Goal: Task Accomplishment & Management: Manage account settings

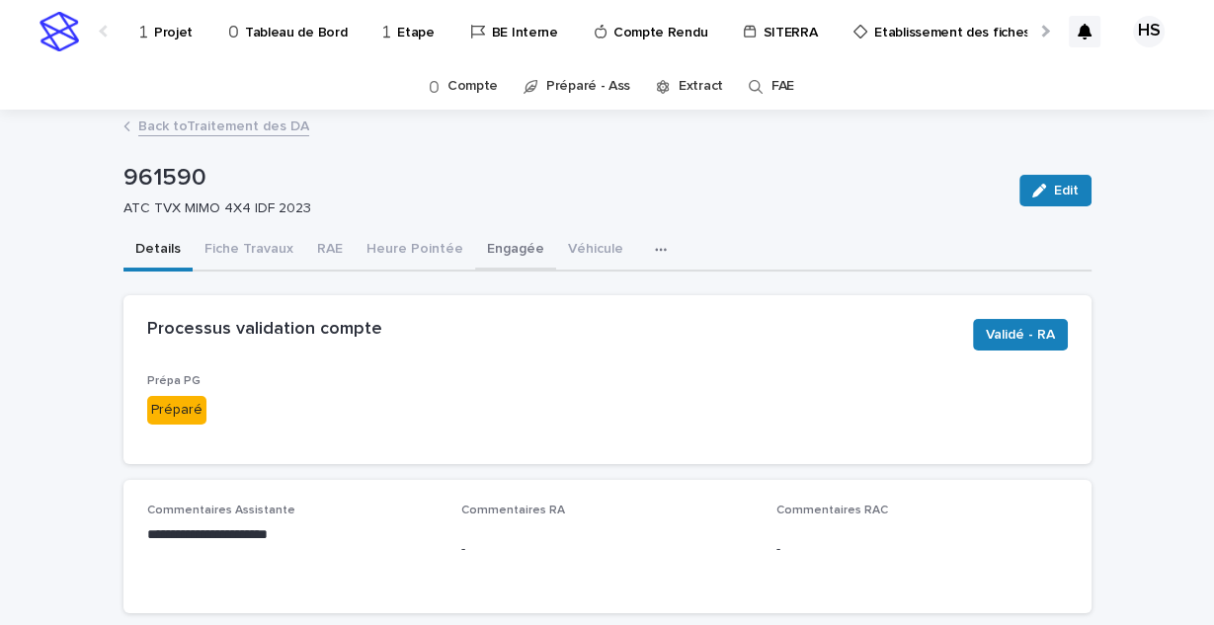
click at [481, 241] on button "Engagée" at bounding box center [515, 250] width 81 height 41
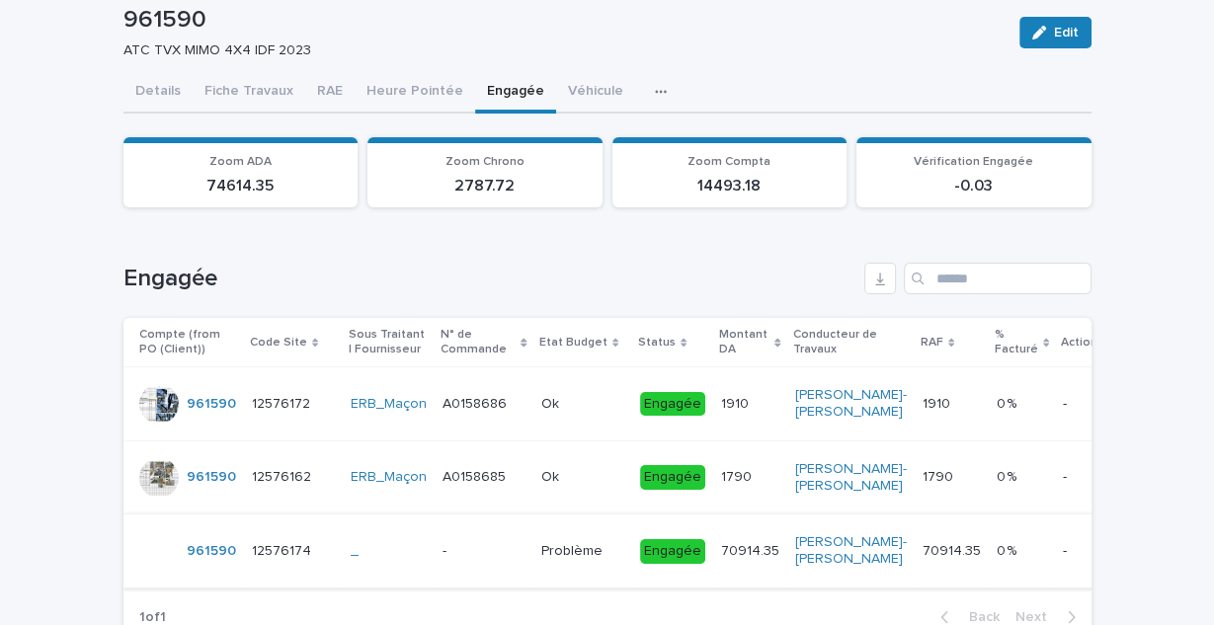
scroll to position [79, 0]
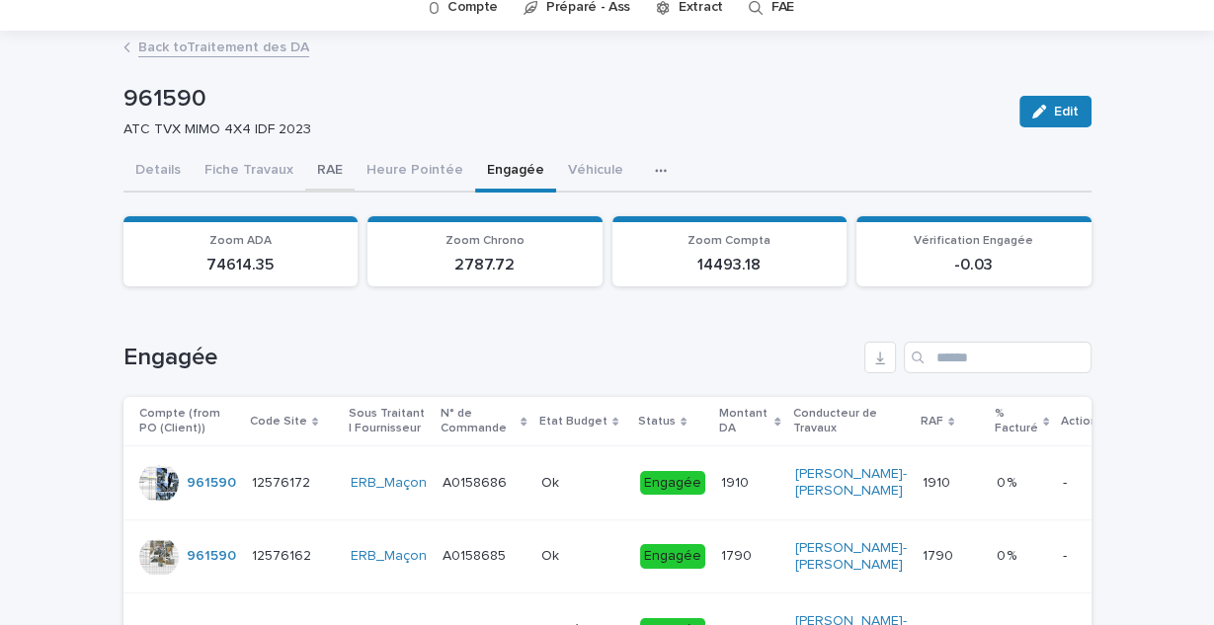
click at [308, 159] on button "RAE" at bounding box center [329, 171] width 49 height 41
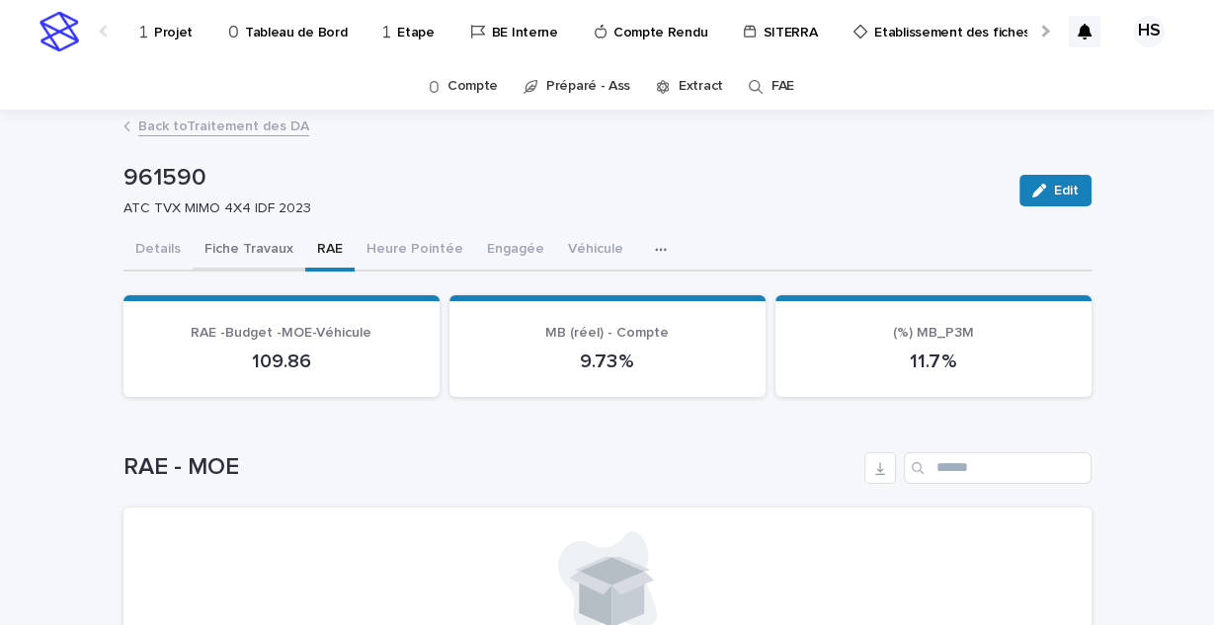
click at [272, 248] on button "Fiche Travaux" at bounding box center [249, 250] width 113 height 41
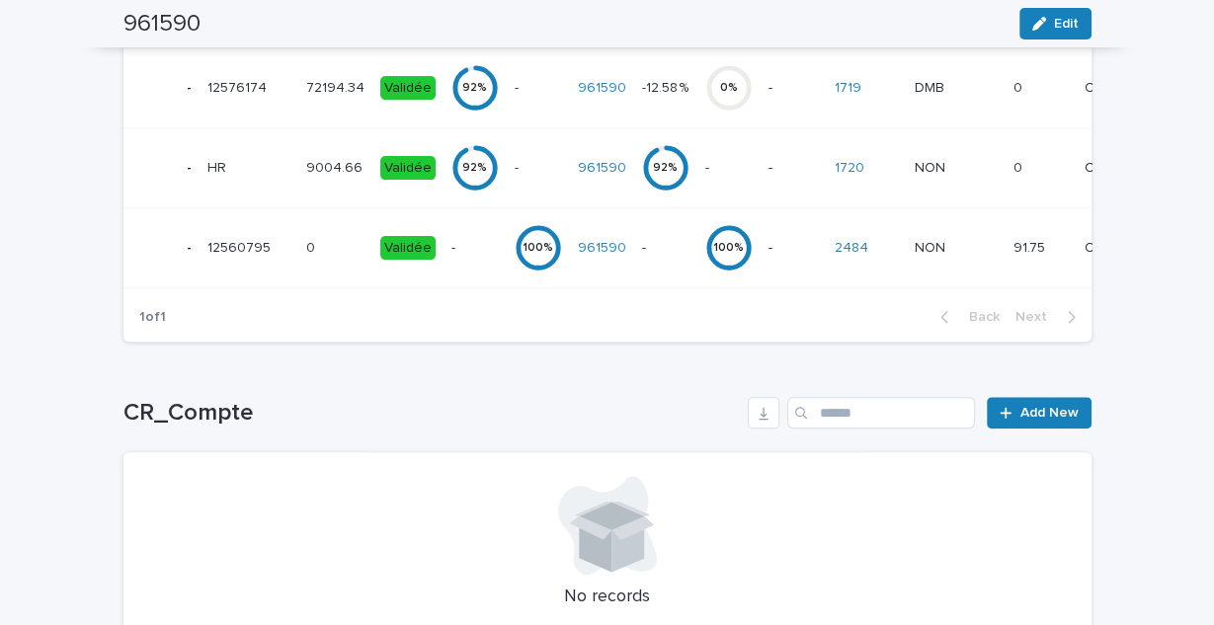
scroll to position [1701, 0]
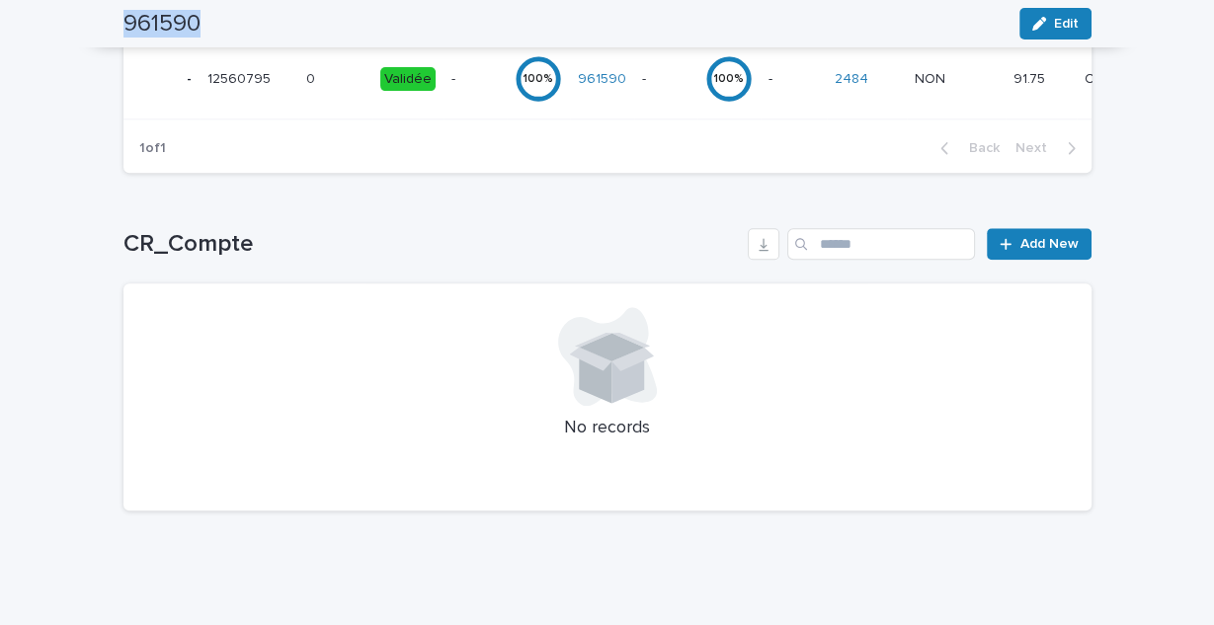
drag, startPoint x: 193, startPoint y: 26, endPoint x: 107, endPoint y: 30, distance: 86.0
click at [107, 30] on div "961590 Edit" at bounding box center [607, 23] width 1063 height 47
copy h2 "961590"
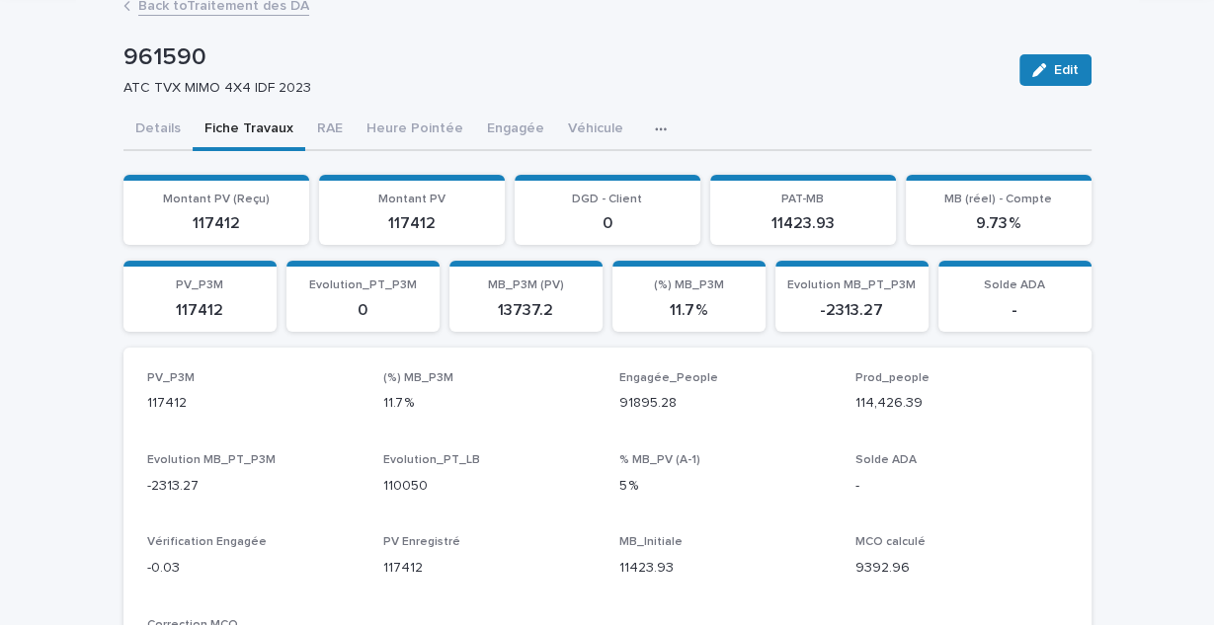
scroll to position [0, 0]
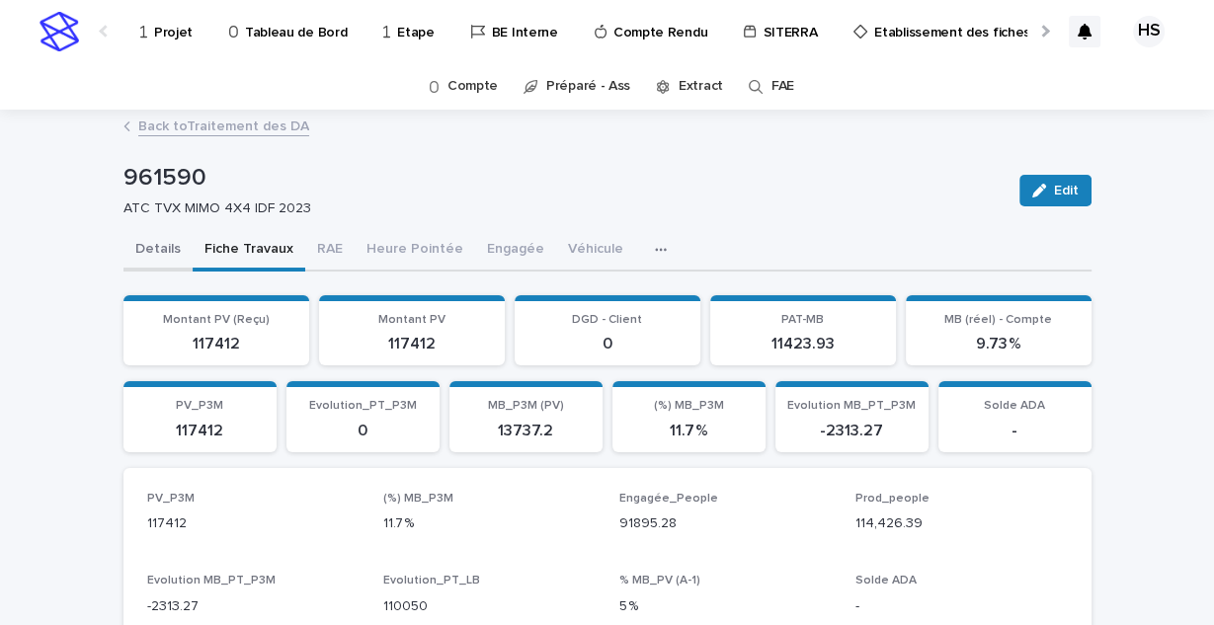
drag, startPoint x: 127, startPoint y: 254, endPoint x: 145, endPoint y: 250, distance: 18.2
click at [127, 254] on button "Details" at bounding box center [157, 250] width 69 height 41
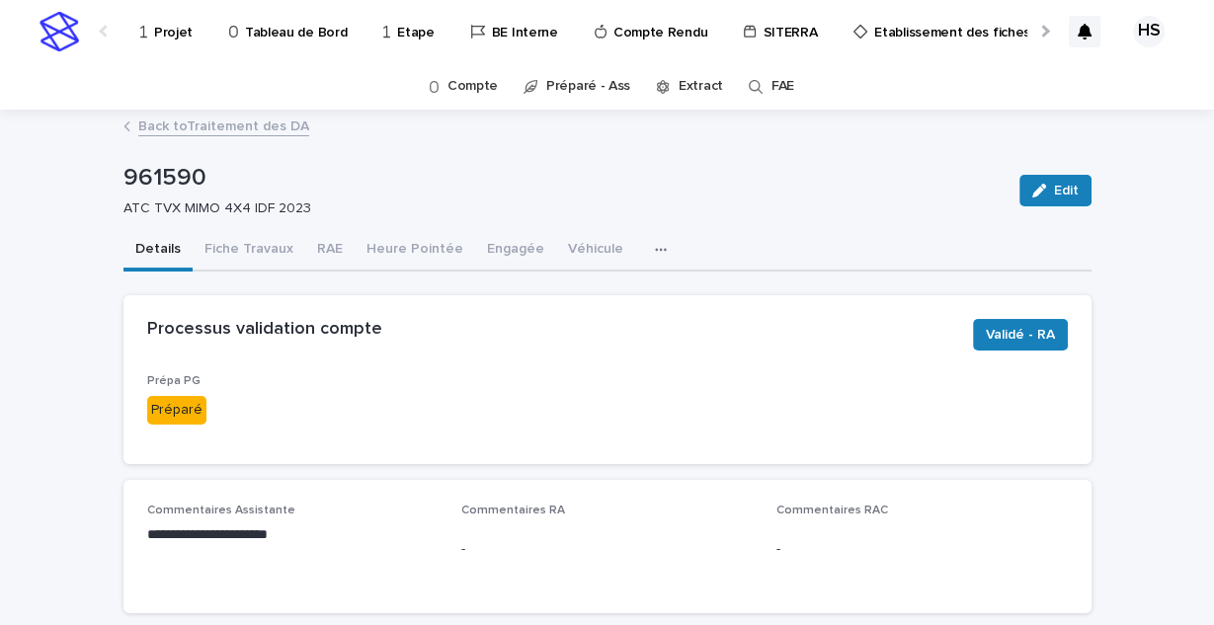
click at [145, 250] on button "Details" at bounding box center [157, 250] width 69 height 41
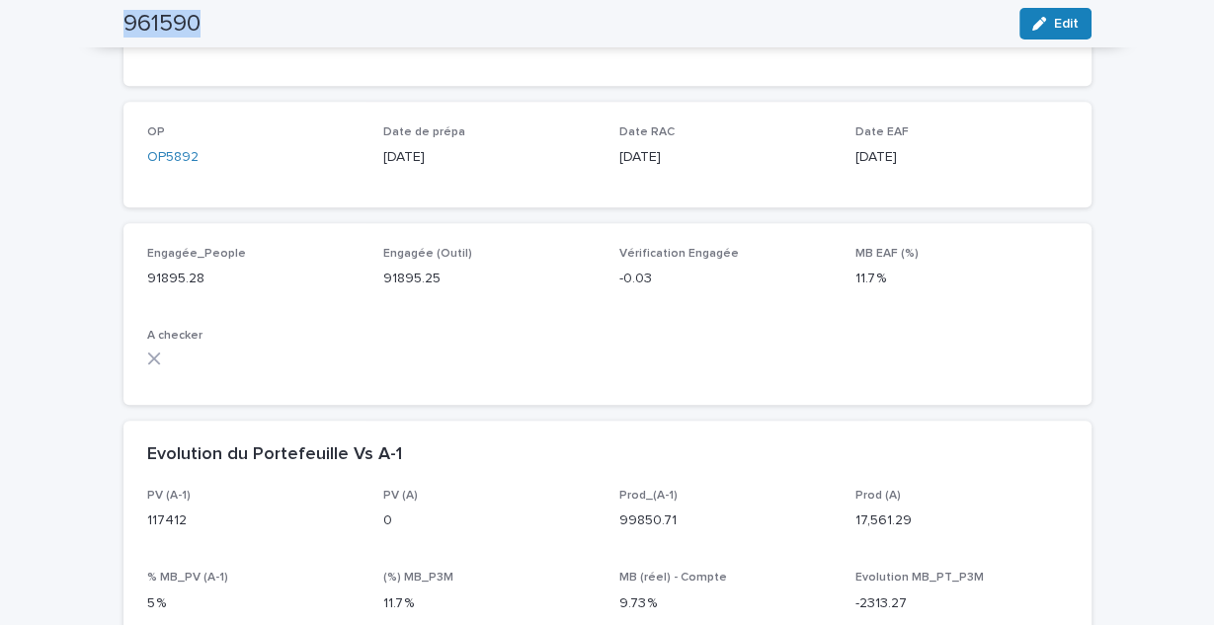
scroll to position [1106, 0]
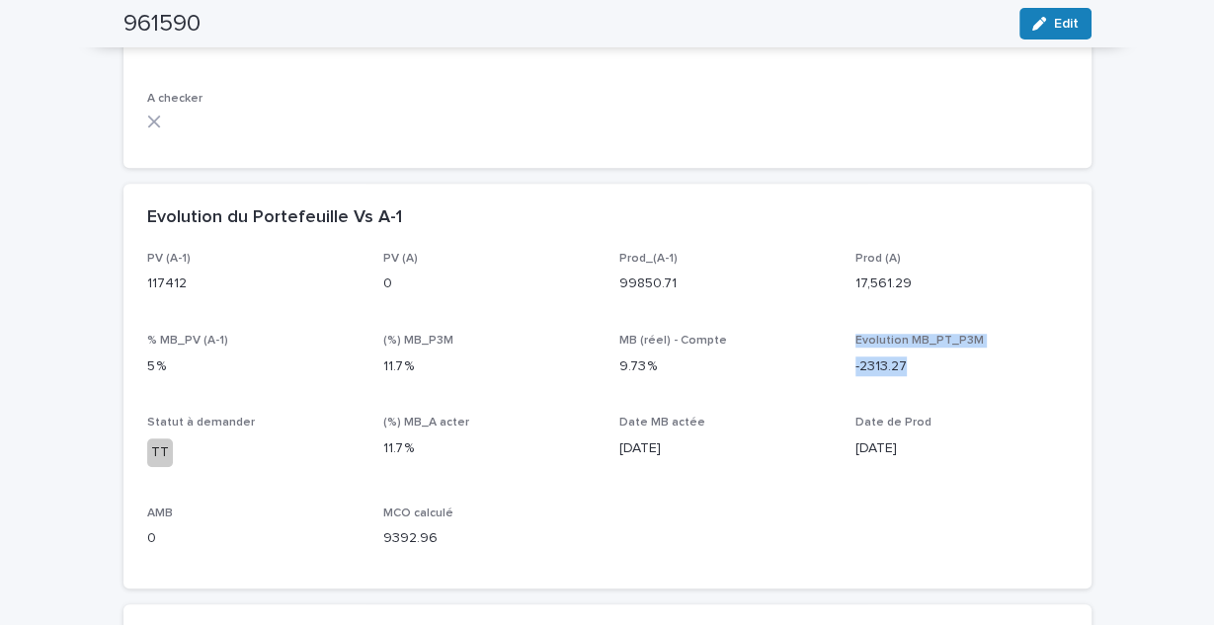
drag, startPoint x: 922, startPoint y: 369, endPoint x: 837, endPoint y: 345, distance: 88.5
click at [837, 345] on div "PV (A-1) 117412 PV (A) 0 Prod_(A-1) 99850.71 Prod (A) 17,561.29 % MB_PV (A-1) 5…" at bounding box center [607, 408] width 921 height 313
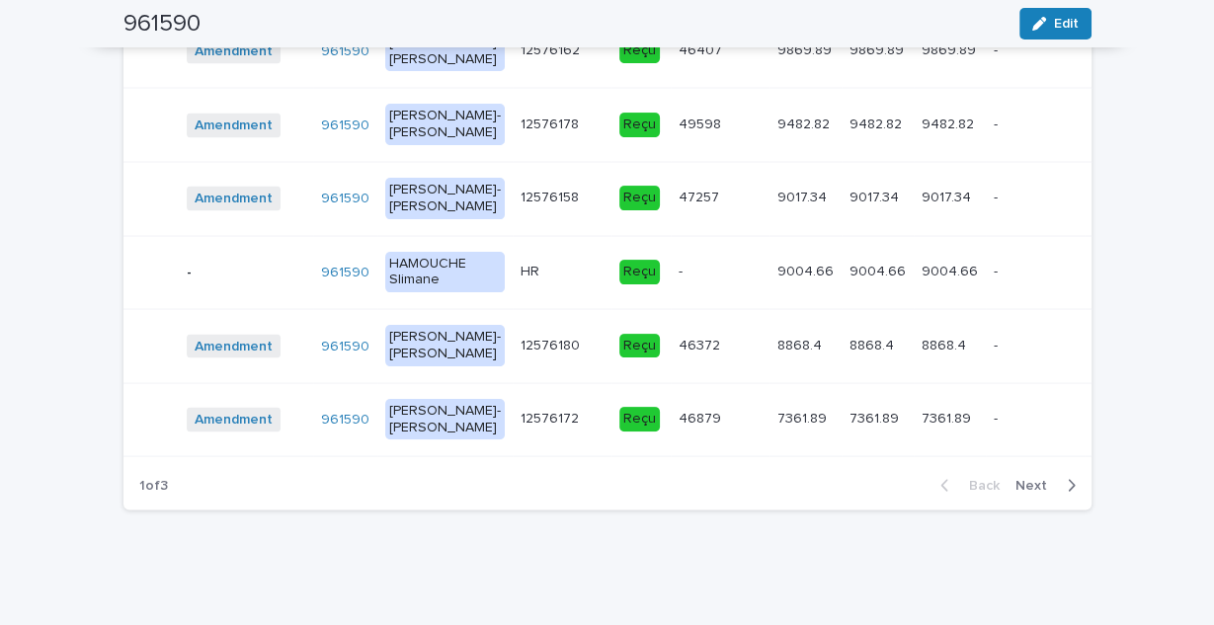
scroll to position [3197, 0]
click at [1015, 484] on span "Next" at bounding box center [1036, 486] width 43 height 14
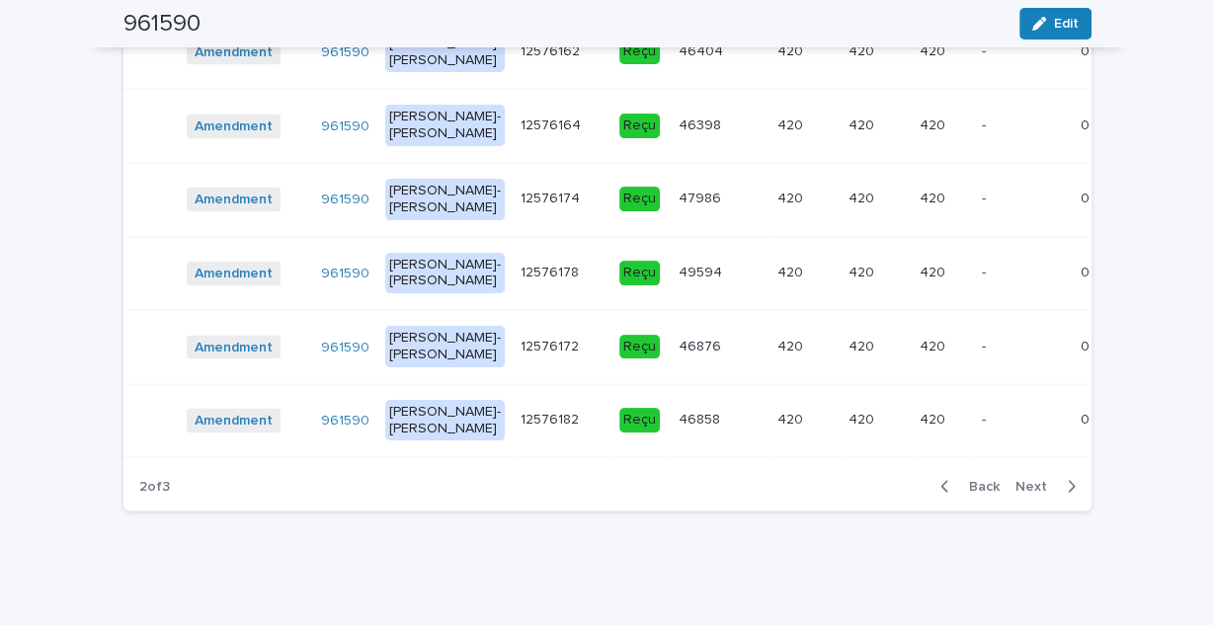
click at [1023, 485] on span "Next" at bounding box center [1036, 486] width 43 height 14
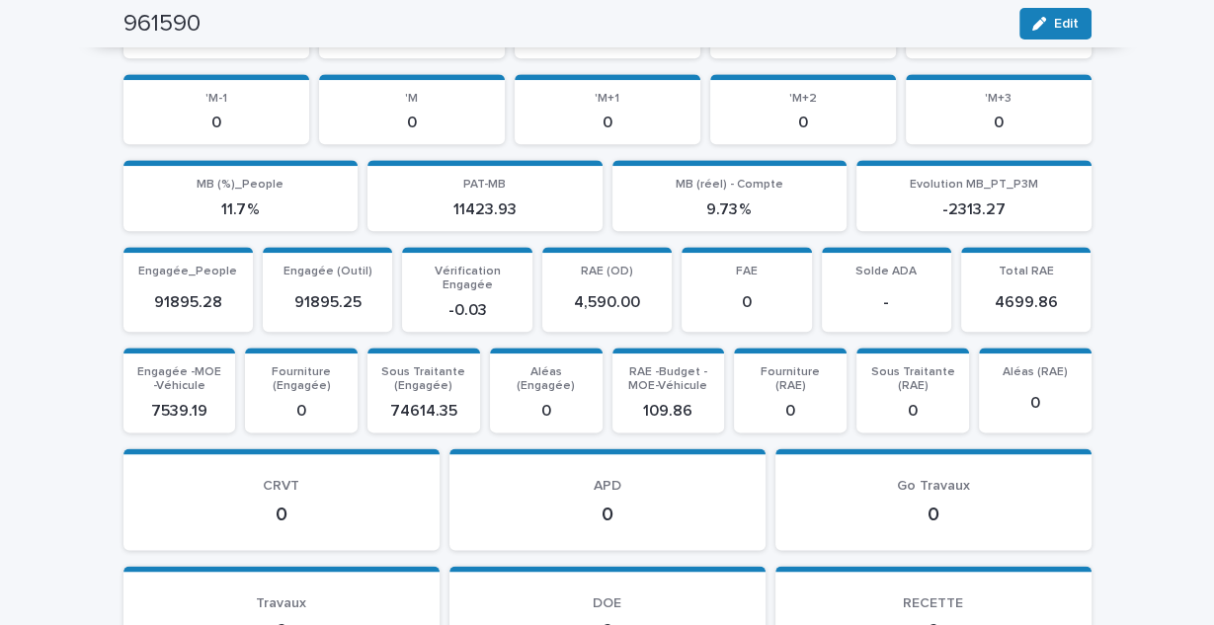
scroll to position [1715, 0]
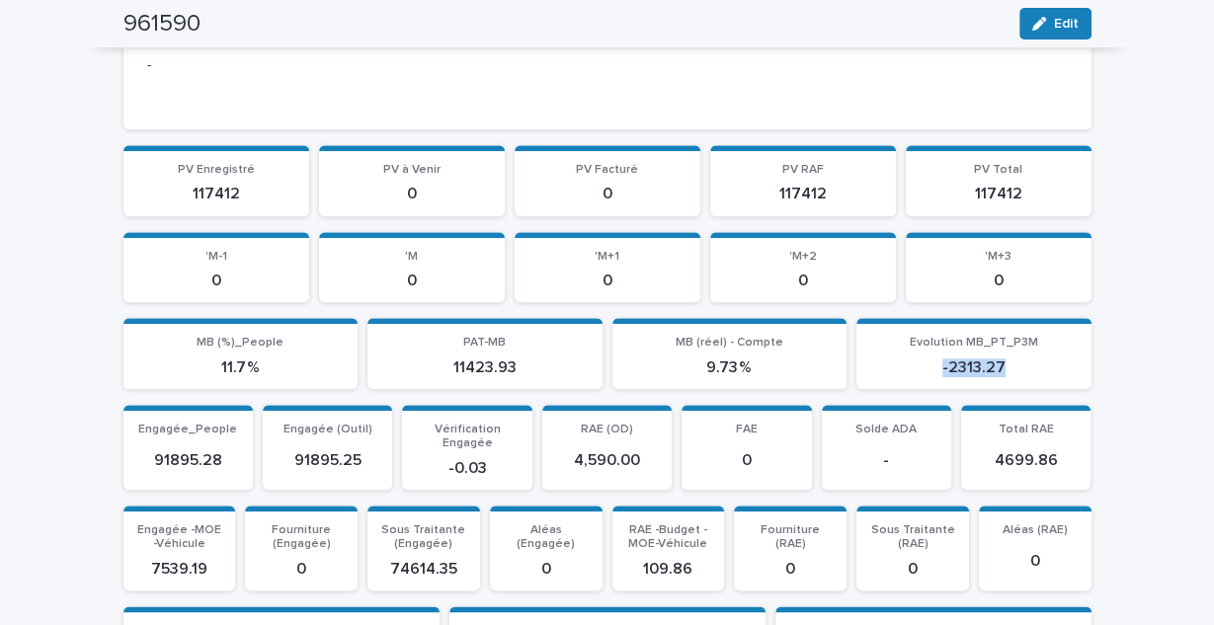
drag, startPoint x: 1007, startPoint y: 372, endPoint x: 912, endPoint y: 353, distance: 96.9
click at [912, 355] on div "-2313.27" at bounding box center [973, 366] width 211 height 23
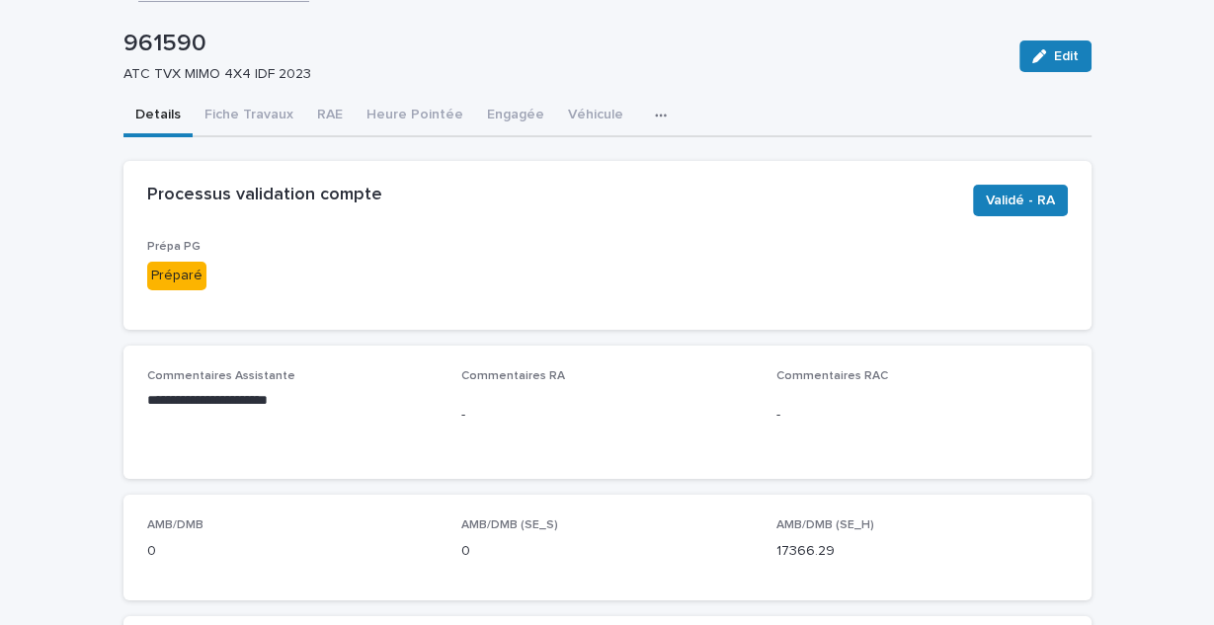
scroll to position [0, 0]
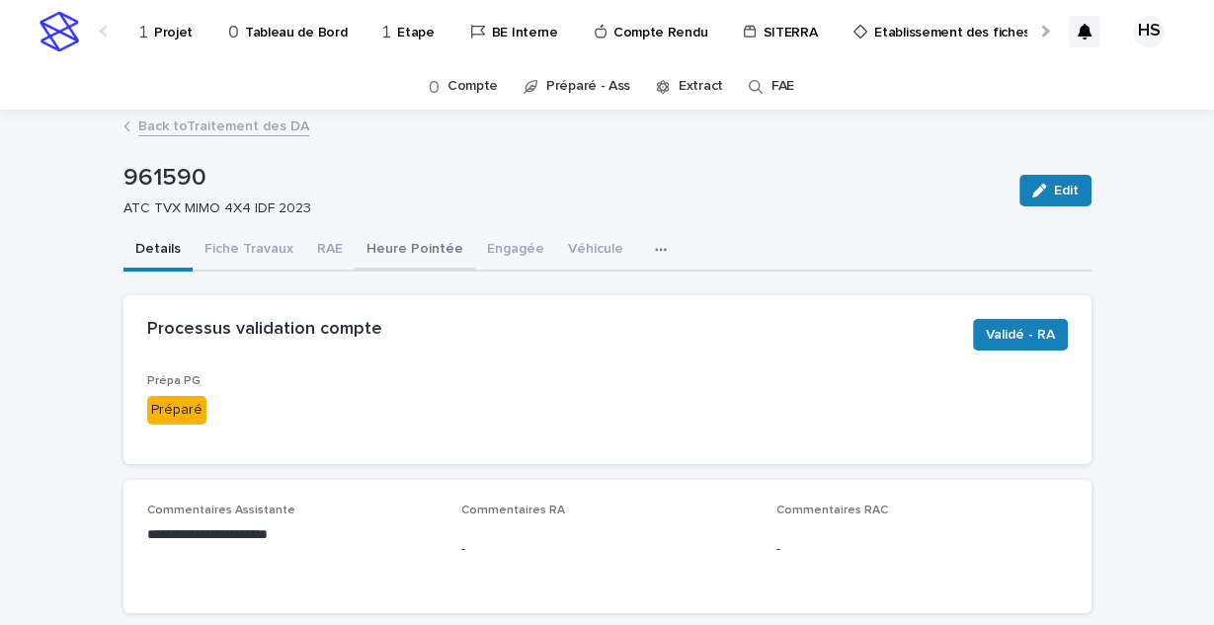
click at [423, 243] on button "Heure Pointée" at bounding box center [415, 250] width 121 height 41
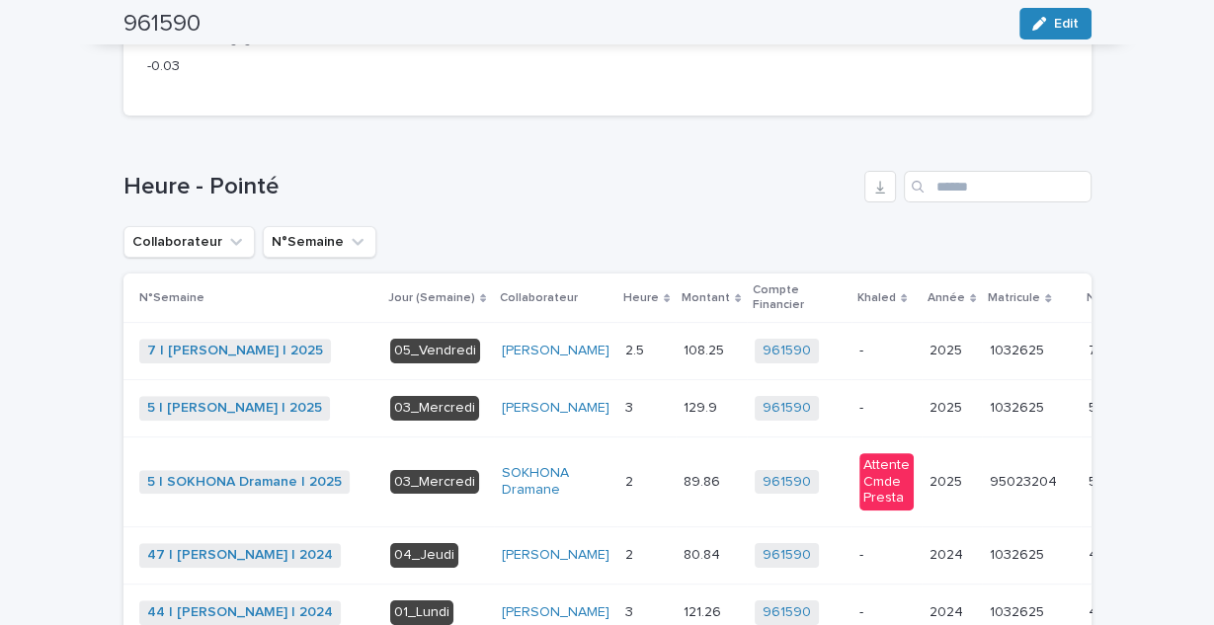
scroll to position [548, 0]
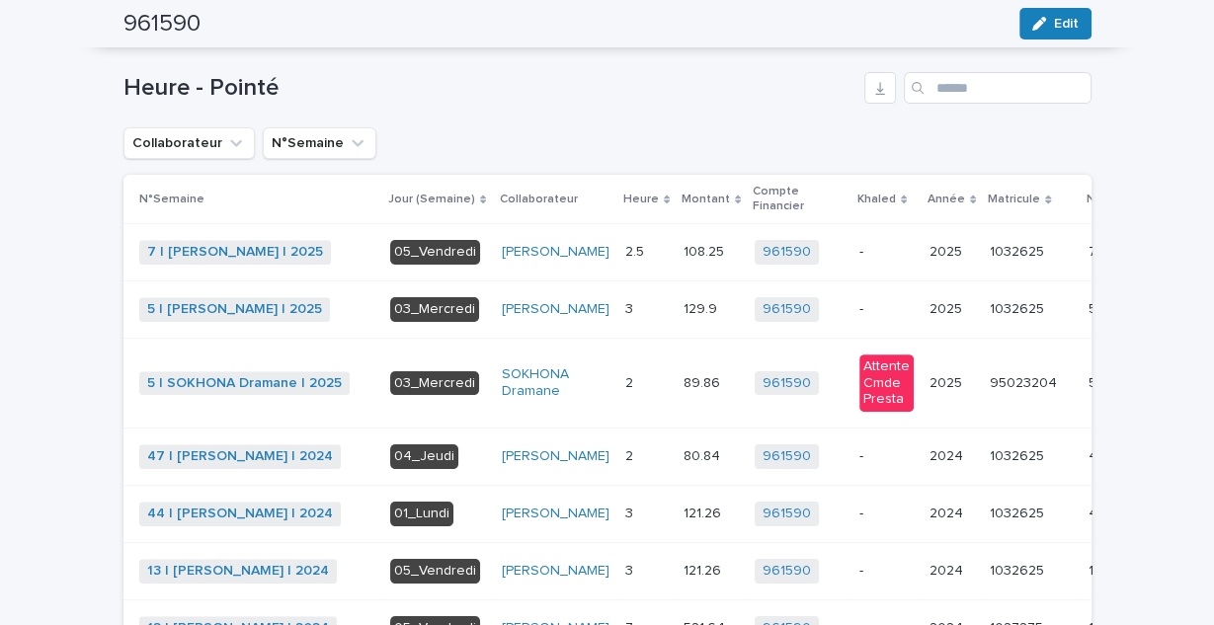
click at [527, 196] on p "Collaborateur" at bounding box center [539, 200] width 78 height 22
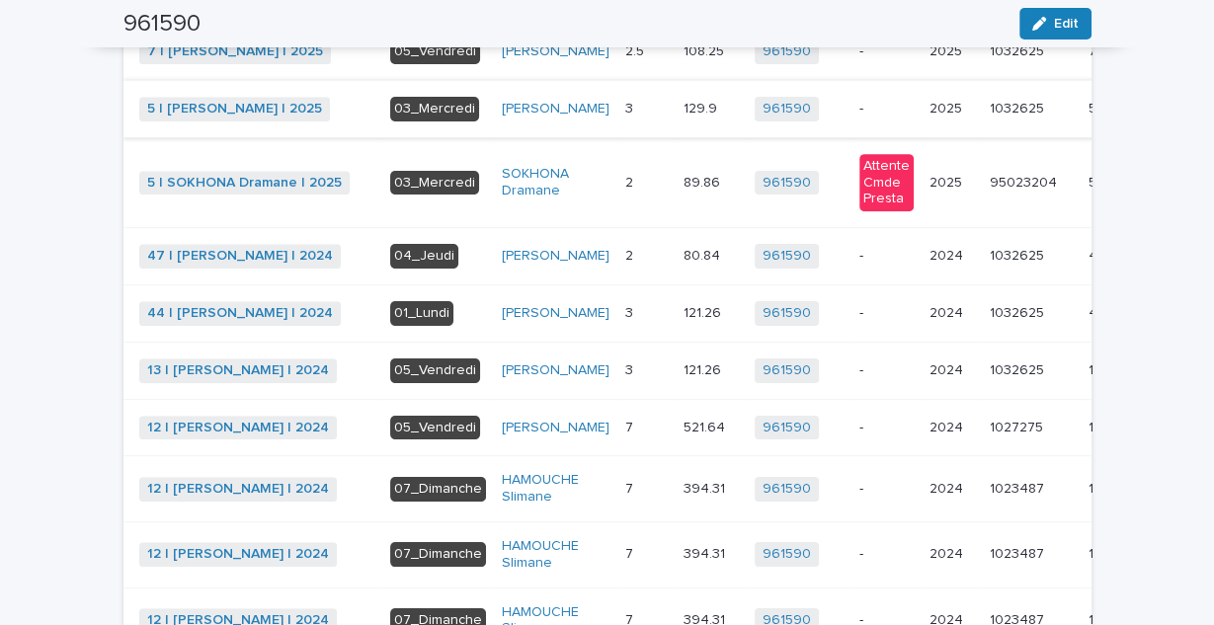
scroll to position [1065, 0]
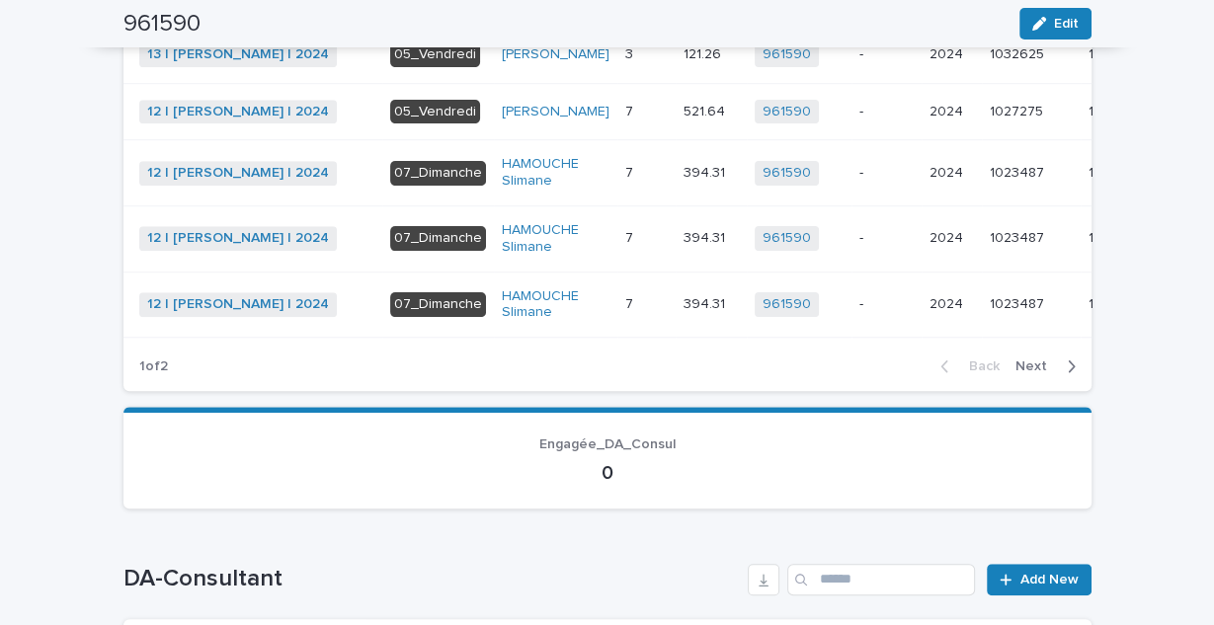
click at [1039, 373] on span "Next" at bounding box center [1036, 367] width 43 height 14
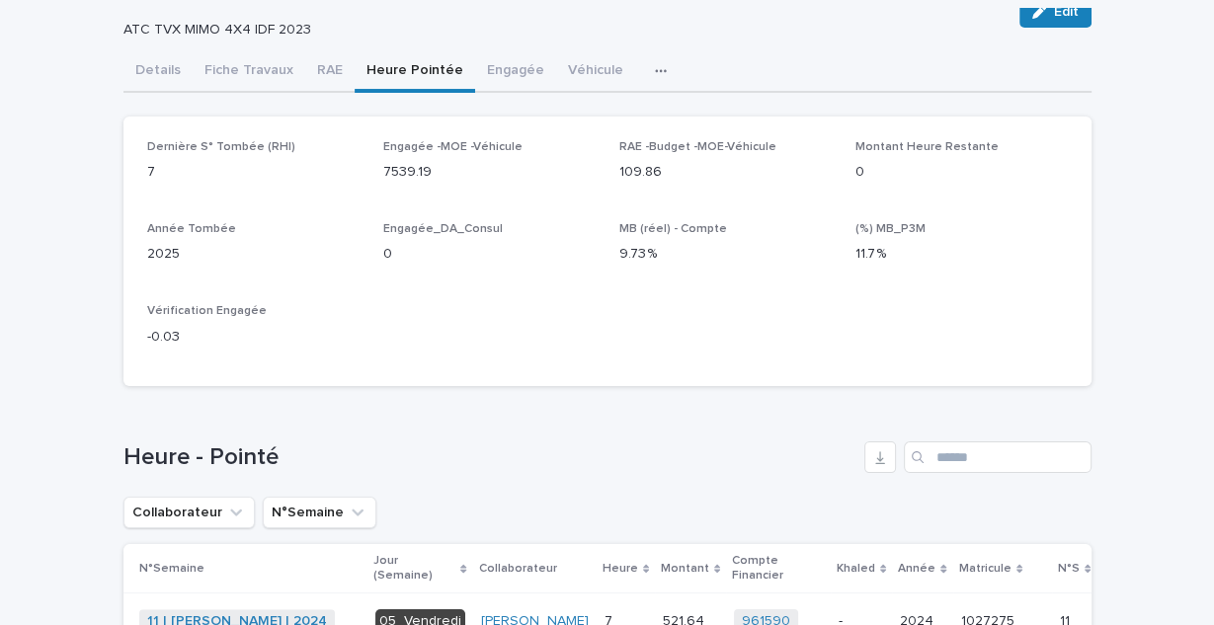
scroll to position [0, 0]
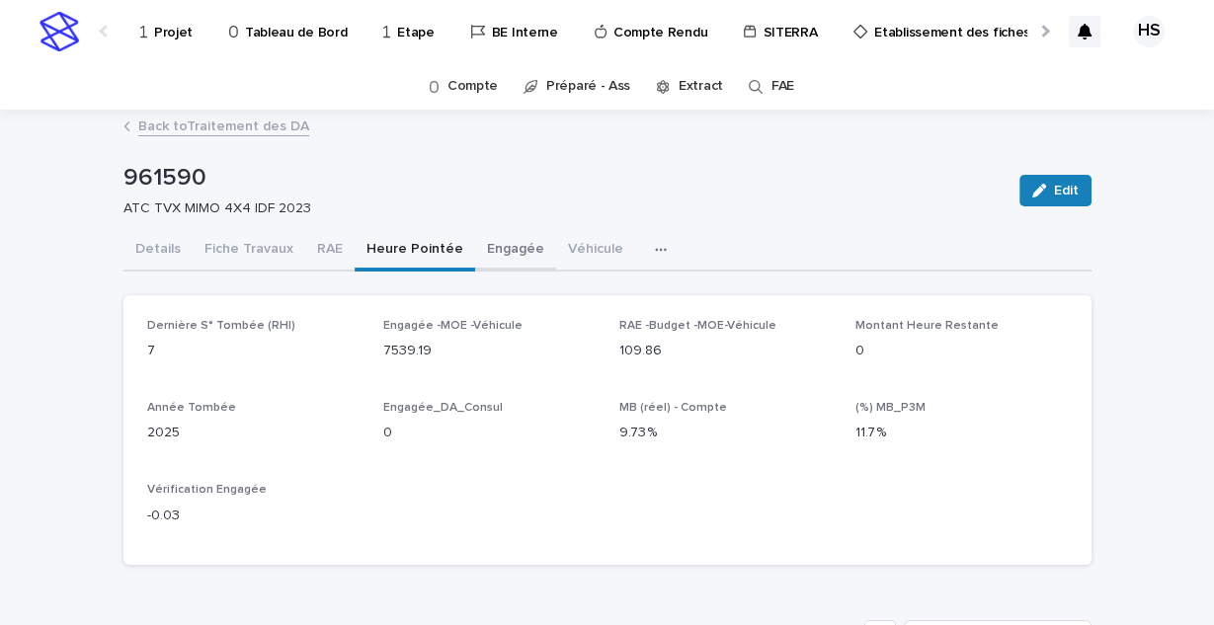
click at [475, 245] on button "Engagée" at bounding box center [515, 250] width 81 height 41
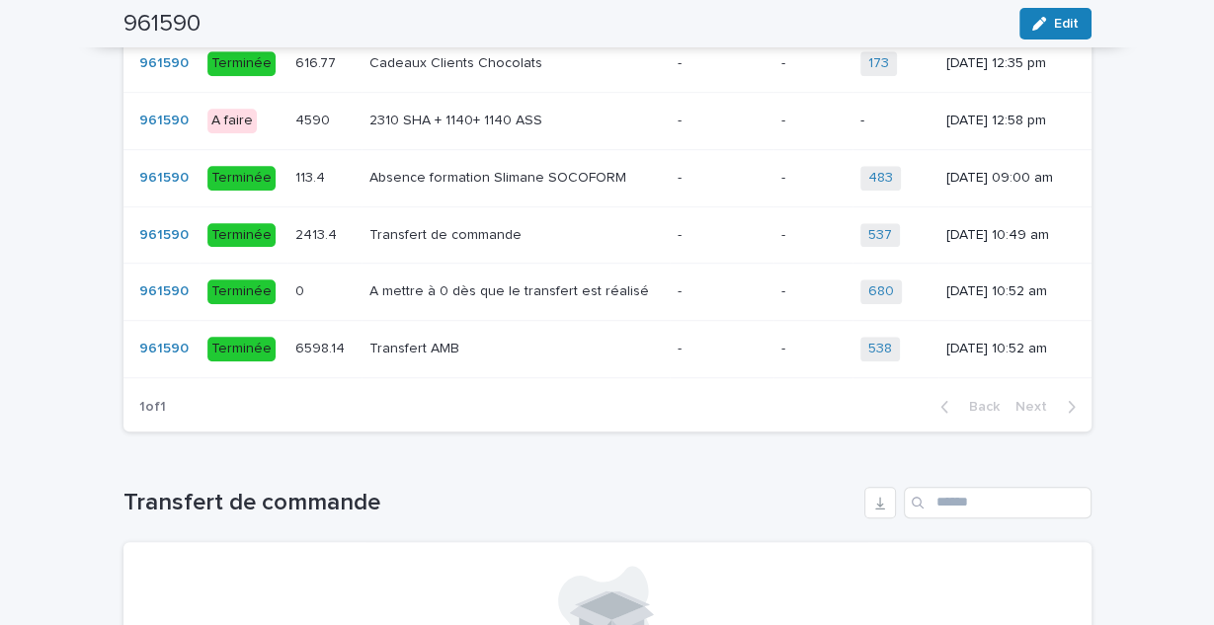
scroll to position [869, 0]
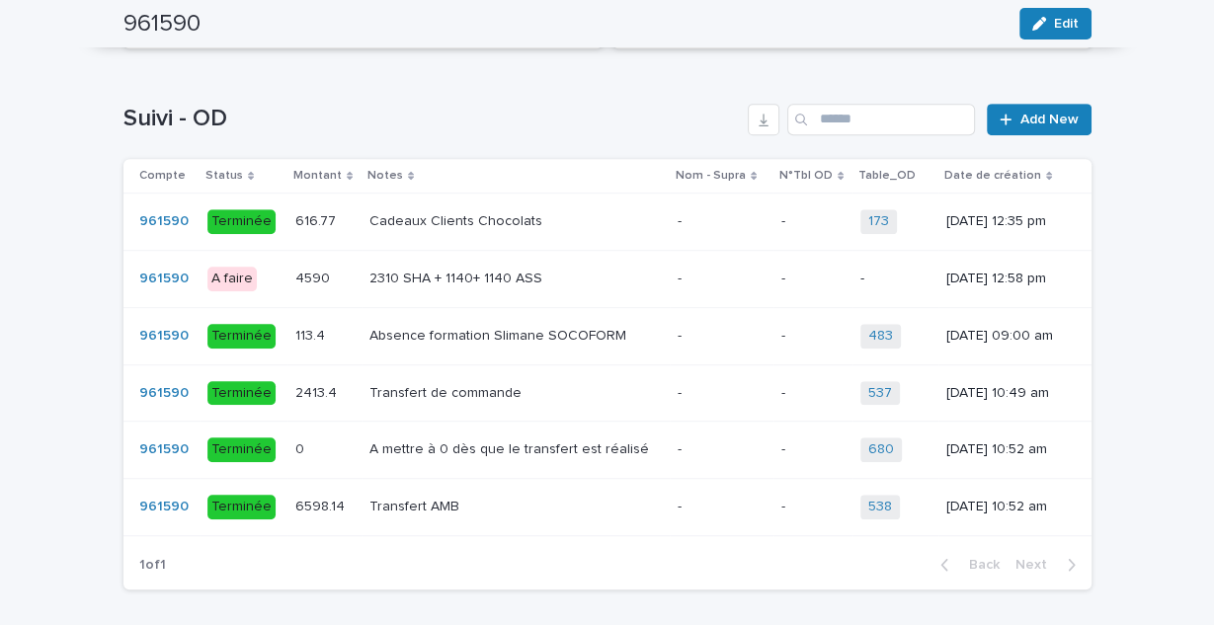
click at [484, 287] on p "2310 SHA + 1140+ 1140 ASS" at bounding box center [457, 277] width 177 height 21
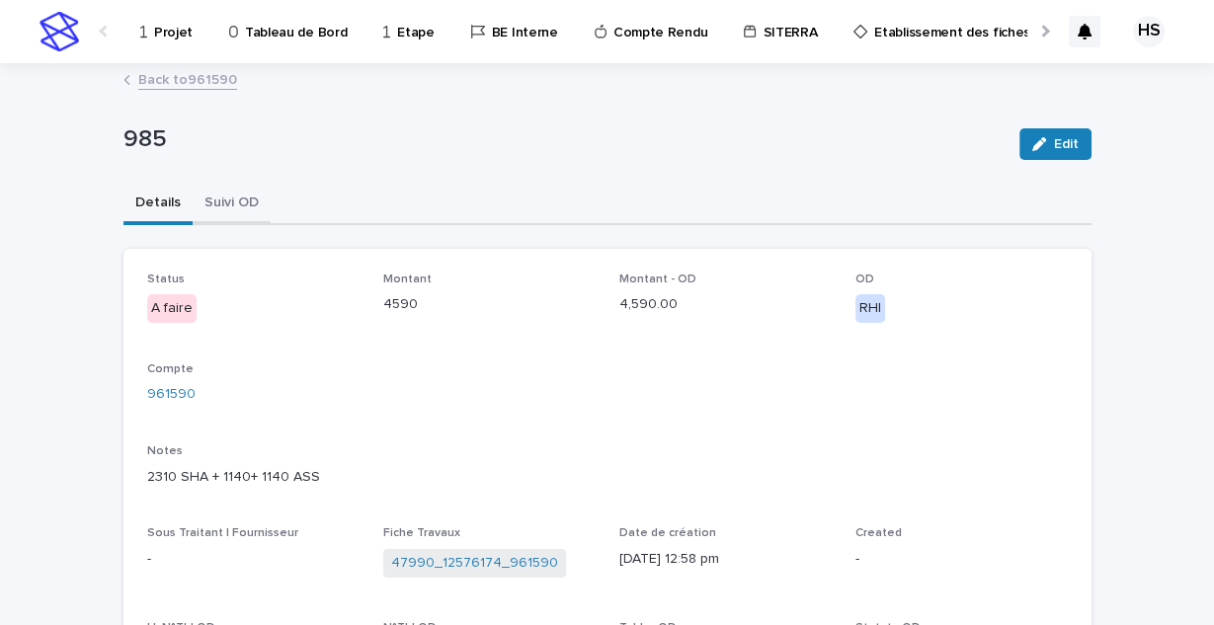
click at [216, 196] on button "Suivi OD" at bounding box center [232, 204] width 78 height 41
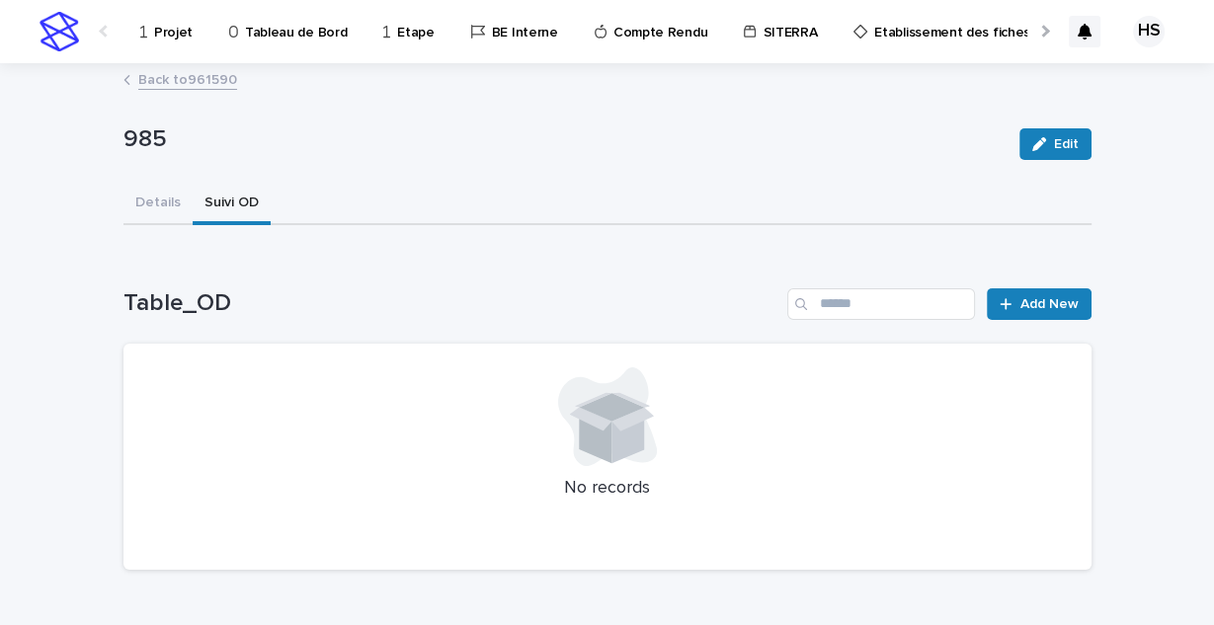
click at [188, 74] on link "Back to 961590" at bounding box center [187, 78] width 99 height 23
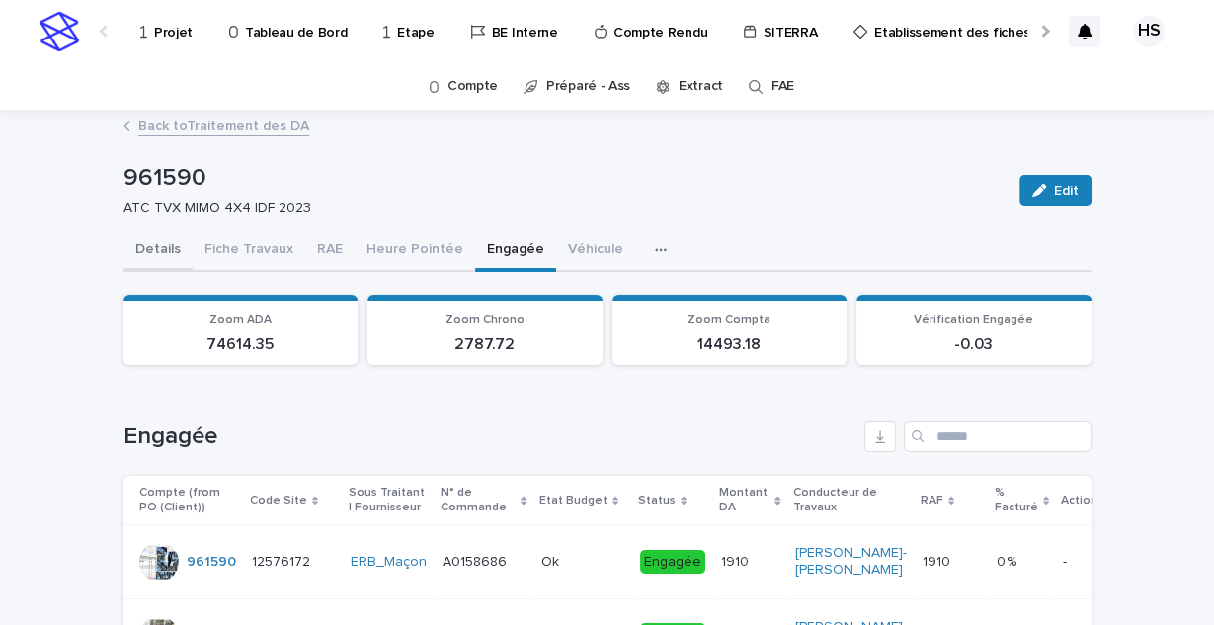
click at [180, 252] on button "Details" at bounding box center [157, 250] width 69 height 41
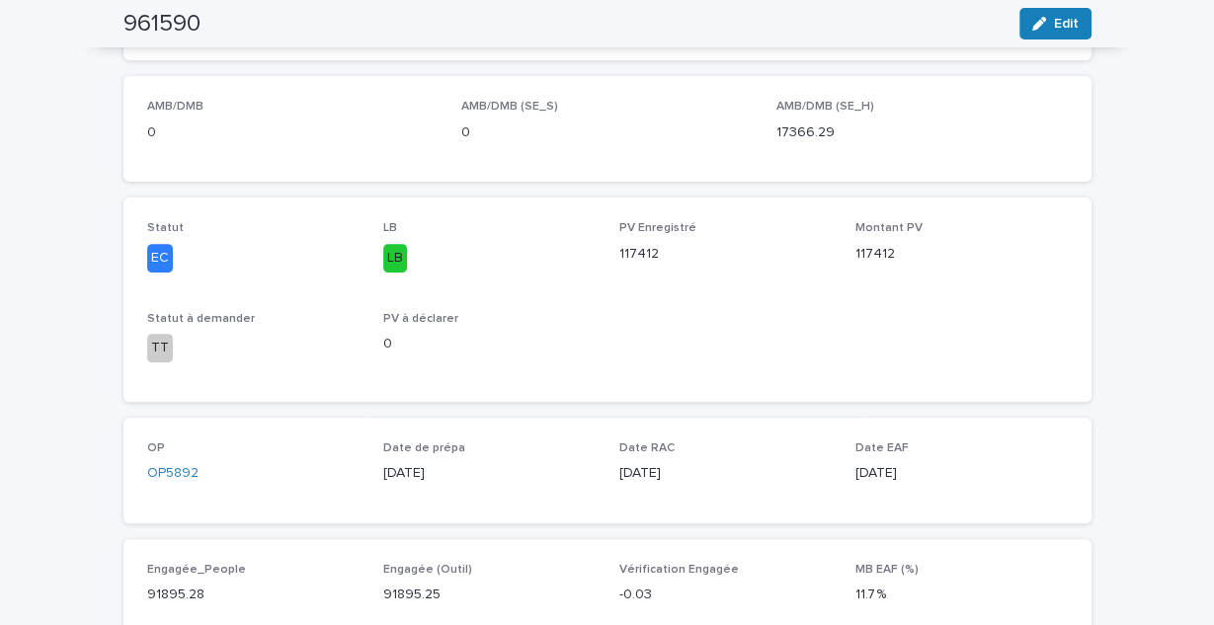
scroll to position [158, 0]
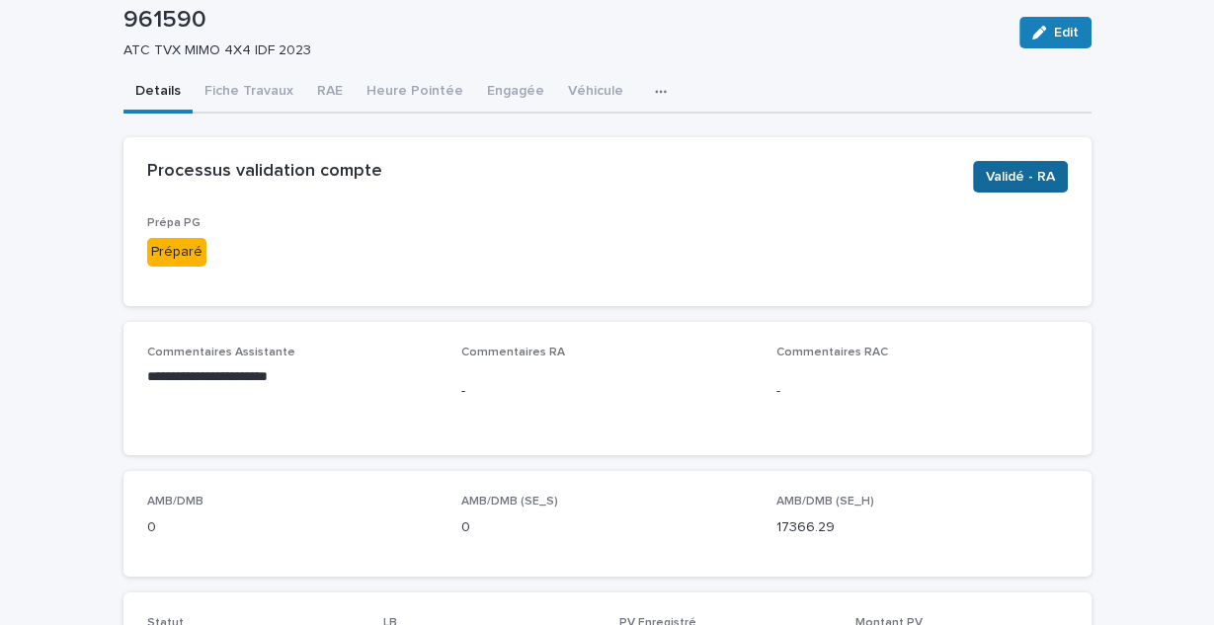
click at [1016, 178] on span "Validé - RA" at bounding box center [1020, 177] width 69 height 20
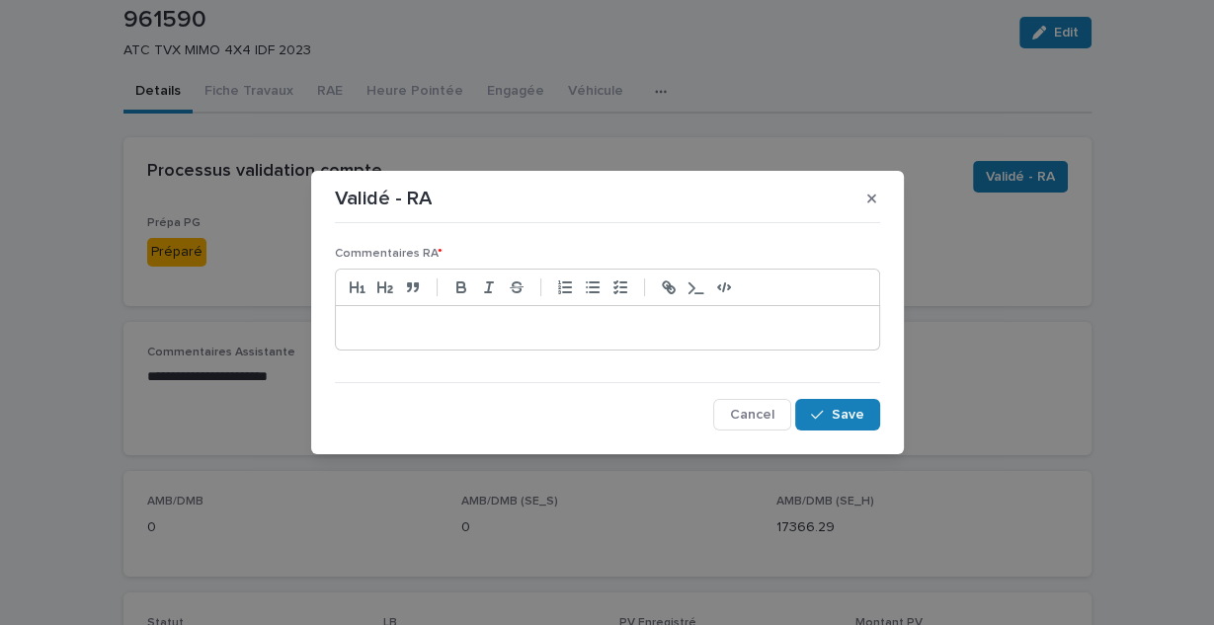
click at [465, 323] on p at bounding box center [608, 328] width 514 height 20
drag, startPoint x: 608, startPoint y: 338, endPoint x: 203, endPoint y: 326, distance: 404.2
click at [203, 326] on div "**********" at bounding box center [607, 312] width 1214 height 625
click at [744, 408] on span "Cancel" at bounding box center [752, 415] width 44 height 14
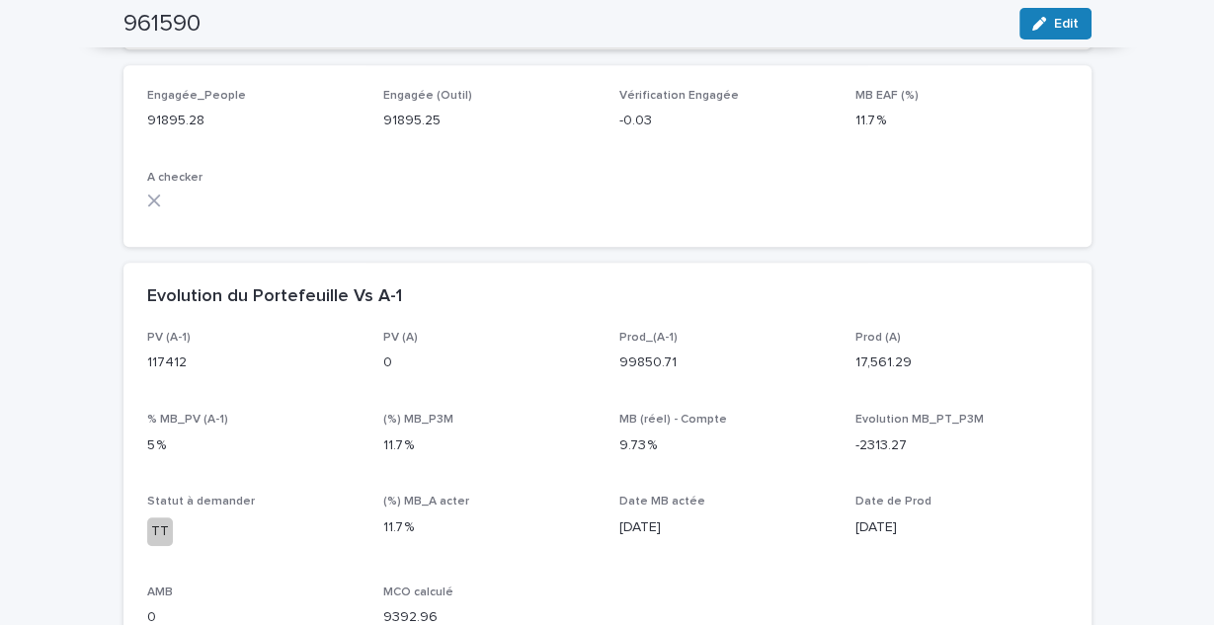
scroll to position [1185, 0]
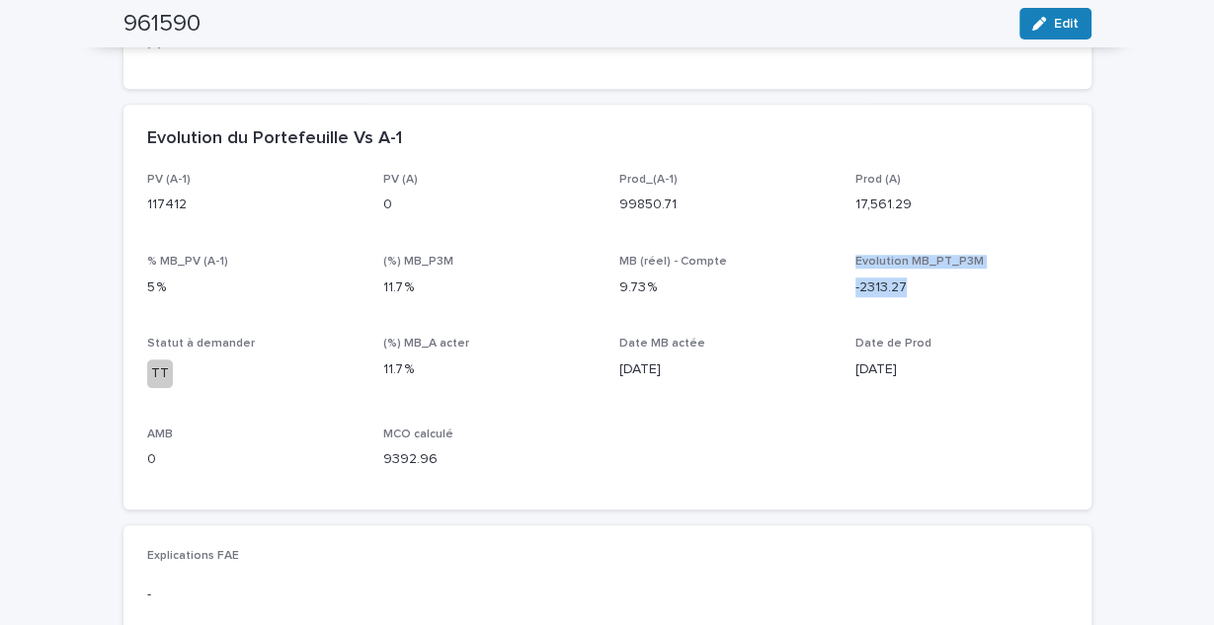
drag, startPoint x: 897, startPoint y: 285, endPoint x: 820, endPoint y: 277, distance: 77.6
click at [820, 277] on div "PV (A-1) 117412 PV (A) 0 Prod_(A-1) 99850.71 Prod (A) 17,561.29 % MB_PV (A-1) 5…" at bounding box center [607, 329] width 921 height 313
click at [874, 290] on p "-2313.27" at bounding box center [961, 288] width 212 height 21
drag, startPoint x: 899, startPoint y: 289, endPoint x: 845, endPoint y: 262, distance: 61.0
click at [845, 262] on div "PV (A-1) 117412 PV (A) 0 Prod_(A-1) 99850.71 Prod (A) 17,561.29 % MB_PV (A-1) 5…" at bounding box center [607, 329] width 921 height 313
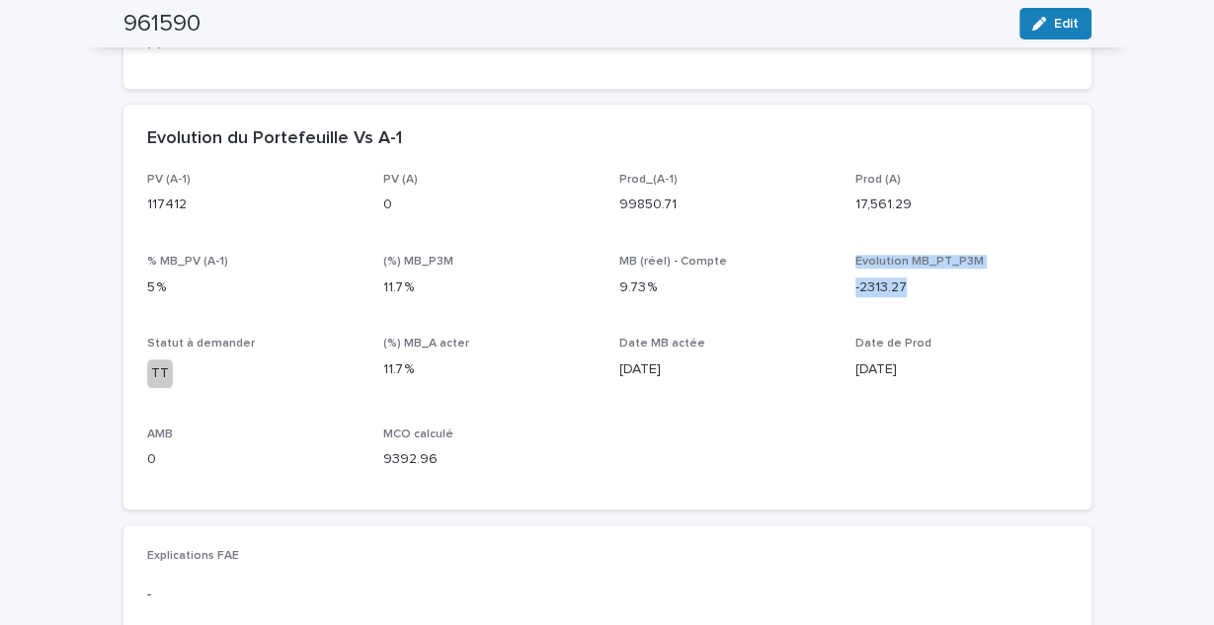
copy div "Evolution MB_PT_P3M -2313.27"
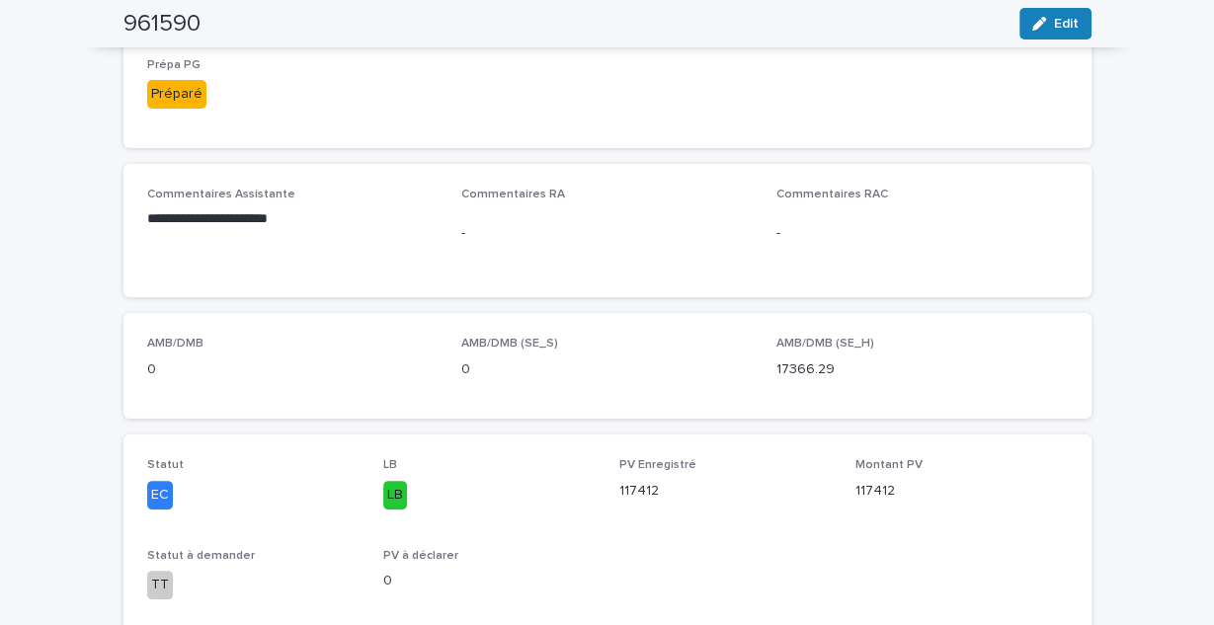
scroll to position [0, 0]
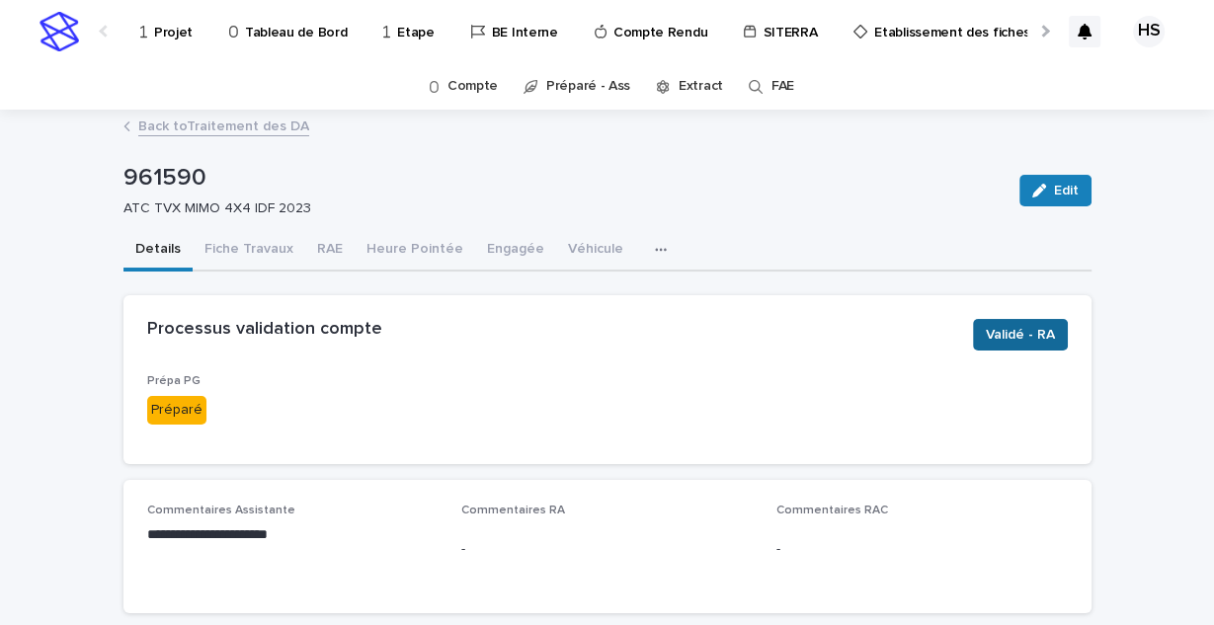
click at [1031, 333] on span "Validé - RA" at bounding box center [1020, 335] width 69 height 20
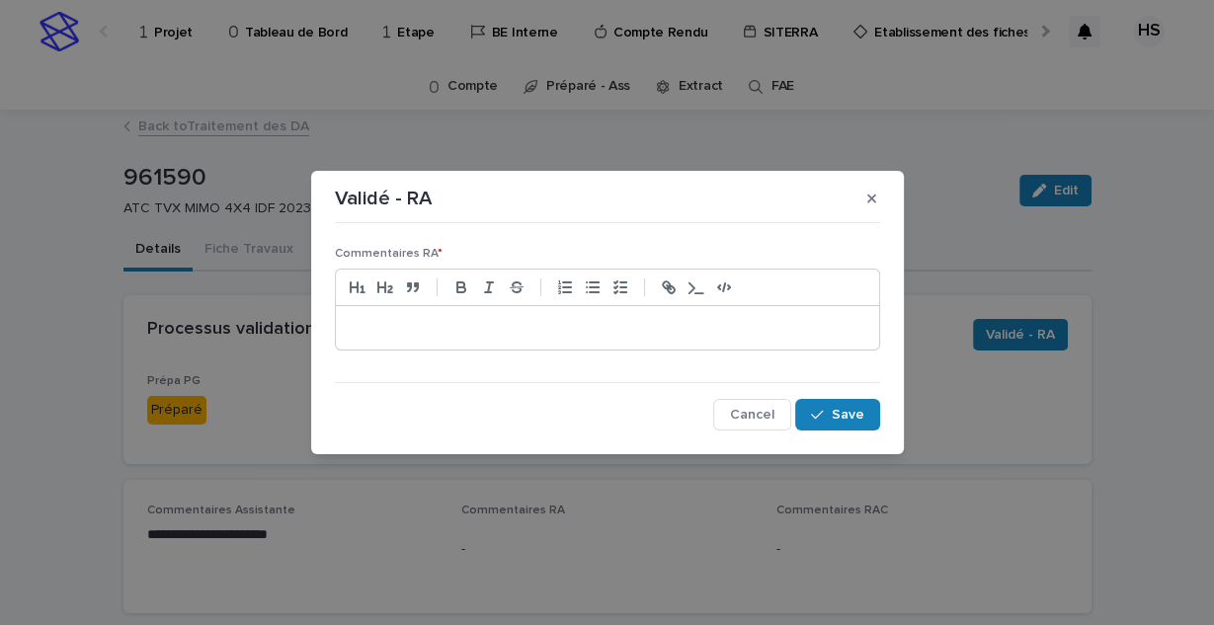
click at [486, 327] on p at bounding box center [608, 328] width 514 height 20
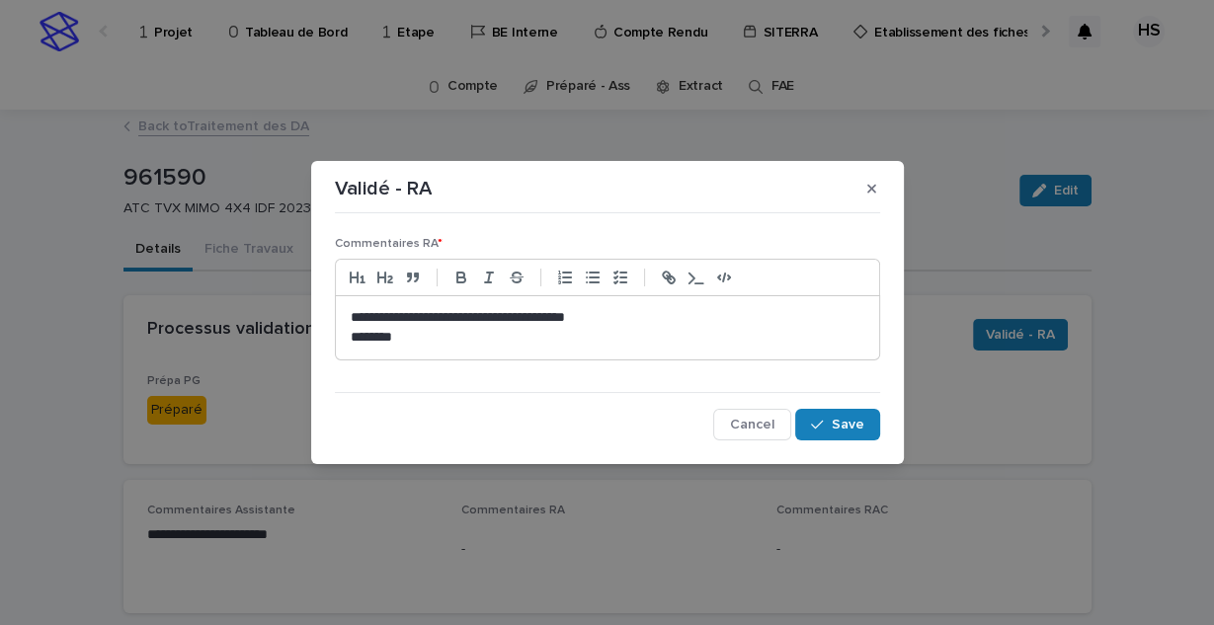
click at [647, 319] on p "**********" at bounding box center [608, 318] width 515 height 20
drag, startPoint x: 402, startPoint y: 340, endPoint x: 319, endPoint y: 340, distance: 83.0
click at [319, 340] on section "**********" at bounding box center [607, 312] width 593 height 303
click at [500, 317] on p "**********" at bounding box center [608, 318] width 515 height 20
click at [707, 315] on p "**********" at bounding box center [608, 318] width 515 height 20
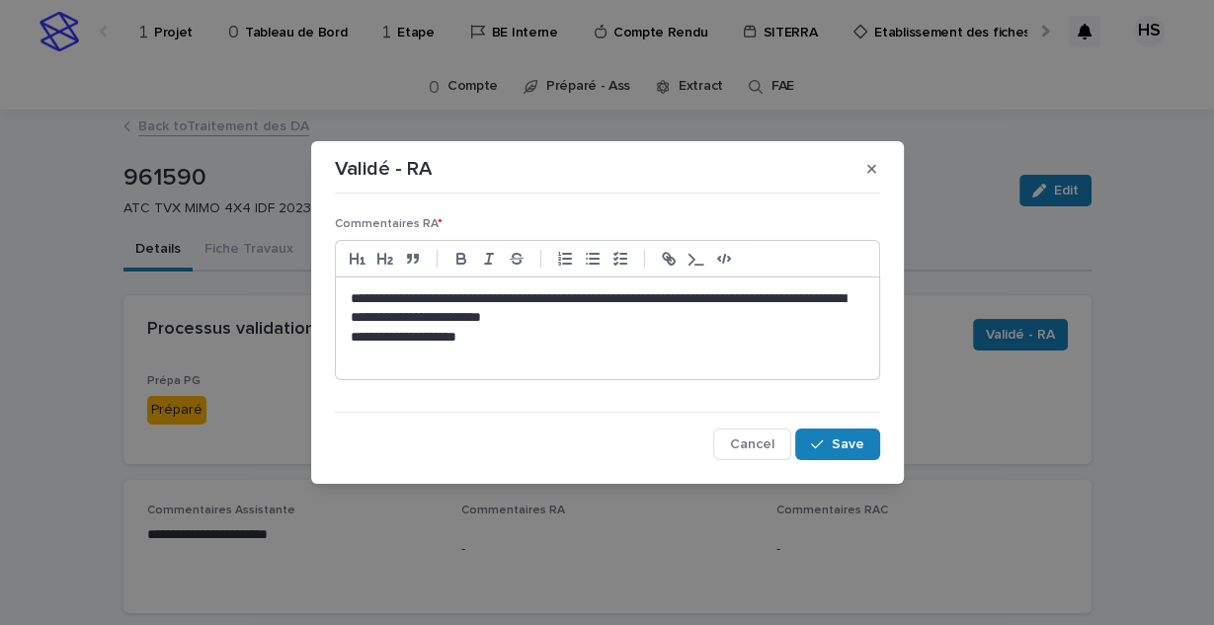
click at [513, 337] on p "**********" at bounding box center [608, 338] width 515 height 20
click at [652, 339] on p "**********" at bounding box center [608, 338] width 515 height 20
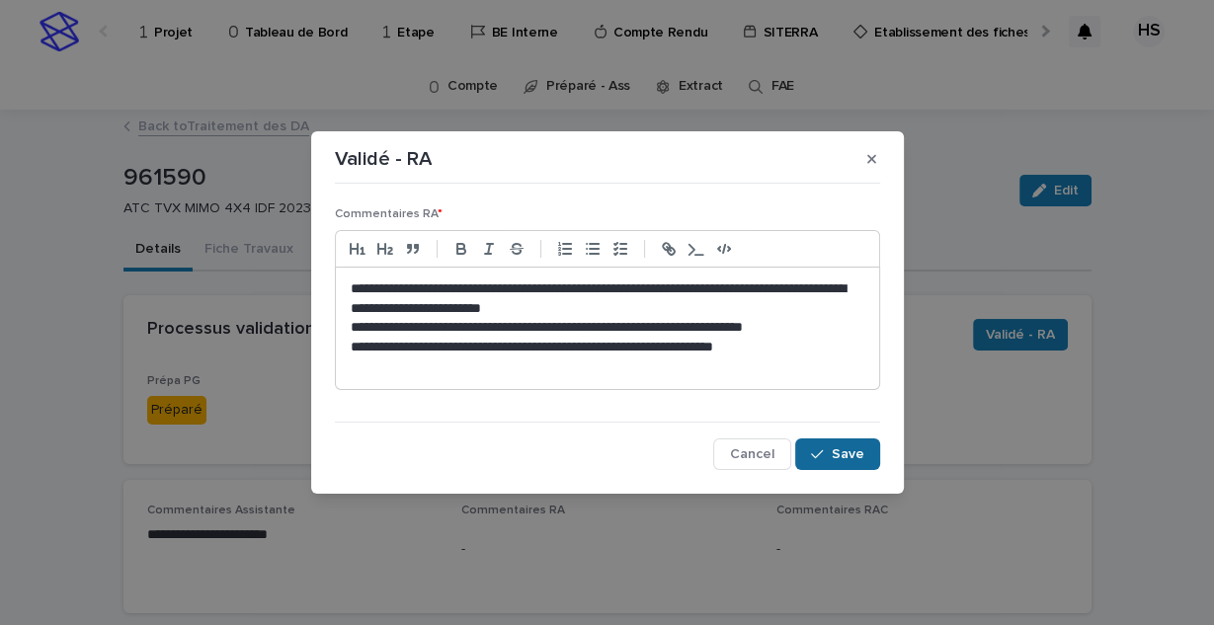
click at [863, 459] on span "Save" at bounding box center [848, 454] width 33 height 14
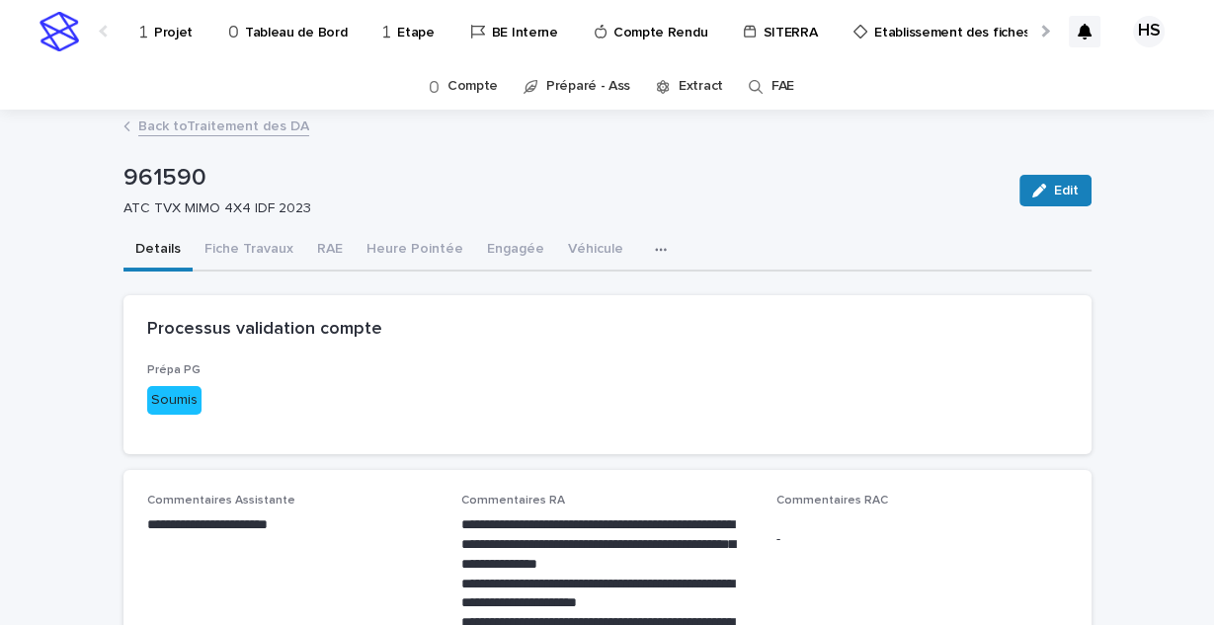
click at [258, 129] on link "Back to Traitement des DA" at bounding box center [223, 125] width 171 height 23
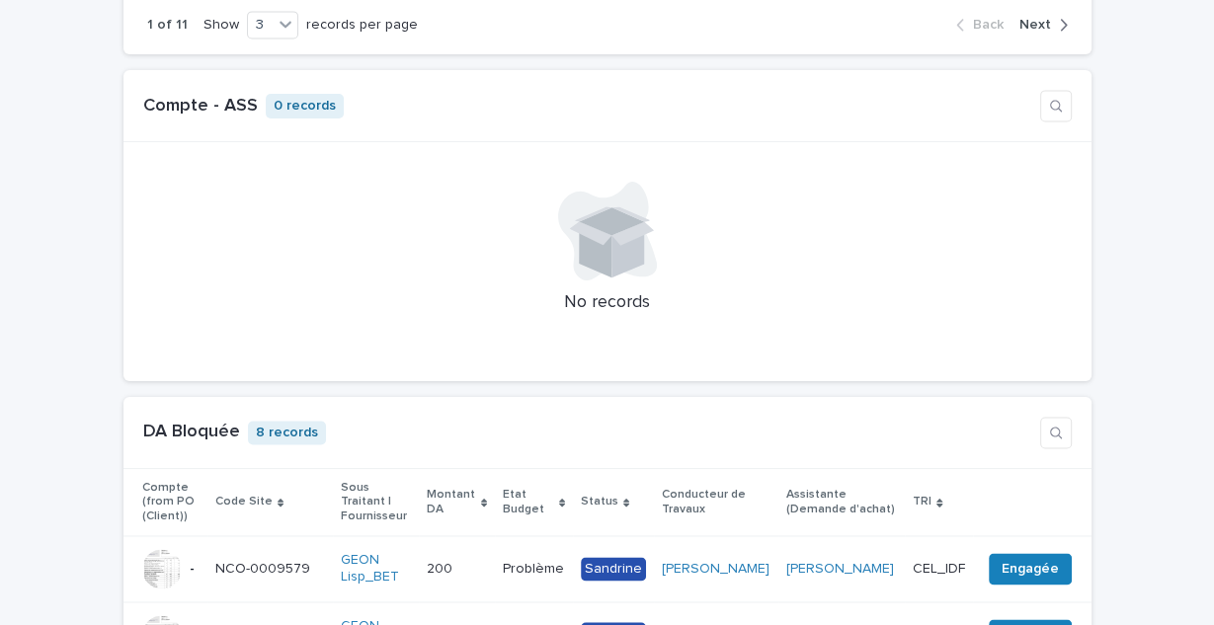
scroll to position [2055, 0]
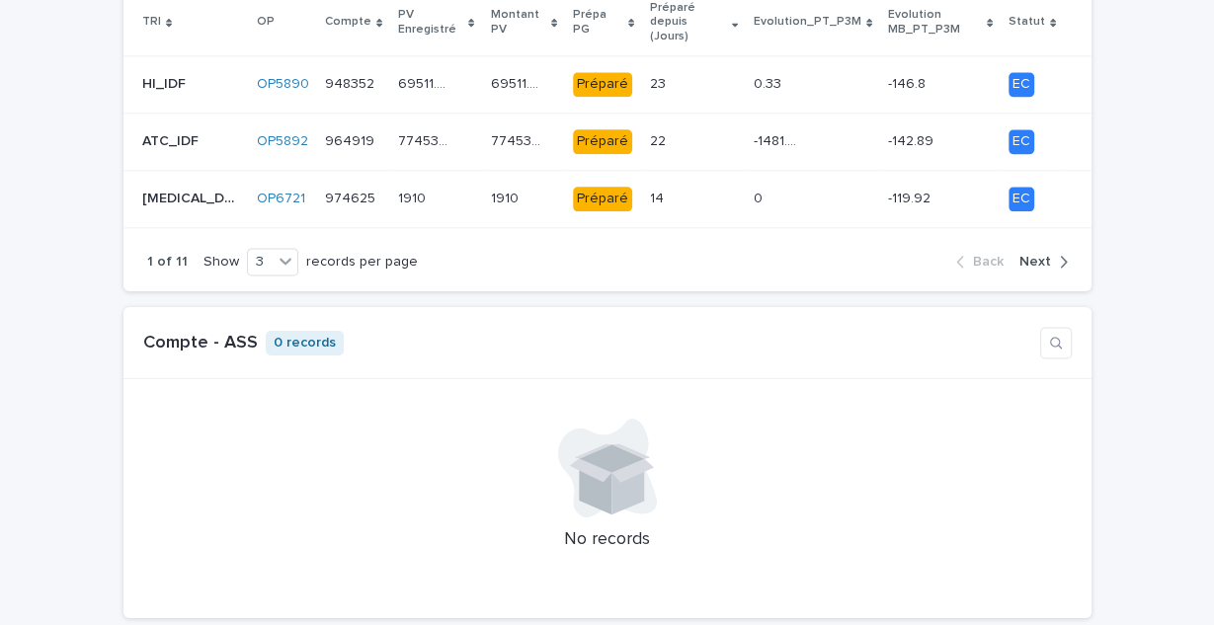
click at [1030, 255] on span "Next" at bounding box center [1035, 262] width 32 height 14
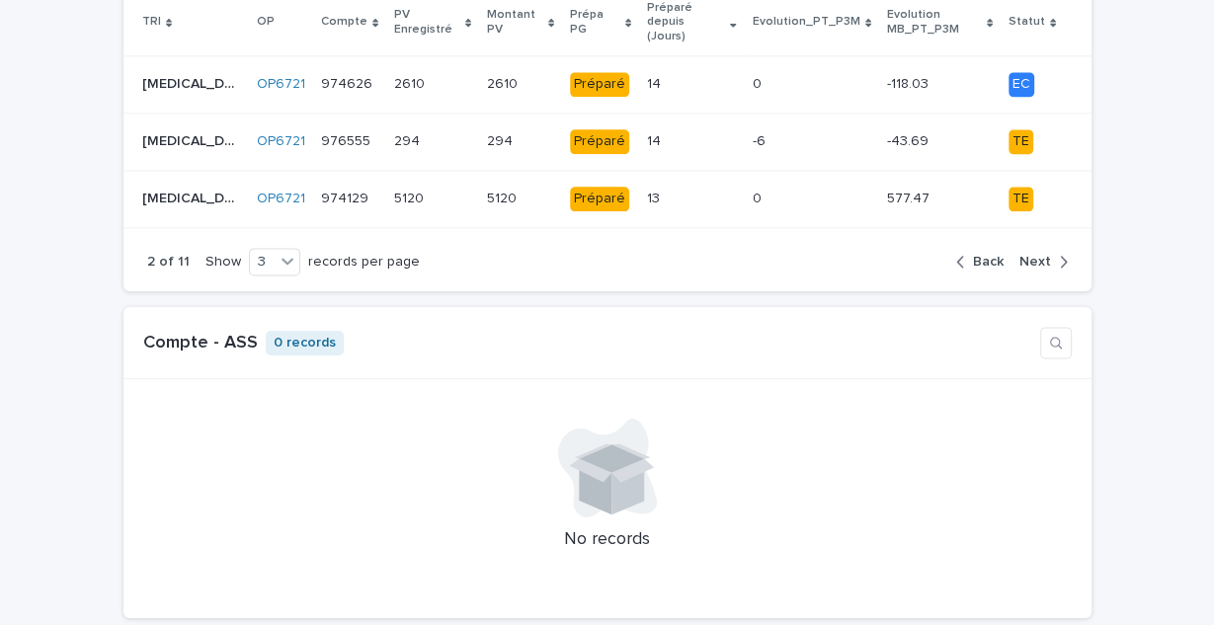
scroll to position [1818, 0]
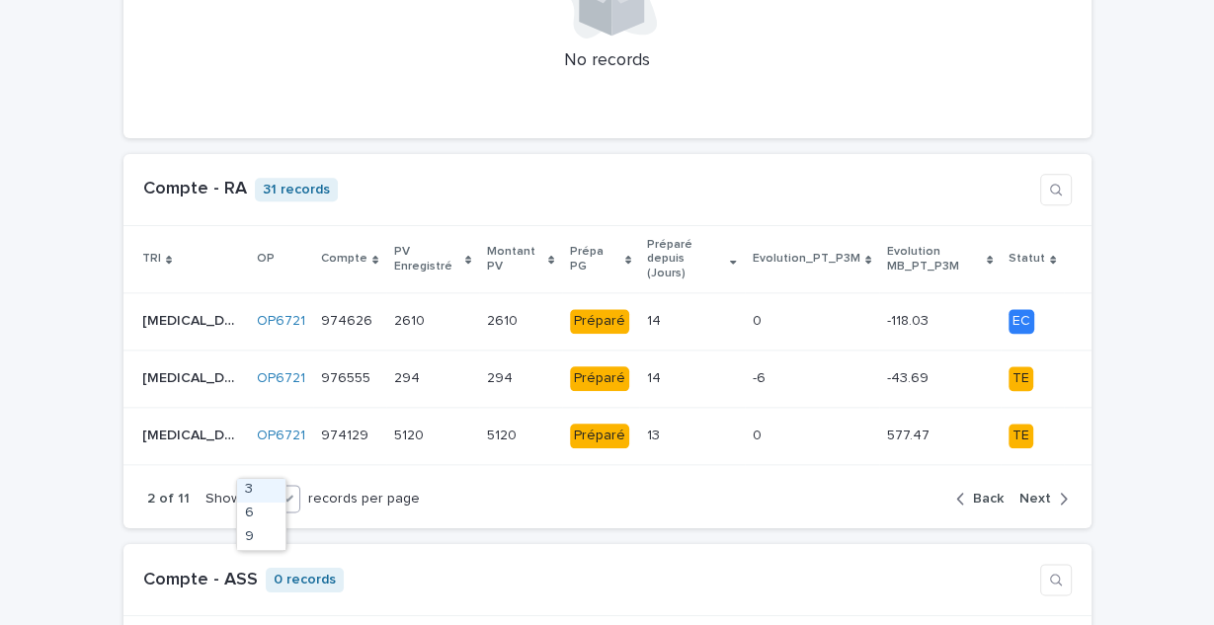
click at [278, 488] on icon at bounding box center [288, 498] width 20 height 20
click at [262, 535] on div "9" at bounding box center [261, 539] width 48 height 24
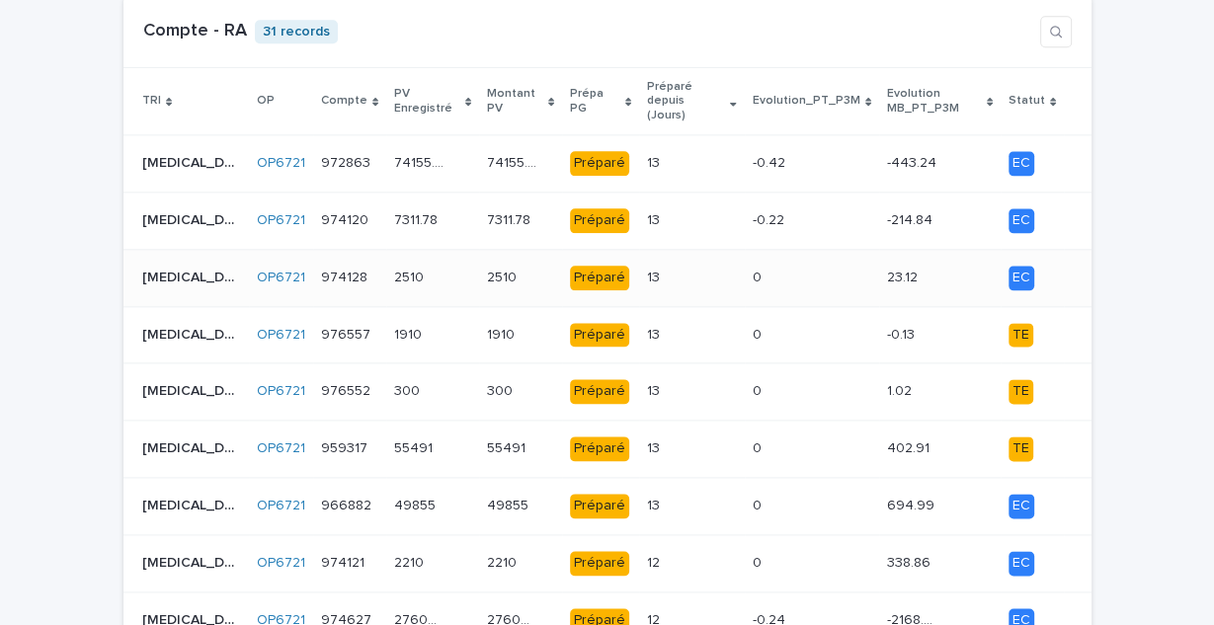
scroll to position [2134, 0]
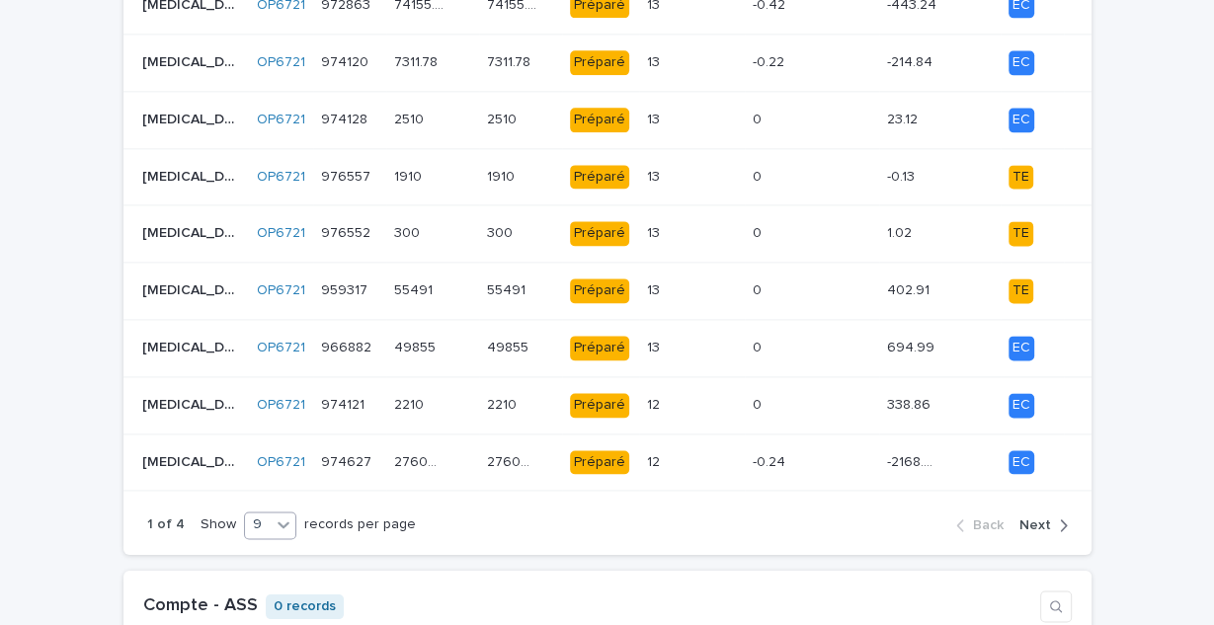
click at [1028, 519] on span "Next" at bounding box center [1035, 526] width 32 height 14
click at [1040, 500] on div "2 of 4 Show 9 records per page Back Next" at bounding box center [607, 525] width 968 height 60
click at [1043, 519] on span "Next" at bounding box center [1035, 526] width 32 height 14
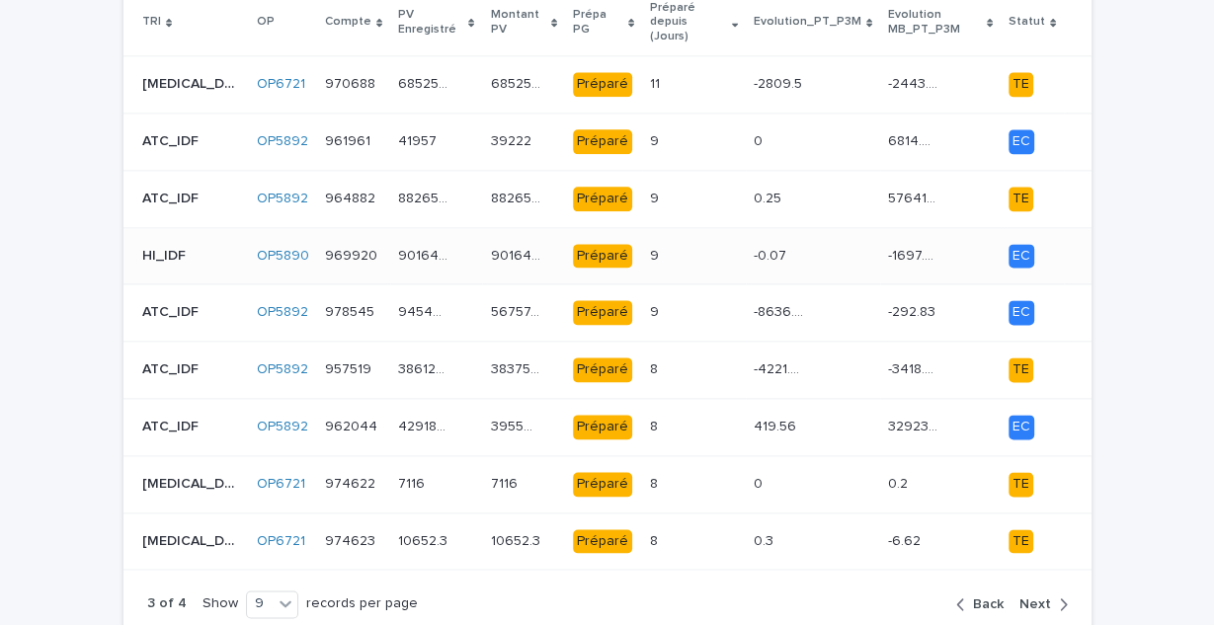
scroll to position [1976, 0]
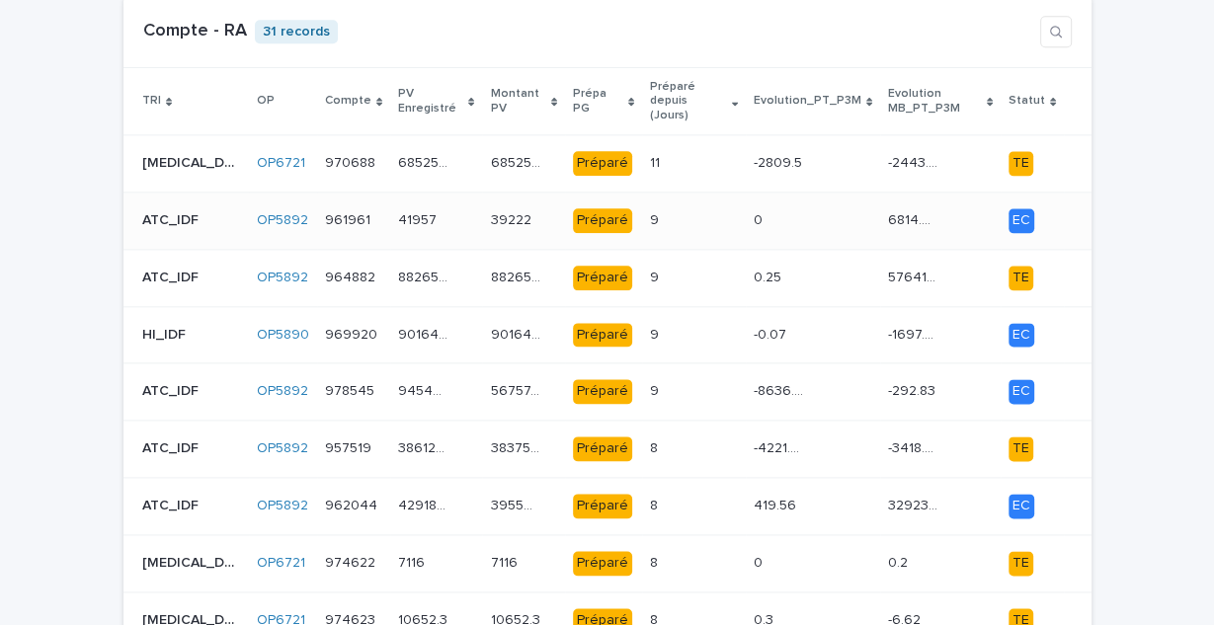
click at [412, 204] on div "41957 41957" at bounding box center [436, 220] width 76 height 33
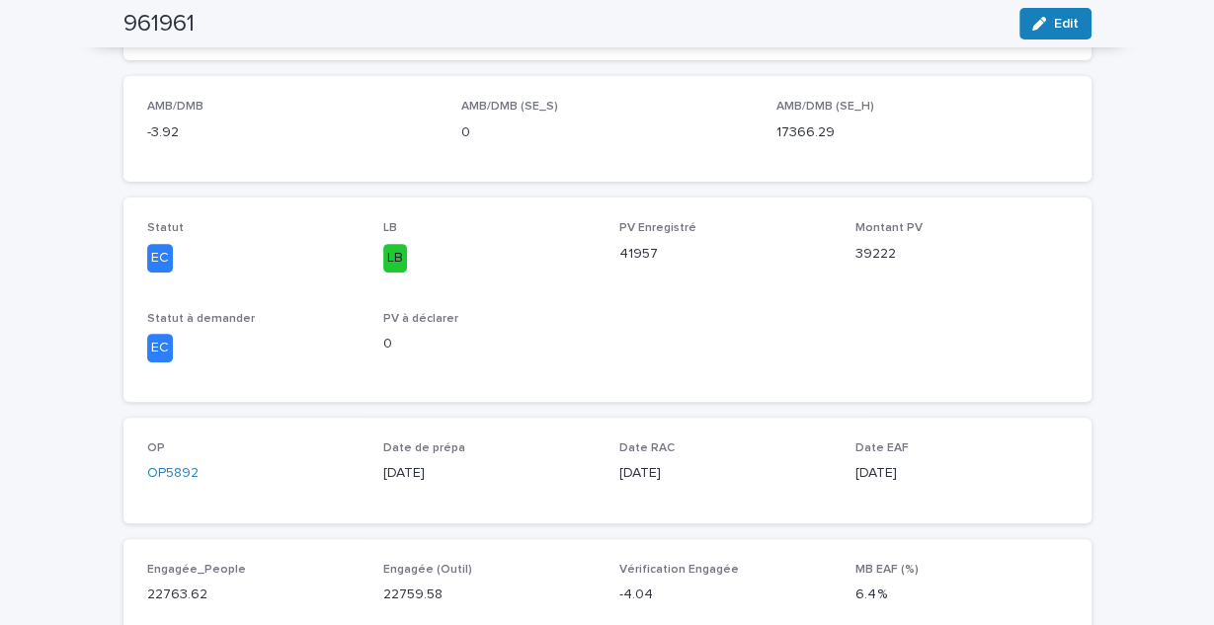
scroll to position [158, 0]
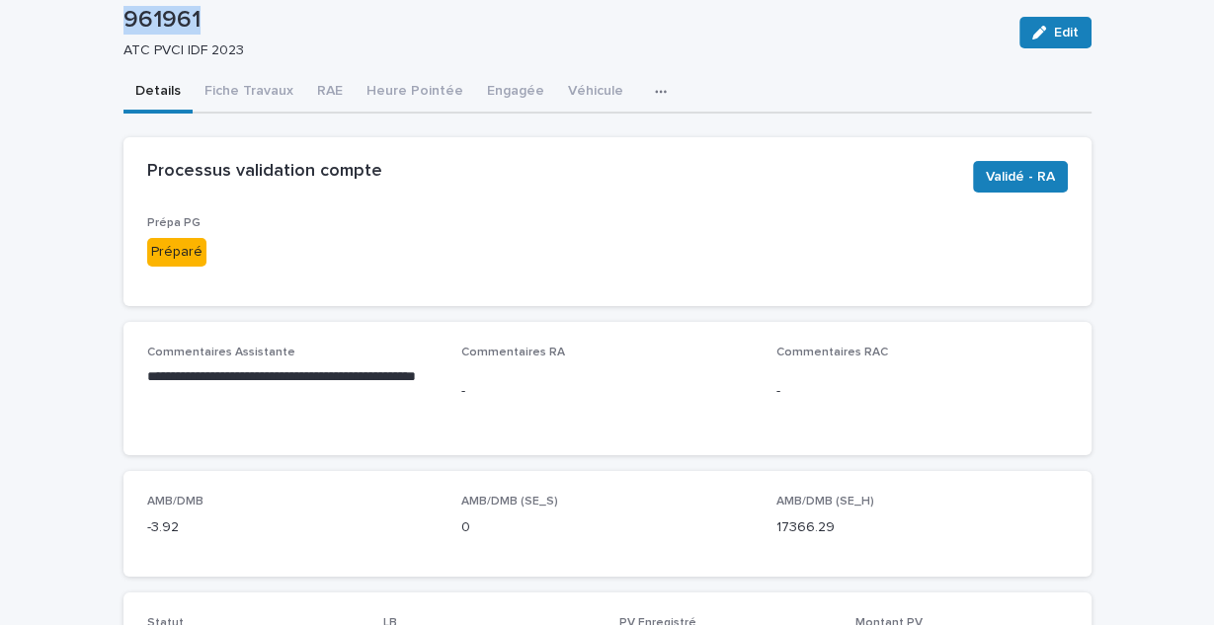
drag, startPoint x: 184, startPoint y: 18, endPoint x: 112, endPoint y: 27, distance: 72.7
copy p "961961"
click at [326, 89] on button "RAE" at bounding box center [329, 92] width 49 height 41
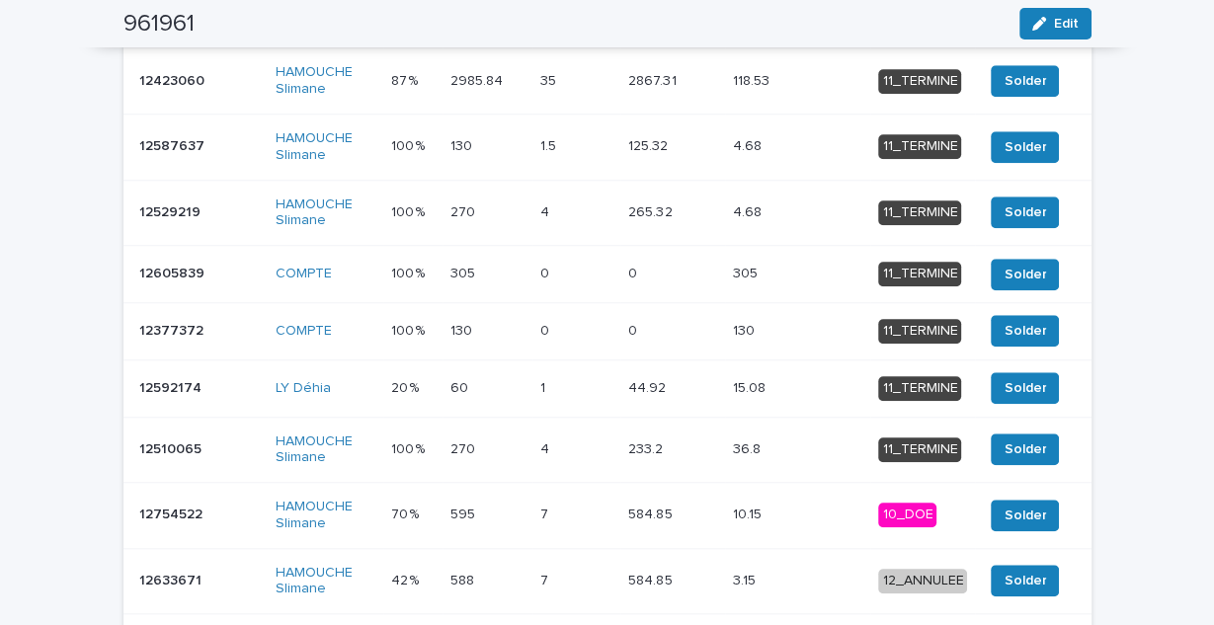
scroll to position [1501, 0]
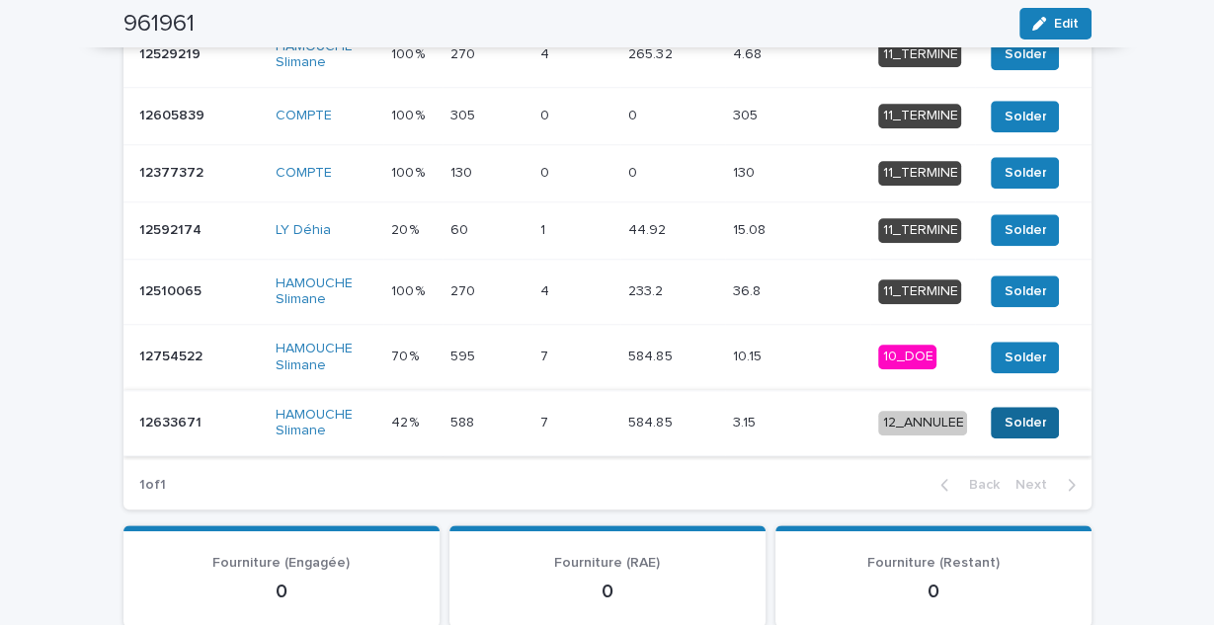
click at [1010, 413] on span "Solder" at bounding box center [1025, 423] width 42 height 20
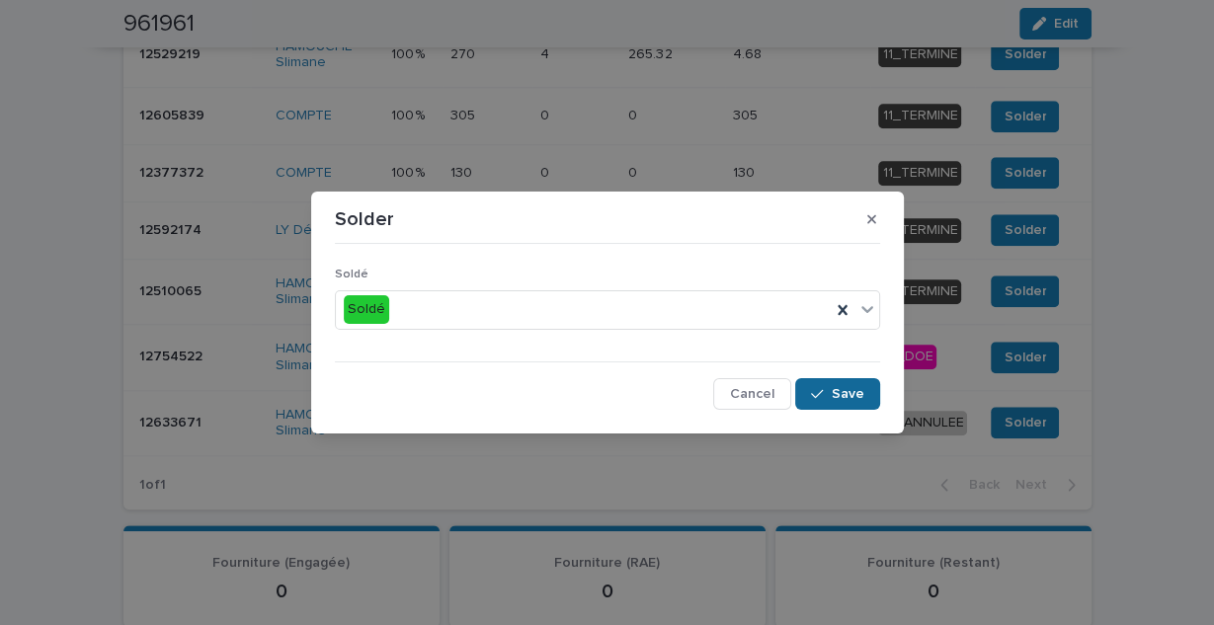
click at [827, 387] on div "button" at bounding box center [821, 394] width 20 height 14
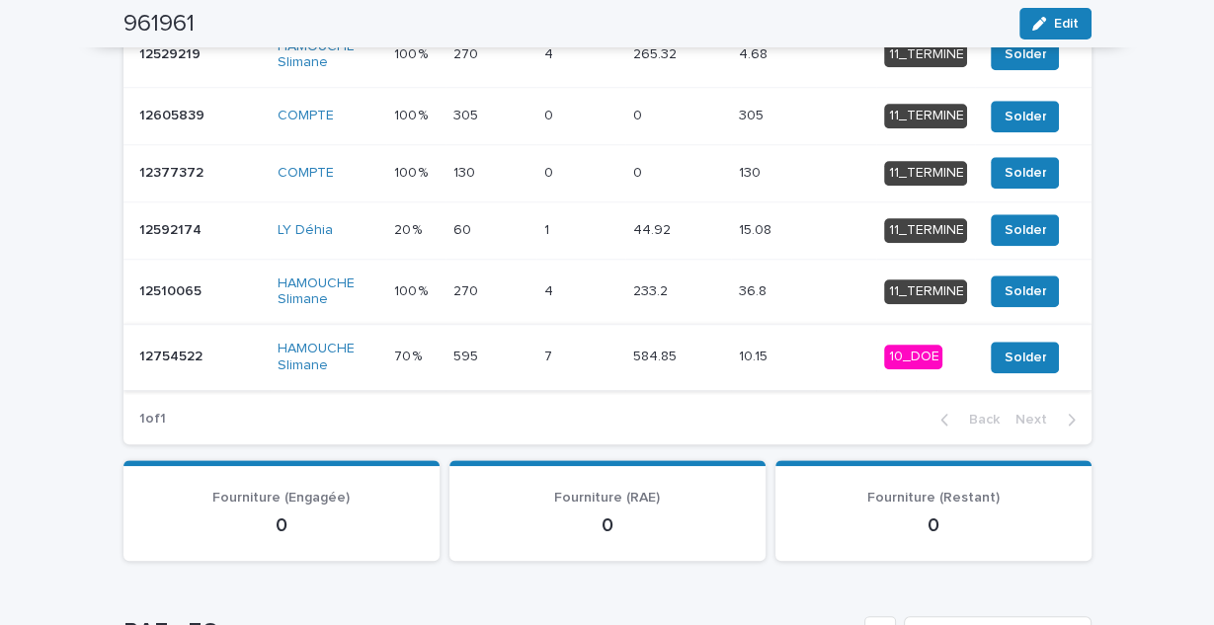
scroll to position [1422, 0]
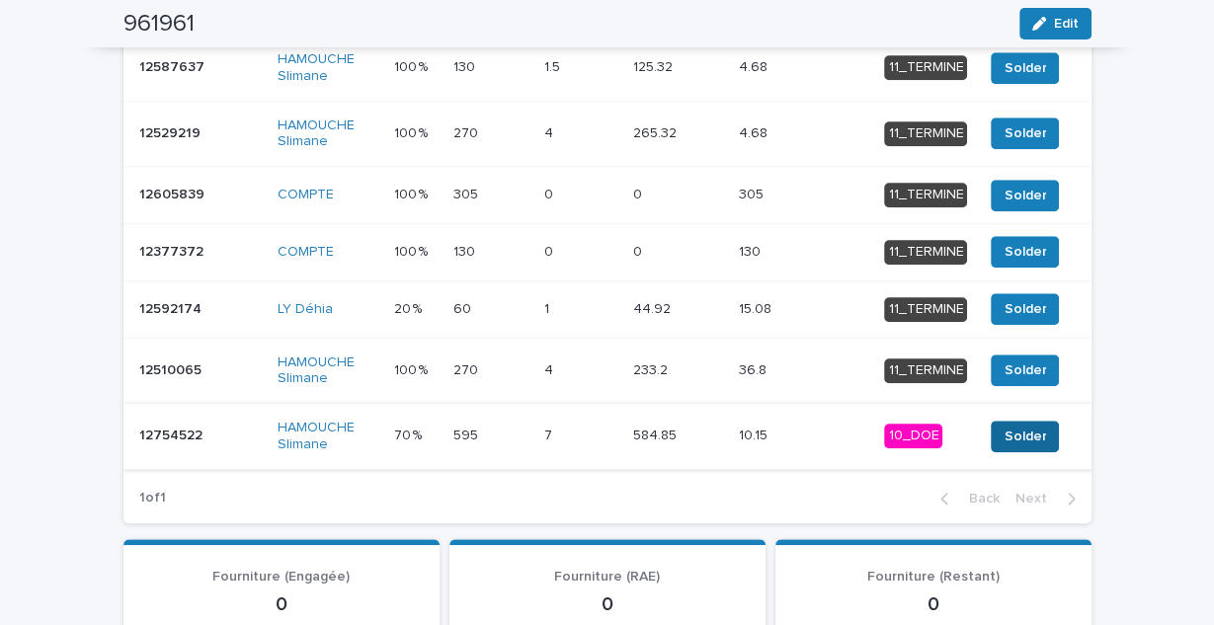
click at [1004, 427] on span "Solder" at bounding box center [1025, 437] width 42 height 20
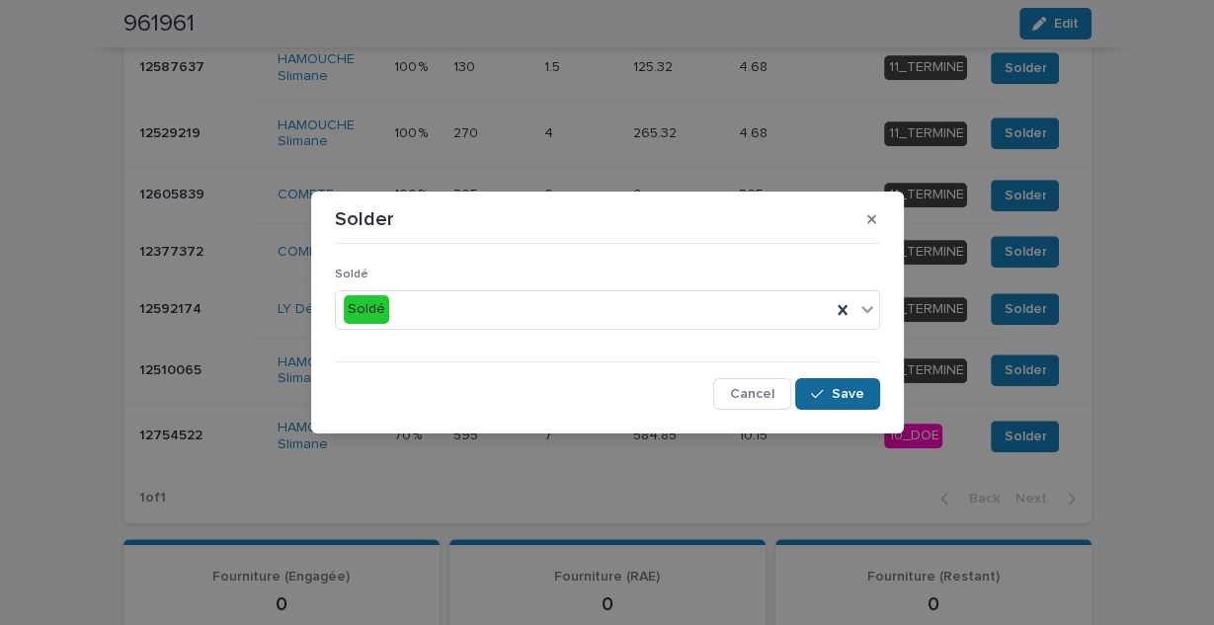
click at [838, 381] on button "Save" at bounding box center [837, 394] width 84 height 32
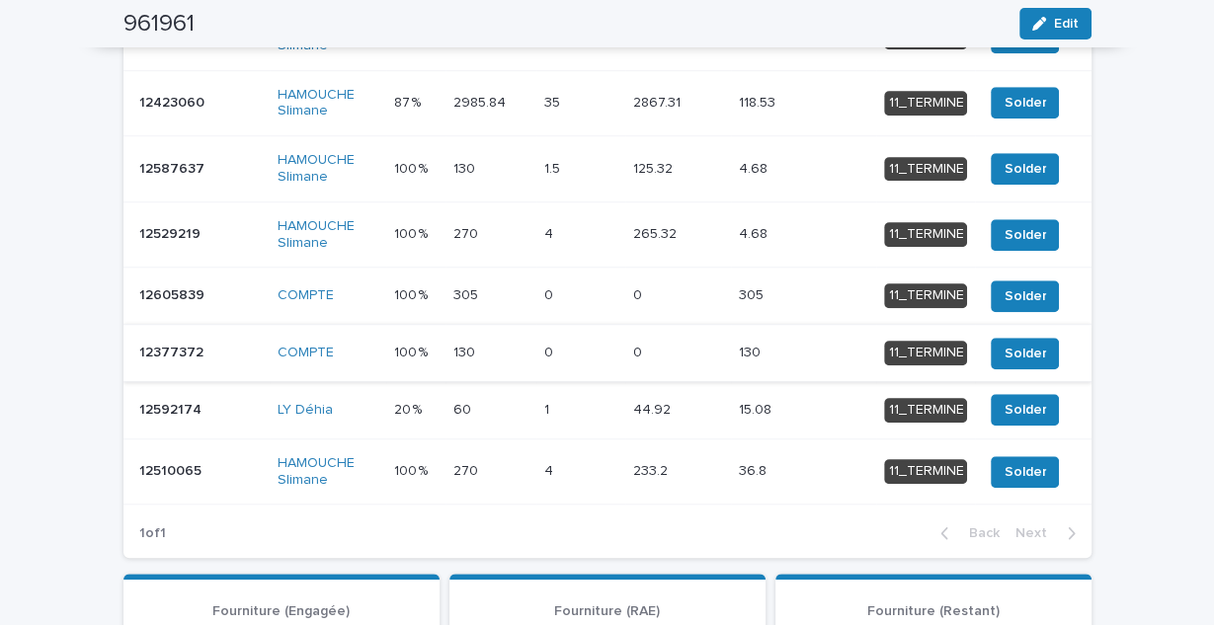
scroll to position [1106, 0]
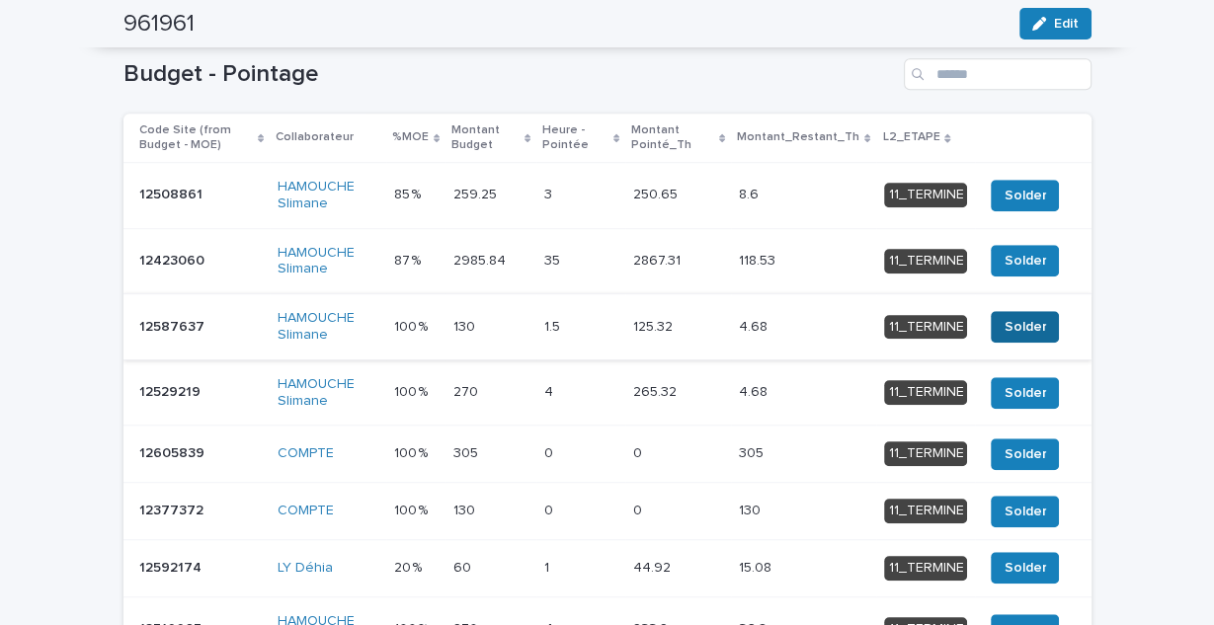
click at [1015, 317] on span "Solder" at bounding box center [1025, 327] width 42 height 20
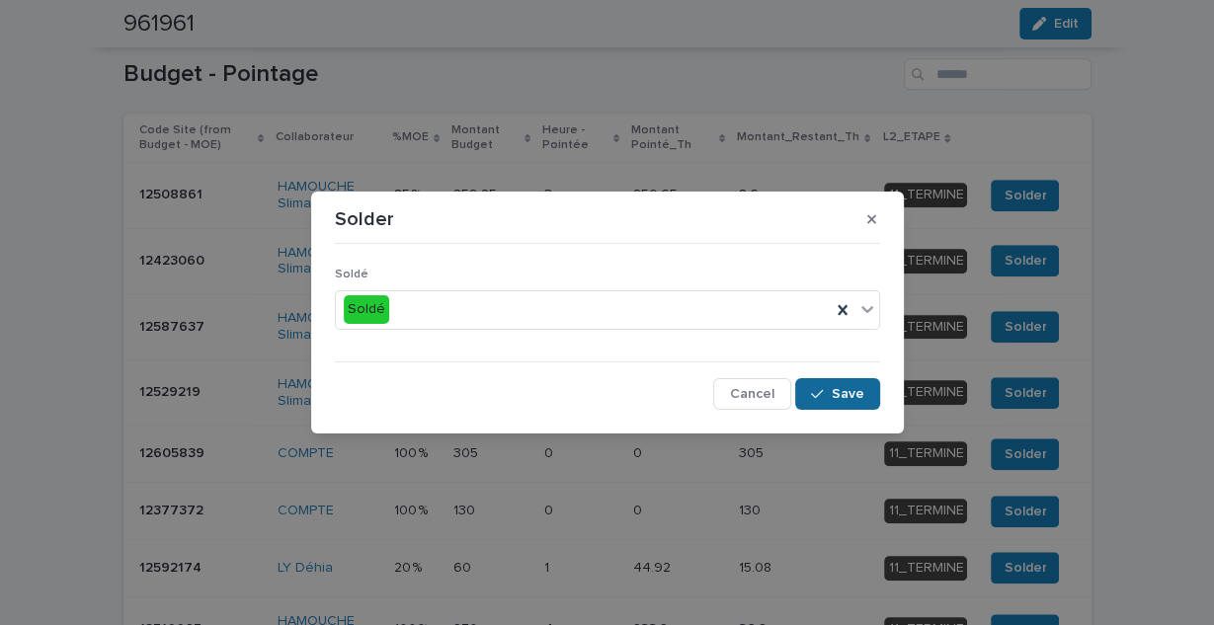
click at [841, 387] on span "Save" at bounding box center [848, 394] width 33 height 14
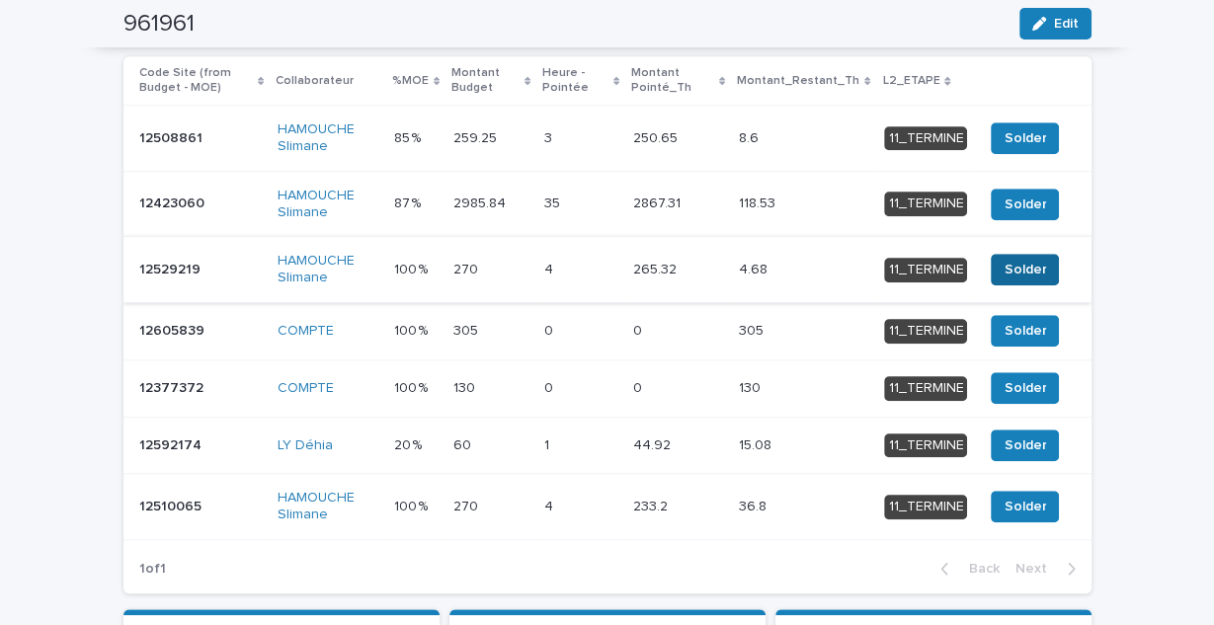
click at [1011, 266] on span "Solder" at bounding box center [1025, 270] width 42 height 20
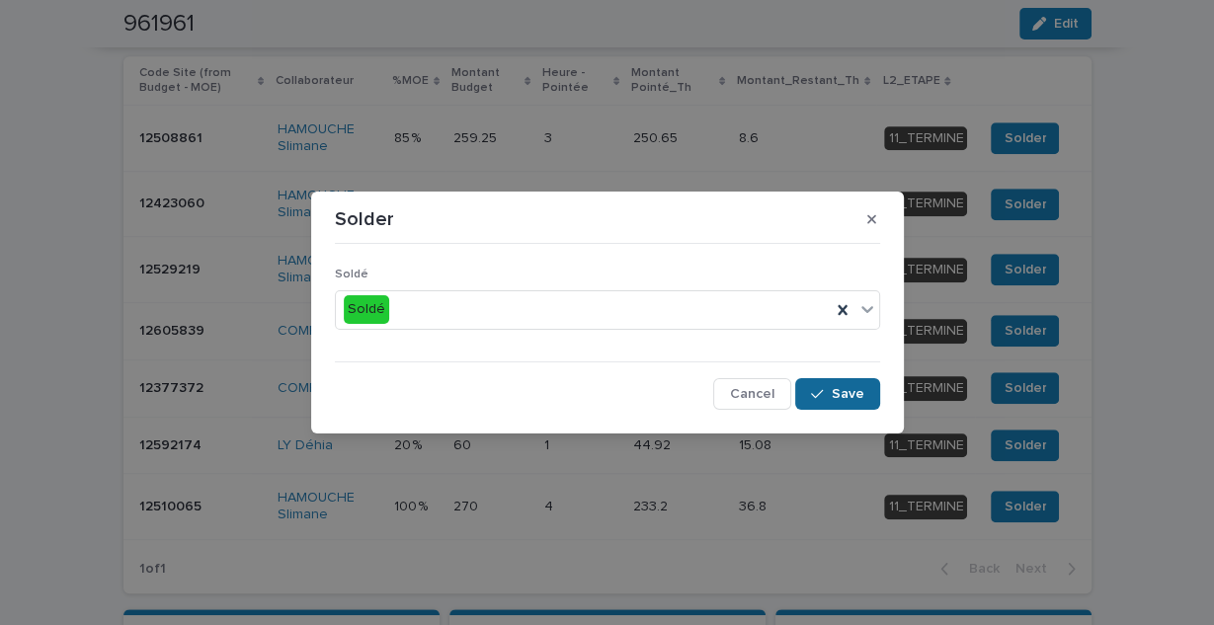
click at [846, 391] on span "Save" at bounding box center [848, 394] width 33 height 14
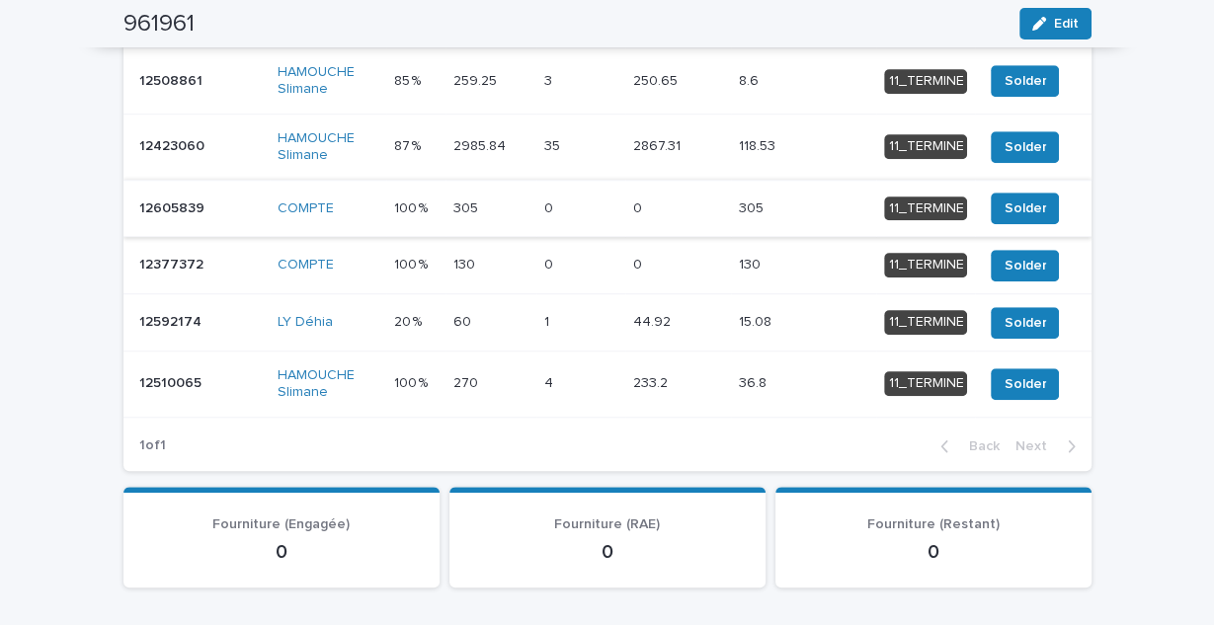
scroll to position [948, 0]
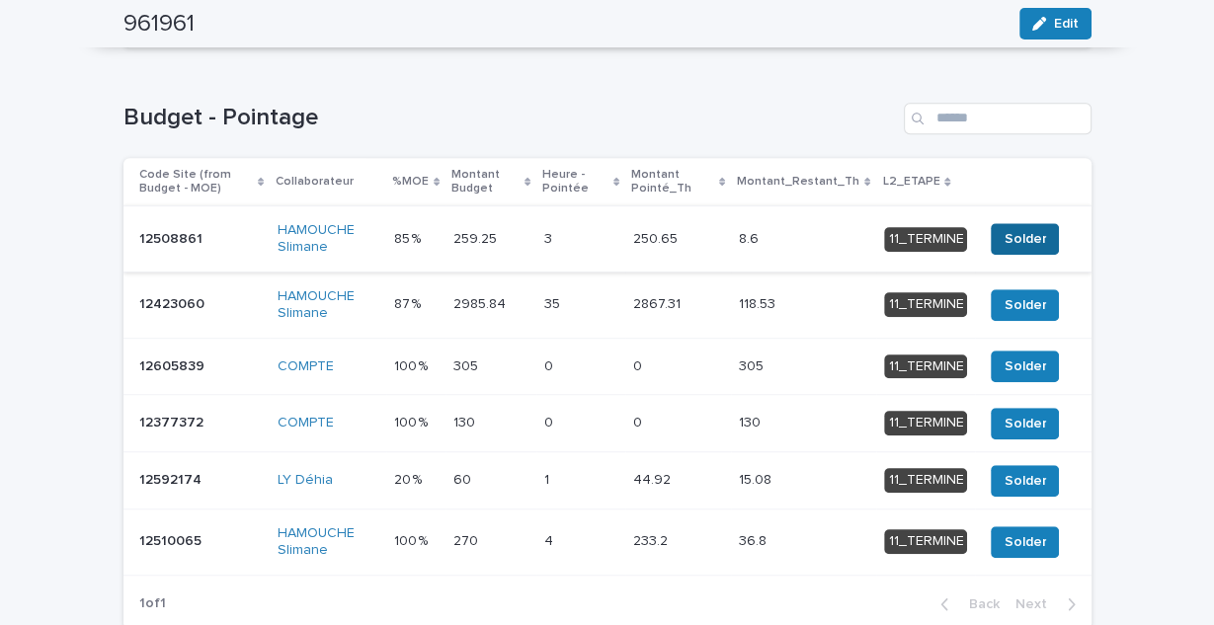
click at [1035, 241] on span "Solder" at bounding box center [1025, 239] width 42 height 20
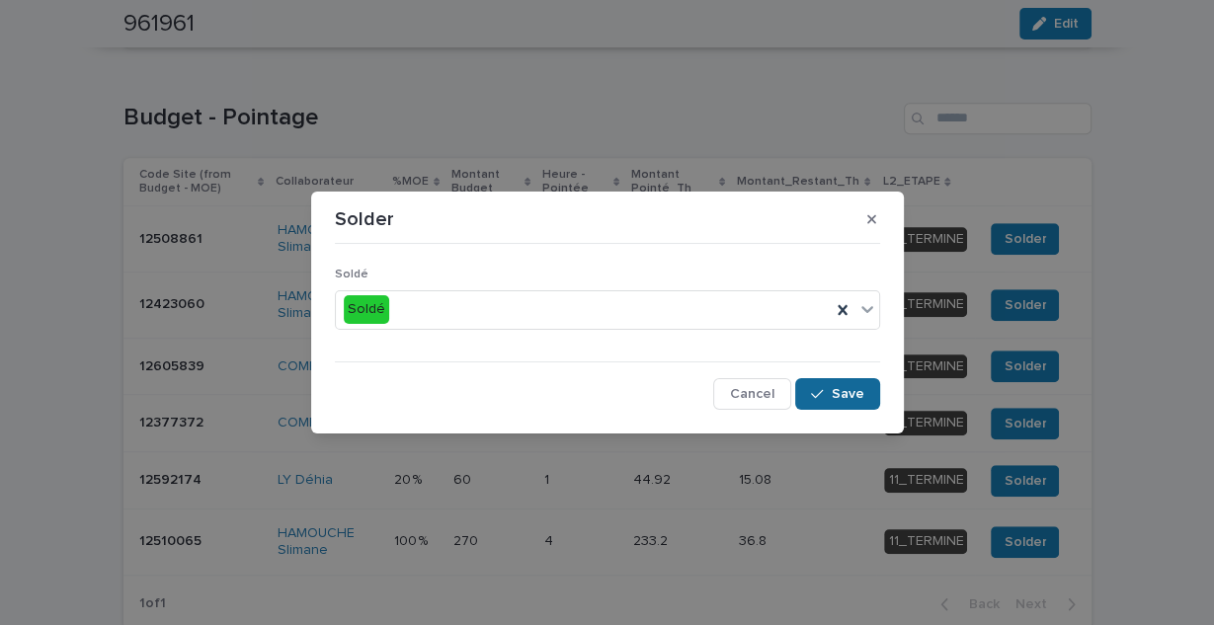
click at [828, 390] on div "button" at bounding box center [821, 394] width 20 height 14
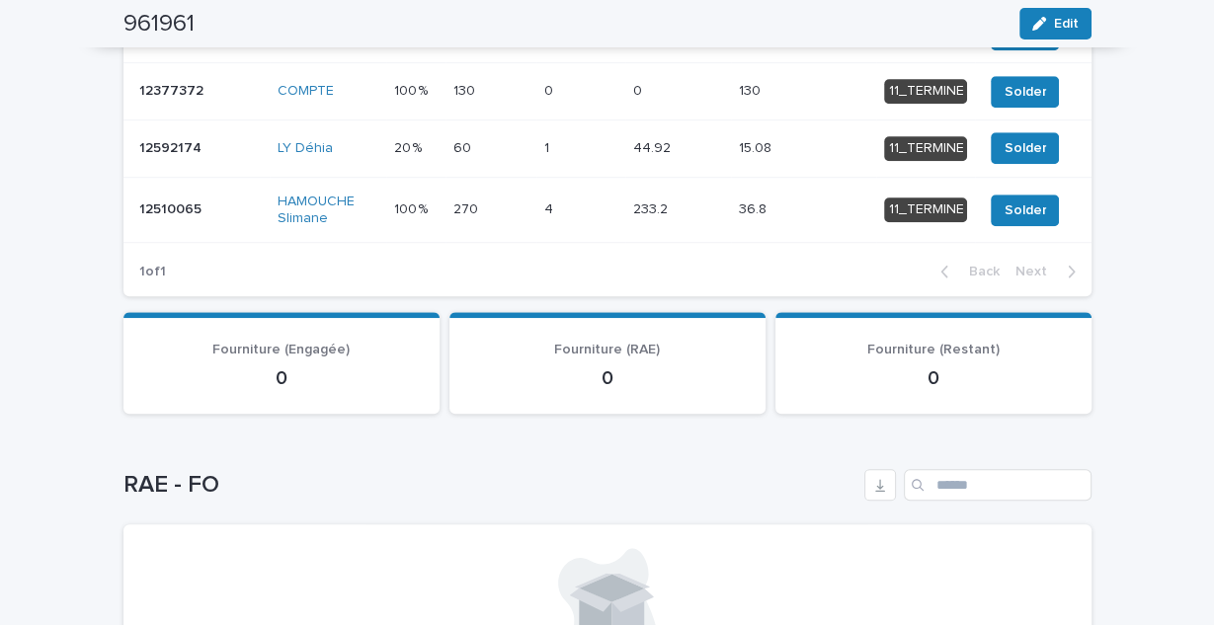
scroll to position [863, 0]
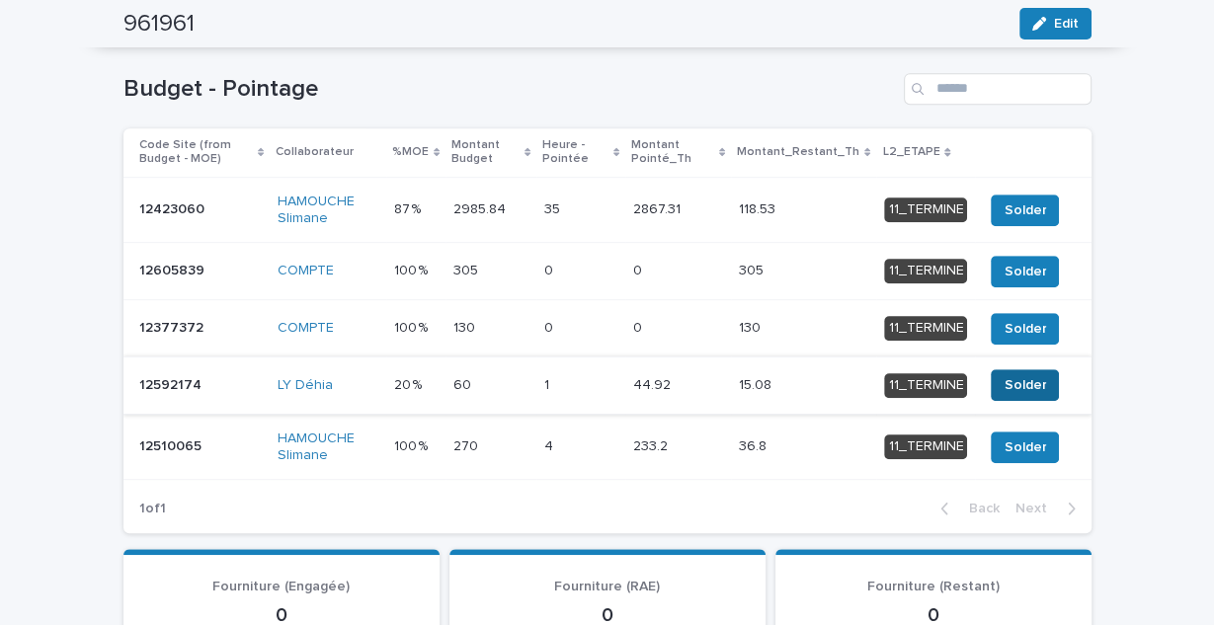
click at [1015, 379] on span "Solder" at bounding box center [1025, 385] width 42 height 20
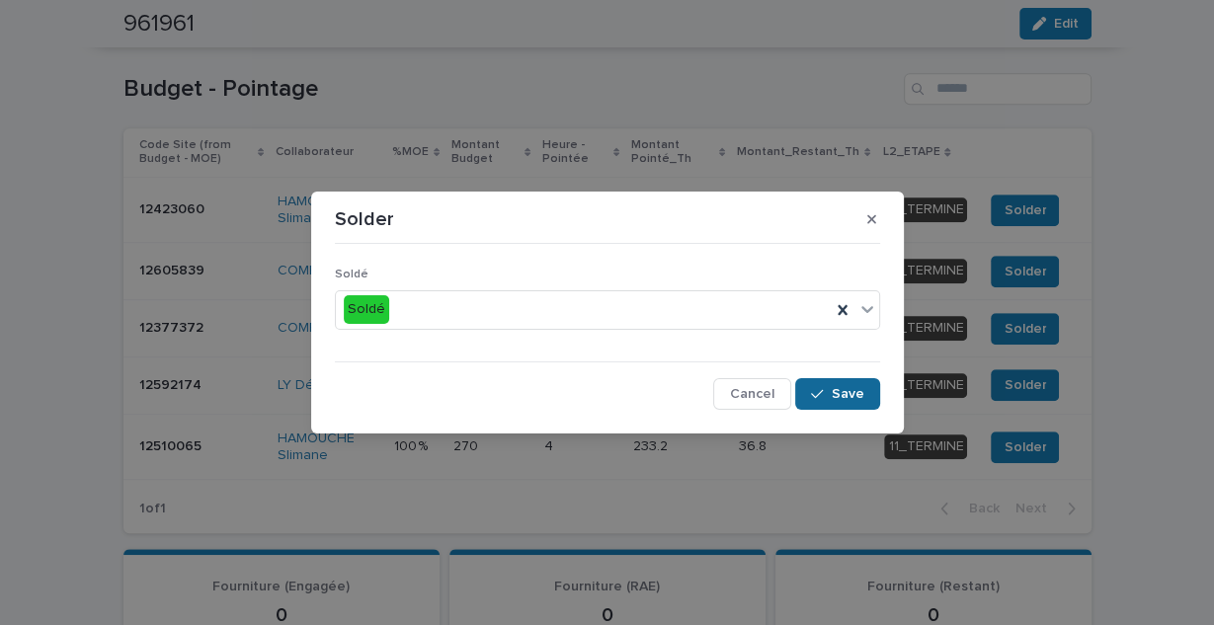
click at [862, 389] on span "Save" at bounding box center [848, 394] width 33 height 14
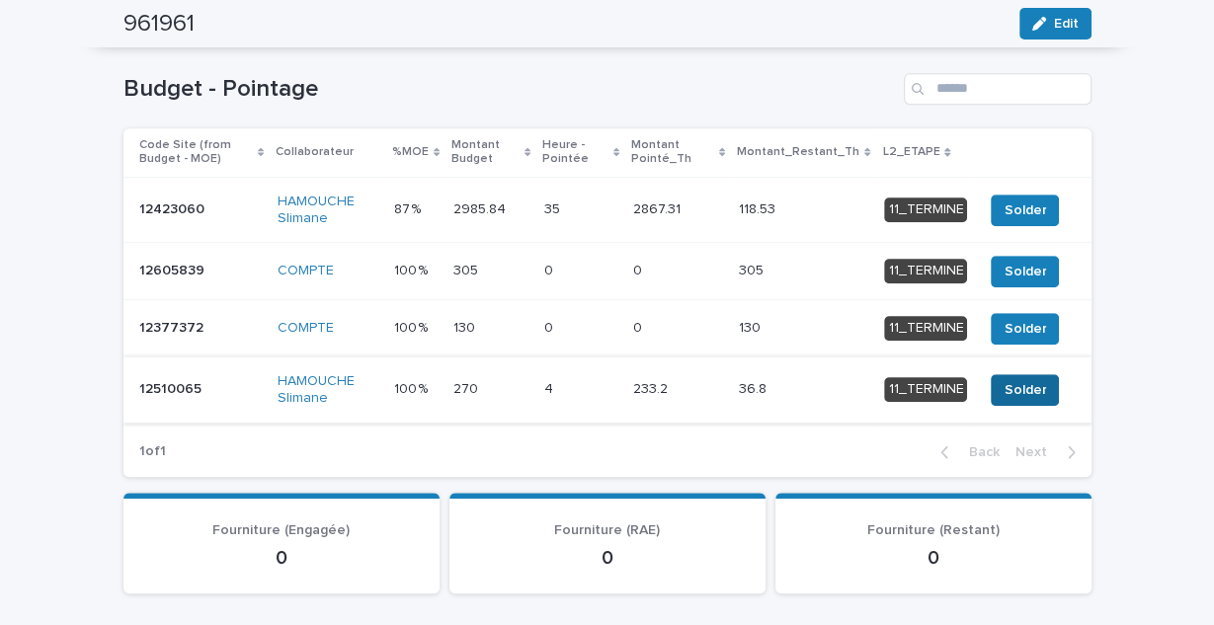
click at [1017, 383] on span "Solder" at bounding box center [1025, 390] width 42 height 20
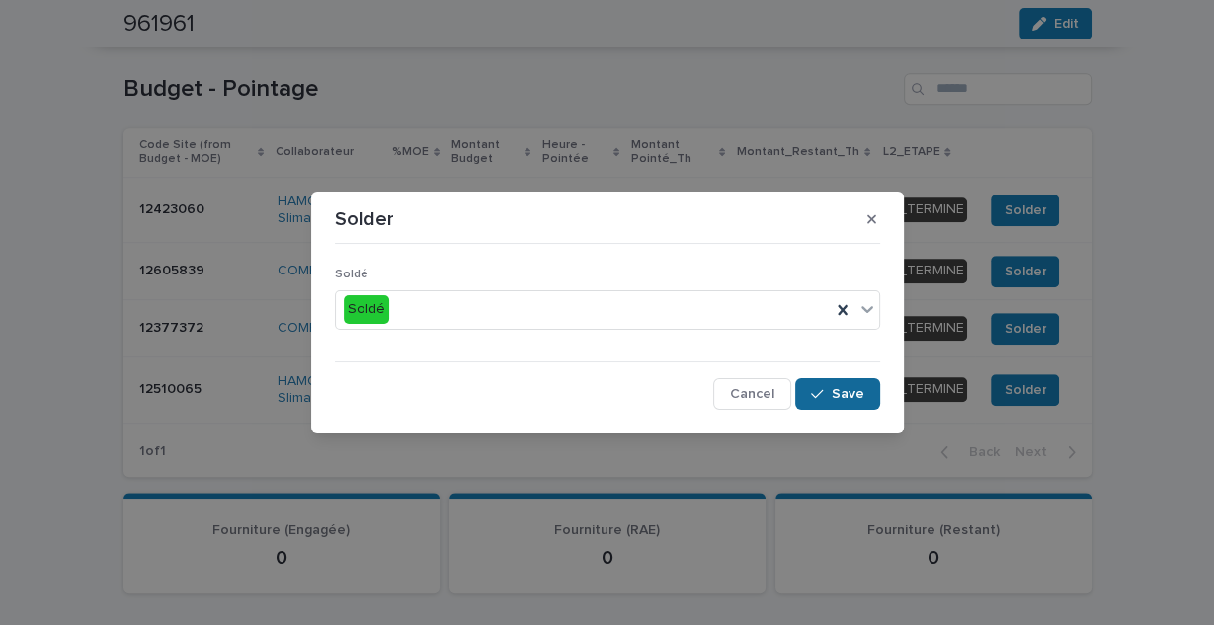
click at [823, 387] on icon "button" at bounding box center [817, 394] width 12 height 14
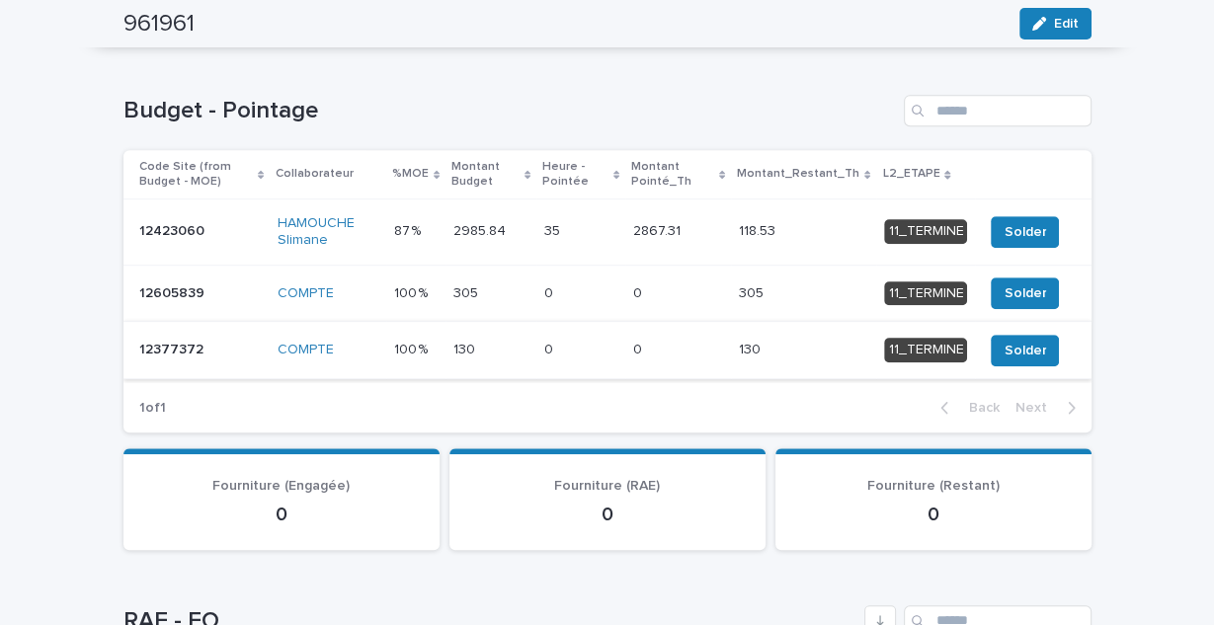
scroll to position [705, 0]
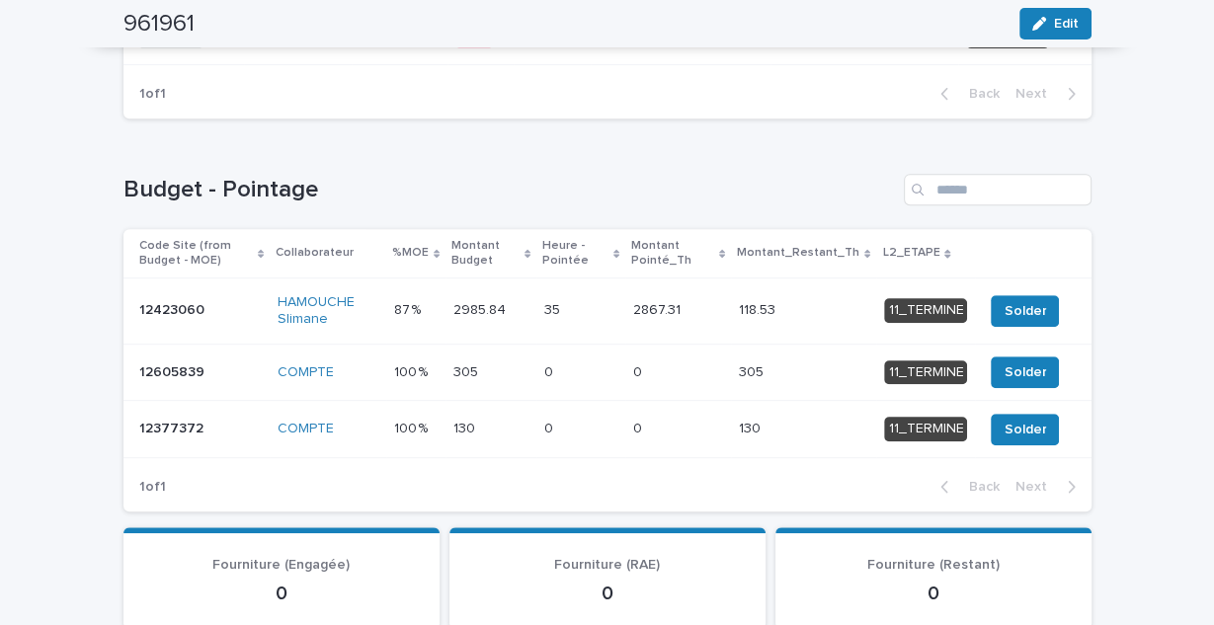
click at [586, 365] on p at bounding box center [580, 373] width 73 height 17
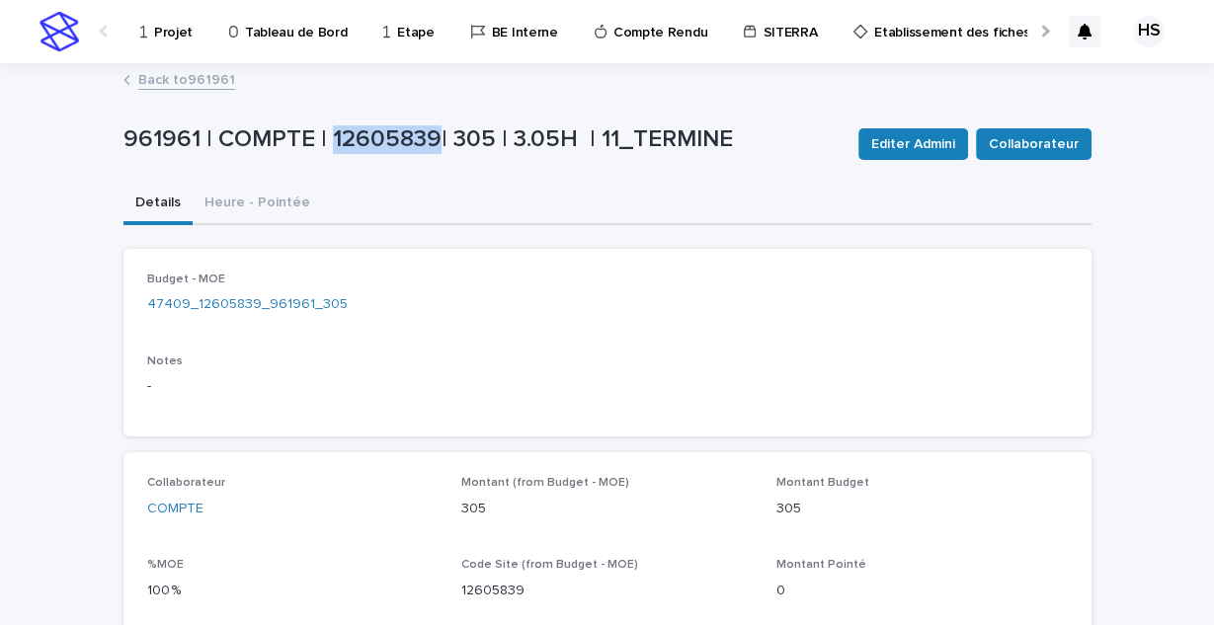
drag, startPoint x: 432, startPoint y: 138, endPoint x: 326, endPoint y: 141, distance: 105.7
click at [326, 141] on p "961961 | COMPTE | 12605839| 305 | 3.05H | 11_TERMINE" at bounding box center [482, 139] width 719 height 29
copy p "12605839"
click at [1028, 150] on span "Collaborateur" at bounding box center [1034, 144] width 90 height 20
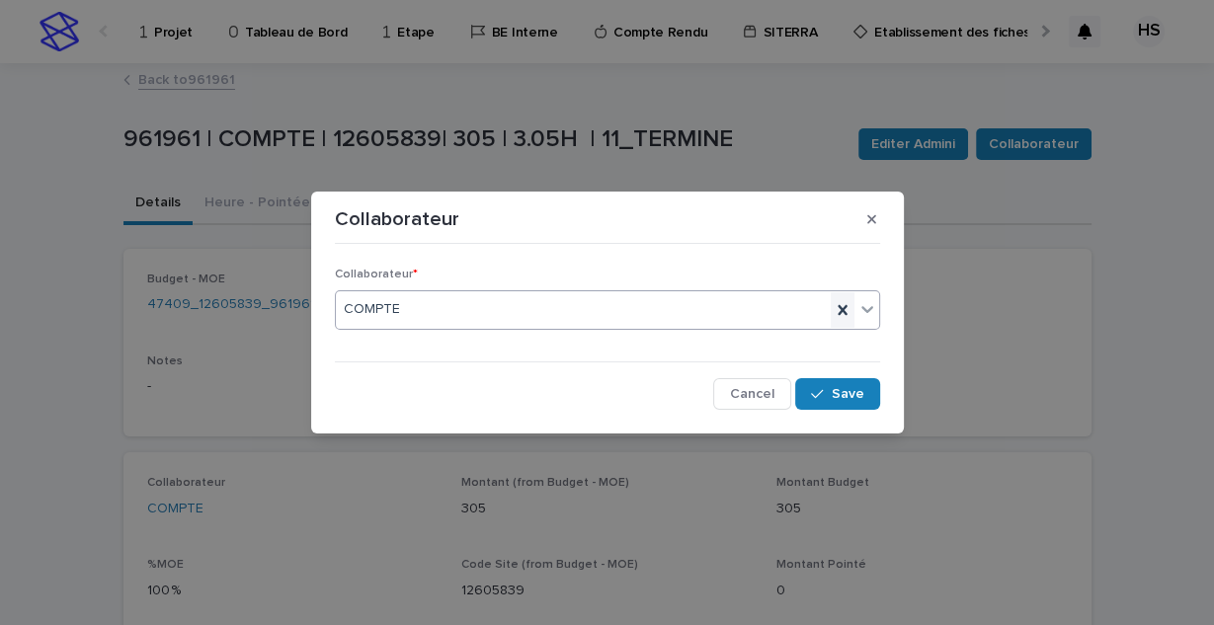
click at [843, 304] on icon at bounding box center [843, 310] width 20 height 20
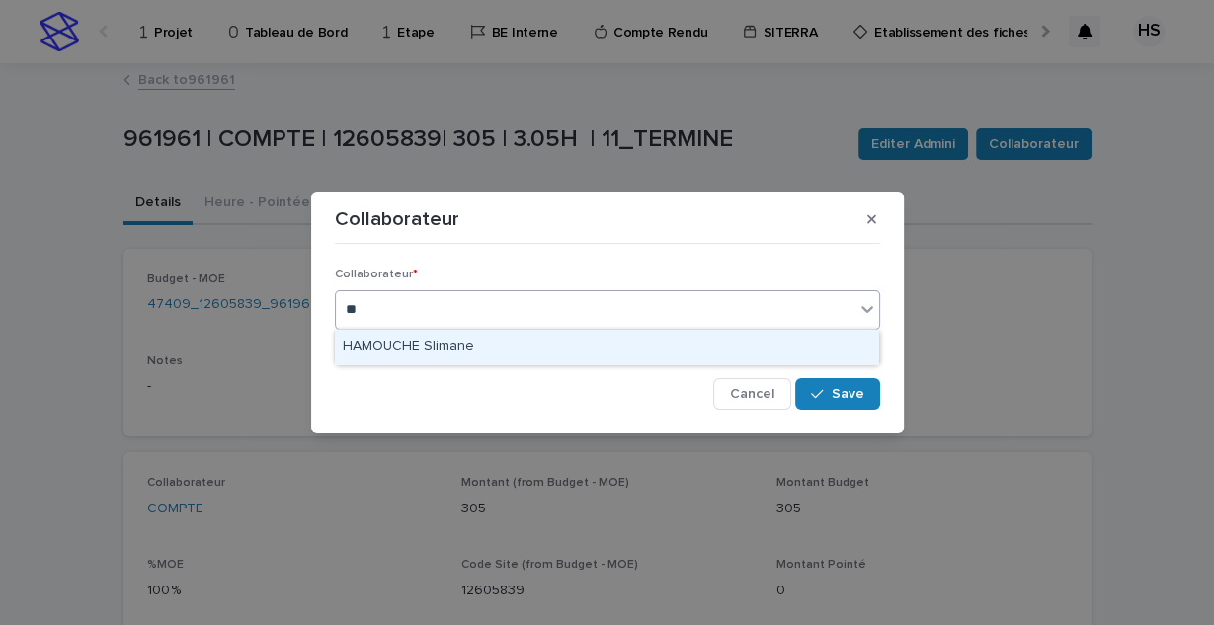
type input "***"
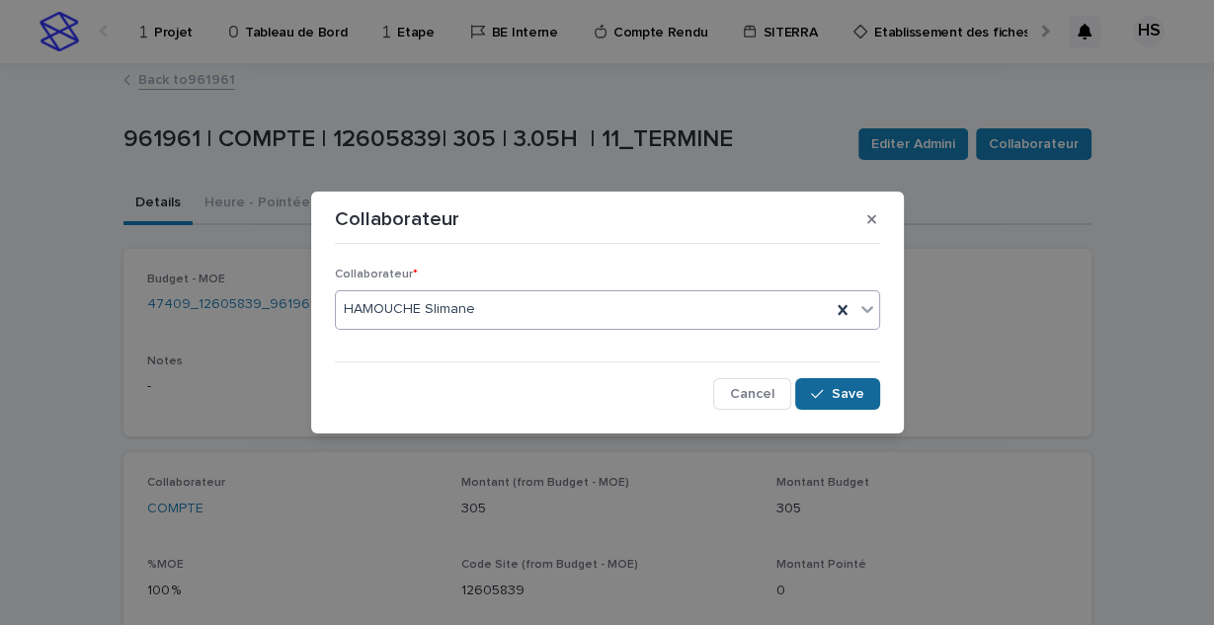
click at [845, 382] on button "Save" at bounding box center [837, 394] width 84 height 32
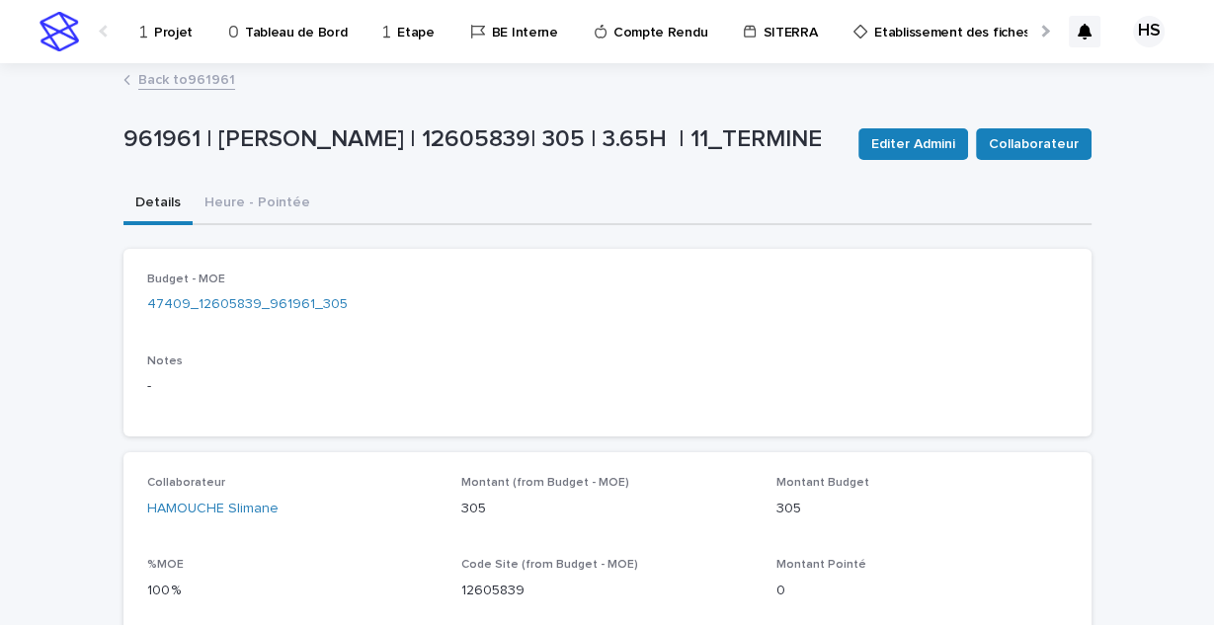
click at [191, 80] on link "Back to 961961" at bounding box center [186, 78] width 97 height 23
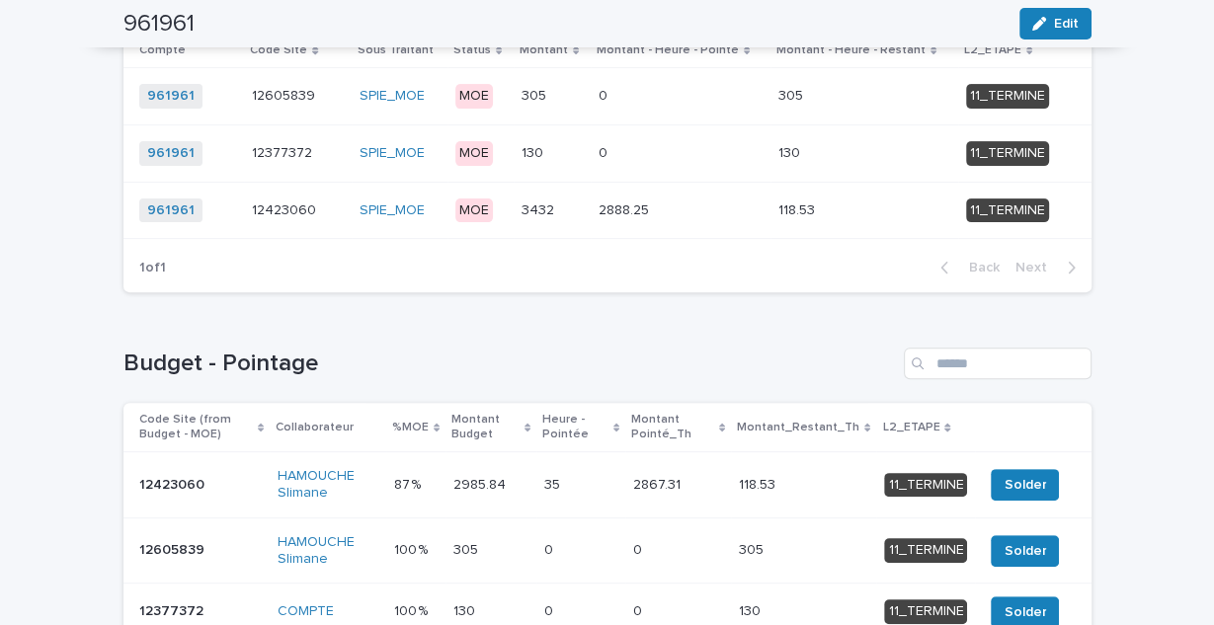
scroll to position [553, 0]
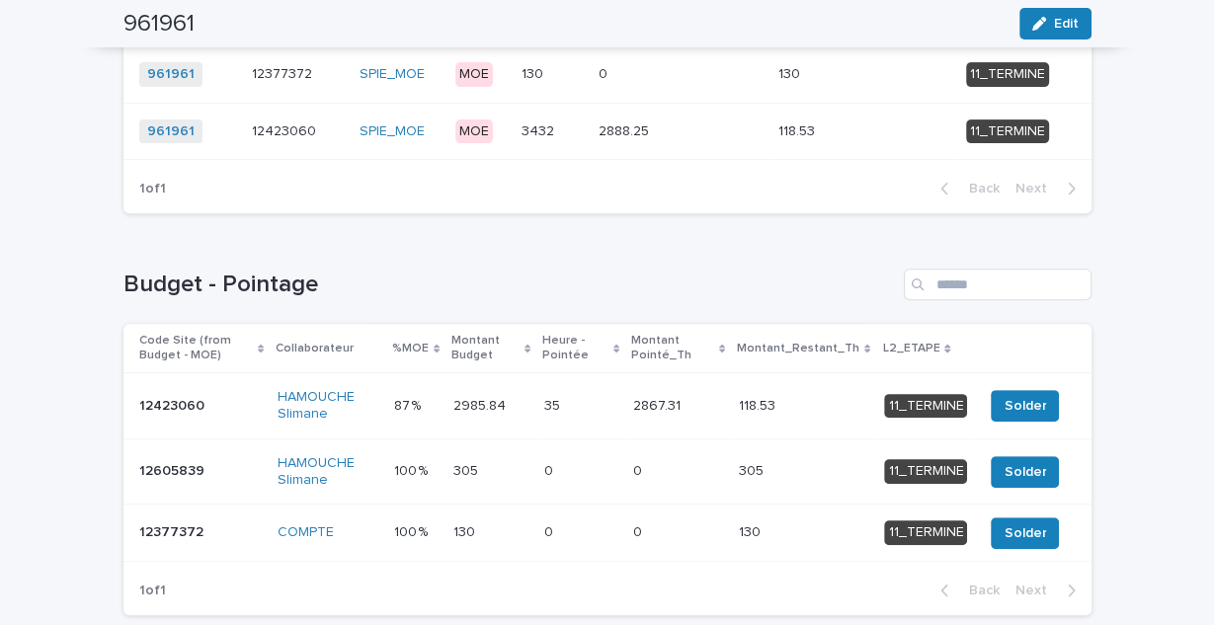
click at [596, 531] on p at bounding box center [580, 533] width 73 height 17
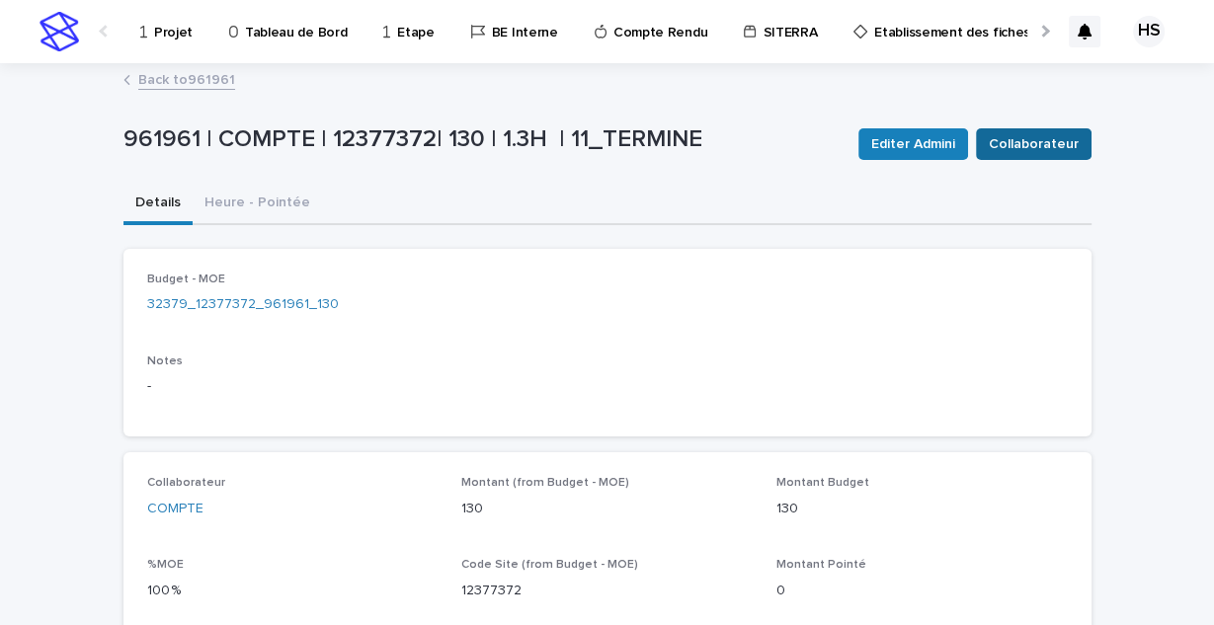
click at [1001, 145] on span "Collaborateur" at bounding box center [1034, 144] width 90 height 20
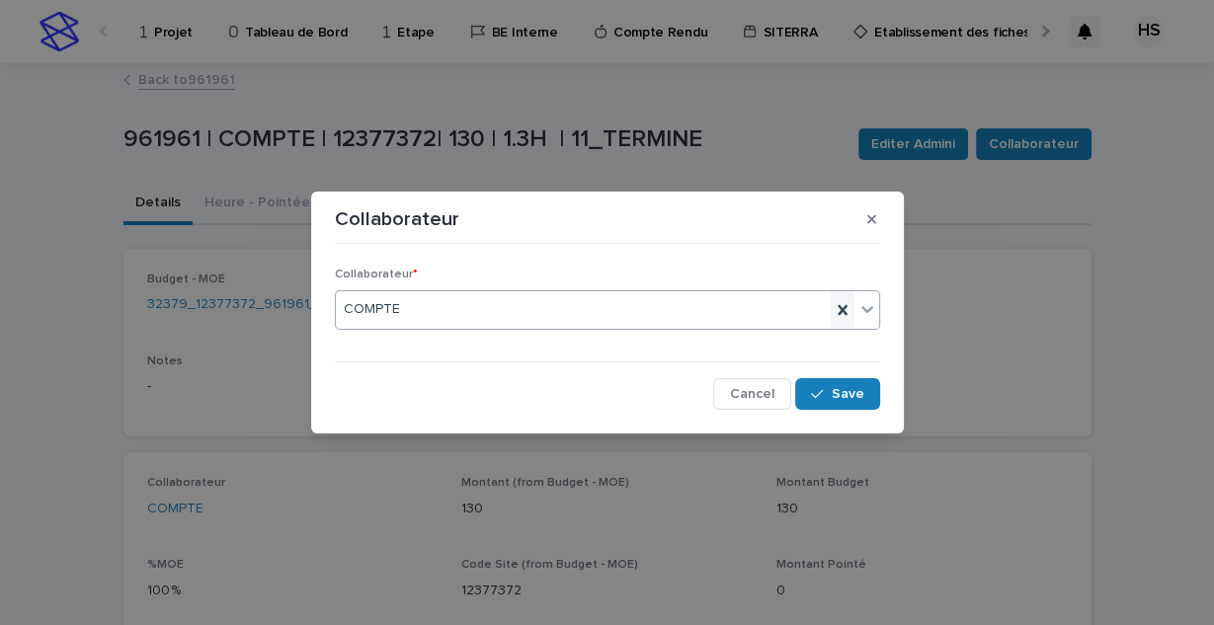
click at [834, 310] on icon at bounding box center [843, 310] width 20 height 20
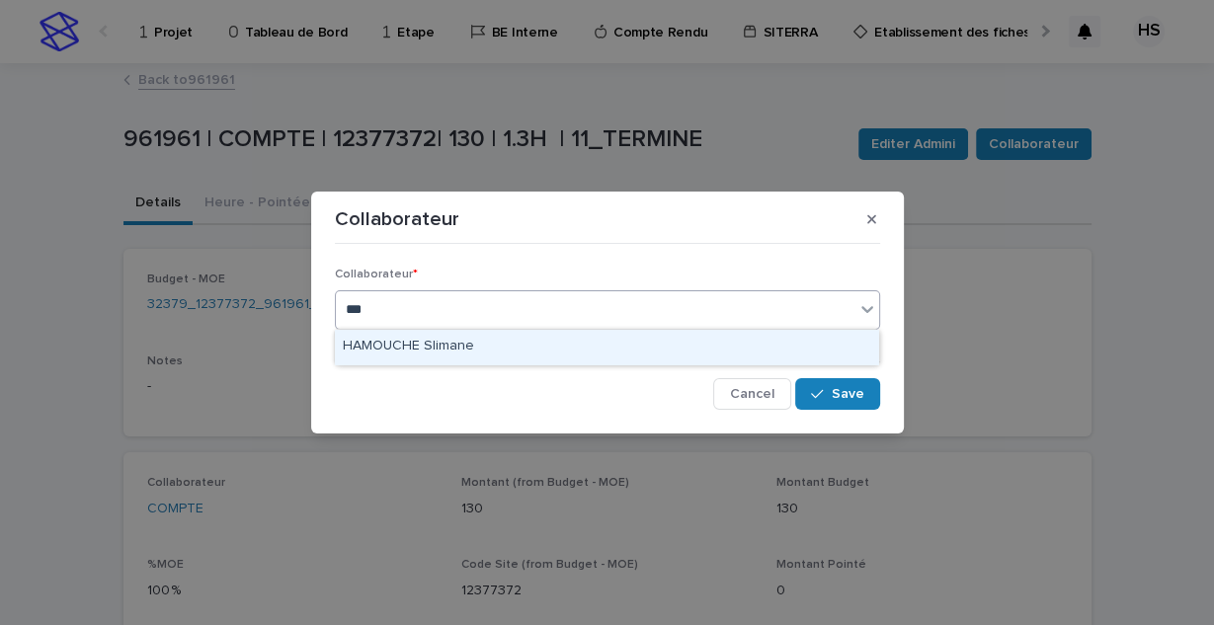
type input "****"
click at [682, 342] on div "HAMOUCHE Slimane" at bounding box center [606, 347] width 543 height 35
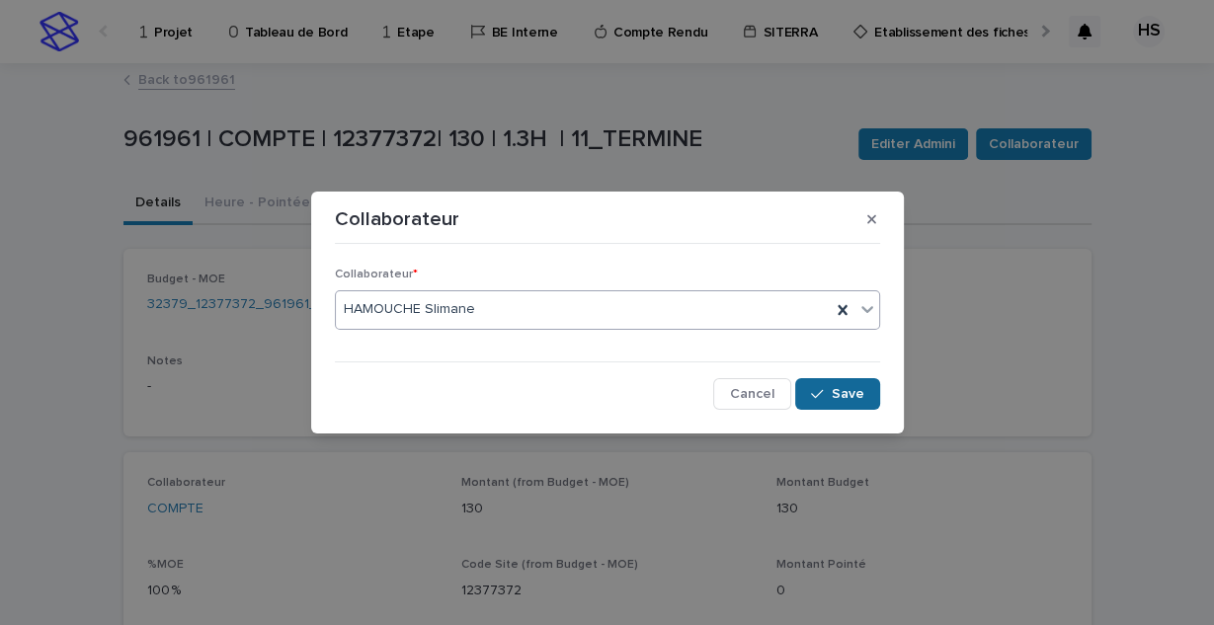
click at [864, 396] on button "Save" at bounding box center [837, 394] width 84 height 32
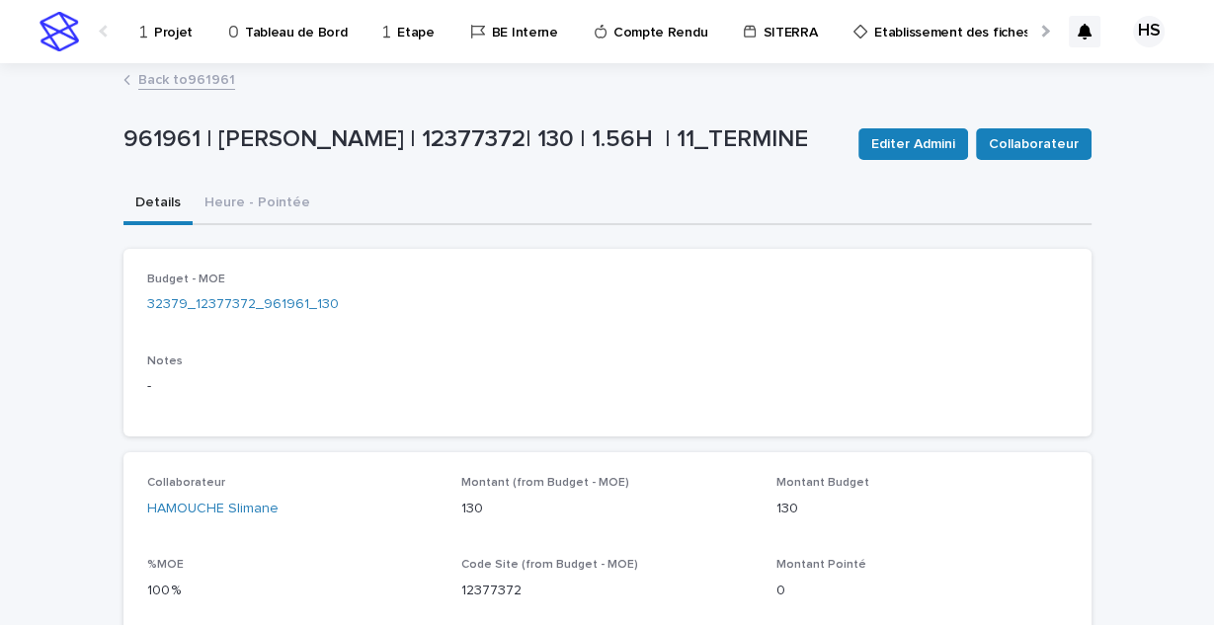
click at [194, 76] on link "Back to 961961" at bounding box center [186, 78] width 97 height 23
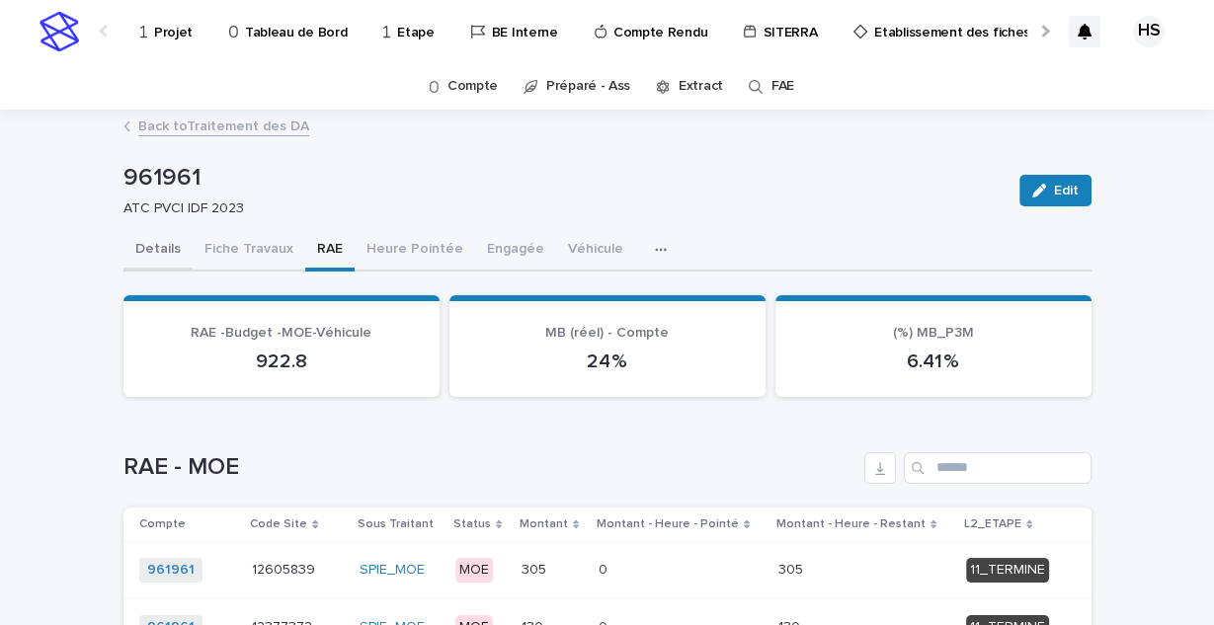
click at [163, 252] on button "Details" at bounding box center [157, 250] width 69 height 41
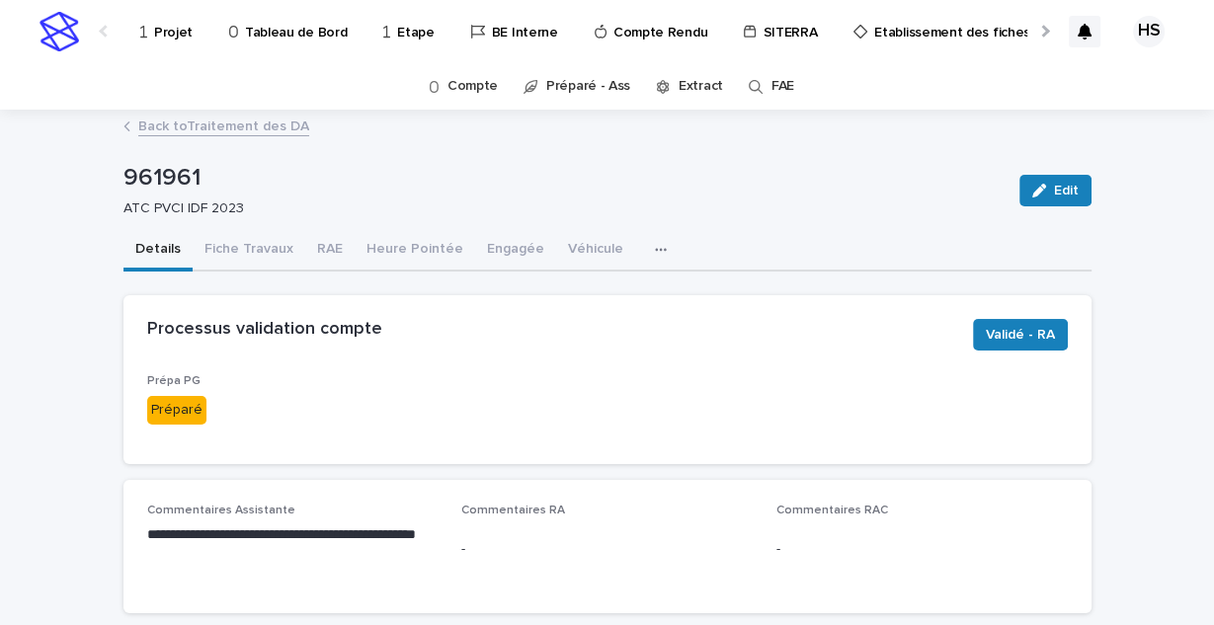
click at [678, 227] on div "961961 ATC PVCI IDF 2023 Edit" at bounding box center [607, 190] width 968 height 79
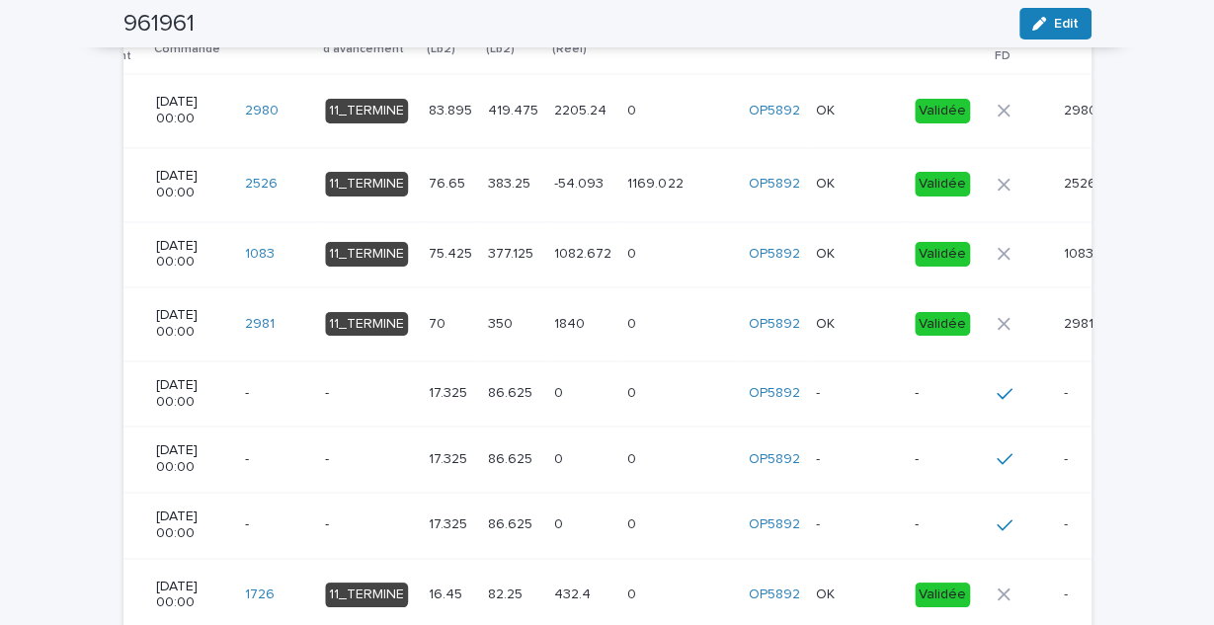
scroll to position [2371, 0]
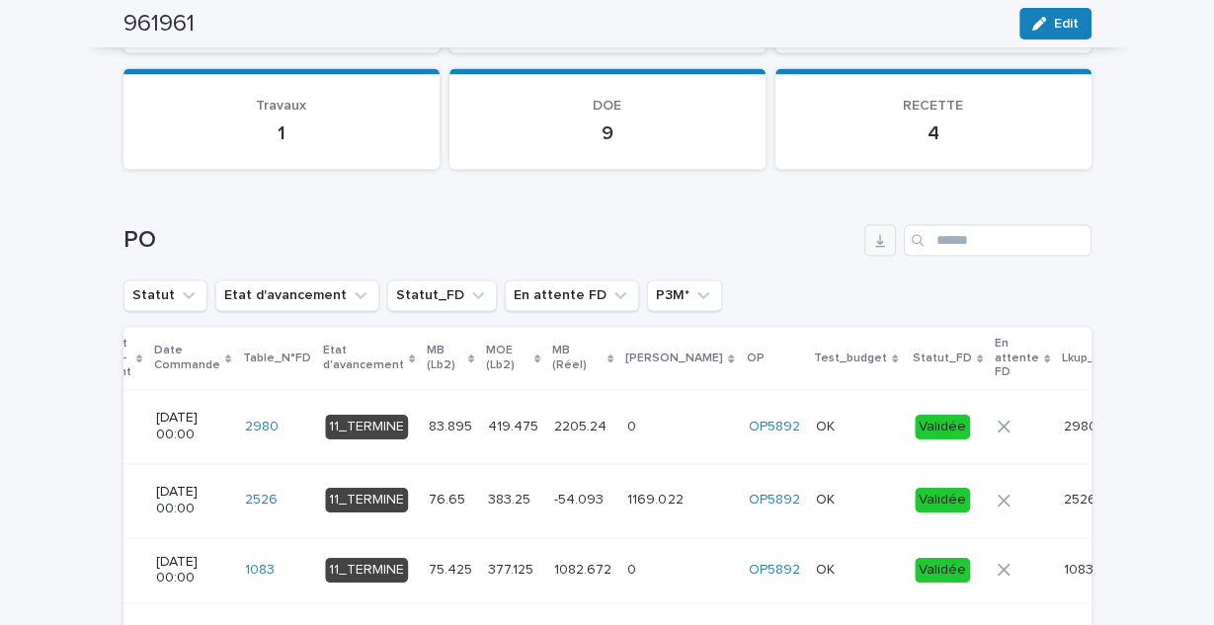
click at [881, 245] on button "button" at bounding box center [880, 240] width 32 height 32
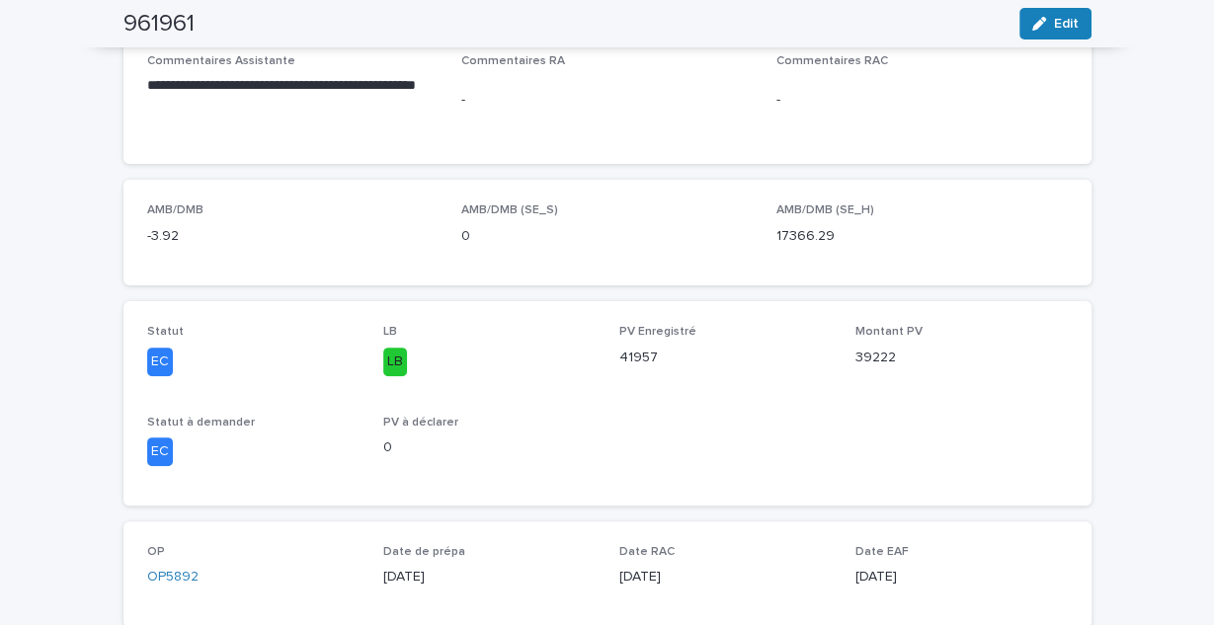
scroll to position [54, 0]
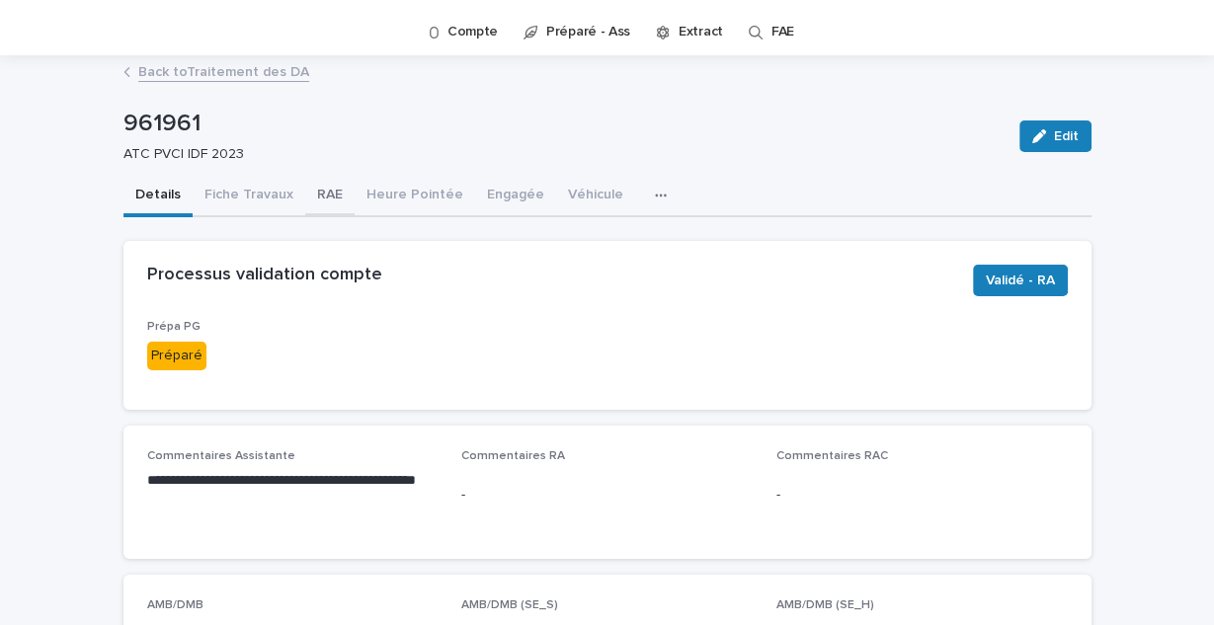
click at [319, 198] on button "RAE" at bounding box center [329, 196] width 49 height 41
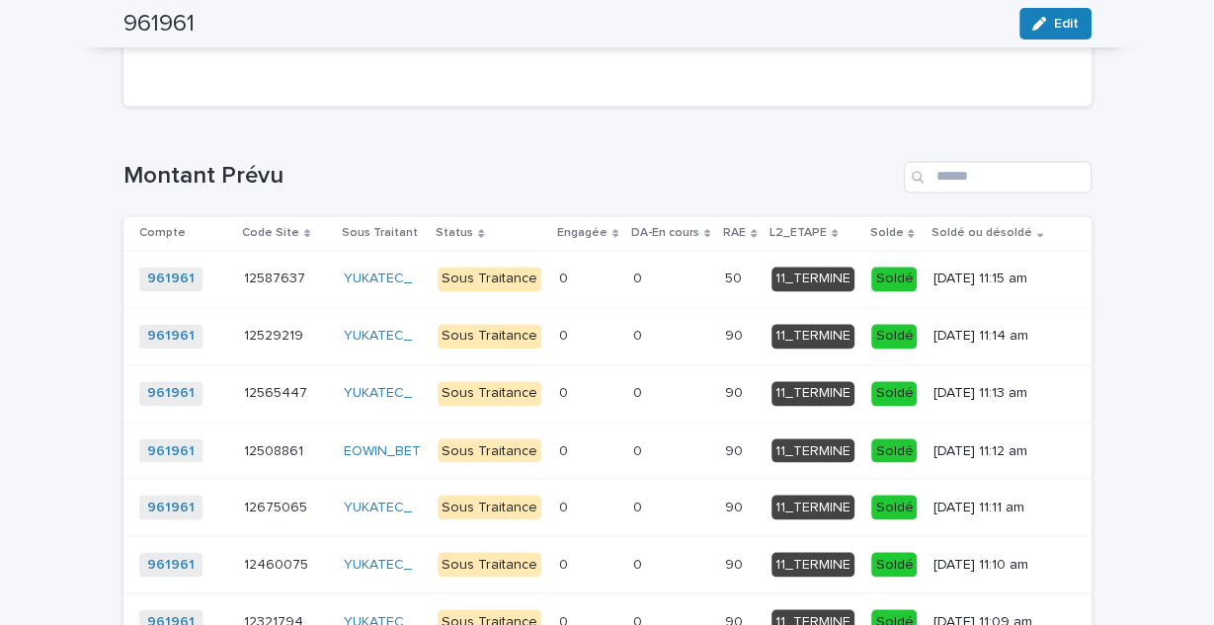
scroll to position [2899, 0]
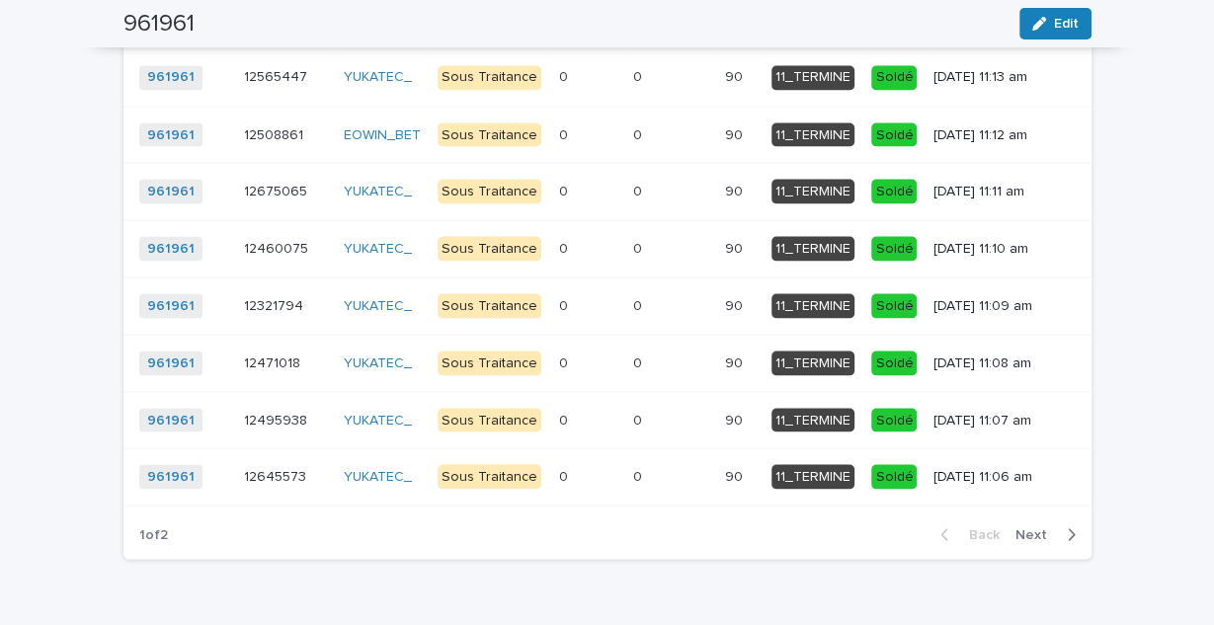
click at [1031, 530] on span "Next" at bounding box center [1036, 534] width 43 height 14
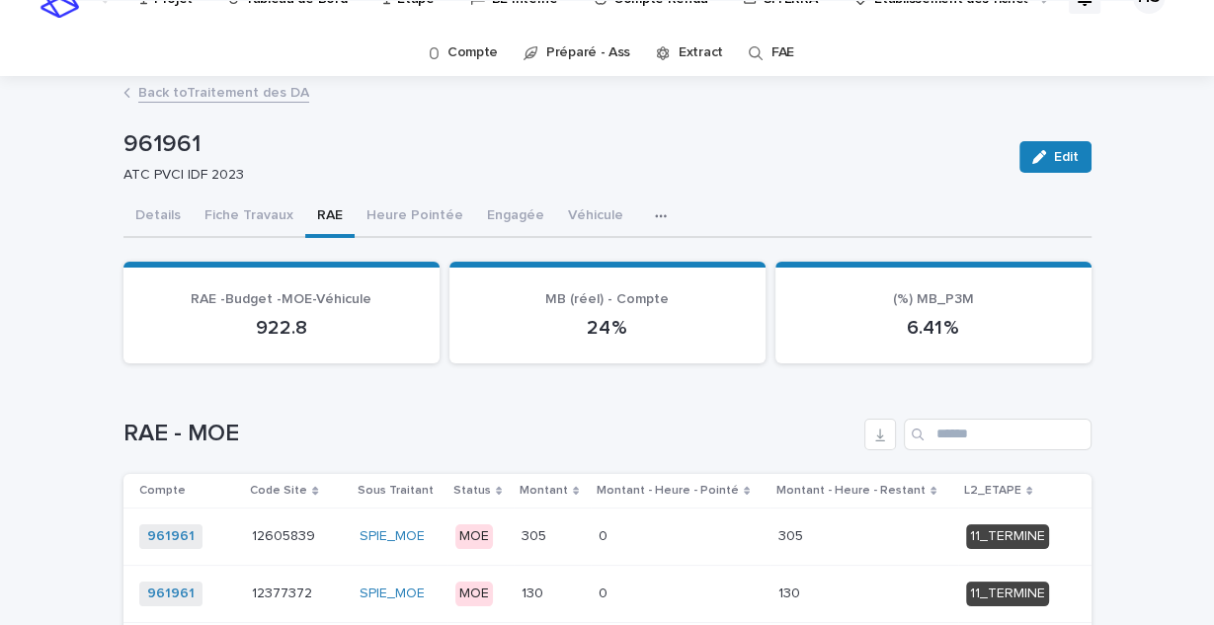
scroll to position [0, 0]
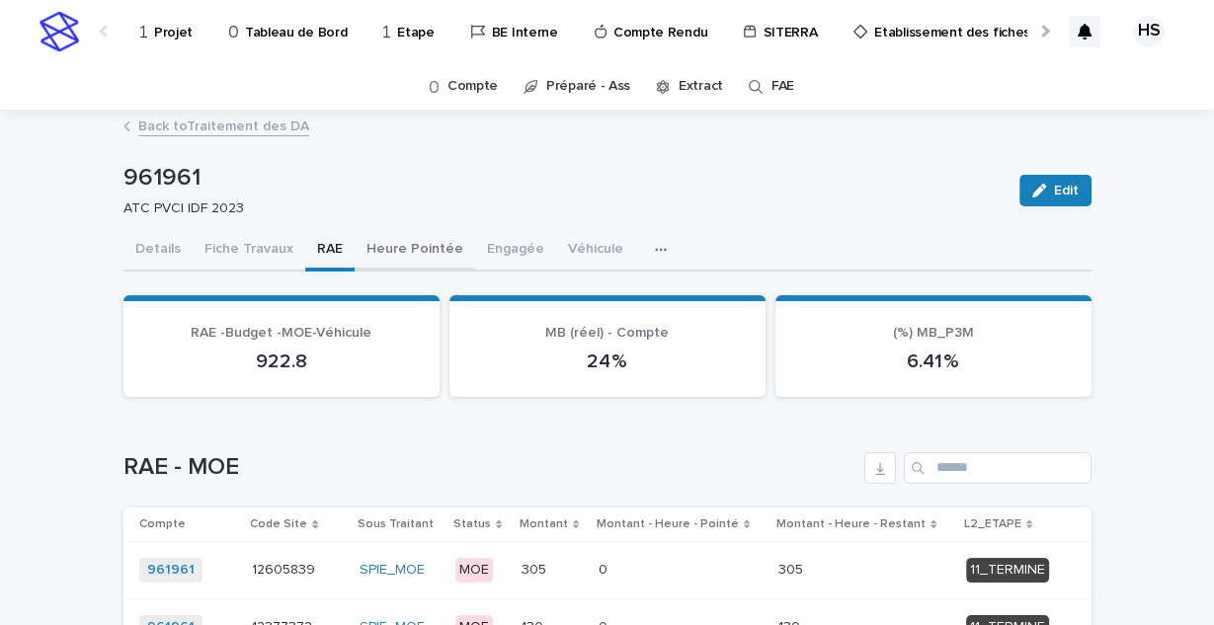
click at [435, 254] on button "Heure Pointée" at bounding box center [415, 250] width 121 height 41
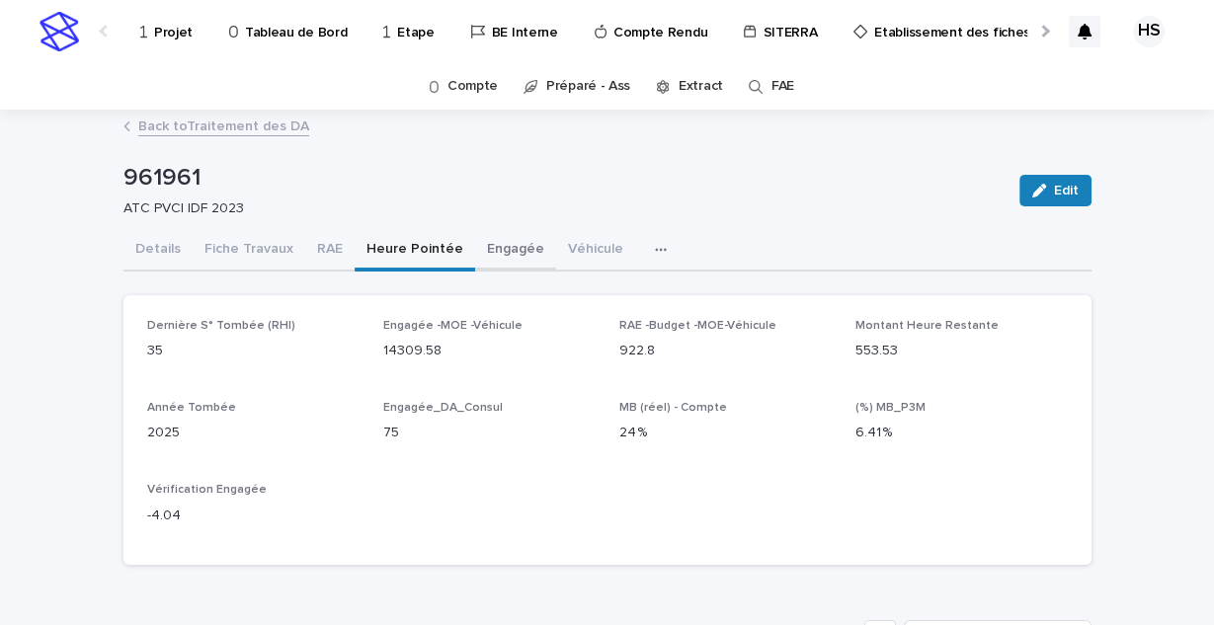
click at [493, 249] on button "Engagée" at bounding box center [515, 250] width 81 height 41
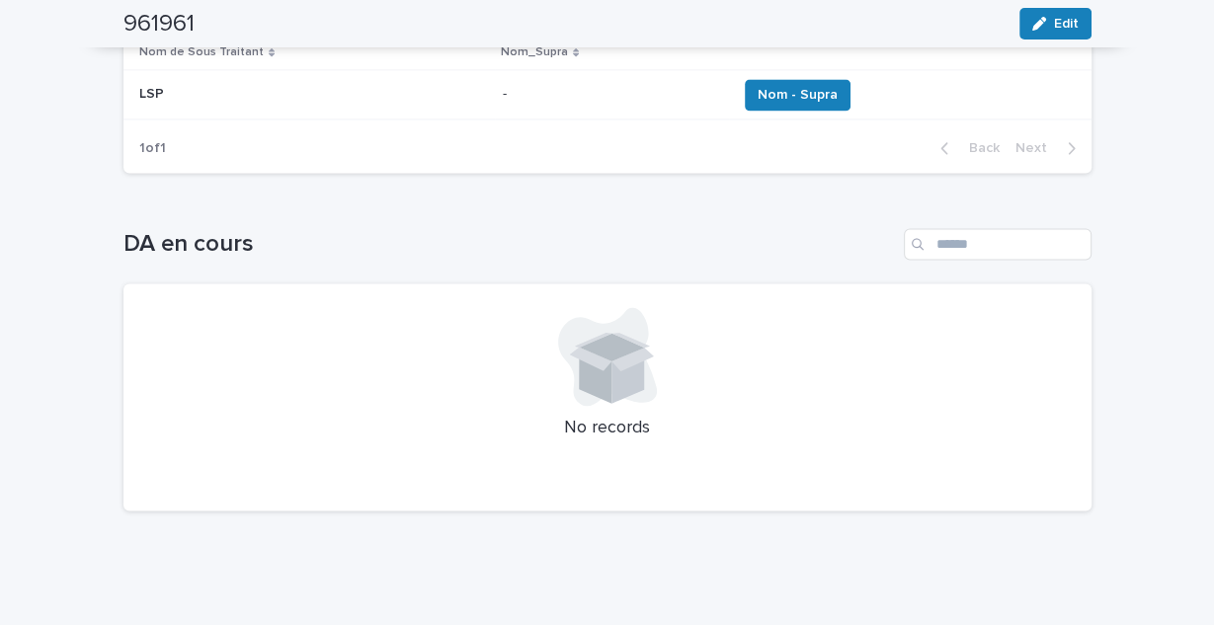
scroll to position [2324, 0]
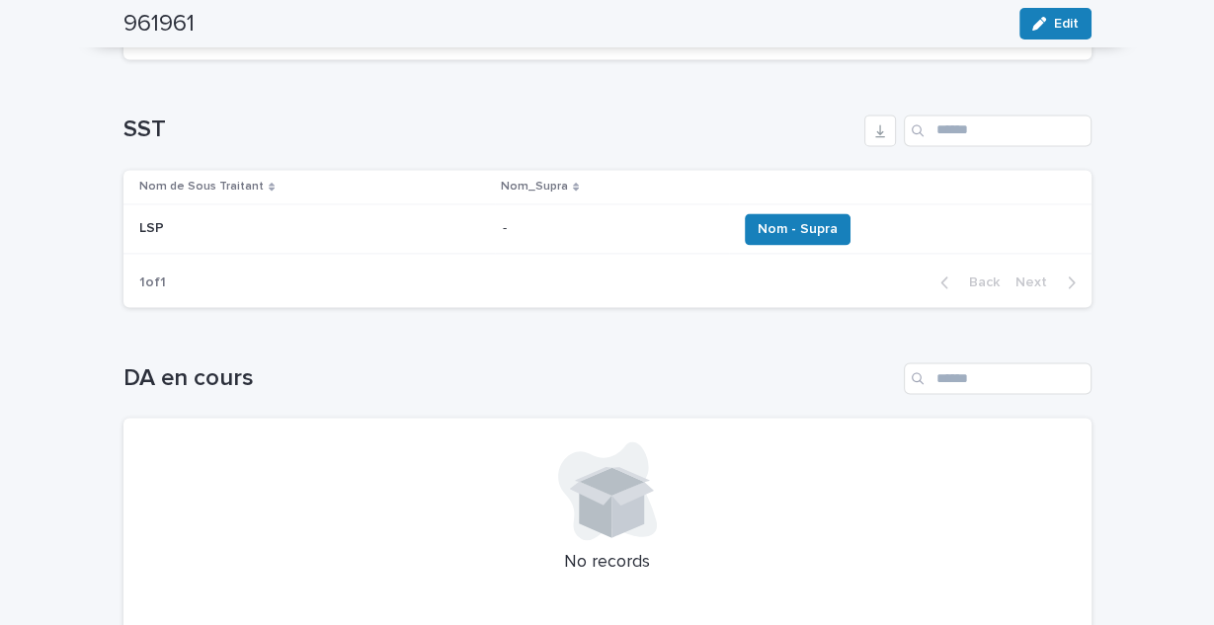
click at [597, 245] on div "- -" at bounding box center [612, 228] width 218 height 33
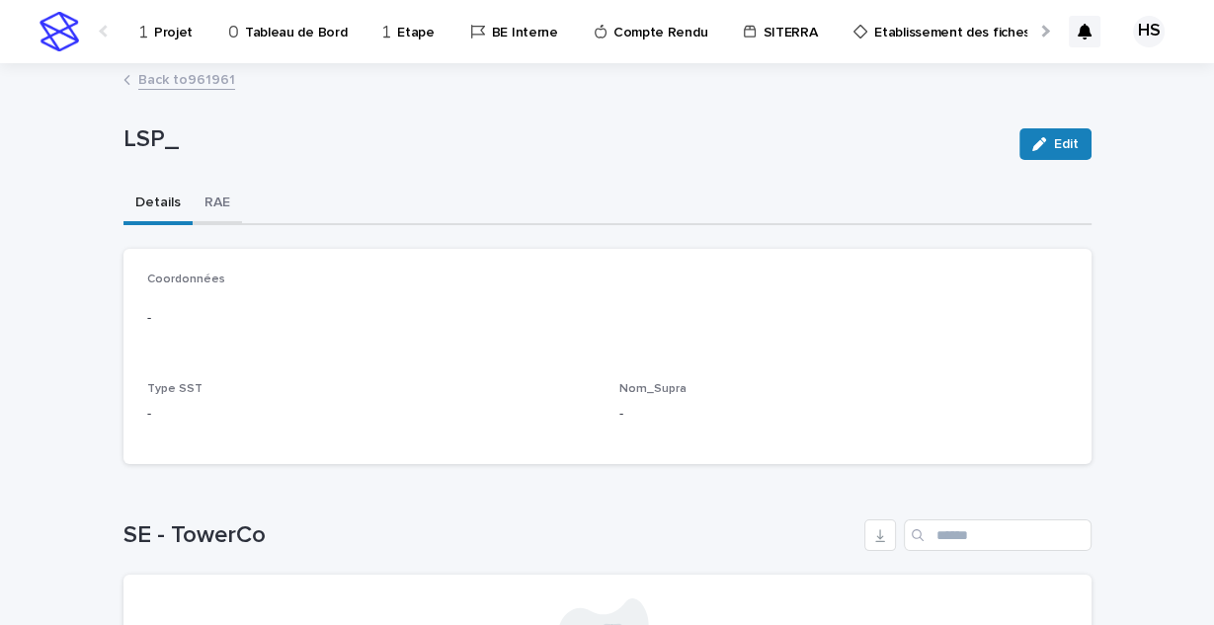
click at [202, 202] on button "RAE" at bounding box center [217, 204] width 49 height 41
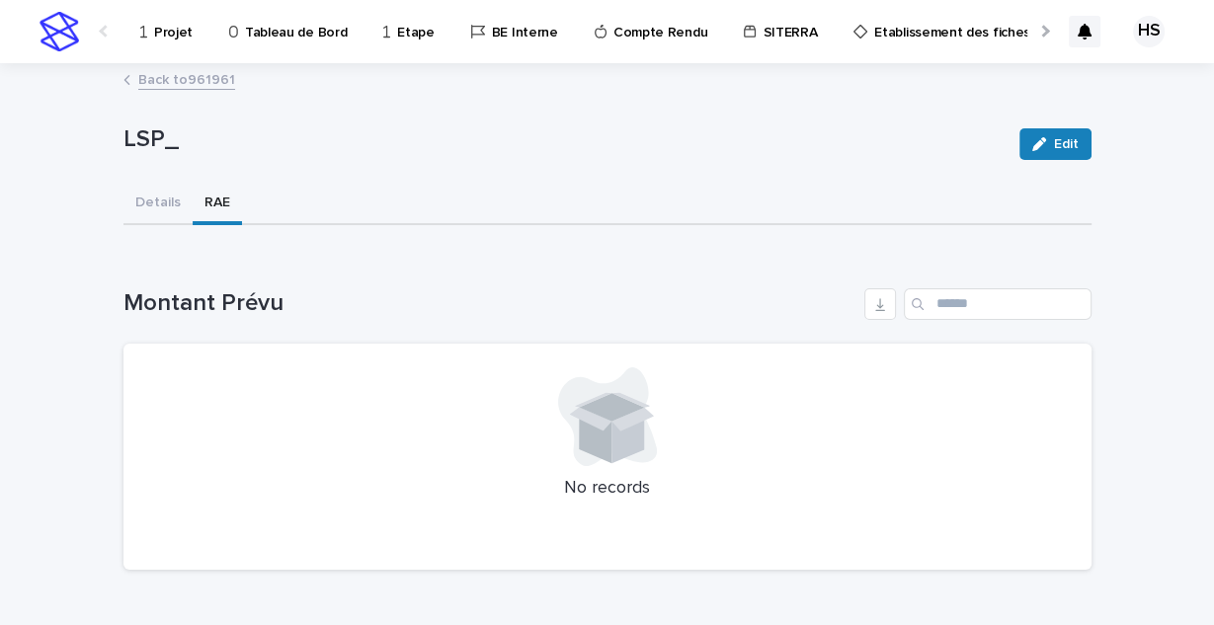
click at [191, 74] on link "Back to 961961" at bounding box center [186, 78] width 97 height 23
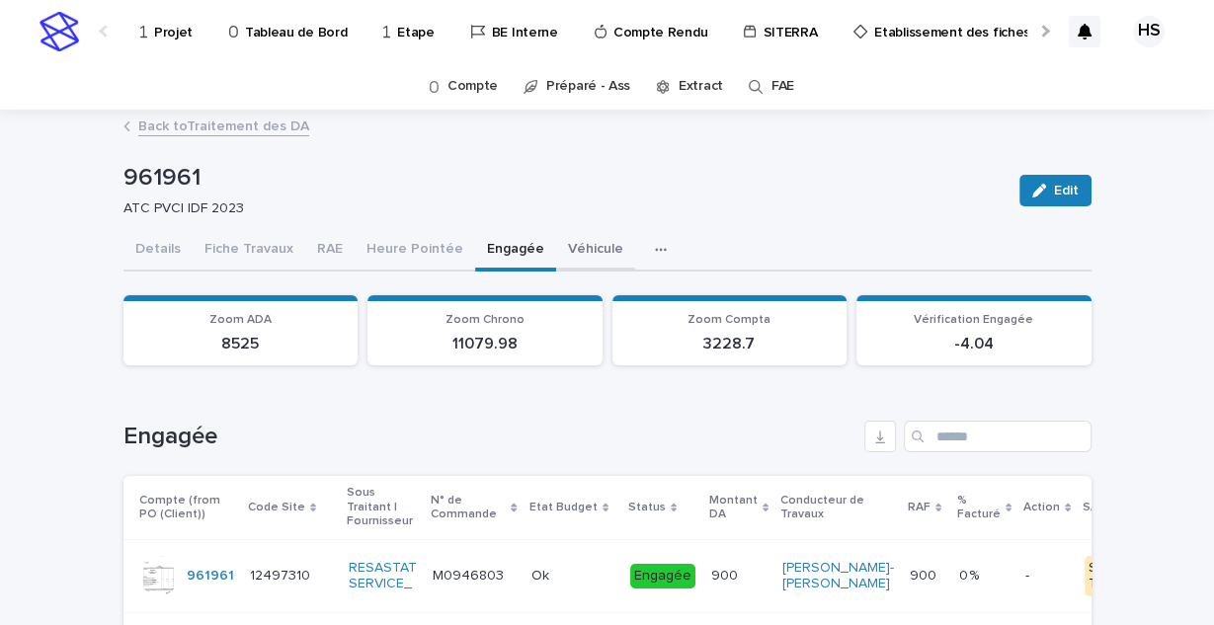
click at [556, 251] on button "Véhicule" at bounding box center [595, 250] width 79 height 41
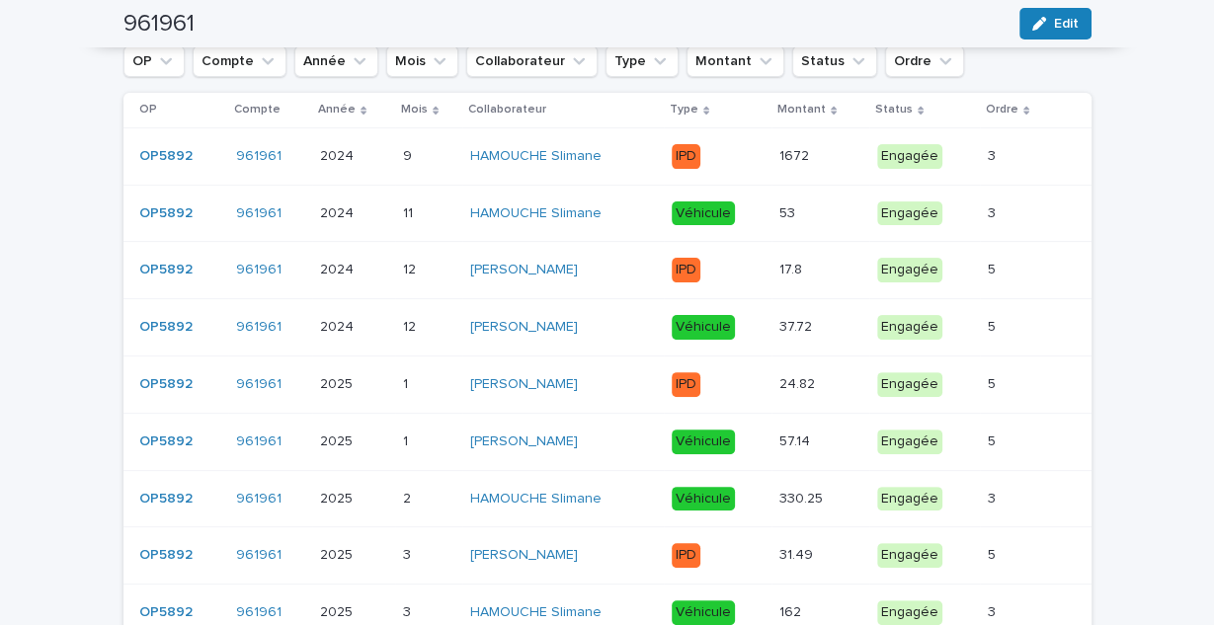
scroll to position [36, 0]
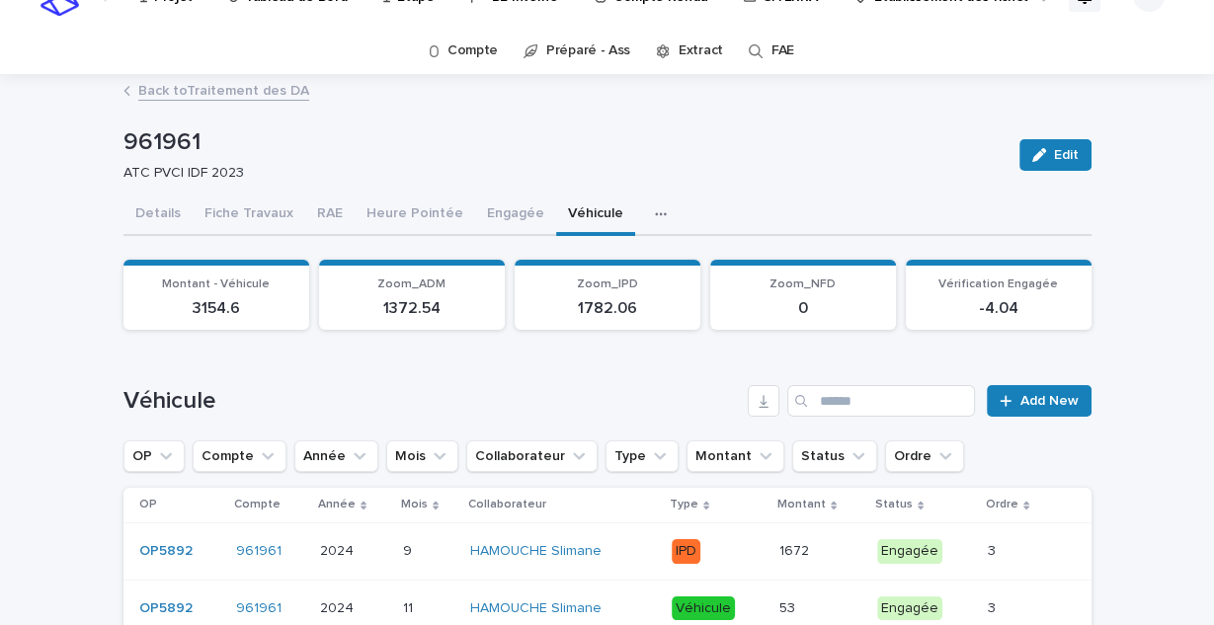
click at [643, 221] on button "button" at bounding box center [664, 215] width 43 height 40
click at [156, 218] on button "Details" at bounding box center [157, 215] width 69 height 41
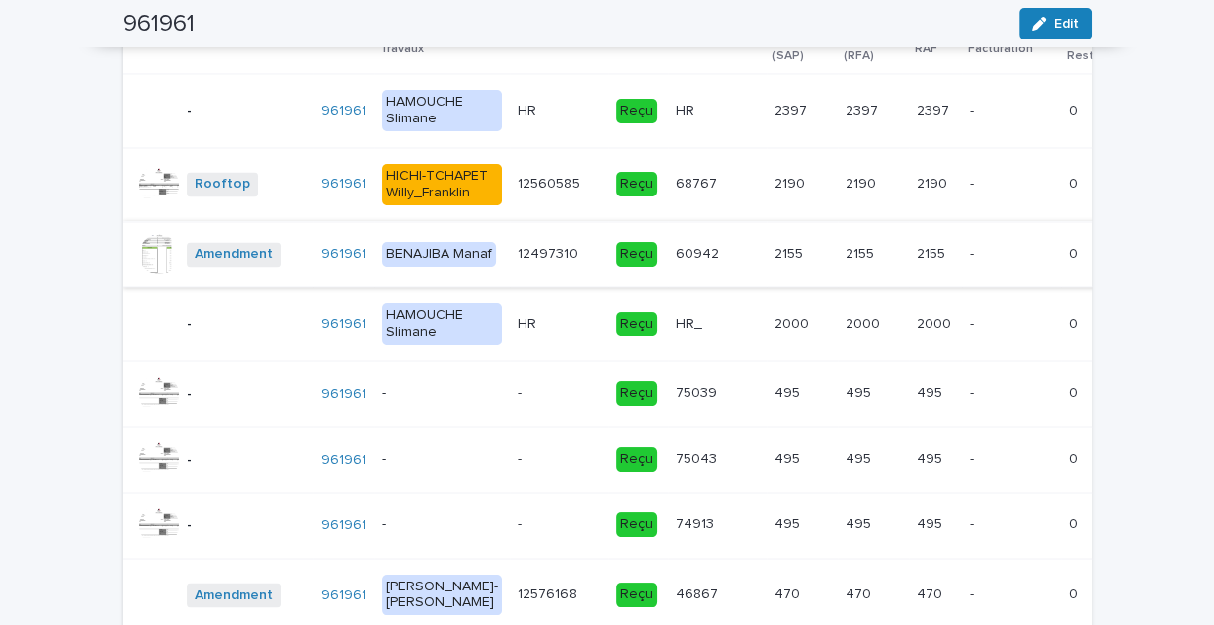
scroll to position [2371, 0]
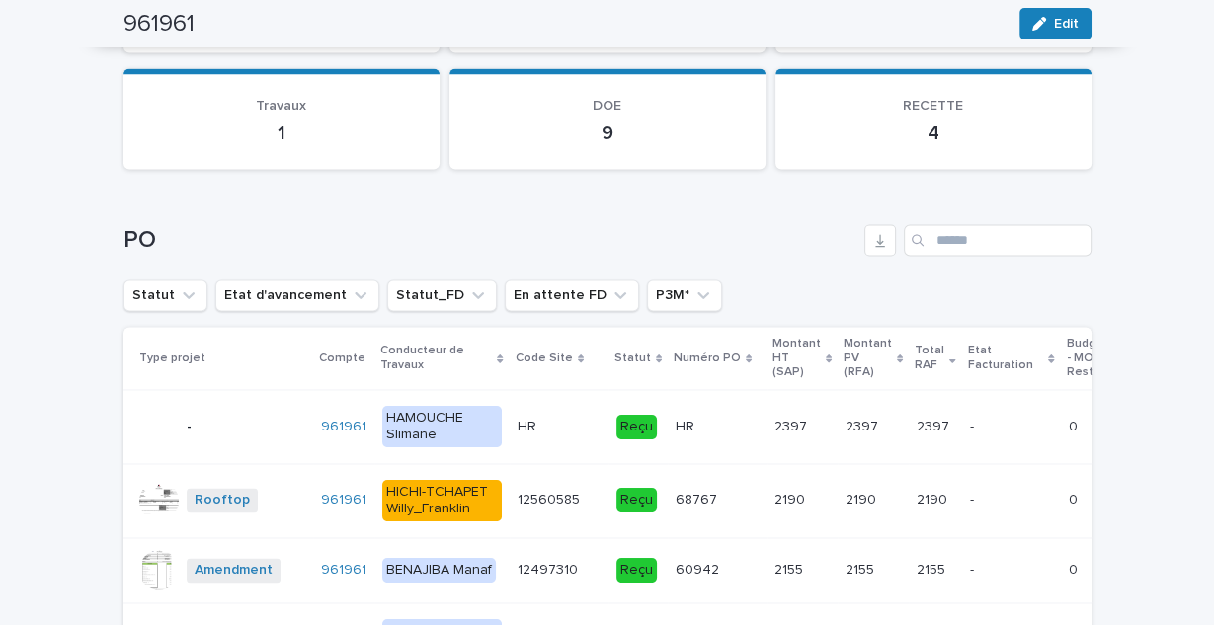
click at [675, 361] on p "Numéro PO" at bounding box center [707, 359] width 67 height 22
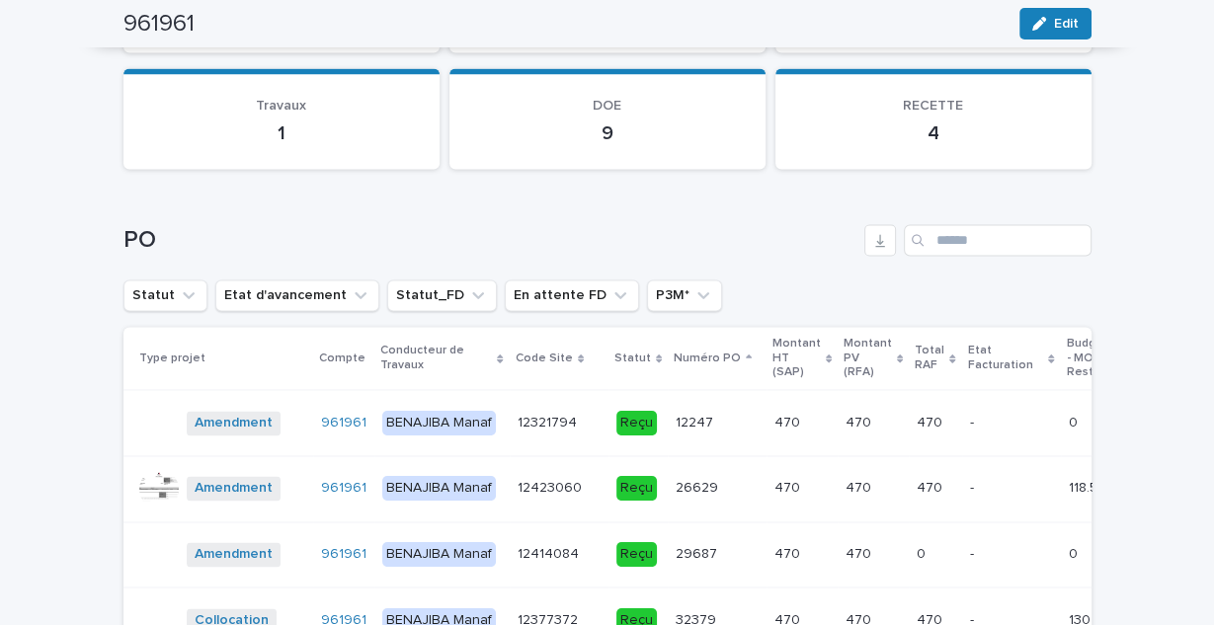
click at [675, 361] on p "Numéro PO" at bounding box center [707, 359] width 67 height 22
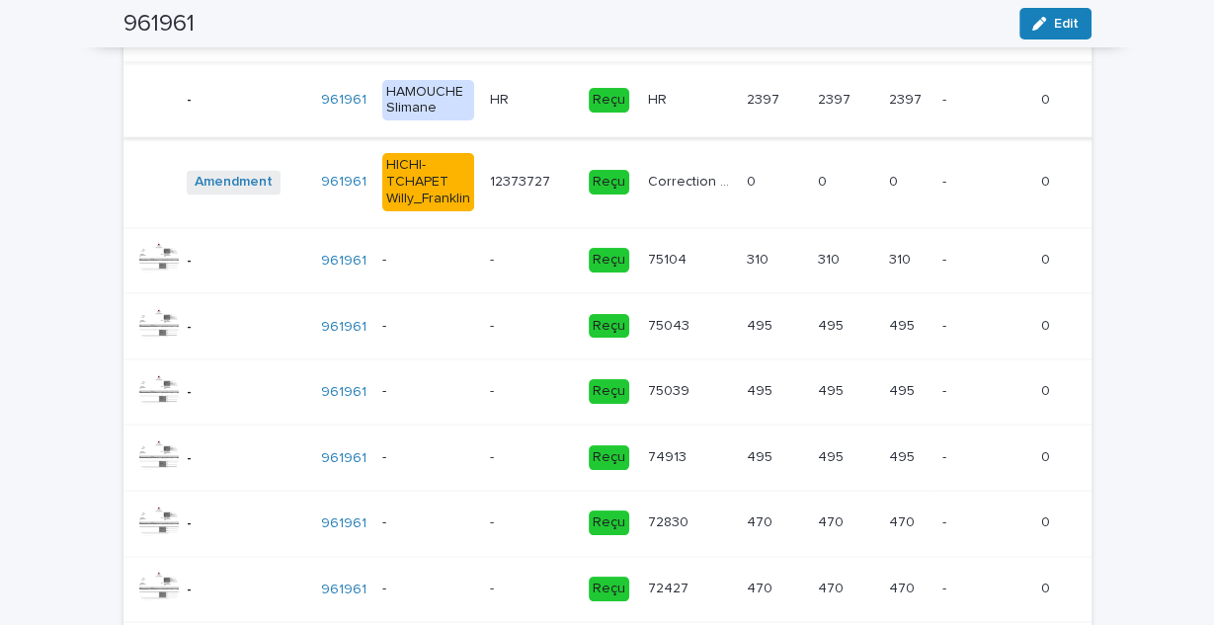
scroll to position [2529, 0]
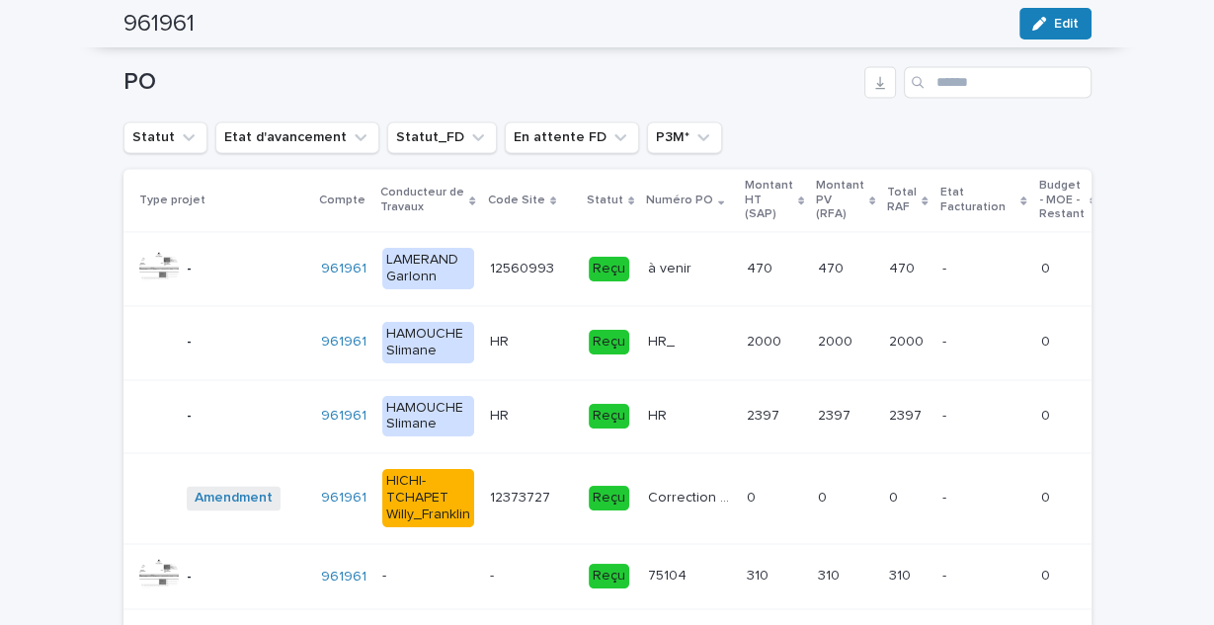
click at [665, 273] on p "à venir" at bounding box center [671, 267] width 47 height 21
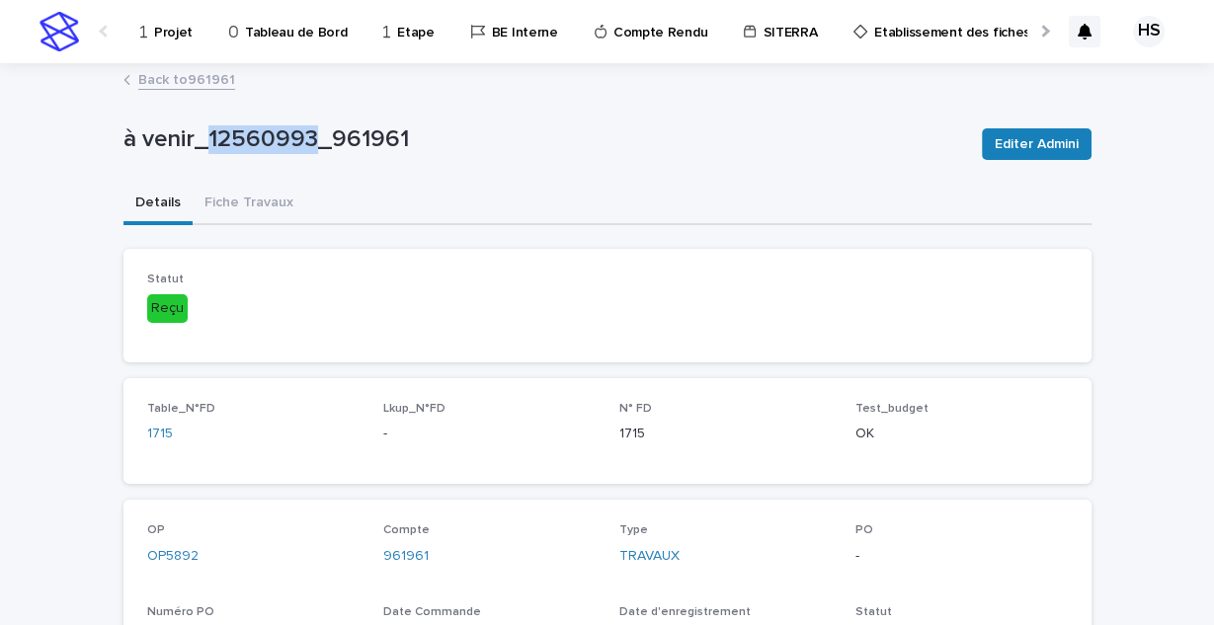
drag, startPoint x: 310, startPoint y: 135, endPoint x: 200, endPoint y: 137, distance: 110.7
click at [200, 137] on p "à venir_12560993_961961" at bounding box center [544, 139] width 843 height 29
copy p "12560993"
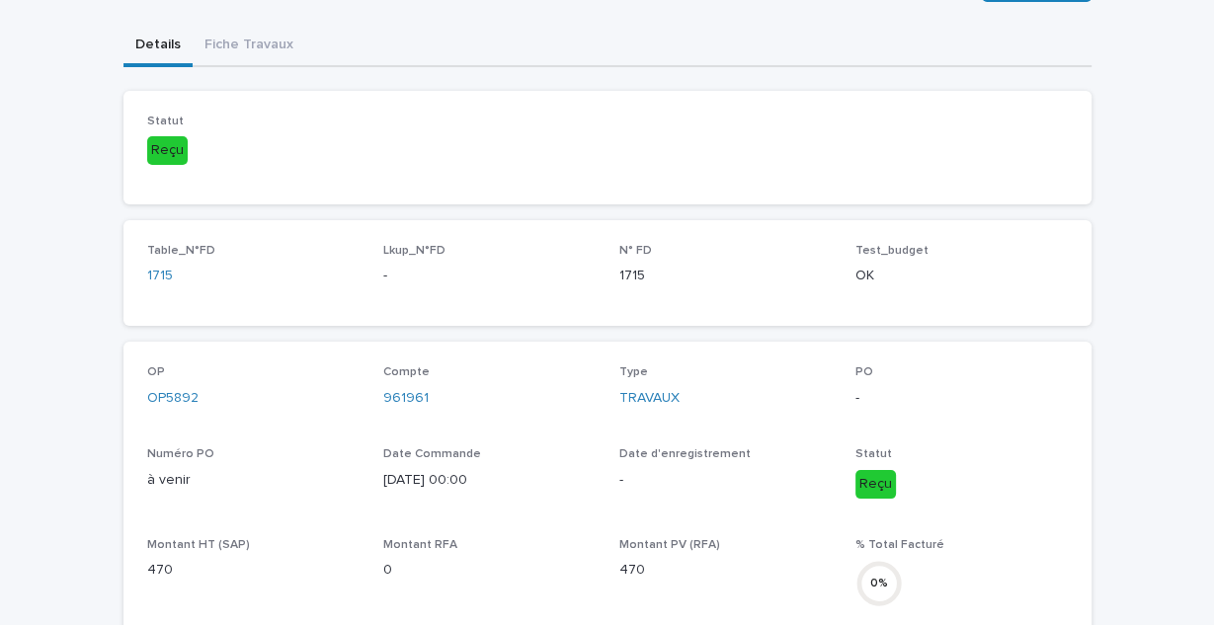
scroll to position [316, 0]
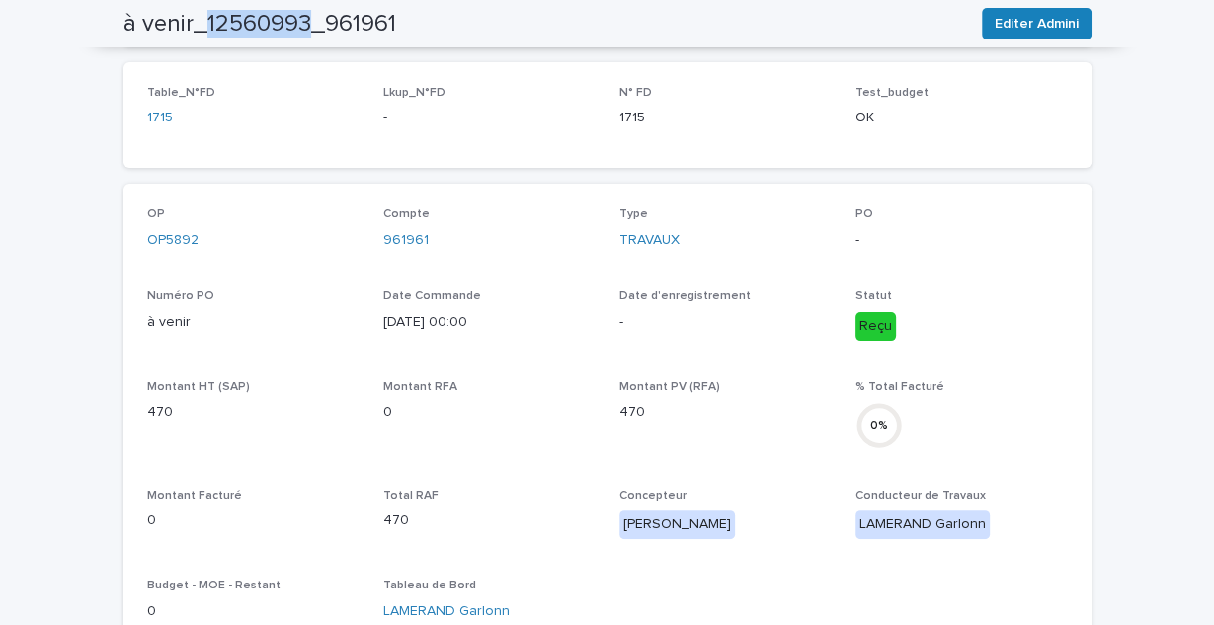
drag, startPoint x: 302, startPoint y: 26, endPoint x: 203, endPoint y: 33, distance: 100.0
click at [203, 33] on h2 "à venir_12560993_961961" at bounding box center [259, 24] width 273 height 29
copy h2 "12560993"
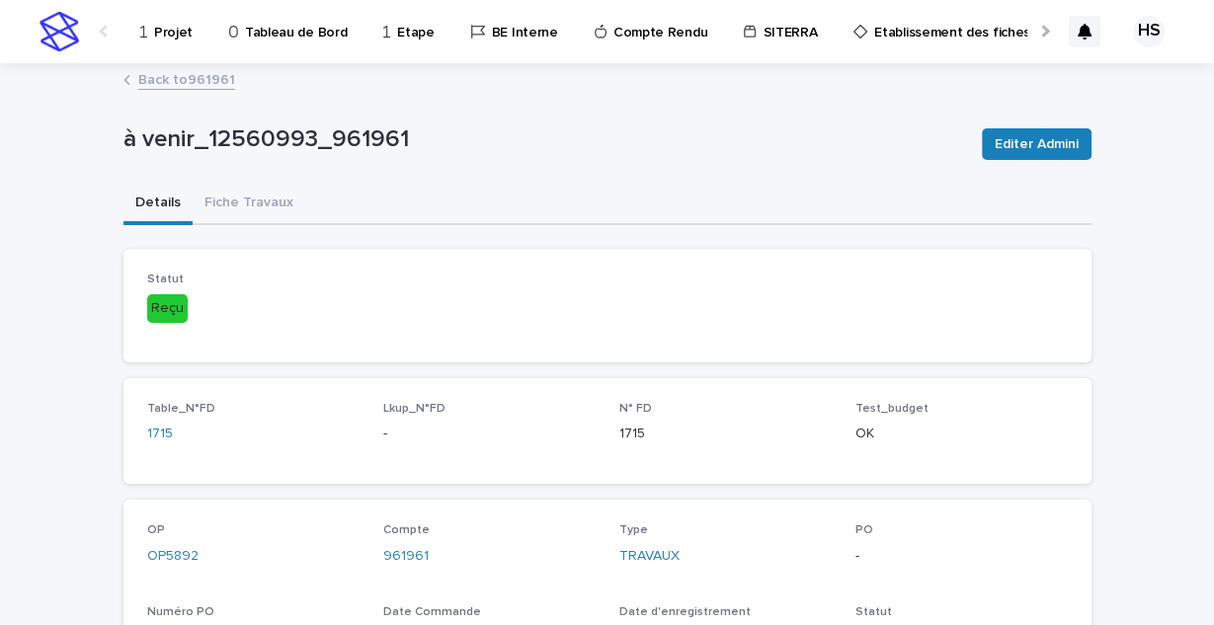
drag, startPoint x: 172, startPoint y: 71, endPoint x: 1205, endPoint y: 99, distance: 1033.6
click at [172, 71] on link "Back to 961961" at bounding box center [186, 78] width 97 height 23
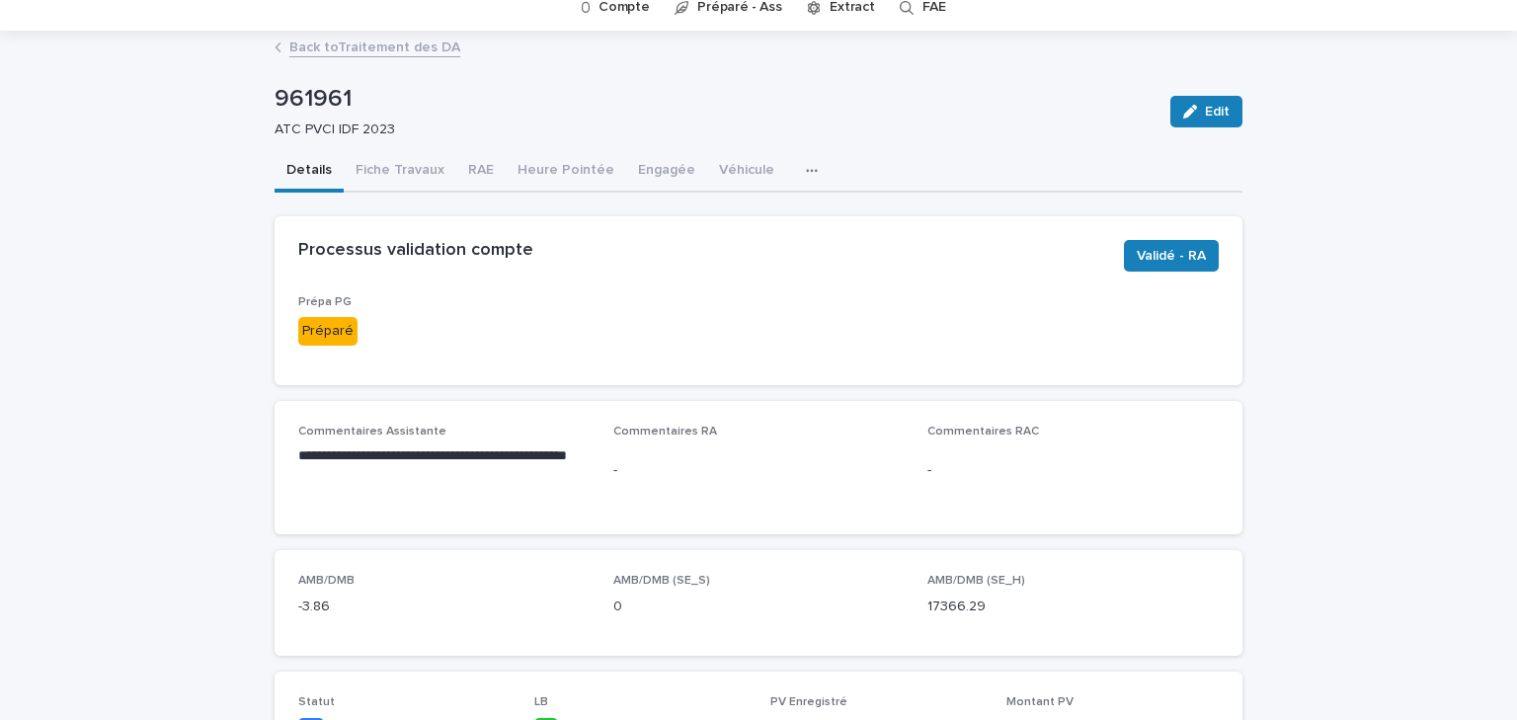
scroll to position [395, 0]
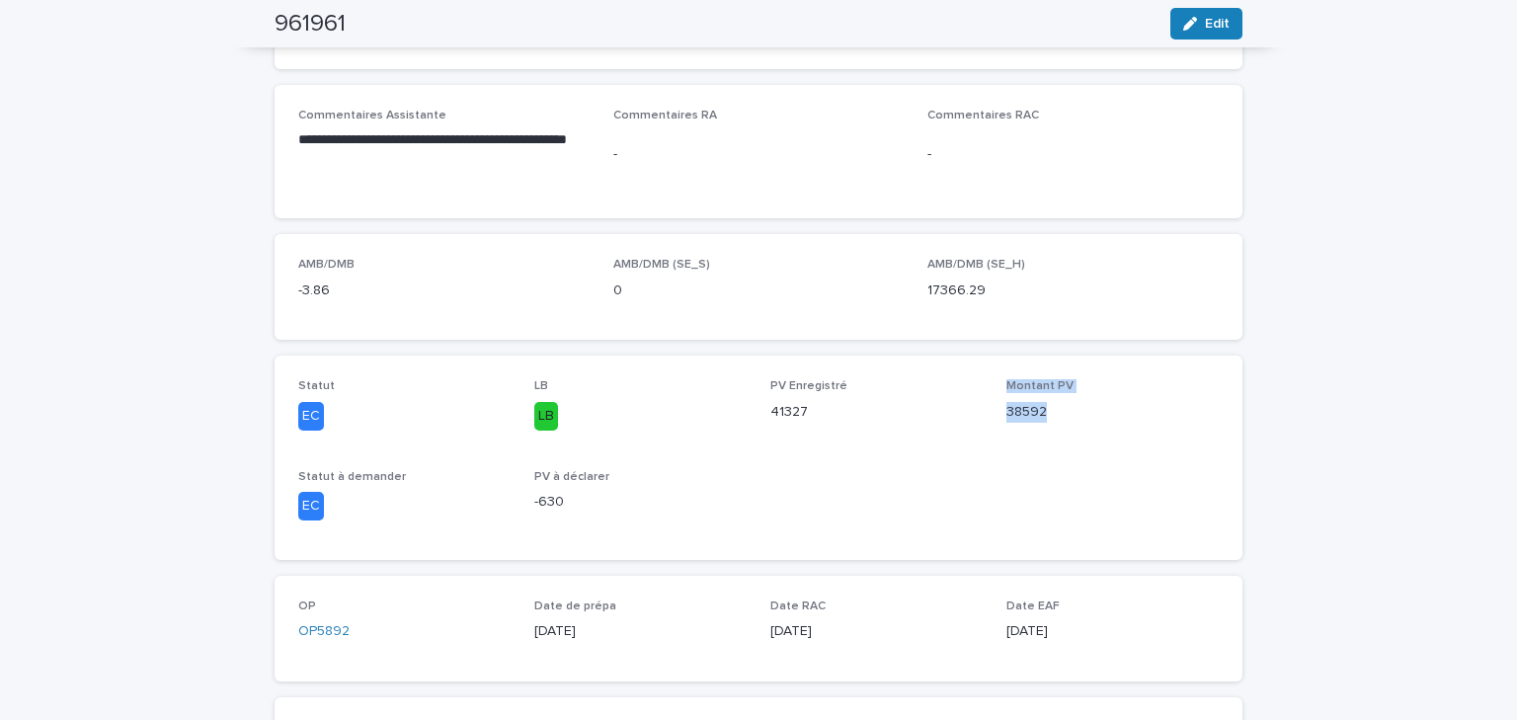
drag, startPoint x: 1055, startPoint y: 415, endPoint x: 992, endPoint y: 383, distance: 70.7
click at [992, 383] on div "Statut EC LB LB PV Enregistré 41327 Montant PV 38592 Statut à demander EC PV à …" at bounding box center [758, 457] width 921 height 156
click at [940, 435] on div "PV Enregistré 41327" at bounding box center [876, 408] width 212 height 58
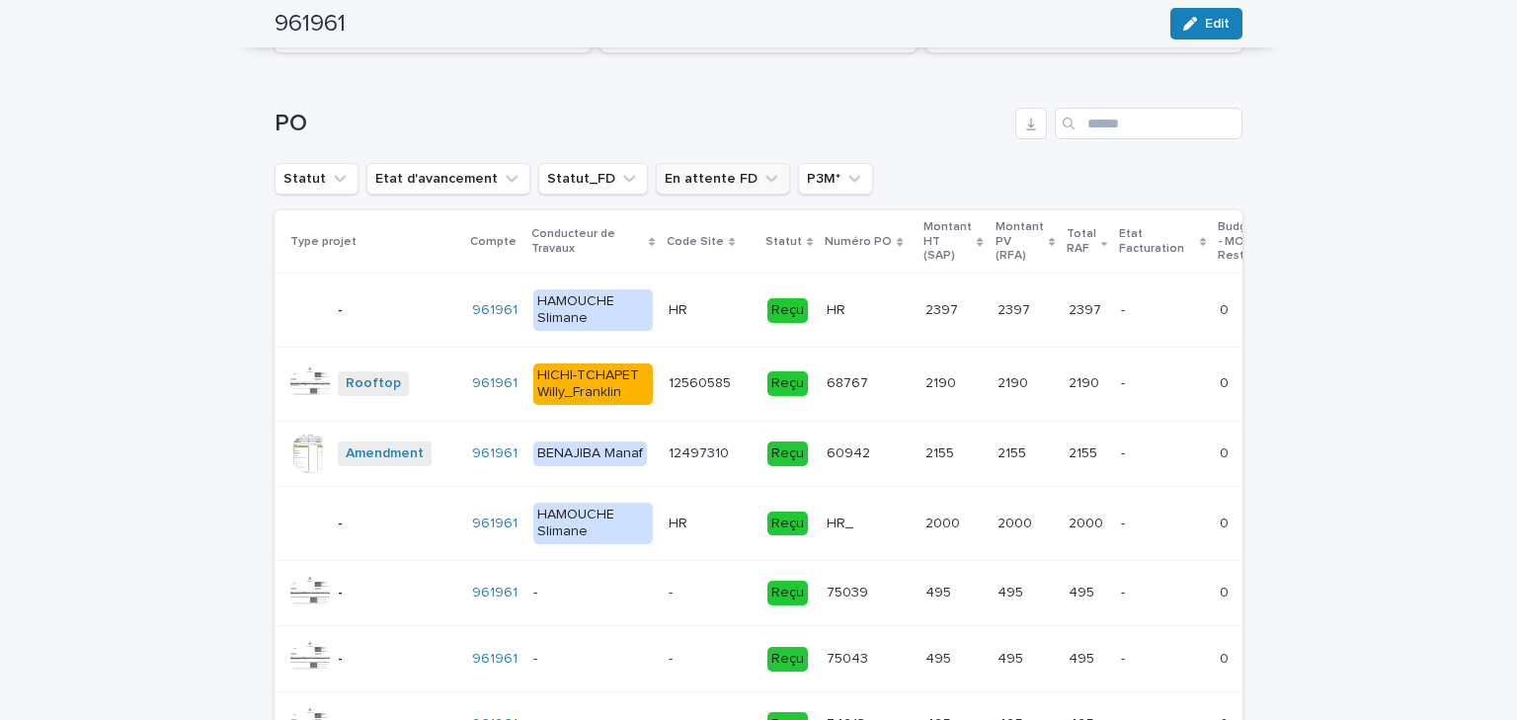
scroll to position [2250, 0]
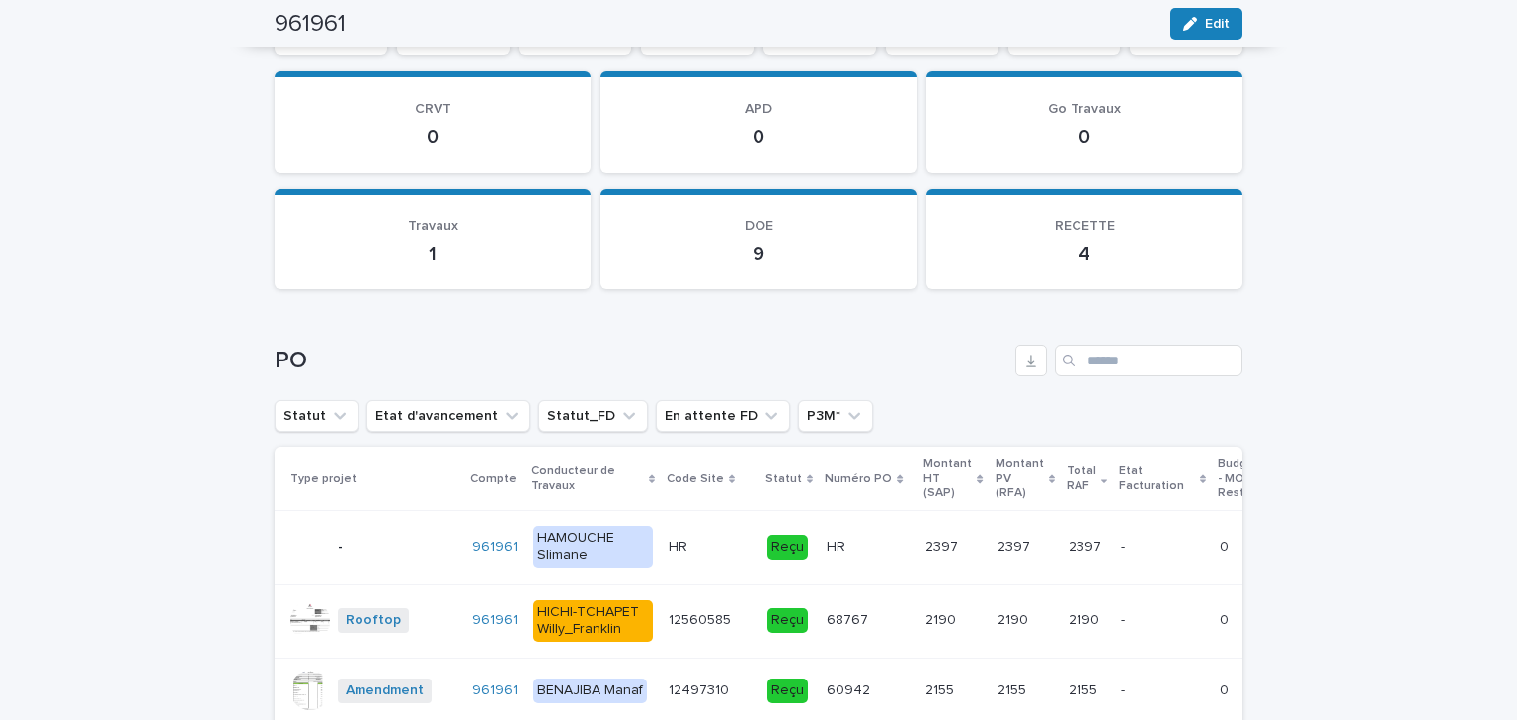
click at [667, 472] on p "Code Site" at bounding box center [695, 479] width 57 height 22
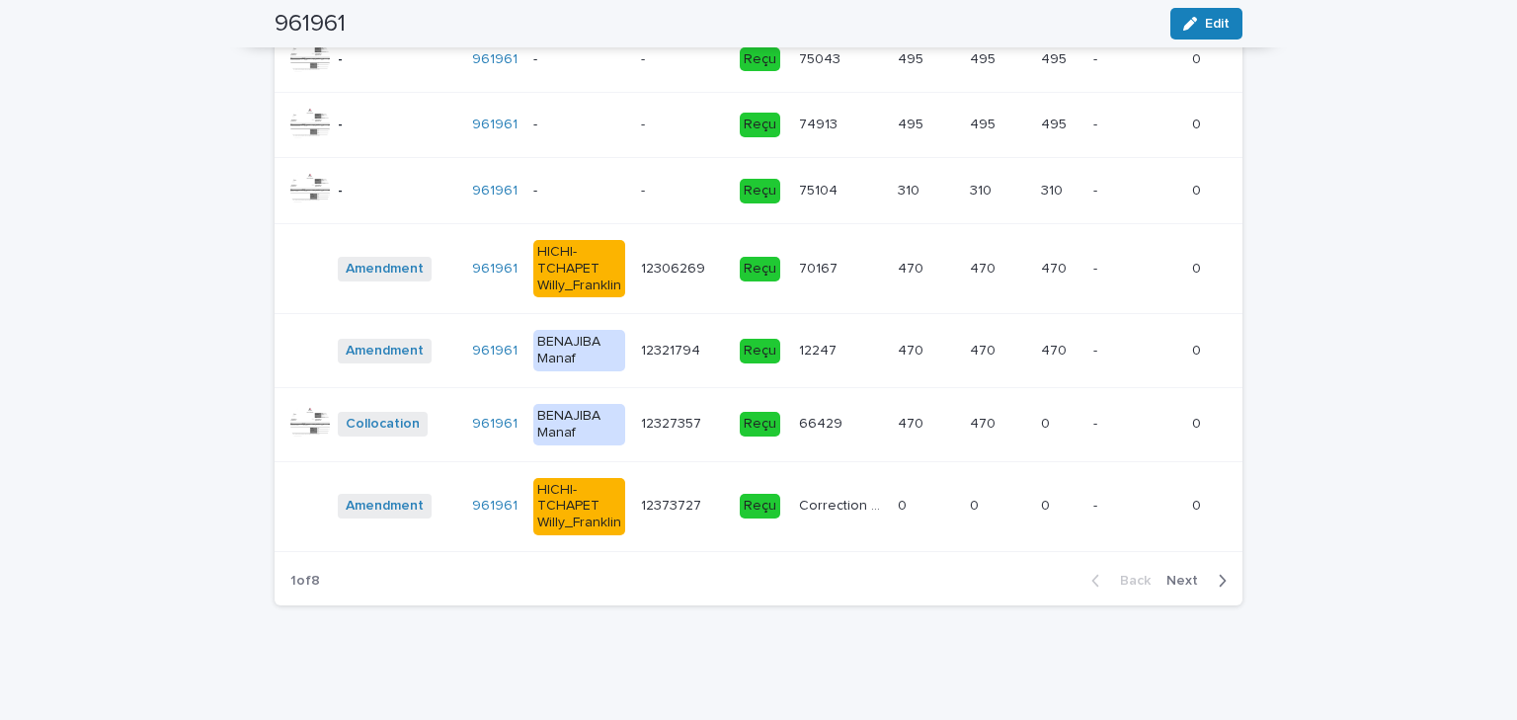
scroll to position [2543, 0]
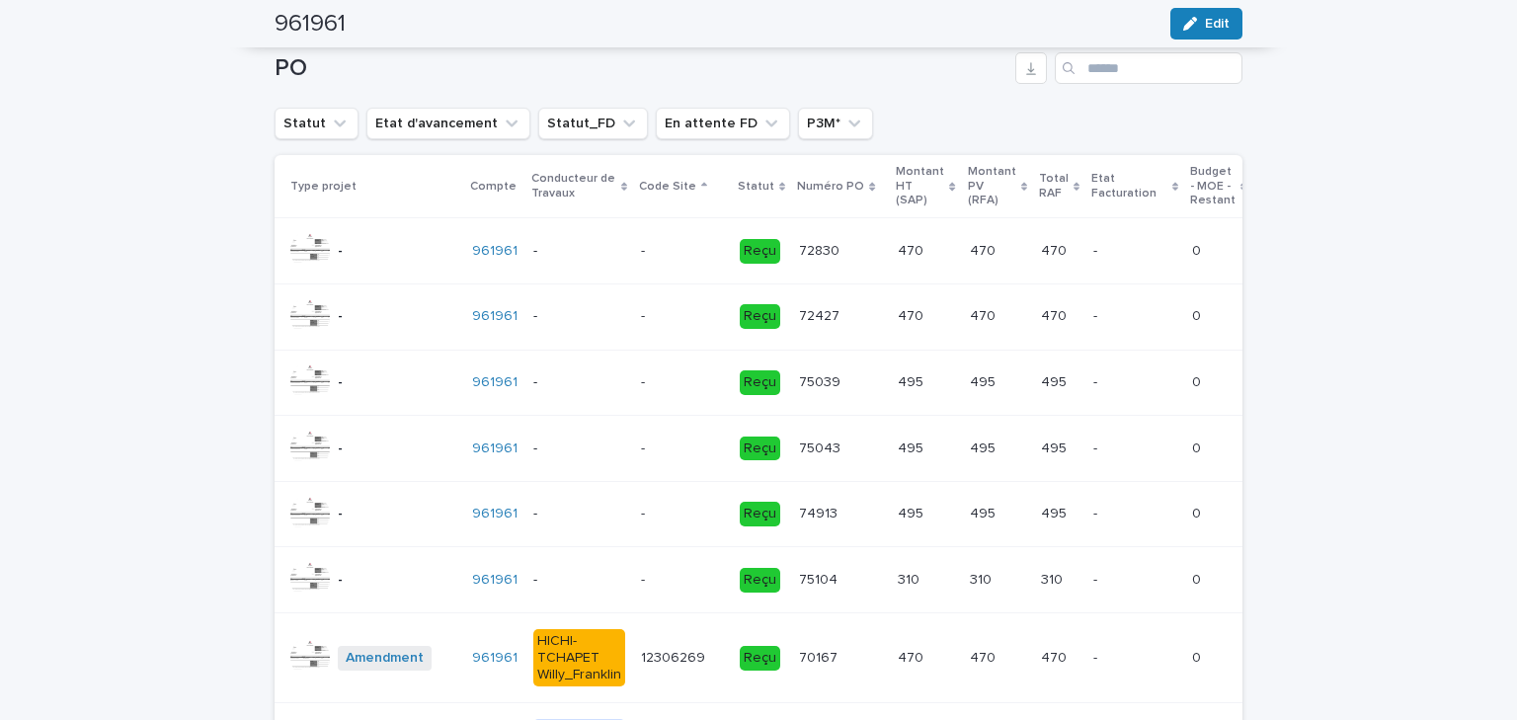
click at [668, 187] on p "Code Site" at bounding box center [667, 187] width 57 height 22
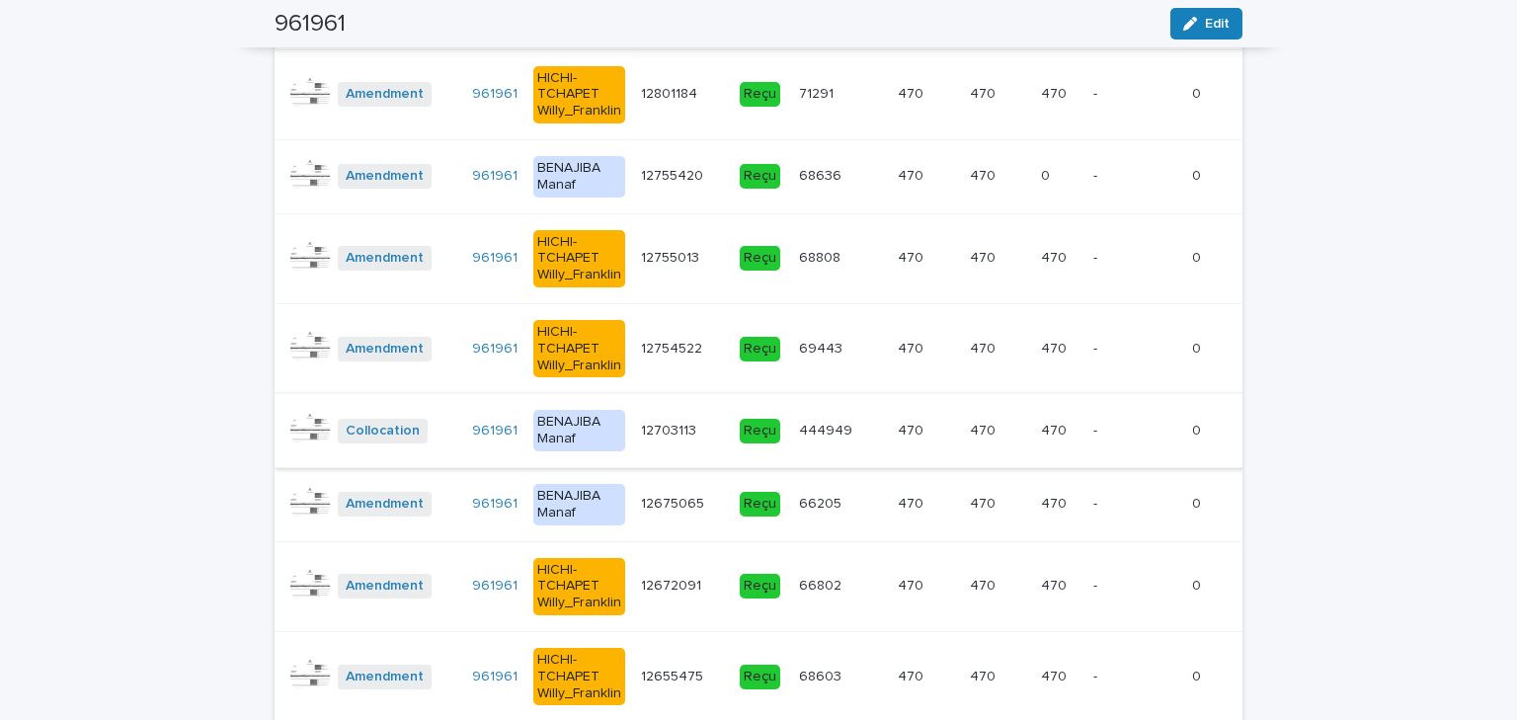
scroll to position [2622, 0]
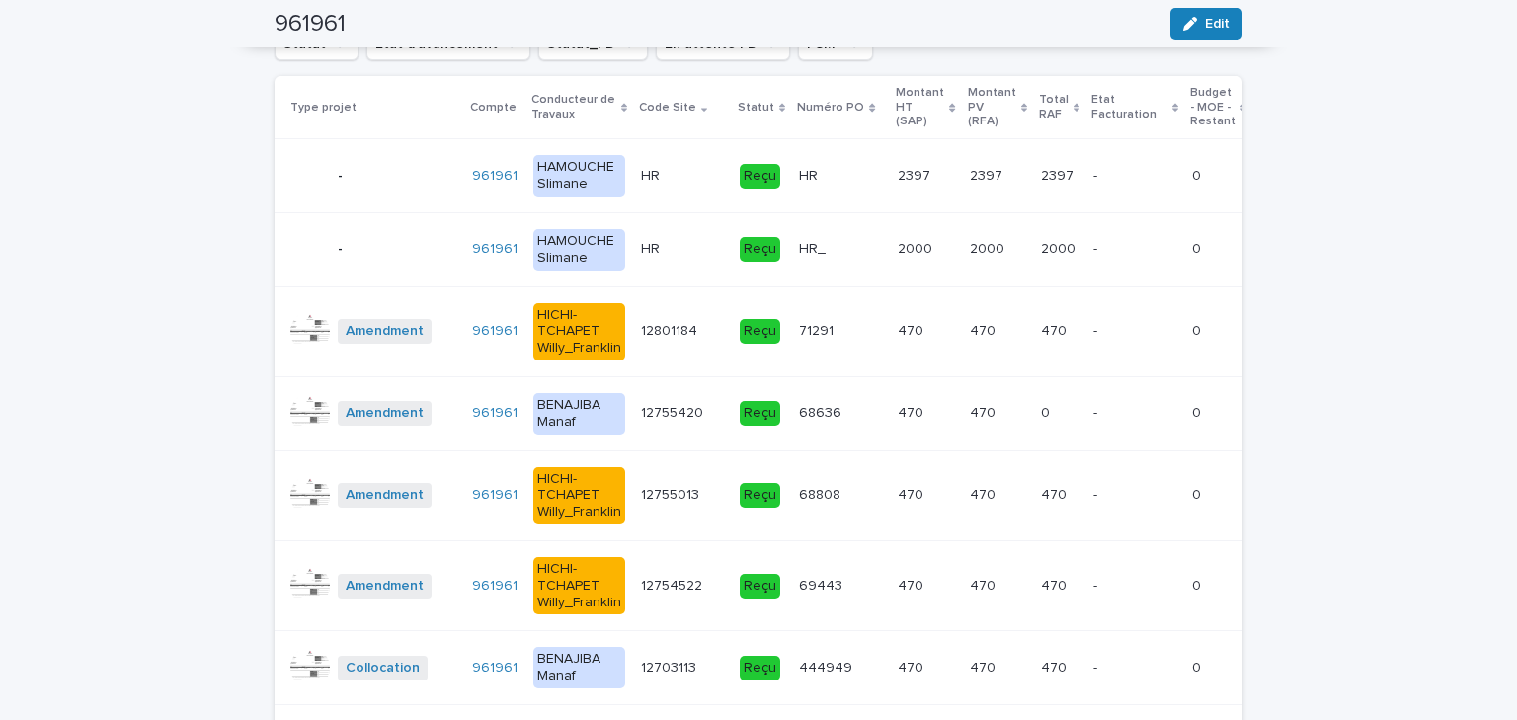
click at [809, 103] on p "Numéro PO" at bounding box center [830, 108] width 67 height 22
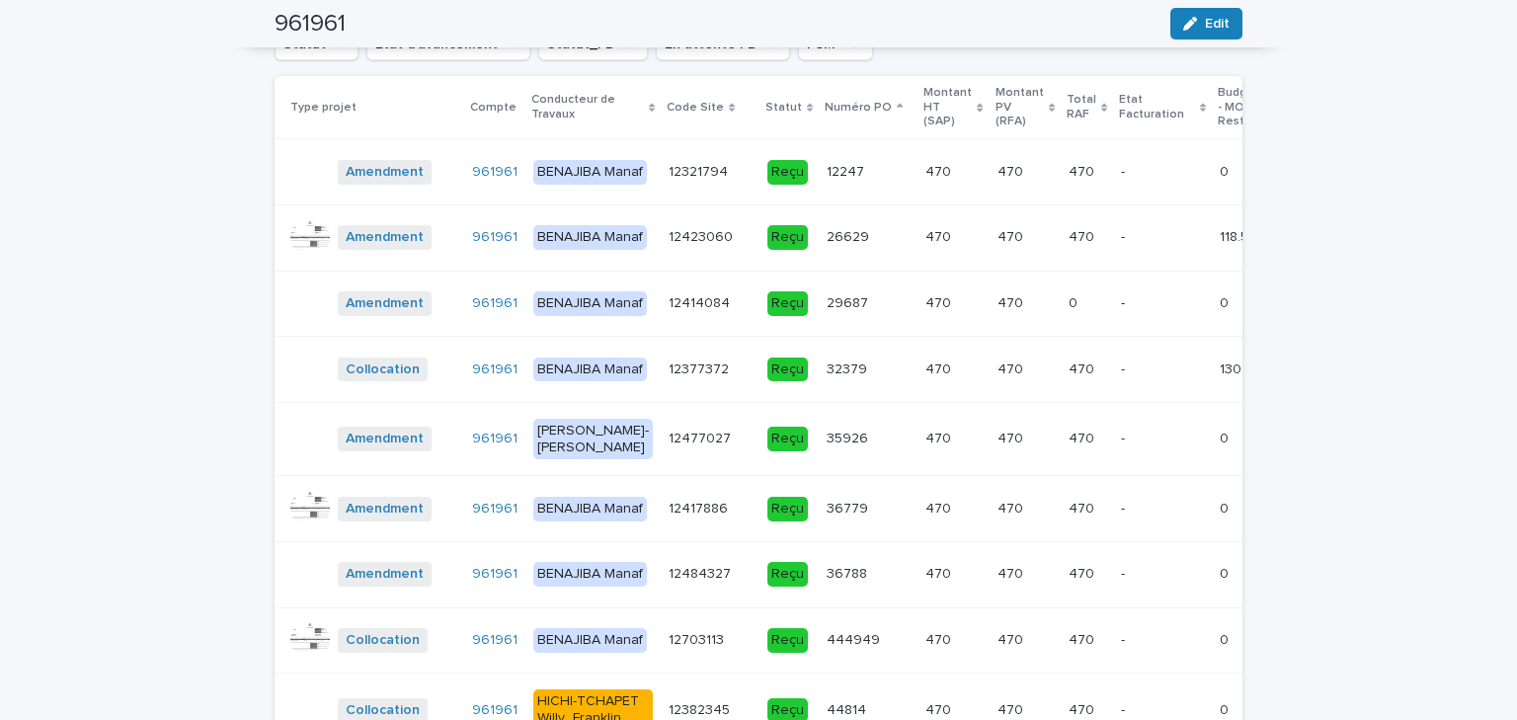
click at [825, 109] on p "Numéro PO" at bounding box center [858, 108] width 67 height 22
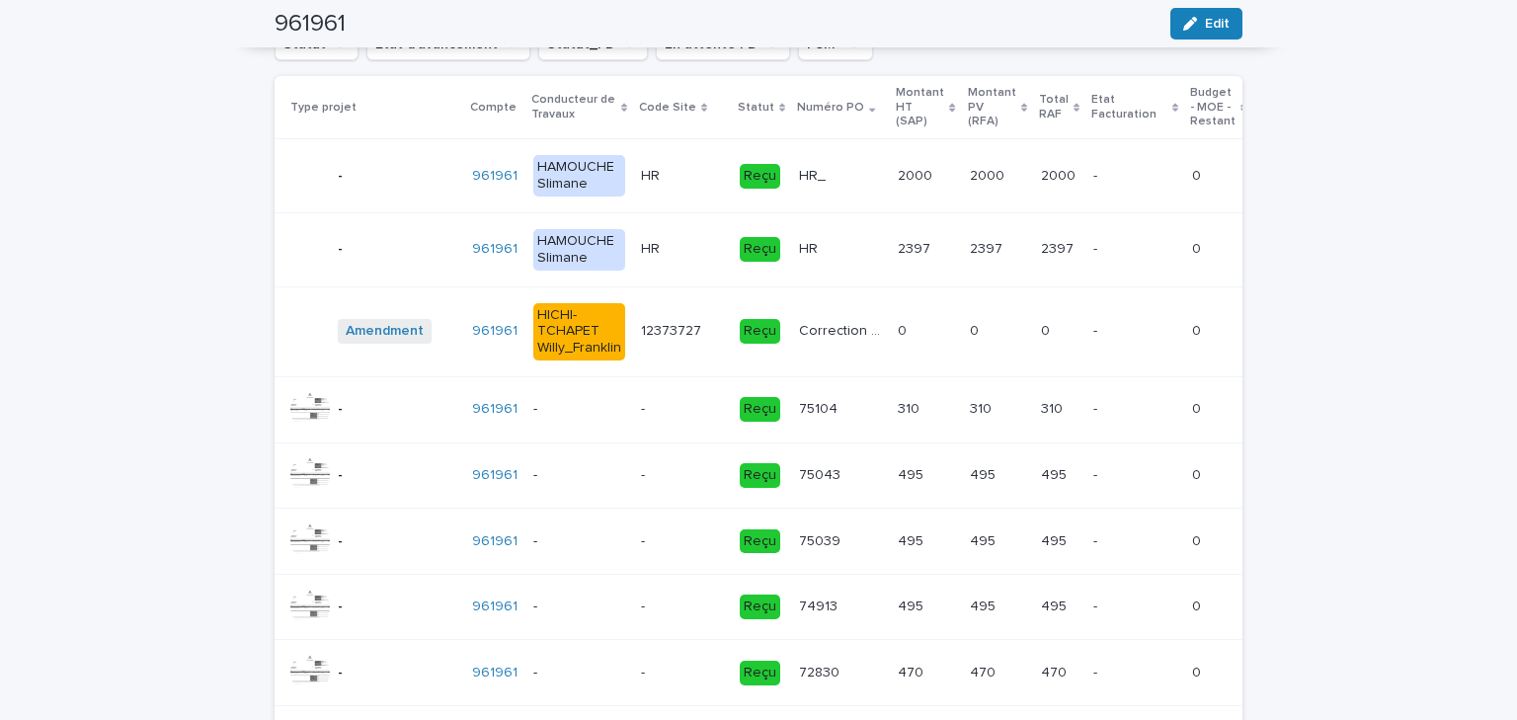
click at [811, 334] on p "Correction DOE ATC Annecy" at bounding box center [842, 329] width 87 height 21
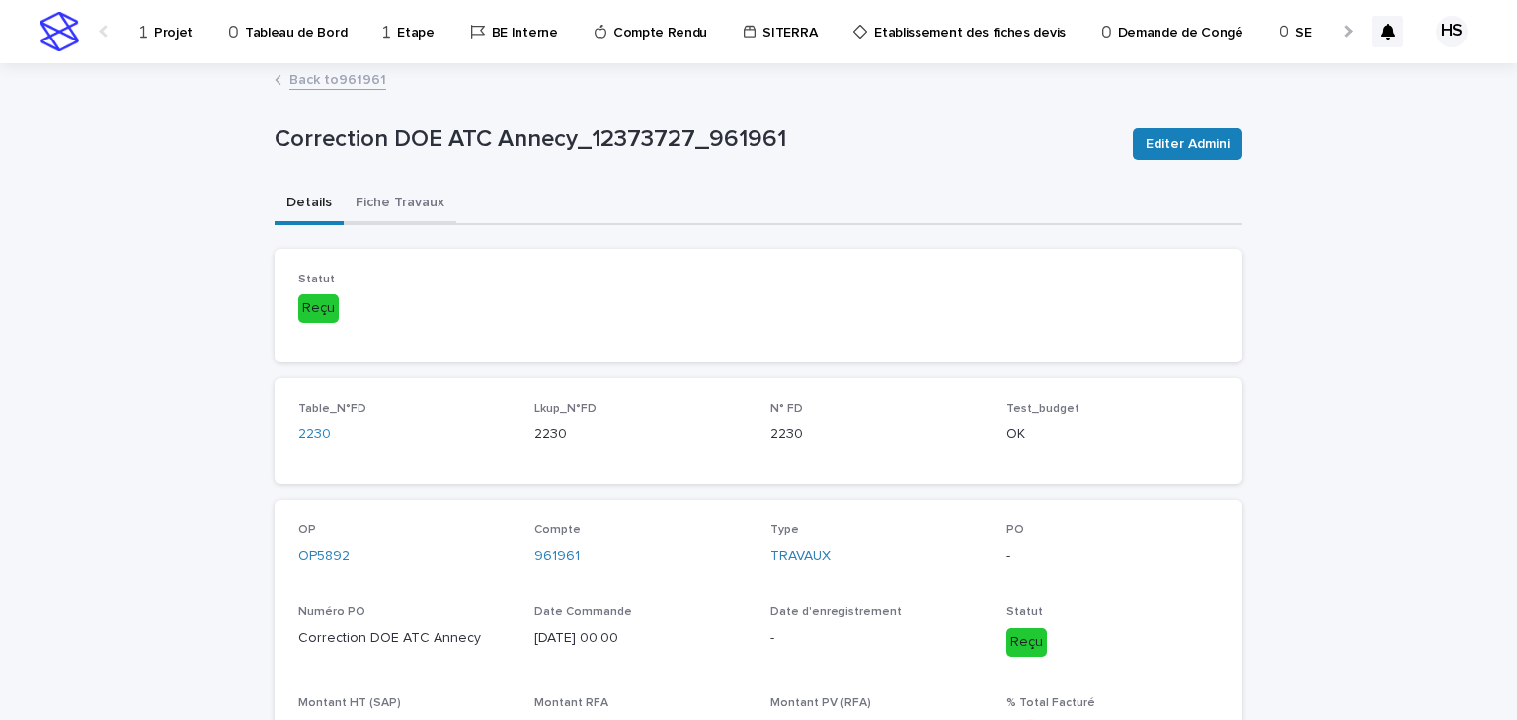
click at [387, 194] on button "Fiche Travaux" at bounding box center [400, 204] width 113 height 41
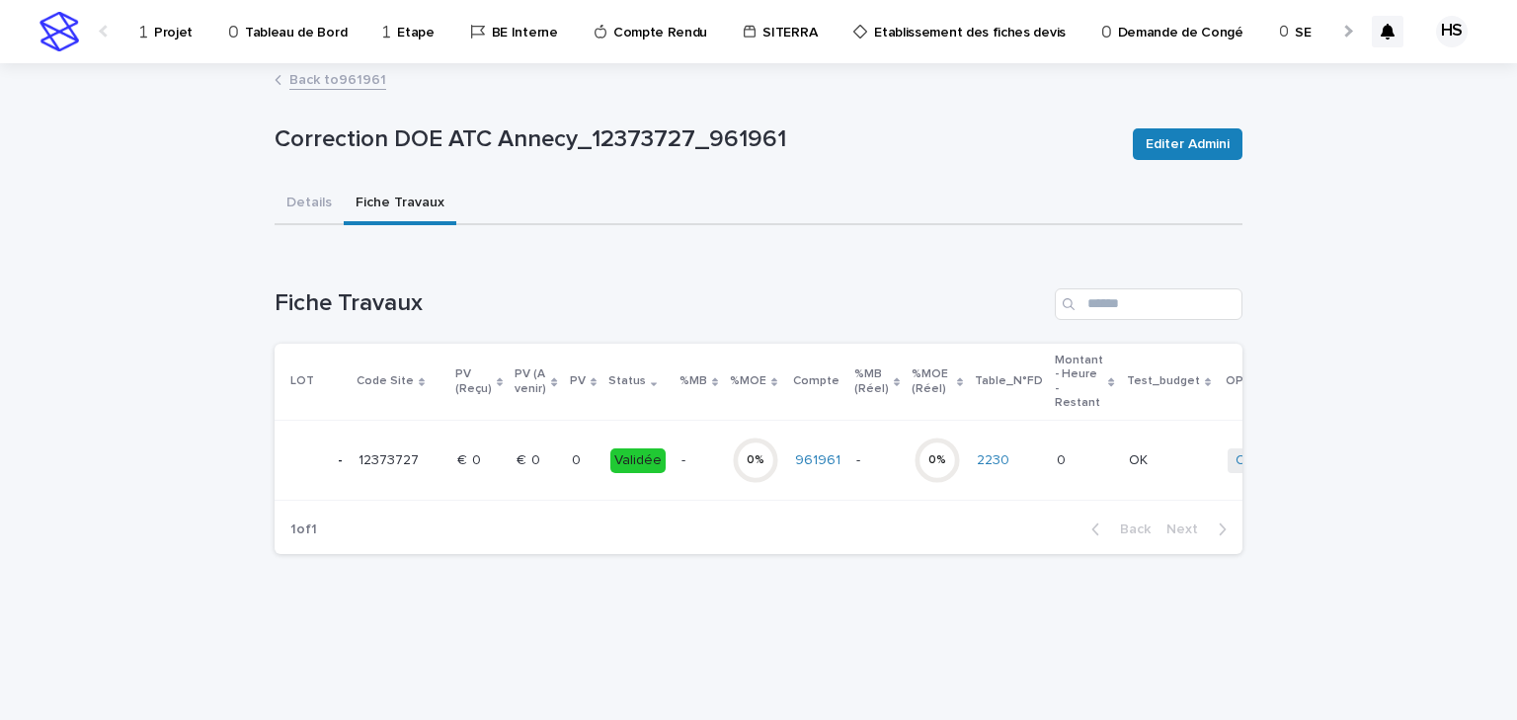
click at [580, 465] on p at bounding box center [583, 460] width 23 height 17
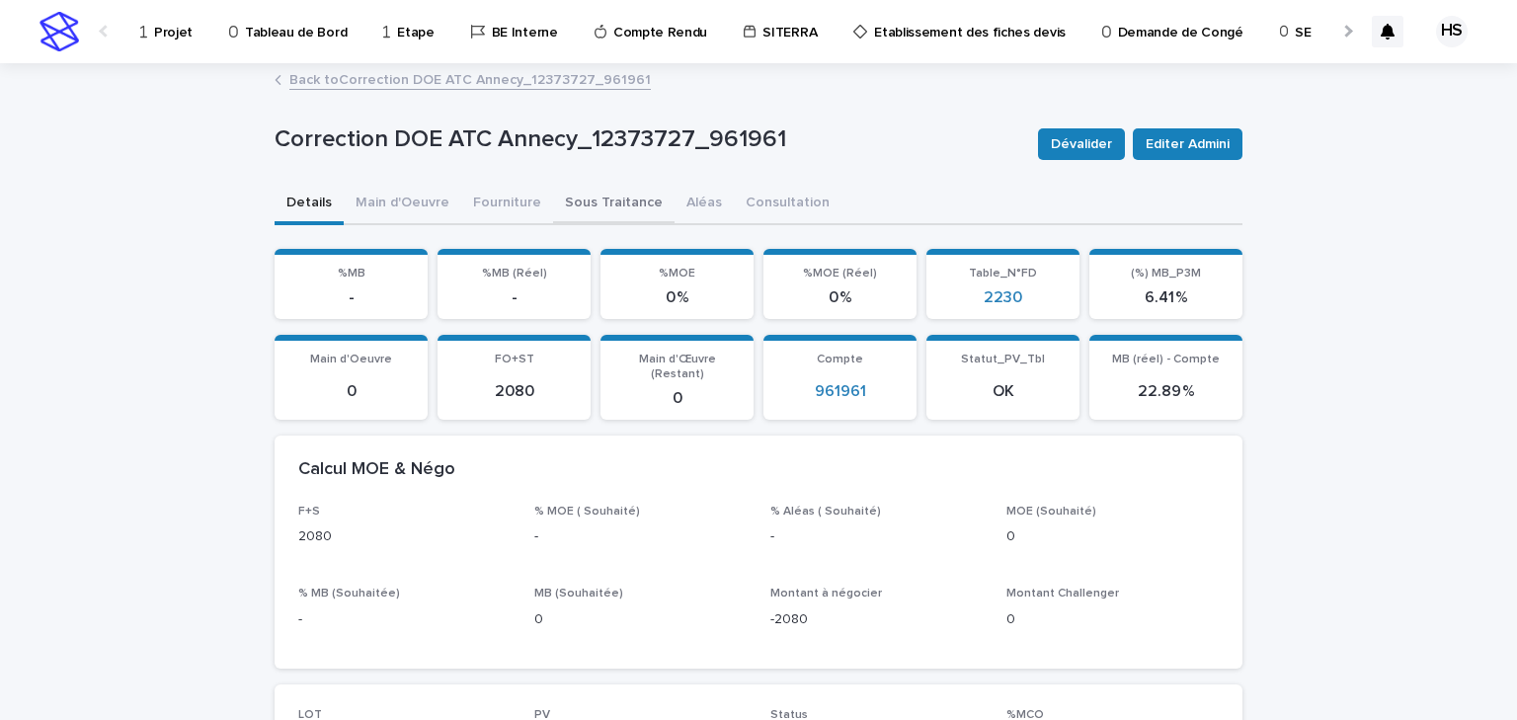
click at [577, 209] on button "Sous Traitance" at bounding box center [614, 204] width 122 height 41
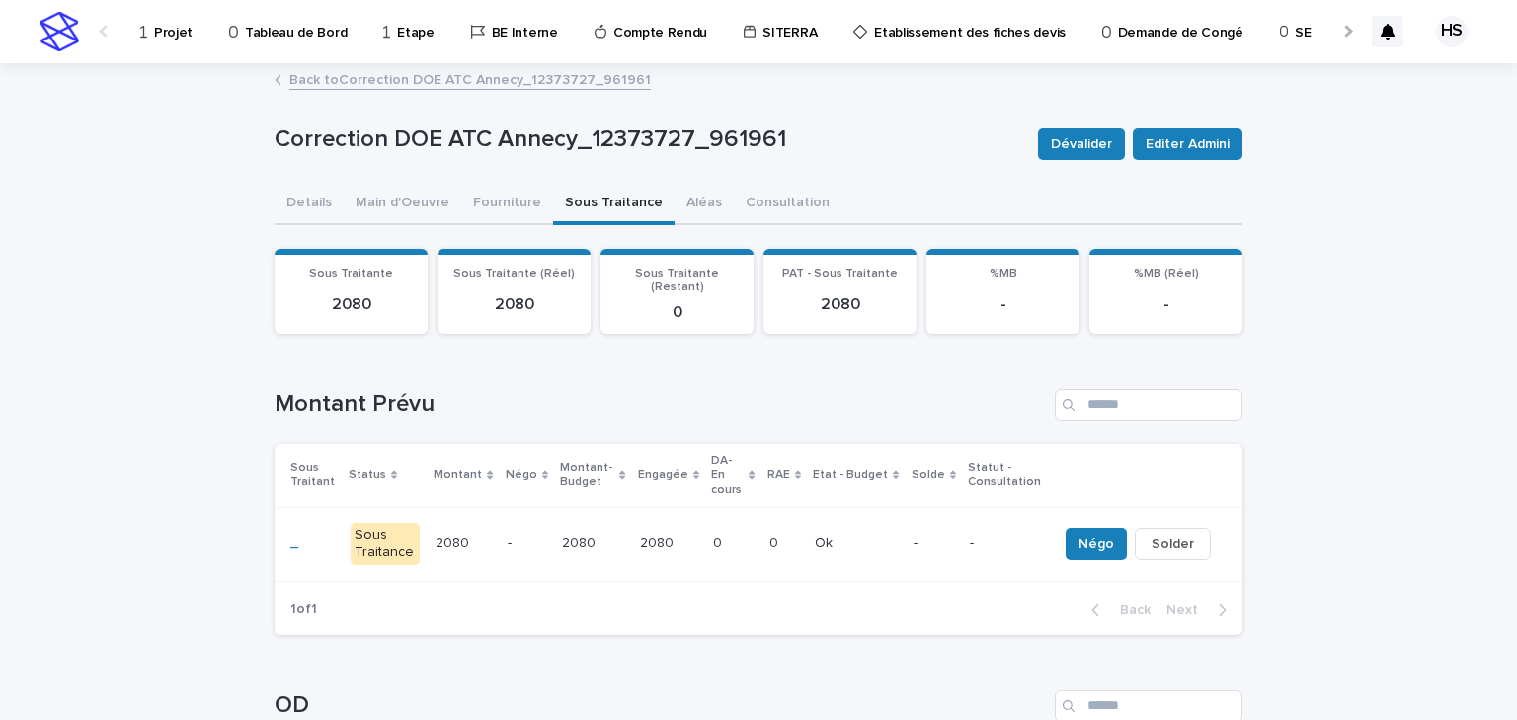
click at [379, 86] on link "Back to Correction DOE ATC Annecy_12373727_961961" at bounding box center [470, 78] width 362 height 23
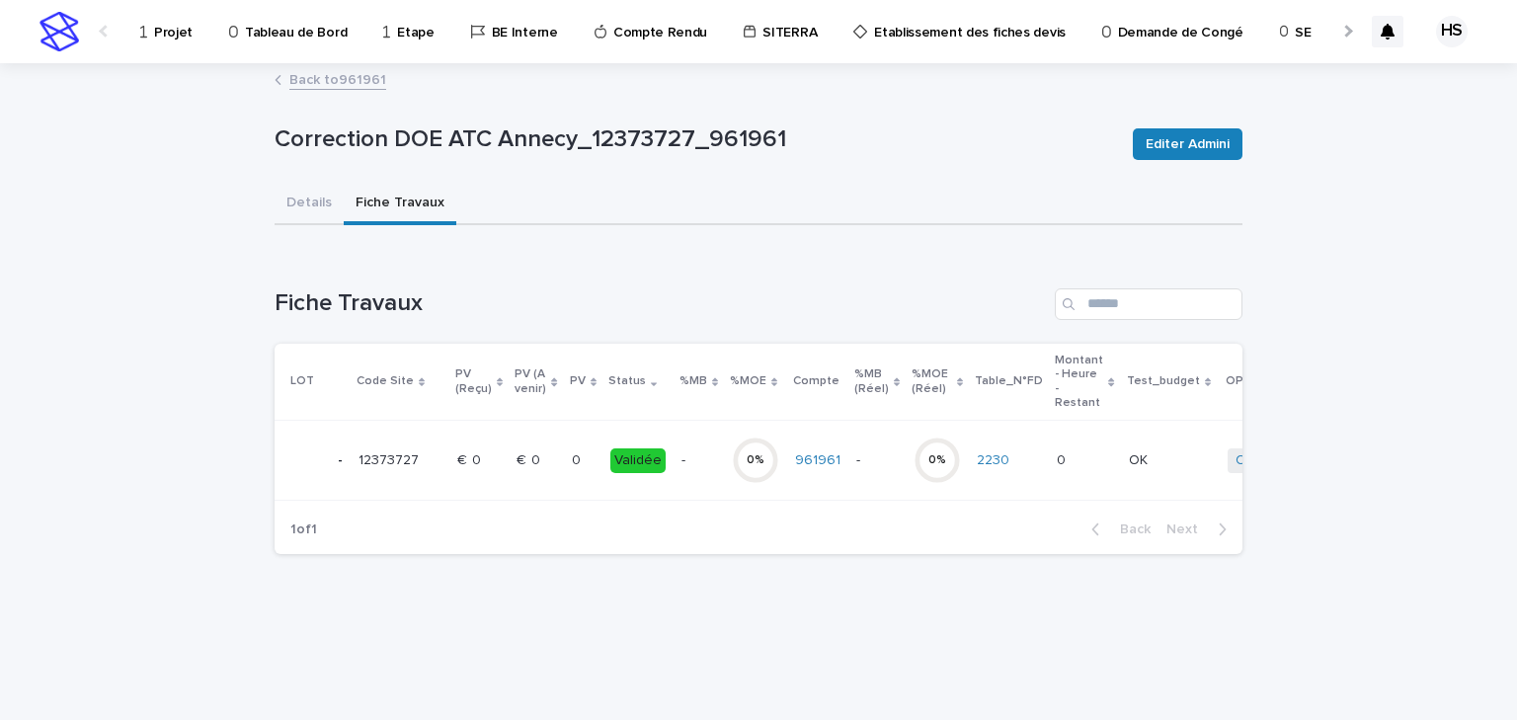
click at [348, 79] on link "Back to 961961" at bounding box center [337, 78] width 97 height 23
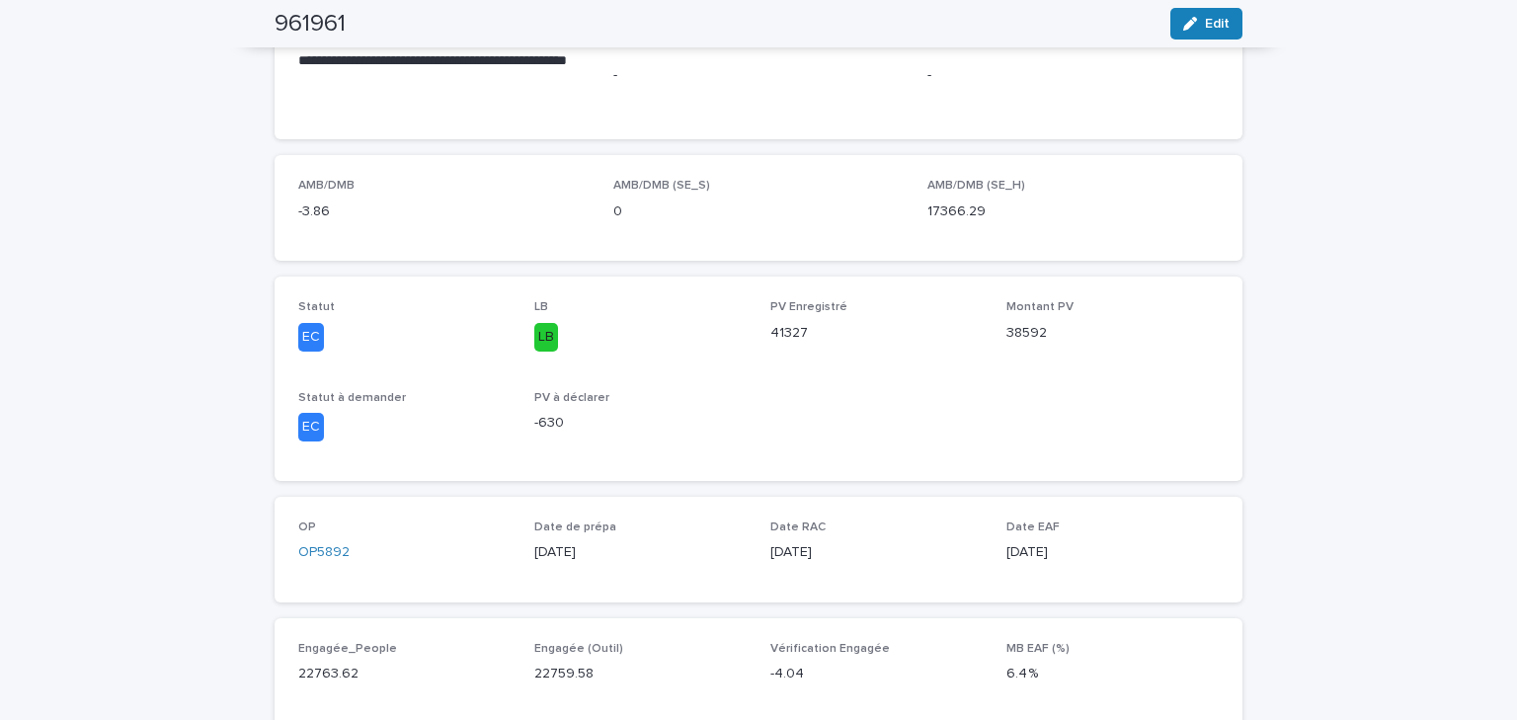
scroll to position [158, 0]
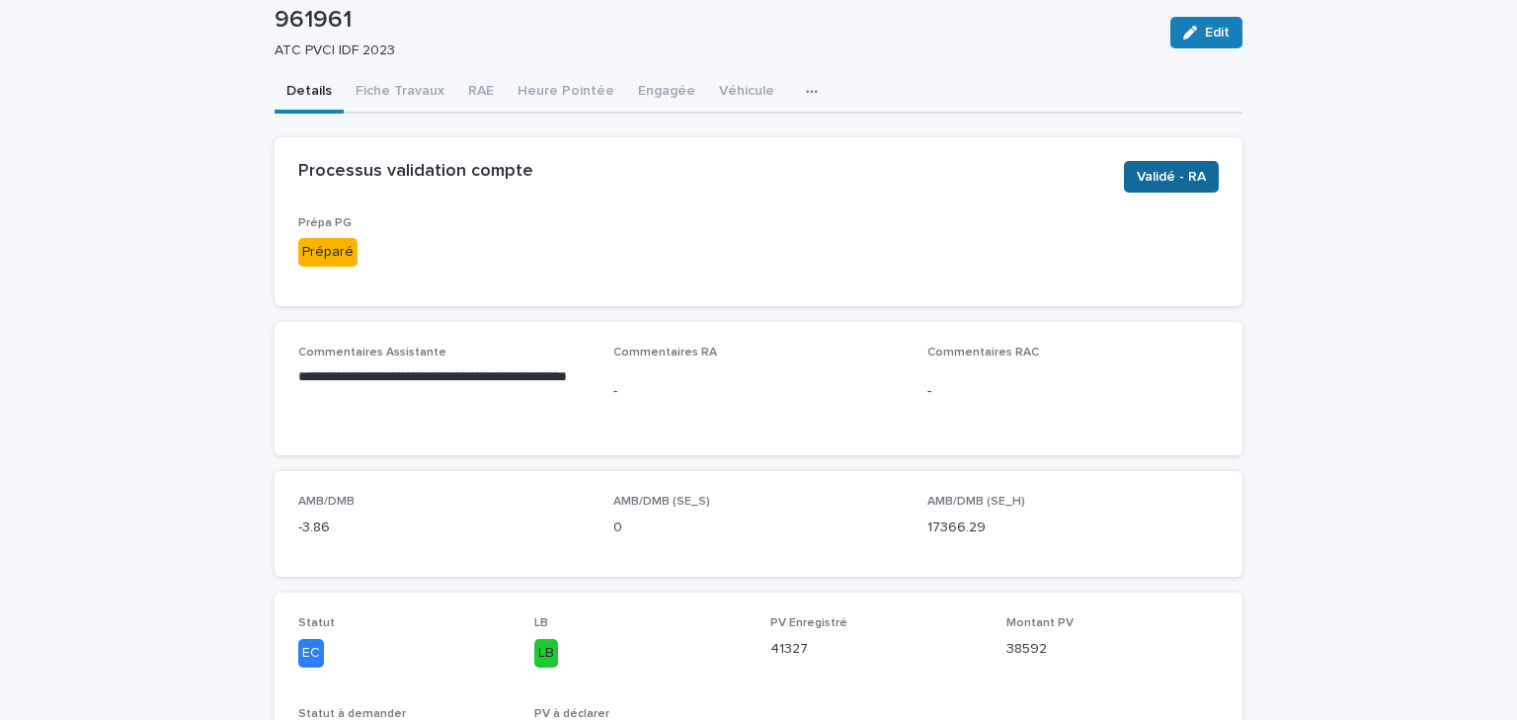
click at [1185, 178] on span "Validé - RA" at bounding box center [1171, 177] width 69 height 20
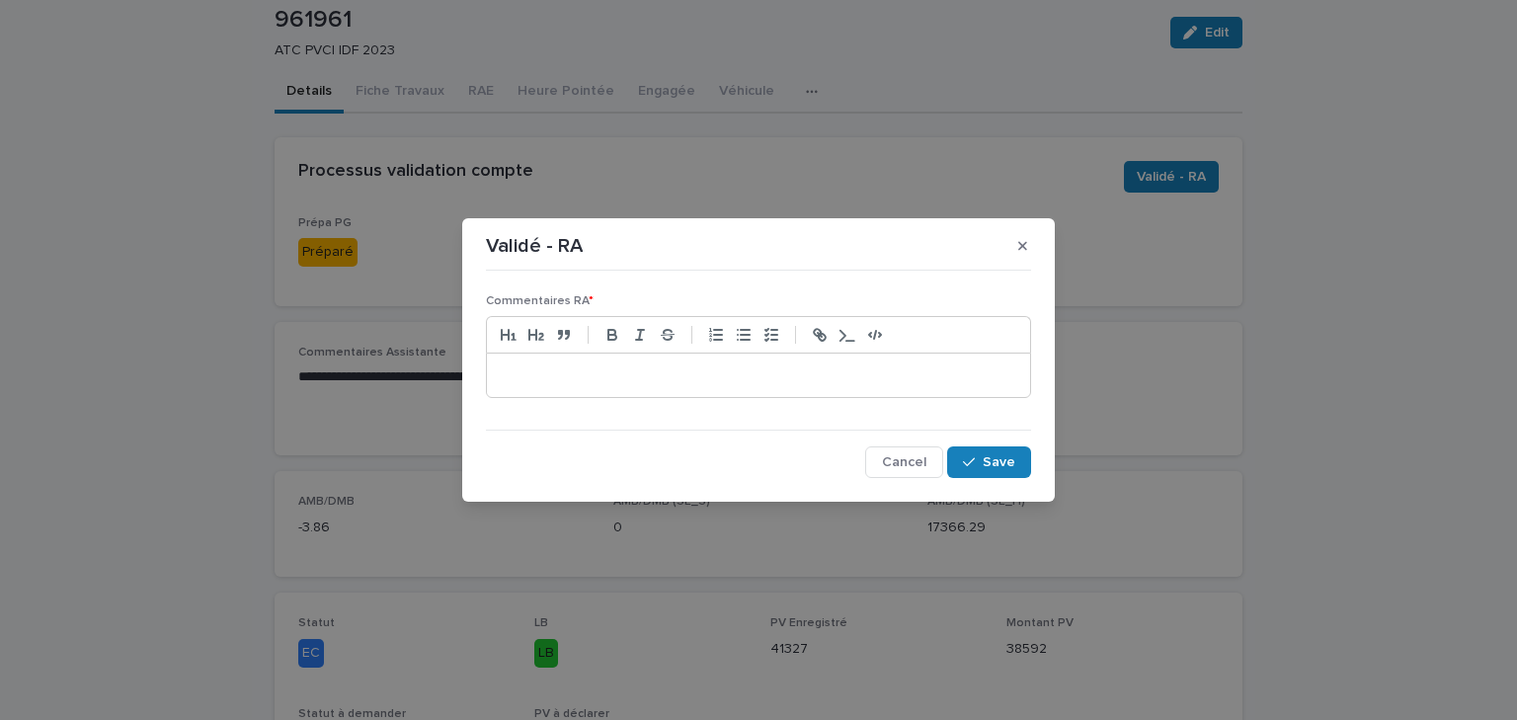
click at [569, 372] on p at bounding box center [759, 375] width 514 height 20
click at [985, 459] on span "Save" at bounding box center [999, 462] width 33 height 14
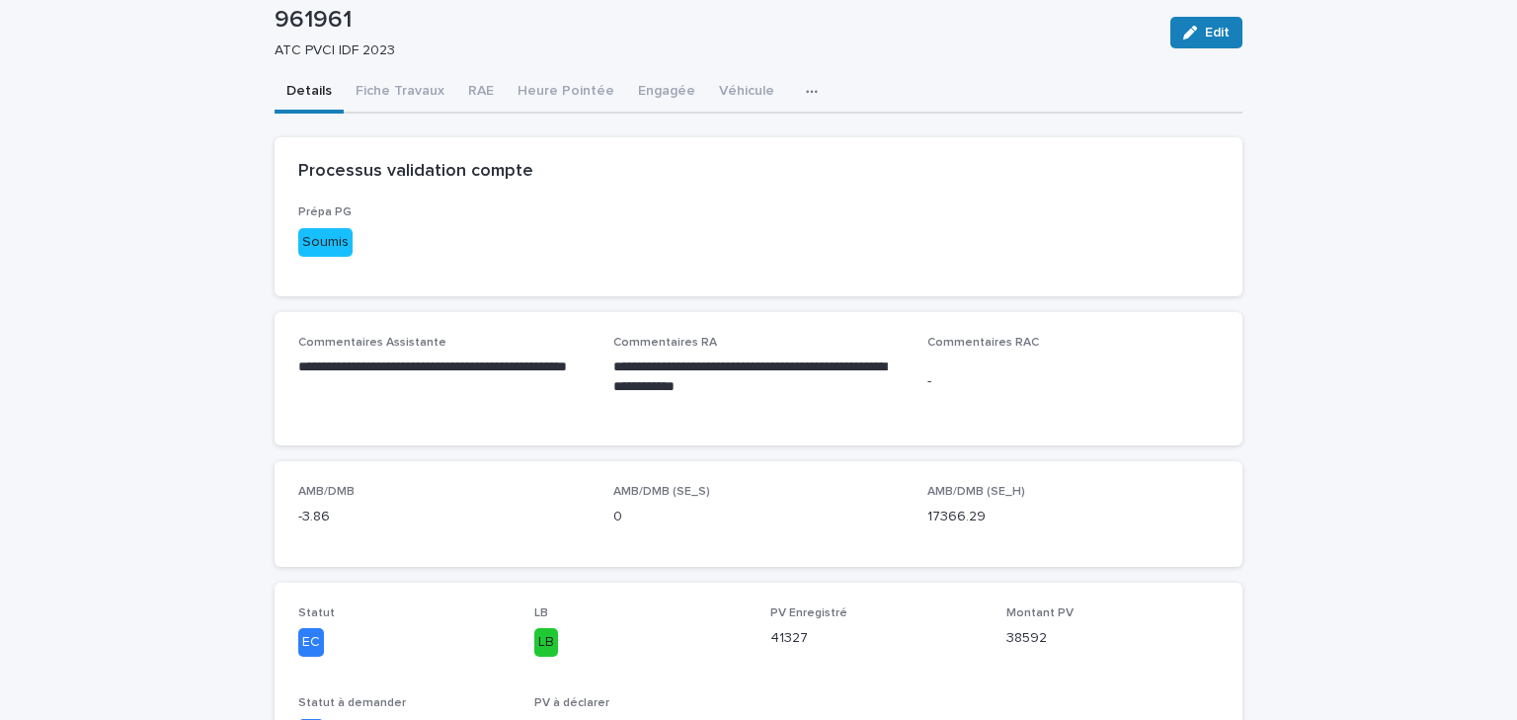
scroll to position [0, 0]
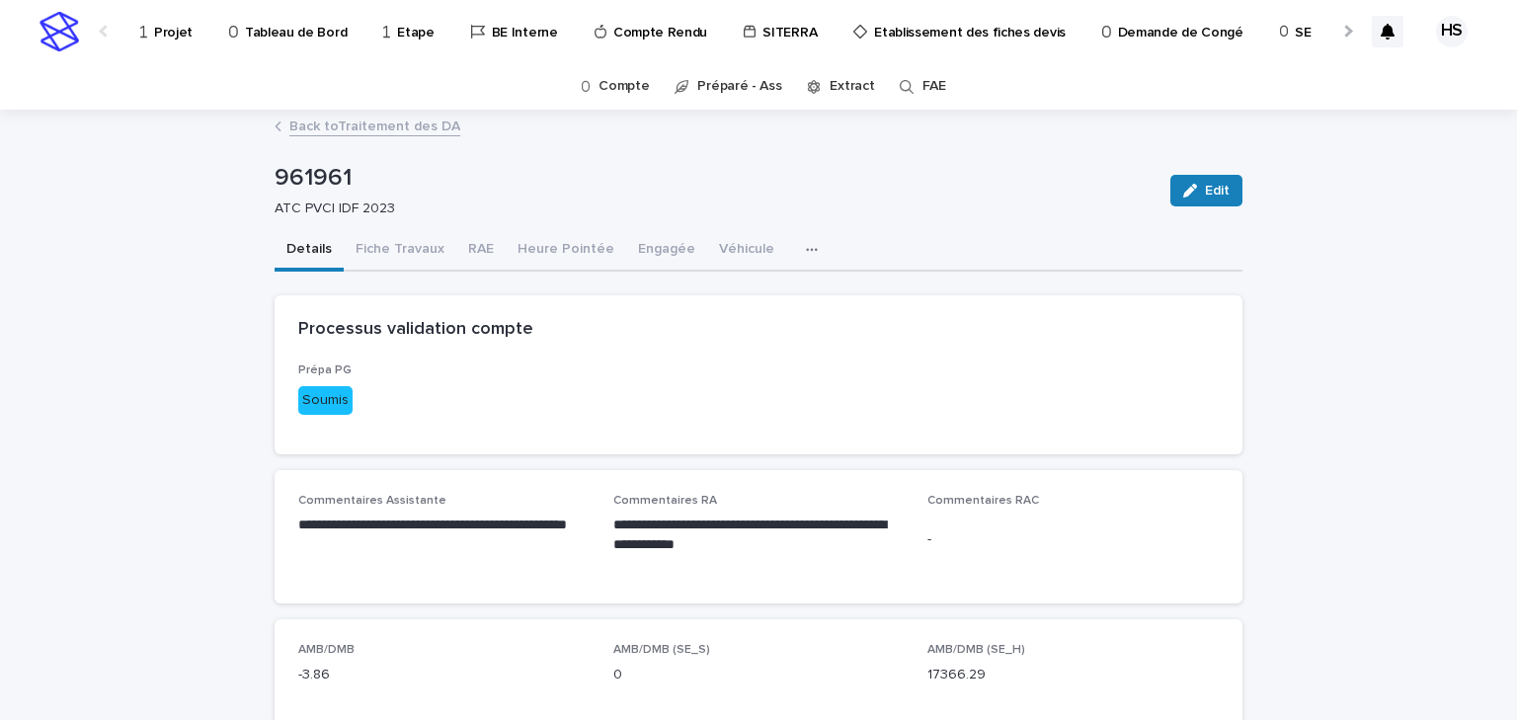
click at [409, 130] on link "Back to Traitement des DA" at bounding box center [374, 125] width 171 height 23
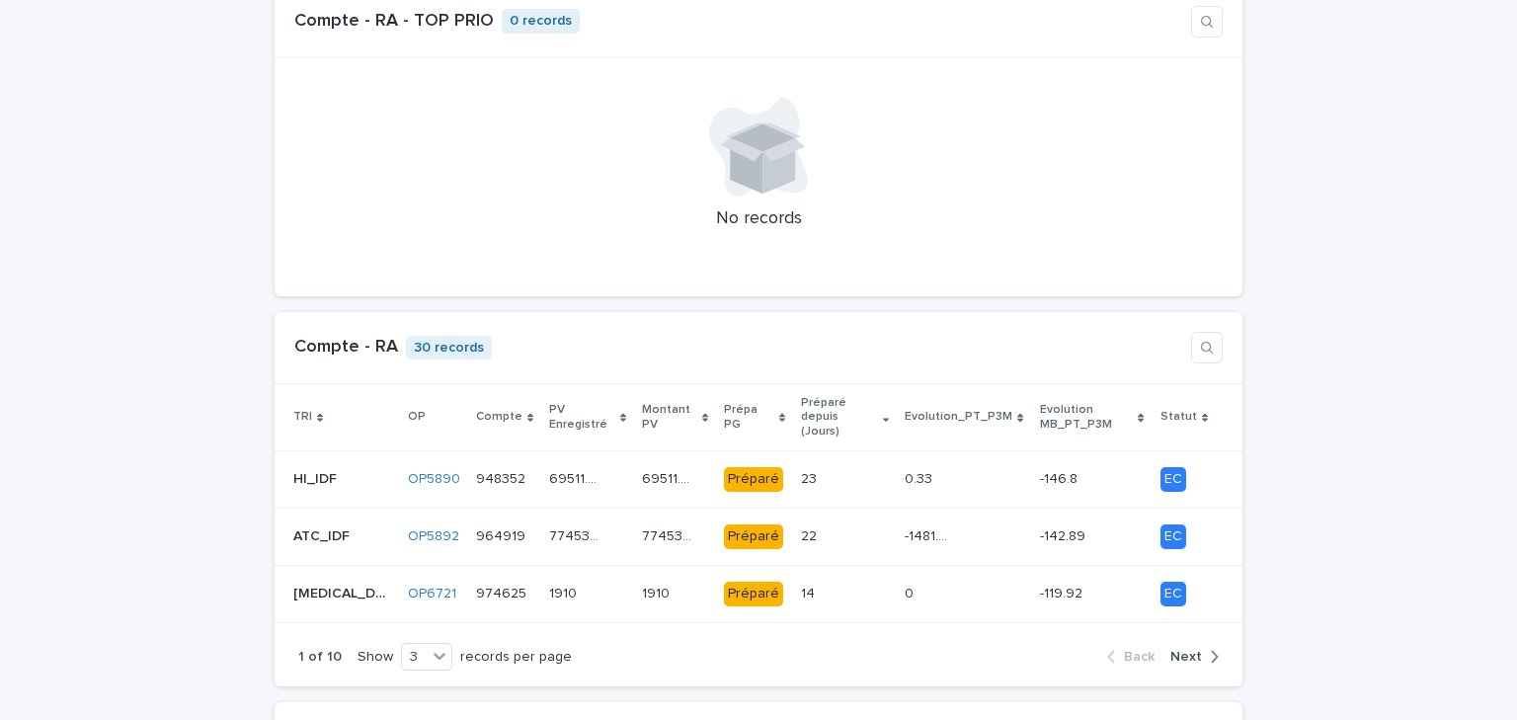
scroll to position [1897, 0]
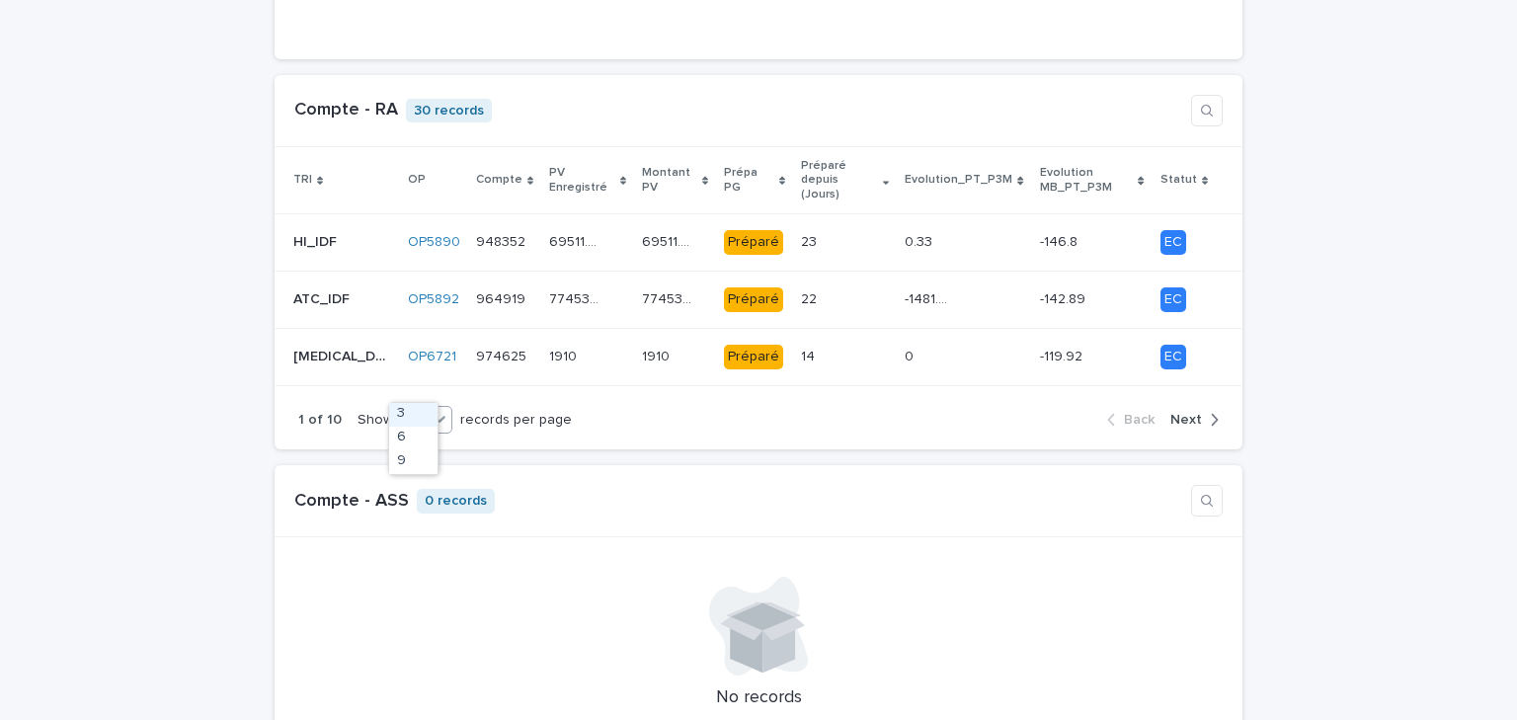
click at [413, 410] on div "3" at bounding box center [414, 420] width 25 height 21
click at [406, 465] on div "9" at bounding box center [413, 462] width 48 height 24
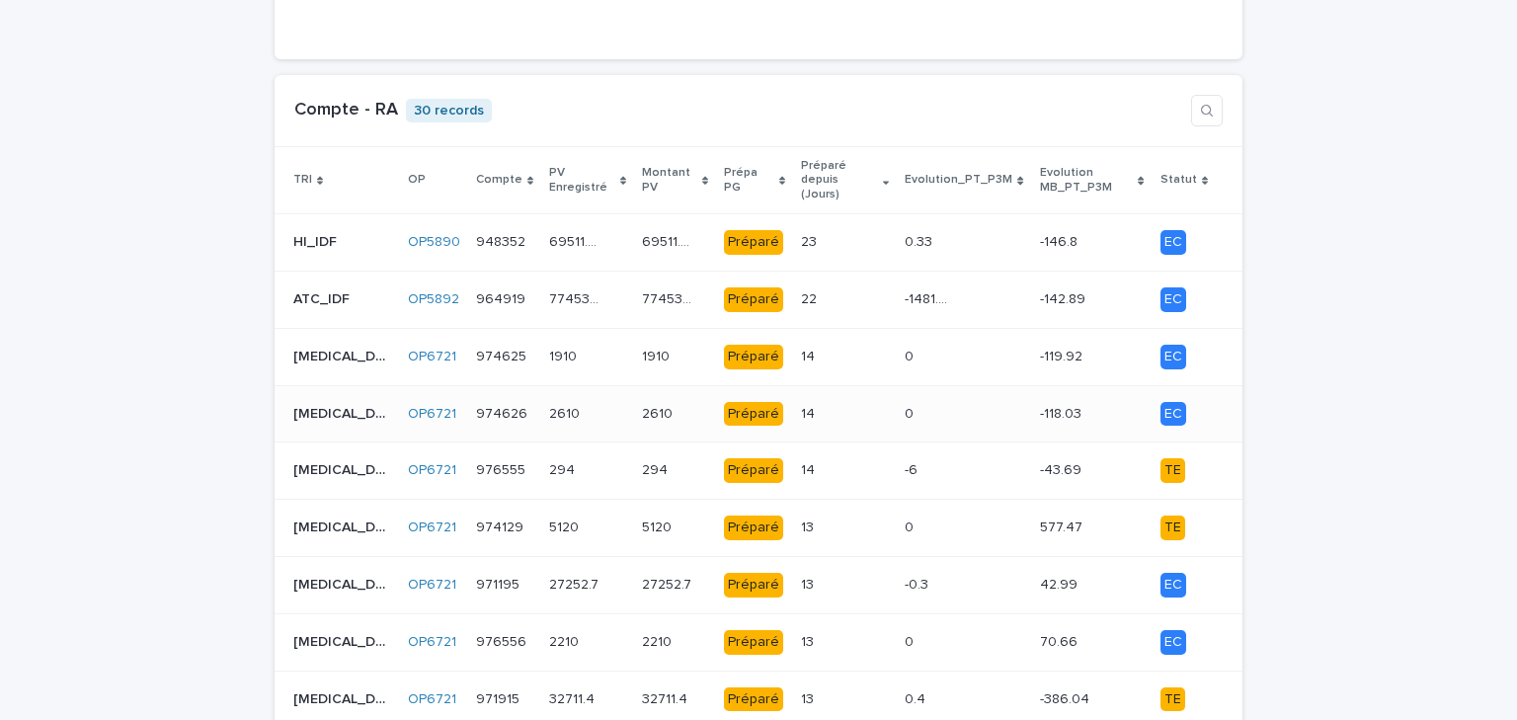
scroll to position [2292, 0]
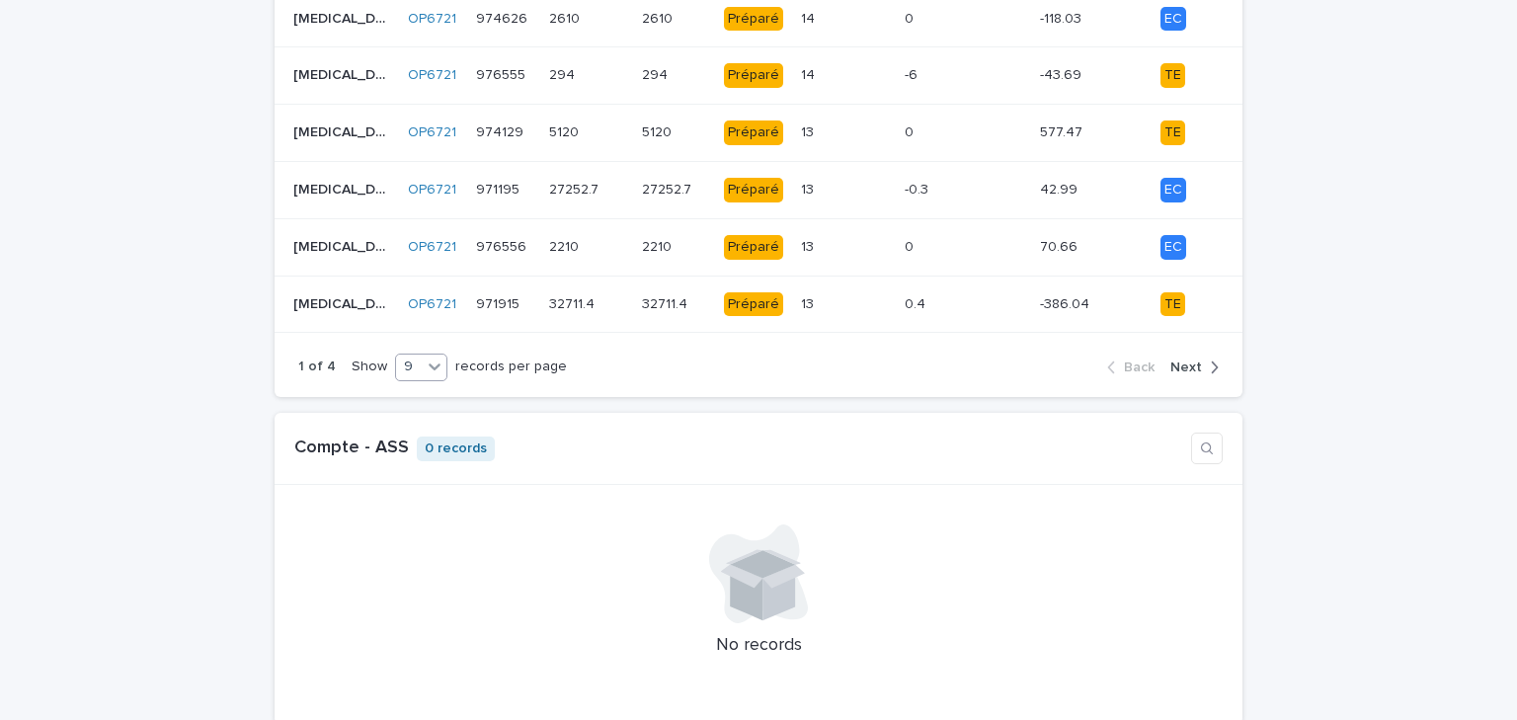
click at [1184, 361] on span "Next" at bounding box center [1187, 368] width 32 height 14
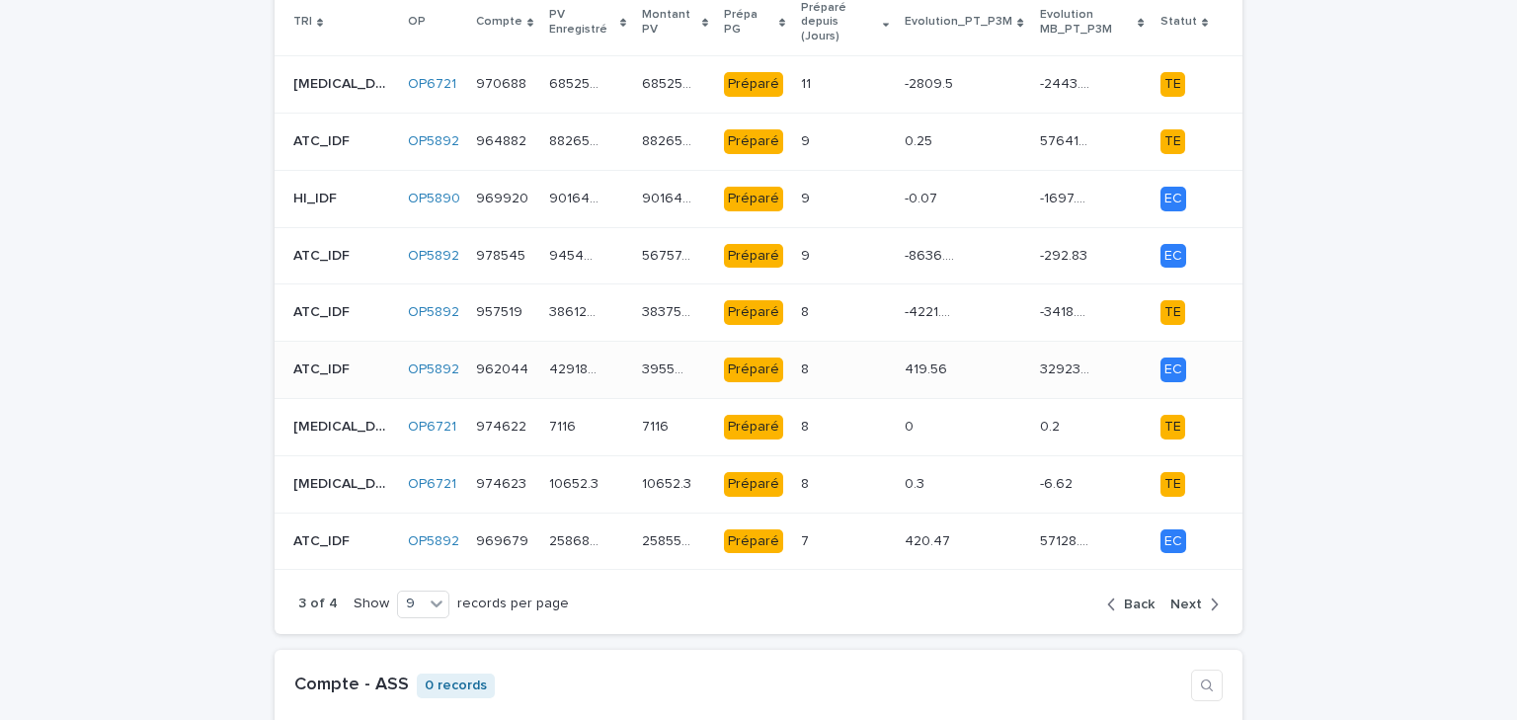
scroll to position [1739, 0]
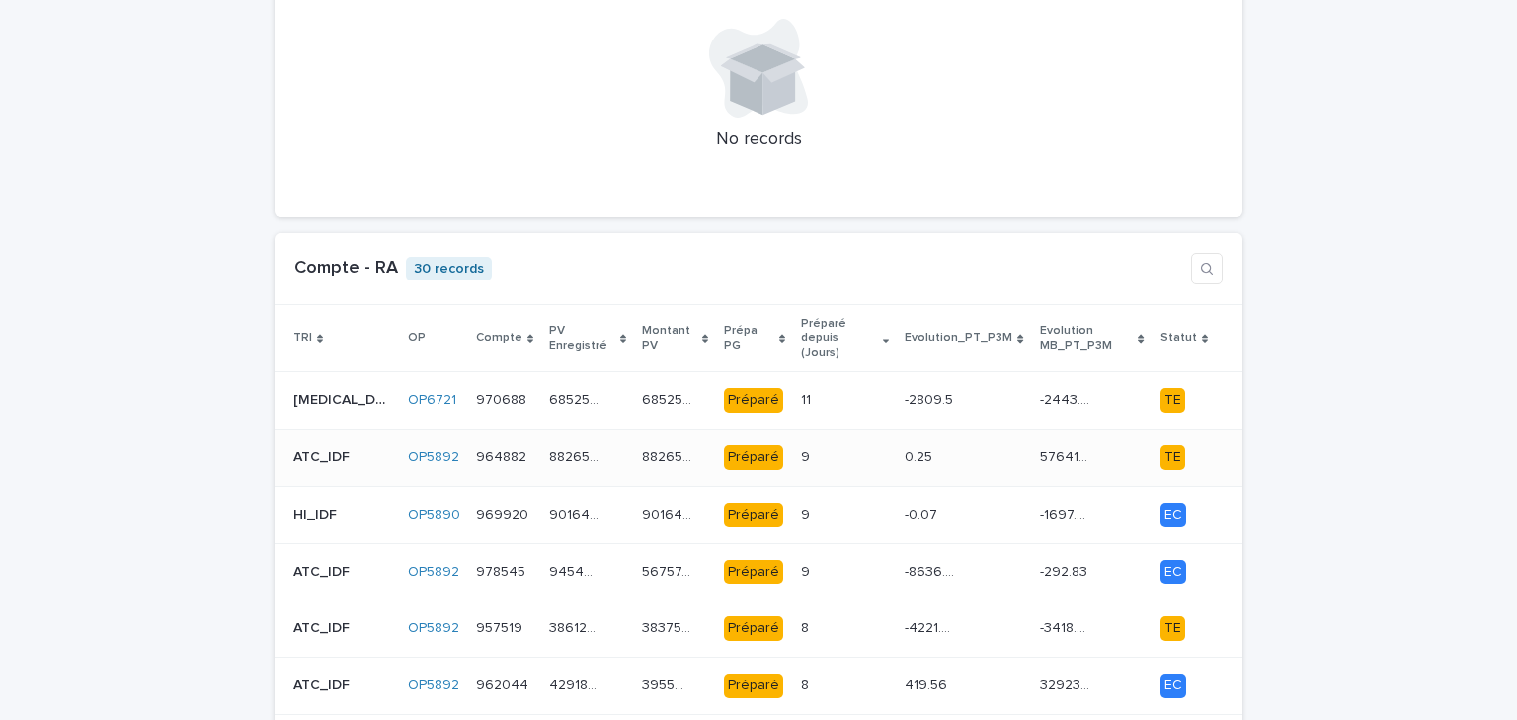
click at [557, 442] on div "88265.25 88265.25" at bounding box center [587, 458] width 76 height 33
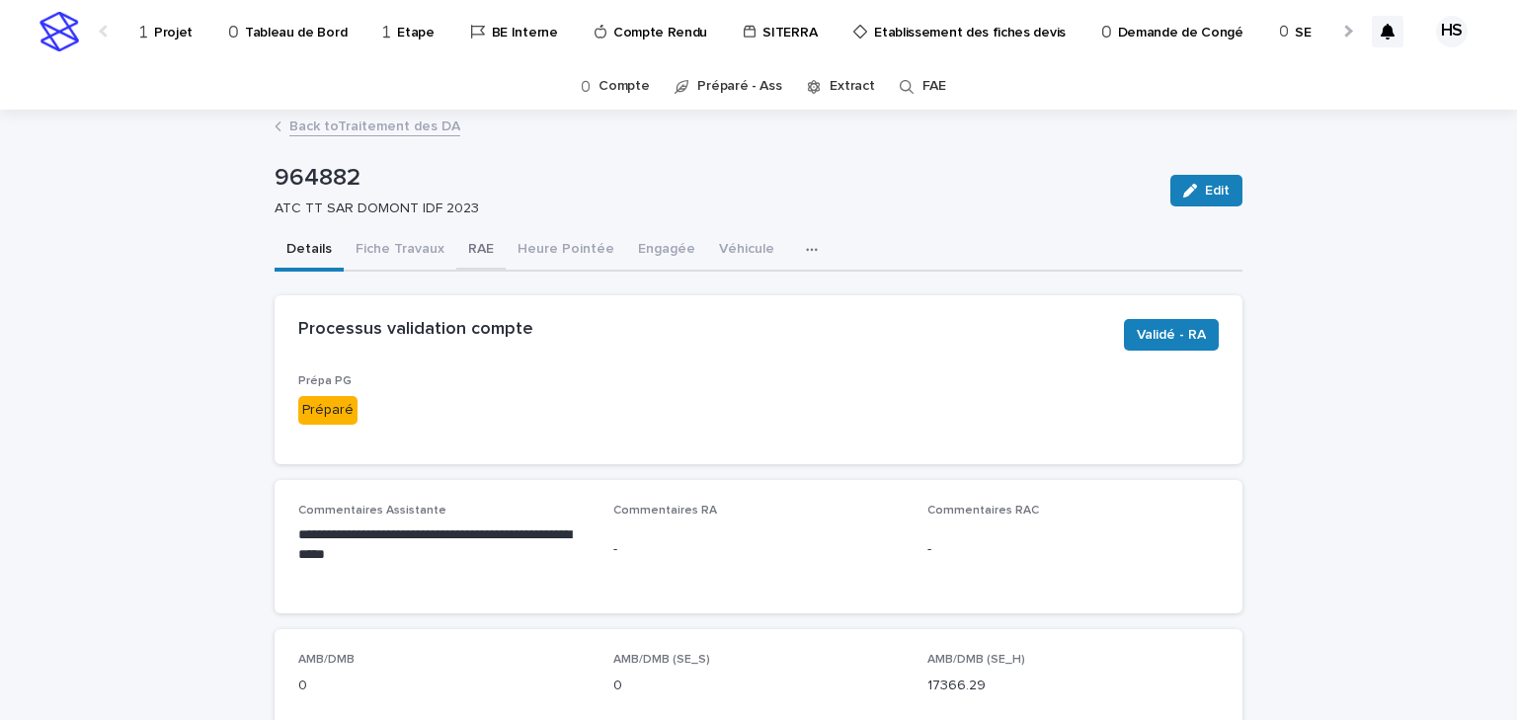
click at [471, 249] on button "RAE" at bounding box center [480, 250] width 49 height 41
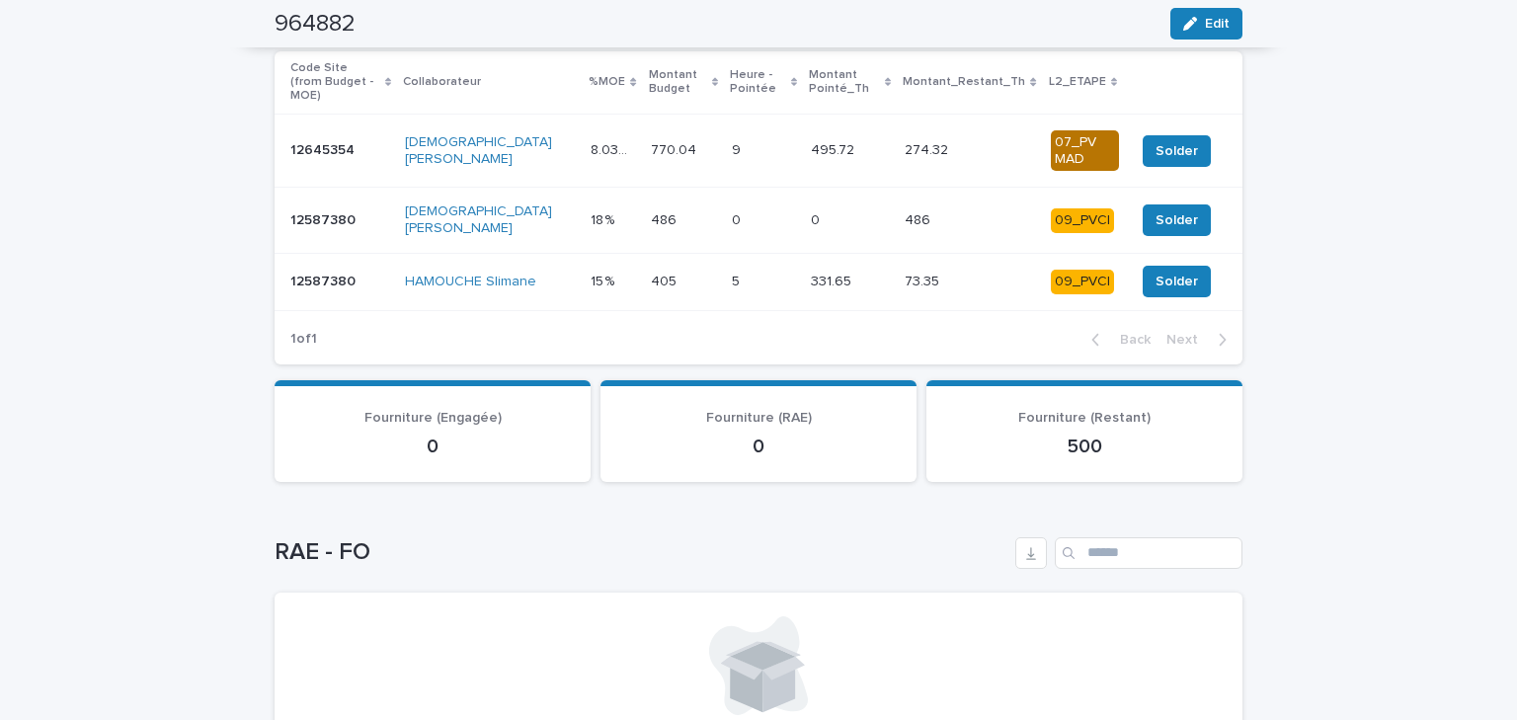
scroll to position [611, 0]
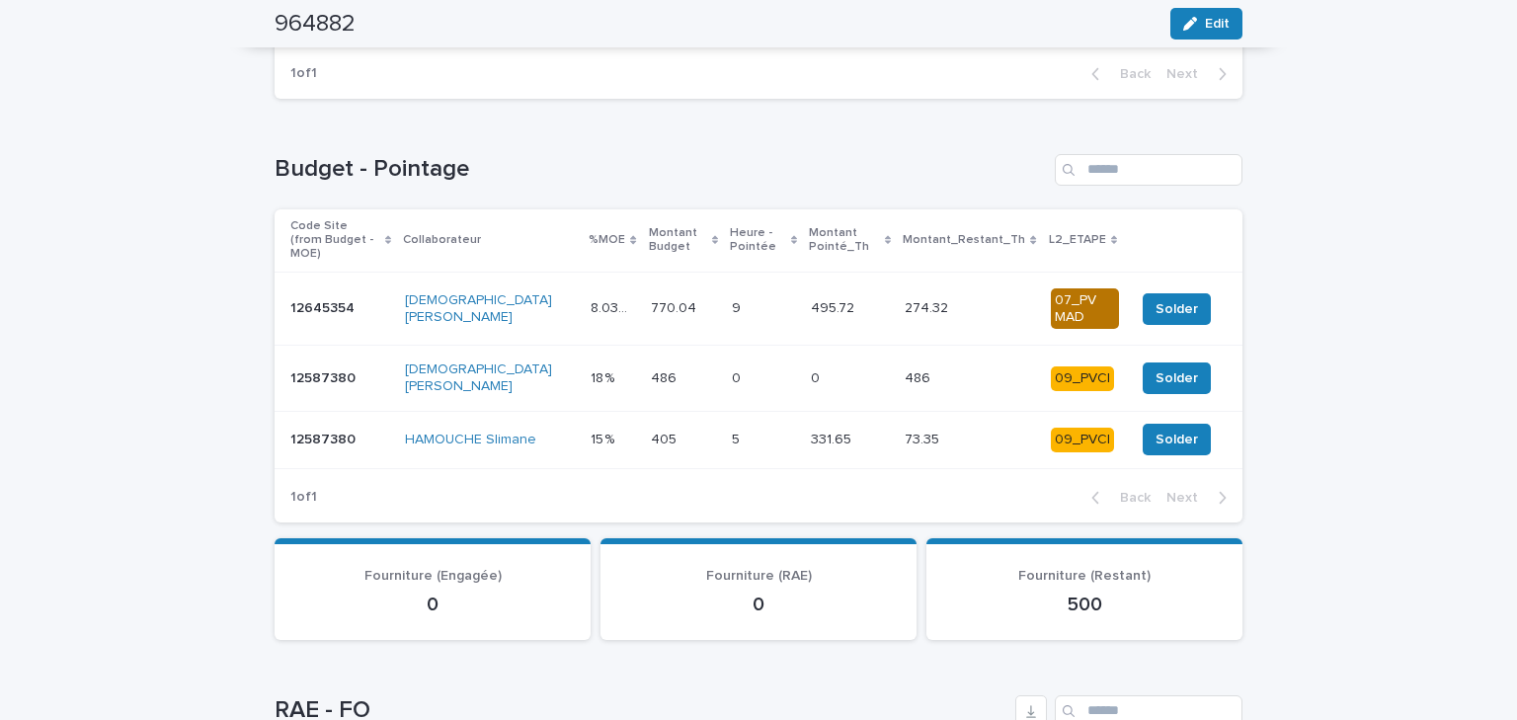
click at [878, 300] on p at bounding box center [850, 308] width 78 height 17
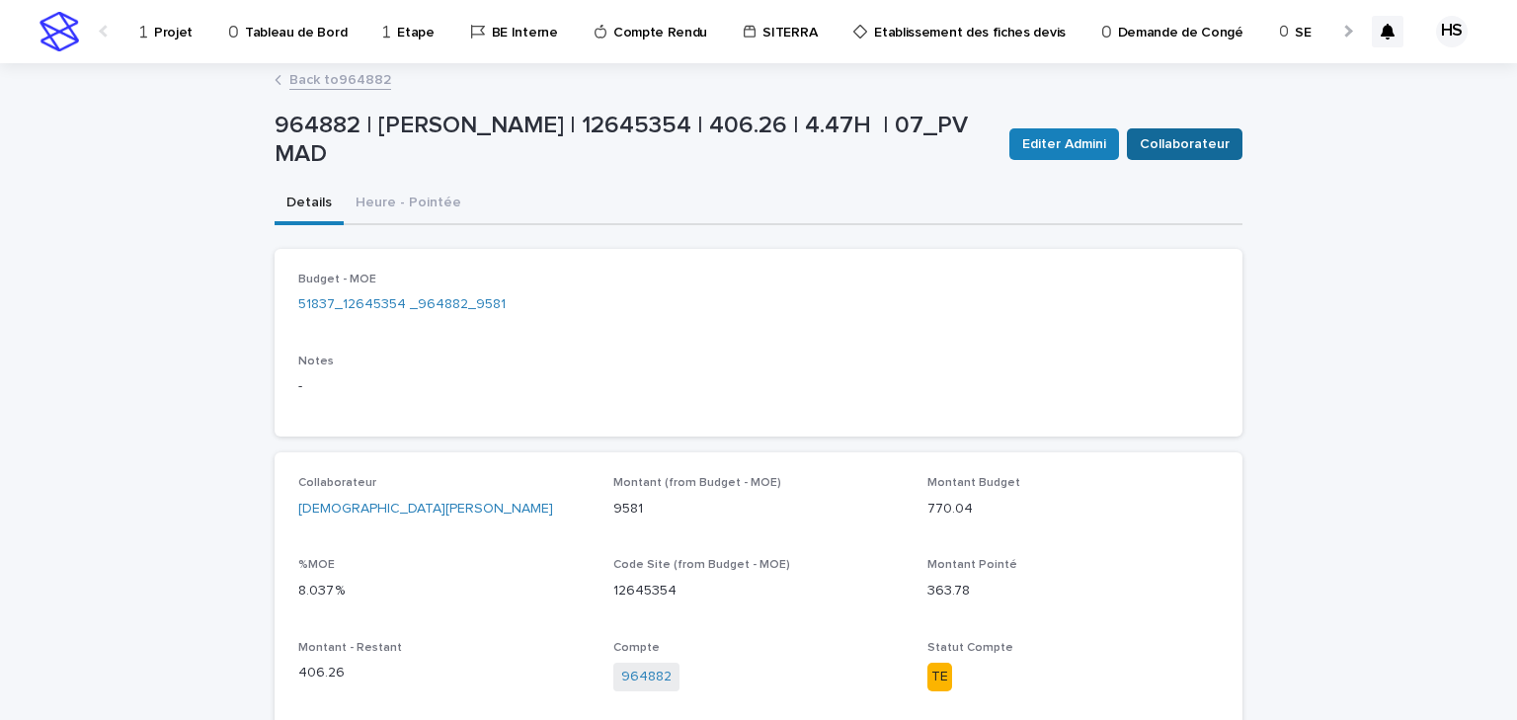
click at [1179, 138] on span "Collaborateur" at bounding box center [1185, 144] width 90 height 20
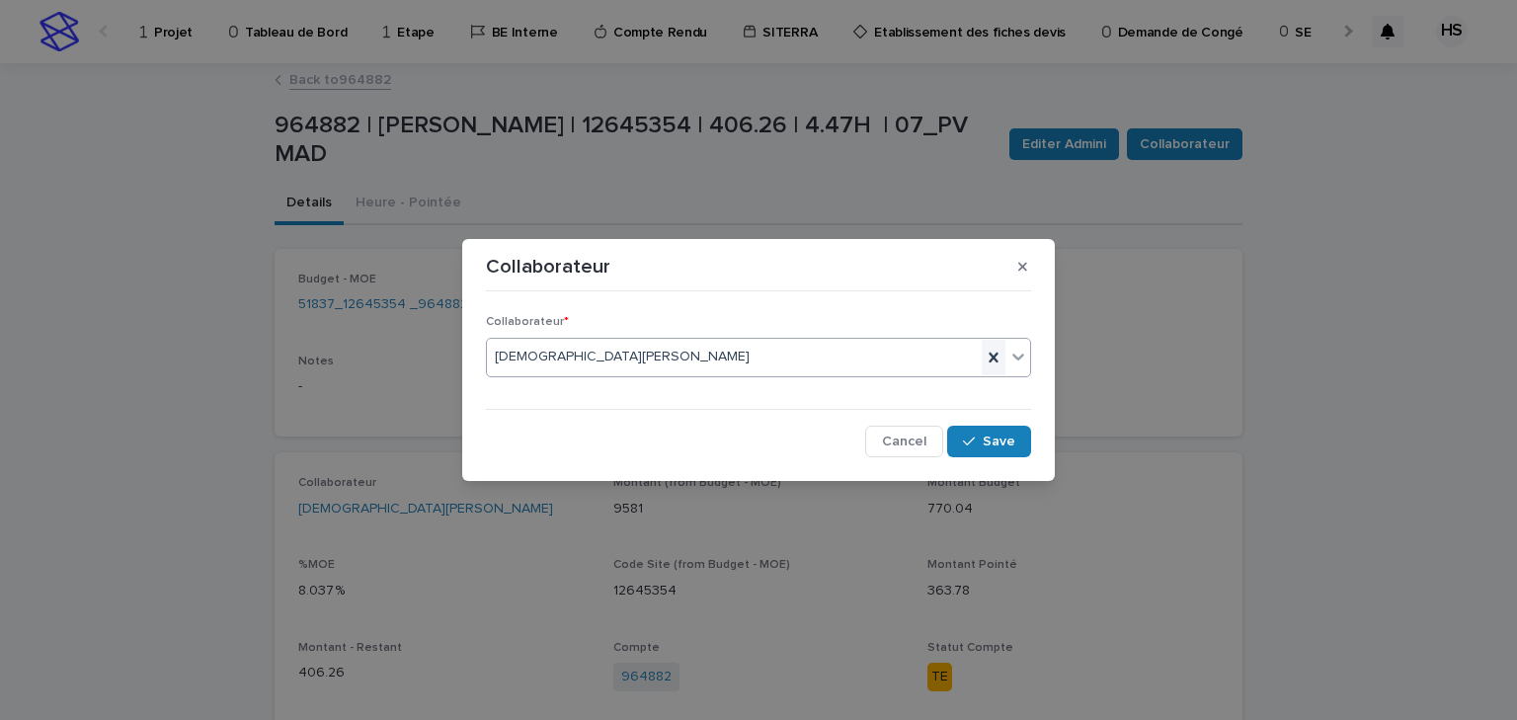
click at [993, 352] on icon at bounding box center [994, 358] width 20 height 20
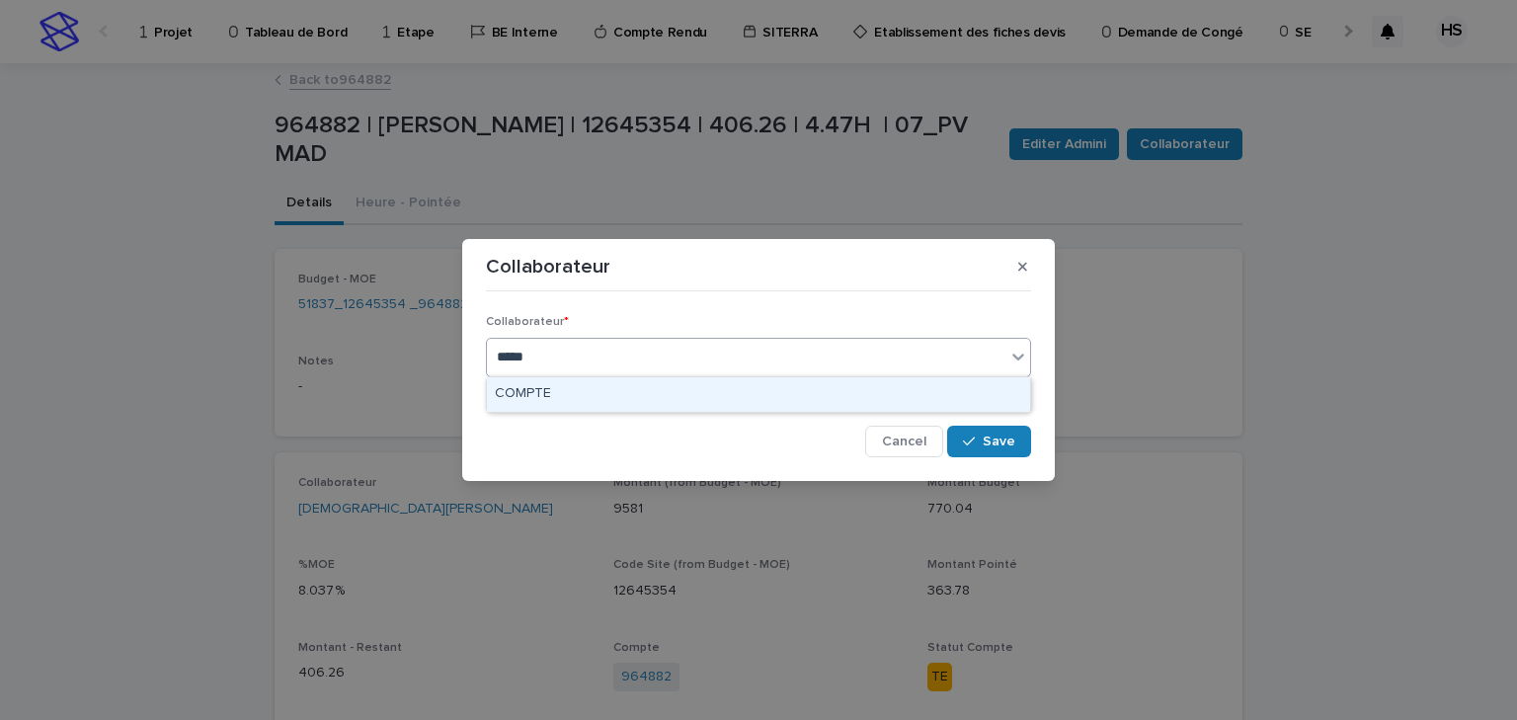
type input "******"
click at [777, 406] on div "COMPTE" at bounding box center [758, 394] width 543 height 35
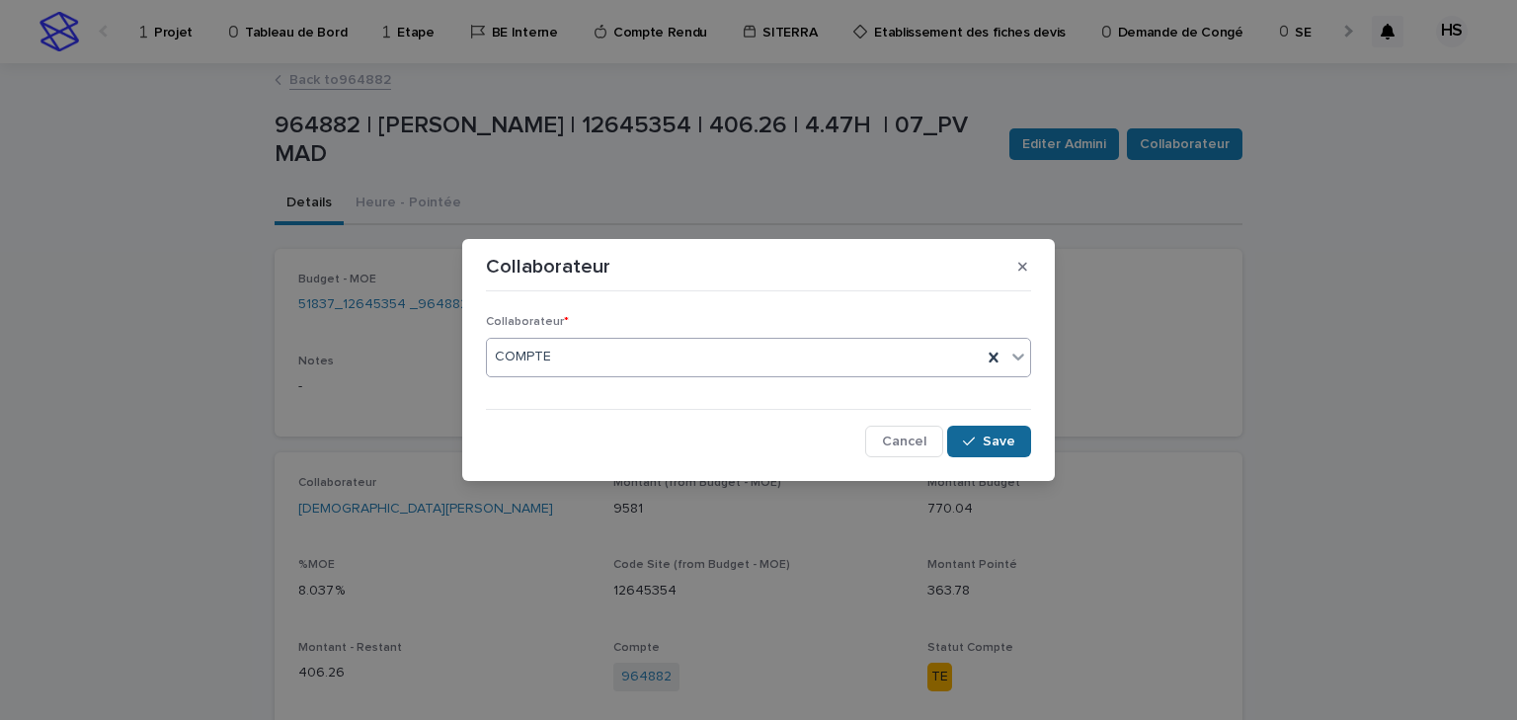
click at [1020, 435] on button "Save" at bounding box center [989, 442] width 84 height 32
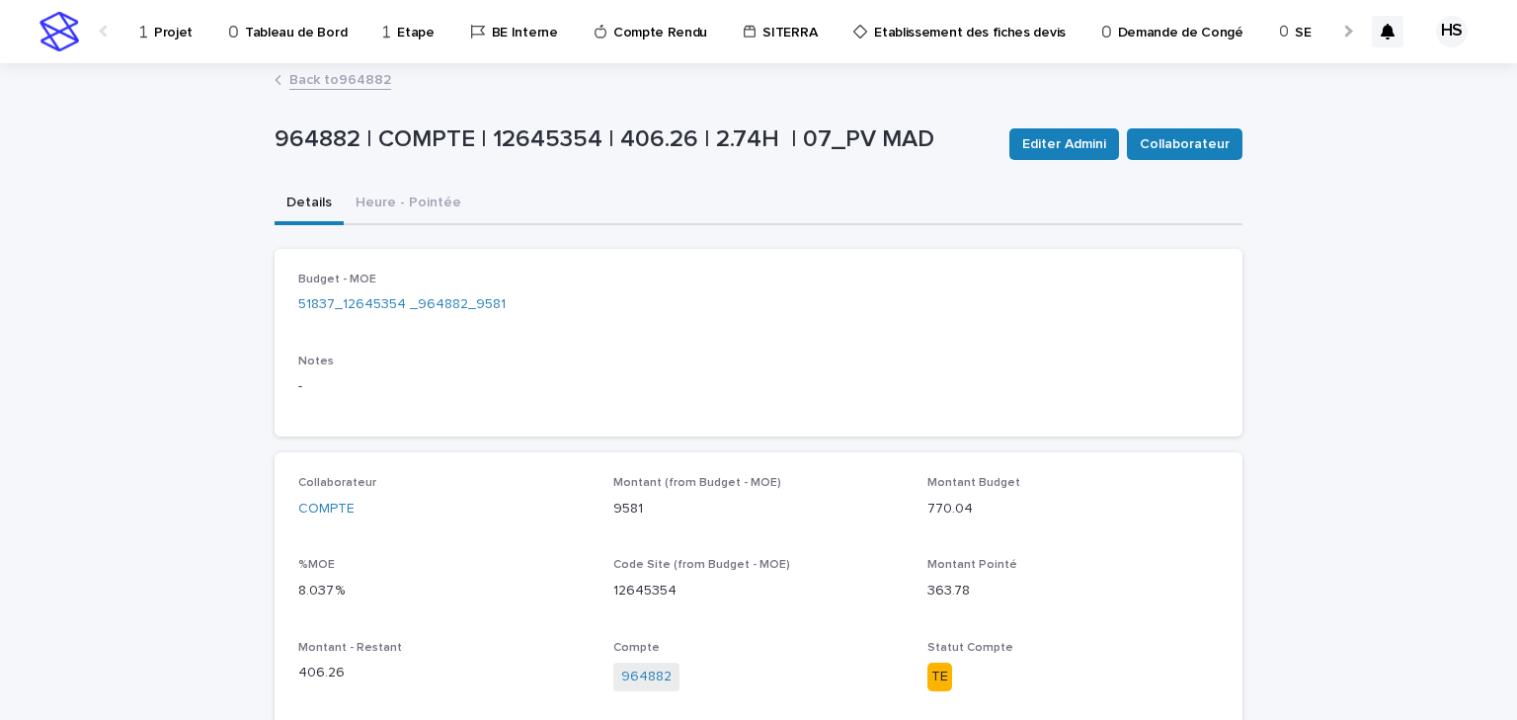
click at [352, 75] on link "Back to 964882" at bounding box center [340, 78] width 102 height 23
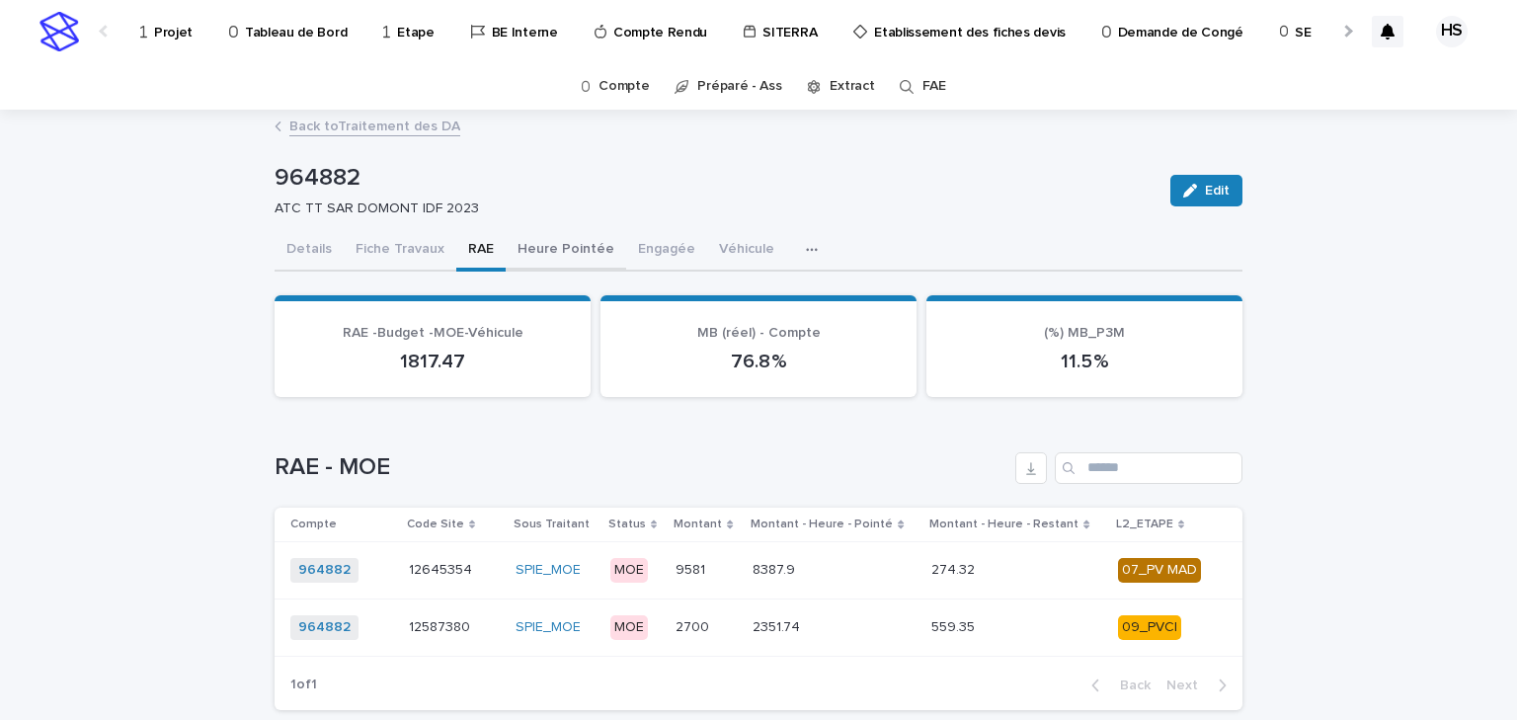
click at [585, 233] on button "Heure Pointée" at bounding box center [566, 250] width 121 height 41
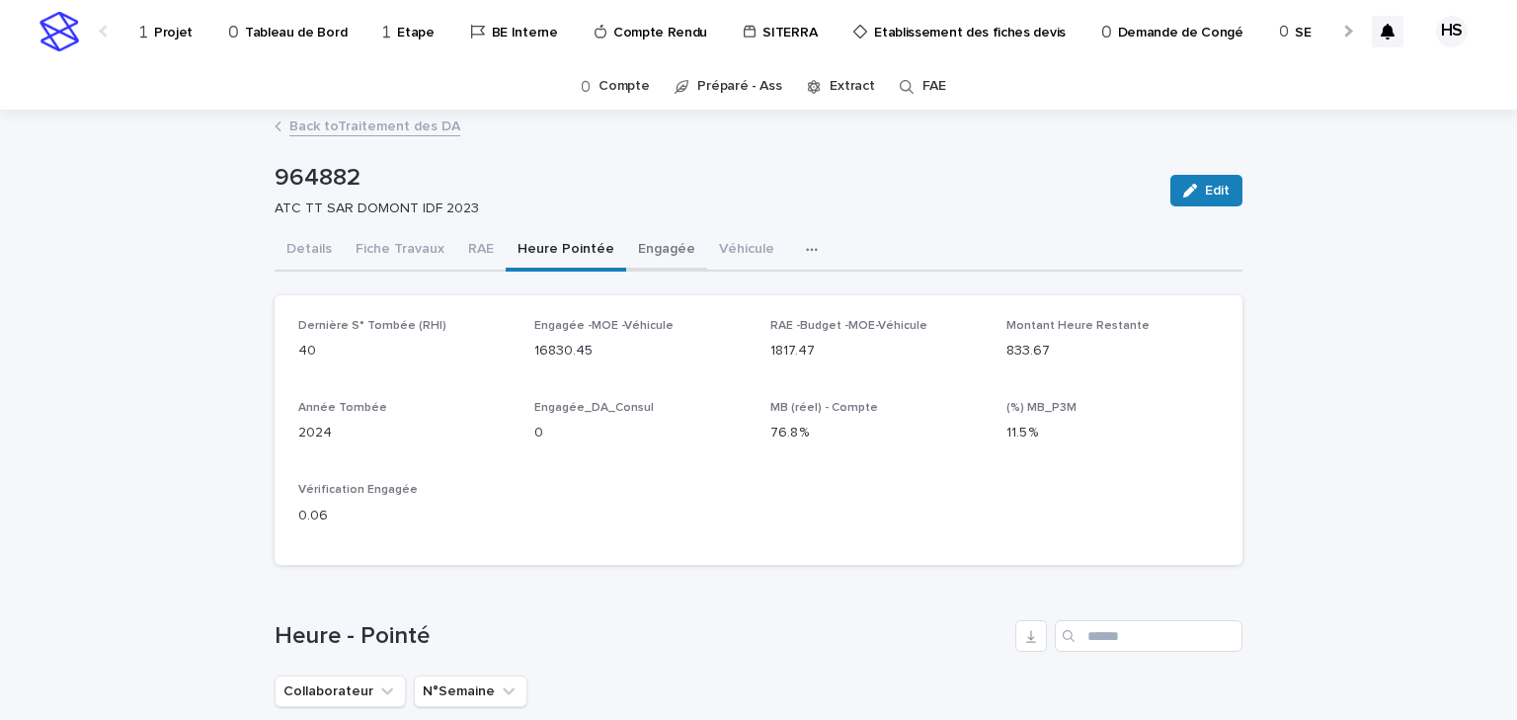
click at [650, 266] on button "Engagée" at bounding box center [666, 250] width 81 height 41
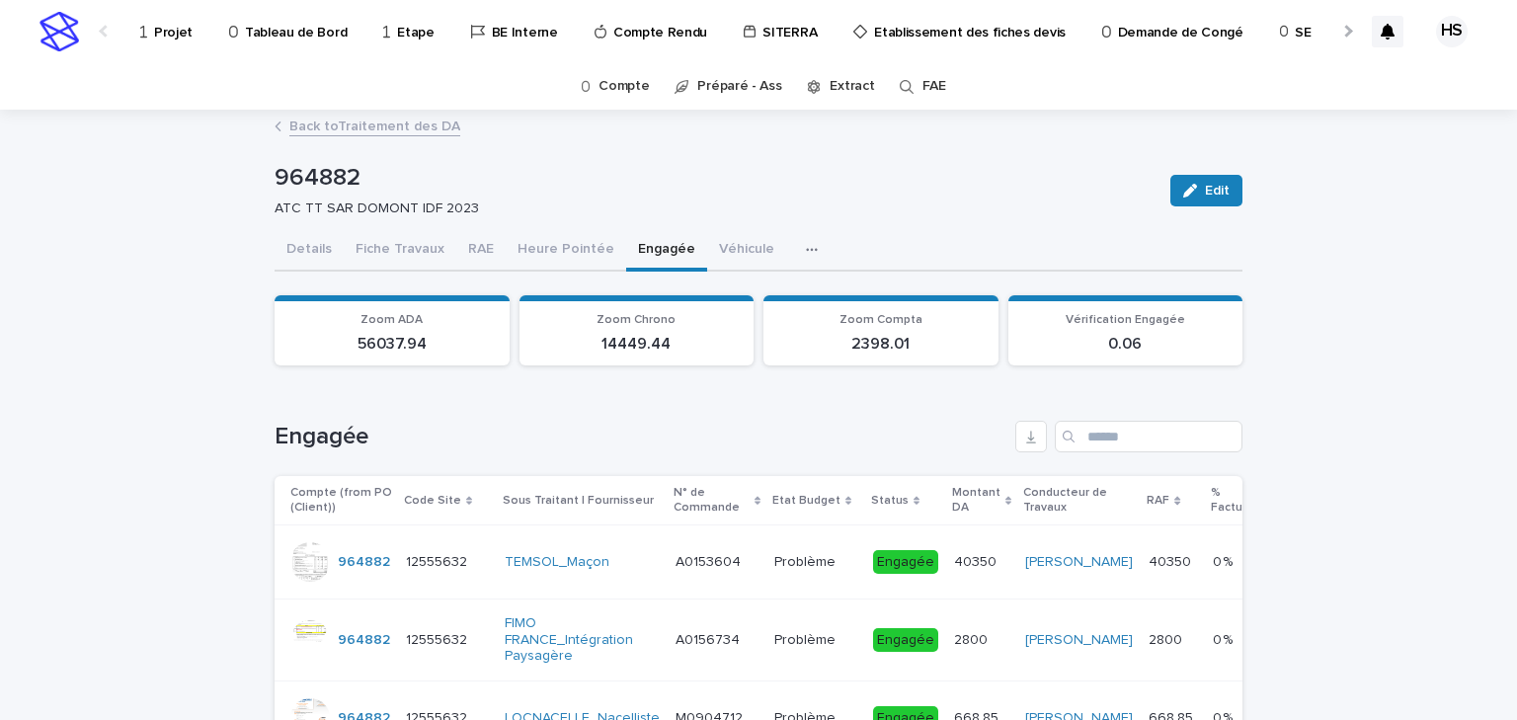
click at [367, 131] on link "Back to Traitement des DA" at bounding box center [374, 125] width 171 height 23
click at [296, 244] on button "Details" at bounding box center [309, 250] width 69 height 41
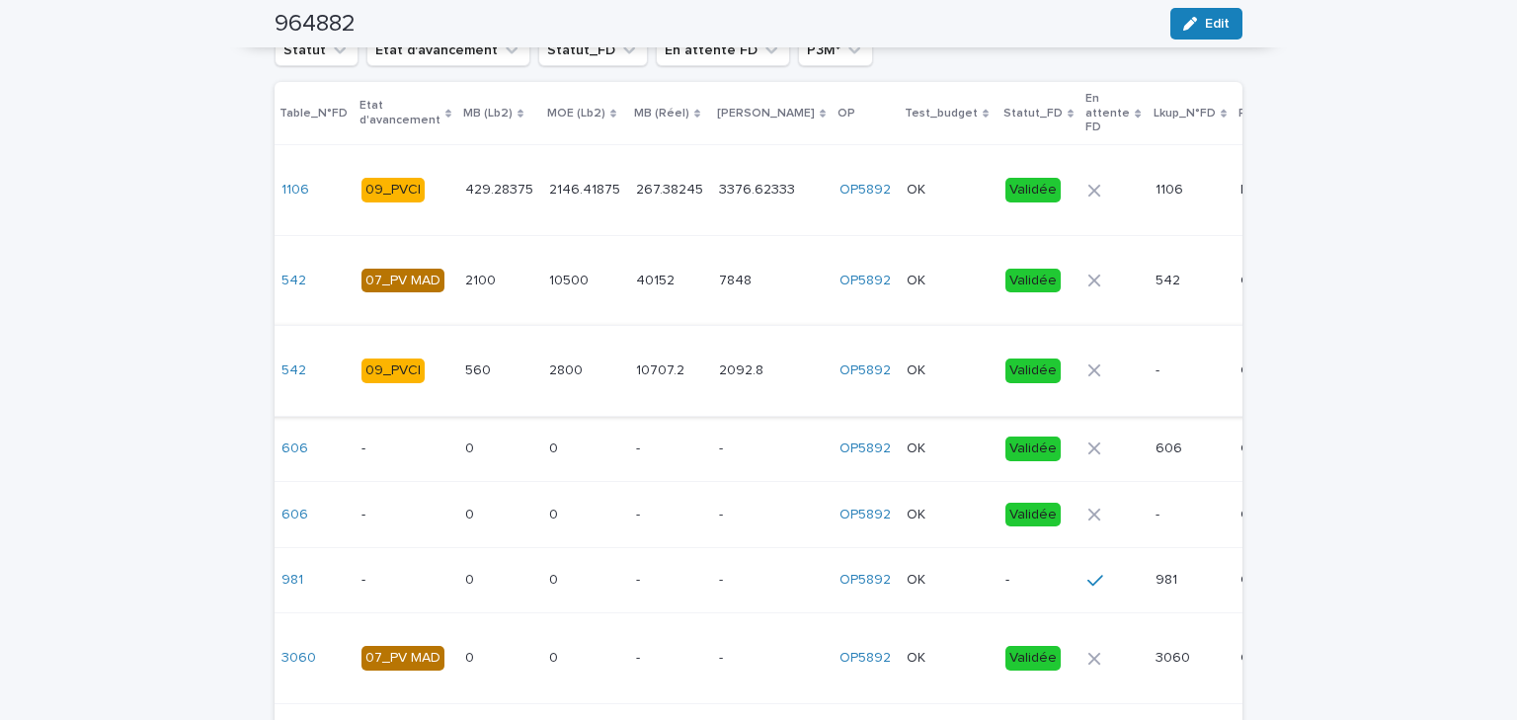
scroll to position [2774, 0]
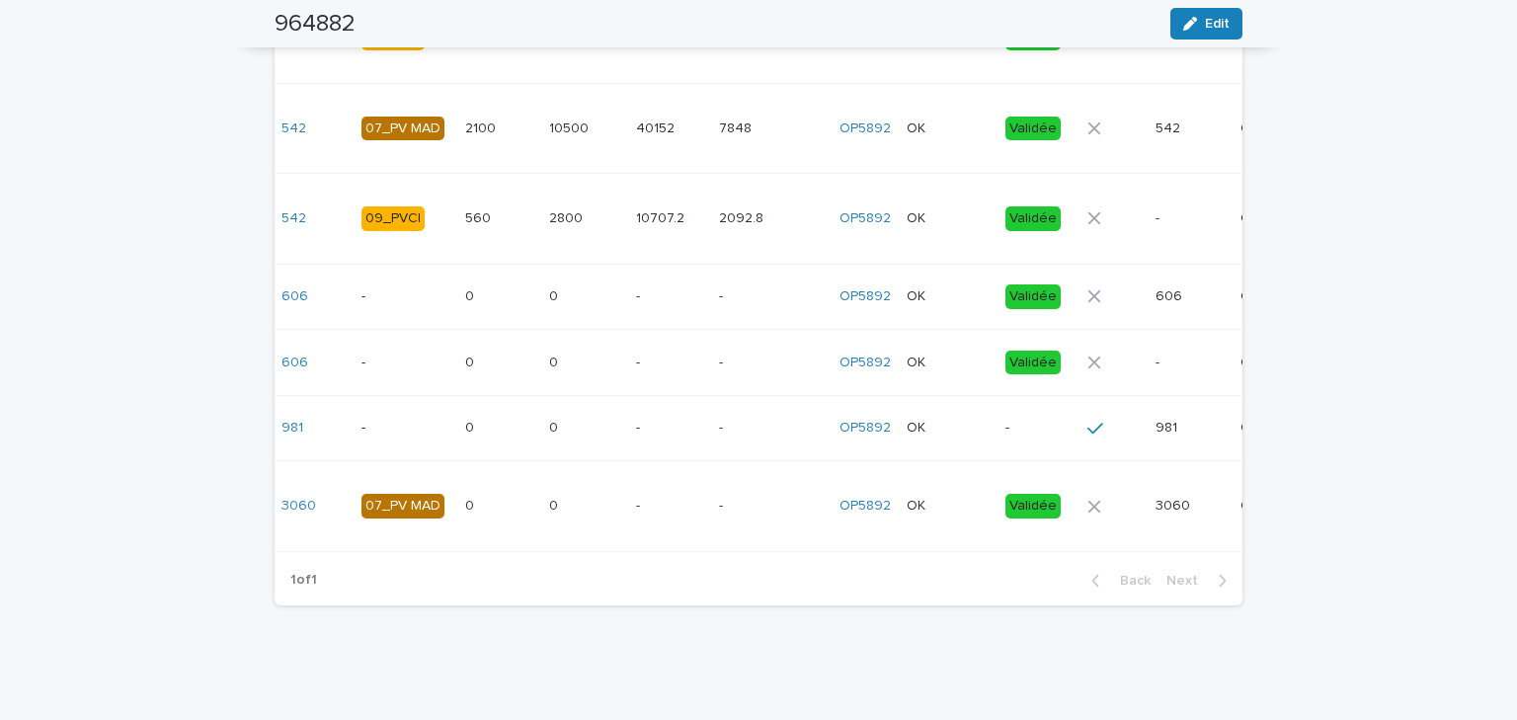
click at [1006, 423] on p "-" at bounding box center [1039, 428] width 66 height 17
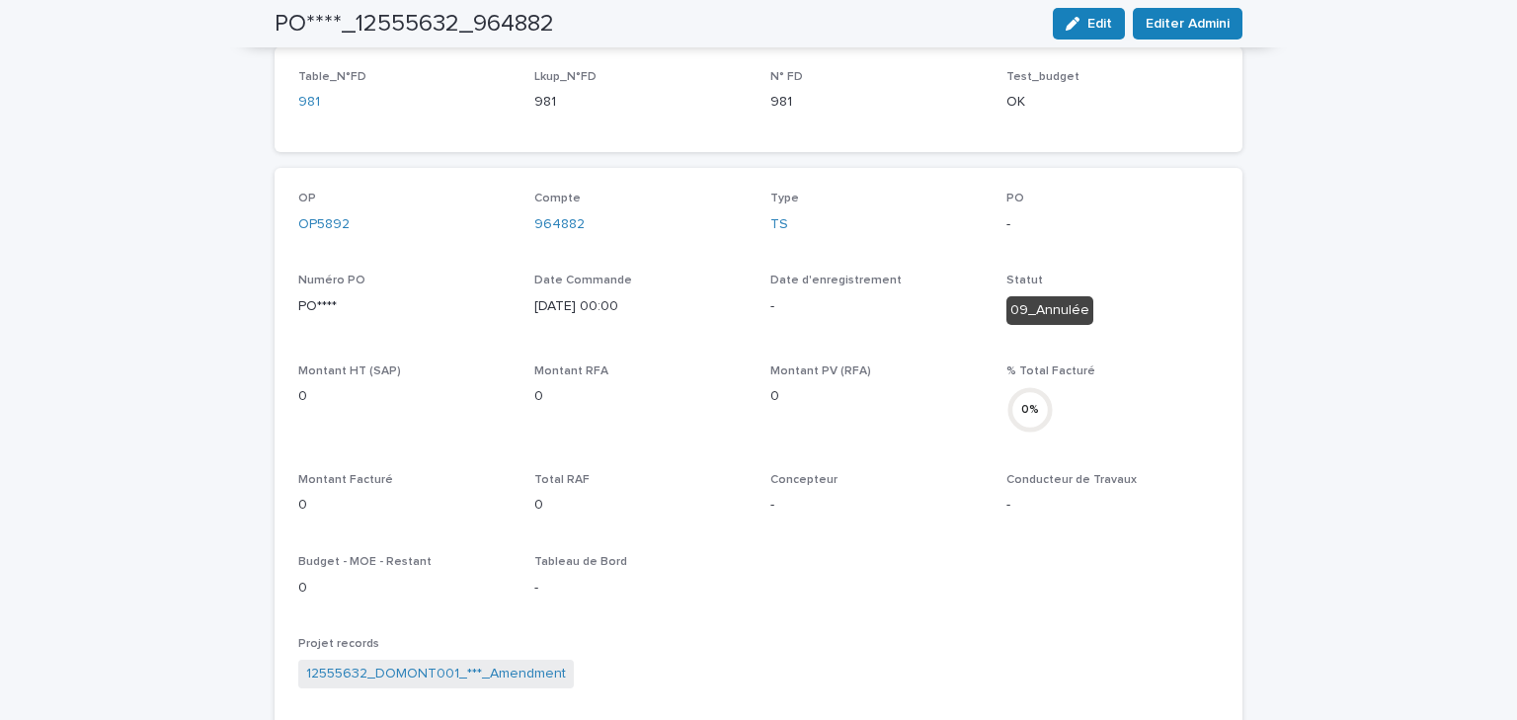
scroll to position [95, 0]
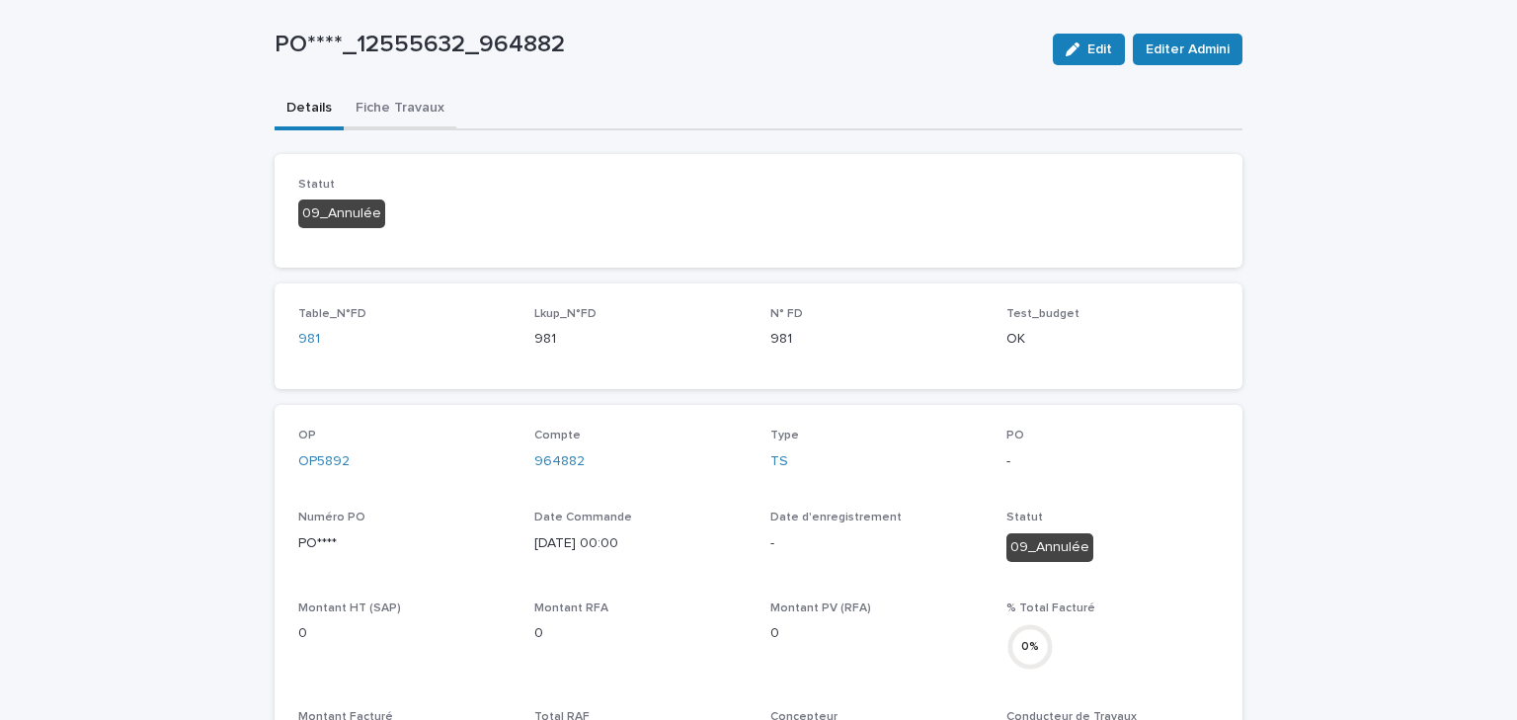
click at [412, 110] on div "PO****_12555632_964882 Edit Editer Admini PO****_12555632_964882 Edit Editer Ad…" at bounding box center [759, 728] width 968 height 1516
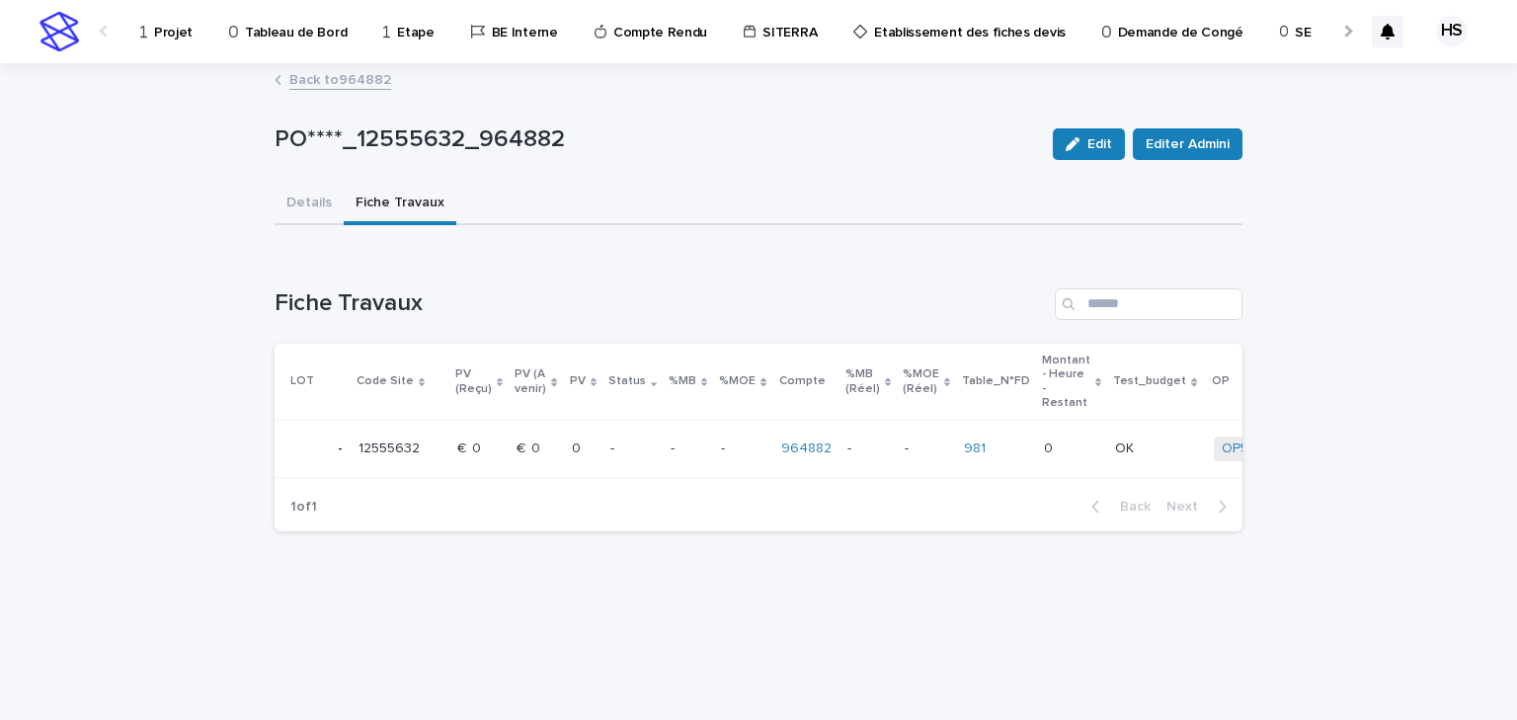
click at [591, 441] on td "0 0" at bounding box center [583, 449] width 39 height 57
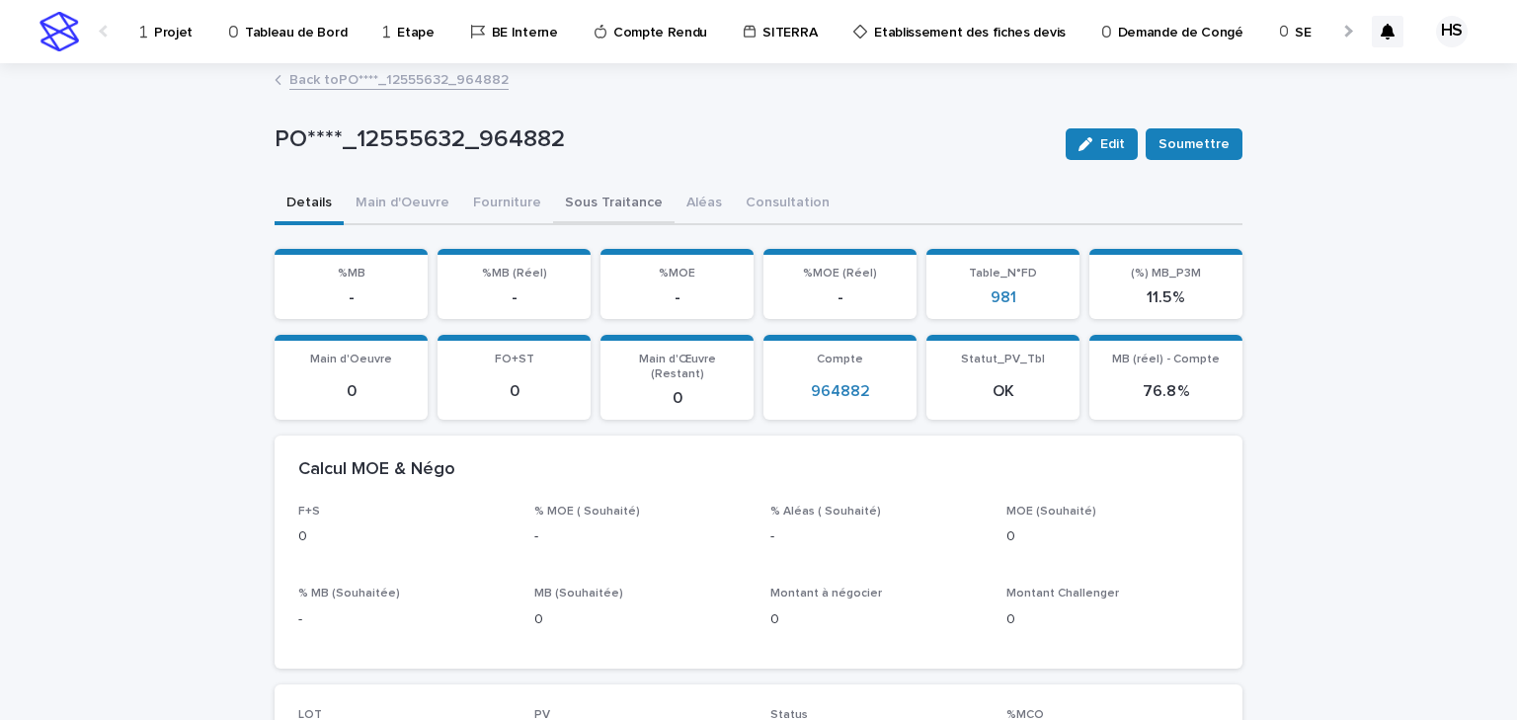
click at [608, 204] on button "Sous Traitance" at bounding box center [614, 204] width 122 height 41
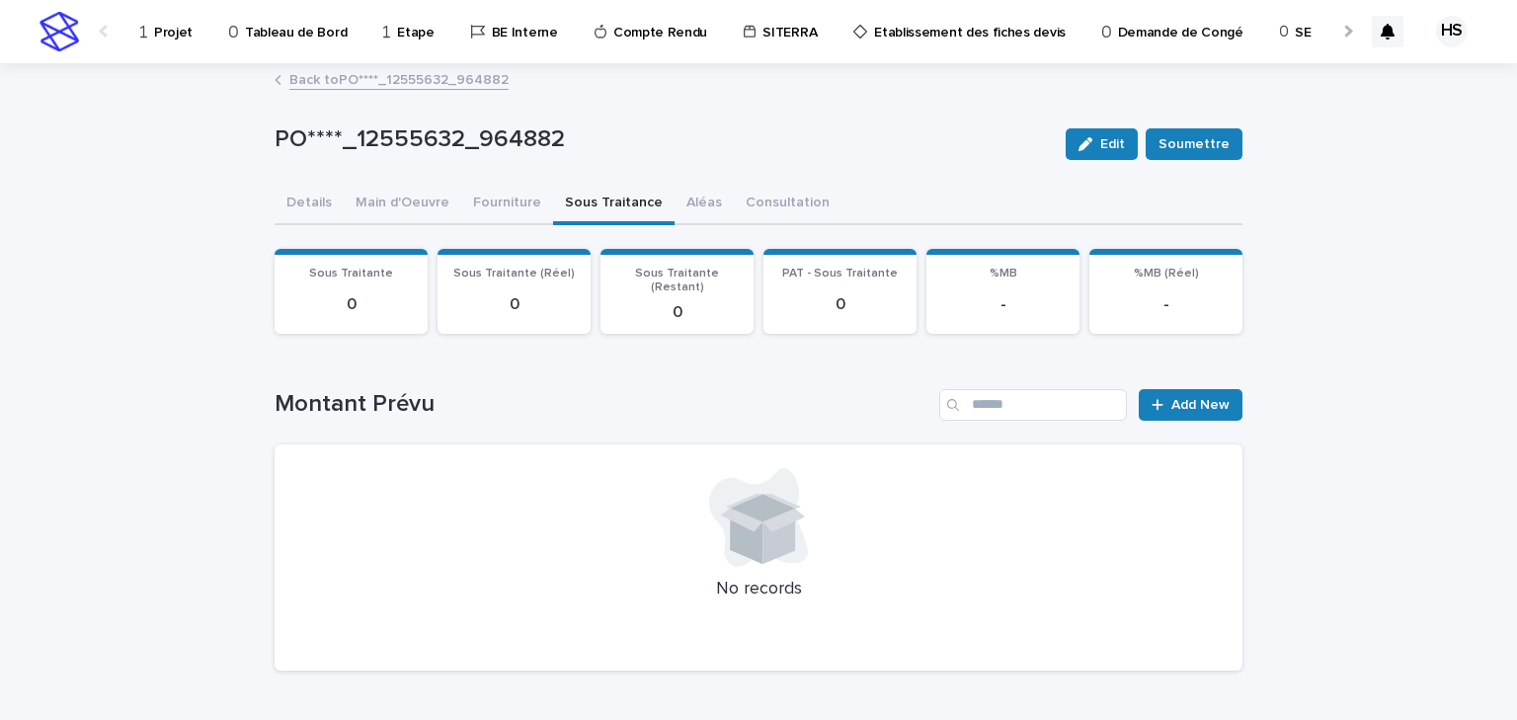
click at [329, 85] on link "Back to PO****_12555632_964882" at bounding box center [398, 78] width 219 height 23
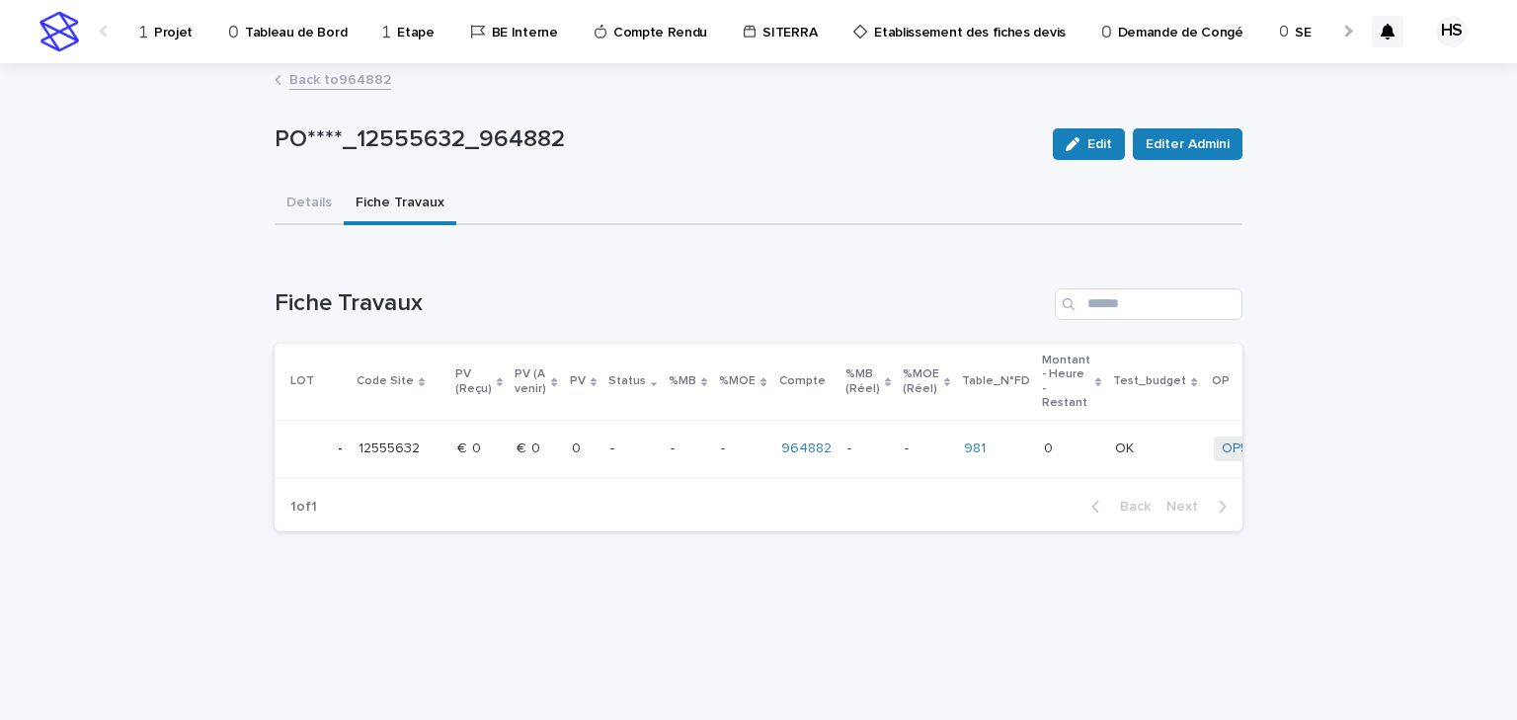
click at [329, 85] on link "Back to 964882" at bounding box center [340, 78] width 102 height 23
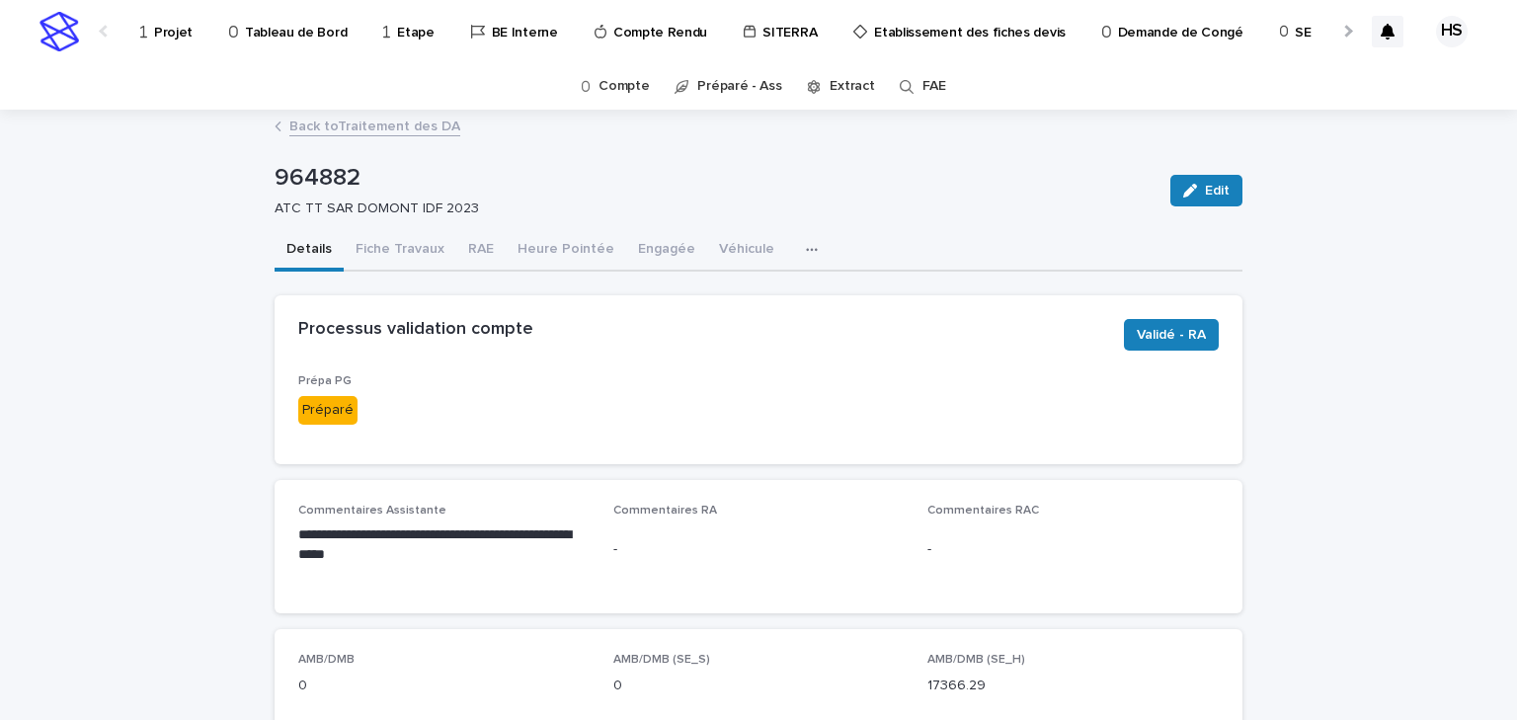
click at [391, 118] on link "Back to Traitement des DA" at bounding box center [374, 125] width 171 height 23
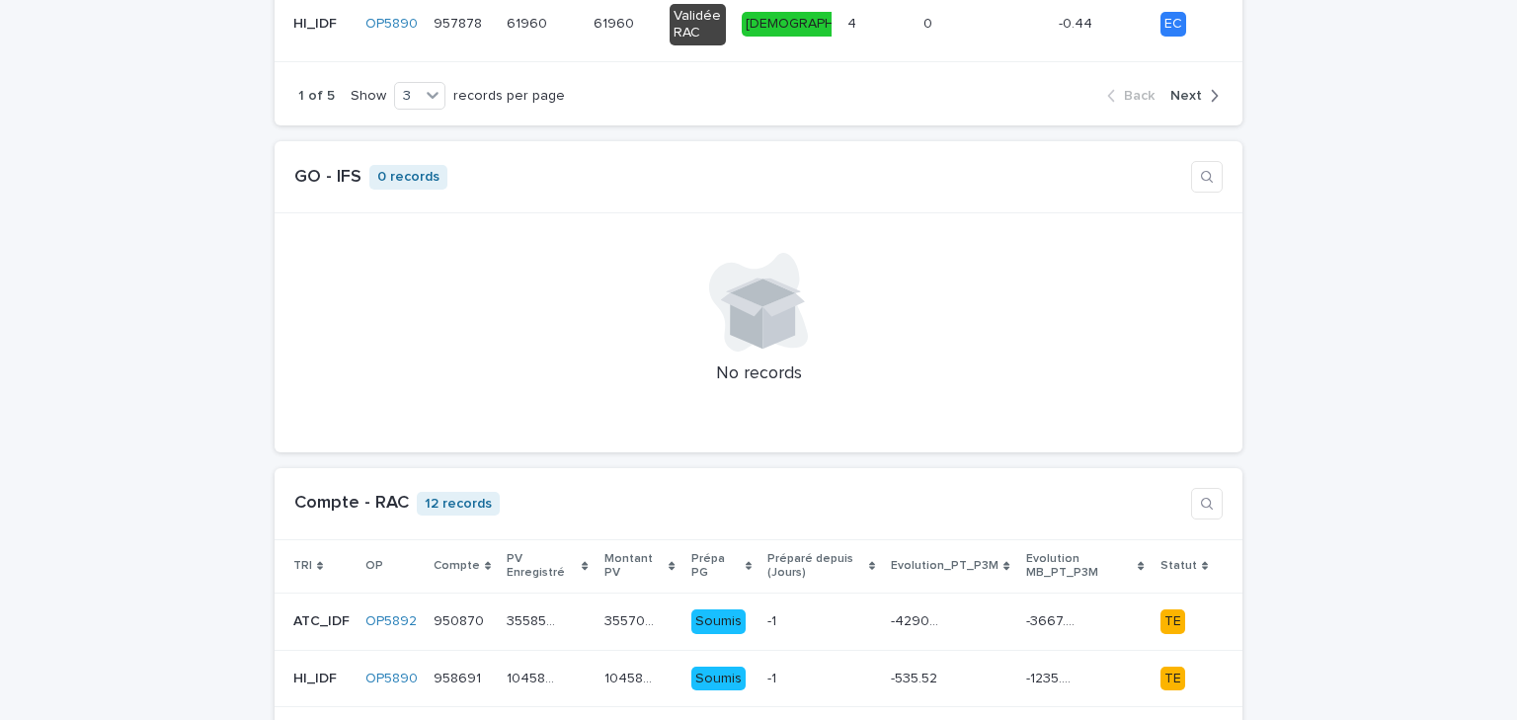
scroll to position [79, 0]
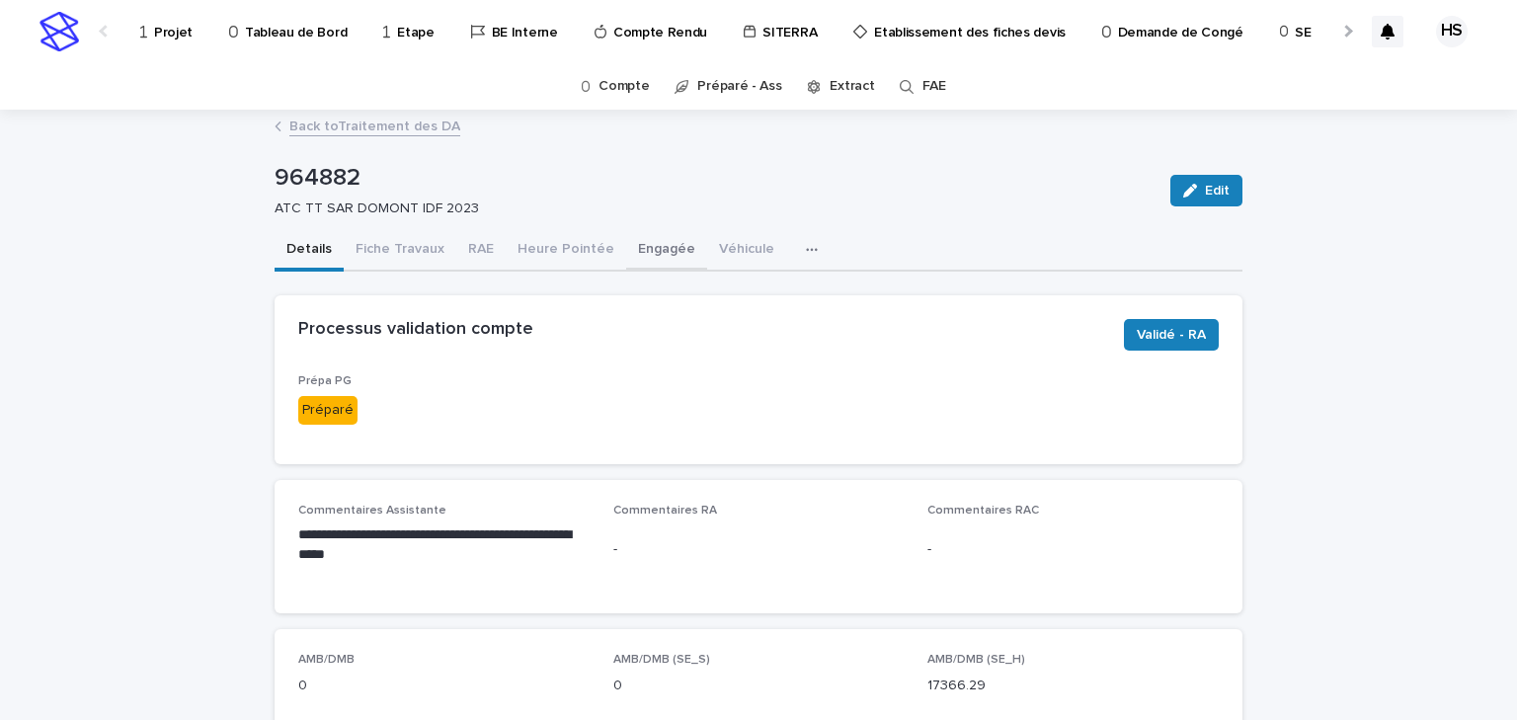
click at [650, 249] on button "Engagée" at bounding box center [666, 250] width 81 height 41
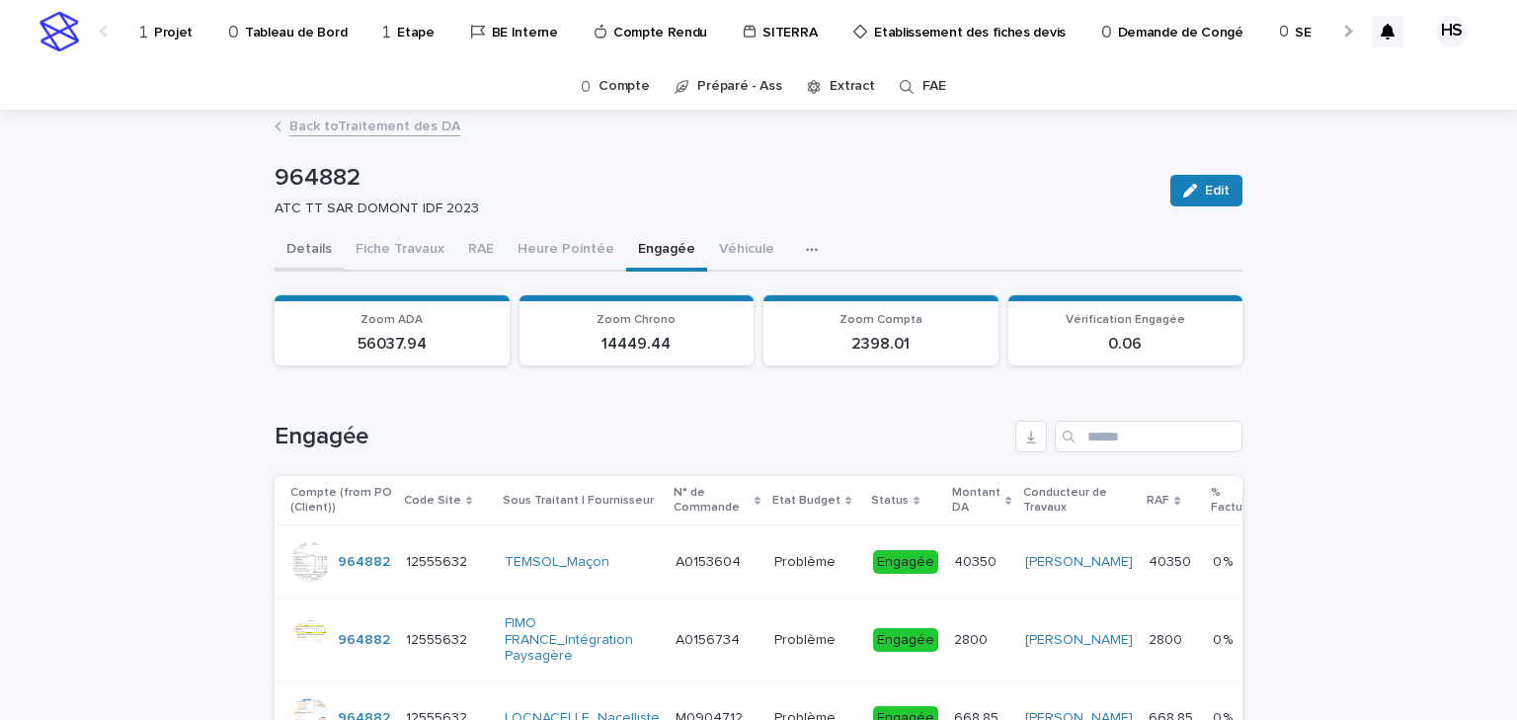
click at [324, 244] on button "Details" at bounding box center [309, 250] width 69 height 41
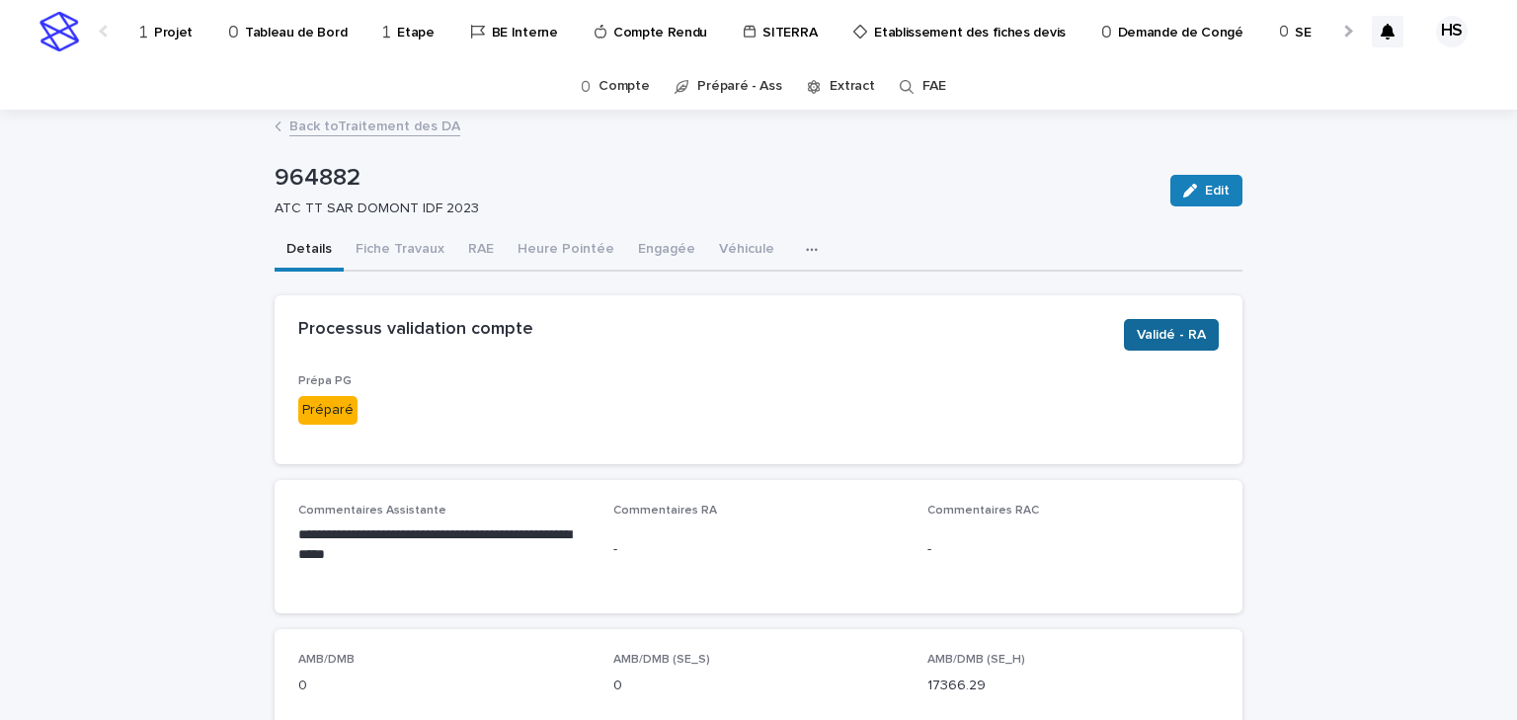
click at [1147, 340] on span "Validé - RA" at bounding box center [1171, 335] width 69 height 20
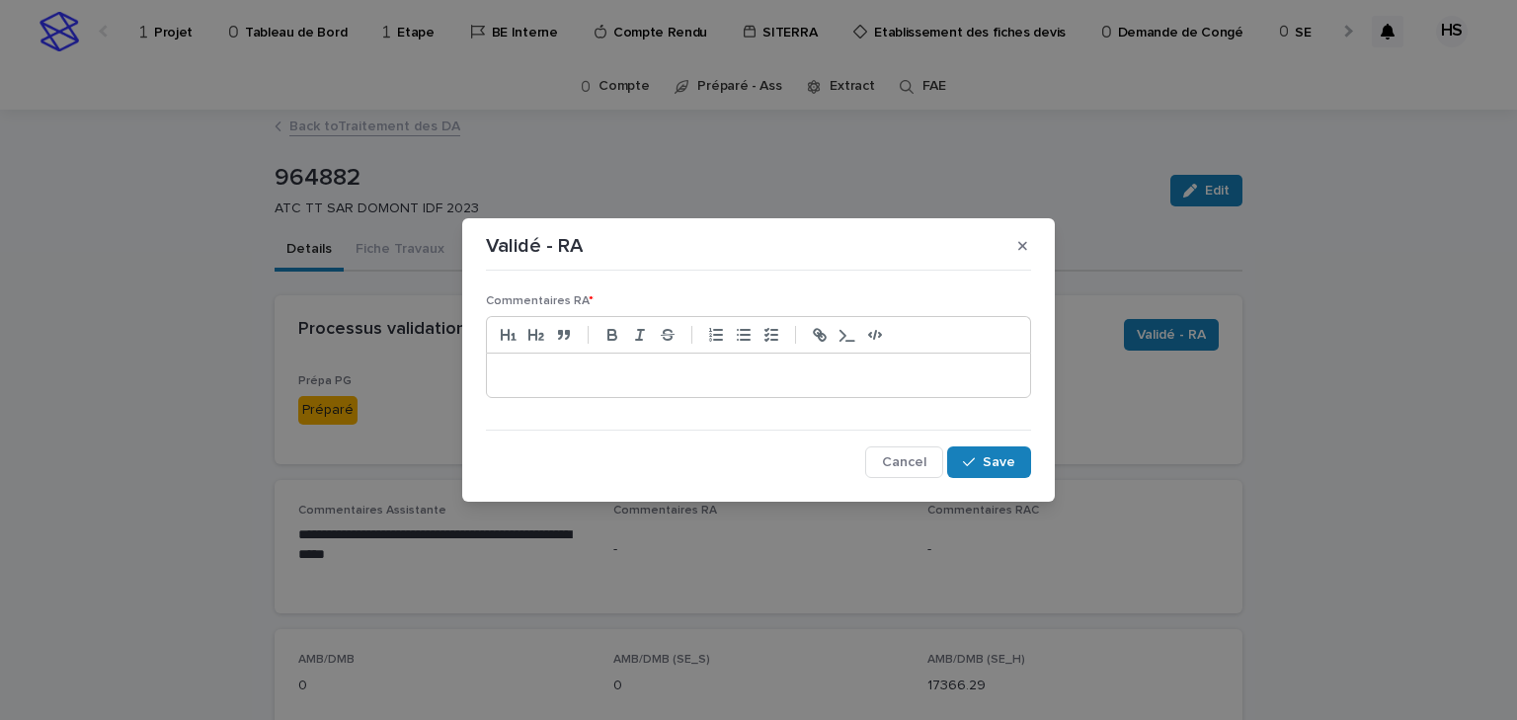
click at [632, 383] on p at bounding box center [759, 375] width 514 height 20
drag, startPoint x: 659, startPoint y: 367, endPoint x: 714, endPoint y: 377, distance: 56.2
click at [714, 377] on p "**********" at bounding box center [759, 375] width 514 height 20
click at [781, 370] on p "**********" at bounding box center [759, 375] width 514 height 20
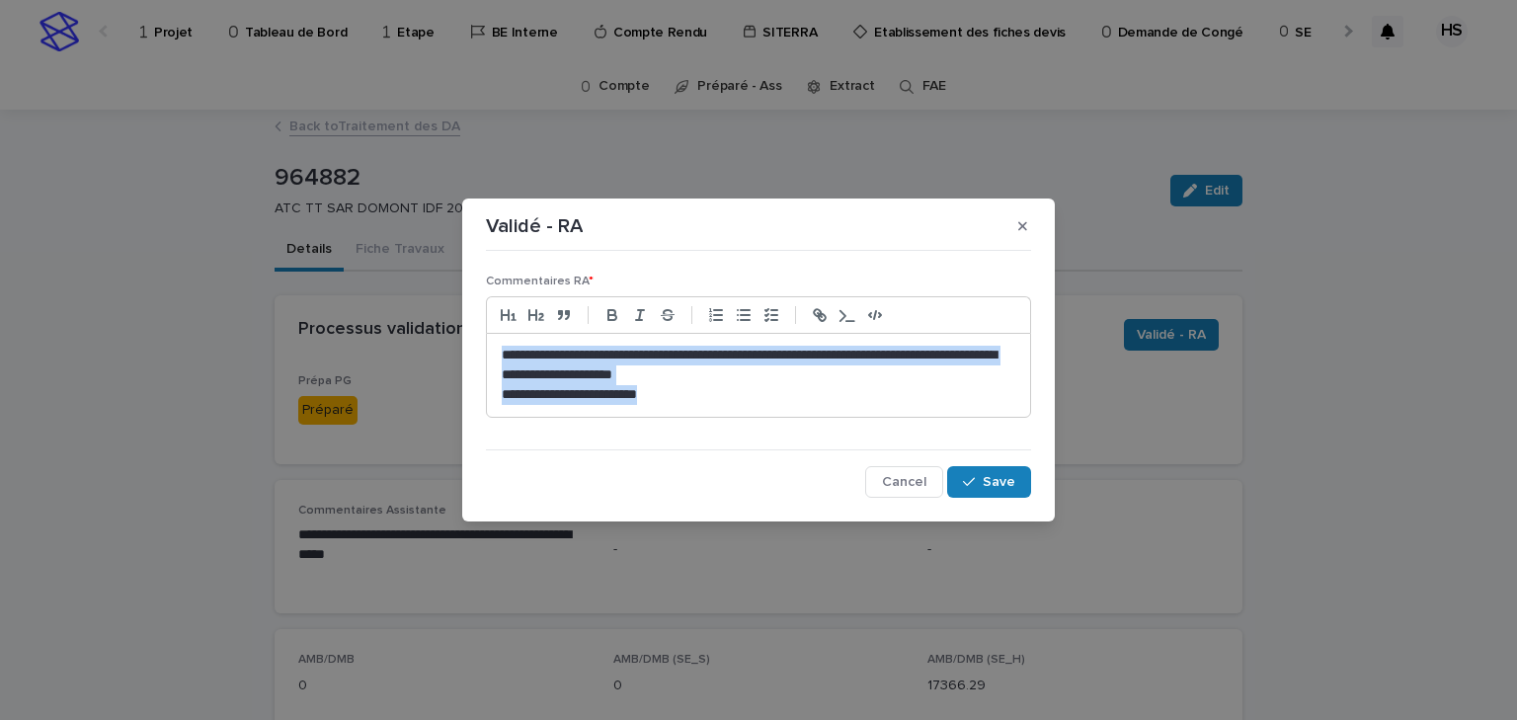
drag, startPoint x: 693, startPoint y: 404, endPoint x: 409, endPoint y: 344, distance: 290.8
click at [409, 344] on div "**********" at bounding box center [758, 360] width 1517 height 720
click at [757, 399] on p "**********" at bounding box center [759, 395] width 514 height 20
drag, startPoint x: 687, startPoint y: 404, endPoint x: 345, endPoint y: 315, distance: 353.2
click at [346, 316] on div "**********" at bounding box center [758, 360] width 1517 height 720
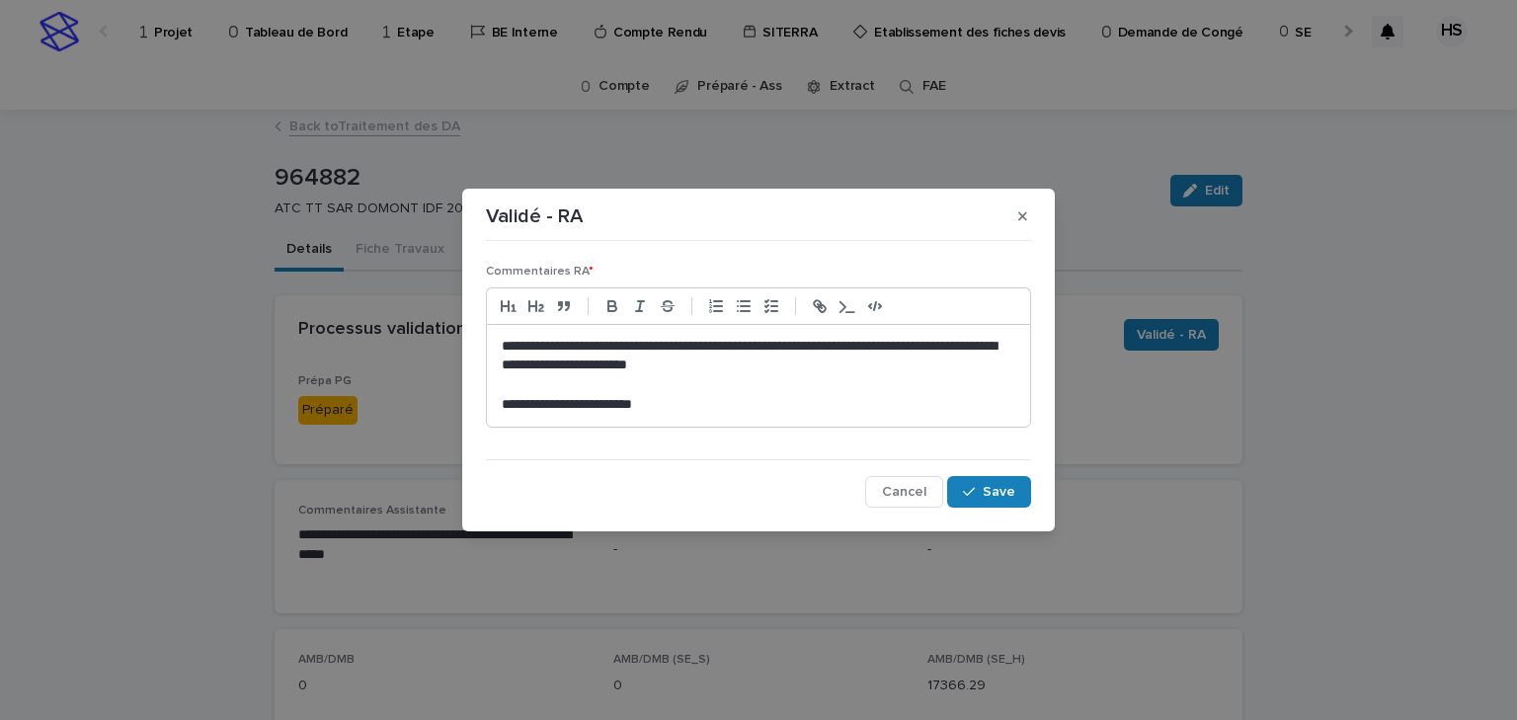
click at [628, 395] on p "**********" at bounding box center [759, 405] width 514 height 20
click at [608, 391] on p at bounding box center [759, 385] width 514 height 20
click at [1003, 494] on span "Save" at bounding box center [999, 492] width 33 height 14
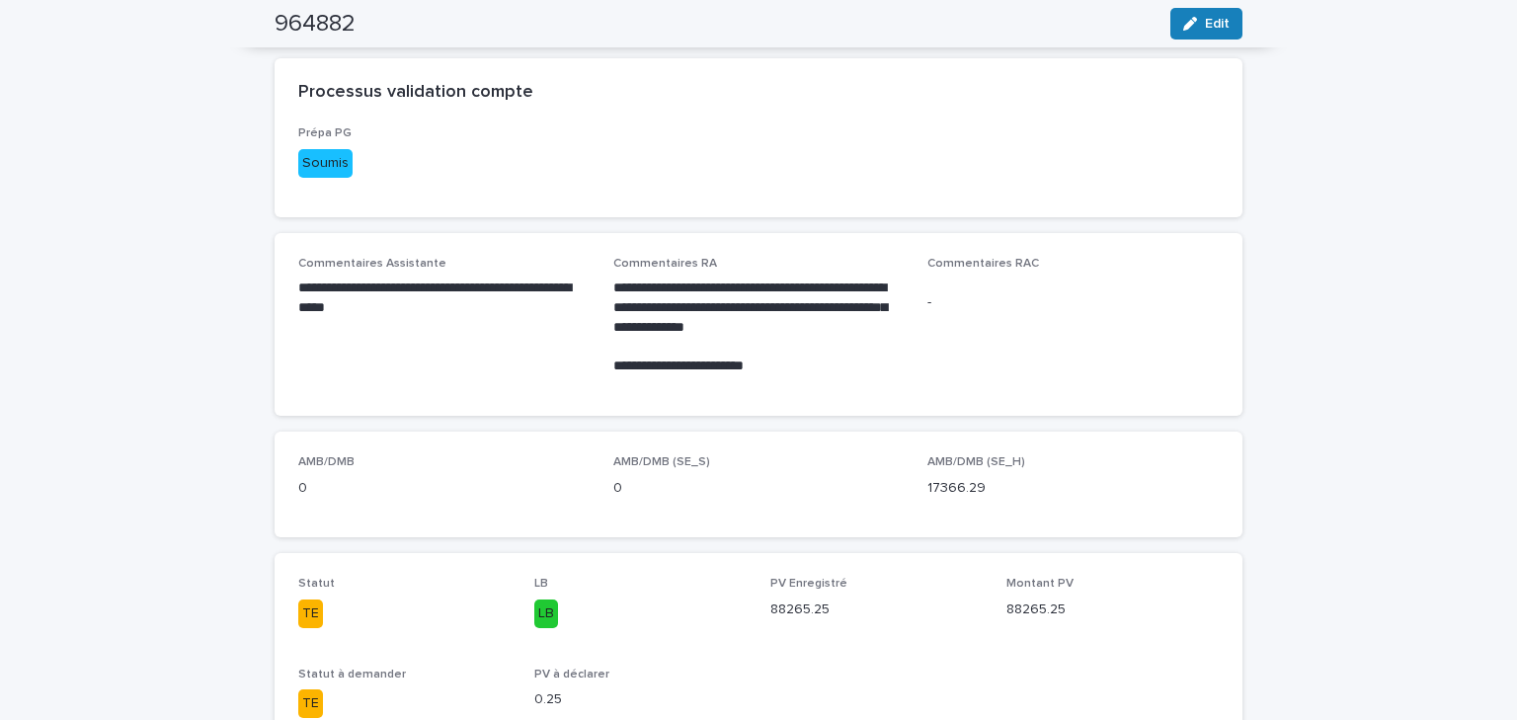
scroll to position [79, 0]
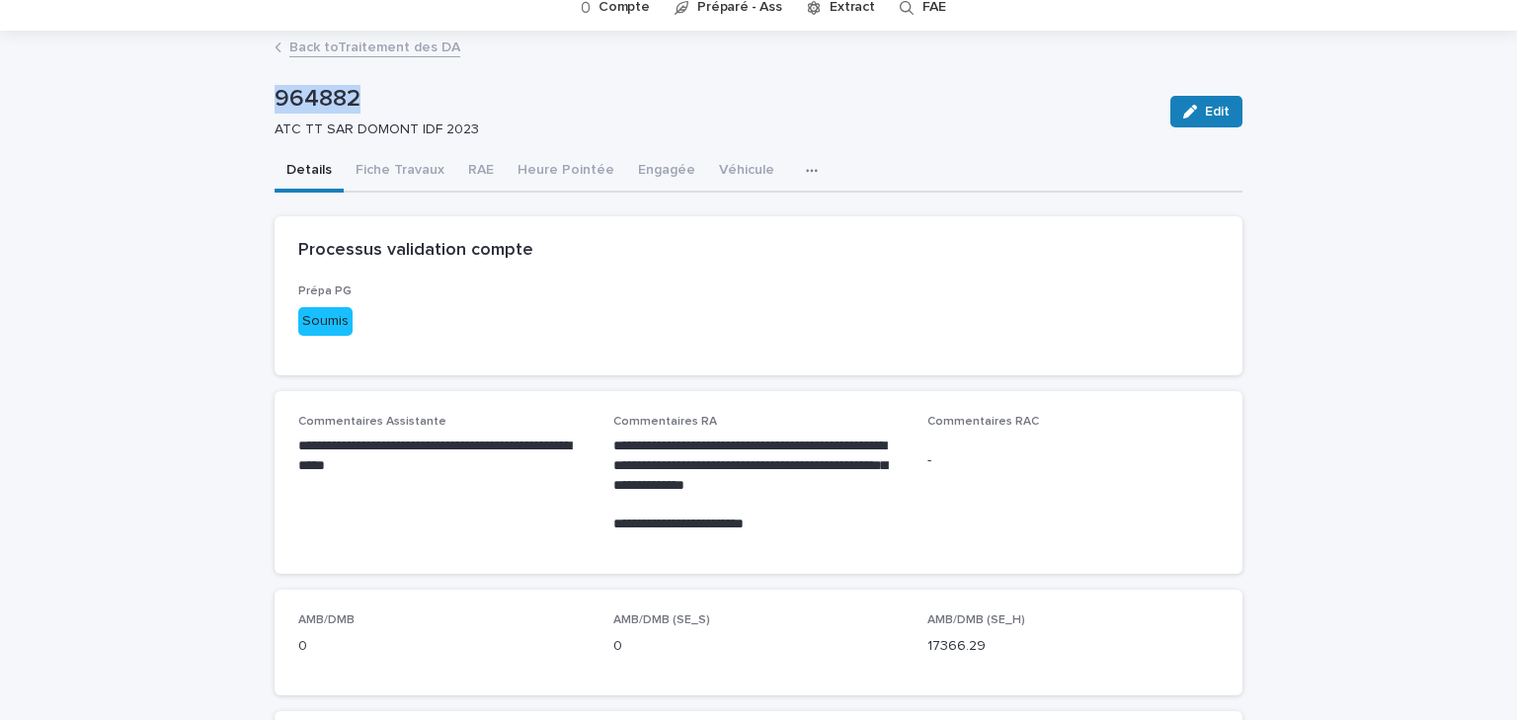
drag, startPoint x: 361, startPoint y: 102, endPoint x: 262, endPoint y: 96, distance: 99.0
copy p "964882"
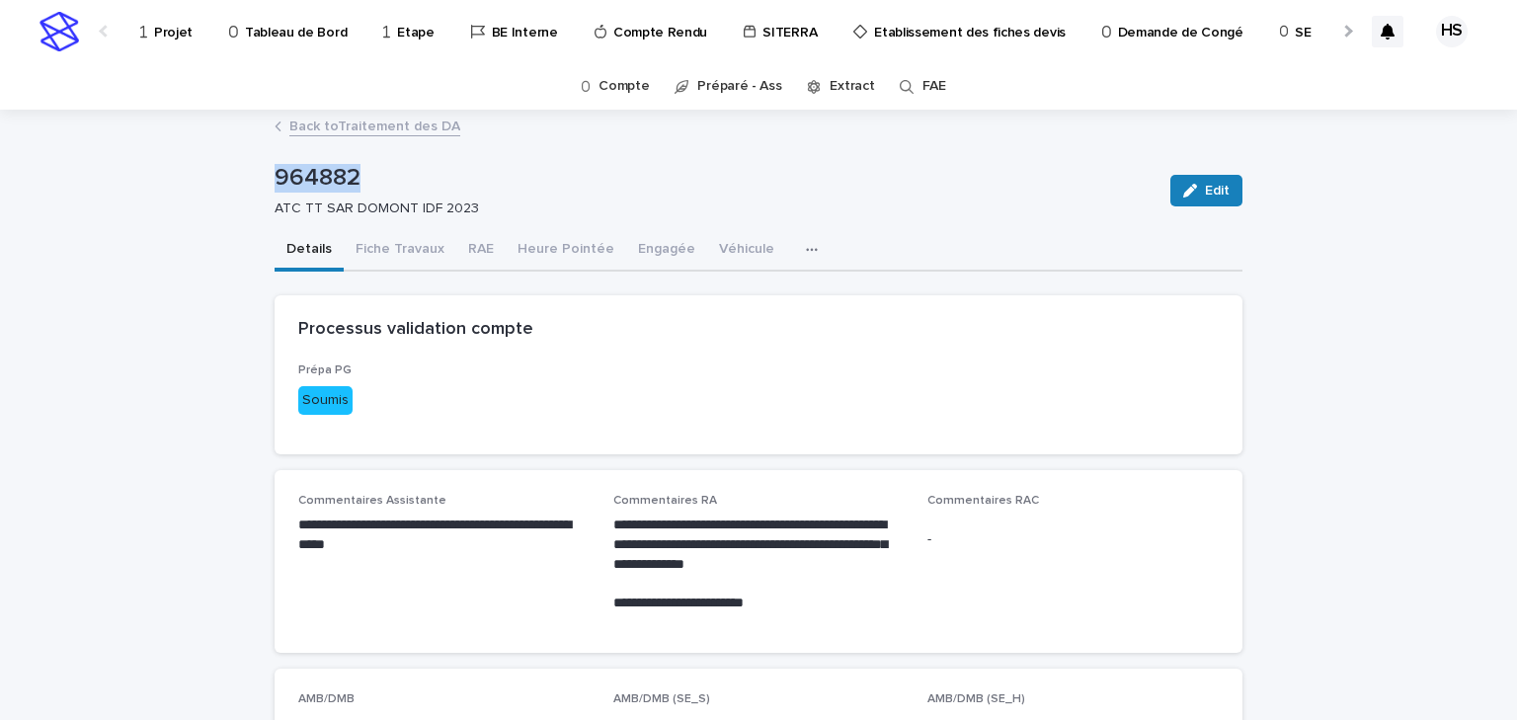
click at [496, 178] on p "964882" at bounding box center [715, 178] width 880 height 29
click at [404, 124] on link "Back to Traitement des DA" at bounding box center [374, 125] width 171 height 23
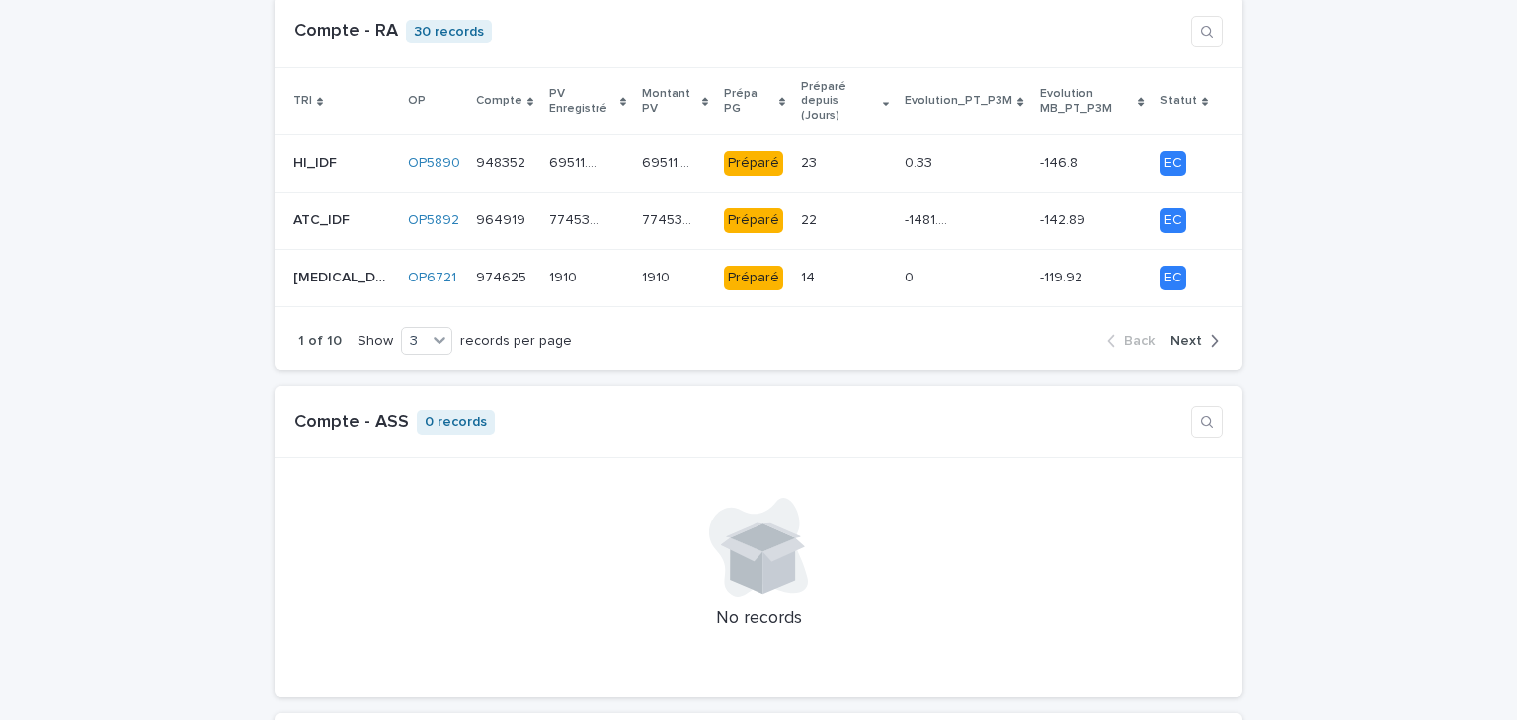
scroll to position [1897, 0]
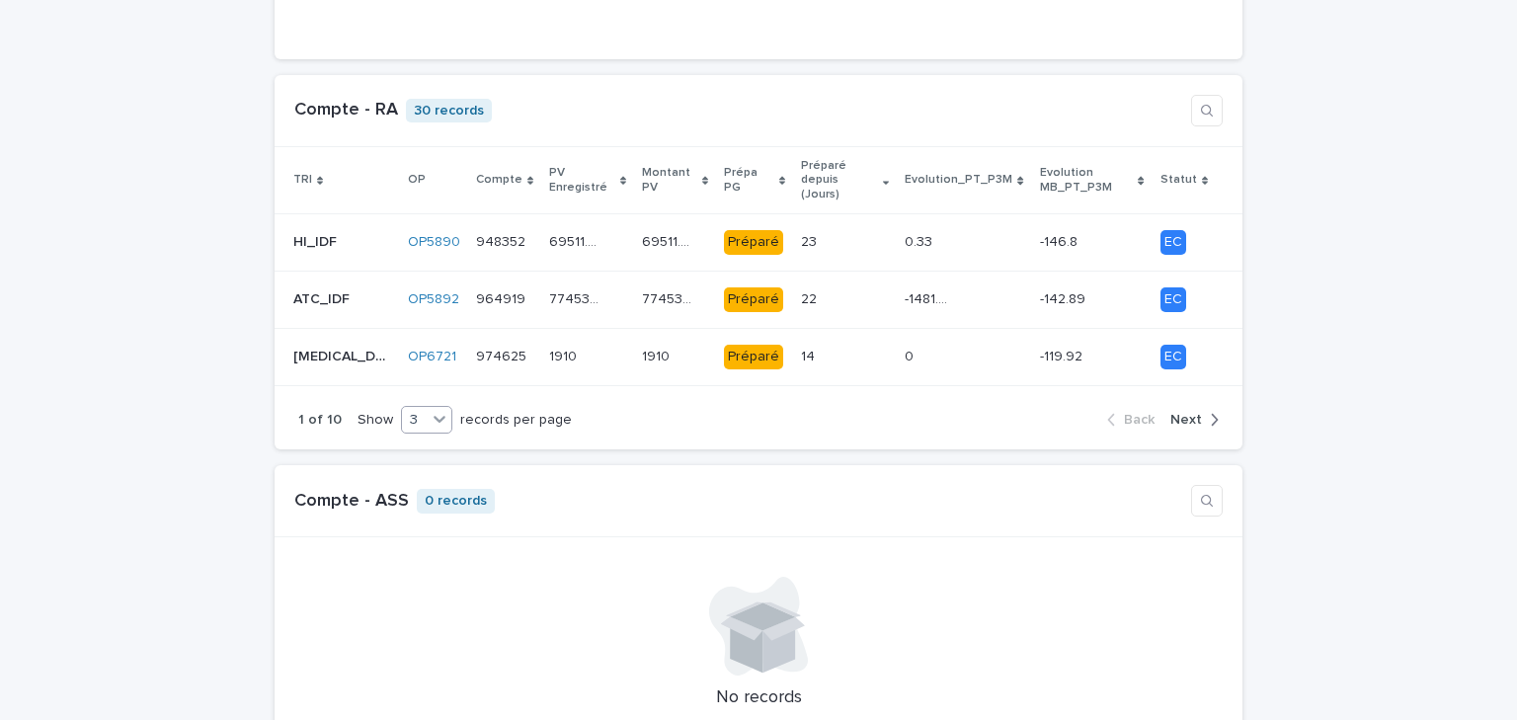
click at [412, 410] on div "3" at bounding box center [414, 420] width 25 height 21
click at [407, 466] on div "9" at bounding box center [413, 462] width 48 height 24
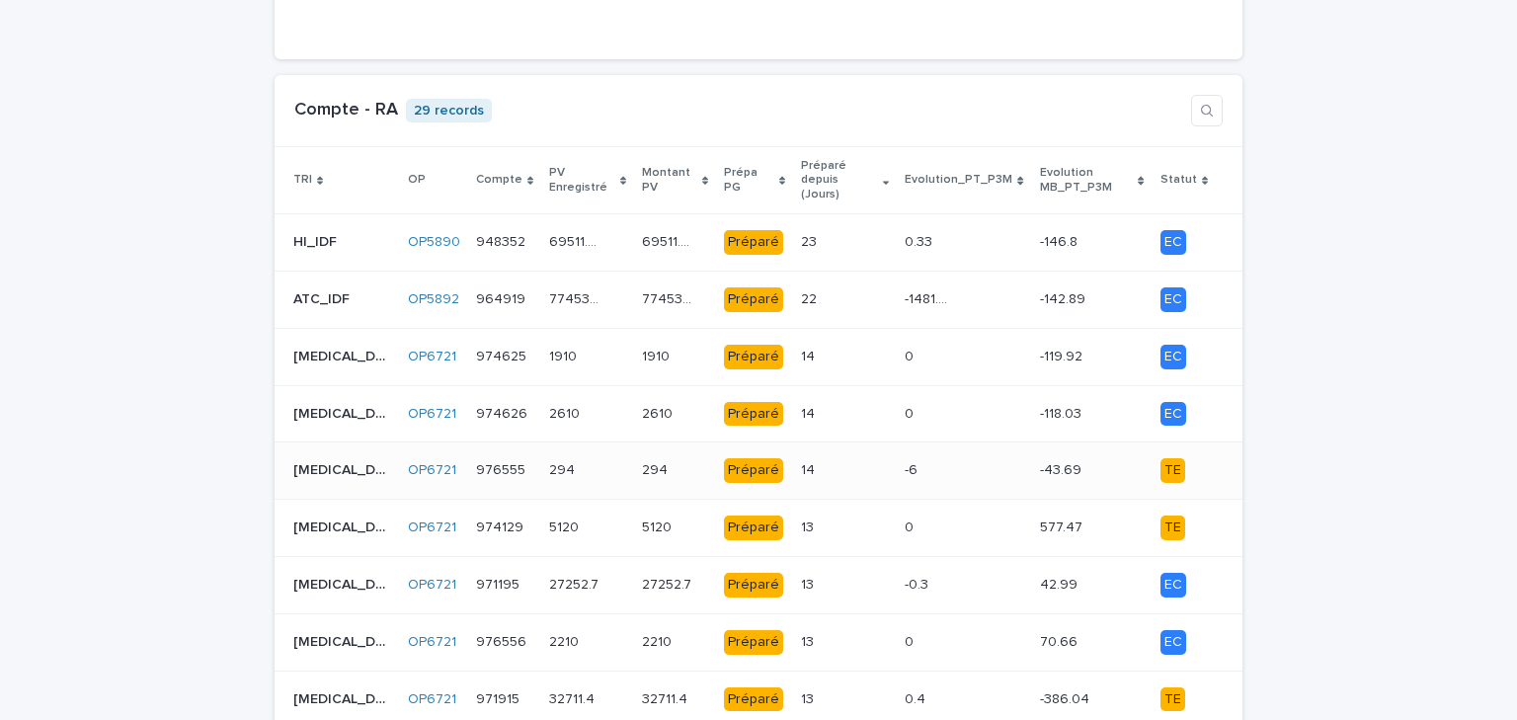
scroll to position [2055, 0]
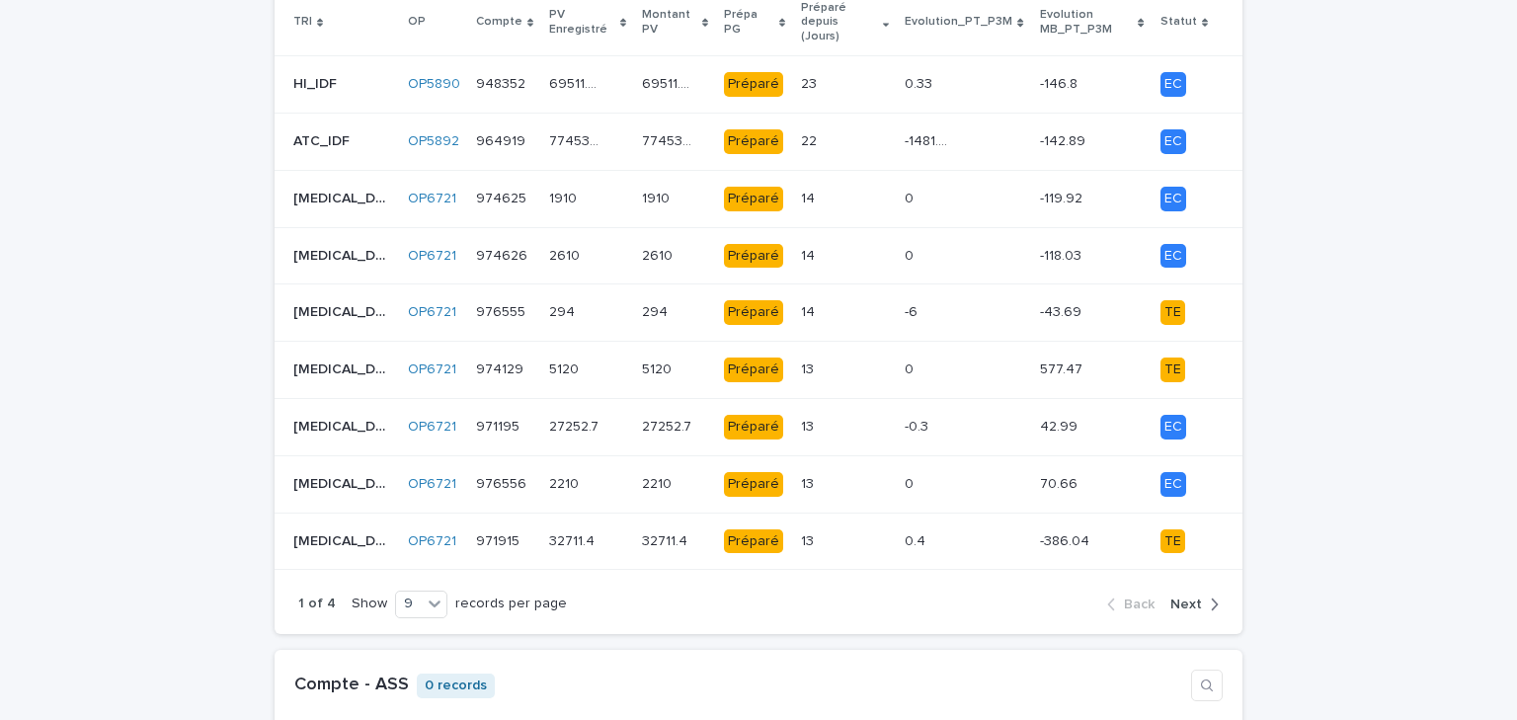
click at [1202, 596] on div "button" at bounding box center [1210, 605] width 17 height 18
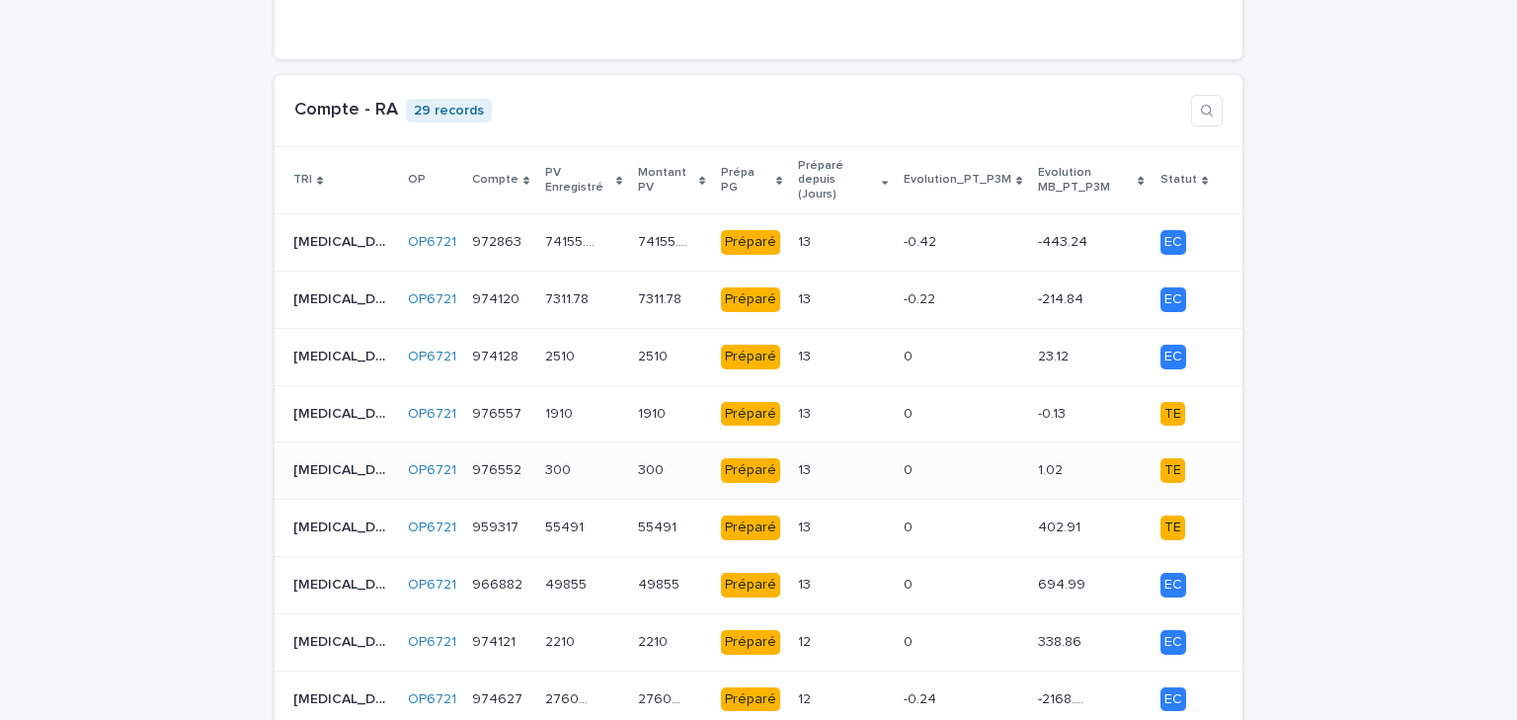
scroll to position [2213, 0]
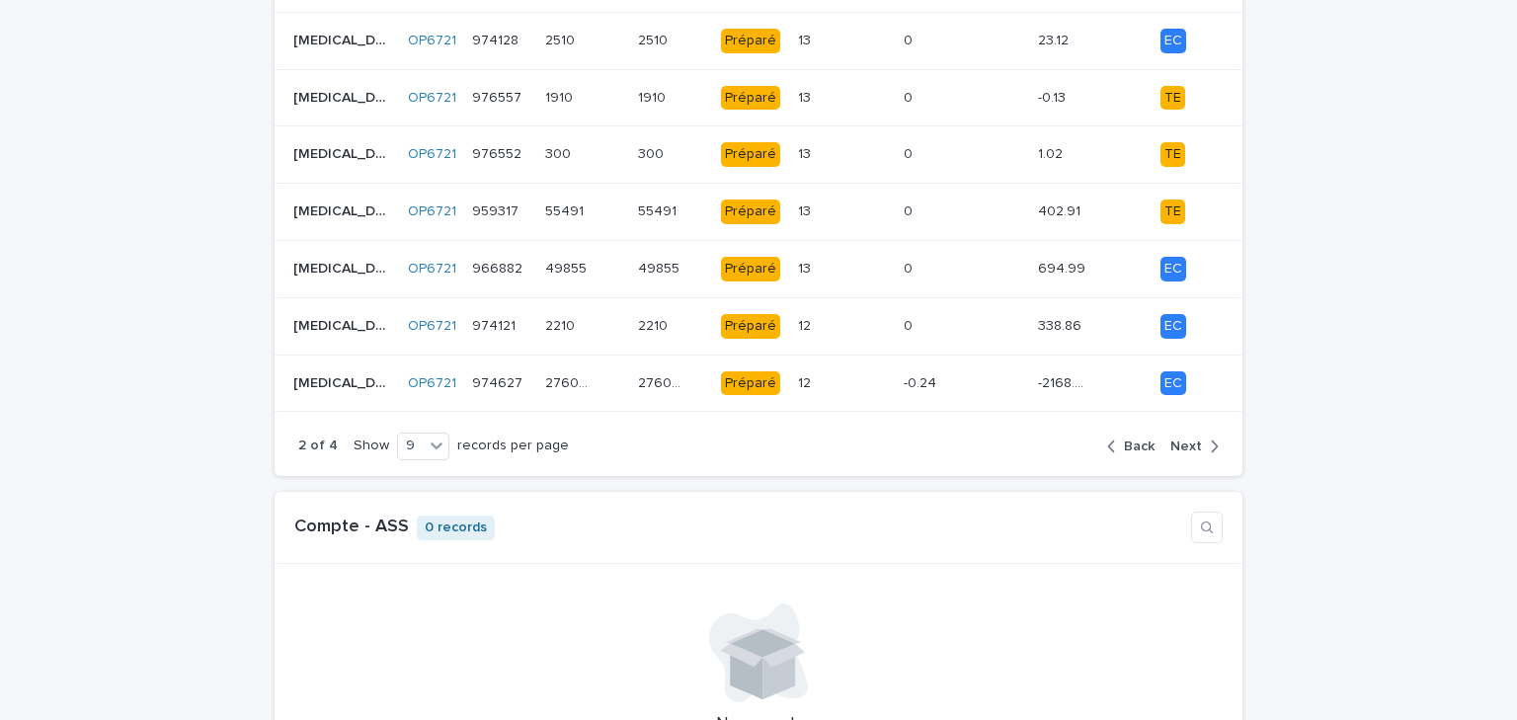
click at [1210, 438] on icon "button" at bounding box center [1214, 447] width 9 height 18
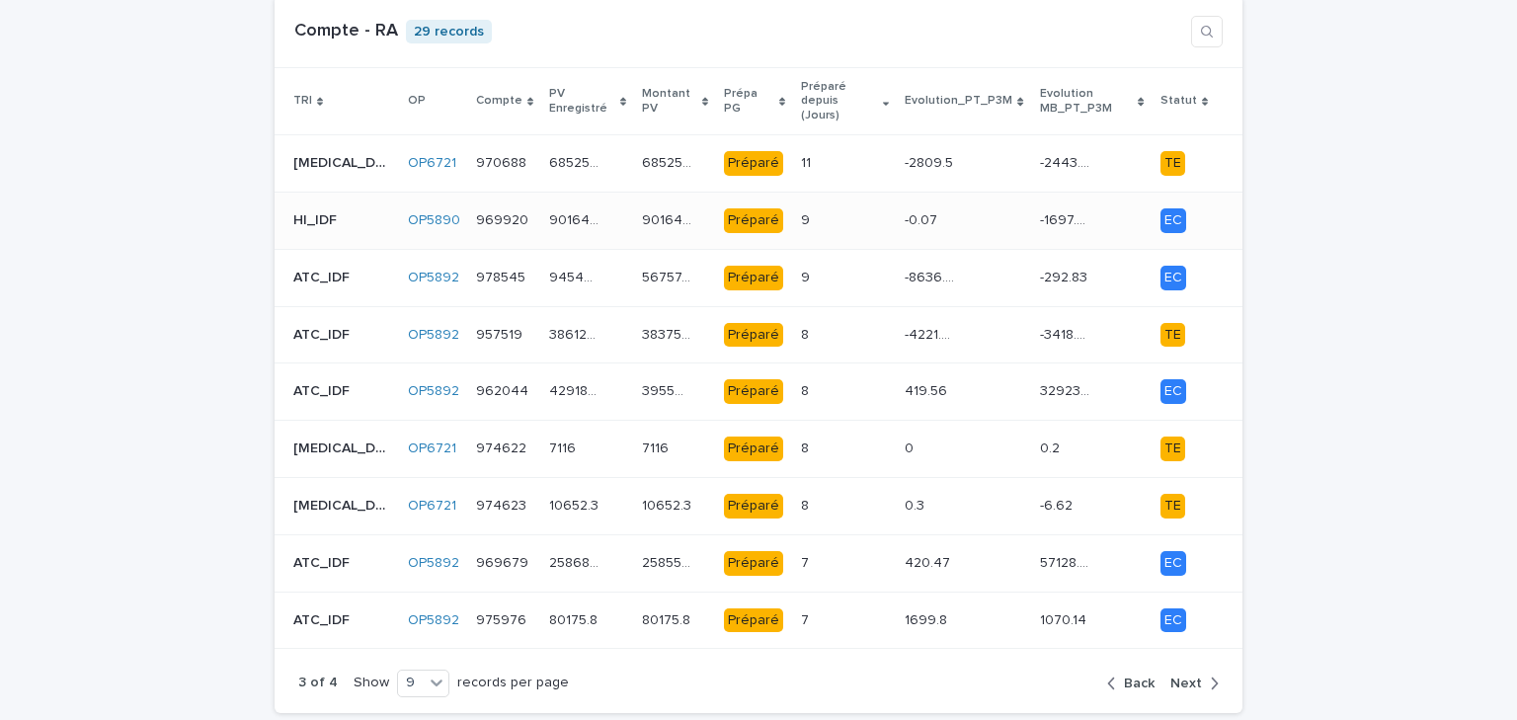
scroll to position [1818, 0]
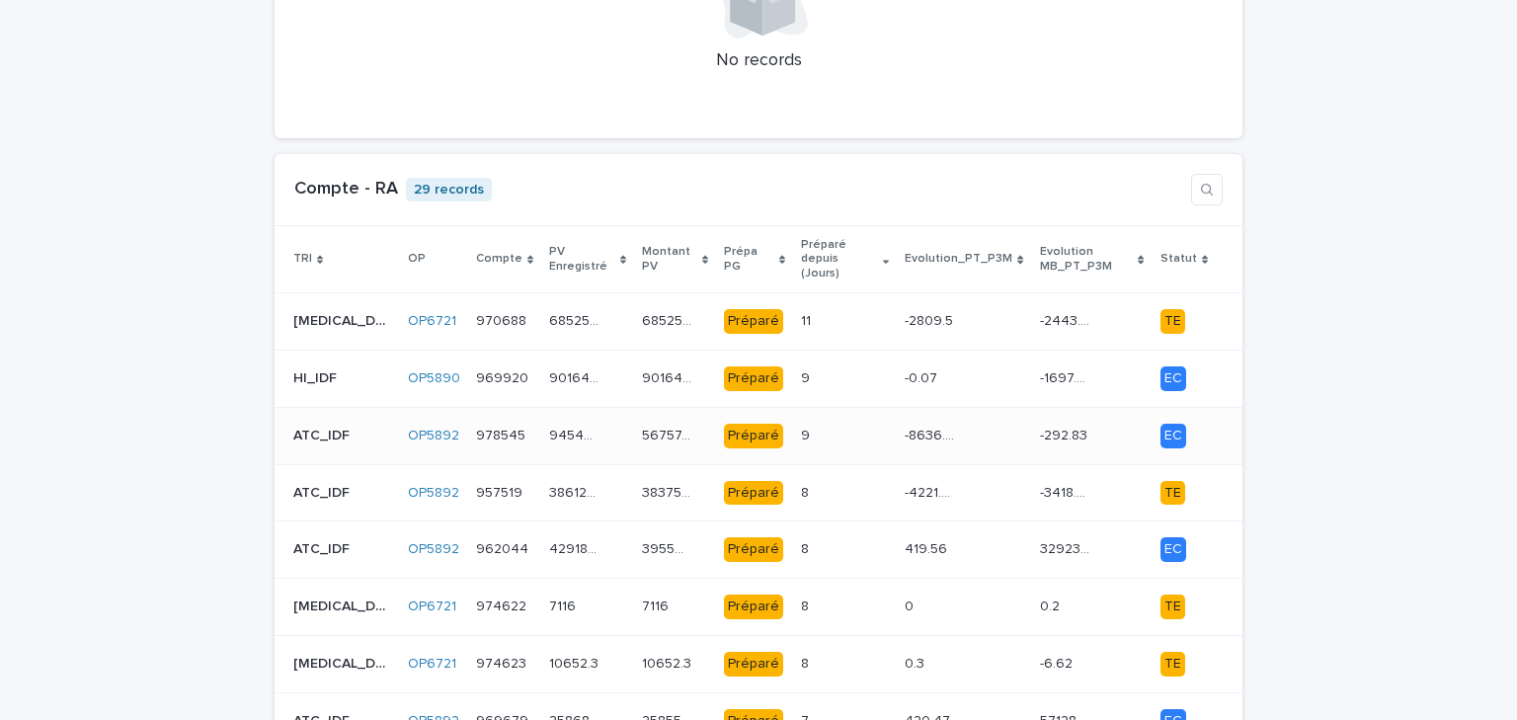
click at [549, 424] on p "94547.61" at bounding box center [575, 434] width 53 height 21
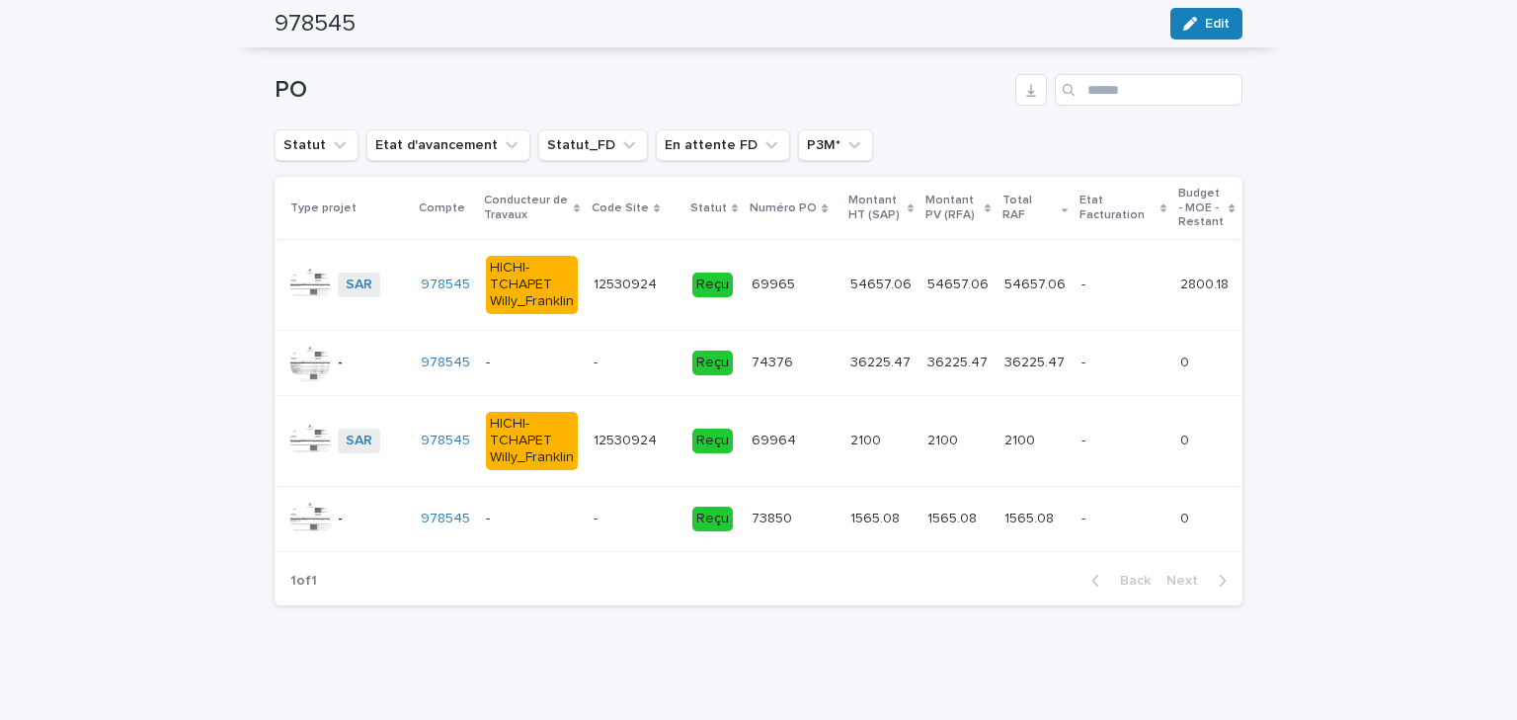
click at [540, 355] on p "-" at bounding box center [532, 363] width 92 height 17
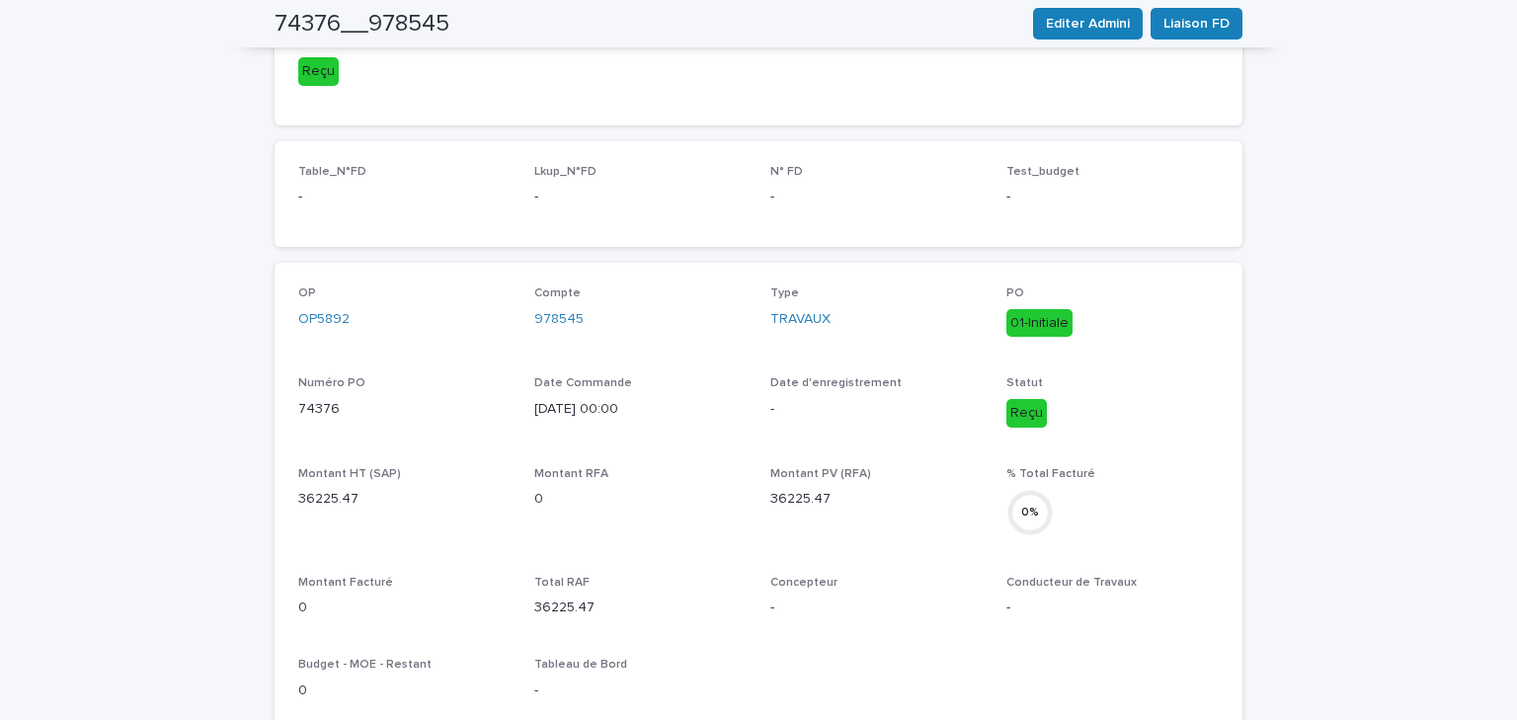
scroll to position [474, 0]
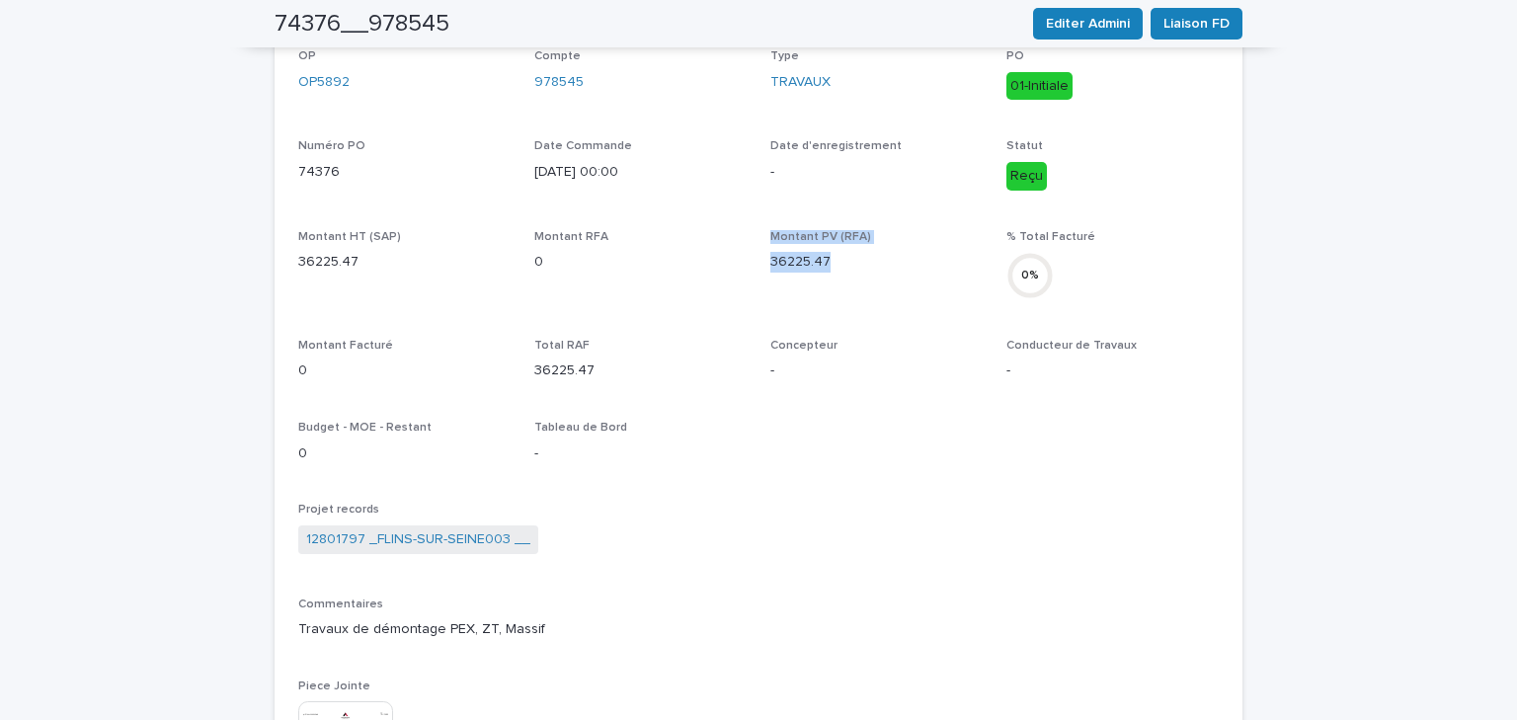
drag, startPoint x: 827, startPoint y: 263, endPoint x: 747, endPoint y: 257, distance: 80.2
click at [747, 257] on div "OP OP5892 Compte 978545 Type TRAVAUX PO 01-Initiale Numéro PO 74376 Date Comman…" at bounding box center [758, 432] width 921 height 767
click at [747, 318] on div "OP OP5892 Compte 978545 Type TRAVAUX PO 01-Initiale Numéro PO 74376 Date Comman…" at bounding box center [758, 432] width 921 height 767
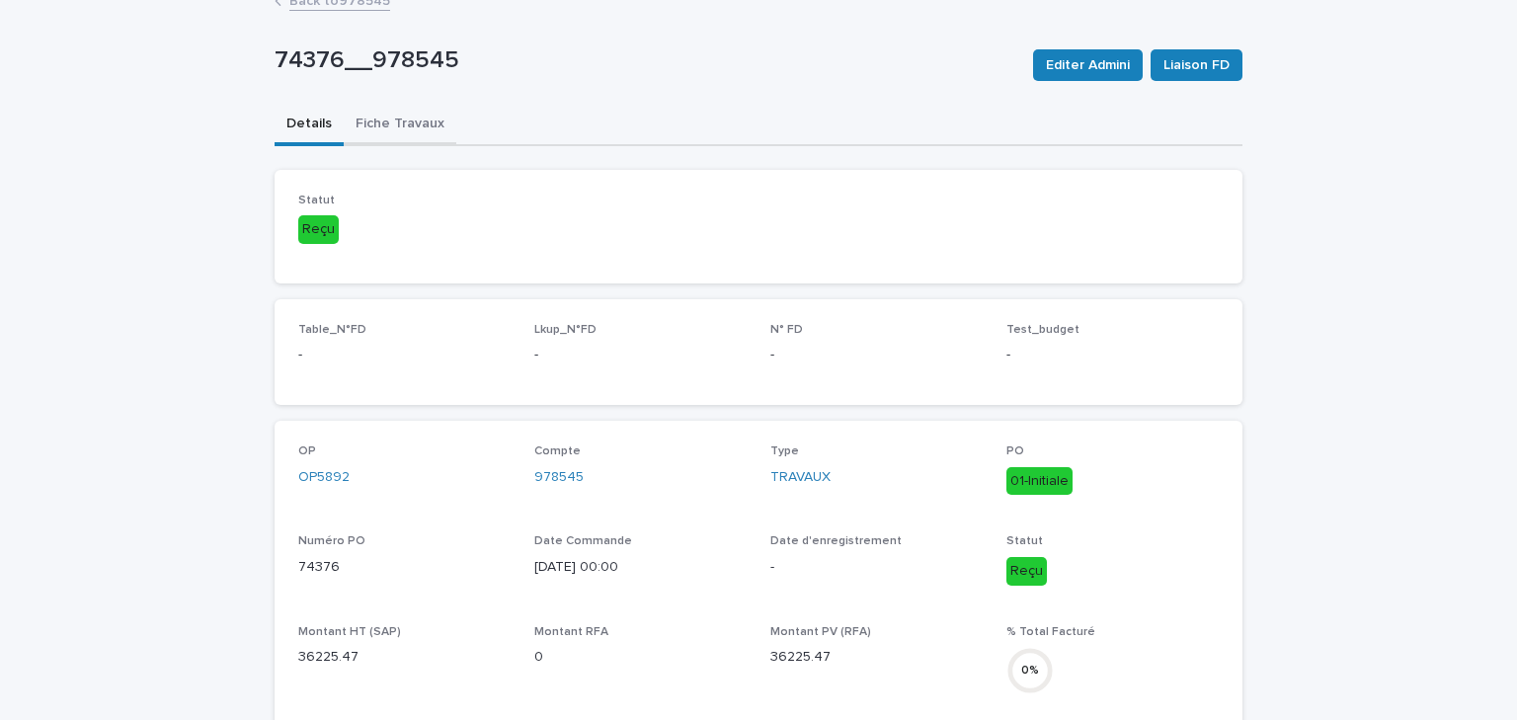
scroll to position [0, 0]
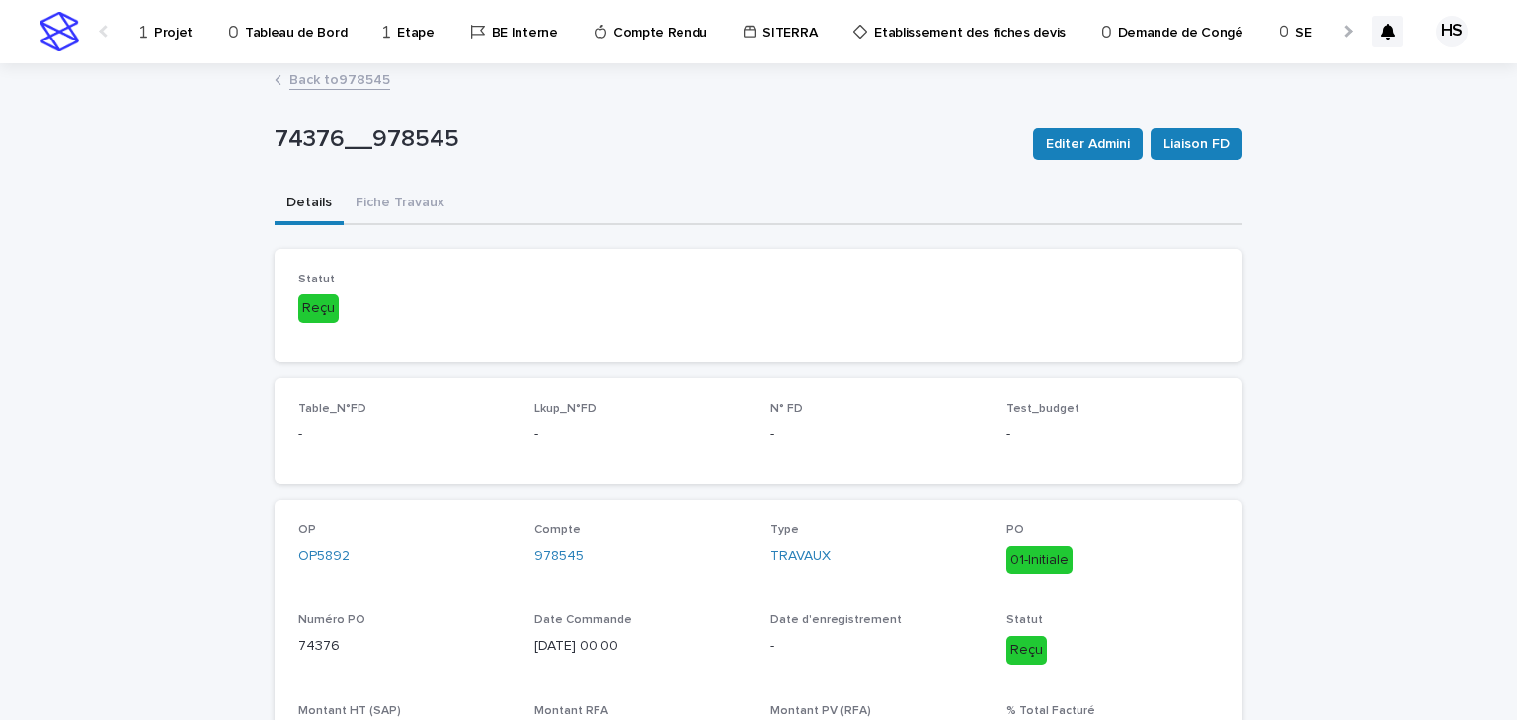
click at [355, 86] on link "Back to 978545" at bounding box center [339, 78] width 101 height 23
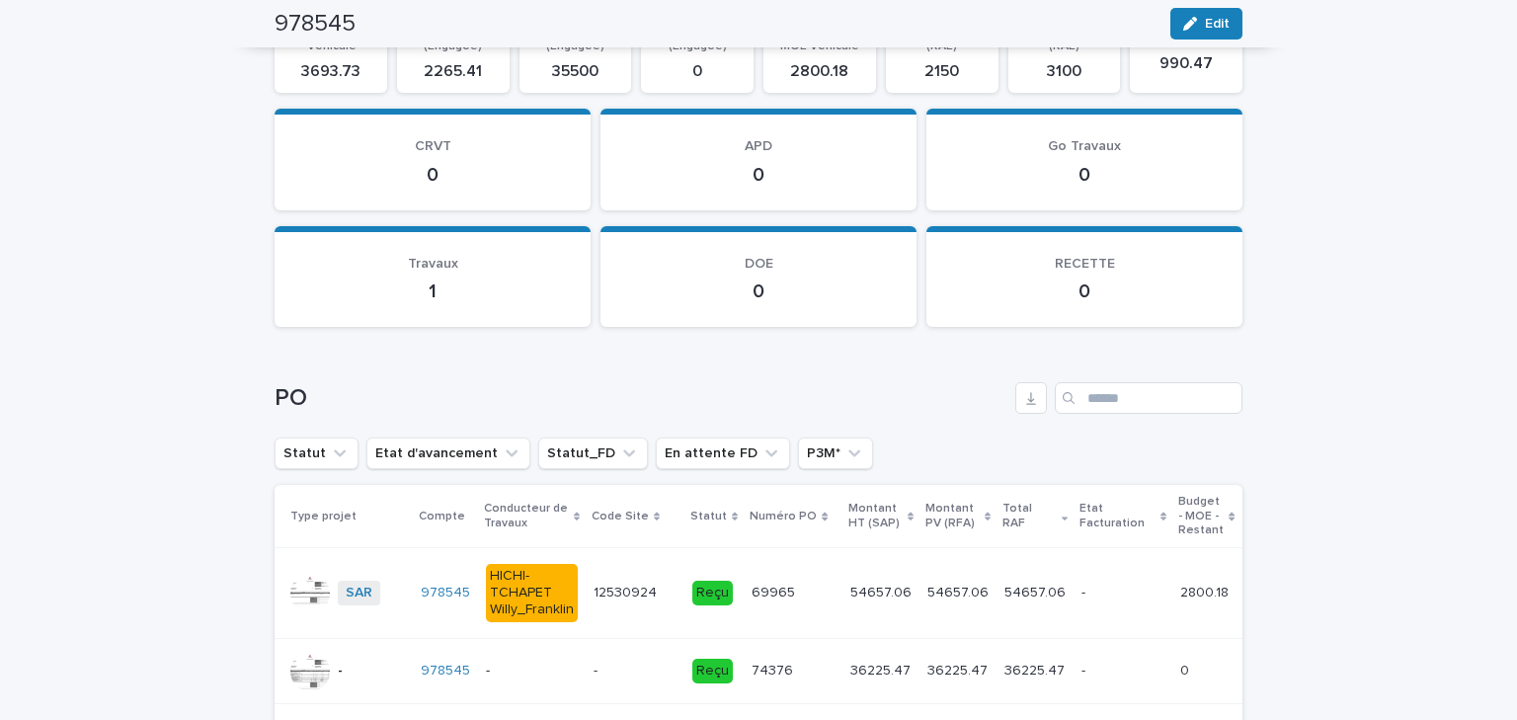
scroll to position [2450, 0]
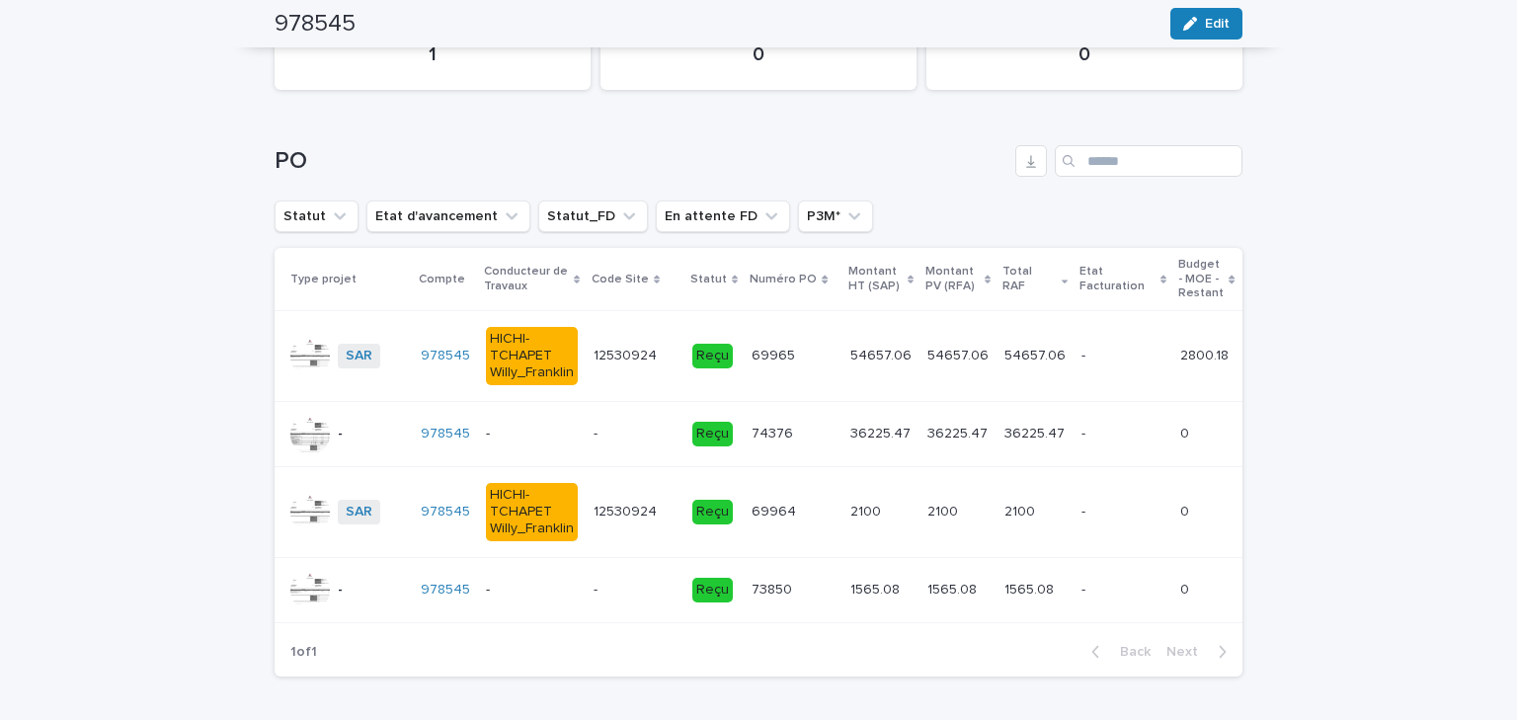
click at [616, 588] on p at bounding box center [635, 590] width 83 height 17
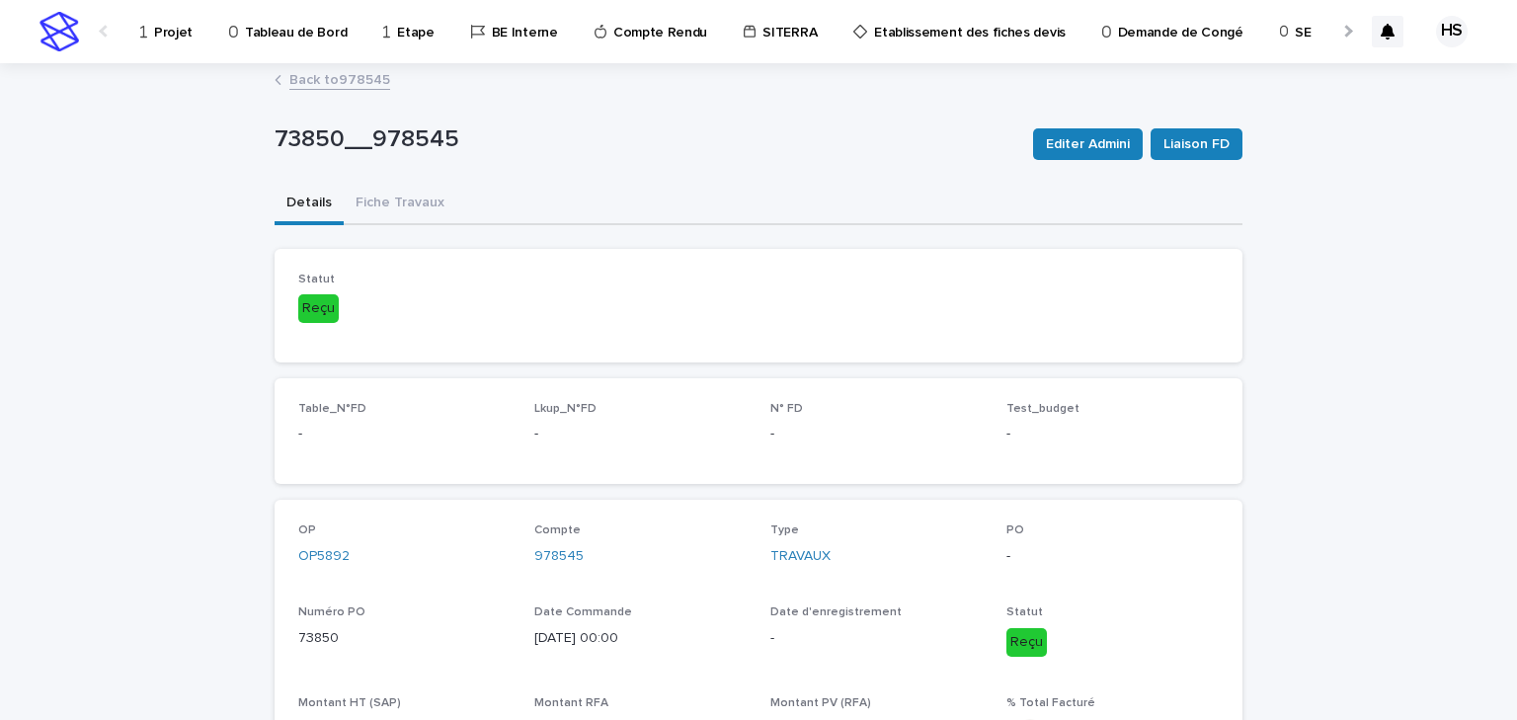
click at [311, 81] on link "Back to 978545" at bounding box center [339, 78] width 101 height 23
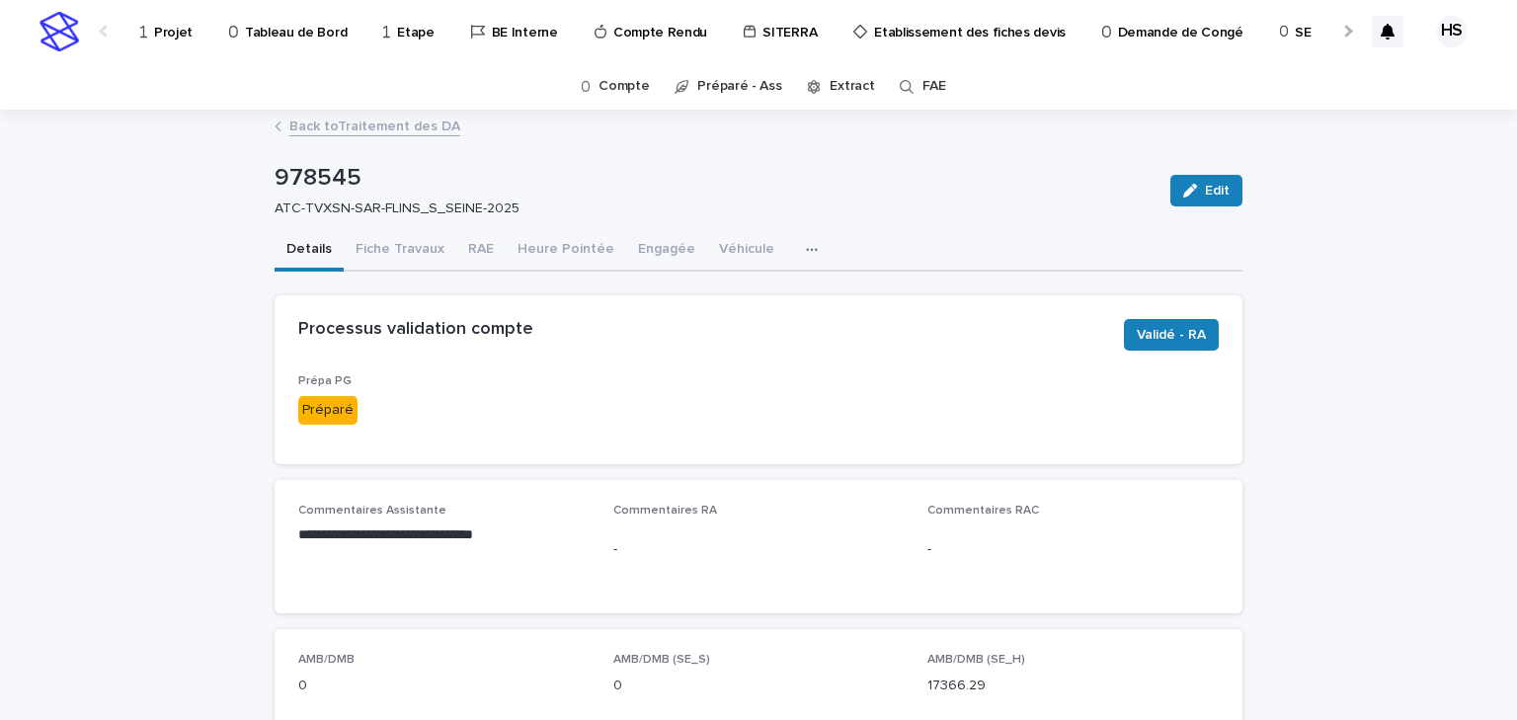
scroll to position [316, 0]
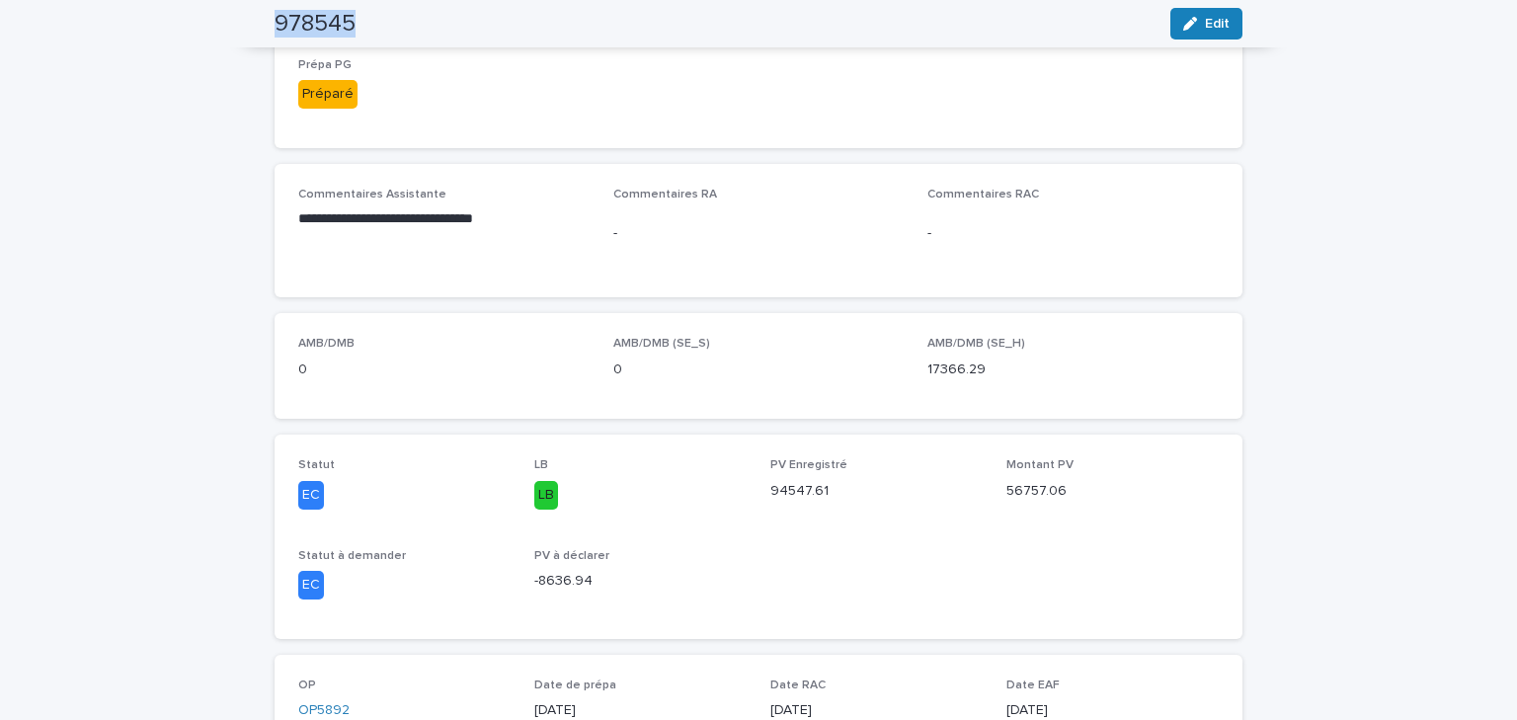
drag, startPoint x: 365, startPoint y: 10, endPoint x: 257, endPoint y: 27, distance: 109.0
click at [257, 27] on div "978545 Edit" at bounding box center [758, 23] width 1063 height 47
copy h2 "978545"
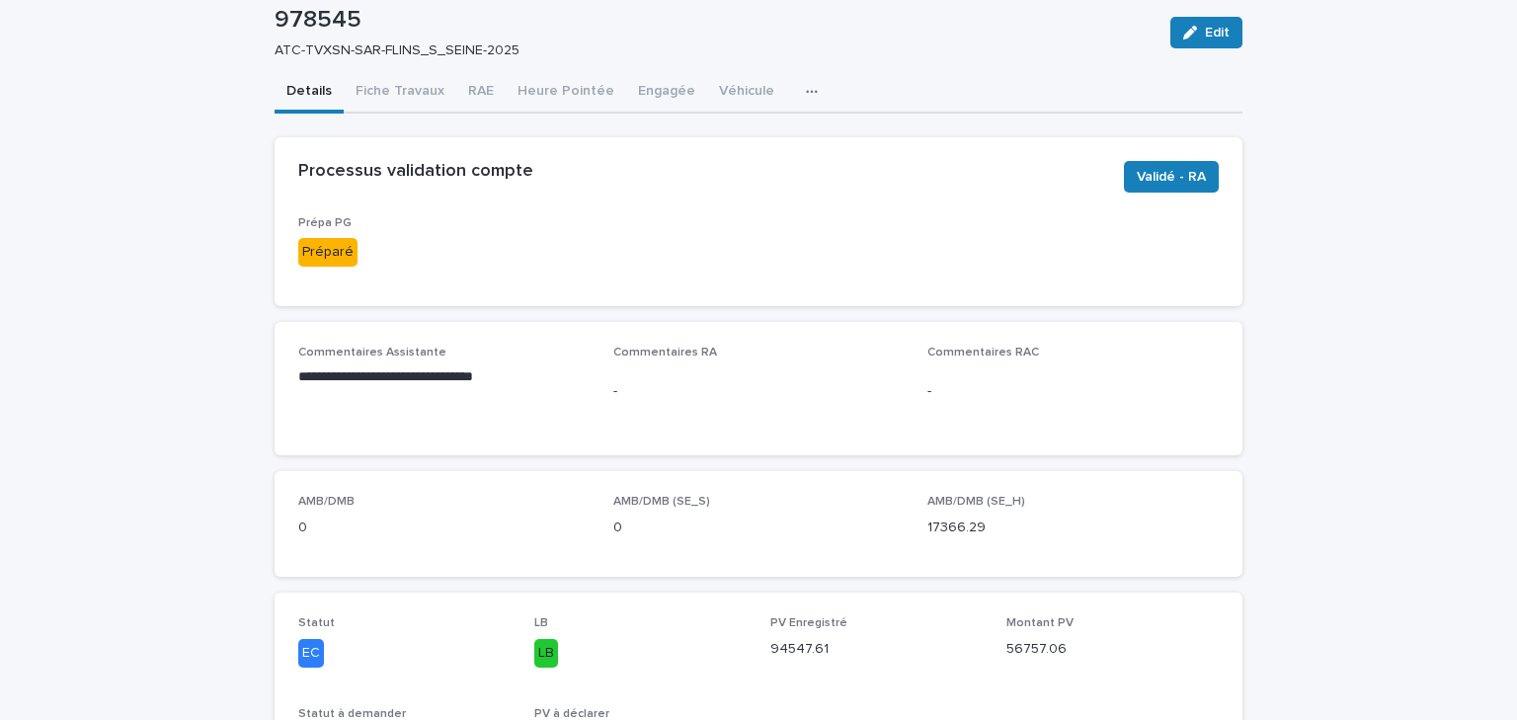
scroll to position [0, 0]
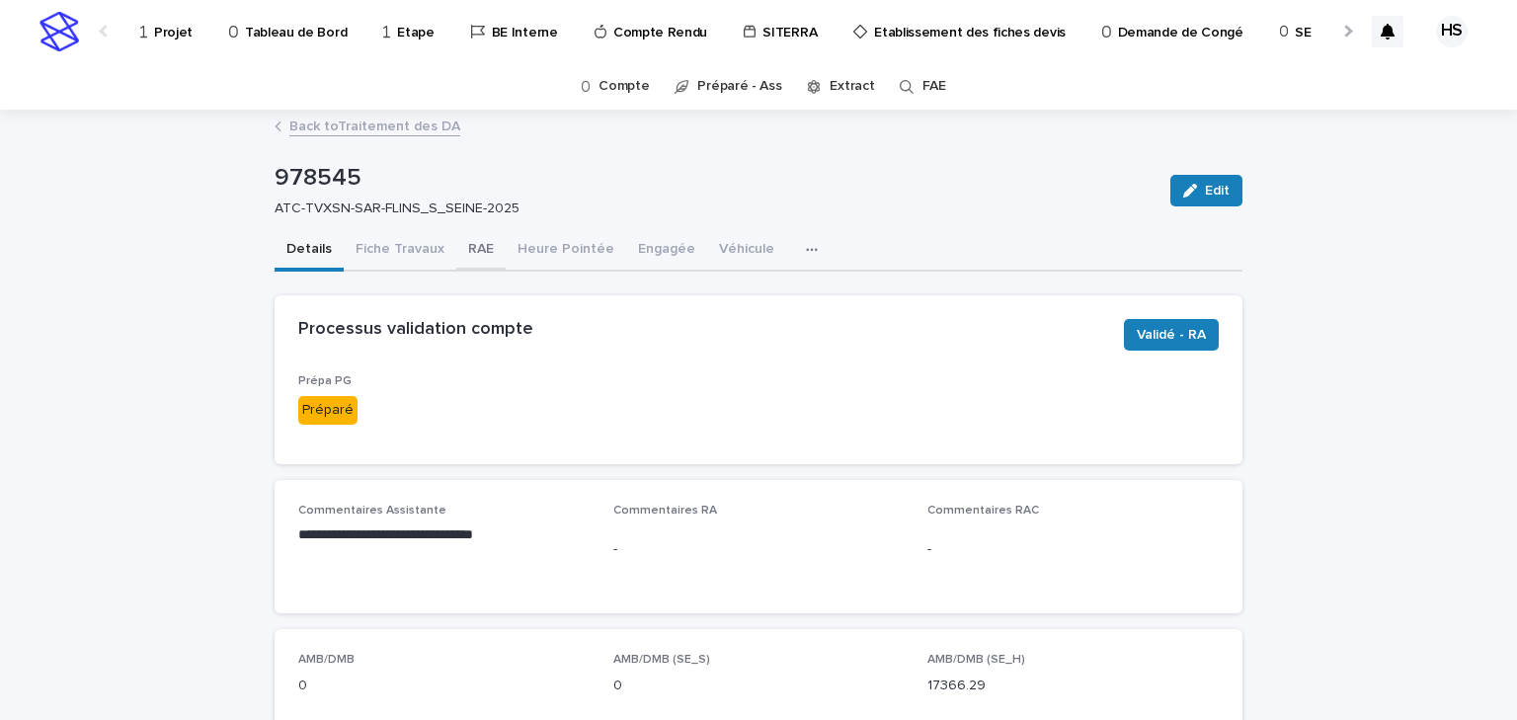
click at [474, 247] on button "RAE" at bounding box center [480, 250] width 49 height 41
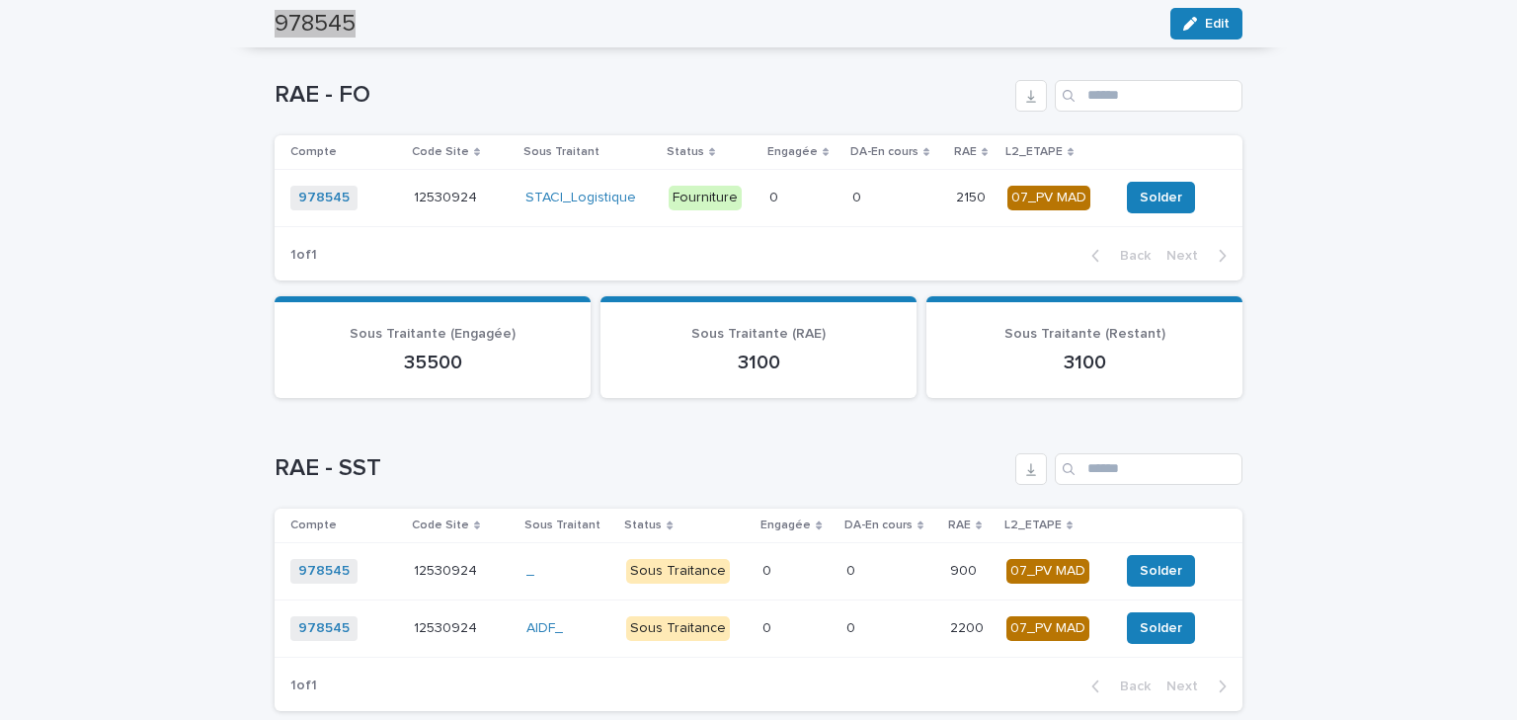
scroll to position [948, 0]
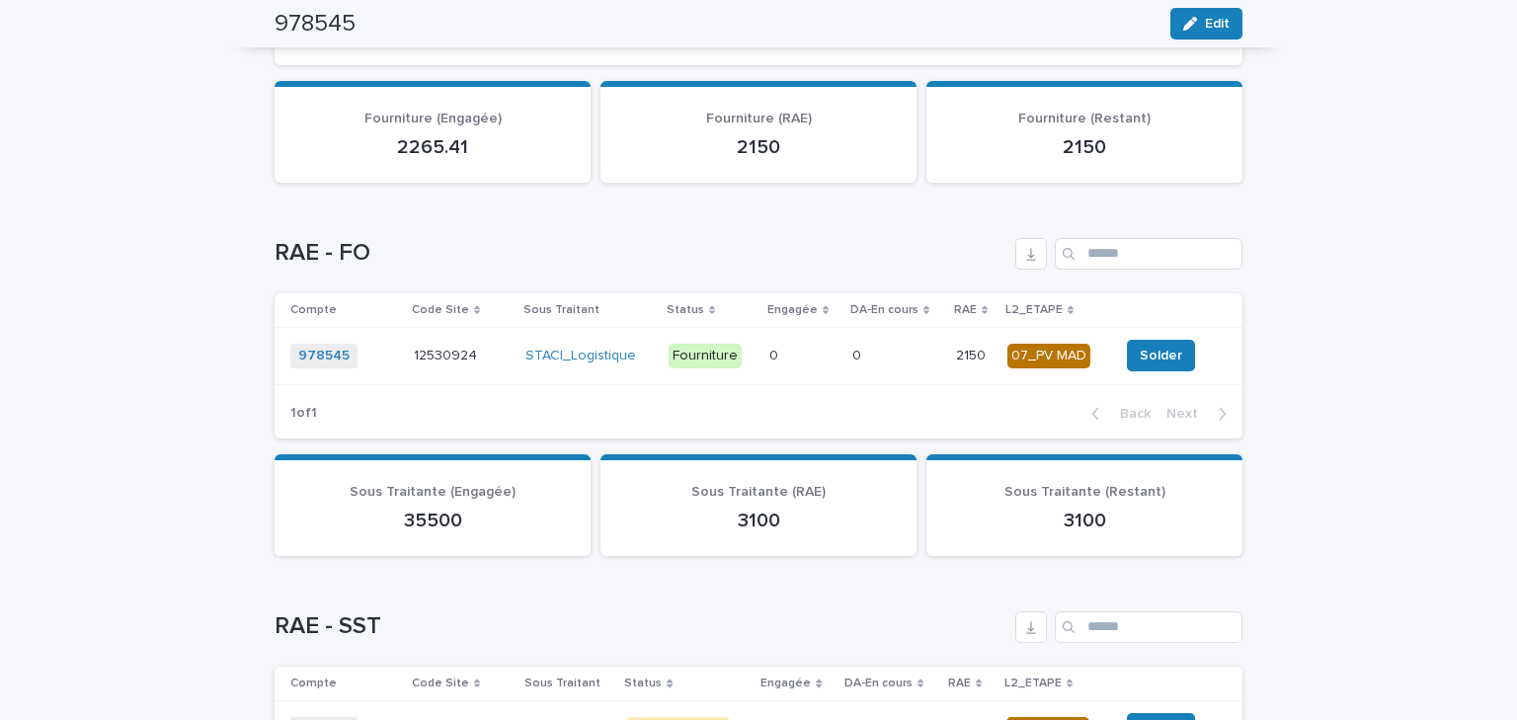
click at [805, 360] on p at bounding box center [803, 356] width 67 height 17
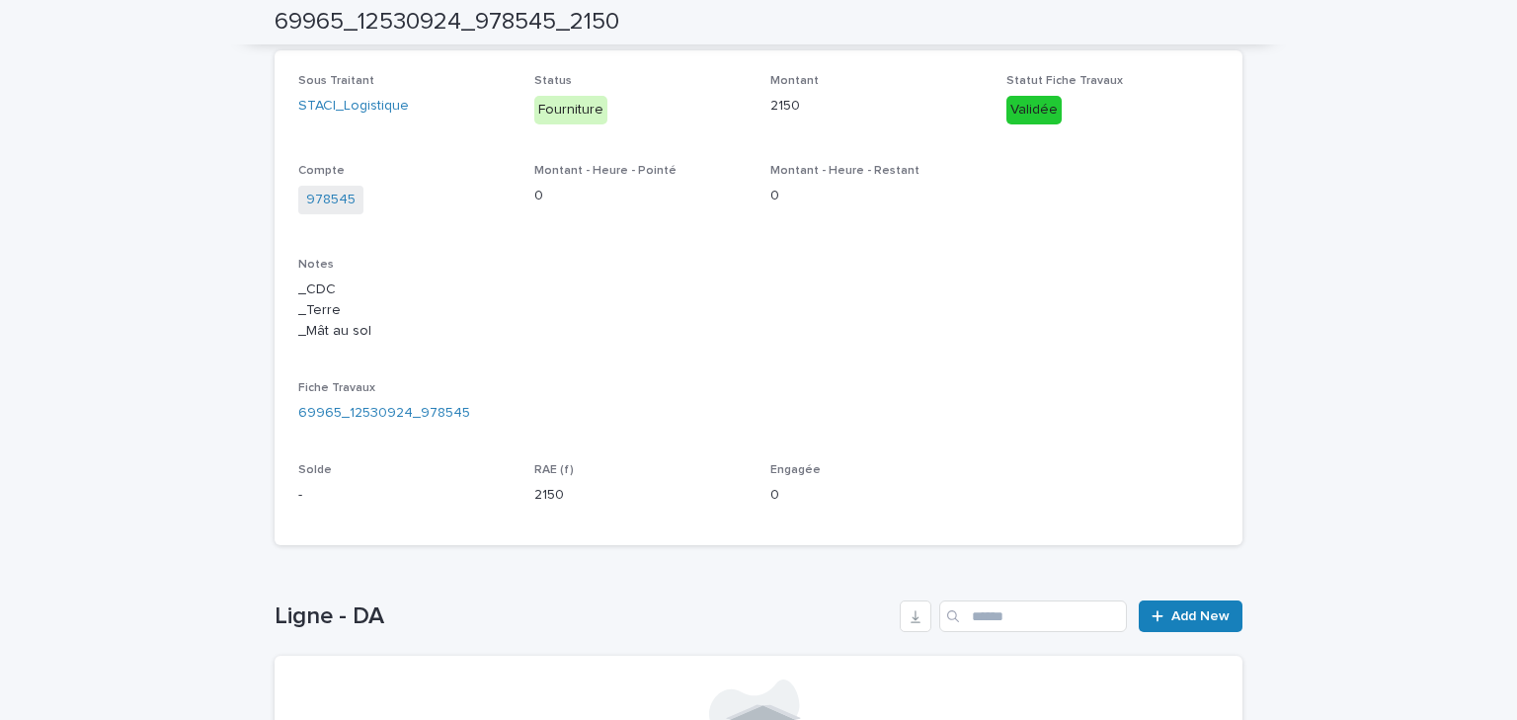
scroll to position [474, 0]
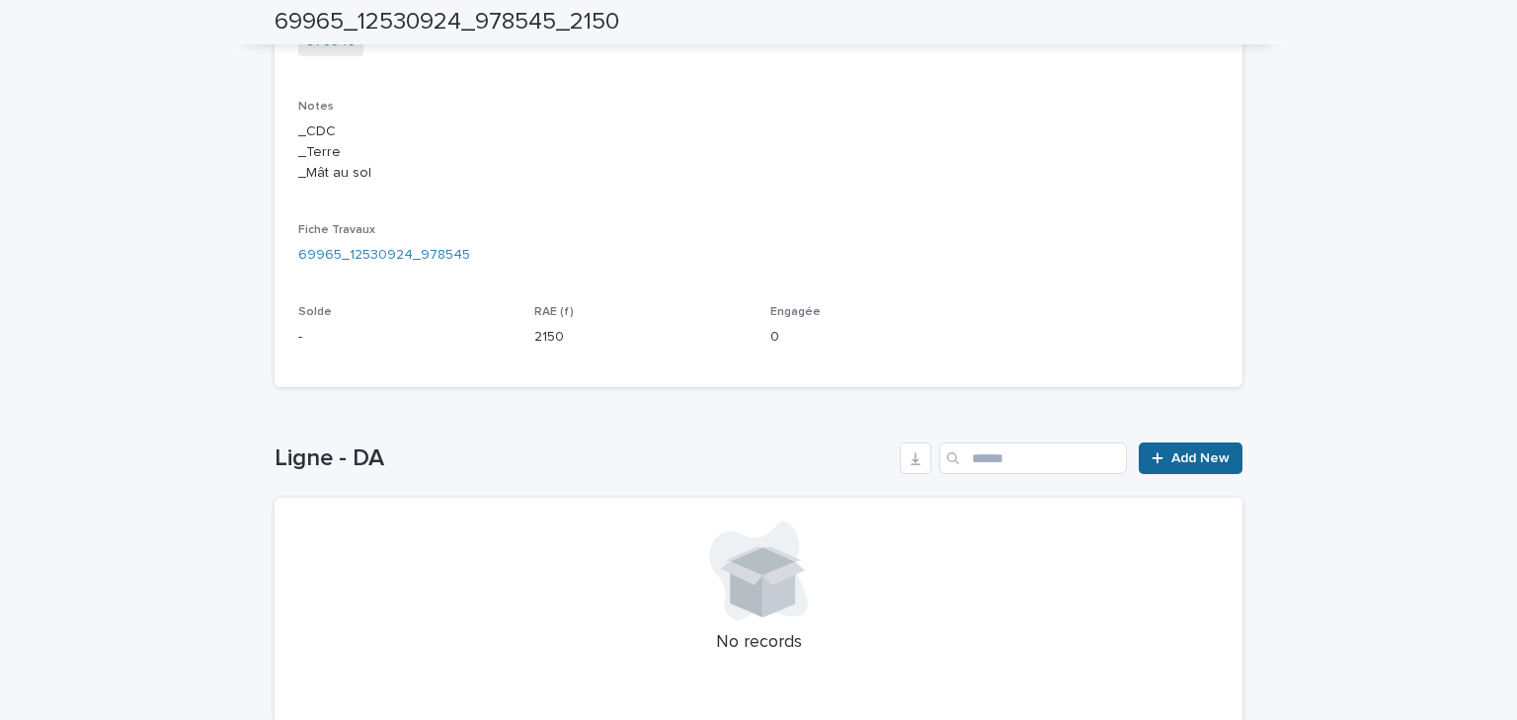
click at [1154, 452] on icon at bounding box center [1158, 458] width 12 height 14
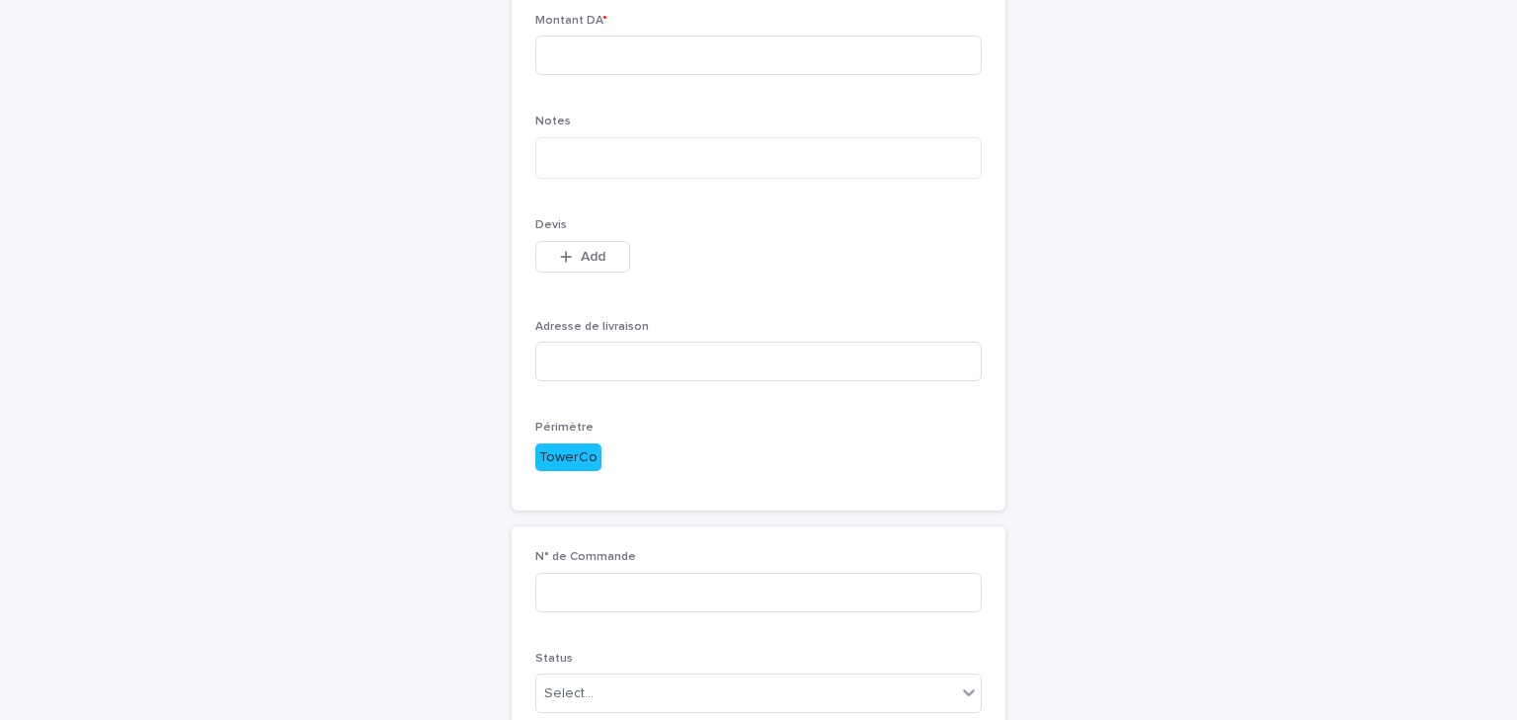
scroll to position [208, 0]
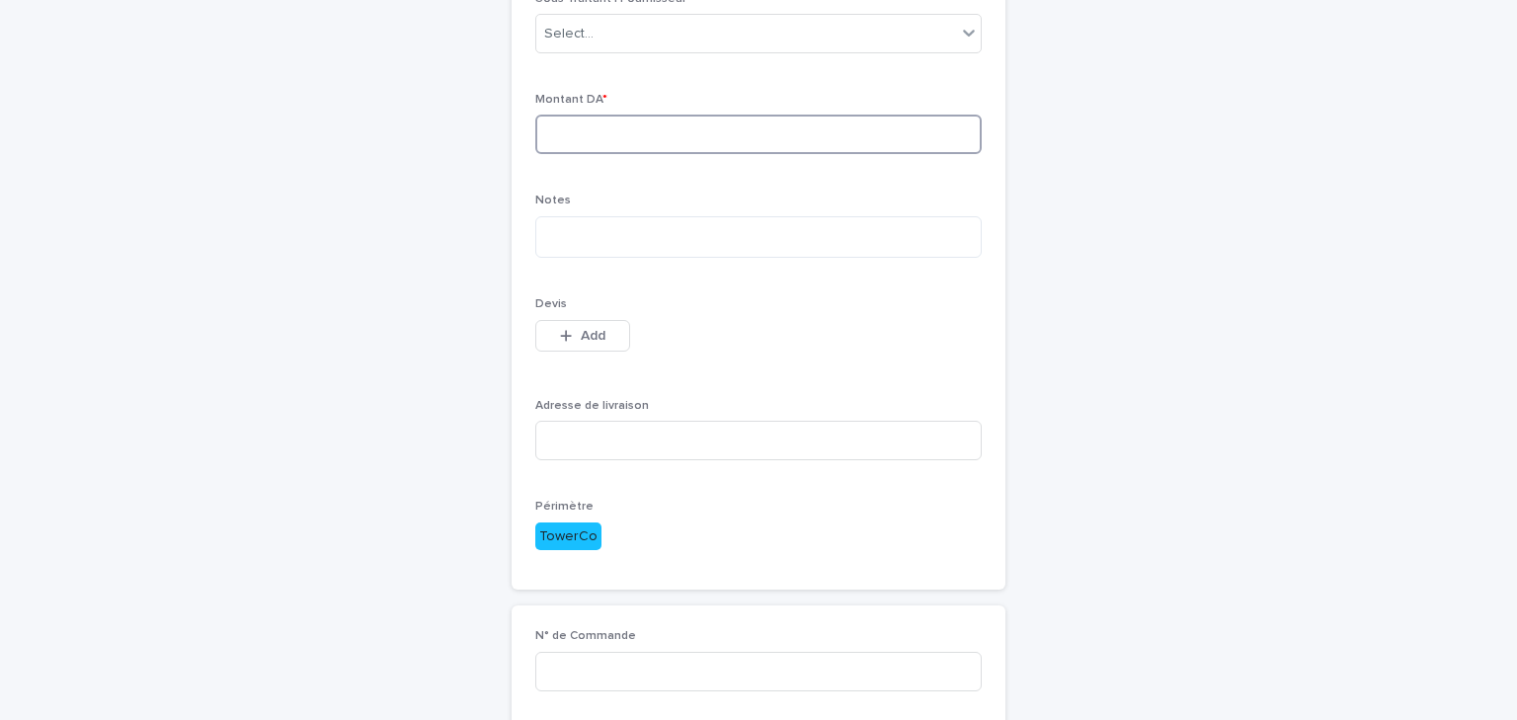
click at [577, 134] on input at bounding box center [758, 135] width 446 height 40
type input "****"
click at [560, 331] on icon "button" at bounding box center [566, 336] width 12 height 14
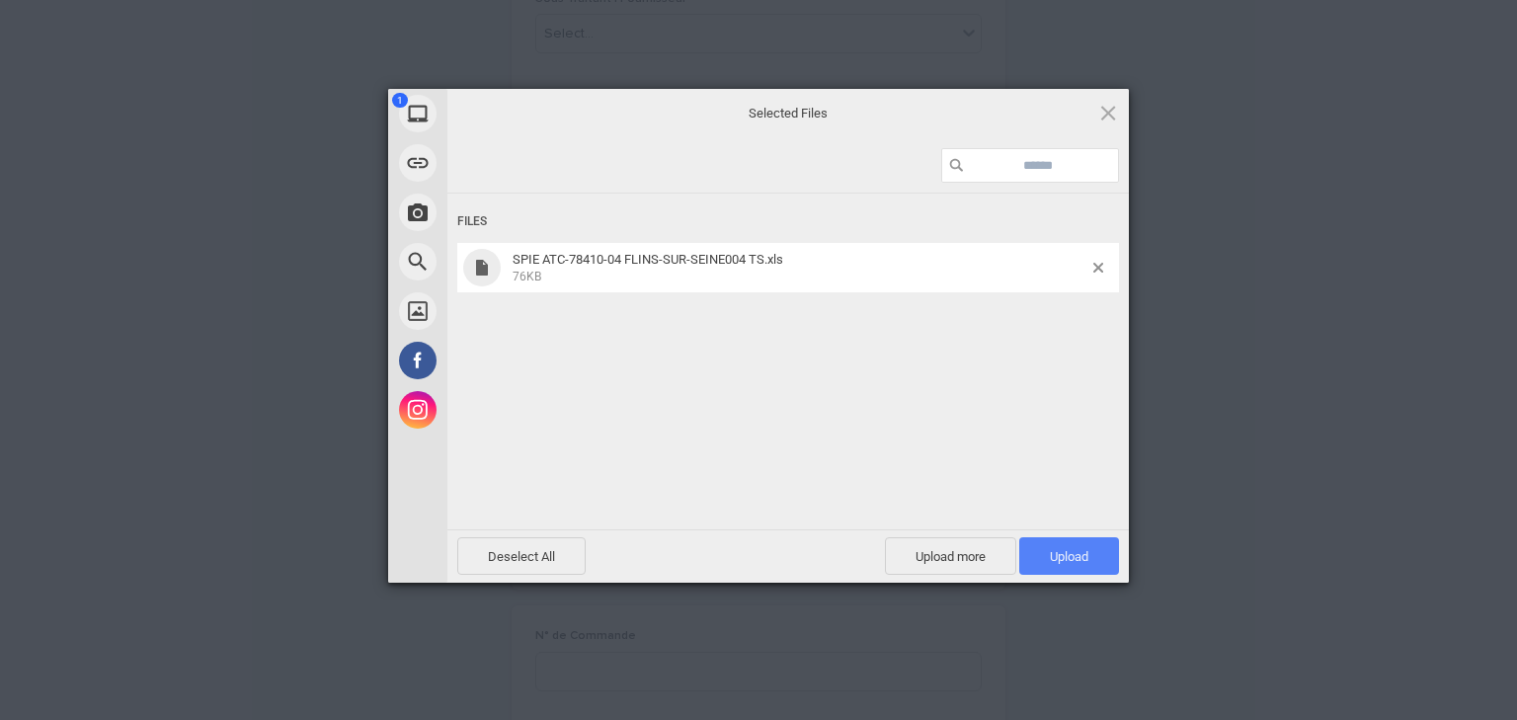
click at [1069, 557] on span "Upload 1" at bounding box center [1069, 556] width 39 height 15
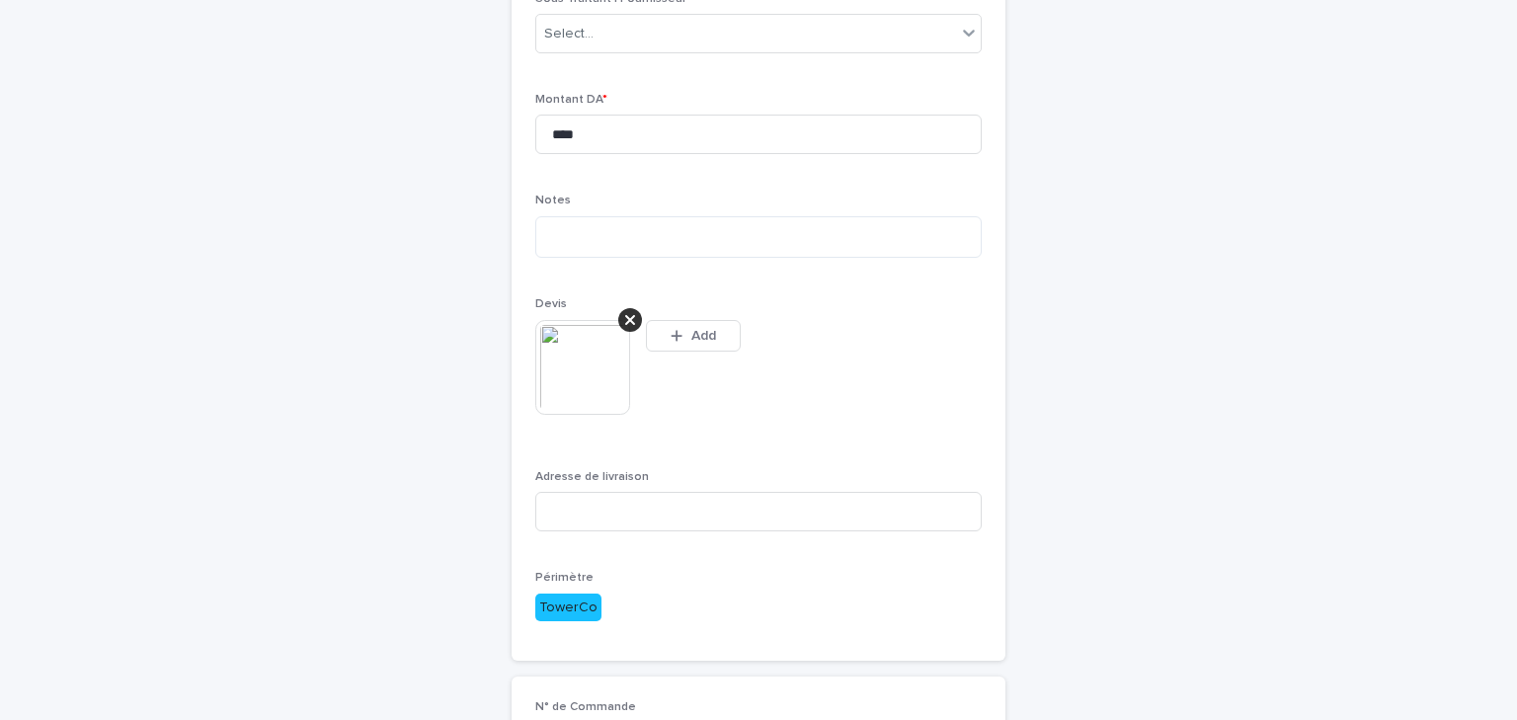
scroll to position [244, 0]
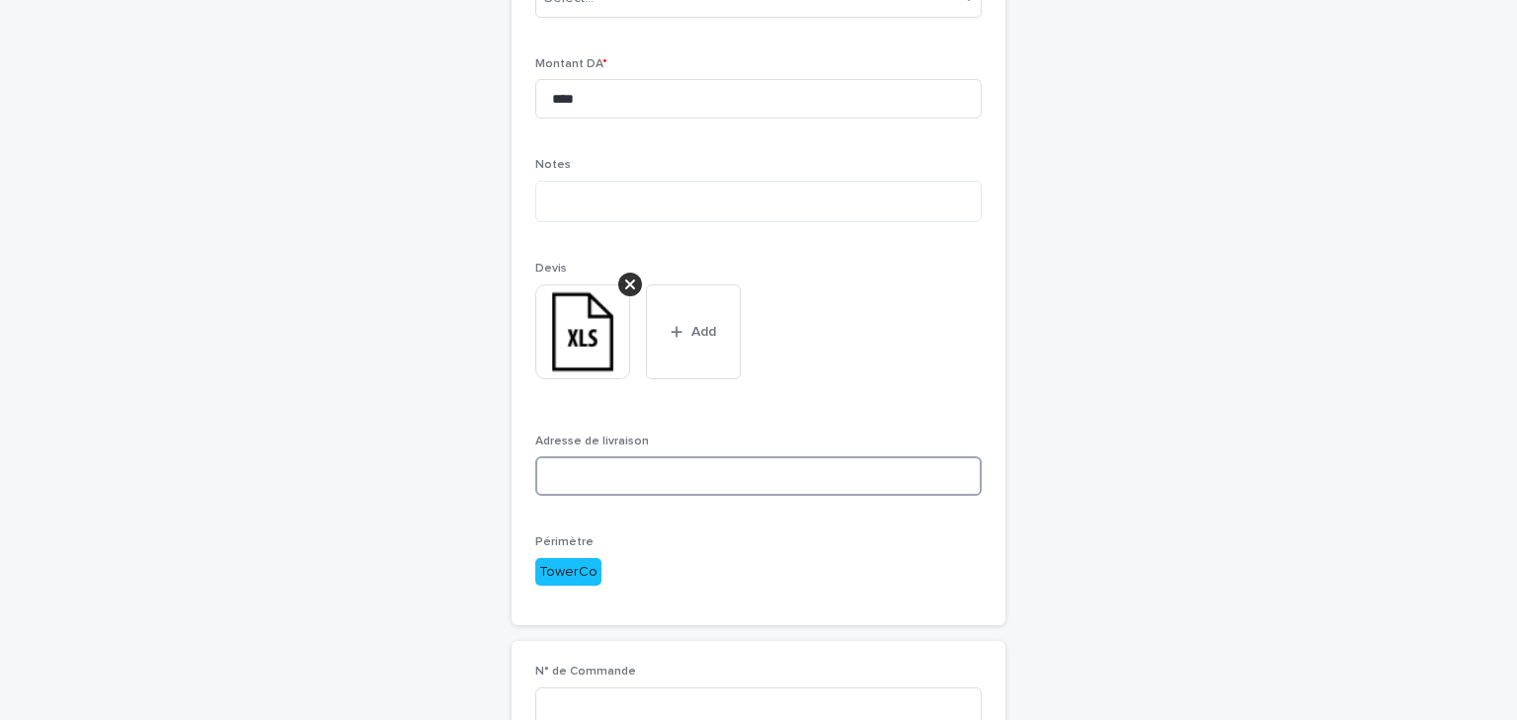
click at [671, 486] on input at bounding box center [758, 476] width 446 height 40
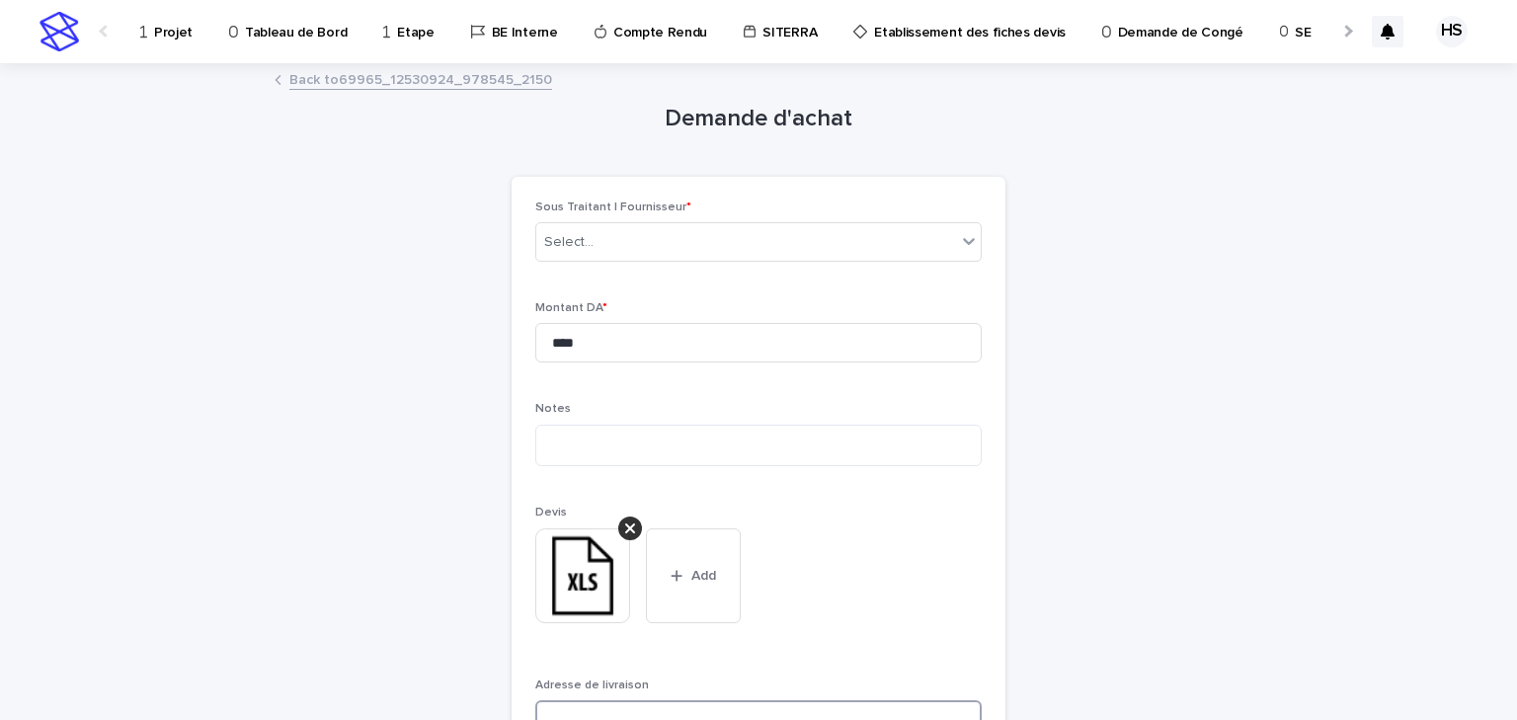
scroll to position [158, 0]
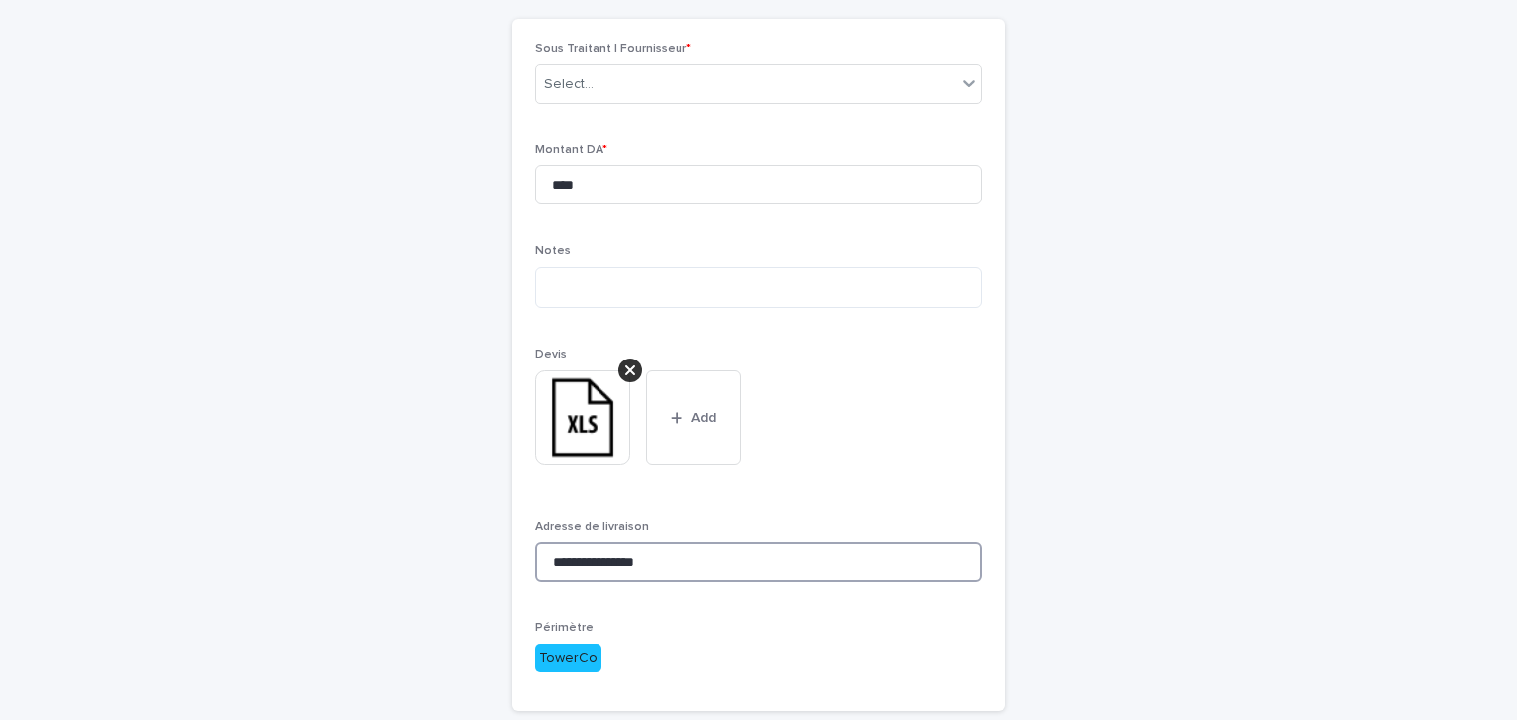
drag, startPoint x: 651, startPoint y: 562, endPoint x: 615, endPoint y: 557, distance: 35.9
drag, startPoint x: 648, startPoint y: 562, endPoint x: 665, endPoint y: 562, distance: 16.8
click at [648, 562] on input "**********" at bounding box center [758, 562] width 446 height 40
drag, startPoint x: 676, startPoint y: 564, endPoint x: 425, endPoint y: 548, distance: 251.4
click at [425, 548] on div "**********" at bounding box center [759, 454] width 968 height 1094
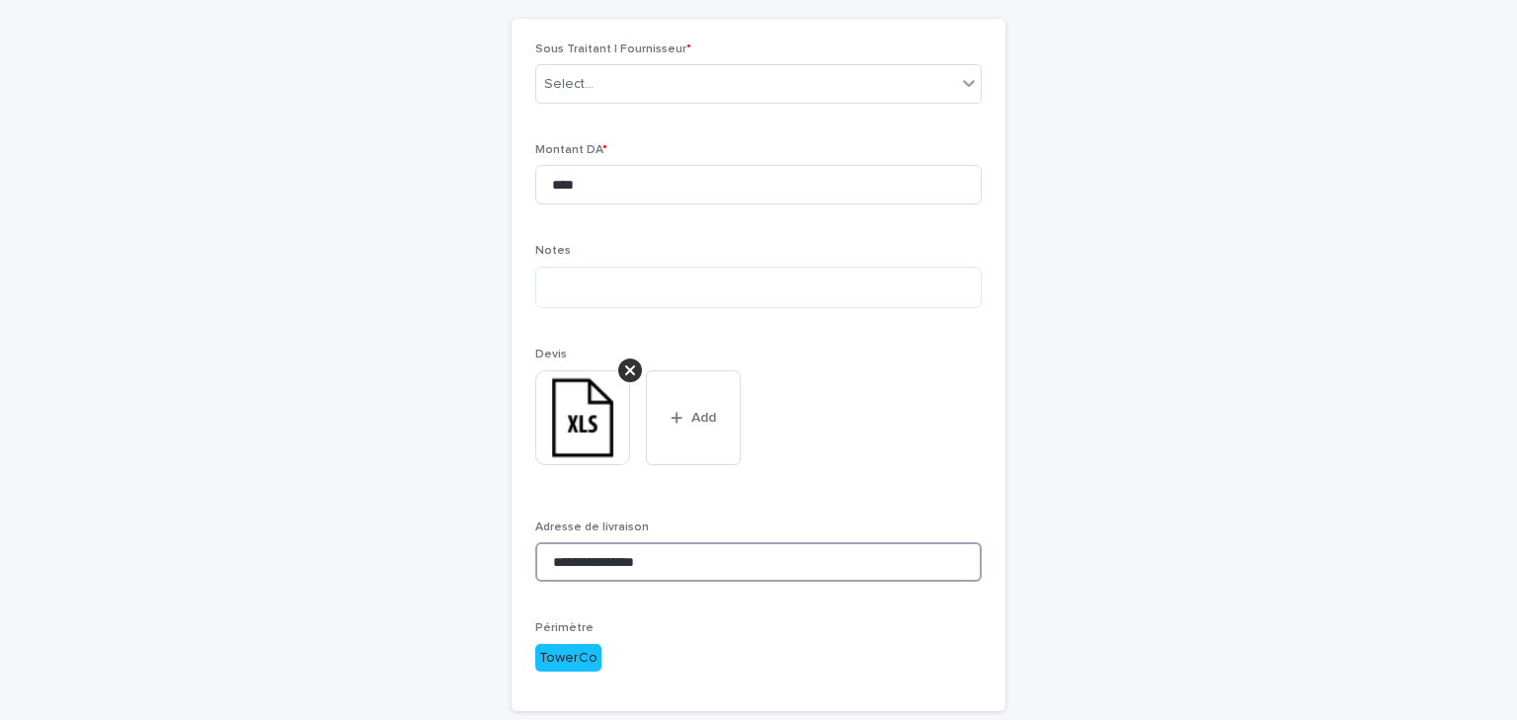
paste input "**********"
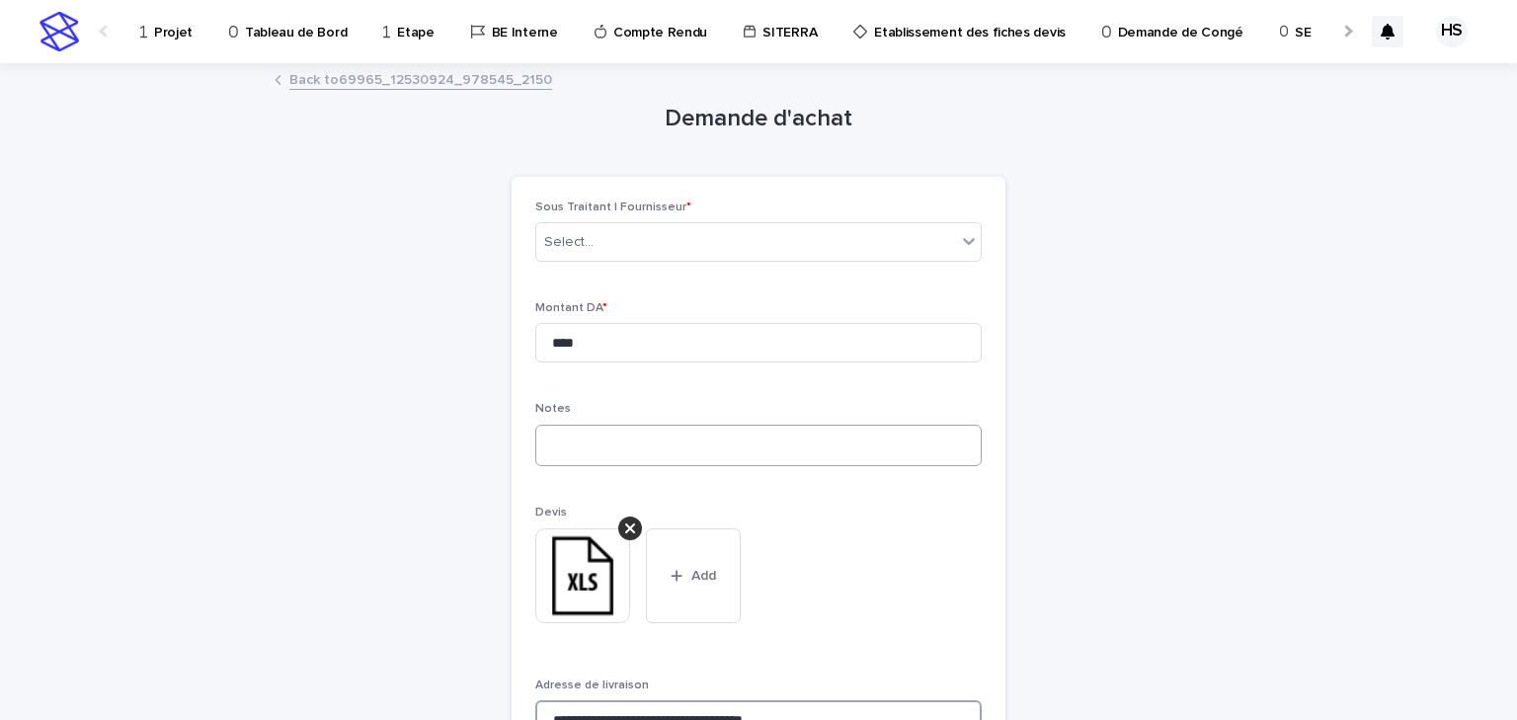
type input "**********"
click at [573, 446] on textarea at bounding box center [758, 446] width 446 height 42
type textarea "**********"
click at [624, 249] on div "Select..." at bounding box center [746, 242] width 420 height 33
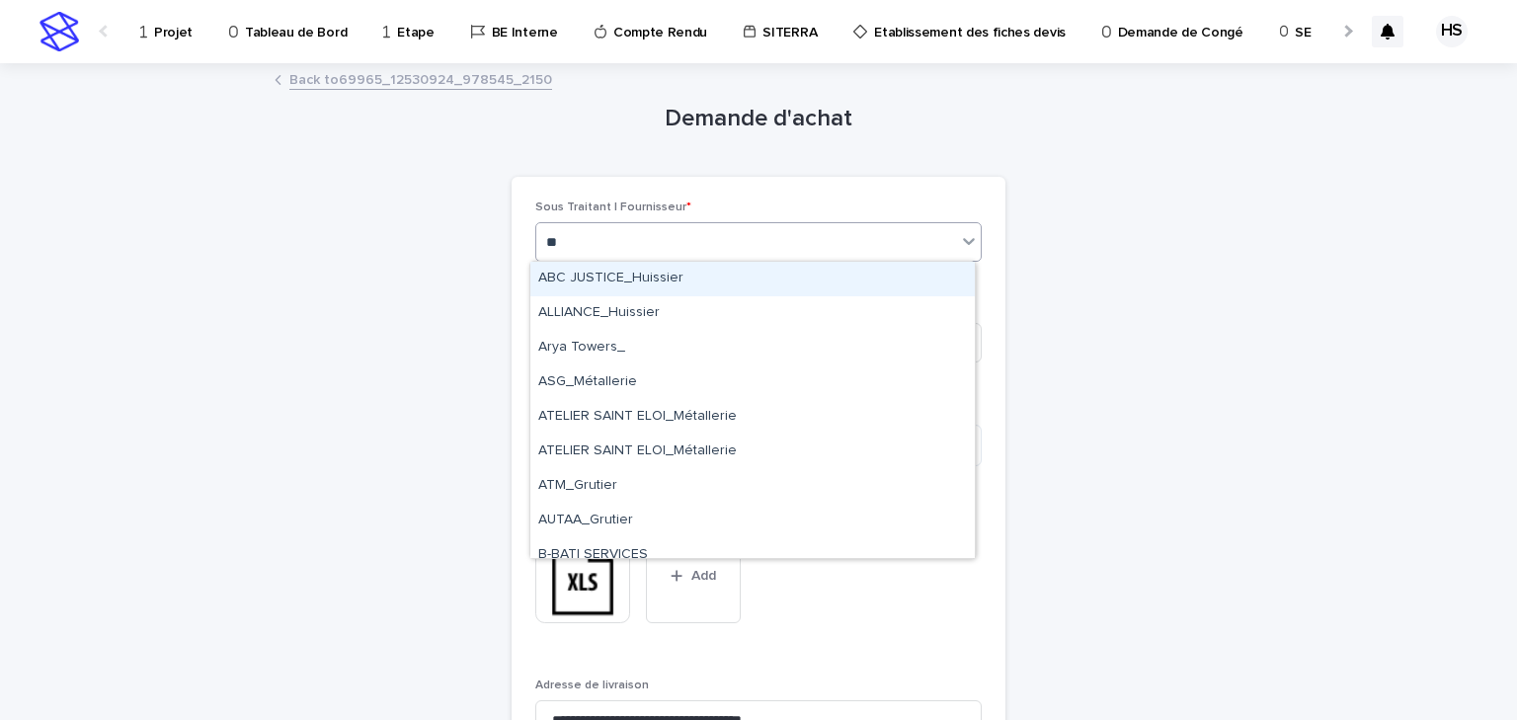
type input "***"
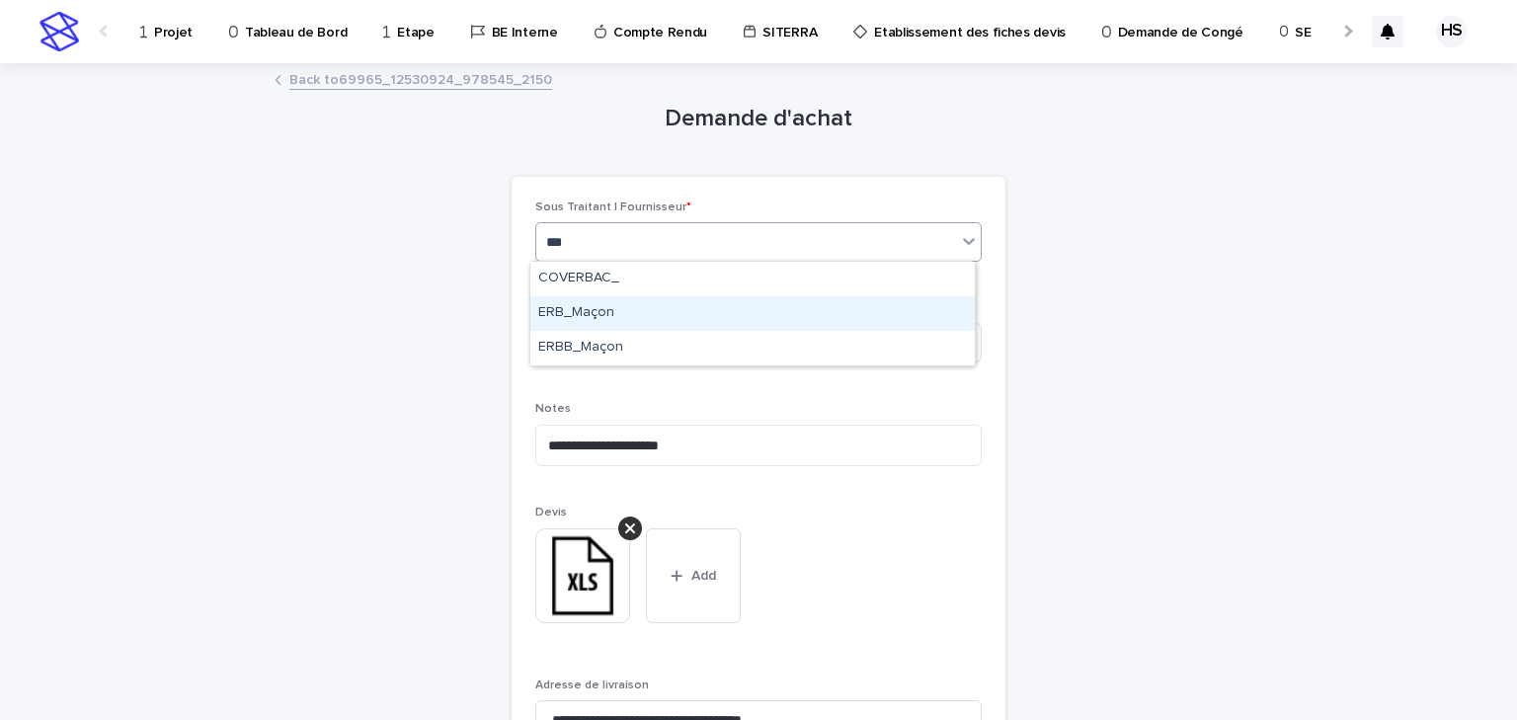
click at [612, 320] on div "ERB_Maçon" at bounding box center [752, 313] width 445 height 35
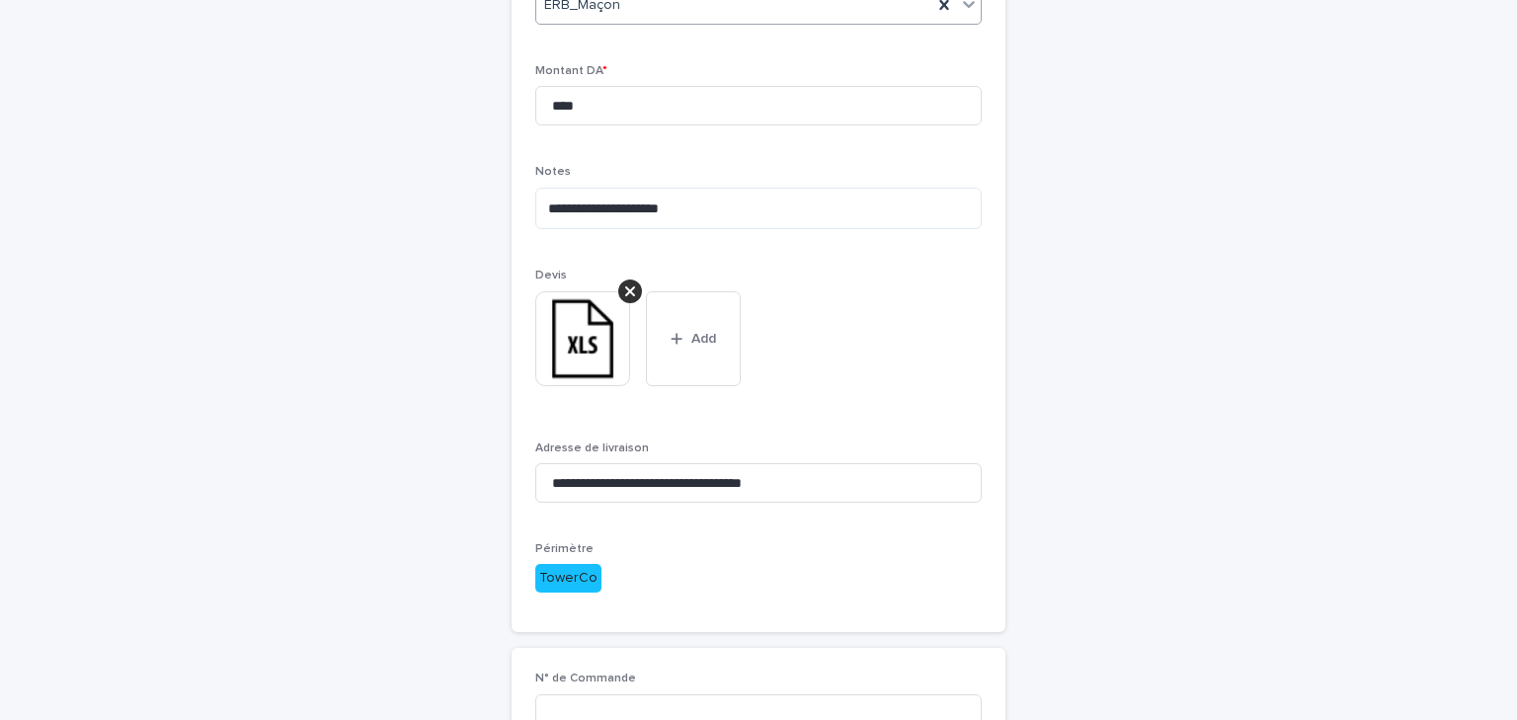
scroll to position [474, 0]
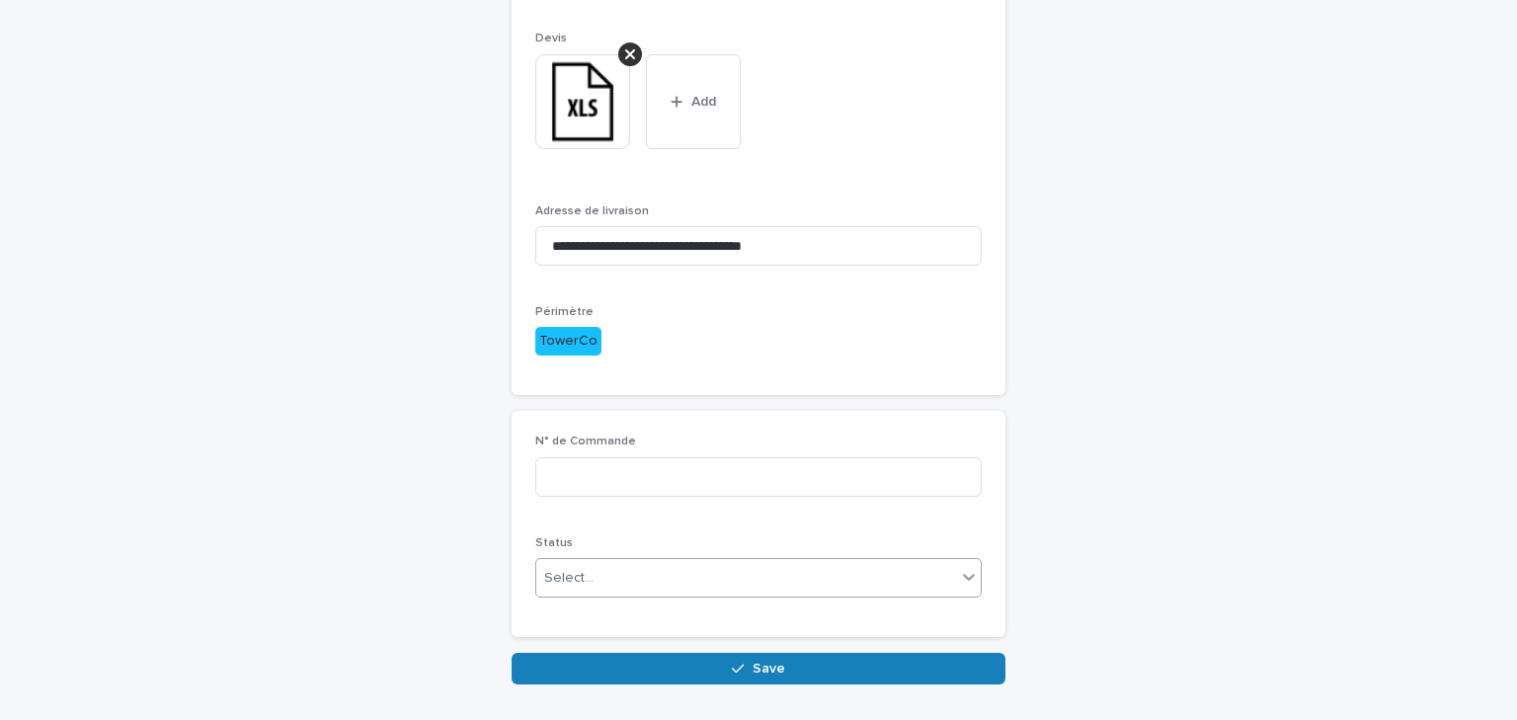
click at [667, 569] on div "Select..." at bounding box center [746, 578] width 420 height 33
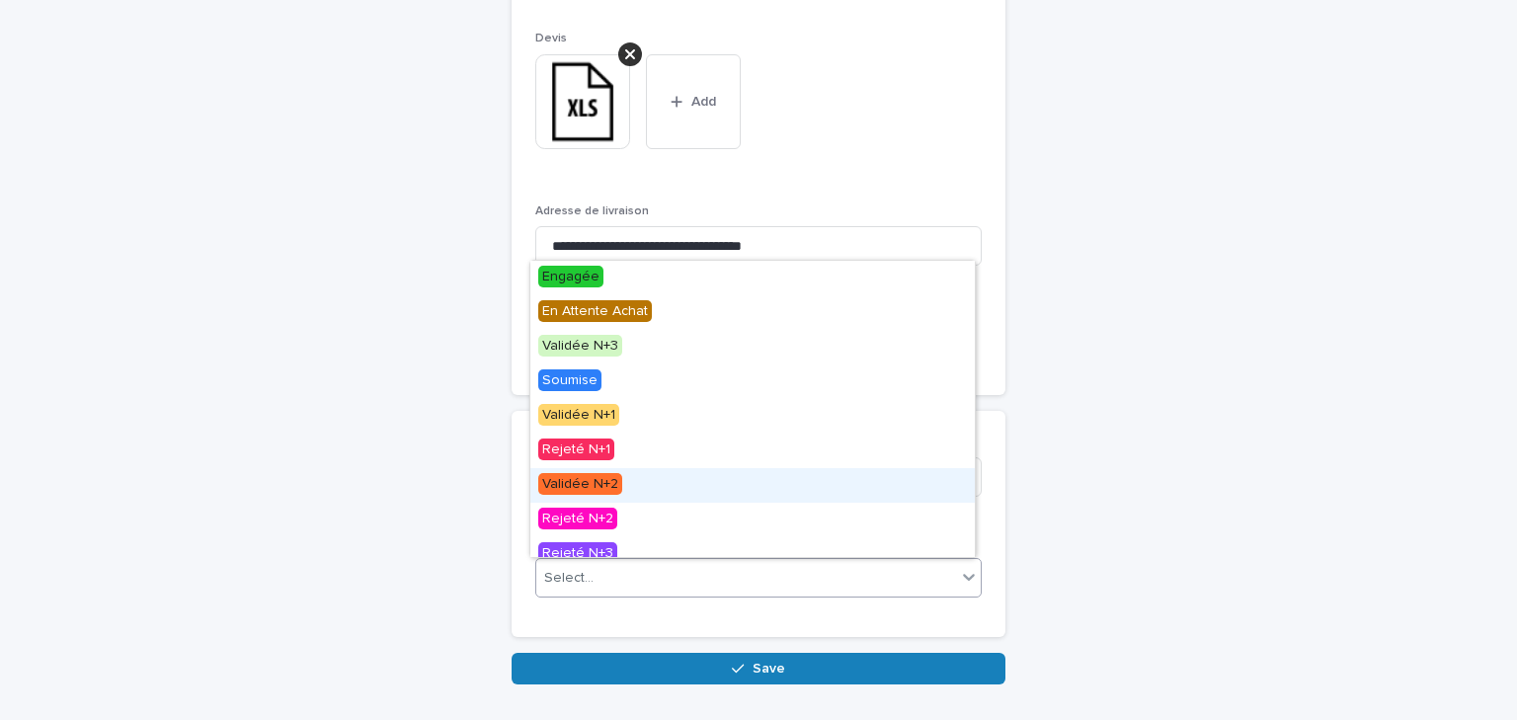
click at [634, 486] on div "Validée N+2" at bounding box center [752, 485] width 445 height 35
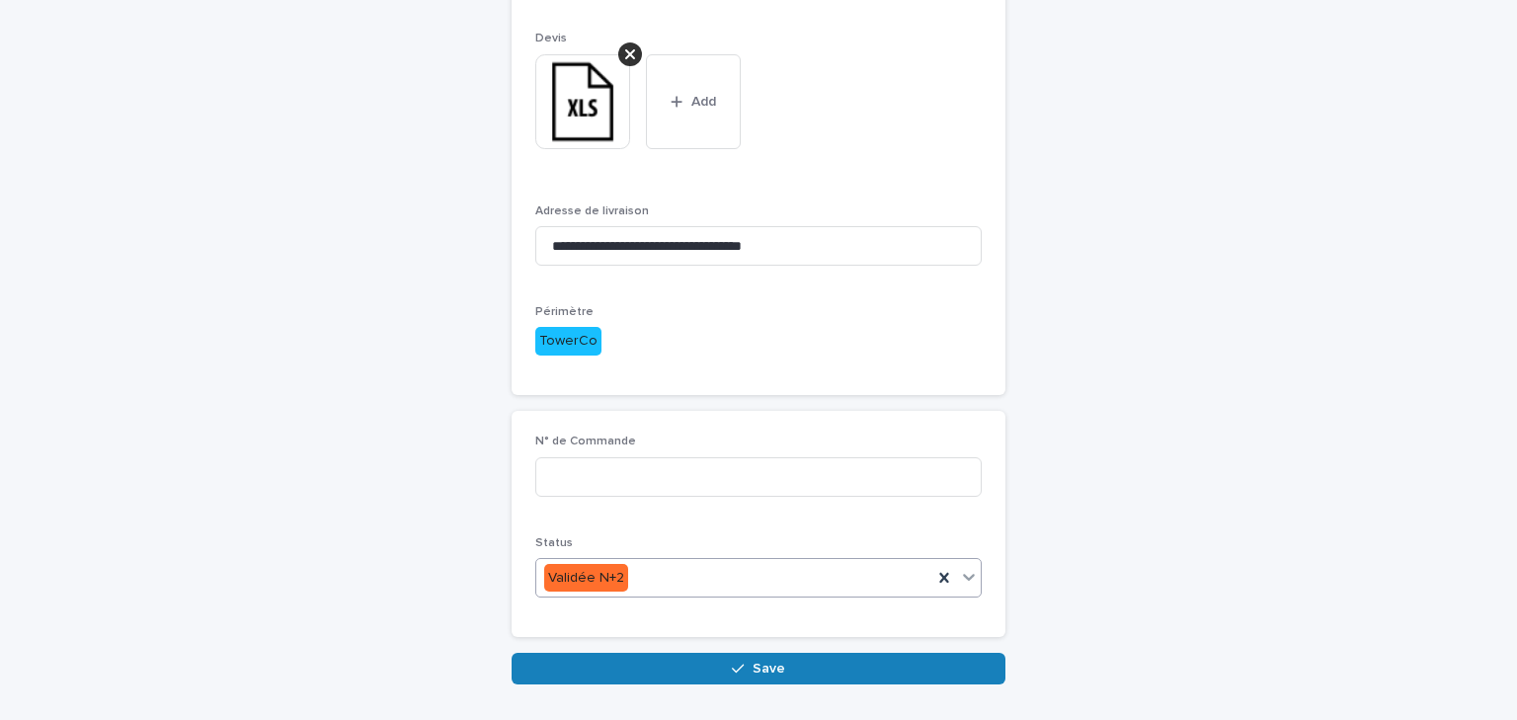
scroll to position [536, 0]
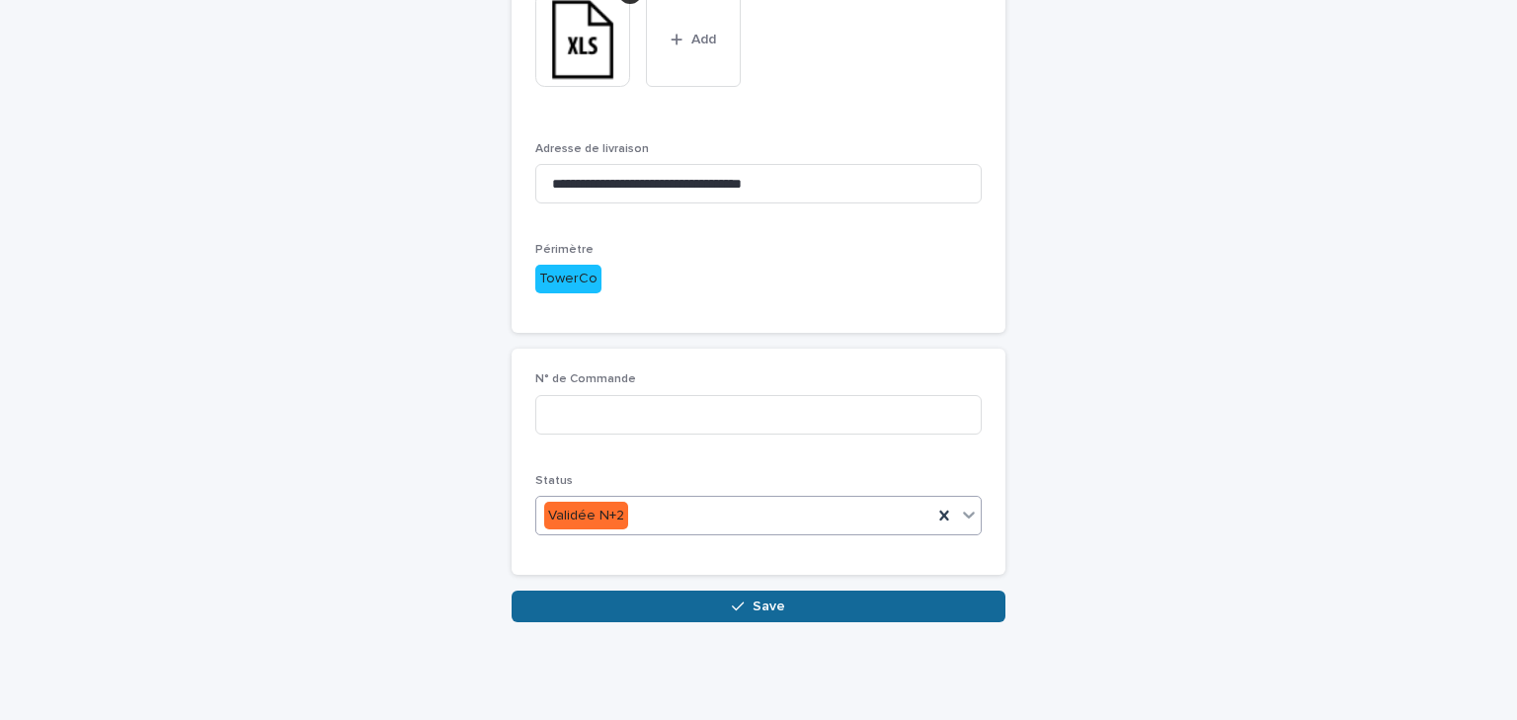
click at [608, 605] on button "Save" at bounding box center [759, 607] width 494 height 32
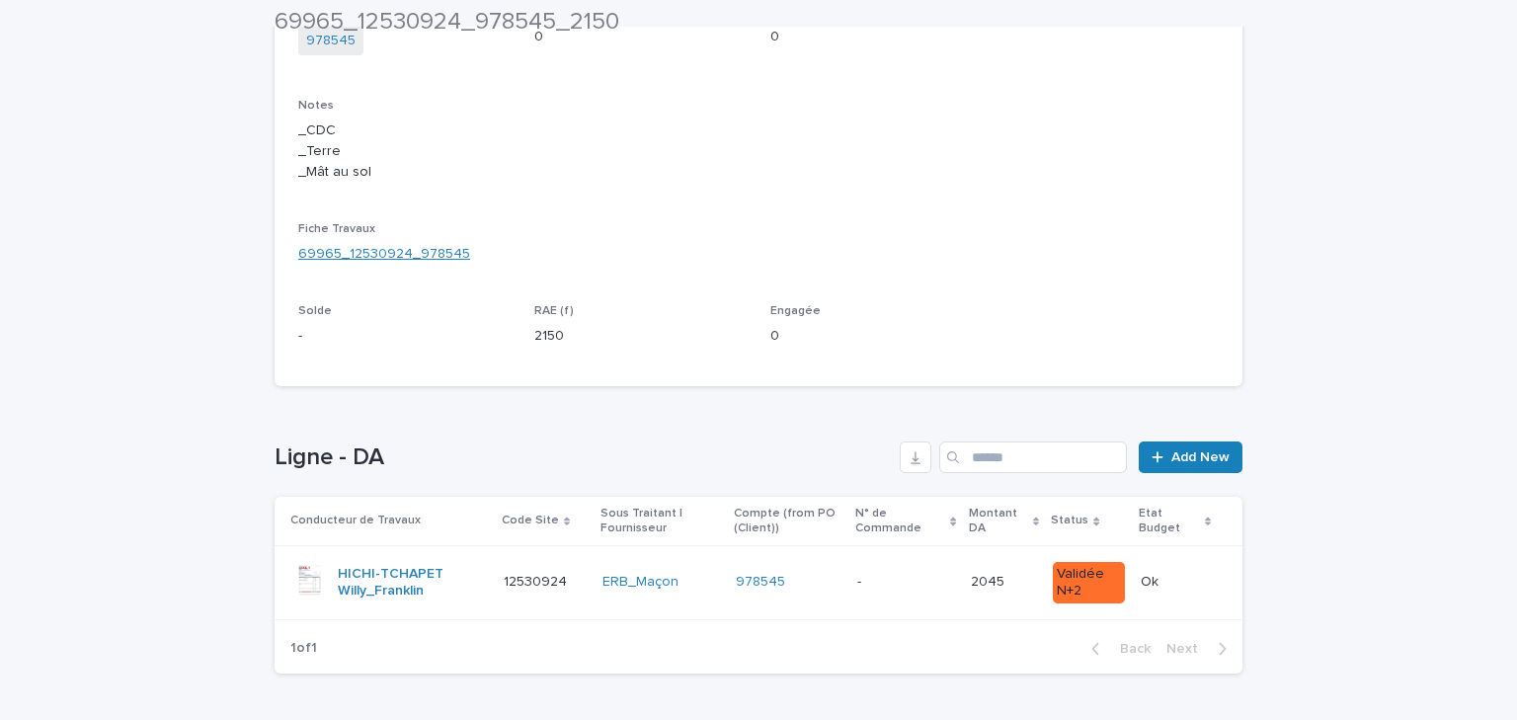
scroll to position [541, 0]
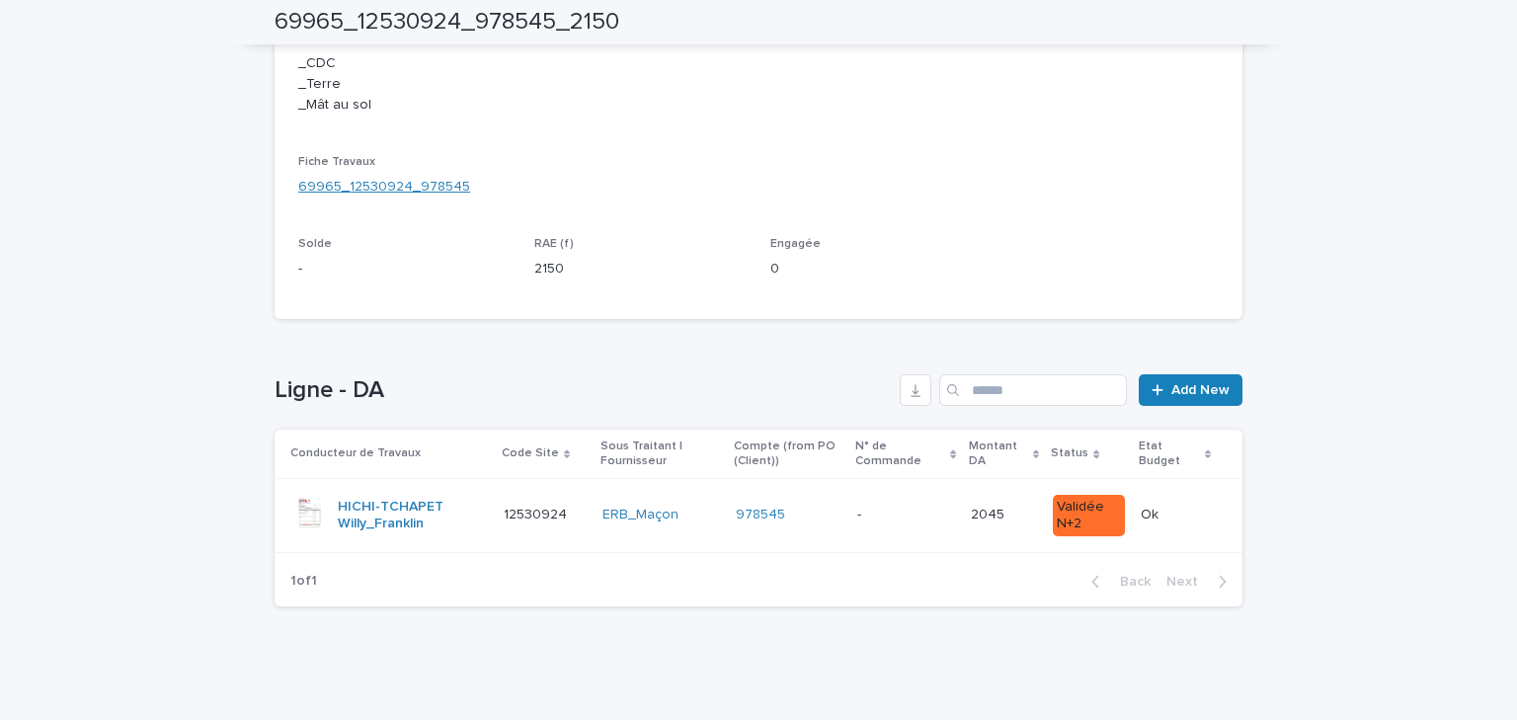
click at [334, 194] on link "69965_12530924_978545" at bounding box center [384, 187] width 172 height 21
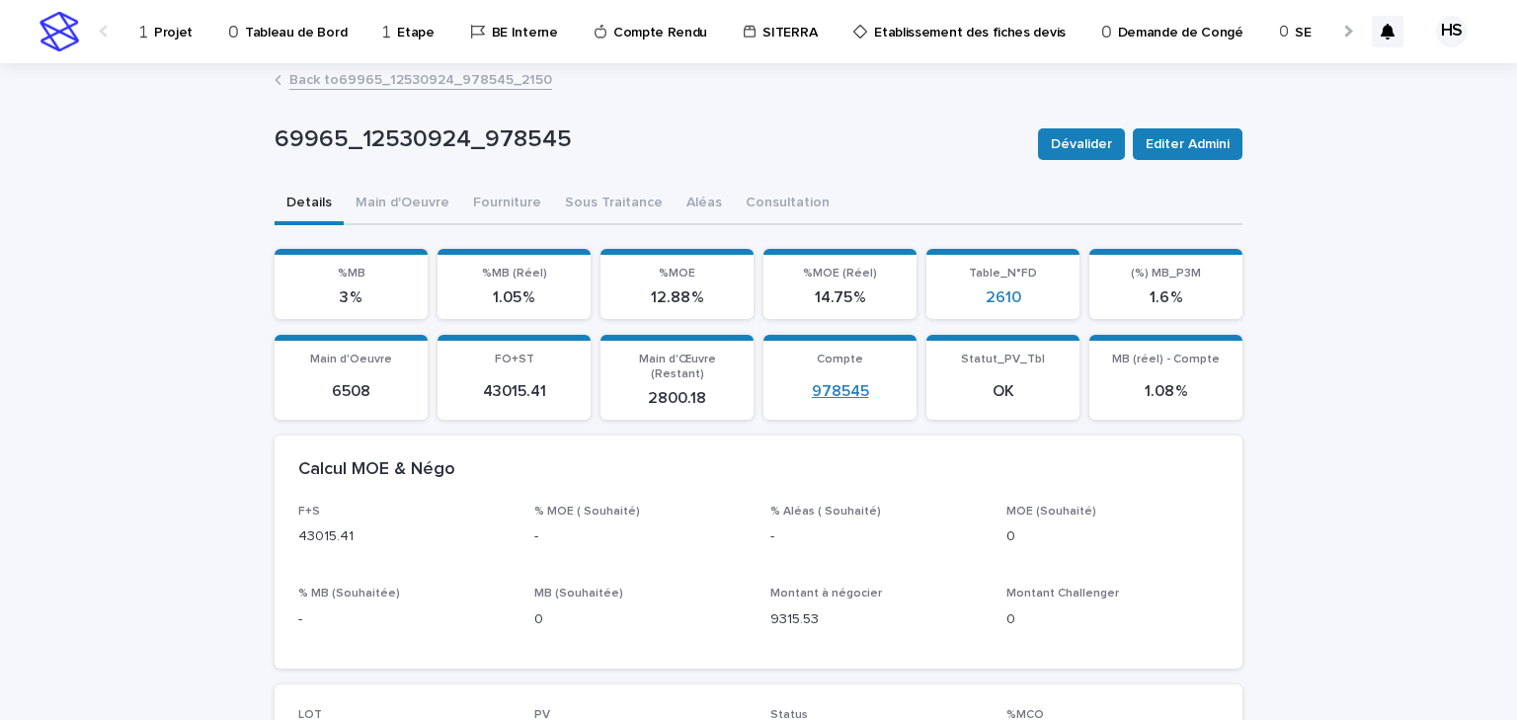
click at [830, 389] on link "978545" at bounding box center [840, 391] width 57 height 19
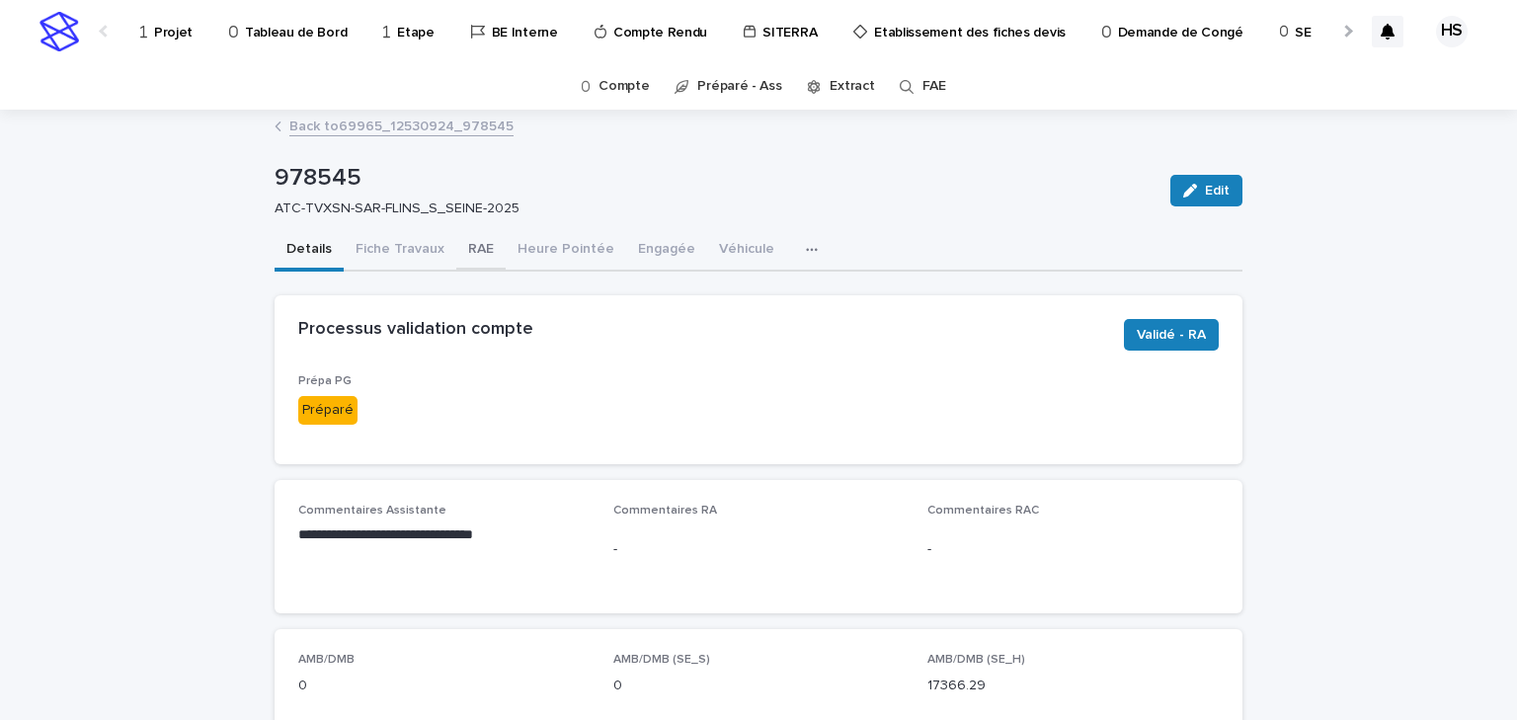
click at [474, 257] on button "RAE" at bounding box center [480, 250] width 49 height 41
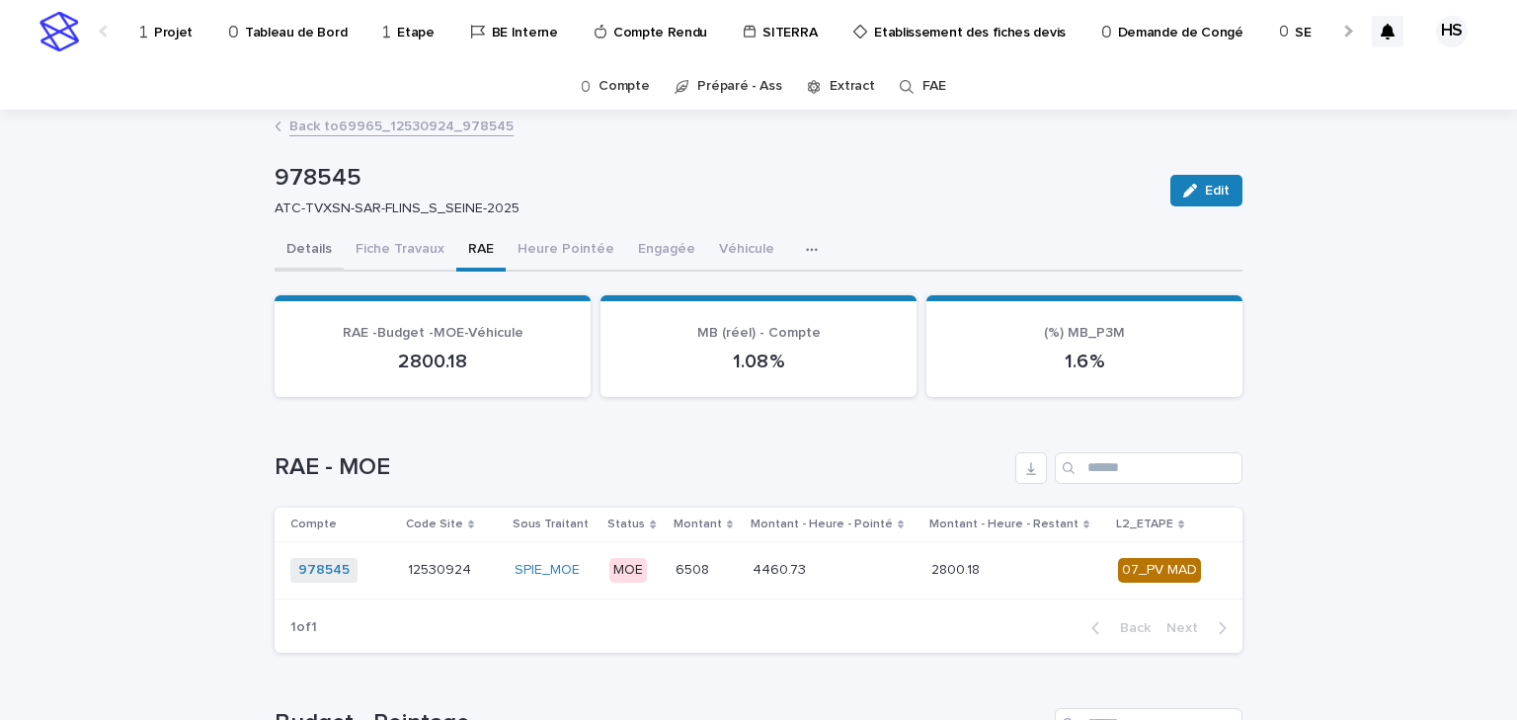
click at [300, 254] on button "Details" at bounding box center [309, 250] width 69 height 41
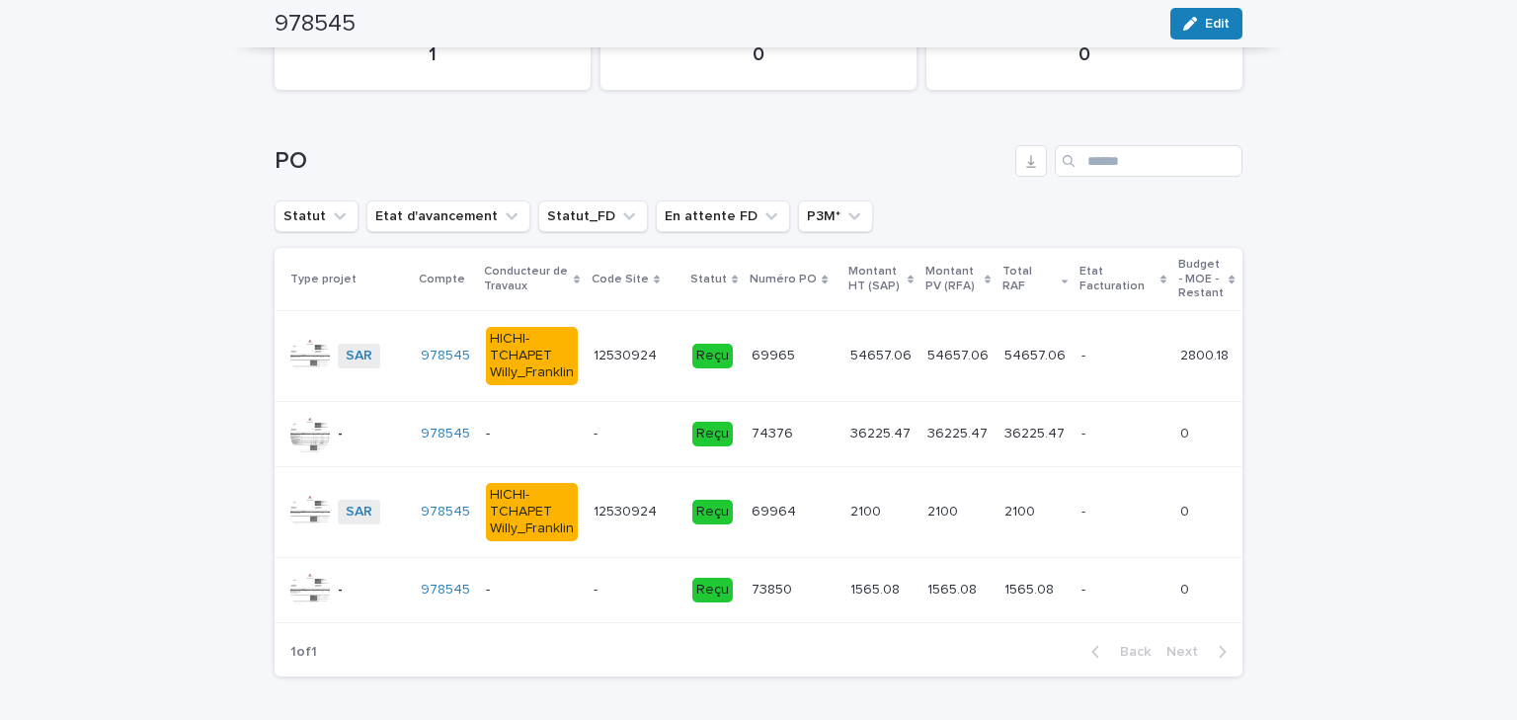
click at [605, 432] on p at bounding box center [635, 434] width 83 height 17
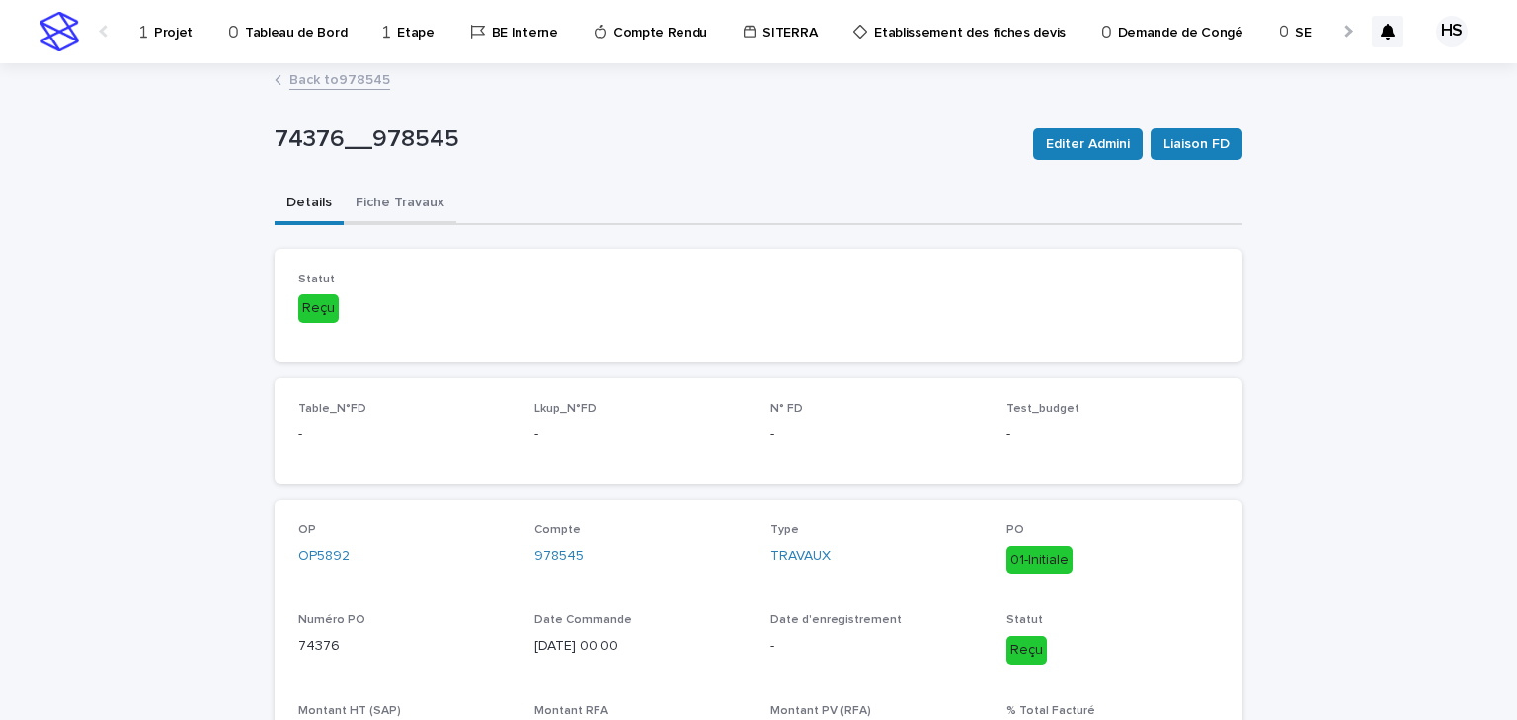
click at [407, 203] on button "Fiche Travaux" at bounding box center [400, 204] width 113 height 41
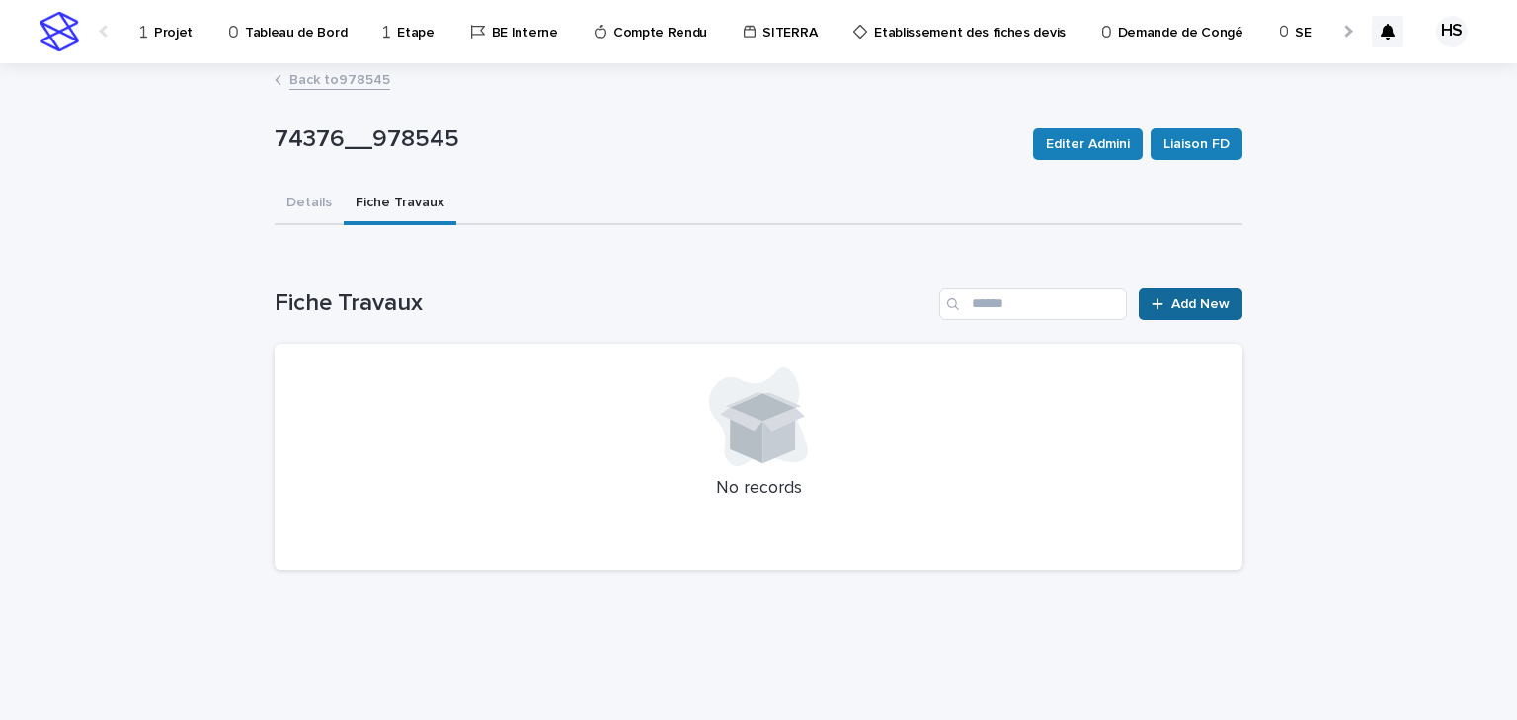
click at [1213, 303] on span "Add New" at bounding box center [1201, 304] width 58 height 14
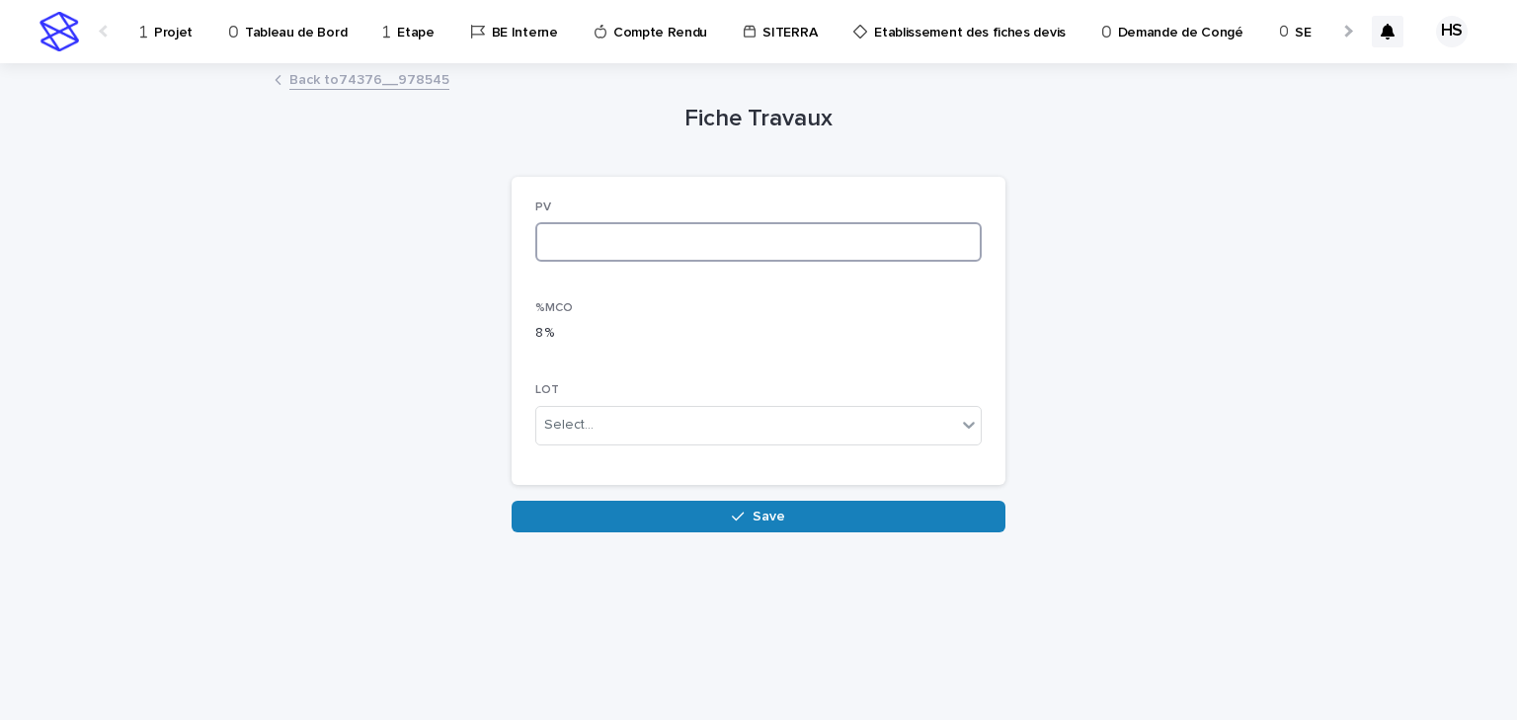
click at [656, 229] on input at bounding box center [758, 242] width 446 height 40
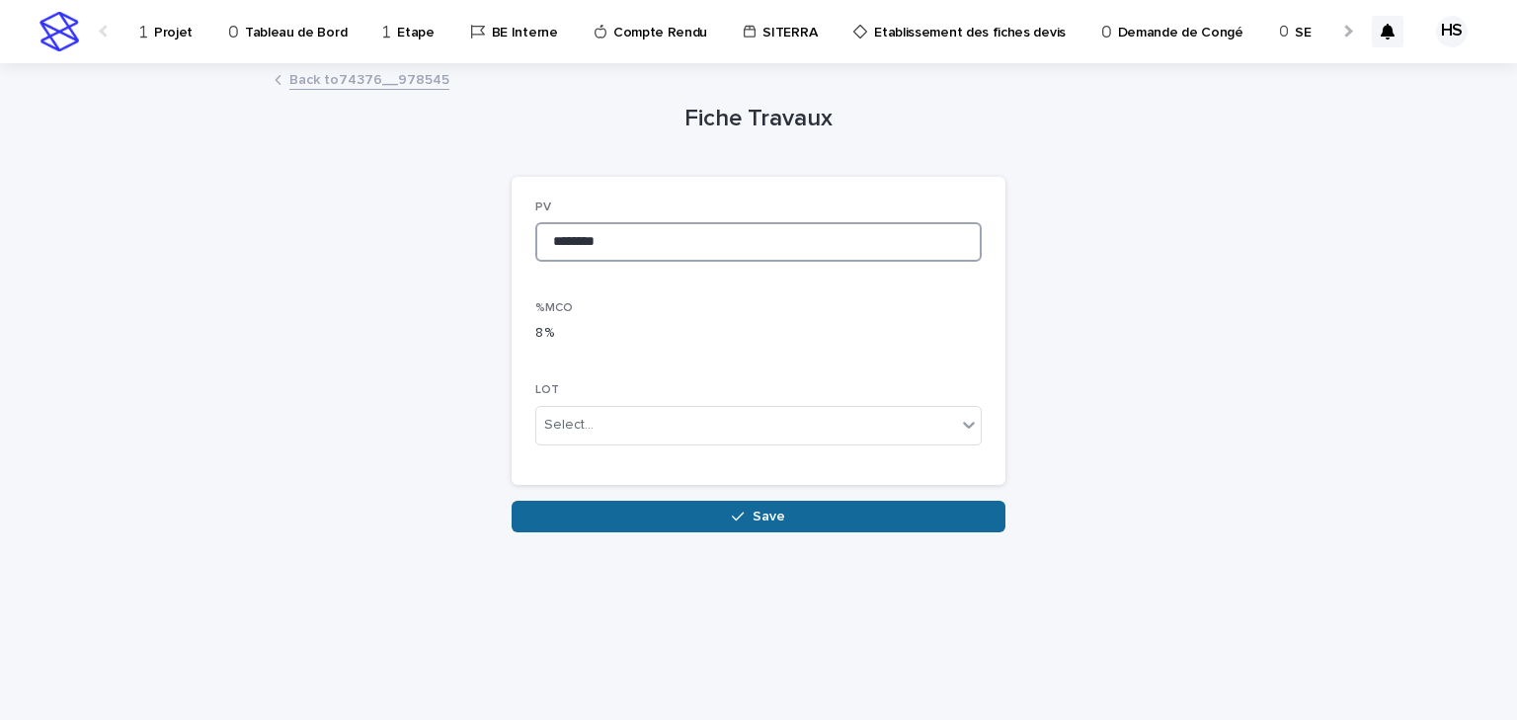
type input "********"
click at [691, 512] on button "Save" at bounding box center [759, 517] width 494 height 32
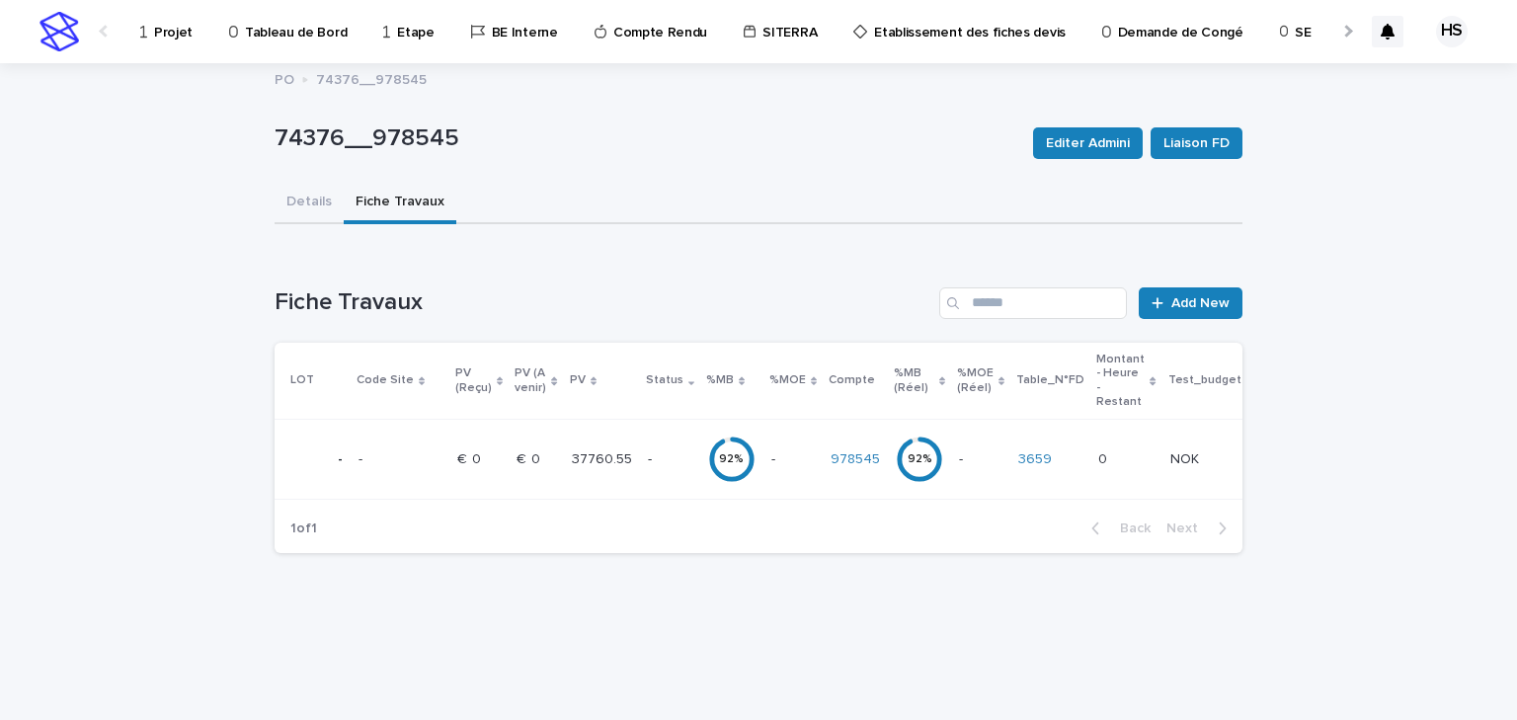
click at [652, 458] on p "-" at bounding box center [670, 459] width 44 height 17
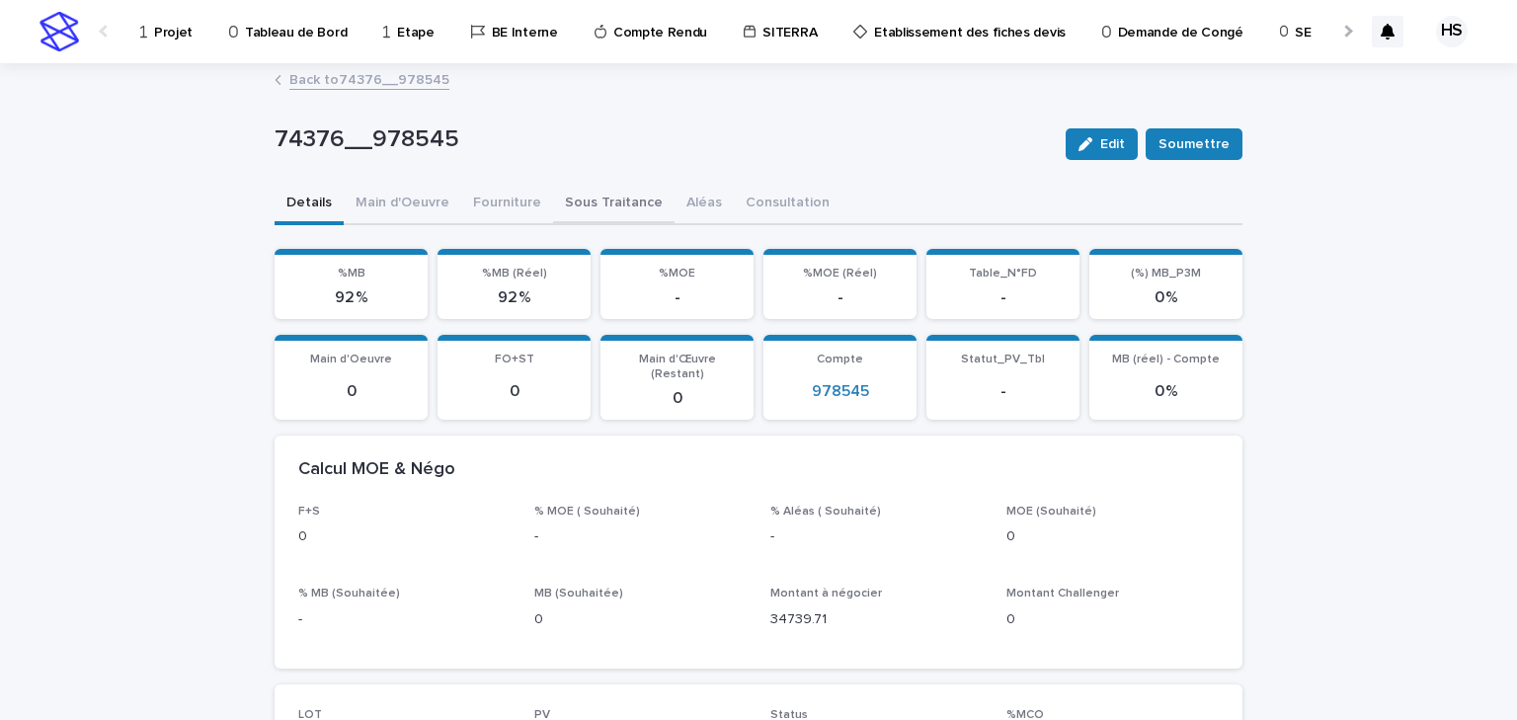
click at [568, 215] on button "Sous Traitance" at bounding box center [614, 204] width 122 height 41
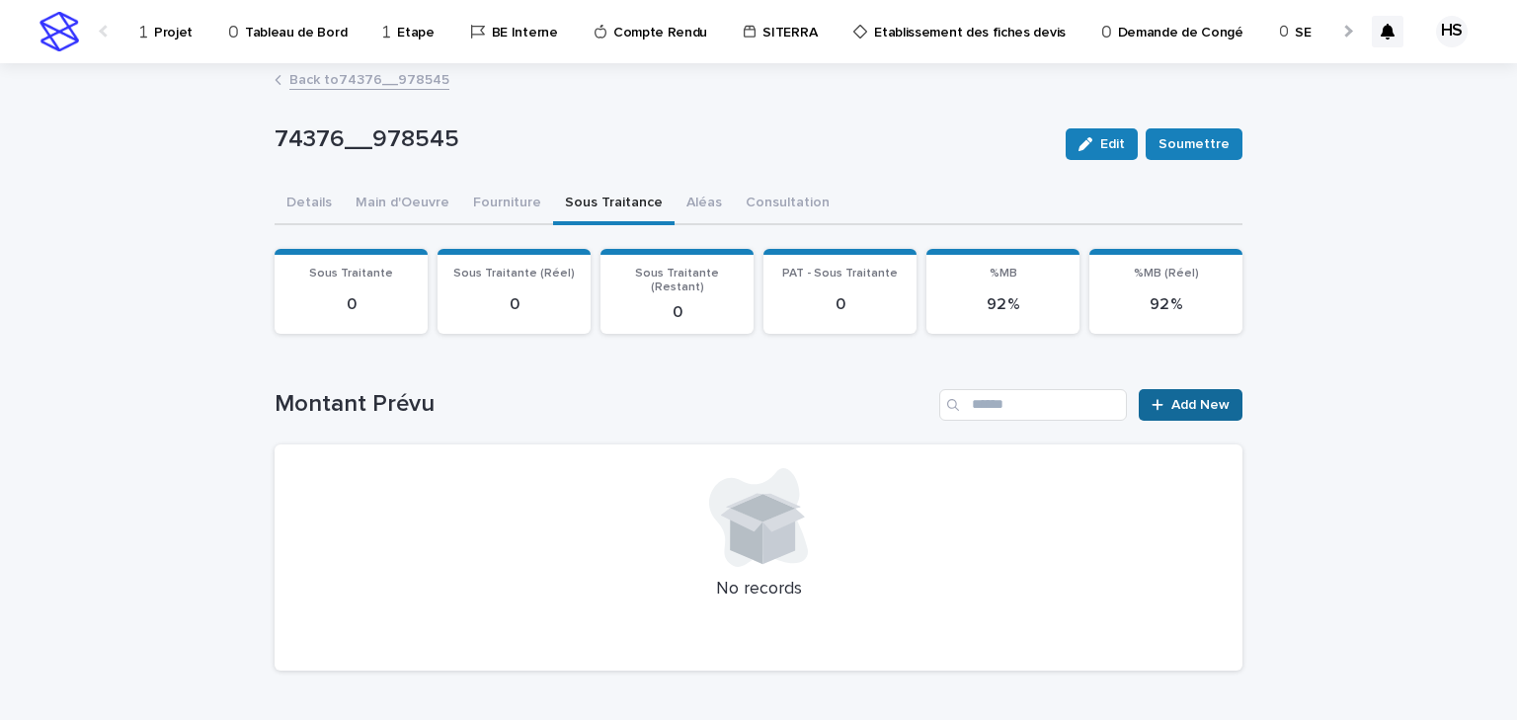
click at [1187, 389] on link "Add New" at bounding box center [1191, 405] width 104 height 32
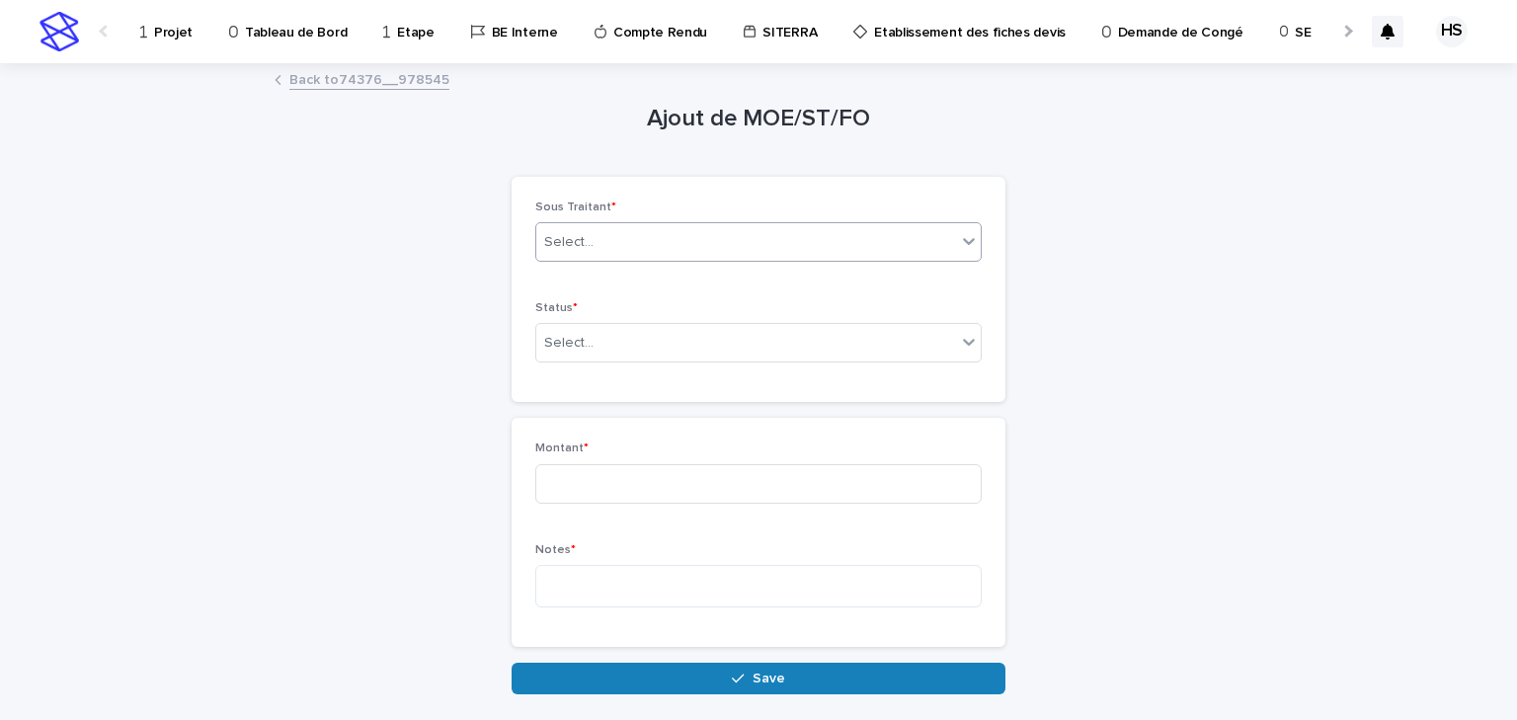
click at [689, 249] on div "Select..." at bounding box center [746, 242] width 420 height 33
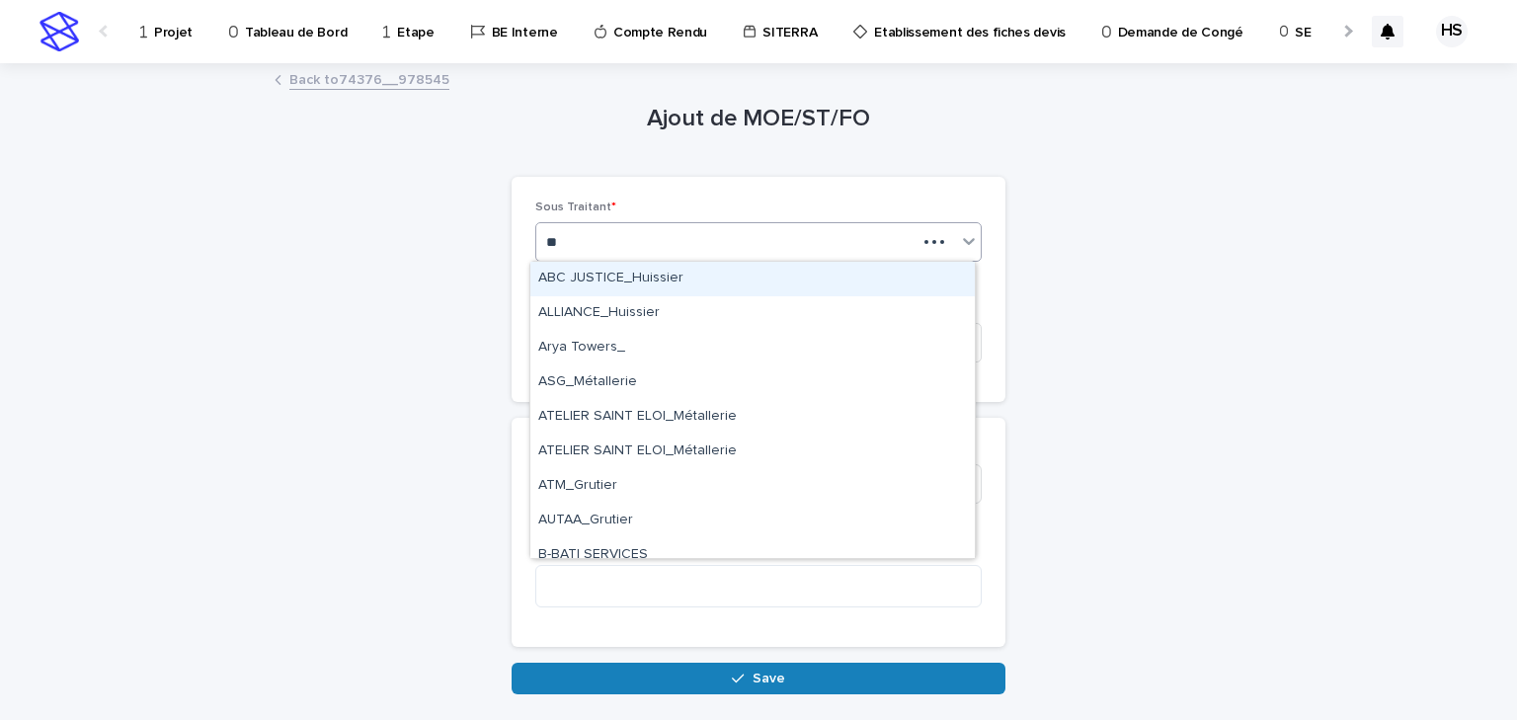
type input "***"
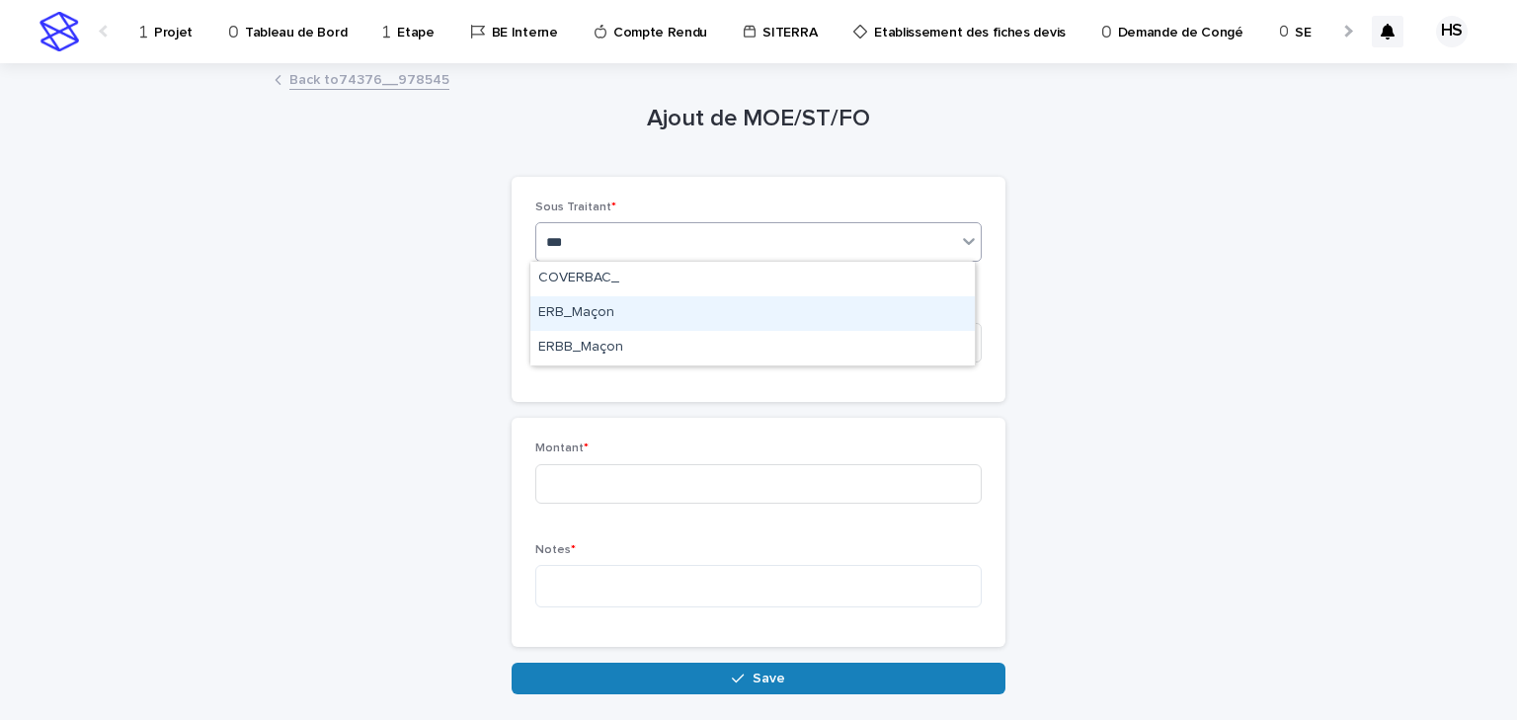
click at [621, 308] on div "ERB_Maçon" at bounding box center [752, 313] width 445 height 35
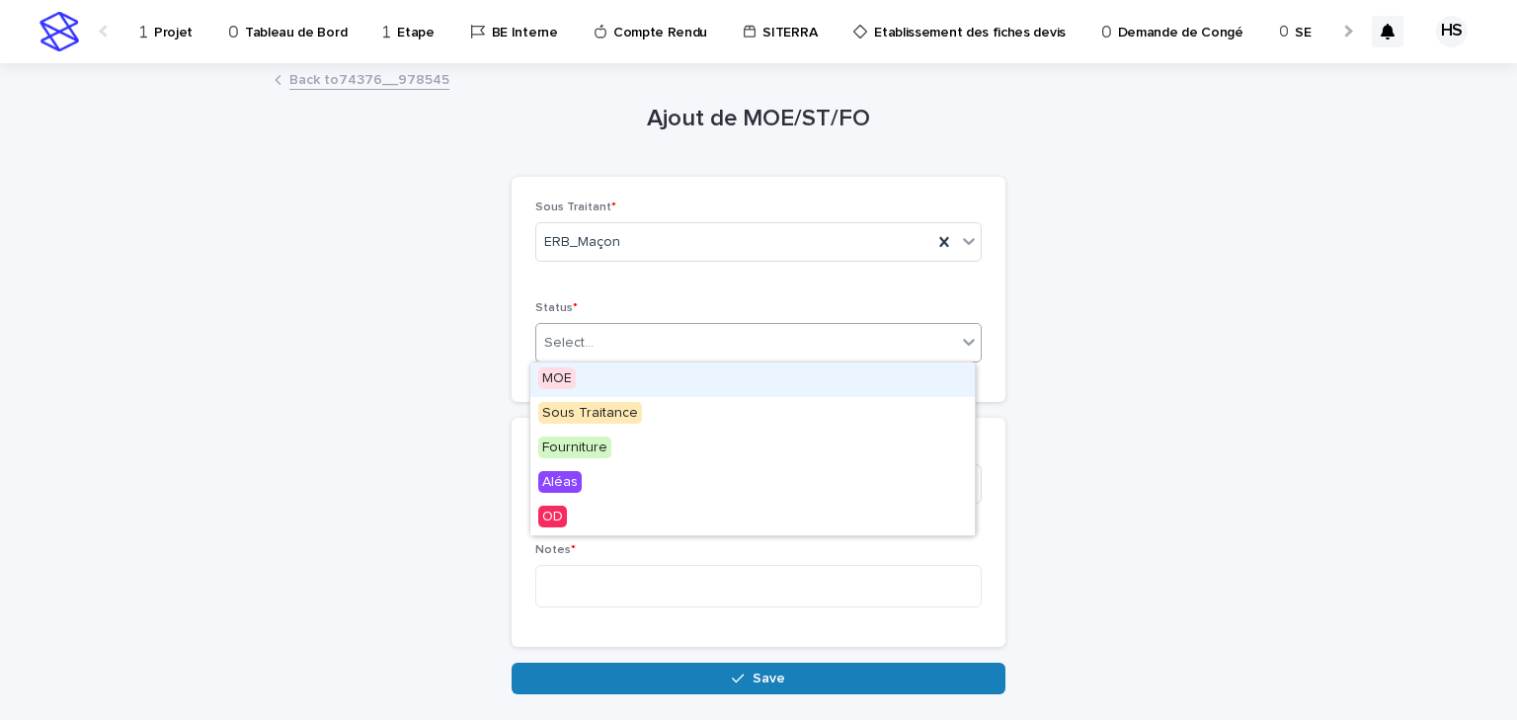
click at [598, 355] on div "Select..." at bounding box center [746, 343] width 420 height 33
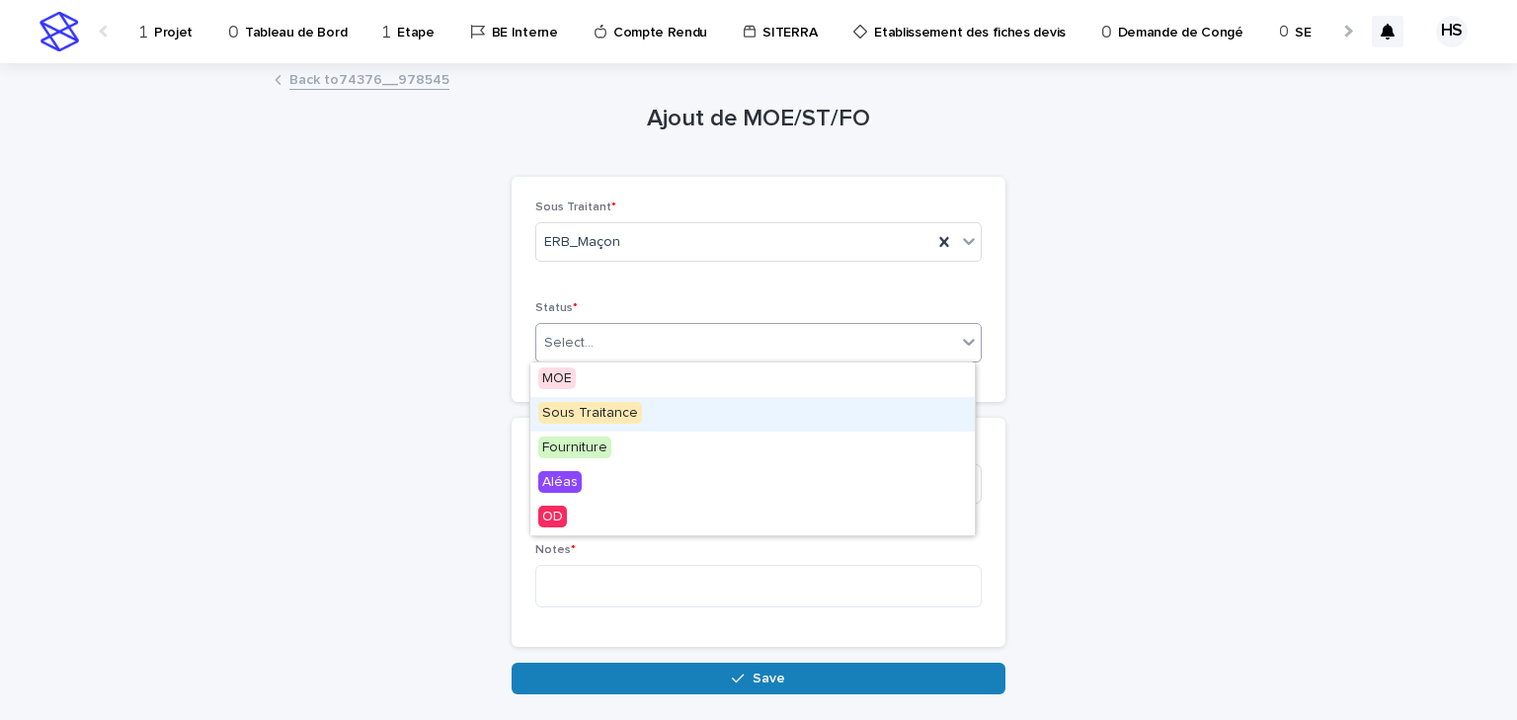
click at [598, 406] on span "Sous Traitance" at bounding box center [590, 413] width 104 height 22
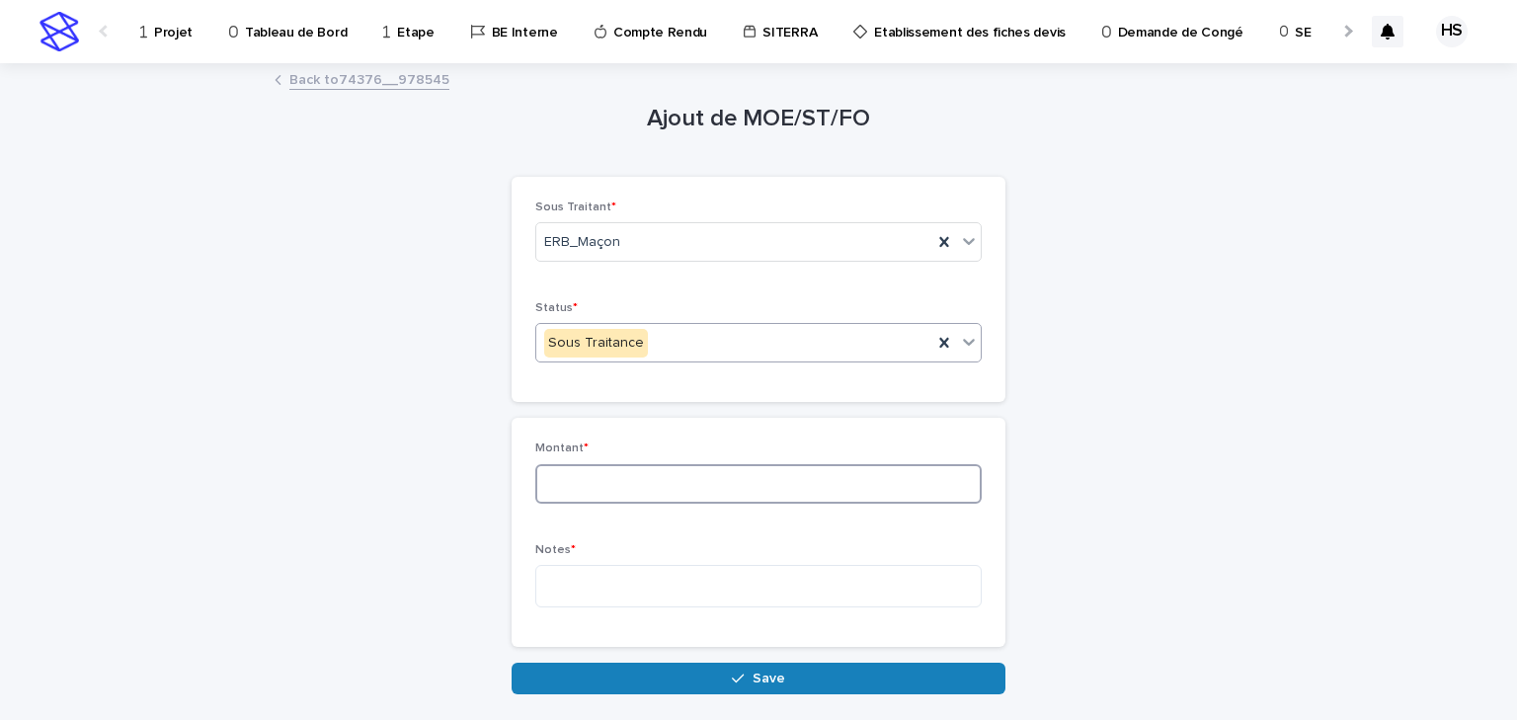
click at [594, 485] on input at bounding box center [758, 484] width 446 height 40
type input "*****"
click at [601, 568] on textarea at bounding box center [758, 586] width 446 height 42
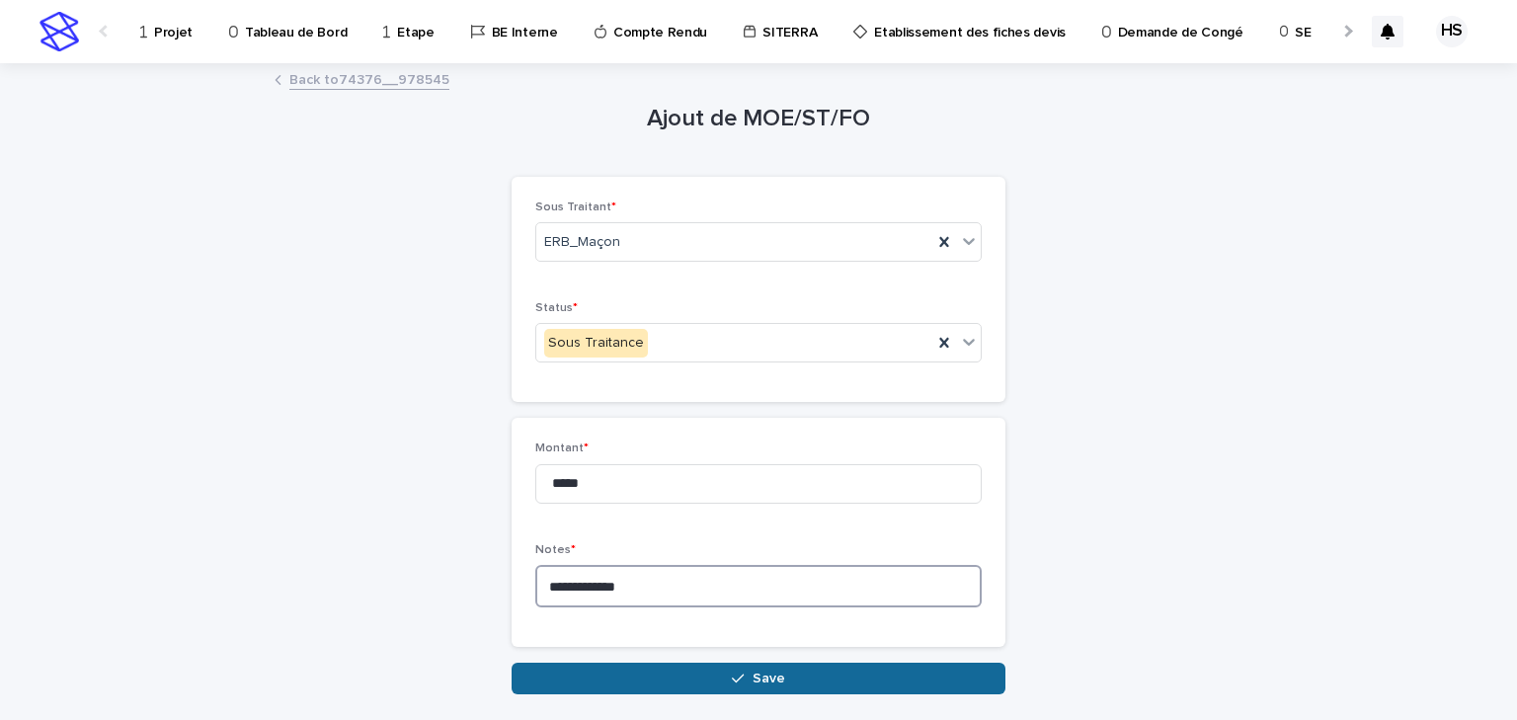
type textarea "**********"
click at [612, 624] on button "Save" at bounding box center [759, 679] width 494 height 32
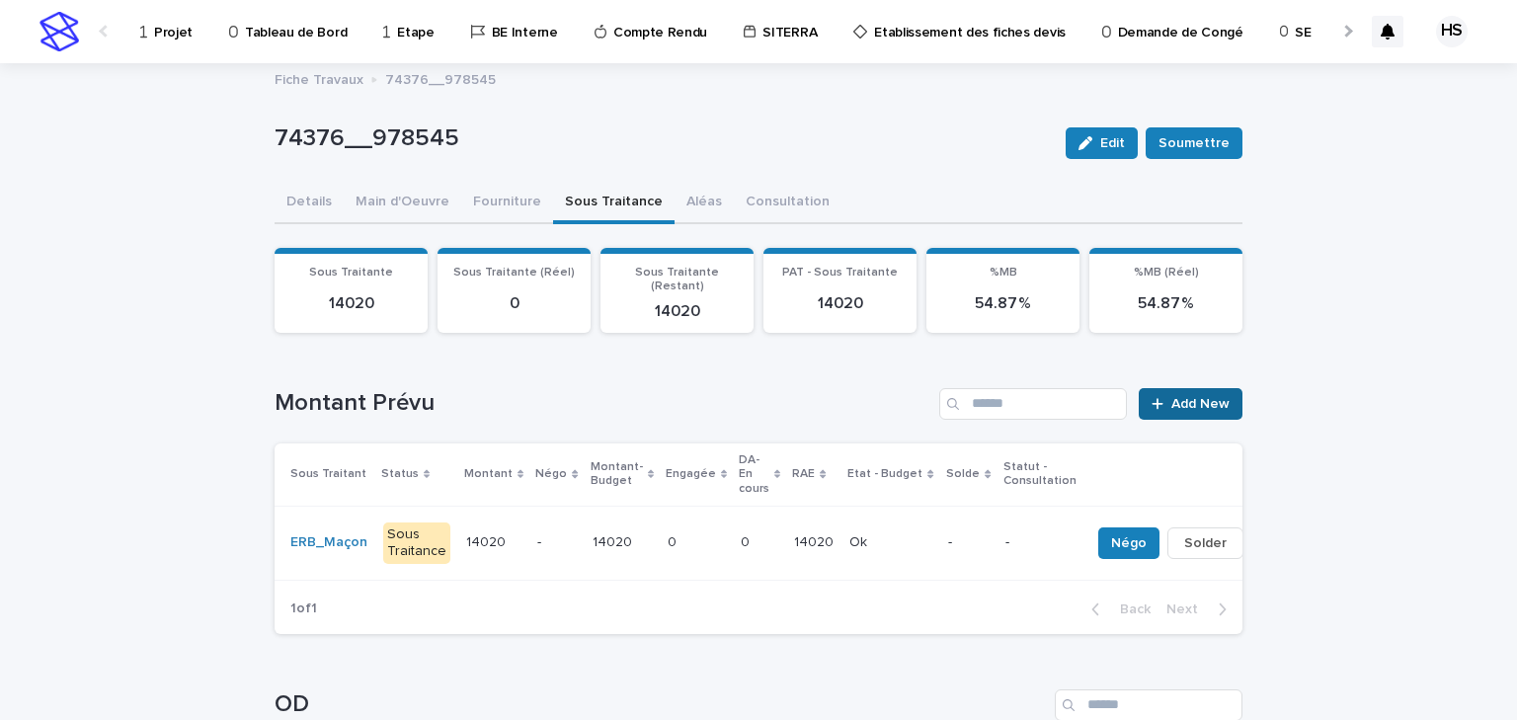
click at [1172, 397] on span "Add New" at bounding box center [1201, 404] width 58 height 14
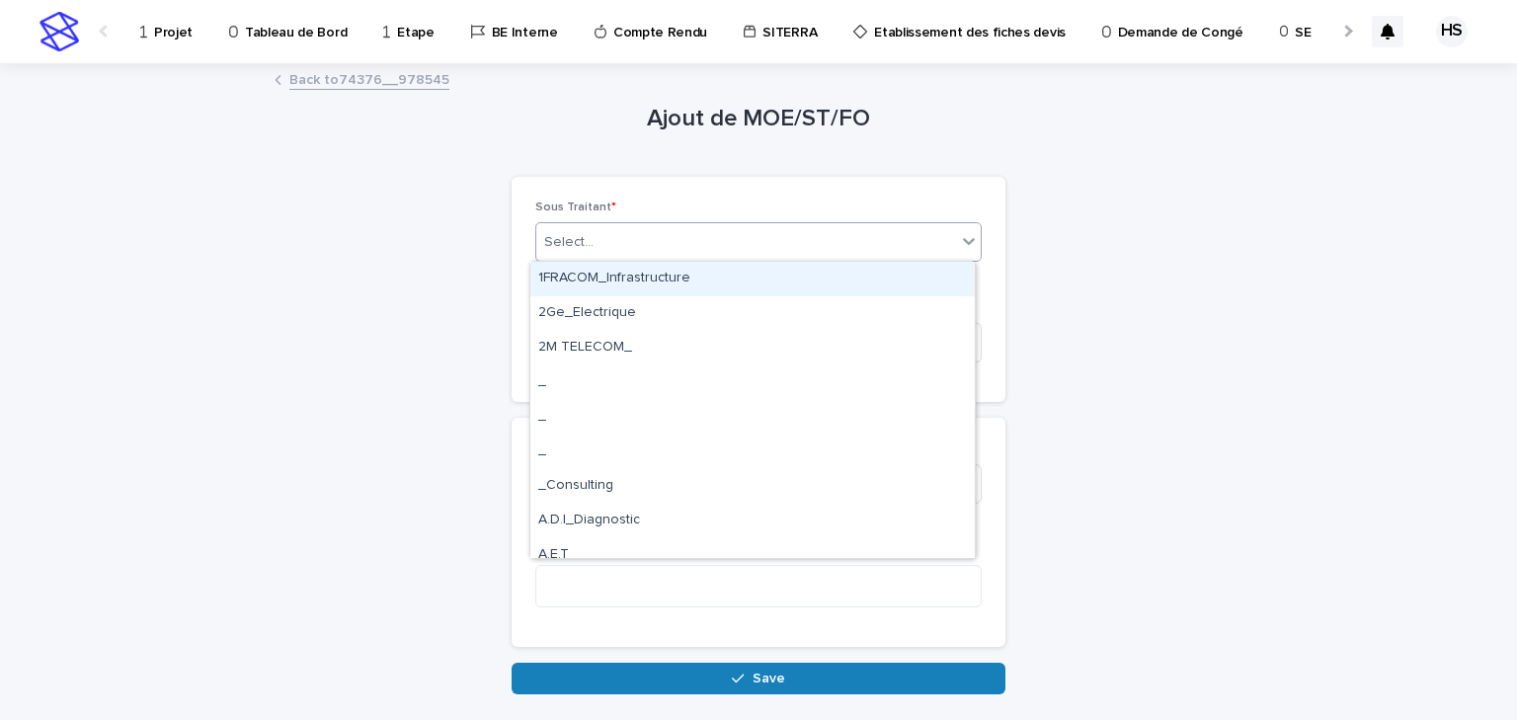
click at [565, 234] on div "Select..." at bounding box center [568, 242] width 49 height 21
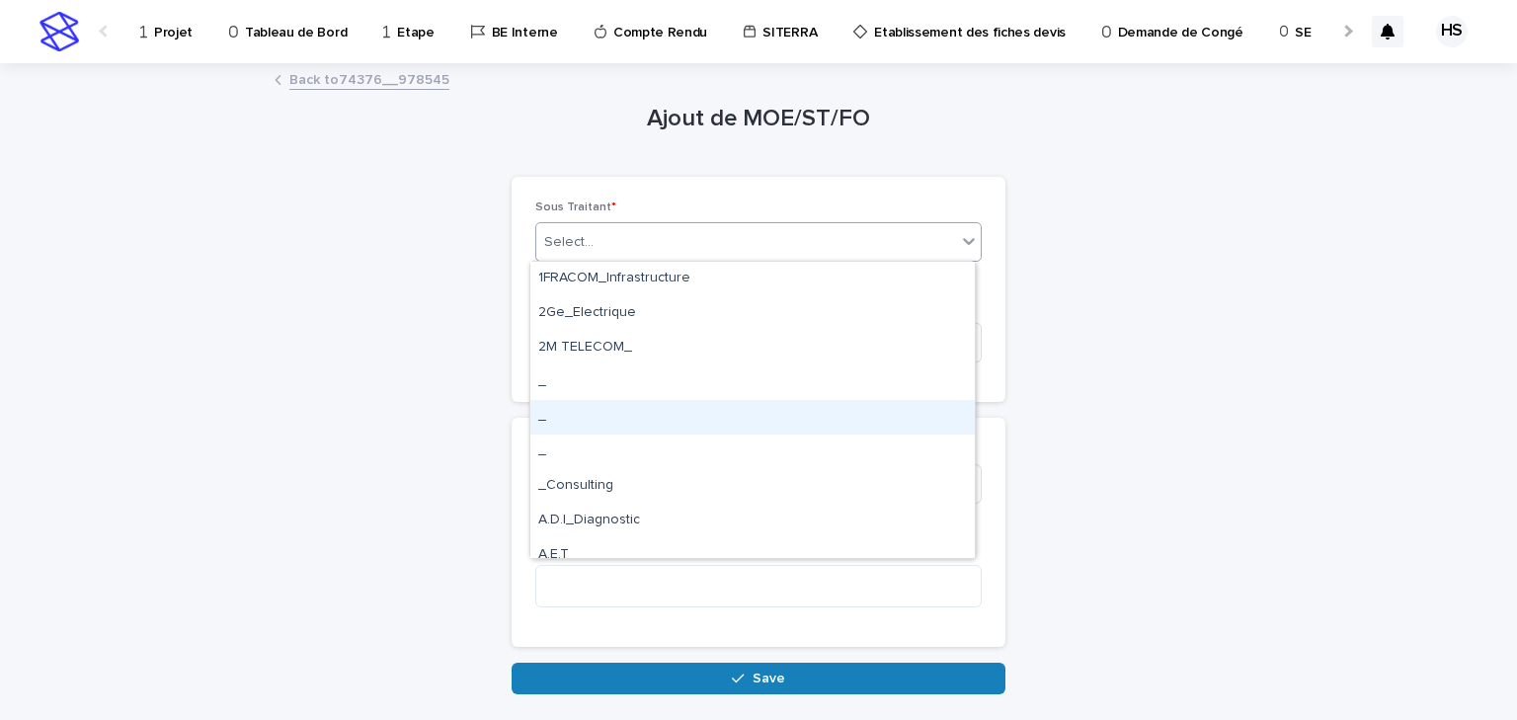
click at [620, 426] on div "_" at bounding box center [752, 417] width 445 height 35
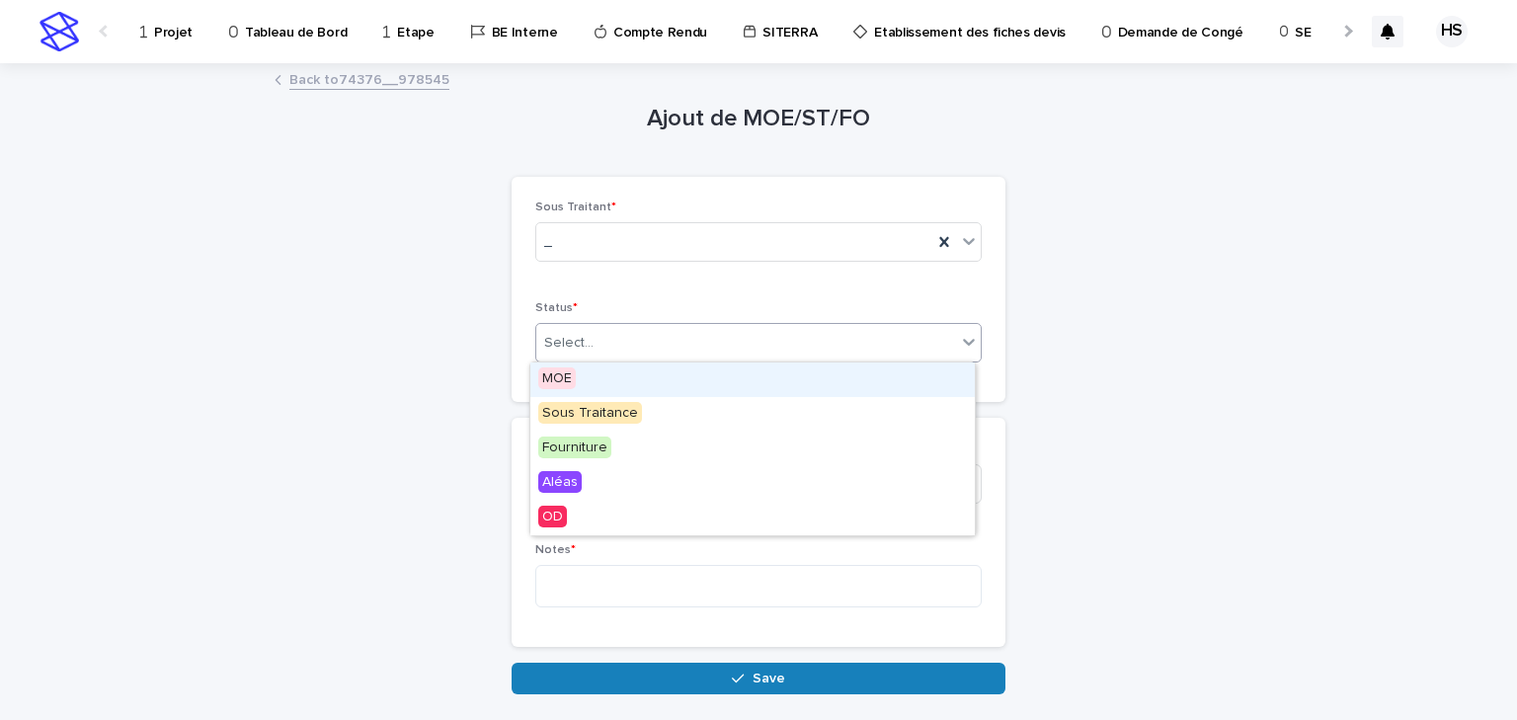
click at [594, 336] on div "Select..." at bounding box center [746, 343] width 420 height 33
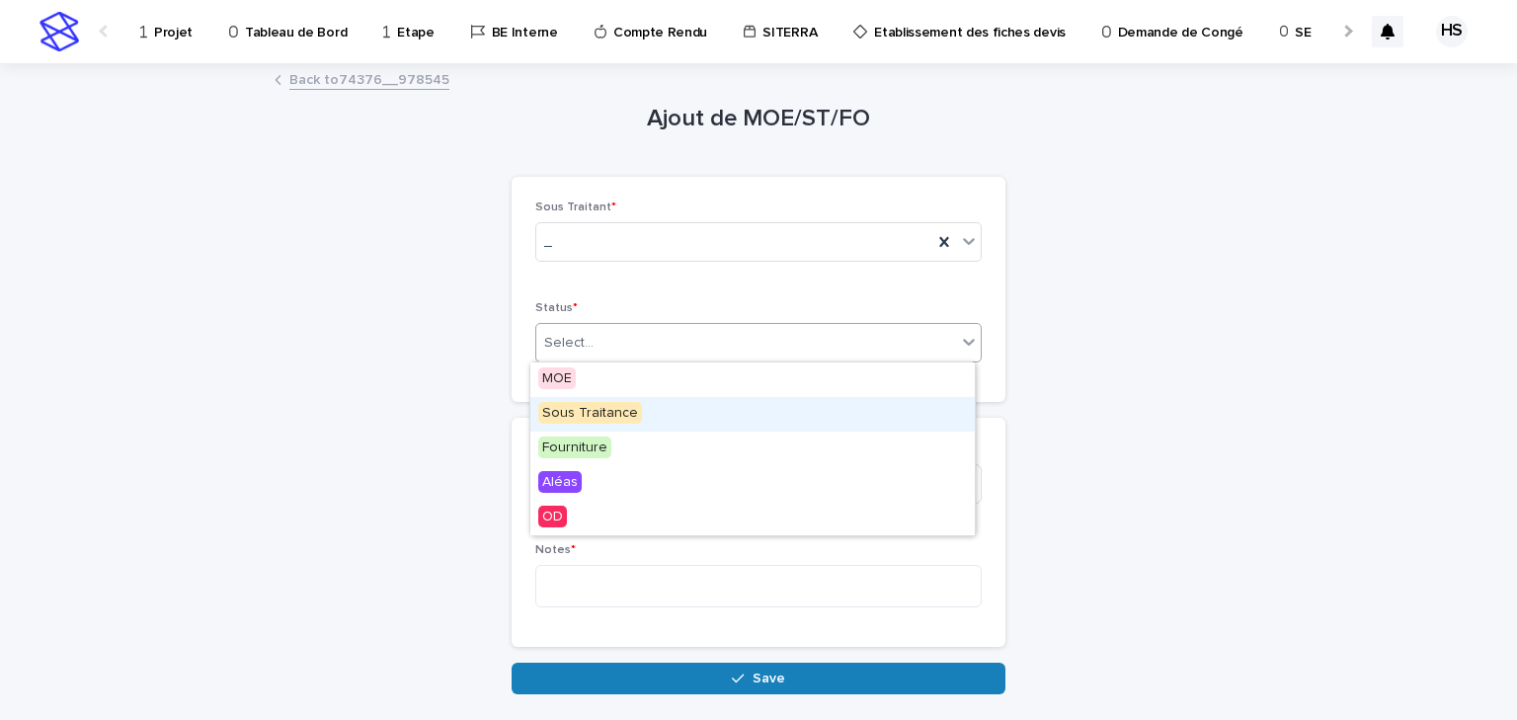
click at [593, 407] on span "Sous Traitance" at bounding box center [590, 413] width 104 height 22
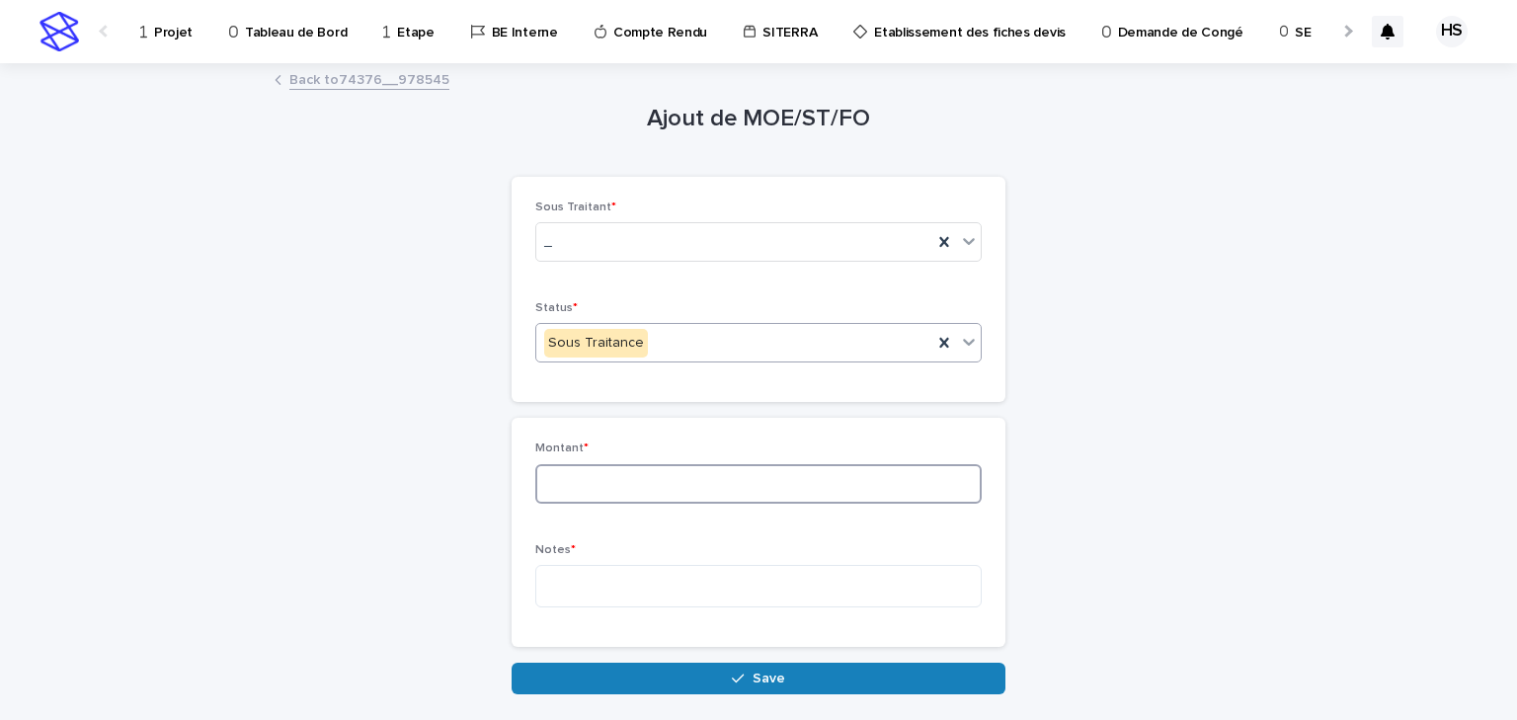
click at [584, 490] on input at bounding box center [758, 484] width 446 height 40
type input "****"
click at [558, 572] on textarea at bounding box center [758, 586] width 446 height 42
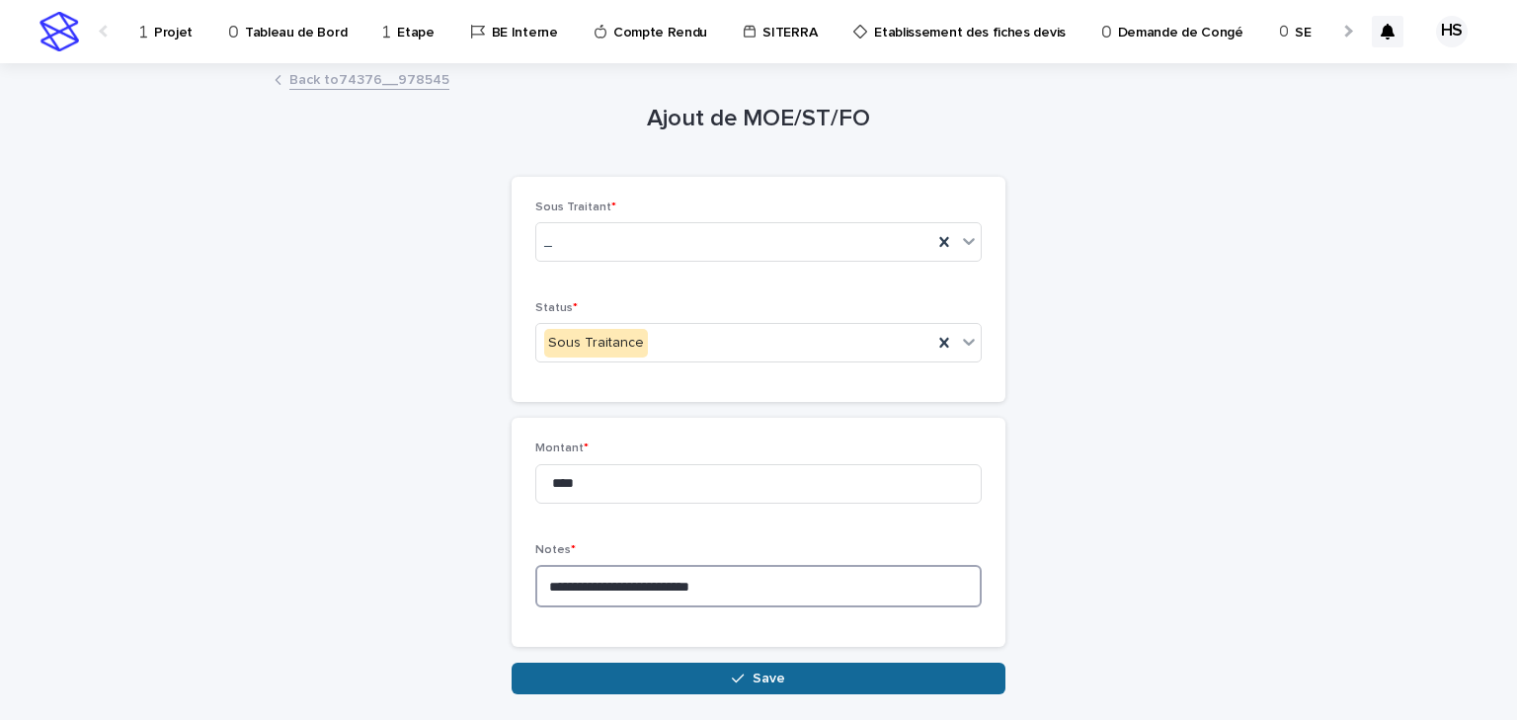
type textarea "**********"
click at [577, 624] on button "Save" at bounding box center [759, 679] width 494 height 32
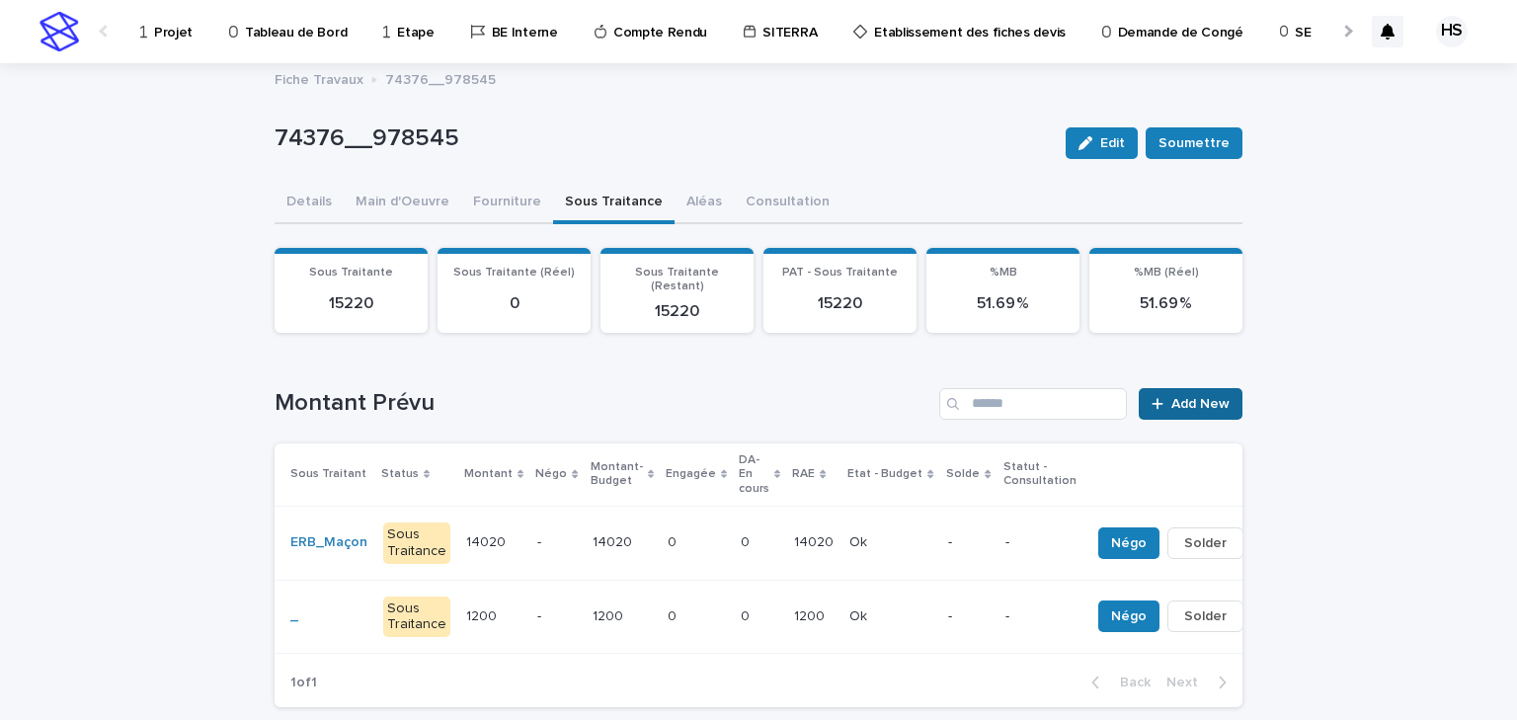
click at [1172, 397] on span "Add New" at bounding box center [1201, 404] width 58 height 14
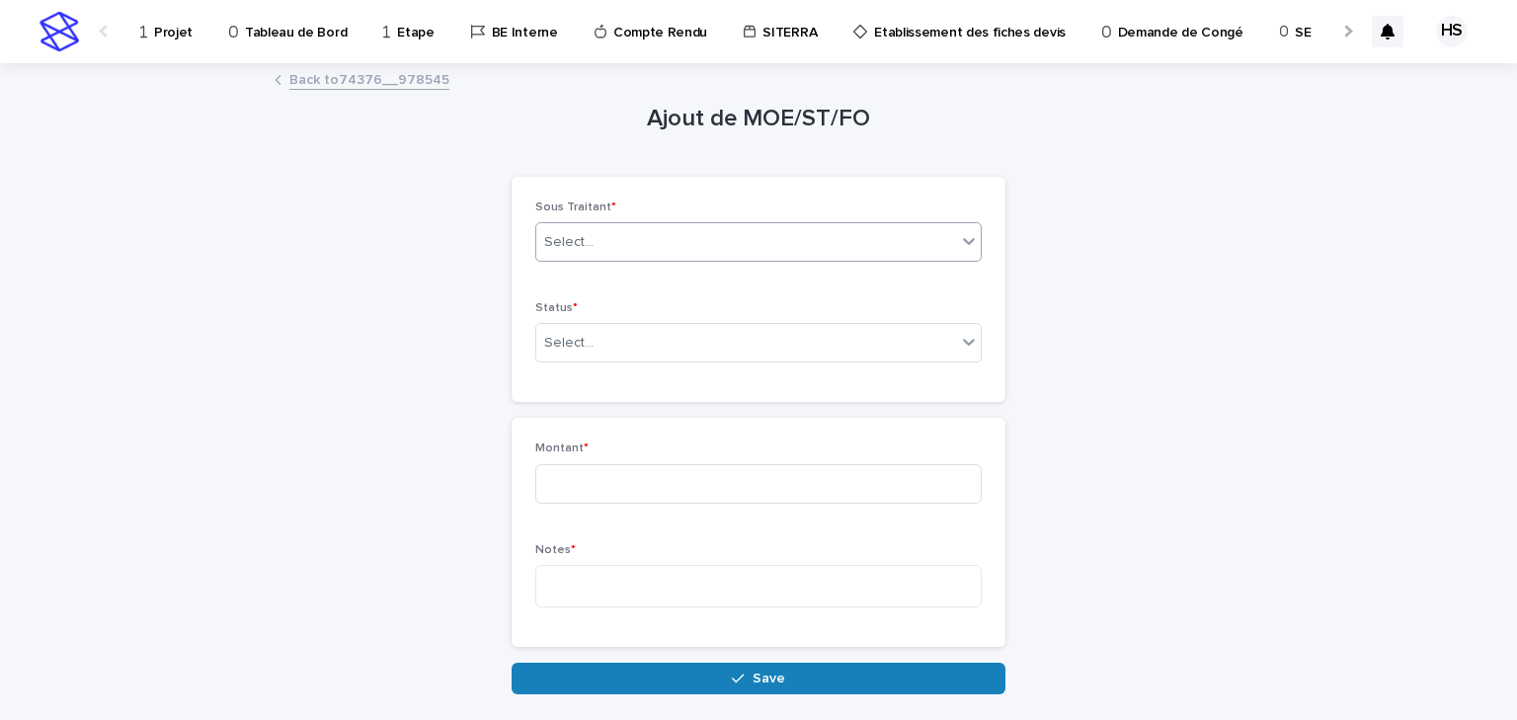
click at [605, 250] on div "Select..." at bounding box center [746, 242] width 420 height 33
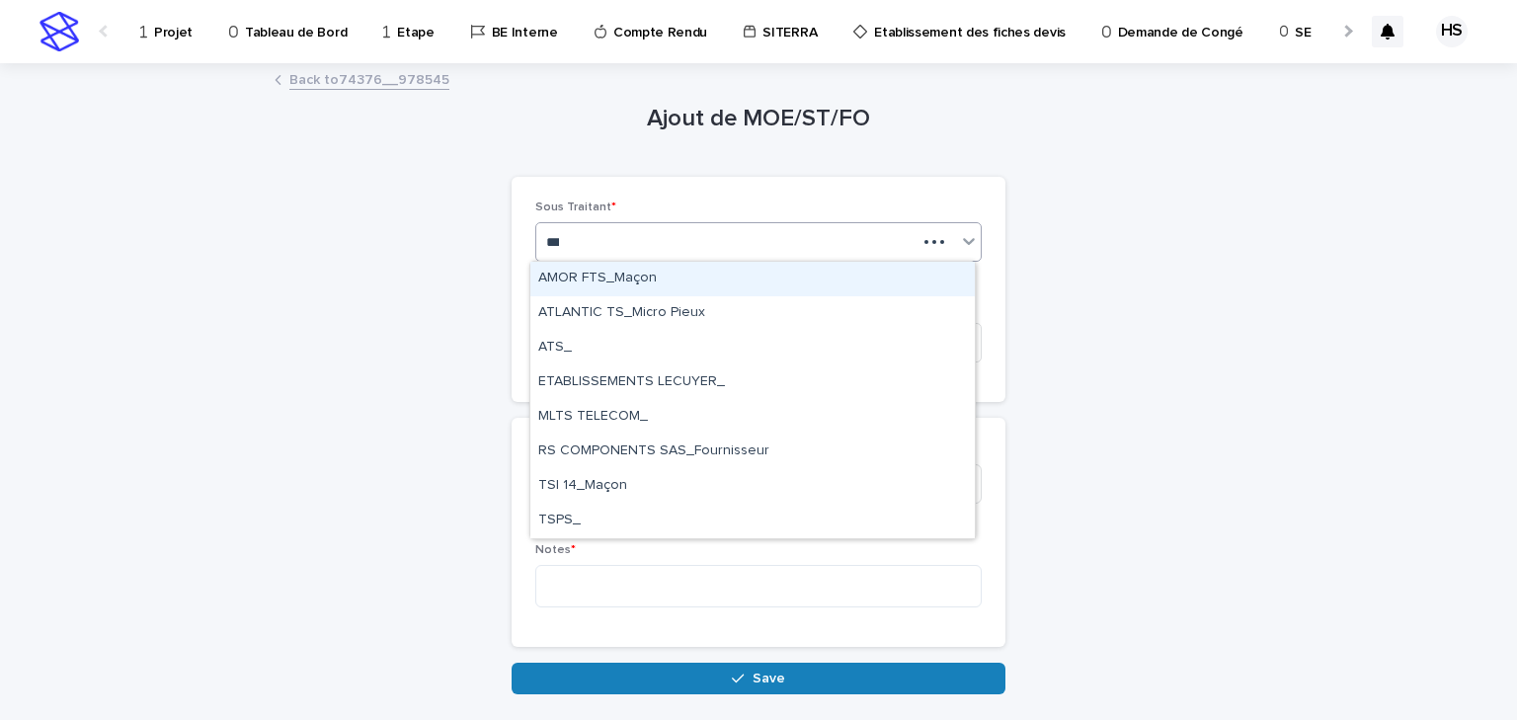
type input "****"
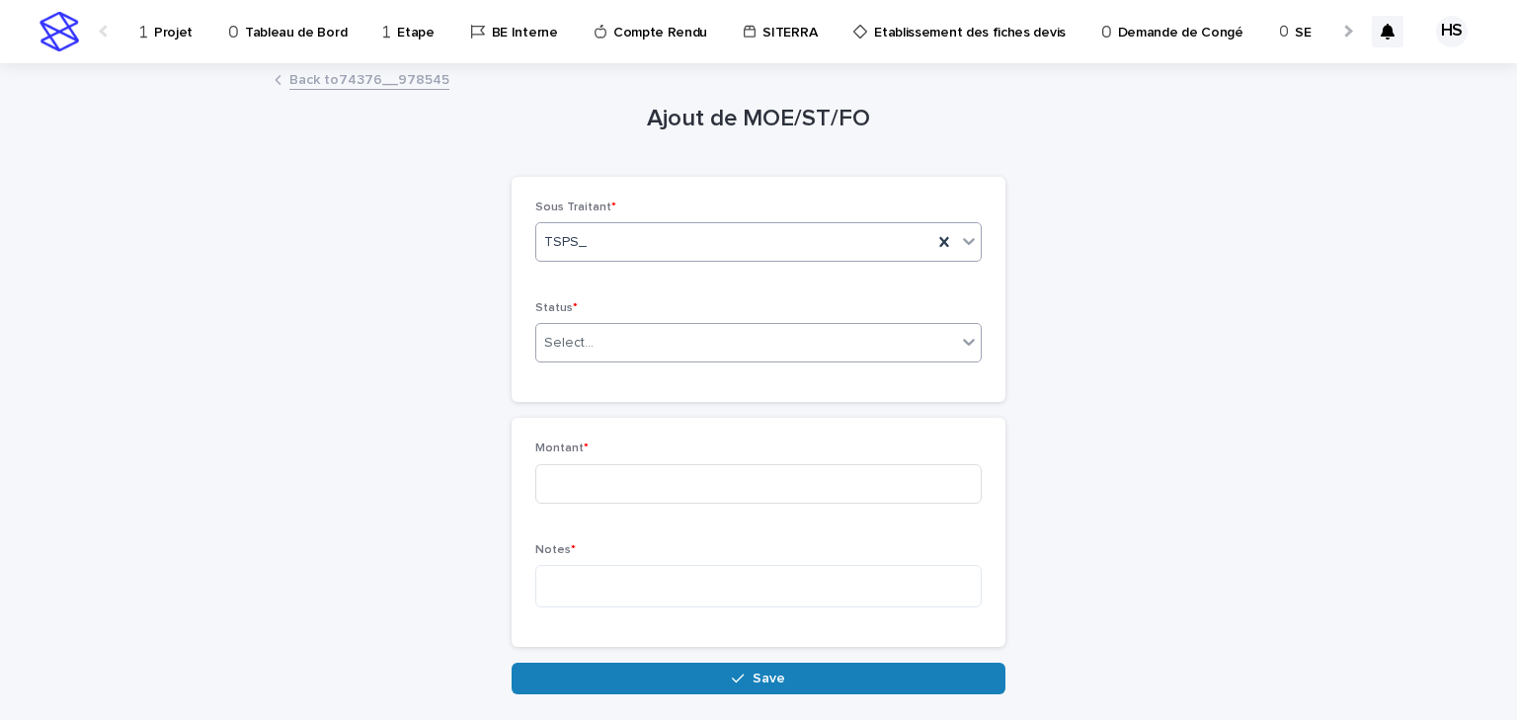
click at [608, 360] on div "Select..." at bounding box center [758, 343] width 446 height 40
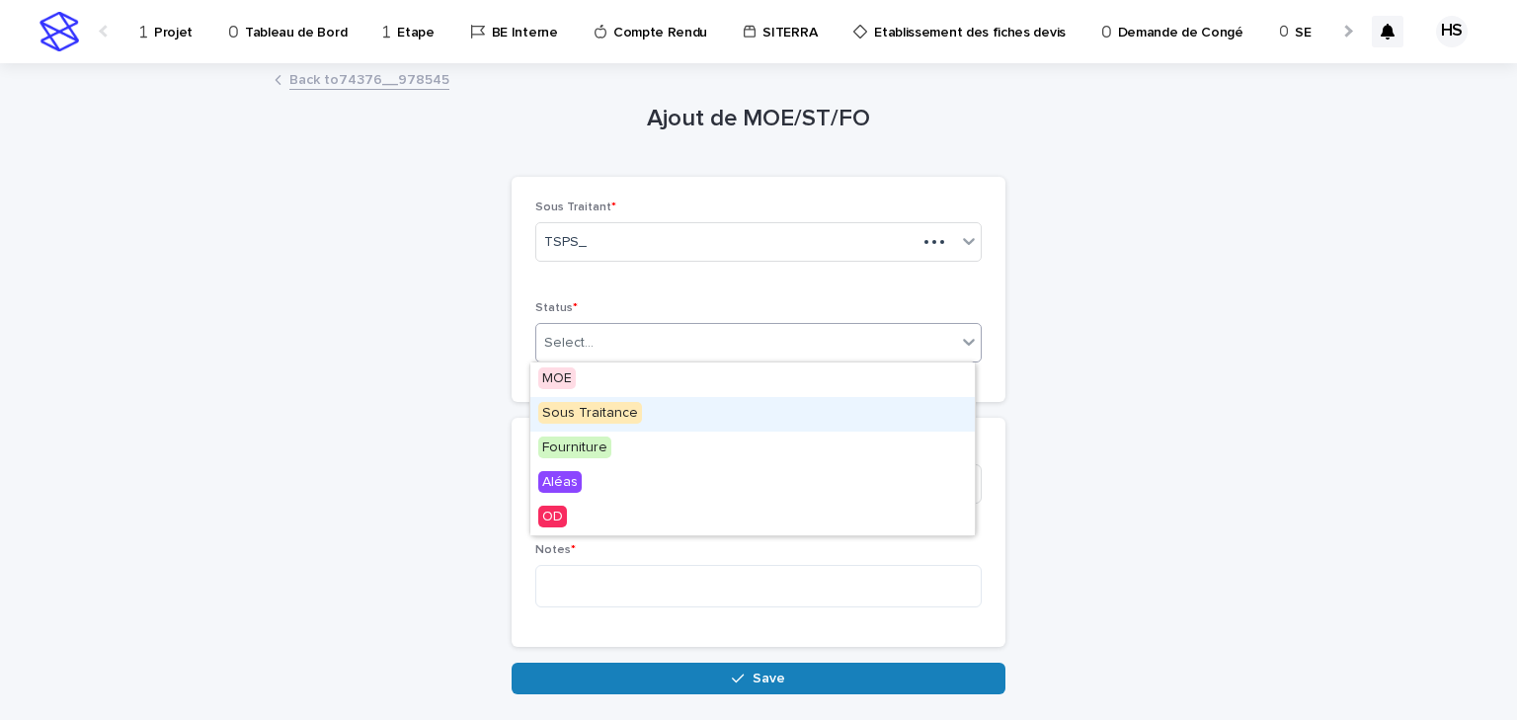
click at [608, 411] on span "Sous Traitance" at bounding box center [590, 413] width 104 height 22
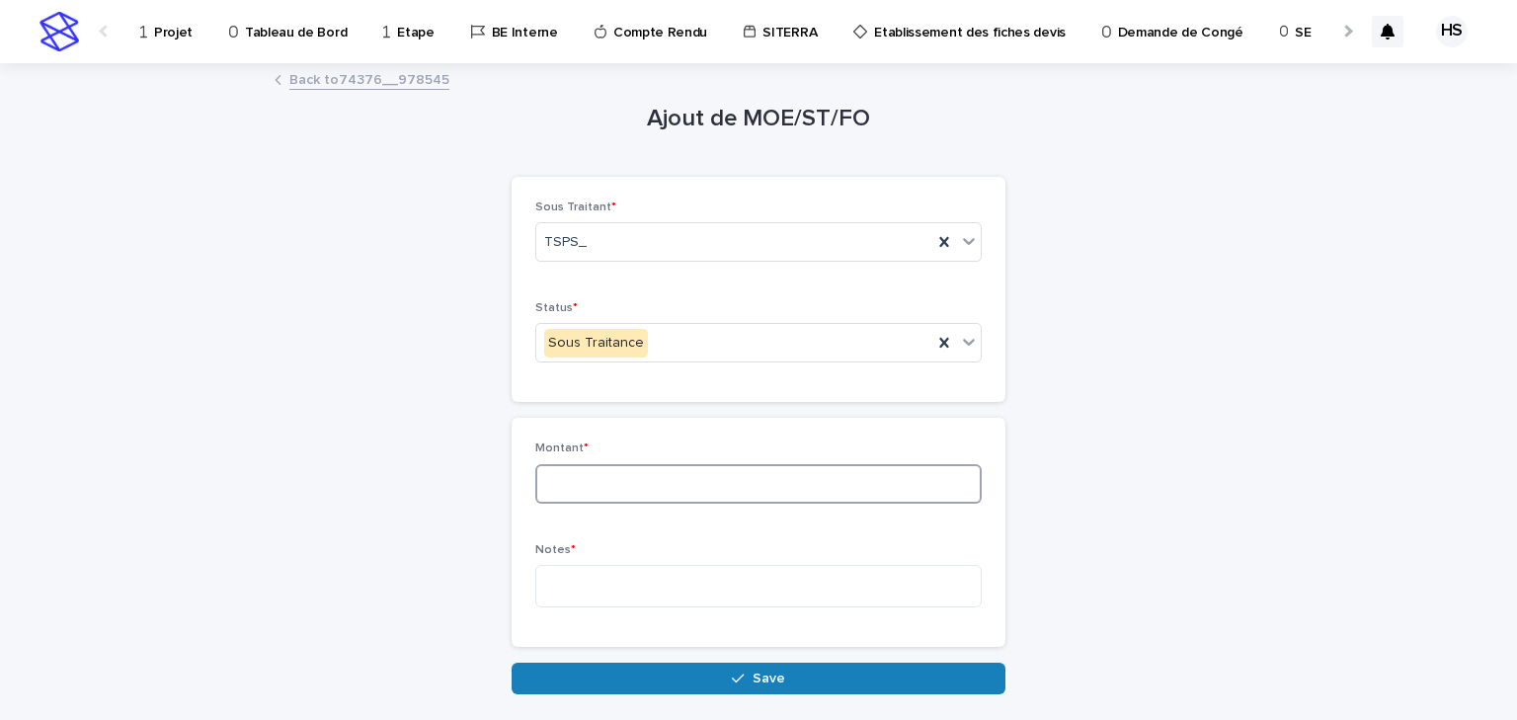
click at [589, 481] on input at bounding box center [758, 484] width 446 height 40
type input "****"
click at [583, 570] on textarea at bounding box center [758, 586] width 446 height 42
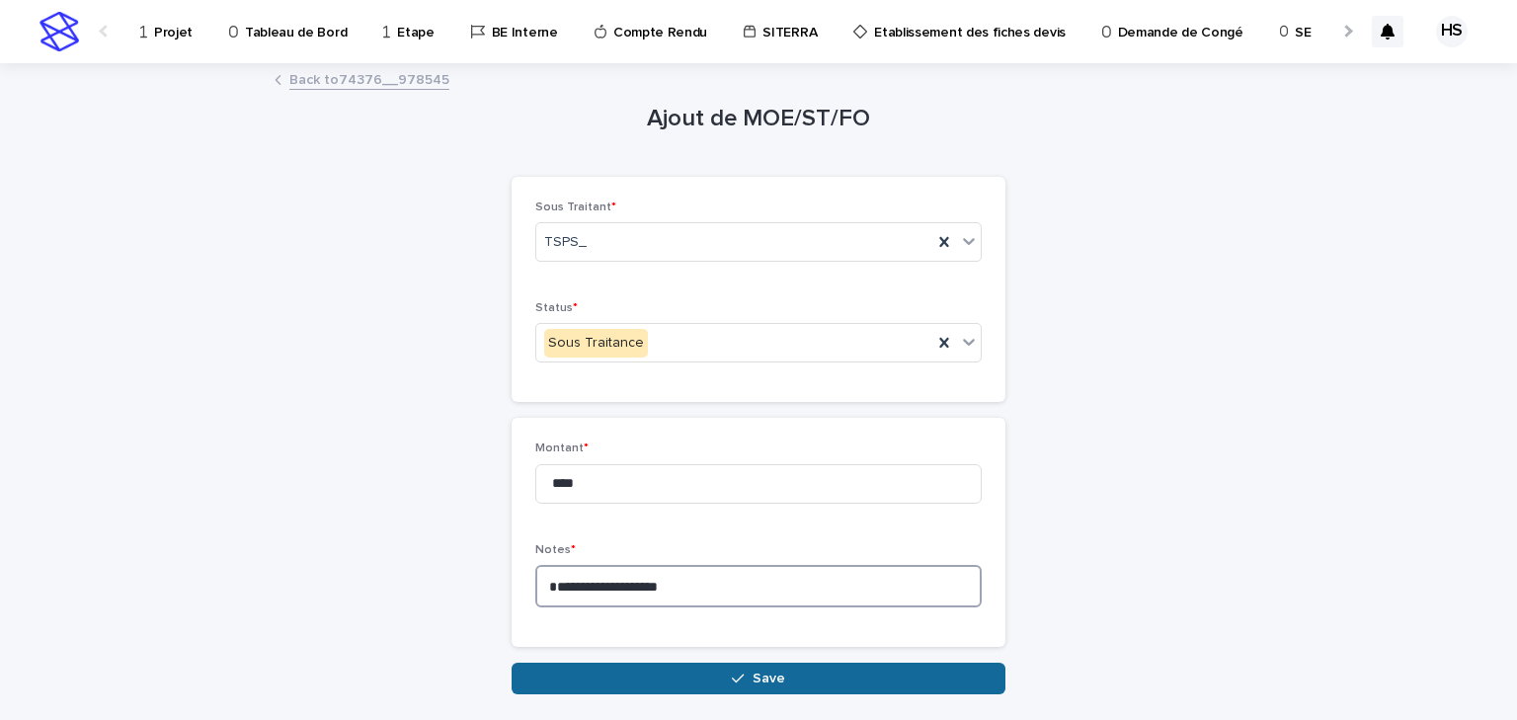
type textarea "**********"
click at [647, 624] on button "Save" at bounding box center [759, 679] width 494 height 32
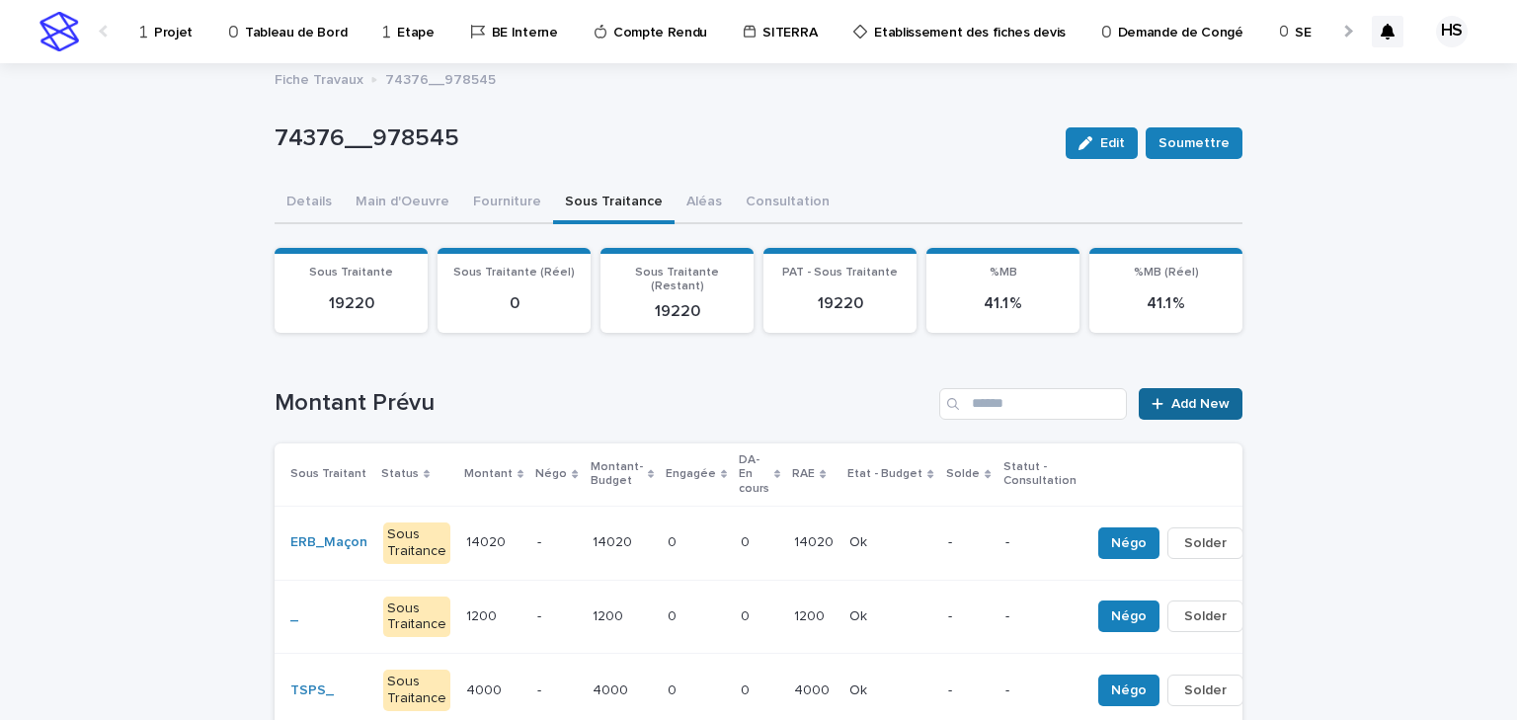
click at [1198, 397] on span "Add New" at bounding box center [1201, 404] width 58 height 14
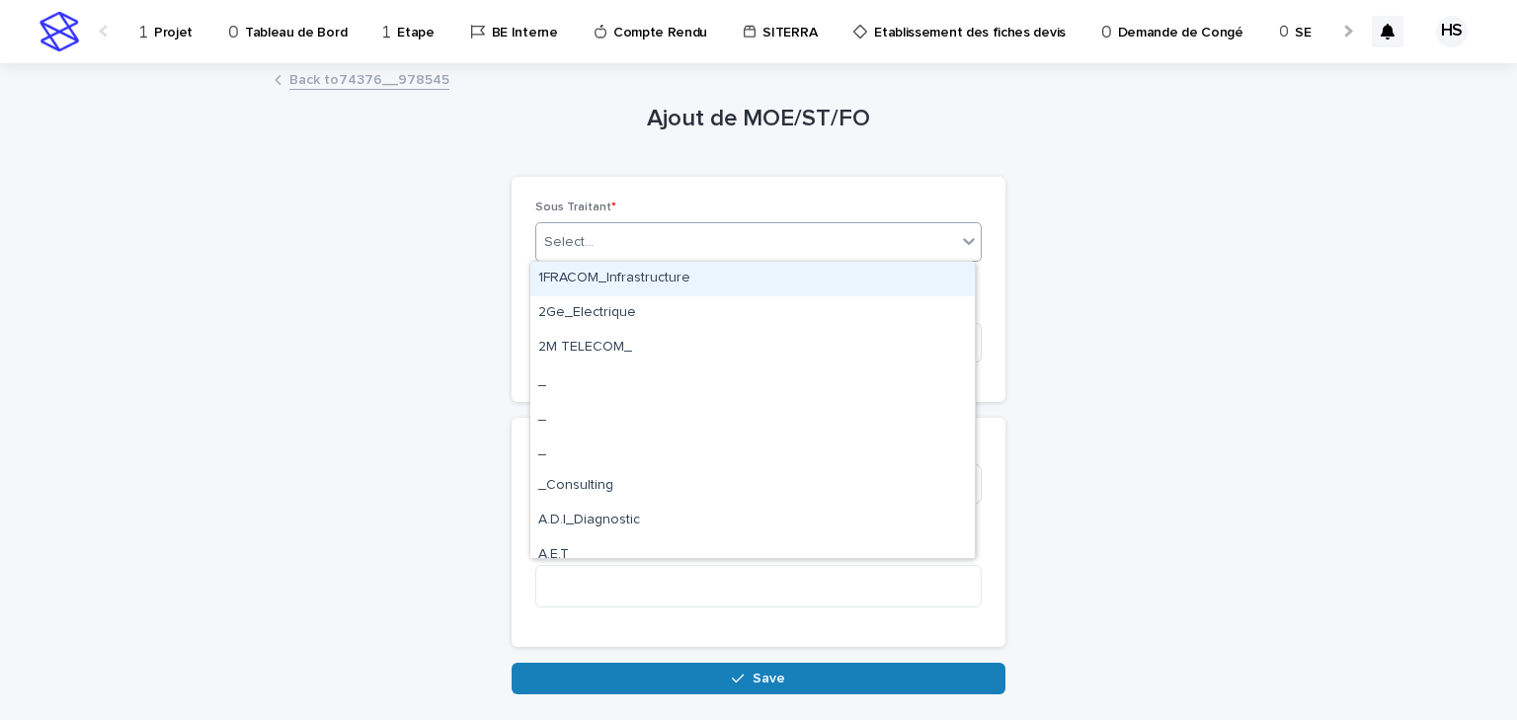
click at [651, 224] on div "Select..." at bounding box center [758, 242] width 446 height 40
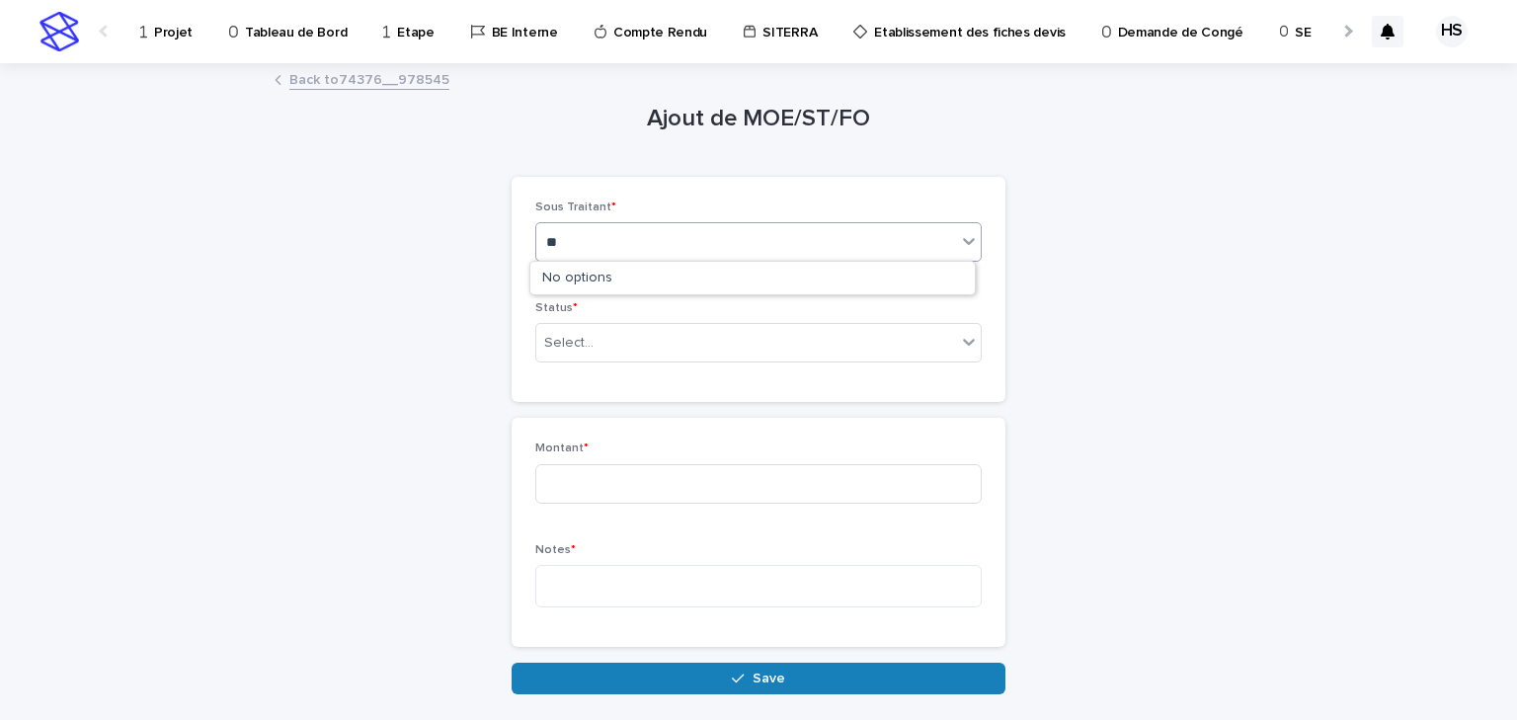
type input "*"
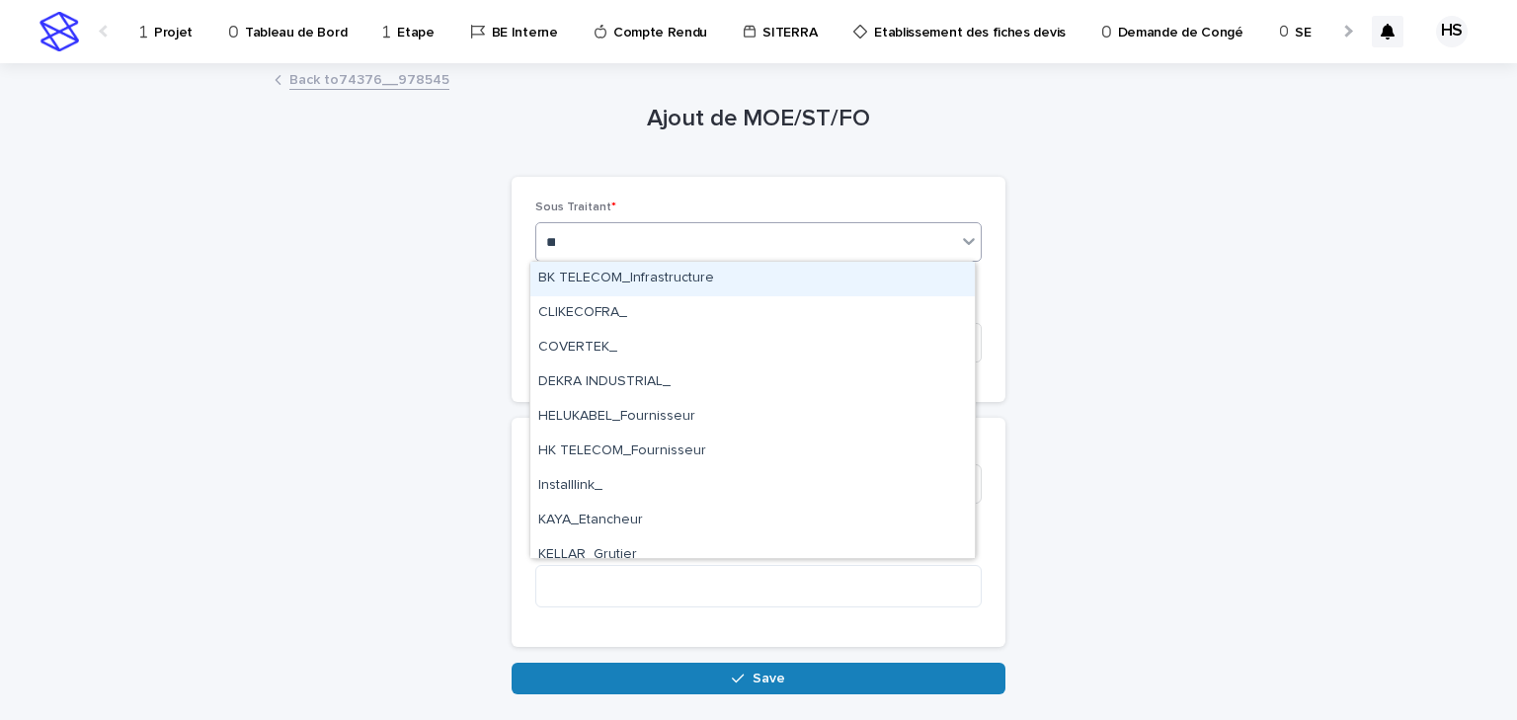
type input "***"
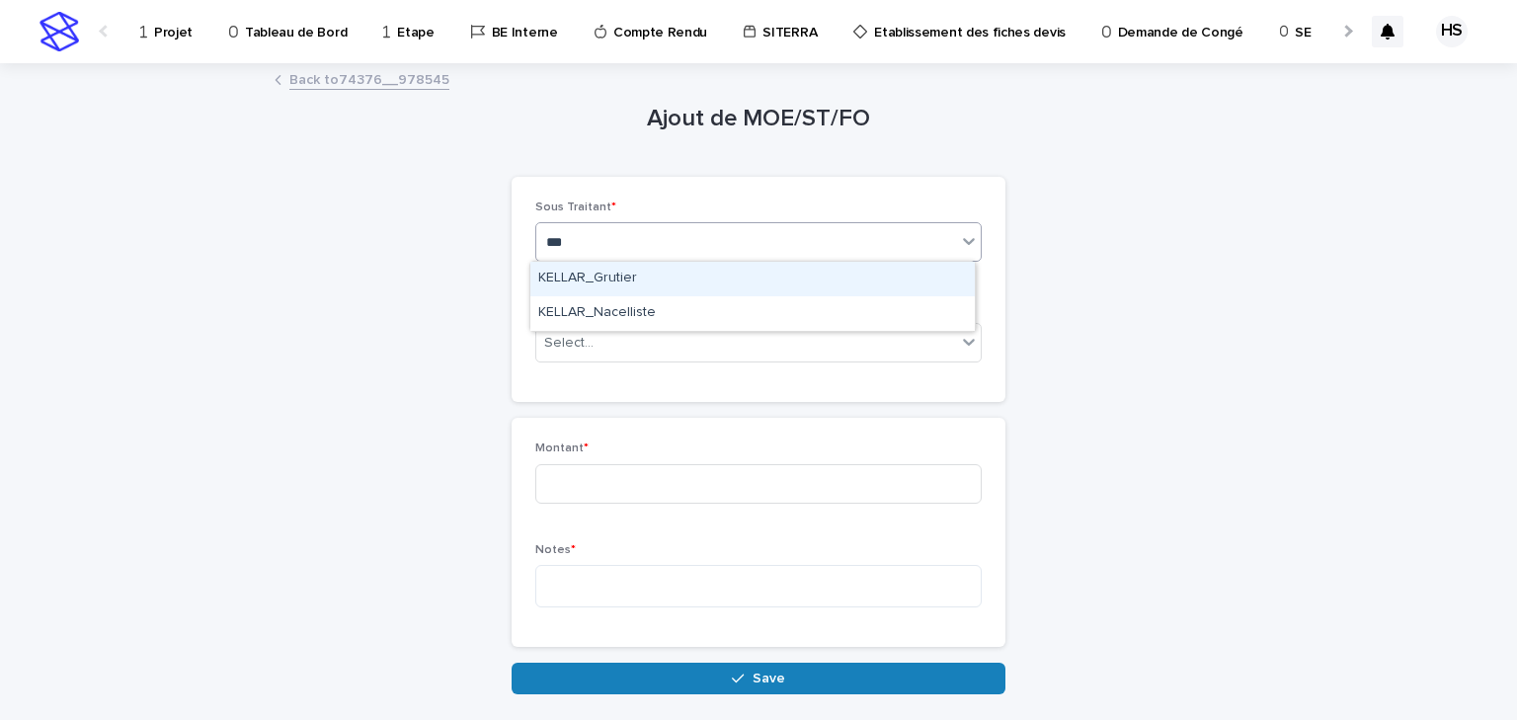
click at [613, 282] on div "KELLAR_Grutier" at bounding box center [752, 279] width 445 height 35
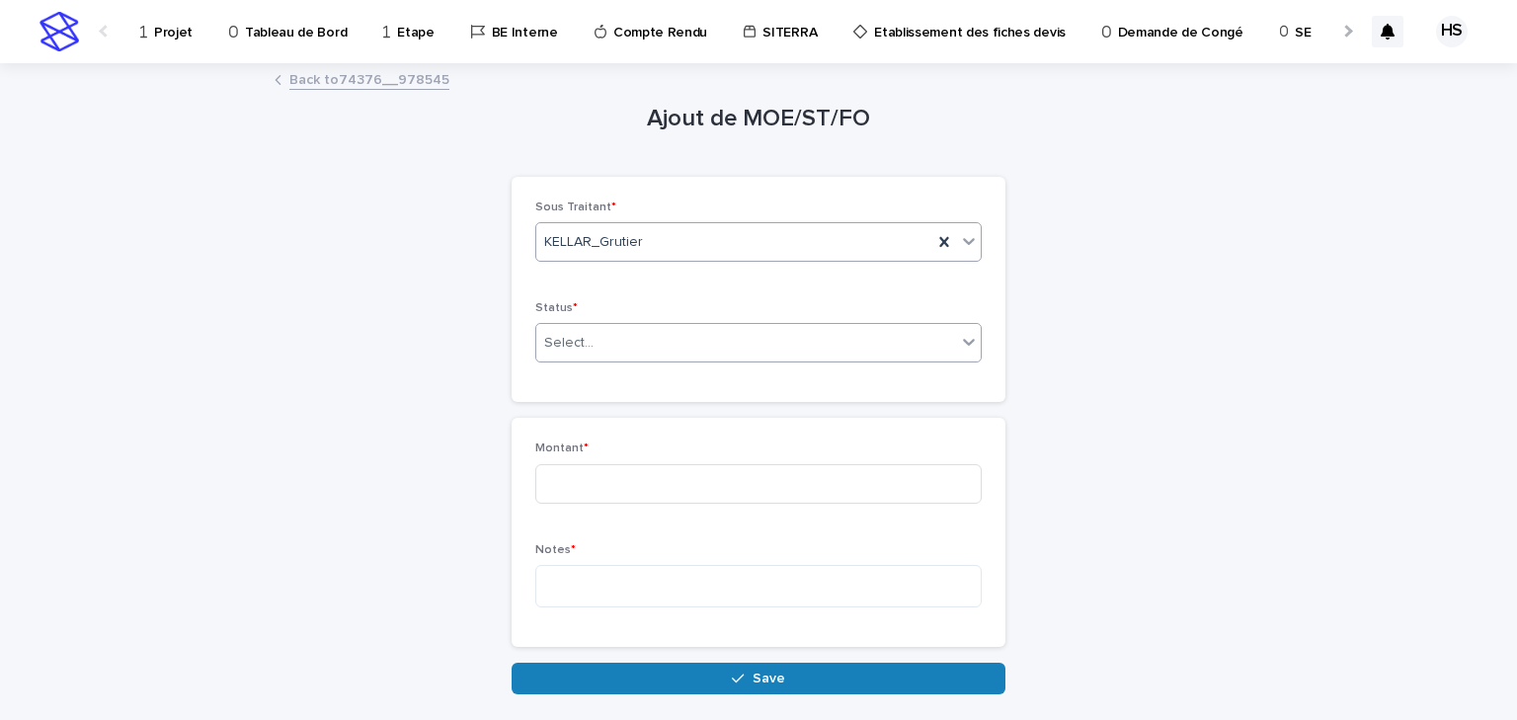
click at [601, 332] on div "Select..." at bounding box center [746, 343] width 420 height 33
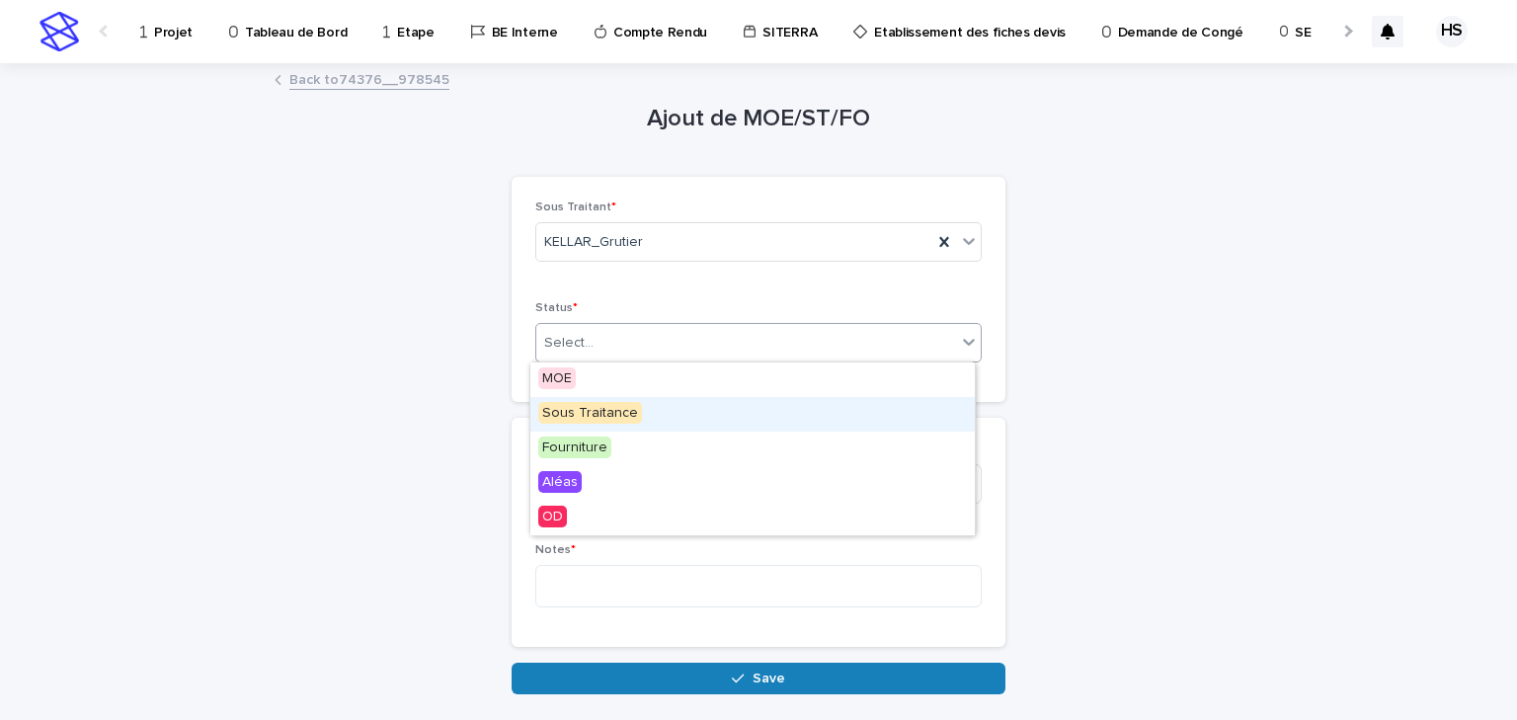
click at [597, 407] on span "Sous Traitance" at bounding box center [590, 413] width 104 height 22
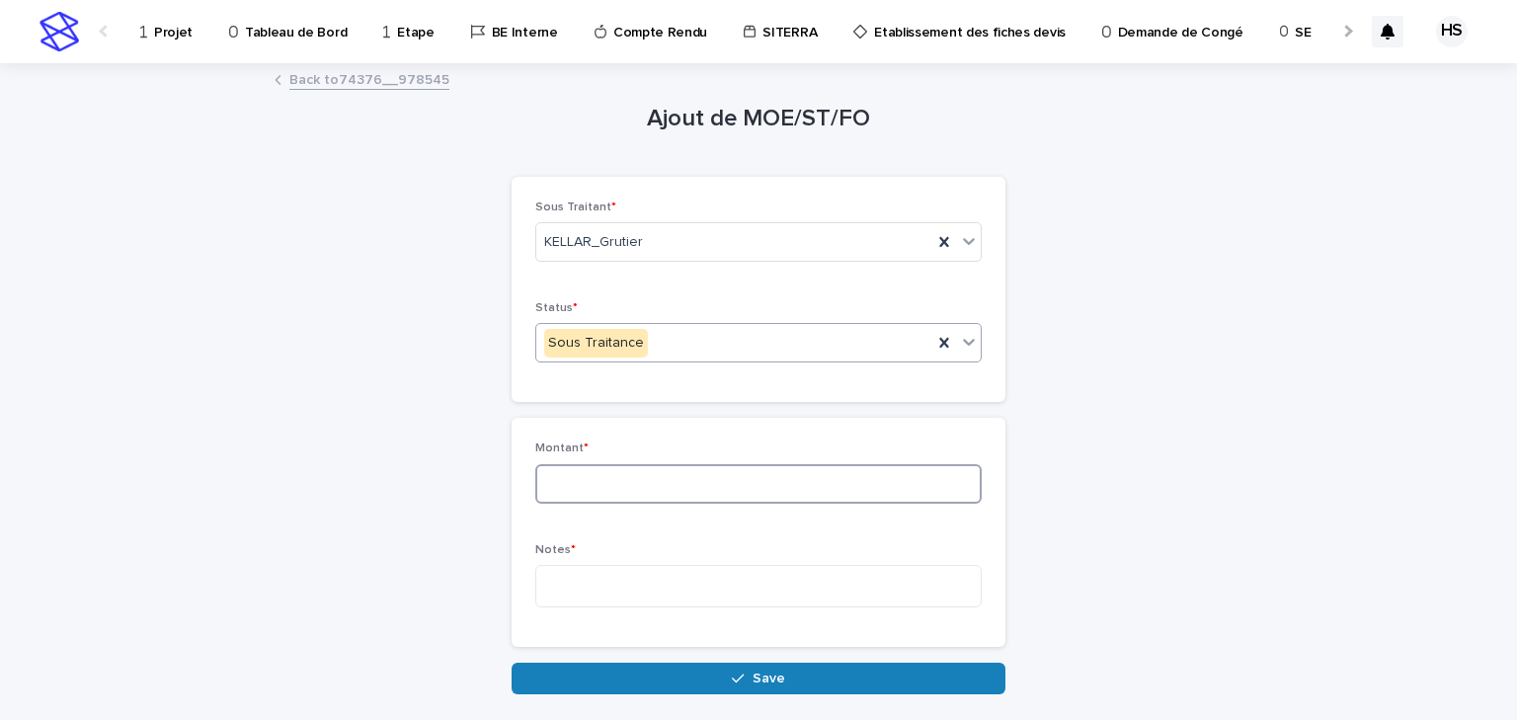
click at [590, 494] on input at bounding box center [758, 484] width 446 height 40
type input "****"
click at [579, 565] on textarea at bounding box center [758, 586] width 446 height 42
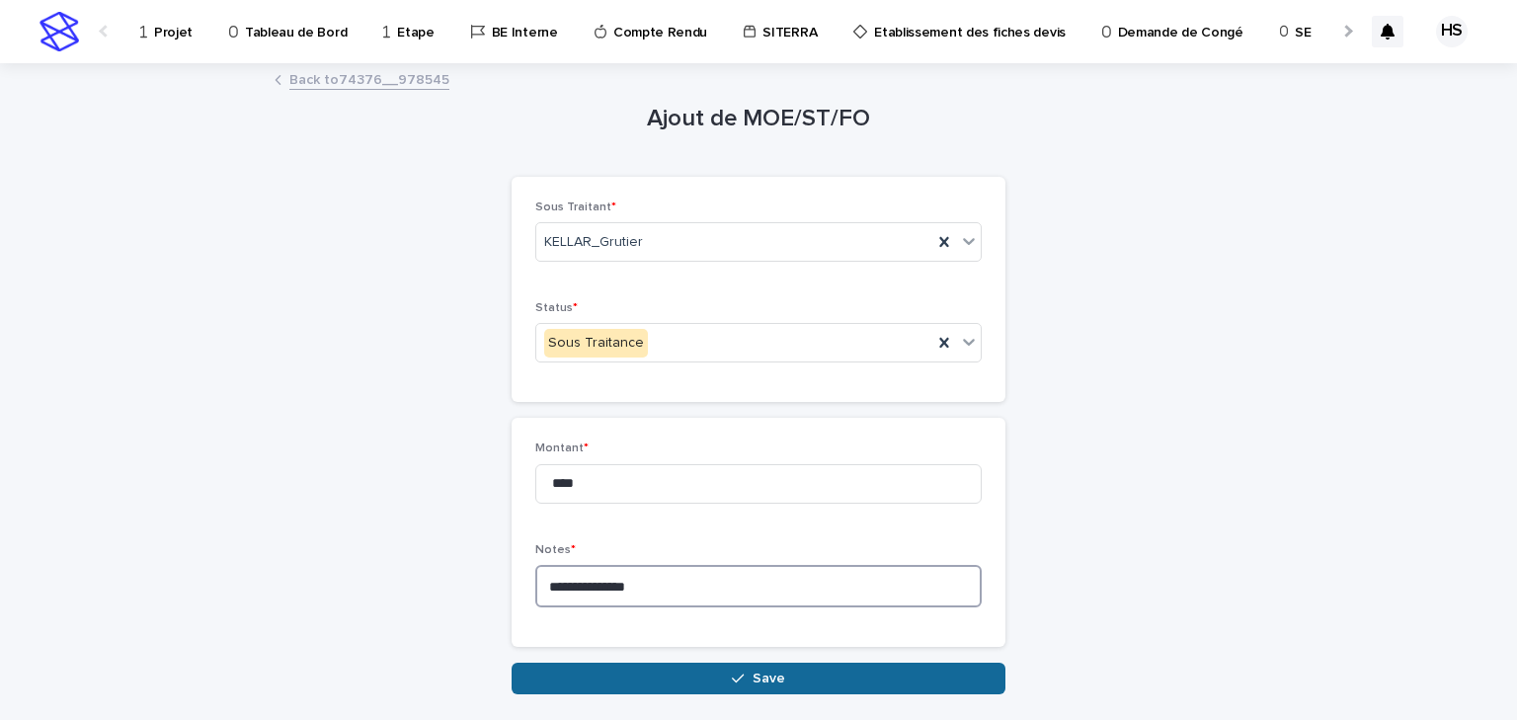
type textarea "**********"
click at [649, 624] on button "Save" at bounding box center [759, 679] width 494 height 32
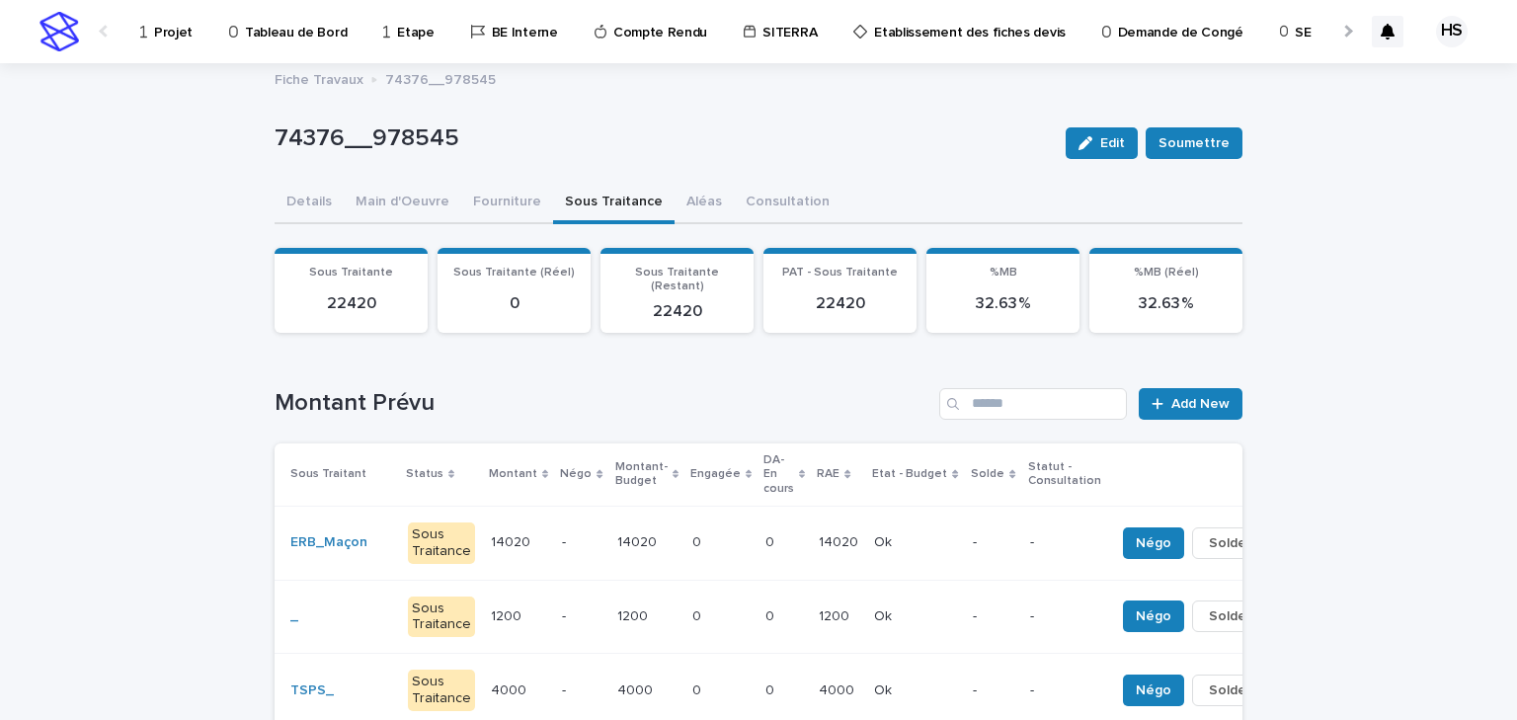
scroll to position [237, 0]
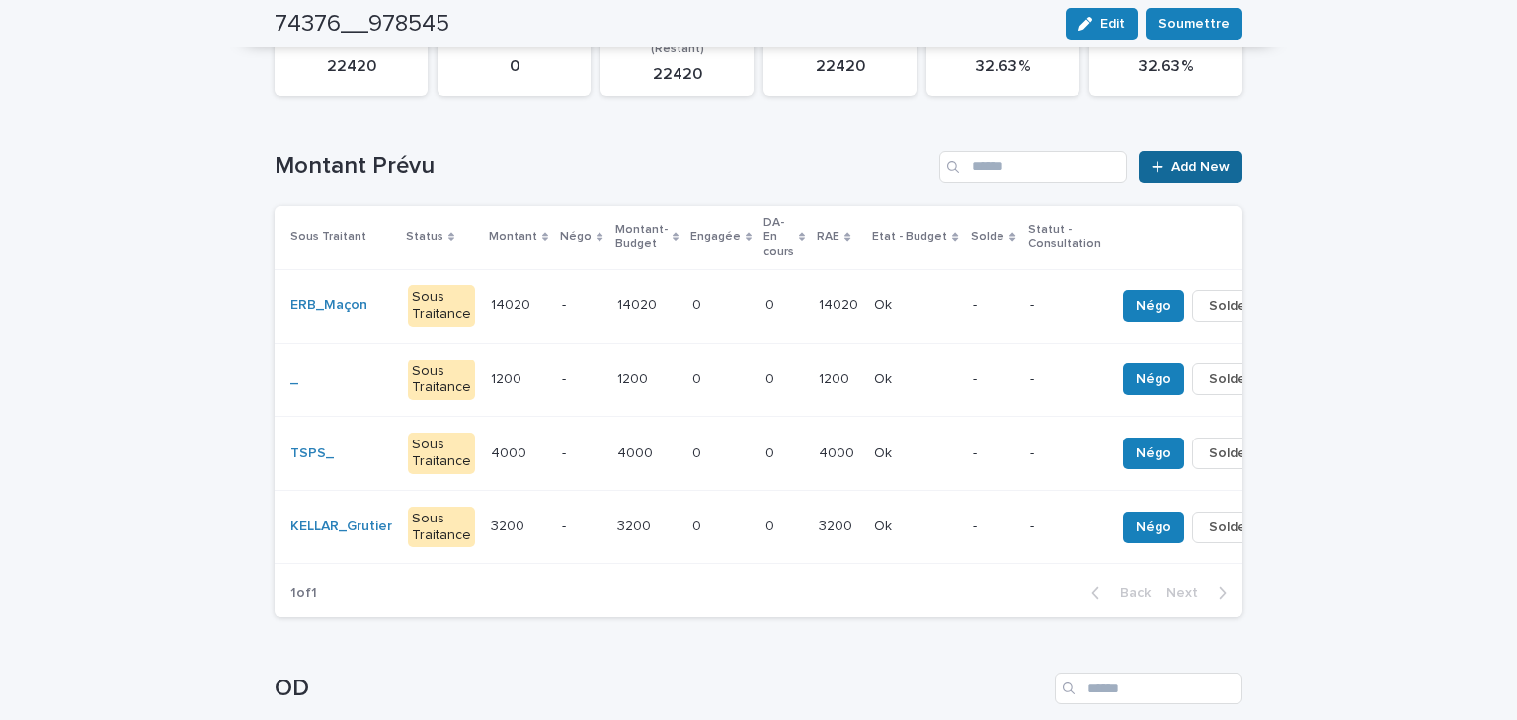
click at [1184, 160] on span "Add New" at bounding box center [1201, 167] width 58 height 14
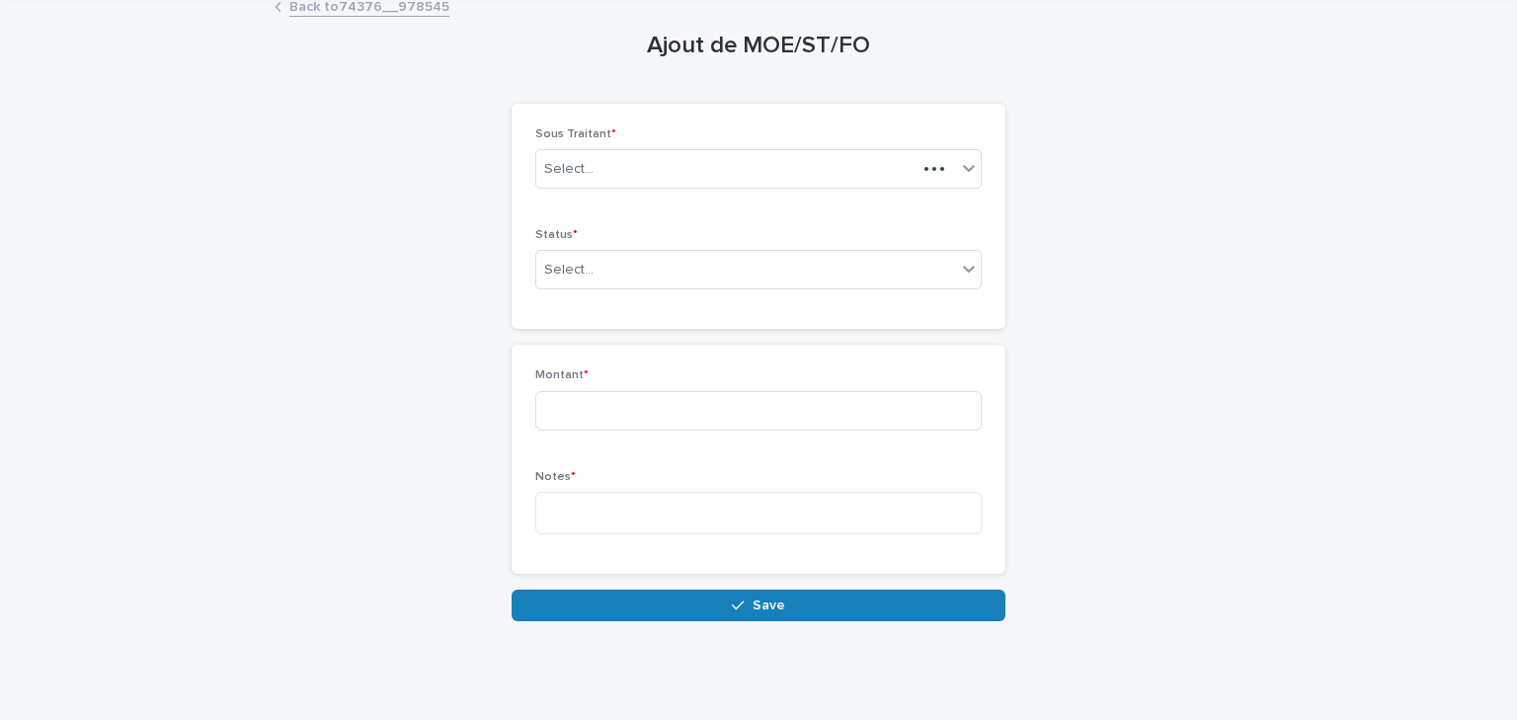
scroll to position [70, 0]
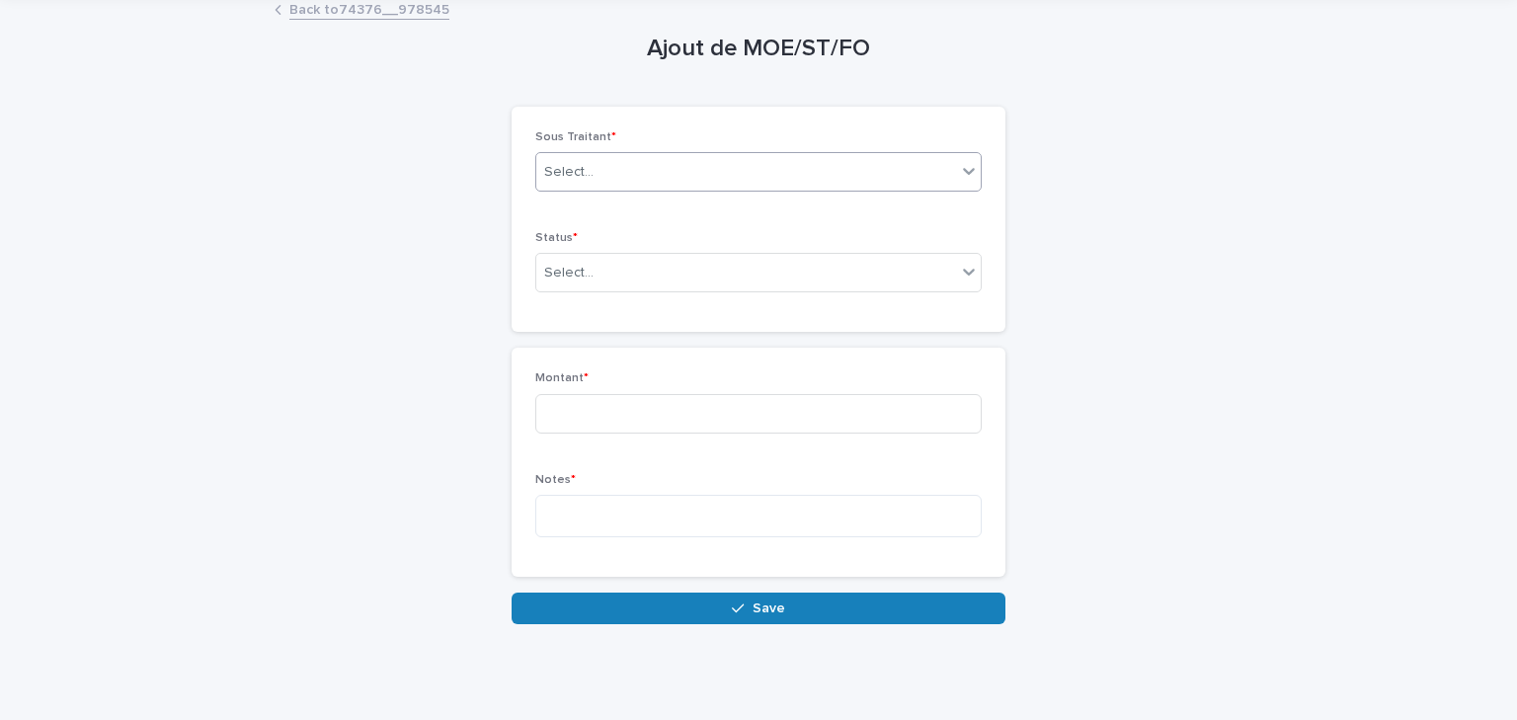
click at [619, 190] on div "Select..." at bounding box center [758, 172] width 446 height 40
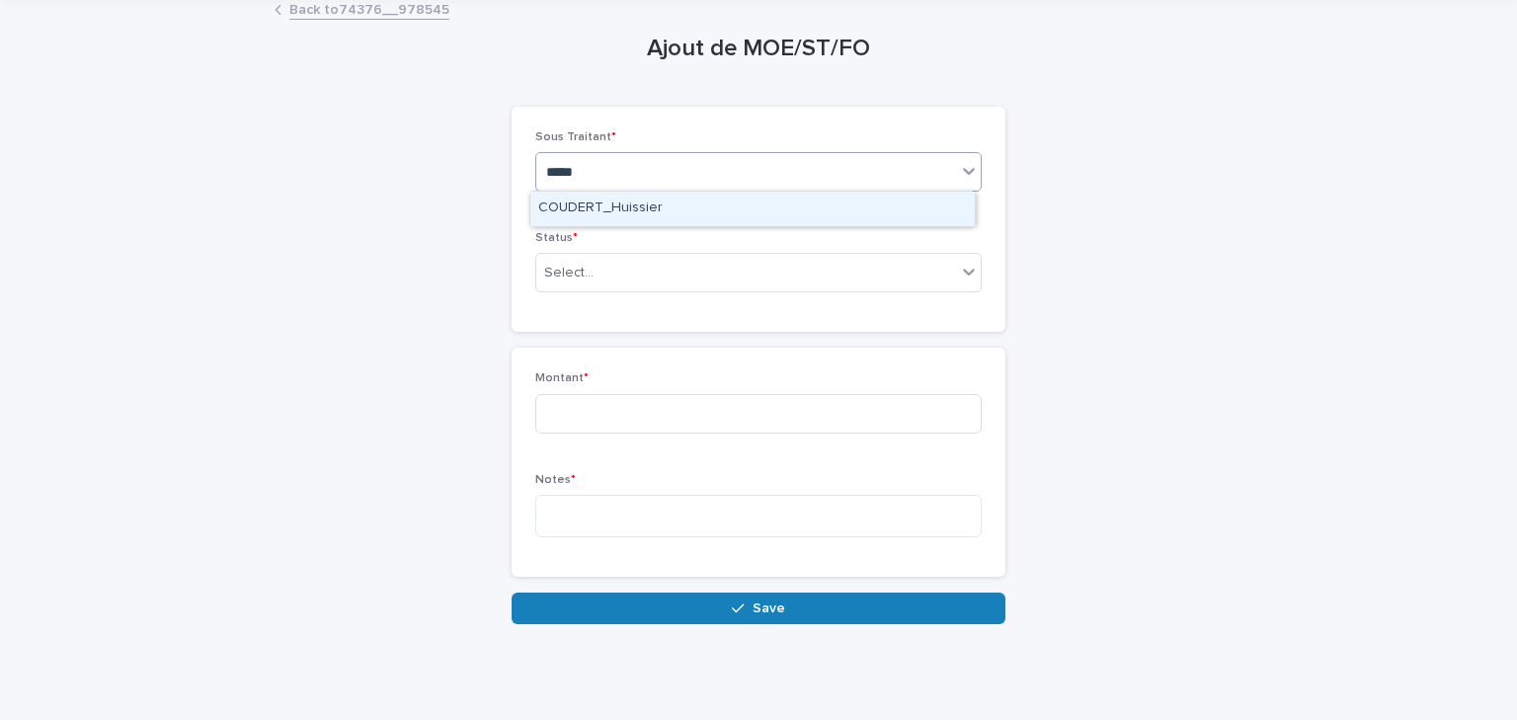
type input "******"
click at [608, 226] on div "COUDERT_Huissier" at bounding box center [752, 209] width 446 height 37
click at [612, 218] on div "COUDERT_Huissier" at bounding box center [752, 209] width 445 height 35
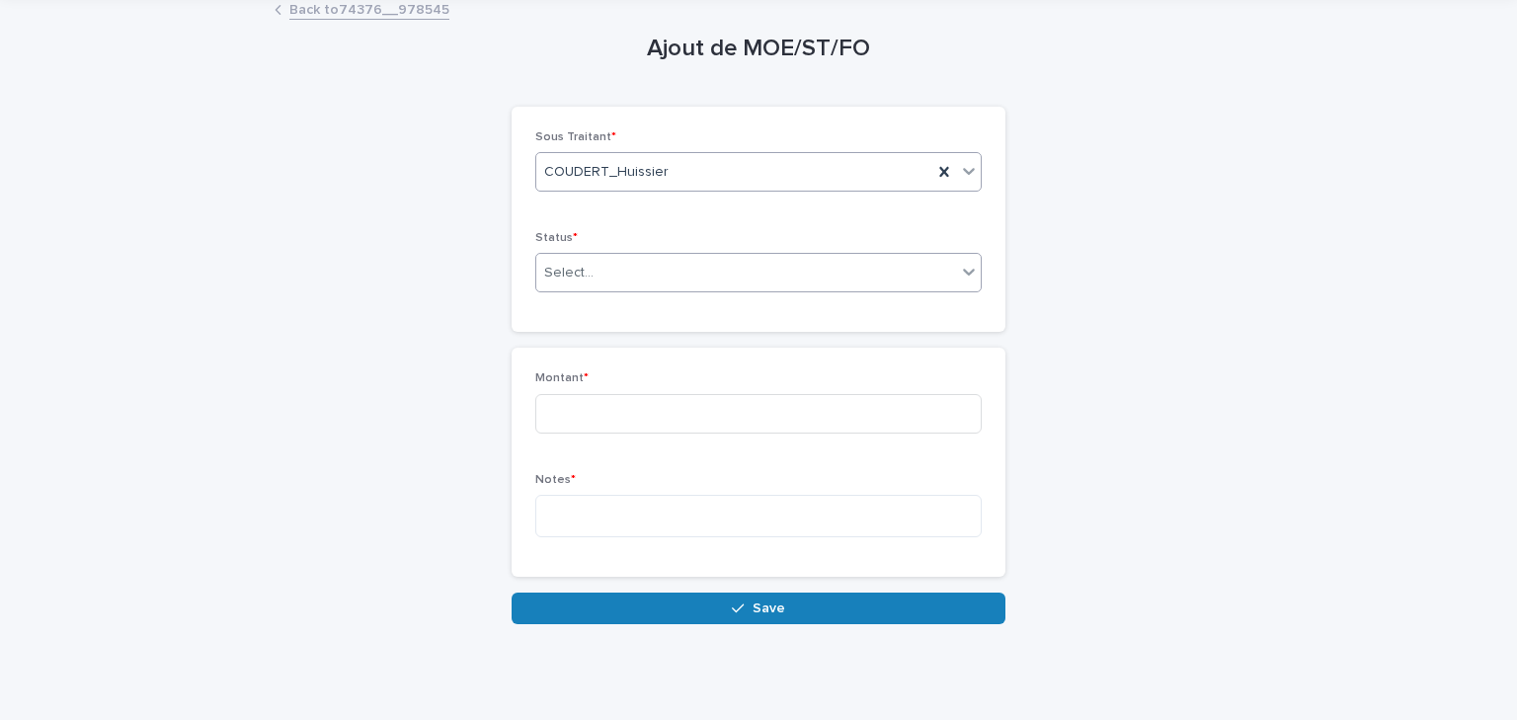
click at [604, 265] on div "Select..." at bounding box center [746, 273] width 420 height 33
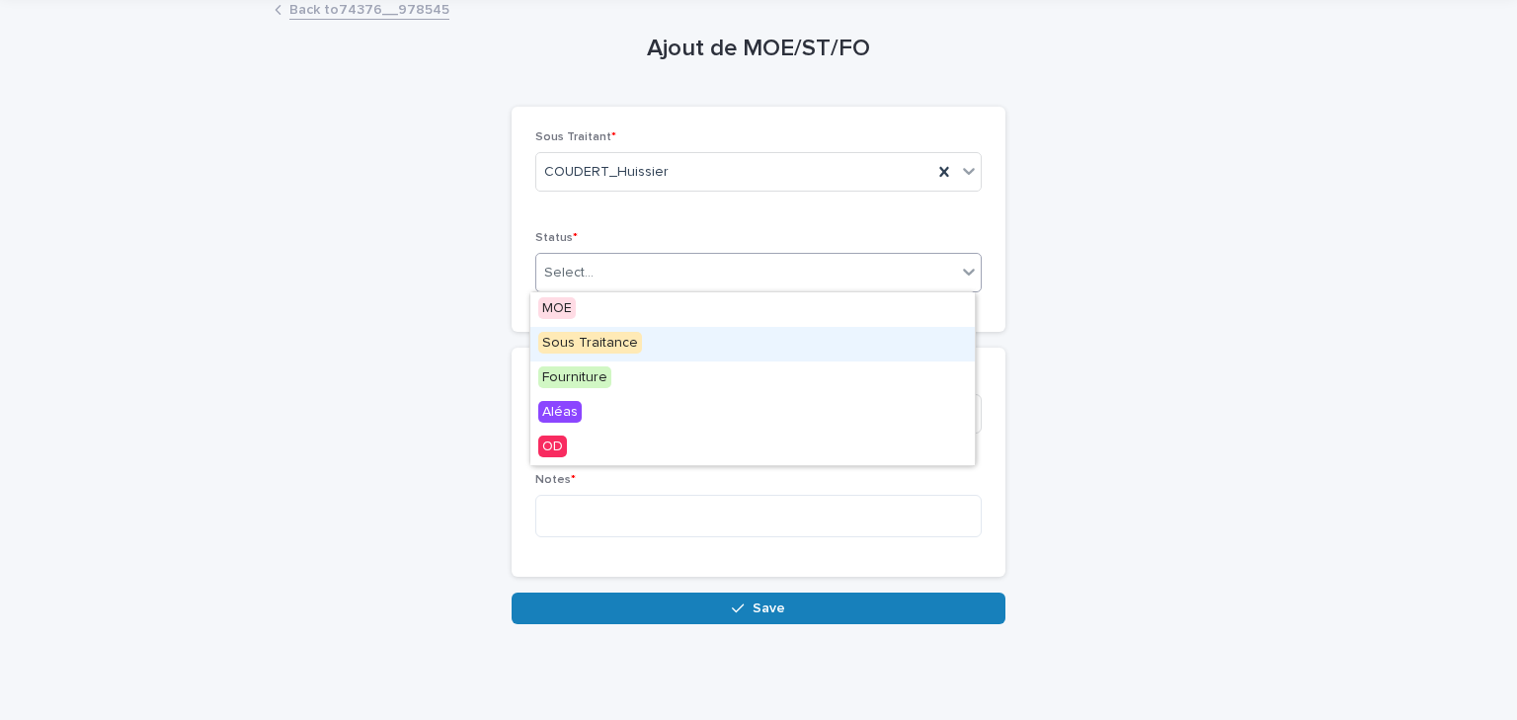
drag, startPoint x: 598, startPoint y: 365, endPoint x: 603, endPoint y: 343, distance: 22.3
click at [603, 343] on span "Sous Traitance" at bounding box center [590, 343] width 104 height 22
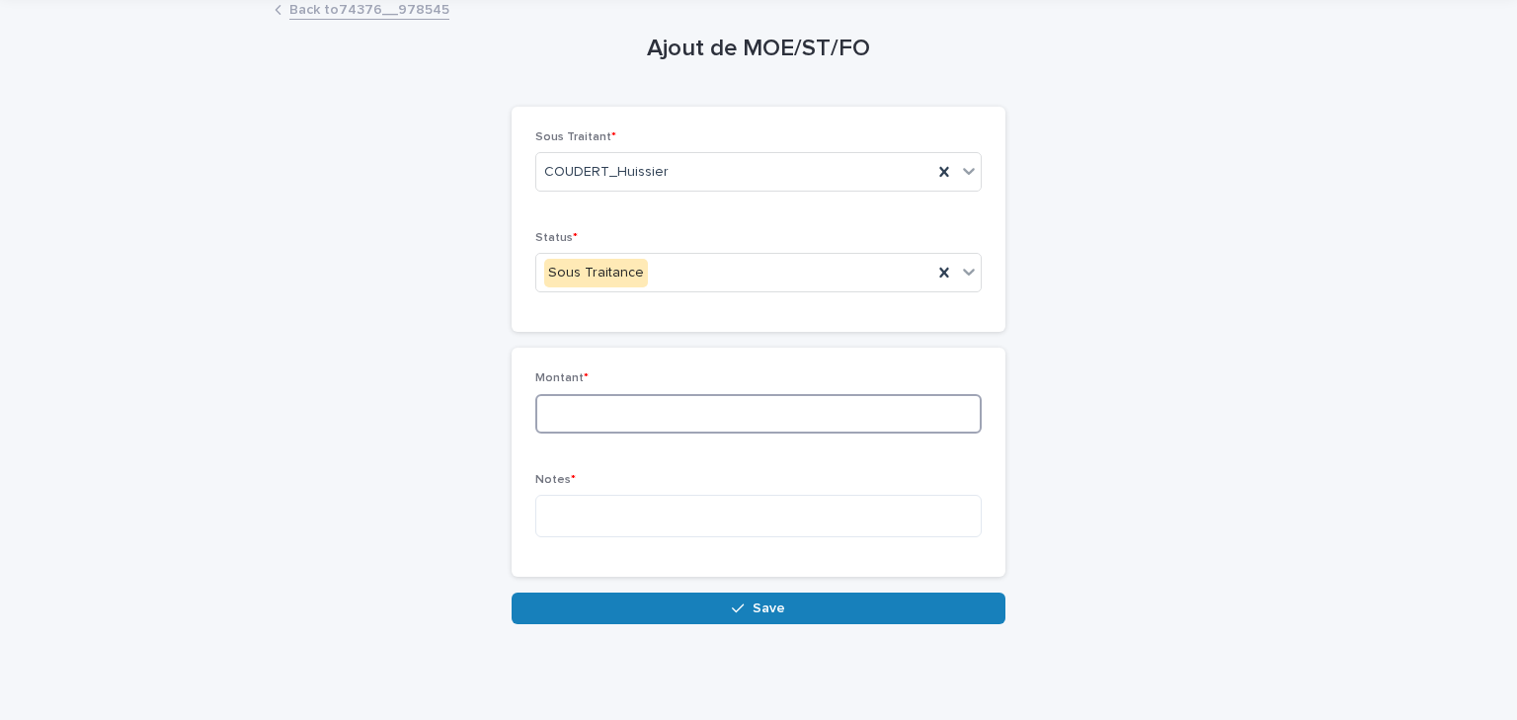
click at [577, 420] on input at bounding box center [758, 414] width 446 height 40
type input "***"
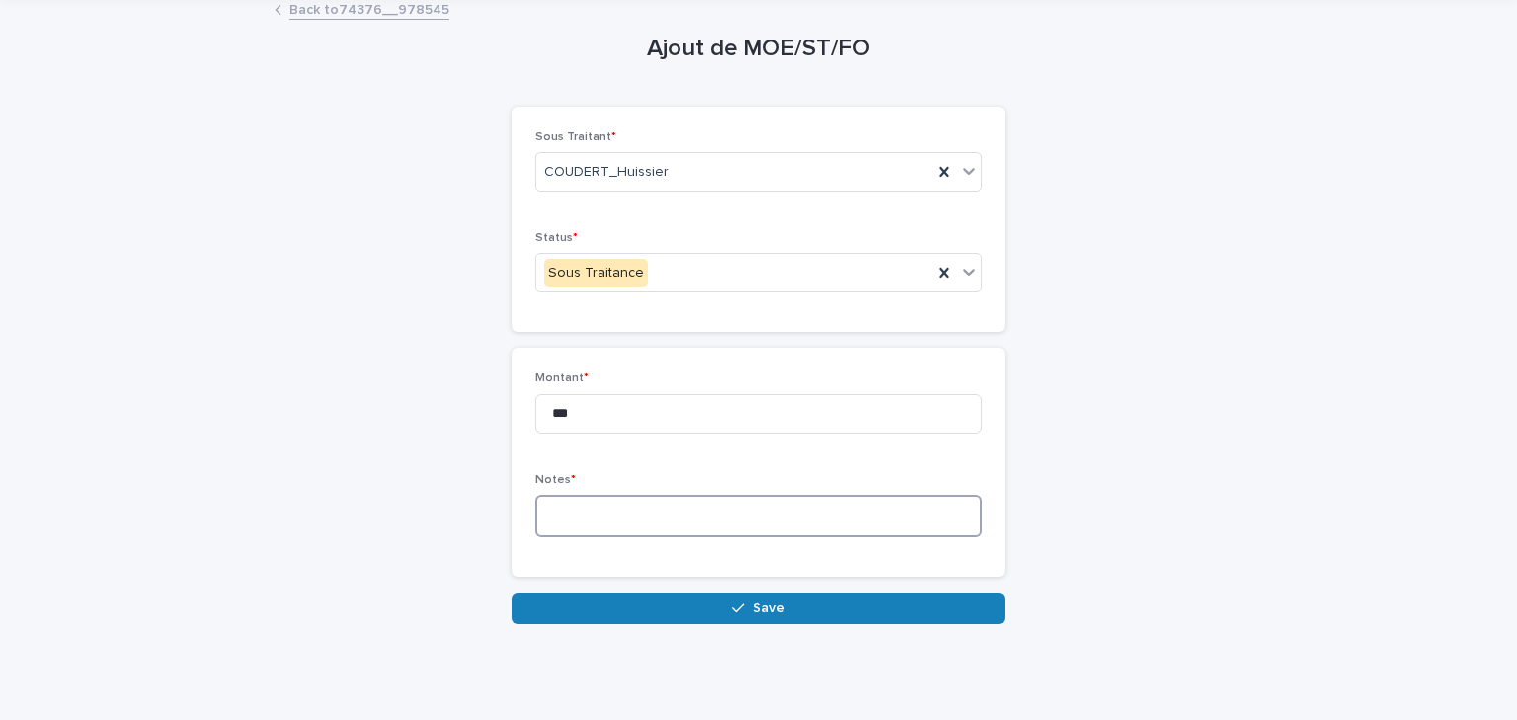
click at [600, 498] on textarea at bounding box center [758, 516] width 446 height 42
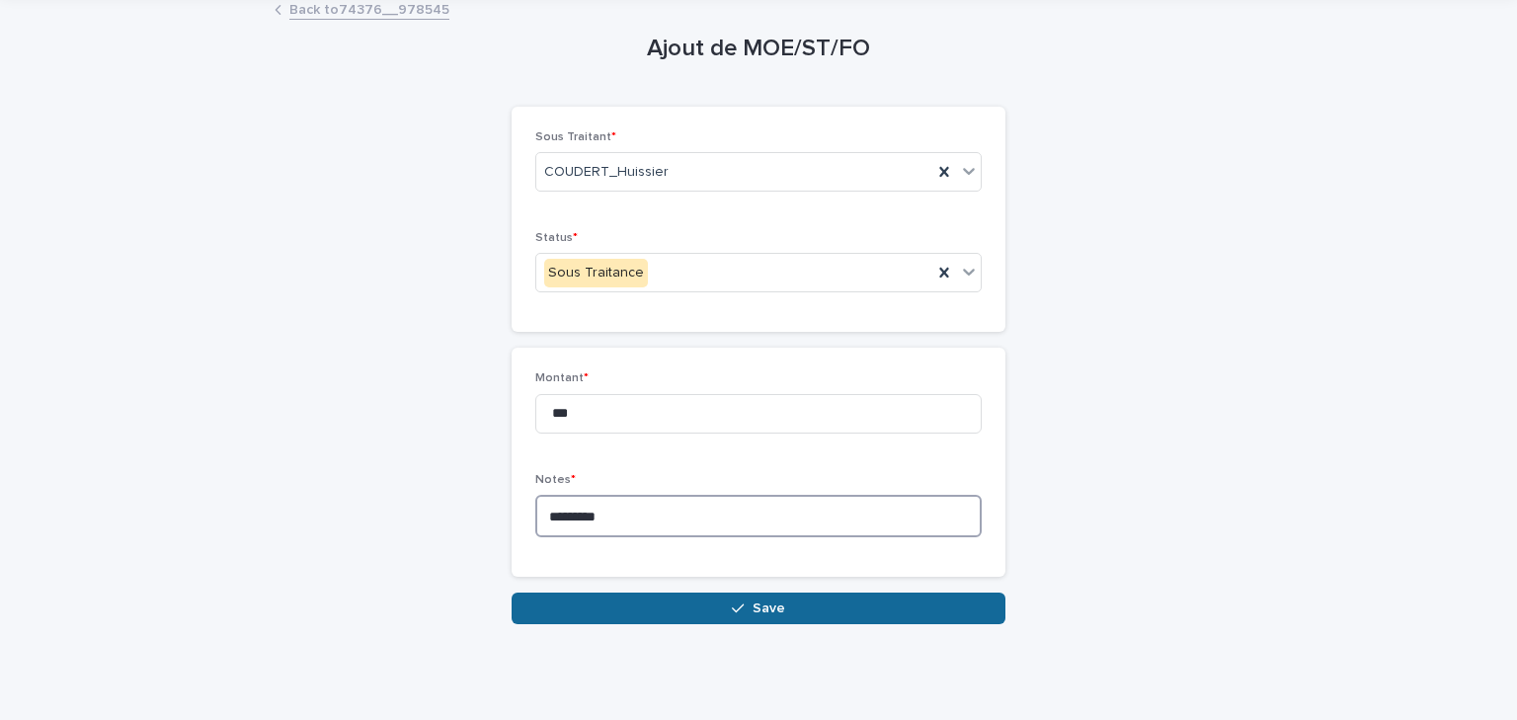
type textarea "********"
click at [637, 603] on button "Save" at bounding box center [759, 609] width 494 height 32
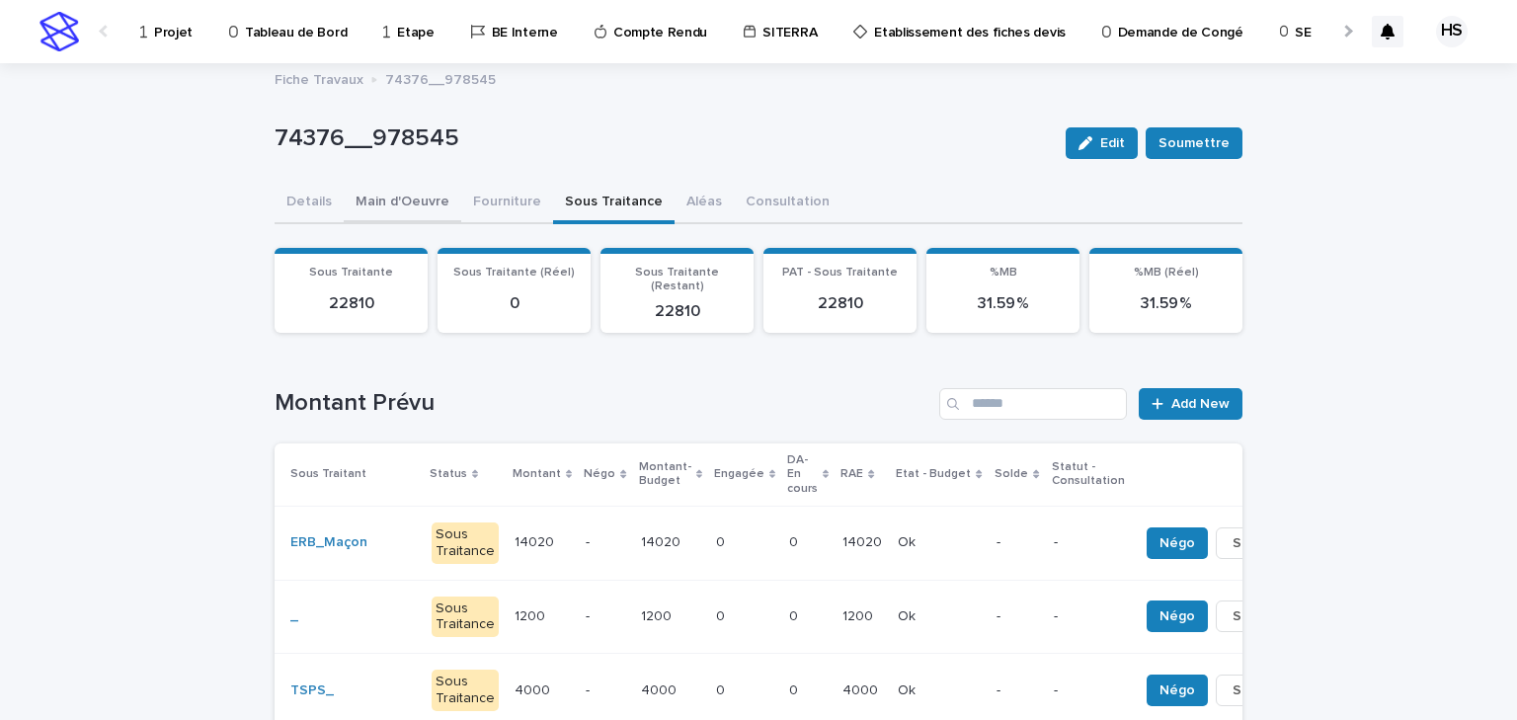
click at [416, 198] on button "Main d'Oeuvre" at bounding box center [403, 203] width 118 height 41
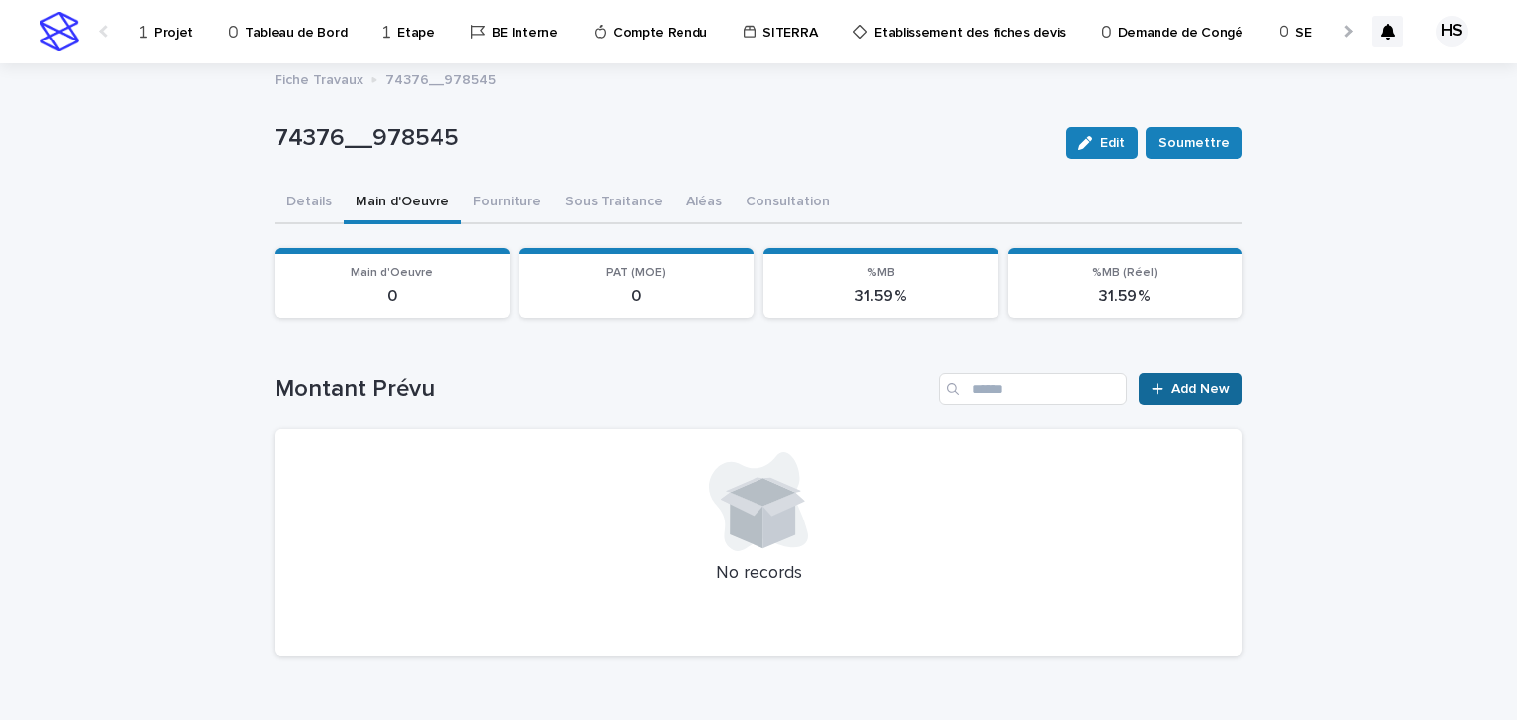
click at [1181, 390] on span "Add New" at bounding box center [1201, 389] width 58 height 14
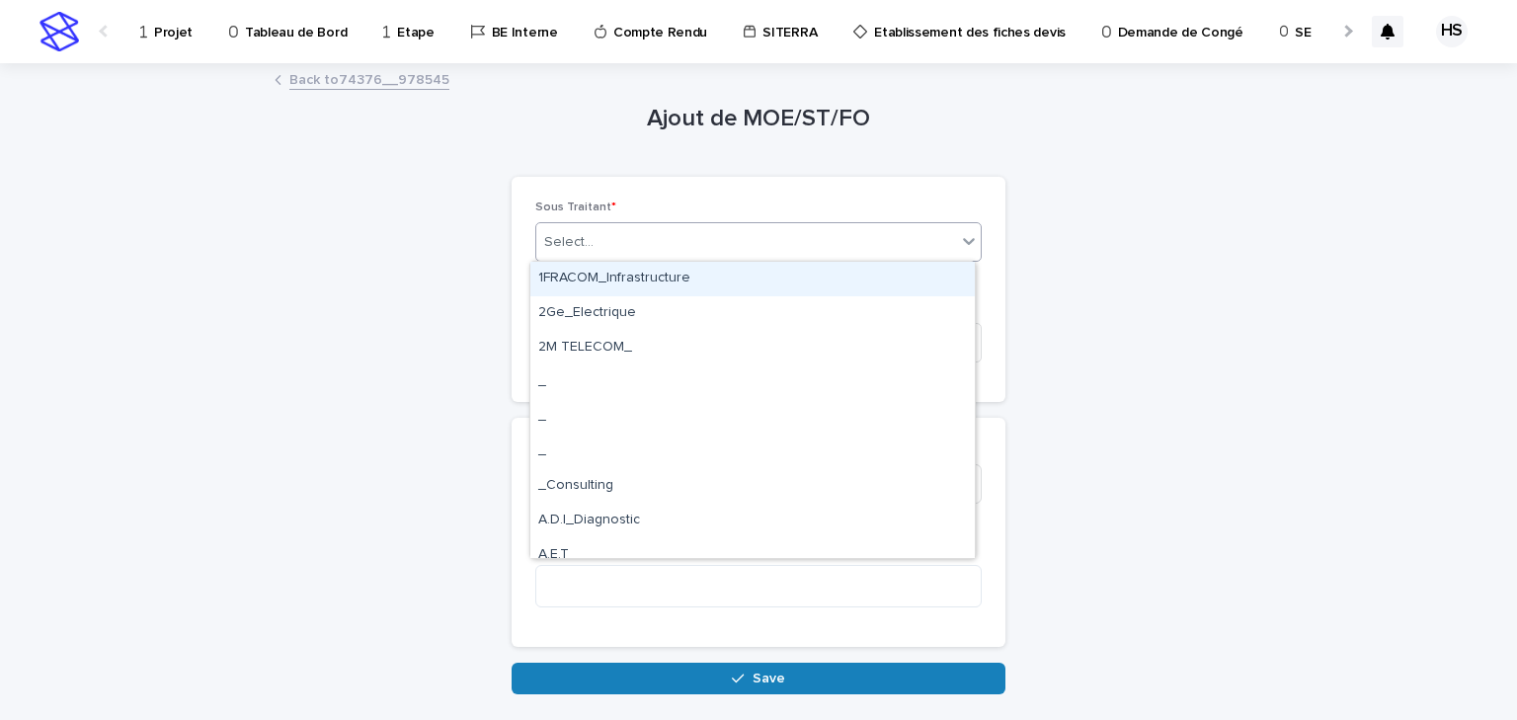
click at [634, 247] on div "Select..." at bounding box center [746, 242] width 420 height 33
type input "****"
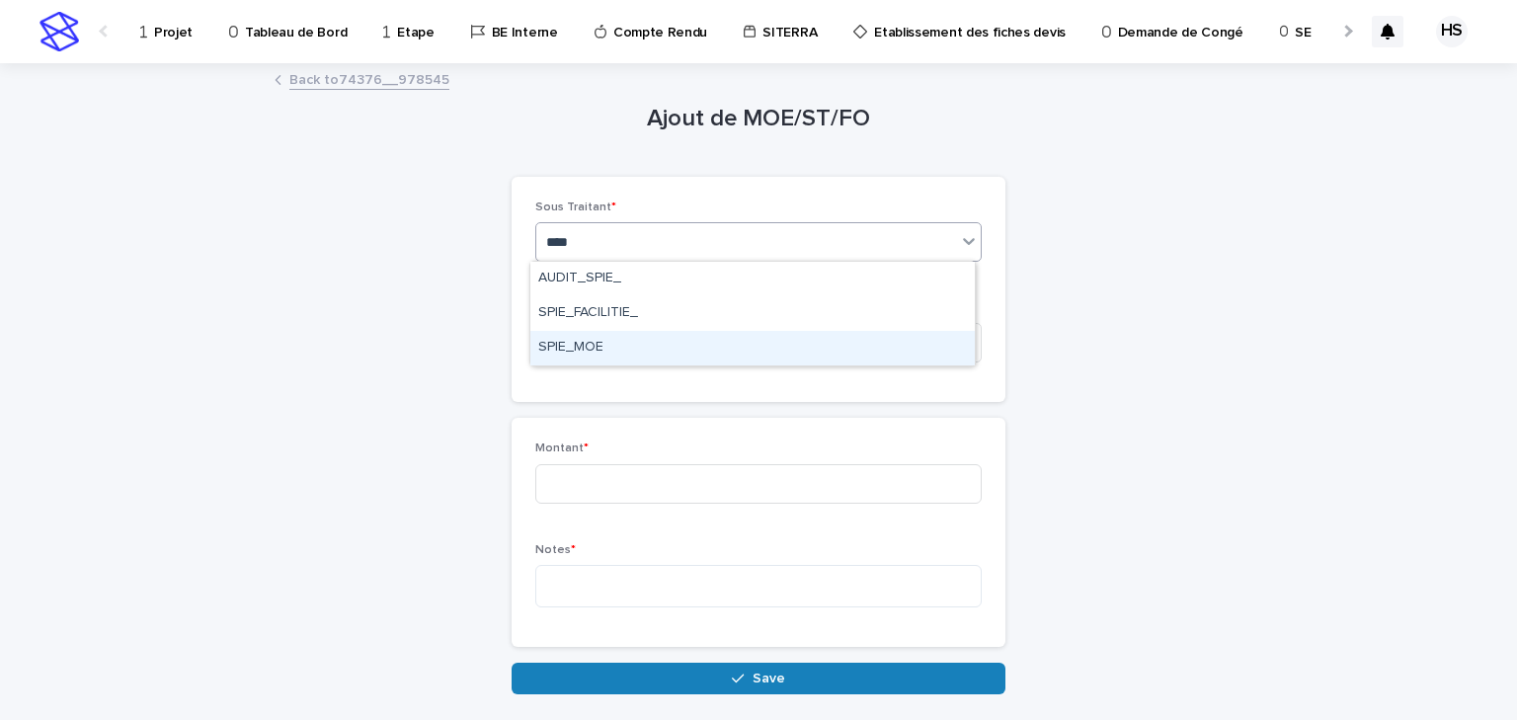
click at [613, 349] on div "SPIE_MOE" at bounding box center [752, 348] width 445 height 35
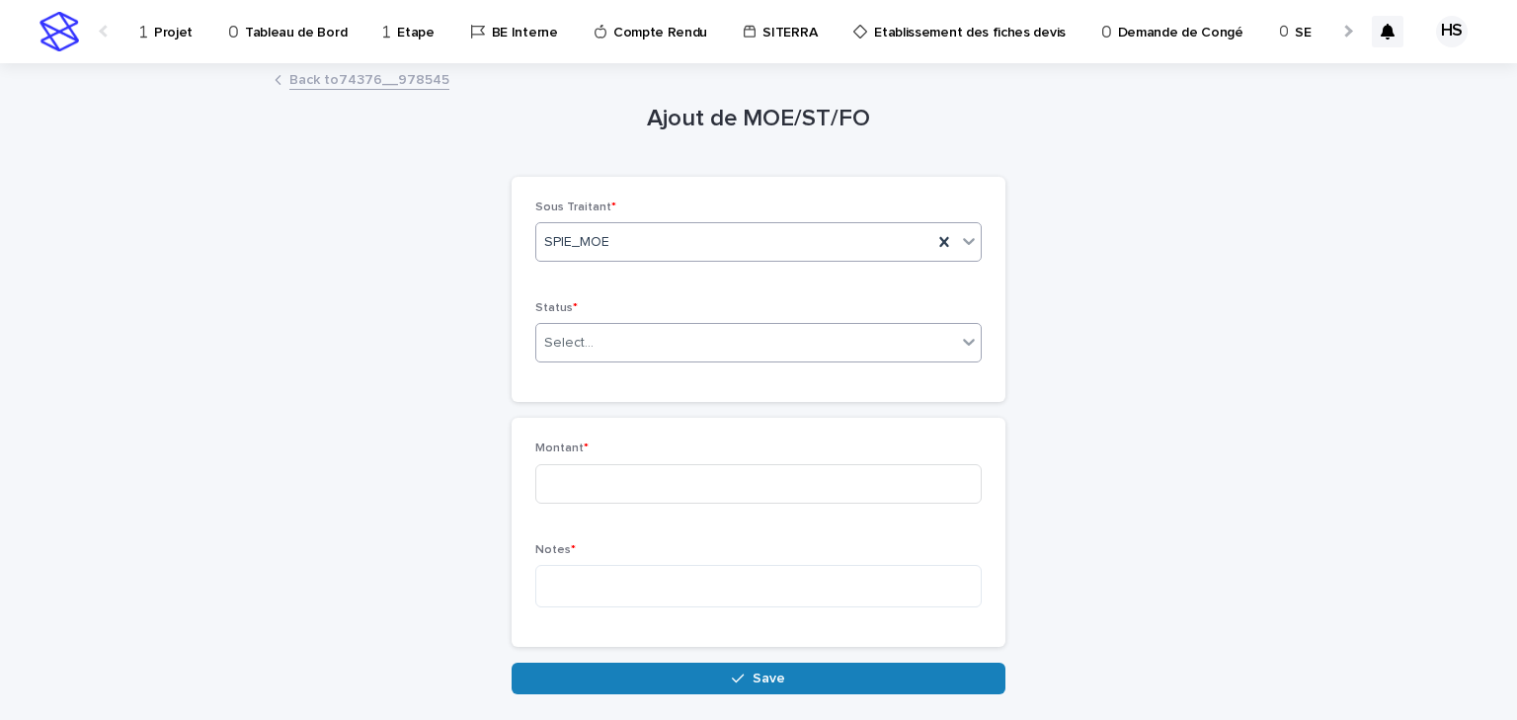
click at [578, 331] on div "Select..." at bounding box center [746, 343] width 420 height 33
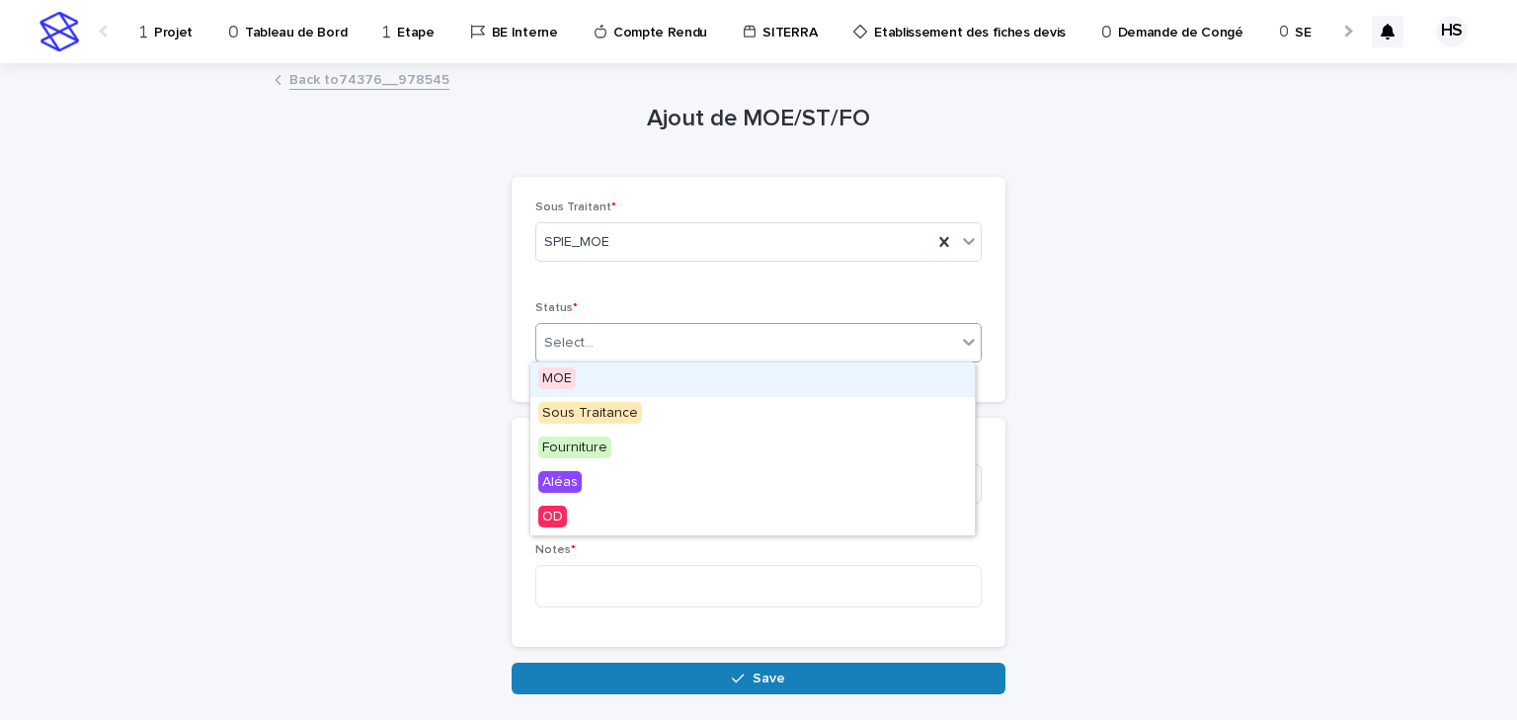
click at [591, 384] on div "MOE" at bounding box center [752, 380] width 445 height 35
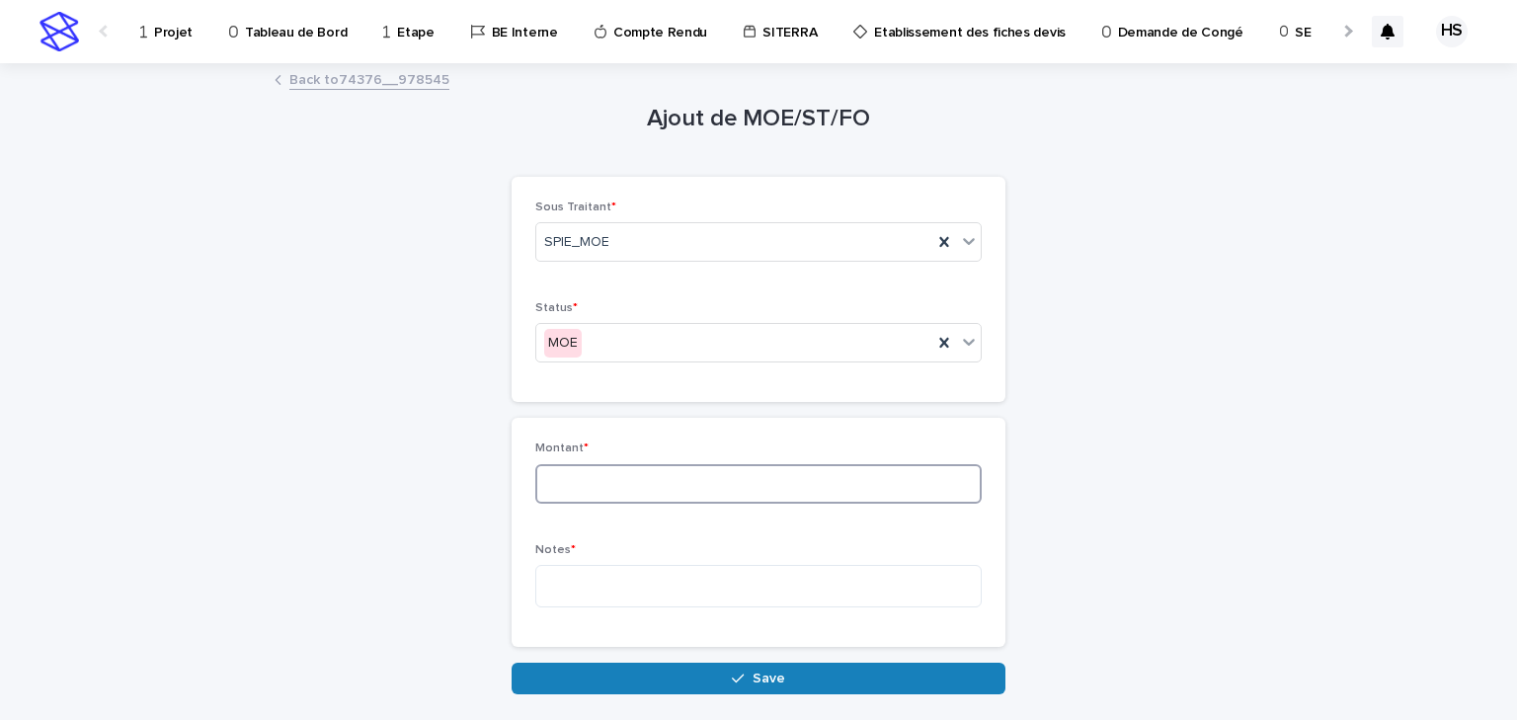
click at [608, 473] on input at bounding box center [758, 484] width 446 height 40
type input "****"
click at [605, 573] on textarea at bounding box center [758, 586] width 446 height 42
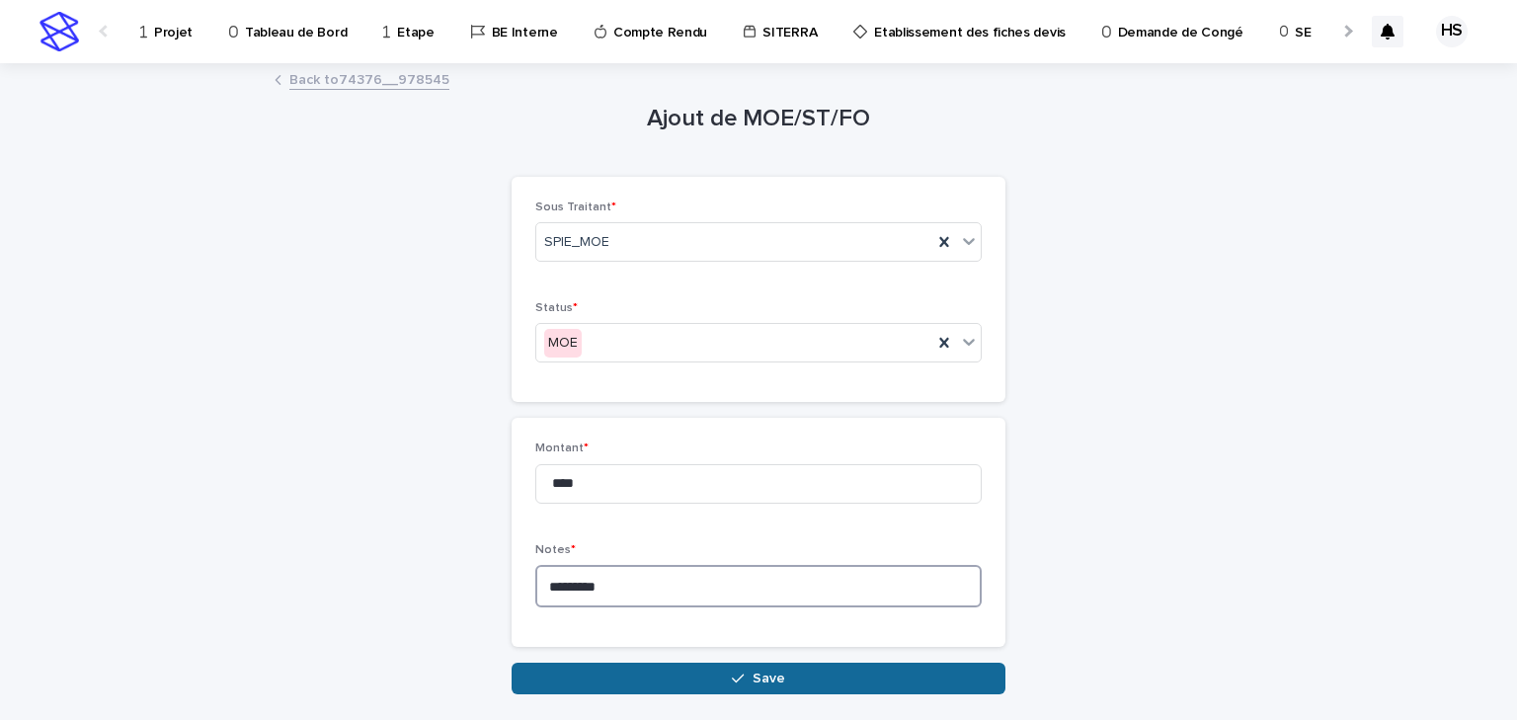
type textarea "********"
click at [623, 624] on button "Save" at bounding box center [759, 679] width 494 height 32
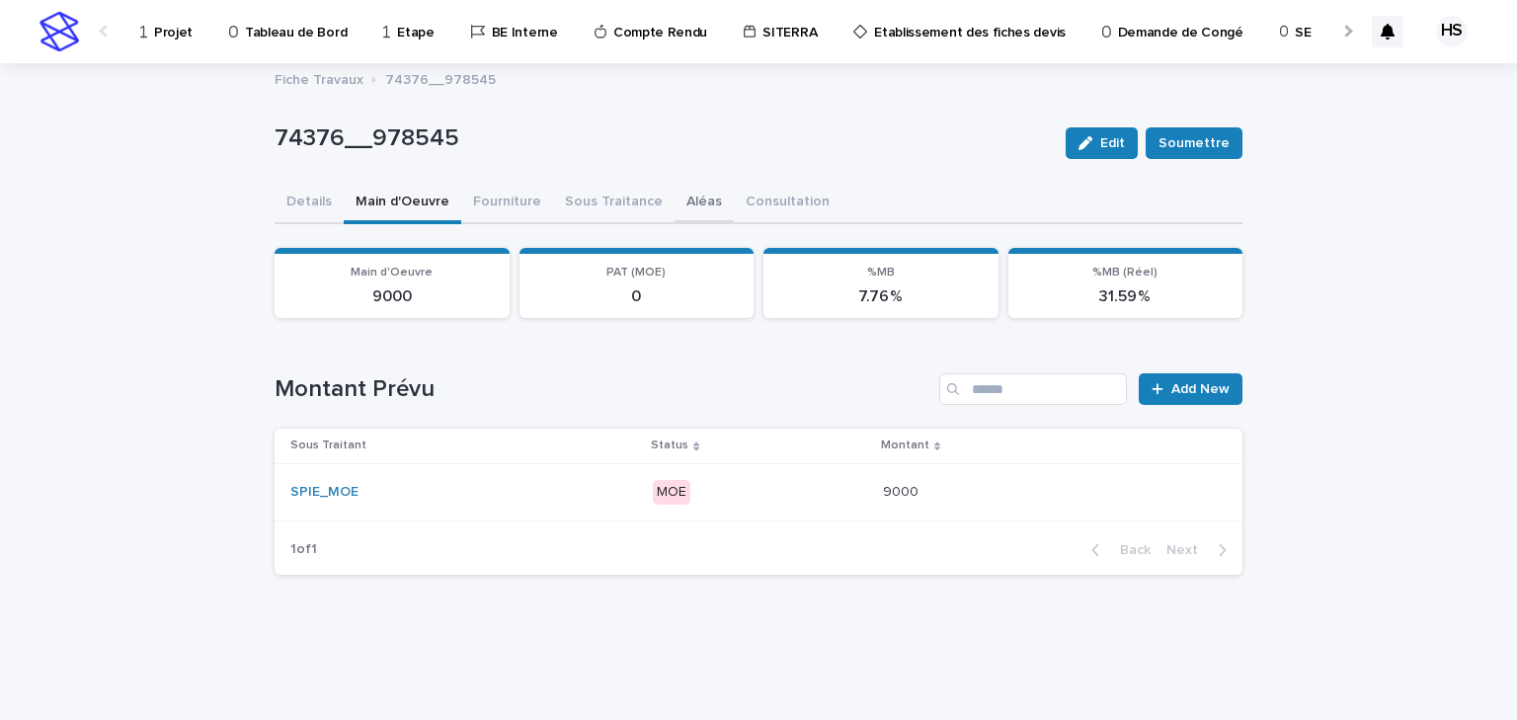
click at [688, 205] on button "Aléas" at bounding box center [704, 203] width 59 height 41
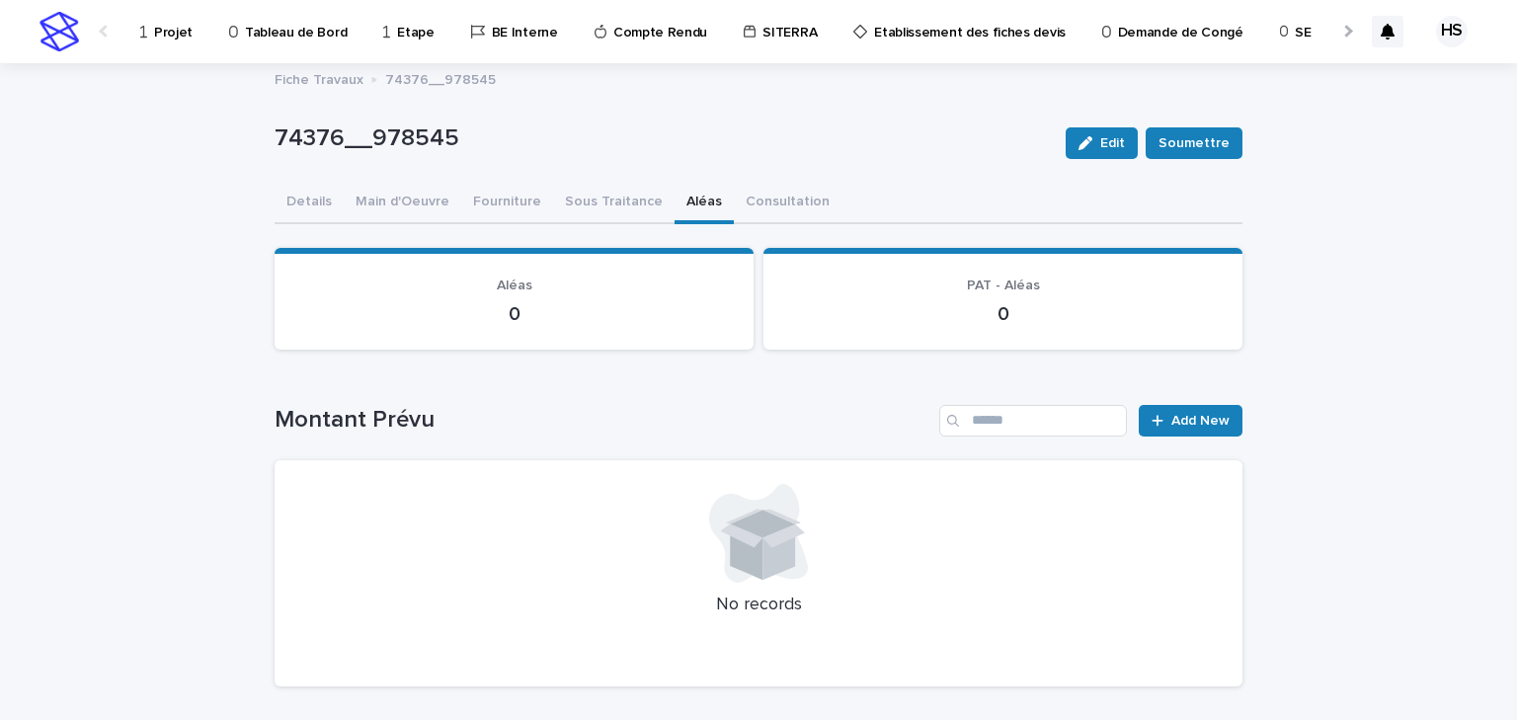
click at [1201, 435] on div "Montant Prévu Add New No records" at bounding box center [759, 546] width 968 height 283
click at [1201, 425] on span "Add New" at bounding box center [1201, 421] width 58 height 14
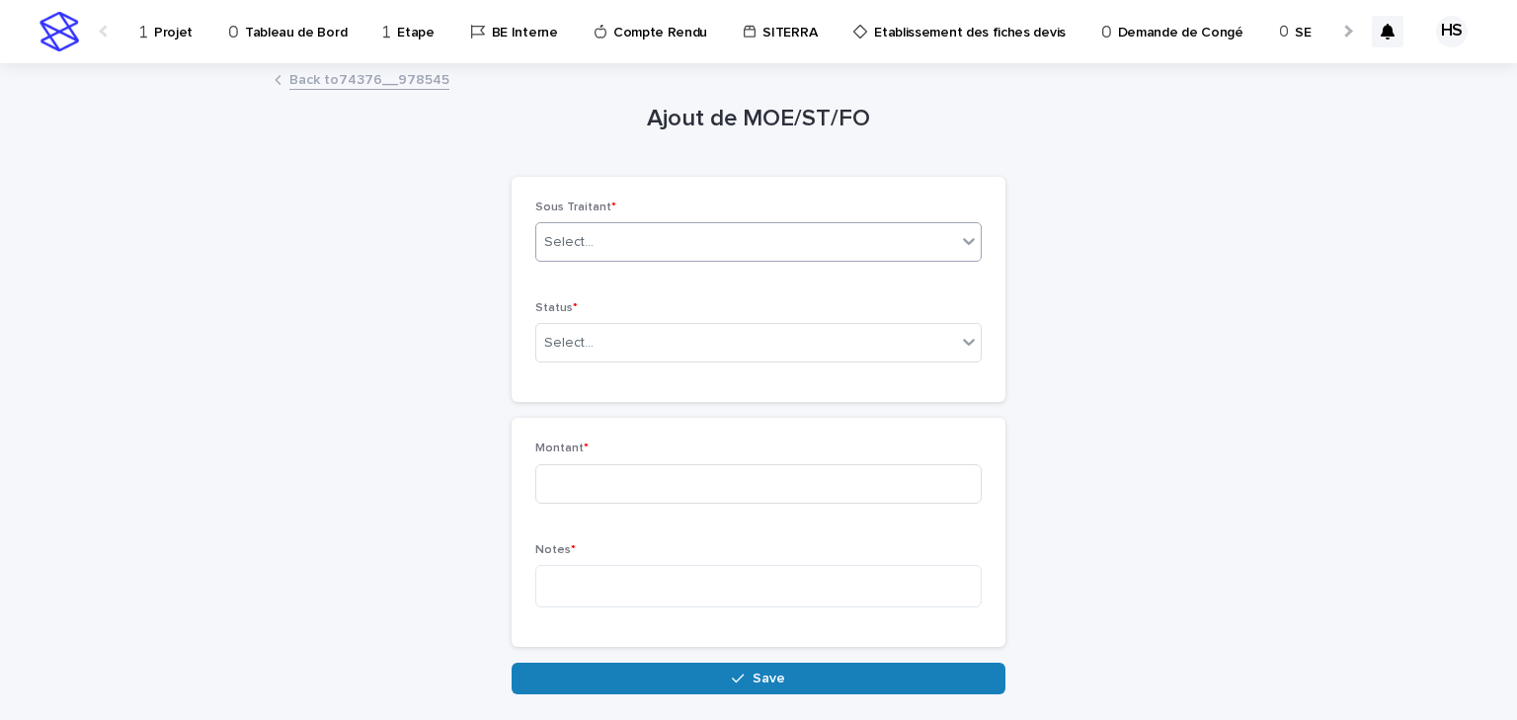
click at [607, 240] on div "Select..." at bounding box center [746, 242] width 420 height 33
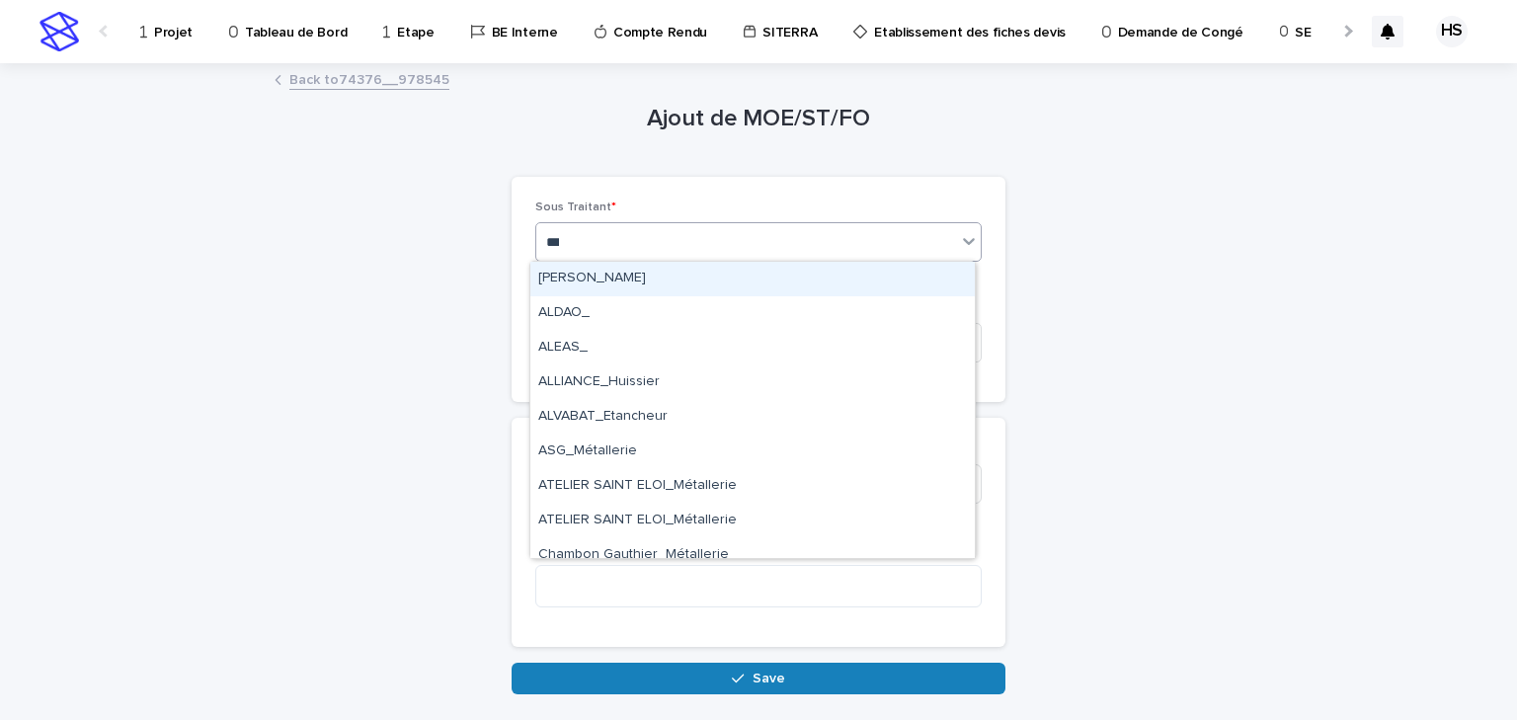
type input "****"
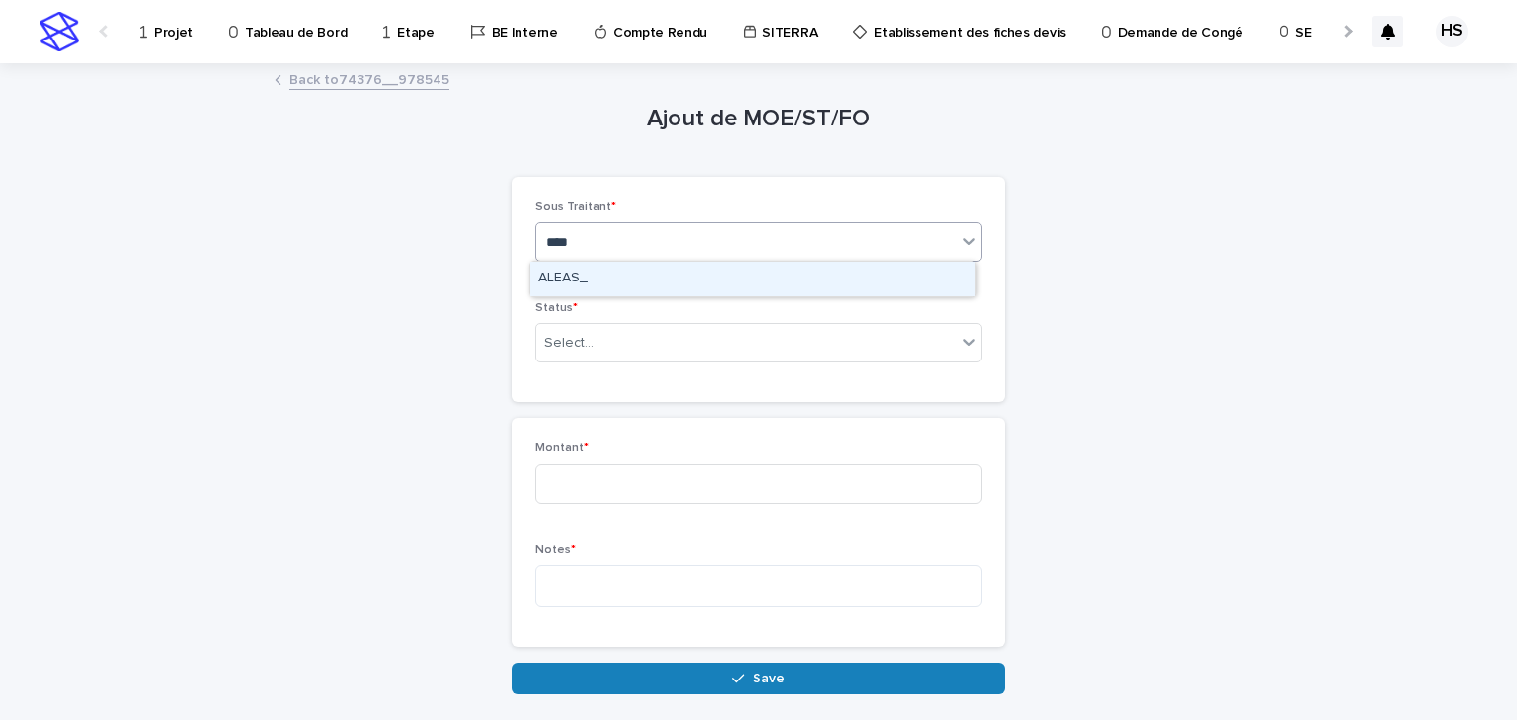
click at [665, 270] on div "ALEAS_" at bounding box center [752, 279] width 445 height 35
click at [650, 333] on div "Select..." at bounding box center [746, 343] width 420 height 33
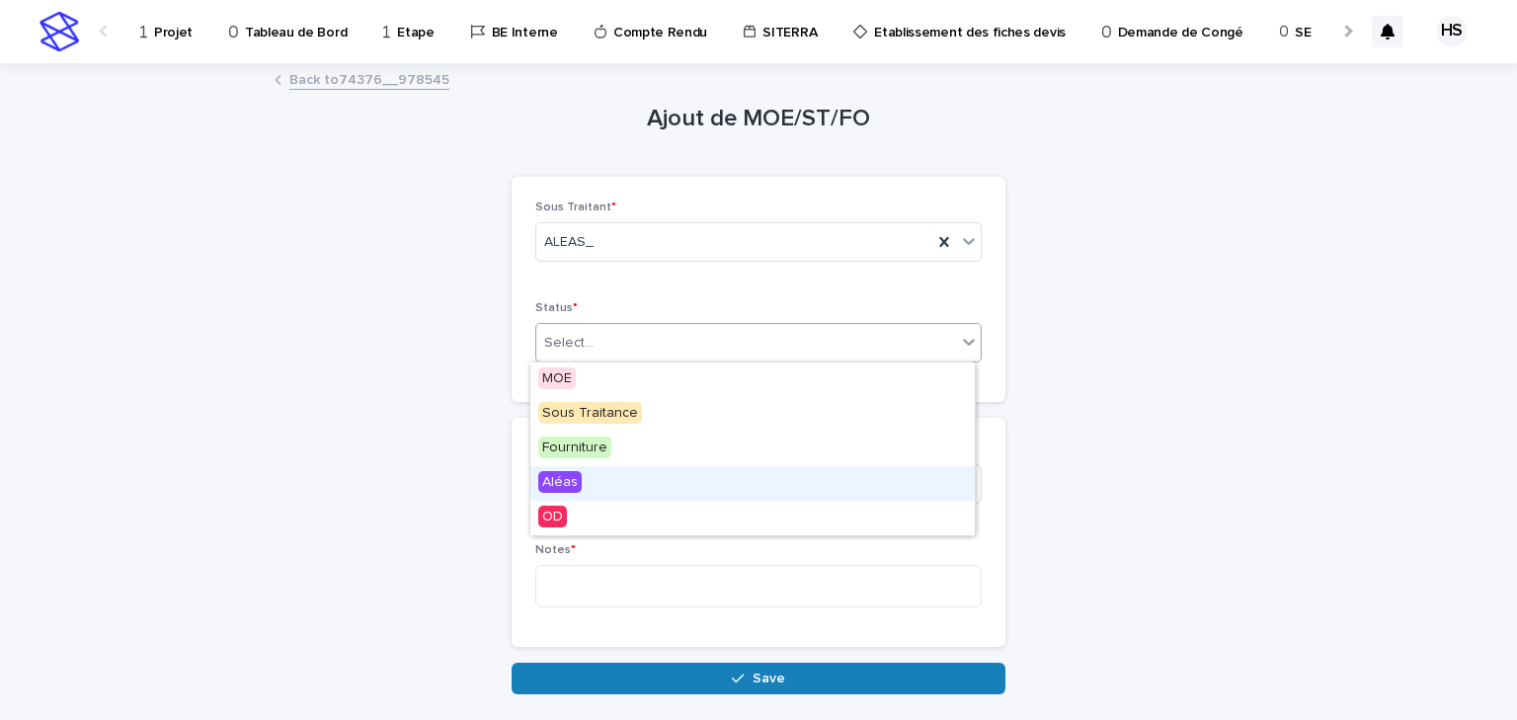
click at [585, 478] on div "Aléas" at bounding box center [752, 483] width 445 height 35
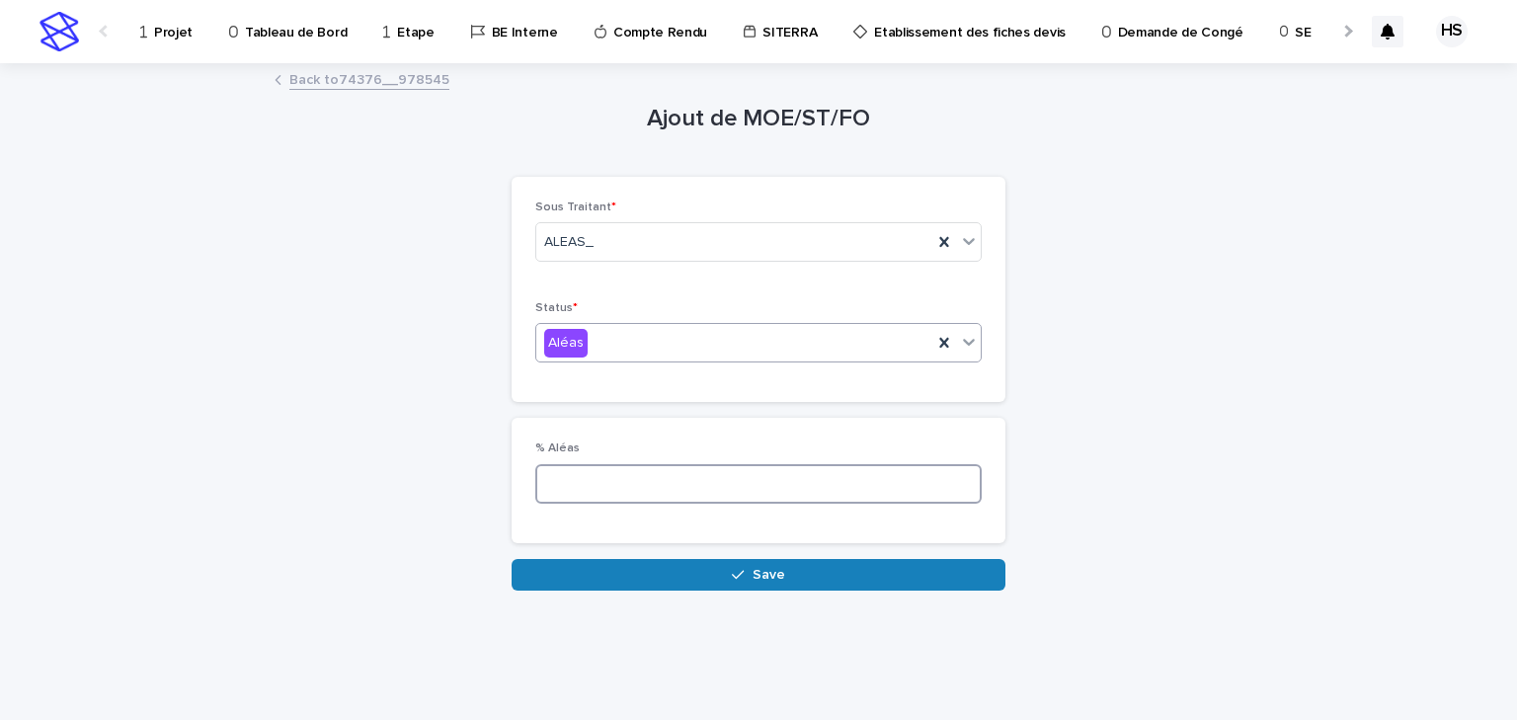
click at [578, 467] on input at bounding box center [758, 484] width 446 height 40
type input "*"
click at [600, 551] on div "Loading... Saving… % Aléas *" at bounding box center [759, 488] width 494 height 140
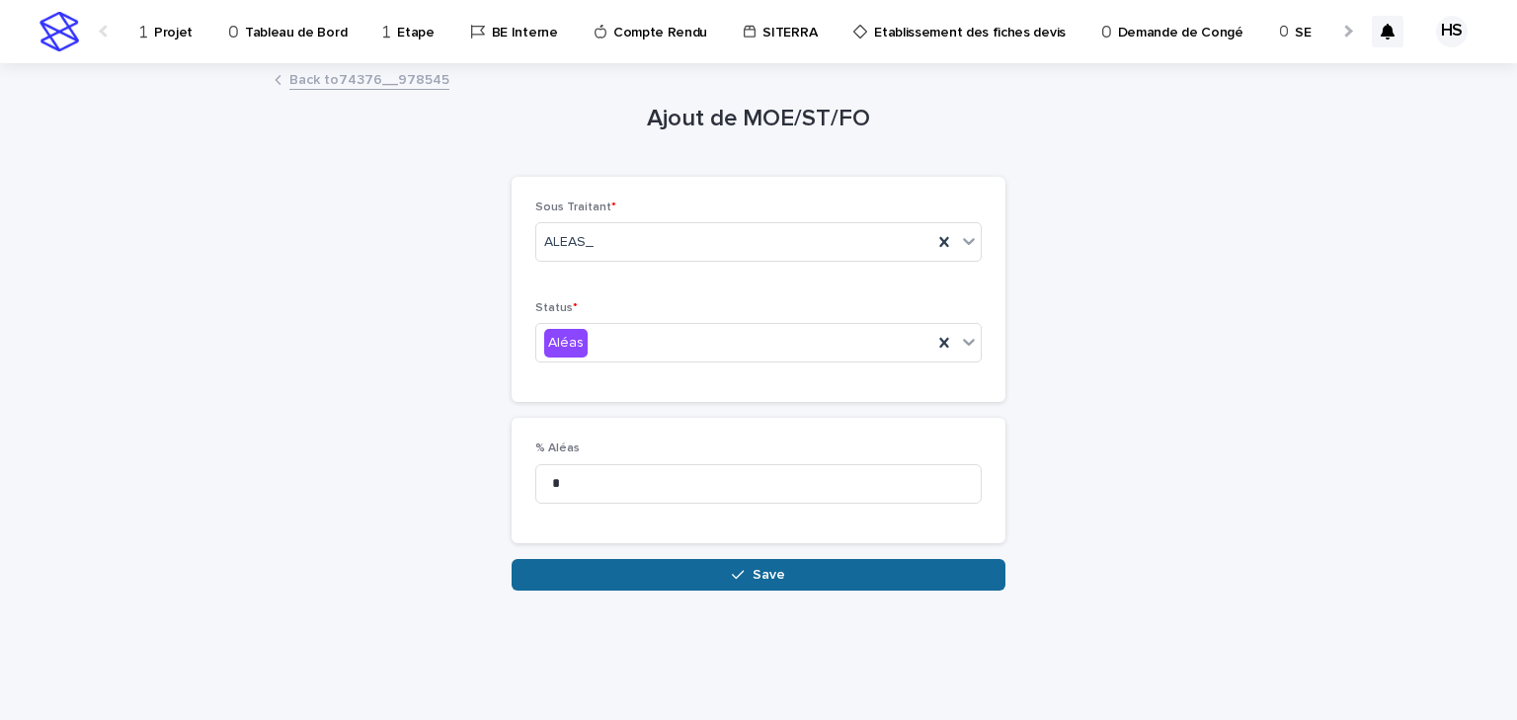
click at [600, 565] on button "Save" at bounding box center [759, 575] width 494 height 32
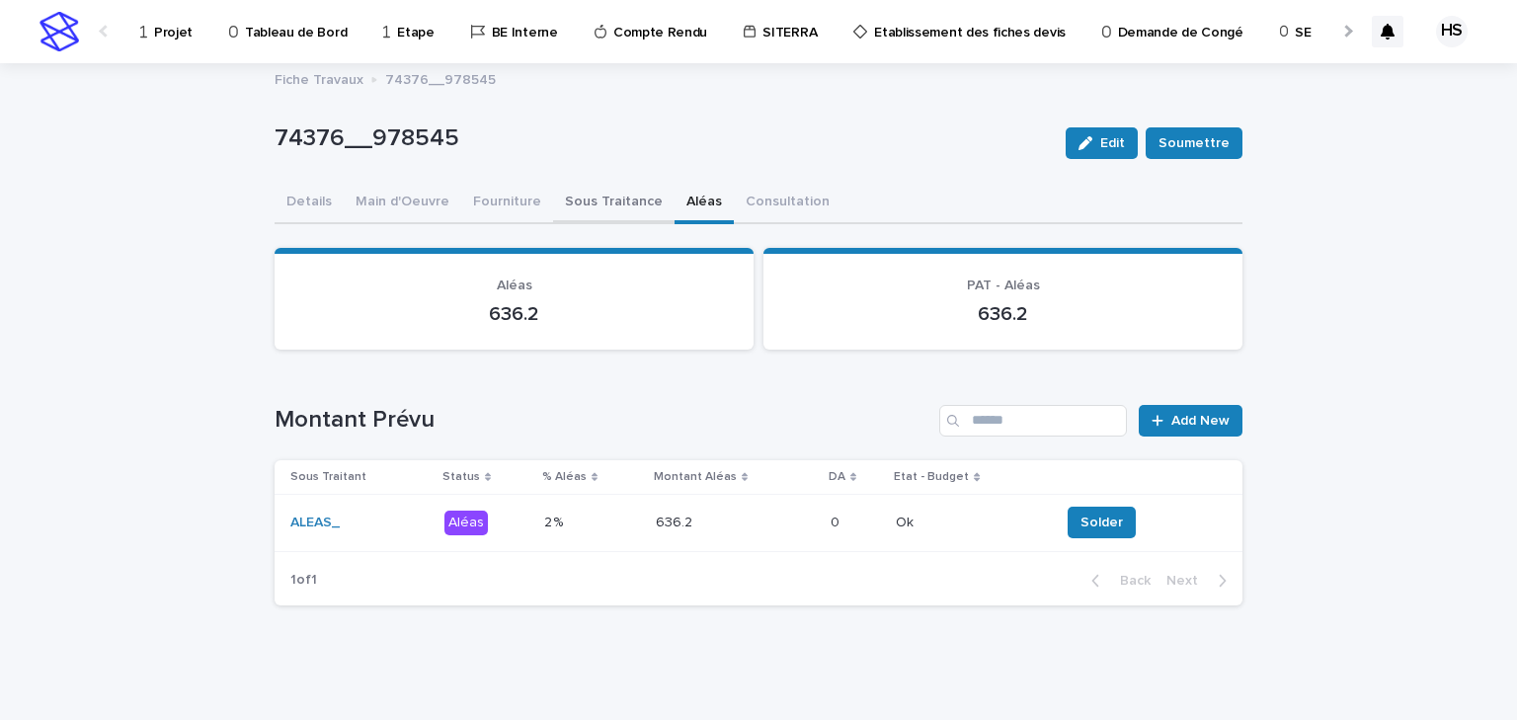
click at [571, 209] on button "Sous Traitance" at bounding box center [614, 203] width 122 height 41
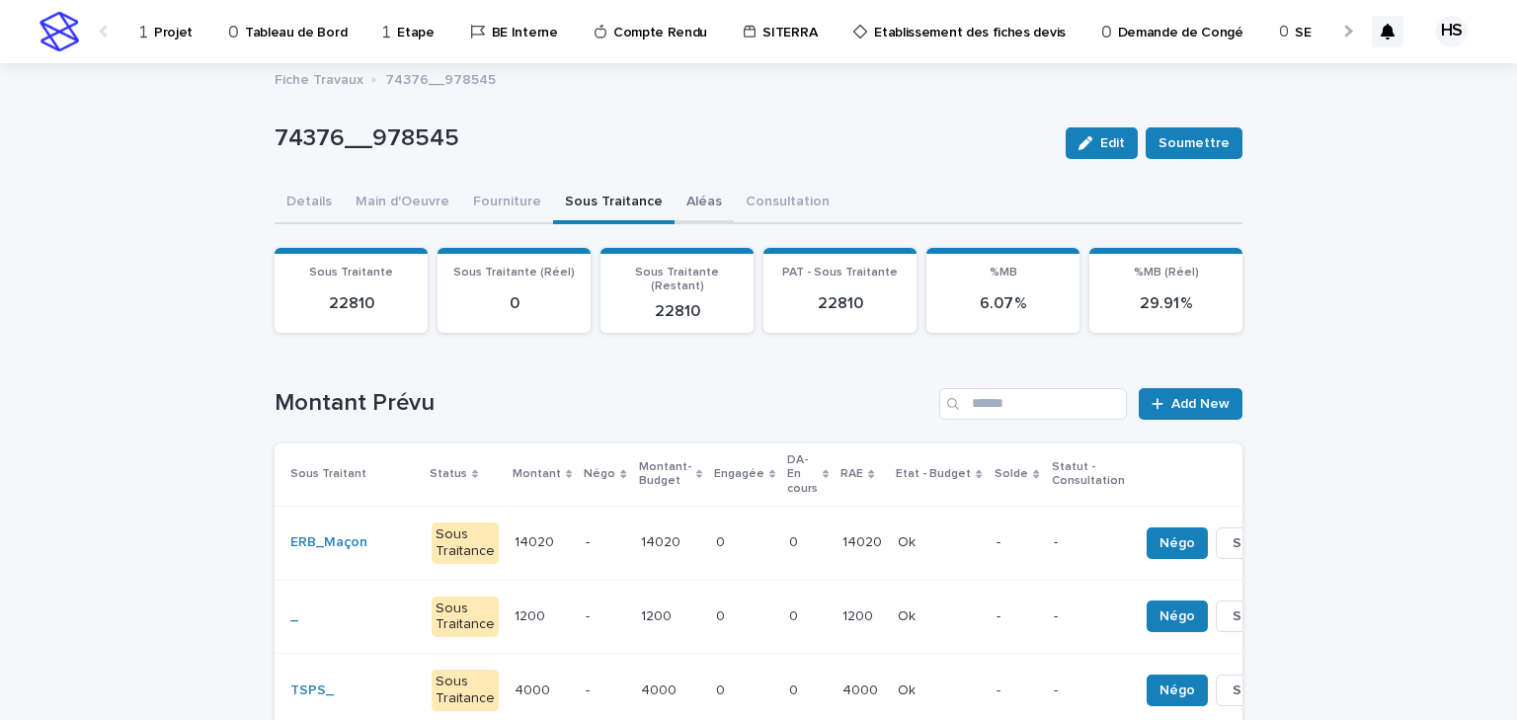
click at [689, 198] on button "Aléas" at bounding box center [704, 203] width 59 height 41
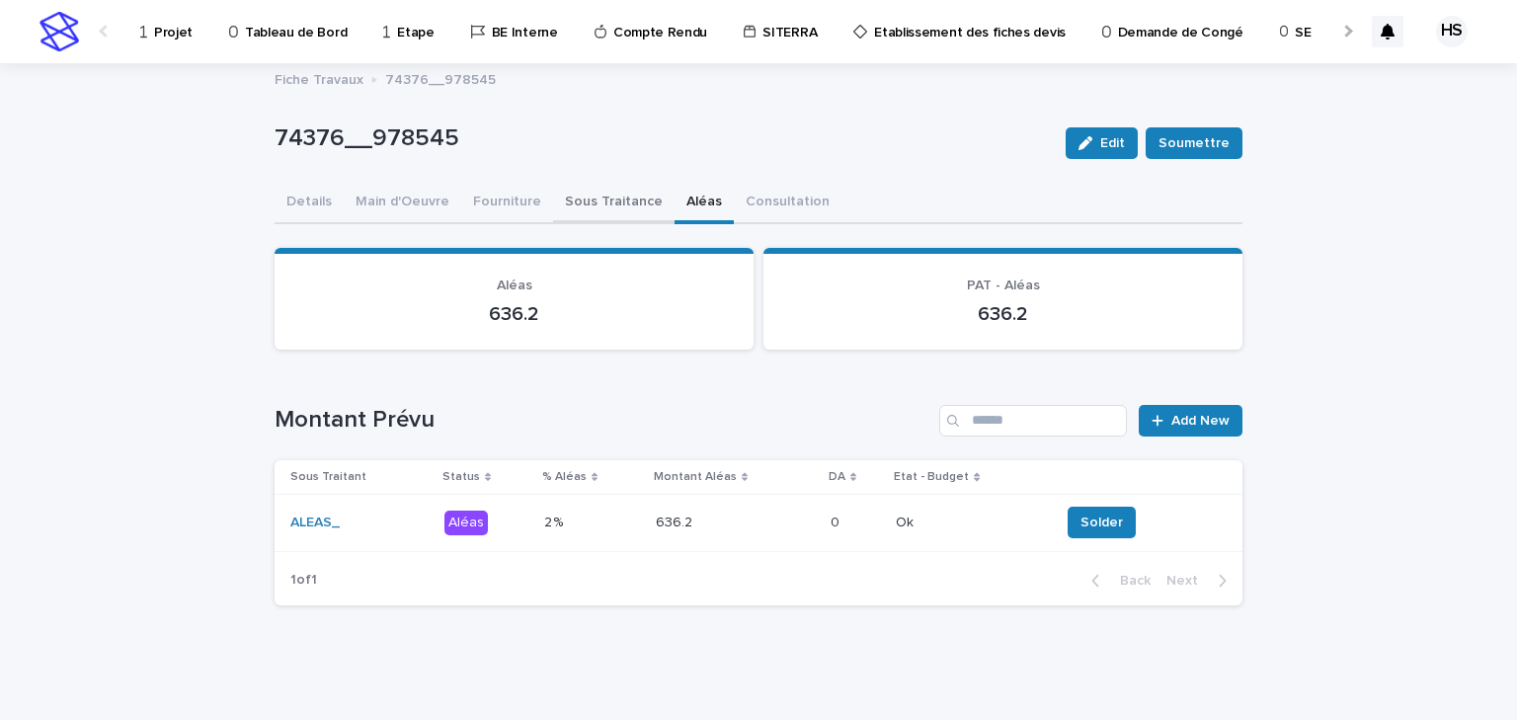
click at [621, 203] on button "Sous Traitance" at bounding box center [614, 203] width 122 height 41
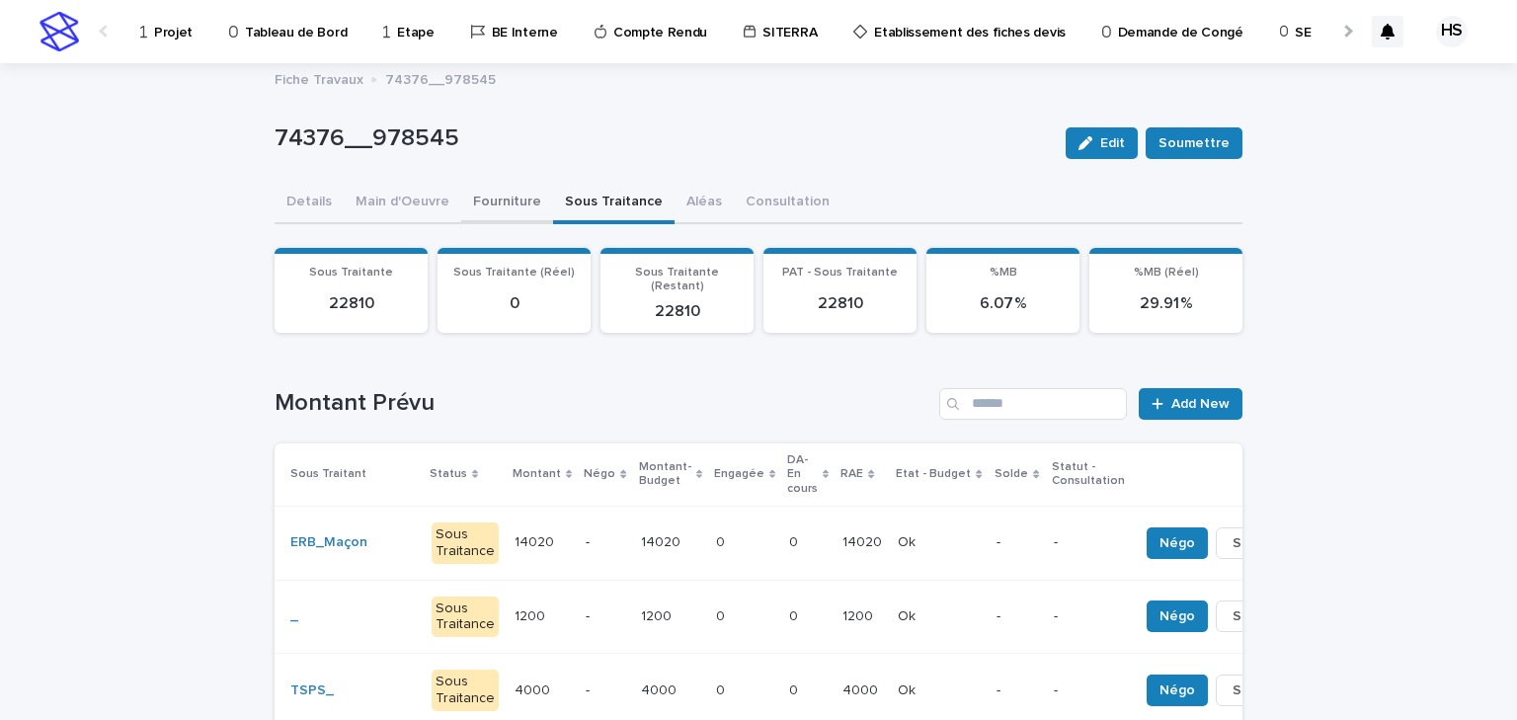
click at [506, 205] on button "Fourniture" at bounding box center [507, 203] width 92 height 41
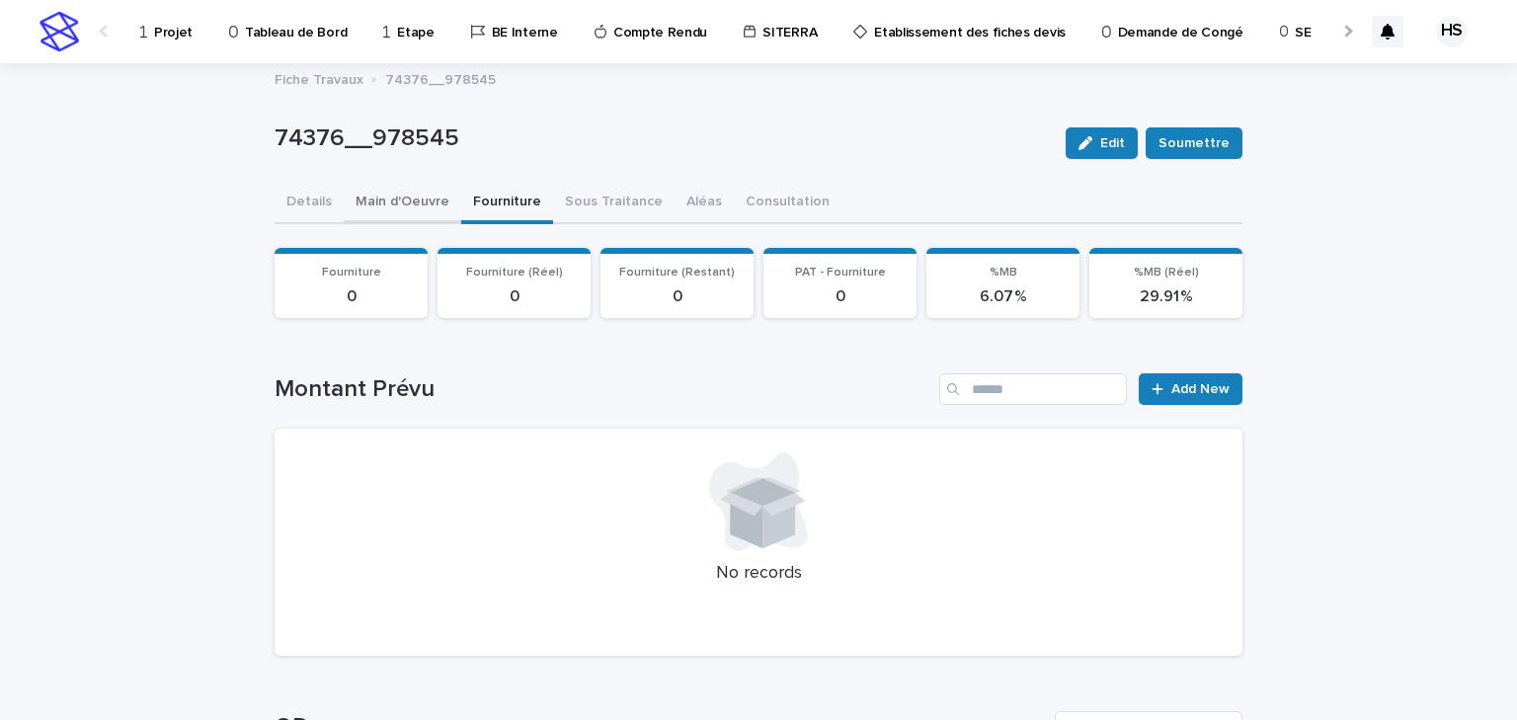
click at [431, 202] on button "Main d'Oeuvre" at bounding box center [403, 203] width 118 height 41
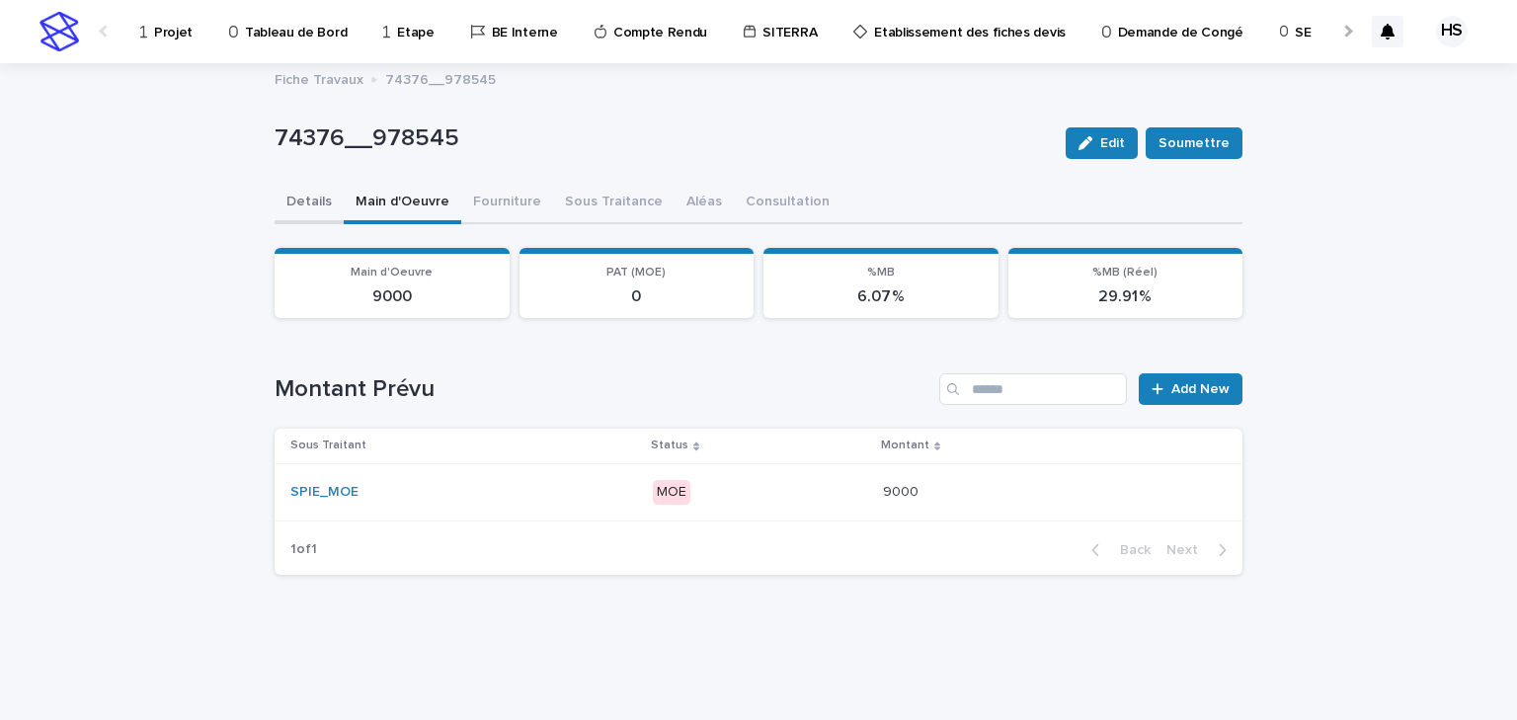
click at [320, 205] on button "Details" at bounding box center [309, 203] width 69 height 41
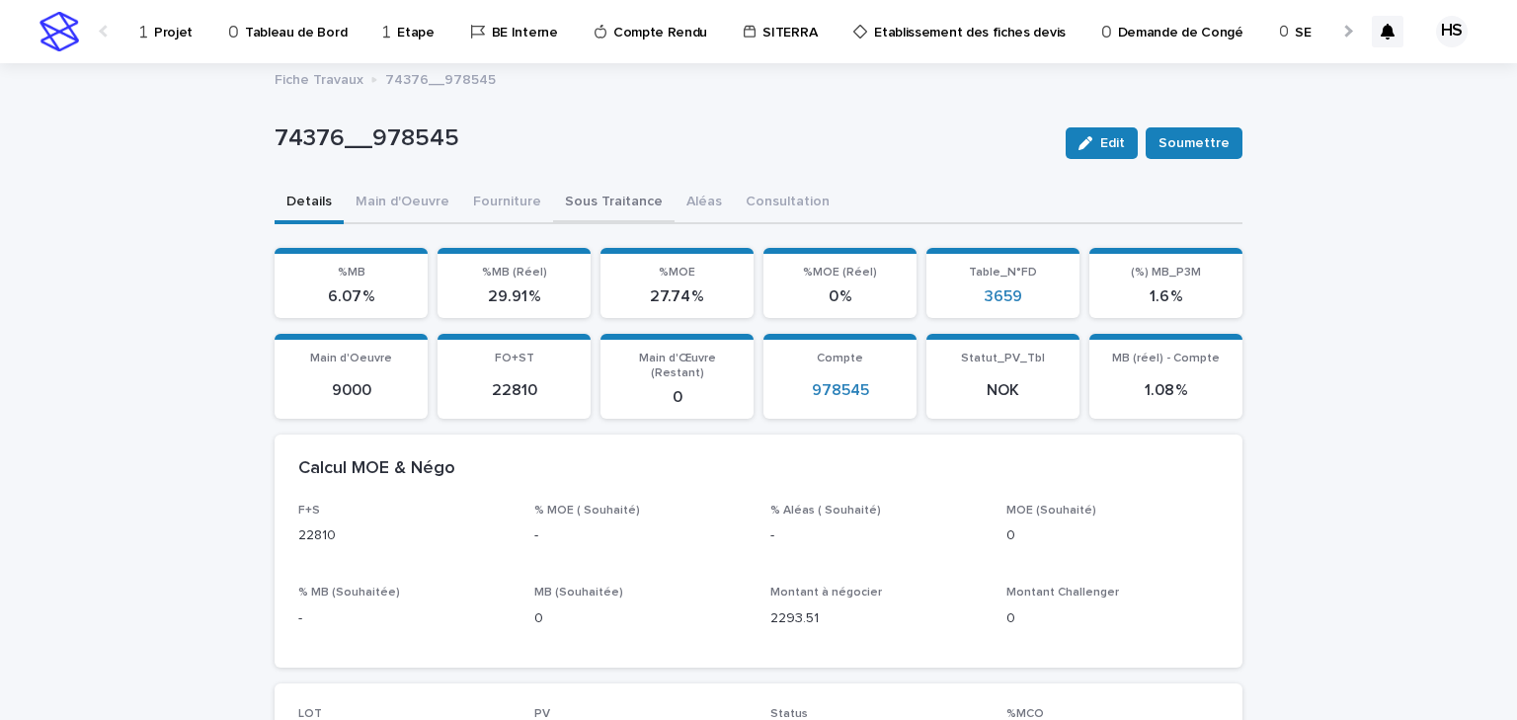
click at [598, 209] on button "Sous Traitance" at bounding box center [614, 203] width 122 height 41
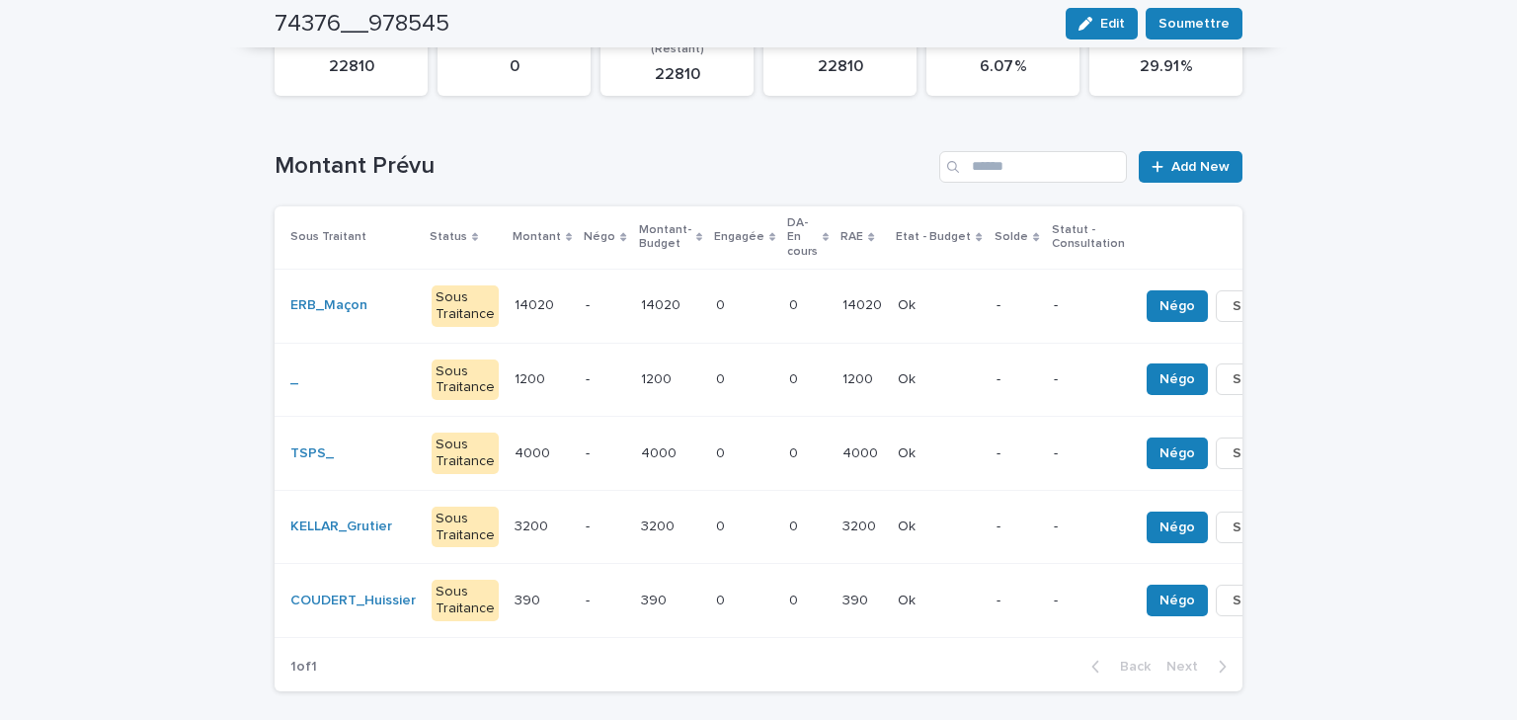
scroll to position [79, 0]
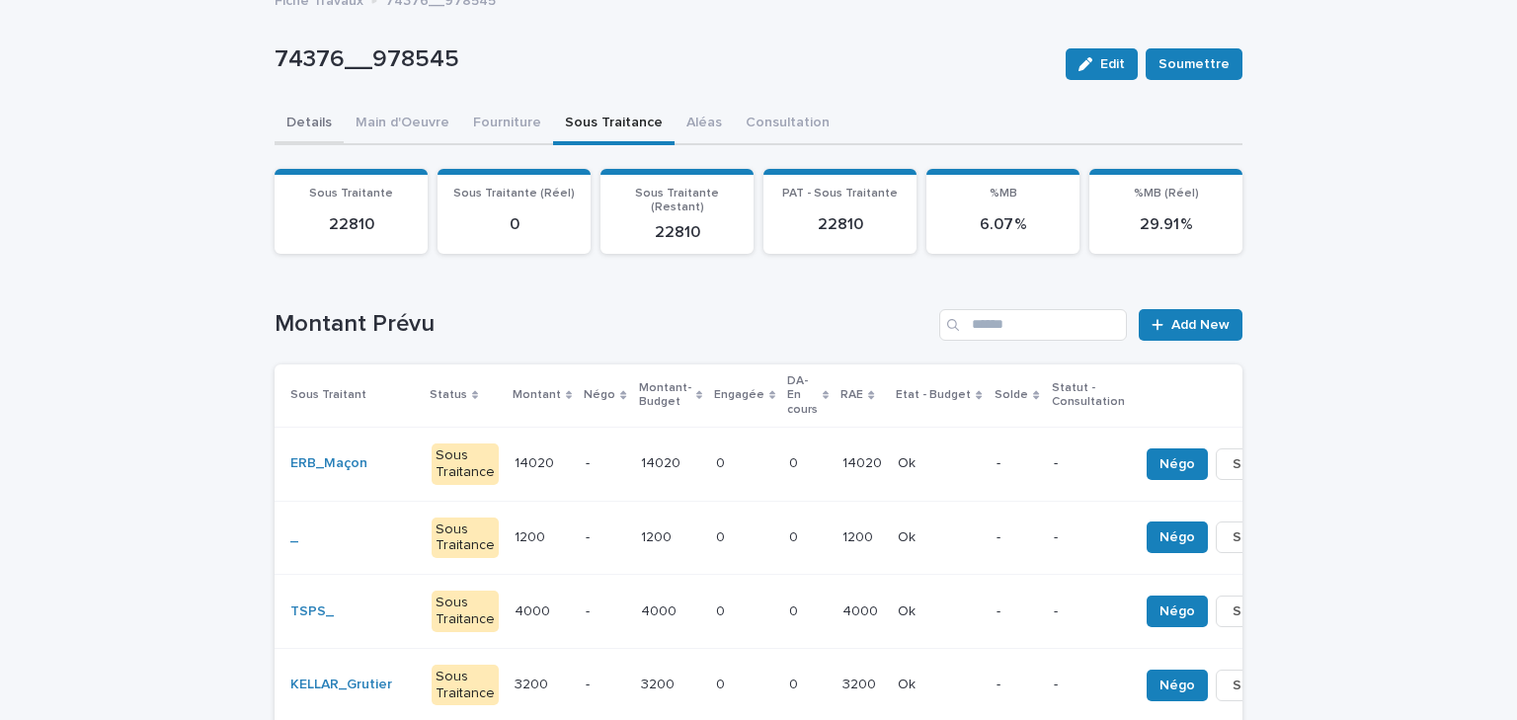
click at [300, 125] on button "Details" at bounding box center [309, 124] width 69 height 41
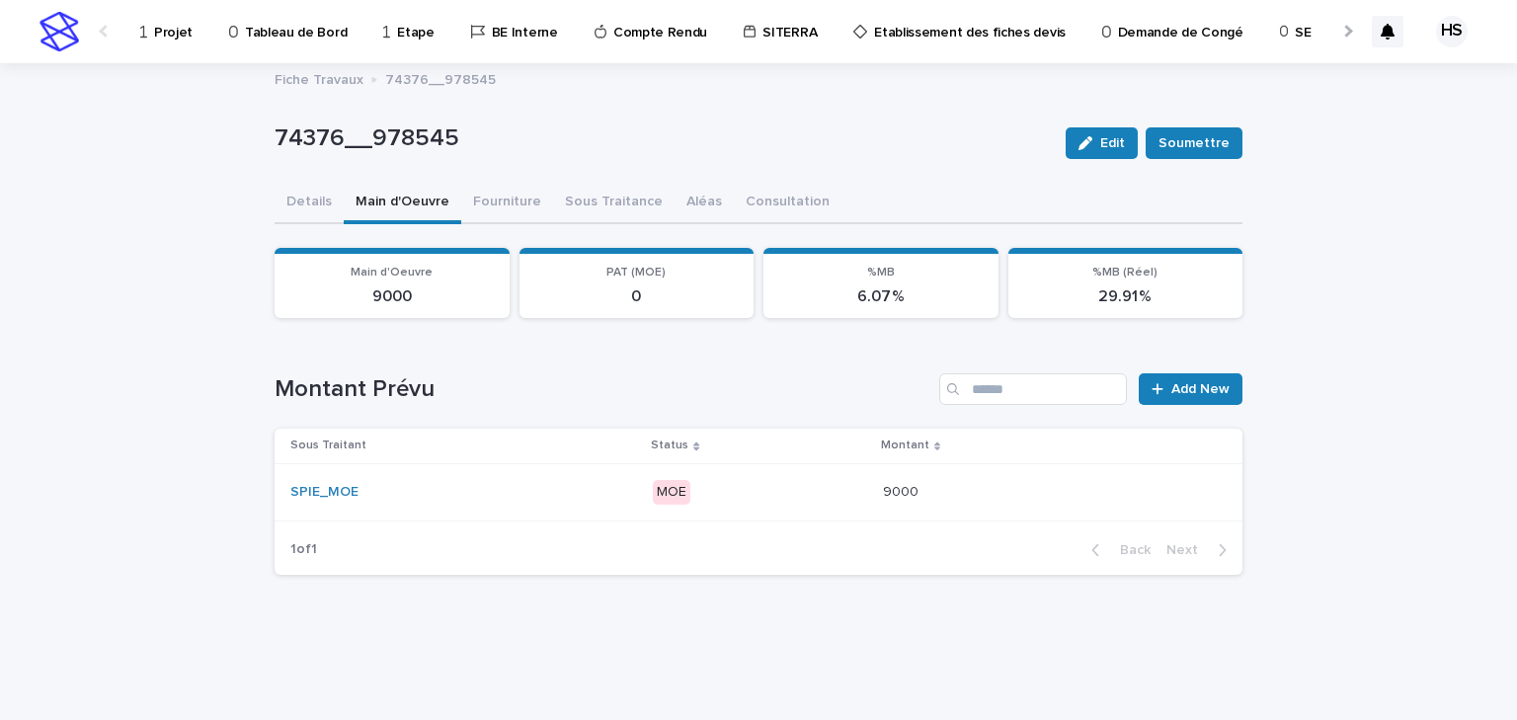
click at [760, 492] on p "MOE" at bounding box center [759, 492] width 213 height 25
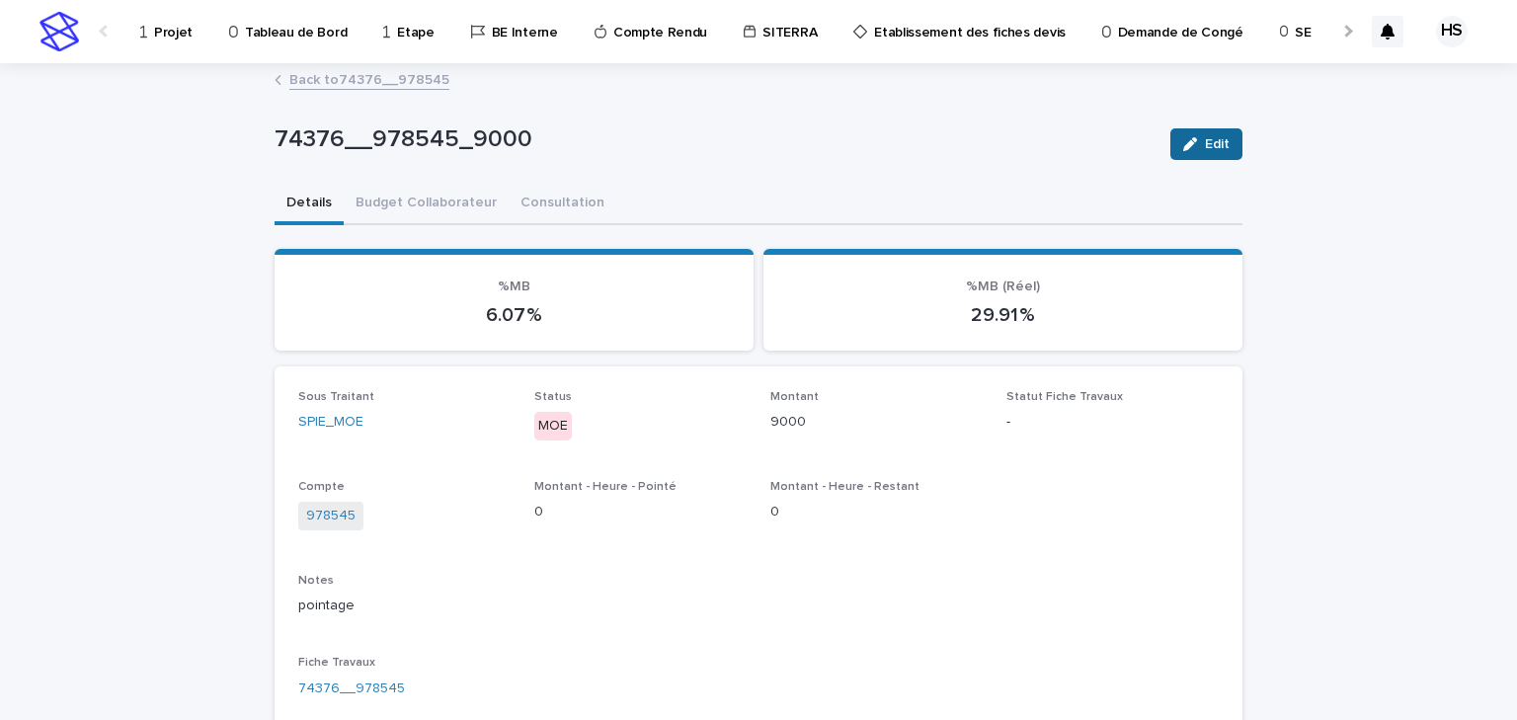
click at [1178, 155] on button "Edit" at bounding box center [1207, 144] width 72 height 32
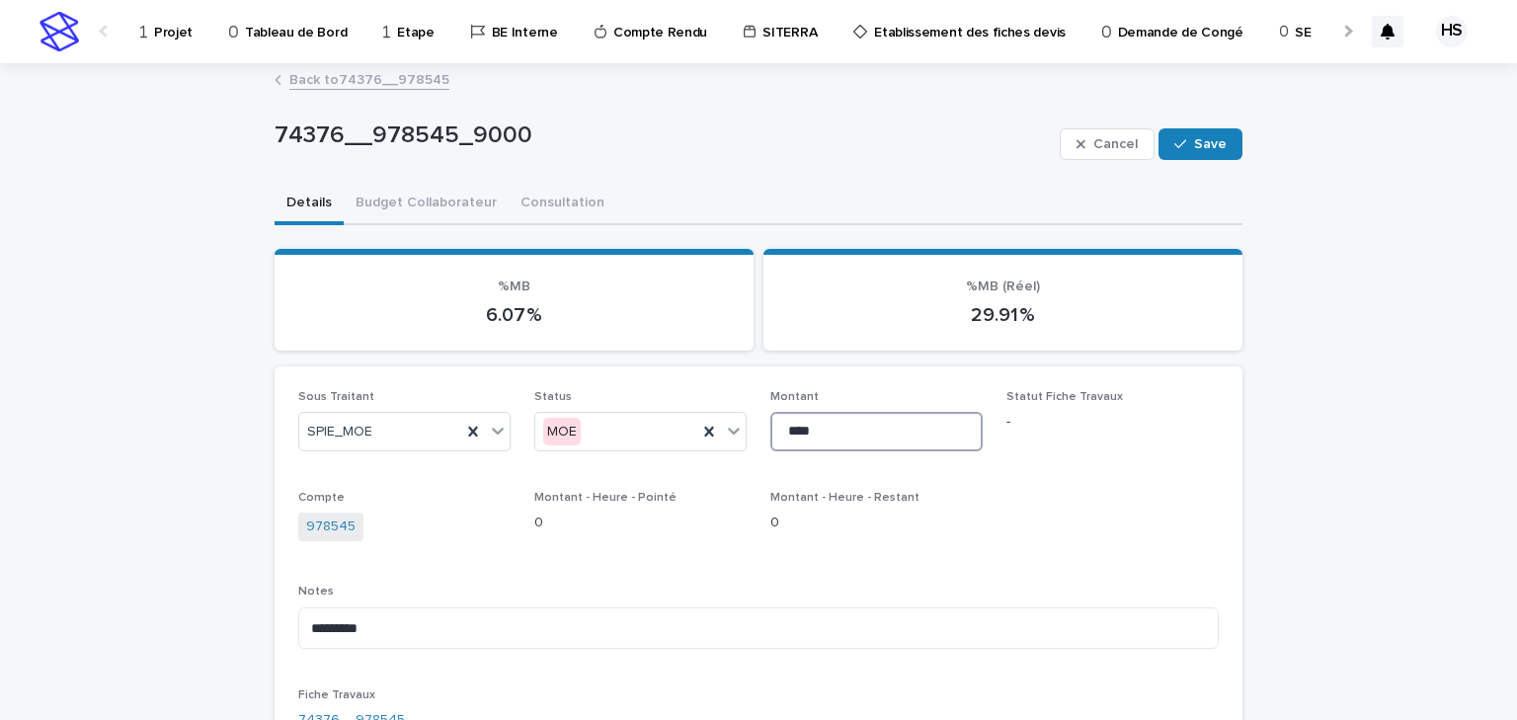
drag, startPoint x: 788, startPoint y: 429, endPoint x: 769, endPoint y: 433, distance: 20.1
click at [770, 433] on input "****" at bounding box center [876, 432] width 212 height 40
type input "****"
click at [1195, 148] on span "Save" at bounding box center [1210, 144] width 33 height 14
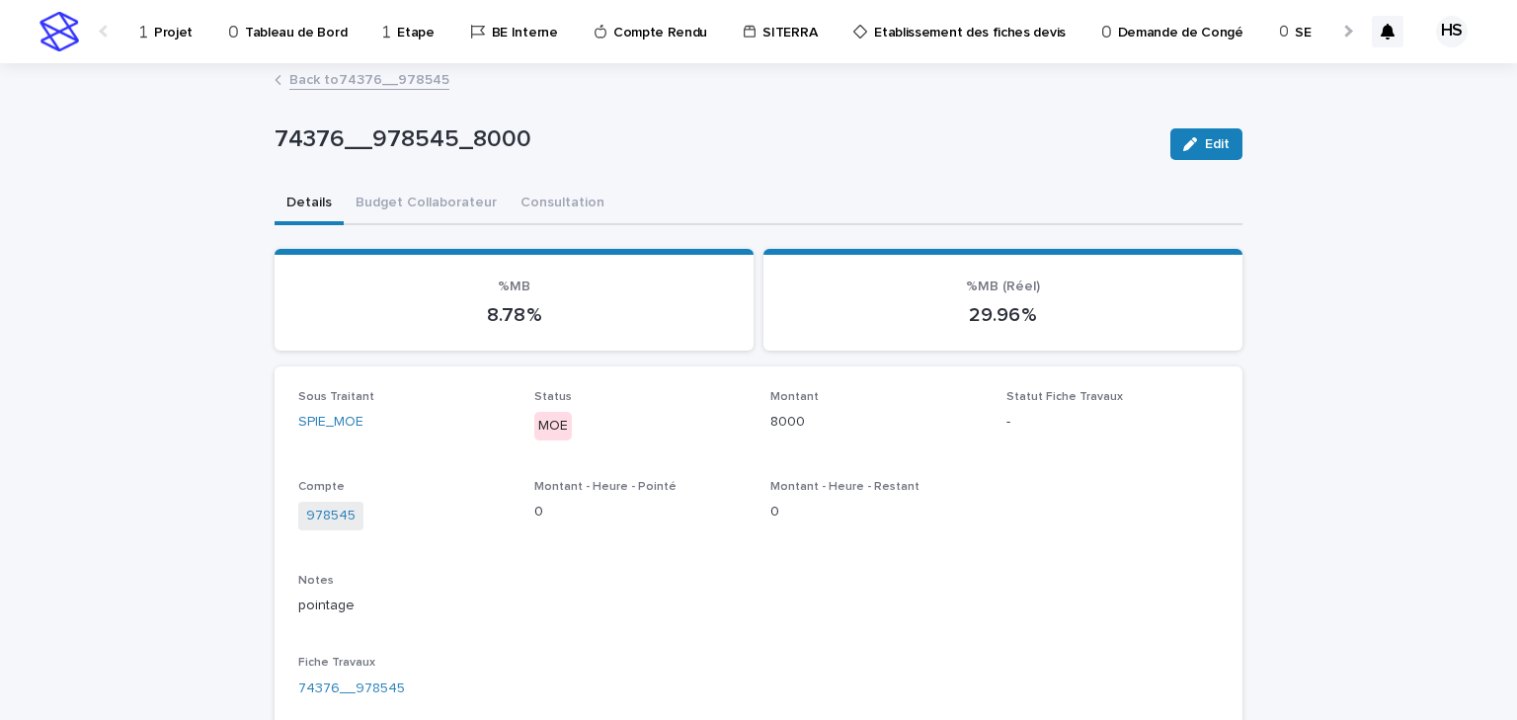
scroll to position [237, 0]
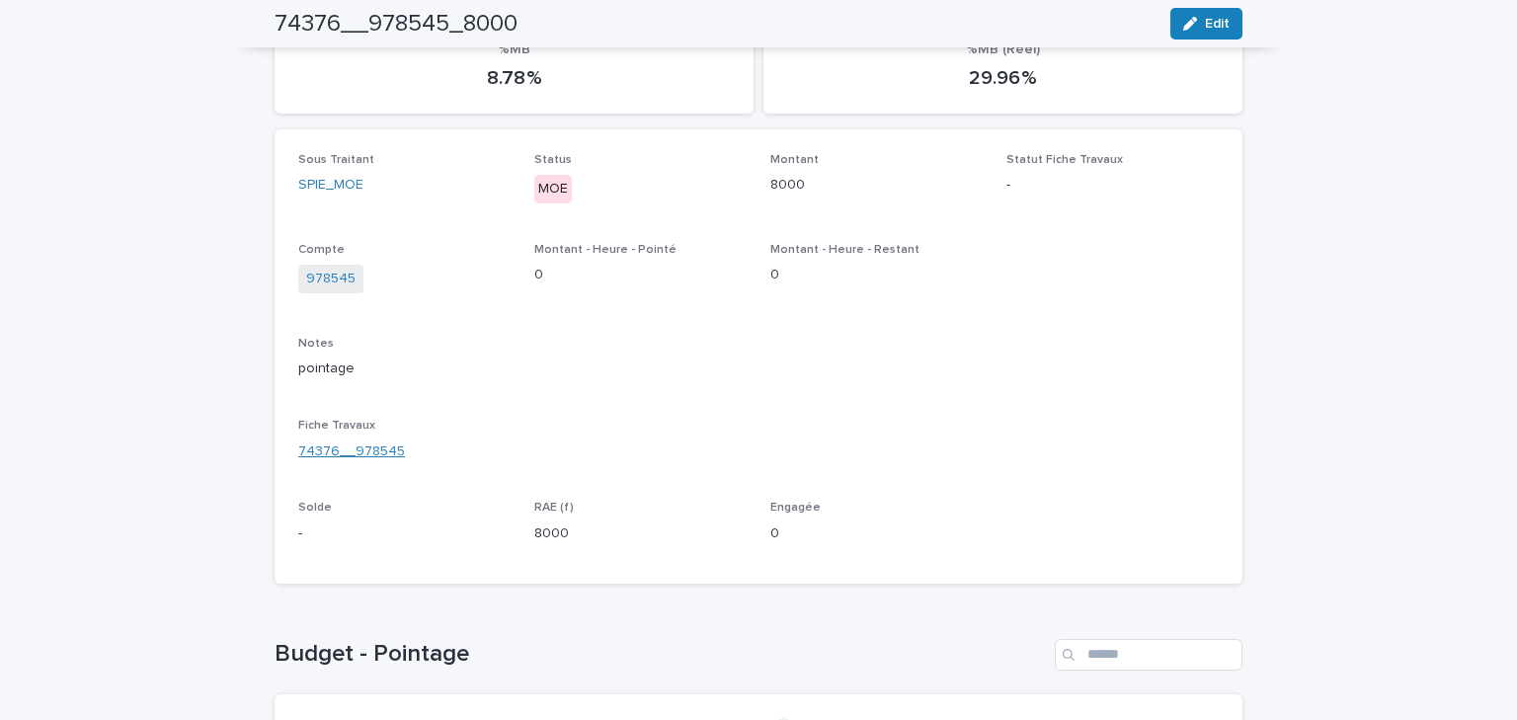
click at [371, 453] on link "74376__978545" at bounding box center [351, 452] width 107 height 21
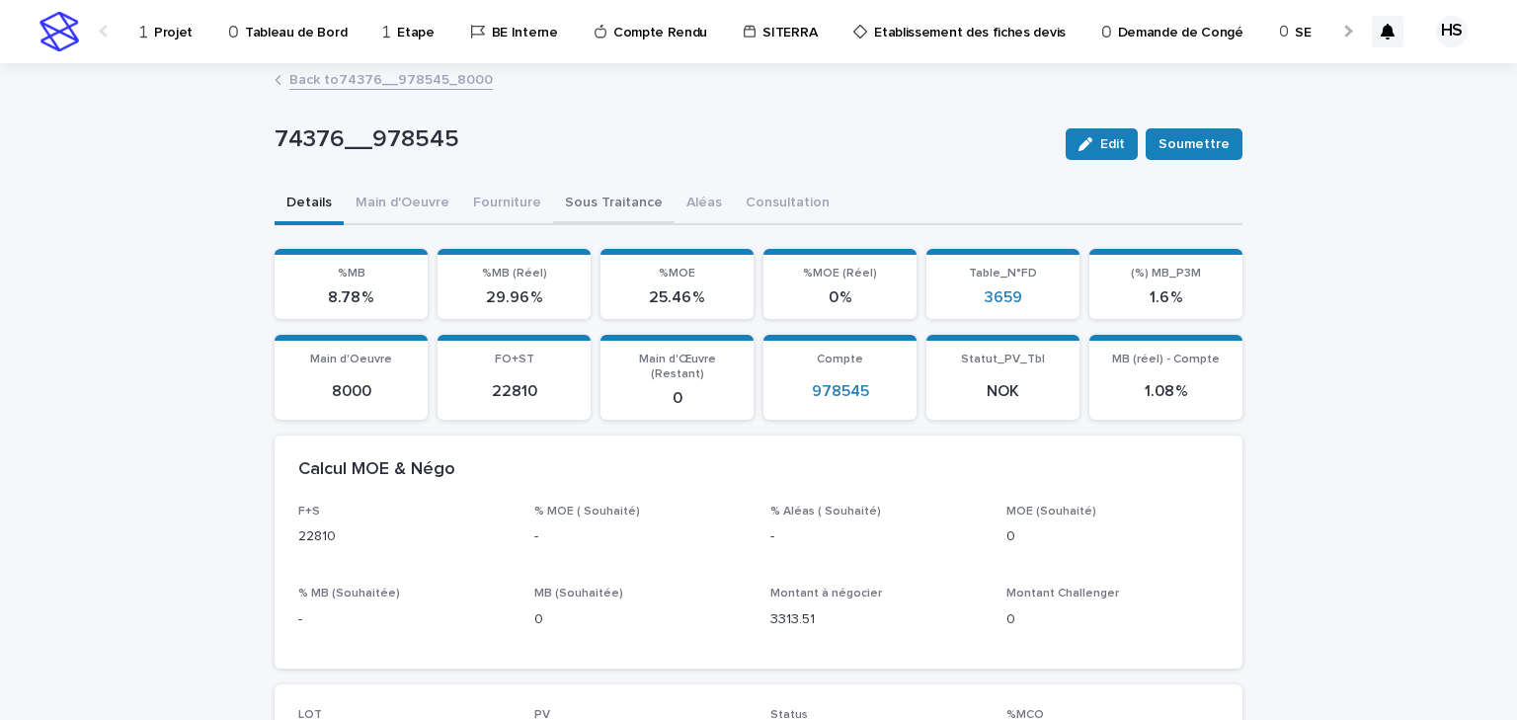
click at [564, 202] on button "Sous Traitance" at bounding box center [614, 204] width 122 height 41
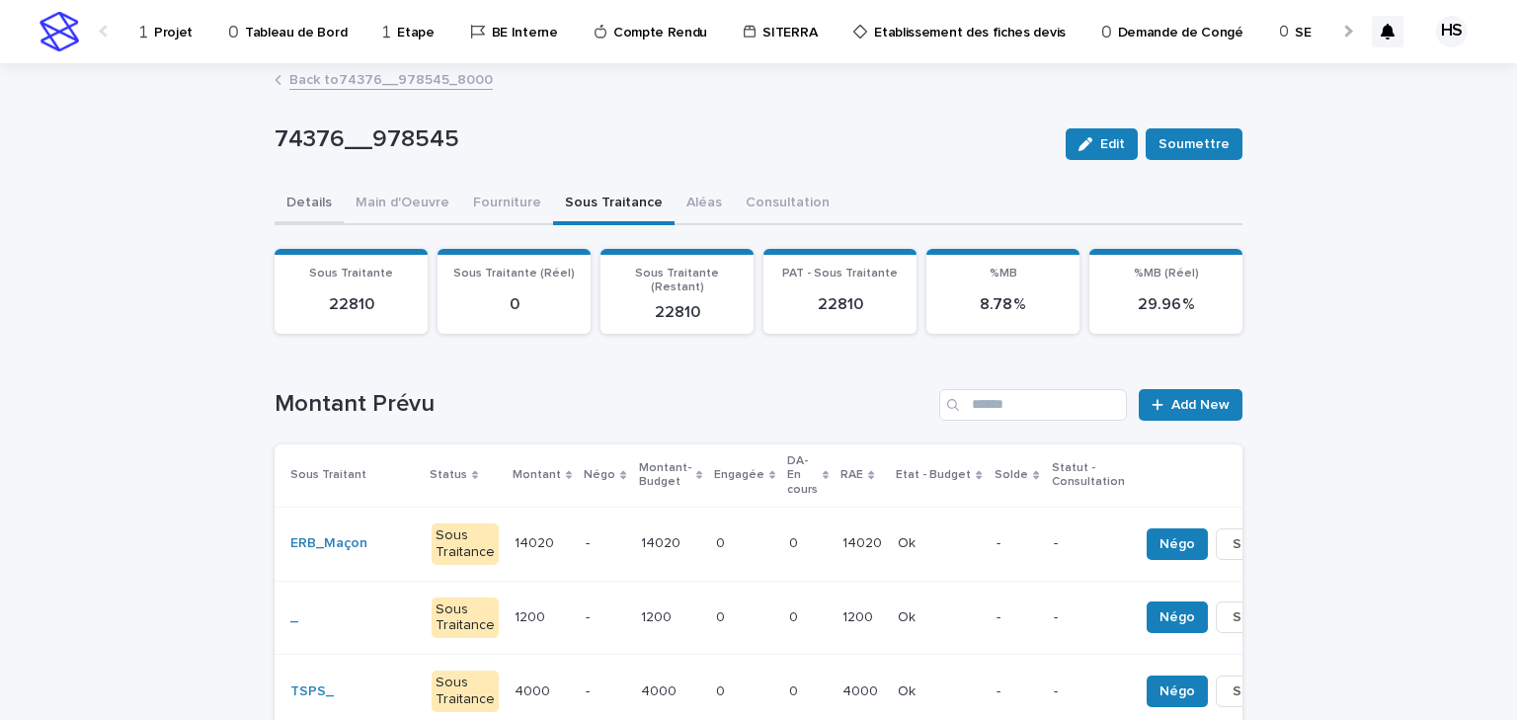
click at [319, 207] on button "Details" at bounding box center [309, 204] width 69 height 41
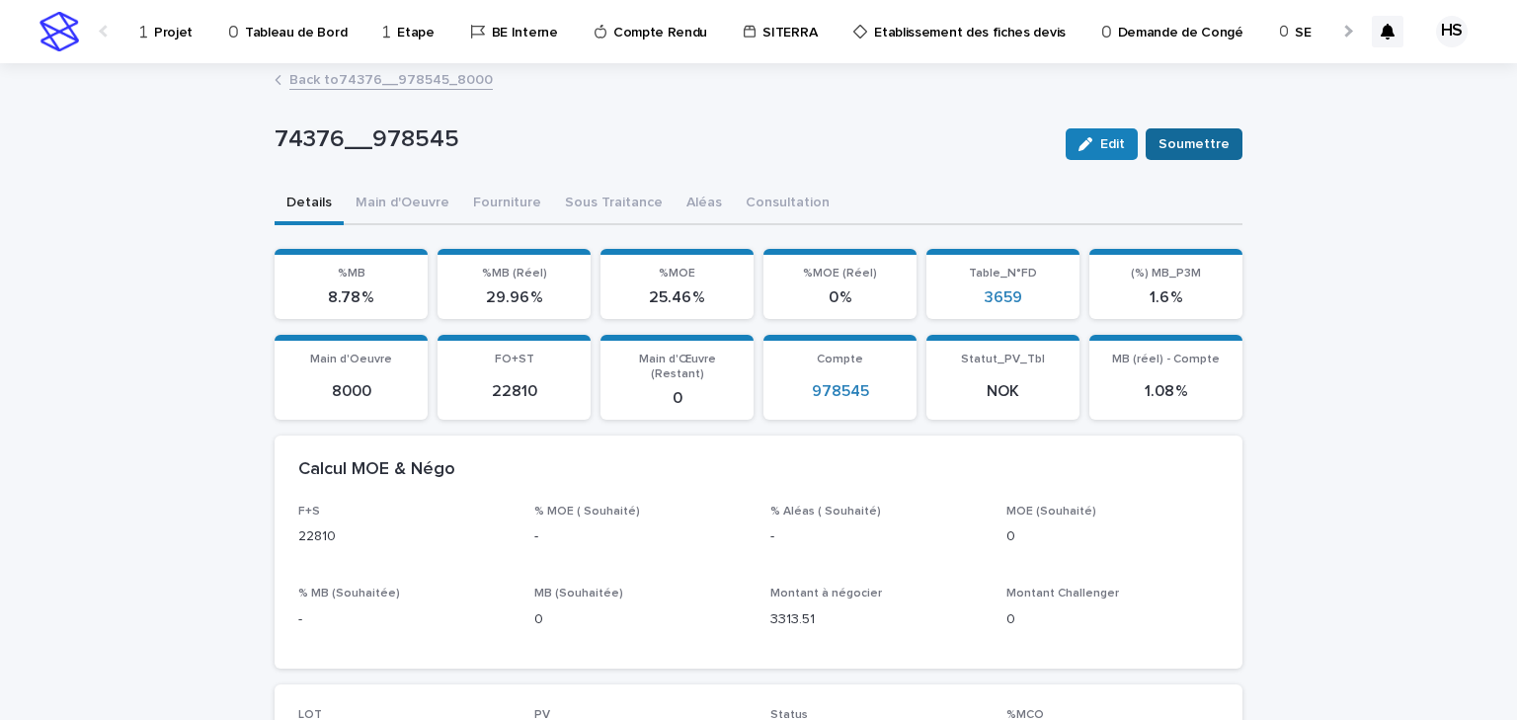
click at [1185, 145] on span "Soumettre" at bounding box center [1194, 144] width 71 height 20
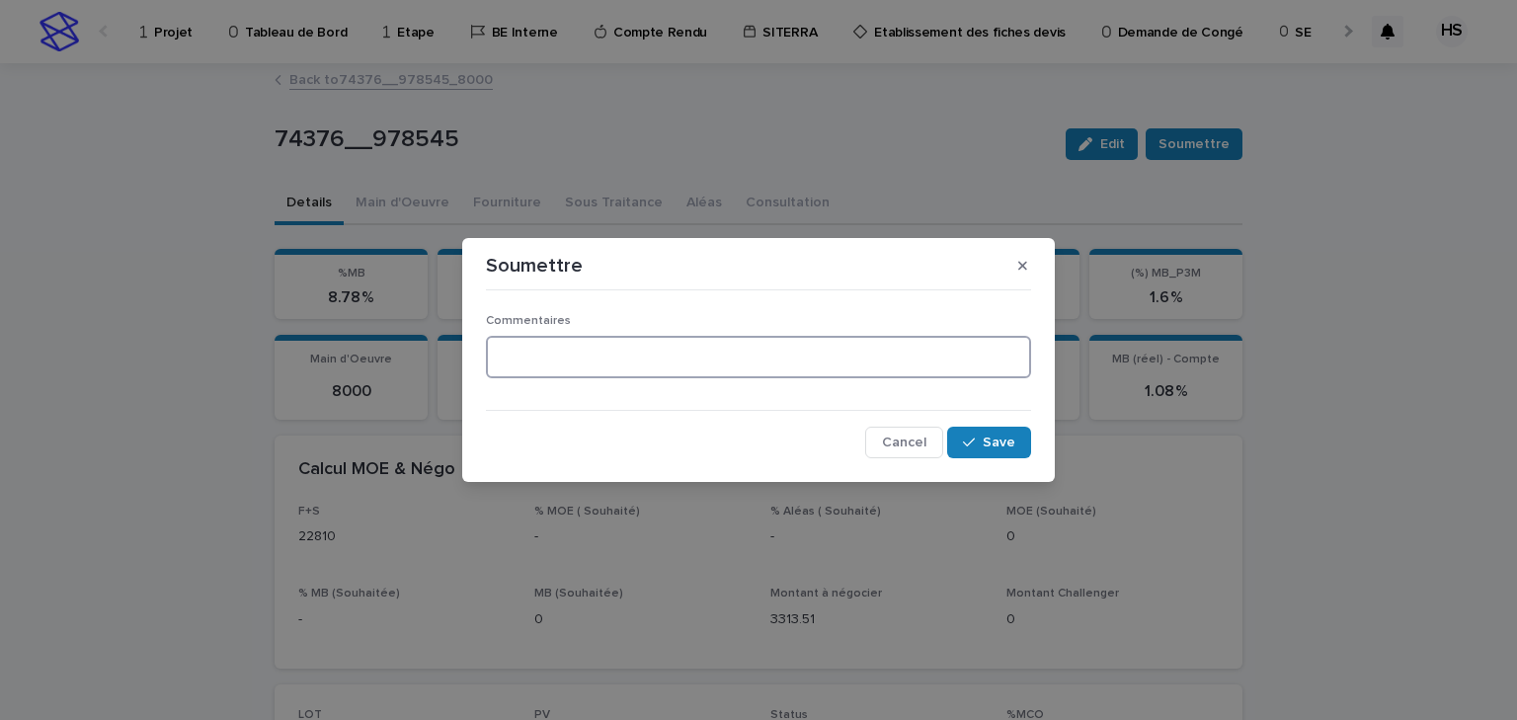
click at [651, 365] on textarea at bounding box center [758, 357] width 545 height 42
type textarea "**********"
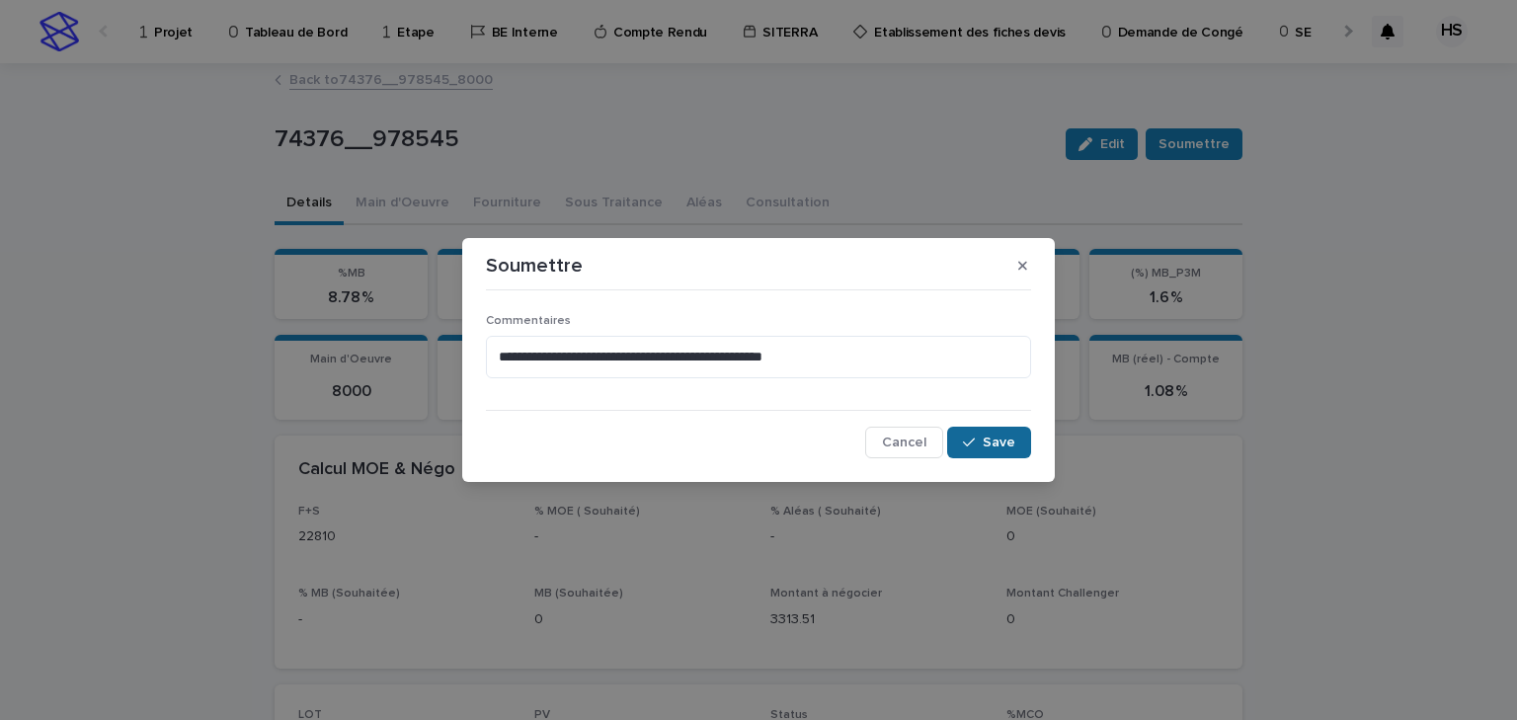
click at [1007, 438] on span "Save" at bounding box center [999, 443] width 33 height 14
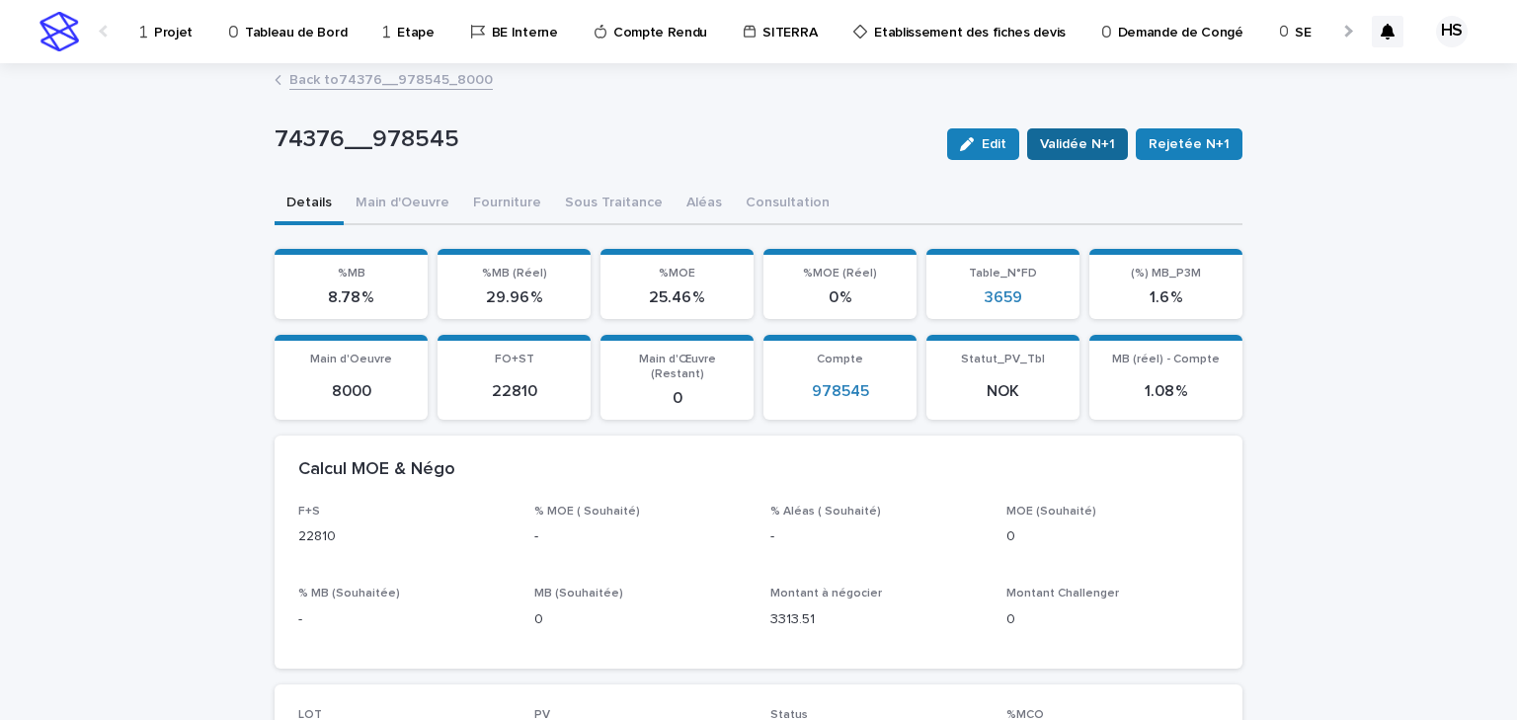
click at [1083, 149] on span "Validée N+1" at bounding box center [1077, 144] width 75 height 20
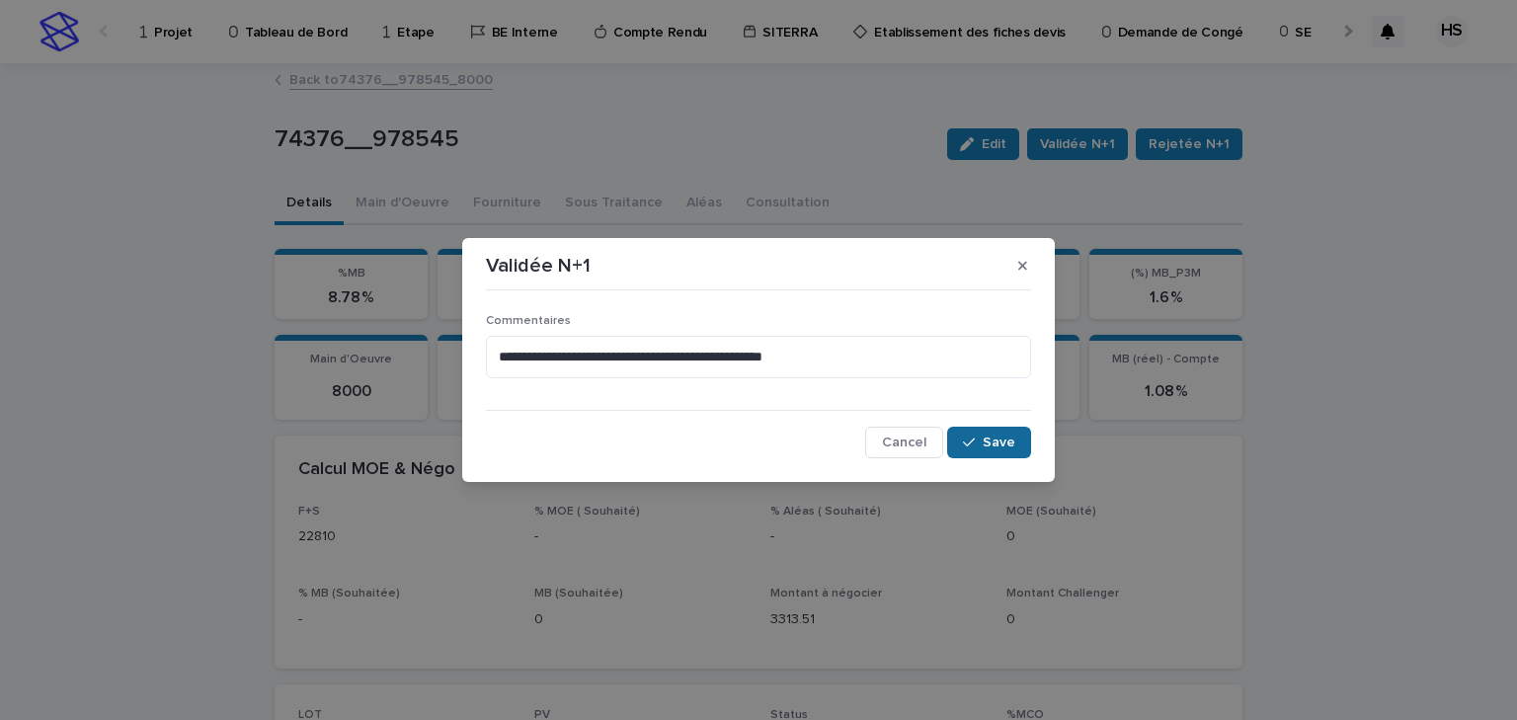
click at [1007, 432] on button "Save" at bounding box center [989, 443] width 84 height 32
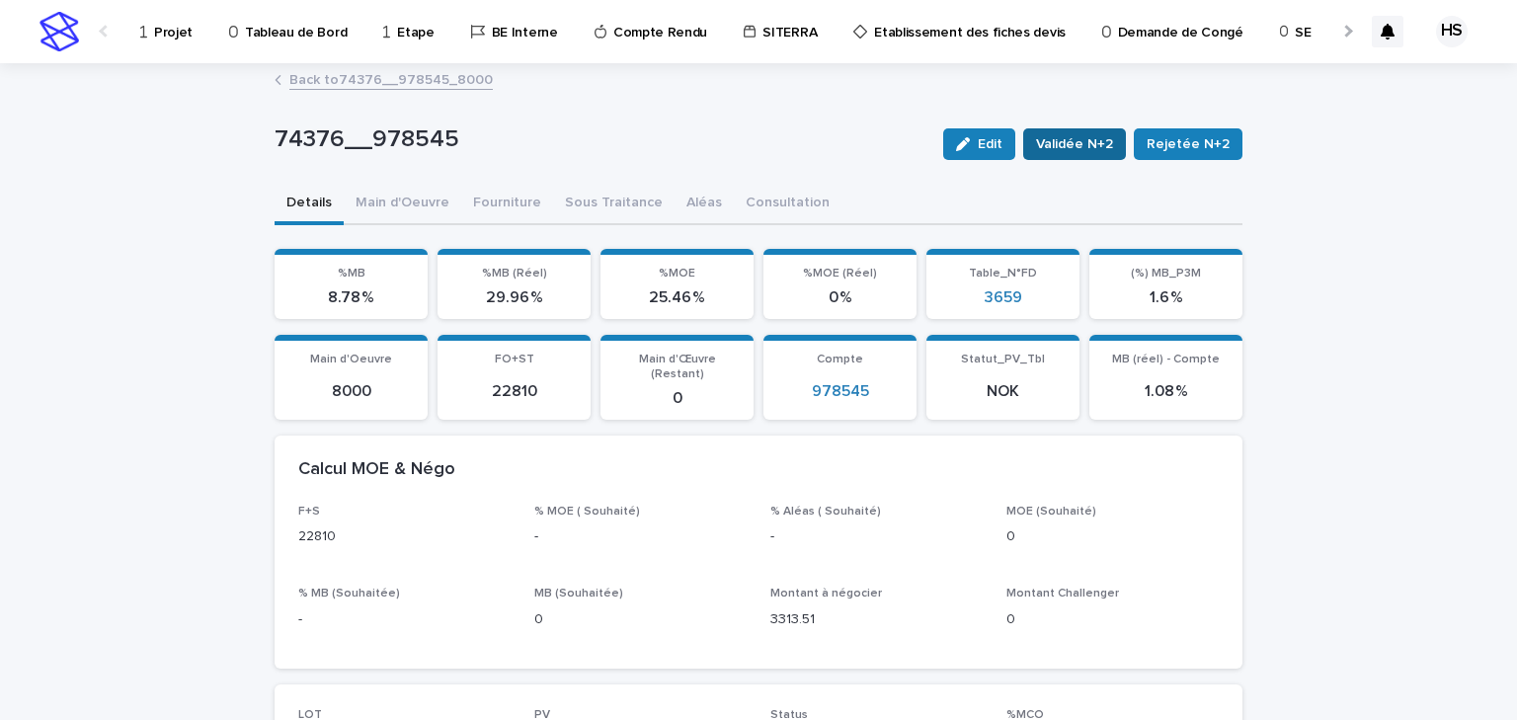
click at [1091, 150] on span "Validée N+2" at bounding box center [1074, 144] width 77 height 20
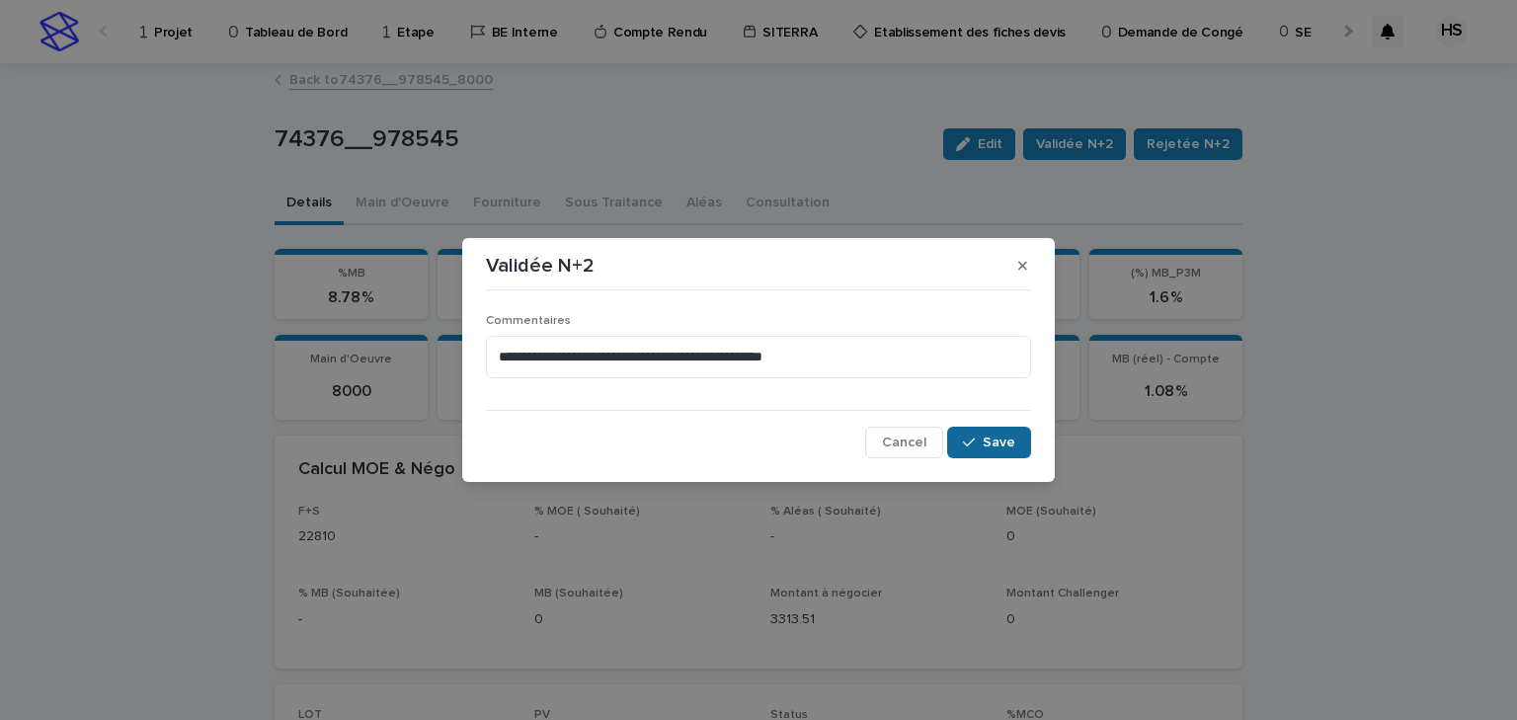
click at [1000, 440] on span "Save" at bounding box center [999, 443] width 33 height 14
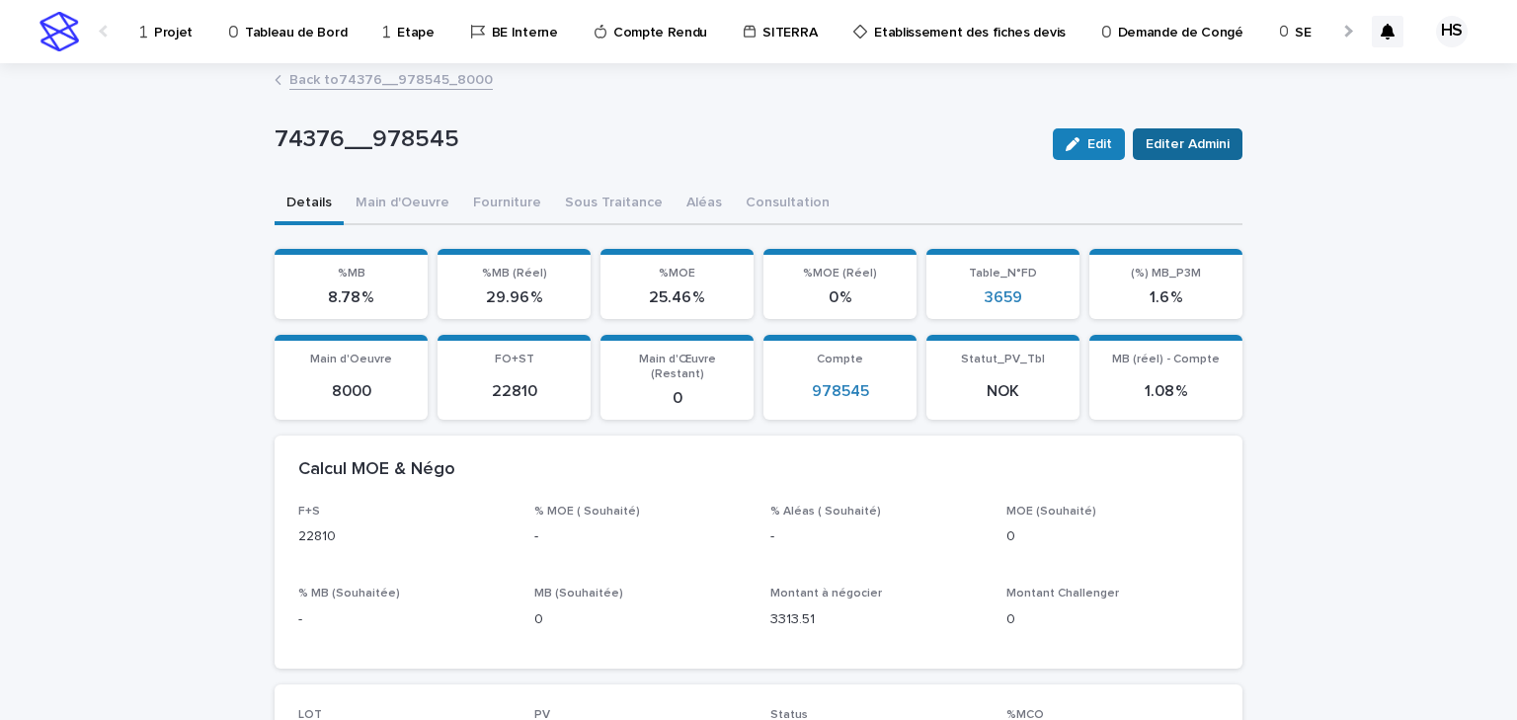
click at [1201, 145] on span "Editer Admini" at bounding box center [1188, 144] width 84 height 20
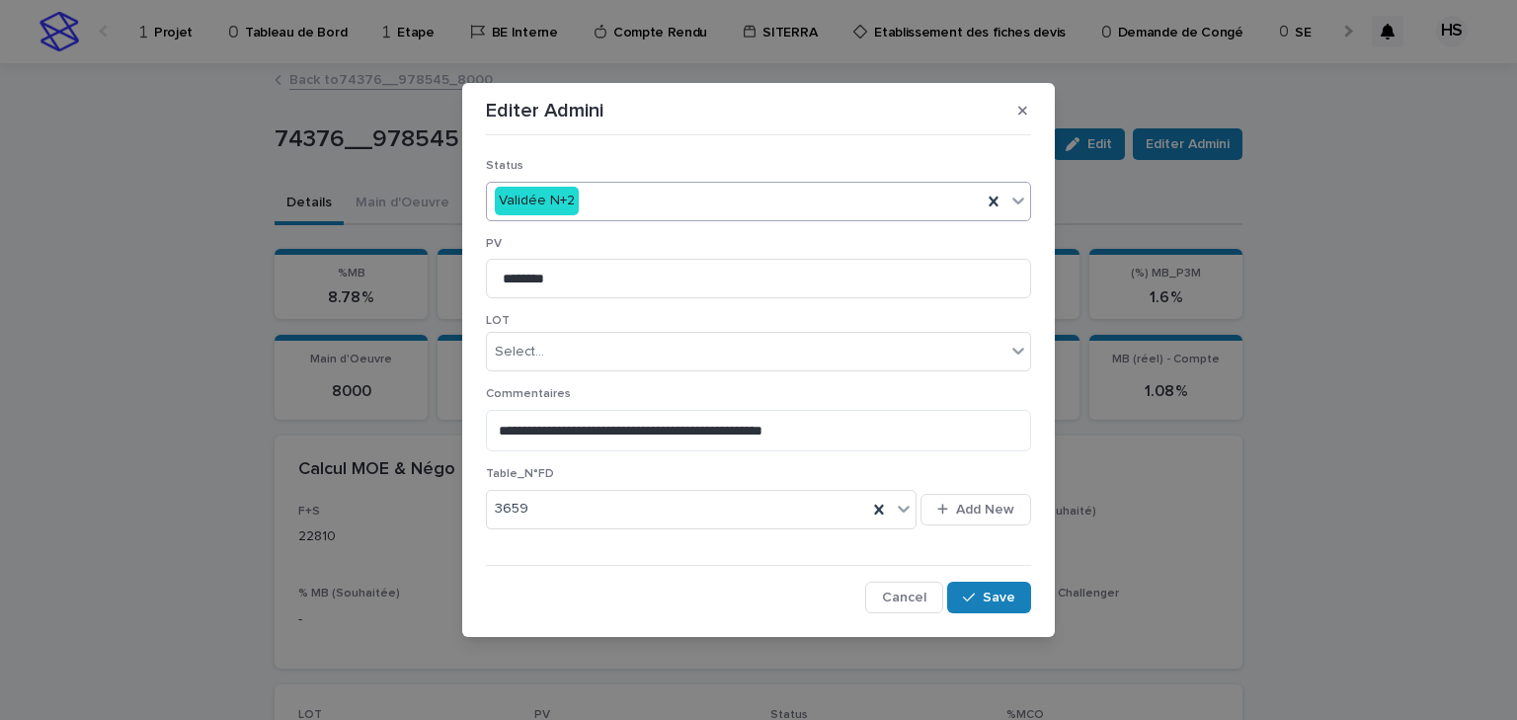
click at [680, 199] on div "Validée N+2" at bounding box center [734, 201] width 495 height 33
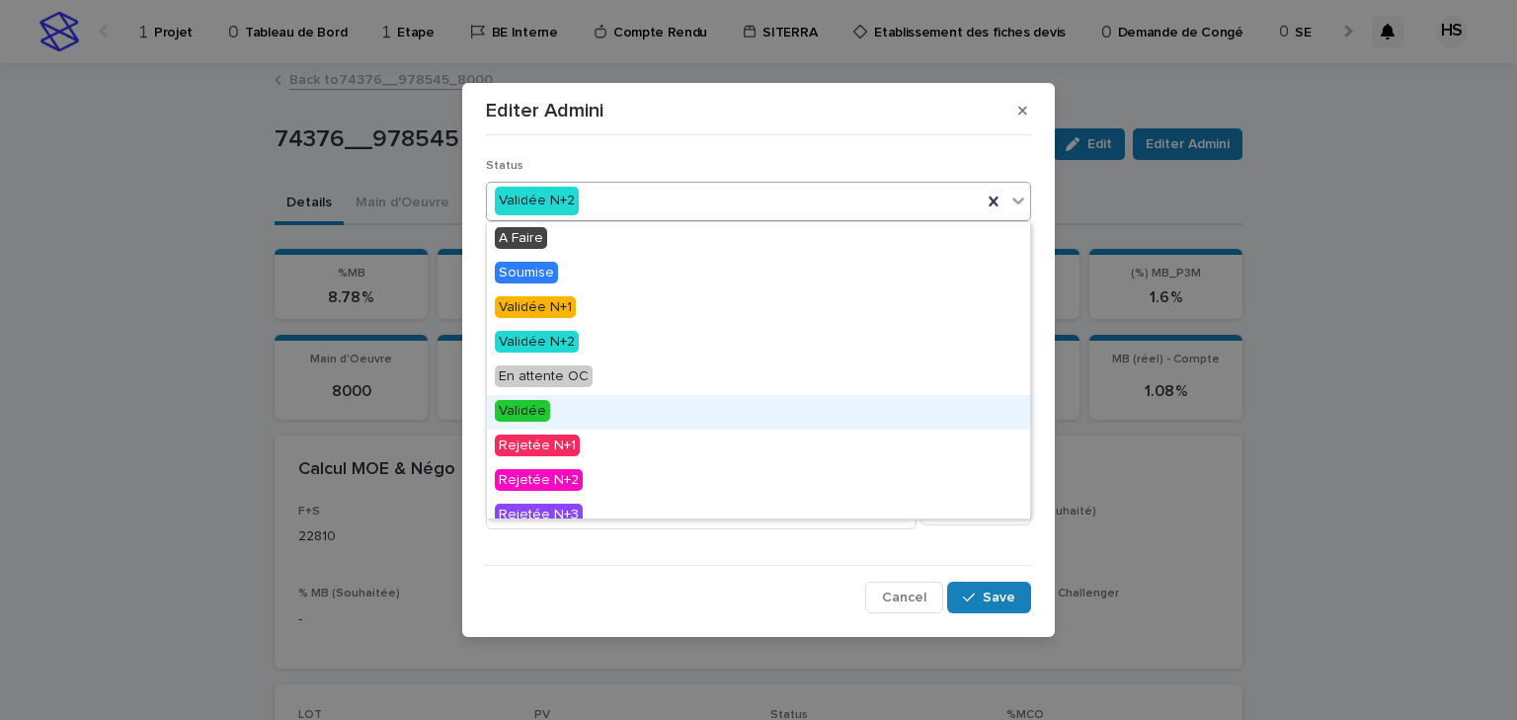
click at [548, 407] on div "Validée" at bounding box center [758, 412] width 543 height 35
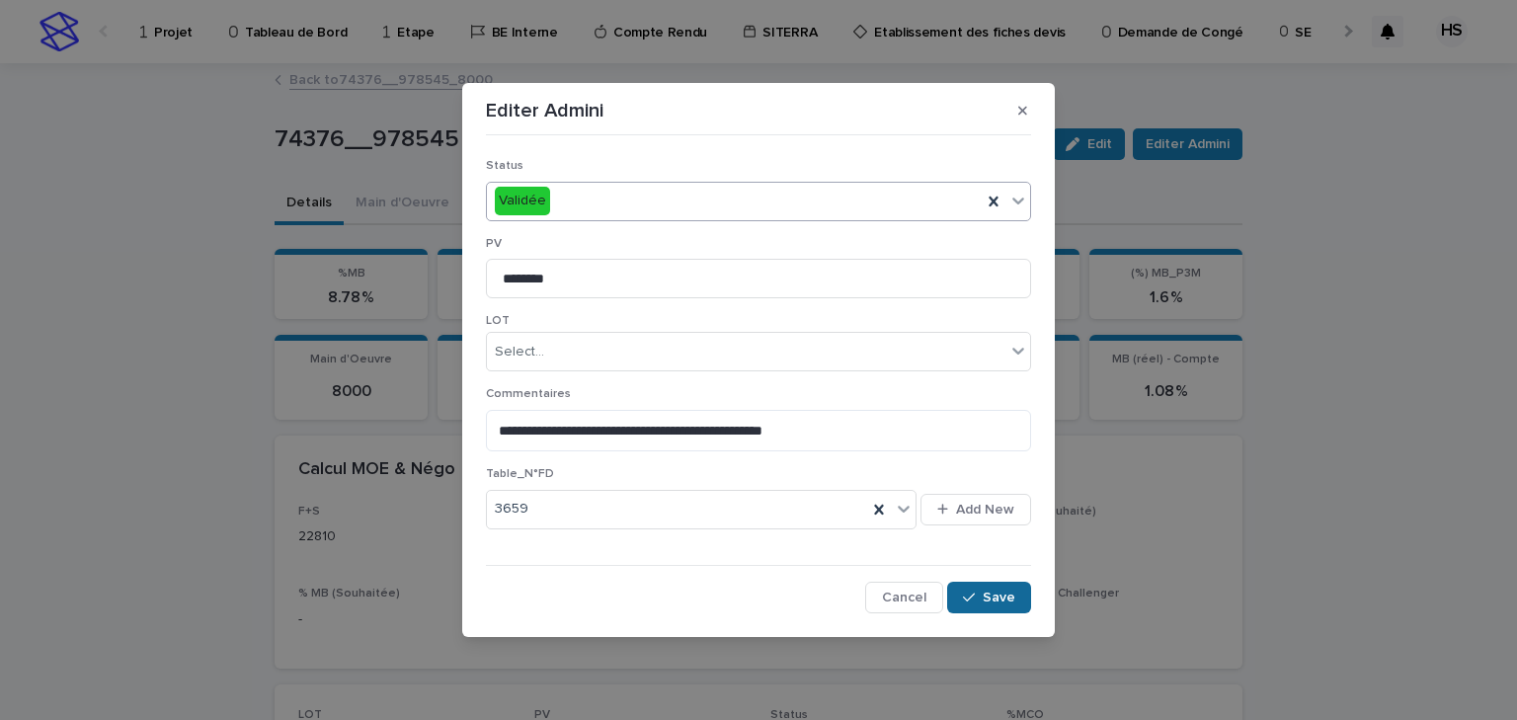
click at [974, 591] on icon "button" at bounding box center [969, 598] width 12 height 14
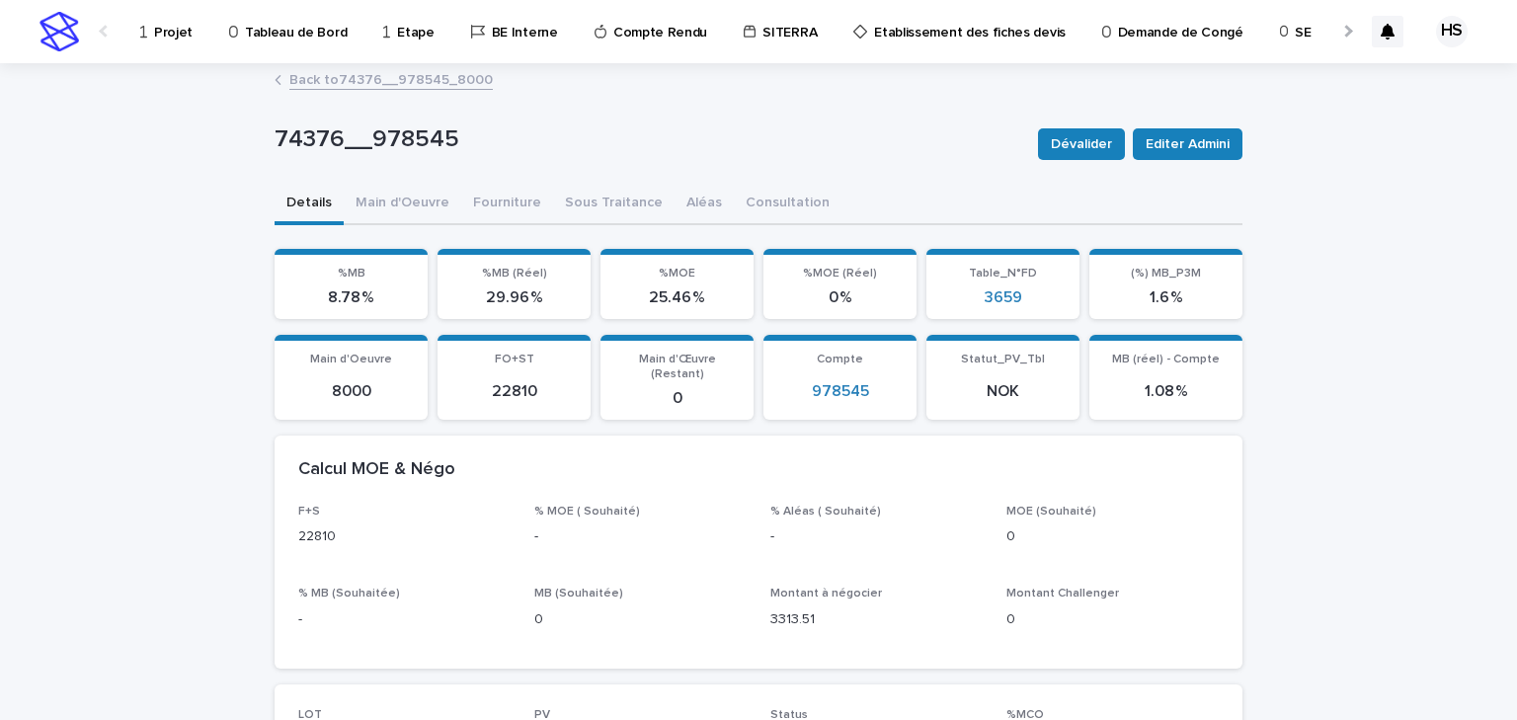
click at [352, 80] on link "Back to 74376__978545_8000" at bounding box center [390, 78] width 203 height 23
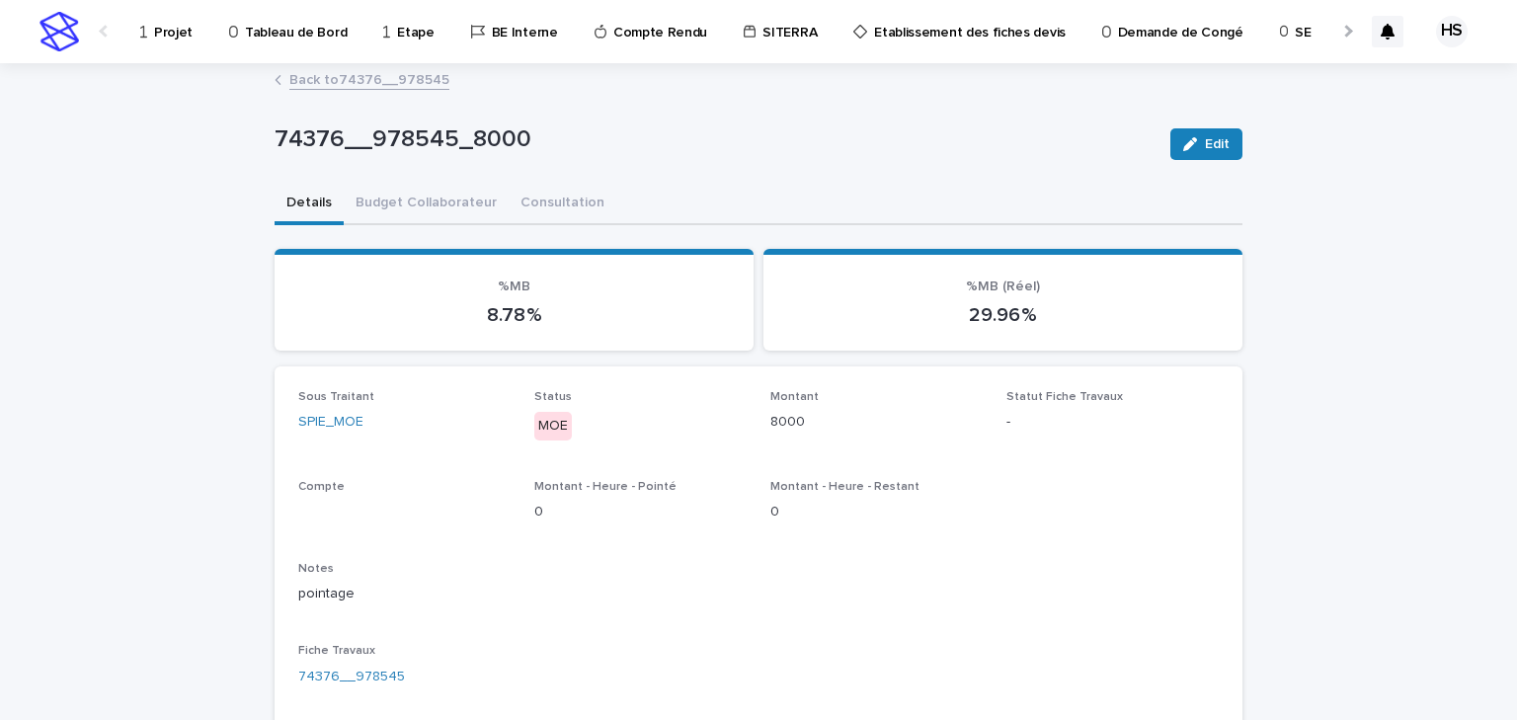
click at [352, 80] on link "Back to 74376__978545" at bounding box center [369, 78] width 160 height 23
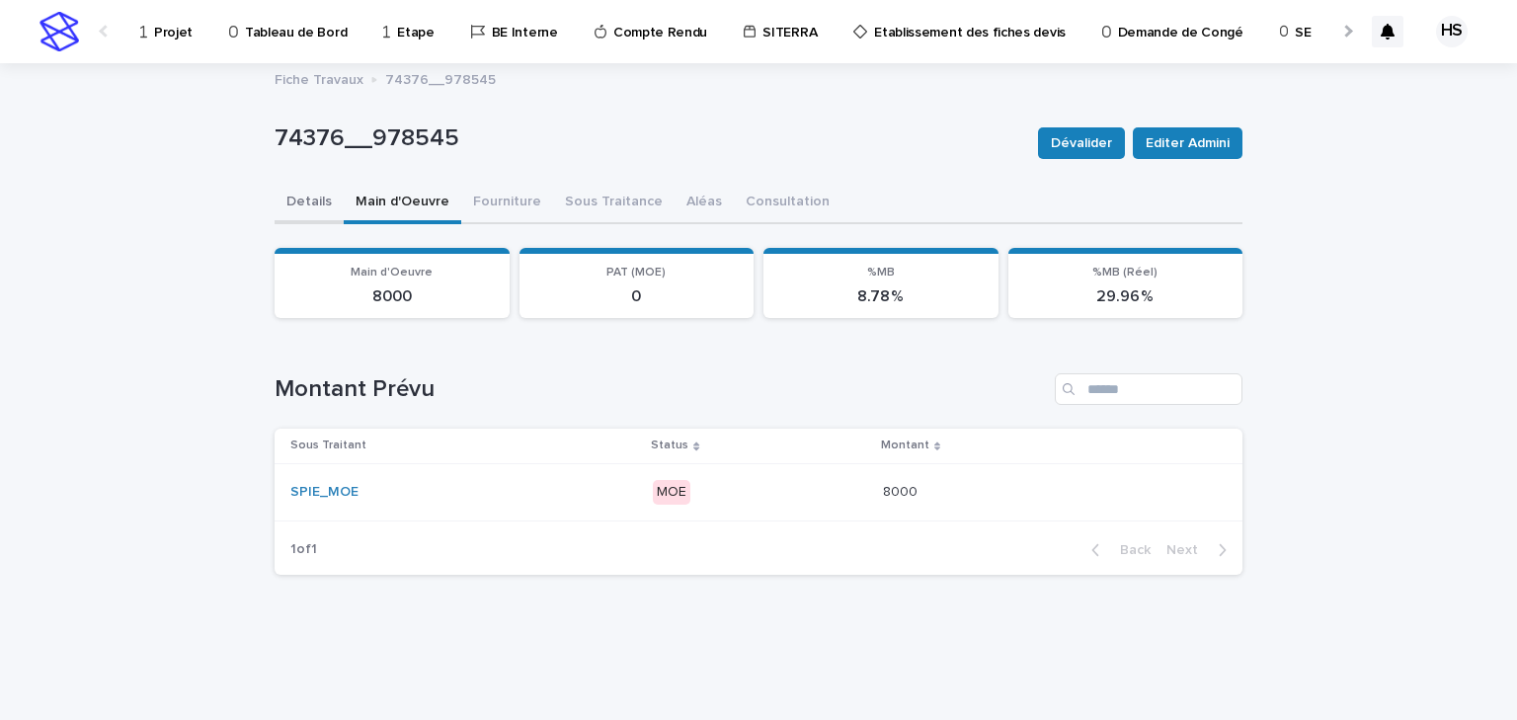
click at [304, 202] on button "Details" at bounding box center [309, 203] width 69 height 41
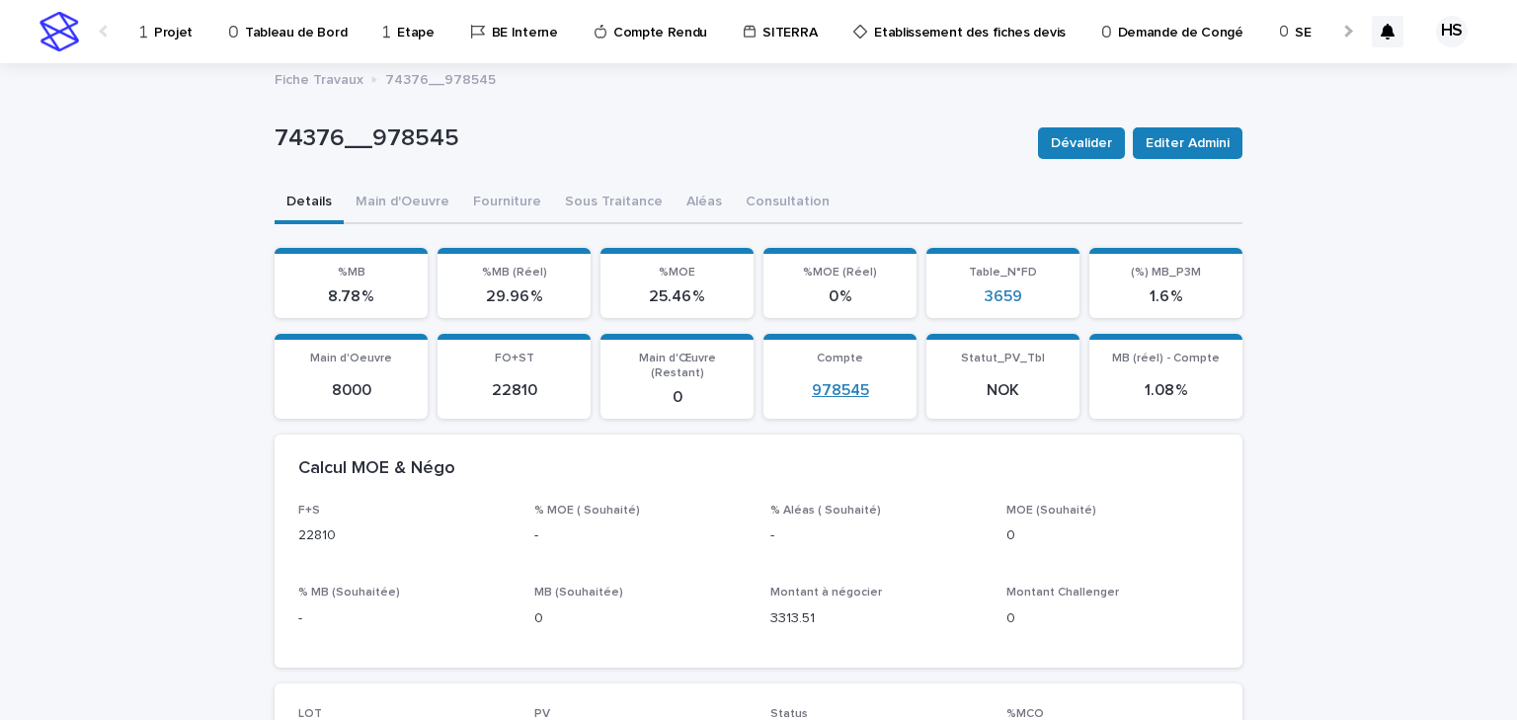
click at [838, 387] on link "978545" at bounding box center [840, 390] width 57 height 19
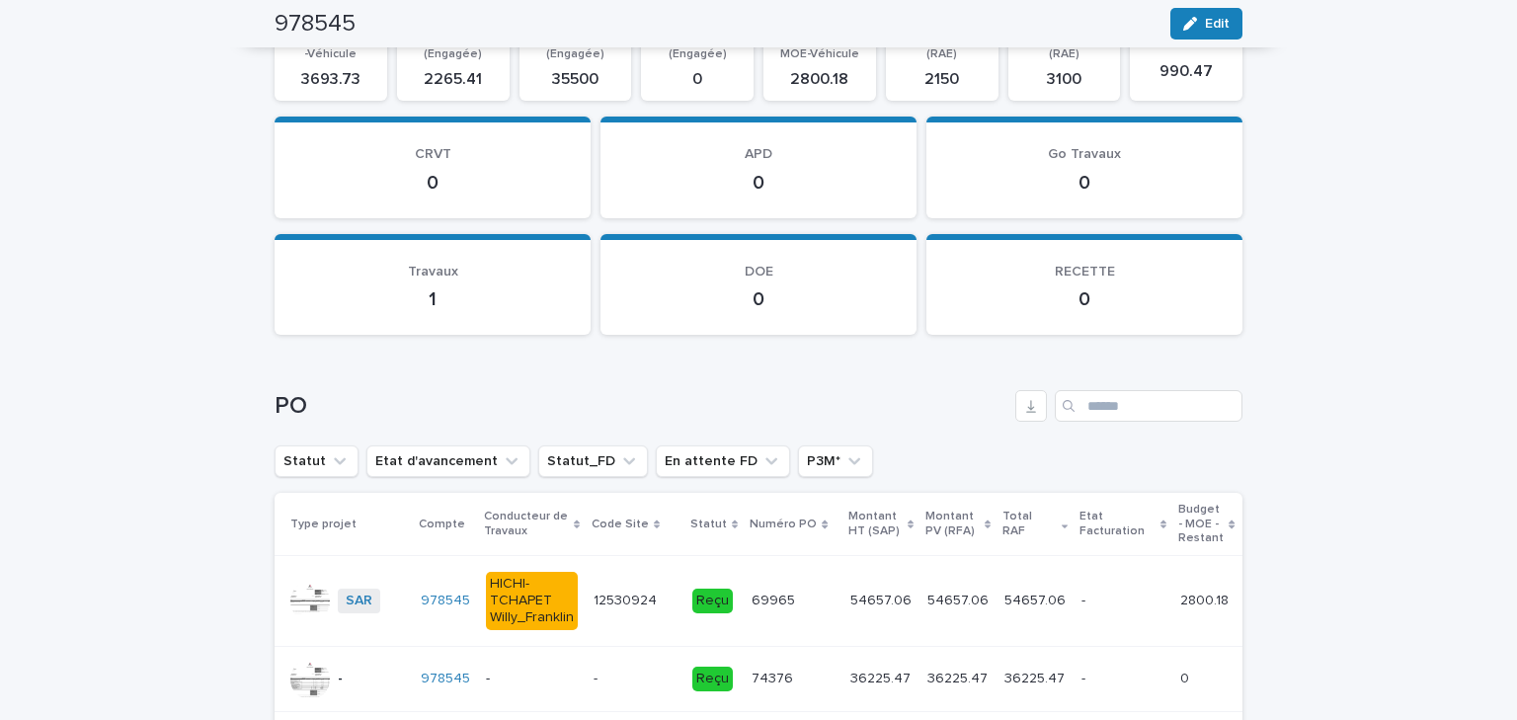
scroll to position [2521, 0]
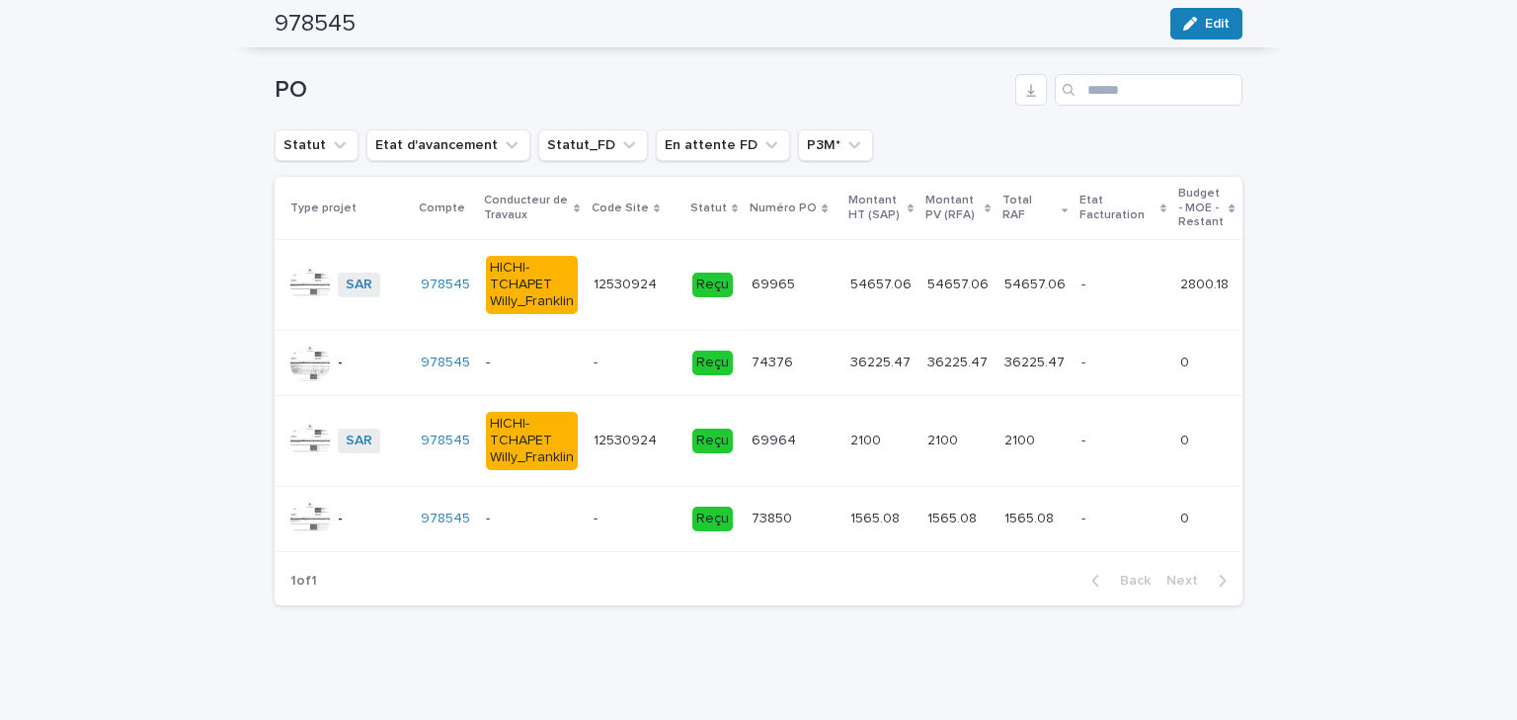
click at [601, 359] on p at bounding box center [635, 363] width 83 height 17
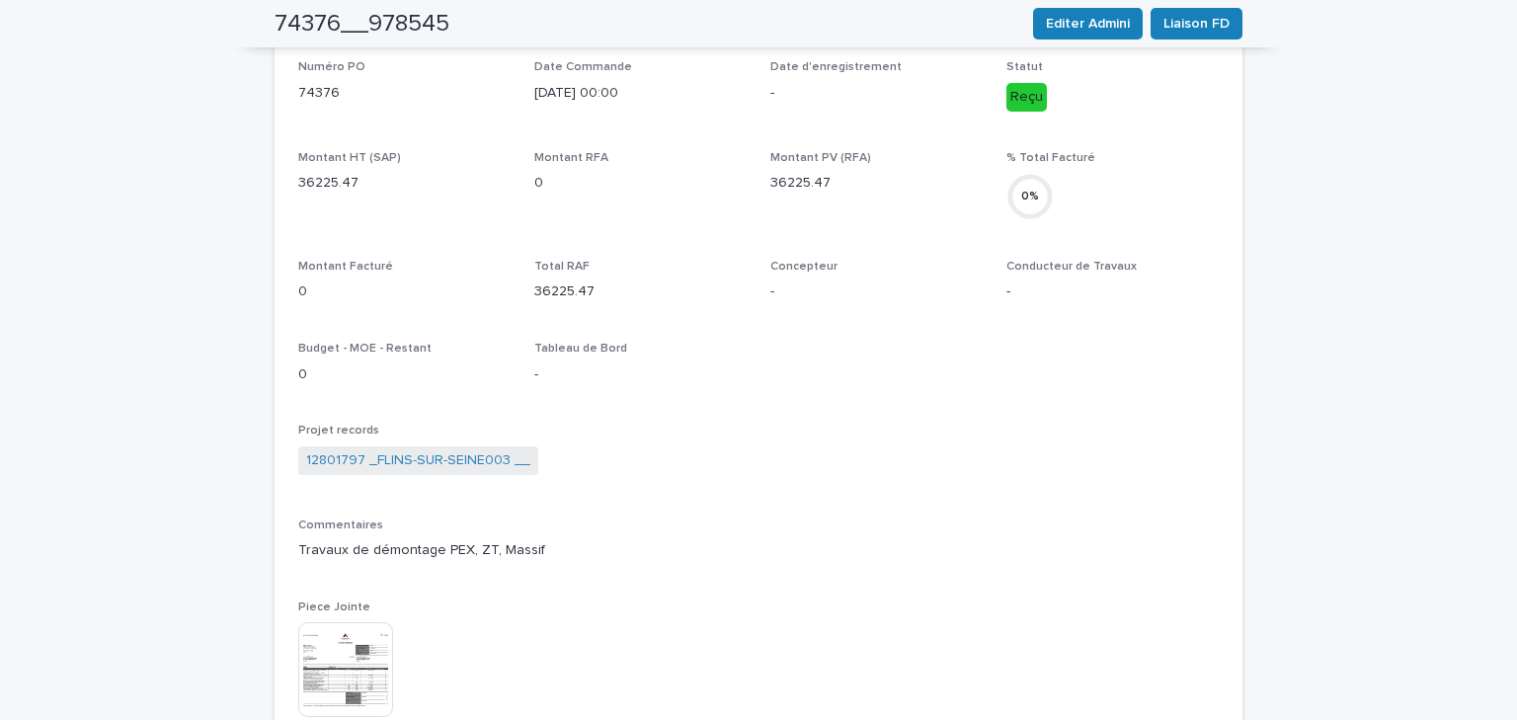
scroll to position [869, 0]
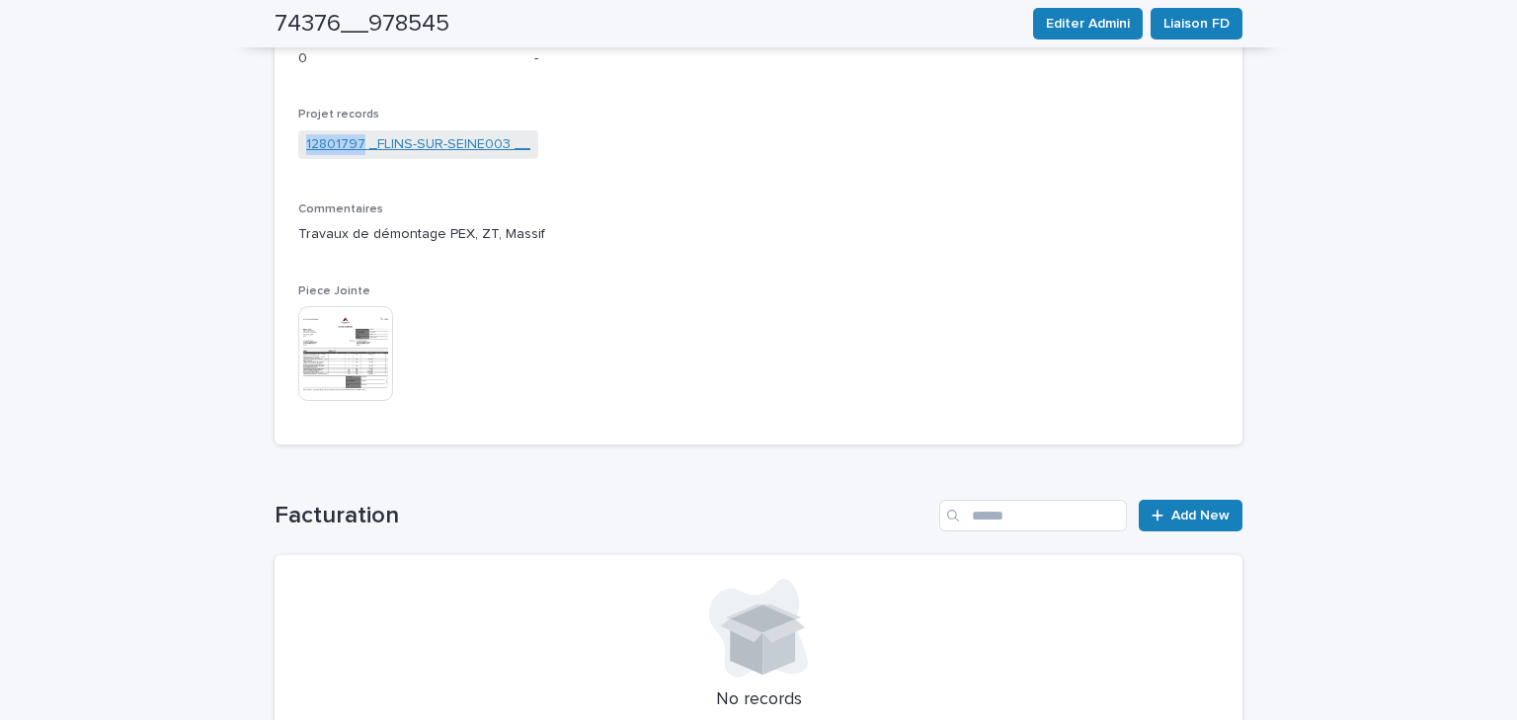
drag, startPoint x: 293, startPoint y: 175, endPoint x: 356, endPoint y: 153, distance: 65.9
click at [356, 153] on div "Projet records 12801797 _FLINS-SUR-SEINE003 __" at bounding box center [758, 143] width 921 height 70
copy link "12801797"
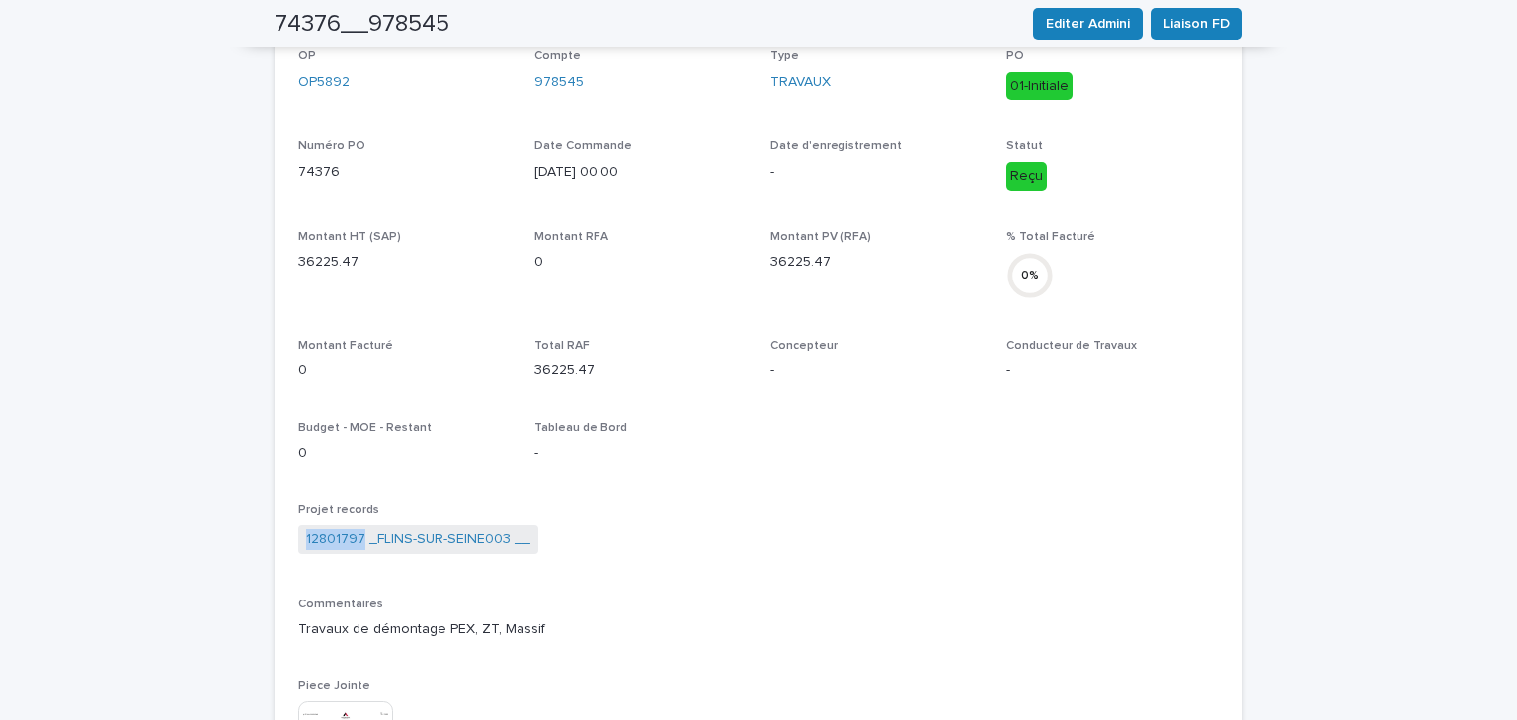
scroll to position [0, 0]
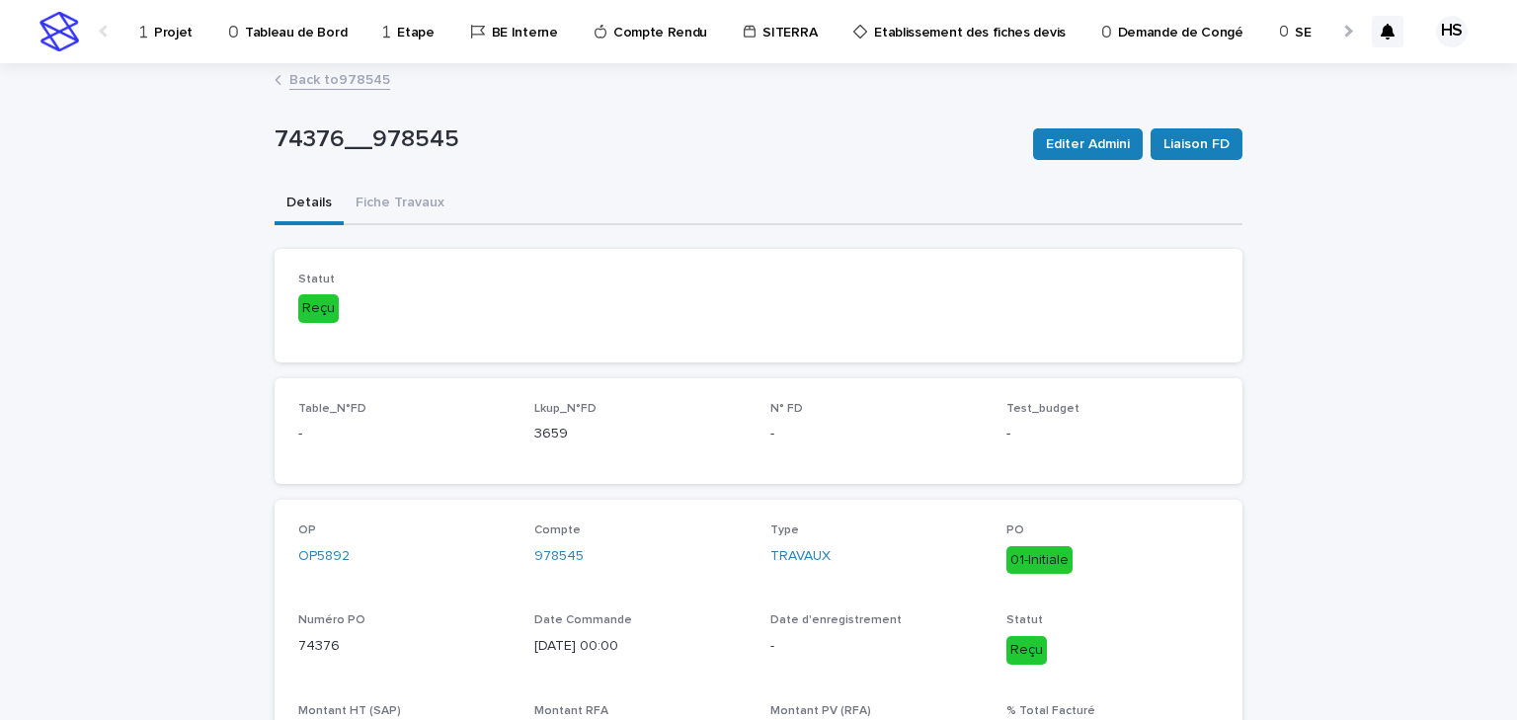
click at [367, 87] on link "Back to 978545" at bounding box center [339, 78] width 101 height 23
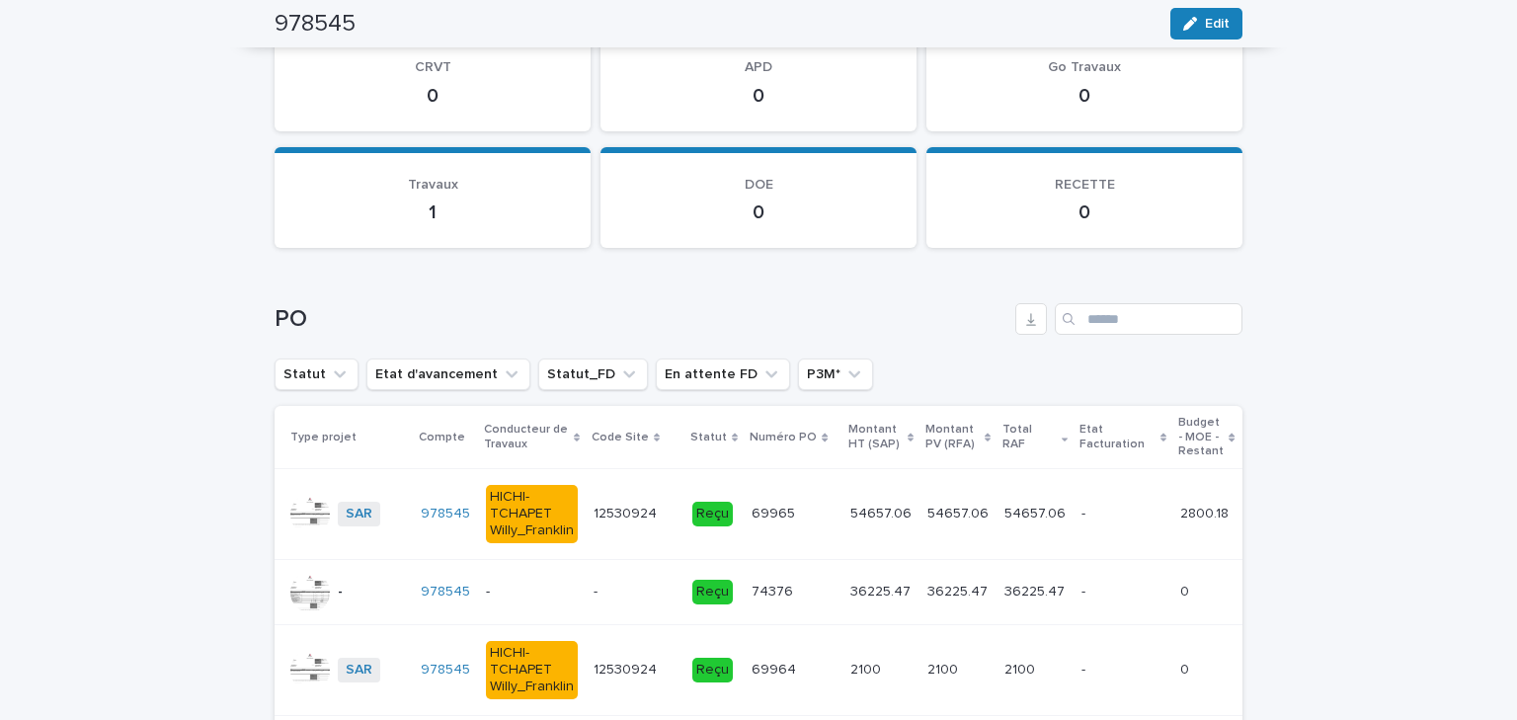
scroll to position [2529, 0]
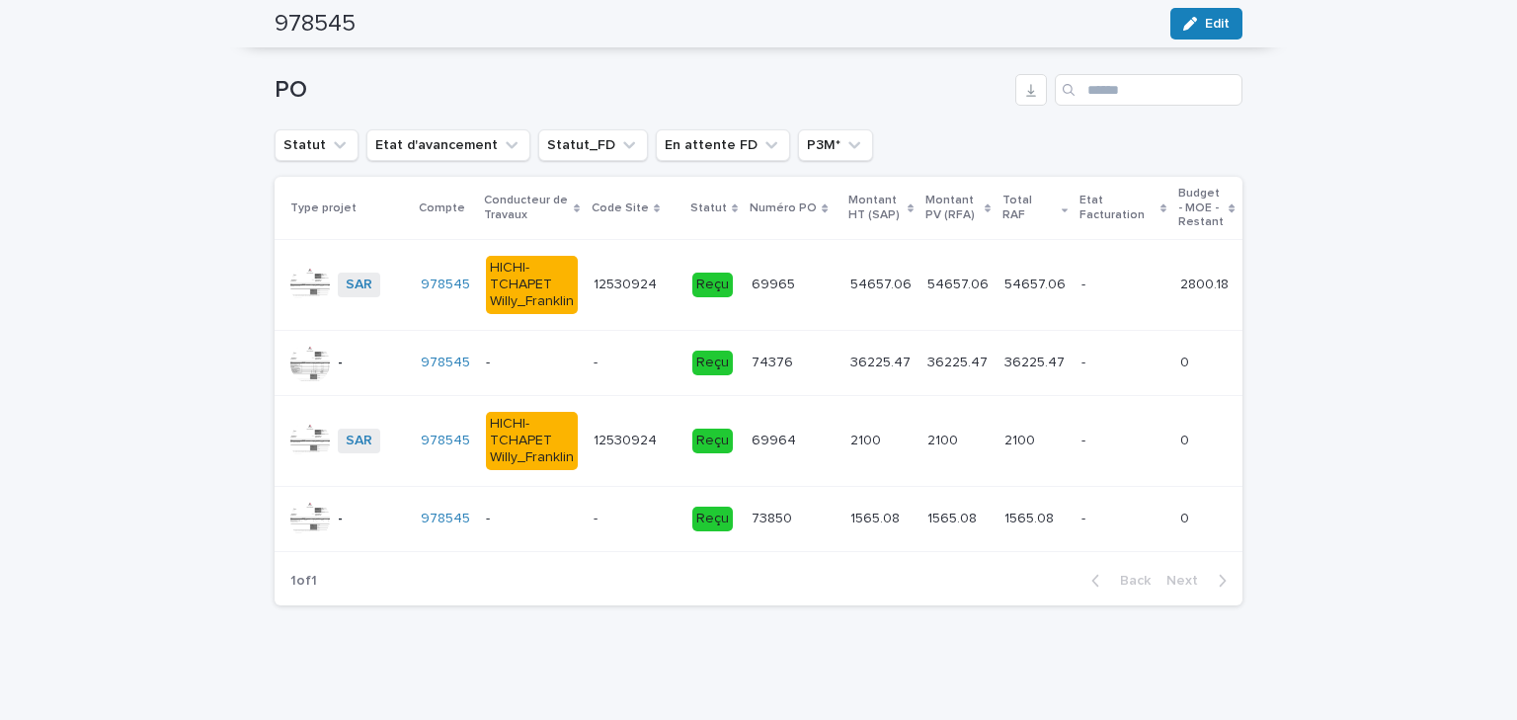
click at [556, 355] on p "-" at bounding box center [532, 363] width 92 height 17
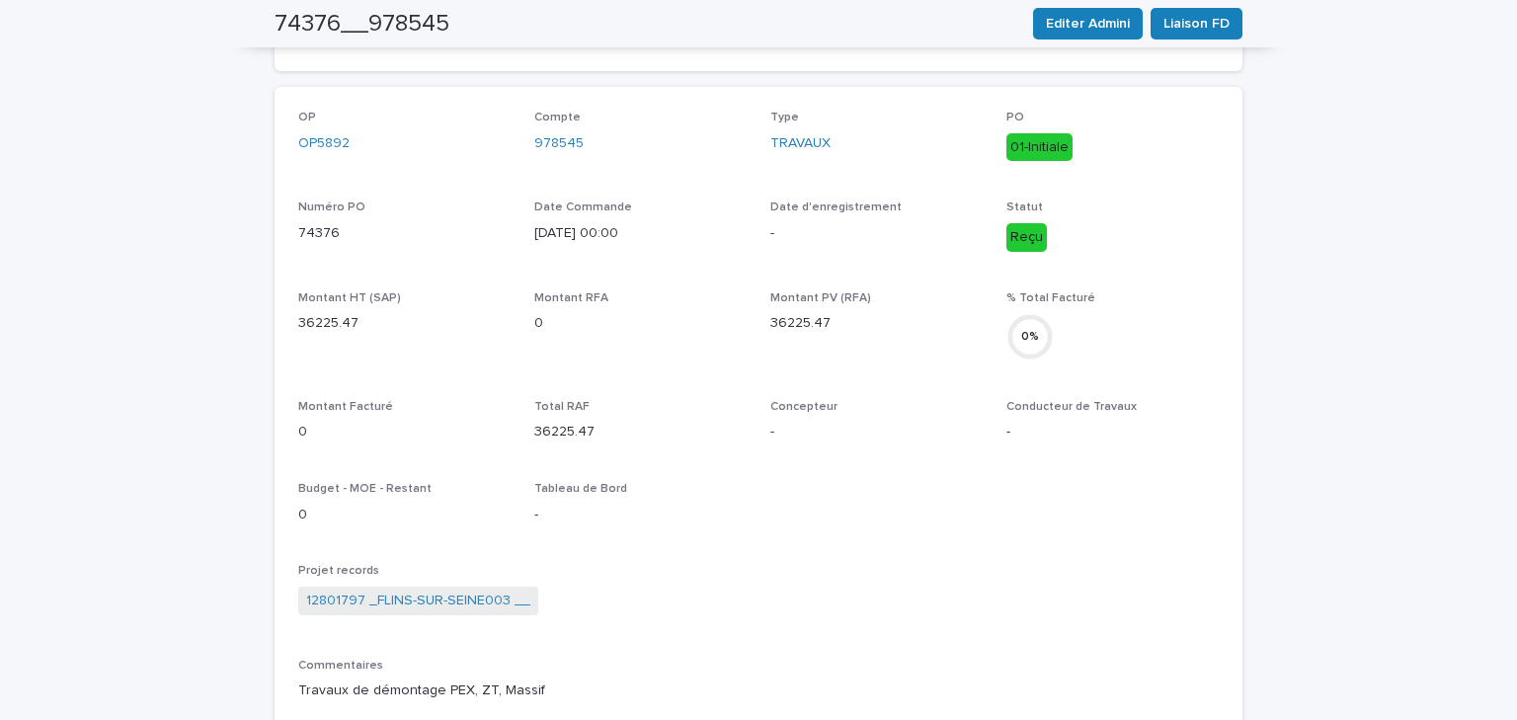
scroll to position [97, 0]
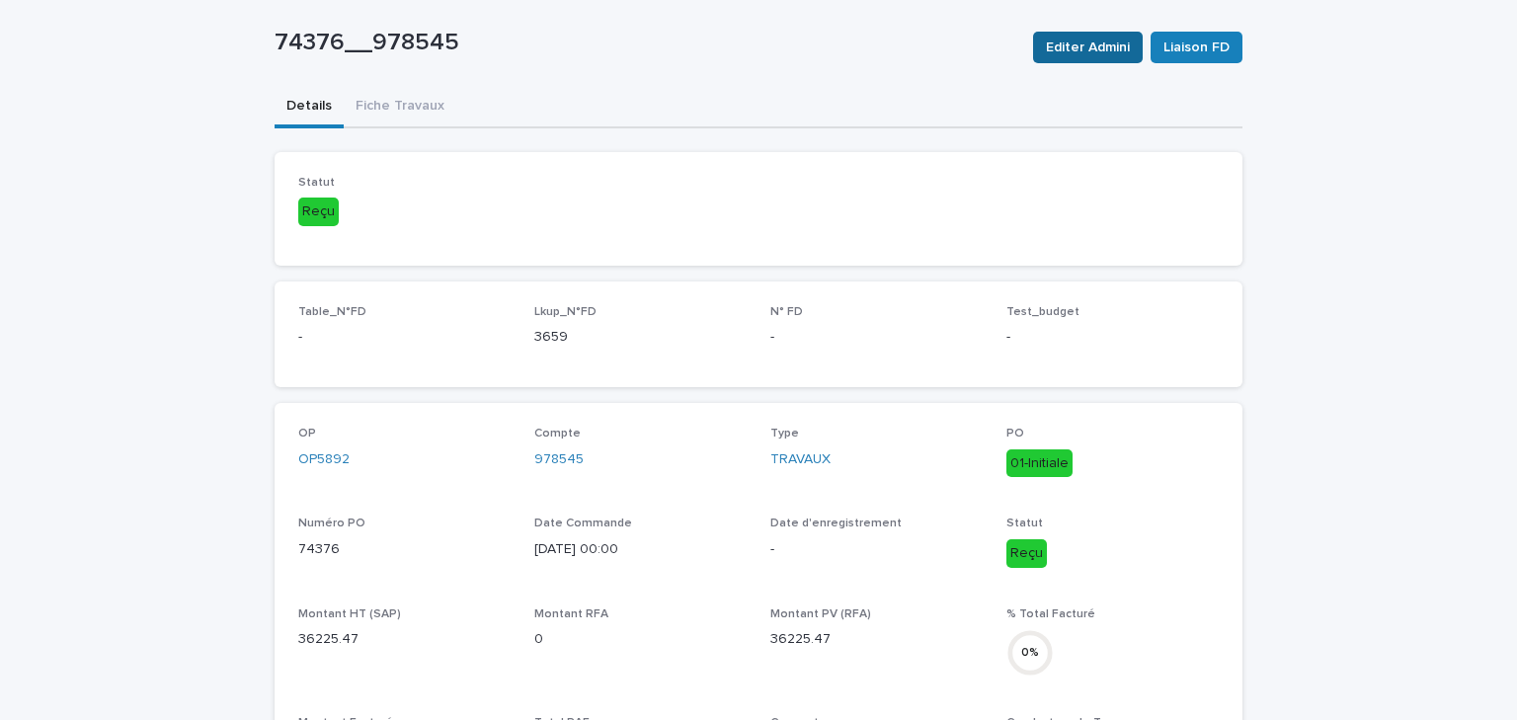
click at [1057, 51] on span "Editer Admini" at bounding box center [1088, 48] width 84 height 20
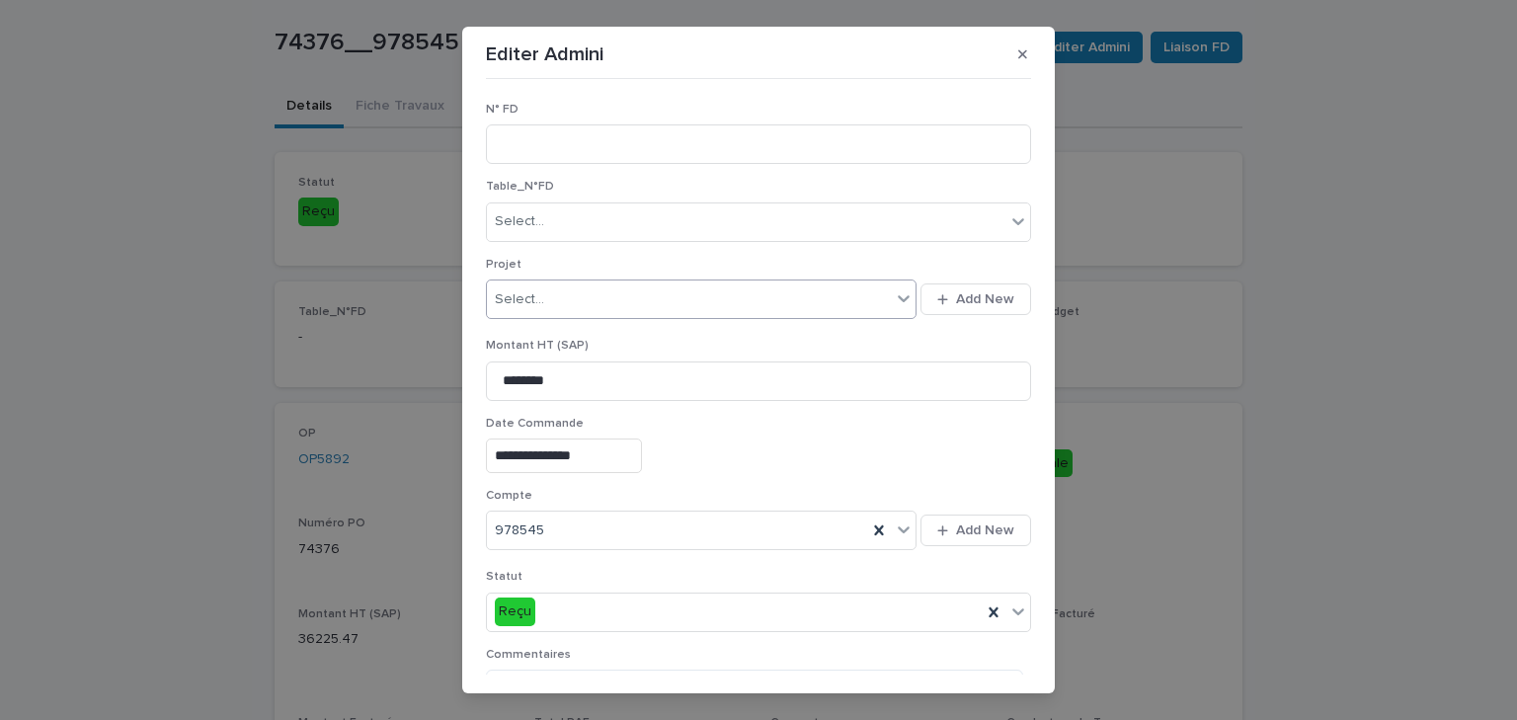
click at [579, 306] on div "Select..." at bounding box center [689, 300] width 404 height 33
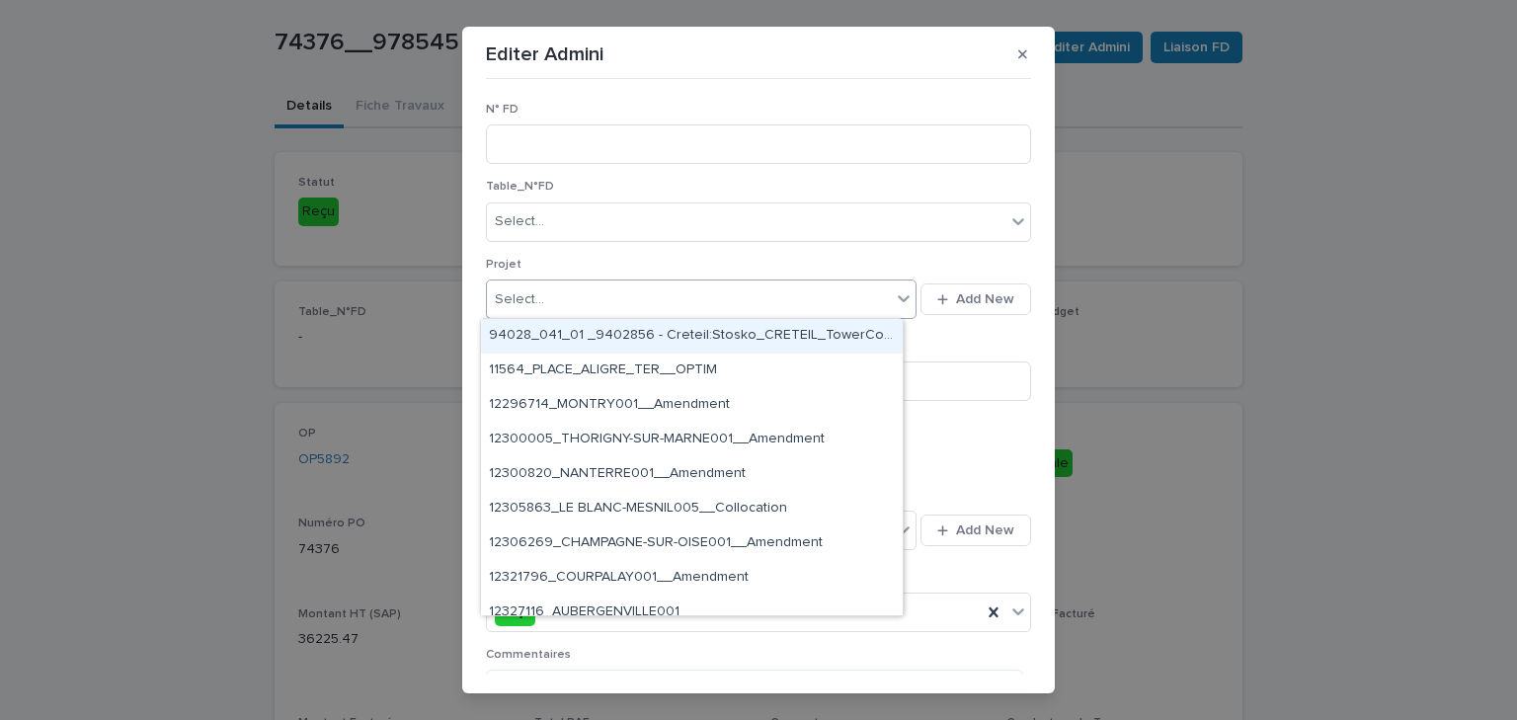
paste input "********"
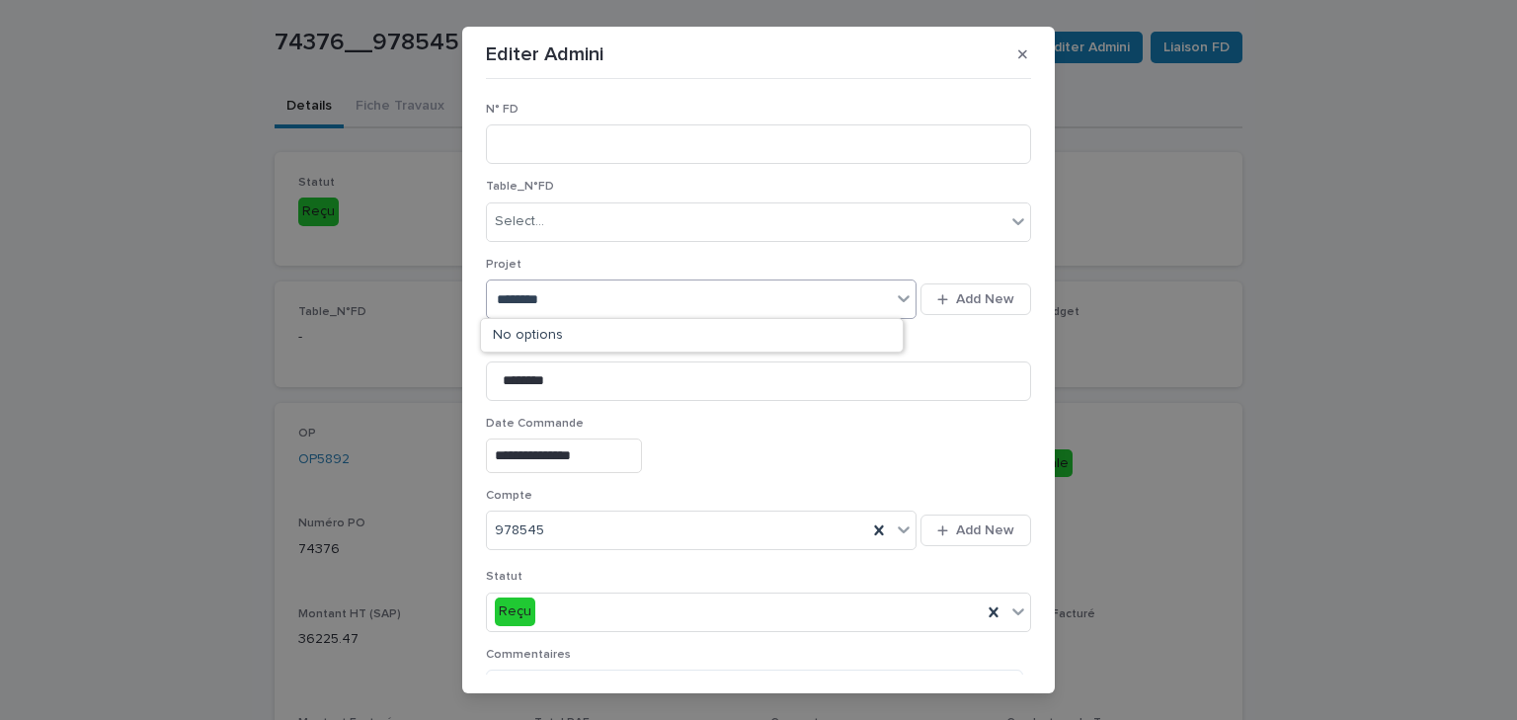
type input "********"
click at [586, 300] on div "Select..." at bounding box center [689, 300] width 404 height 33
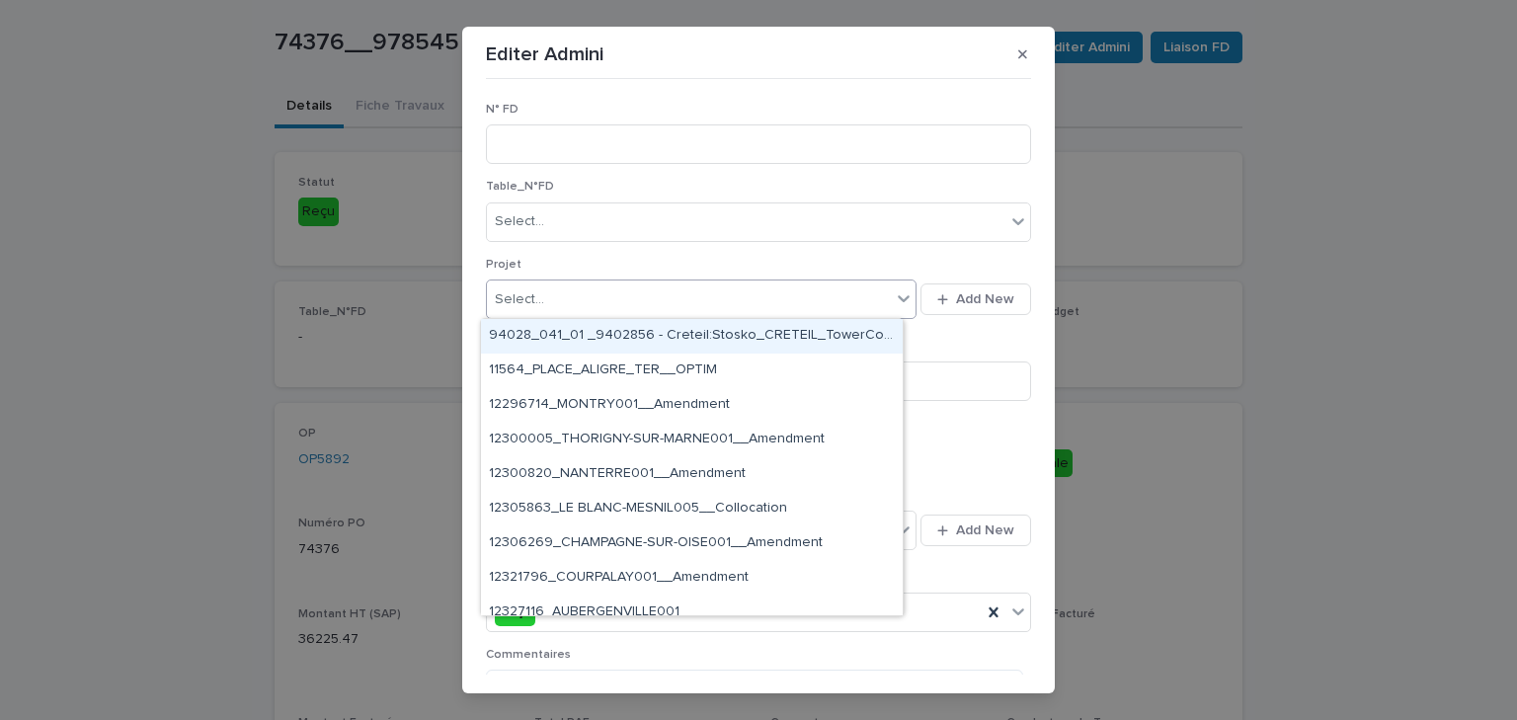
paste input "********"
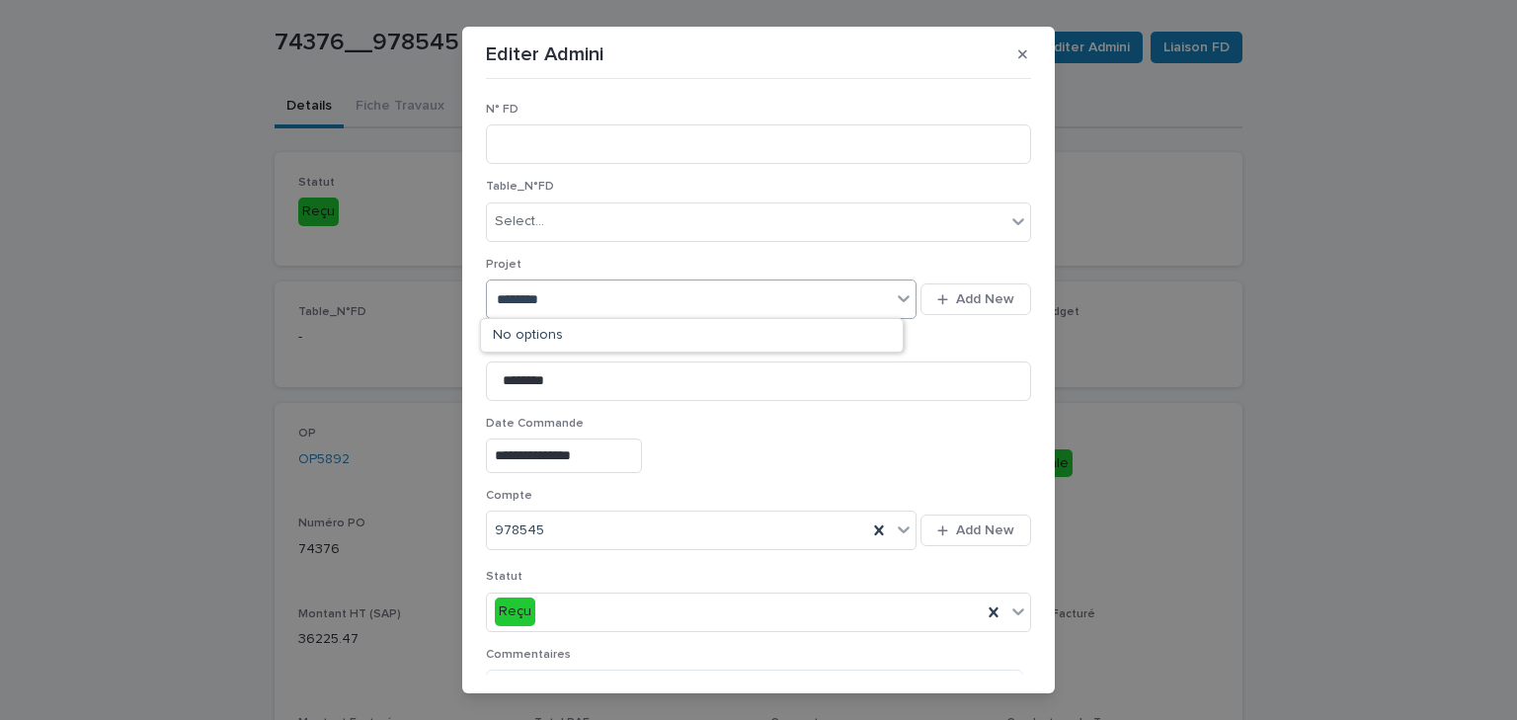
click at [557, 339] on div "No options" at bounding box center [692, 335] width 422 height 33
type input "********"
click at [956, 297] on span "Add New" at bounding box center [985, 299] width 58 height 14
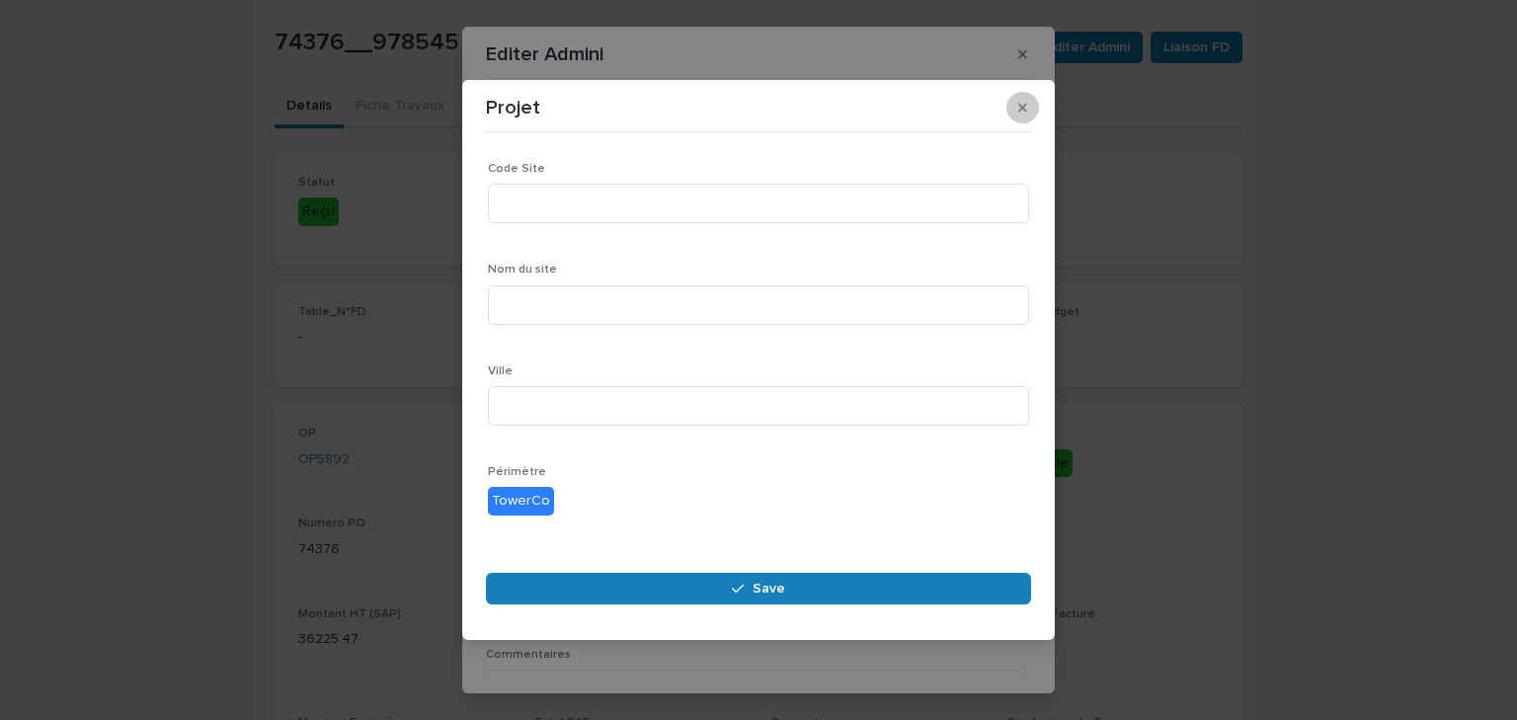
click at [1018, 111] on icon "button" at bounding box center [1022, 108] width 9 height 14
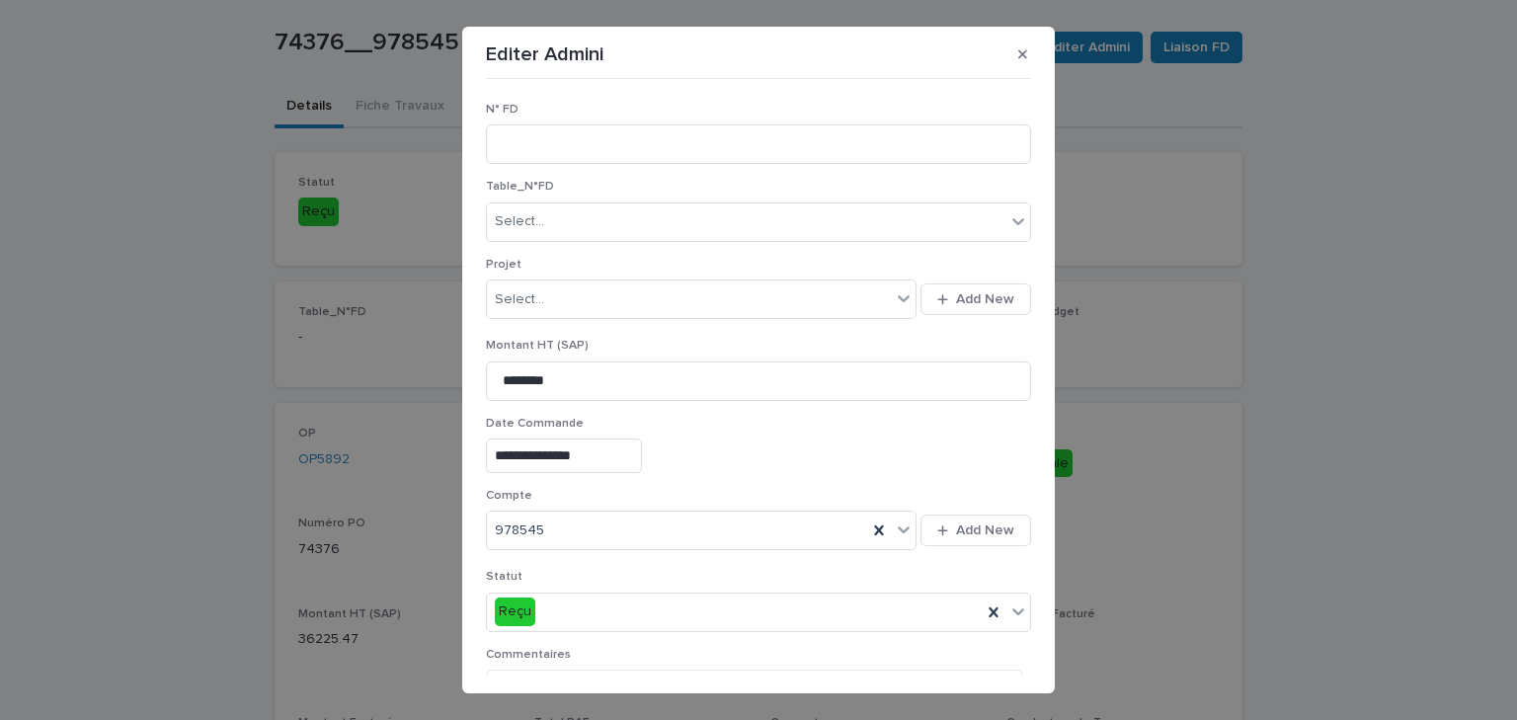
click at [556, 277] on div "Select... Add New" at bounding box center [758, 299] width 545 height 47
click at [547, 299] on div "Select..." at bounding box center [689, 300] width 404 height 33
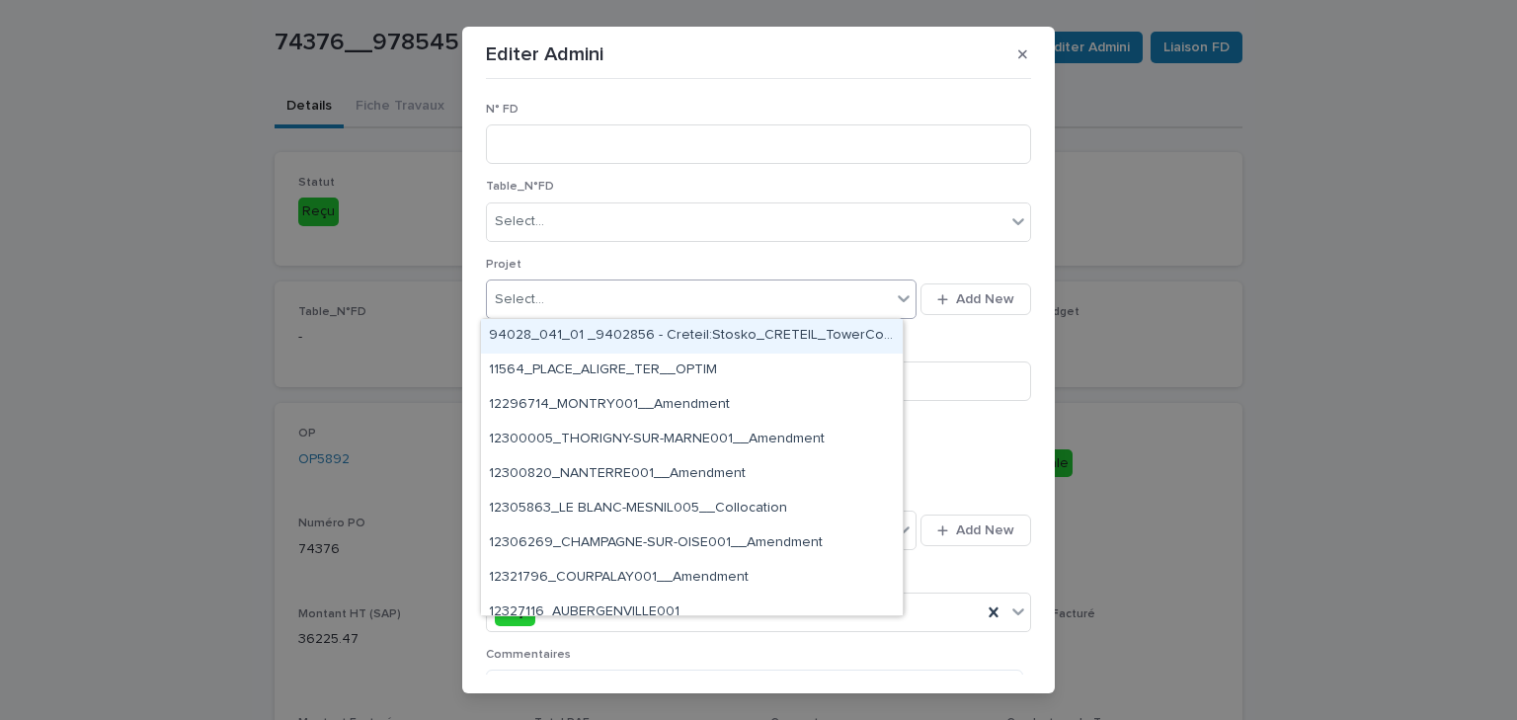
paste input "********"
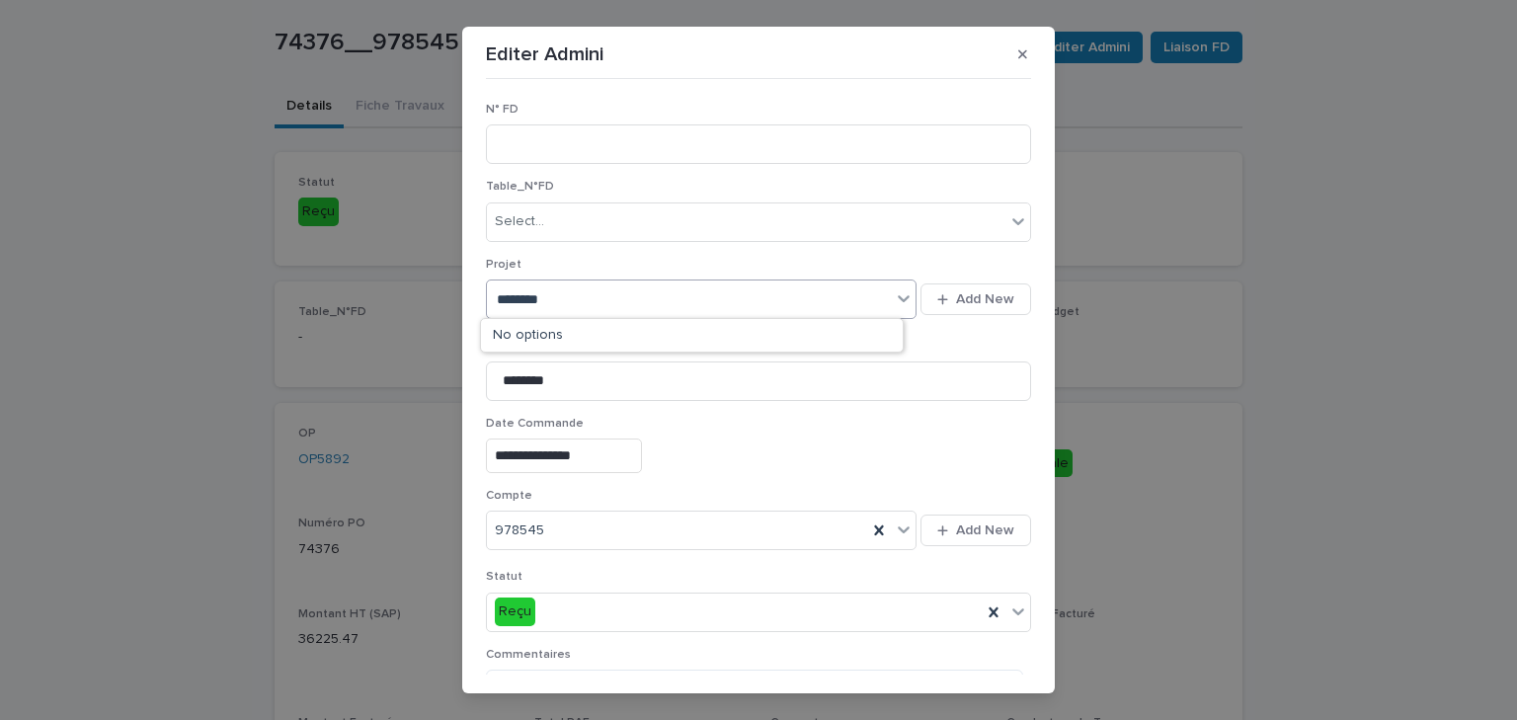
type input "********"
click at [656, 296] on div "Select..." at bounding box center [689, 300] width 404 height 33
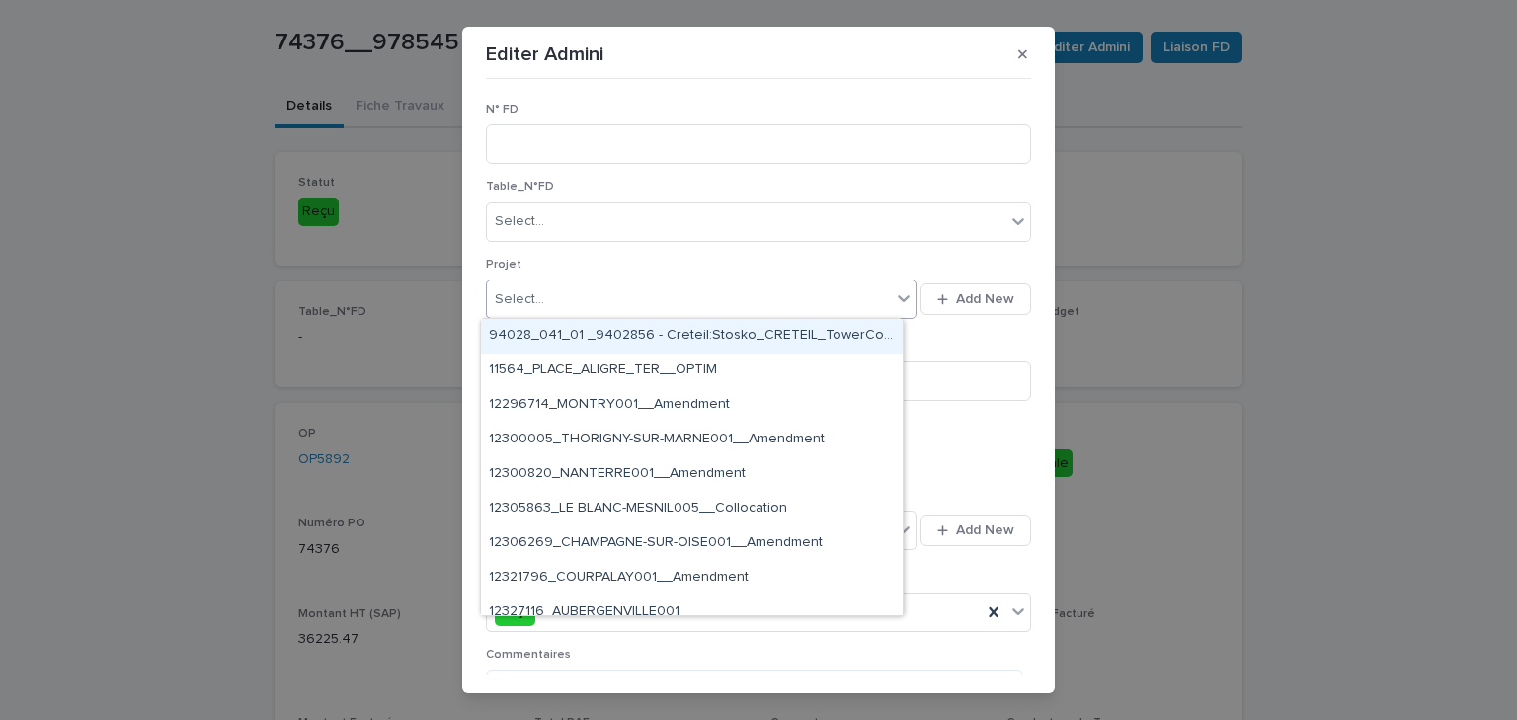
paste input "**********"
type input "**********"
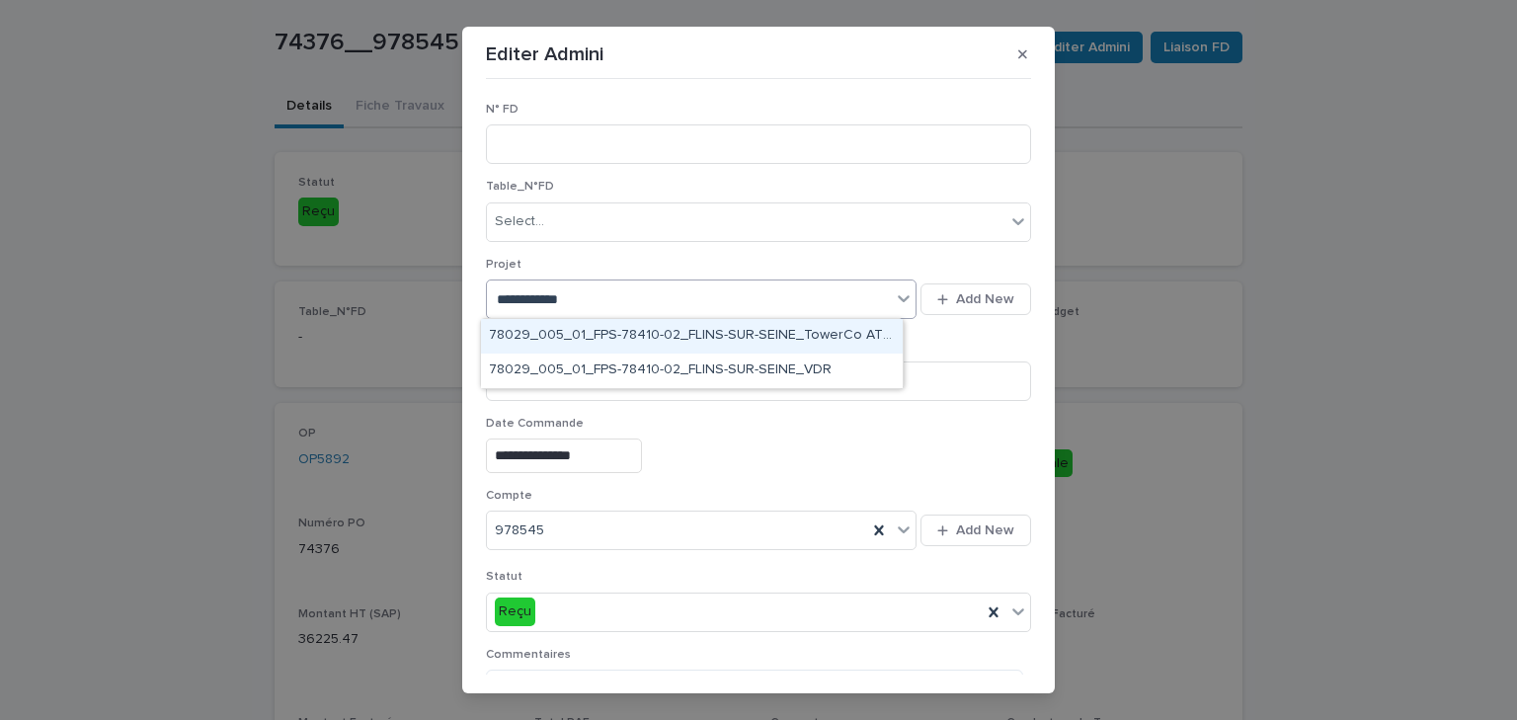
click at [570, 296] on input "**********" at bounding box center [540, 299] width 87 height 17
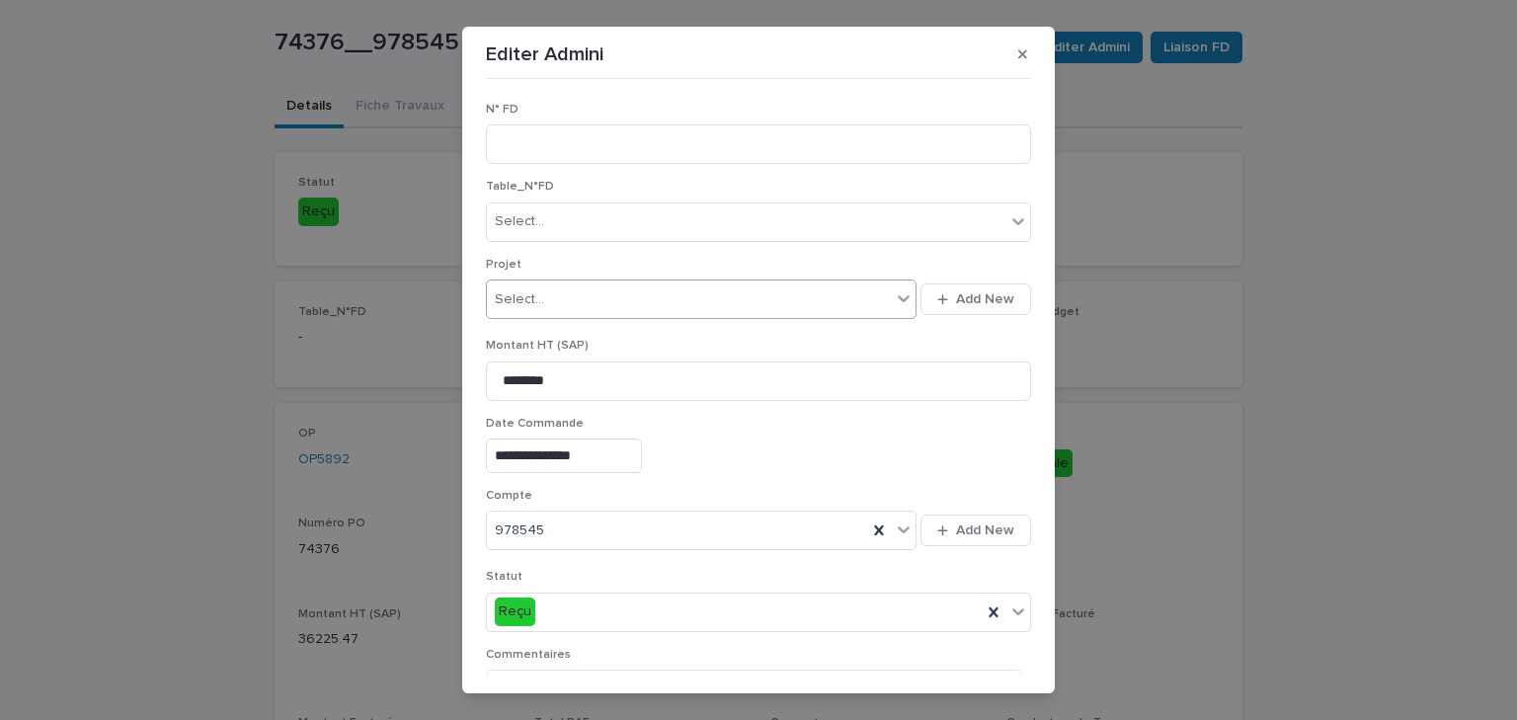
drag, startPoint x: 577, startPoint y: 295, endPoint x: 413, endPoint y: 290, distance: 164.1
click at [413, 290] on div "**********" at bounding box center [758, 360] width 1517 height 720
click at [1019, 52] on icon "button" at bounding box center [1022, 54] width 9 height 9
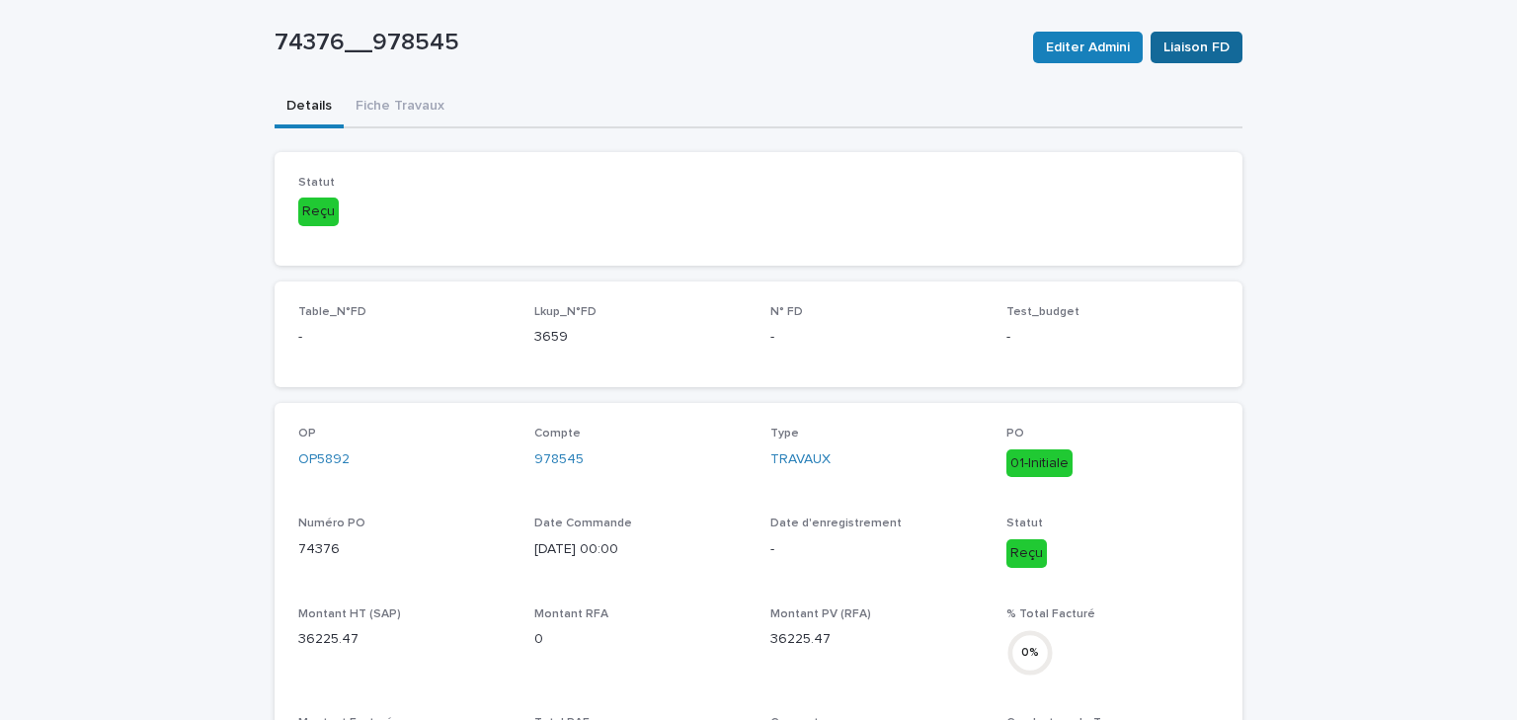
click at [1205, 43] on span "Liaison FD" at bounding box center [1197, 48] width 66 height 20
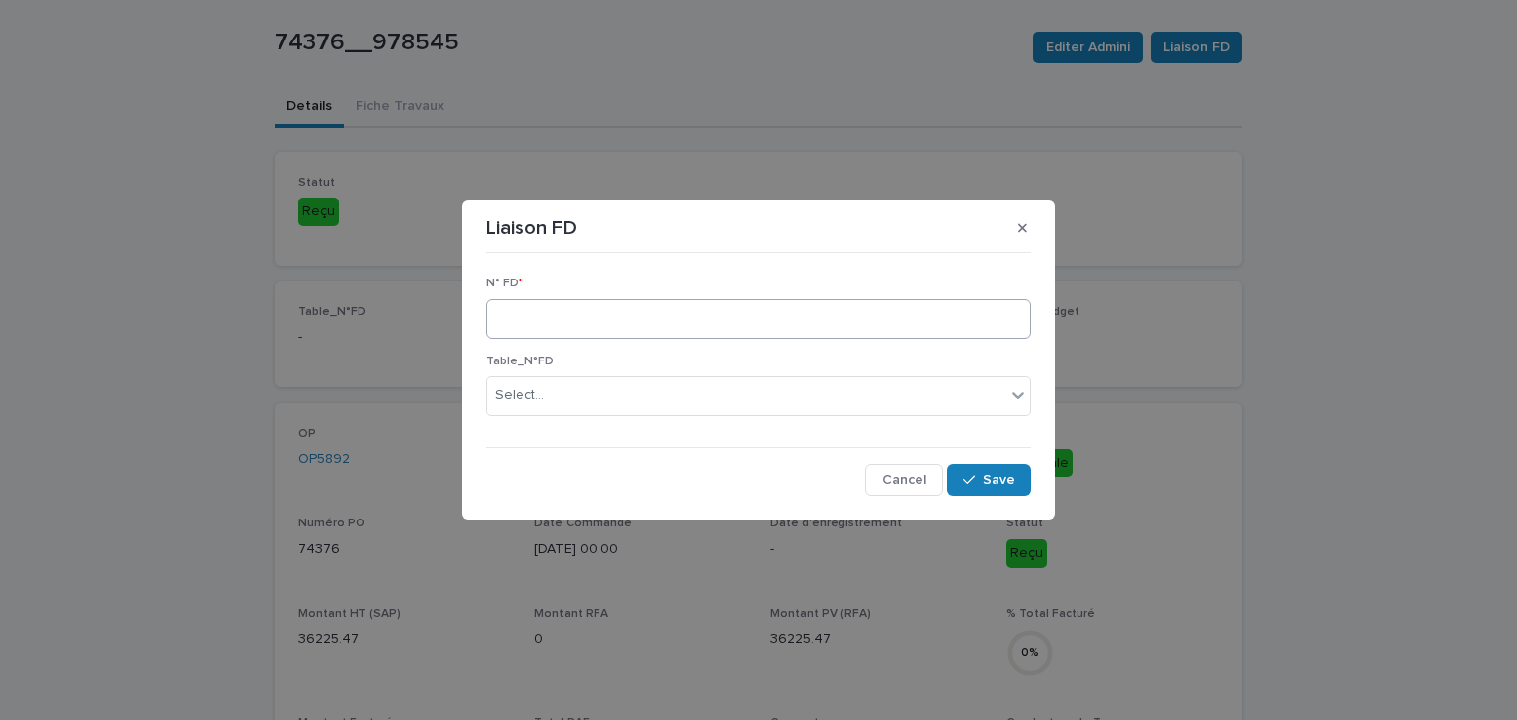
click at [560, 304] on div "N° FD *" at bounding box center [758, 315] width 545 height 77
click at [560, 305] on input at bounding box center [758, 319] width 545 height 40
type input "****"
click at [993, 473] on span "Save" at bounding box center [999, 480] width 33 height 14
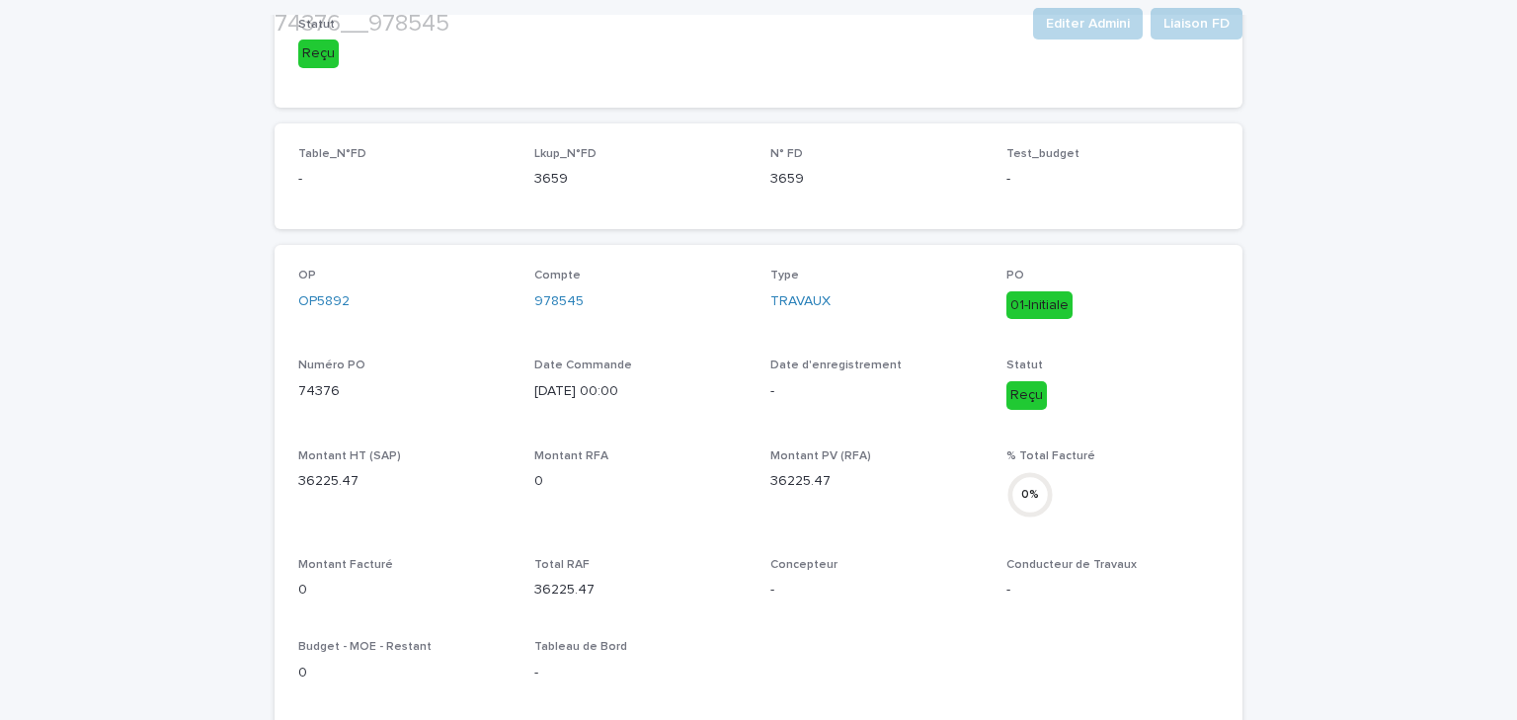
scroll to position [571, 0]
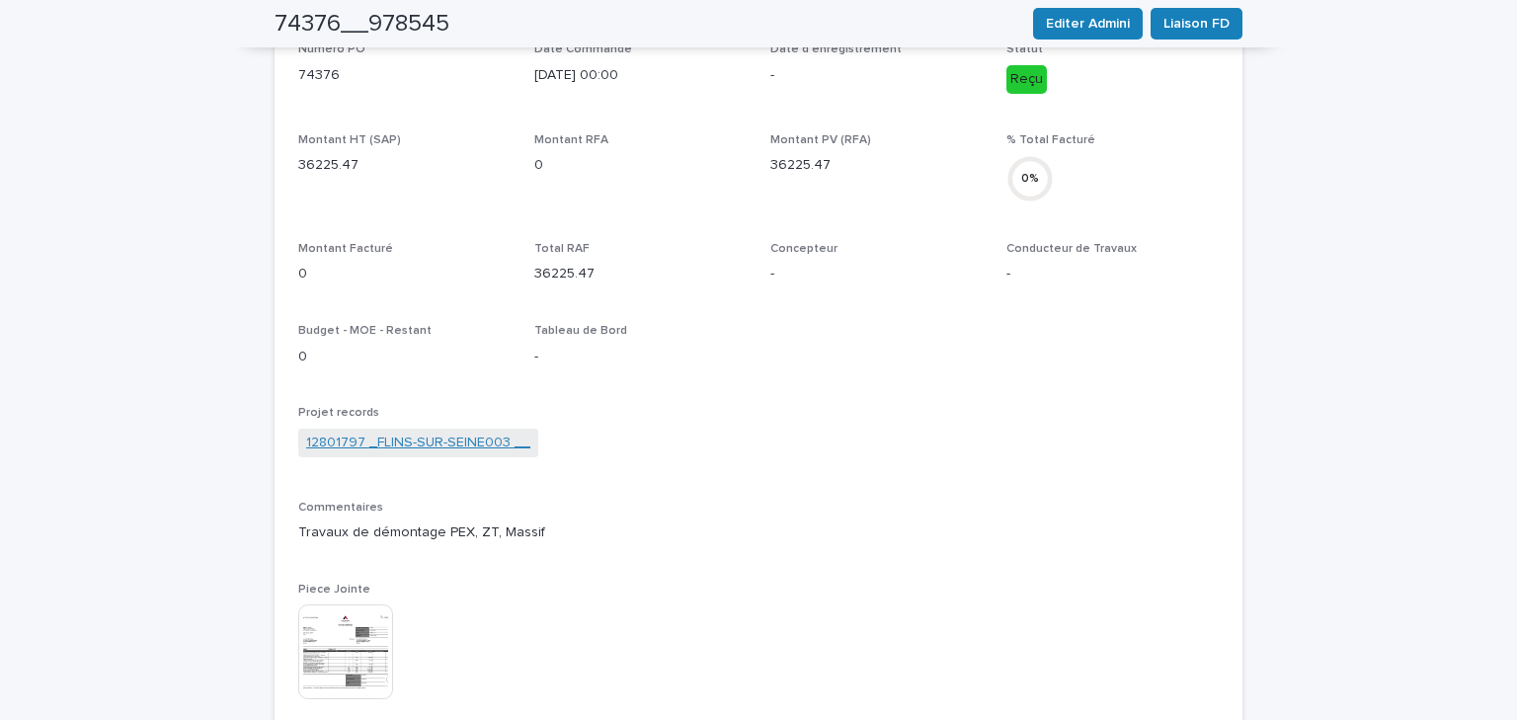
click at [446, 444] on link "12801797 _FLINS-SUR-SEINE003 __" at bounding box center [418, 443] width 224 height 21
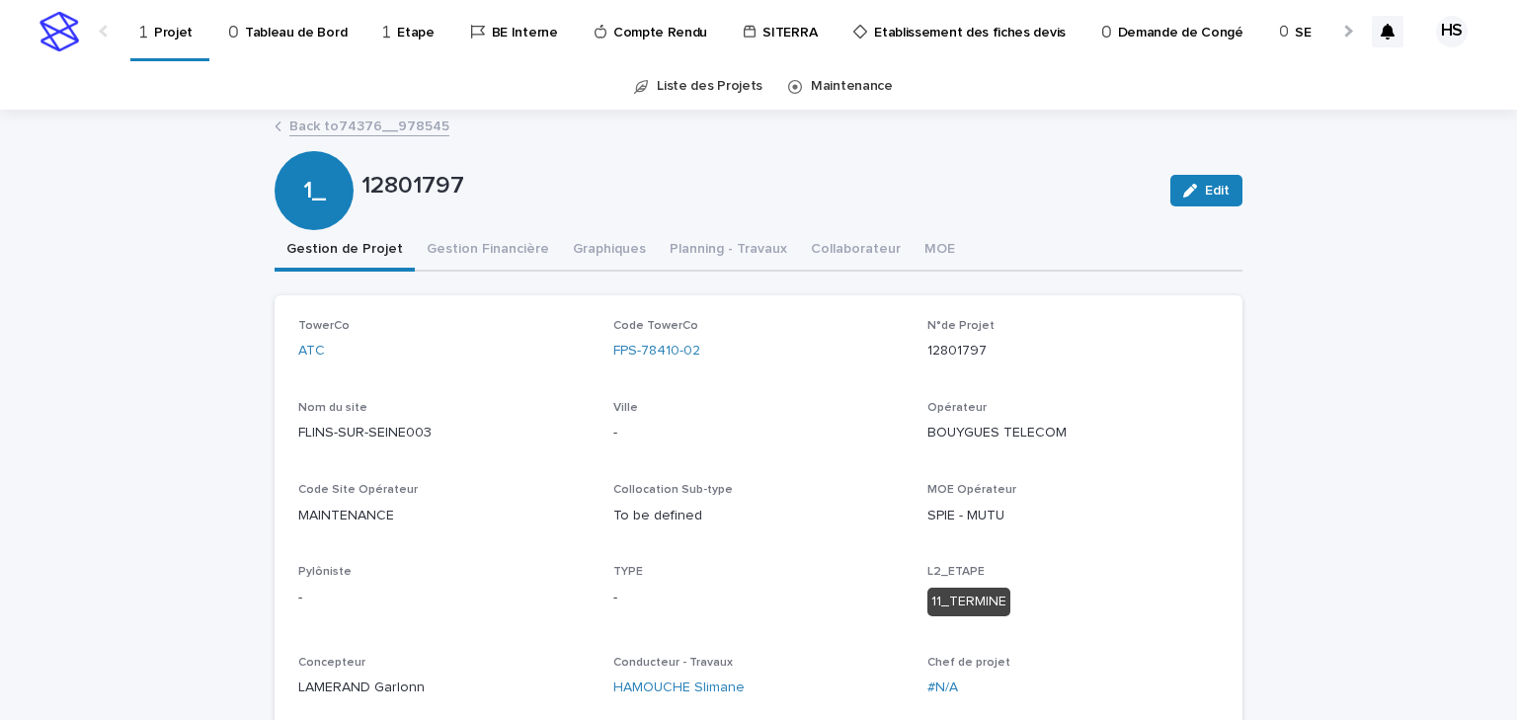
click at [369, 138] on div "Back to 74376__978545" at bounding box center [759, 128] width 988 height 28
click at [375, 130] on link "Back to 74376__978545" at bounding box center [369, 125] width 160 height 23
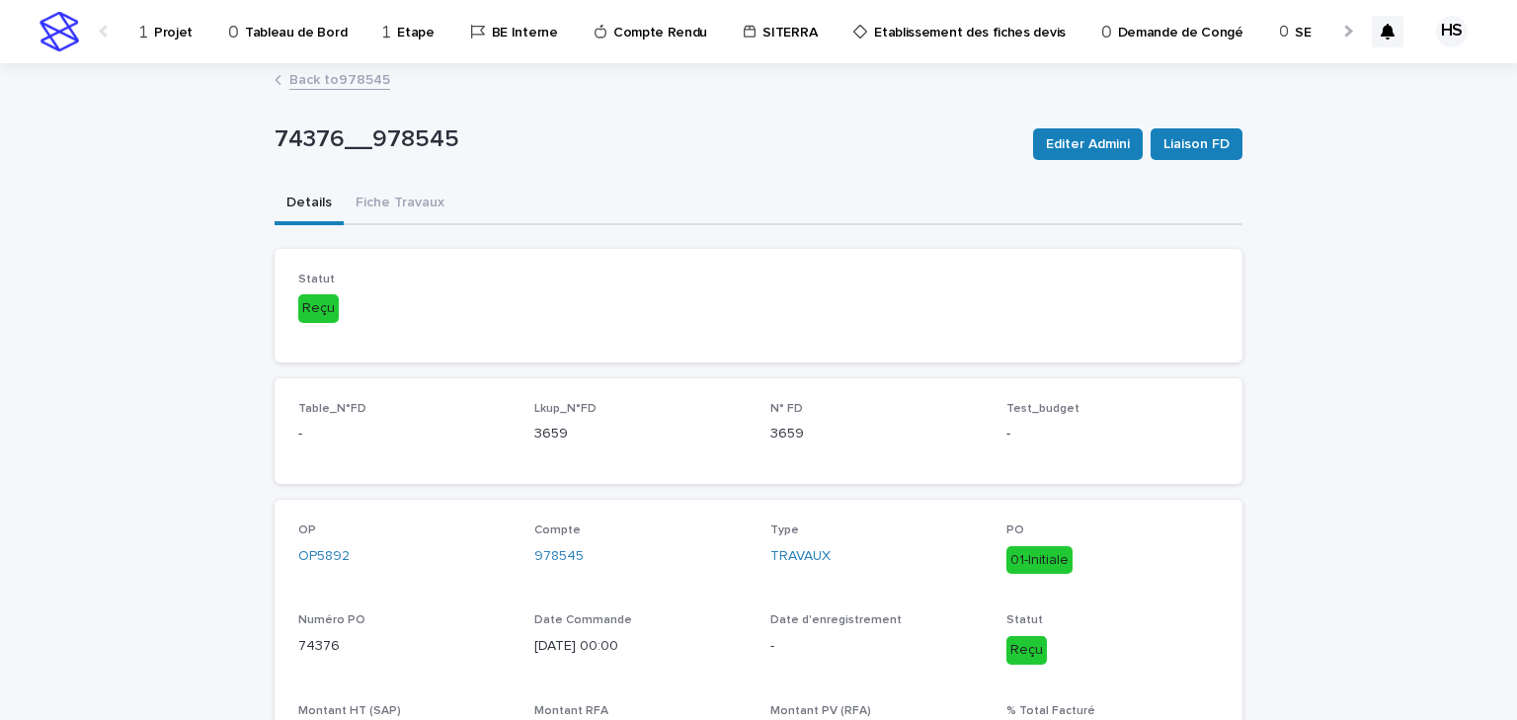
click at [345, 83] on link "Back to 978545" at bounding box center [339, 78] width 101 height 23
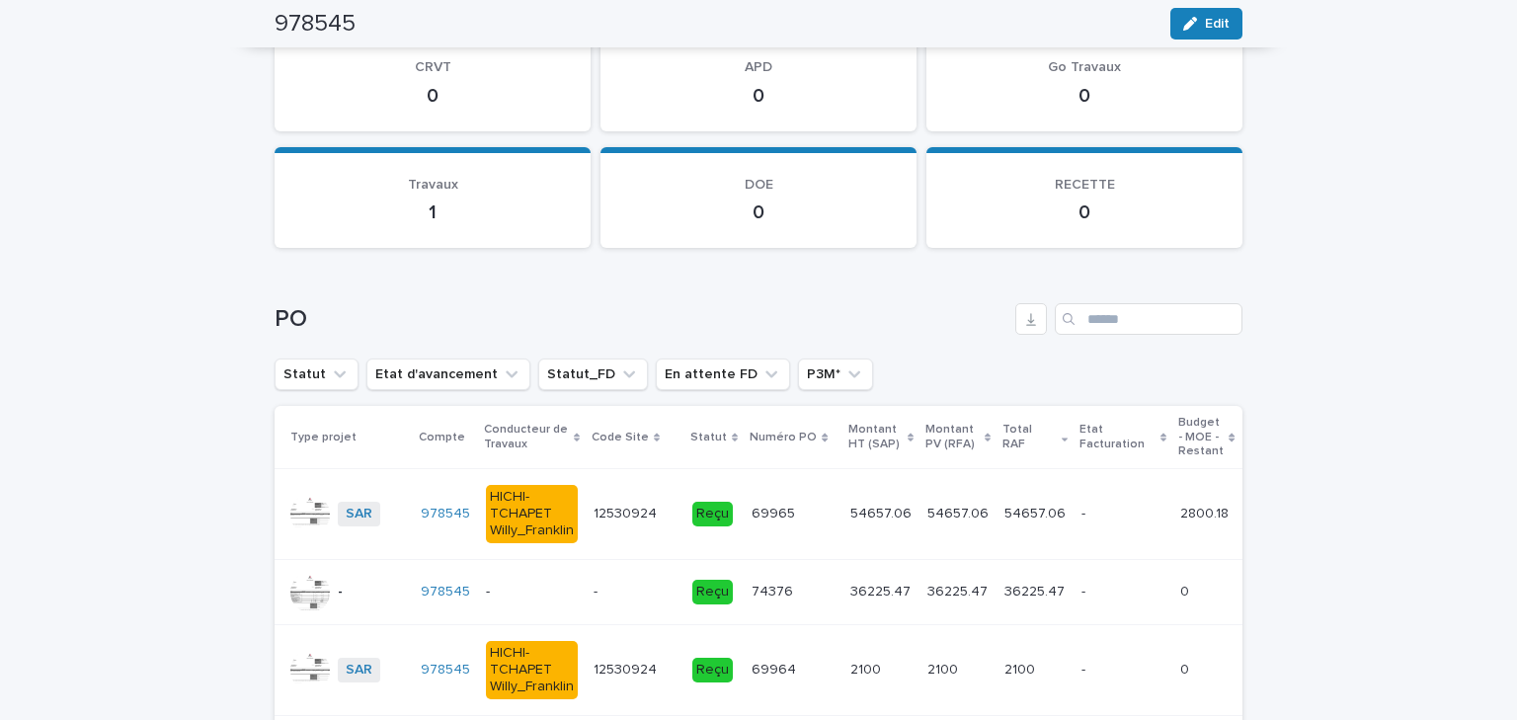
scroll to position [2529, 0]
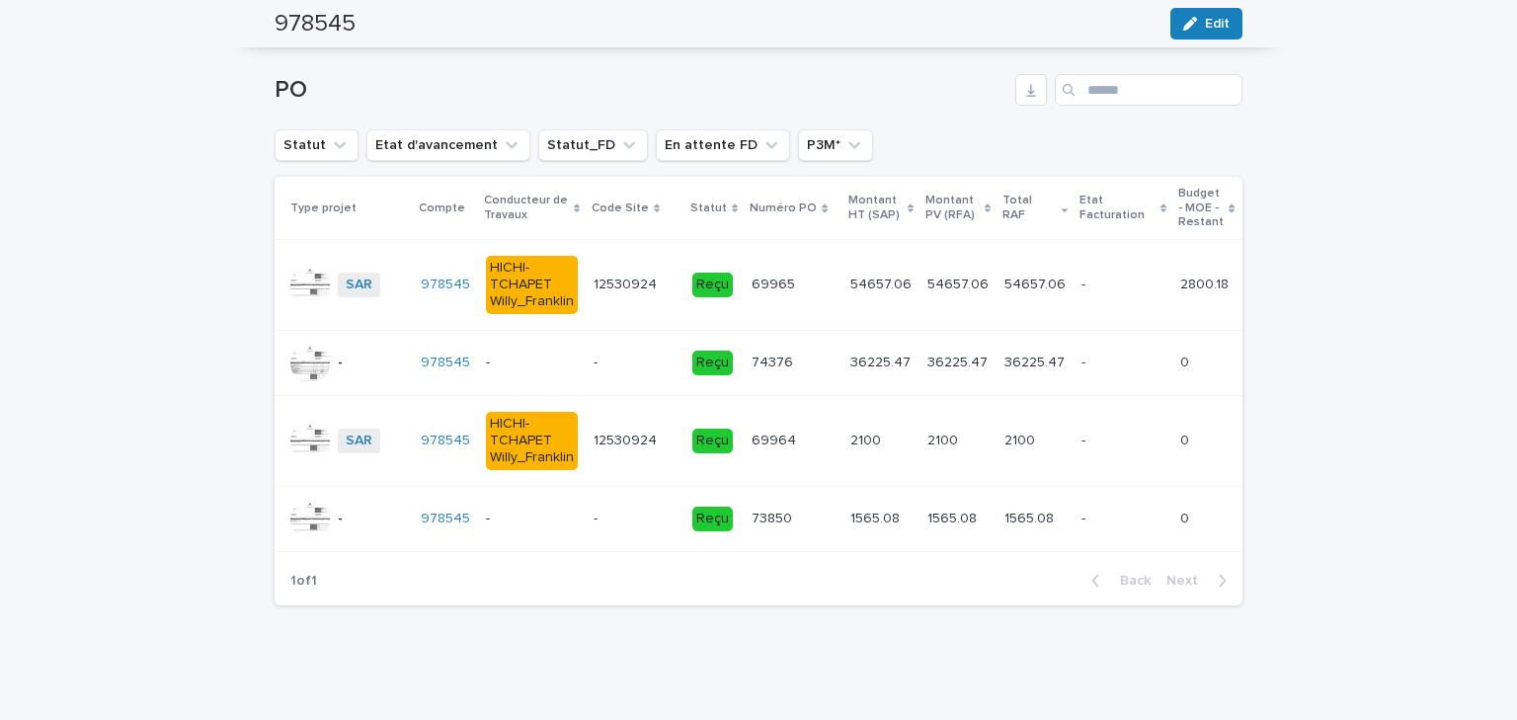
click at [644, 518] on div "- -" at bounding box center [635, 519] width 83 height 33
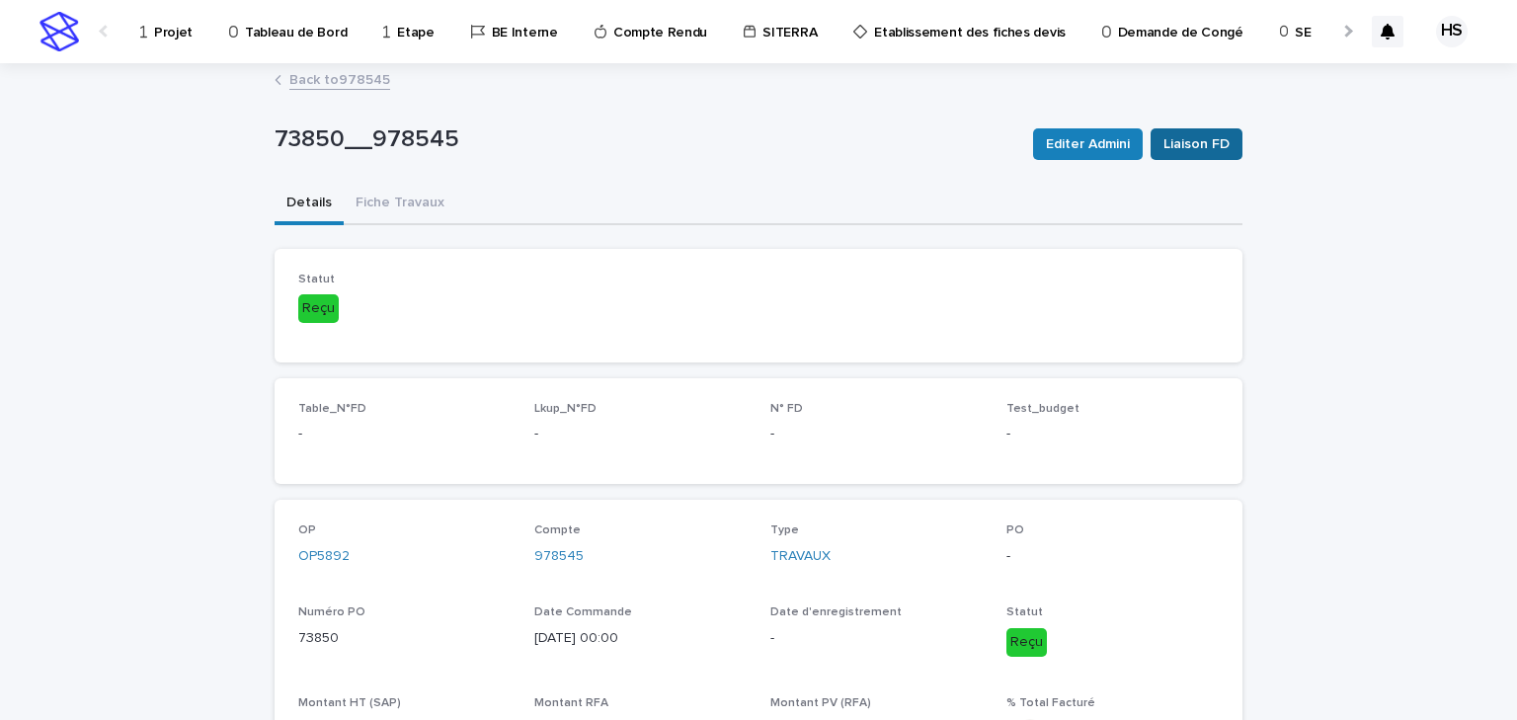
click at [1175, 142] on span "Liaison FD" at bounding box center [1197, 144] width 66 height 20
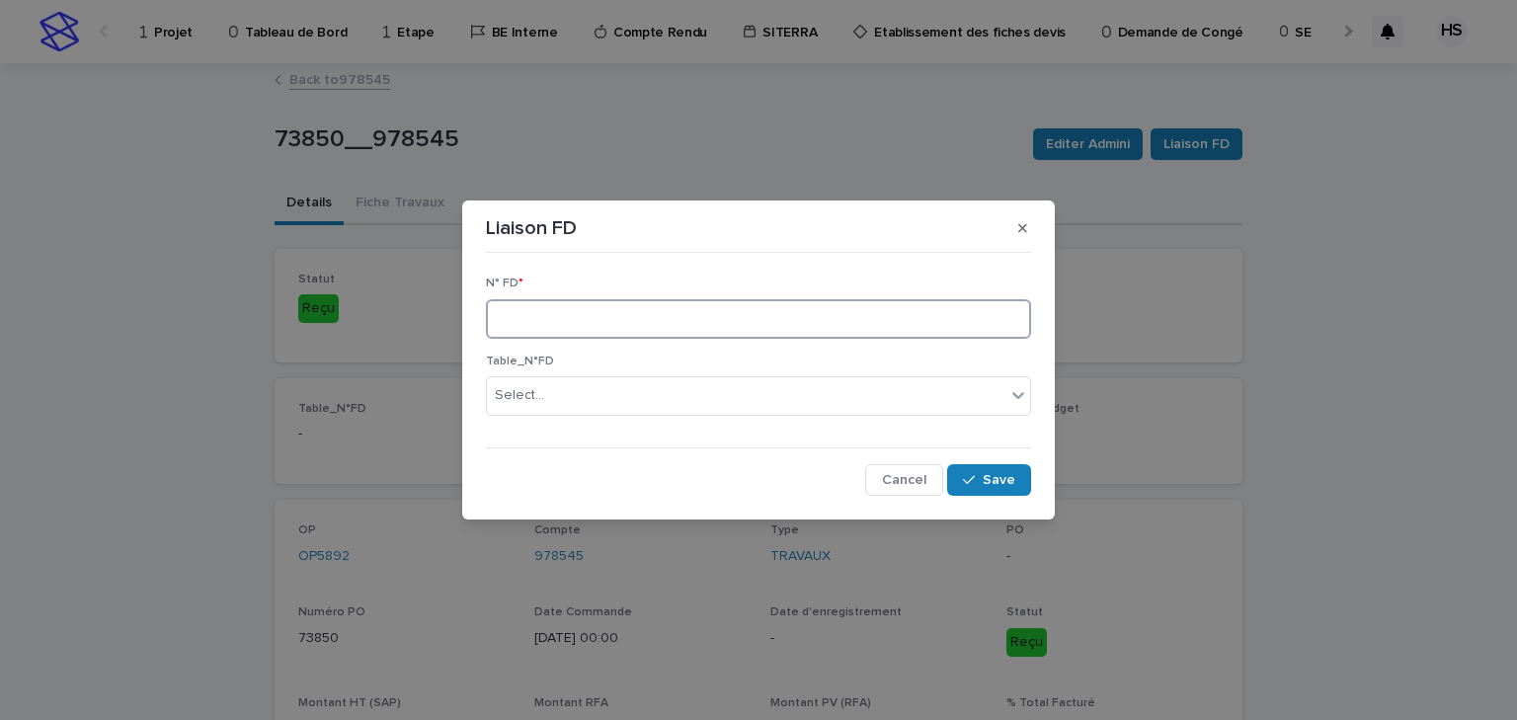
click at [502, 299] on input at bounding box center [758, 319] width 545 height 40
type input "****"
click at [981, 469] on button "Save" at bounding box center [989, 480] width 84 height 32
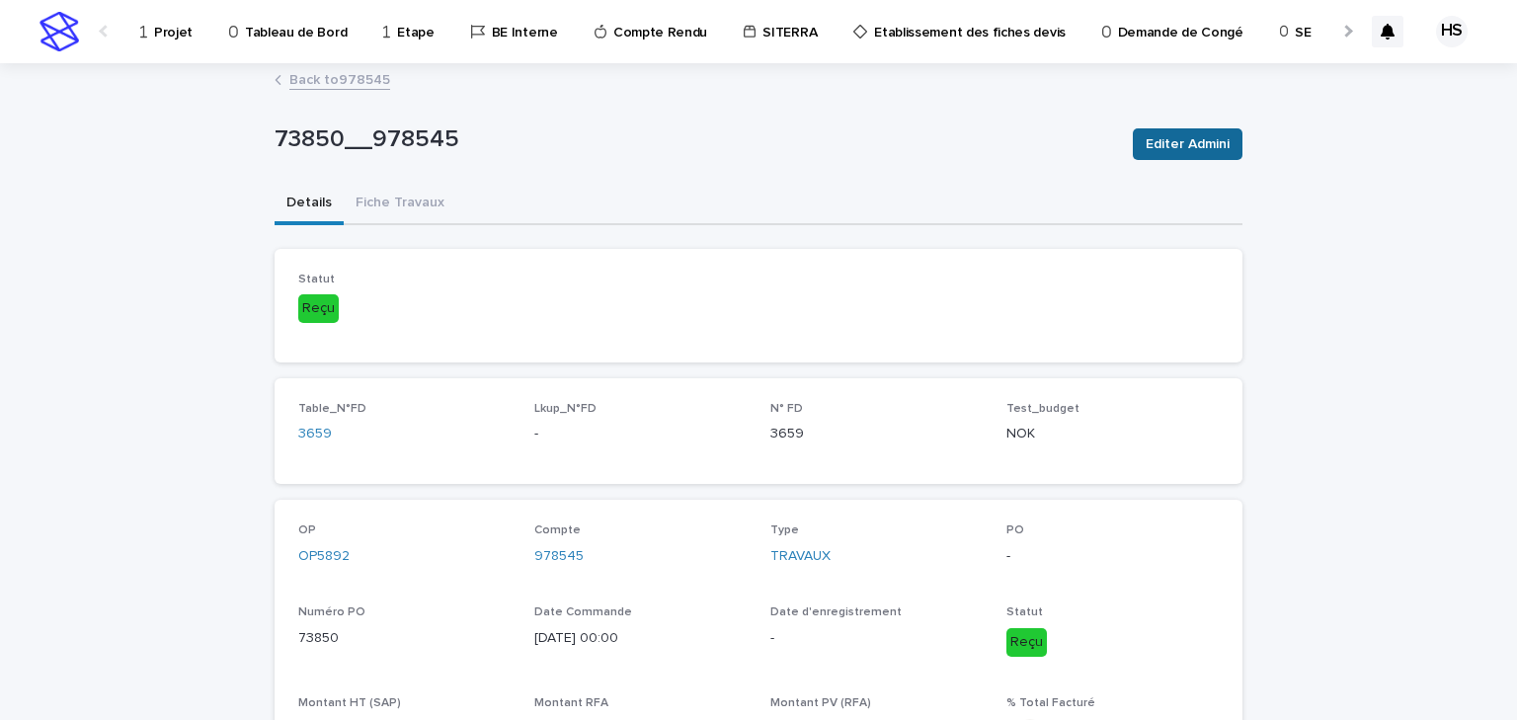
click at [1173, 138] on span "Editer Admini" at bounding box center [1188, 144] width 84 height 20
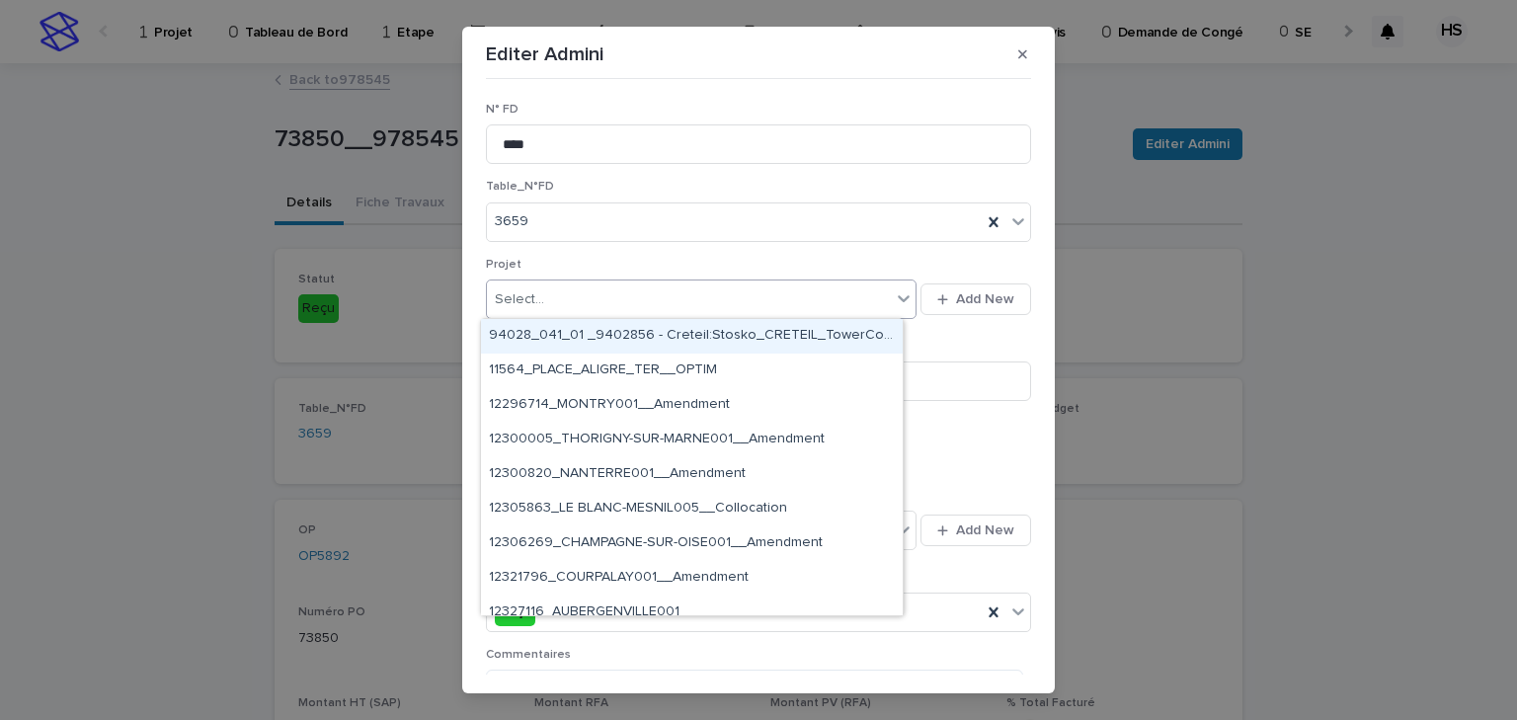
click at [585, 300] on div "Select..." at bounding box center [689, 300] width 404 height 33
paste input "********"
type input "********"
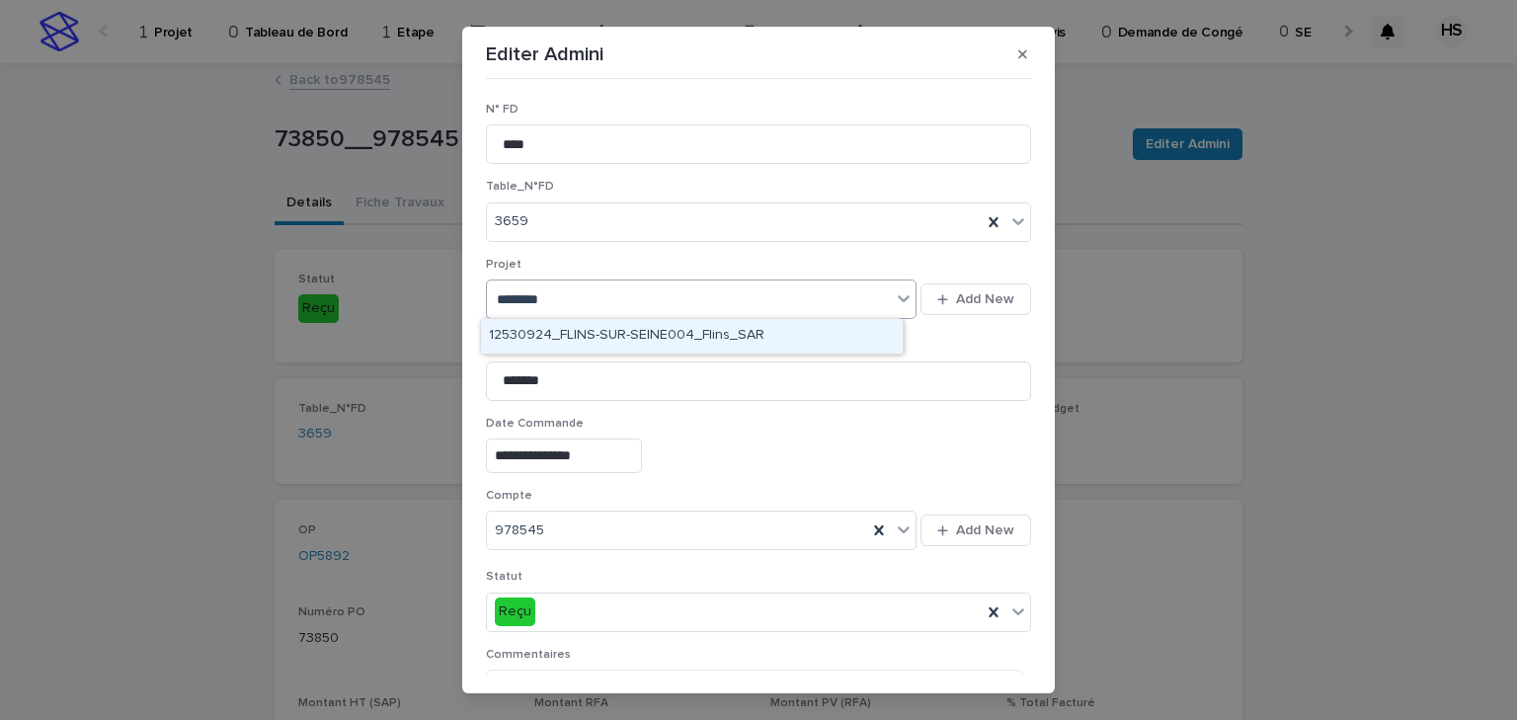
click at [594, 331] on div "12530924_FLINS-SUR-SEINE004_Flins_SAR" at bounding box center [692, 336] width 422 height 35
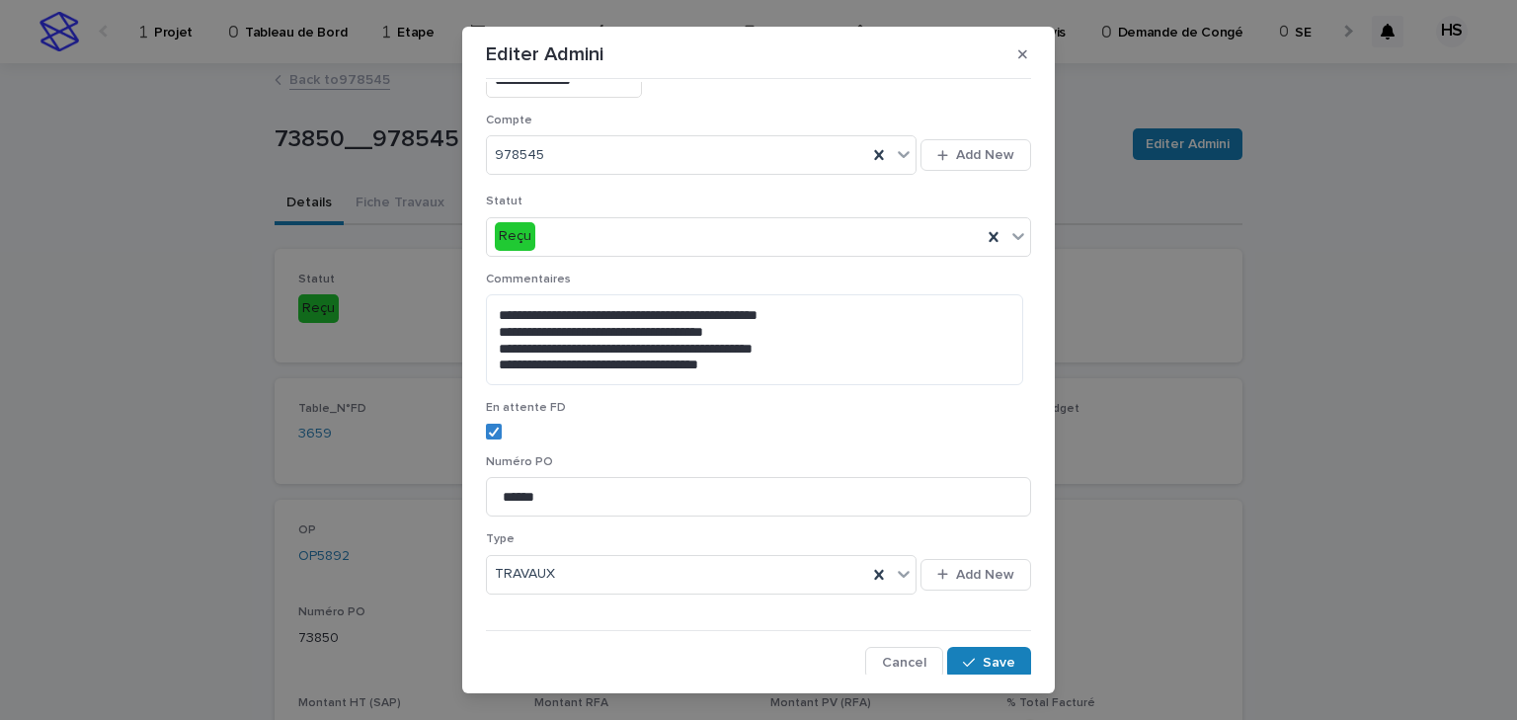
scroll to position [32, 0]
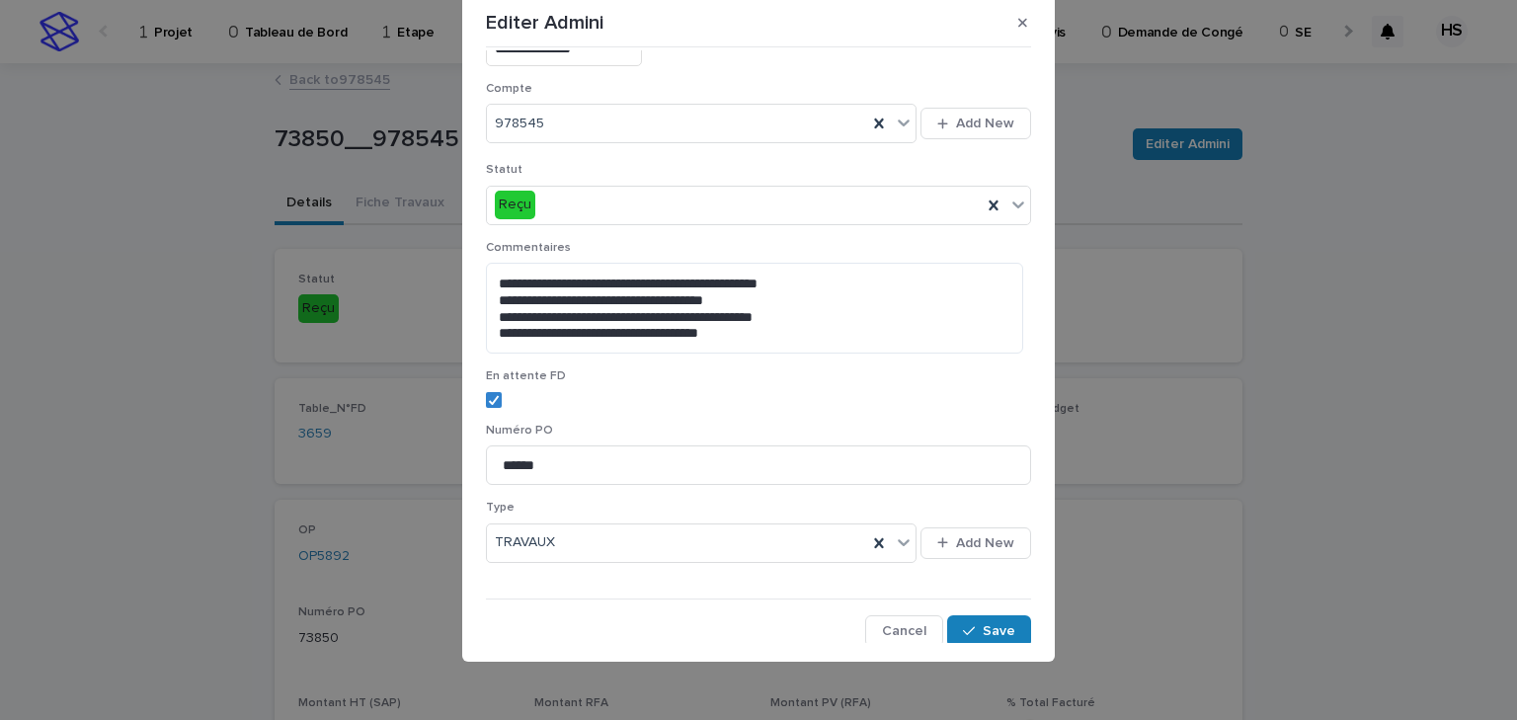
click at [499, 396] on label at bounding box center [758, 400] width 545 height 16
click at [983, 624] on span "Save" at bounding box center [999, 631] width 33 height 14
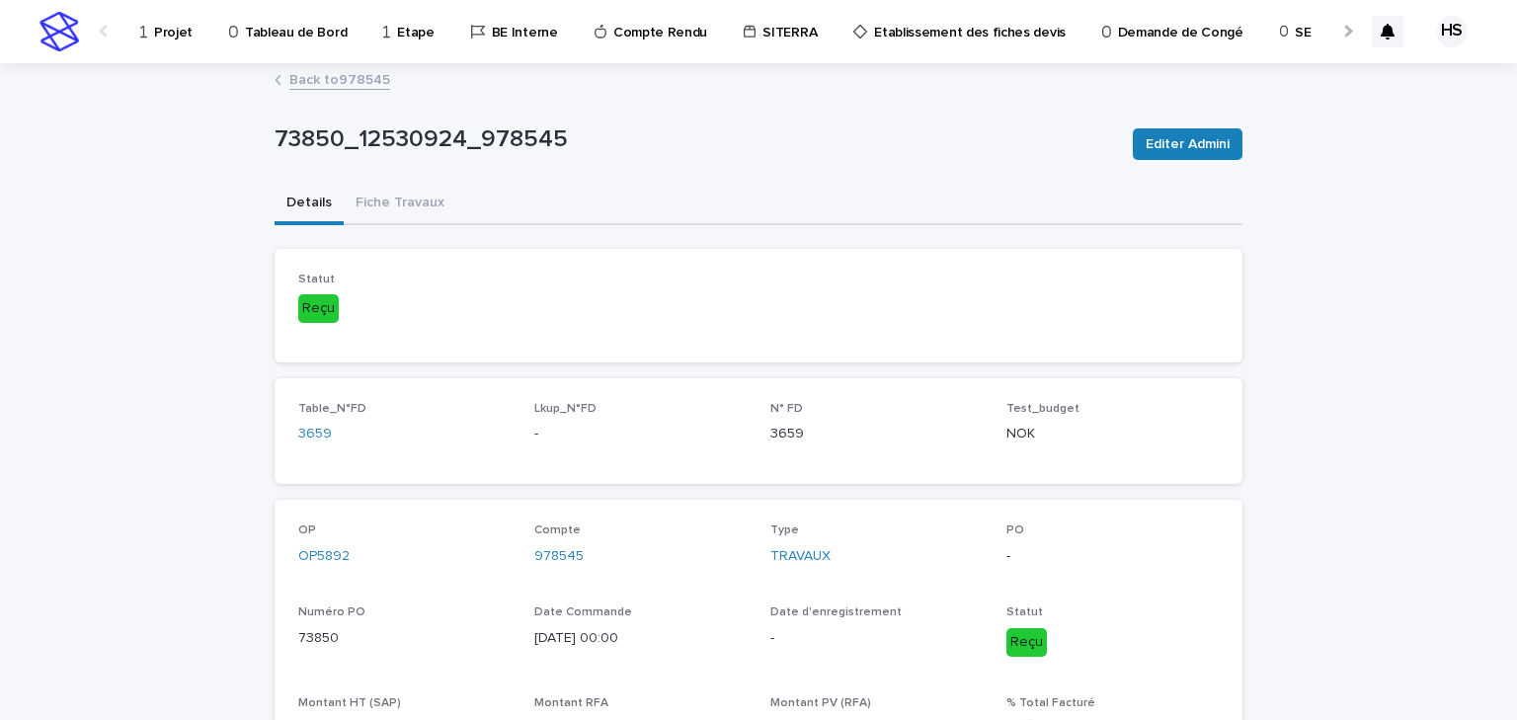
click at [351, 75] on link "Back to 978545" at bounding box center [339, 78] width 101 height 23
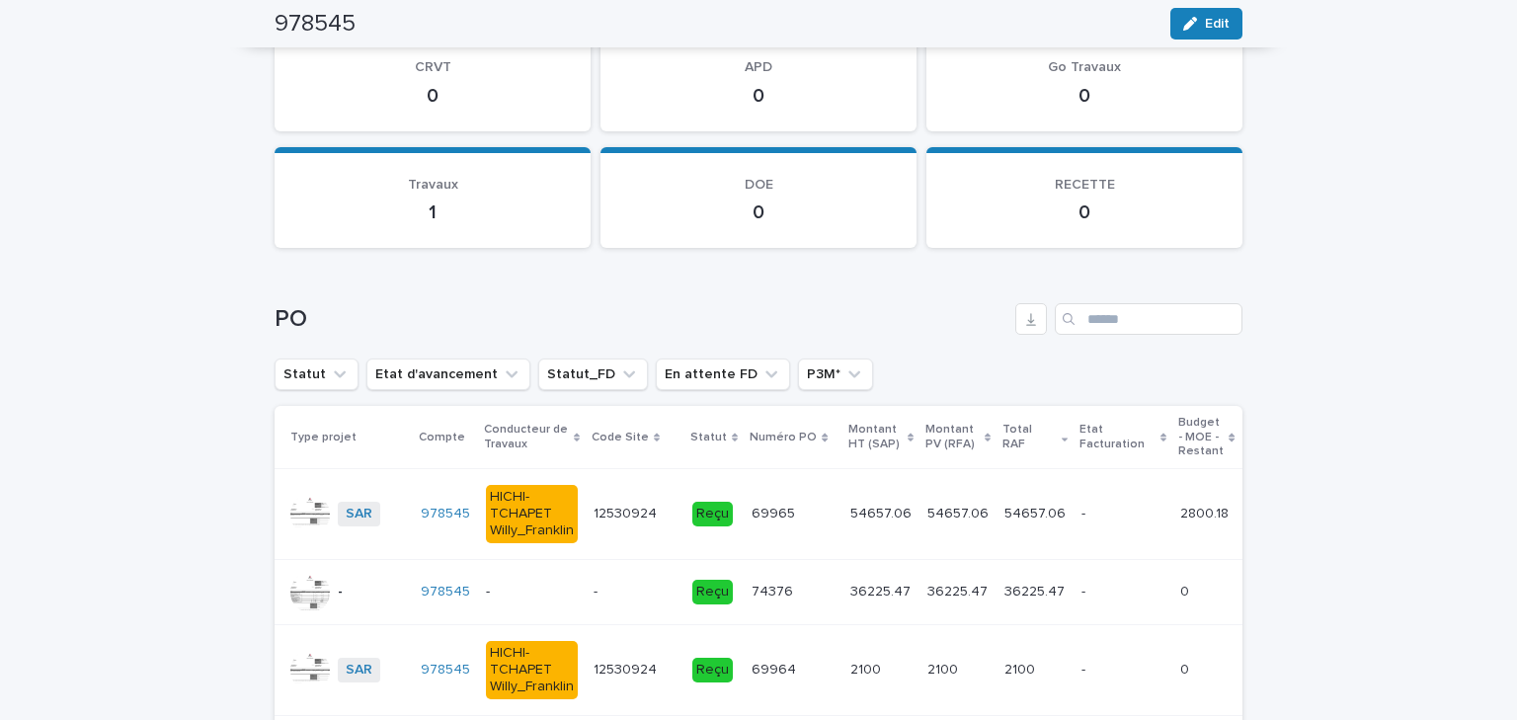
scroll to position [2552, 0]
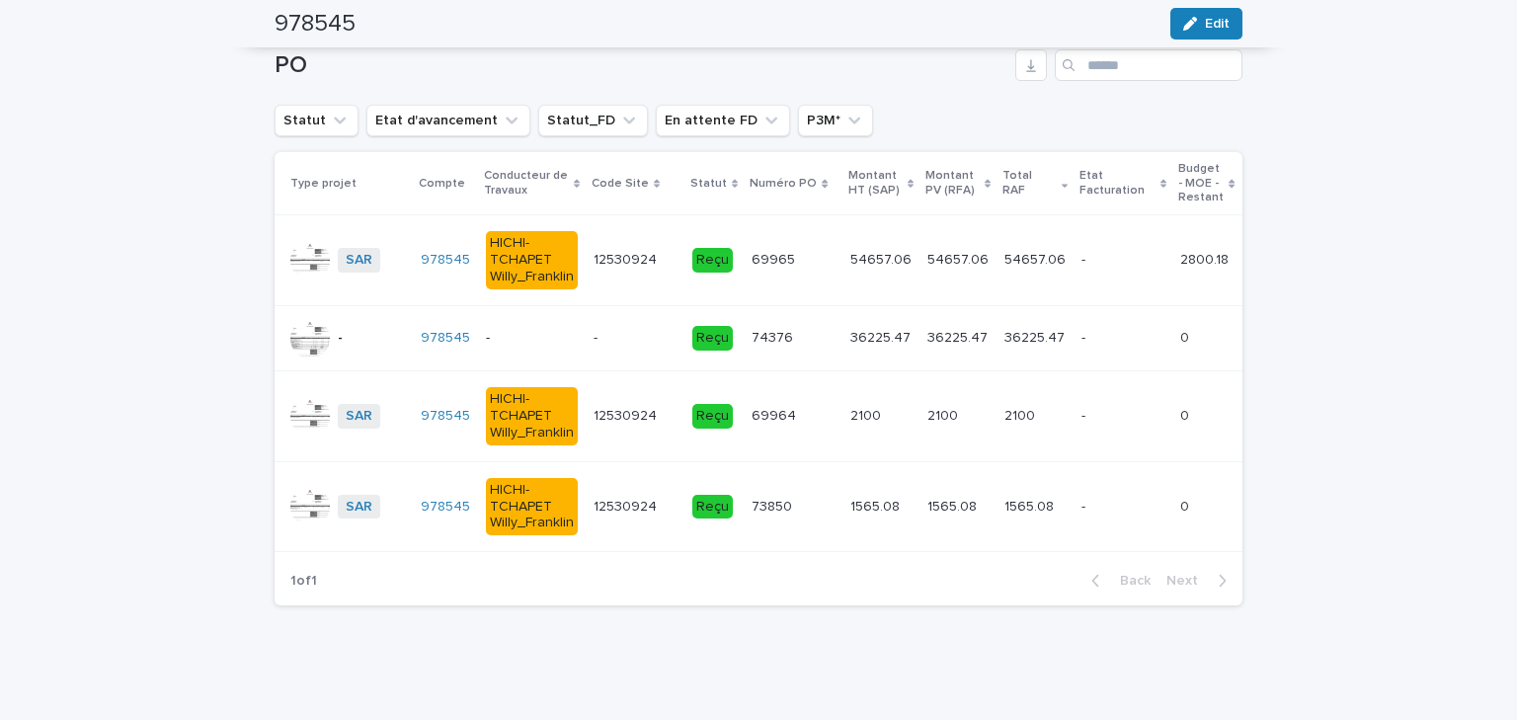
click at [608, 330] on p at bounding box center [635, 338] width 83 height 17
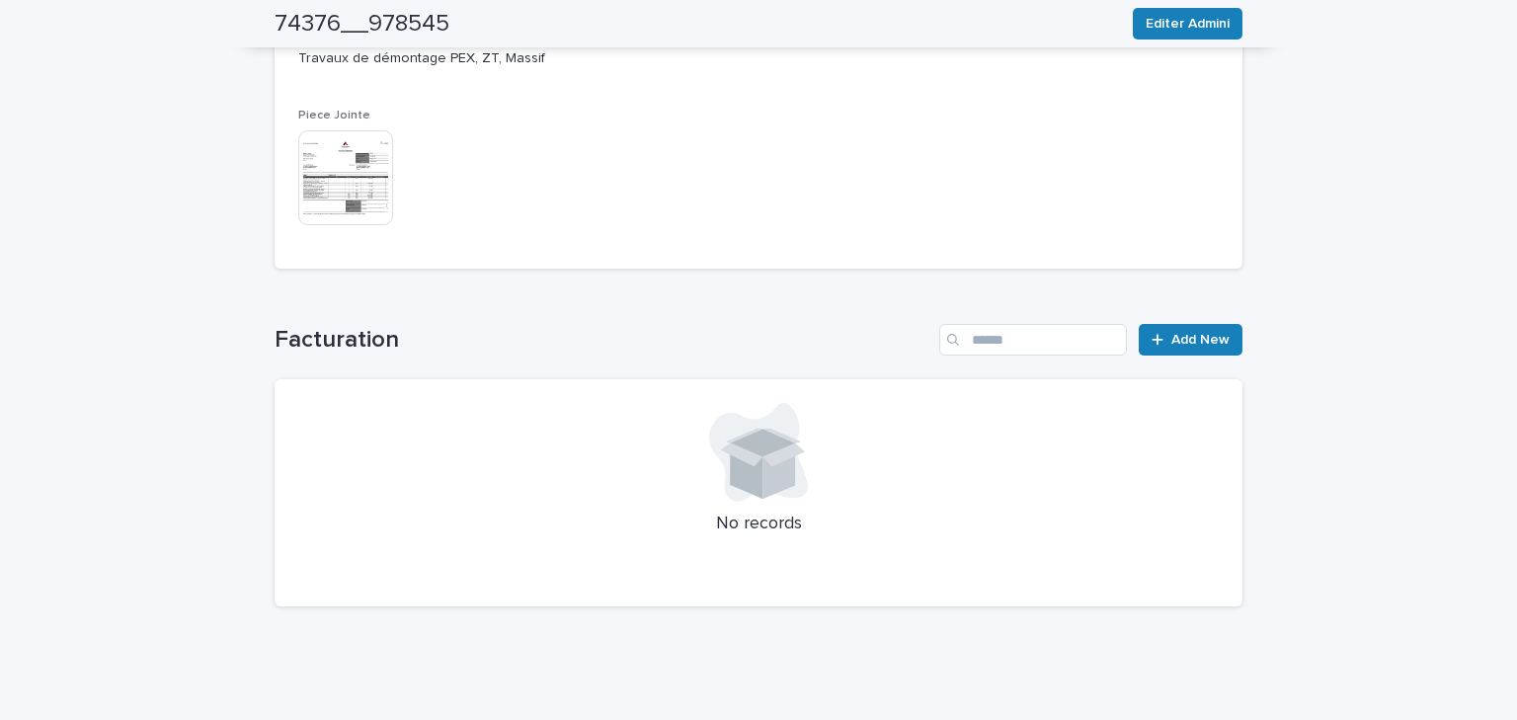
scroll to position [808, 0]
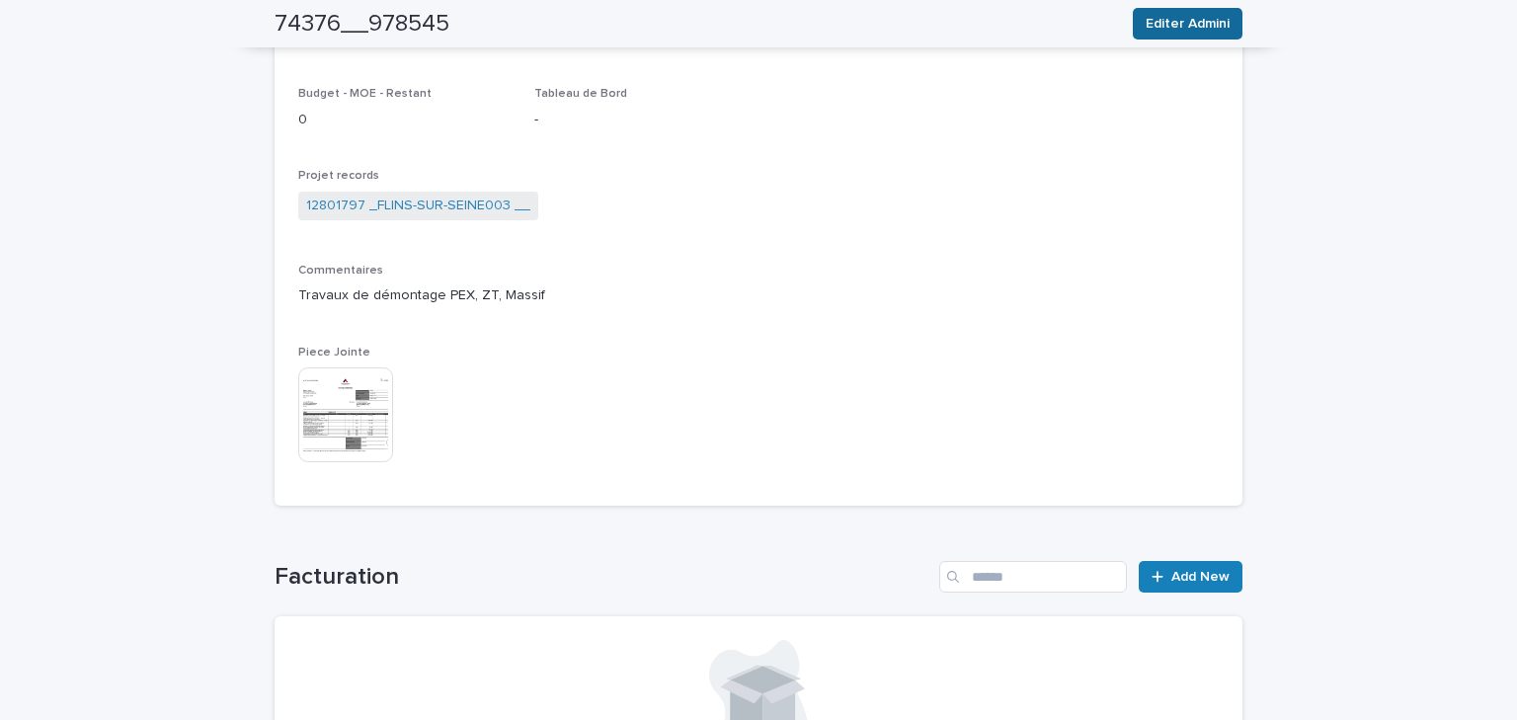
click at [1172, 20] on span "Editer Admini" at bounding box center [1188, 24] width 84 height 20
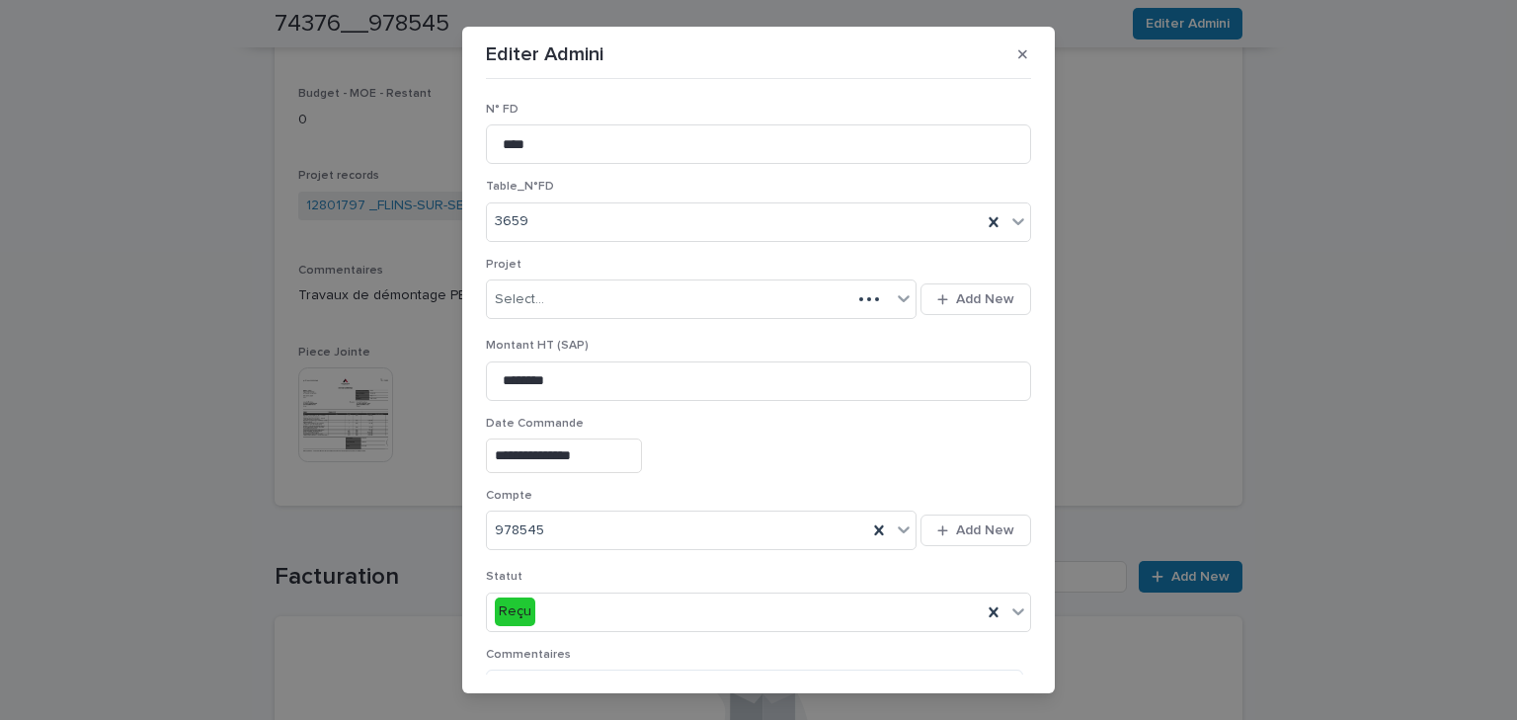
scroll to position [327, 0]
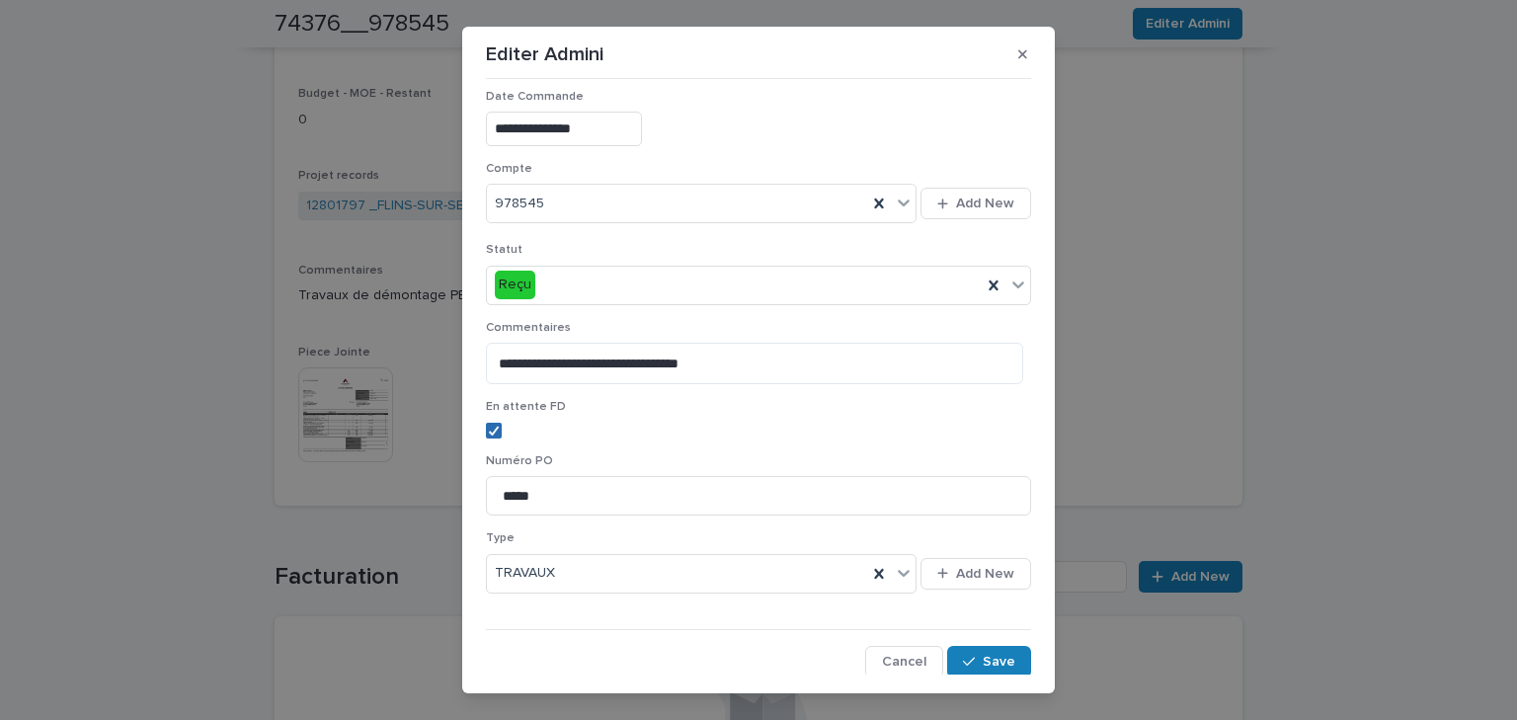
click at [488, 427] on icon at bounding box center [494, 431] width 12 height 10
click at [983, 624] on span "Save" at bounding box center [999, 662] width 33 height 14
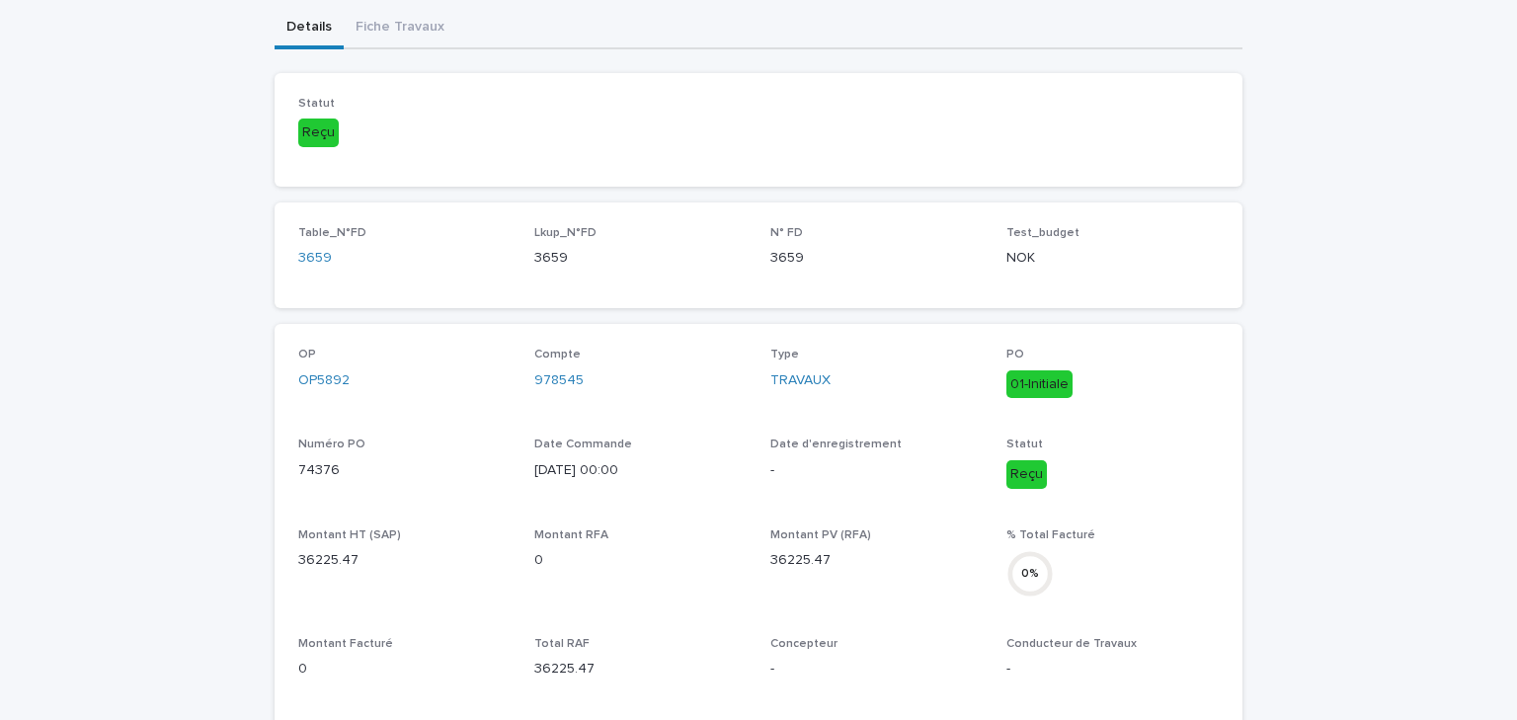
scroll to position [18, 0]
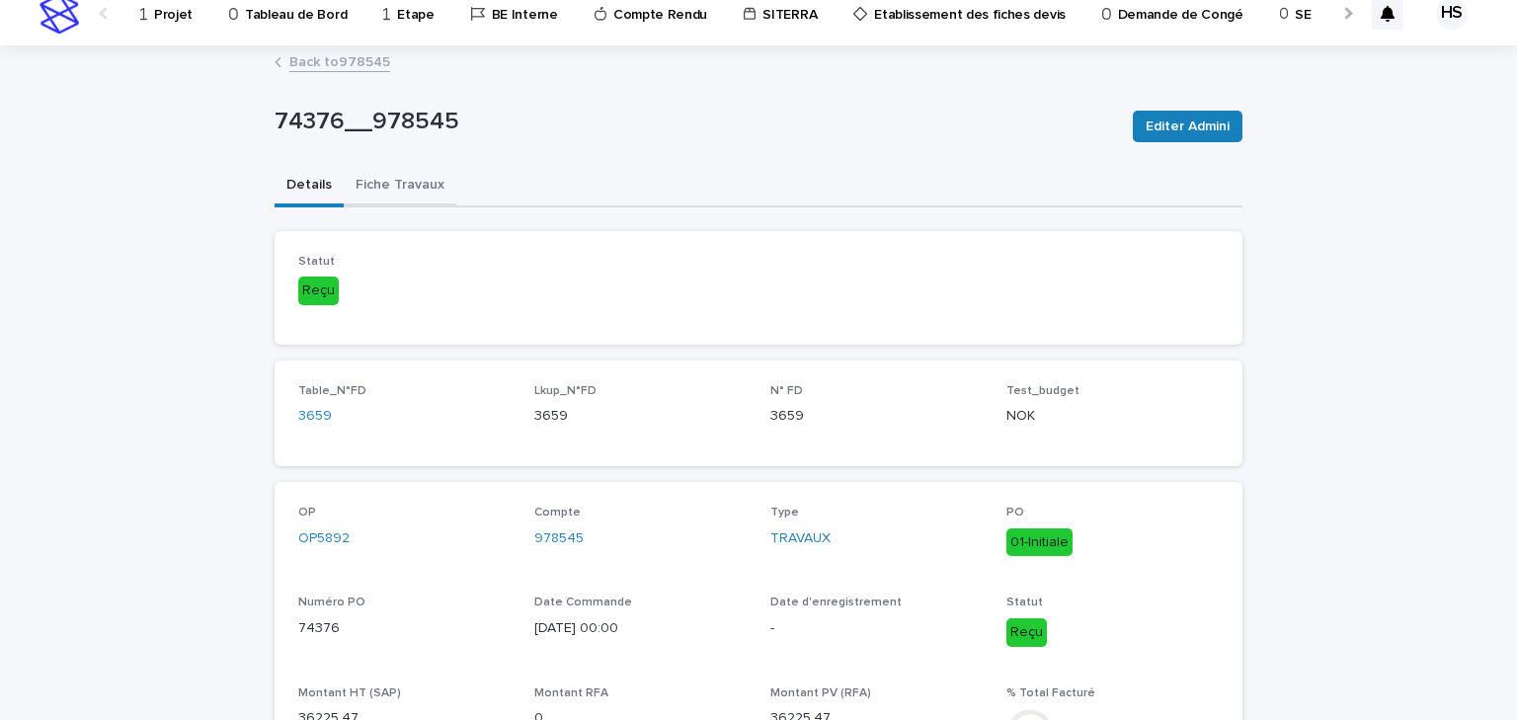
click at [380, 186] on button "Fiche Travaux" at bounding box center [400, 186] width 113 height 41
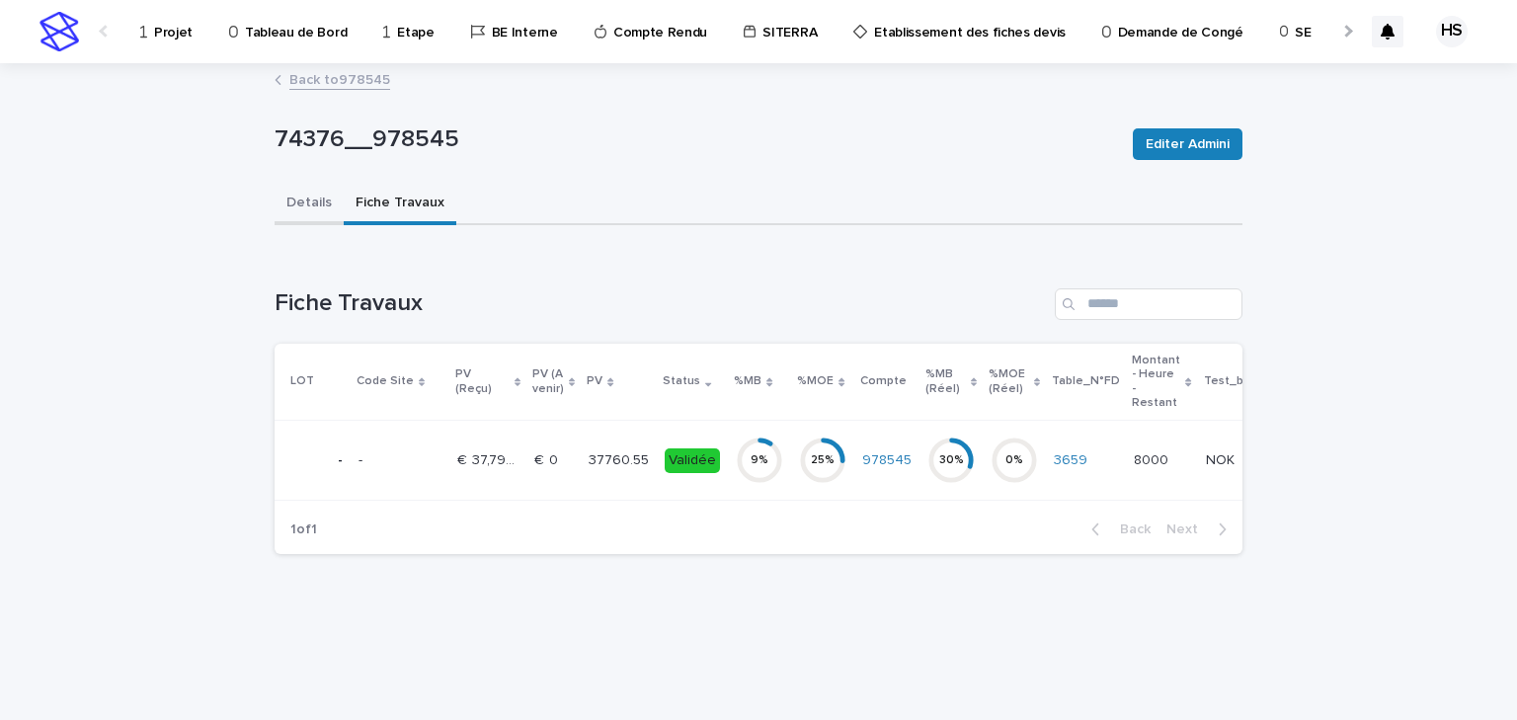
click at [308, 195] on button "Details" at bounding box center [309, 204] width 69 height 41
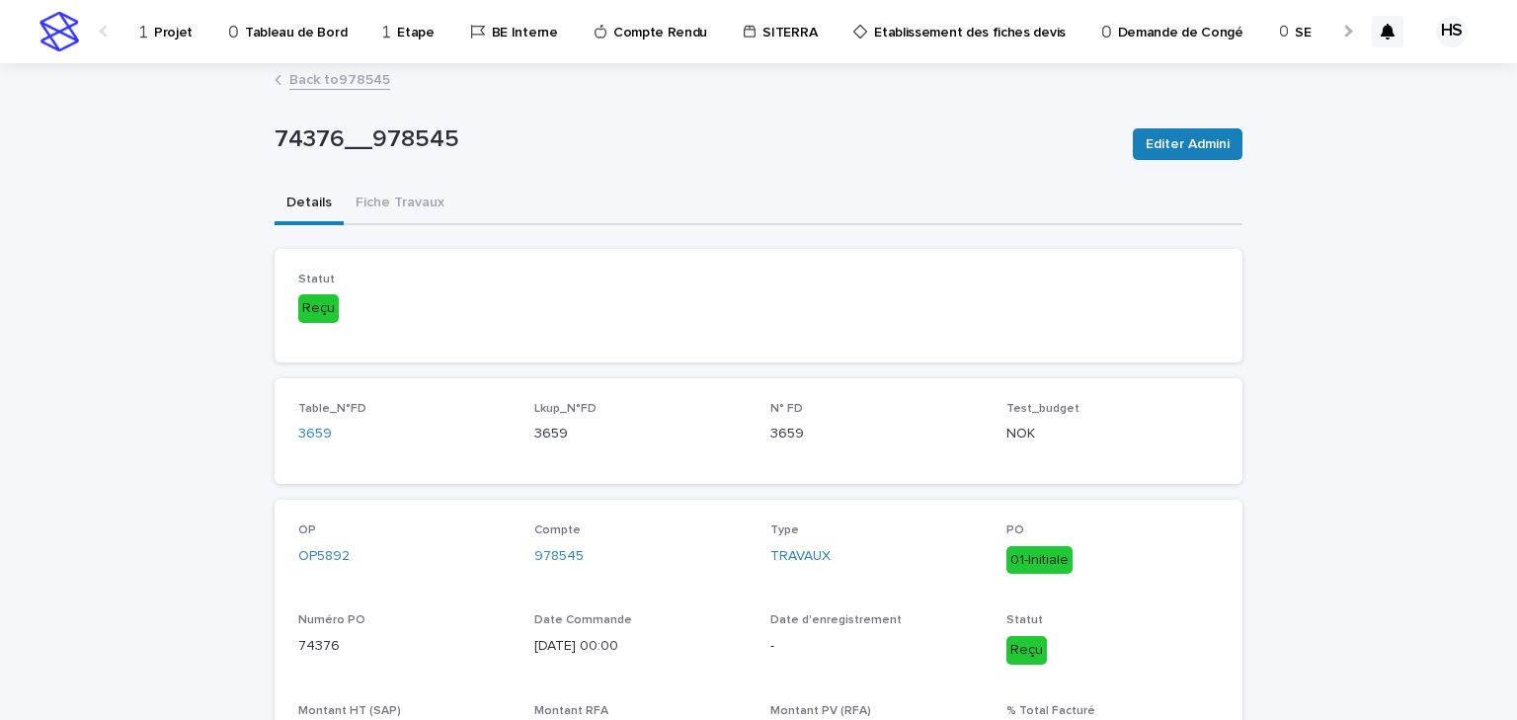
click at [346, 83] on link "Back to 978545" at bounding box center [339, 78] width 101 height 23
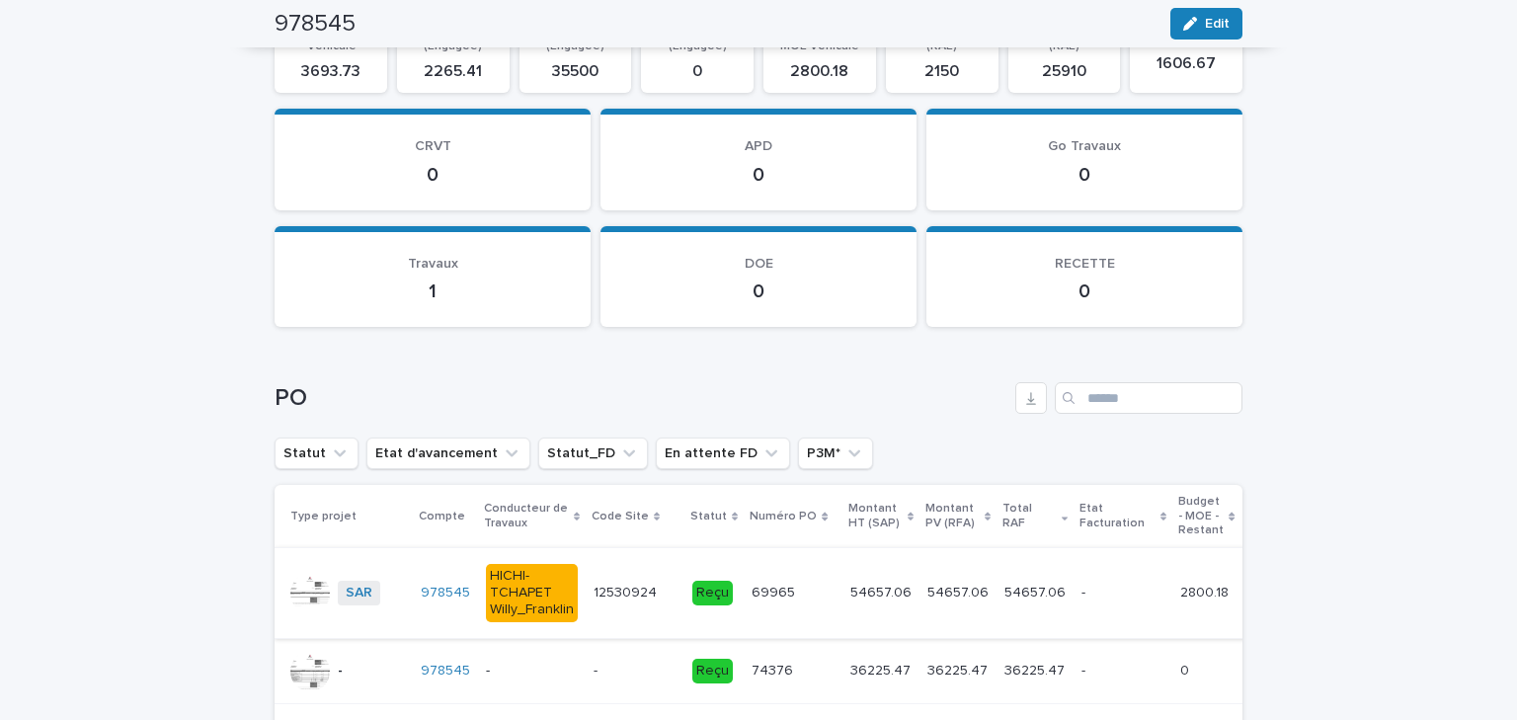
scroll to position [2529, 0]
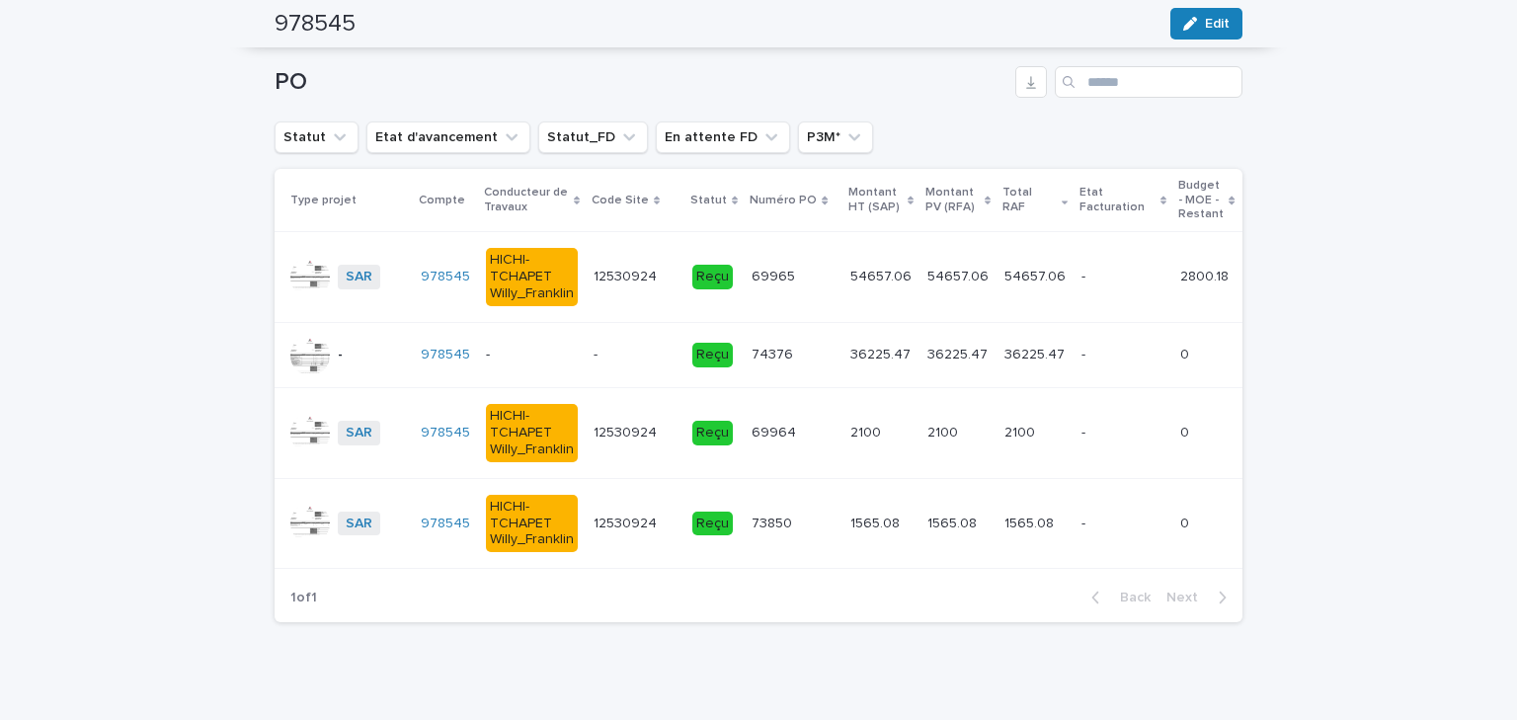
click at [606, 358] on p at bounding box center [635, 355] width 83 height 17
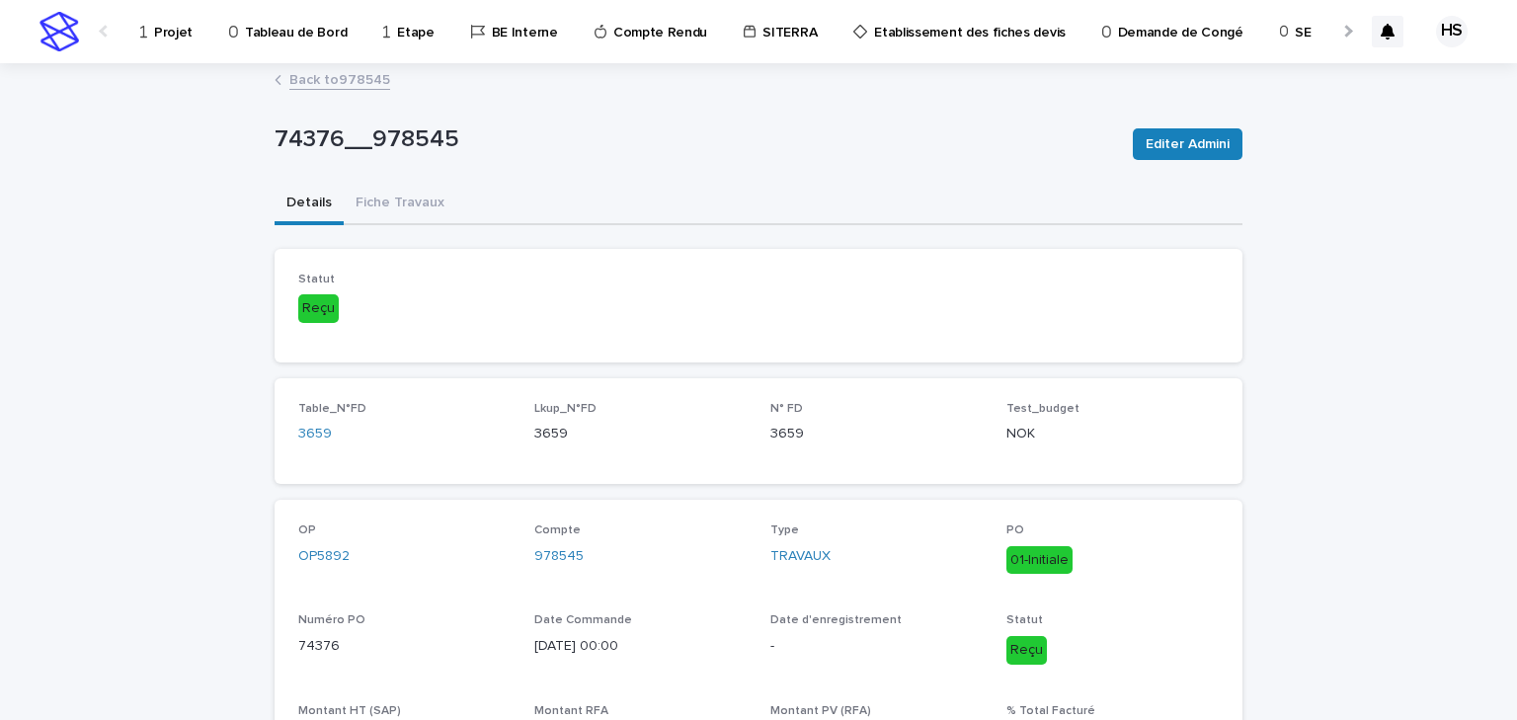
click at [349, 78] on link "Back to 978545" at bounding box center [339, 78] width 101 height 23
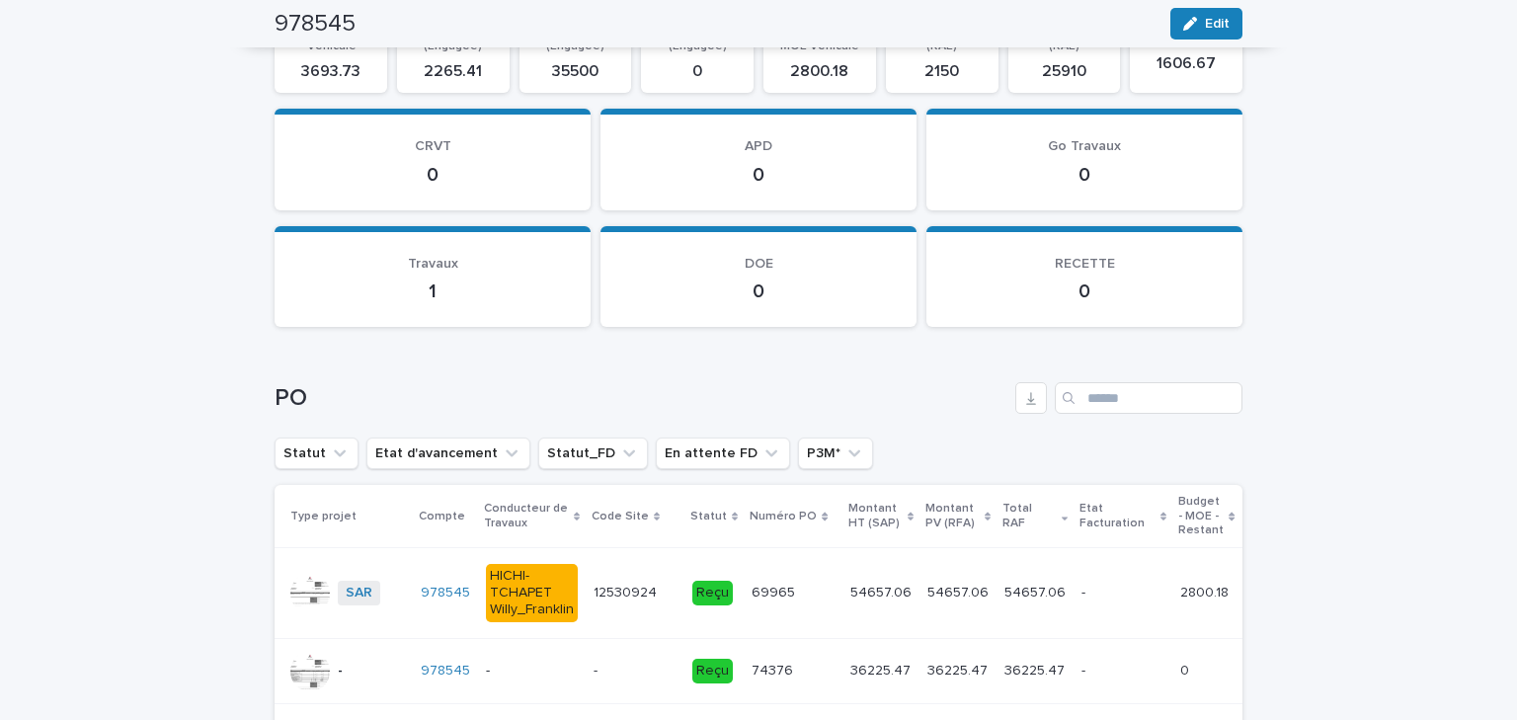
scroll to position [2552, 0]
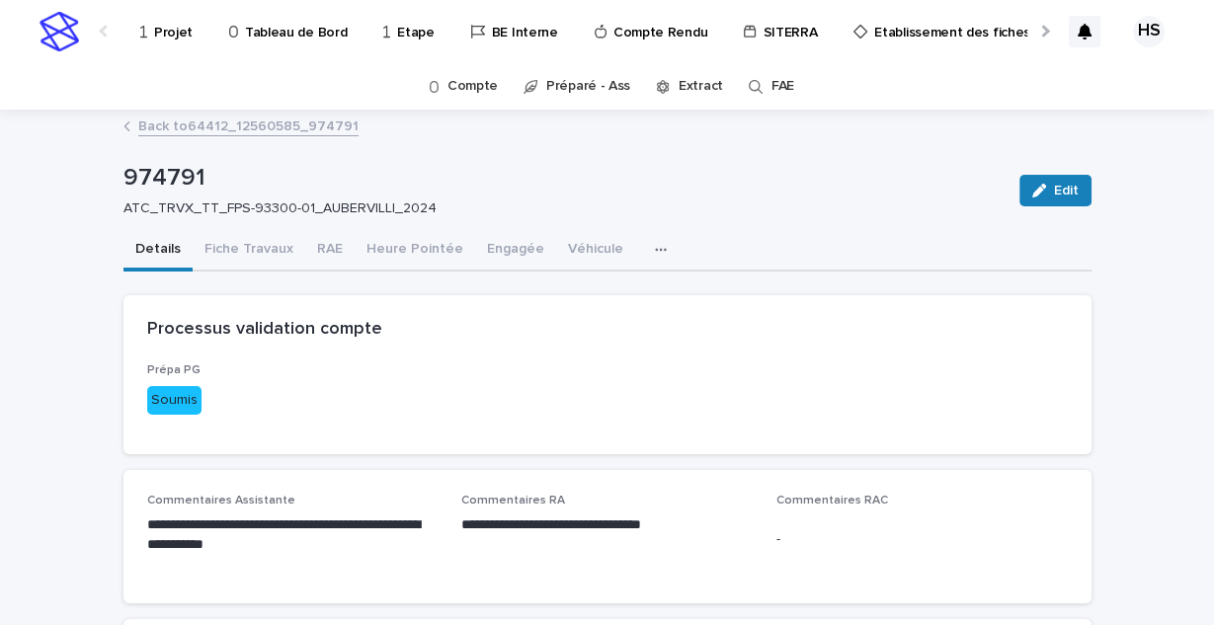
click at [169, 39] on p "Projet" at bounding box center [173, 20] width 39 height 41
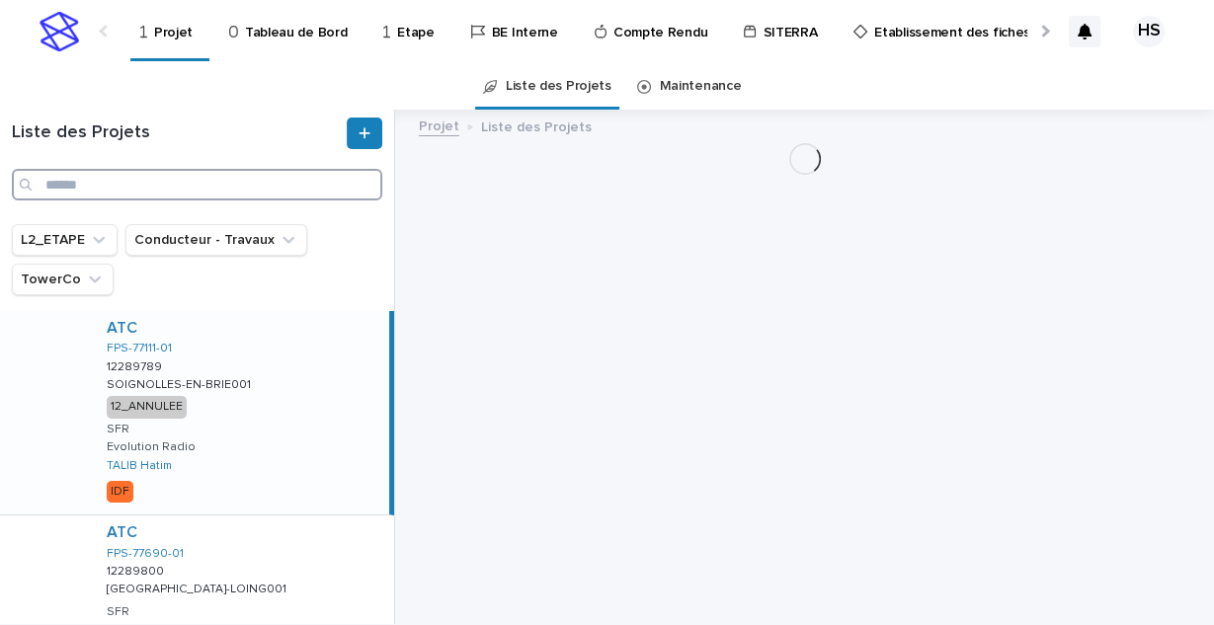
click at [92, 188] on input "Search" at bounding box center [197, 185] width 370 height 32
paste input "********"
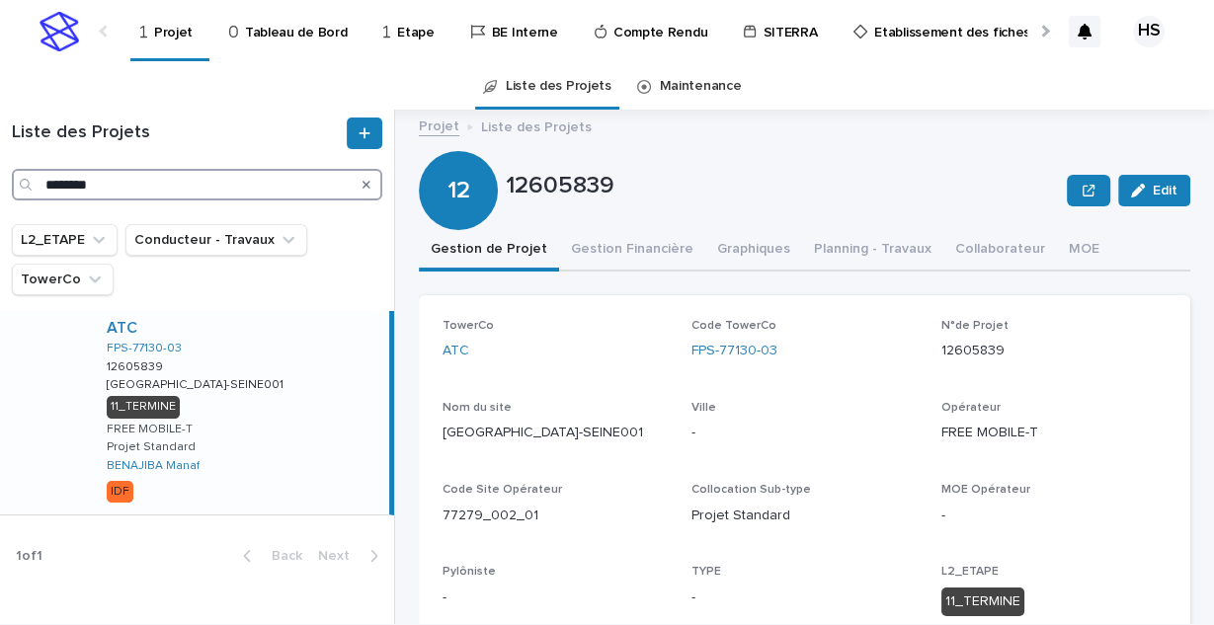
drag, startPoint x: 168, startPoint y: 187, endPoint x: 0, endPoint y: 170, distance: 168.8
click at [0, 170] on div "Liste des Projets ********" at bounding box center [197, 159] width 394 height 83
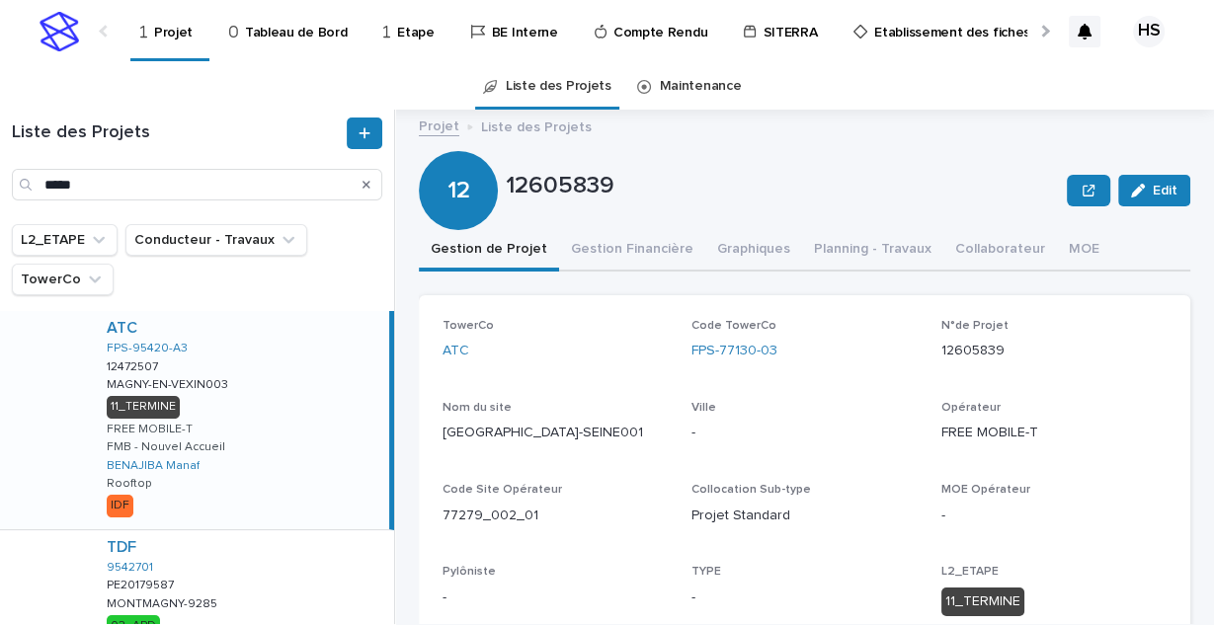
click at [239, 401] on div "ATC FPS-95420-A3 12472507 12472507 MAGNY-EN-VEXIN003 MAGNY-EN-VEXIN003 11_TERMI…" at bounding box center [240, 420] width 298 height 218
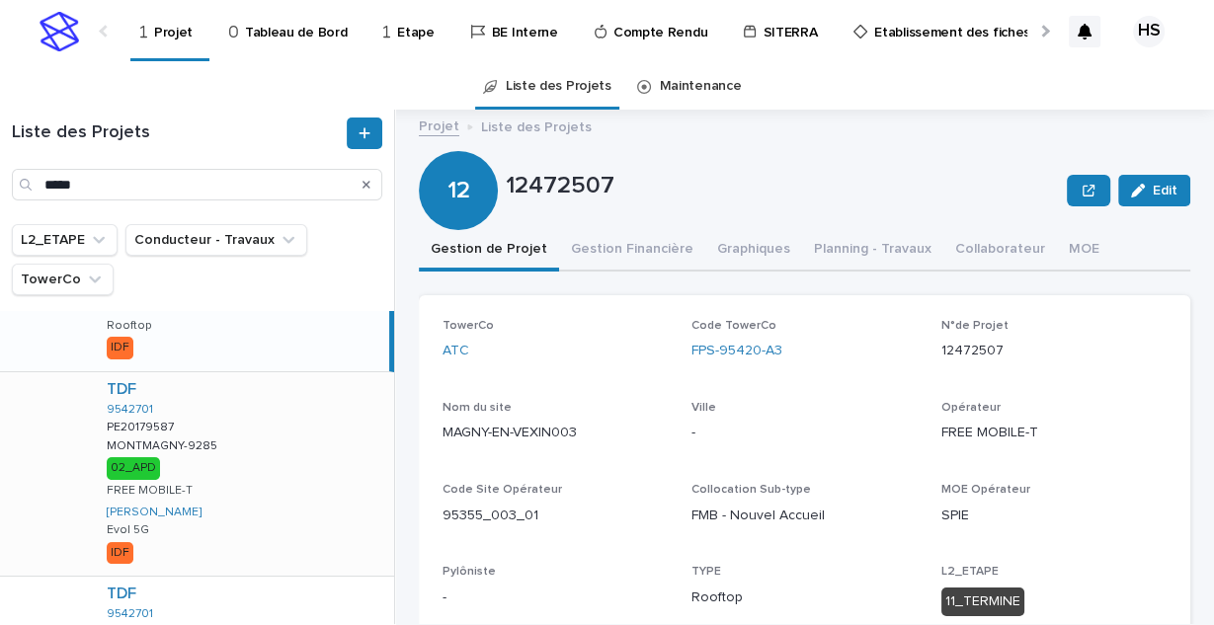
scroll to position [395, 0]
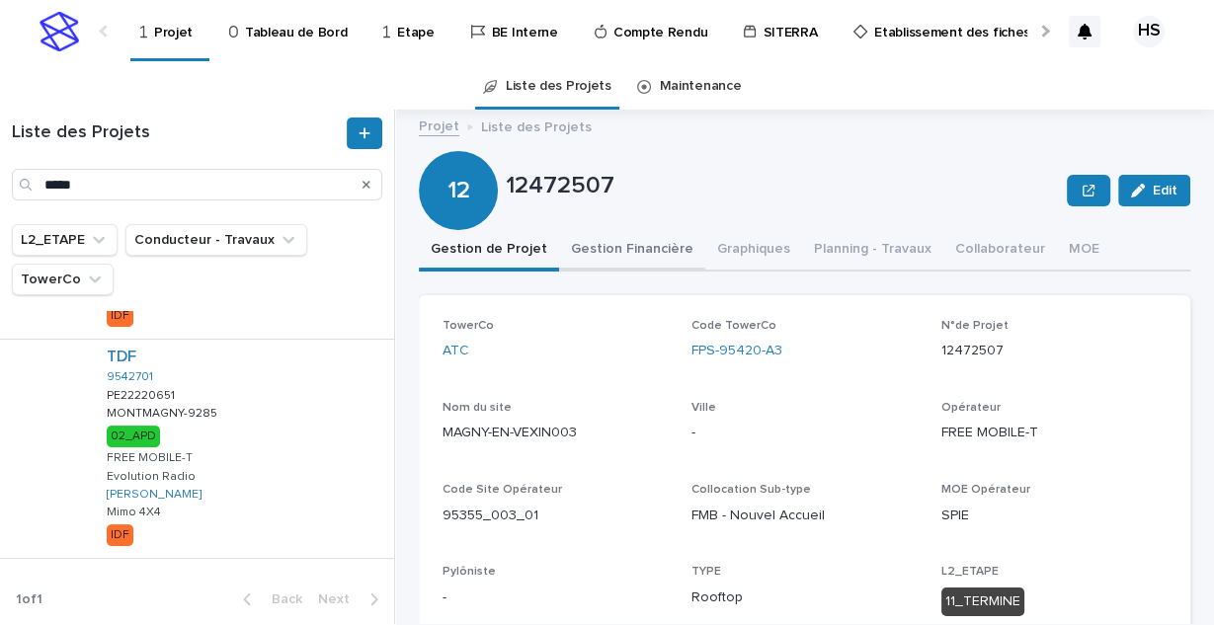
click at [599, 253] on button "Gestion Financière" at bounding box center [632, 250] width 146 height 41
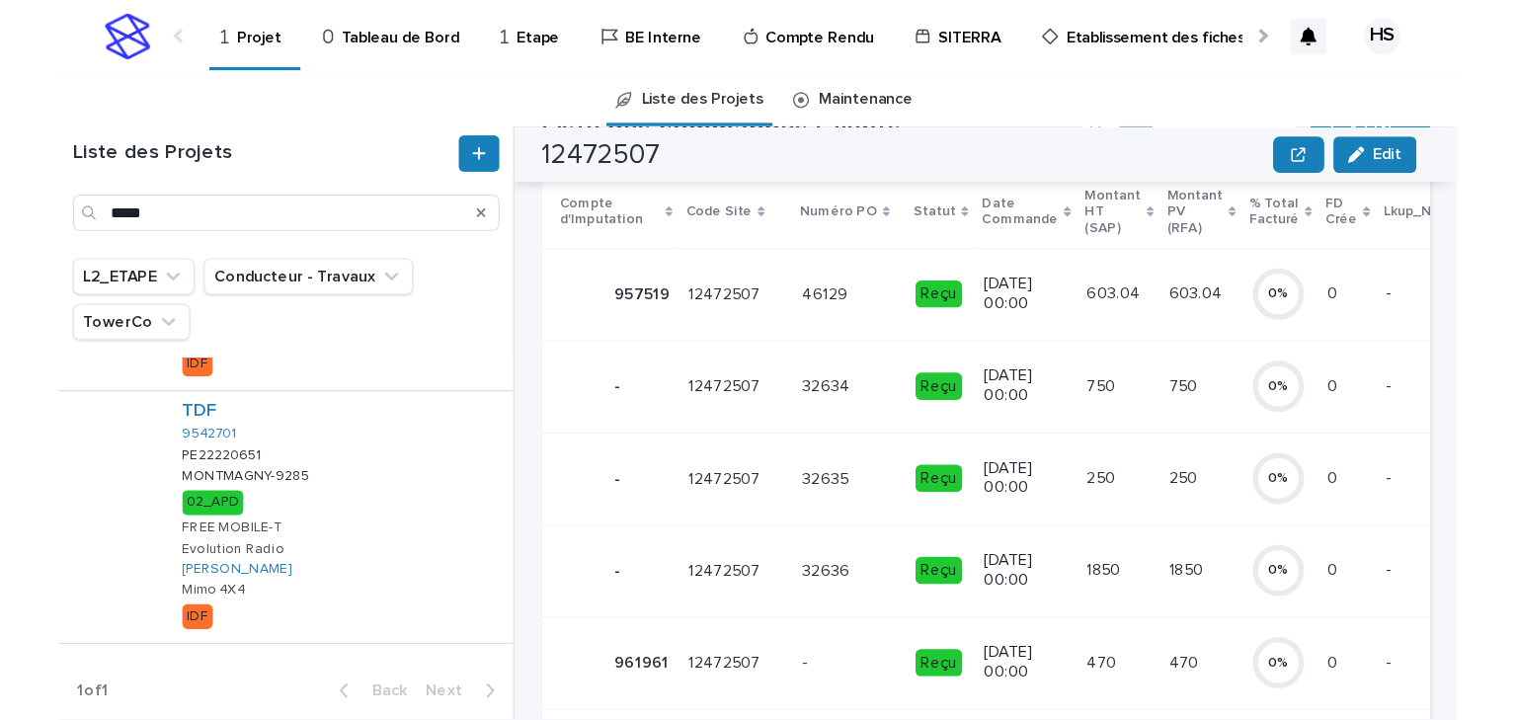
scroll to position [316, 0]
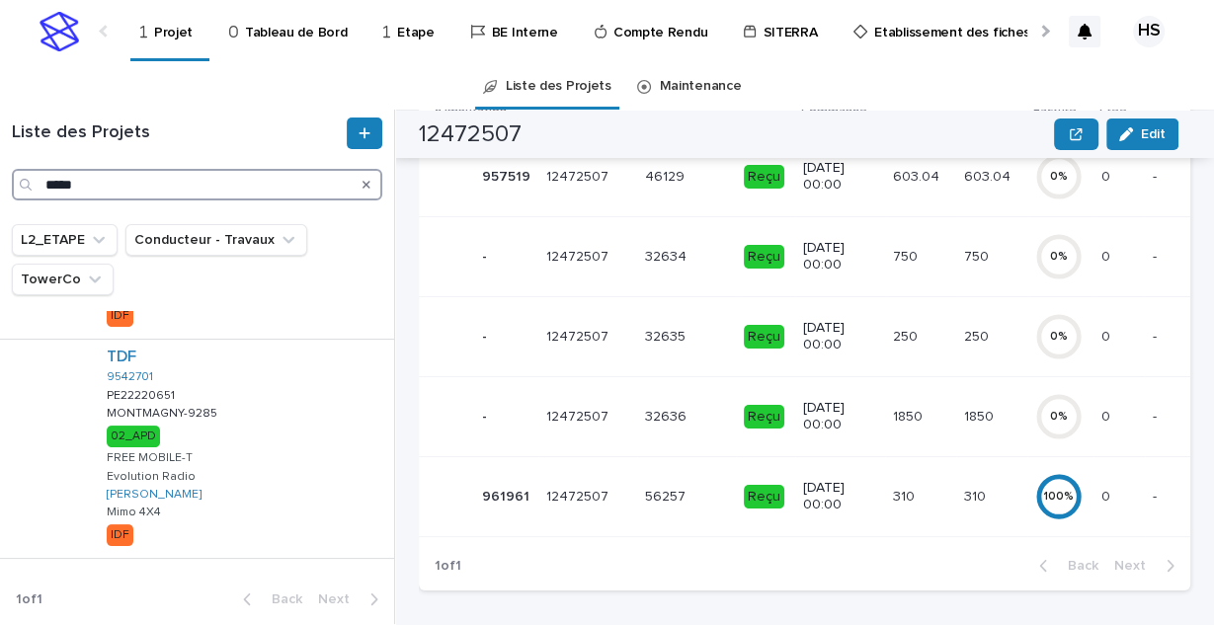
drag, startPoint x: 130, startPoint y: 180, endPoint x: 0, endPoint y: 159, distance: 132.0
click at [0, 159] on div "Liste des Projets *****" at bounding box center [197, 159] width 394 height 83
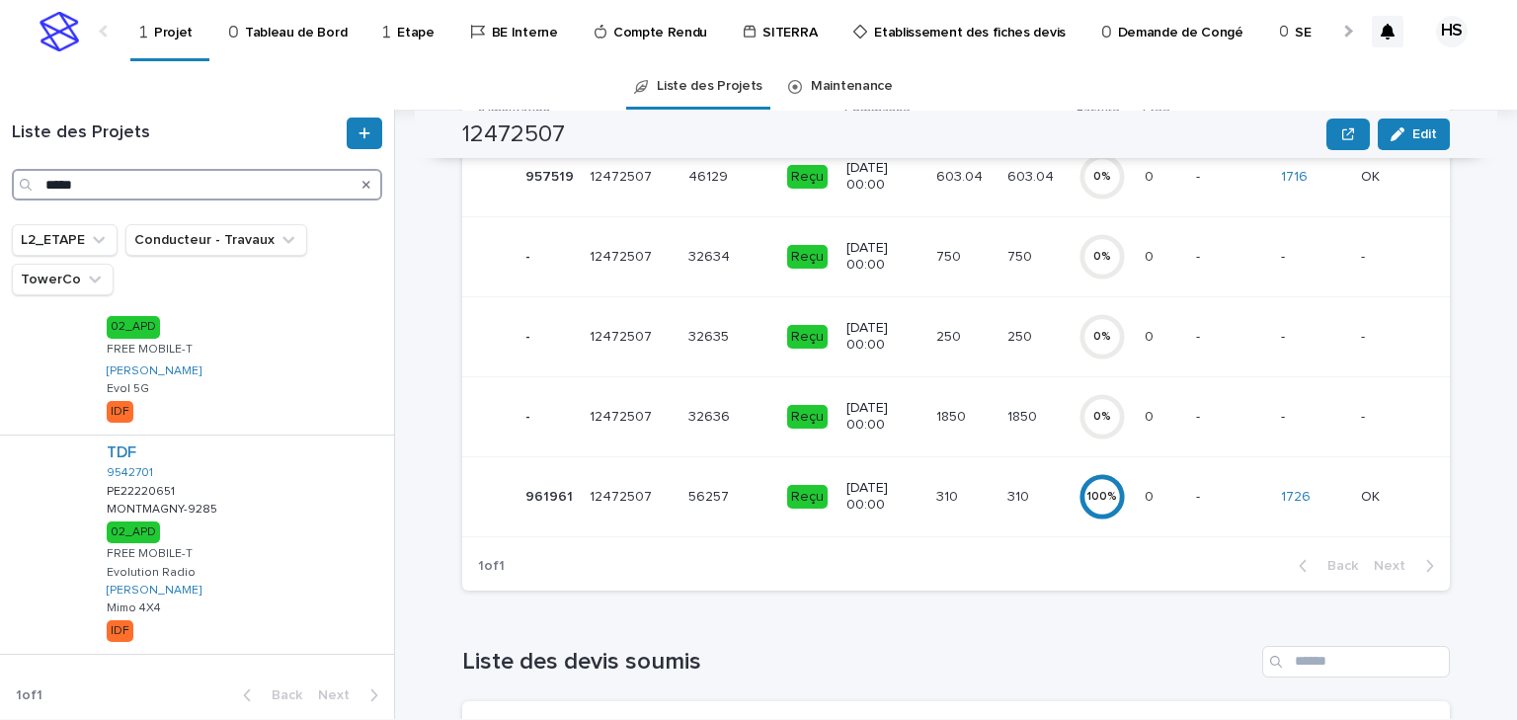
paste input "***"
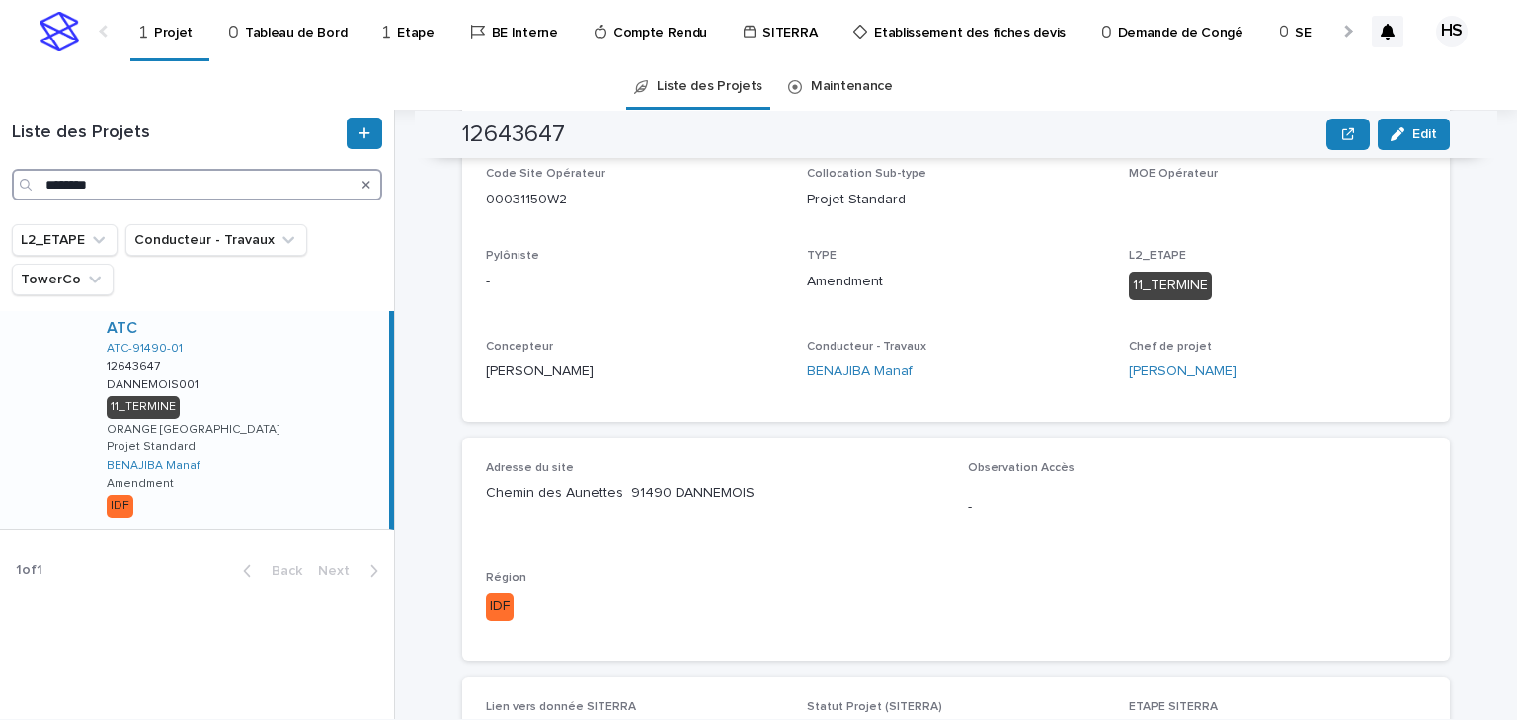
drag, startPoint x: 136, startPoint y: 194, endPoint x: -40, endPoint y: 178, distance: 176.5
click at [0, 178] on html "Projet Tableau de Bord Etape BE Interne Compte Rendu SITERRA Etablissement des …" at bounding box center [758, 360] width 1517 height 720
paste input "Search"
click at [230, 389] on div "ATC FPS-77515-01 12528907 12528907 POMMEUSE001 POMMEUSE001 11_TERMINE BOUYGUES …" at bounding box center [240, 412] width 298 height 203
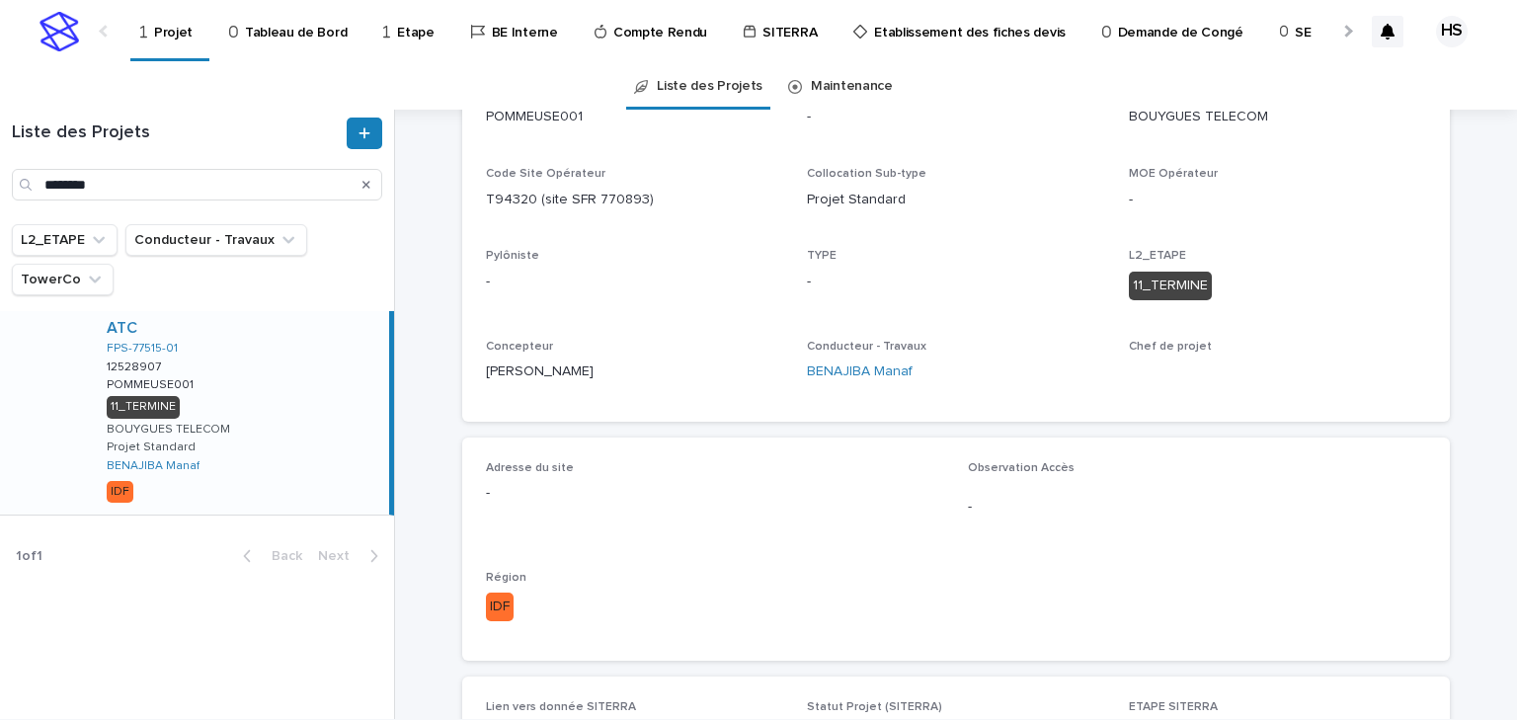
scroll to position [79, 0]
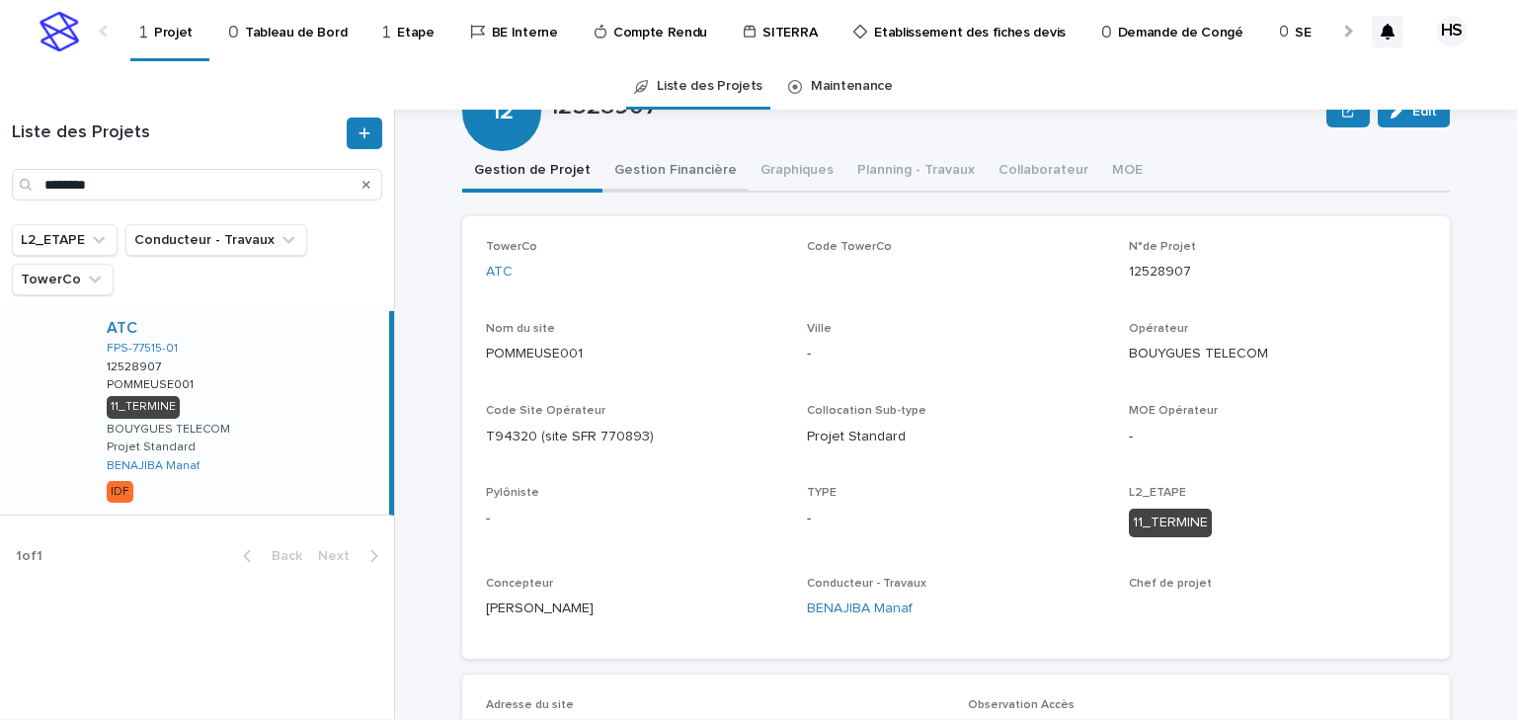
click at [646, 186] on div "12528907 Edit 12 12528907 Edit Sorry, there was an error saving your record. Pl…" at bounding box center [956, 623] width 988 height 1102
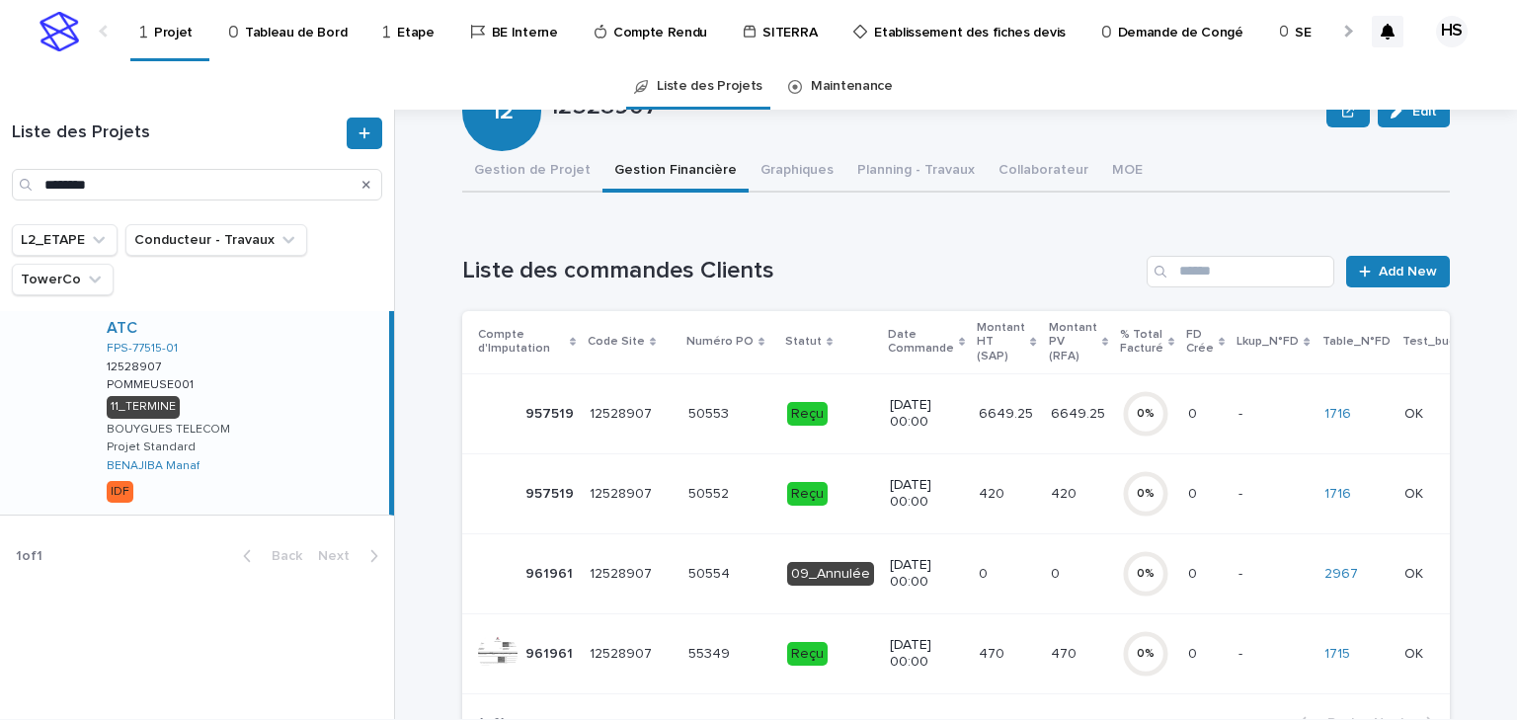
scroll to position [237, 0]
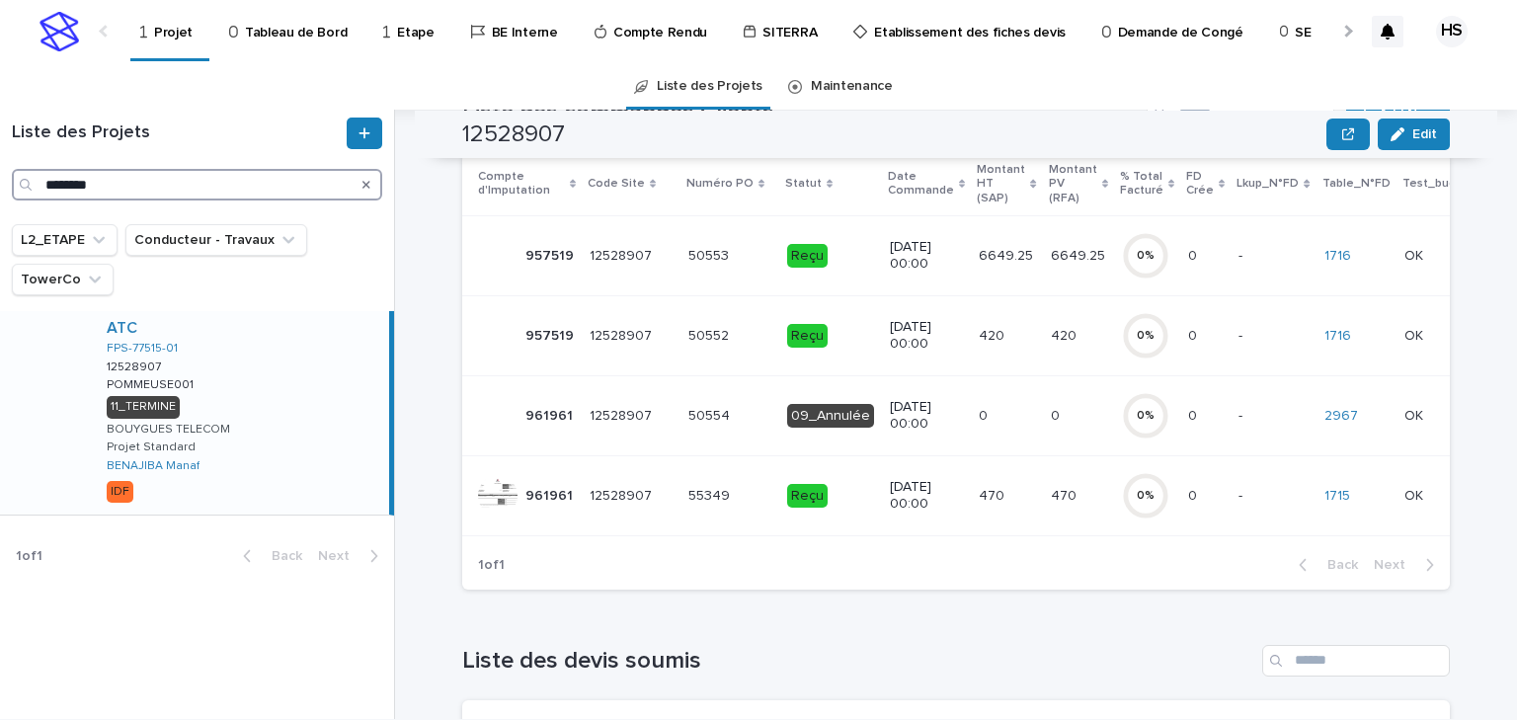
drag, startPoint x: 134, startPoint y: 178, endPoint x: 24, endPoint y: 178, distance: 110.6
click at [24, 178] on div "********" at bounding box center [197, 185] width 370 height 32
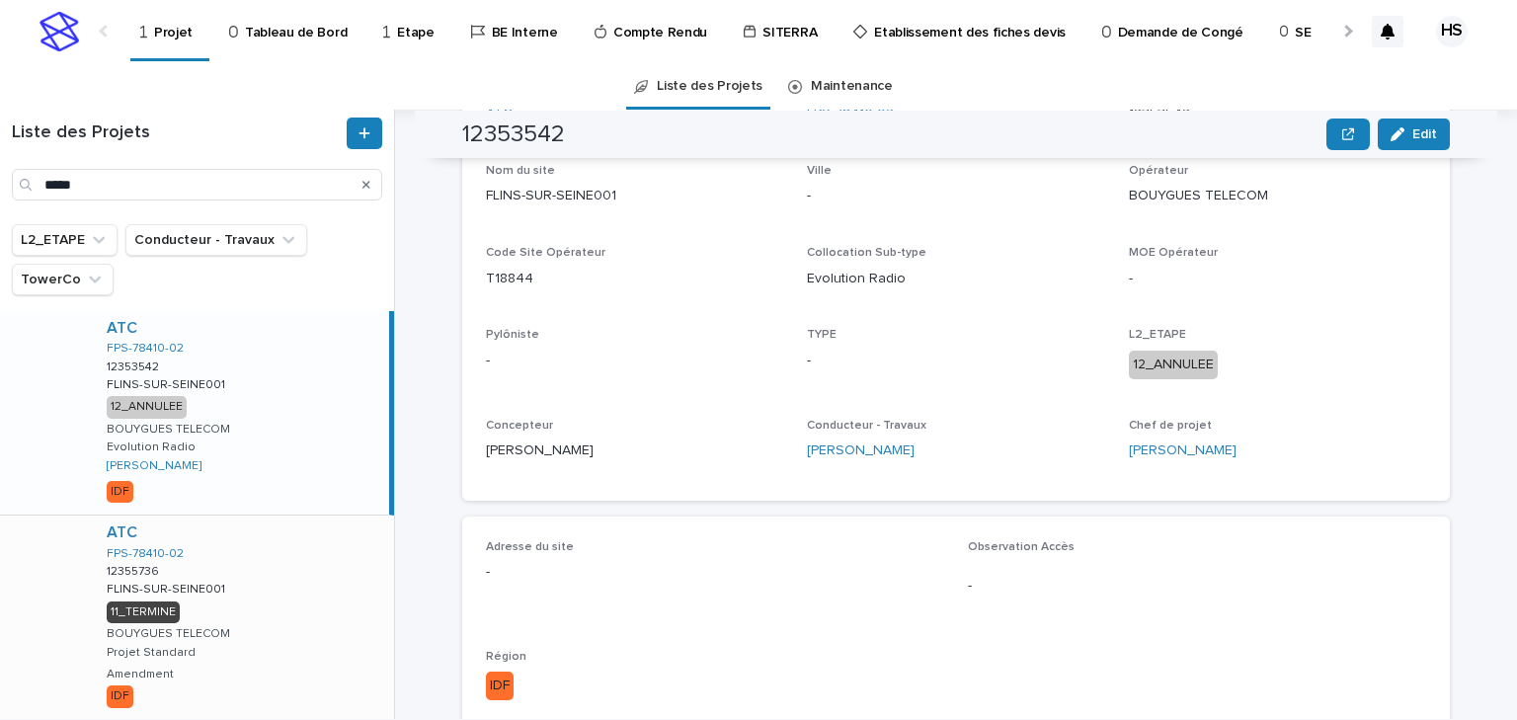
click at [253, 601] on div "ATC FPS-78410-02 12355736 12355736 FLINS-SUR-SEINE001 FLINS-SUR-SEINE001 11_TER…" at bounding box center [242, 617] width 303 height 203
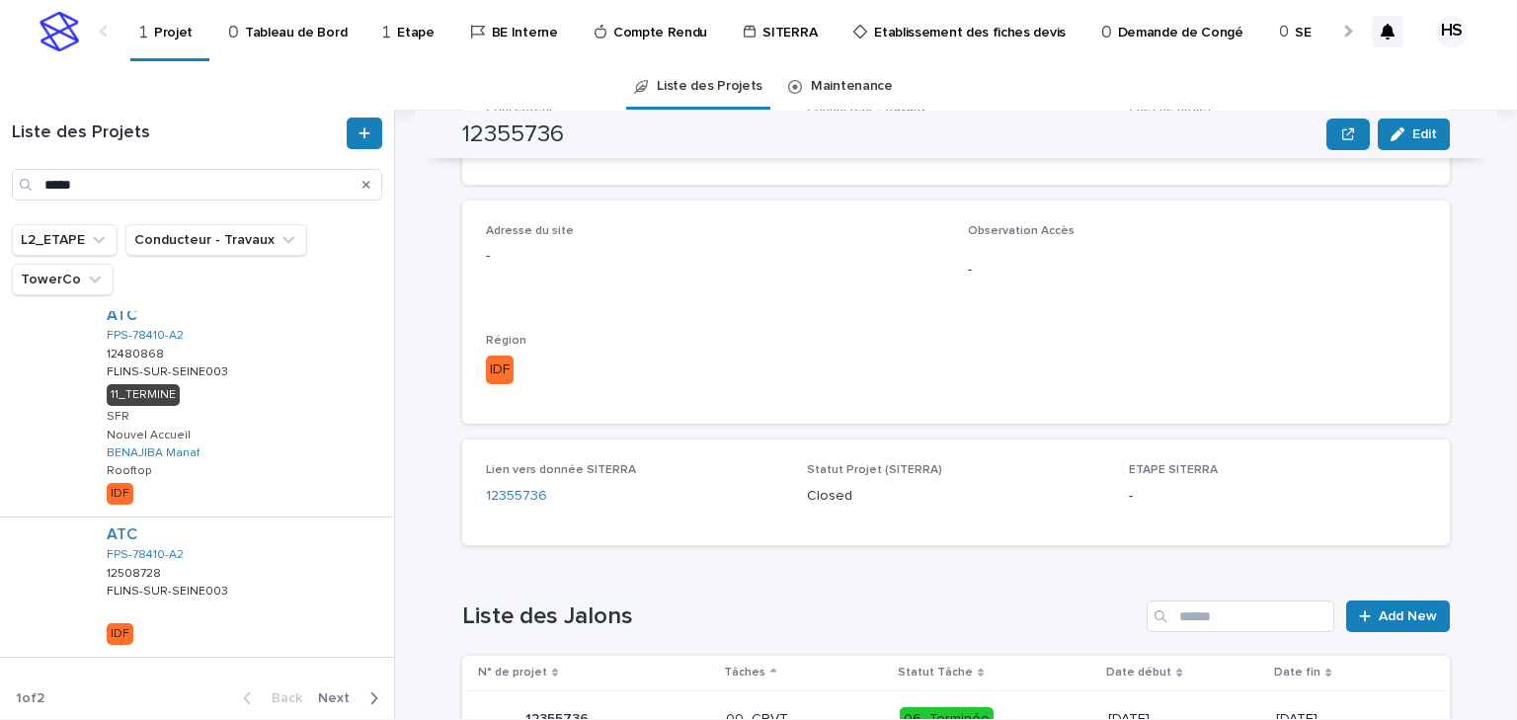
scroll to position [711, 0]
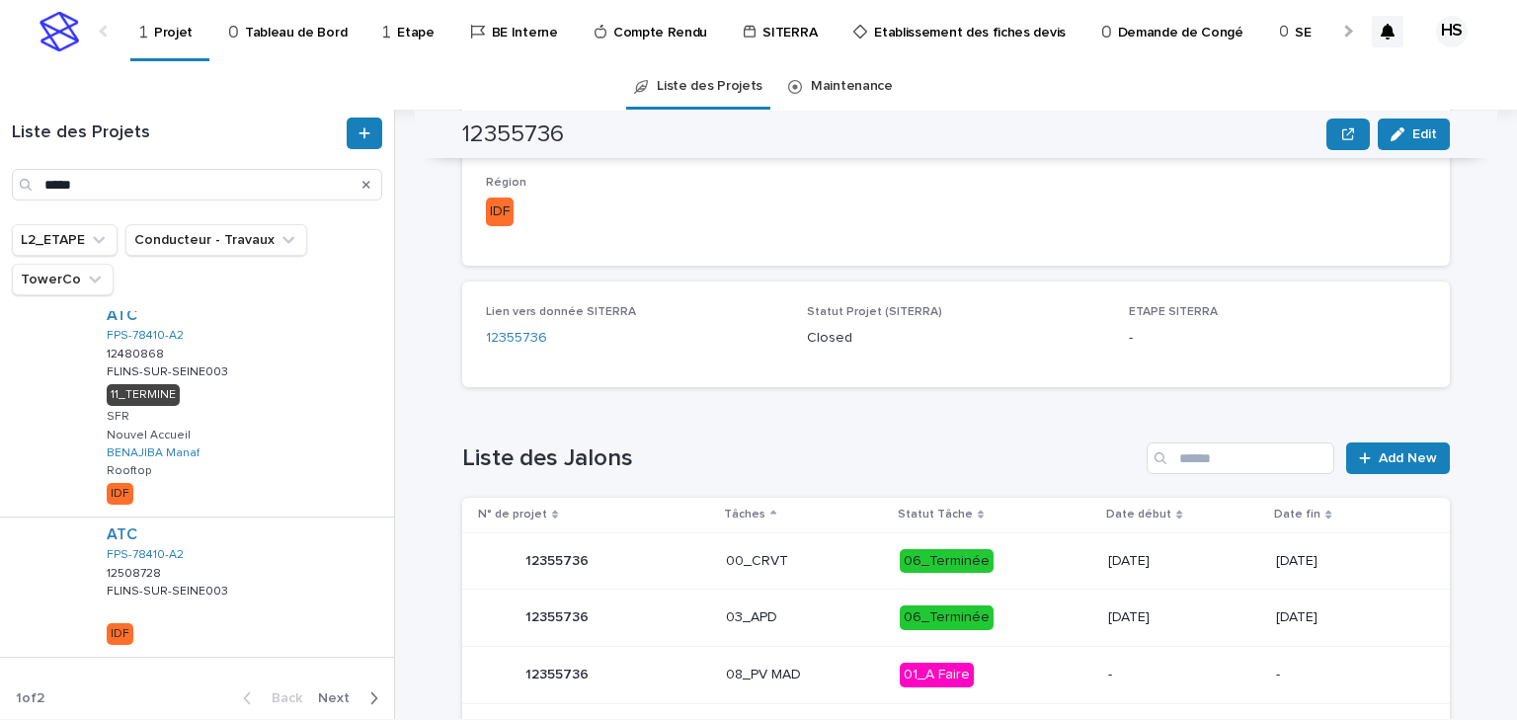
click at [337, 624] on span "Next" at bounding box center [339, 698] width 43 height 14
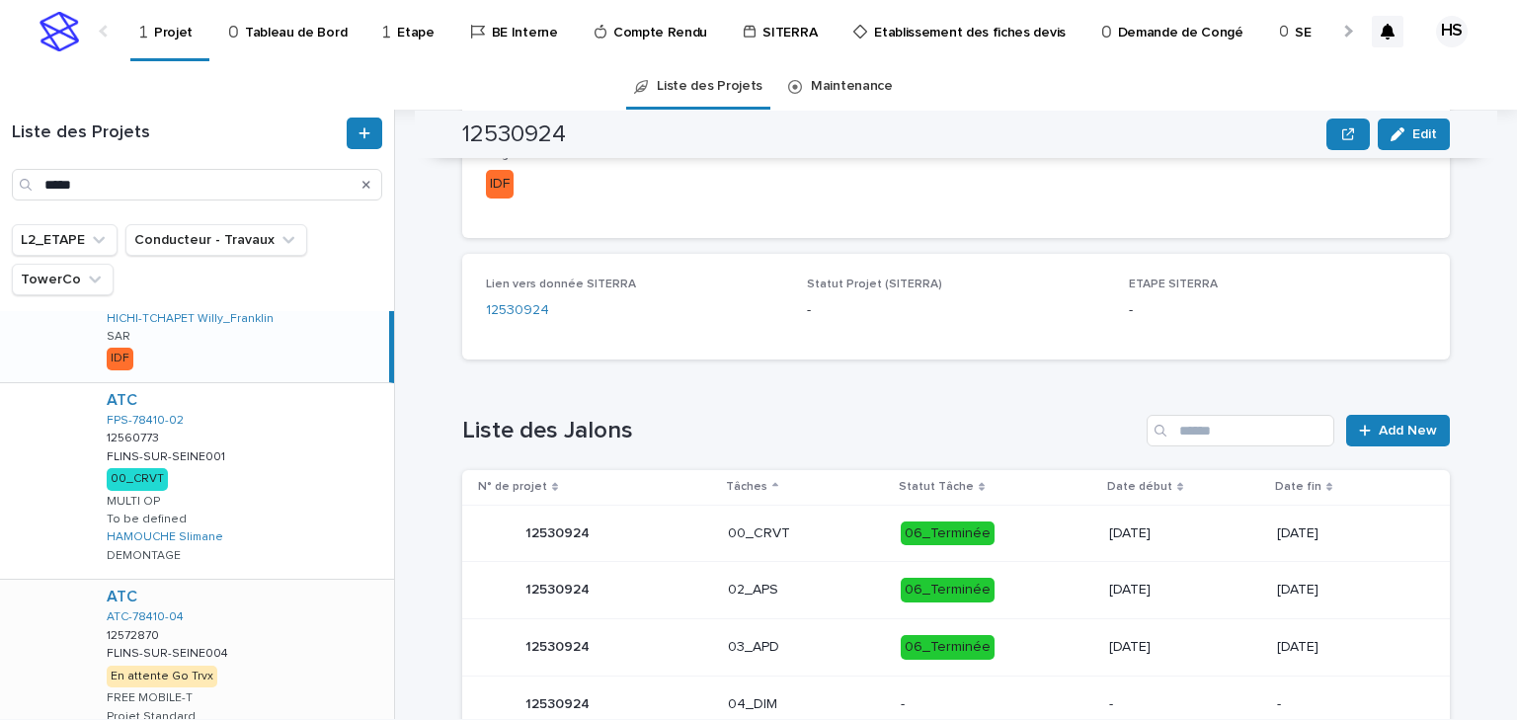
scroll to position [305, 0]
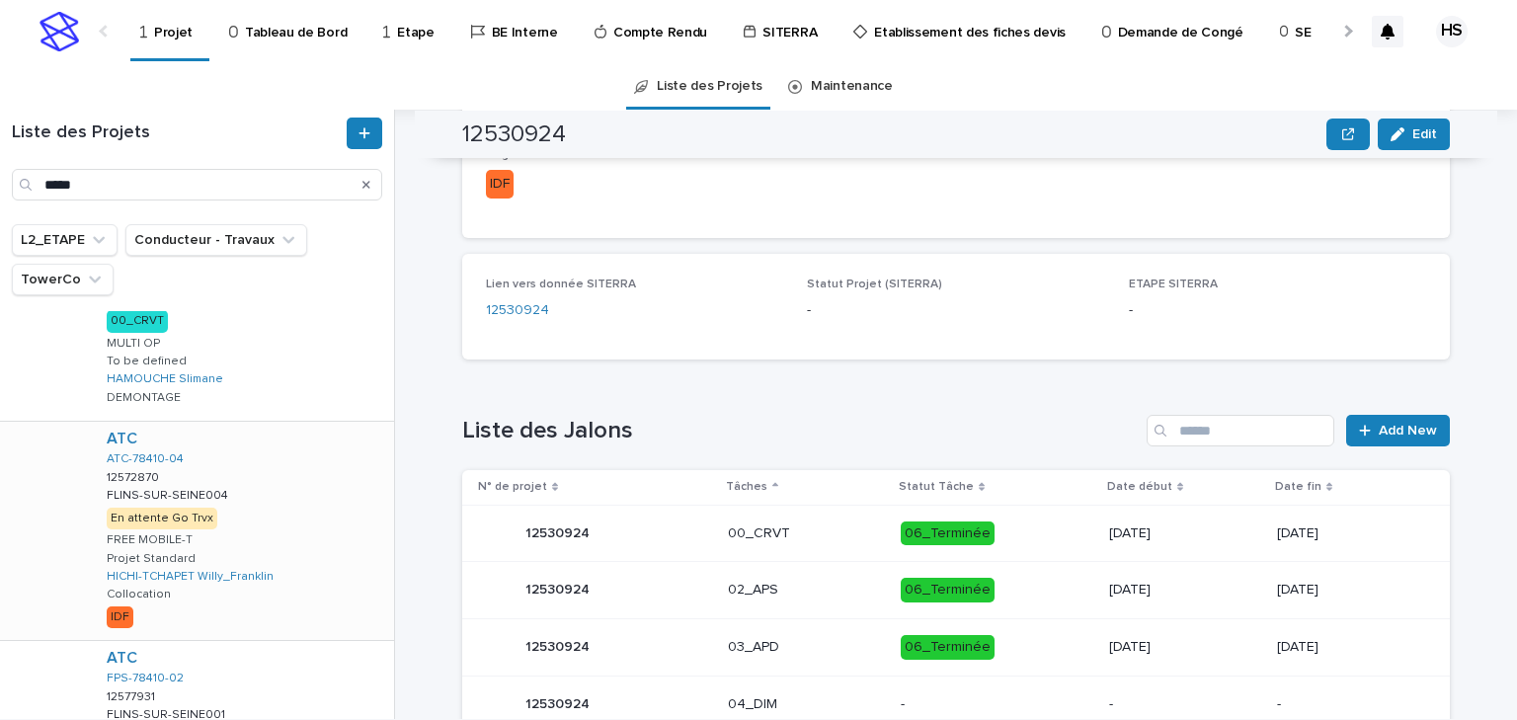
click at [242, 498] on div "ATC ATC-78410-04 12572870 12572870 FLINS-SUR-SEINE004 FLINS-SUR-SEINE004 En att…" at bounding box center [242, 531] width 303 height 218
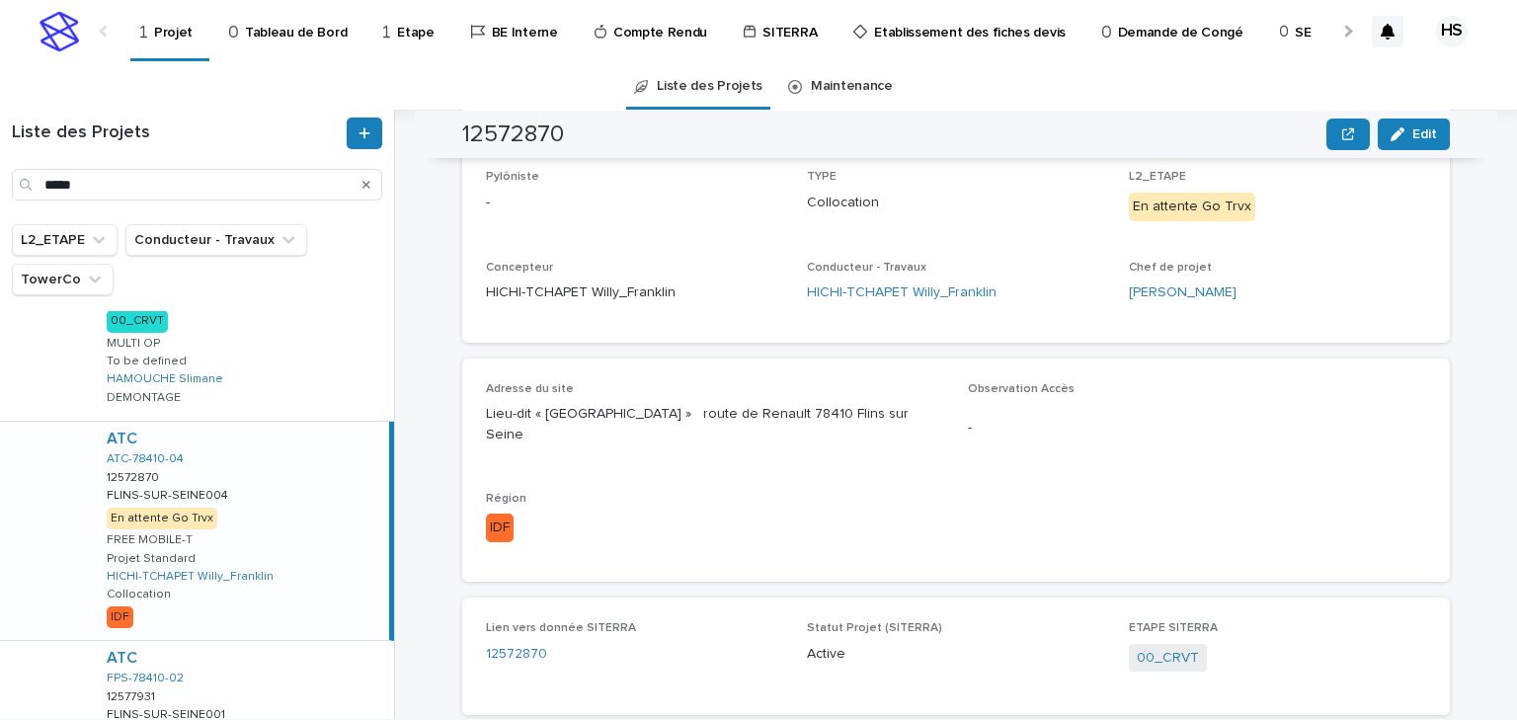
scroll to position [579, 0]
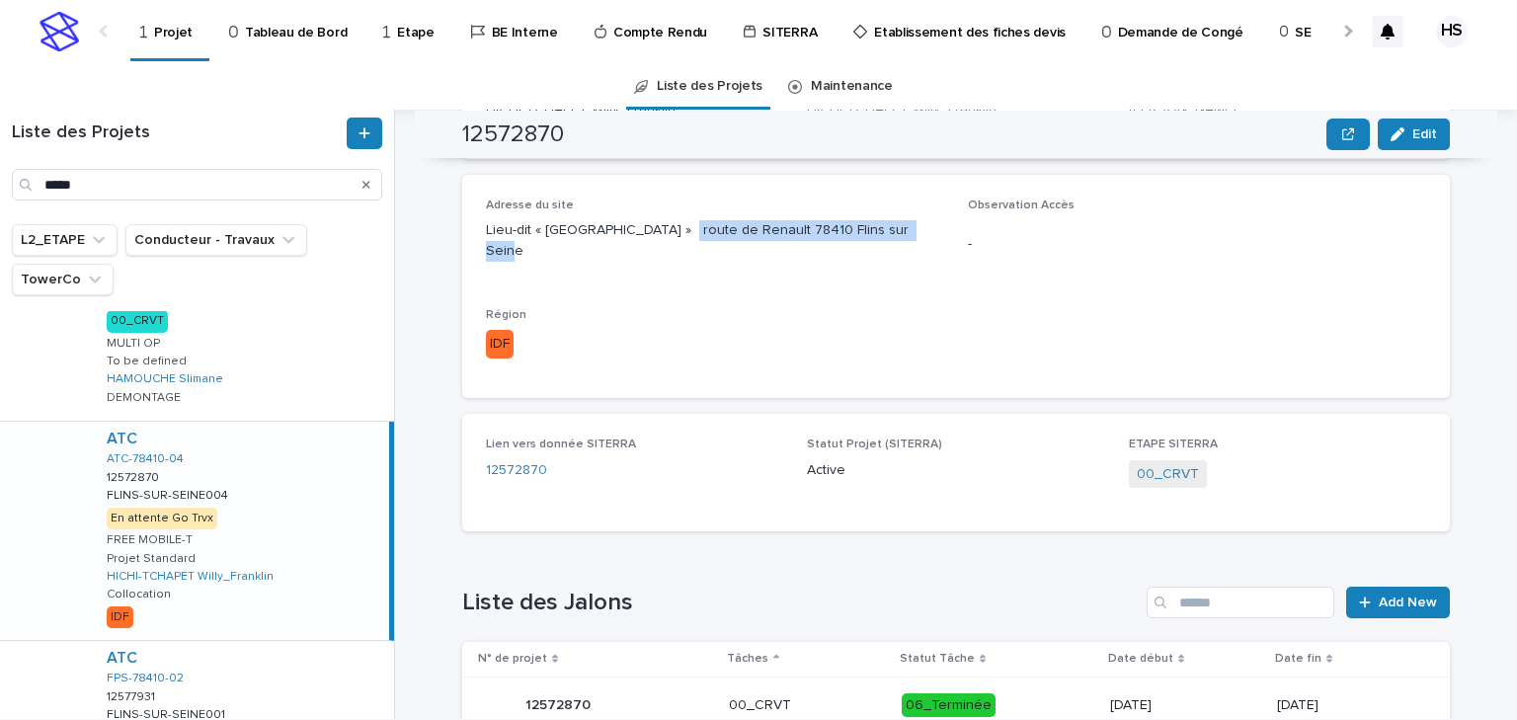
drag, startPoint x: 904, startPoint y: 225, endPoint x: 670, endPoint y: 244, distance: 234.9
click at [670, 244] on div "Adresse du site Lieu-dit « Les Garennes Sud » route de Renault 78410 Flins sur …" at bounding box center [715, 238] width 458 height 79
copy p "route de Renault 78410 Flins sur Seine"
drag, startPoint x: 95, startPoint y: 182, endPoint x: -56, endPoint y: 182, distance: 151.1
click at [0, 182] on html "Projet Tableau de Bord Etape BE Interne Compte Rendu SITERRA Etablissement des …" at bounding box center [758, 360] width 1517 height 720
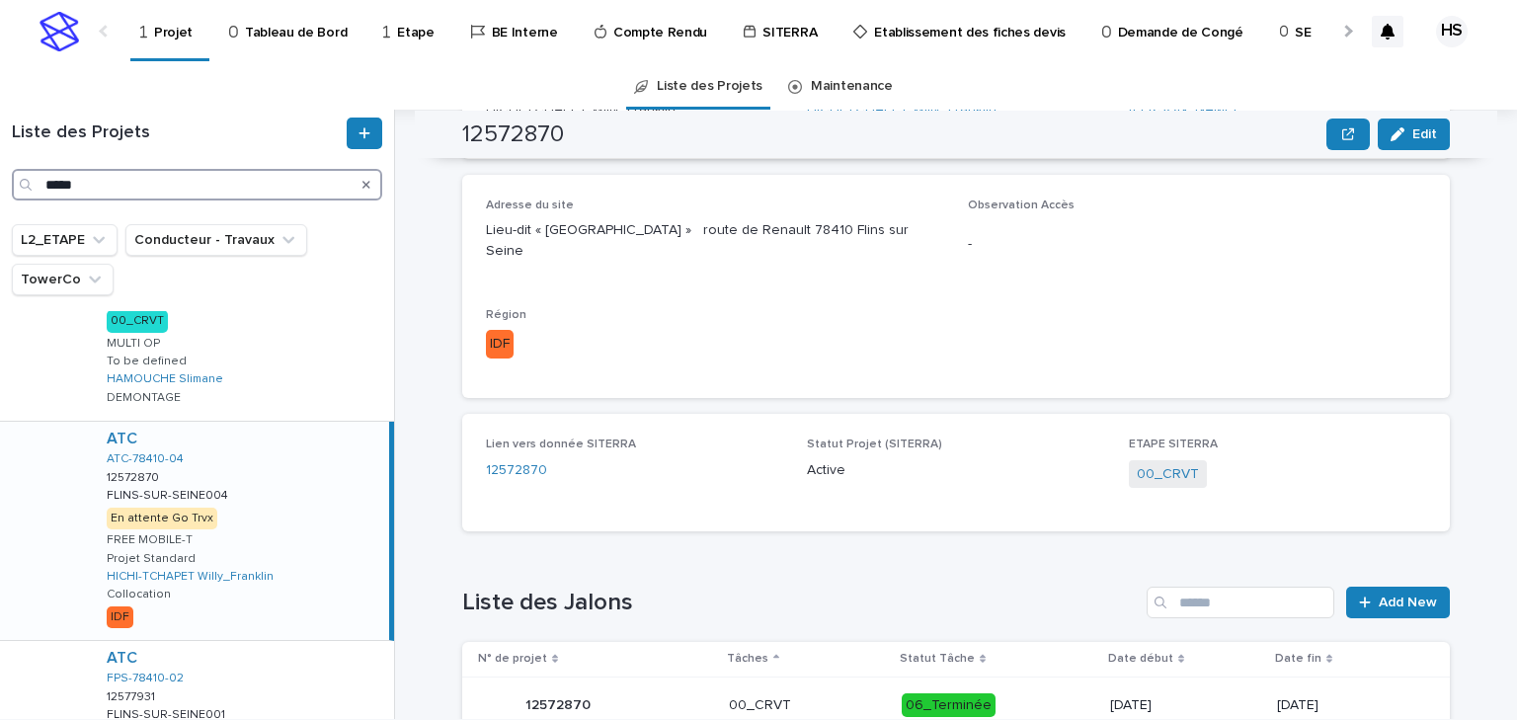
paste input "***"
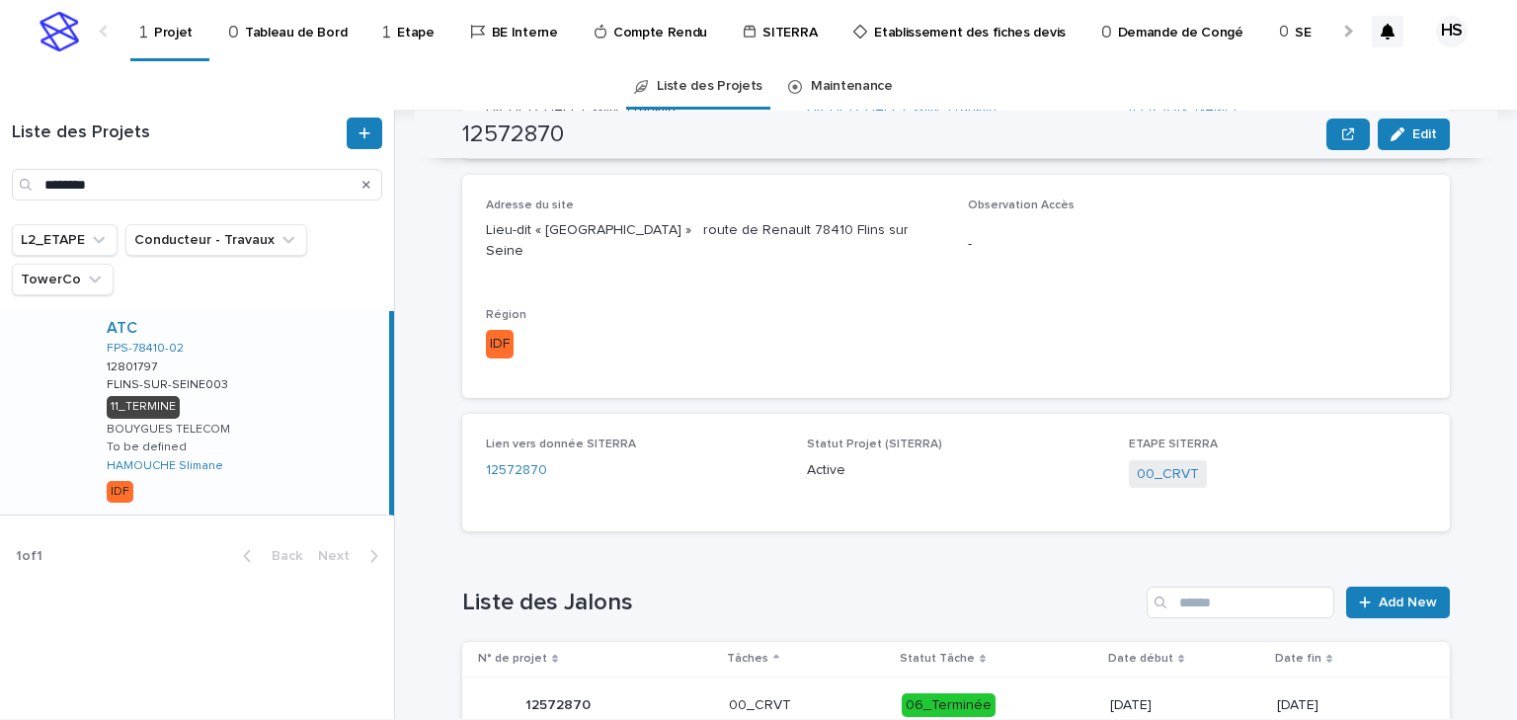
click at [257, 399] on div "ATC FPS-78410-02 12801797 12801797 FLINS-SUR-SEINE003 FLINS-SUR-SEINE003 11_TER…" at bounding box center [240, 412] width 298 height 203
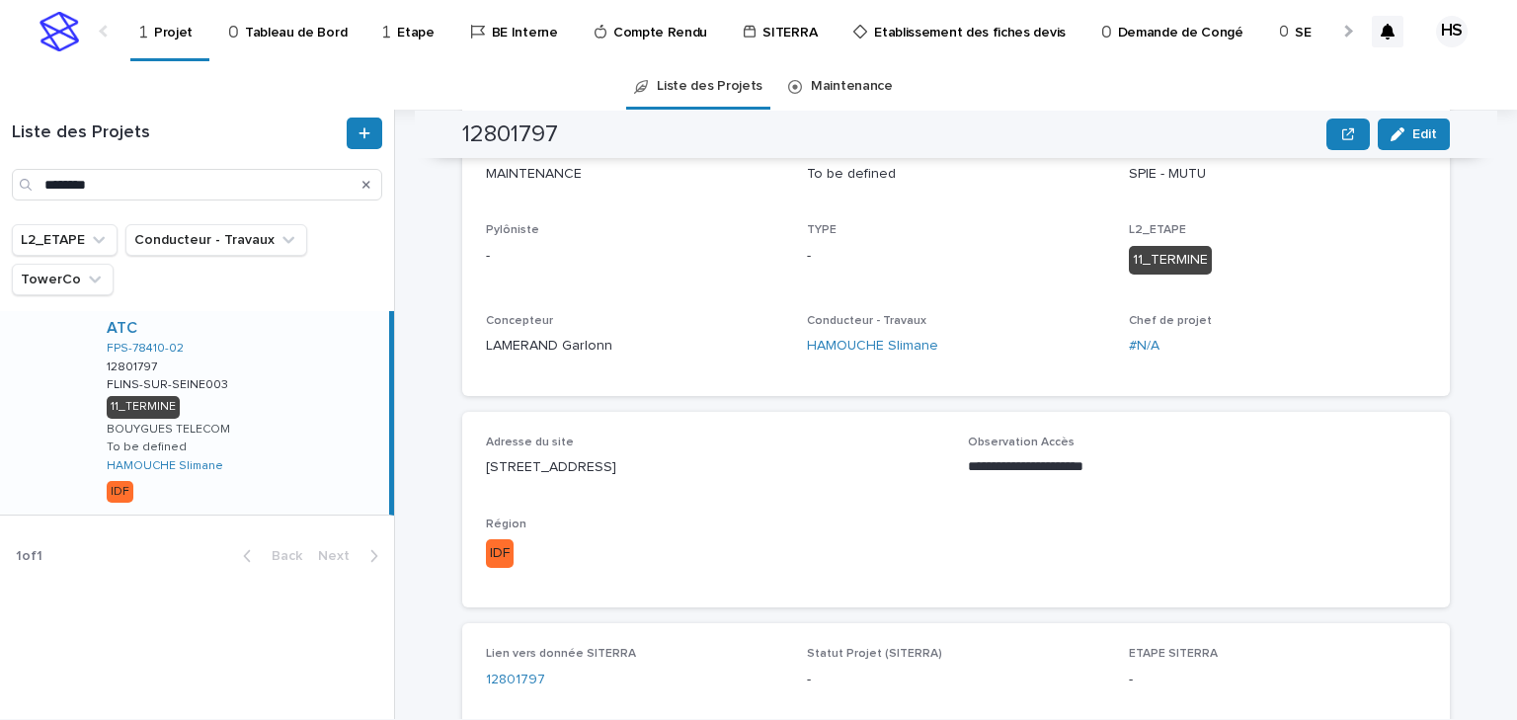
scroll to position [26, 0]
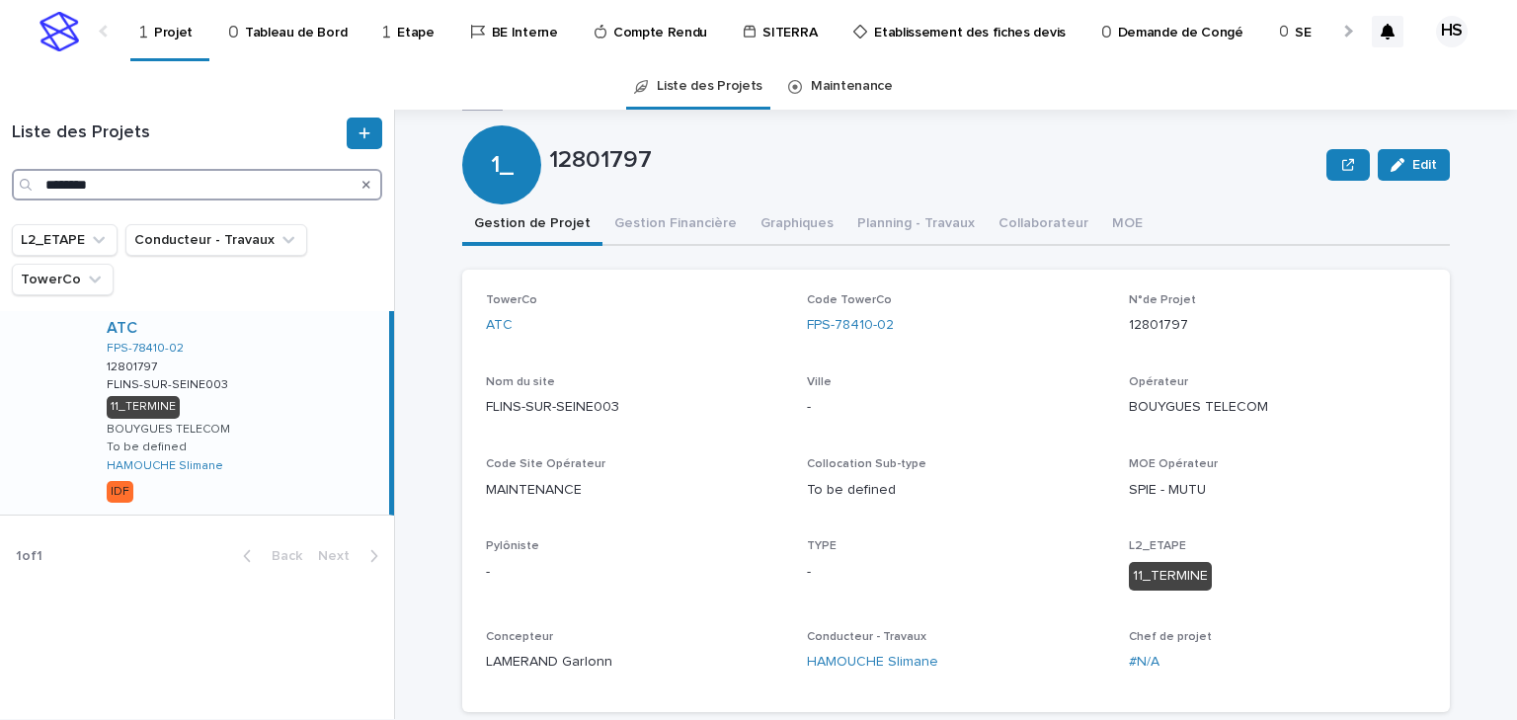
click at [188, 179] on input "********" at bounding box center [197, 185] width 370 height 32
drag, startPoint x: 622, startPoint y: 416, endPoint x: 447, endPoint y: 403, distance: 175.3
click at [447, 403] on div "**********" at bounding box center [968, 414] width 1098 height 609
click at [107, 184] on input "********" at bounding box center [197, 185] width 370 height 32
drag, startPoint x: 131, startPoint y: 184, endPoint x: -110, endPoint y: 184, distance: 241.0
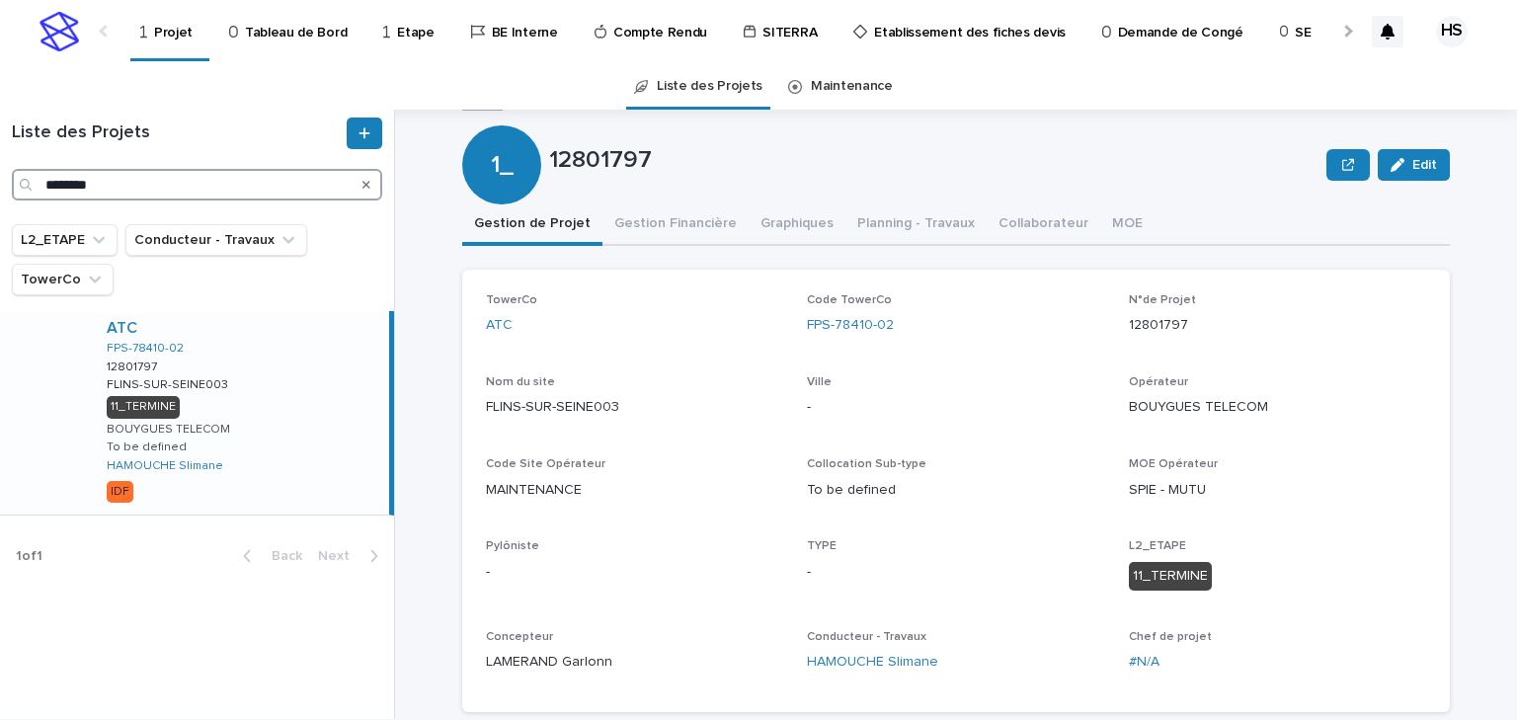
click at [0, 184] on html "Projet Tableau de Bord Etape BE Interne Compte Rendu SITERRA Etablissement des …" at bounding box center [758, 360] width 1517 height 720
paste input "**********"
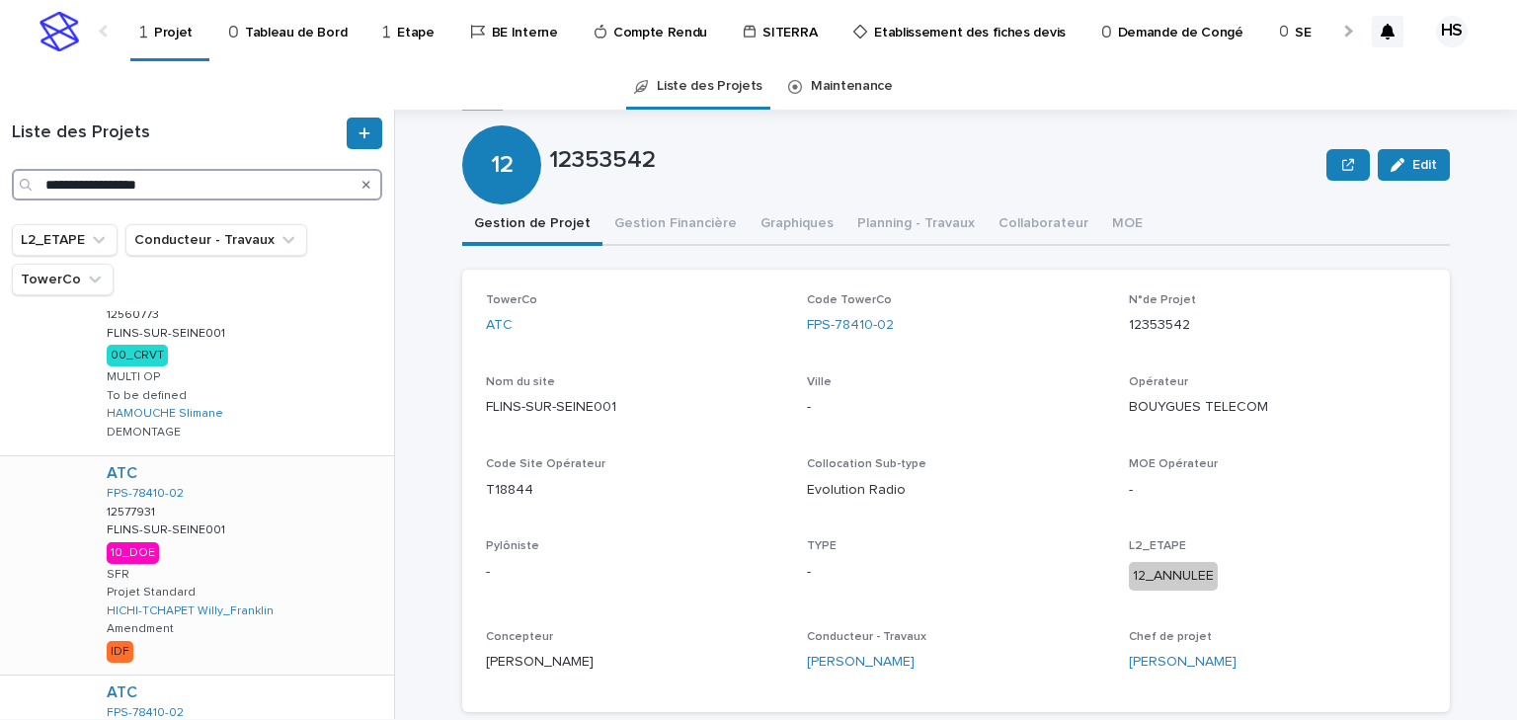
scroll to position [1377, 0]
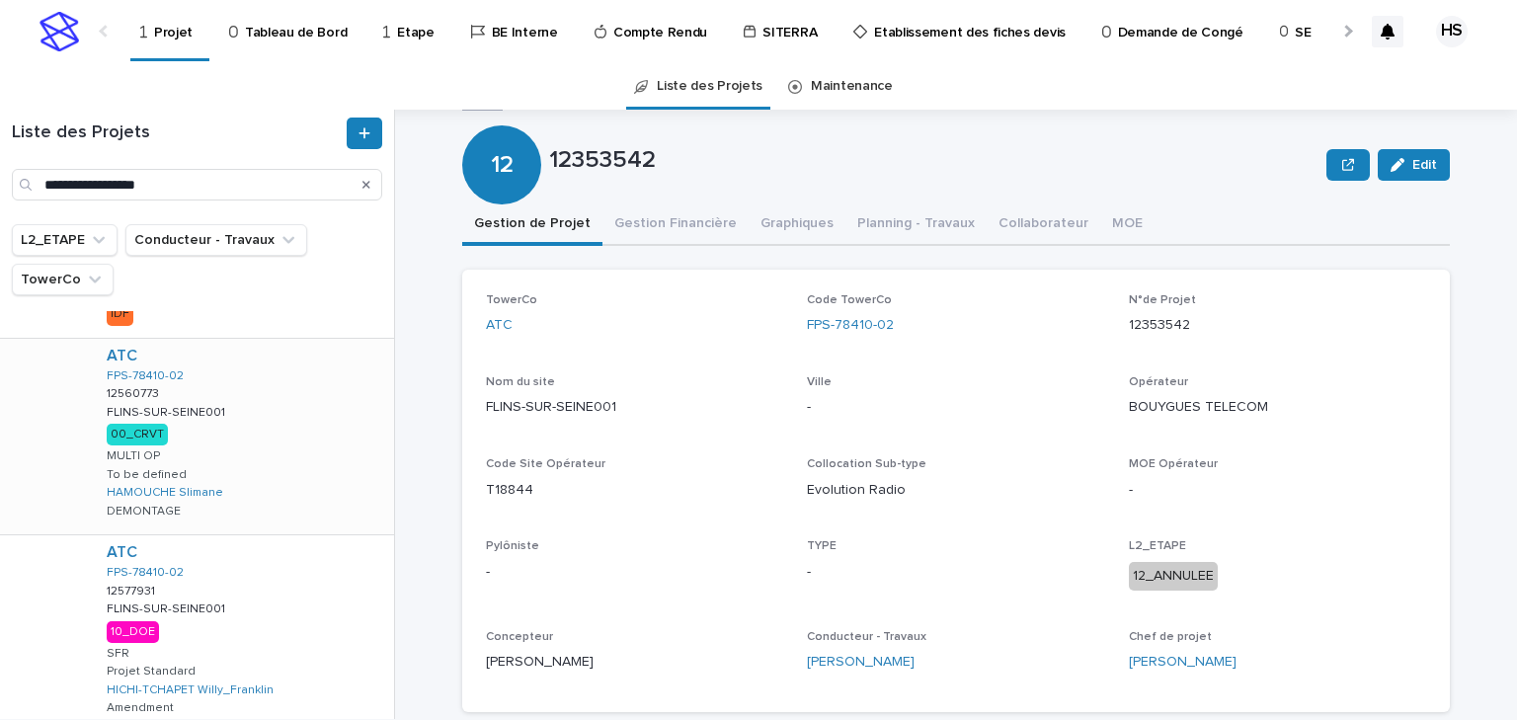
click at [265, 413] on div "ATC FPS-78410-02 12560773 12560773 FLINS-SUR-SEINE001 FLINS-SUR-SEINE001 00_CRV…" at bounding box center [242, 437] width 303 height 196
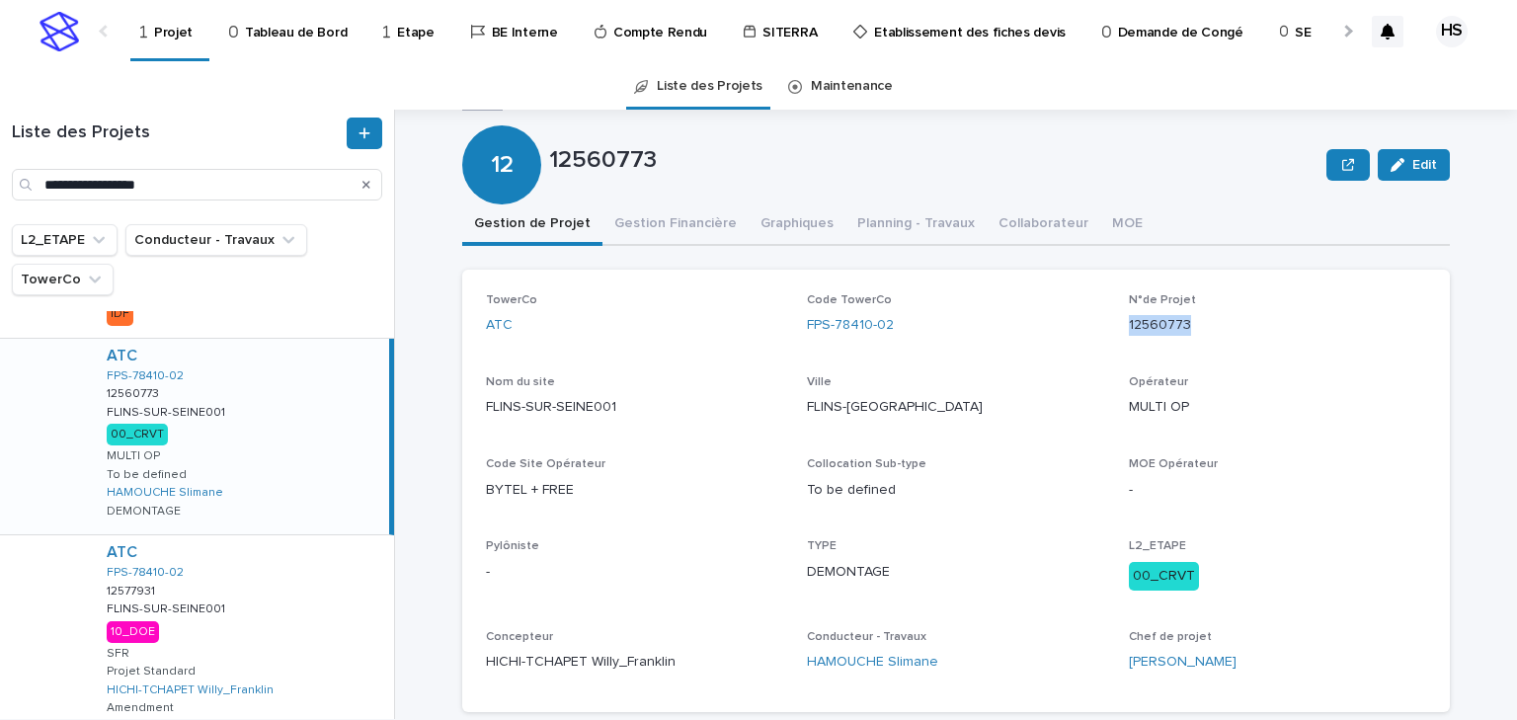
drag, startPoint x: 1211, startPoint y: 336, endPoint x: 1122, endPoint y: 350, distance: 90.0
click at [1129, 350] on div "N°de Projet 12560773" at bounding box center [1277, 322] width 297 height 58
copy p "12560773"
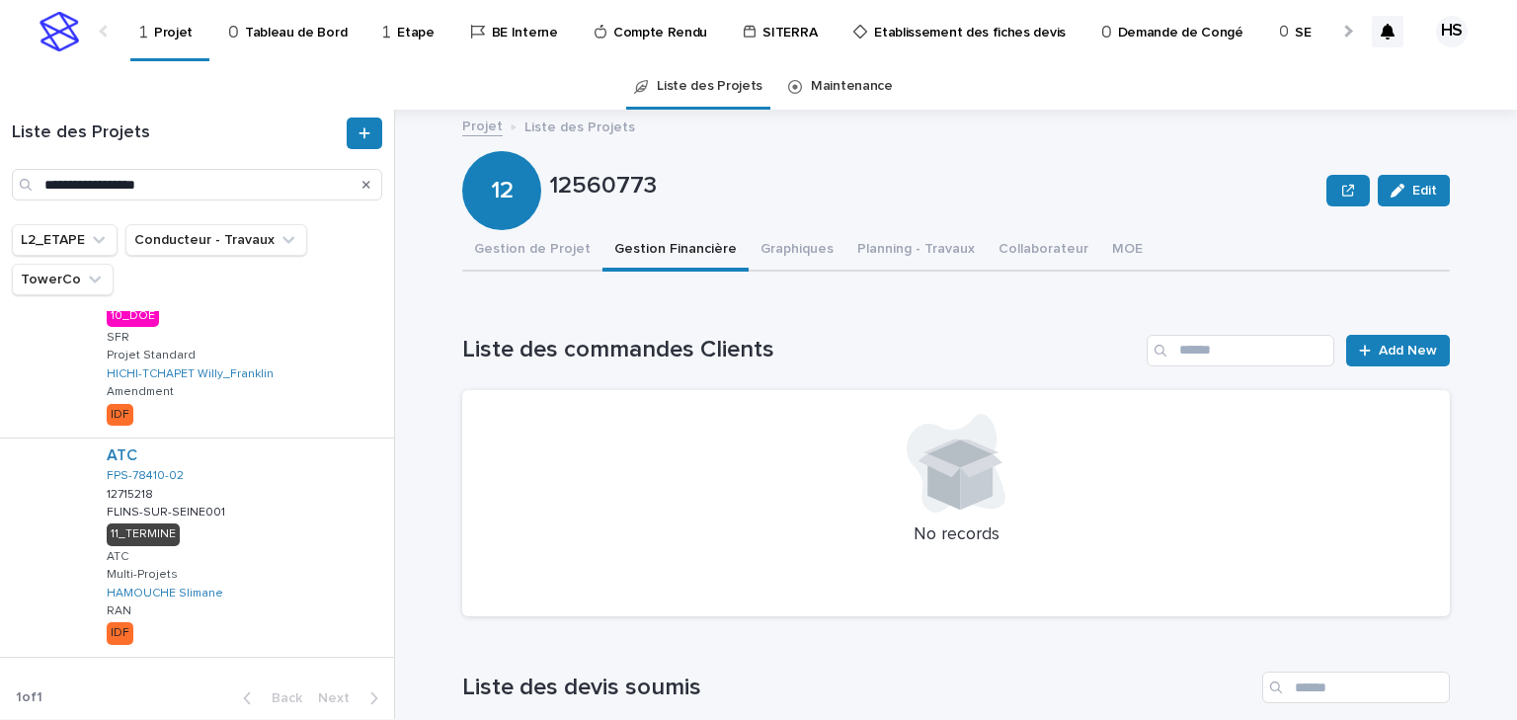
scroll to position [1377, 0]
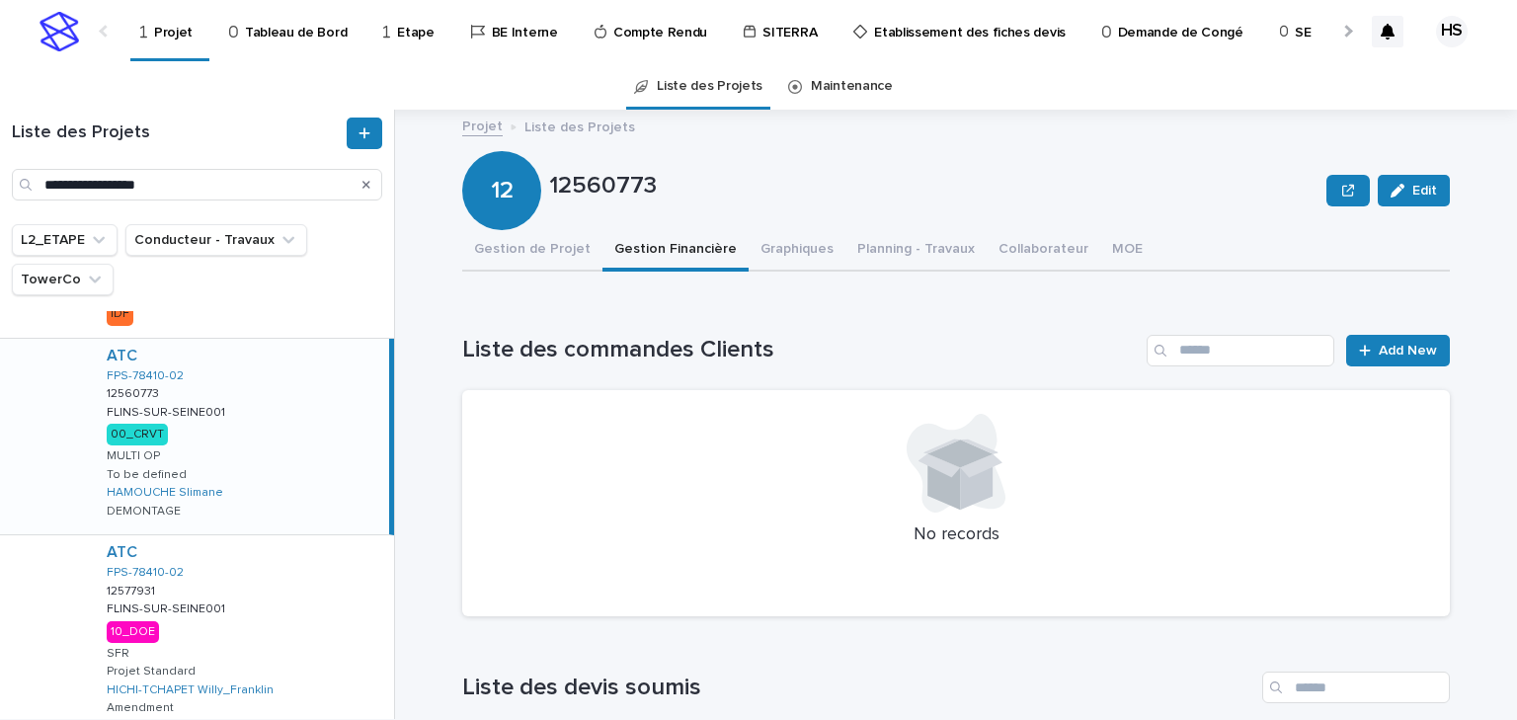
click at [238, 430] on div "ATC FPS-78410-02 12560773 12560773 FLINS-SUR-SEINE001 FLINS-SUR-SEINE001 00_CRV…" at bounding box center [240, 437] width 298 height 196
click at [546, 261] on button "Gestion de Projet" at bounding box center [532, 250] width 140 height 41
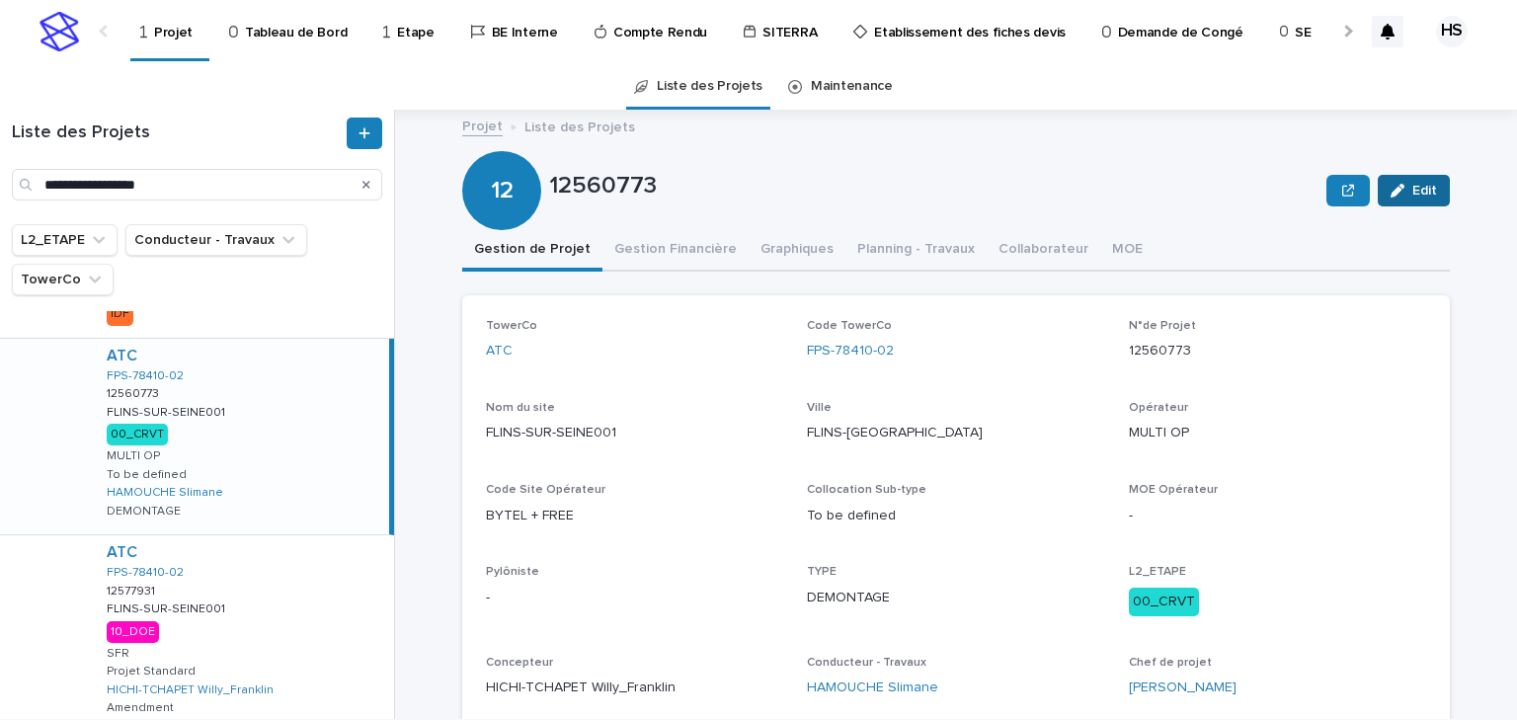
click at [1213, 188] on icon "button" at bounding box center [1398, 191] width 14 height 14
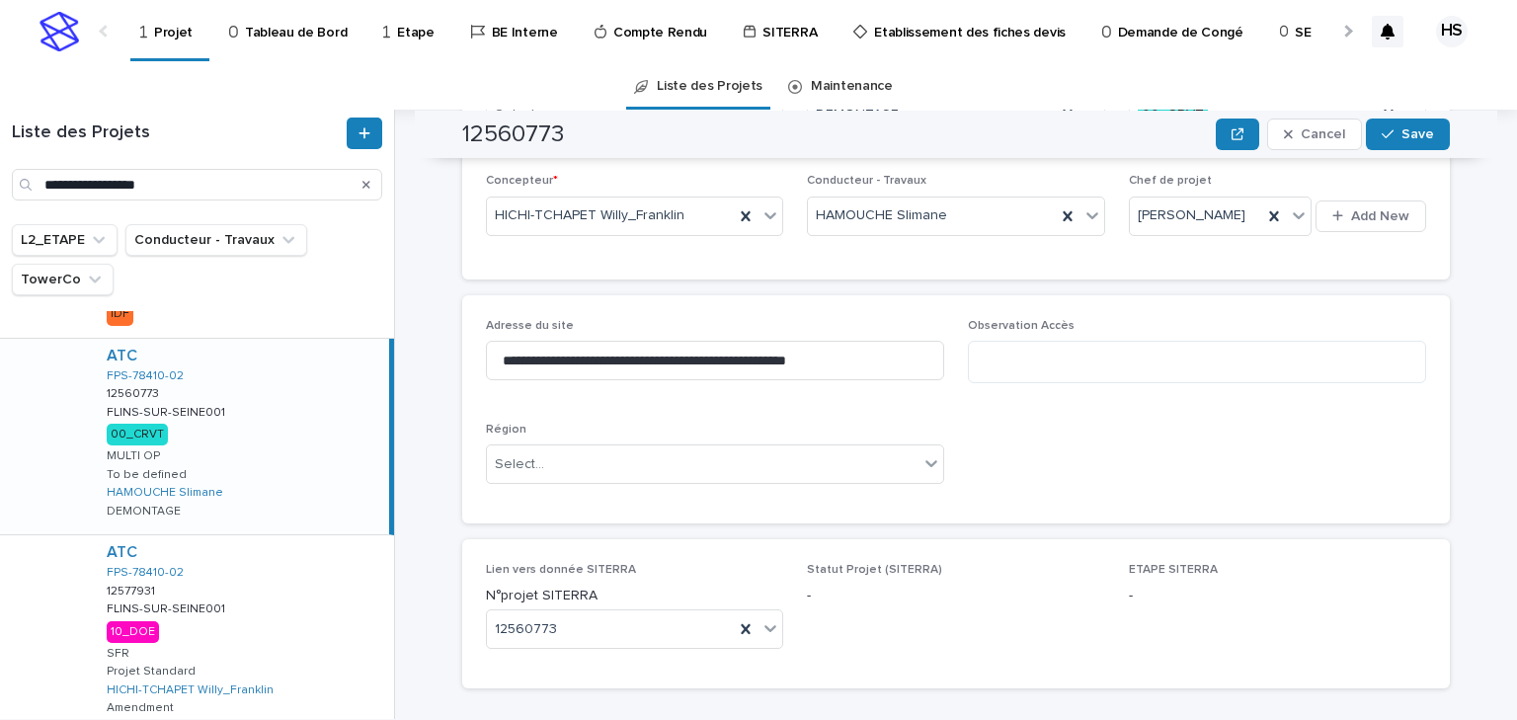
scroll to position [316, 0]
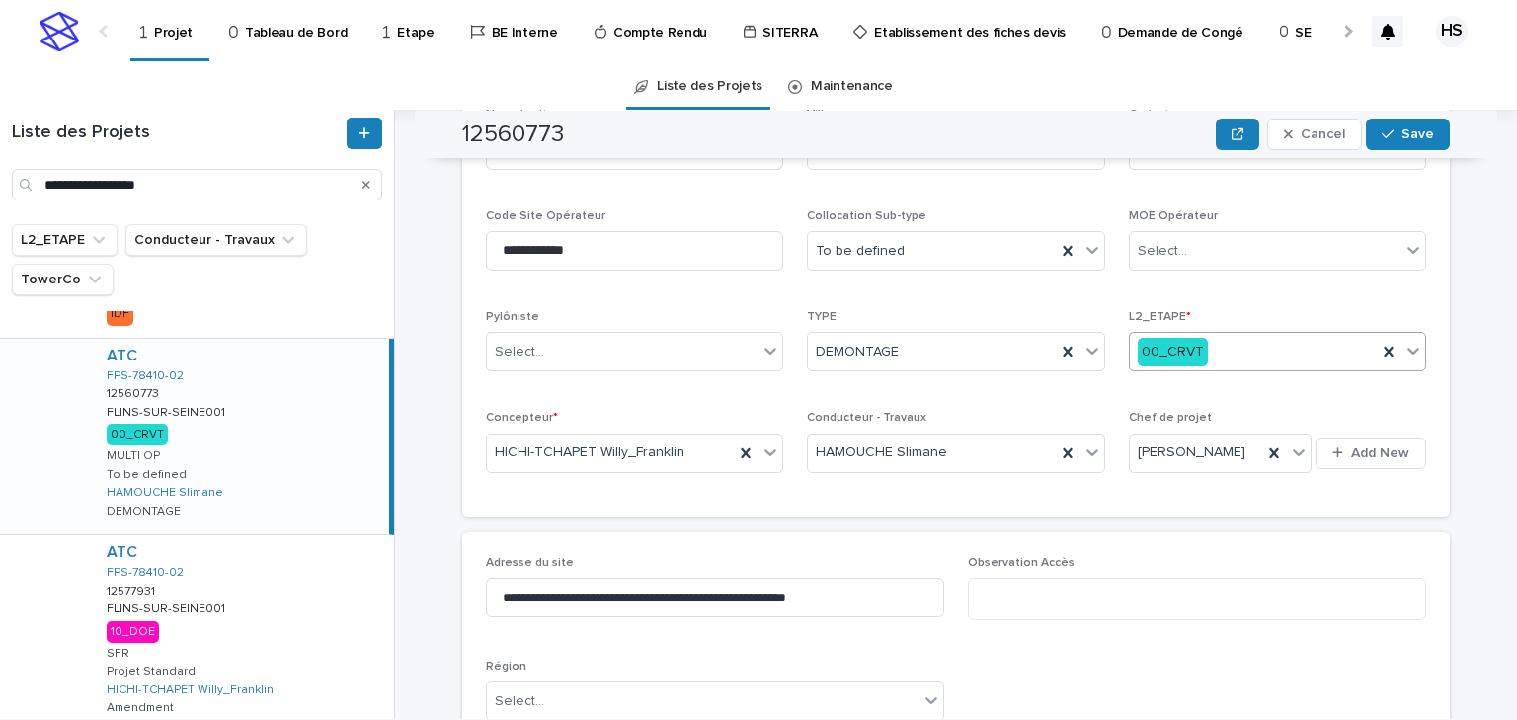
click at [1213, 360] on div "00_CRVT" at bounding box center [1253, 352] width 247 height 33
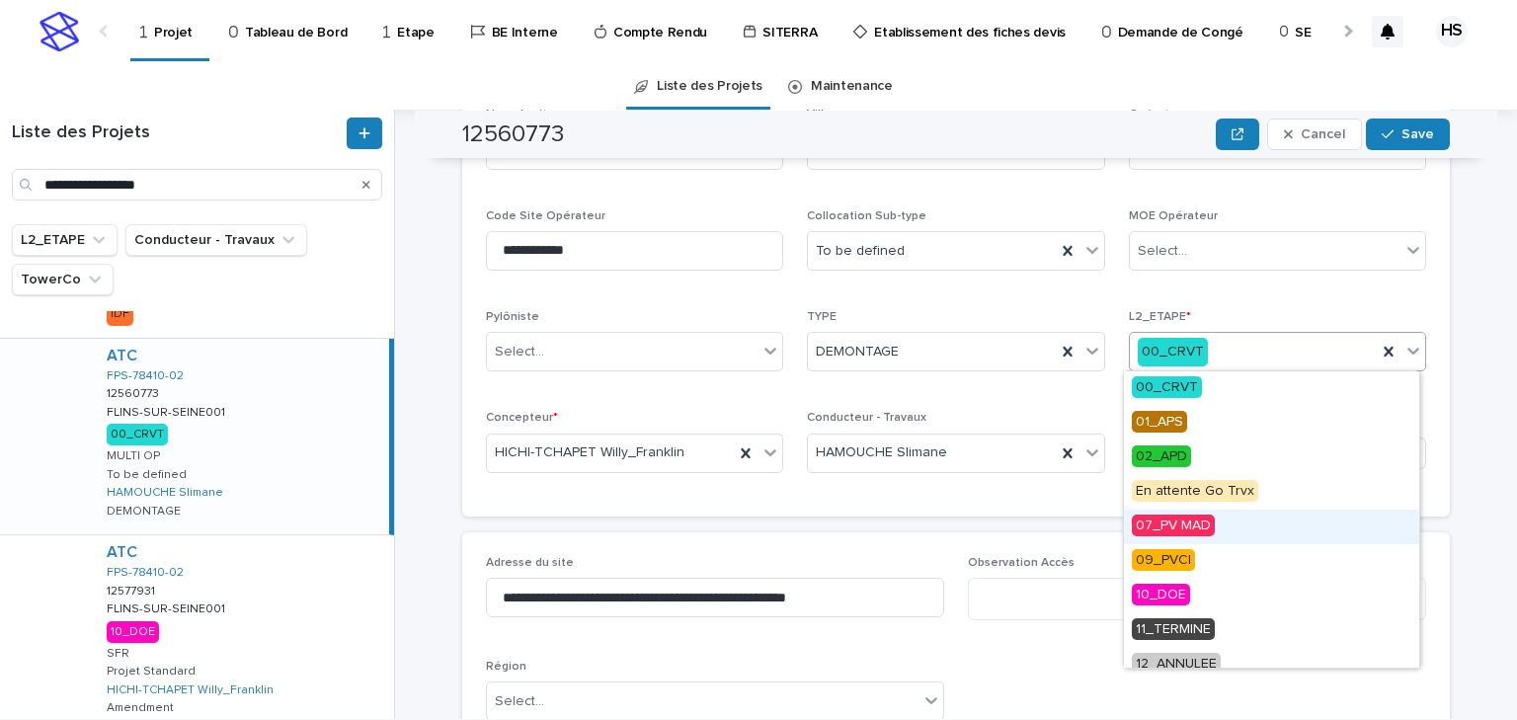
click at [1190, 531] on span "07_PV MAD" at bounding box center [1173, 526] width 83 height 22
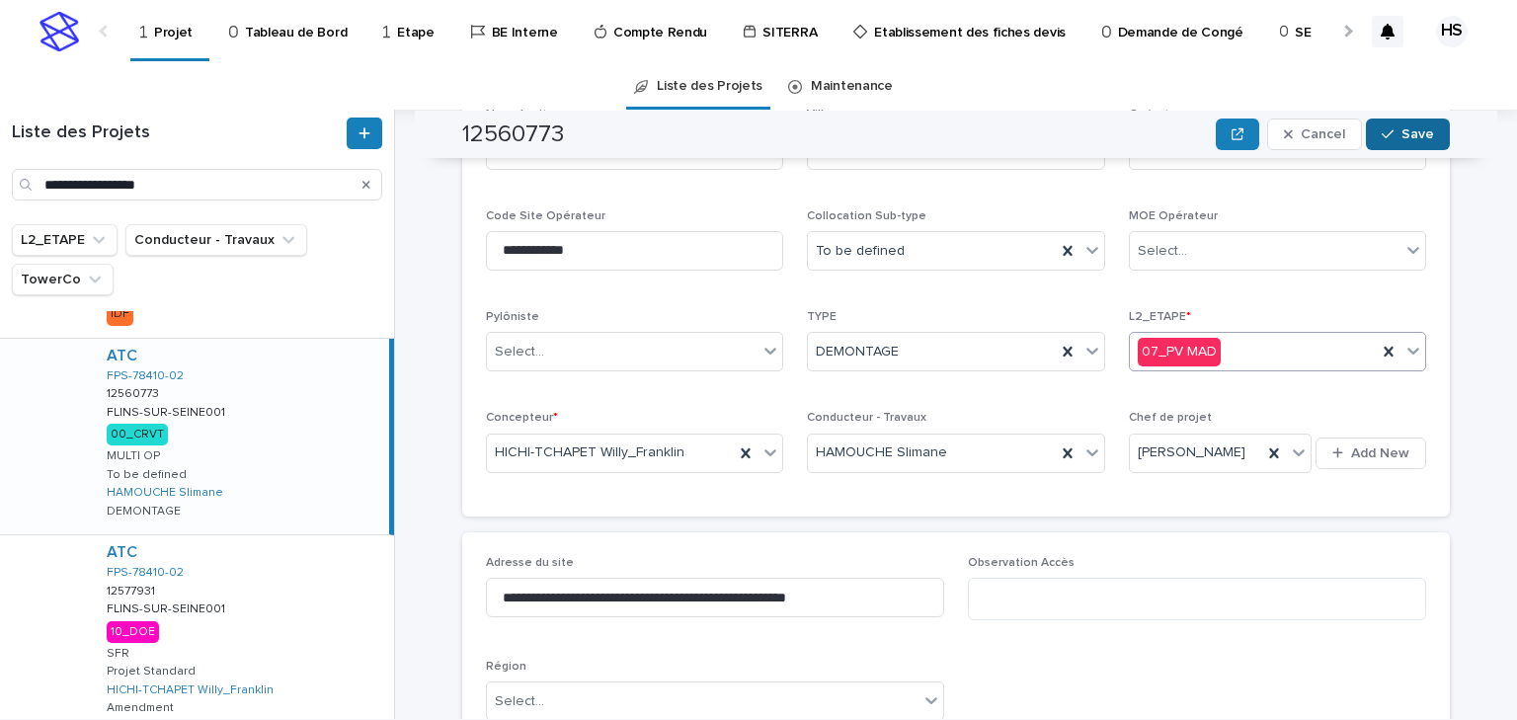
click at [1213, 144] on button "Save" at bounding box center [1408, 135] width 84 height 32
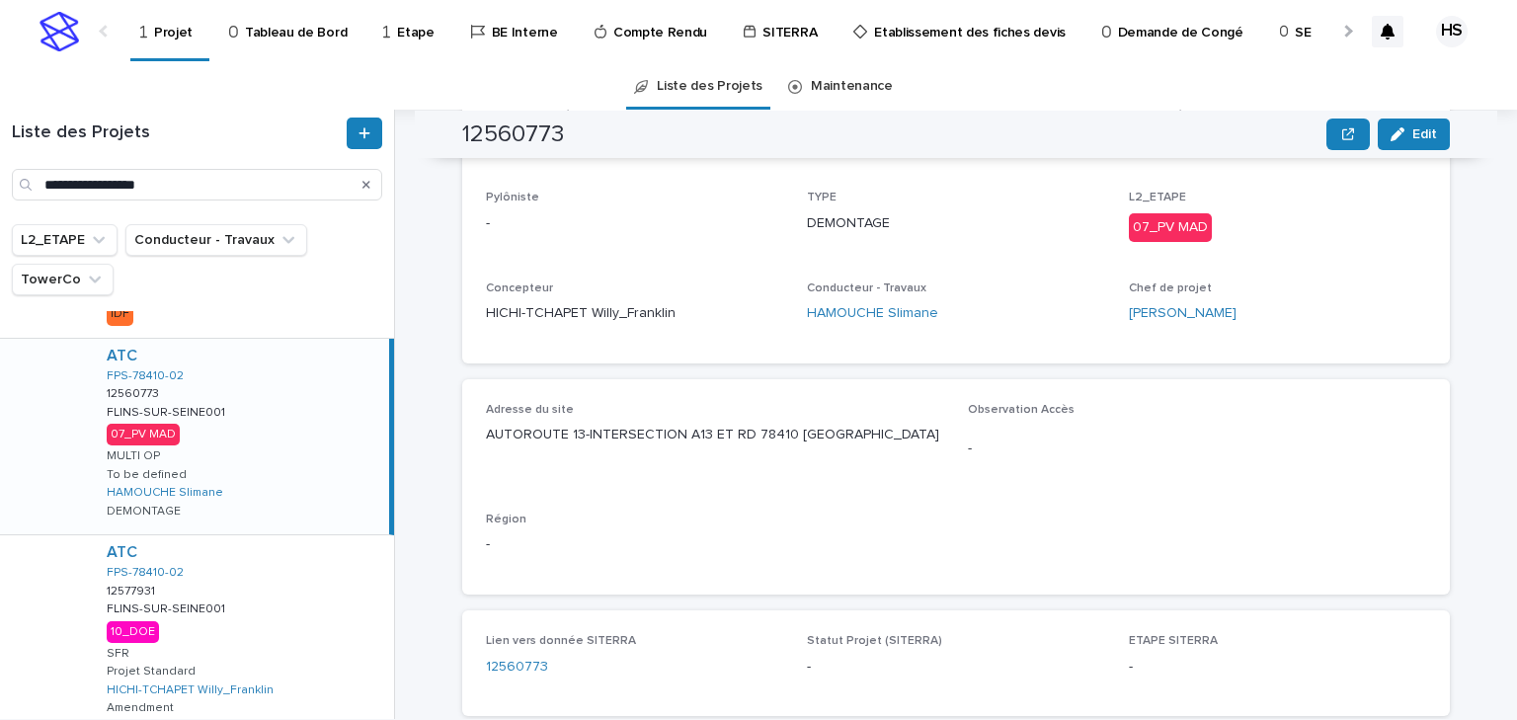
scroll to position [0, 0]
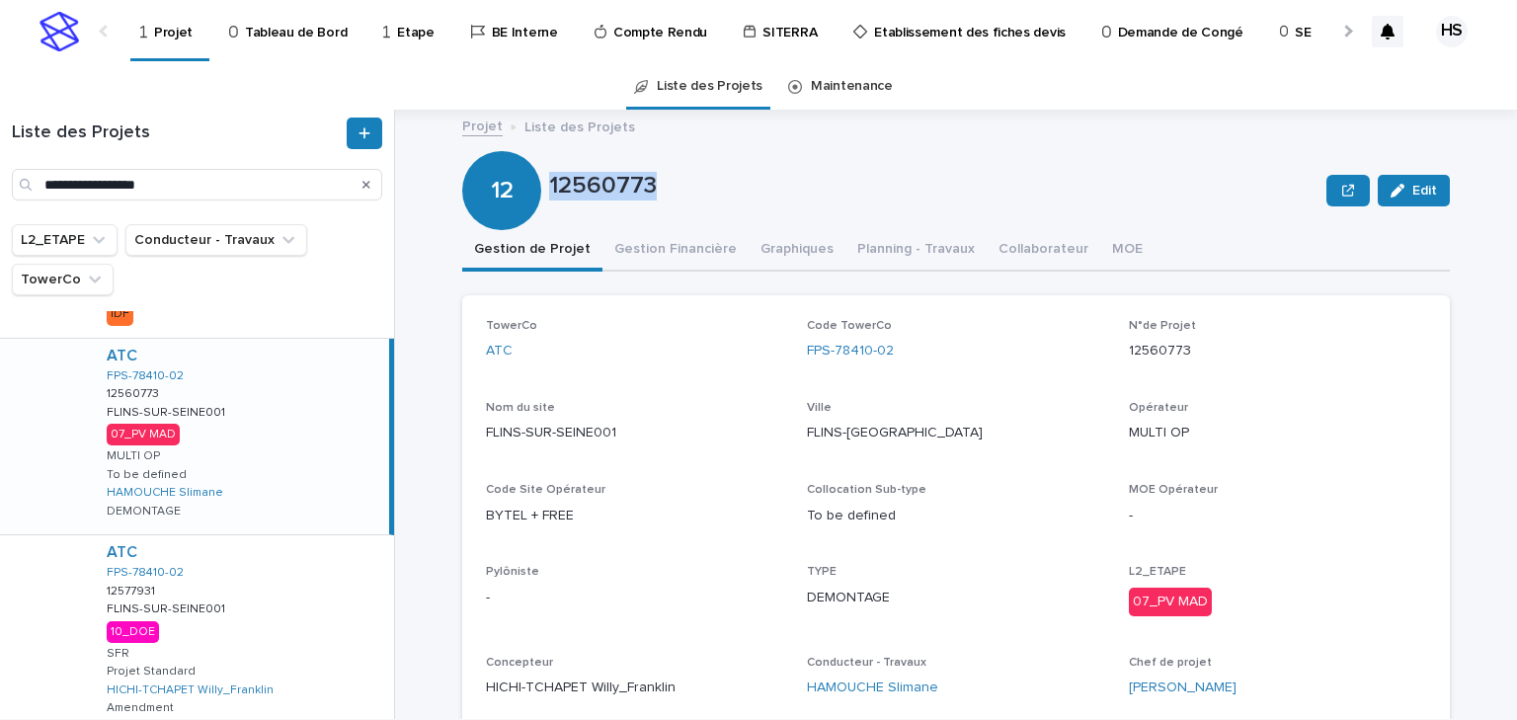
drag, startPoint x: 660, startPoint y: 192, endPoint x: 544, endPoint y: 194, distance: 115.6
click at [549, 194] on p "12560773" at bounding box center [934, 186] width 770 height 29
copy p "12560773"
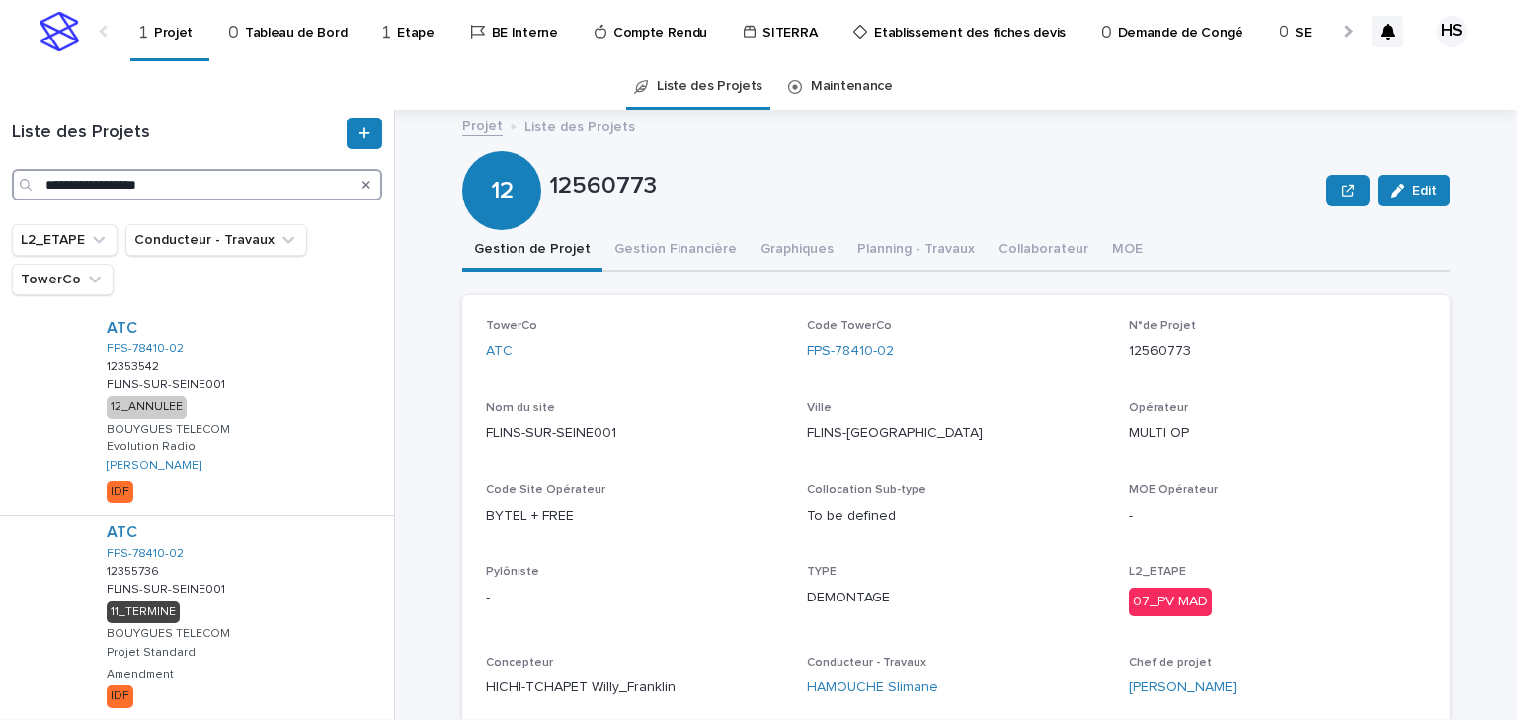
click at [191, 195] on input "**********" at bounding box center [197, 185] width 370 height 32
drag, startPoint x: 186, startPoint y: 187, endPoint x: -74, endPoint y: 166, distance: 260.6
click at [0, 166] on html "**********" at bounding box center [758, 360] width 1517 height 720
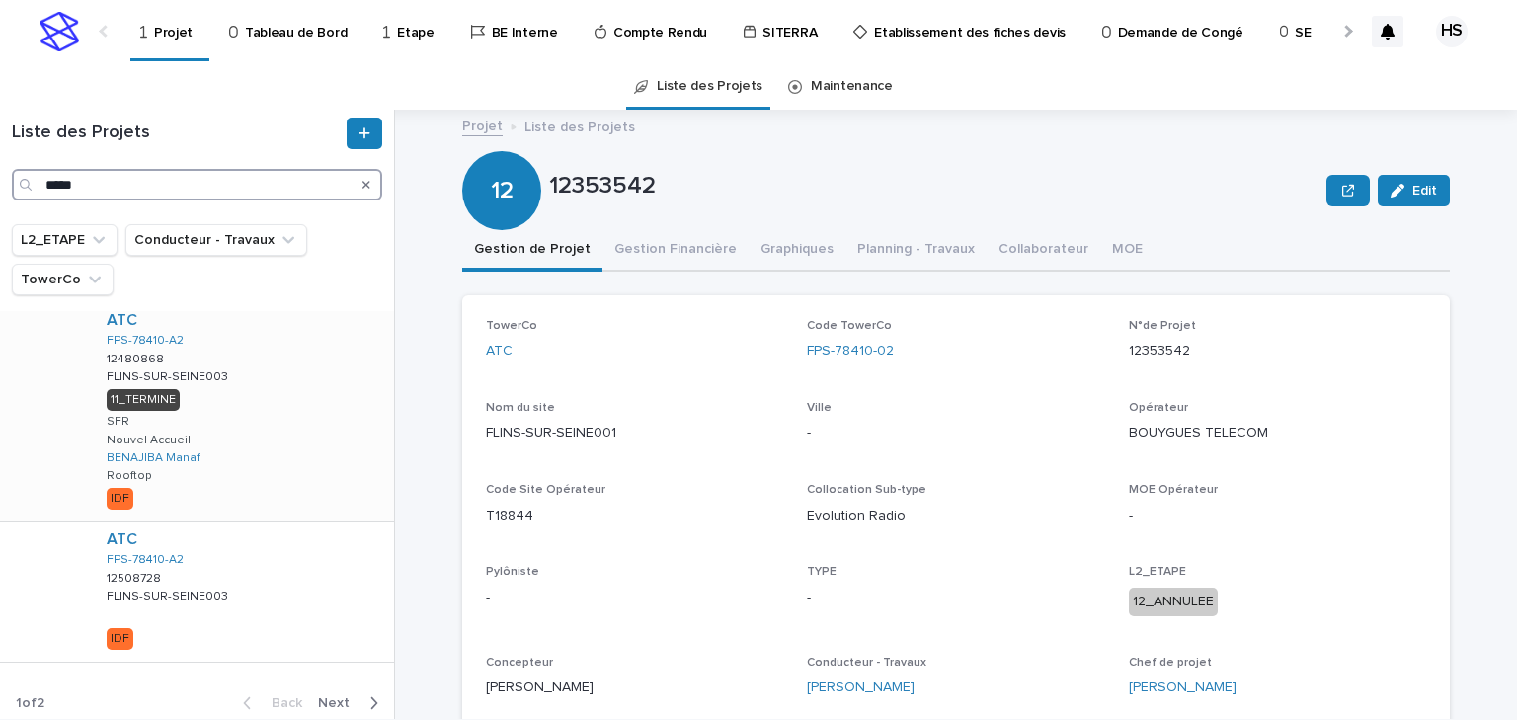
scroll to position [1585, 0]
click at [326, 624] on span "Next" at bounding box center [339, 698] width 43 height 14
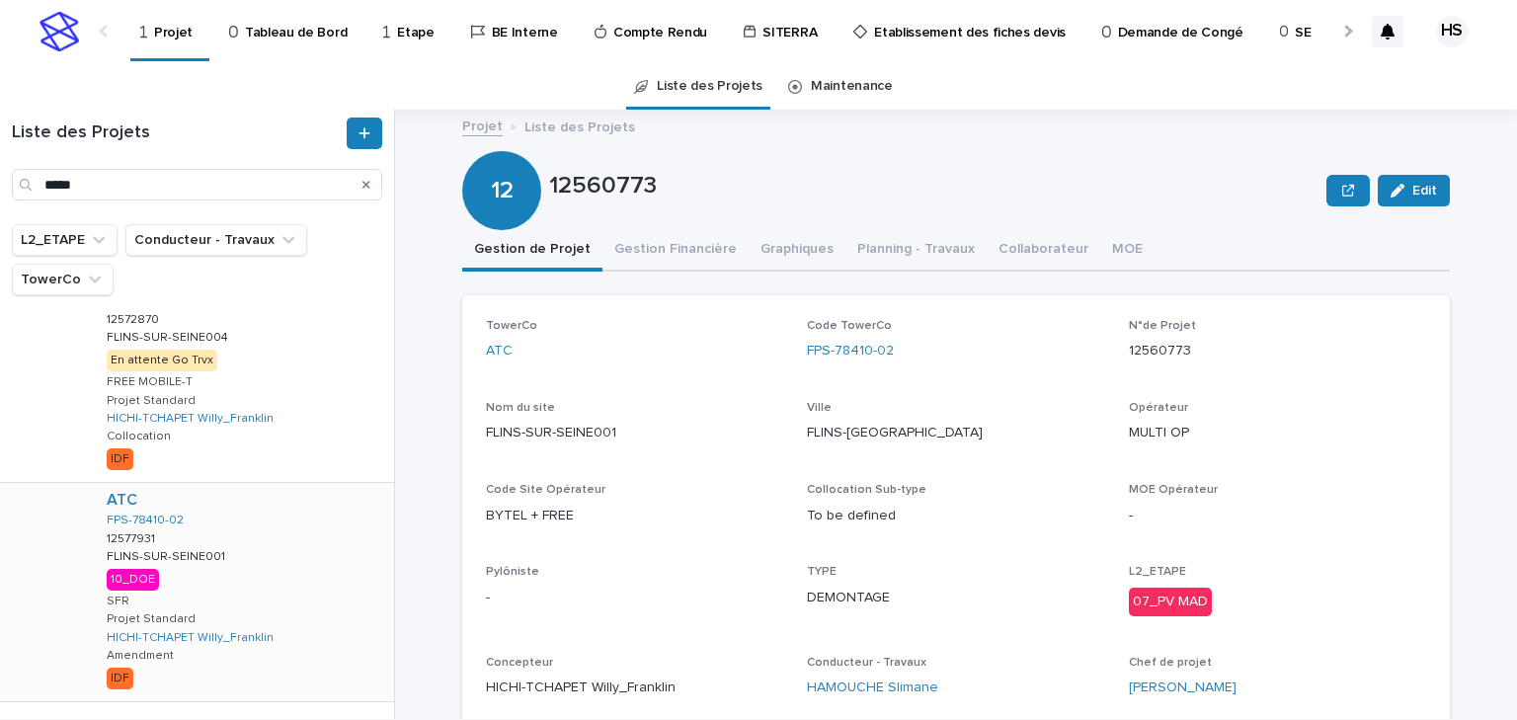
scroll to position [226, 0]
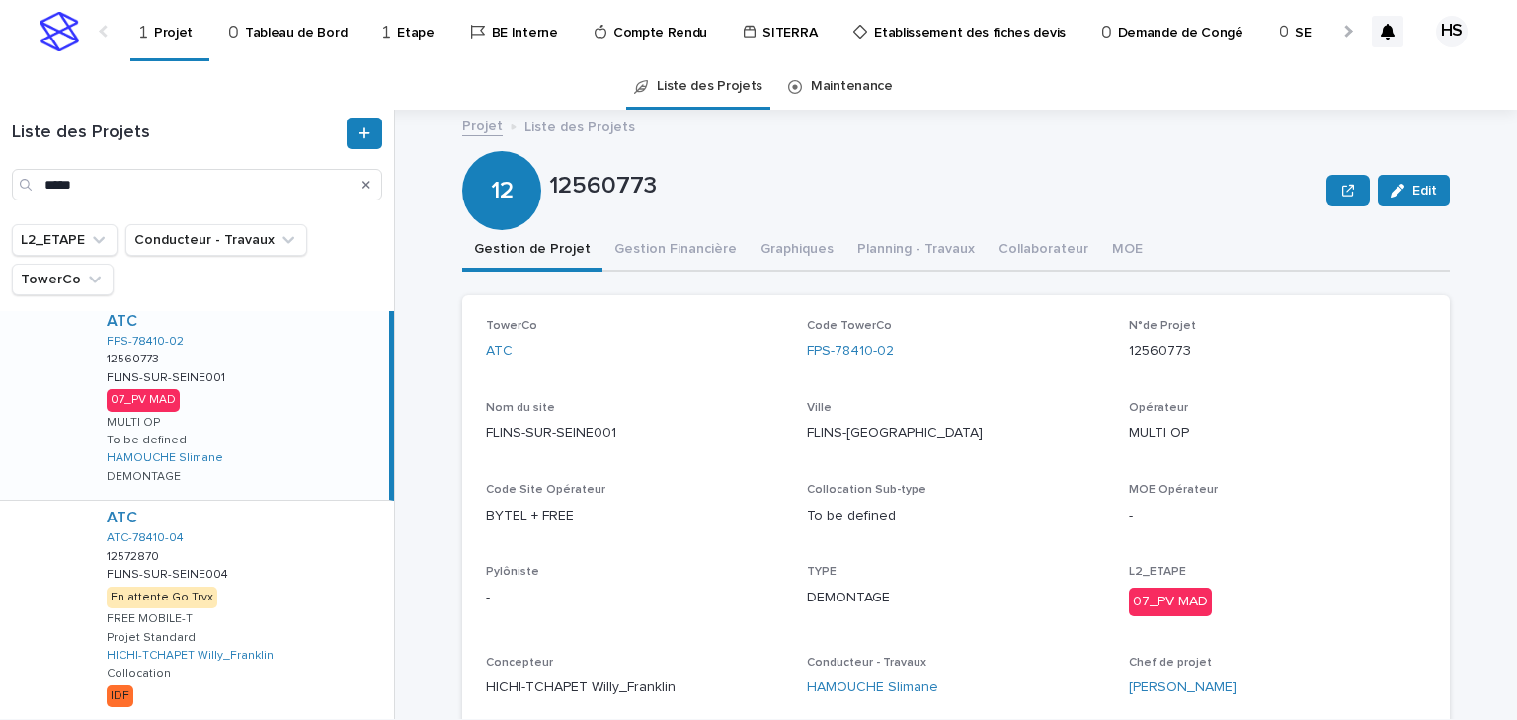
click at [300, 392] on div "ATC FPS-78410-02 12560773 12560773 FLINS-SUR-SEINE001 FLINS-SUR-SEINE001 07_PV …" at bounding box center [240, 402] width 298 height 196
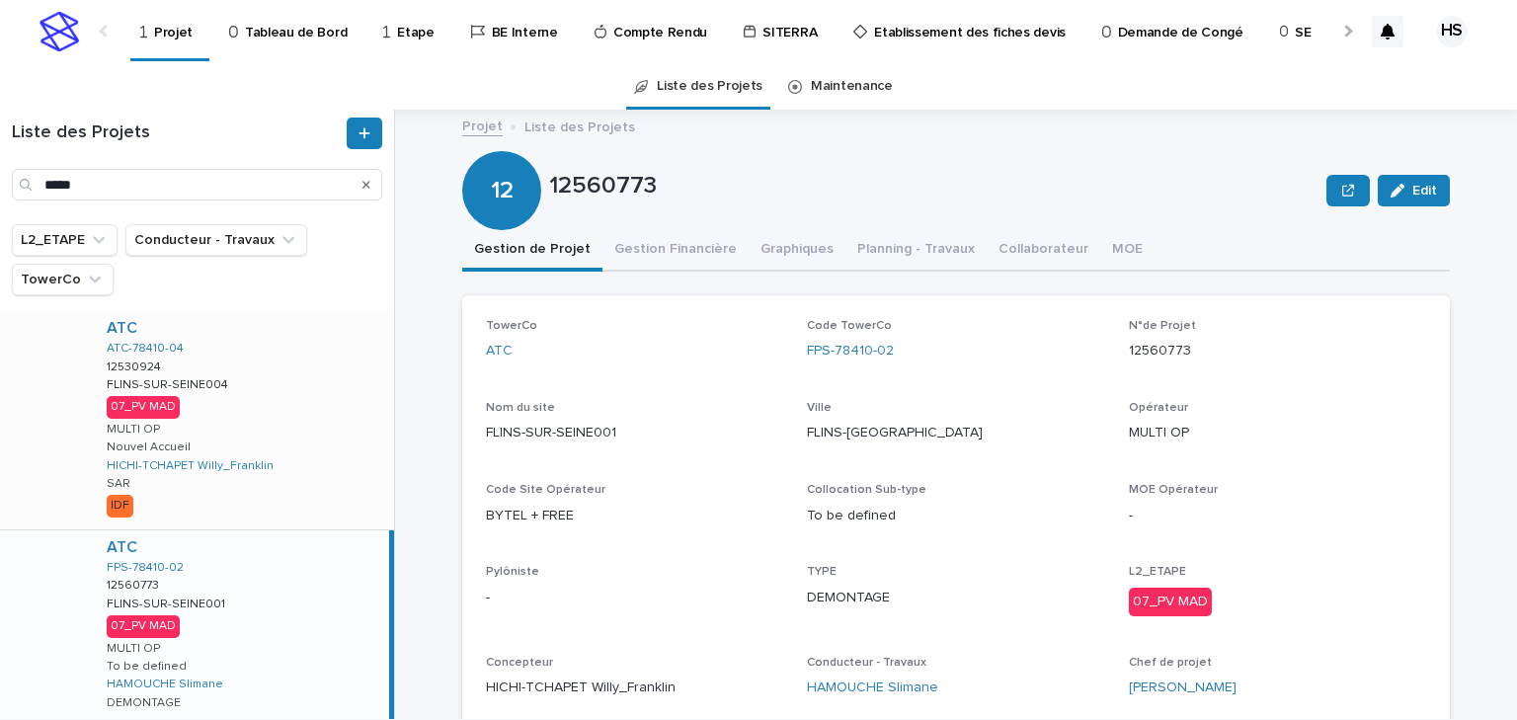
click at [297, 368] on div "ATC ATC-78410-04 12530924 12530924 FLINS-SUR-SEINE004 FLINS-SUR-SEINE004 07_PV …" at bounding box center [242, 420] width 303 height 218
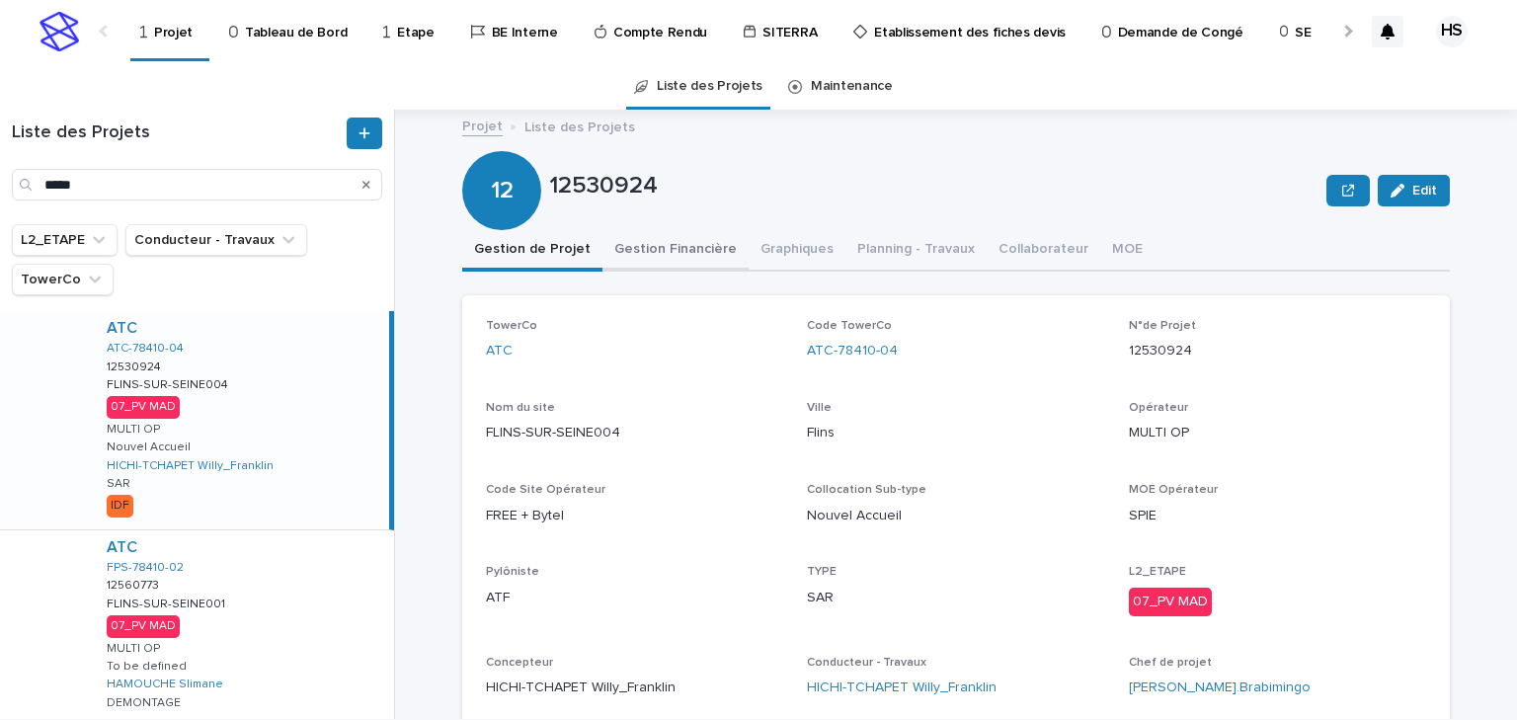
click at [629, 254] on button "Gestion Financière" at bounding box center [676, 250] width 146 height 41
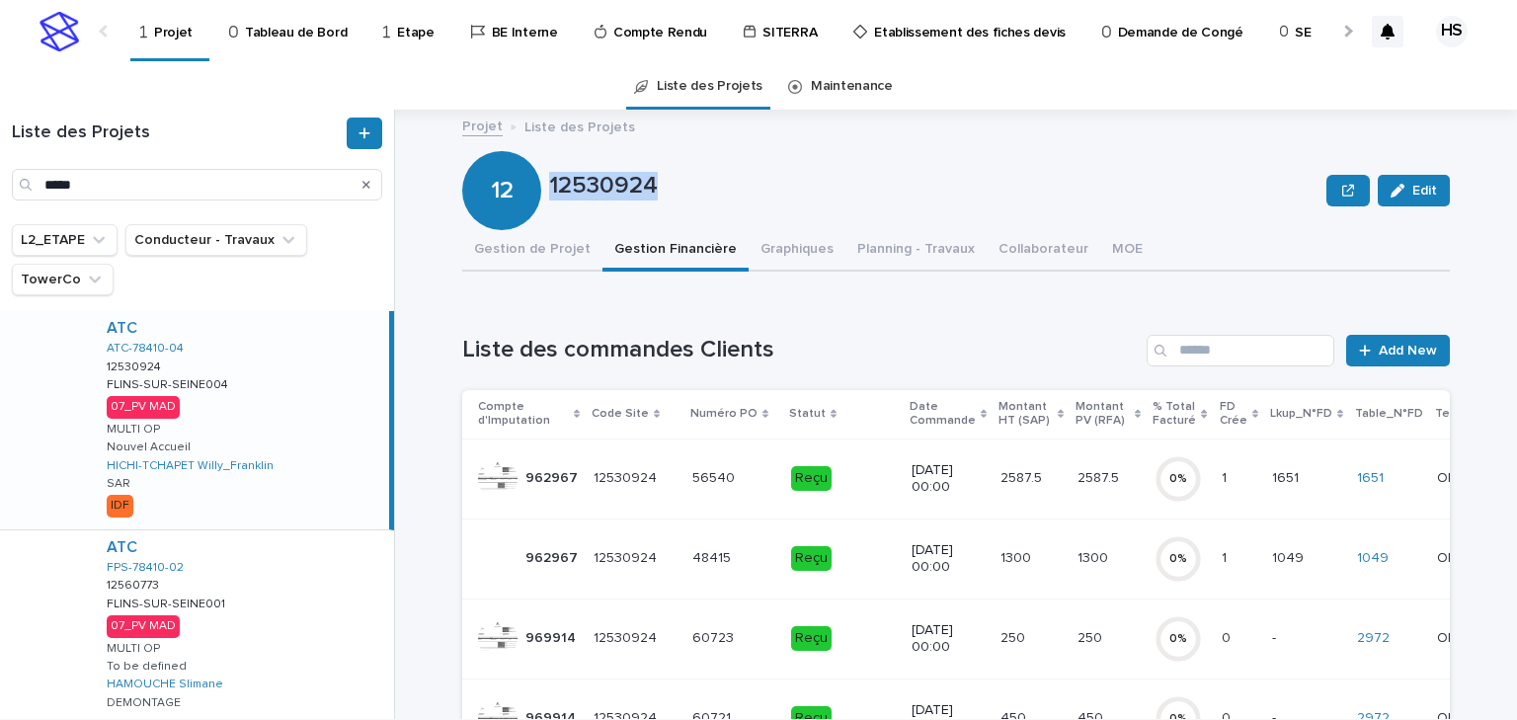
drag, startPoint x: 628, startPoint y: 193, endPoint x: 543, endPoint y: 197, distance: 85.0
click at [549, 197] on p "12530924" at bounding box center [934, 186] width 770 height 29
copy p "12530924"
drag, startPoint x: 126, startPoint y: 189, endPoint x: -16, endPoint y: 174, distance: 143.0
click at [0, 174] on html "Projet Tableau de Bord Etape BE Interne Compte Rendu SITERRA Etablissement des …" at bounding box center [758, 360] width 1517 height 720
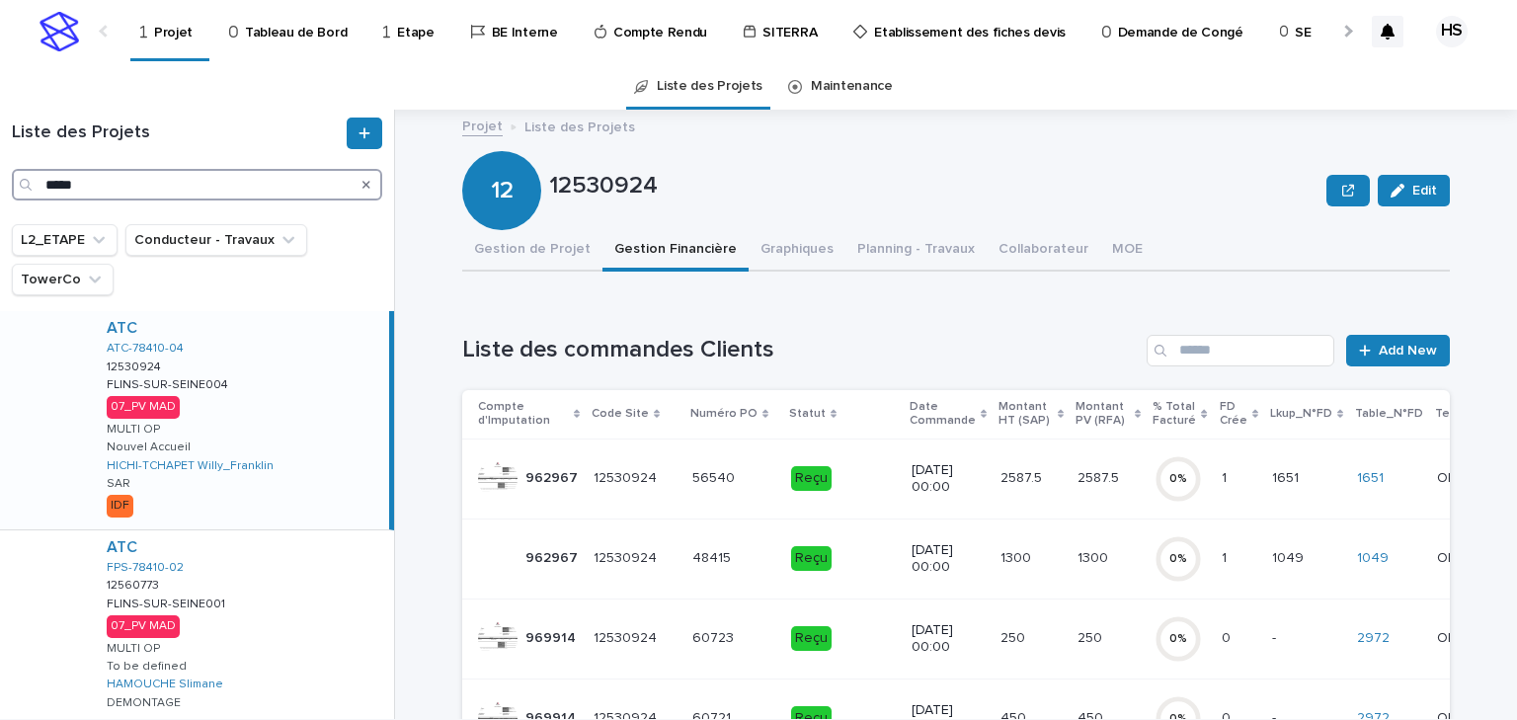
paste input "***"
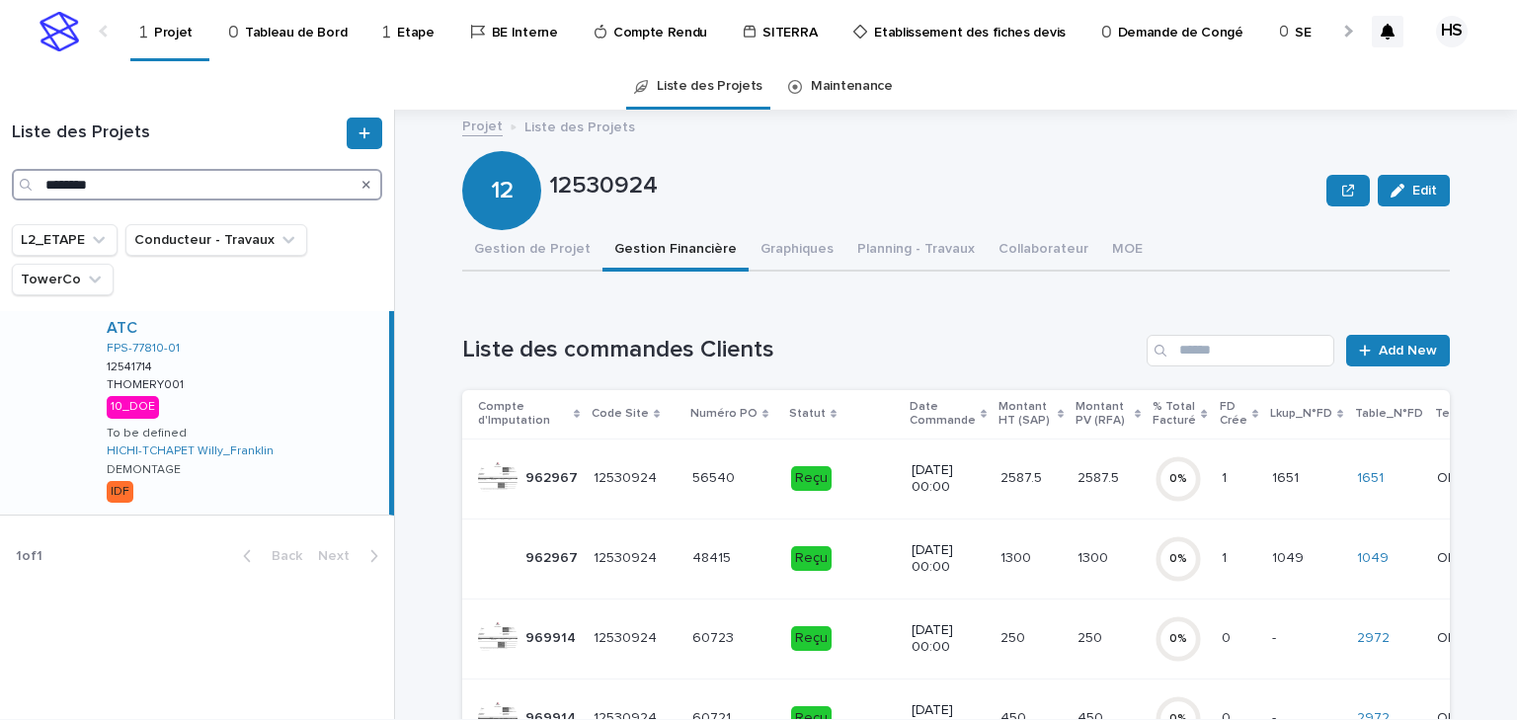
type input "********"
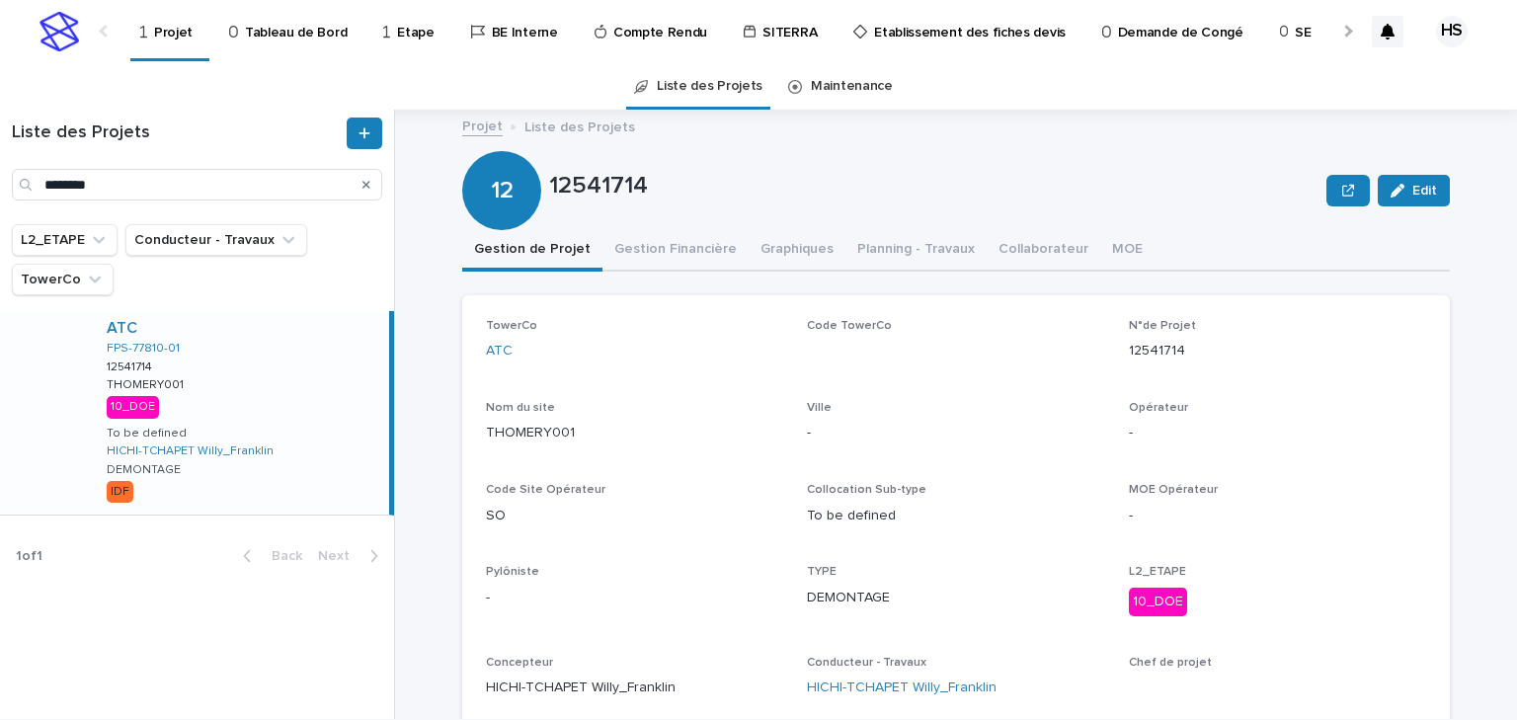
click at [229, 371] on div "ATC FPS-77810-01 12541714 12541714 THOMERY001 THOMERY001 10_DOE To be defined H…" at bounding box center [240, 412] width 298 height 203
drag, startPoint x: 644, startPoint y: 187, endPoint x: 544, endPoint y: 203, distance: 101.0
click at [549, 203] on div "12541714" at bounding box center [934, 190] width 770 height 37
copy p "12541714"
click at [646, 253] on button "Gestion Financière" at bounding box center [676, 250] width 146 height 41
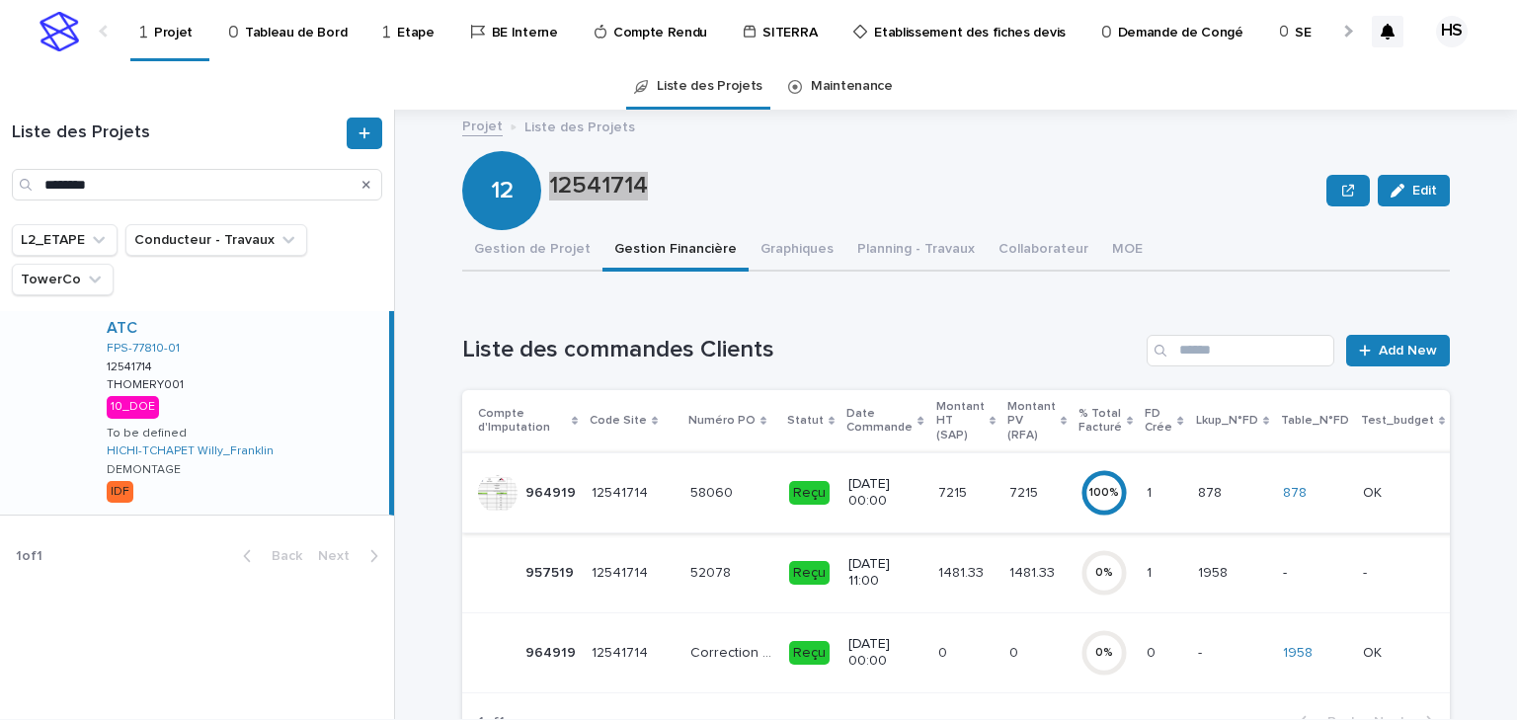
scroll to position [79, 0]
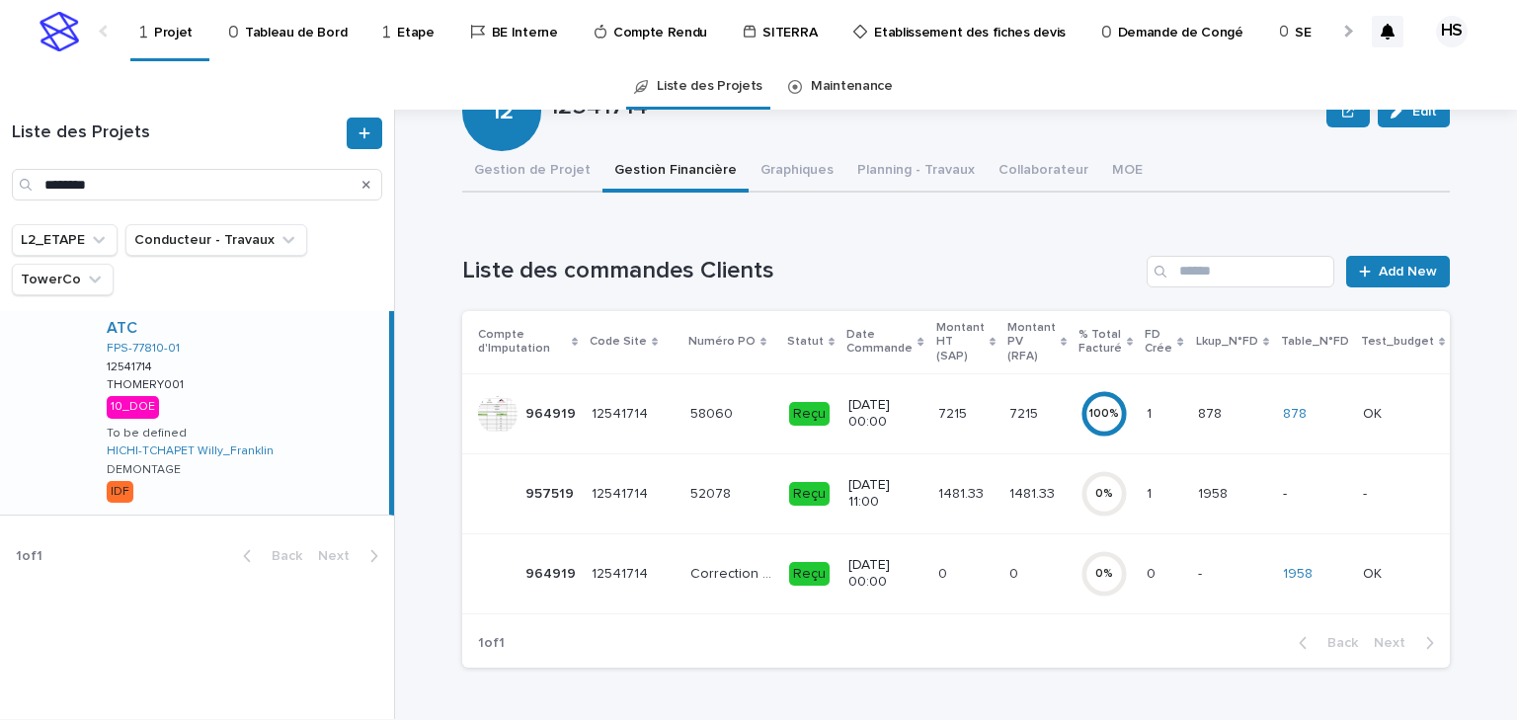
click at [900, 561] on p "13/9/2025 00:00" at bounding box center [885, 574] width 73 height 34
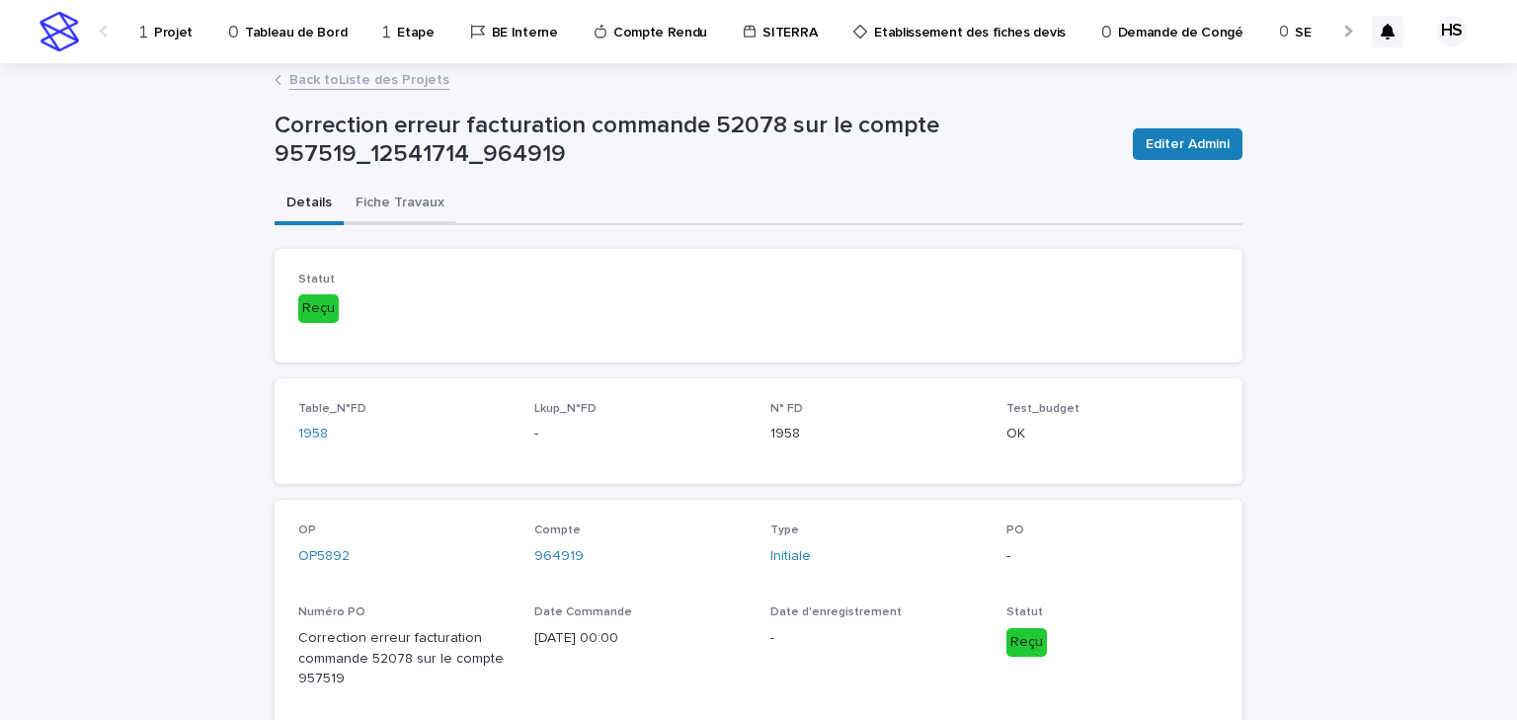
click at [365, 199] on button "Fiche Travaux" at bounding box center [400, 204] width 113 height 41
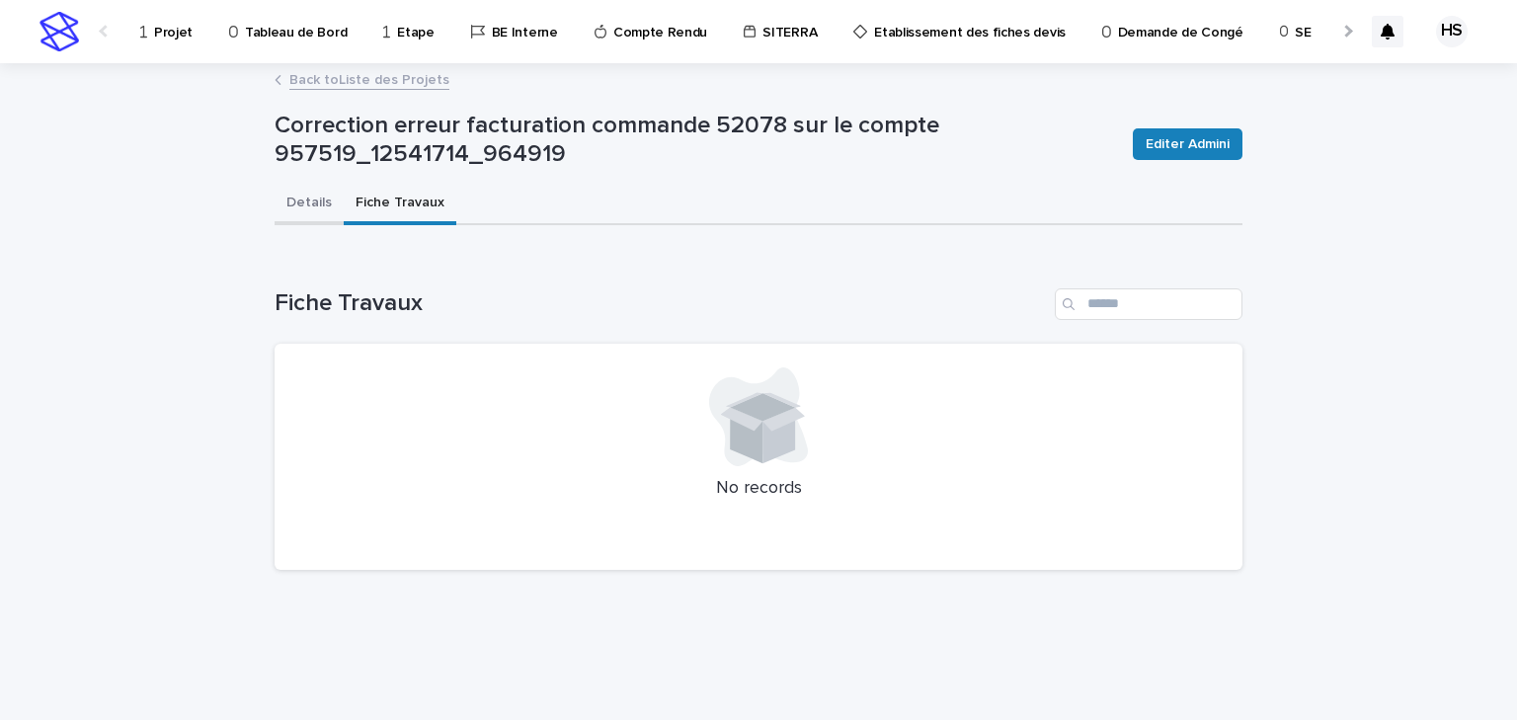
click at [317, 200] on button "Details" at bounding box center [309, 204] width 69 height 41
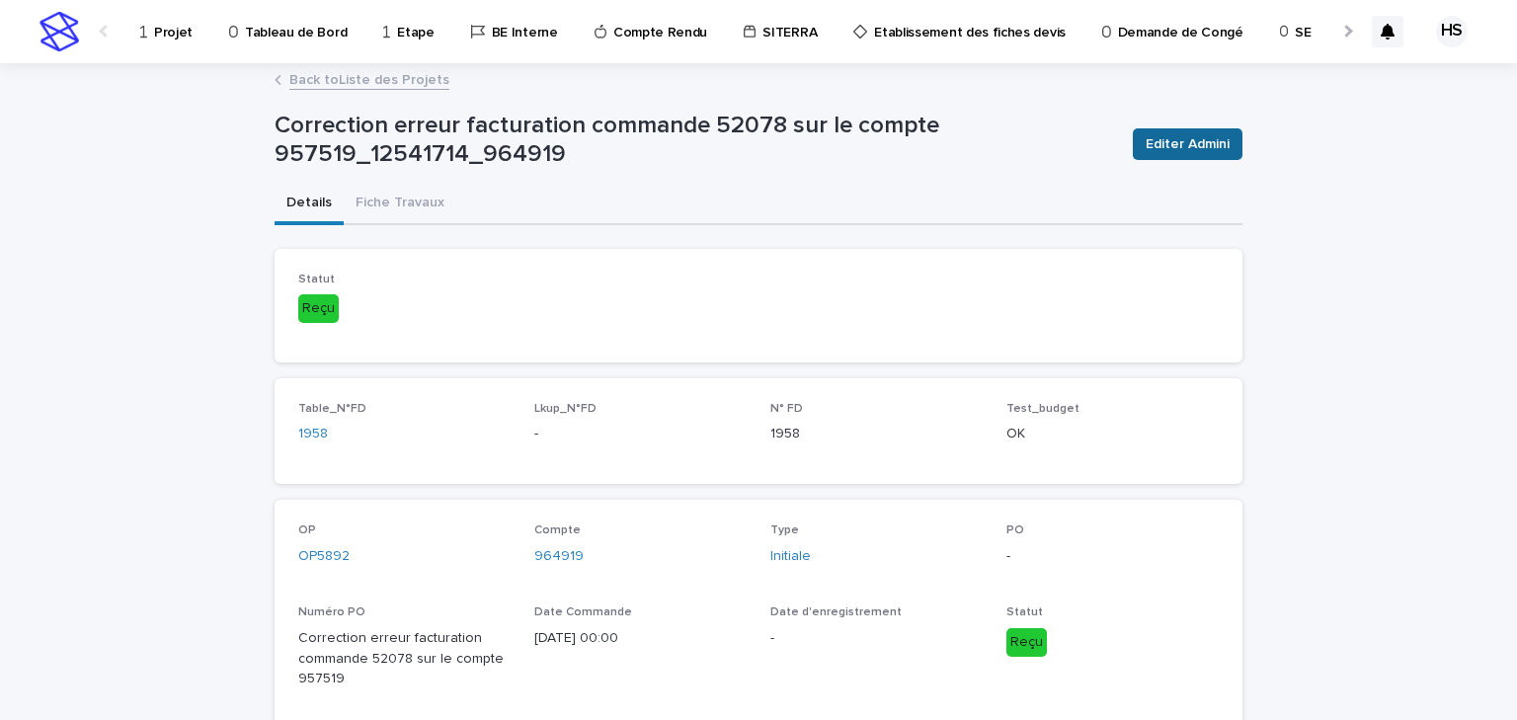
click at [1171, 143] on span "Editer Admini" at bounding box center [1188, 144] width 84 height 20
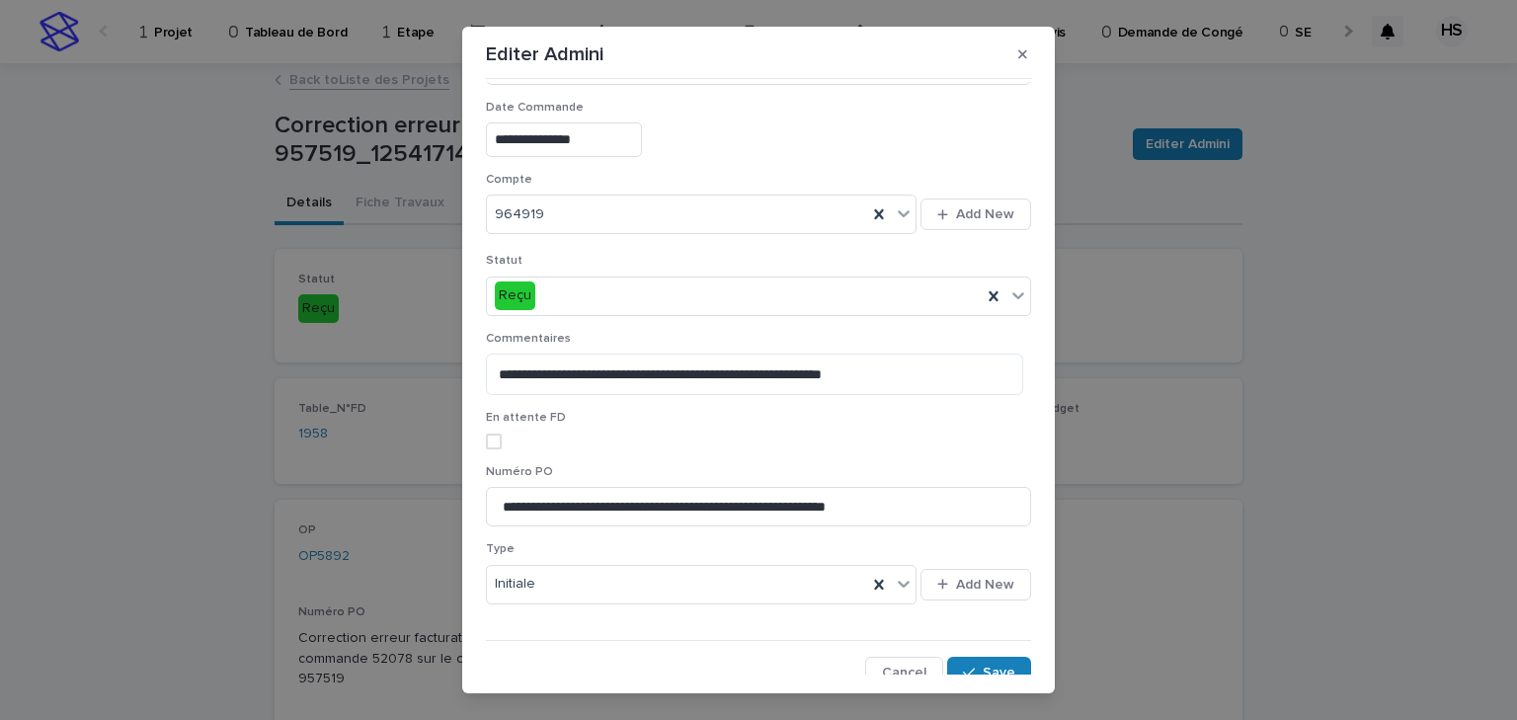
scroll to position [327, 0]
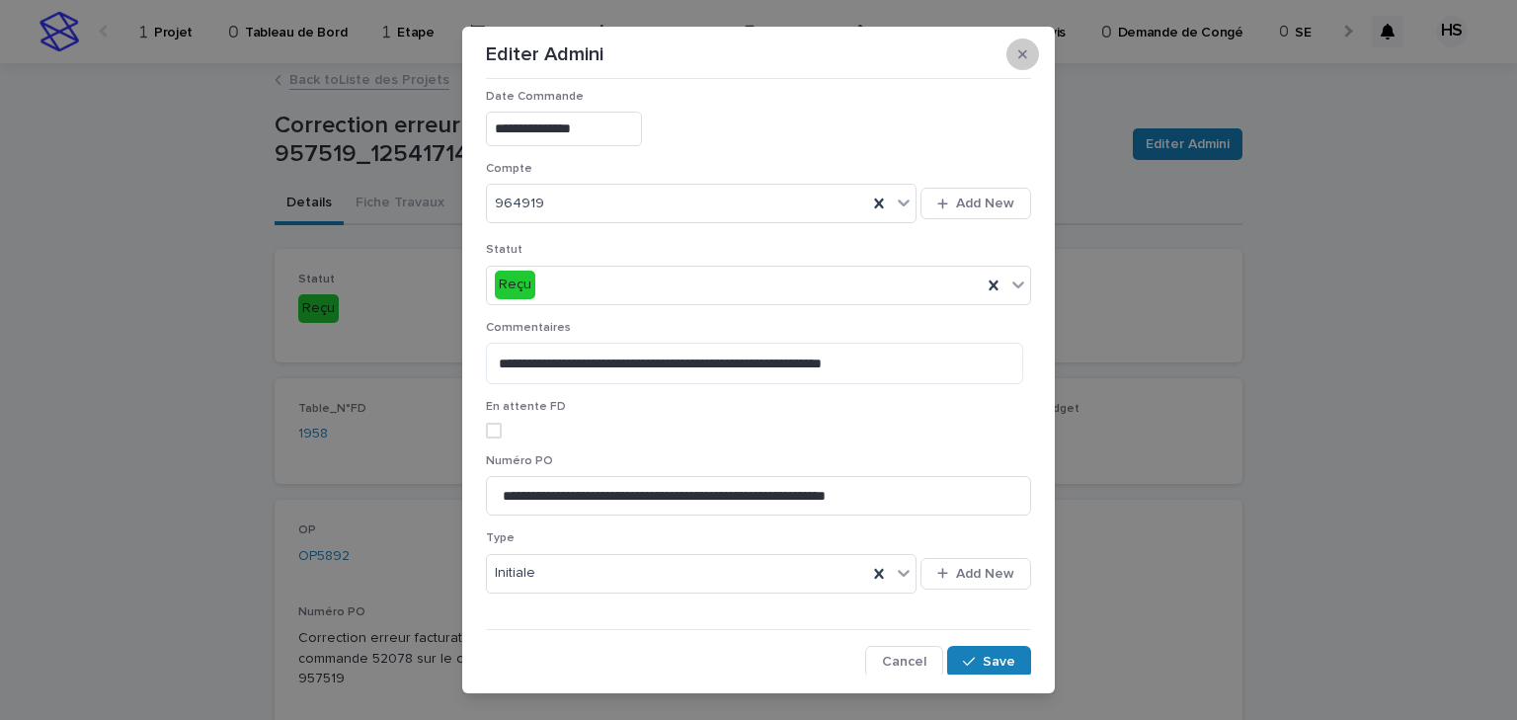
click at [1018, 47] on icon "button" at bounding box center [1022, 54] width 9 height 14
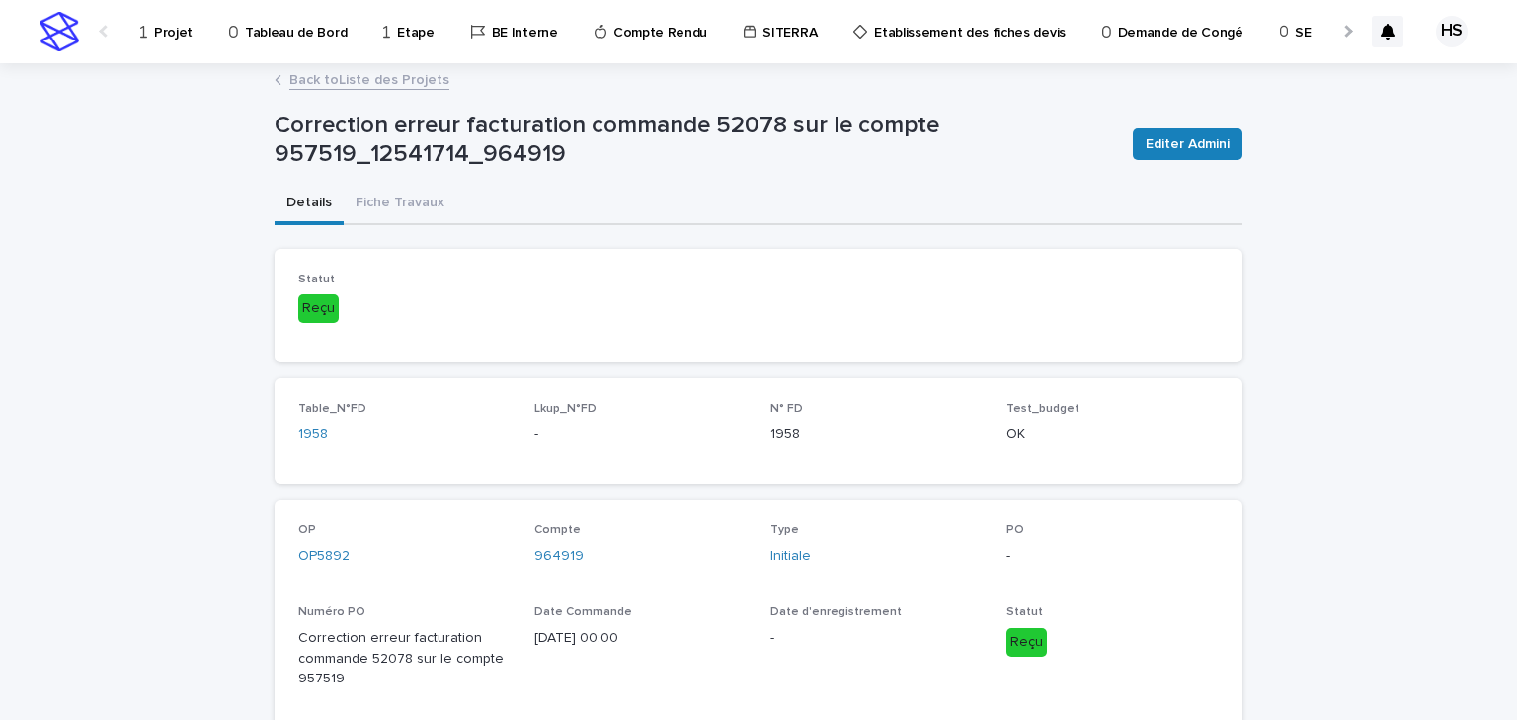
click at [392, 79] on link "Back to Liste des Projets" at bounding box center [369, 78] width 160 height 23
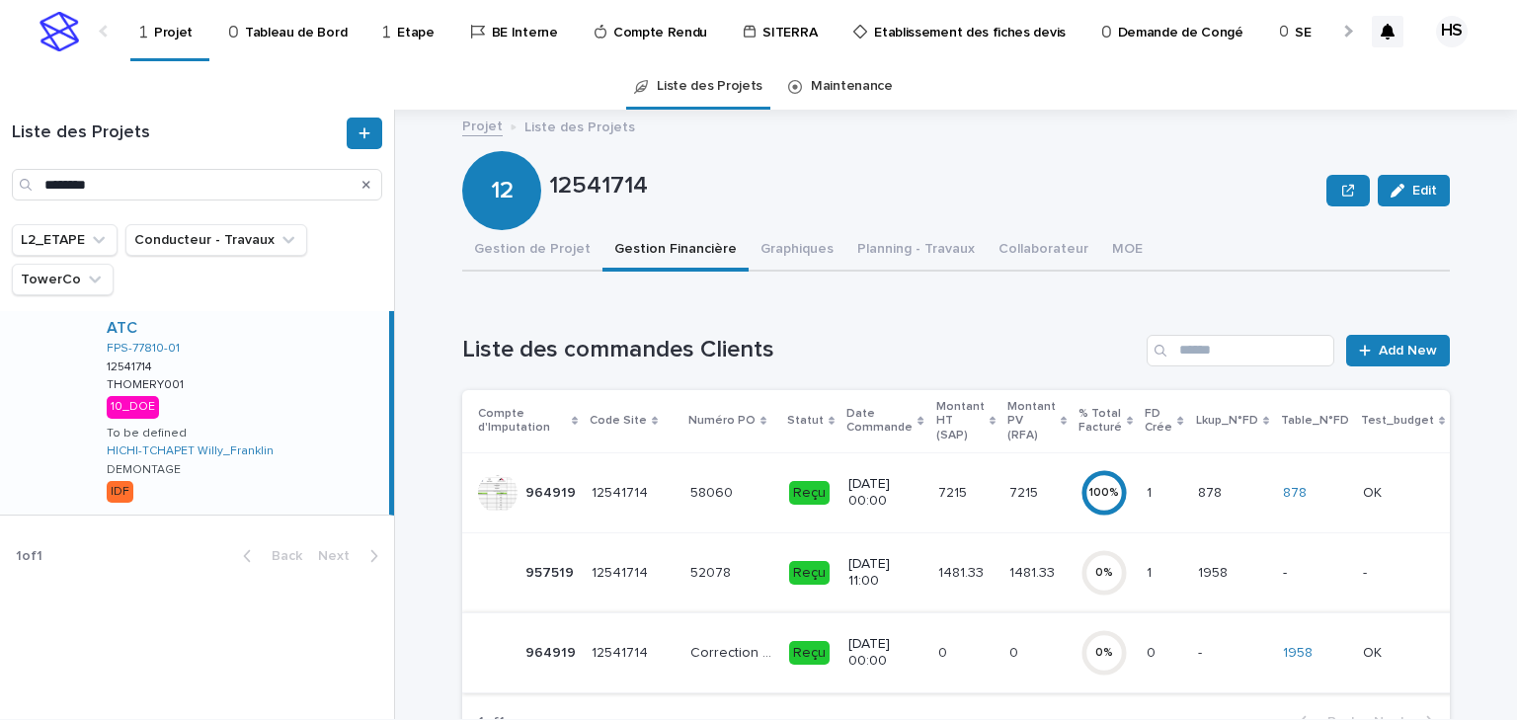
scroll to position [79, 0]
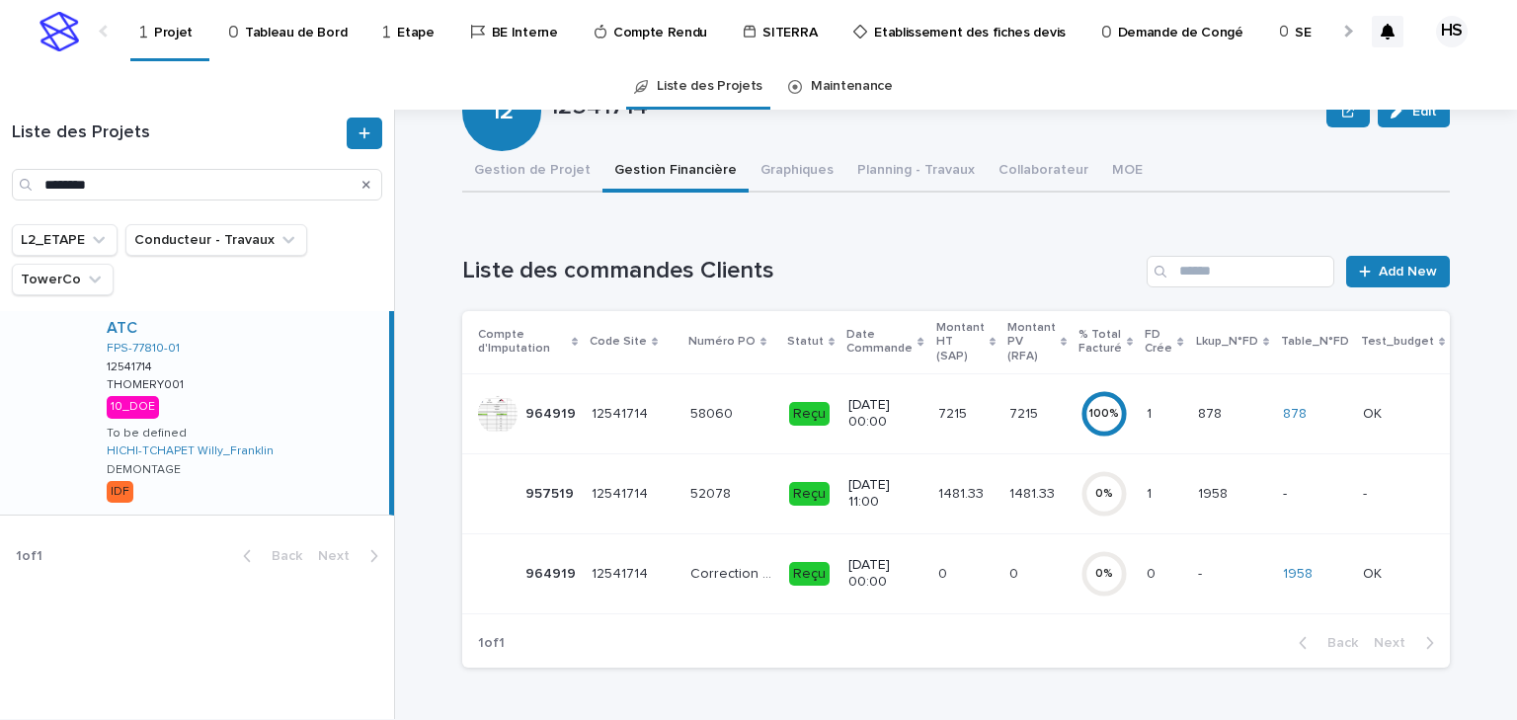
click at [1010, 490] on p "1481.33" at bounding box center [1034, 492] width 49 height 21
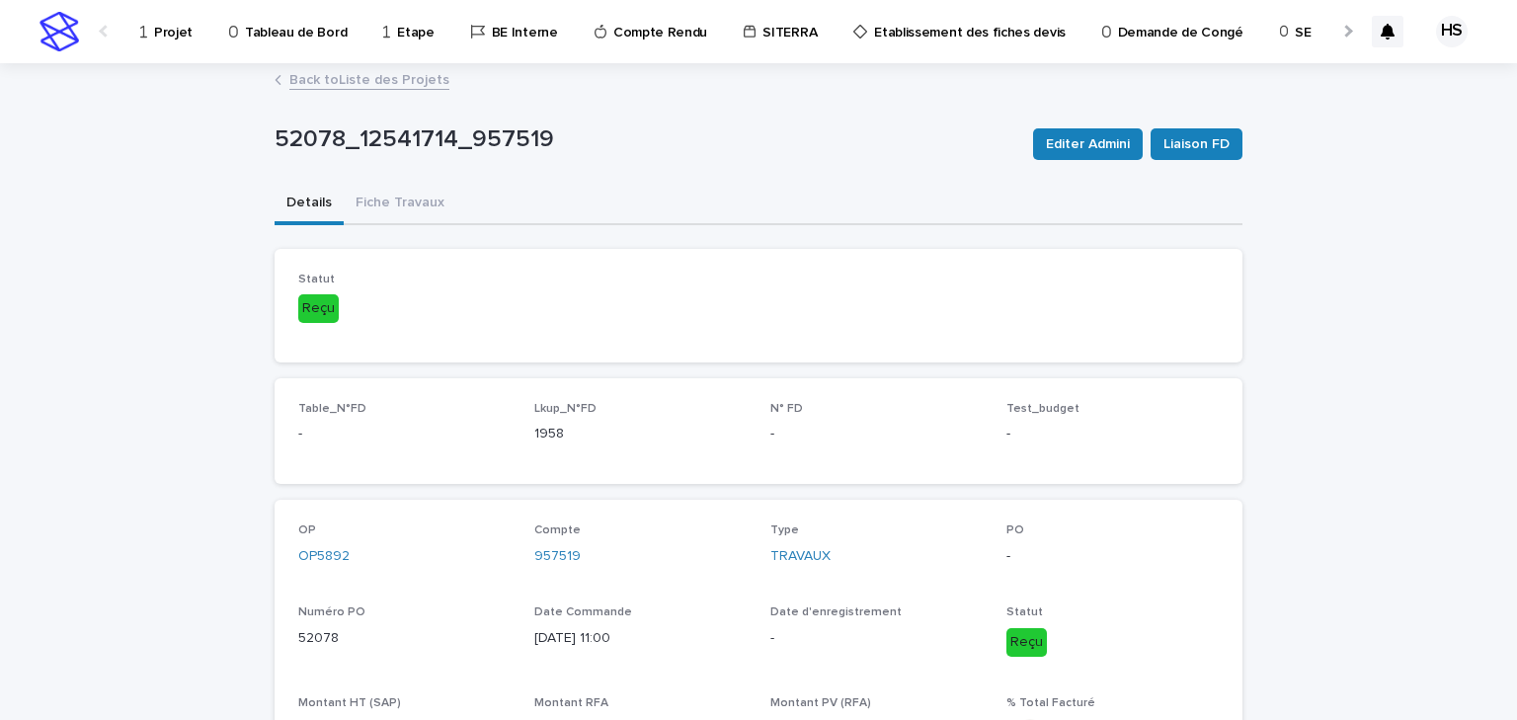
click at [396, 73] on link "Back to Liste des Projets" at bounding box center [369, 78] width 160 height 23
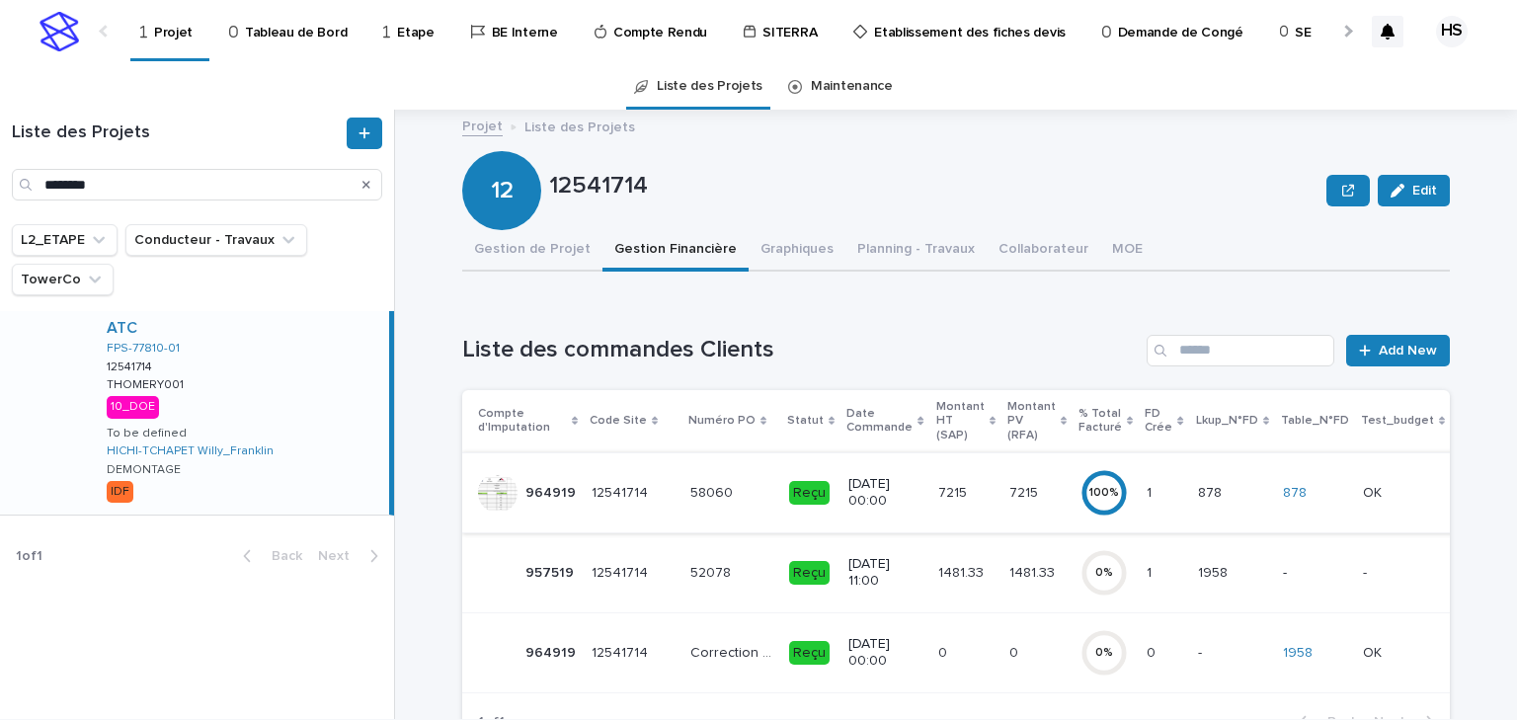
scroll to position [79, 0]
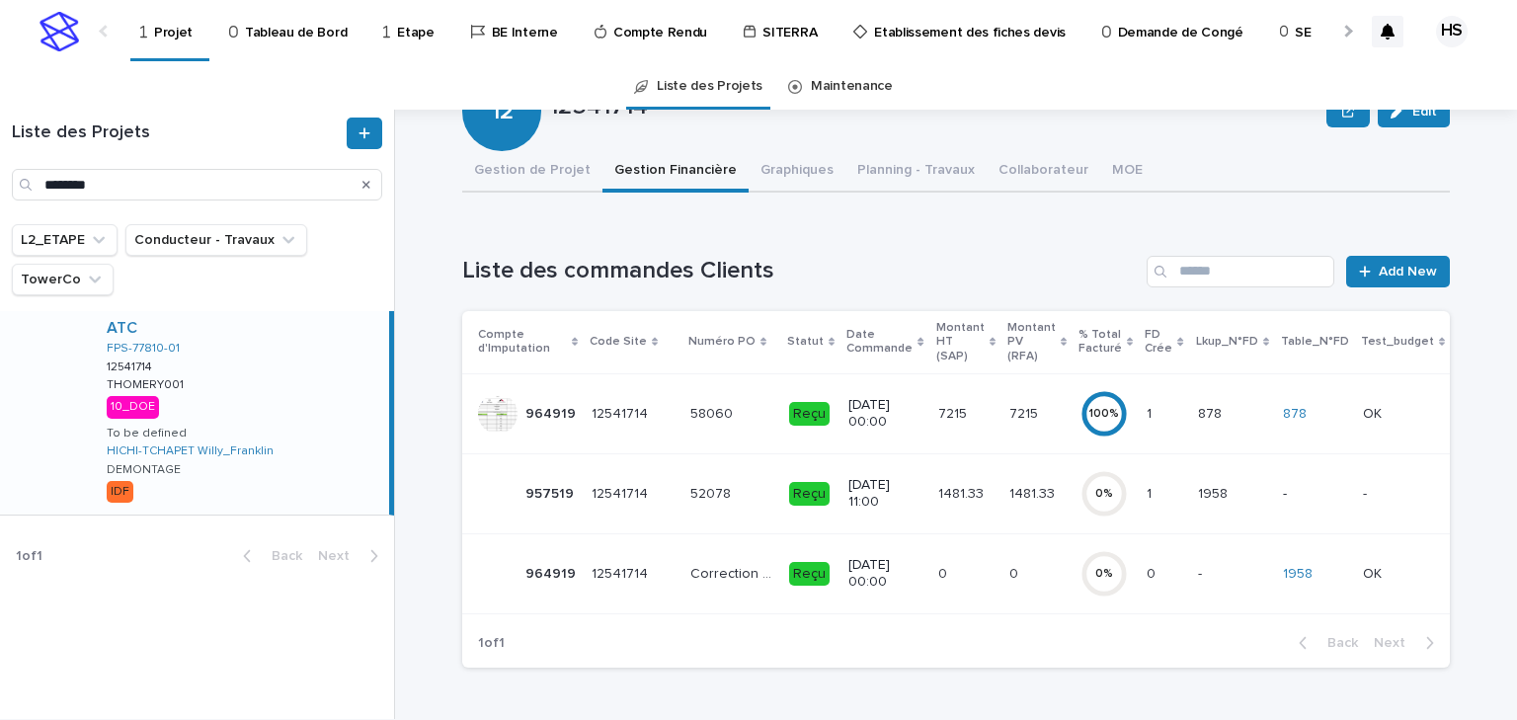
click at [1093, 498] on div "0 %" at bounding box center [1104, 494] width 47 height 14
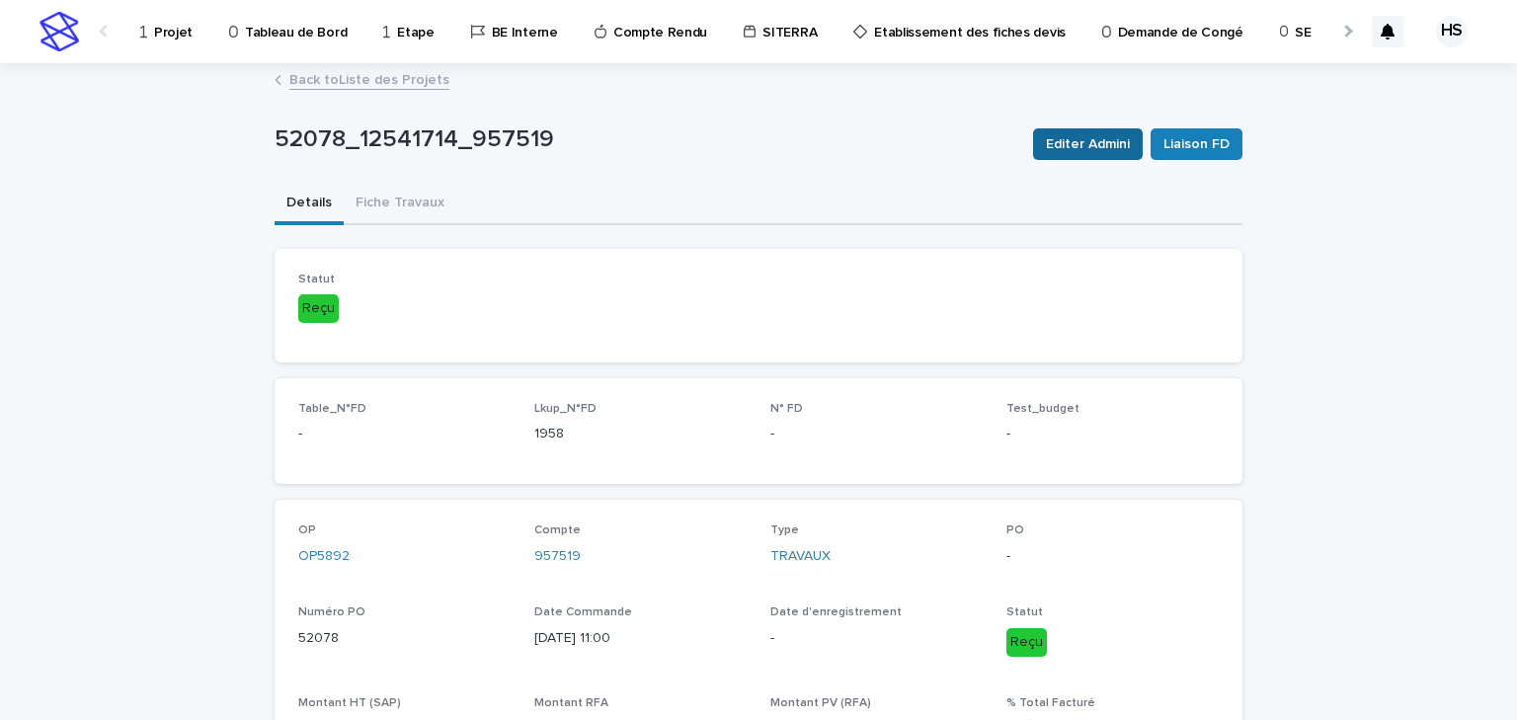
click at [1106, 146] on span "Editer Admini" at bounding box center [1088, 144] width 84 height 20
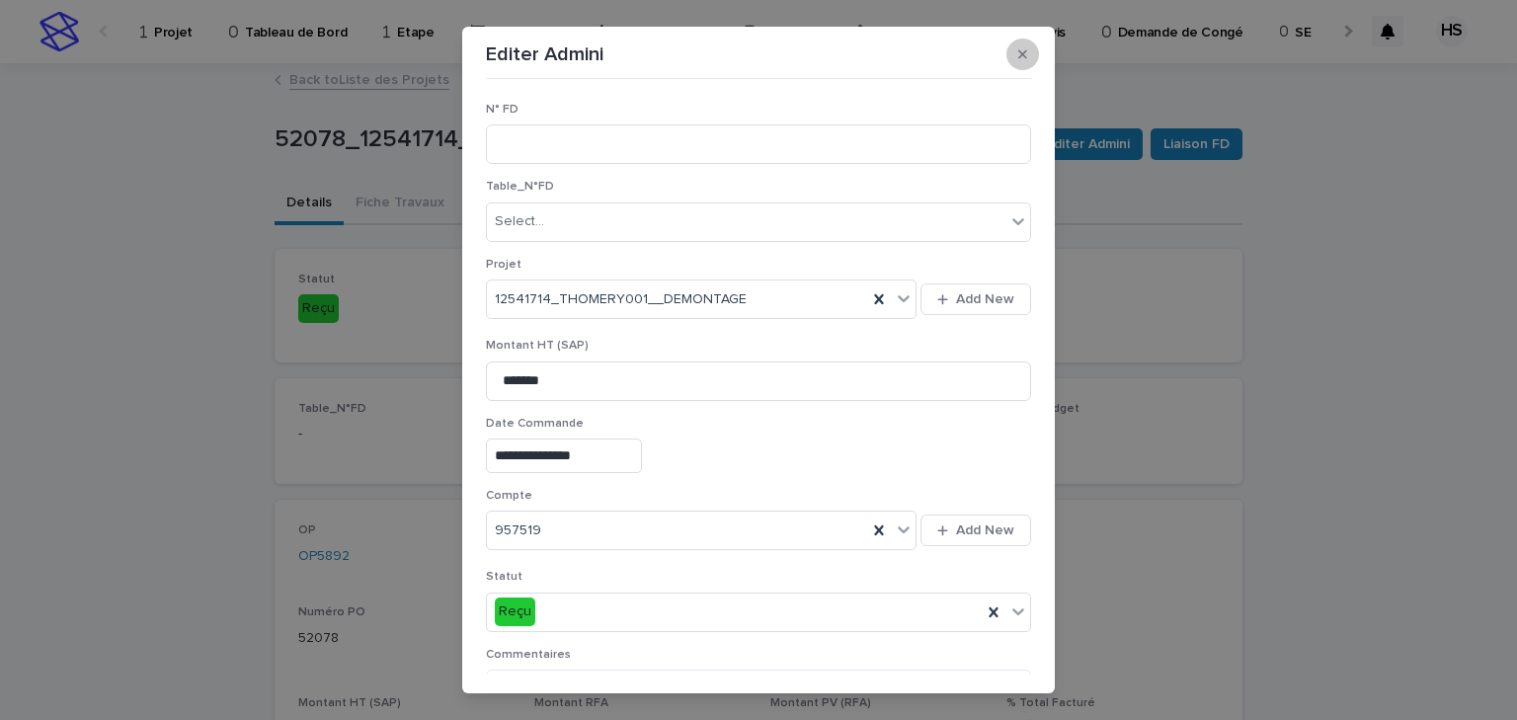
click at [1018, 57] on icon "button" at bounding box center [1022, 54] width 9 height 9
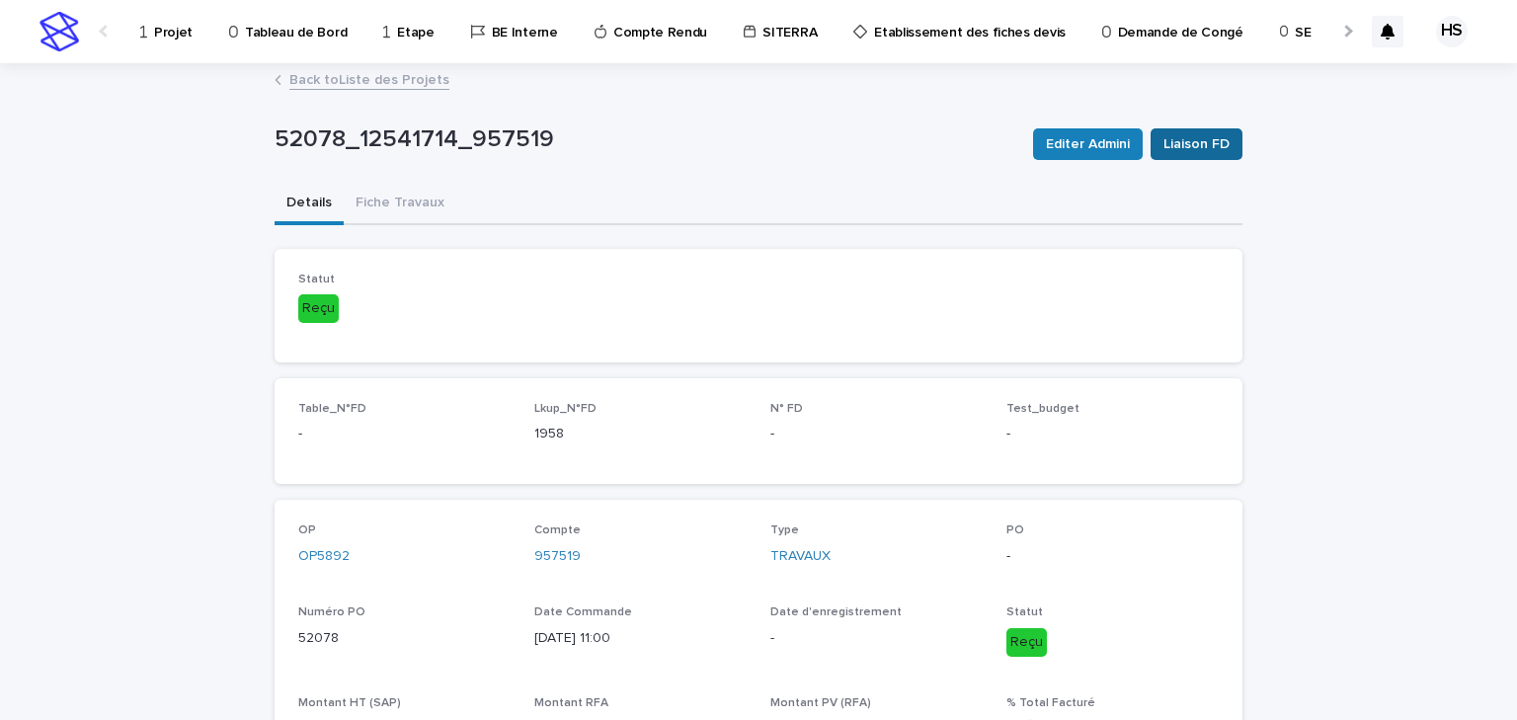
click at [1213, 143] on span "Liaison FD" at bounding box center [1197, 144] width 66 height 20
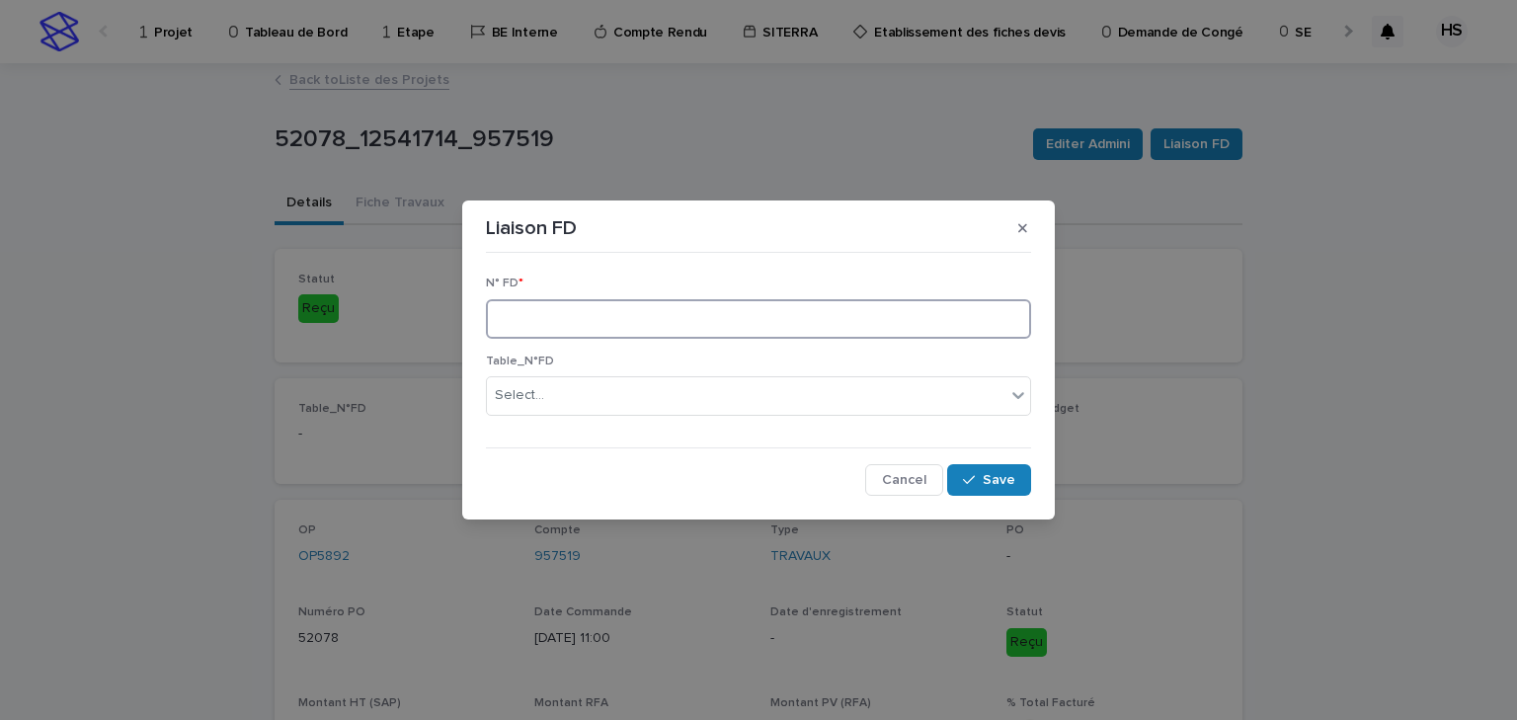
click at [612, 324] on input at bounding box center [758, 319] width 545 height 40
paste input "****"
type input "****"
click at [969, 489] on button "Save" at bounding box center [989, 480] width 84 height 32
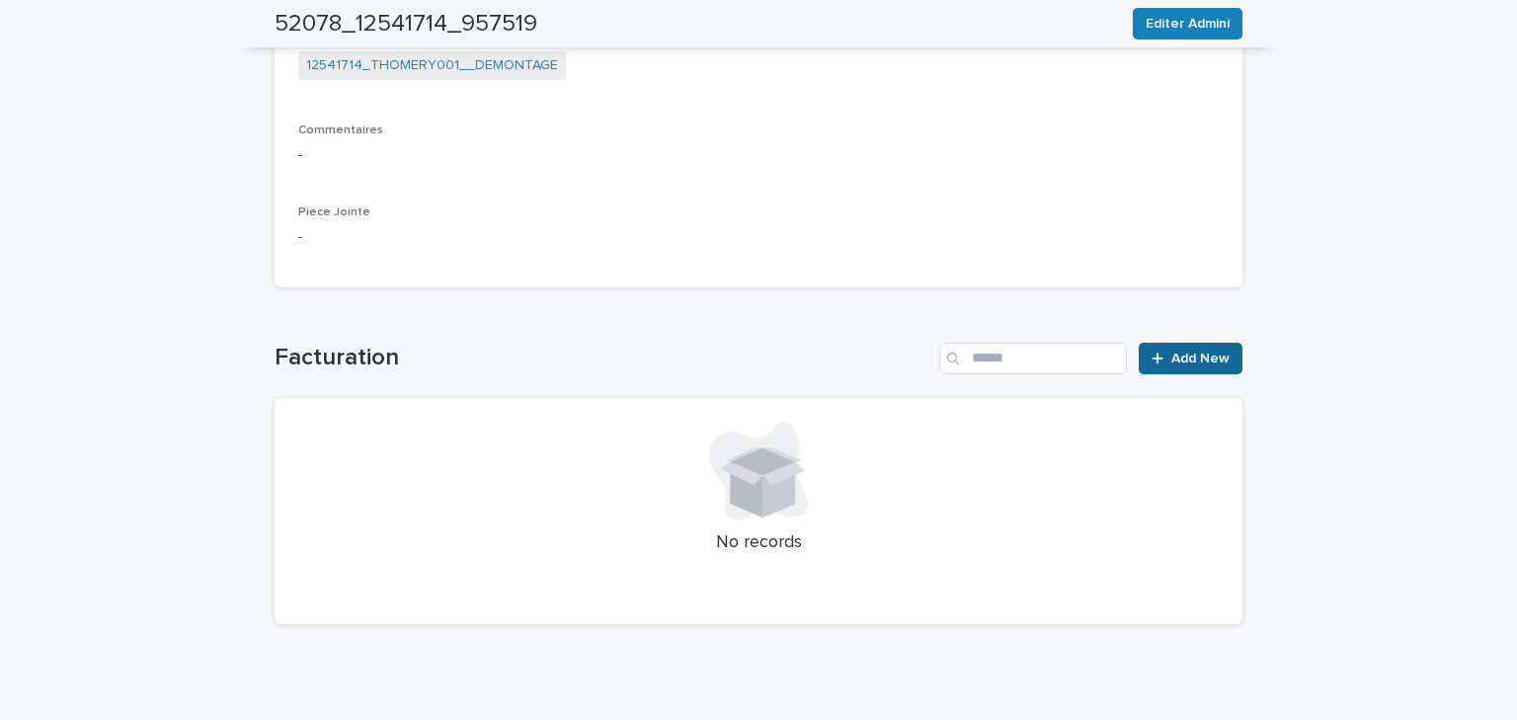
click at [1181, 364] on span "Add New" at bounding box center [1201, 359] width 58 height 14
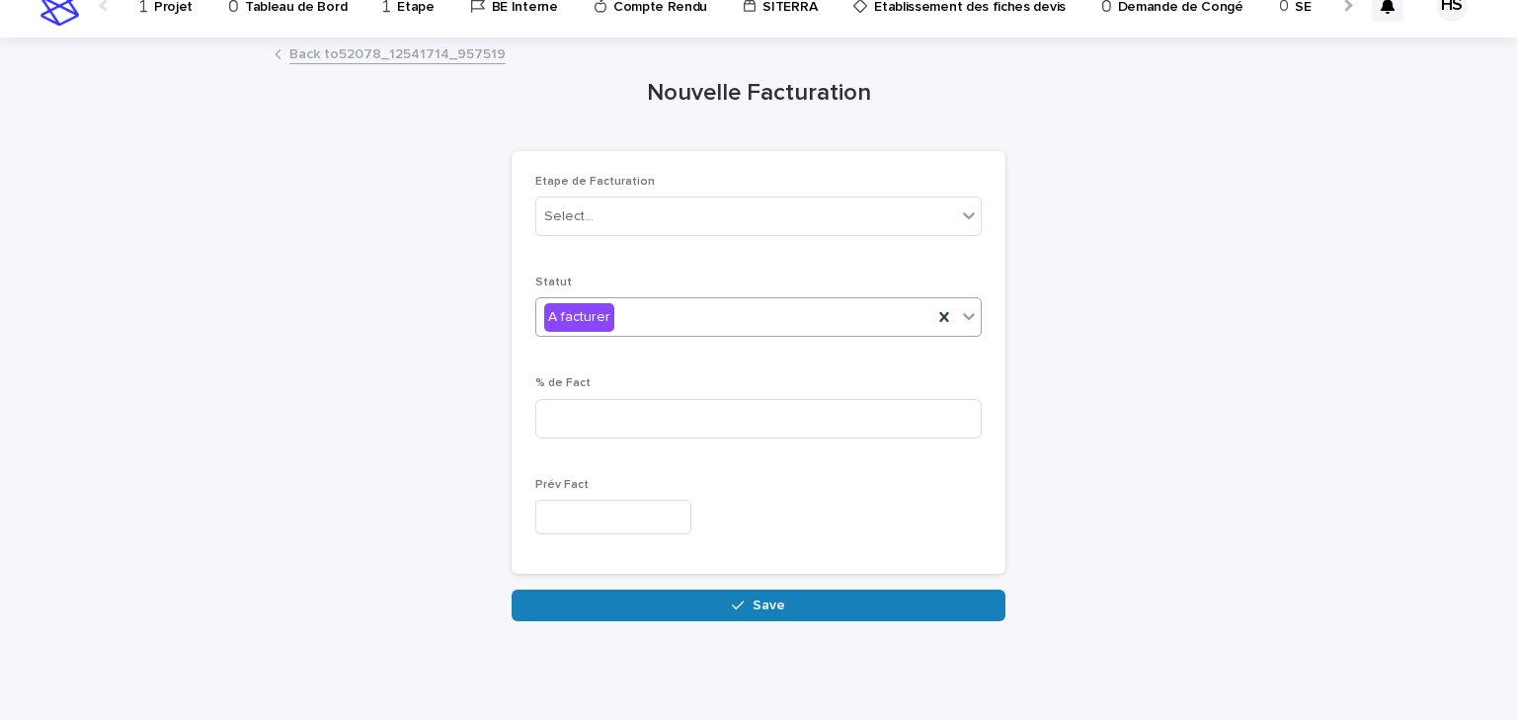
scroll to position [23, 0]
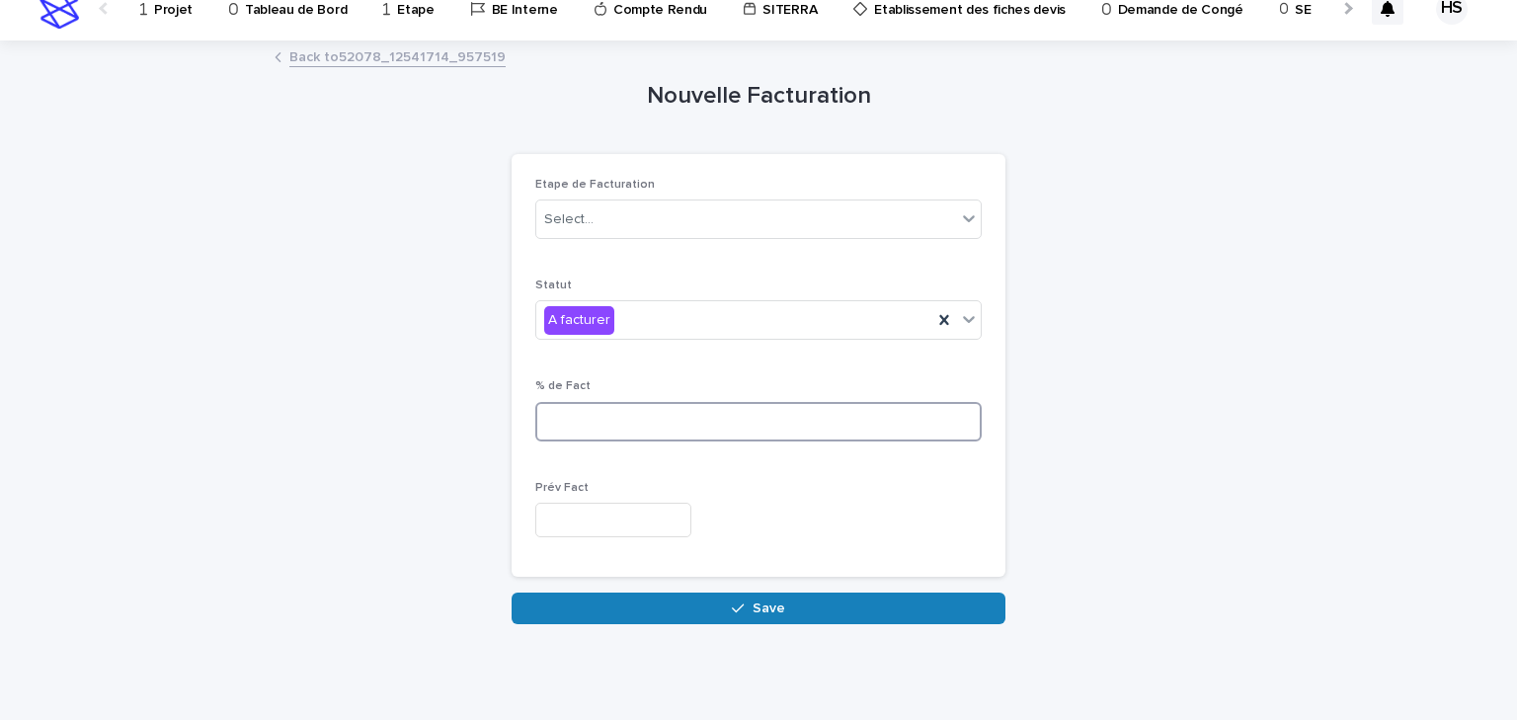
click at [592, 421] on input at bounding box center [758, 422] width 446 height 40
type input "***"
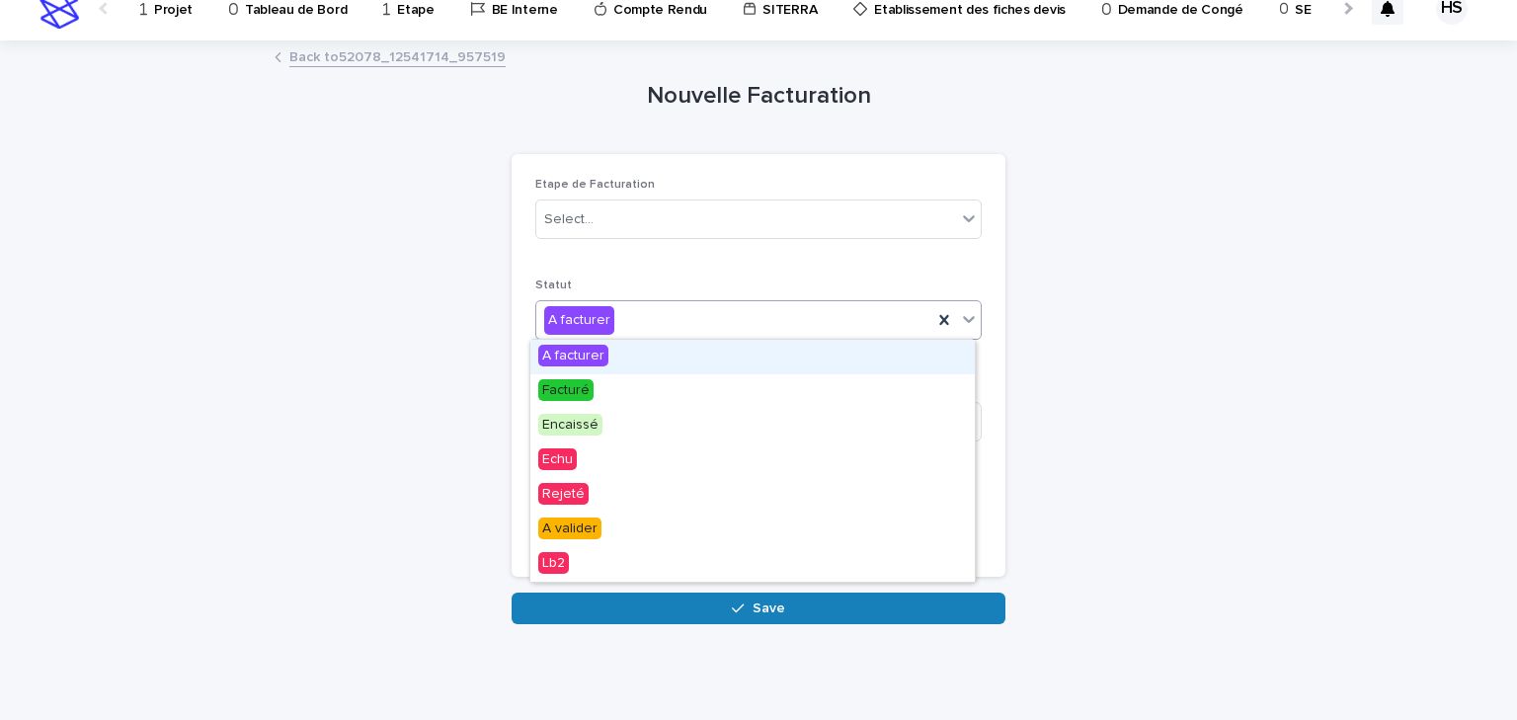
click at [632, 314] on div "A facturer" at bounding box center [734, 320] width 396 height 33
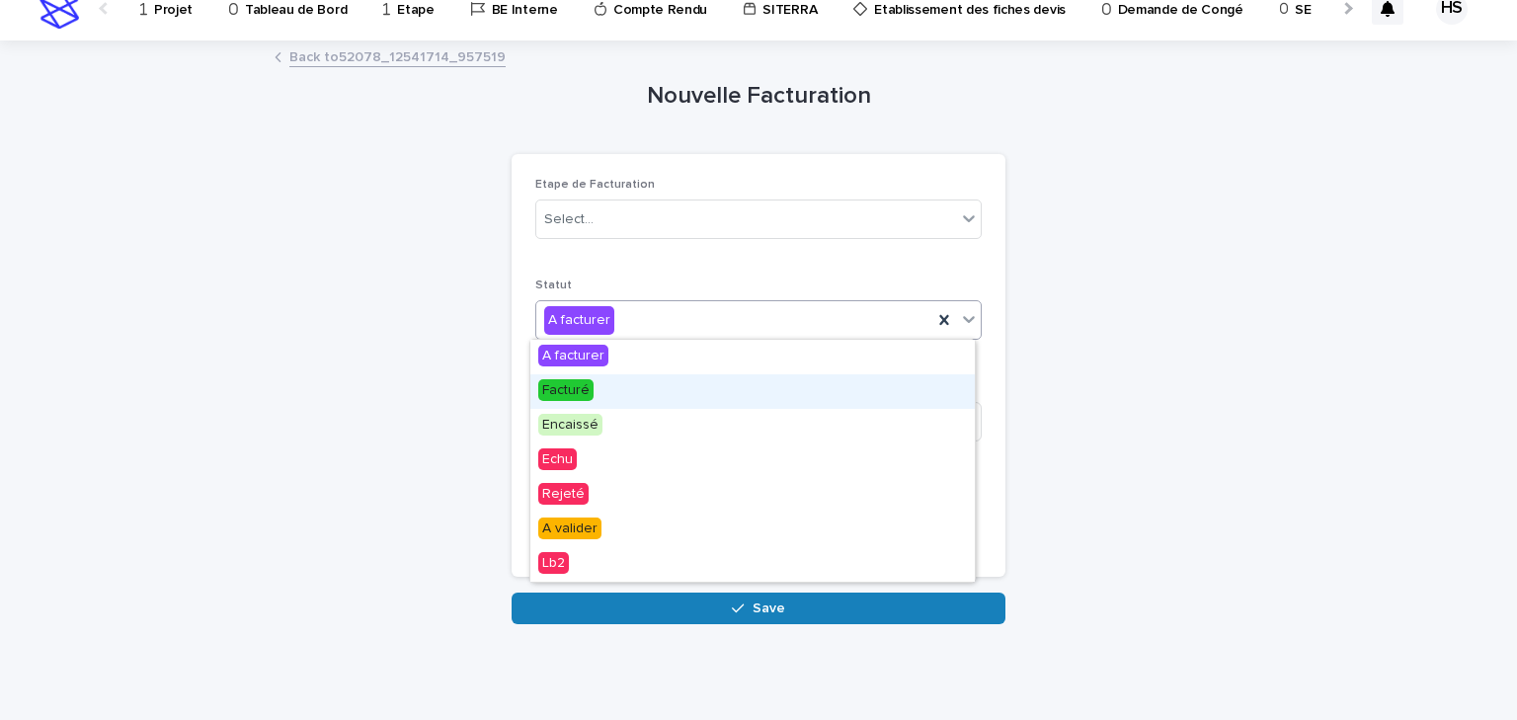
click at [589, 399] on span "Facturé" at bounding box center [565, 390] width 55 height 22
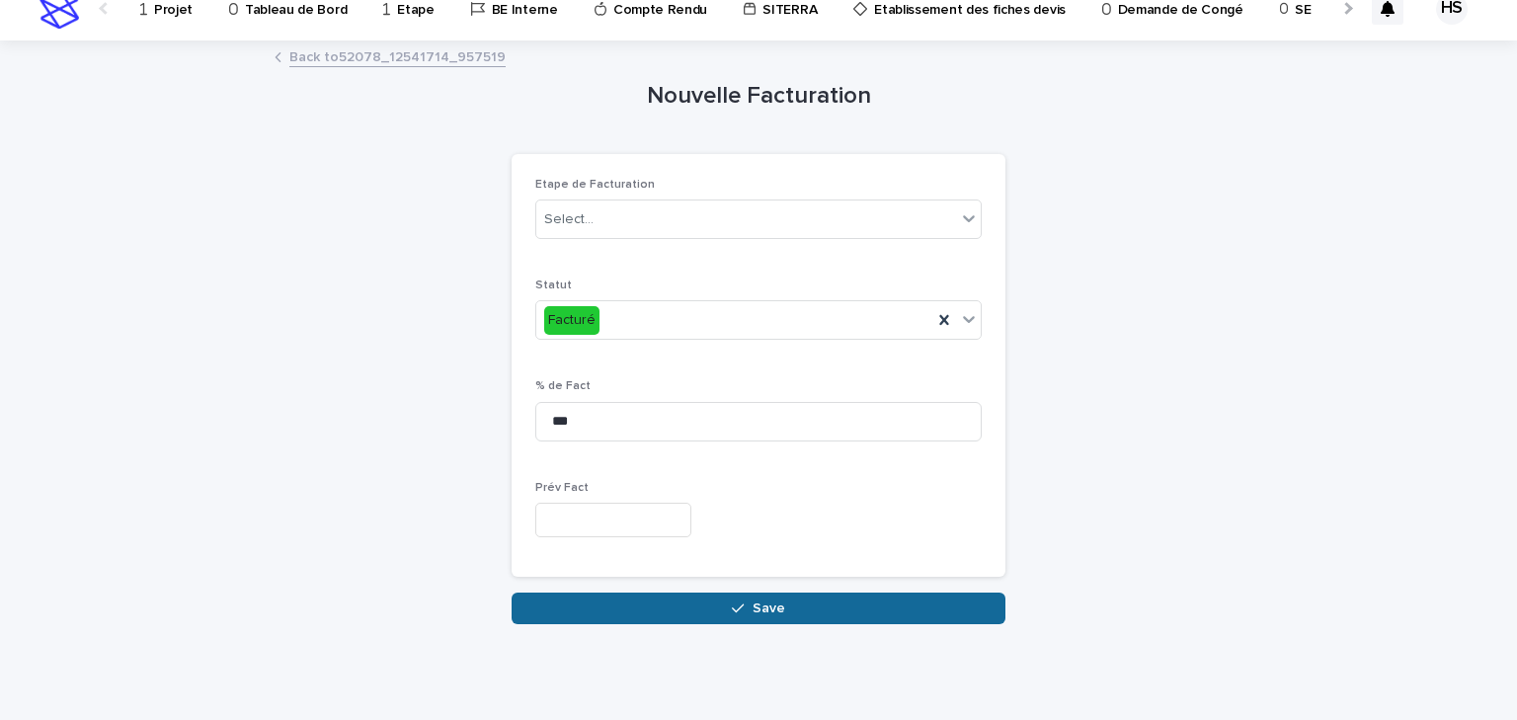
click at [628, 605] on button "Save" at bounding box center [759, 609] width 494 height 32
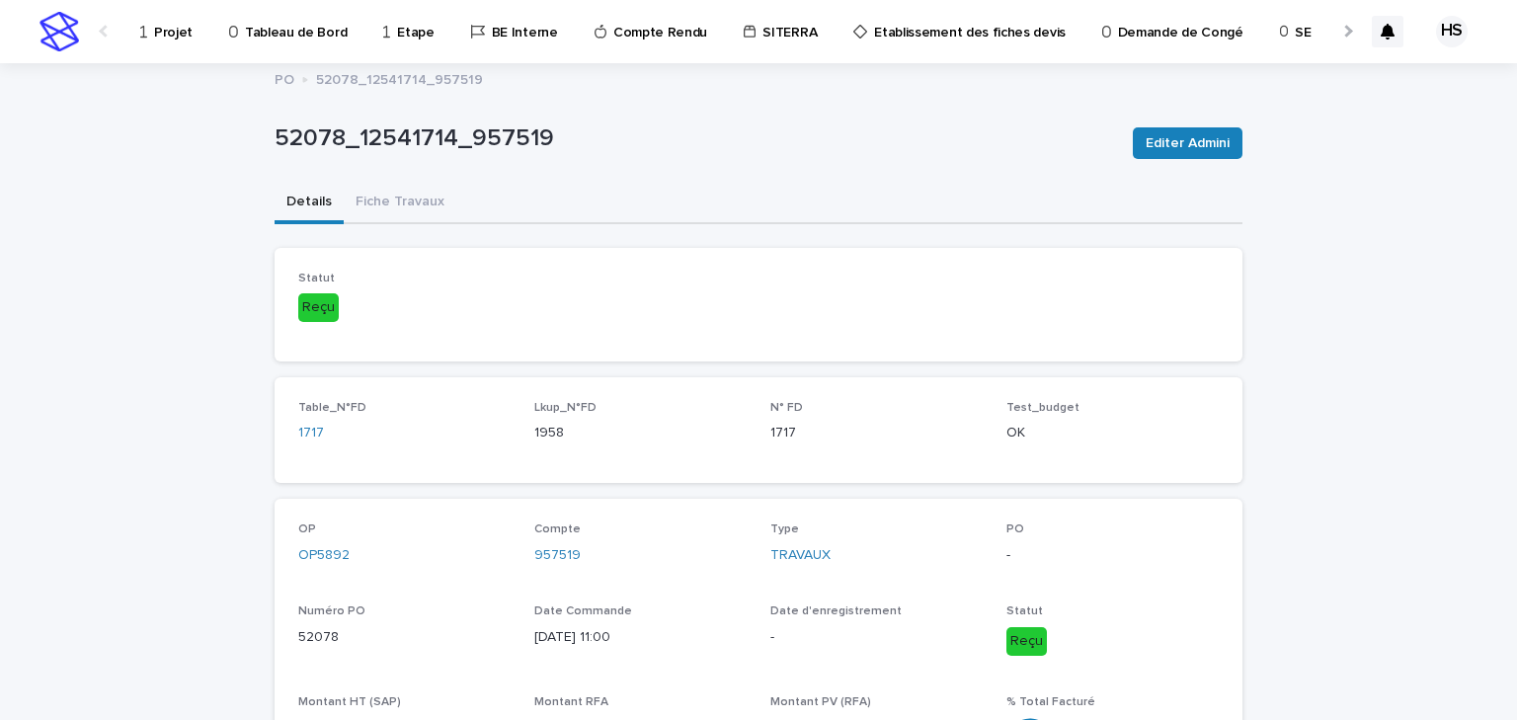
click at [169, 35] on p "Projet" at bounding box center [173, 20] width 39 height 41
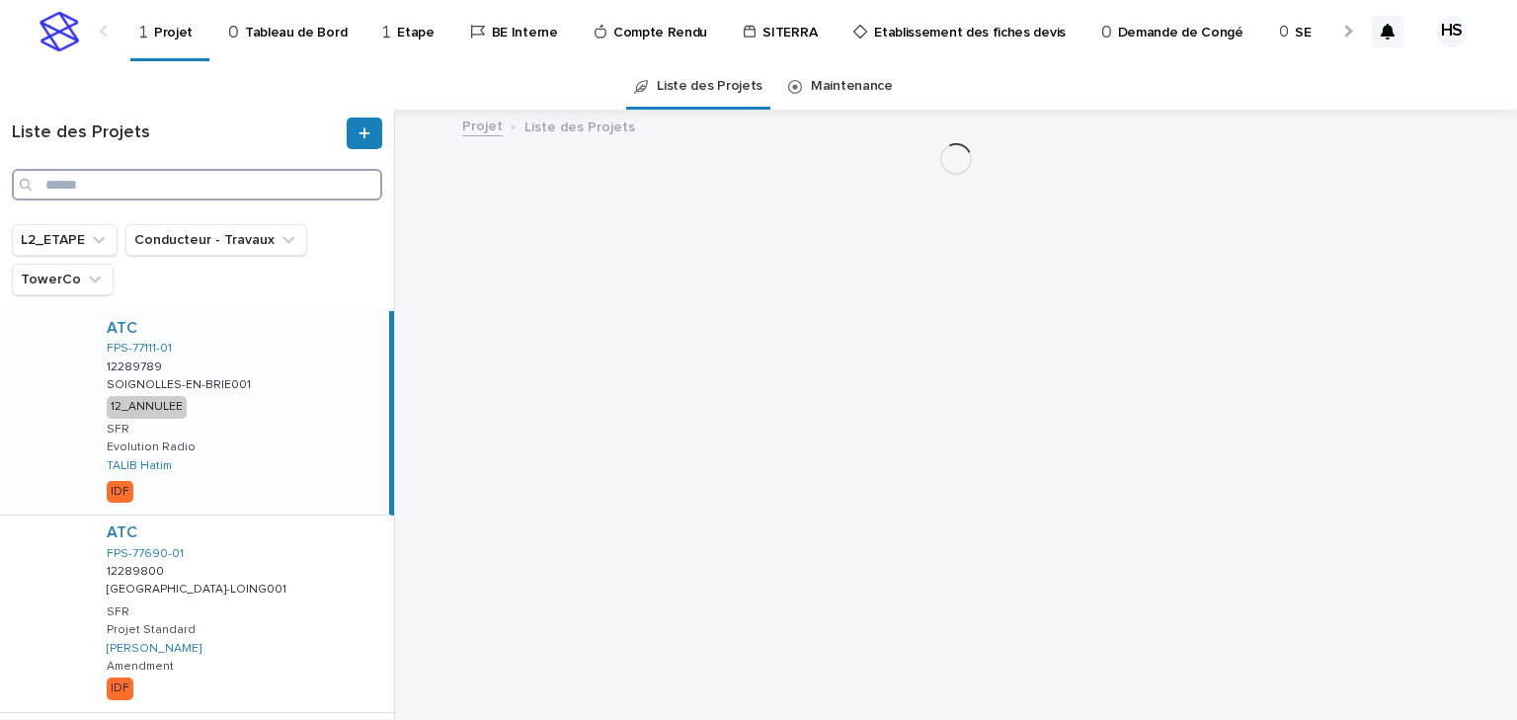
click at [70, 187] on input "Search" at bounding box center [197, 185] width 370 height 32
paste input "********"
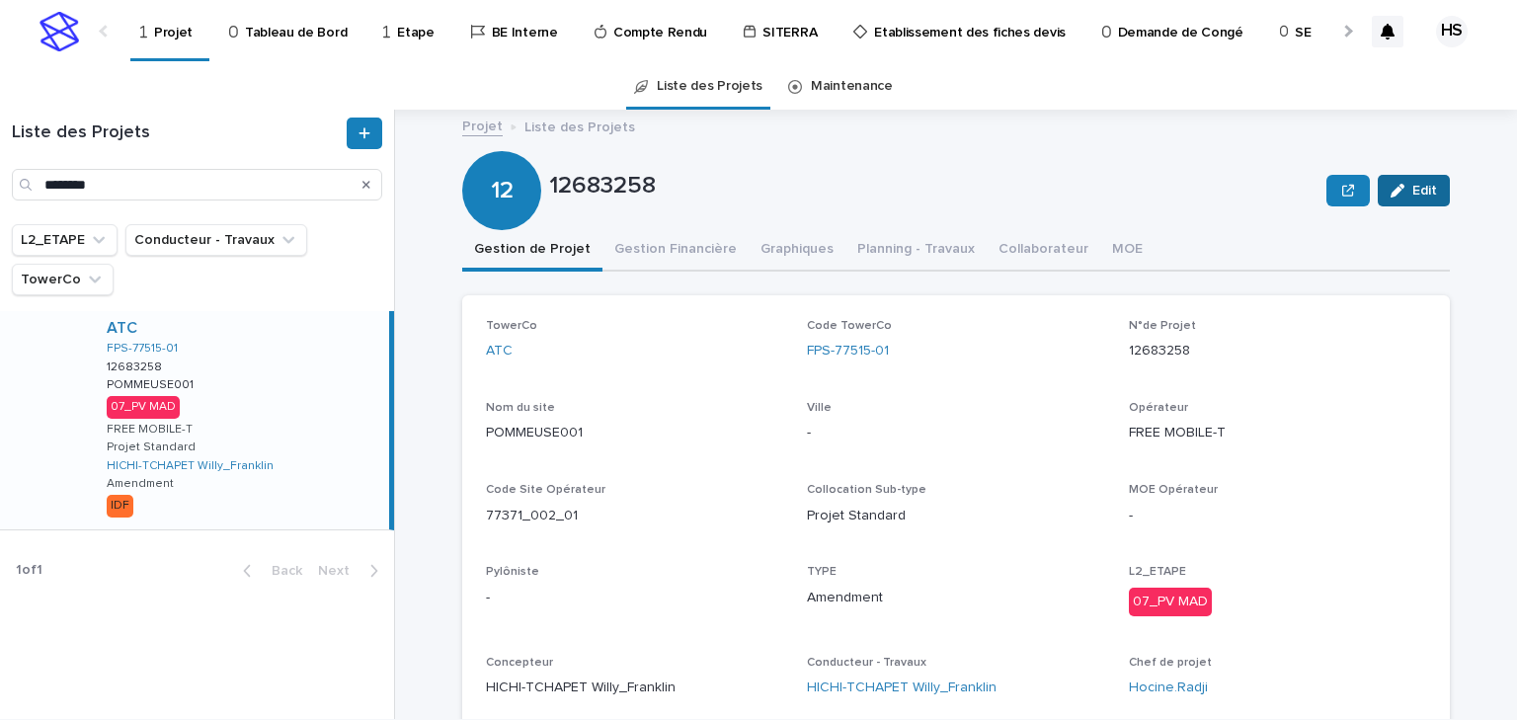
click at [1213, 194] on div "button" at bounding box center [1402, 191] width 22 height 14
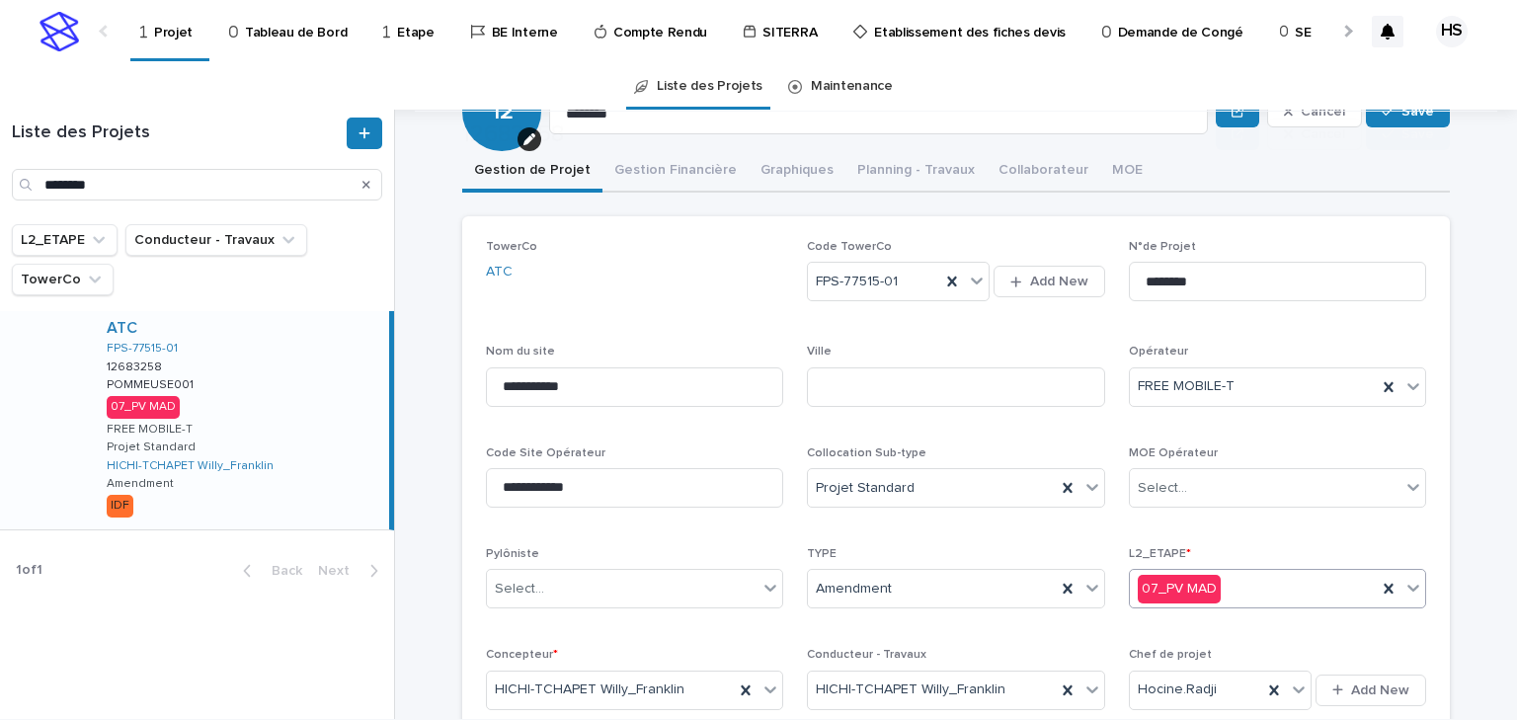
scroll to position [158, 0]
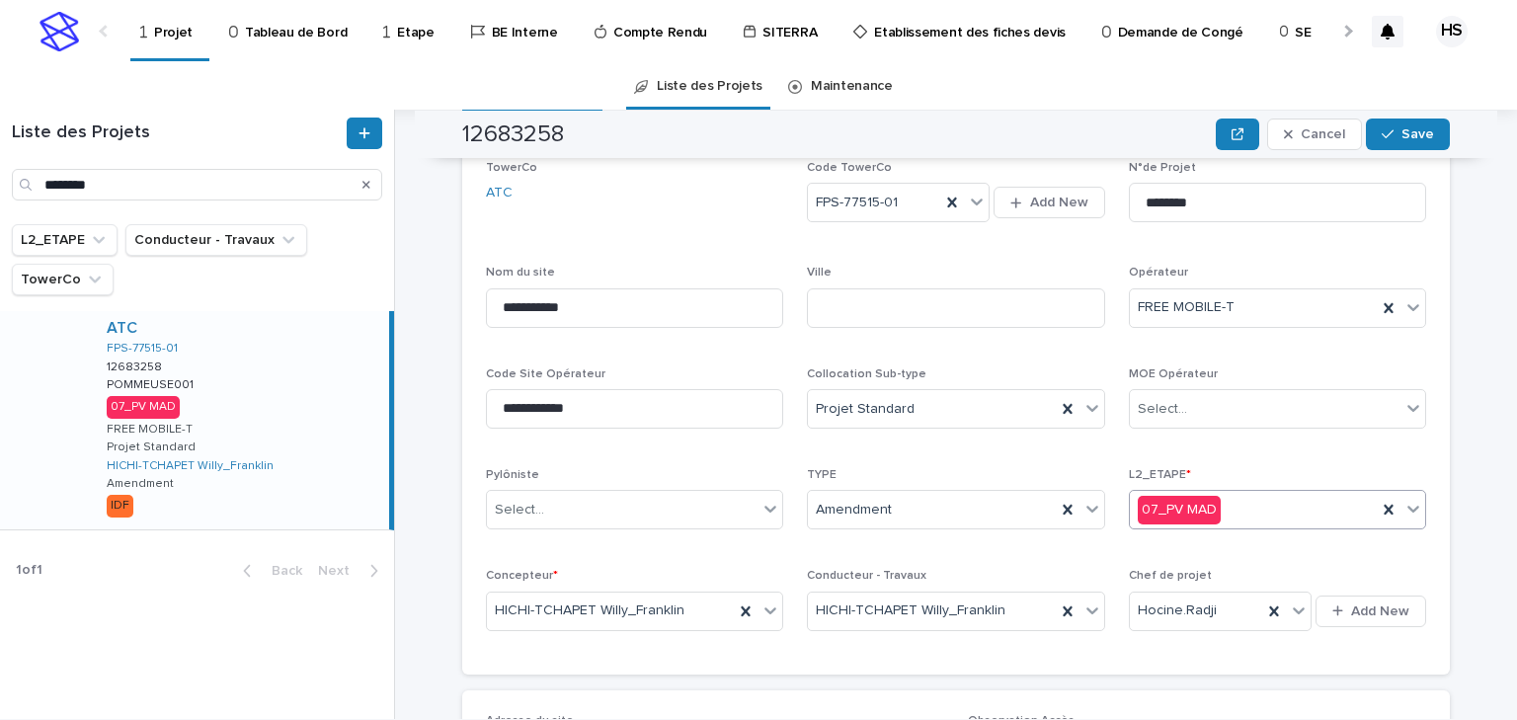
click at [1213, 510] on div "07_PV MAD" at bounding box center [1253, 510] width 247 height 33
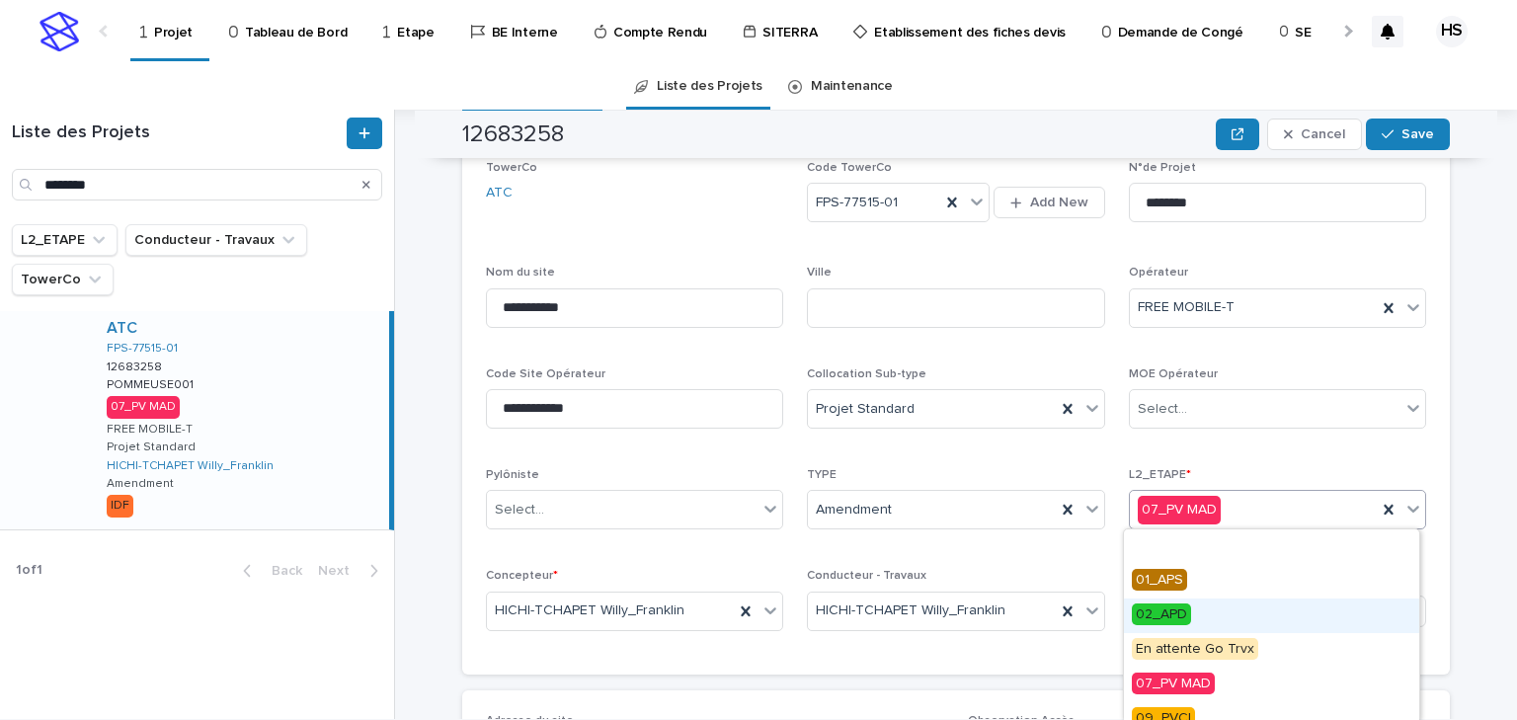
scroll to position [79, 0]
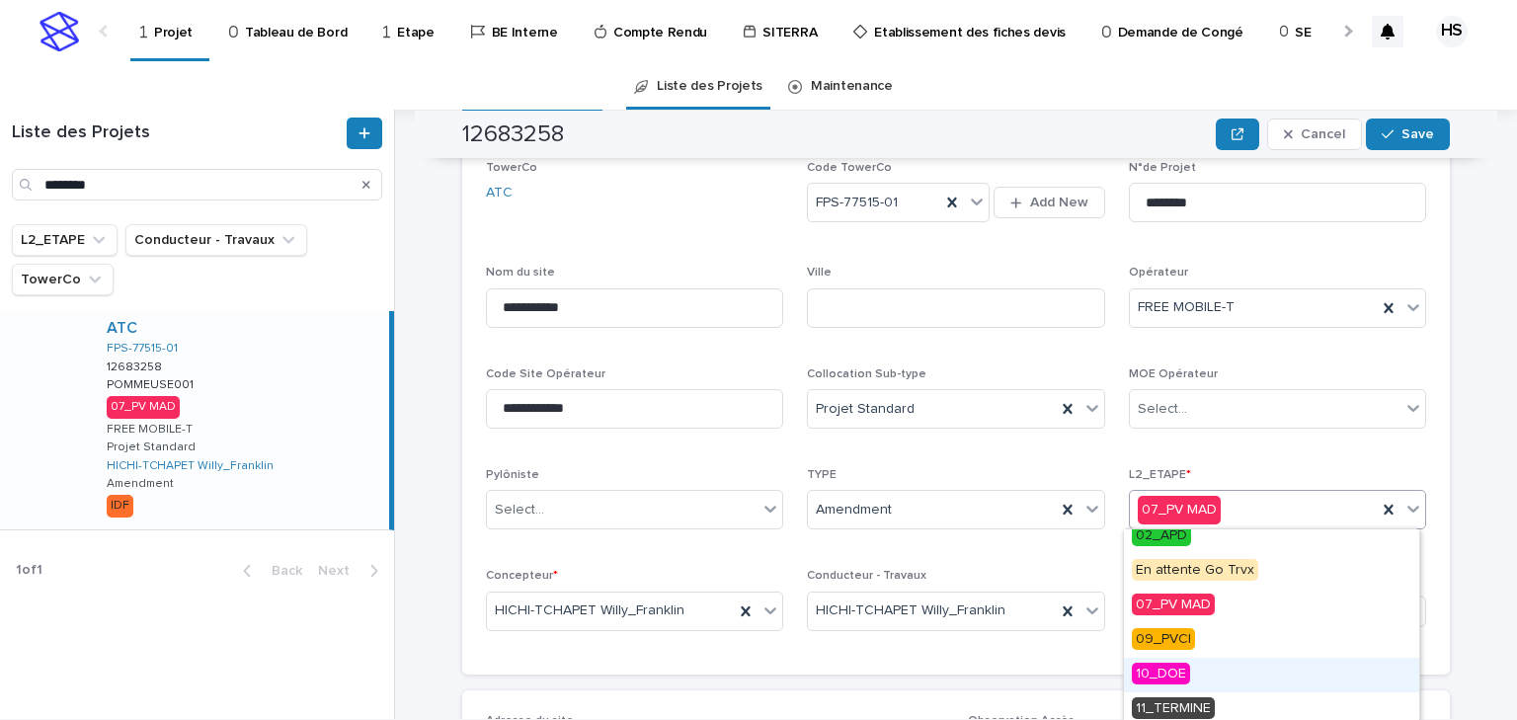
click at [1199, 624] on div "10_DOE" at bounding box center [1271, 675] width 295 height 35
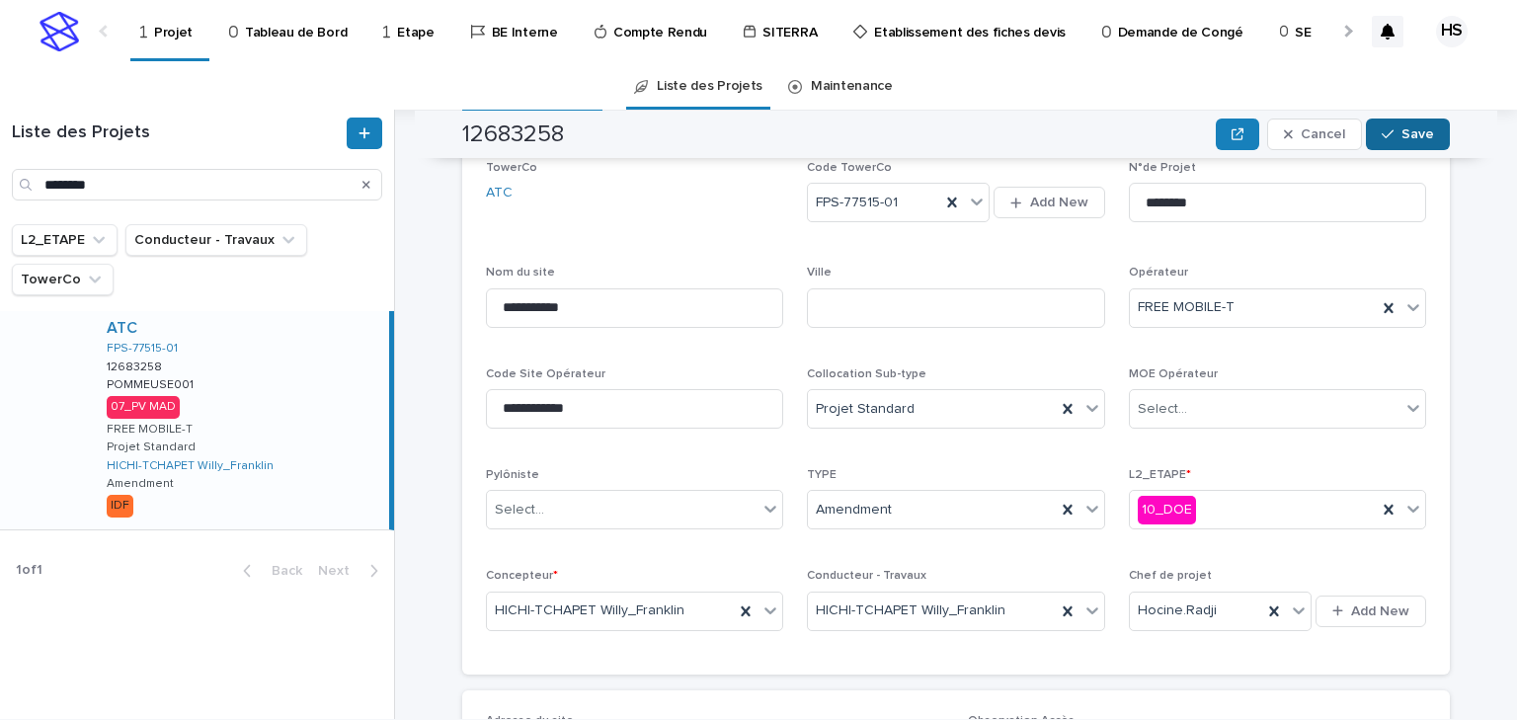
click at [1213, 140] on span "Save" at bounding box center [1418, 134] width 33 height 14
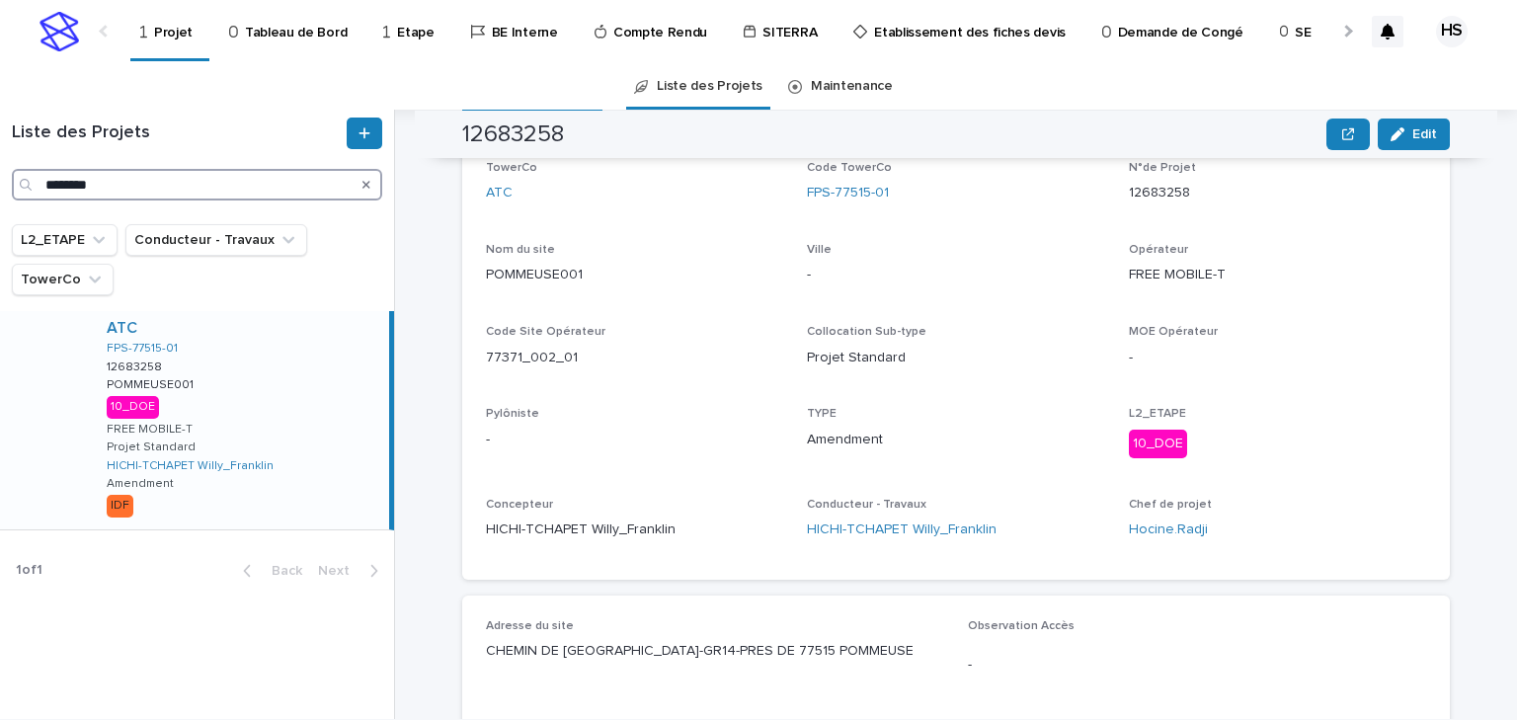
drag, startPoint x: 141, startPoint y: 192, endPoint x: -32, endPoint y: 182, distance: 173.1
click at [0, 182] on html "Projet Tableau de Bord Etape BE Interne Compte Rendu SITERRA Etablissement des …" at bounding box center [758, 360] width 1517 height 720
paste input "Search"
type input "********"
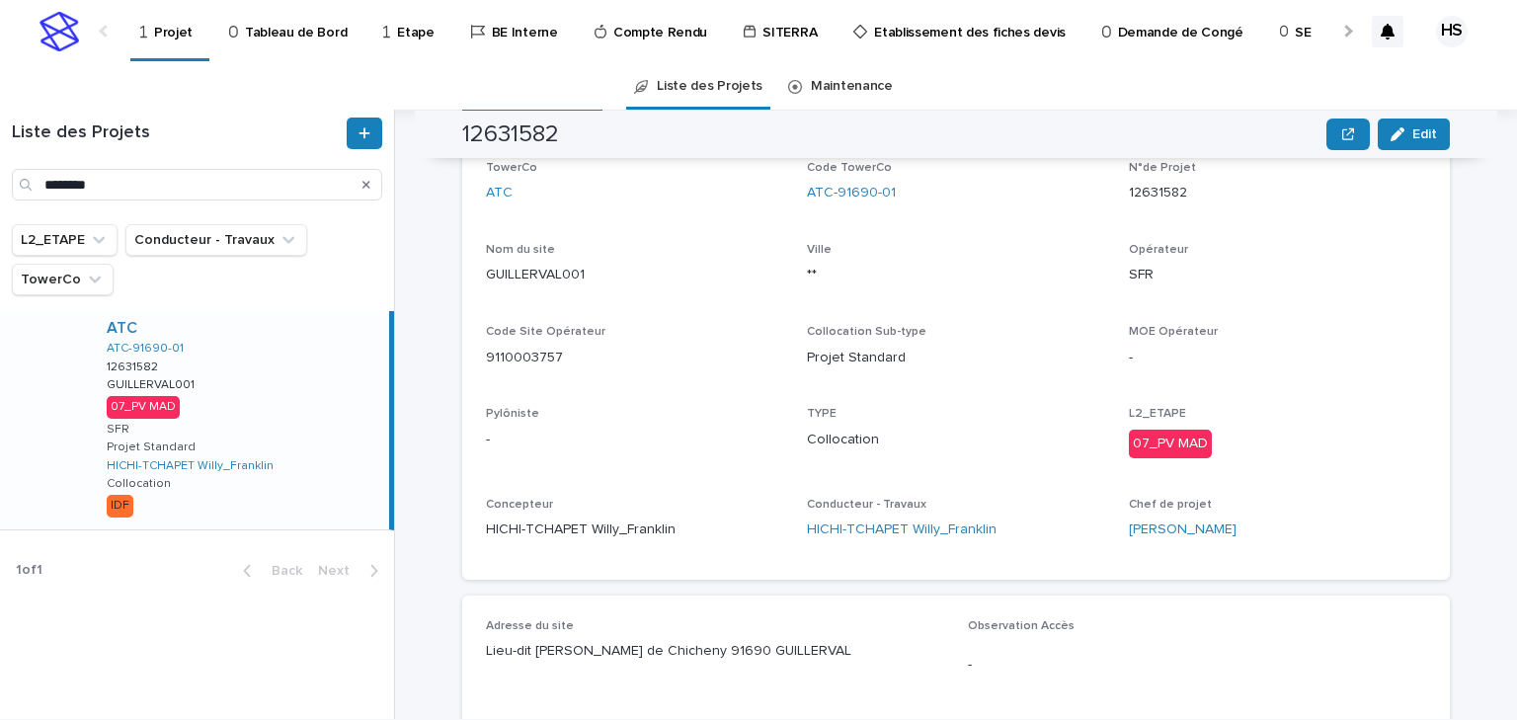
click at [216, 395] on div "ATC ATC-91690-01 12631582 12631582 GUILLERVAL001 GUILLERVAL001 07_PV MAD SFR Pr…" at bounding box center [240, 420] width 298 height 218
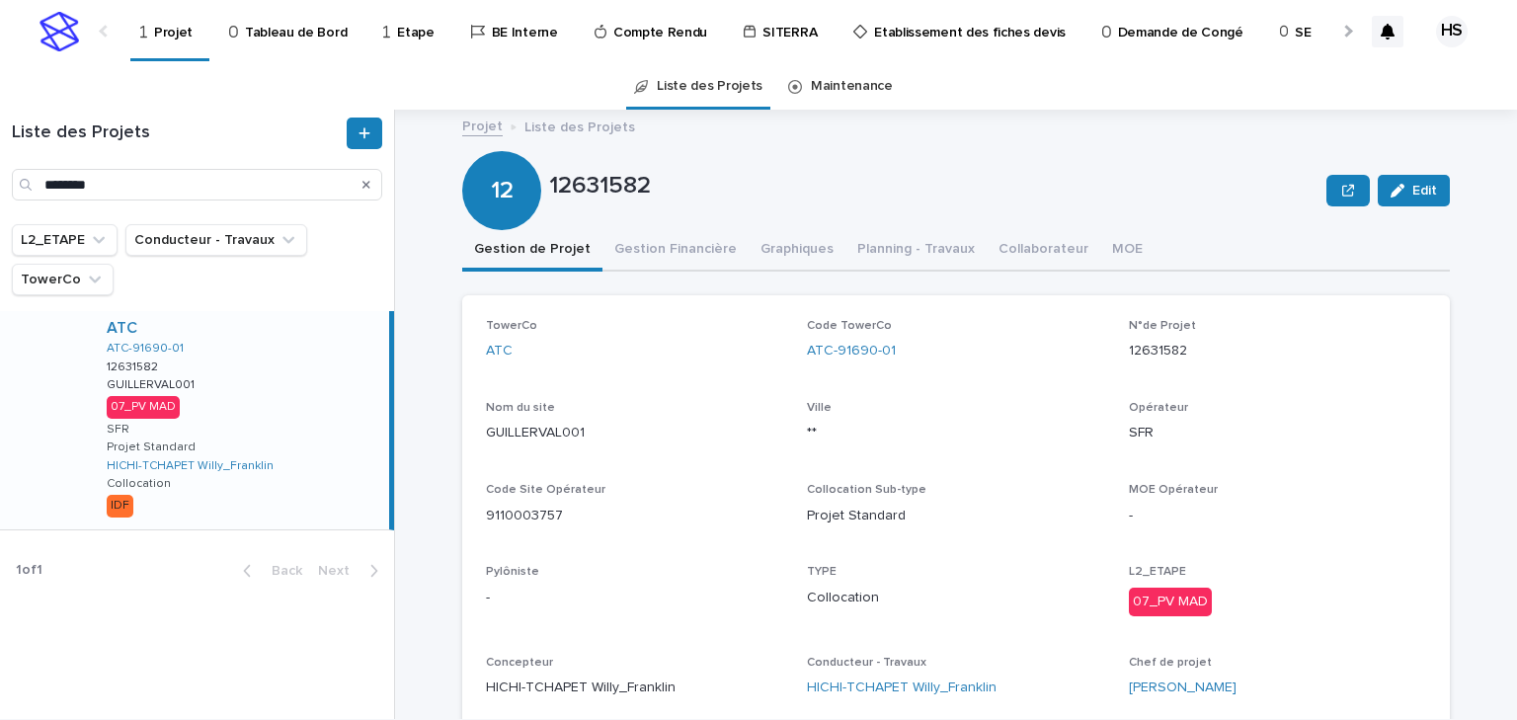
click at [253, 375] on div "ATC ATC-91690-01 12631582 12631582 GUILLERVAL001 GUILLERVAL001 07_PV MAD SFR Pr…" at bounding box center [240, 420] width 298 height 218
click at [707, 260] on button "Gestion Financière" at bounding box center [676, 250] width 146 height 41
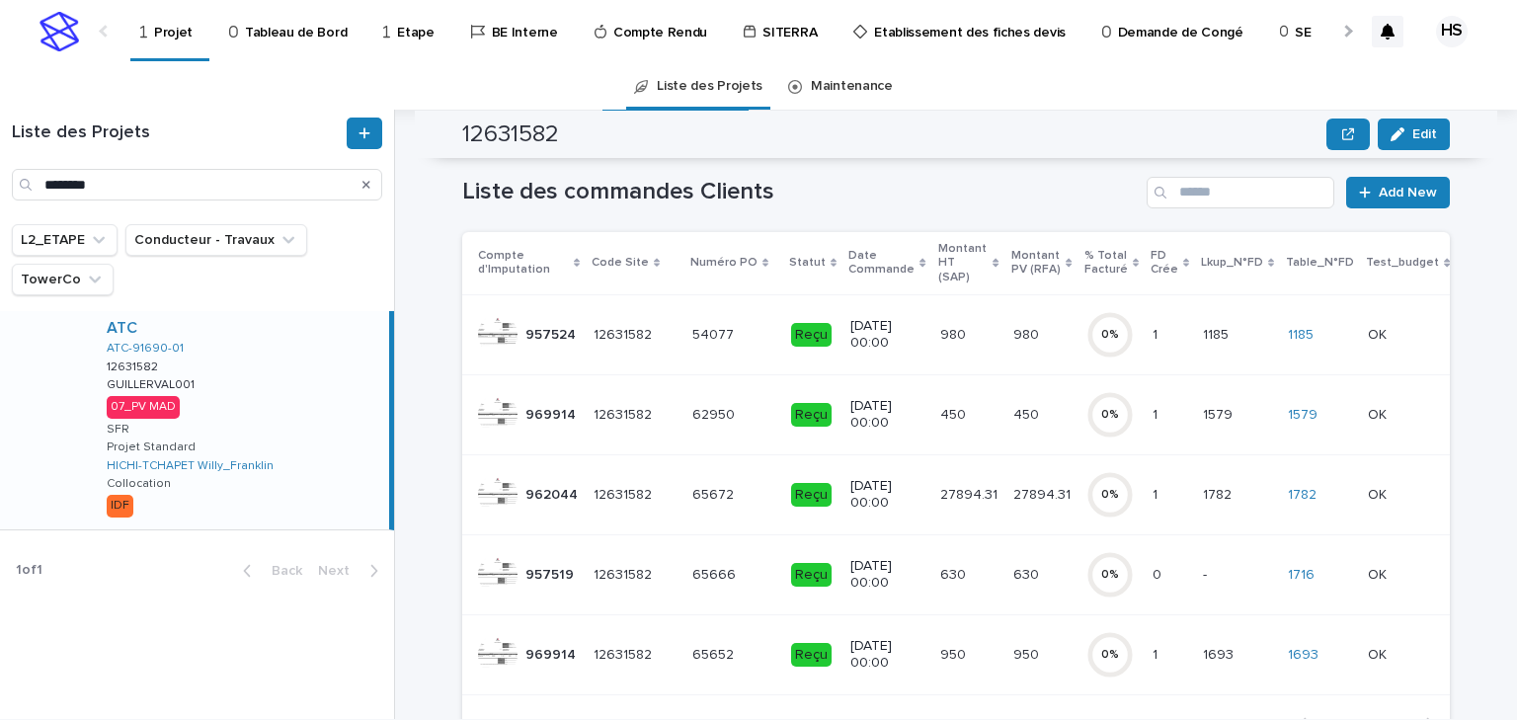
scroll to position [237, 0]
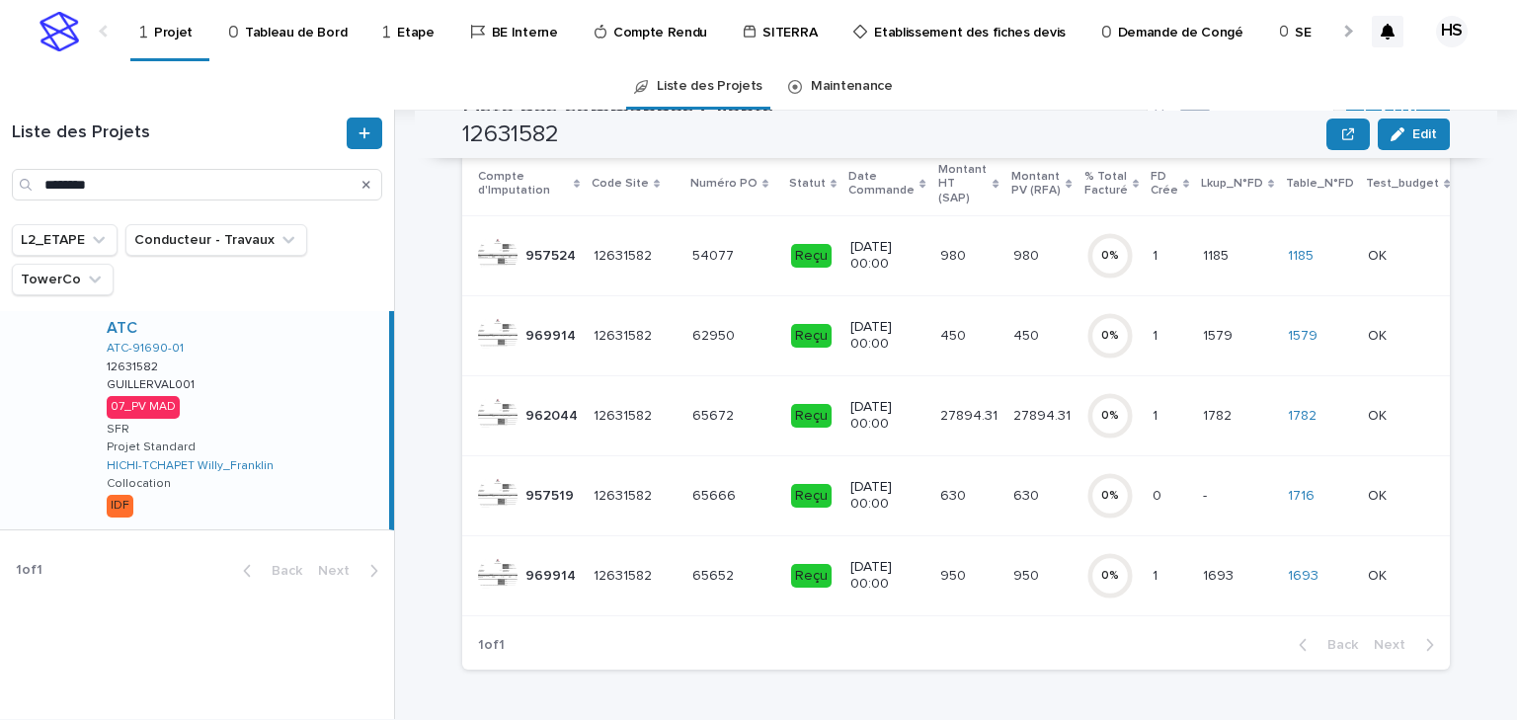
click at [1006, 478] on td "630 630" at bounding box center [1042, 495] width 73 height 80
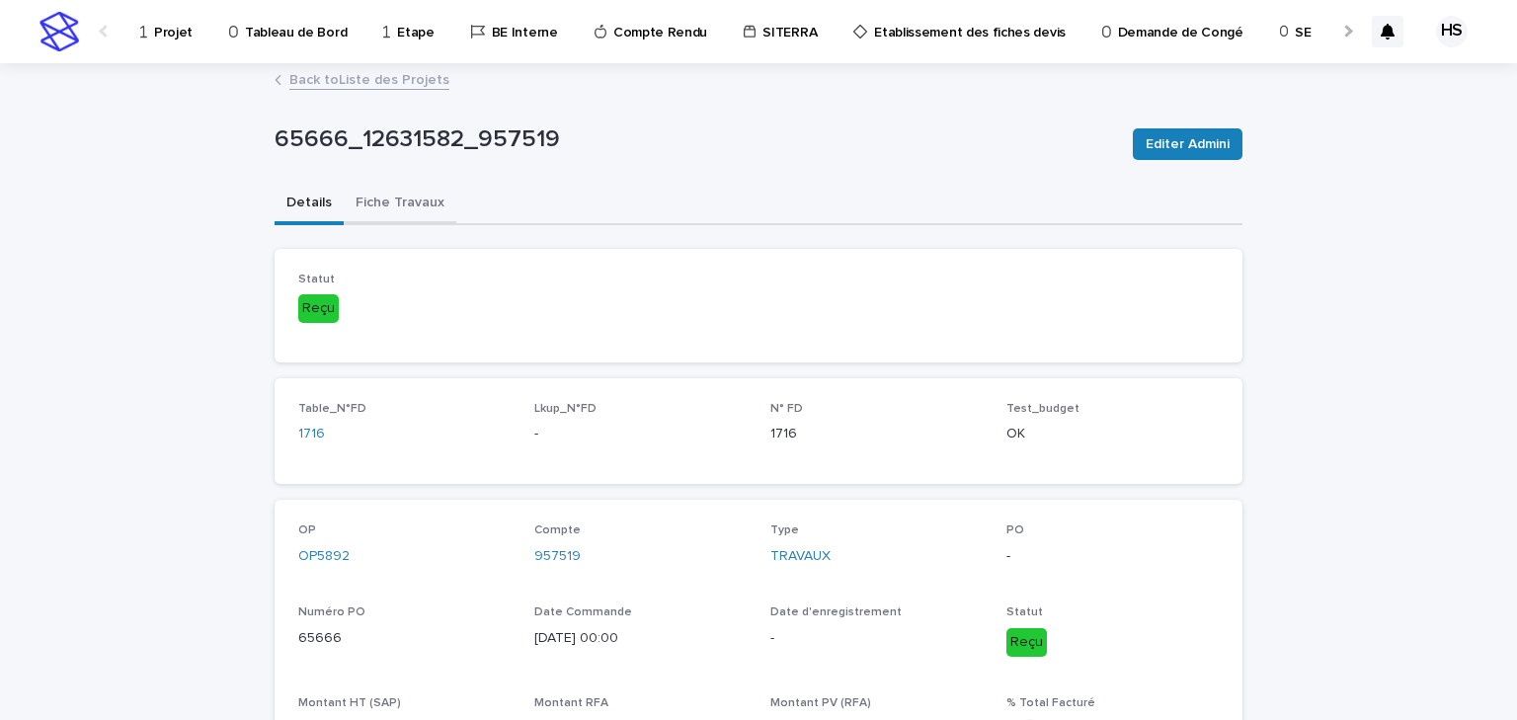
click at [374, 196] on button "Fiche Travaux" at bounding box center [400, 204] width 113 height 41
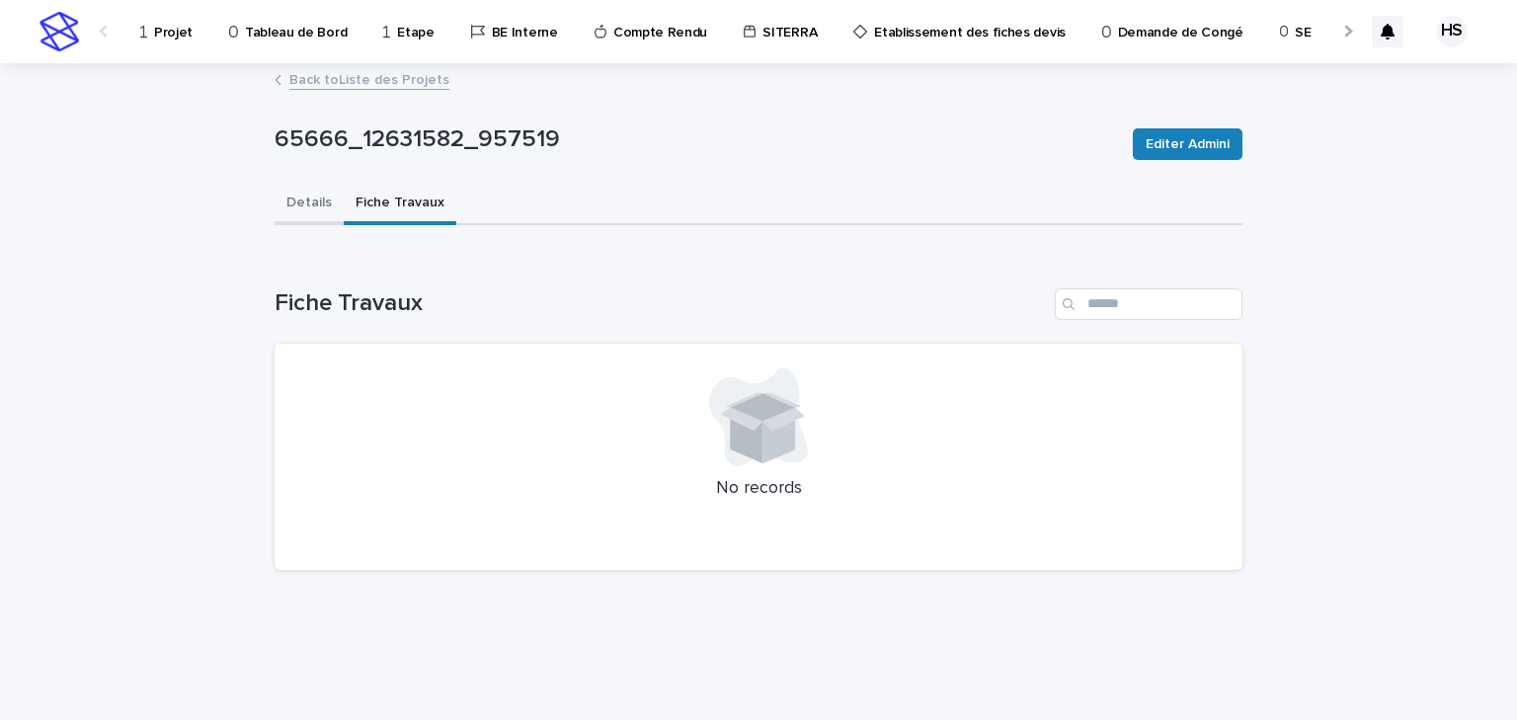
click at [327, 215] on button "Details" at bounding box center [309, 204] width 69 height 41
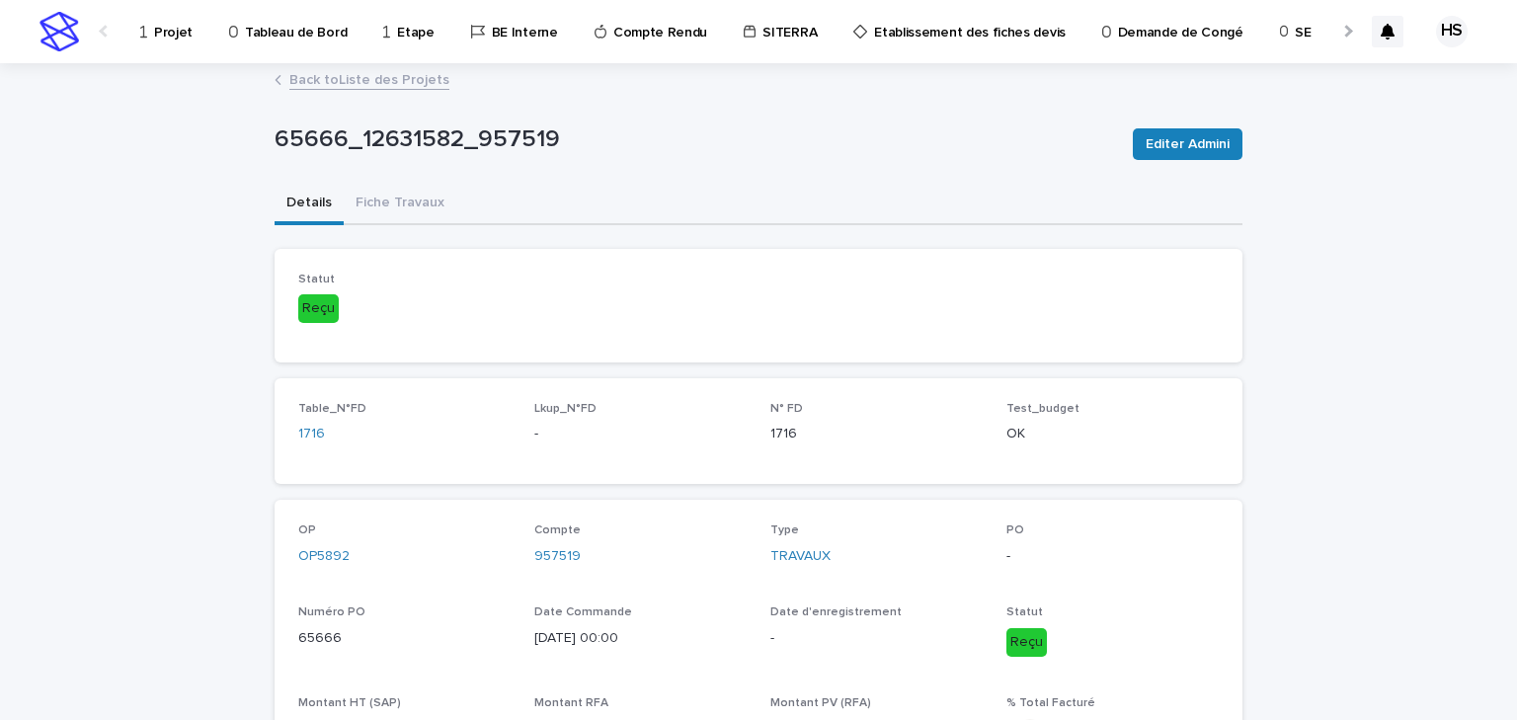
click at [388, 87] on link "Back to Liste des Projets" at bounding box center [369, 78] width 160 height 23
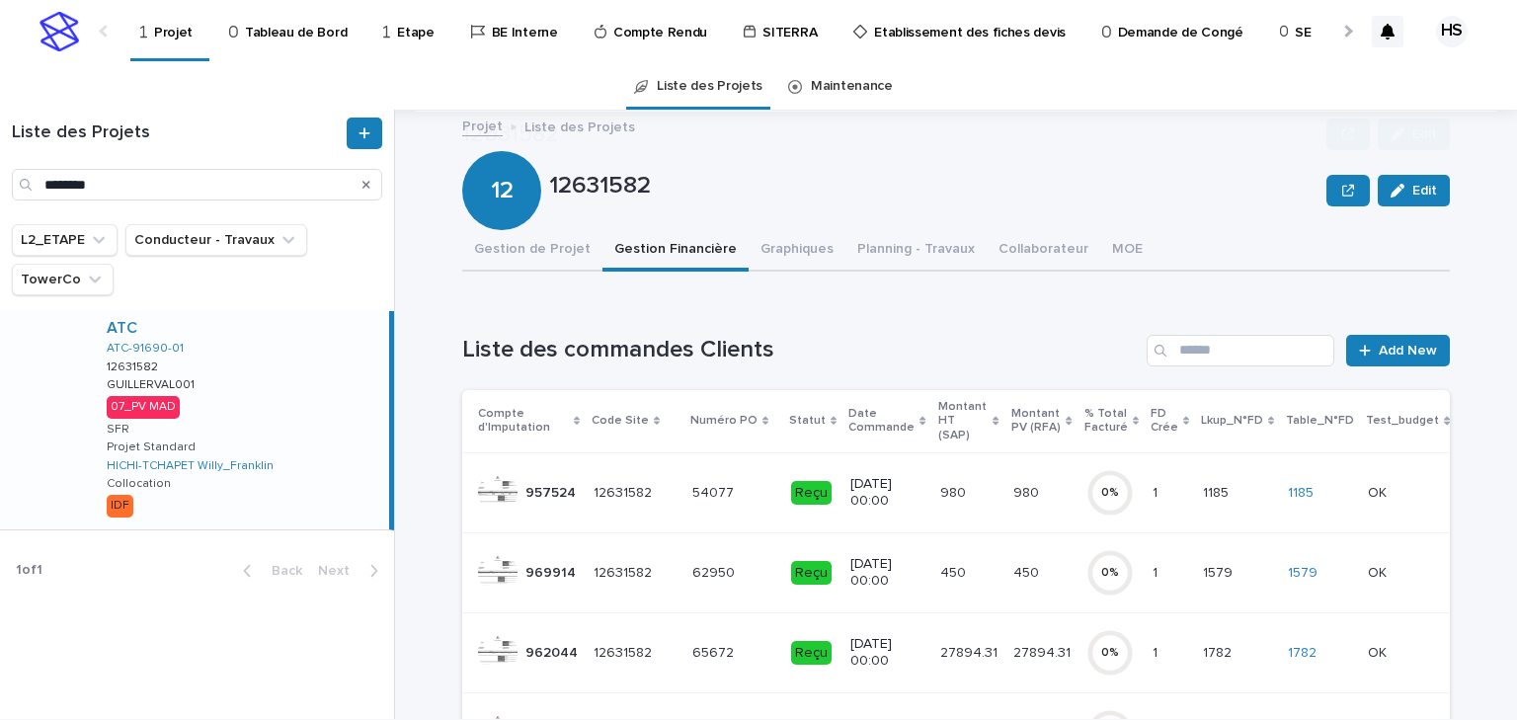
scroll to position [158, 0]
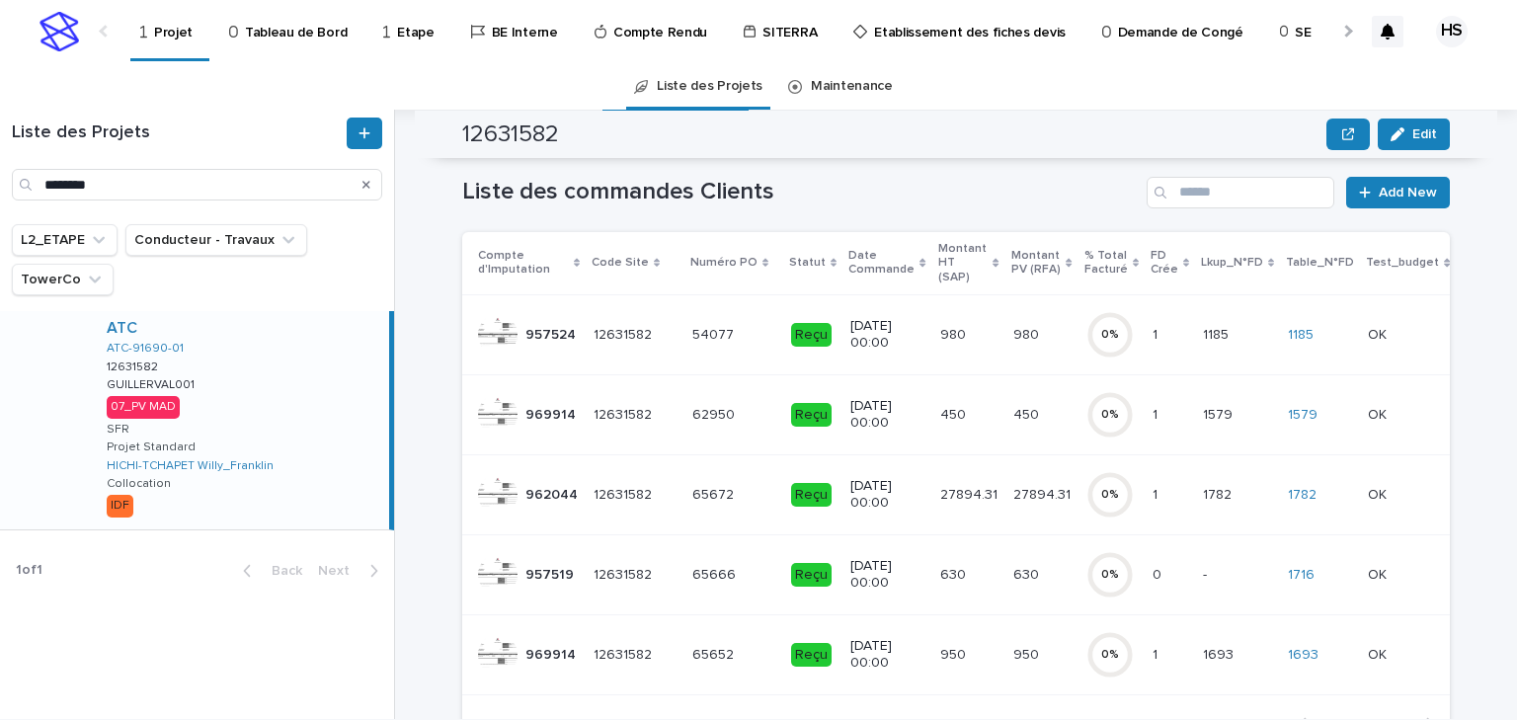
click at [972, 567] on p at bounding box center [968, 575] width 57 height 17
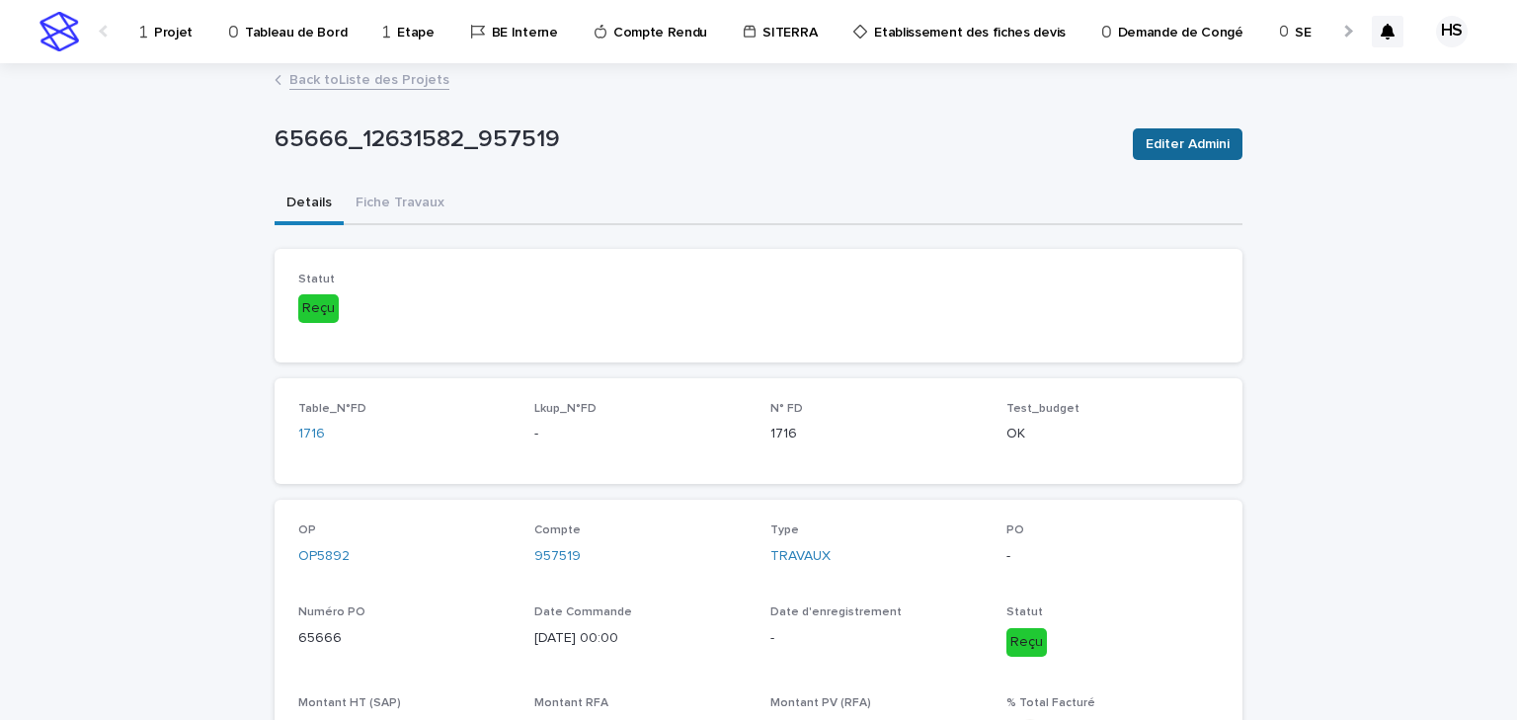
click at [1166, 138] on span "Editer Admini" at bounding box center [1188, 144] width 84 height 20
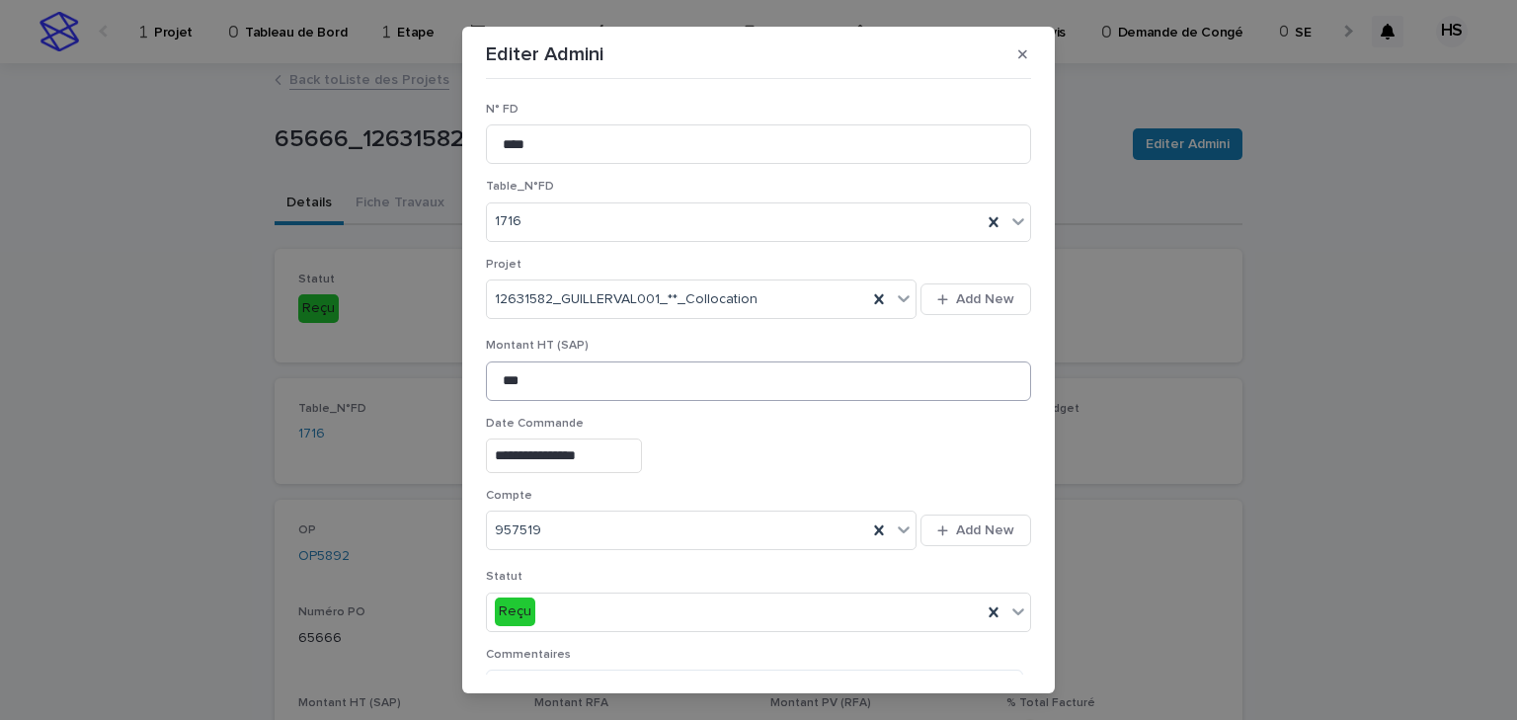
scroll to position [158, 0]
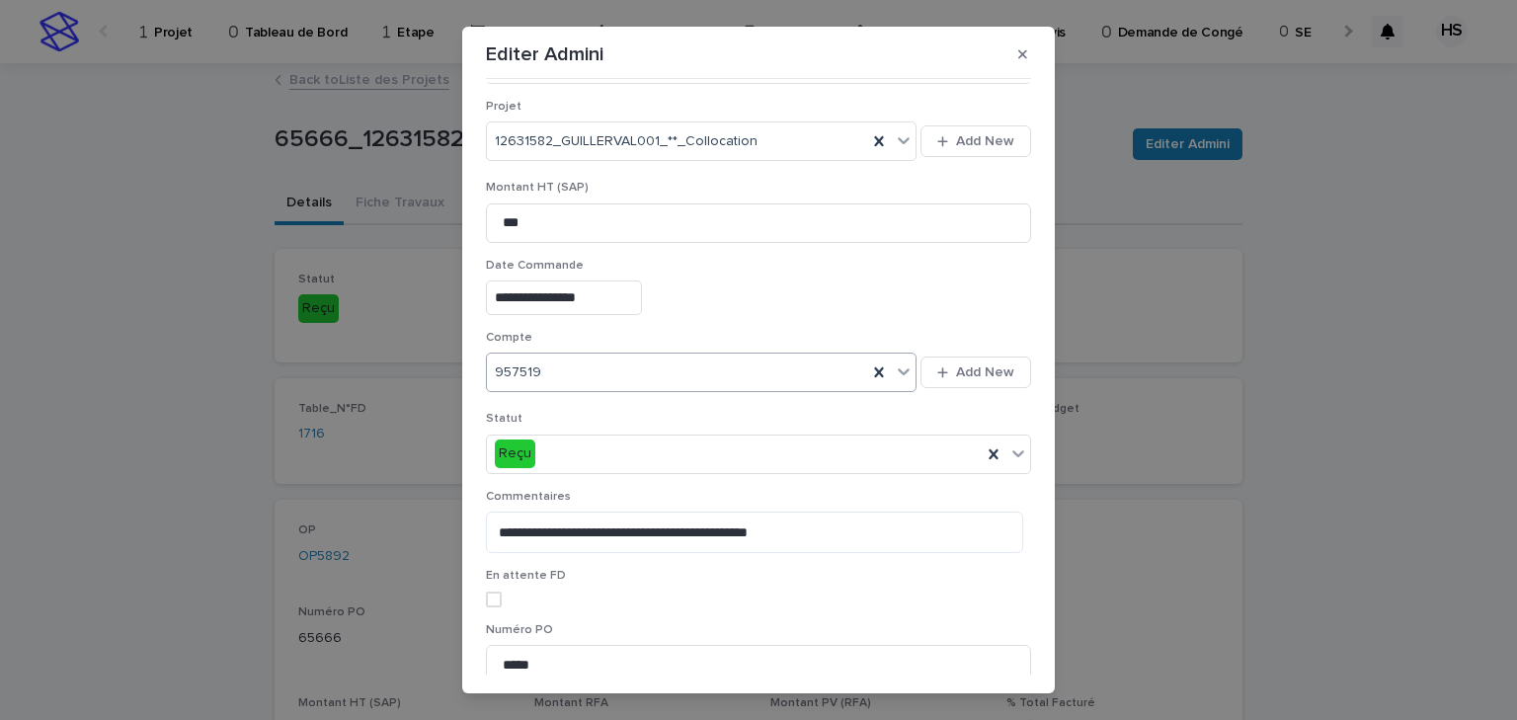
click at [570, 366] on div "957519" at bounding box center [677, 373] width 380 height 33
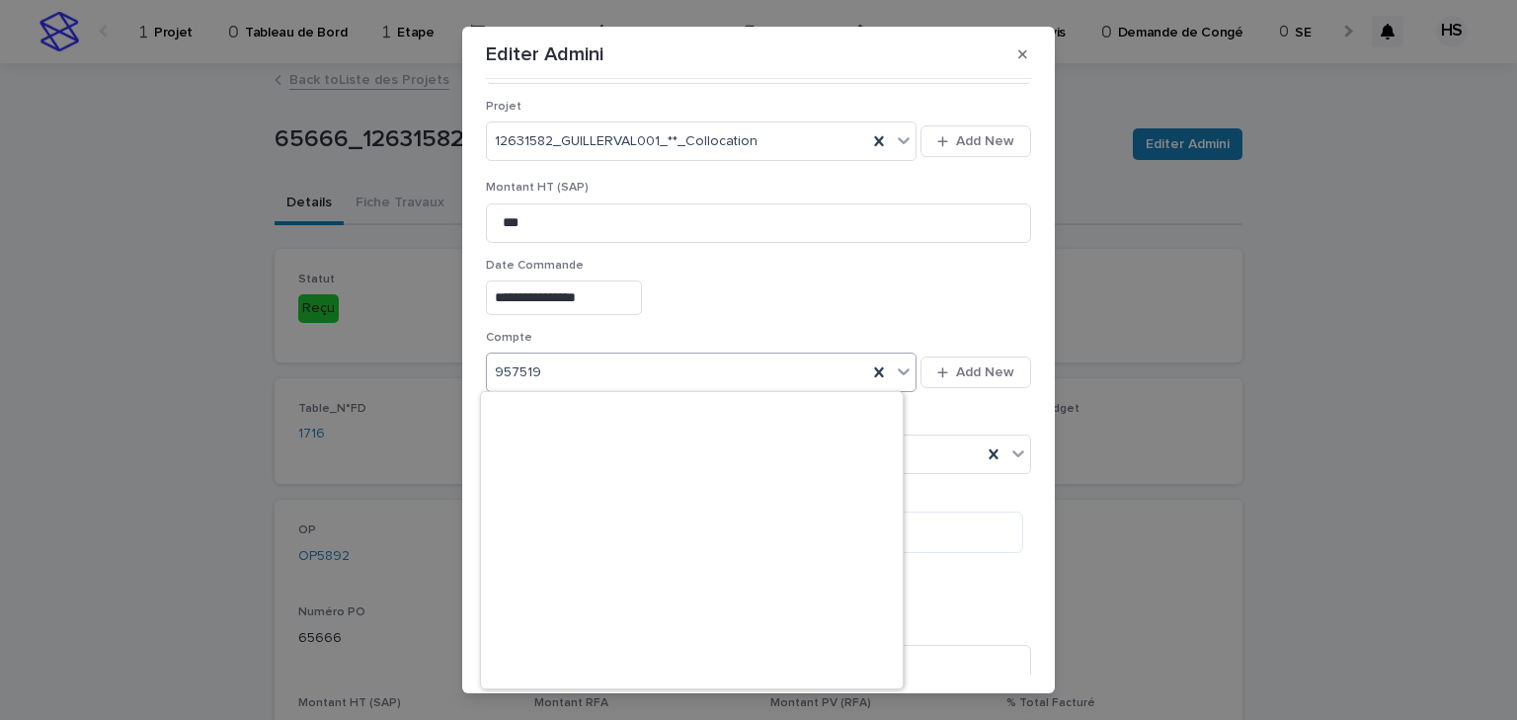
scroll to position [553, 0]
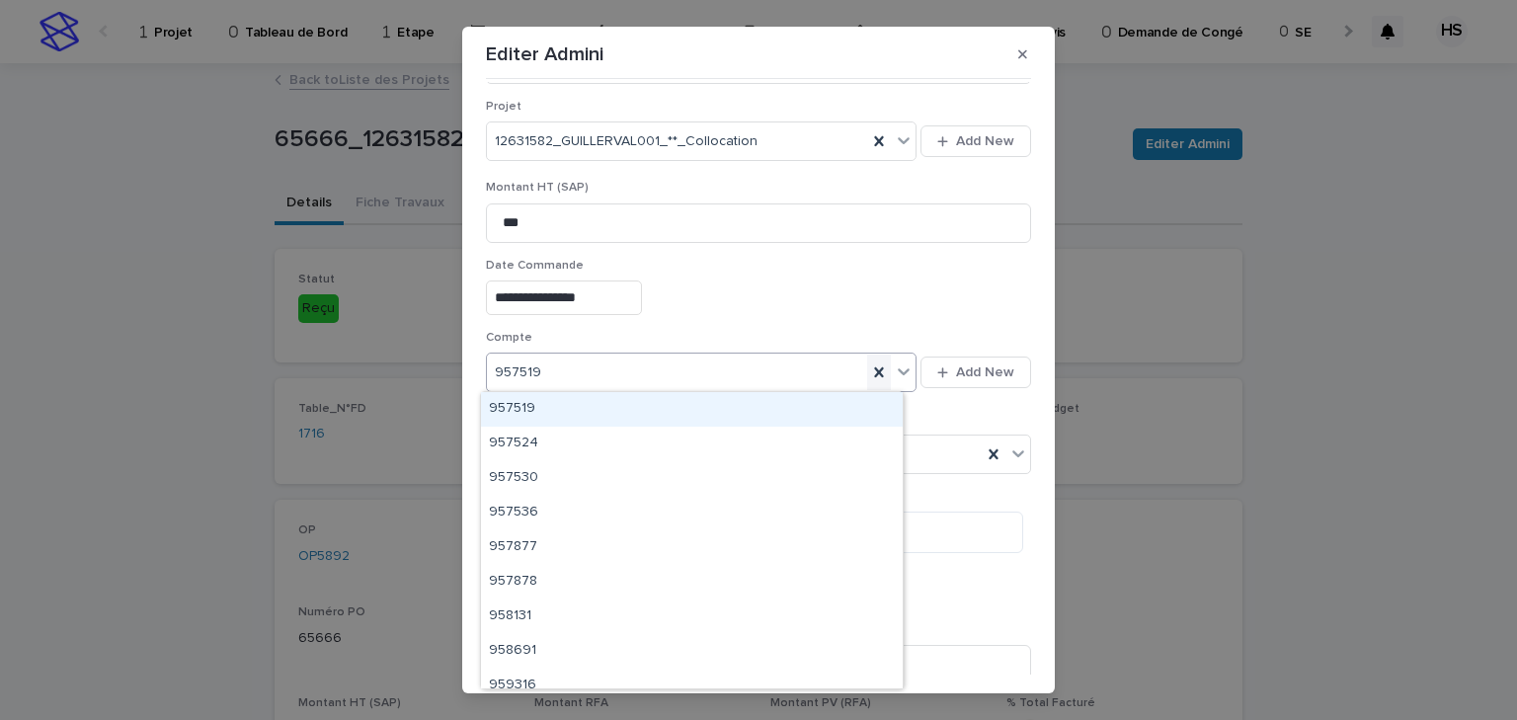
click at [869, 368] on icon at bounding box center [879, 373] width 20 height 20
type input "****"
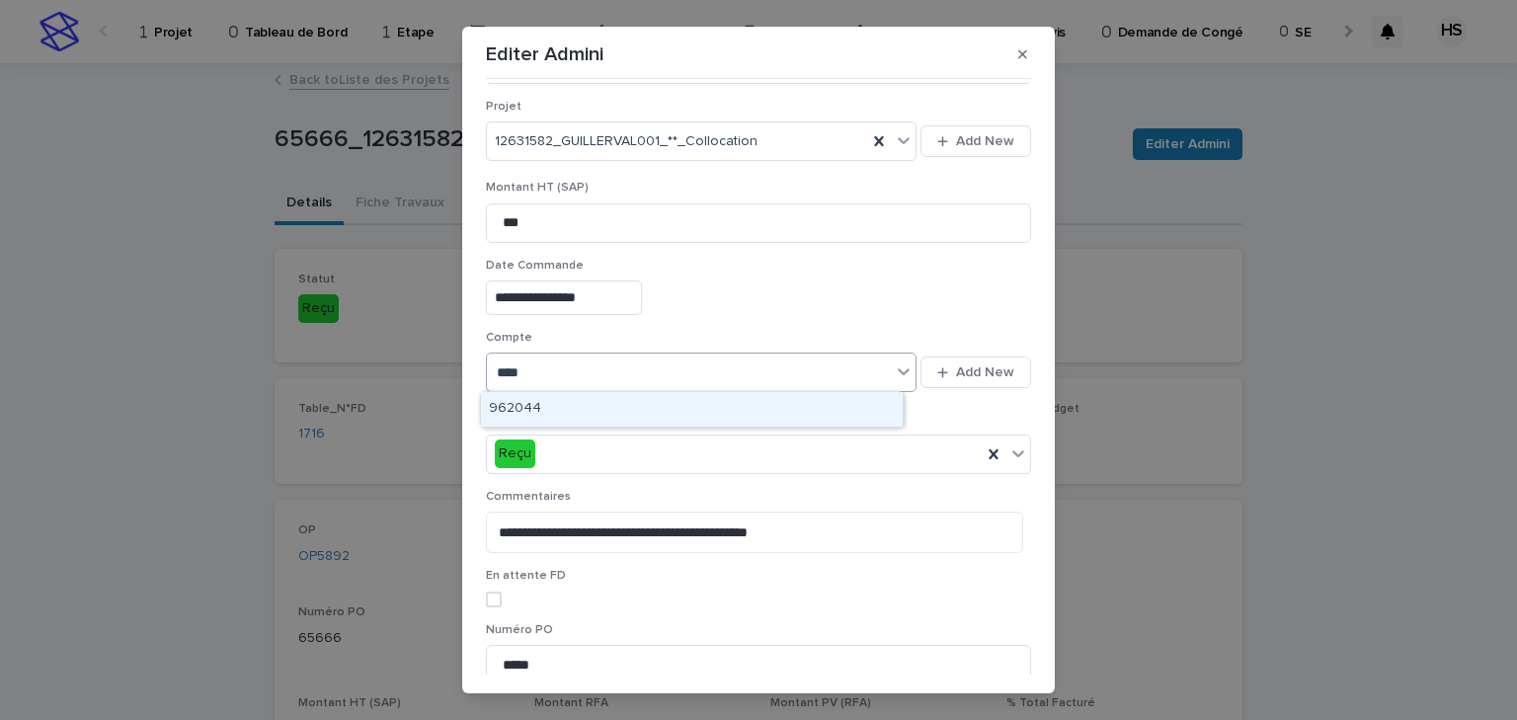
click at [791, 403] on div "962044" at bounding box center [692, 409] width 422 height 35
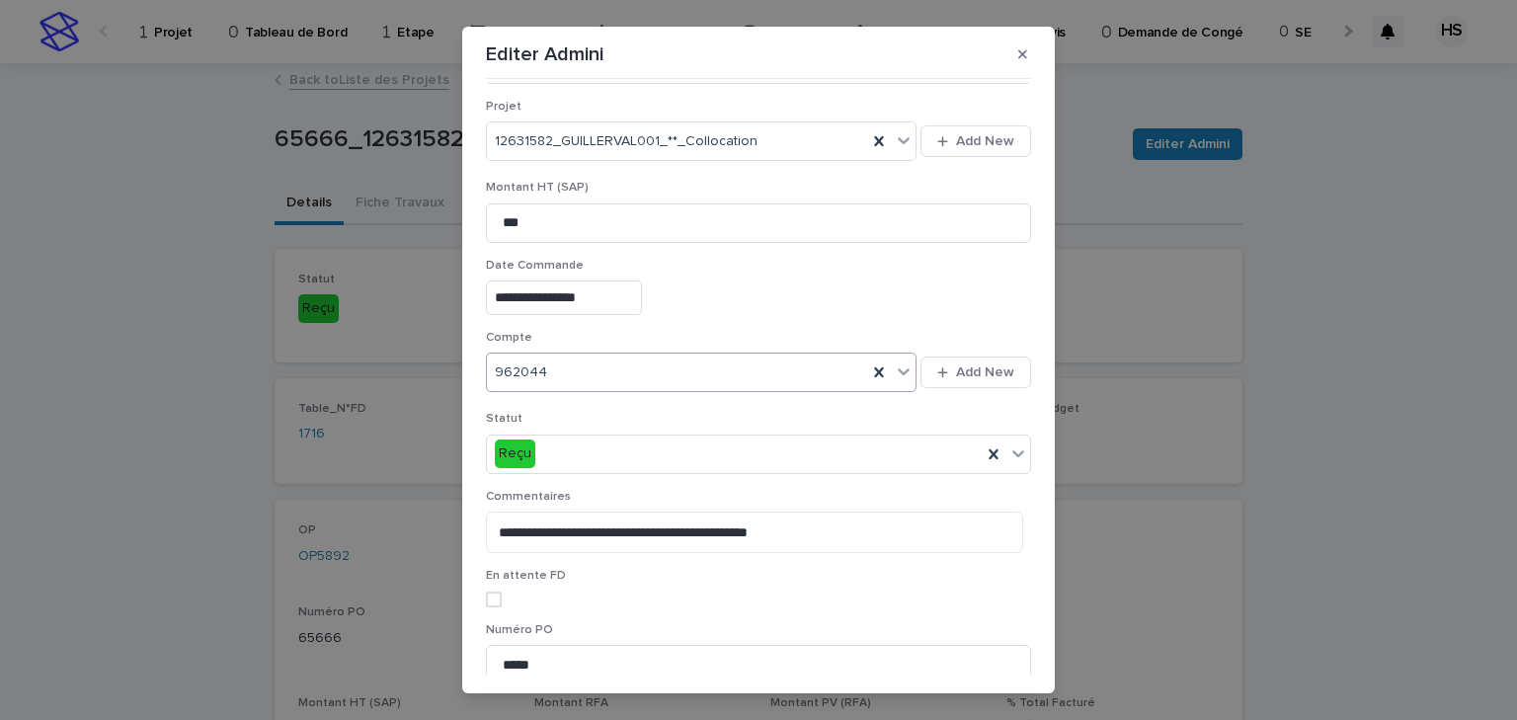
scroll to position [327, 0]
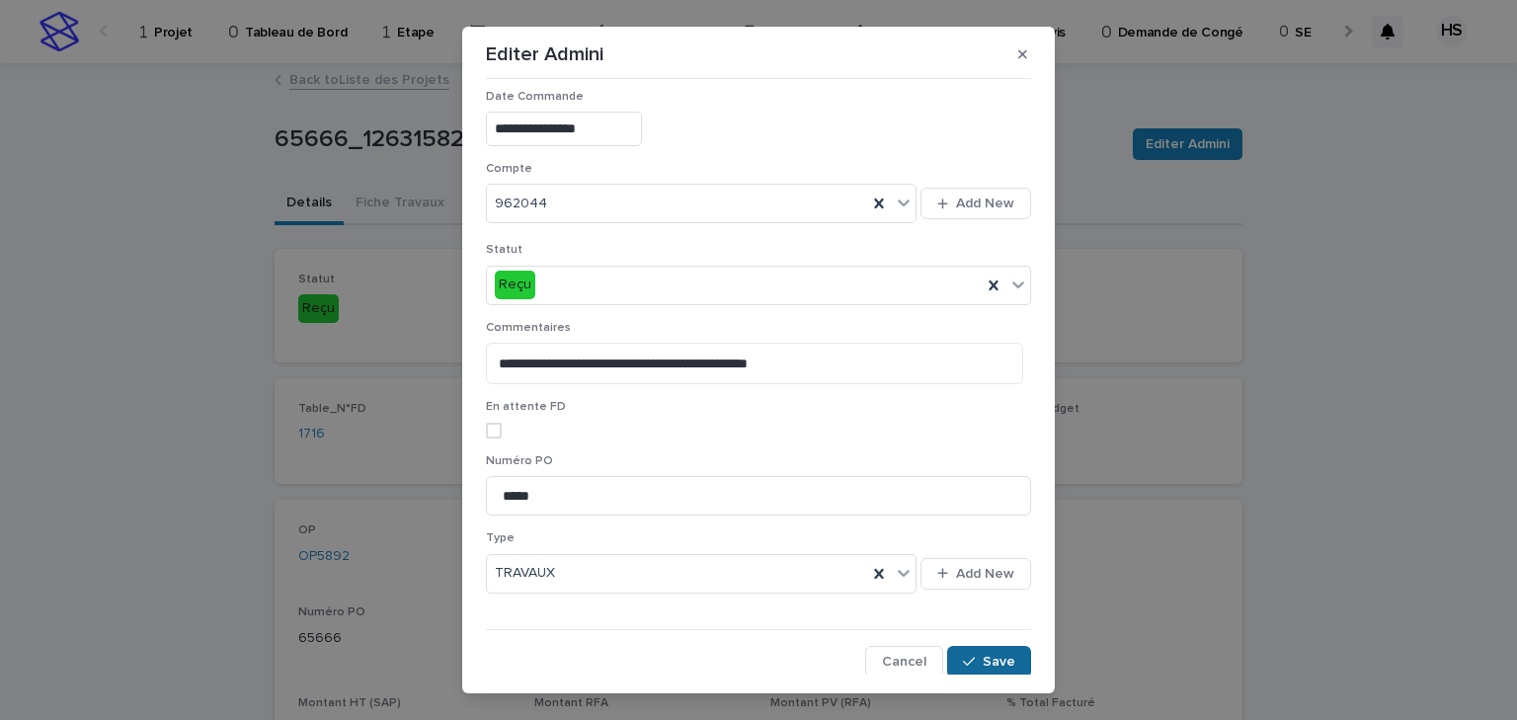
click at [966, 624] on div "button" at bounding box center [973, 662] width 20 height 14
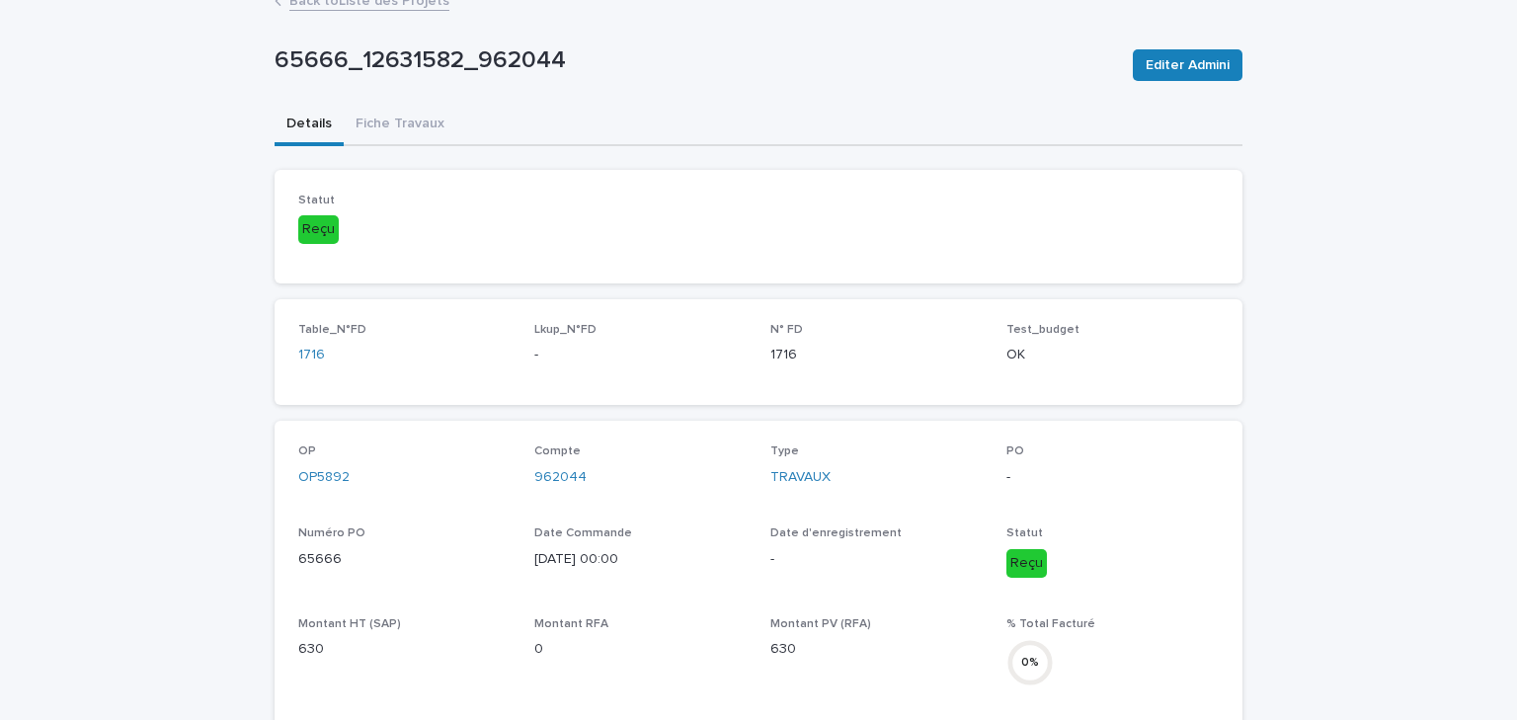
scroll to position [0, 0]
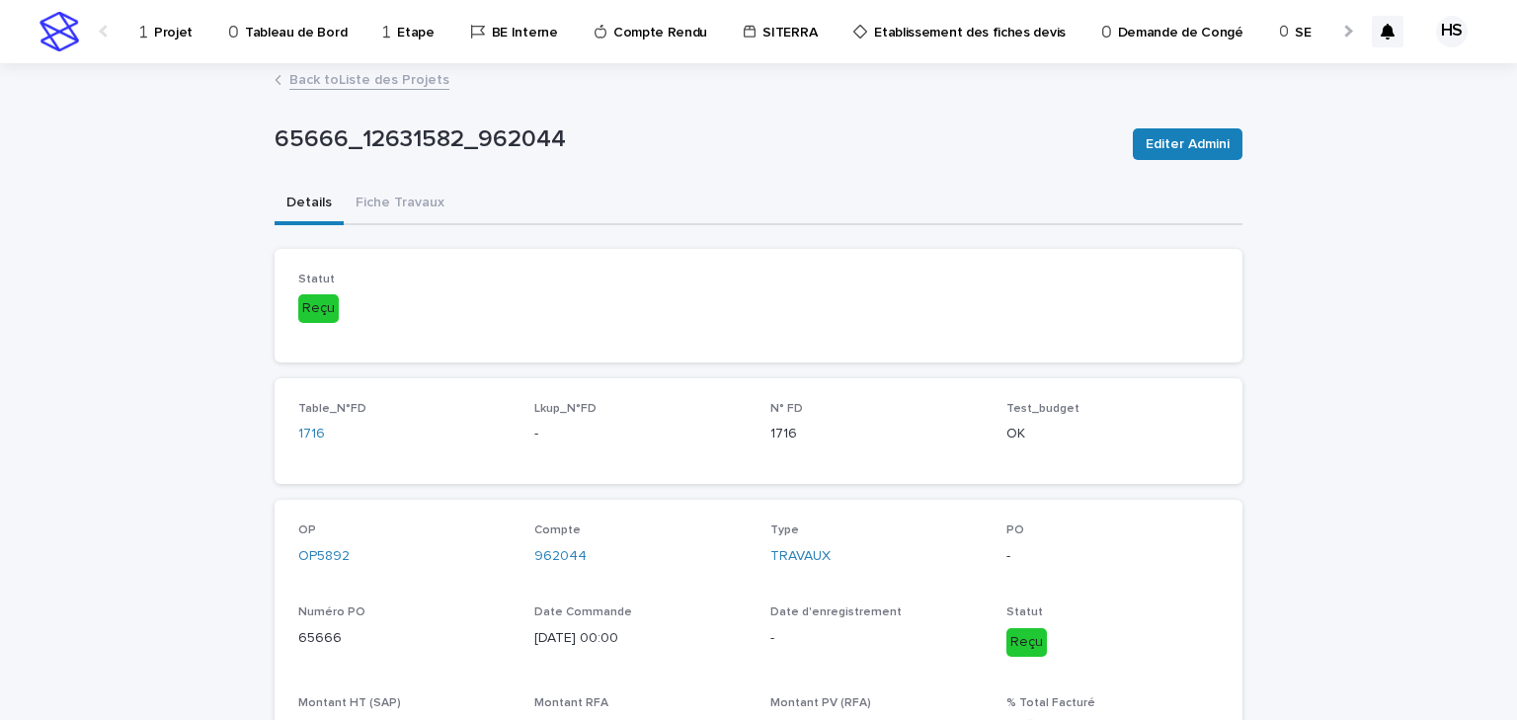
click at [320, 80] on link "Back to Liste des Projets" at bounding box center [369, 78] width 160 height 23
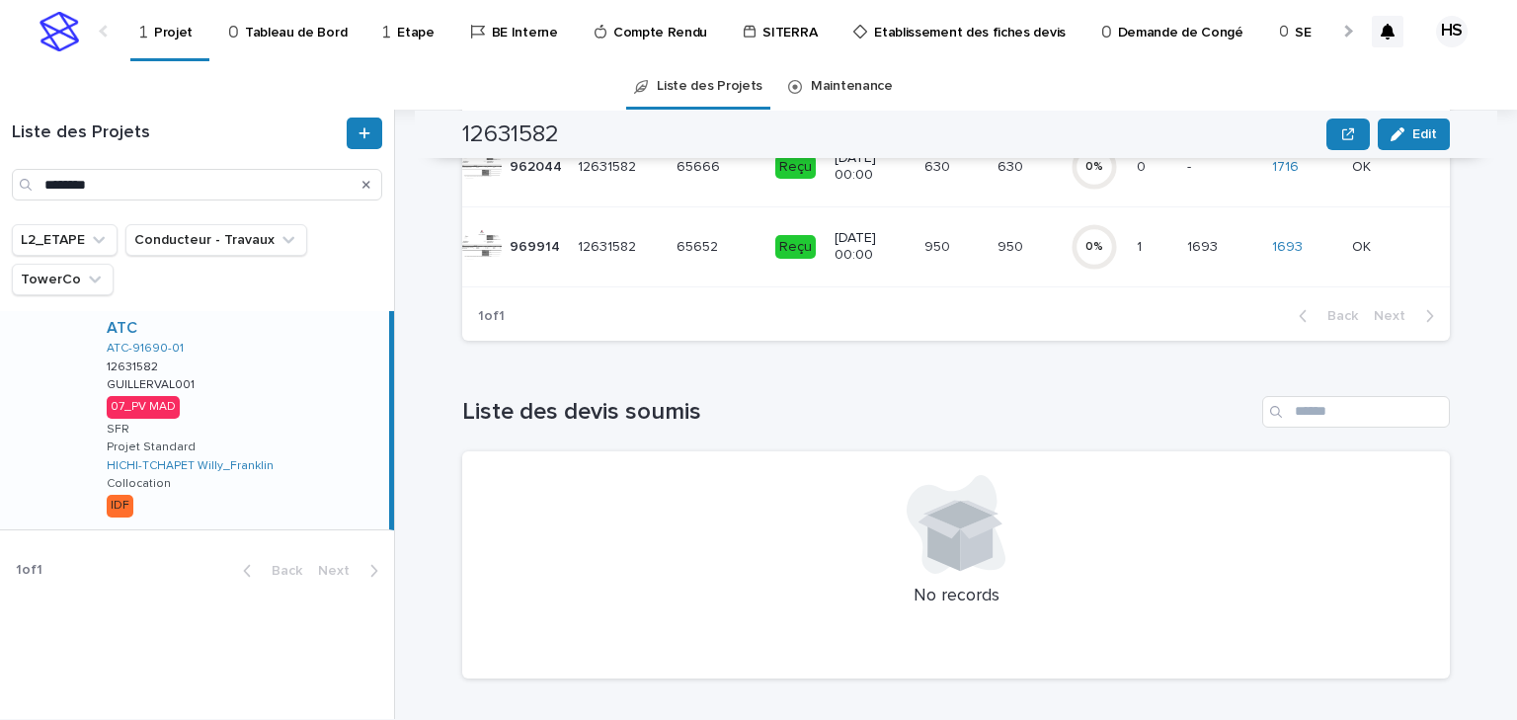
scroll to position [171, 0]
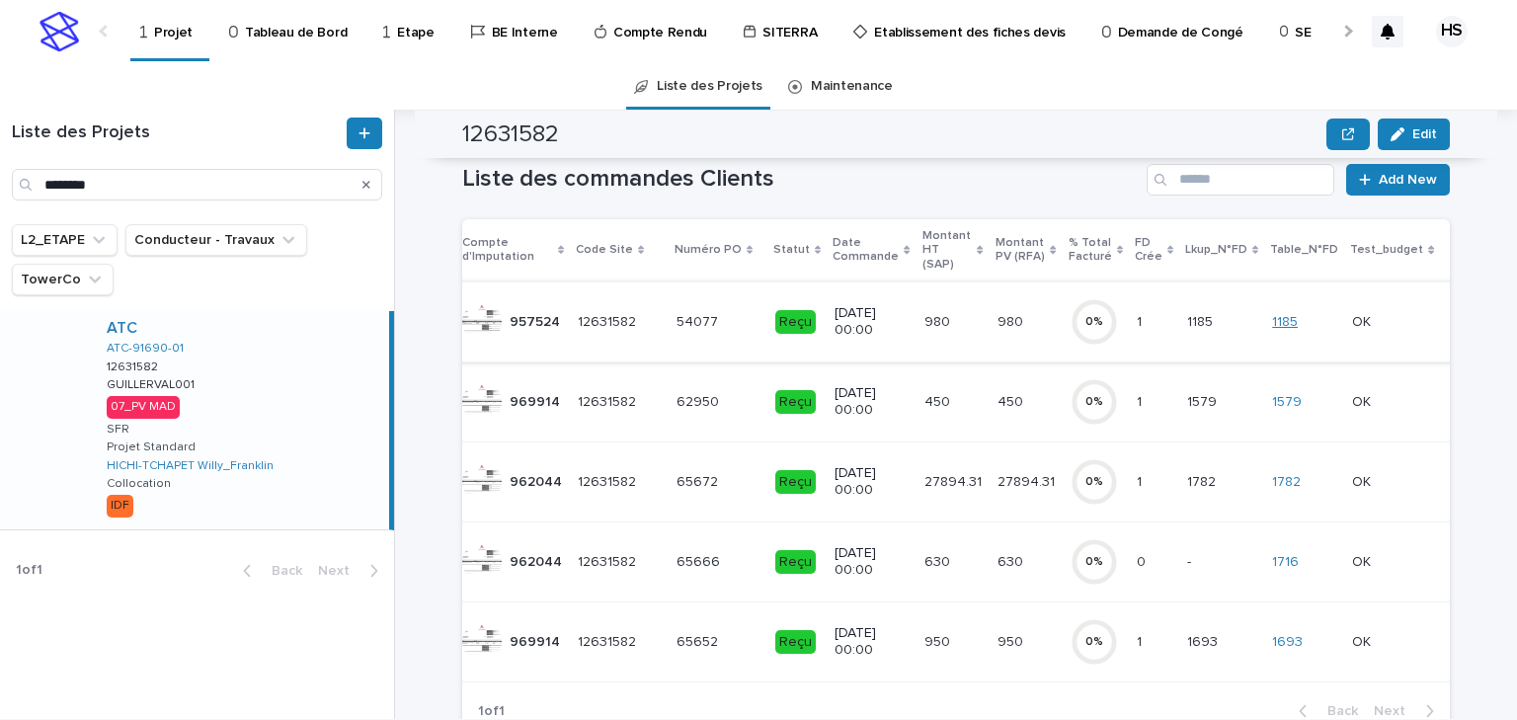
click at [1213, 314] on link "1185" at bounding box center [1285, 322] width 26 height 17
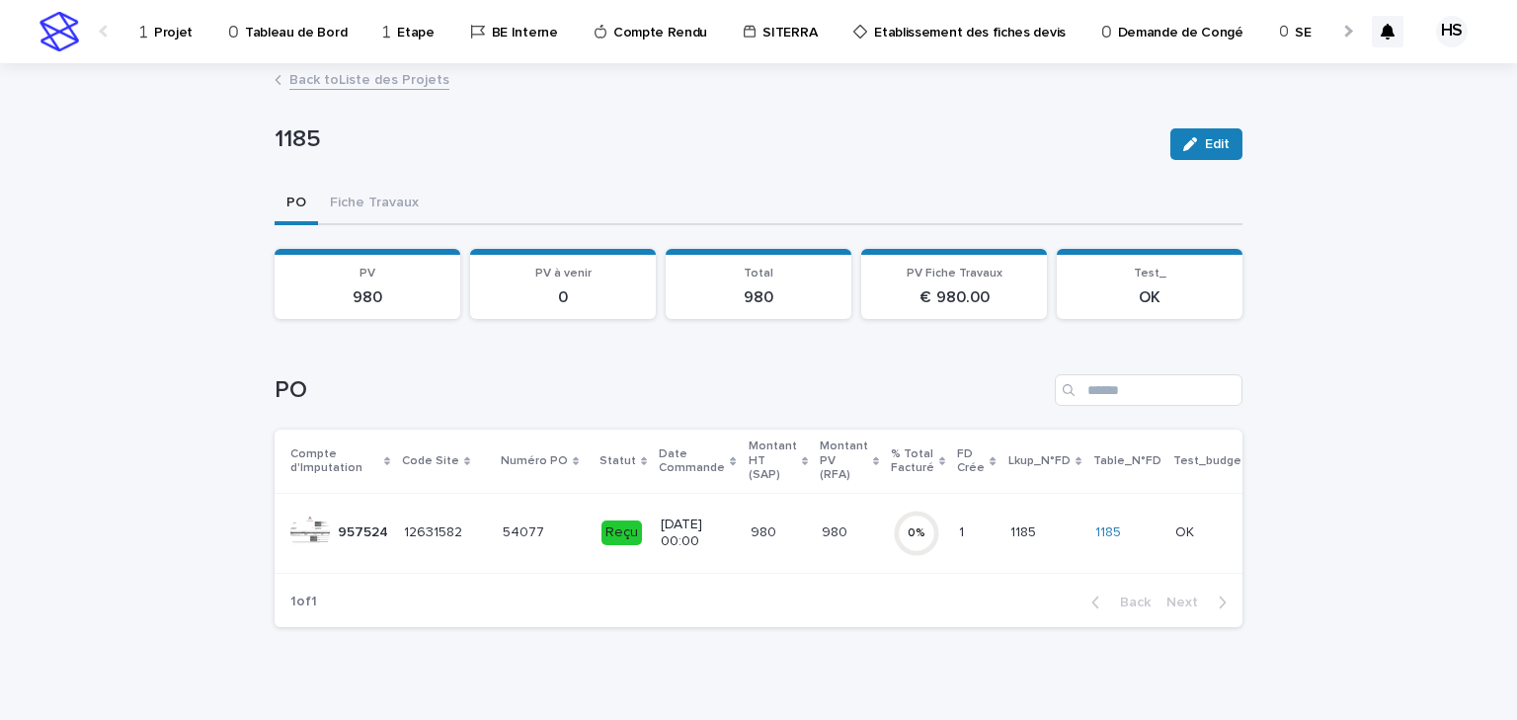
click at [392, 90] on div "Back to Liste des Projets" at bounding box center [759, 81] width 988 height 28
click at [394, 82] on link "Back to Liste des Projets" at bounding box center [369, 78] width 160 height 23
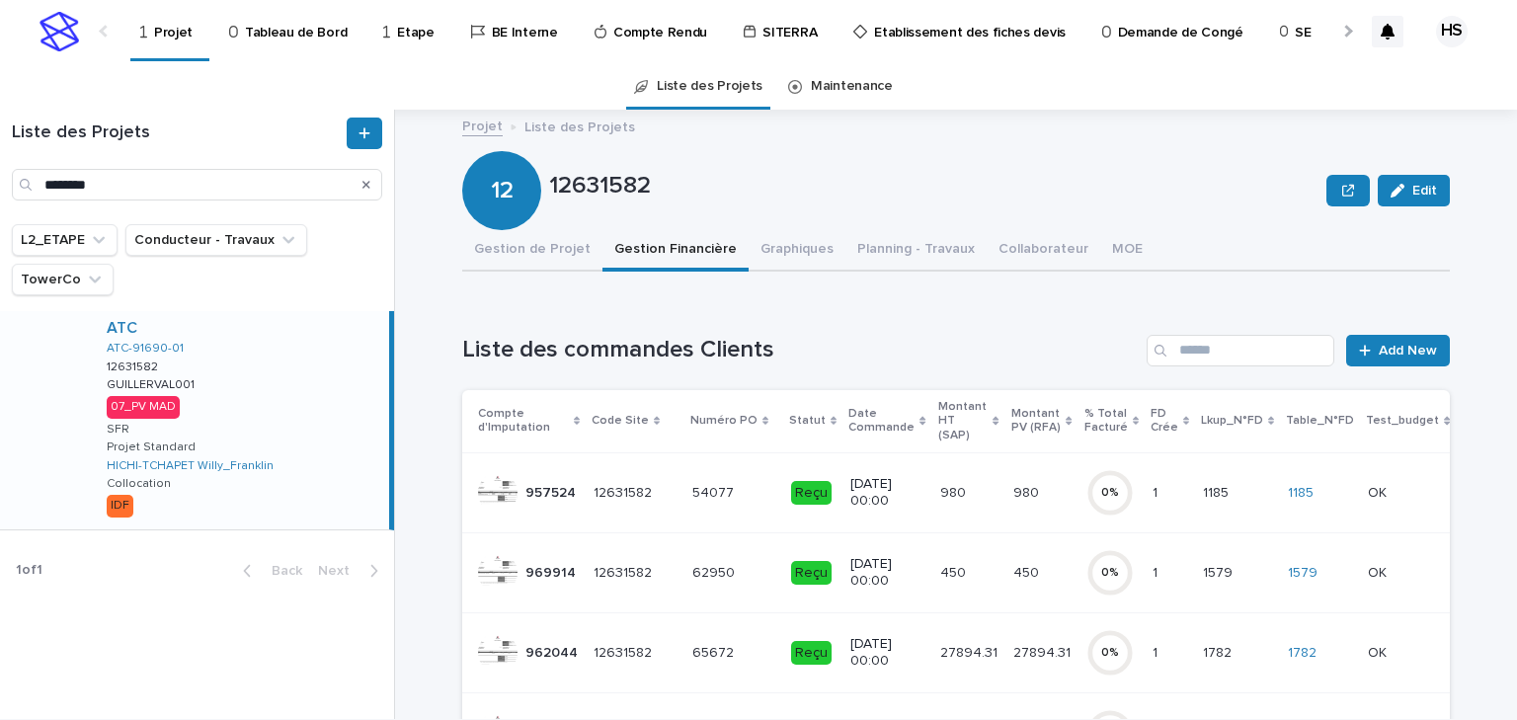
click at [132, 203] on div "Liste des Projets ********" at bounding box center [197, 167] width 394 height 115
click at [142, 195] on input "********" at bounding box center [197, 185] width 370 height 32
click at [0, 191] on html "Projet Tableau de Bord Etape BE Interne Compte Rendu SITERRA Etablissement des …" at bounding box center [758, 360] width 1517 height 720
paste input "Search"
click at [276, 407] on div "ATC FPS-78270-01 12327357 12327357 LA VILLENEUVE-EN-CHEVRIE001 LA VILLENEUVE-EN…" at bounding box center [240, 420] width 298 height 218
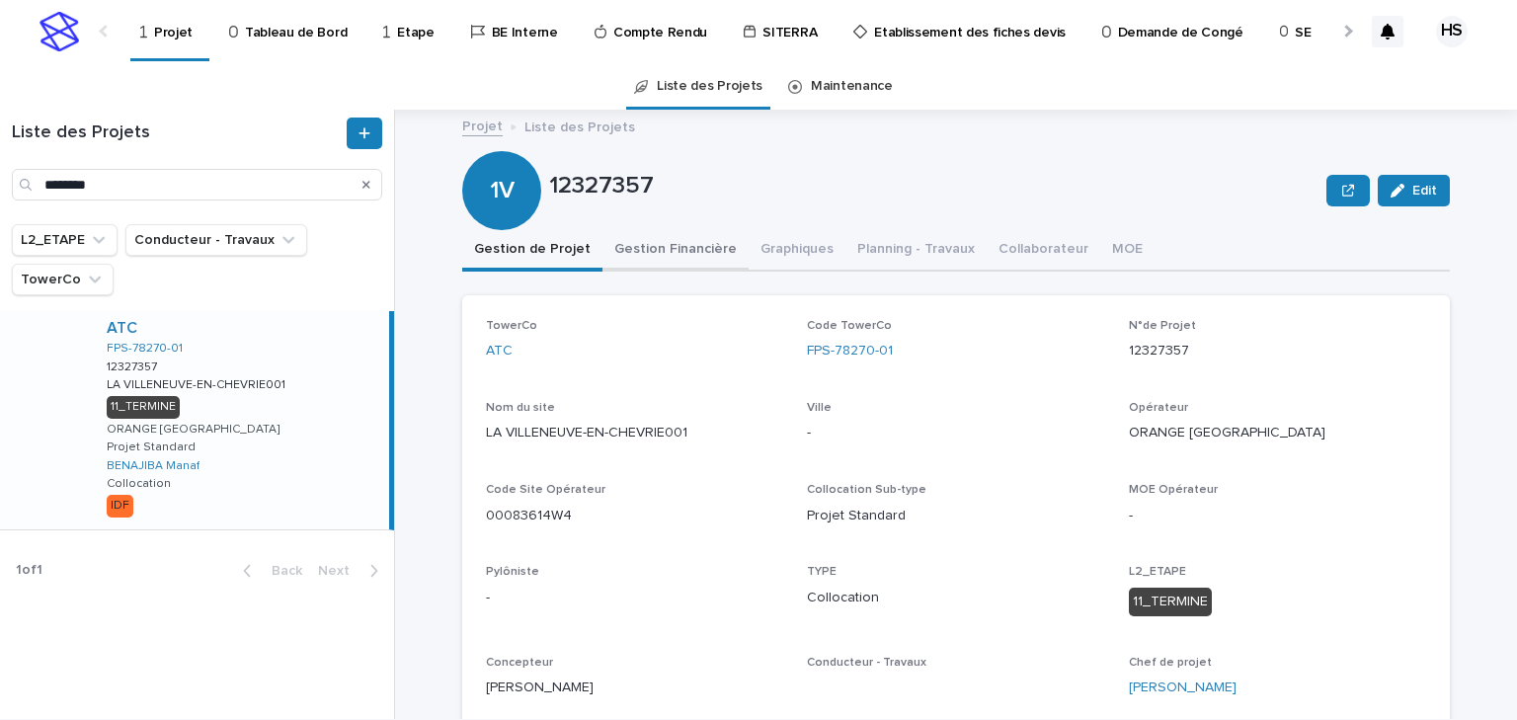
click at [679, 251] on button "Gestion Financière" at bounding box center [676, 250] width 146 height 41
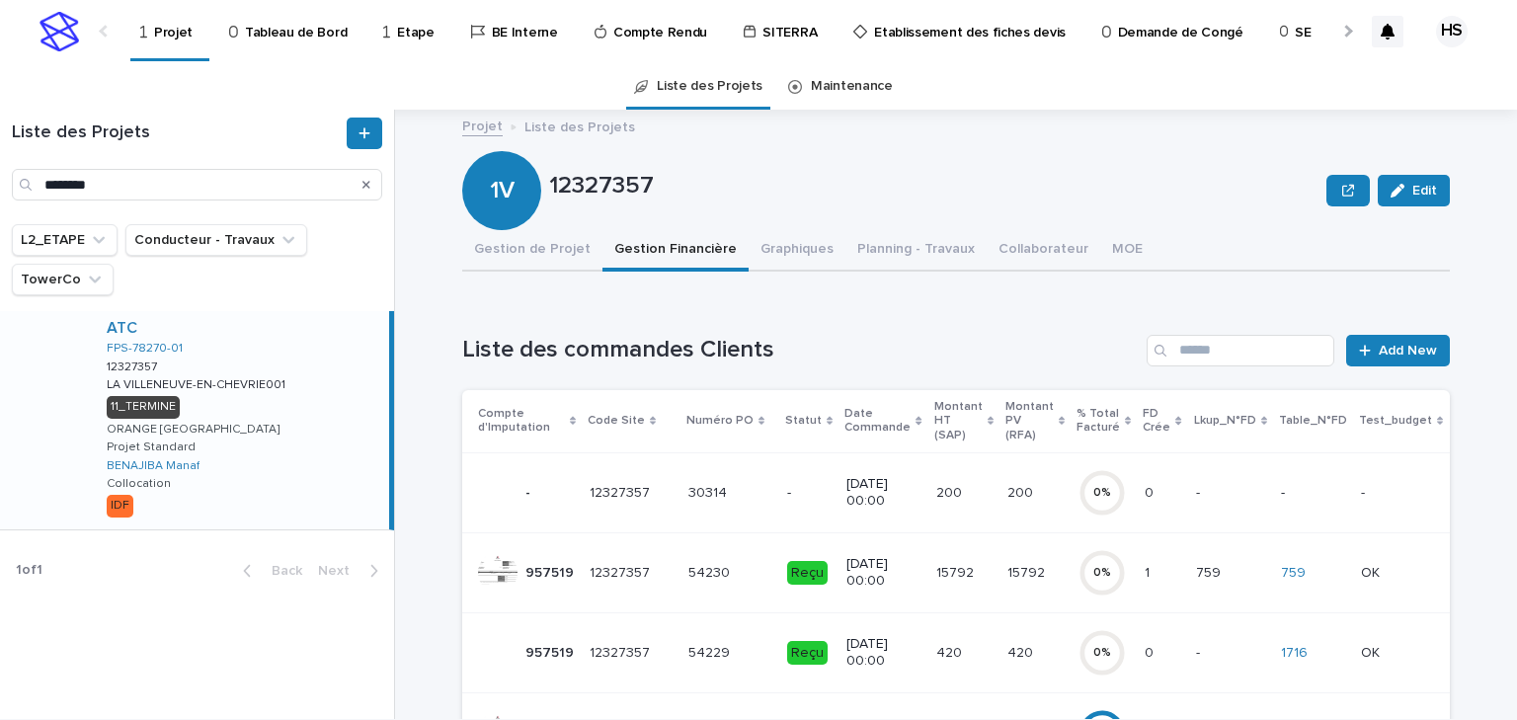
scroll to position [79, 0]
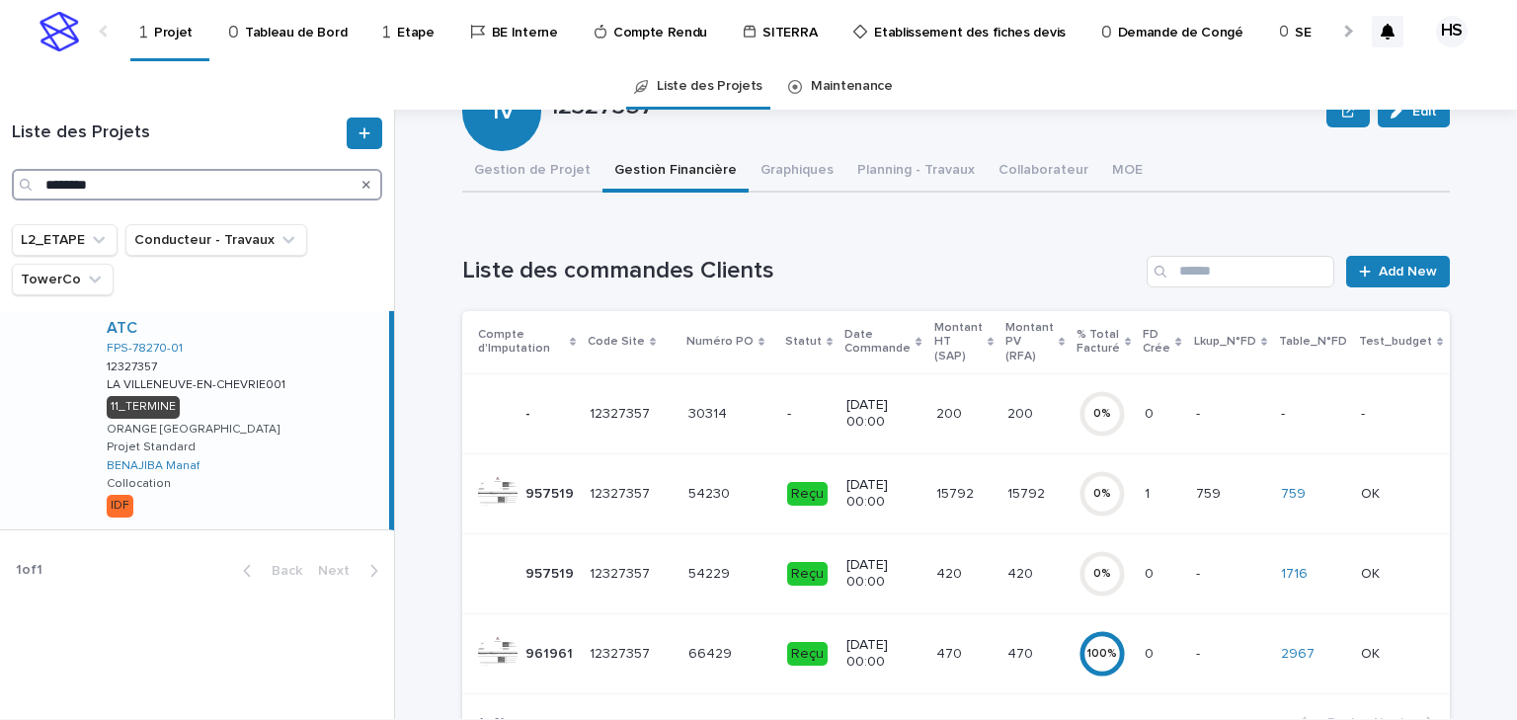
drag, startPoint x: 151, startPoint y: 183, endPoint x: -147, endPoint y: 172, distance: 298.5
click at [0, 172] on html "Projet Tableau de Bord Etape BE Interne Compte Rendu SITERRA Etablissement des …" at bounding box center [758, 360] width 1517 height 720
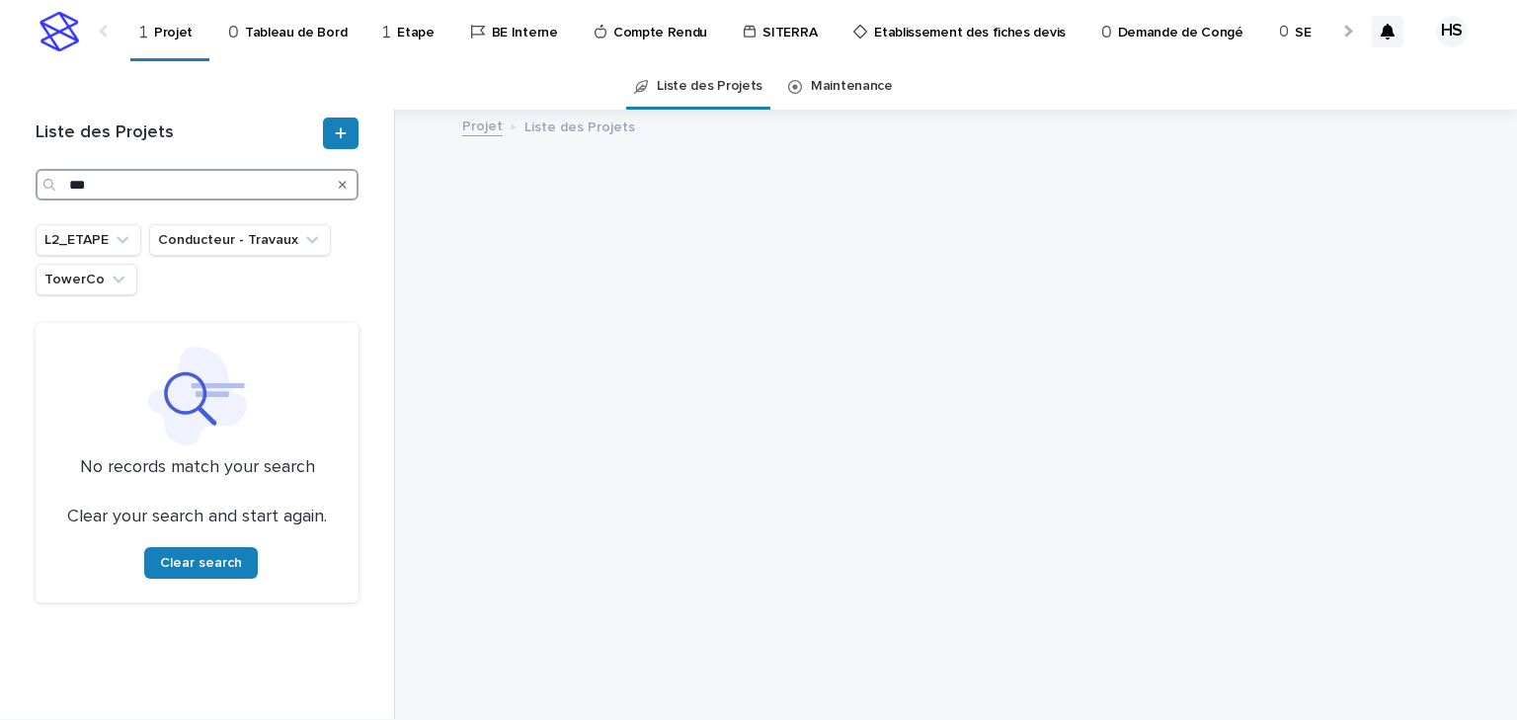
click at [130, 186] on input "***" at bounding box center [197, 185] width 323 height 32
drag, startPoint x: 153, startPoint y: 188, endPoint x: -13, endPoint y: 178, distance: 166.2
click at [0, 178] on html "Projet Tableau de Bord Etape BE Interne Compte Rendu SITERRA Etablissement des …" at bounding box center [758, 360] width 1517 height 720
paste input "*****"
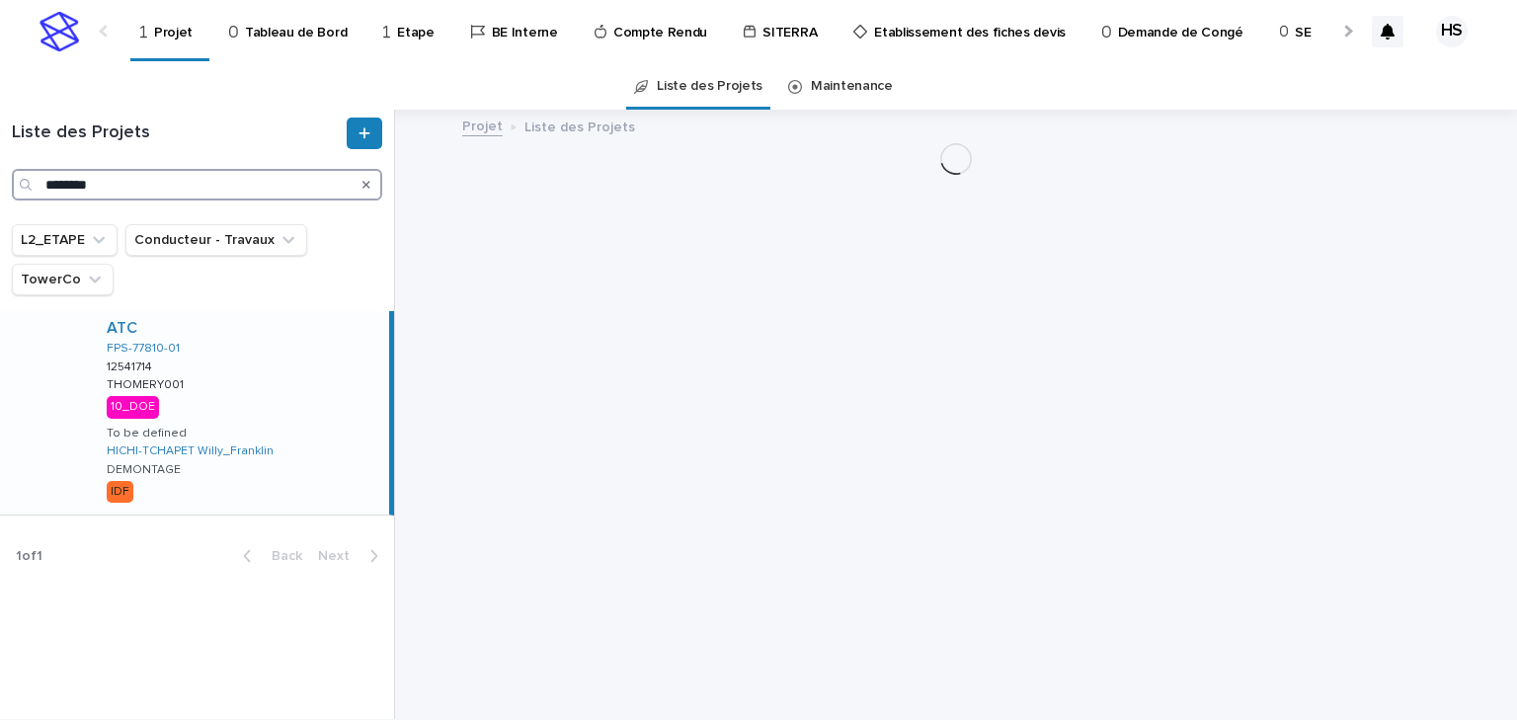
type input "********"
click at [221, 407] on div "ATC FPS-77810-01 12541714 12541714 THOMERY001 THOMERY001 10_DOE To be defined H…" at bounding box center [240, 412] width 298 height 203
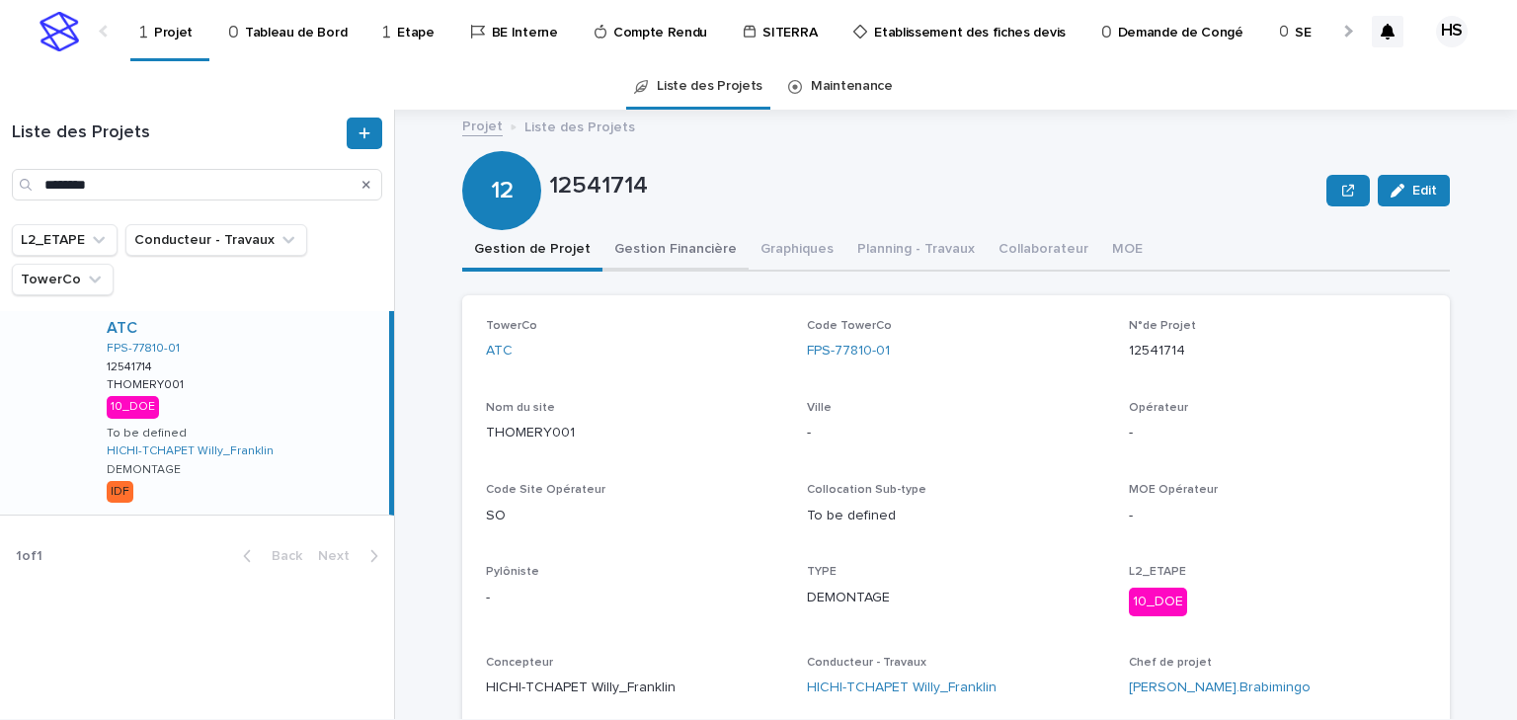
click at [690, 243] on button "Gestion Financière" at bounding box center [676, 250] width 146 height 41
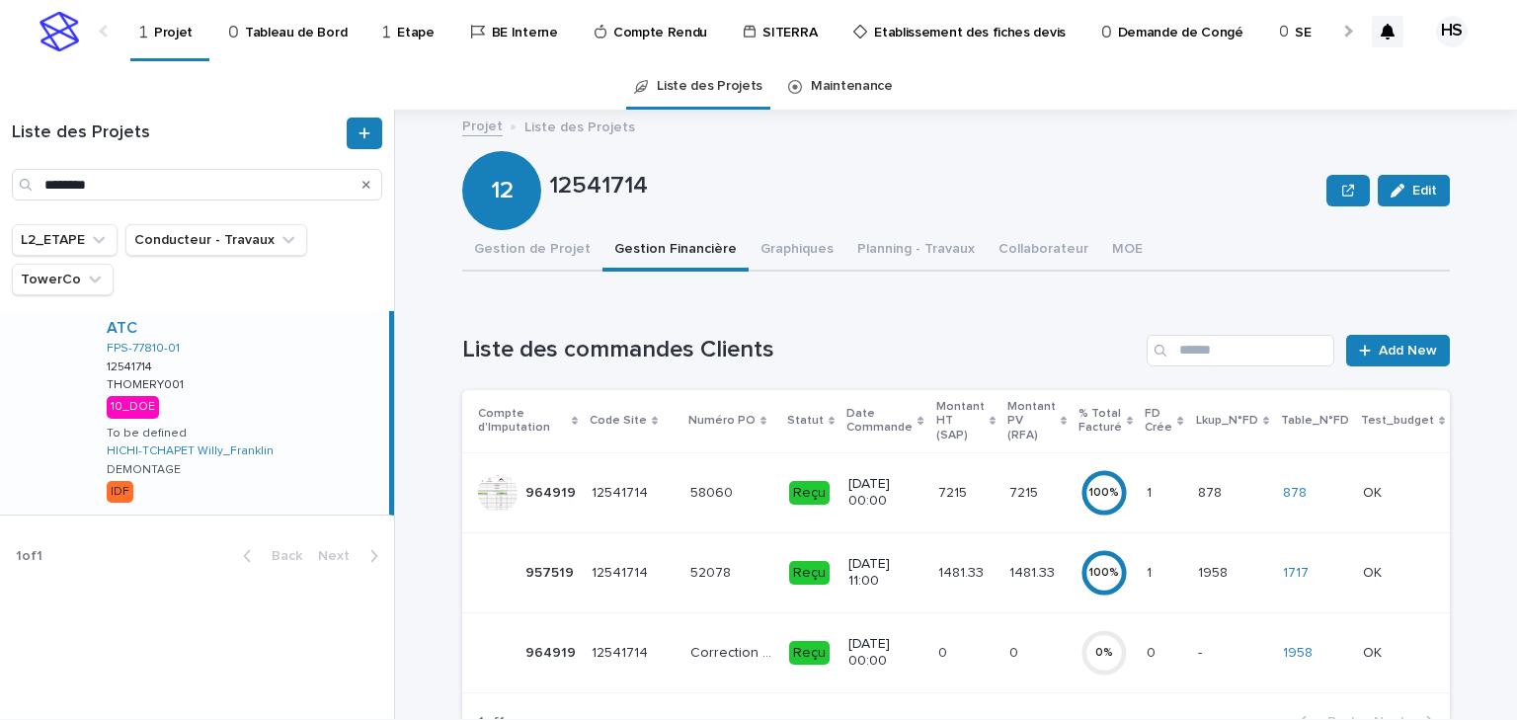
scroll to position [158, 0]
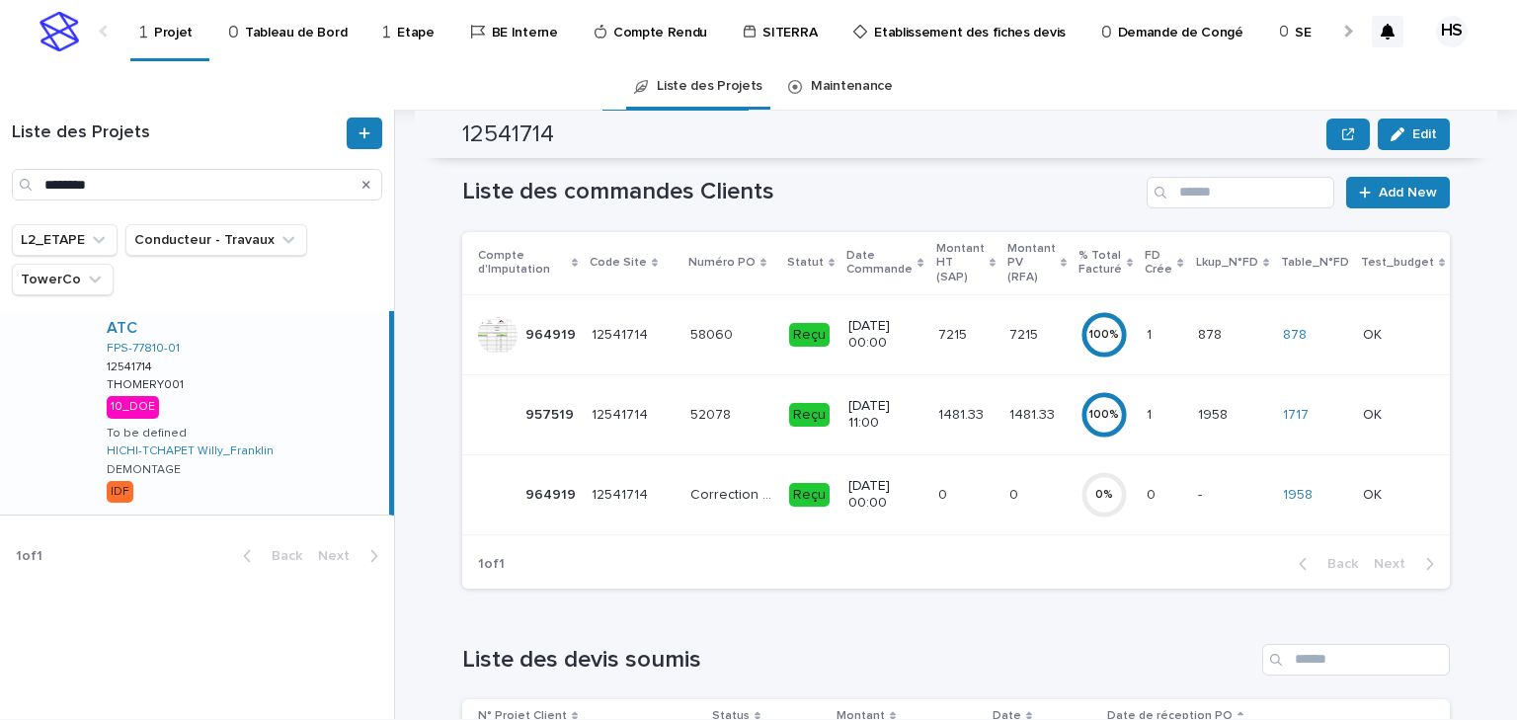
click at [949, 502] on p at bounding box center [965, 495] width 55 height 17
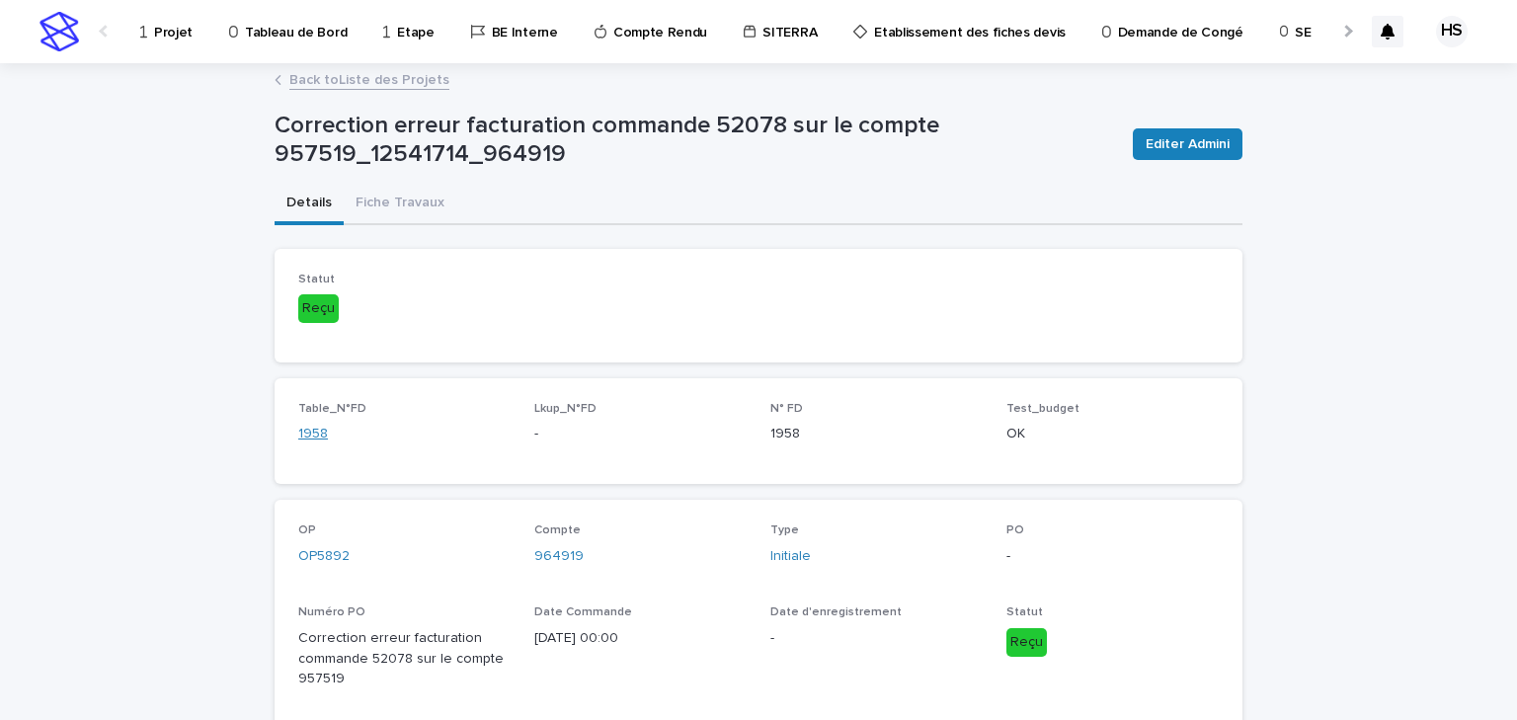
click at [316, 435] on link "1958" at bounding box center [313, 434] width 30 height 21
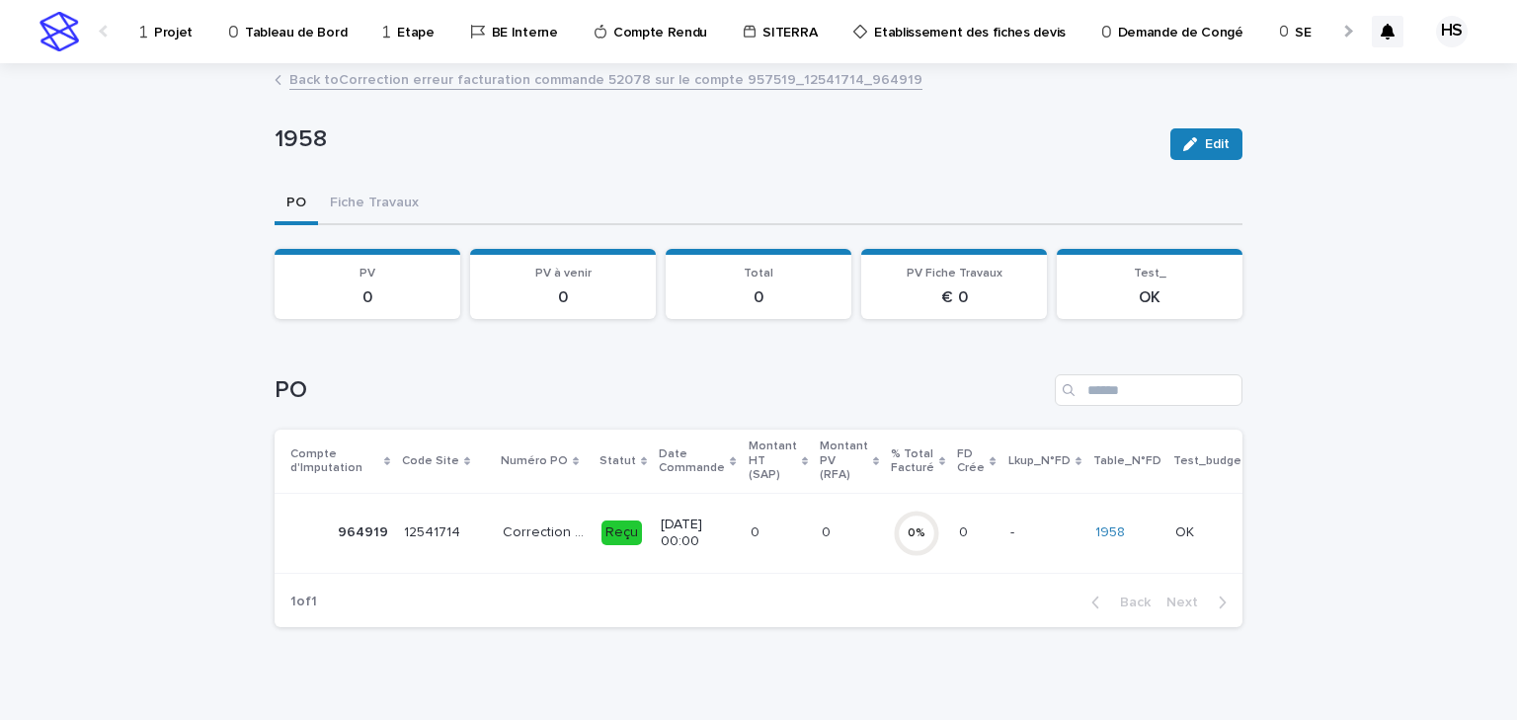
click at [346, 87] on link "Back to Correction erreur facturation commande 52078 sur le compte 957519_12541…" at bounding box center [605, 78] width 633 height 23
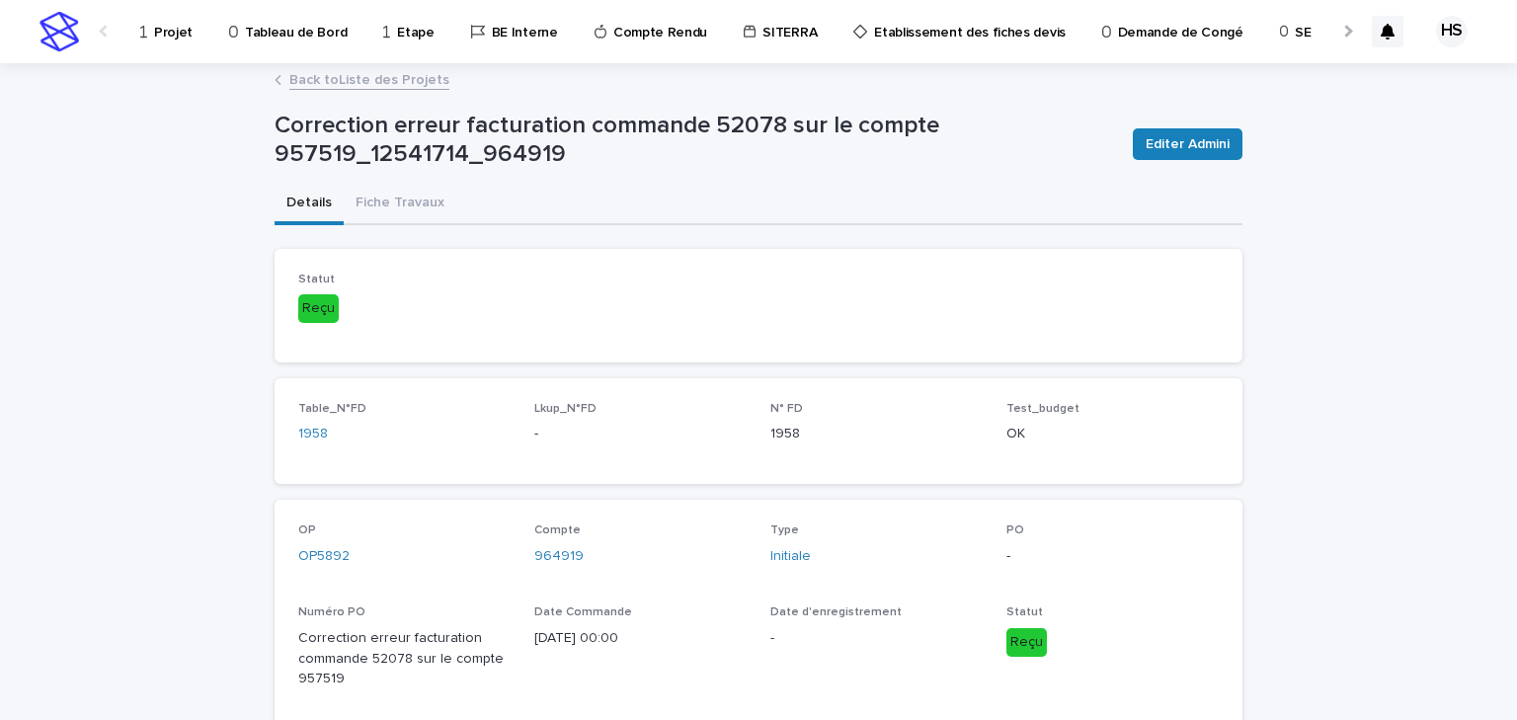
click at [346, 87] on link "Back to Liste des Projets" at bounding box center [369, 78] width 160 height 23
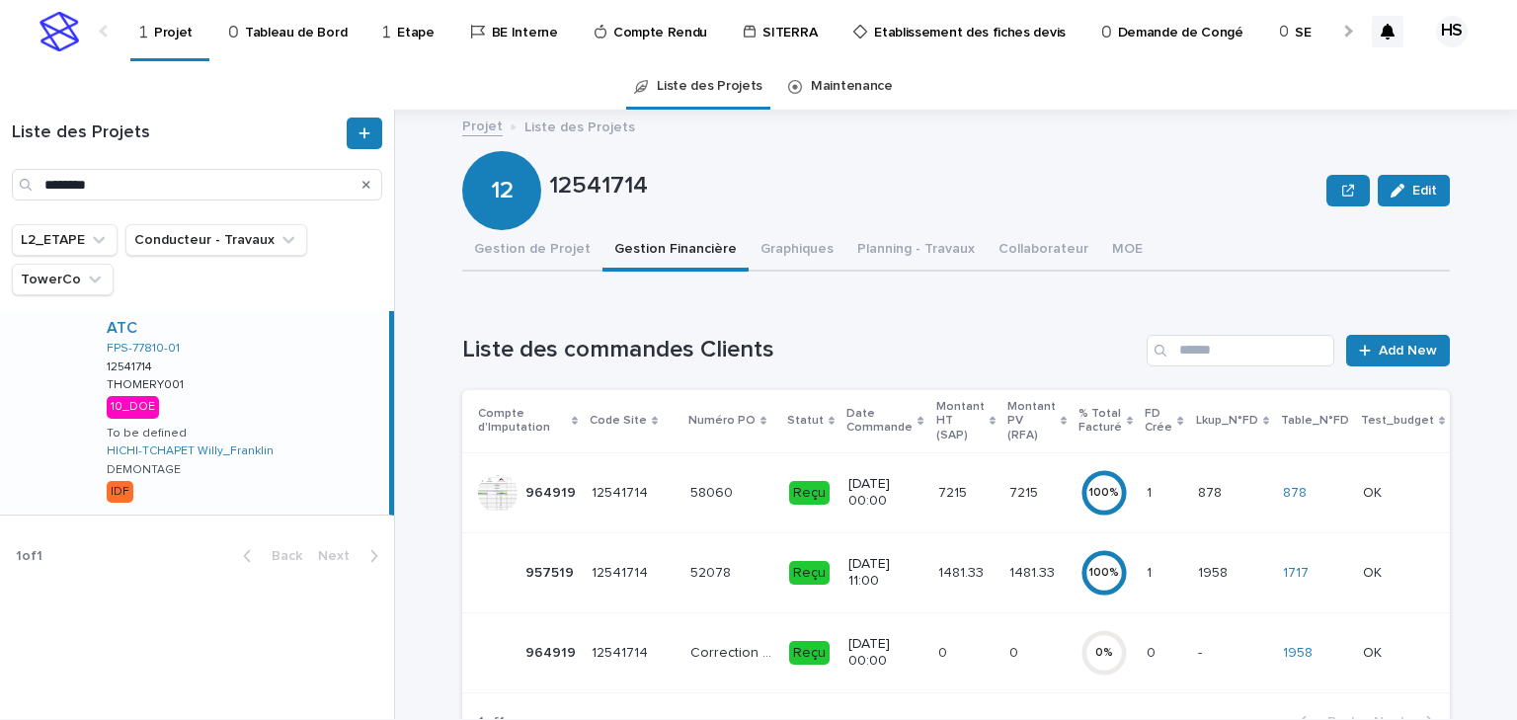
scroll to position [79, 0]
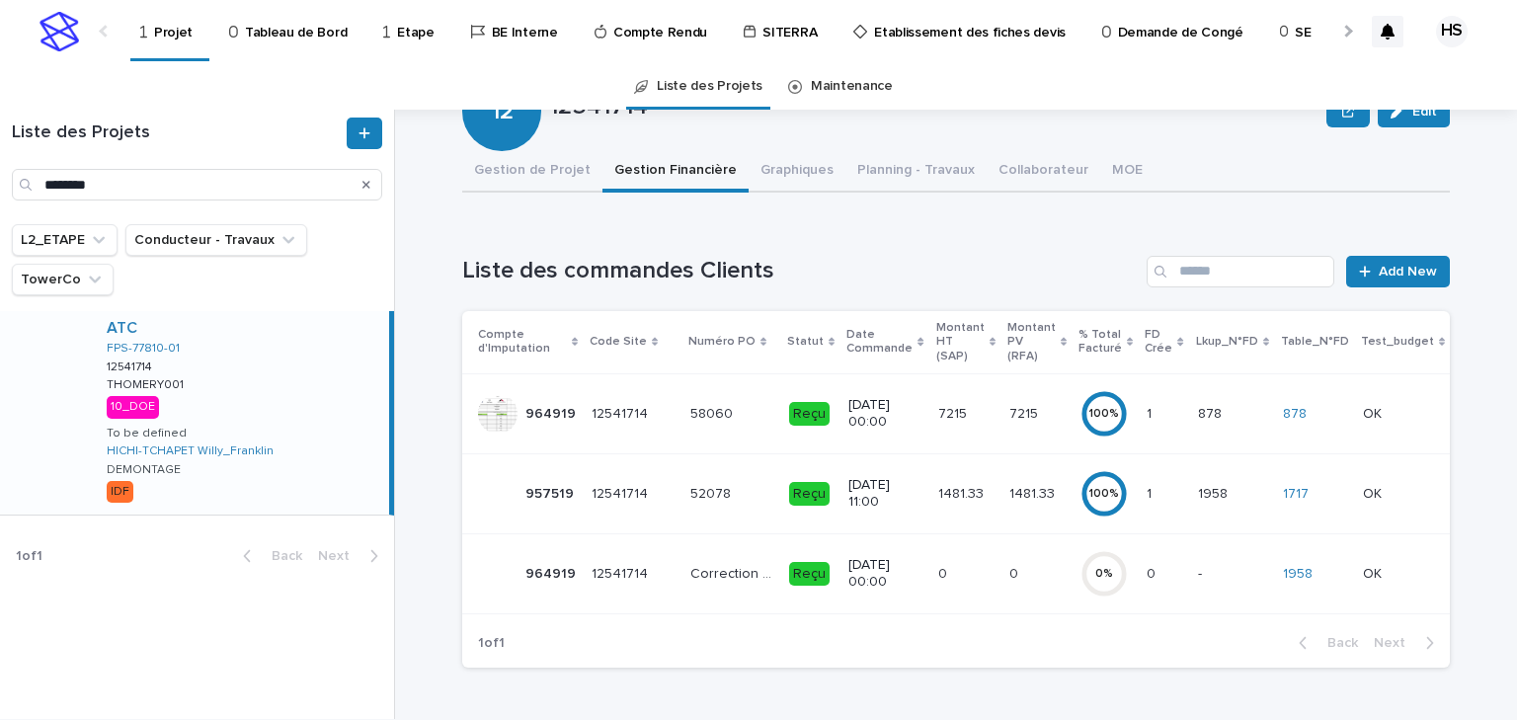
click at [1010, 502] on div "1481.33 1481.33" at bounding box center [1037, 494] width 55 height 33
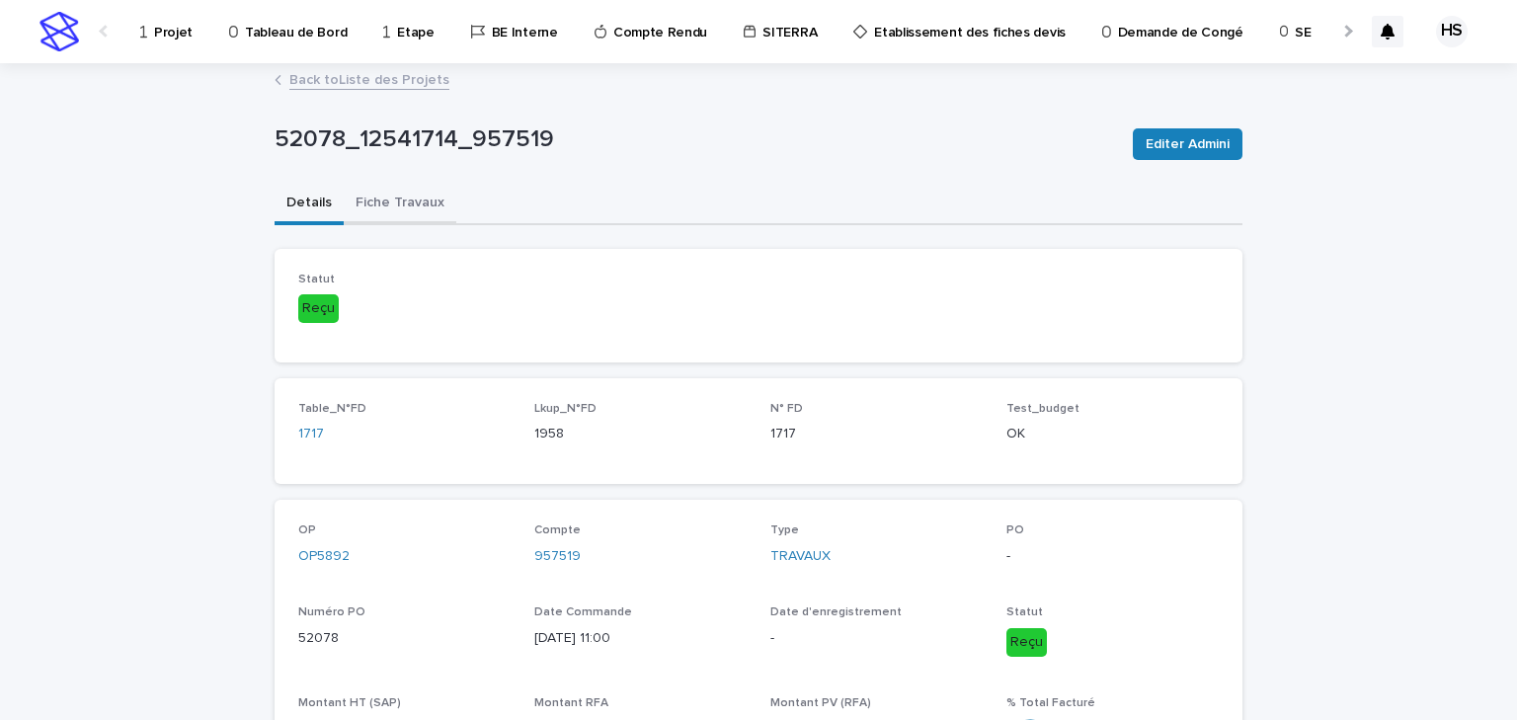
click at [375, 212] on button "Fiche Travaux" at bounding box center [400, 204] width 113 height 41
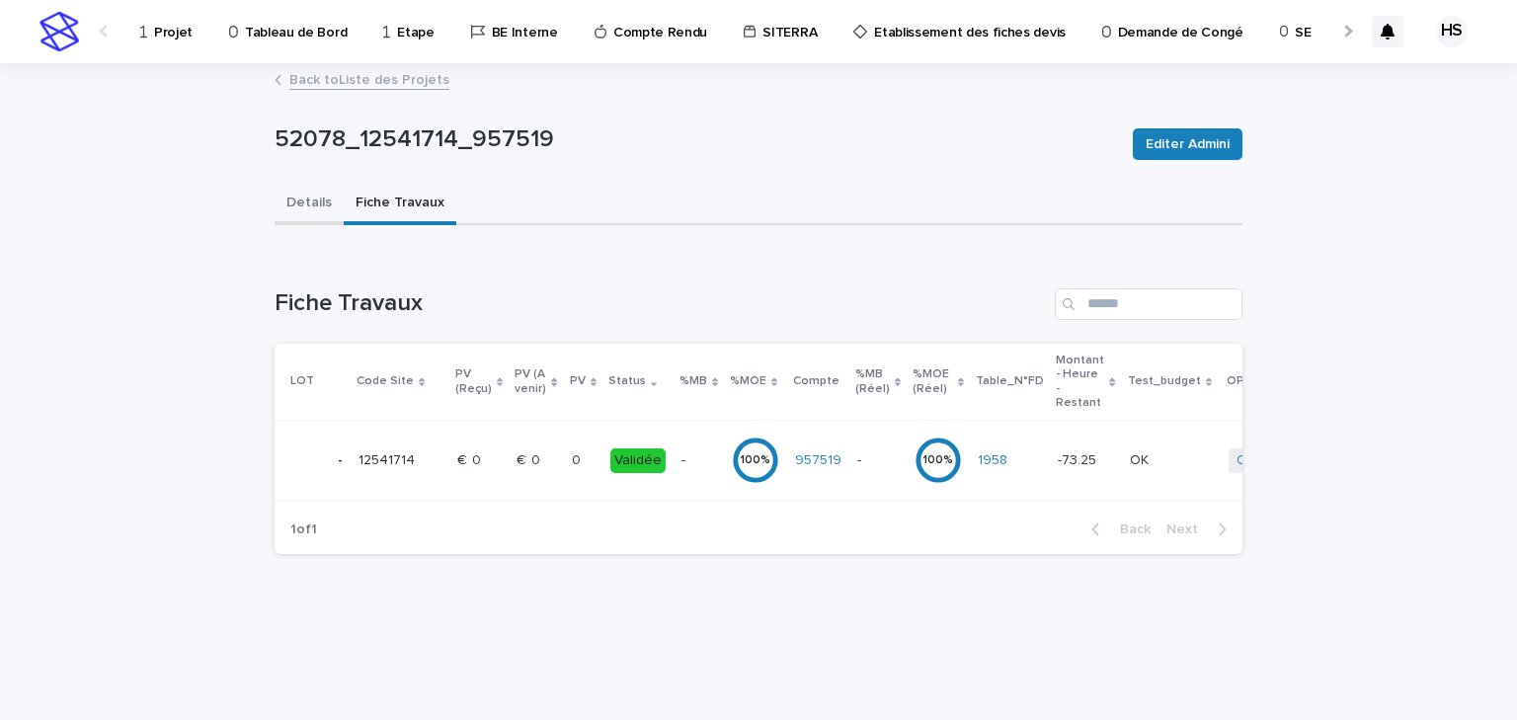
click at [325, 191] on button "Details" at bounding box center [309, 204] width 69 height 41
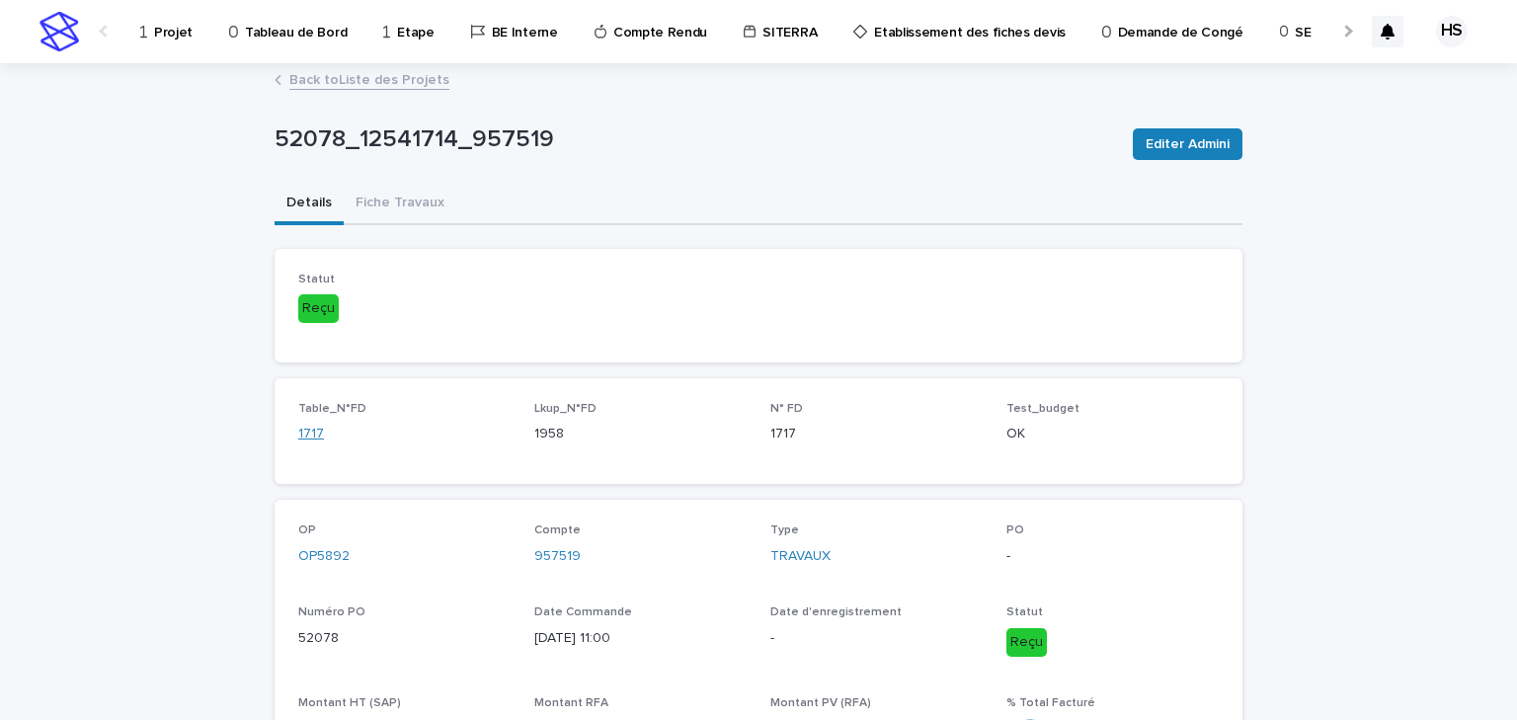
click at [314, 434] on link "1717" at bounding box center [311, 434] width 26 height 21
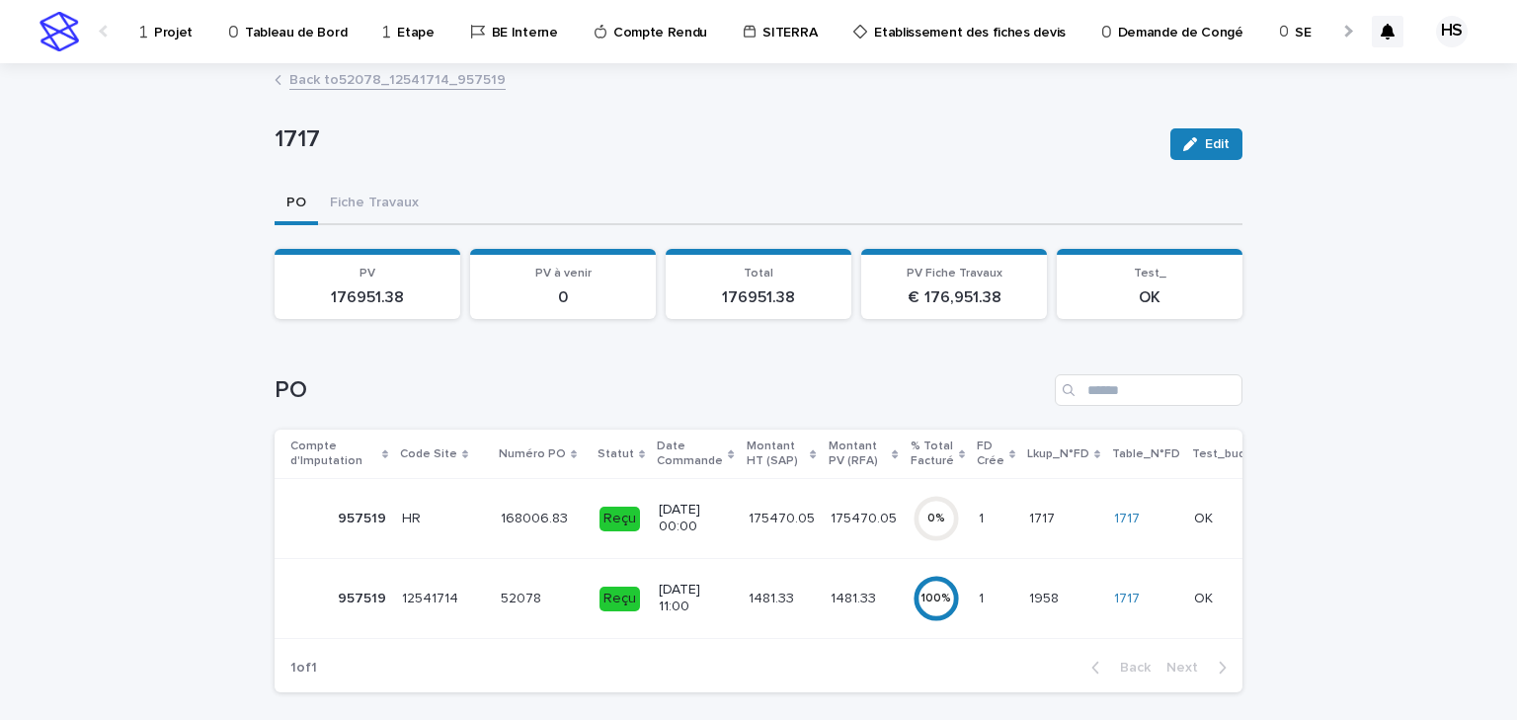
click at [174, 20] on p "Projet" at bounding box center [173, 20] width 39 height 41
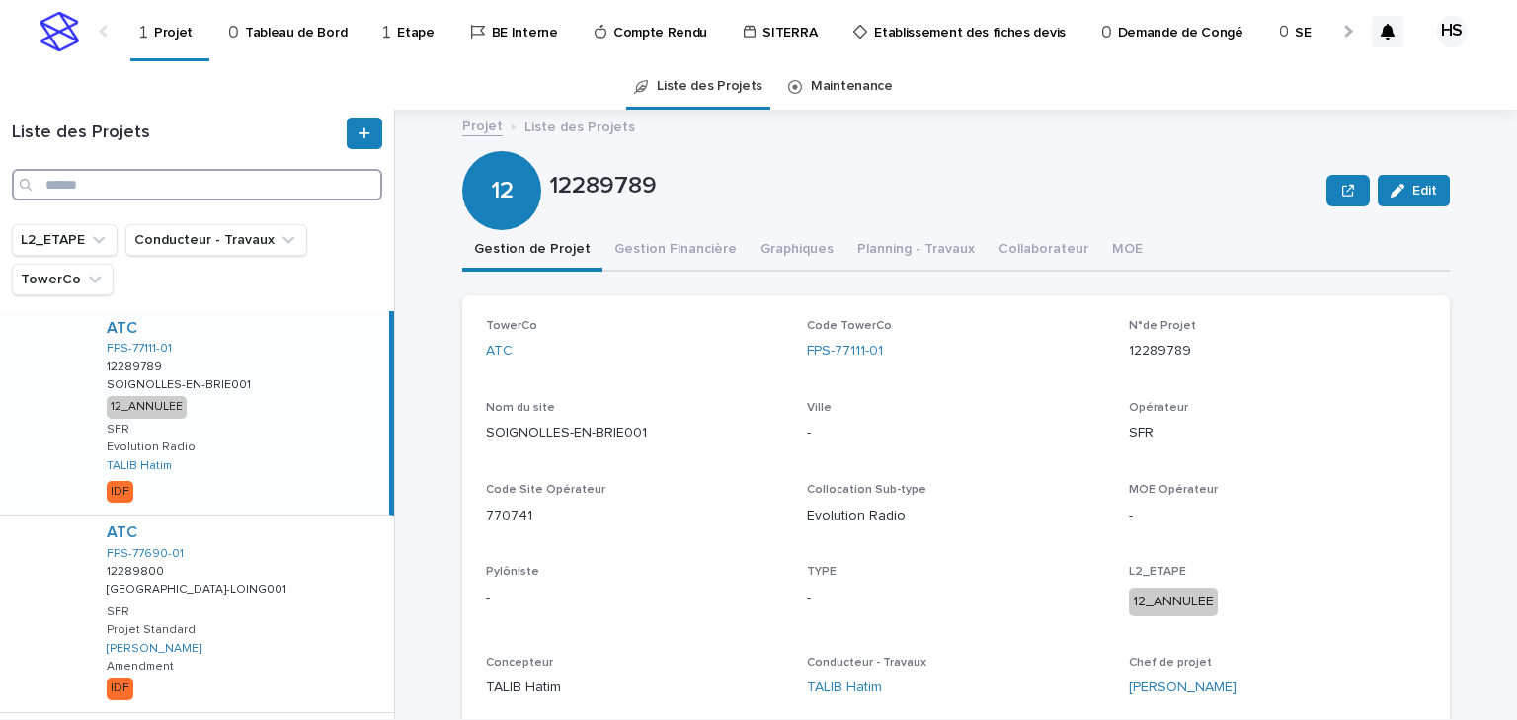
click at [106, 188] on input "Search" at bounding box center [197, 185] width 370 height 32
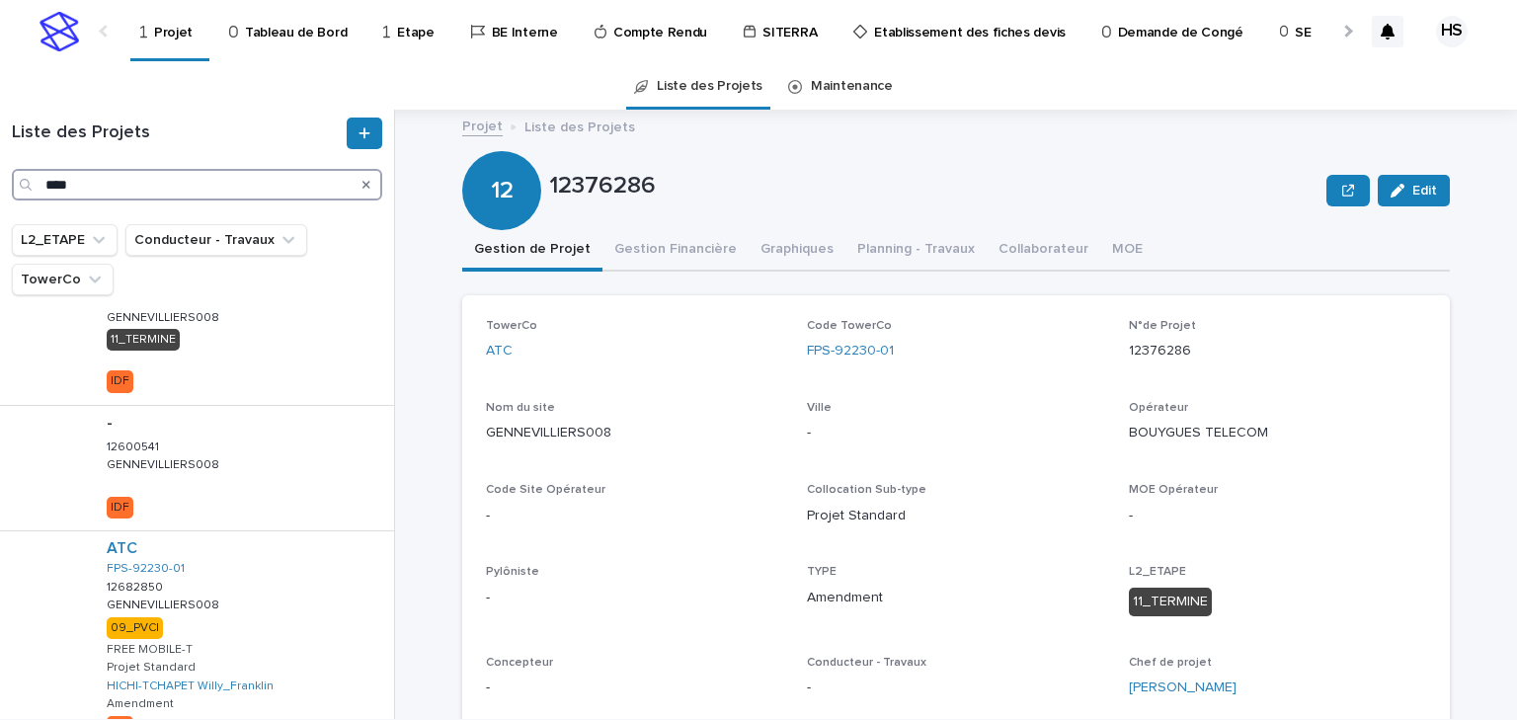
scroll to position [1264, 0]
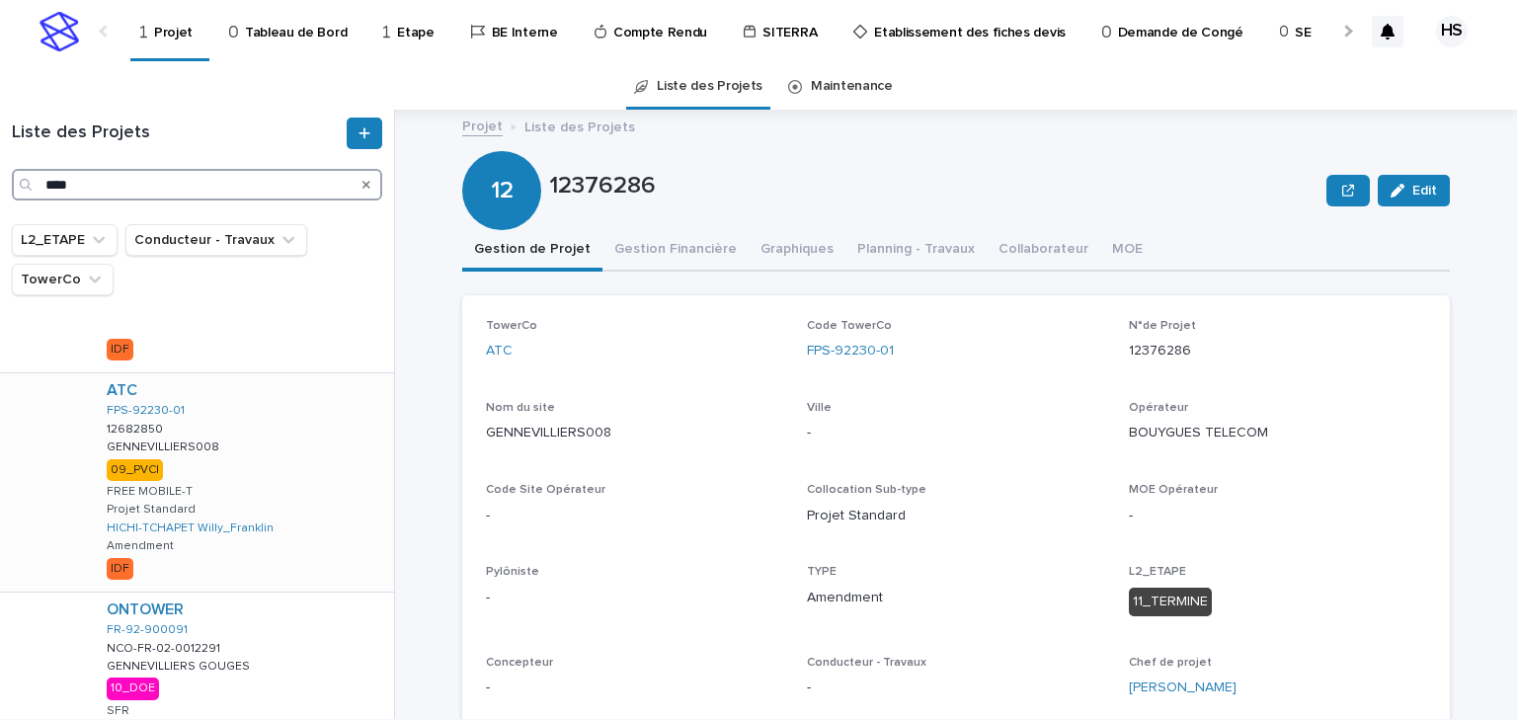
type input "****"
click at [272, 478] on div "ATC FPS-92230-01 12682850 12682850 GENNEVILLIERS008 GENNEVILLIERS008 09_PVCI FR…" at bounding box center [242, 482] width 303 height 218
click at [675, 245] on button "Gestion Financière" at bounding box center [676, 250] width 146 height 41
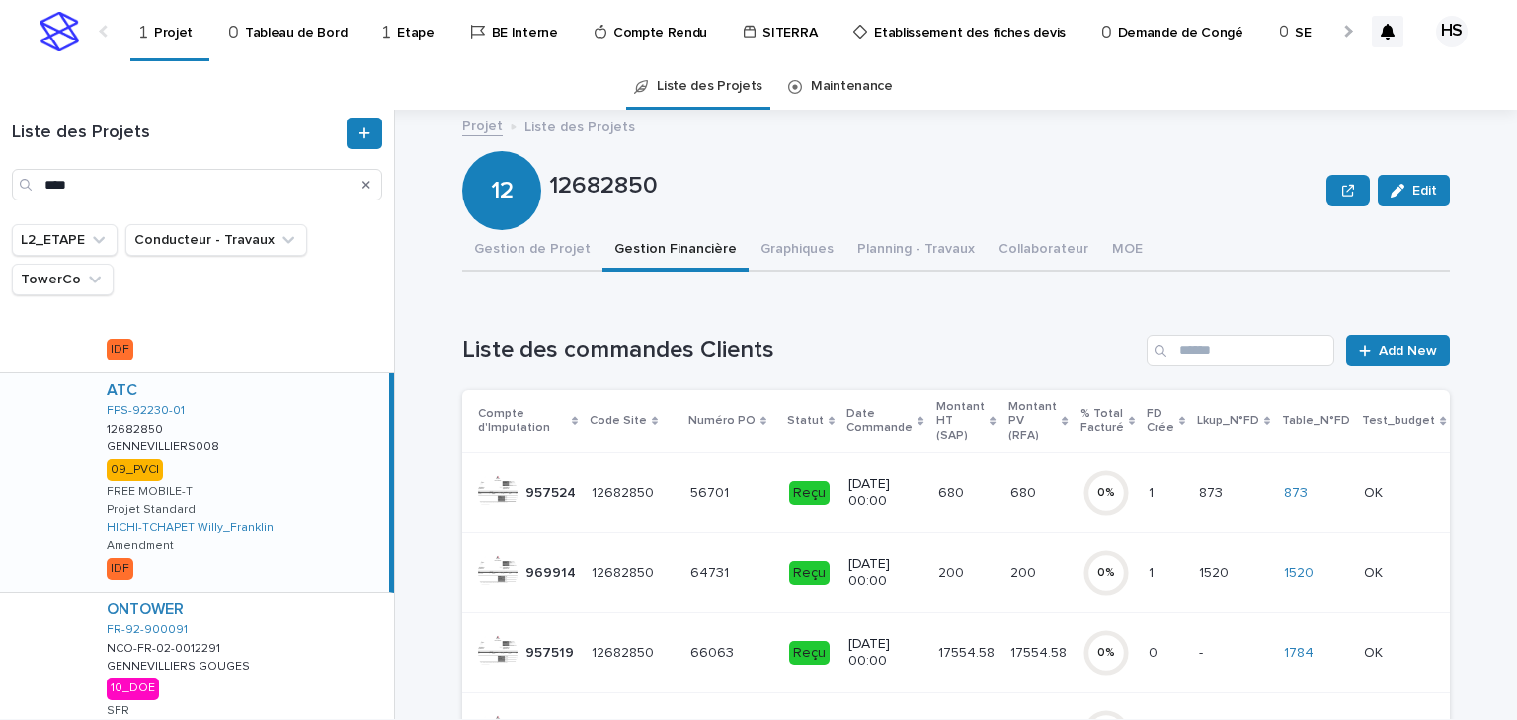
scroll to position [158, 0]
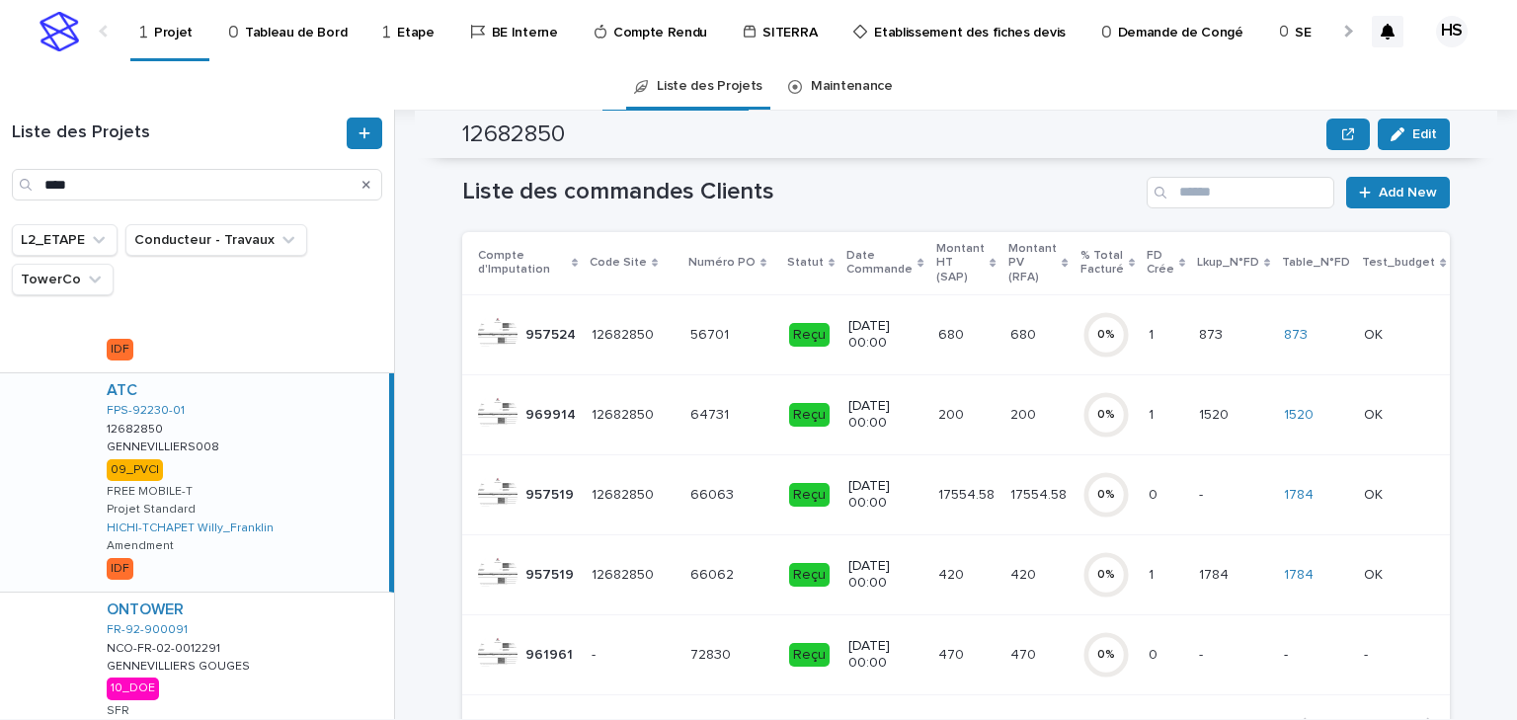
click at [1011, 483] on p "17554.58" at bounding box center [1041, 493] width 60 height 21
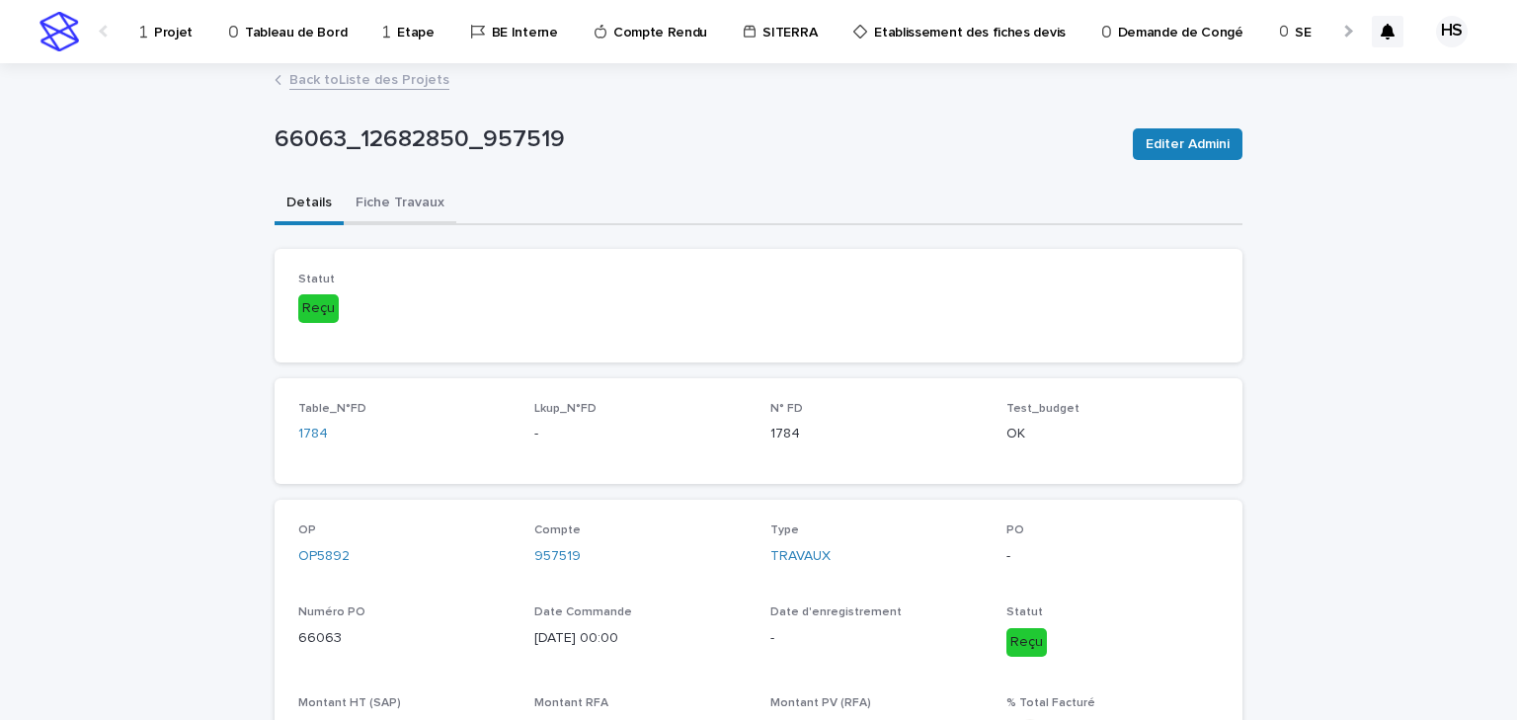
click at [369, 212] on button "Fiche Travaux" at bounding box center [400, 204] width 113 height 41
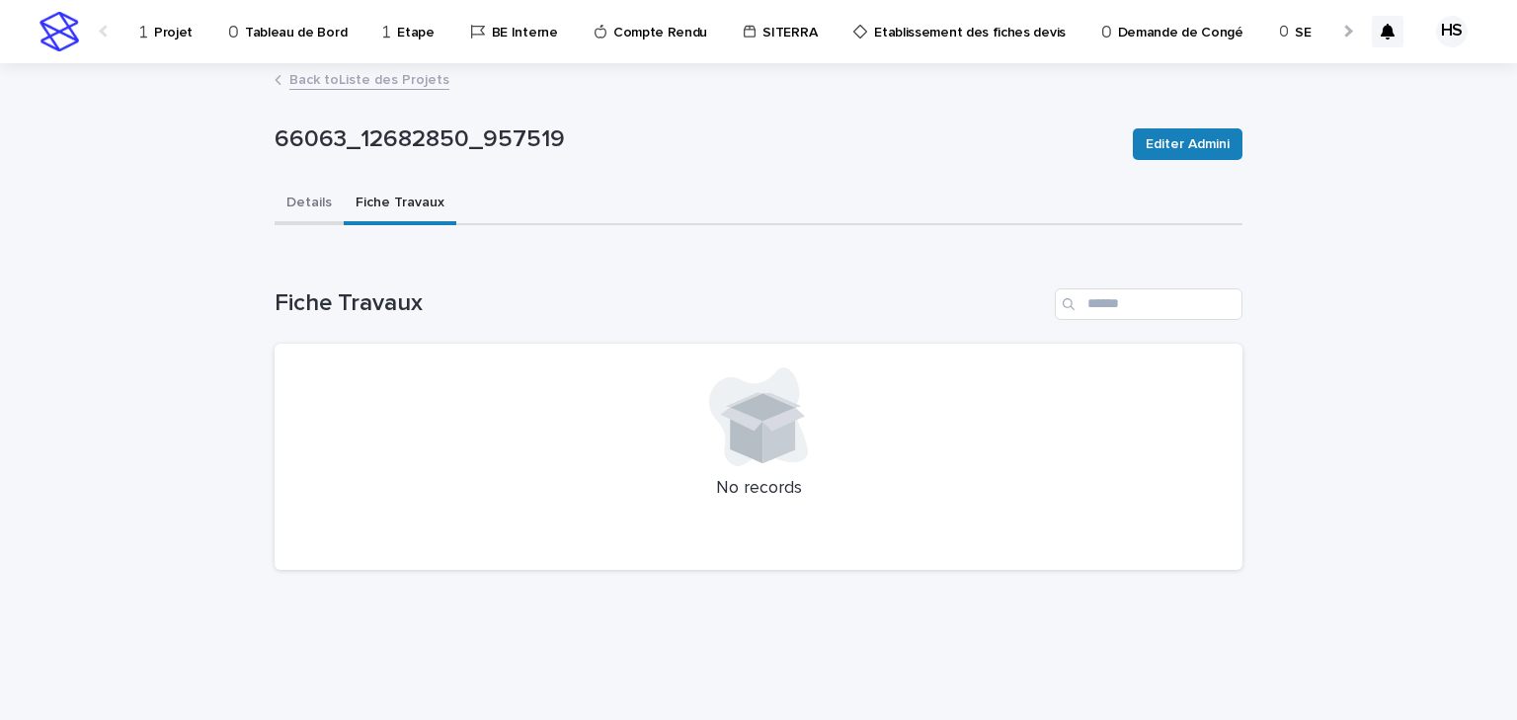
click at [313, 203] on button "Details" at bounding box center [309, 204] width 69 height 41
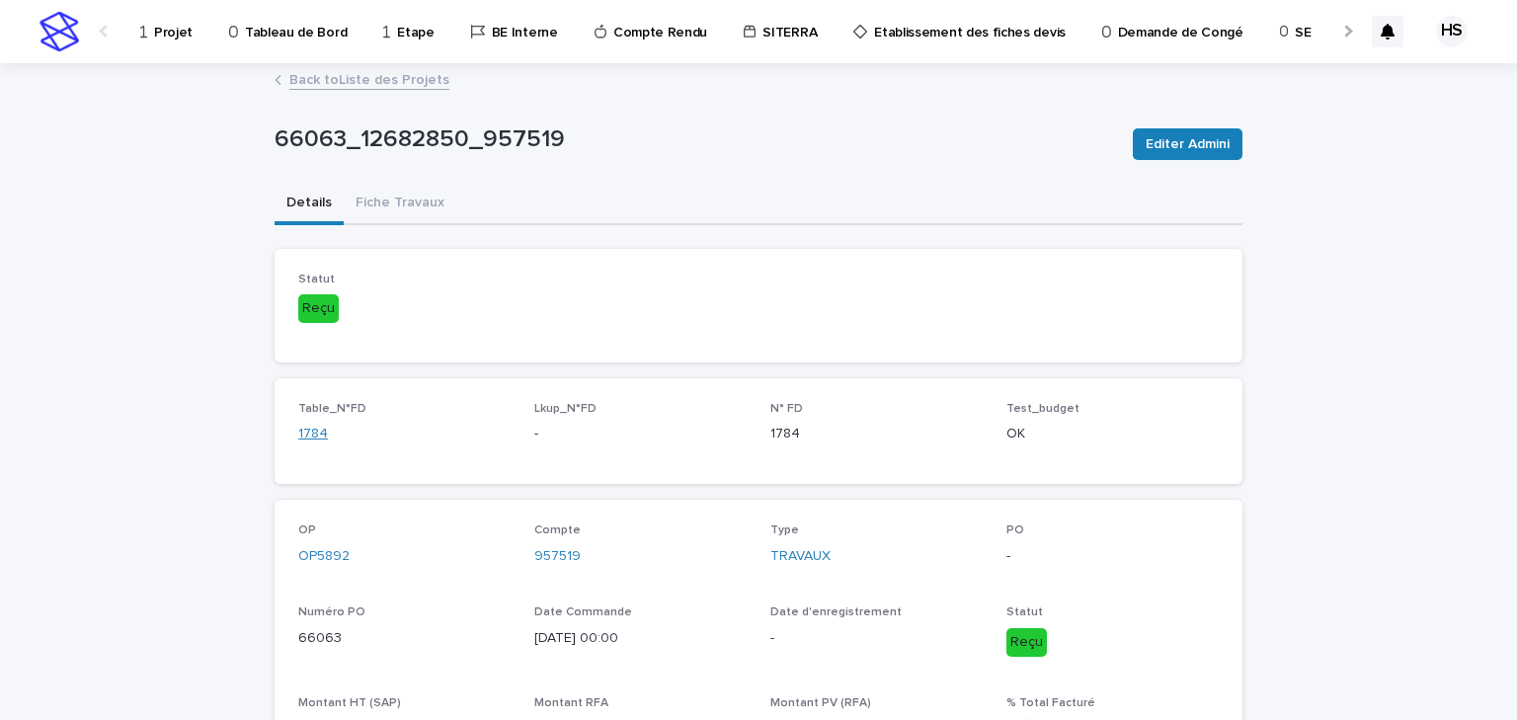
click at [303, 439] on link "1784" at bounding box center [313, 434] width 30 height 21
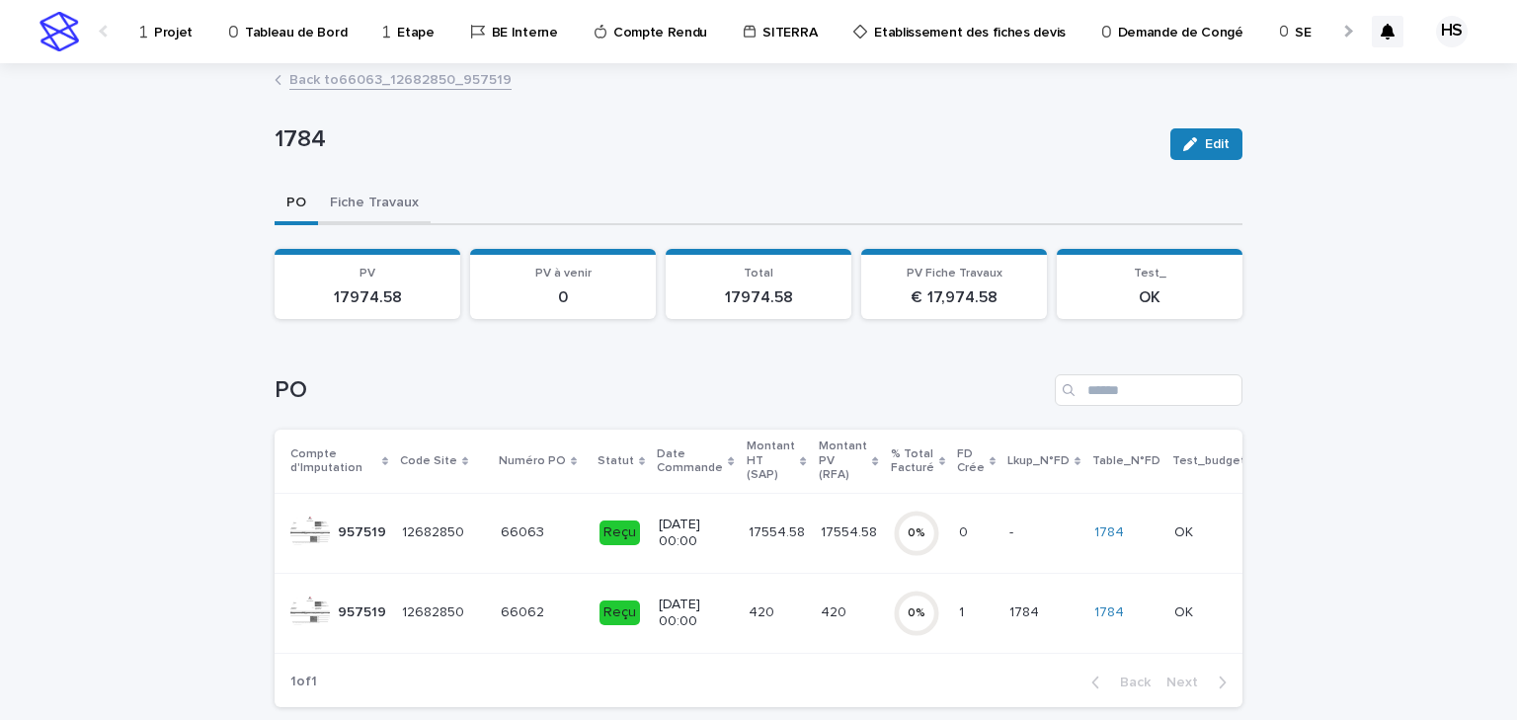
click at [399, 203] on button "Fiche Travaux" at bounding box center [374, 204] width 113 height 41
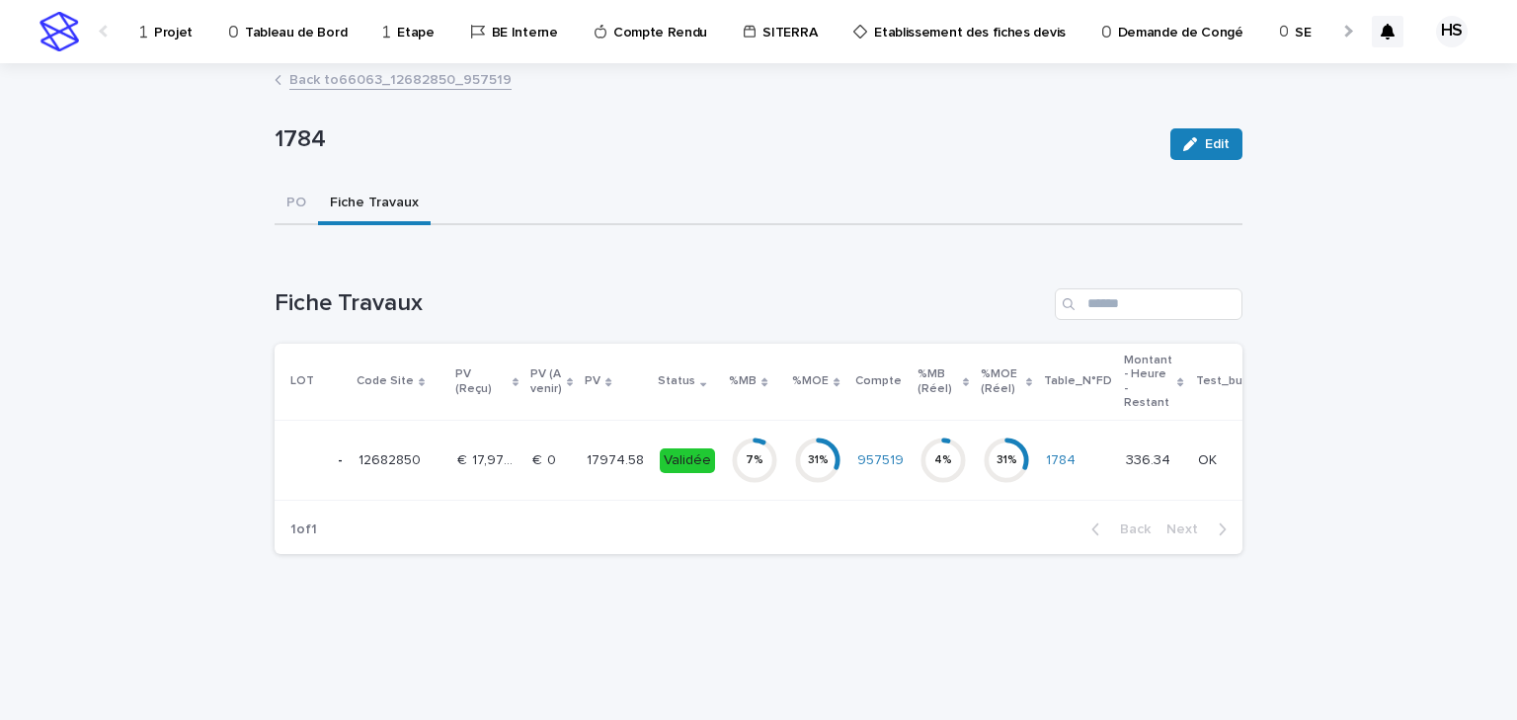
click at [579, 439] on td "17974.58 17974.58" at bounding box center [615, 461] width 73 height 80
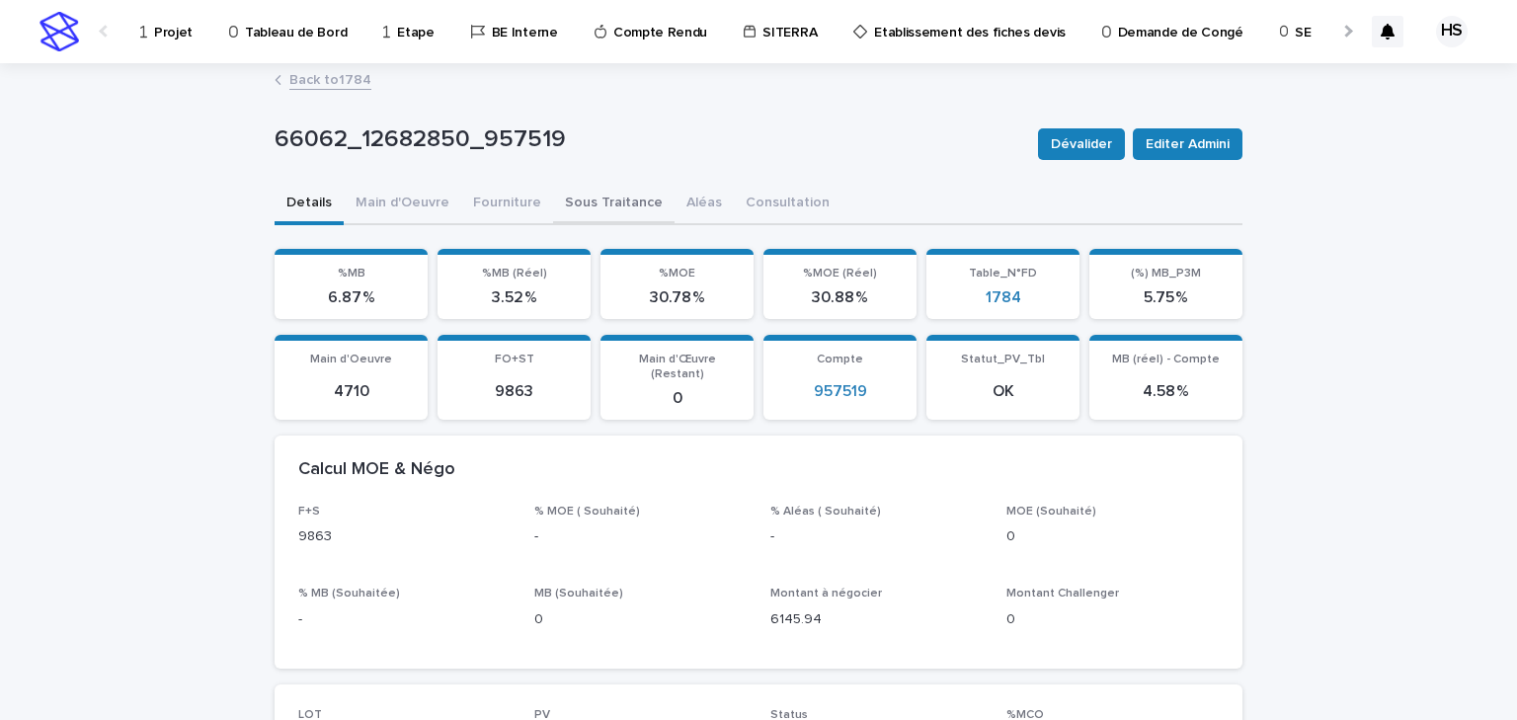
click at [624, 194] on button "Sous Traitance" at bounding box center [614, 204] width 122 height 41
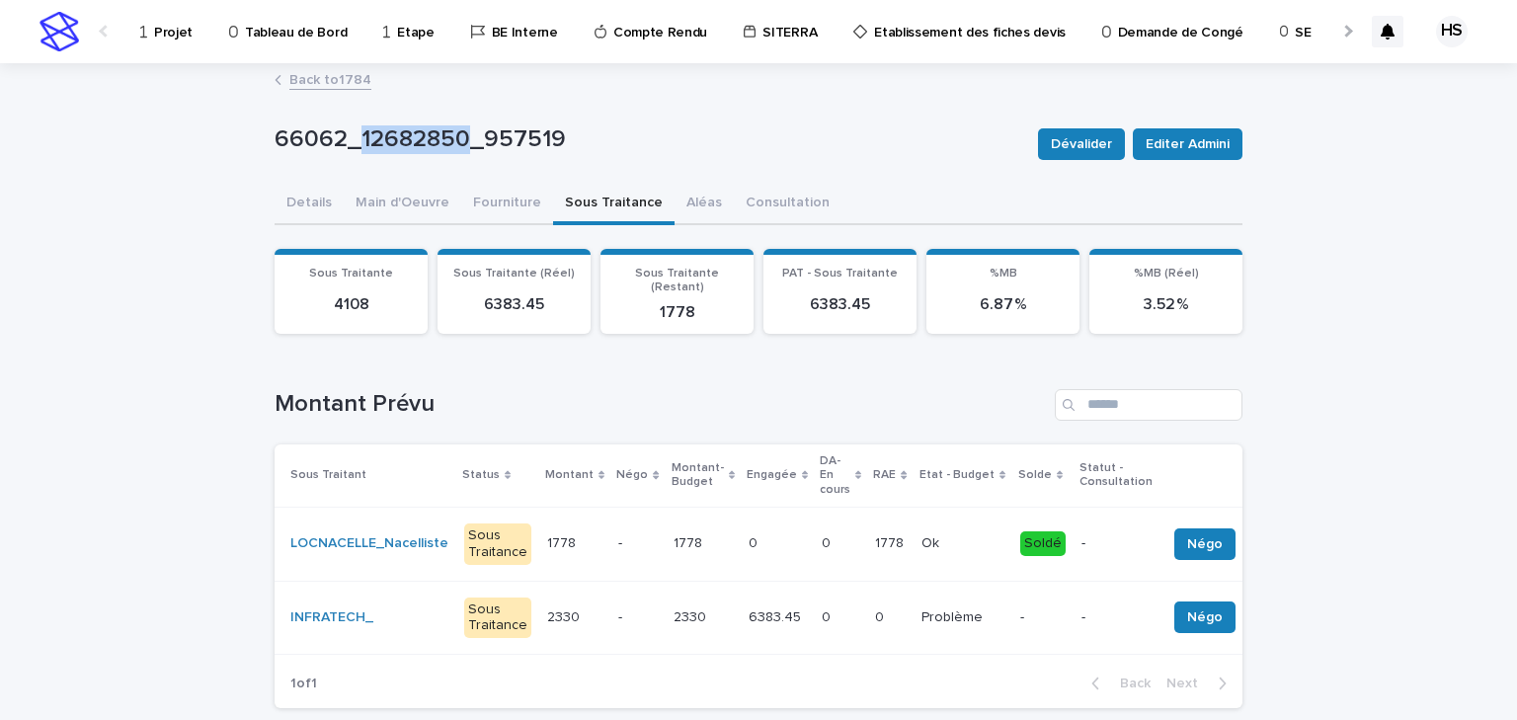
drag, startPoint x: 457, startPoint y: 134, endPoint x: 356, endPoint y: 145, distance: 102.3
click at [356, 145] on p "66062_12682850_957519" at bounding box center [649, 139] width 748 height 29
copy p "12682850"
click at [177, 36] on p "Projet" at bounding box center [173, 20] width 39 height 41
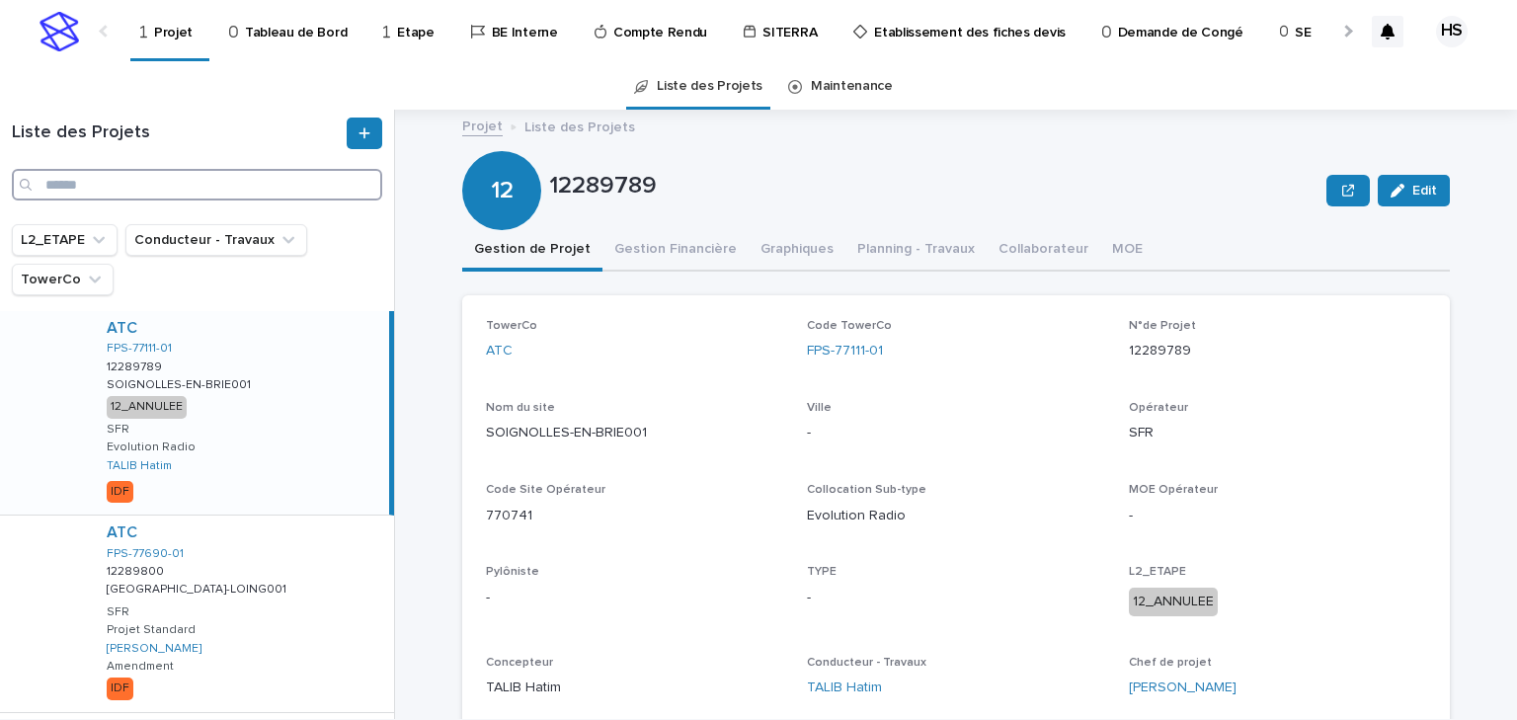
click at [96, 199] on input "Search" at bounding box center [197, 185] width 370 height 32
paste input "********"
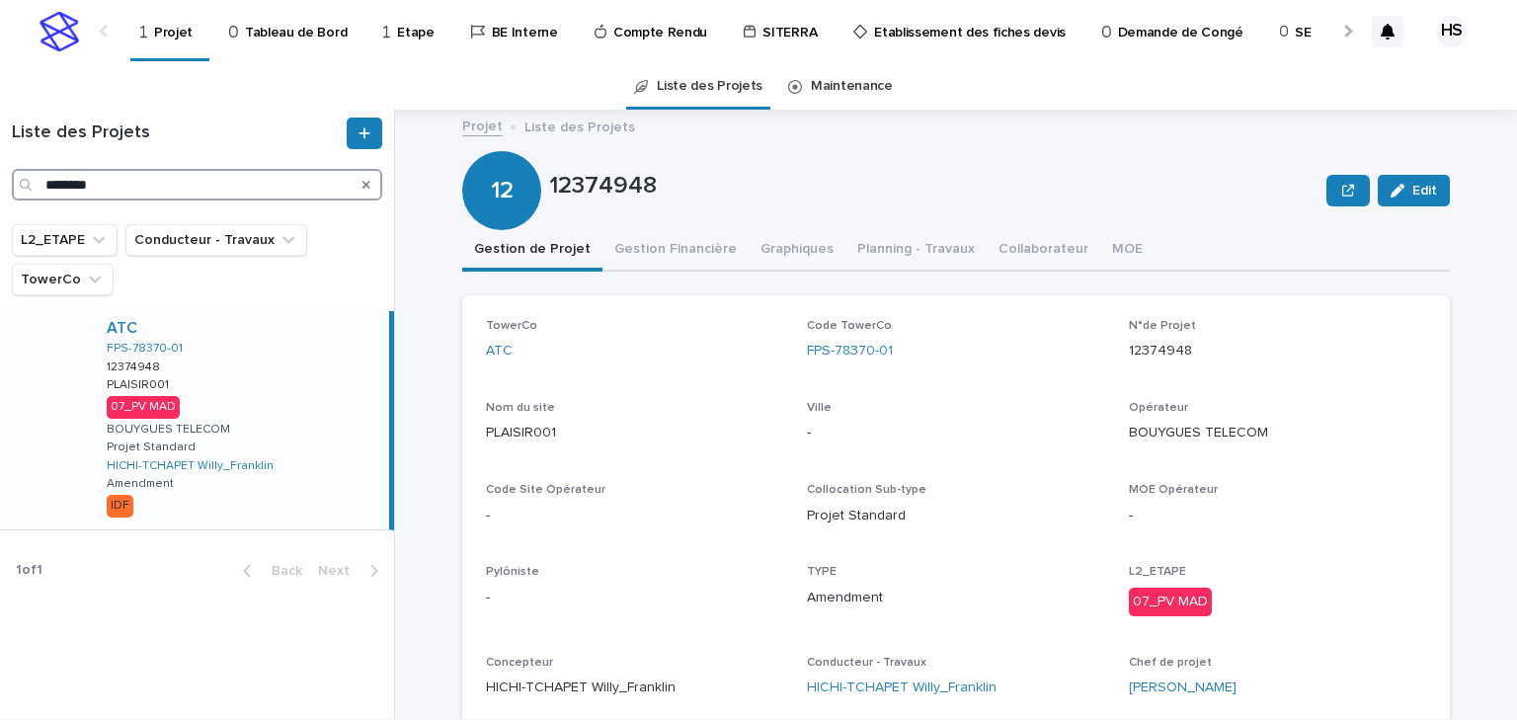
click at [92, 192] on input "********" at bounding box center [197, 185] width 370 height 32
drag, startPoint x: 141, startPoint y: 186, endPoint x: -199, endPoint y: 155, distance: 341.2
click at [0, 155] on html "Projet Tableau de Bord Etape BE Interne Compte Rendu SITERRA Etablissement des …" at bounding box center [758, 360] width 1517 height 720
paste input "Search"
click at [220, 415] on div "ATC FPS-78370-01 12560995 12560995 PLAISIR001 PLAISIR001 10_DOE SFR Projet Stan…" at bounding box center [240, 420] width 298 height 218
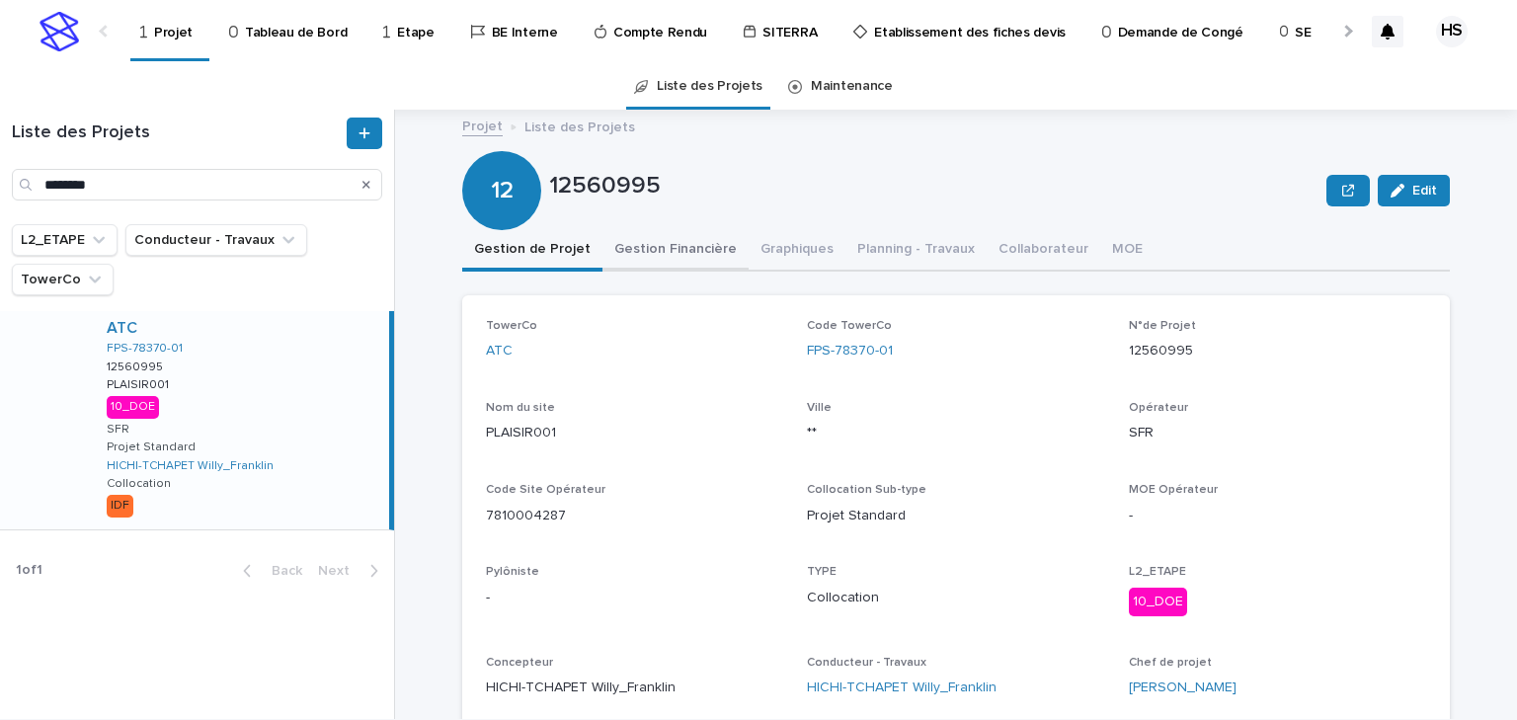
click at [687, 266] on button "Gestion Financière" at bounding box center [676, 250] width 146 height 41
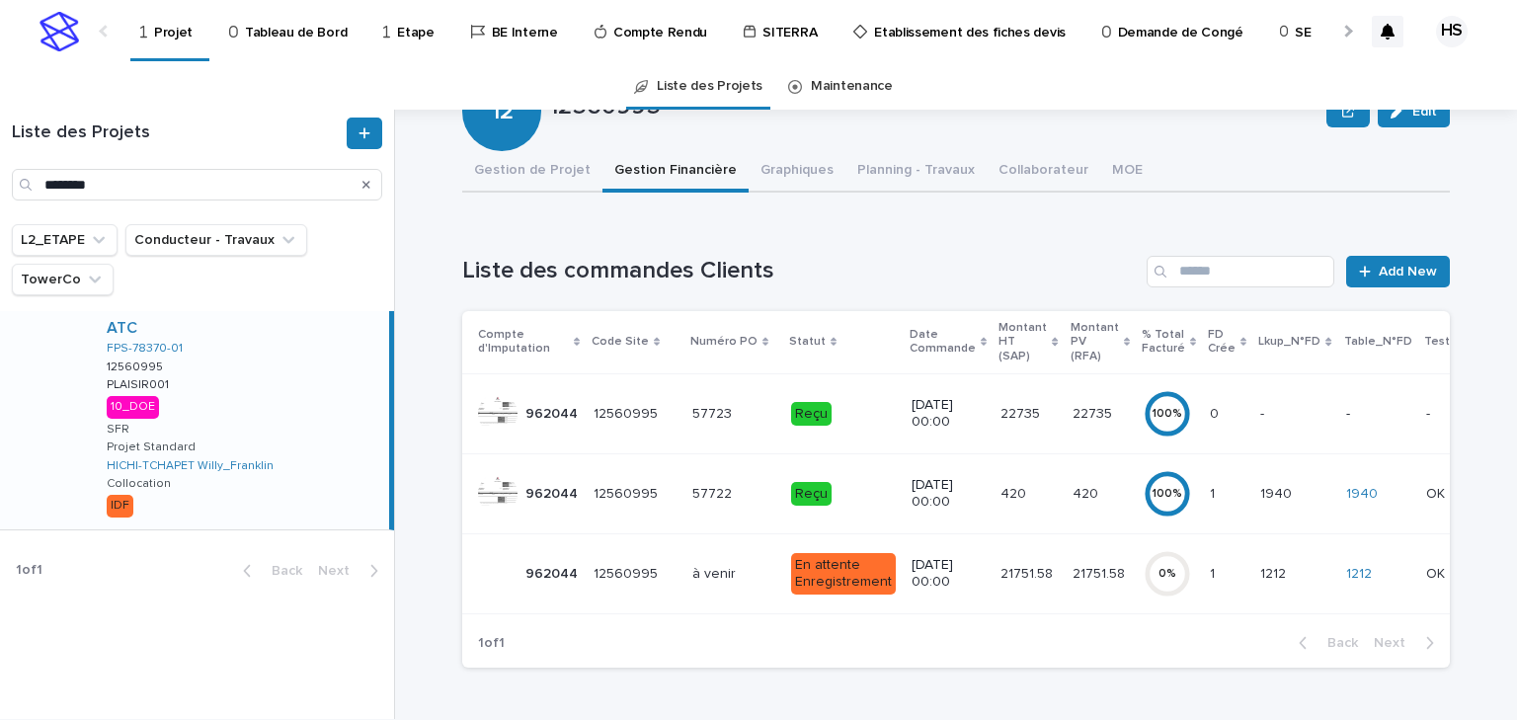
scroll to position [0, 73]
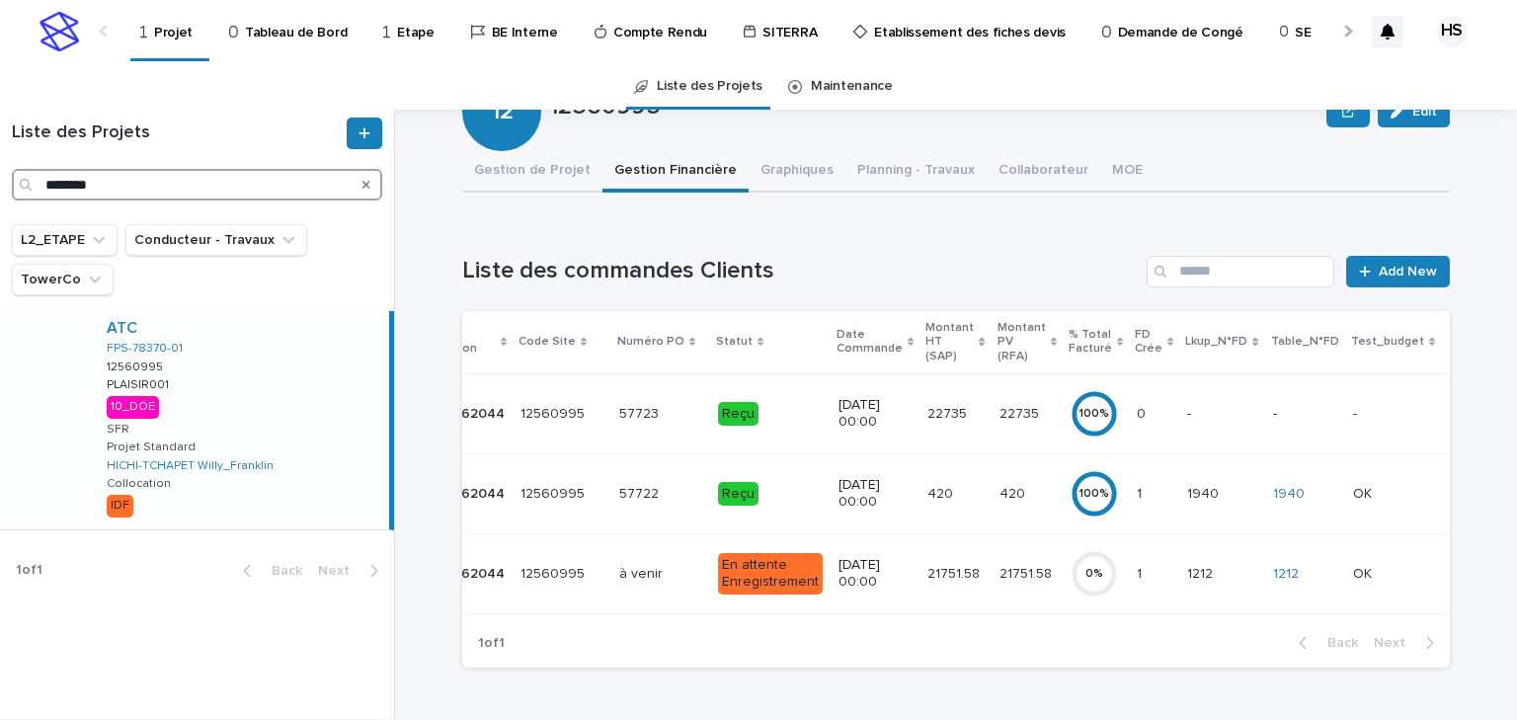
drag, startPoint x: 130, startPoint y: 179, endPoint x: -53, endPoint y: 178, distance: 183.7
click at [0, 178] on html "Projet Tableau de Bord Etape BE Interne Compte Rendu SITERRA Etablissement des …" at bounding box center [758, 360] width 1517 height 720
paste input "Search"
click at [261, 392] on div "ATC ATC-91690-01 12631582 12631582 GUILLERVAL001 GUILLERVAL001 07_PV MAD SFR Pr…" at bounding box center [240, 420] width 298 height 218
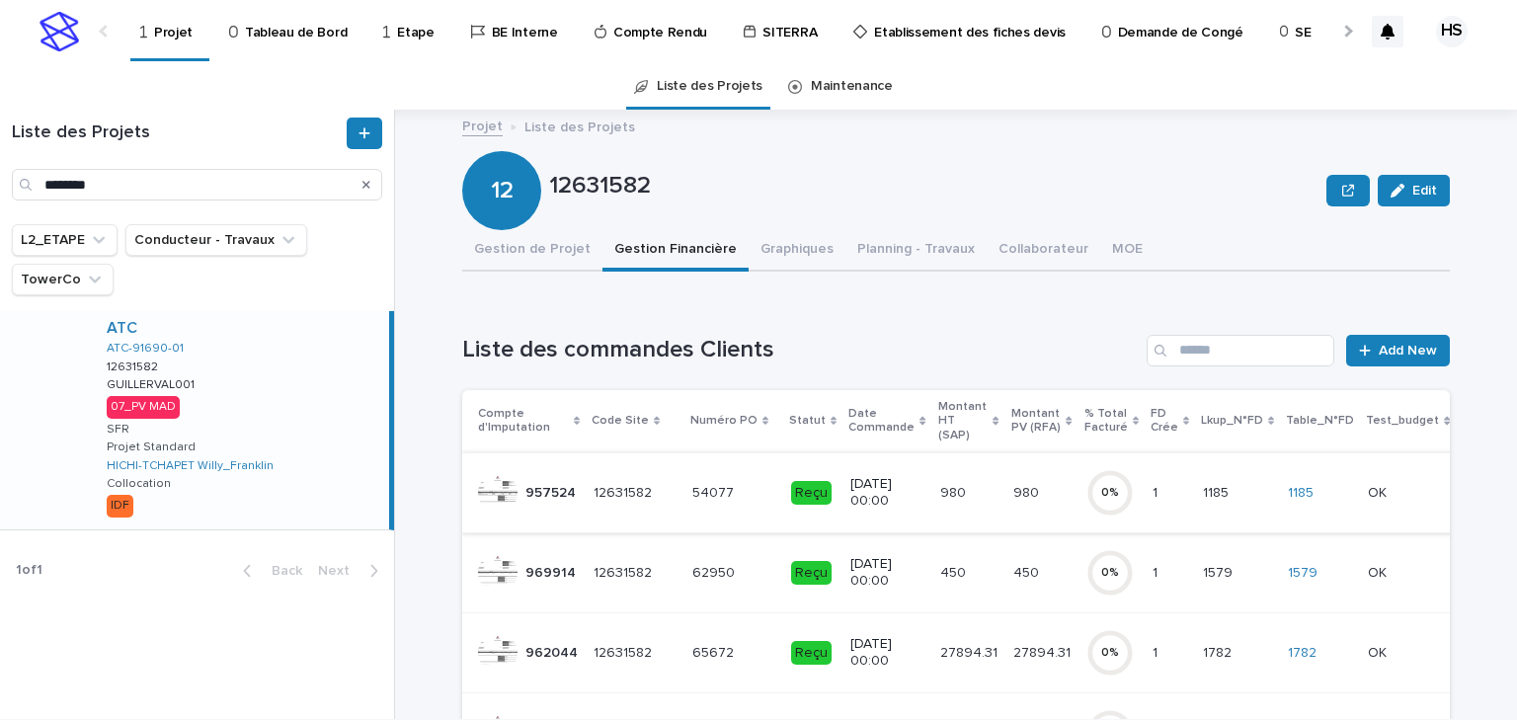
scroll to position [79, 0]
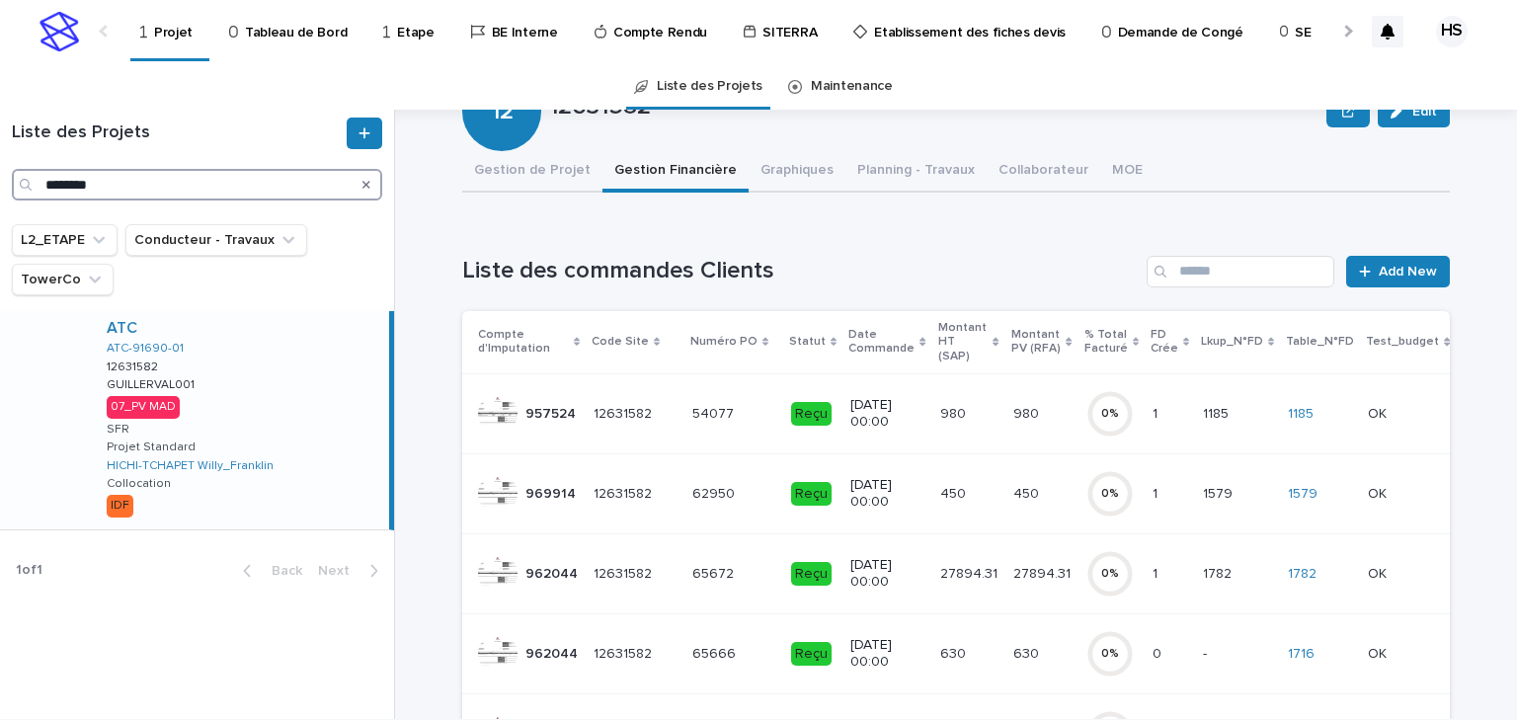
drag, startPoint x: 115, startPoint y: 190, endPoint x: 8, endPoint y: 190, distance: 106.7
click at [8, 190] on div "Liste des Projets ********" at bounding box center [197, 159] width 394 height 83
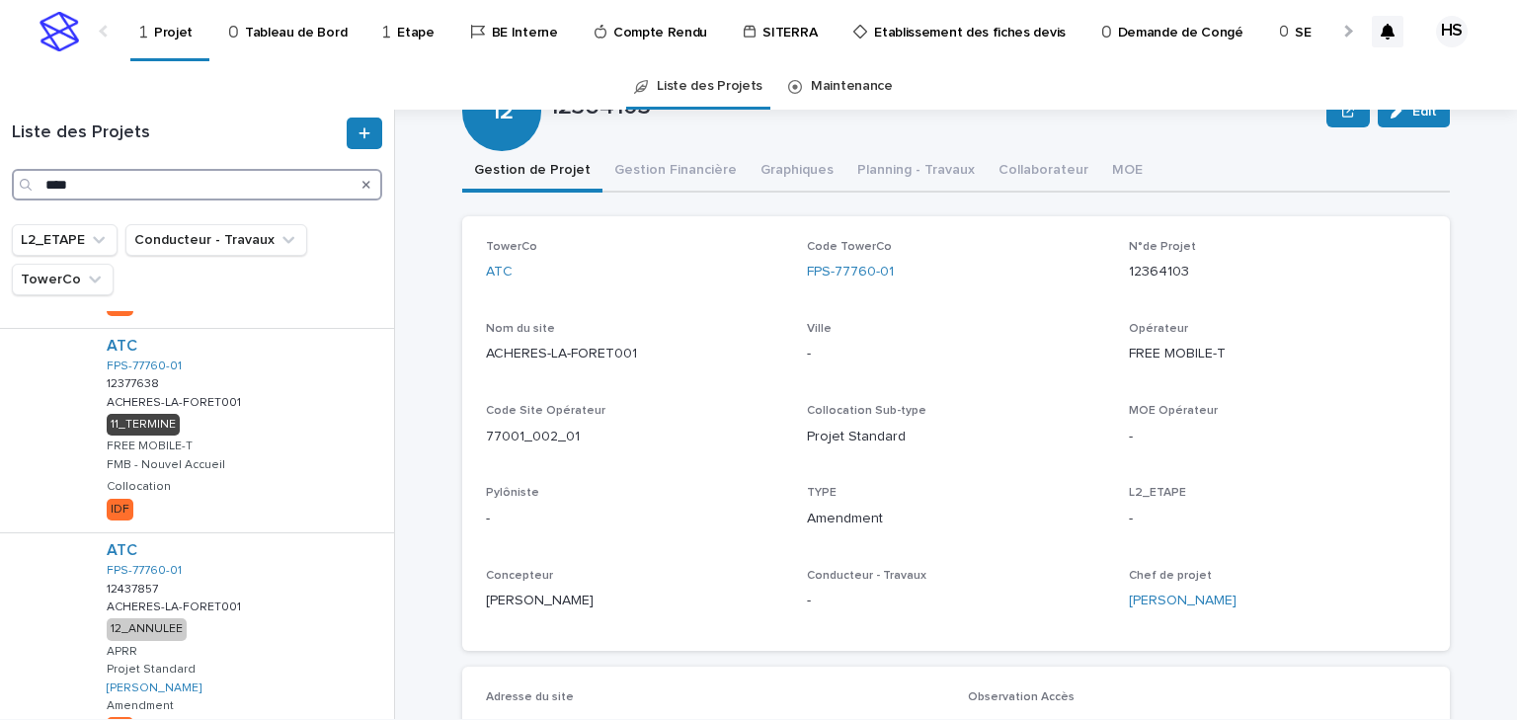
scroll to position [158, 0]
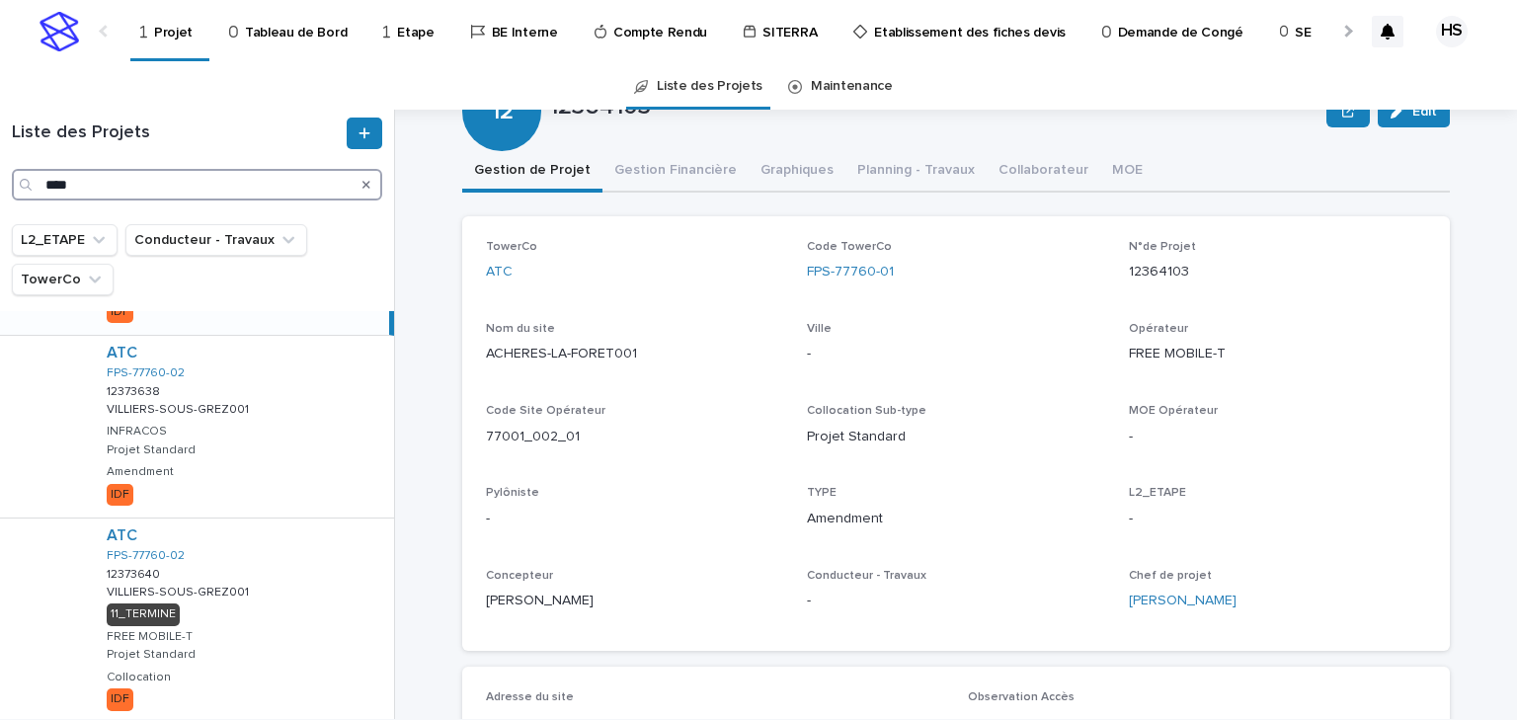
click at [46, 179] on input "****" at bounding box center [197, 185] width 370 height 32
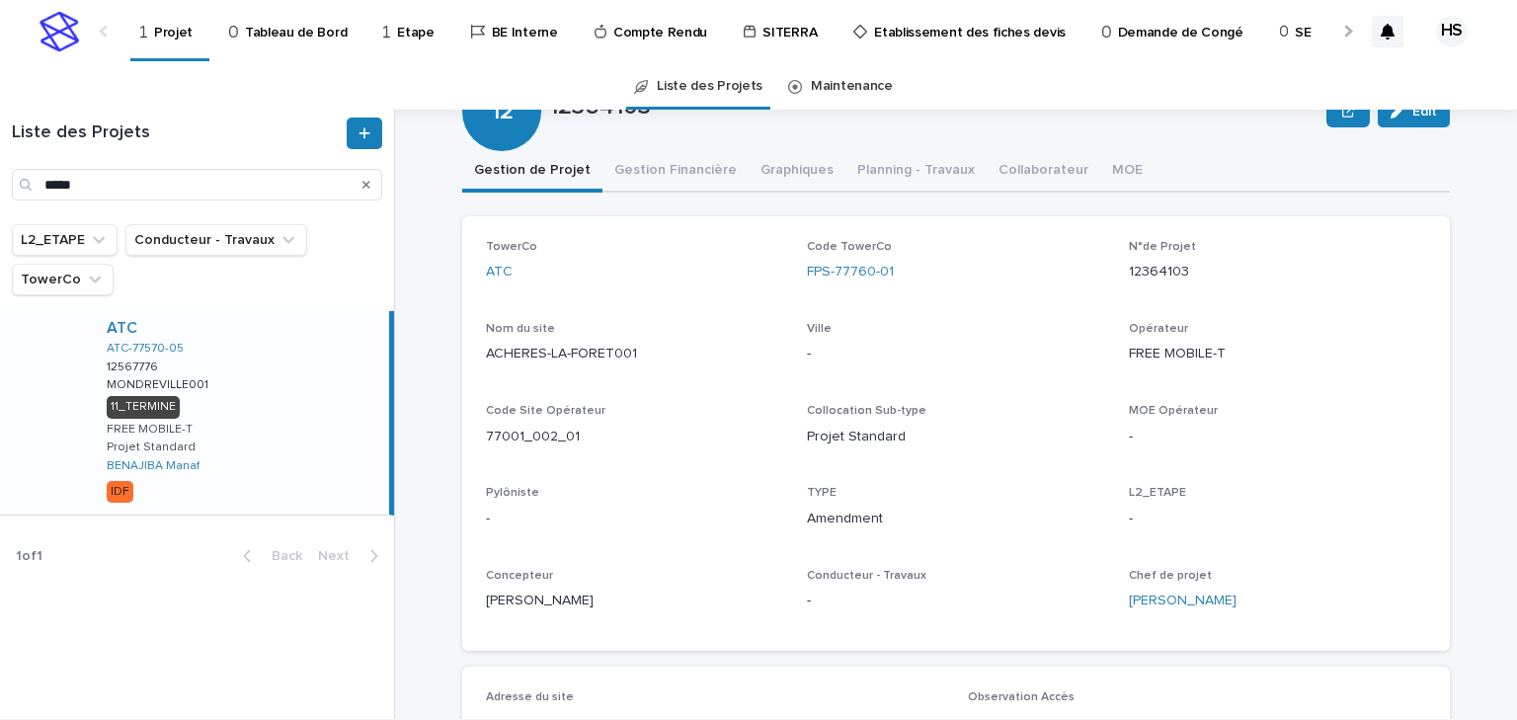
click at [268, 402] on div "ATC ATC-77570-05 12567776 12567776 MONDREVILLE001 MONDREVILLE001 11_TERMINE FRE…" at bounding box center [240, 412] width 298 height 203
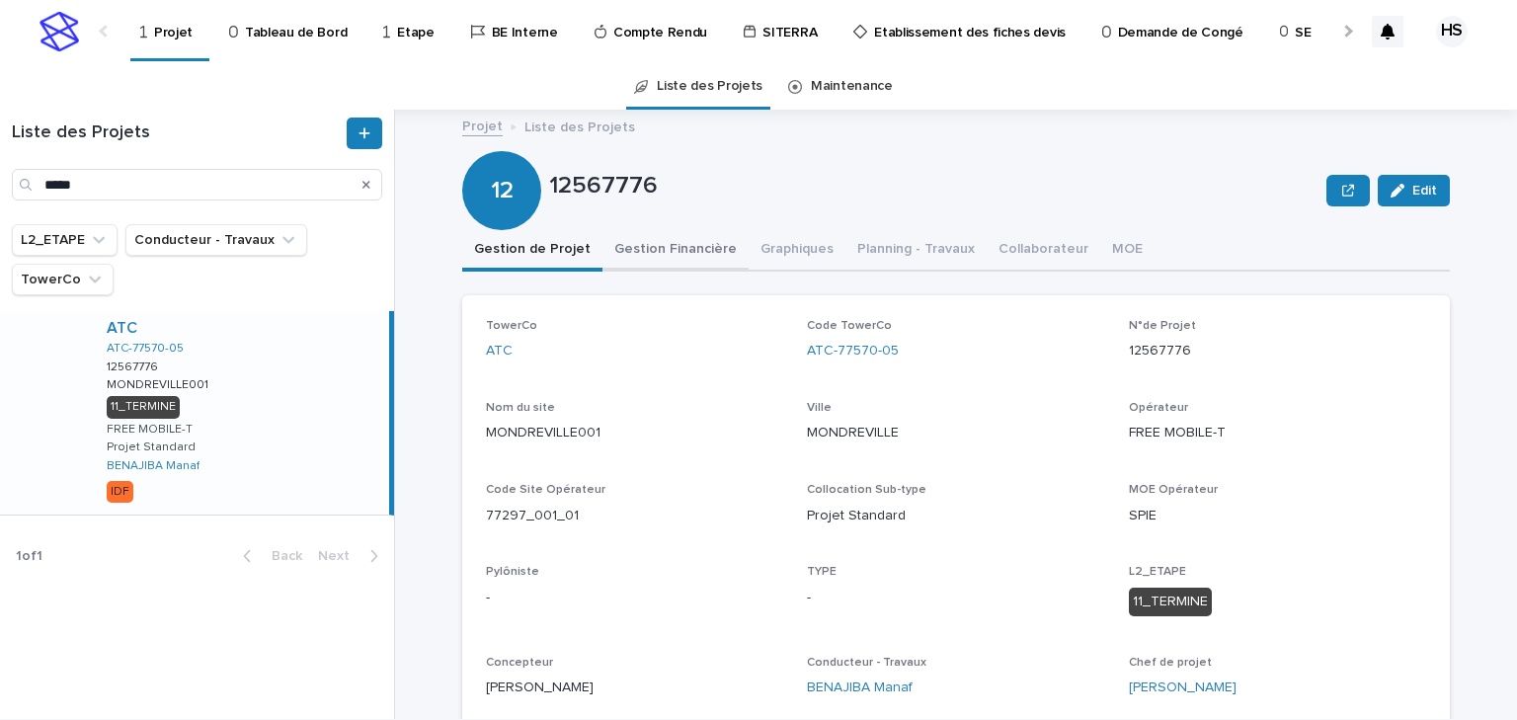
click at [688, 258] on button "Gestion Financière" at bounding box center [676, 250] width 146 height 41
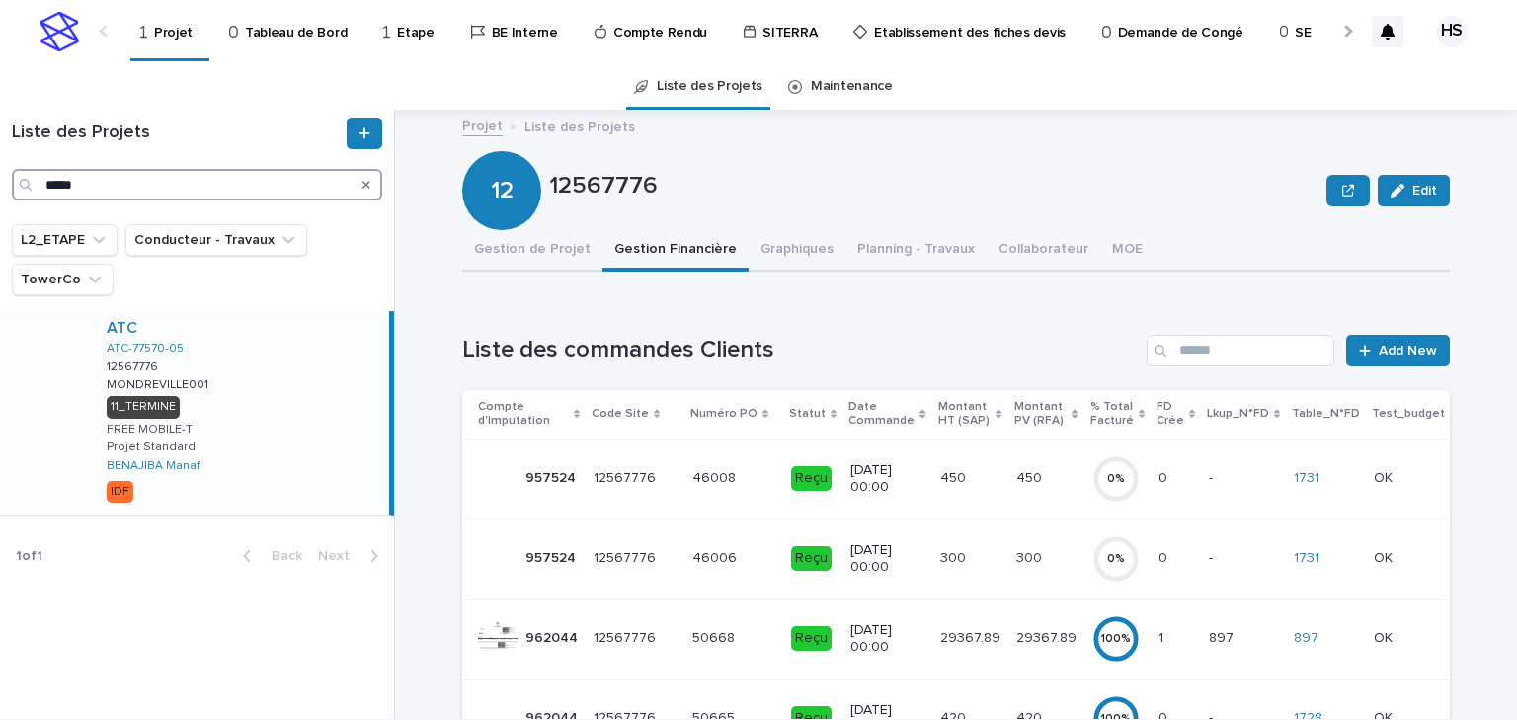
drag, startPoint x: 103, startPoint y: 193, endPoint x: -43, endPoint y: 200, distance: 146.4
click at [0, 200] on html "Projet Tableau de Bord Etape BE Interne Compte Rendu SITERRA Etablissement des …" at bounding box center [758, 360] width 1517 height 720
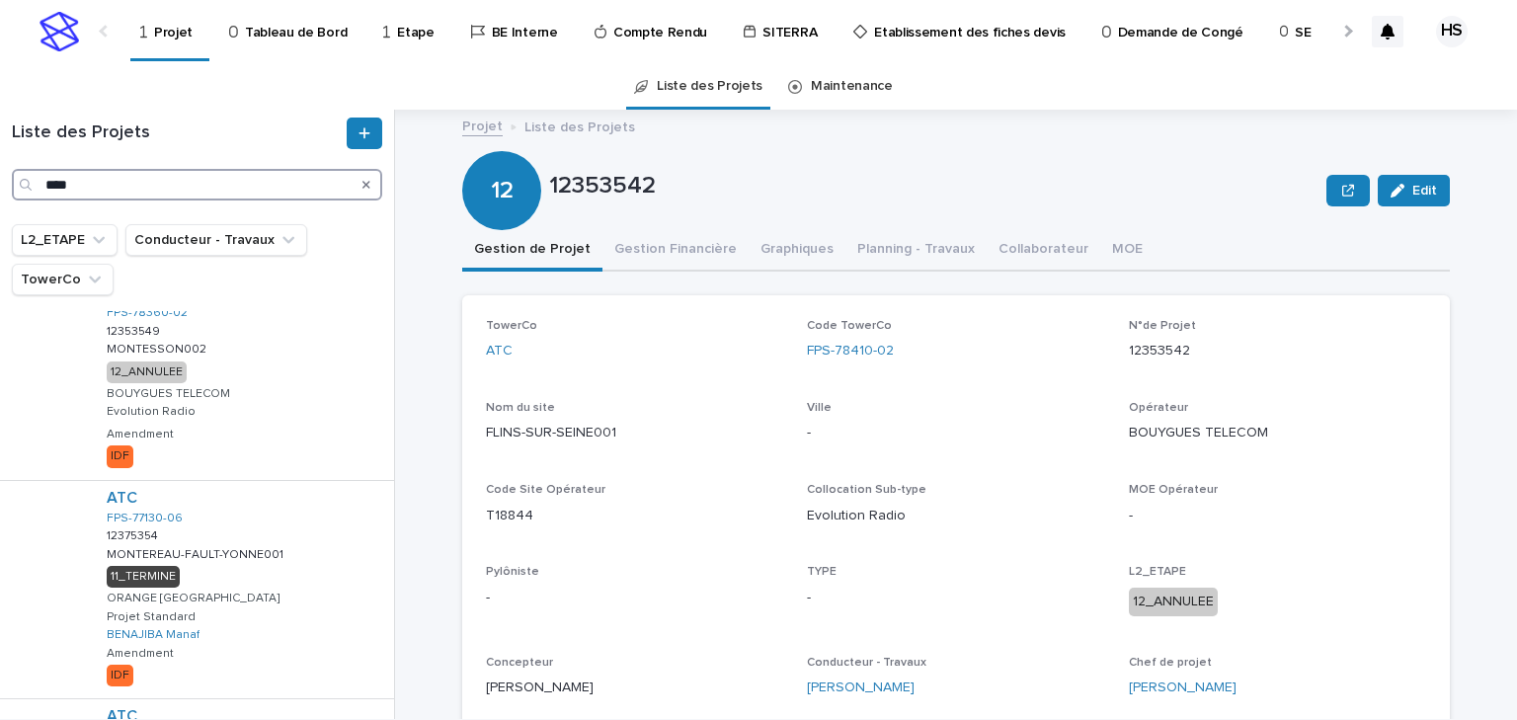
scroll to position [1131, 0]
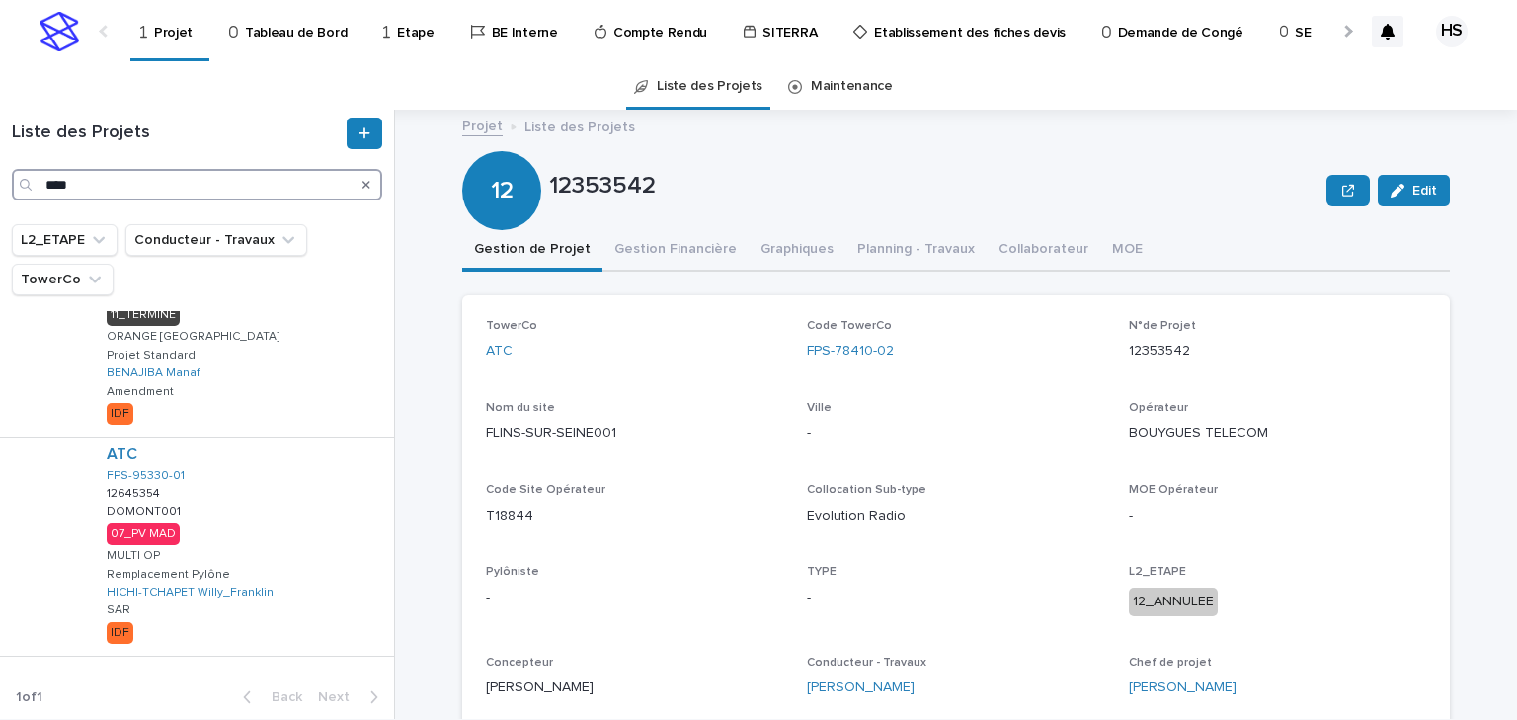
type input "****"
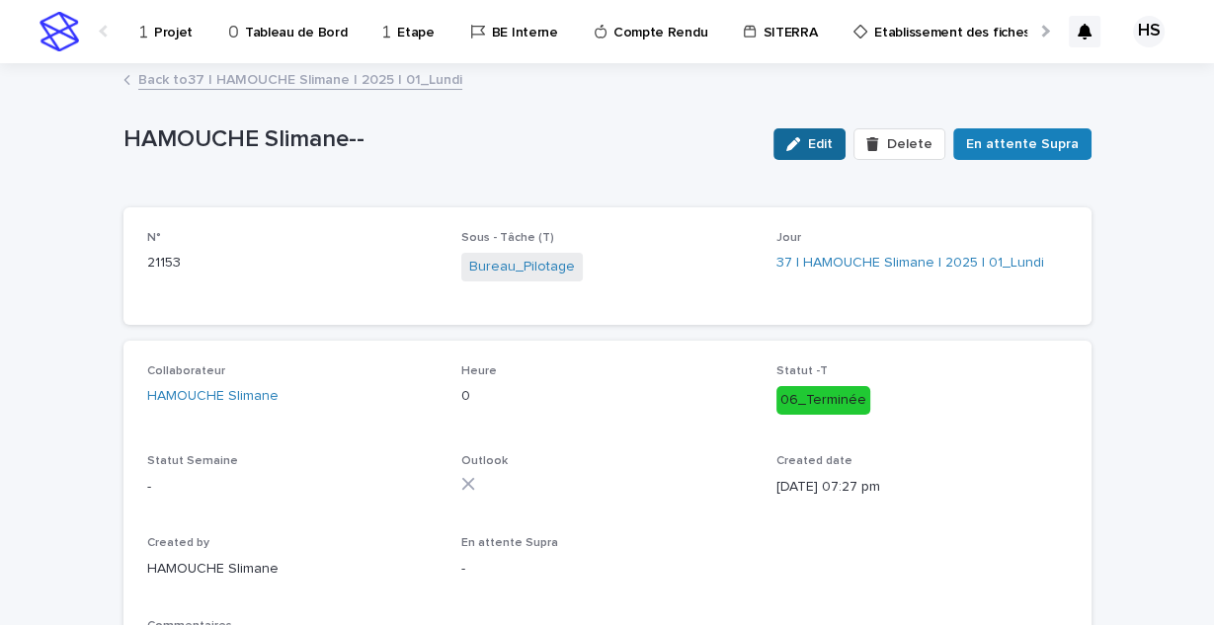
click at [823, 137] on span "Edit" at bounding box center [820, 144] width 25 height 14
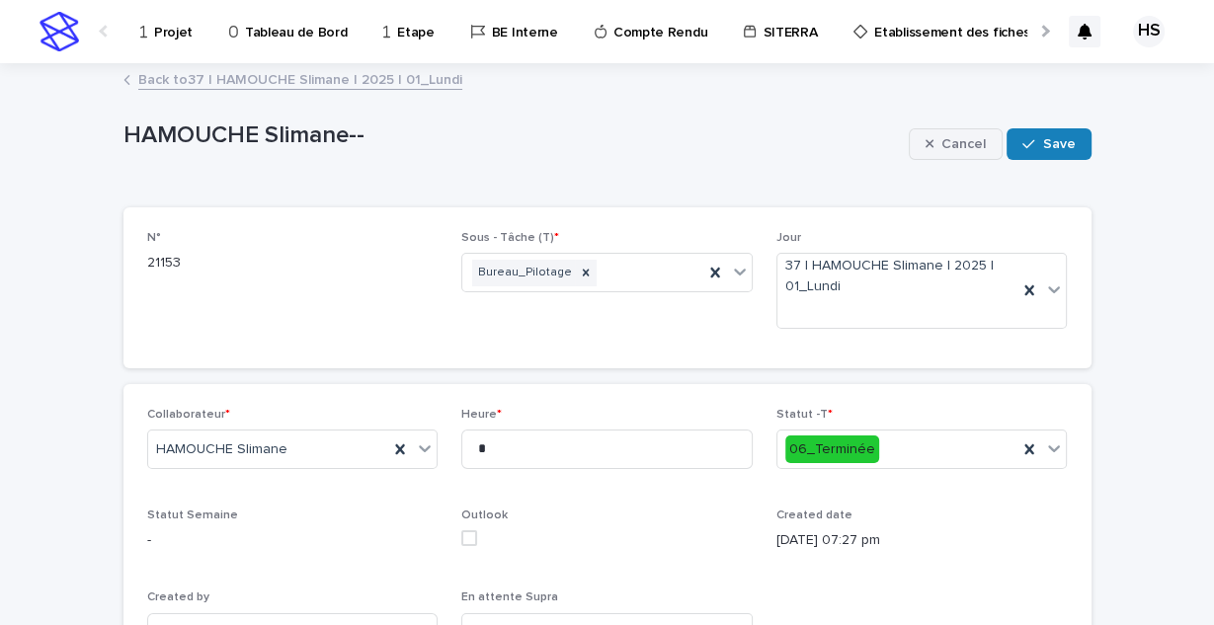
click at [941, 144] on span "Cancel" at bounding box center [963, 144] width 44 height 14
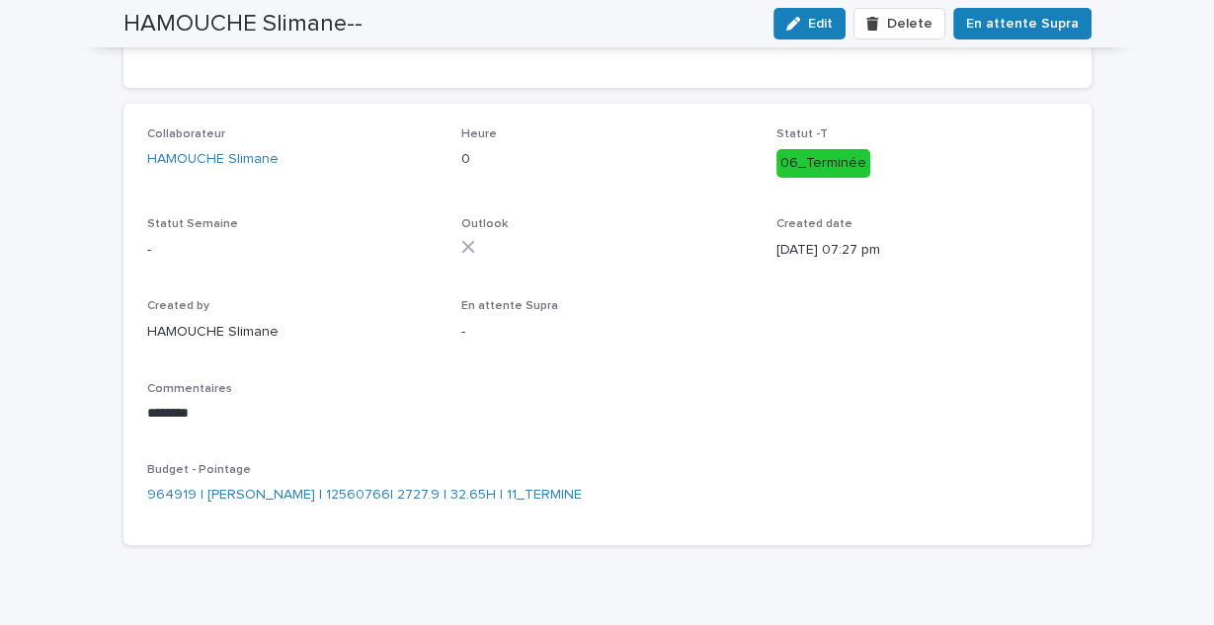
scroll to position [271, 0]
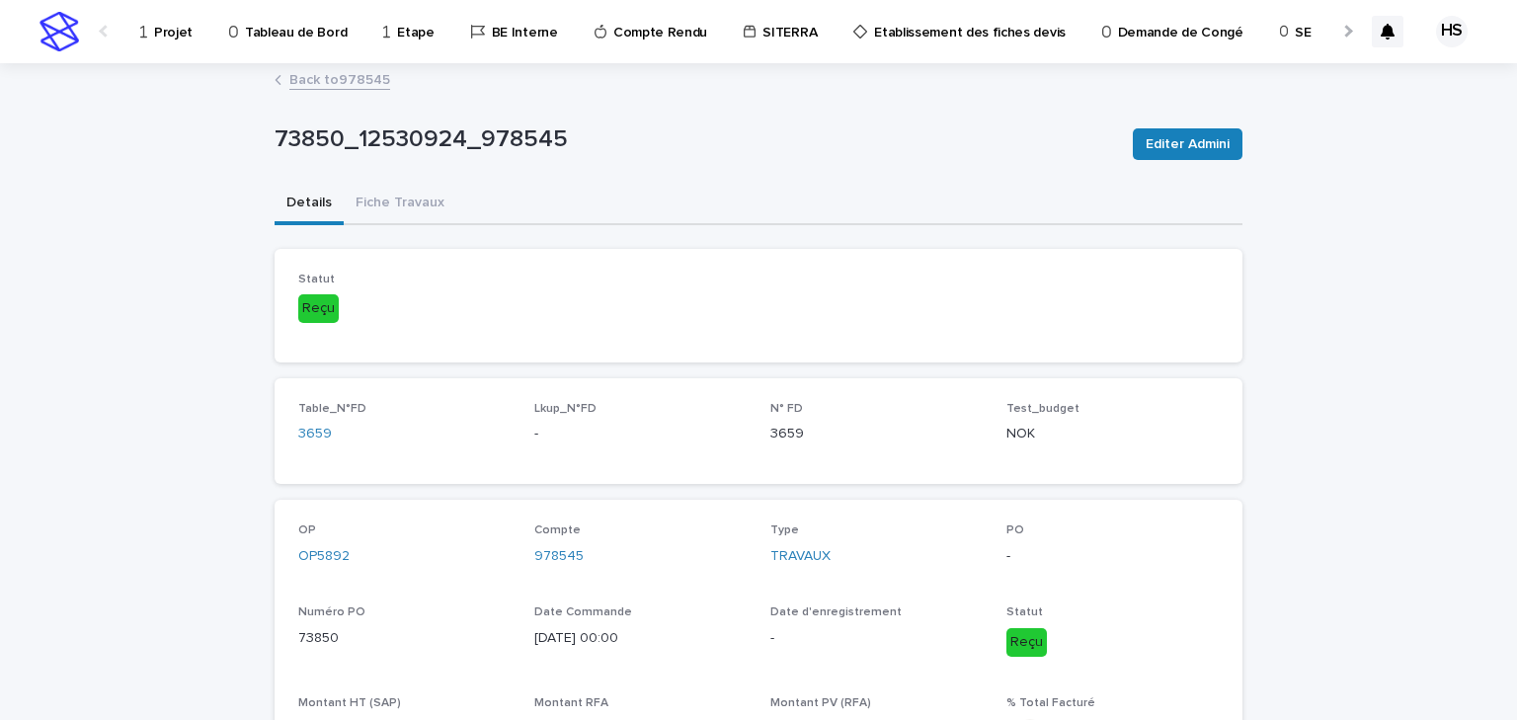
click at [325, 78] on link "Back to 978545" at bounding box center [339, 78] width 101 height 23
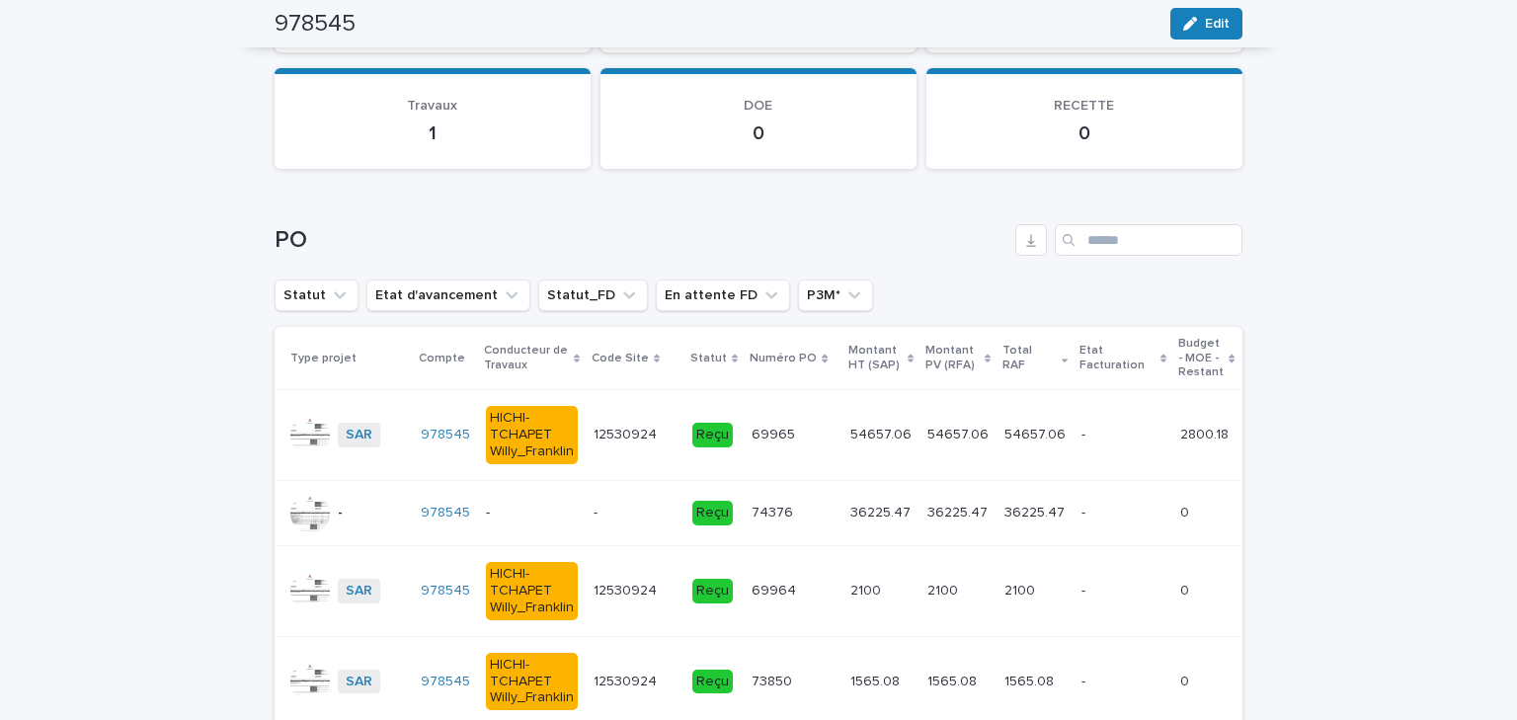
scroll to position [2552, 0]
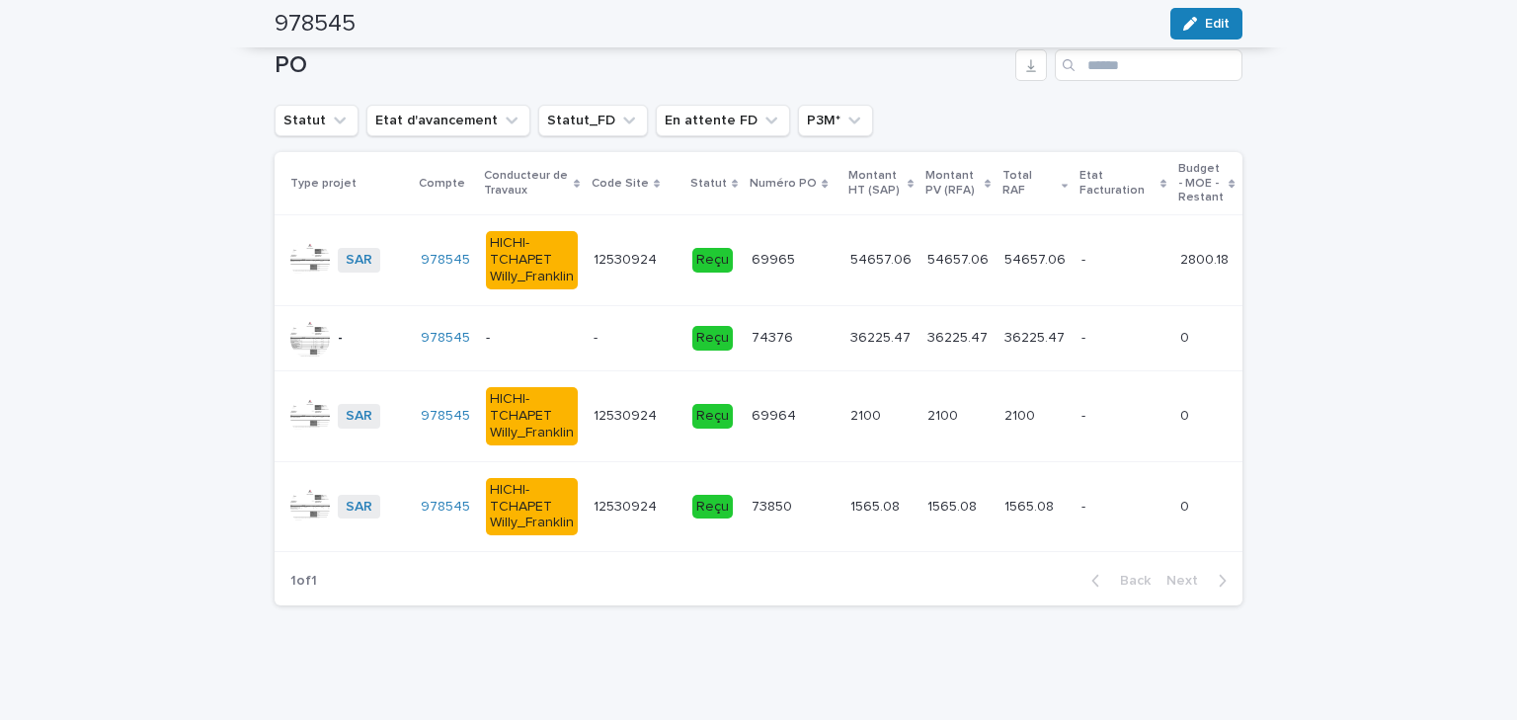
click at [608, 330] on p at bounding box center [635, 338] width 83 height 17
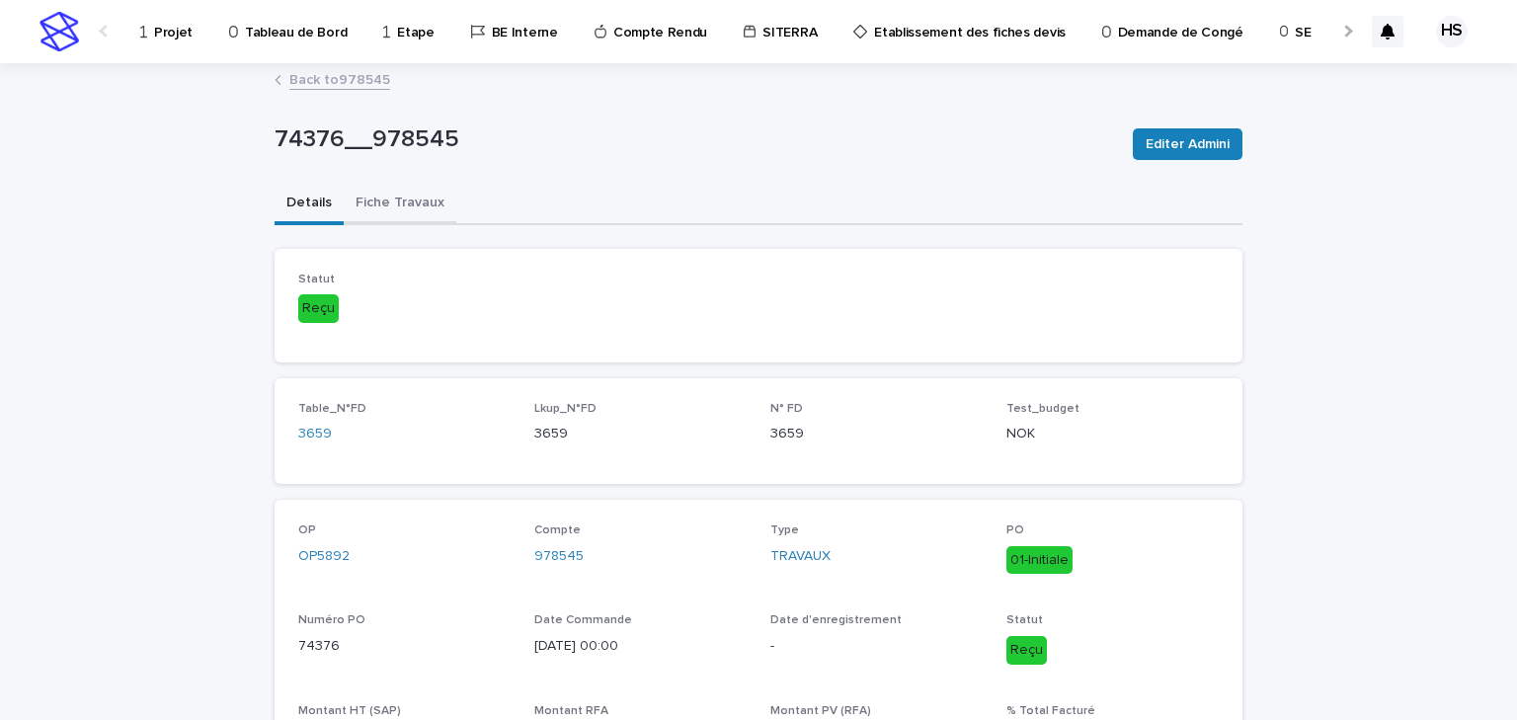
click at [419, 205] on button "Fiche Travaux" at bounding box center [400, 204] width 113 height 41
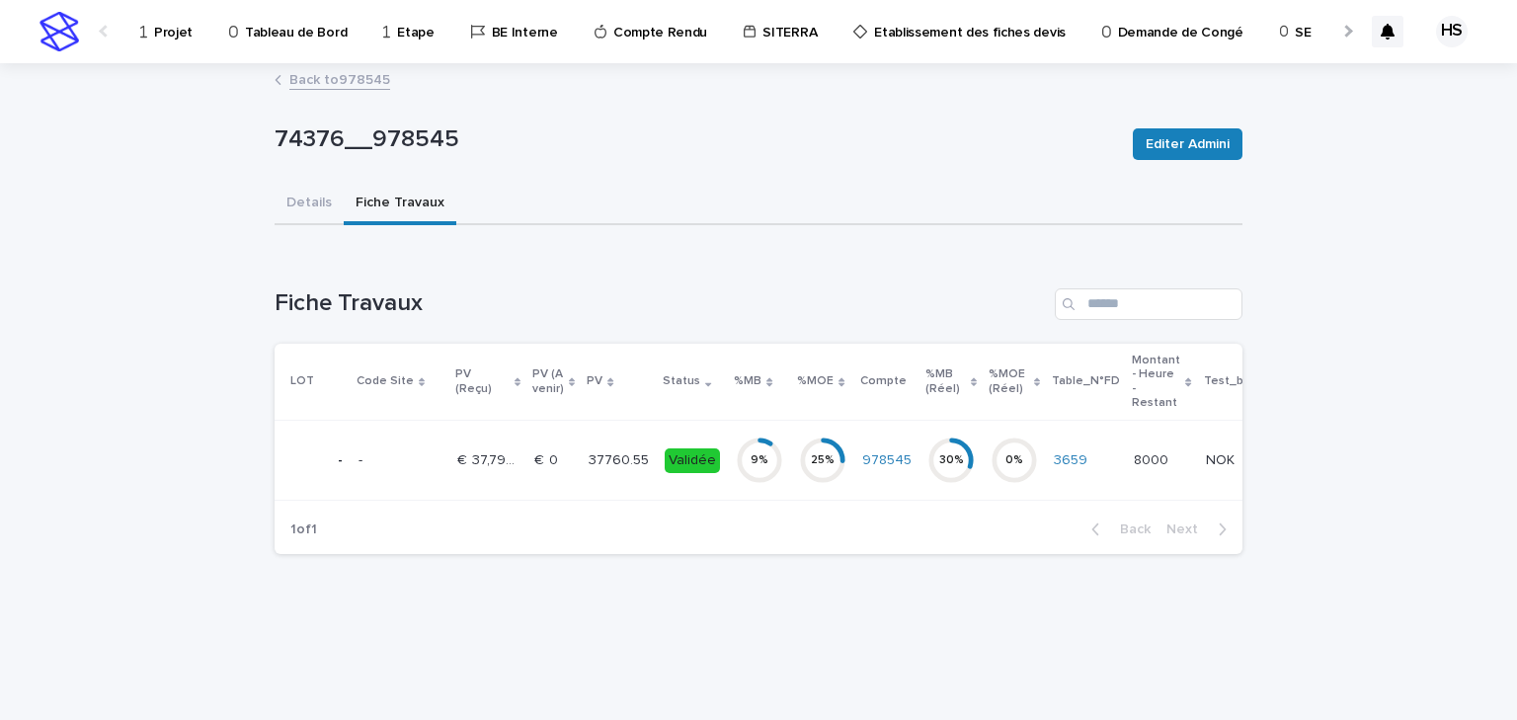
click at [573, 464] on td "€  0 €  0" at bounding box center [554, 461] width 54 height 80
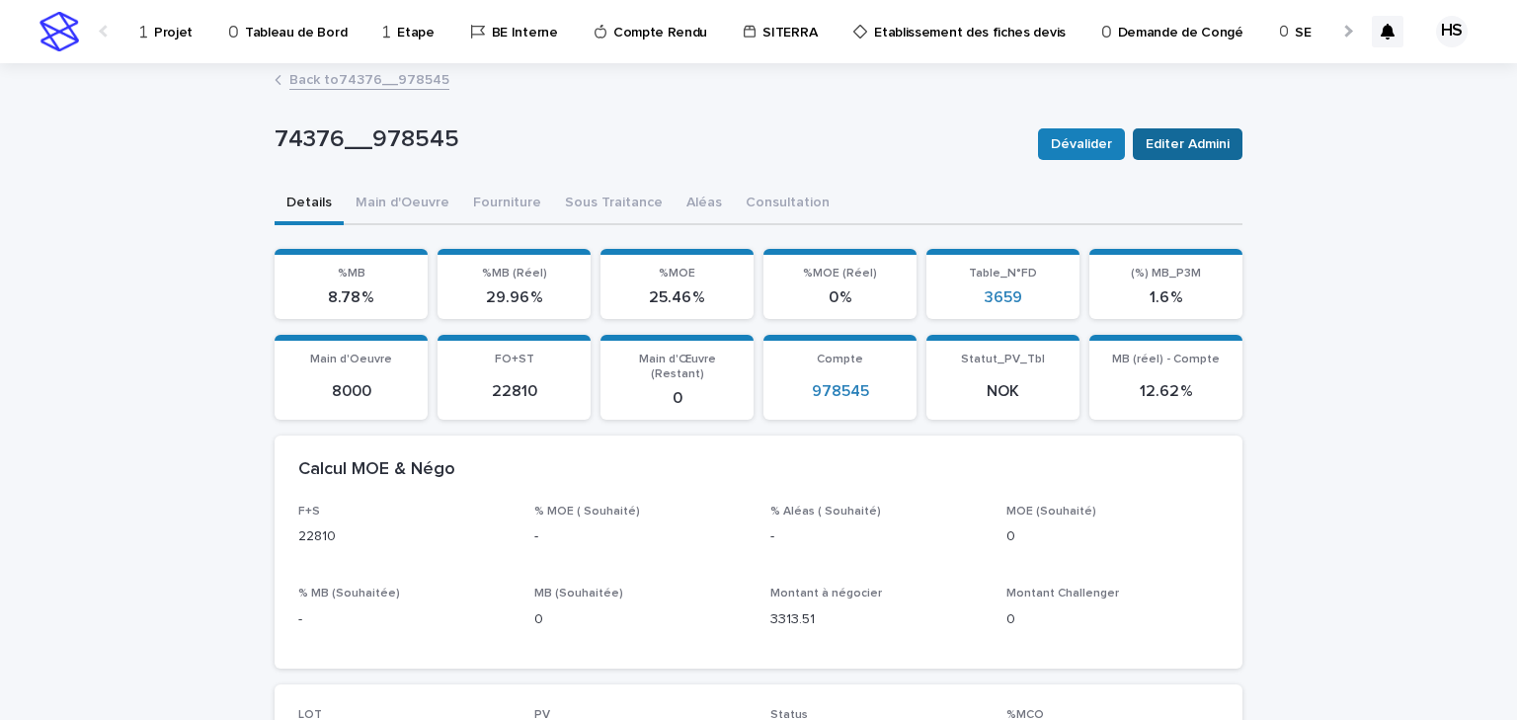
click at [1177, 146] on span "Editer Admini" at bounding box center [1188, 144] width 84 height 20
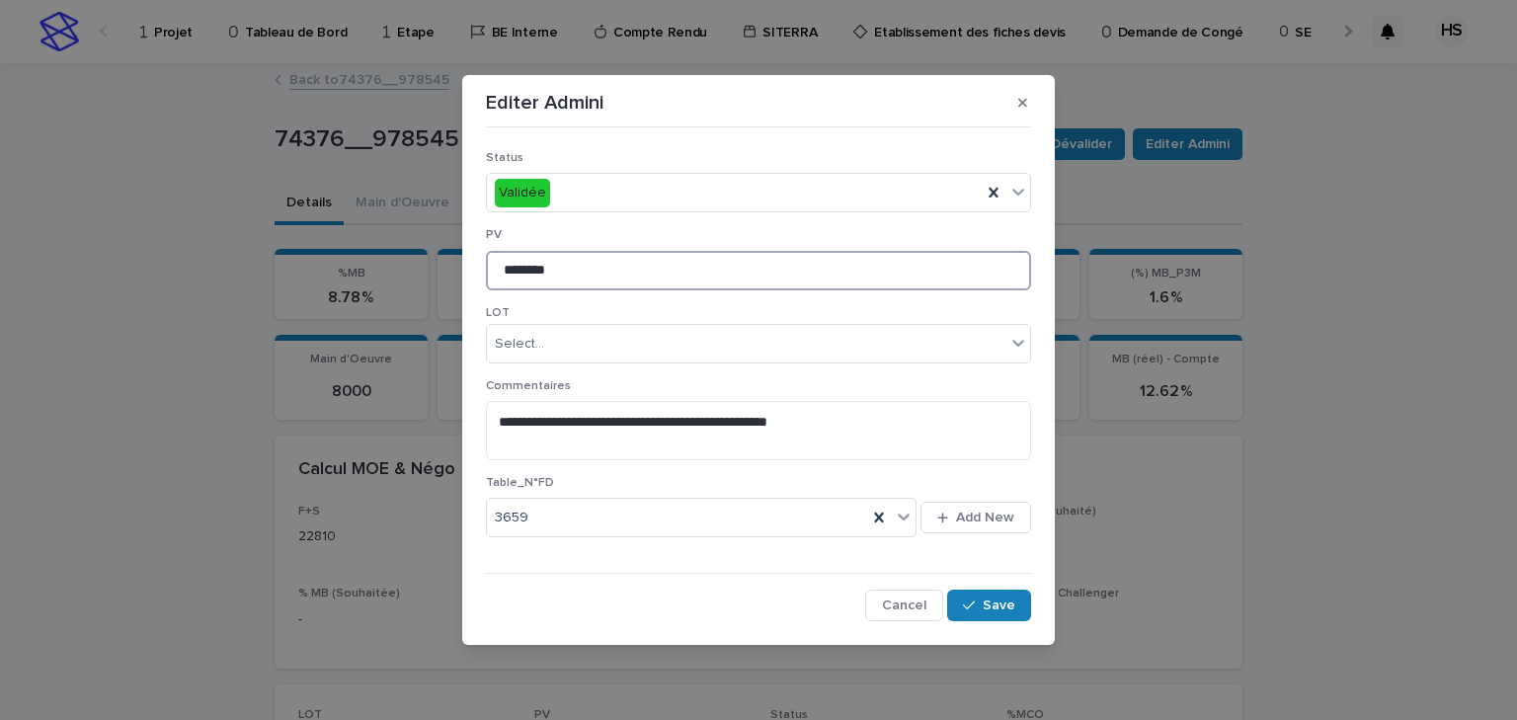
drag, startPoint x: 591, startPoint y: 268, endPoint x: 522, endPoint y: 269, distance: 69.2
click at [522, 269] on input "********" at bounding box center [758, 271] width 545 height 40
type input "********"
click at [1026, 606] on button "Save" at bounding box center [989, 606] width 84 height 32
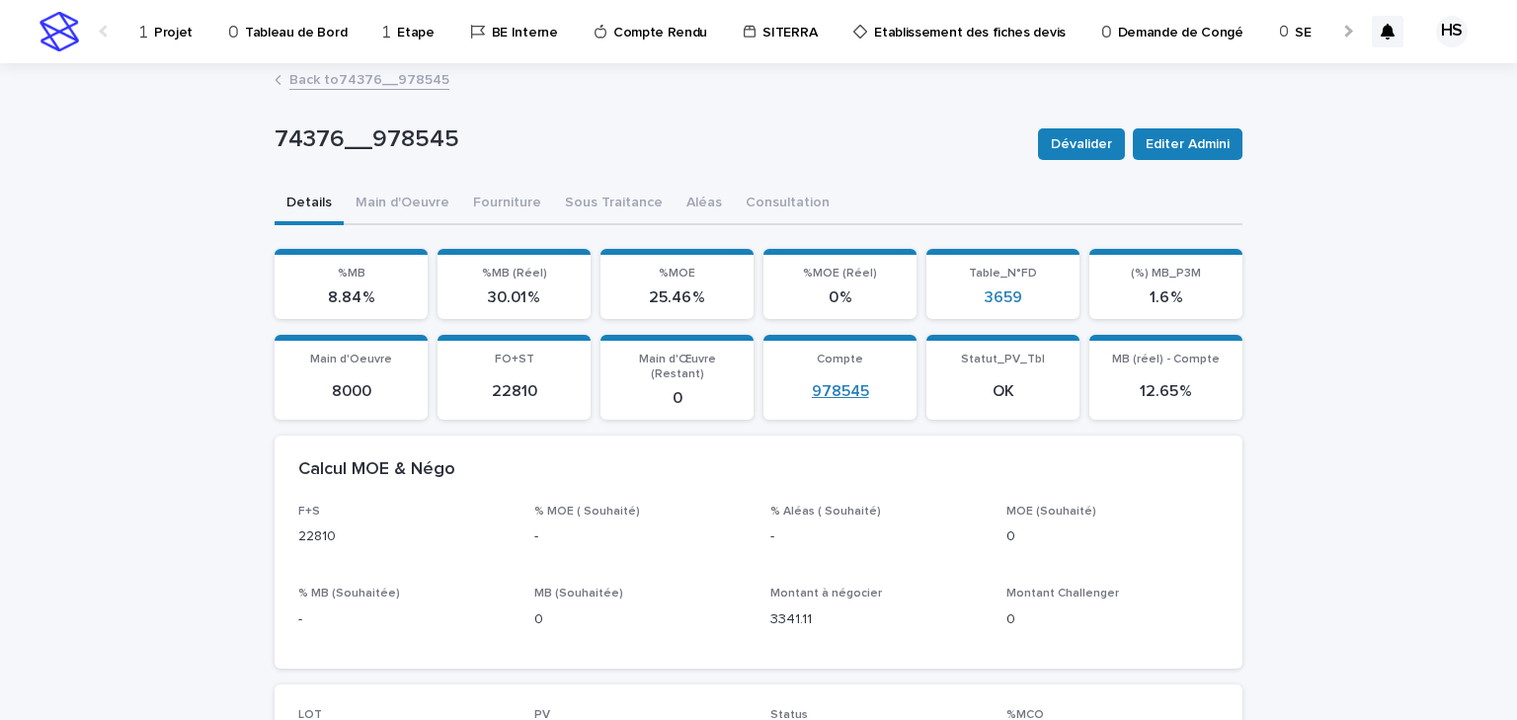
click at [845, 383] on link "978545" at bounding box center [840, 391] width 57 height 19
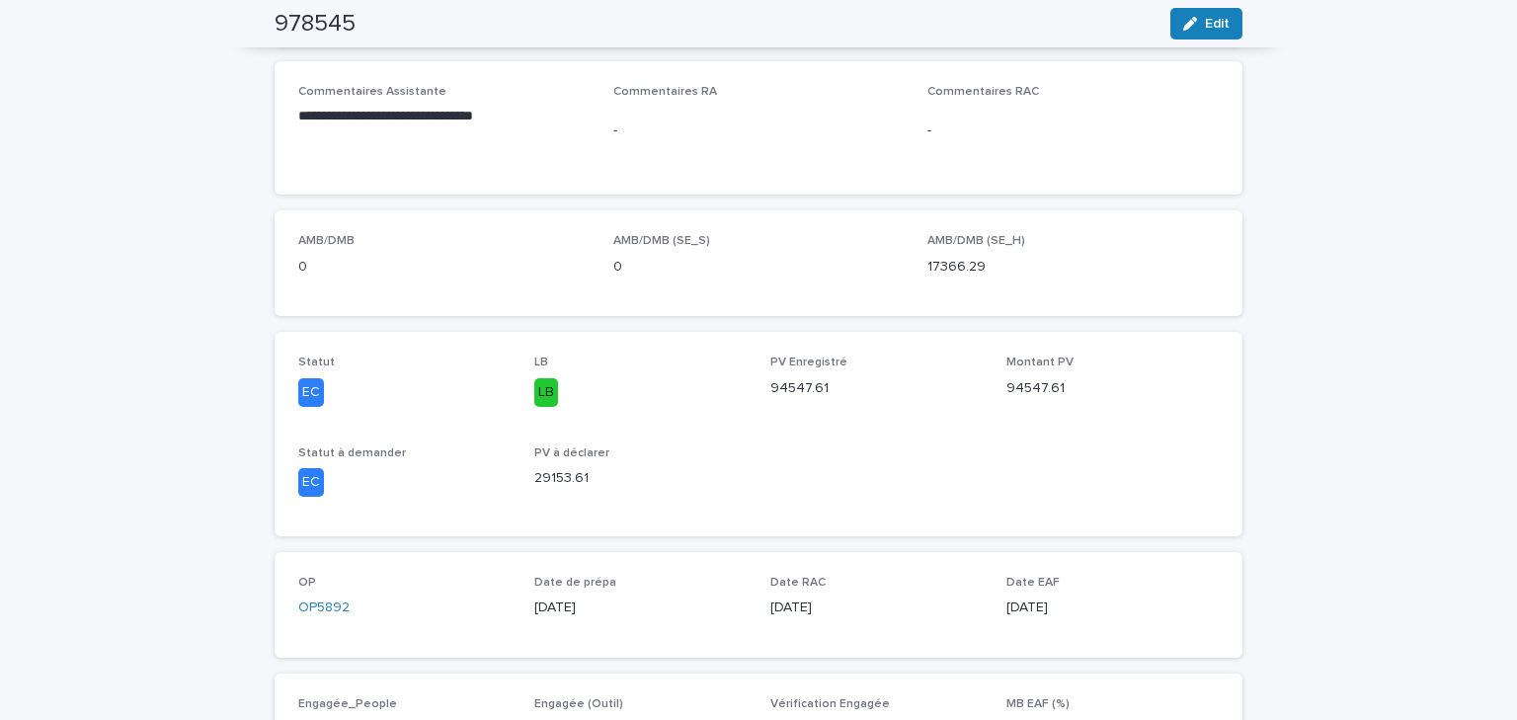
scroll to position [103, 0]
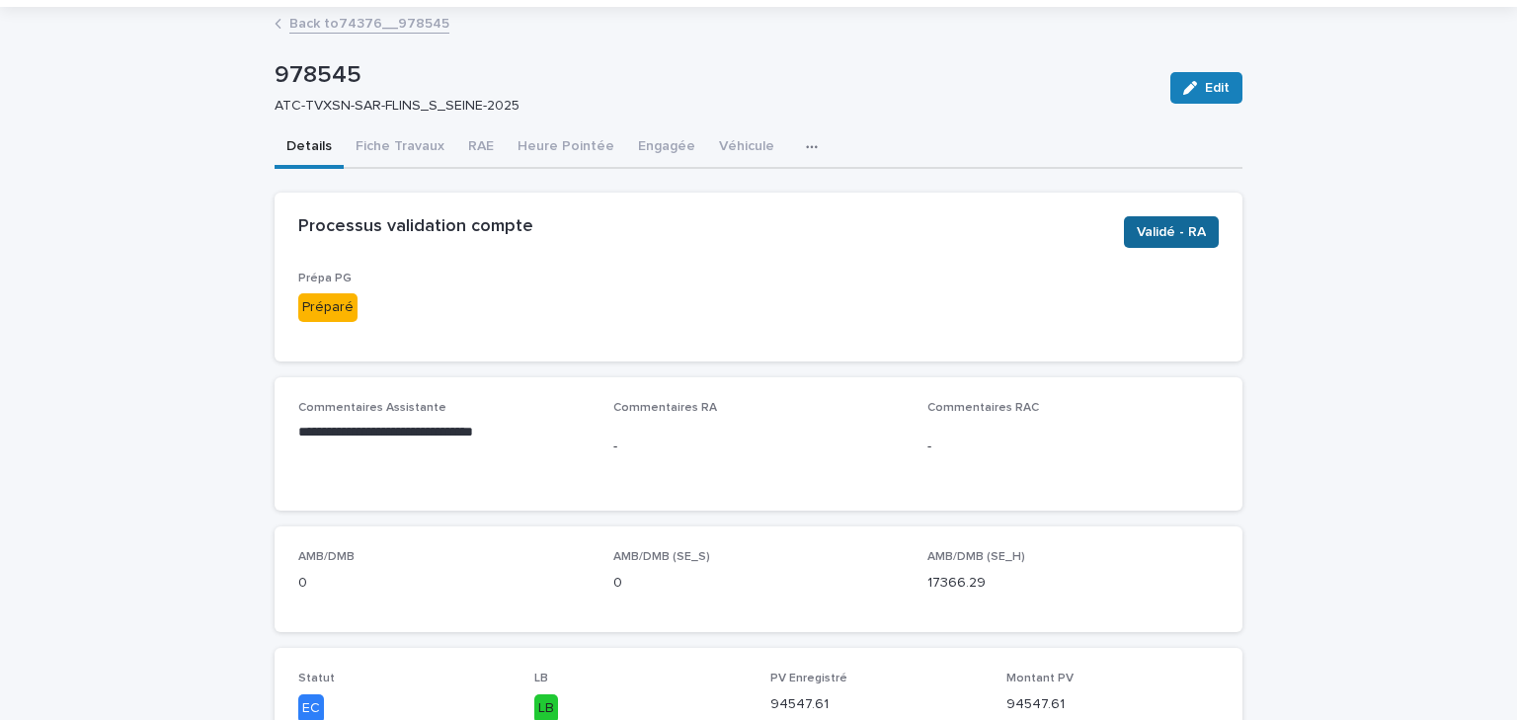
click at [1154, 222] on span "Validé - RA" at bounding box center [1171, 232] width 69 height 20
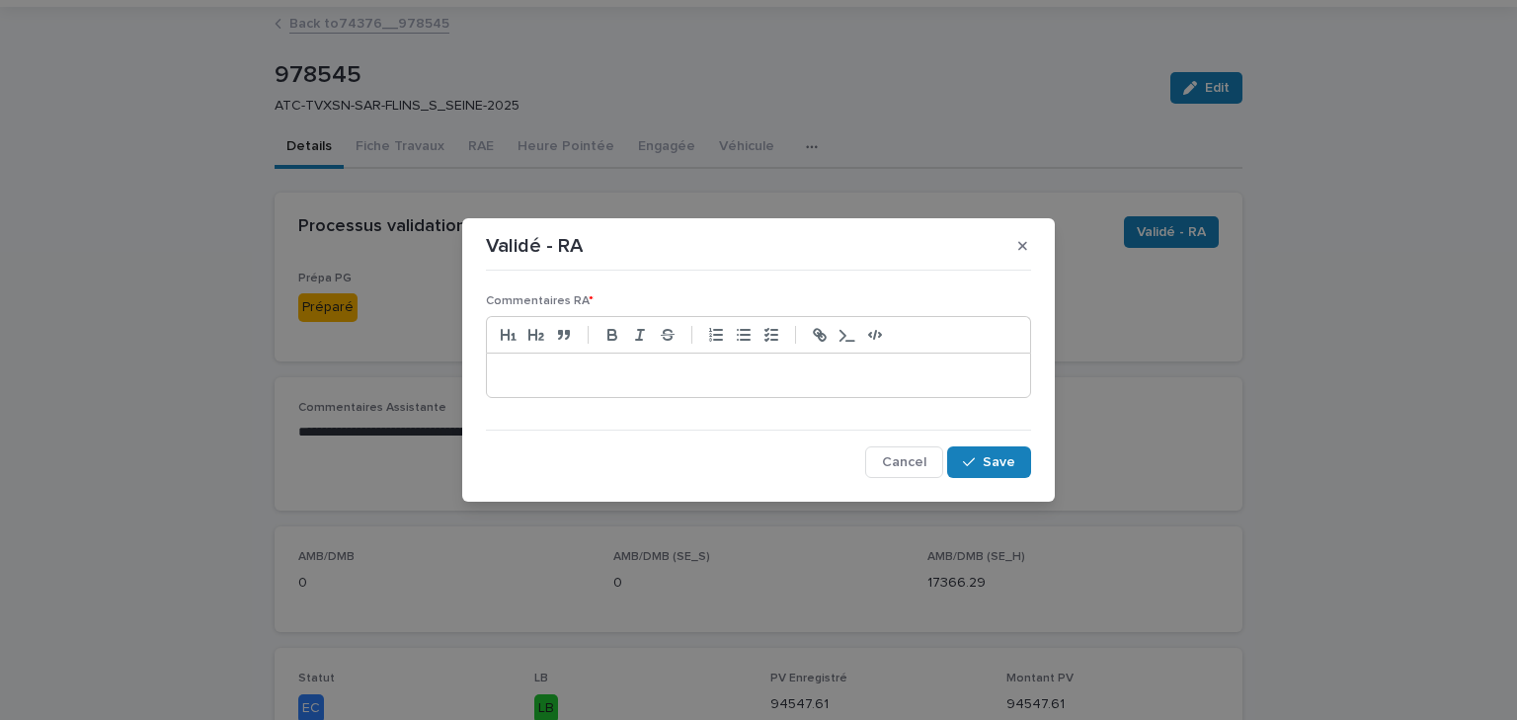
click at [620, 393] on div at bounding box center [758, 375] width 543 height 43
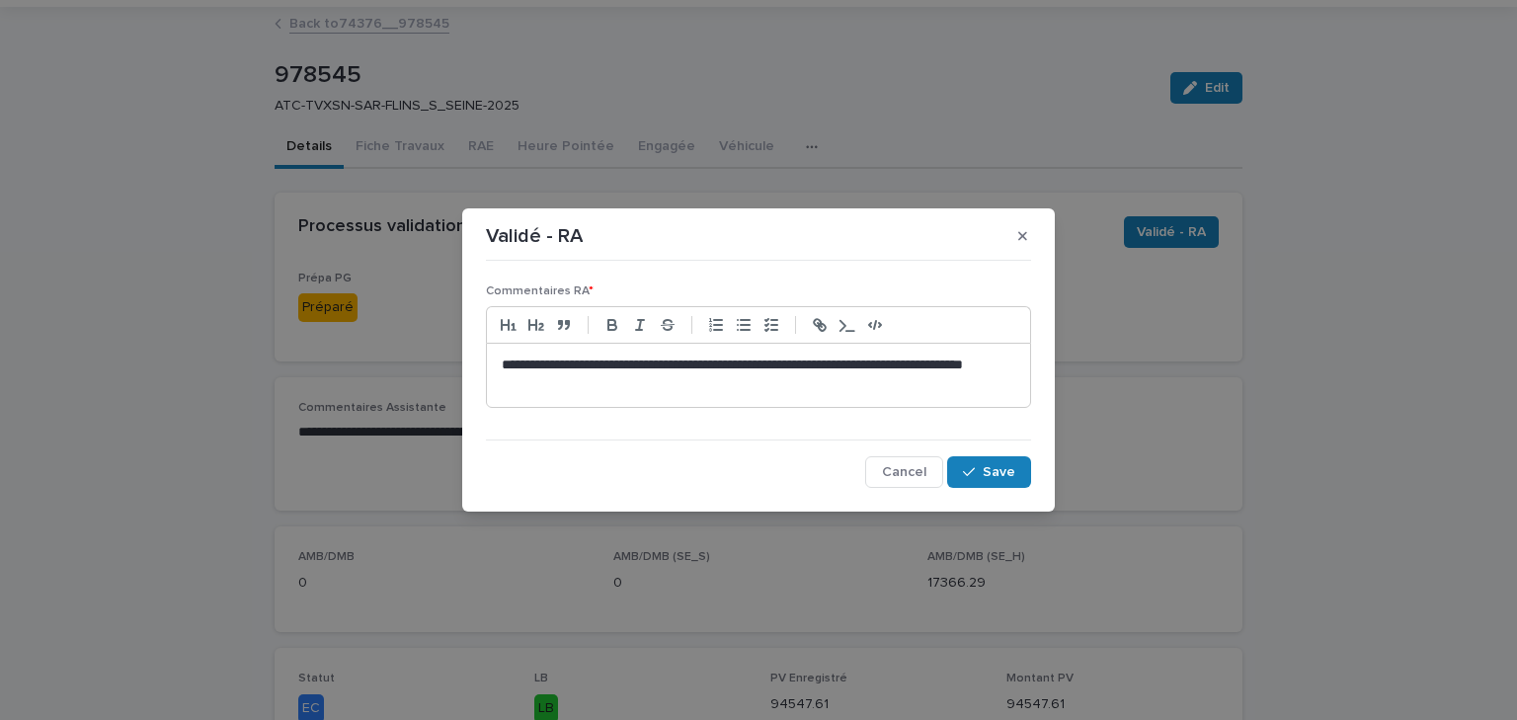
click at [568, 395] on div "**********" at bounding box center [758, 375] width 543 height 63
click at [639, 391] on p "**********" at bounding box center [759, 376] width 514 height 40
paste div
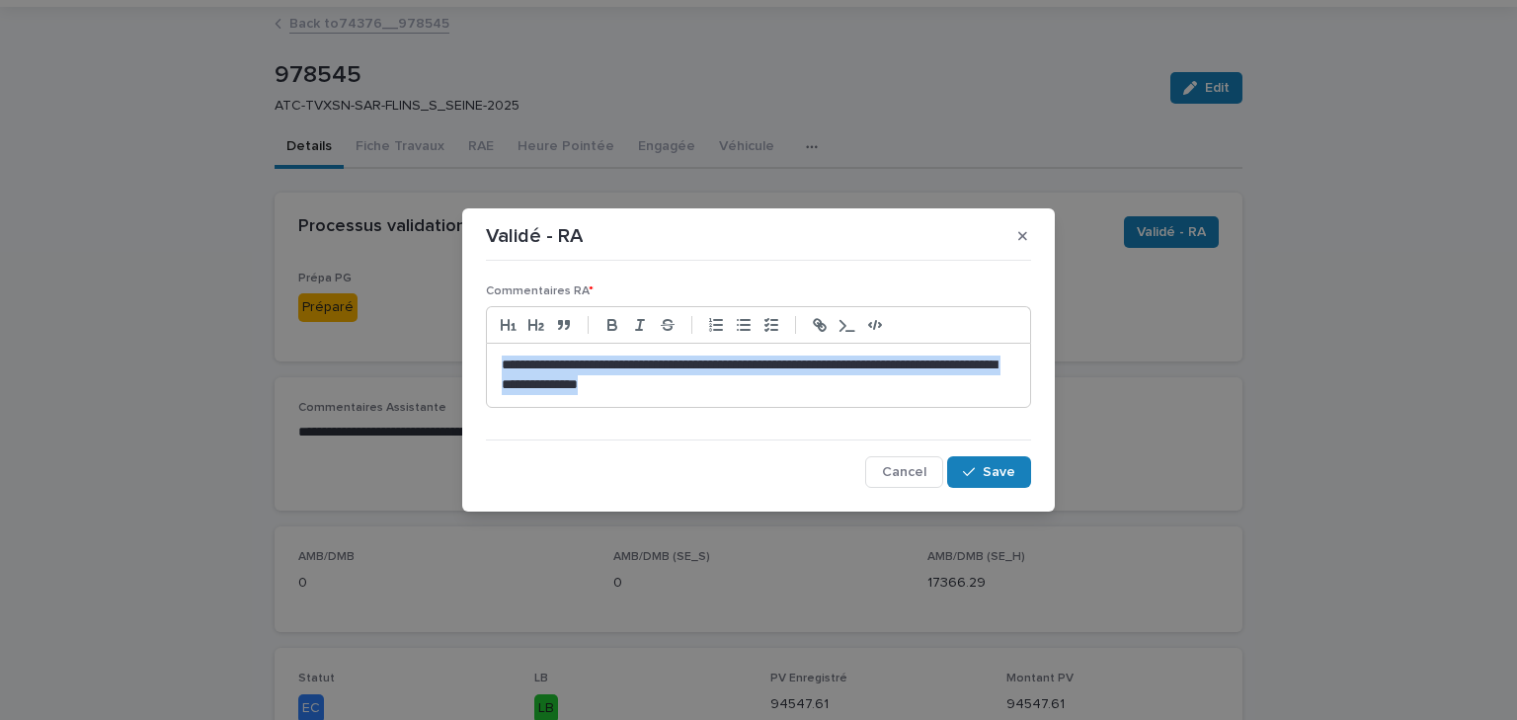
drag, startPoint x: 682, startPoint y: 387, endPoint x: 413, endPoint y: 355, distance: 270.7
click at [413, 355] on div "**********" at bounding box center [758, 360] width 1517 height 720
copy p "**********"
click at [914, 473] on span "Cancel" at bounding box center [904, 472] width 44 height 14
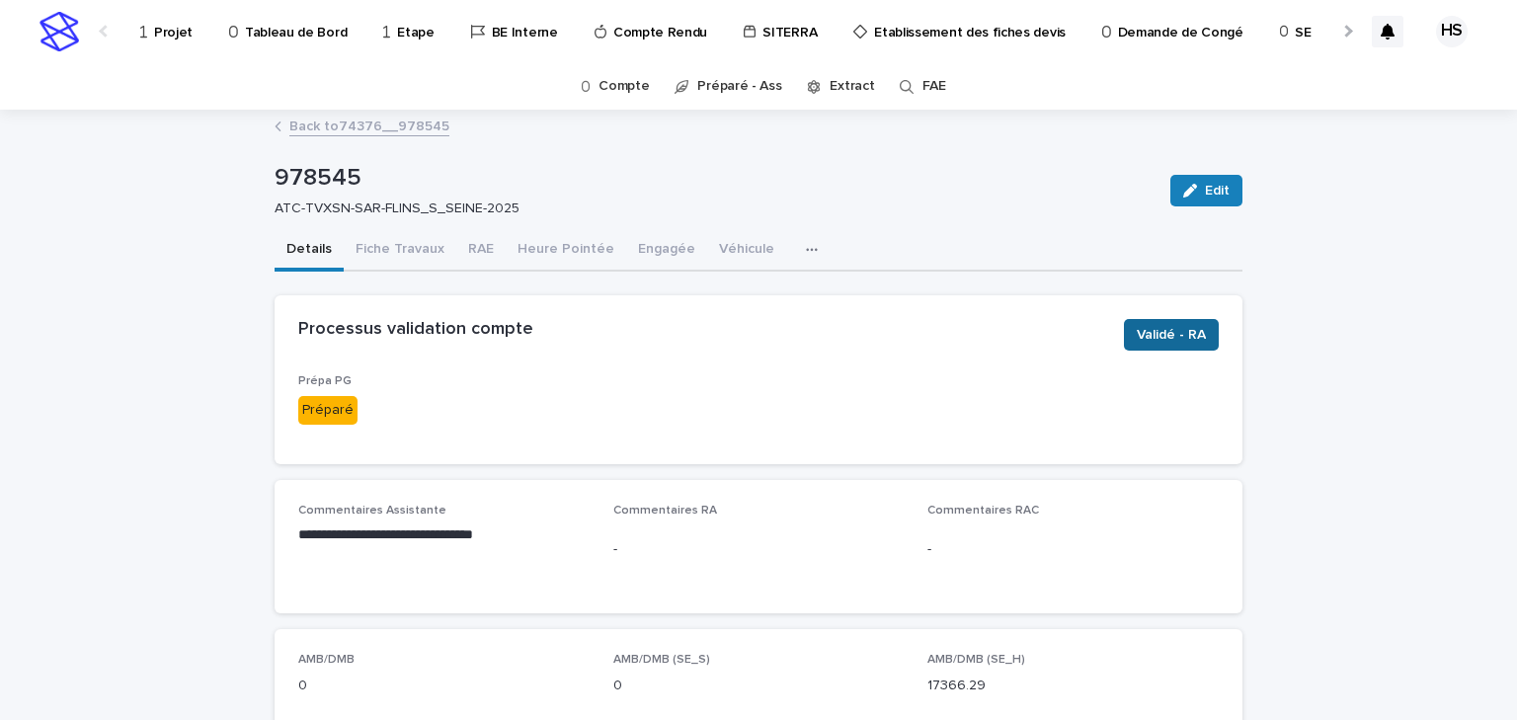
click at [1181, 341] on span "Validé - RA" at bounding box center [1171, 335] width 69 height 20
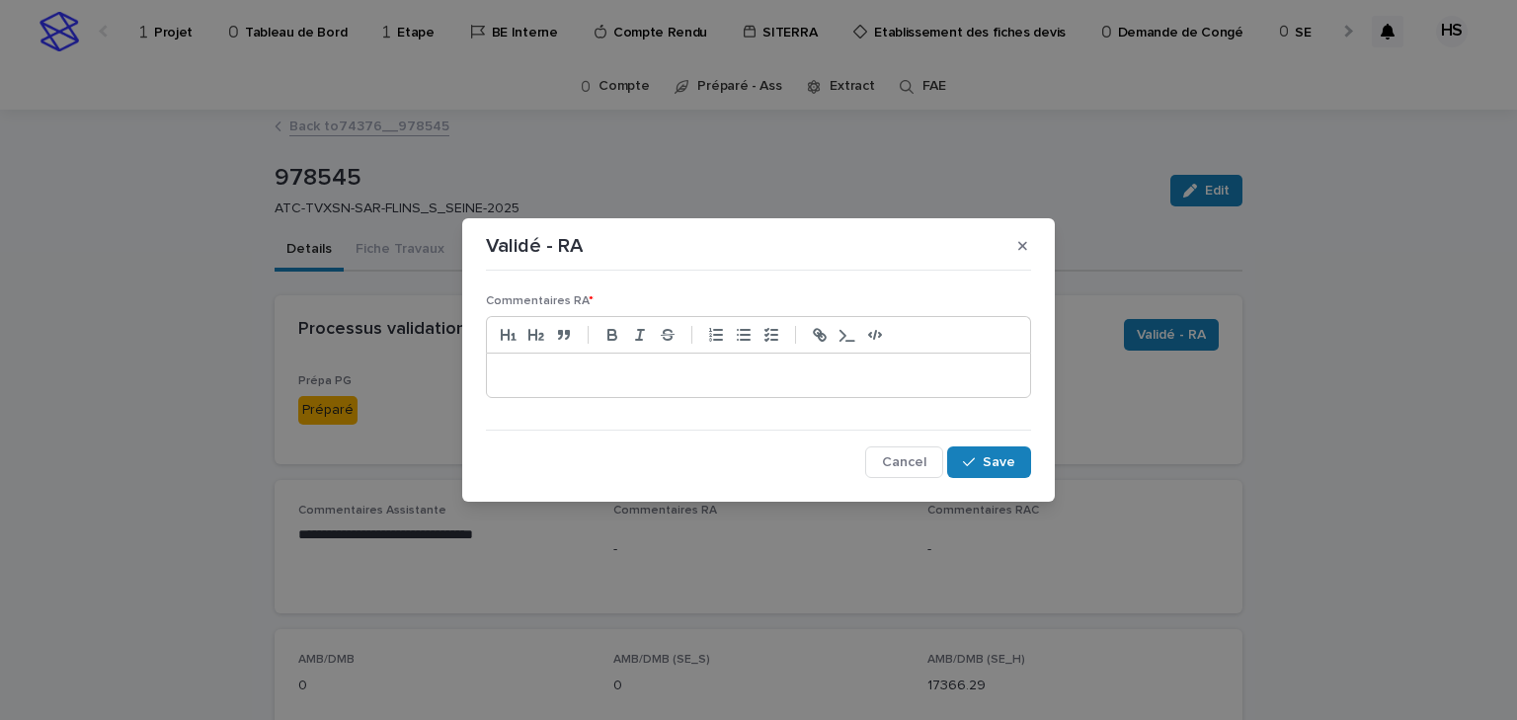
click at [608, 364] on div at bounding box center [758, 375] width 543 height 43
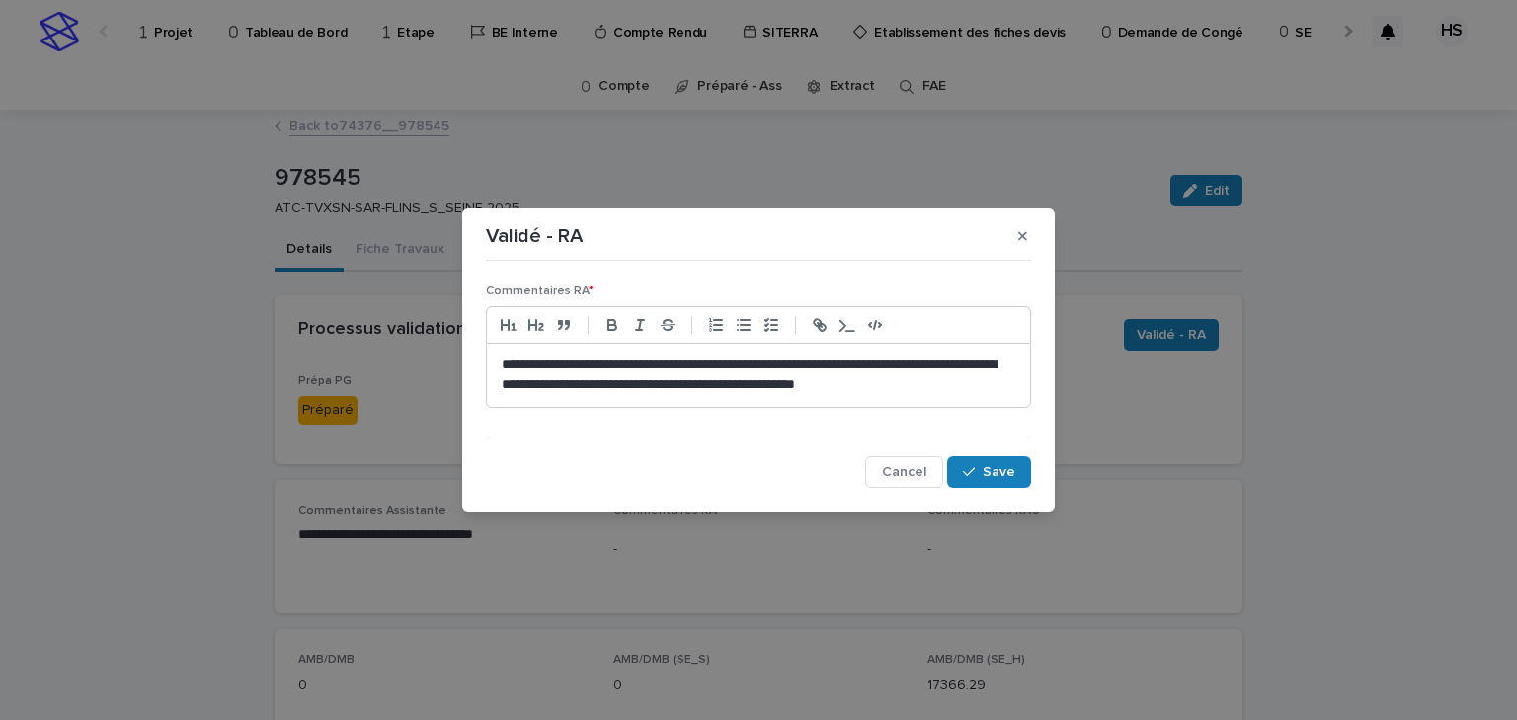
click at [511, 368] on p "**********" at bounding box center [759, 376] width 514 height 40
click at [948, 386] on p "**********" at bounding box center [759, 376] width 514 height 40
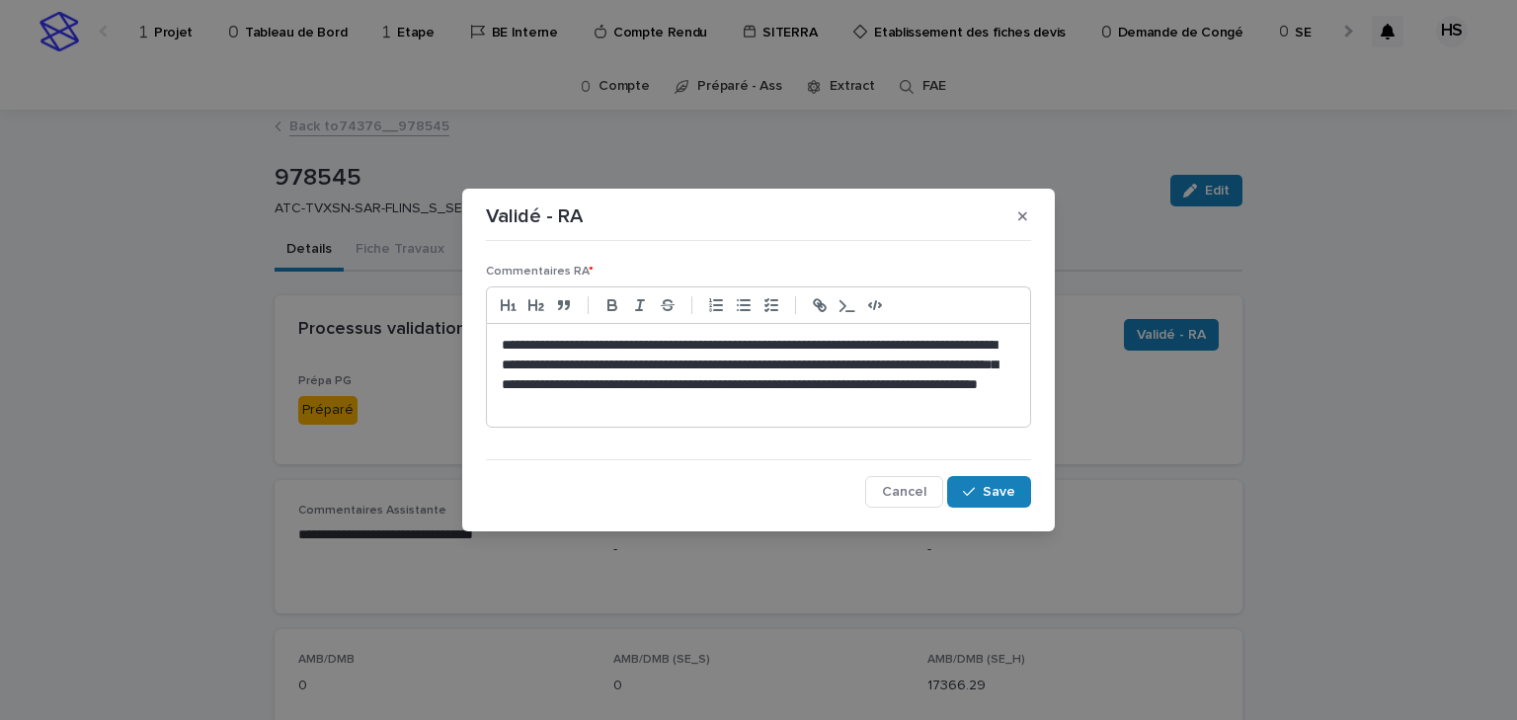
click at [817, 379] on p "**********" at bounding box center [759, 375] width 514 height 79
click at [715, 406] on p "**********" at bounding box center [759, 375] width 514 height 79
click at [945, 406] on p "**********" at bounding box center [759, 375] width 514 height 79
click at [987, 403] on p "**********" at bounding box center [759, 375] width 514 height 79
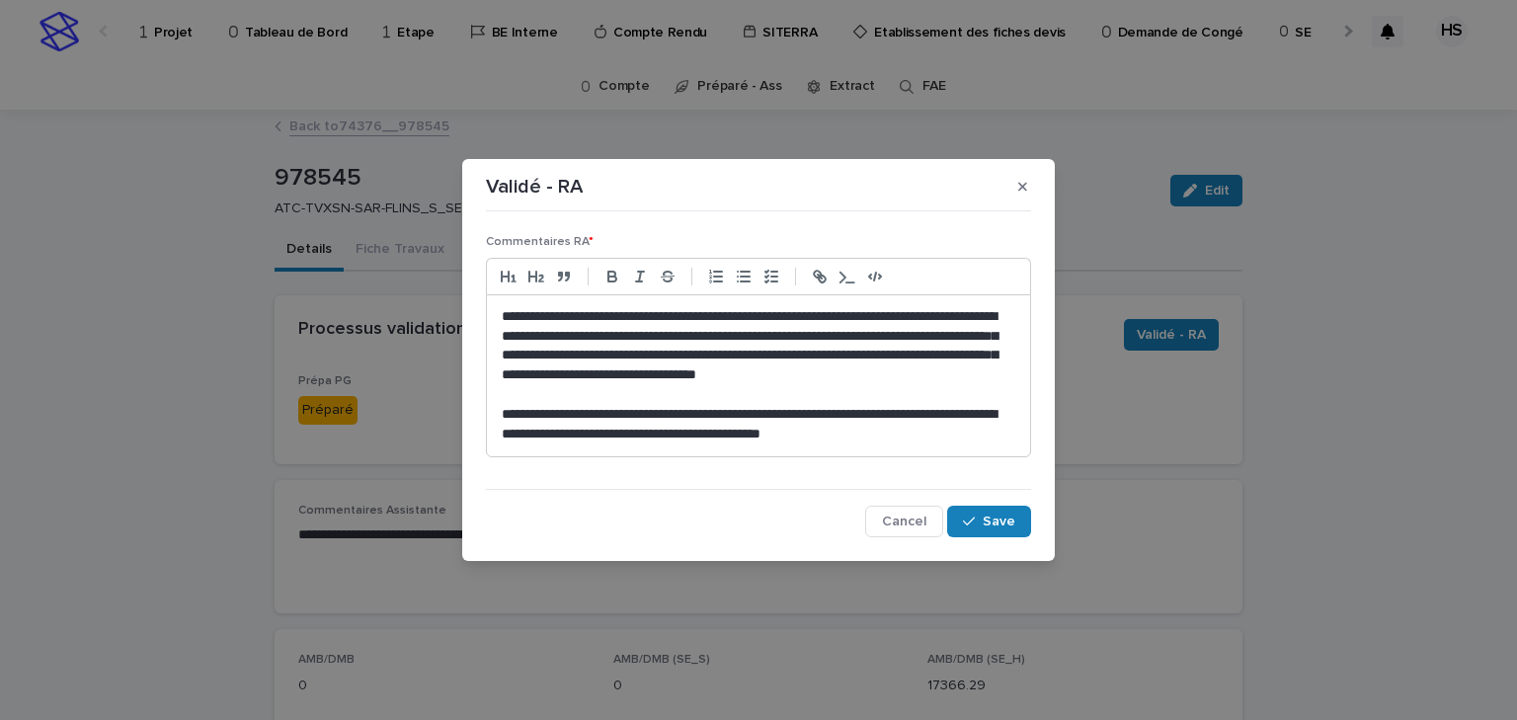
click at [936, 430] on p "**********" at bounding box center [759, 425] width 514 height 40
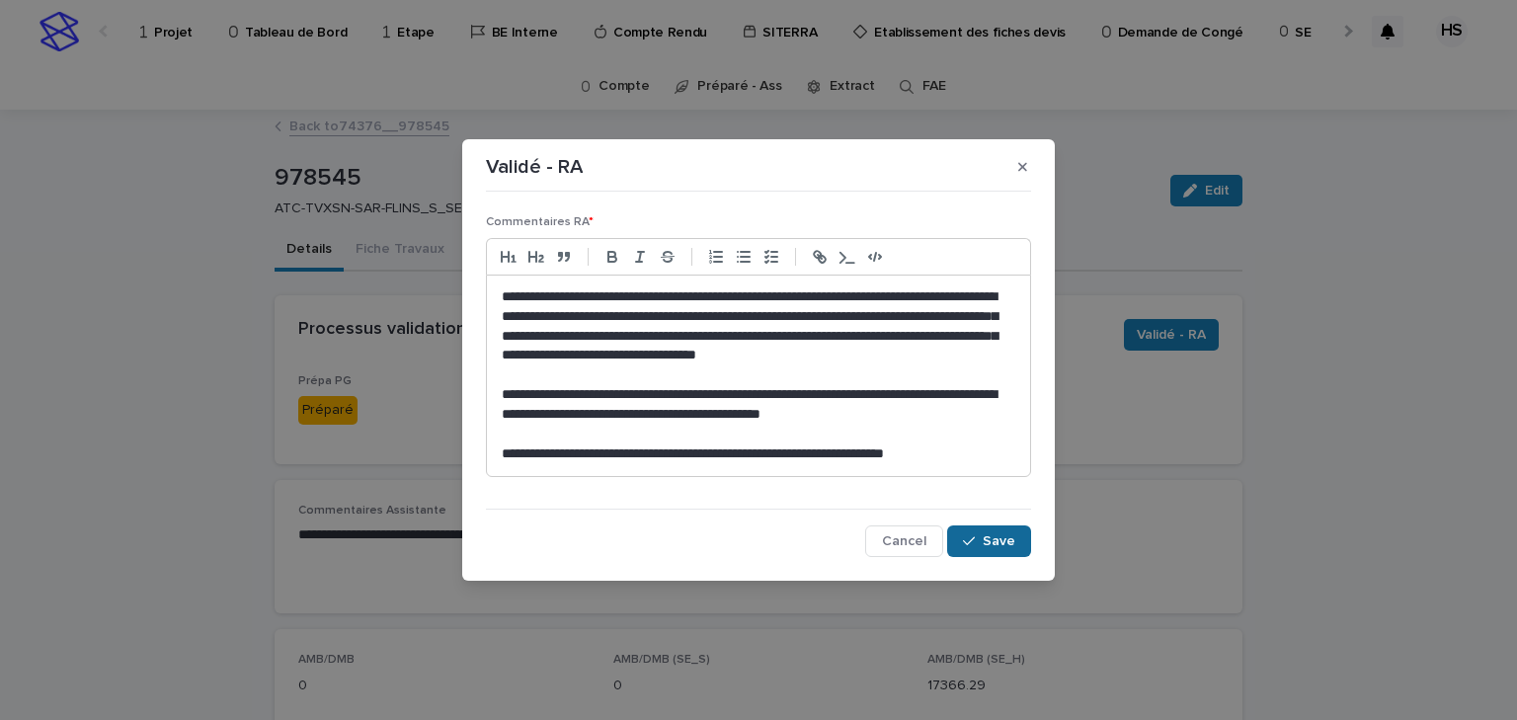
click at [995, 529] on button "Save" at bounding box center [989, 542] width 84 height 32
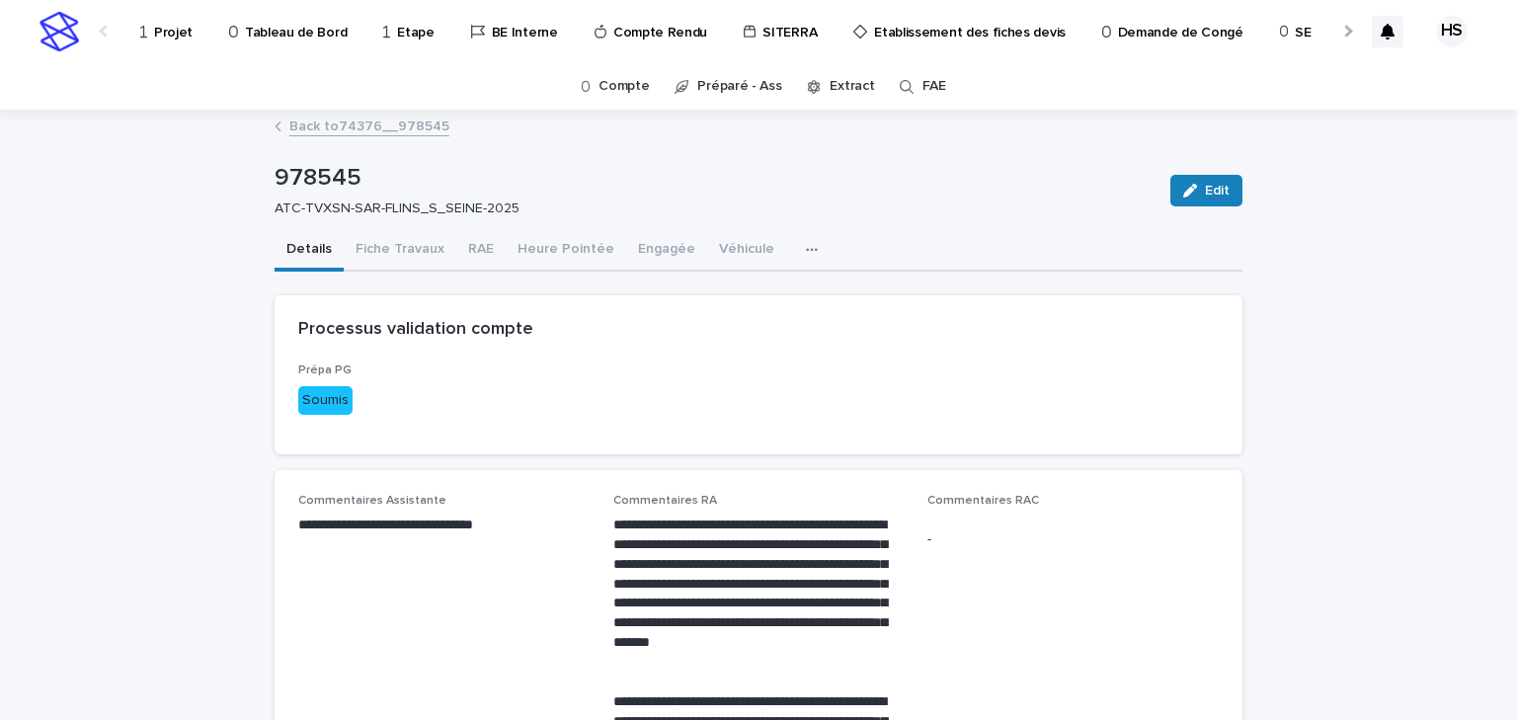
click at [1344, 33] on div at bounding box center [1347, 30] width 32 height 61
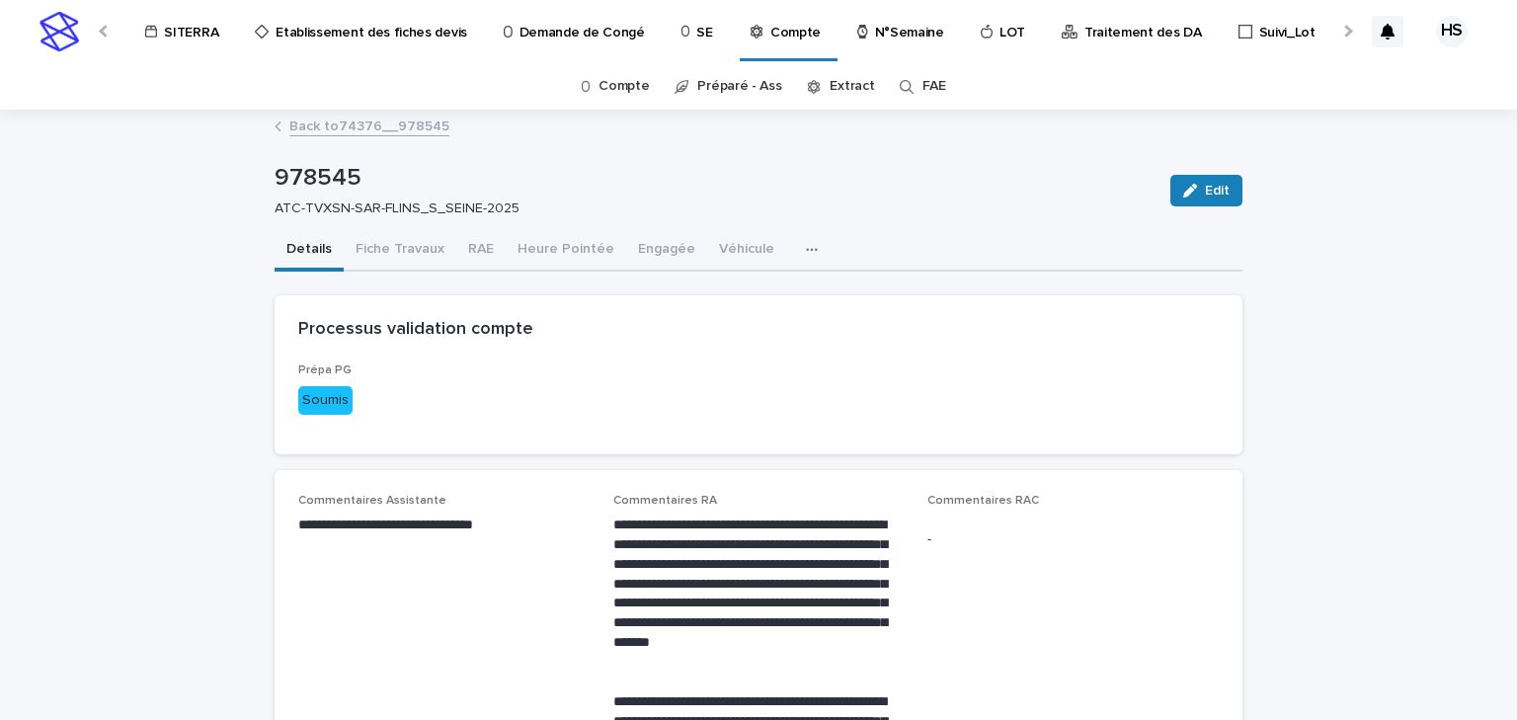
click at [1344, 33] on div at bounding box center [1347, 30] width 32 height 61
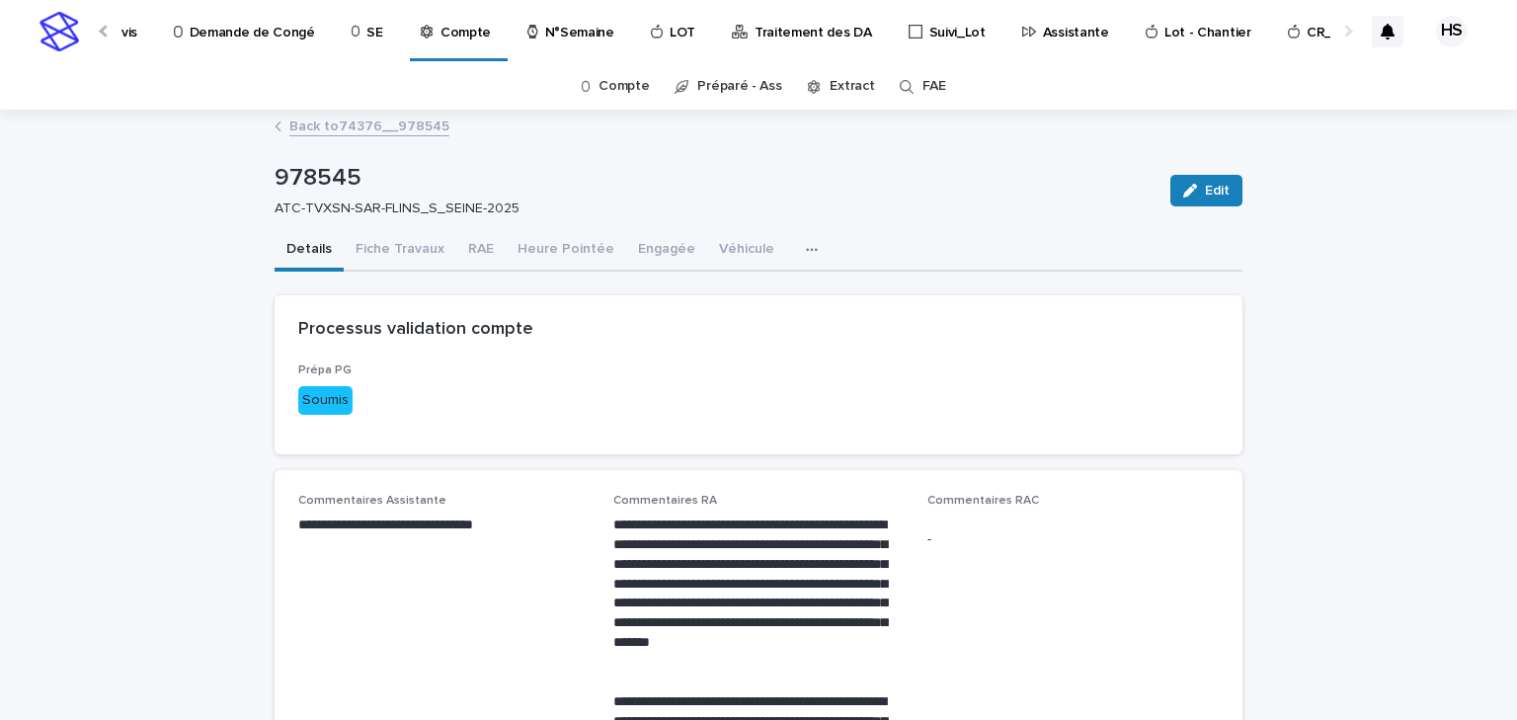
click at [1344, 33] on div at bounding box center [1347, 30] width 32 height 61
click at [783, 28] on p "Traitement des DA" at bounding box center [814, 20] width 118 height 41
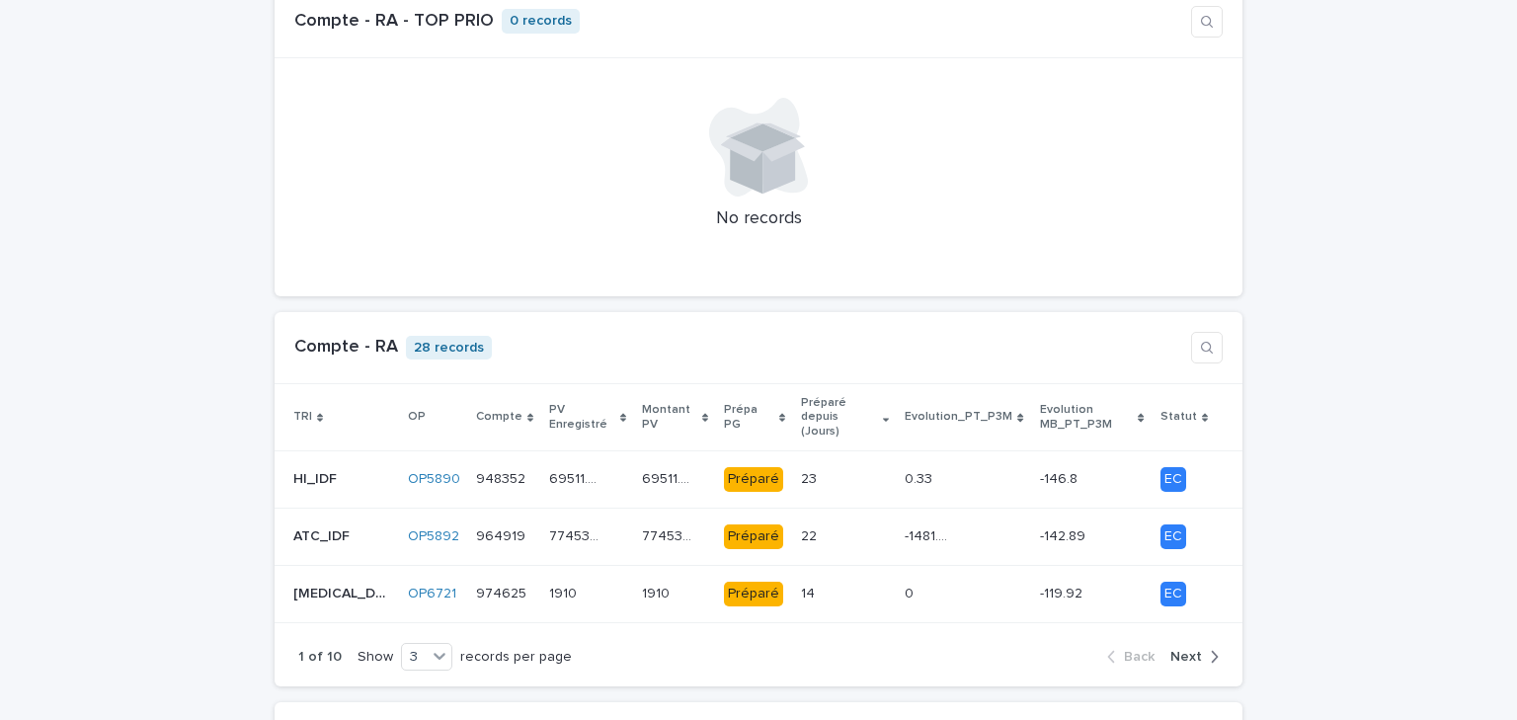
scroll to position [1897, 0]
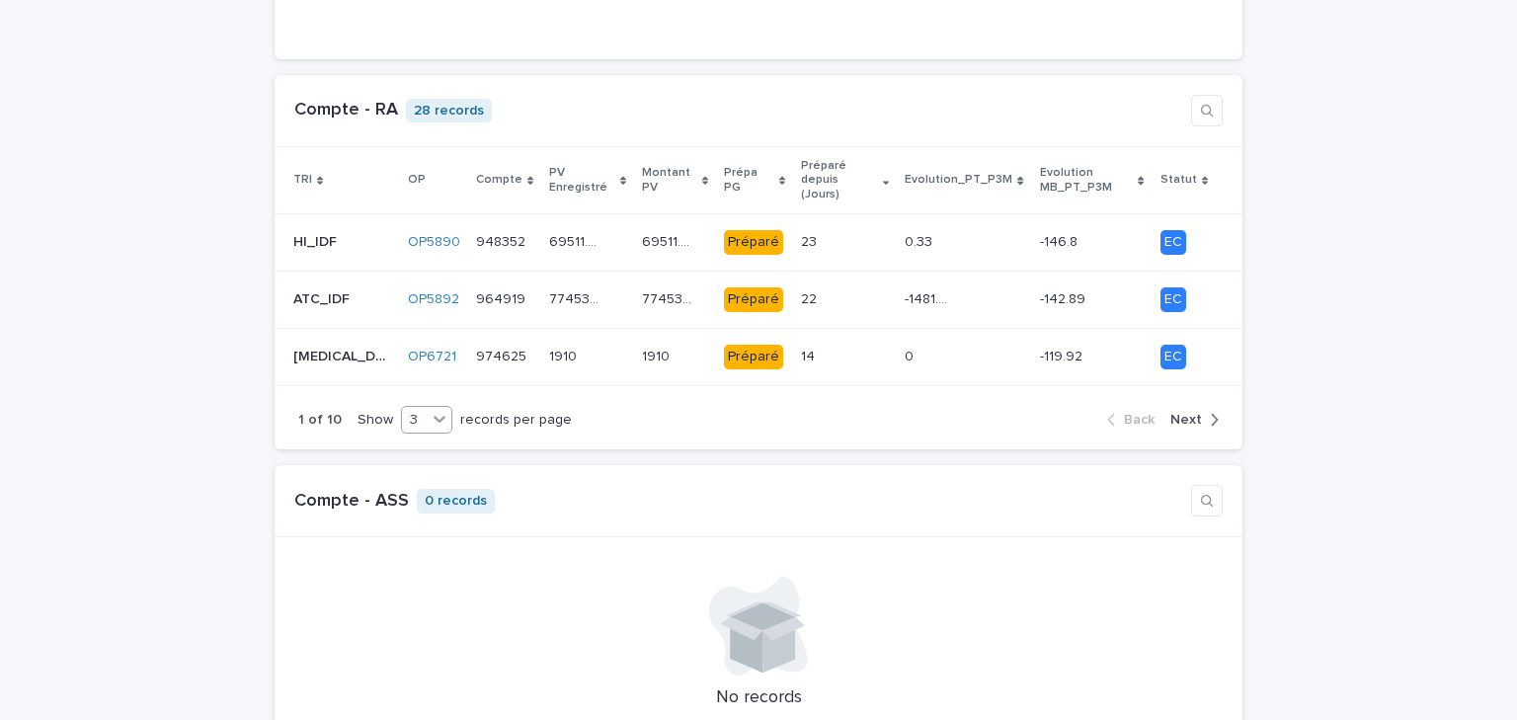
click at [430, 409] on icon at bounding box center [440, 419] width 20 height 20
click at [402, 459] on div "9" at bounding box center [413, 462] width 48 height 24
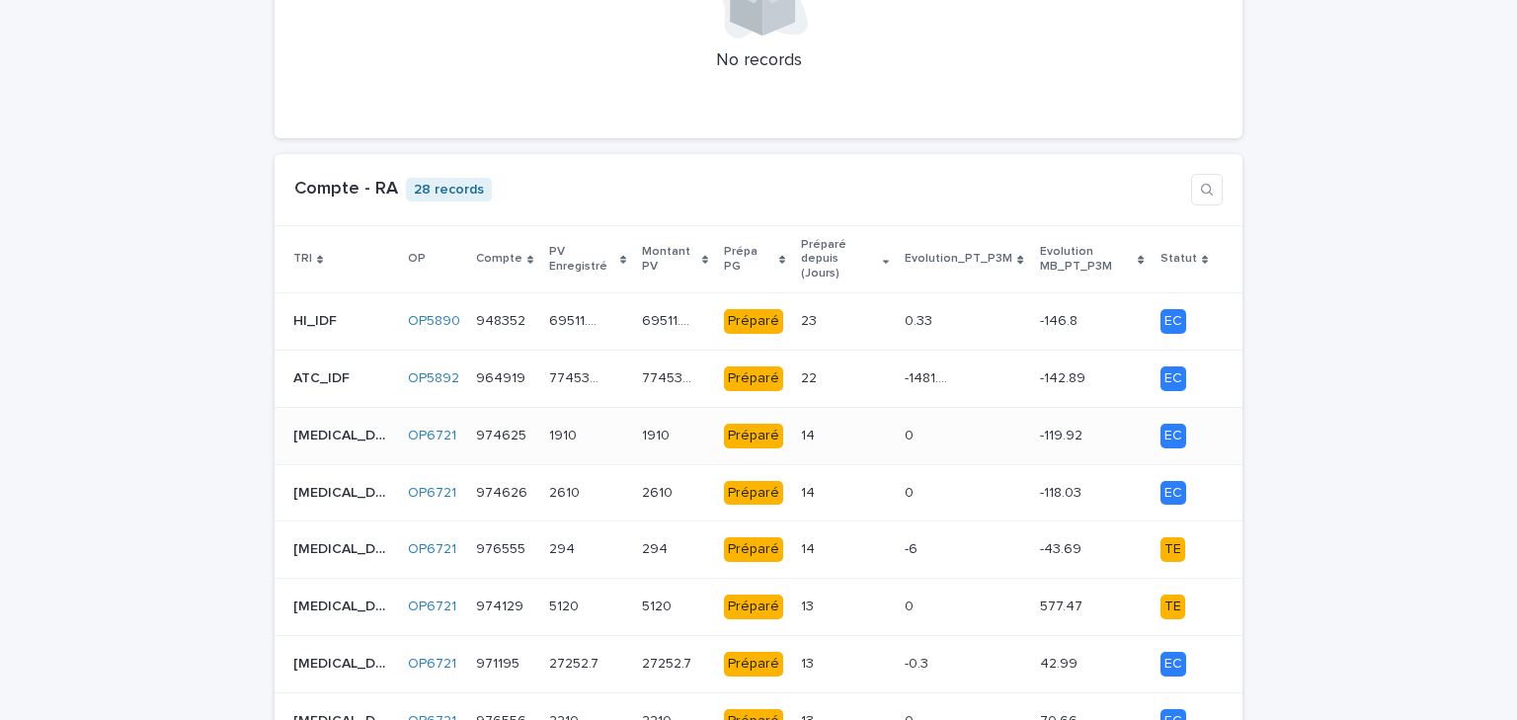
scroll to position [2055, 0]
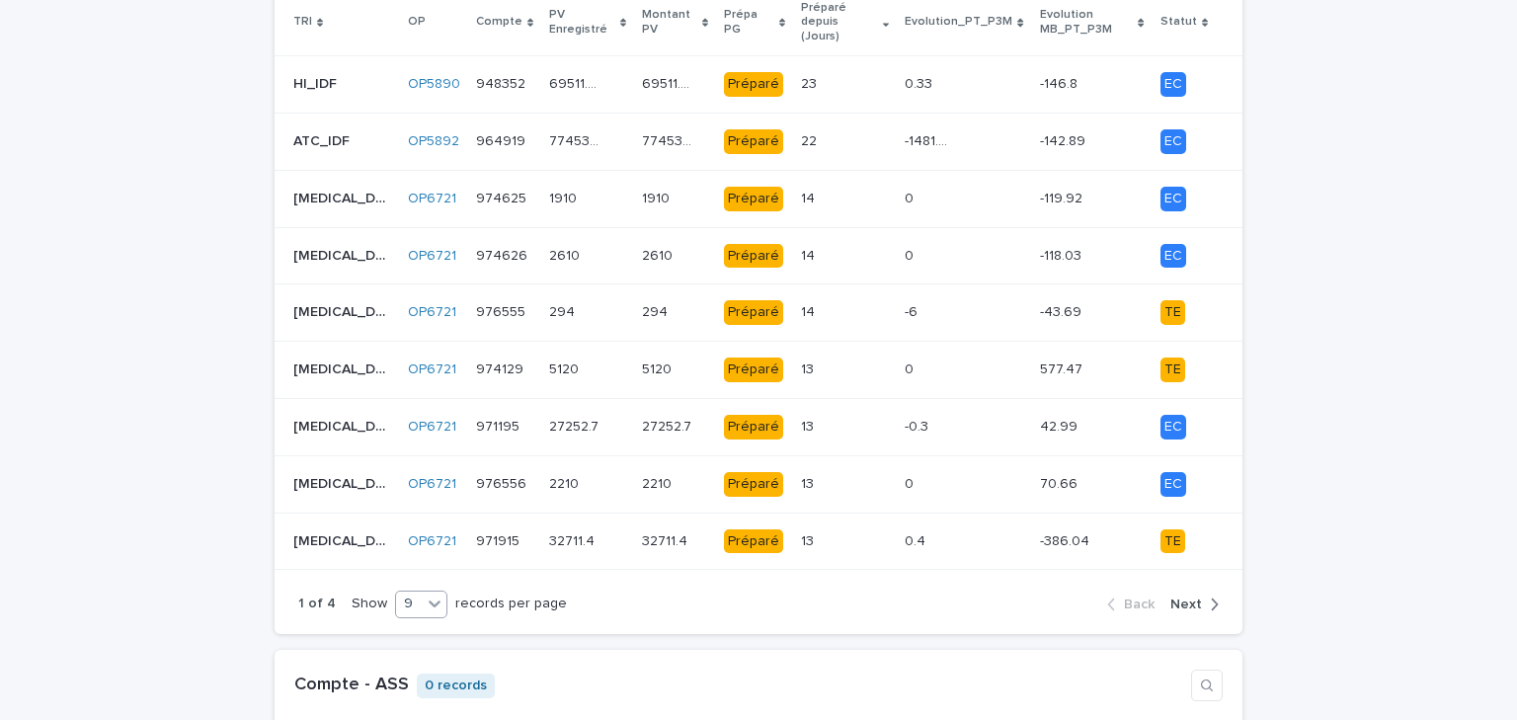
click at [1202, 596] on div "button" at bounding box center [1210, 605] width 17 height 18
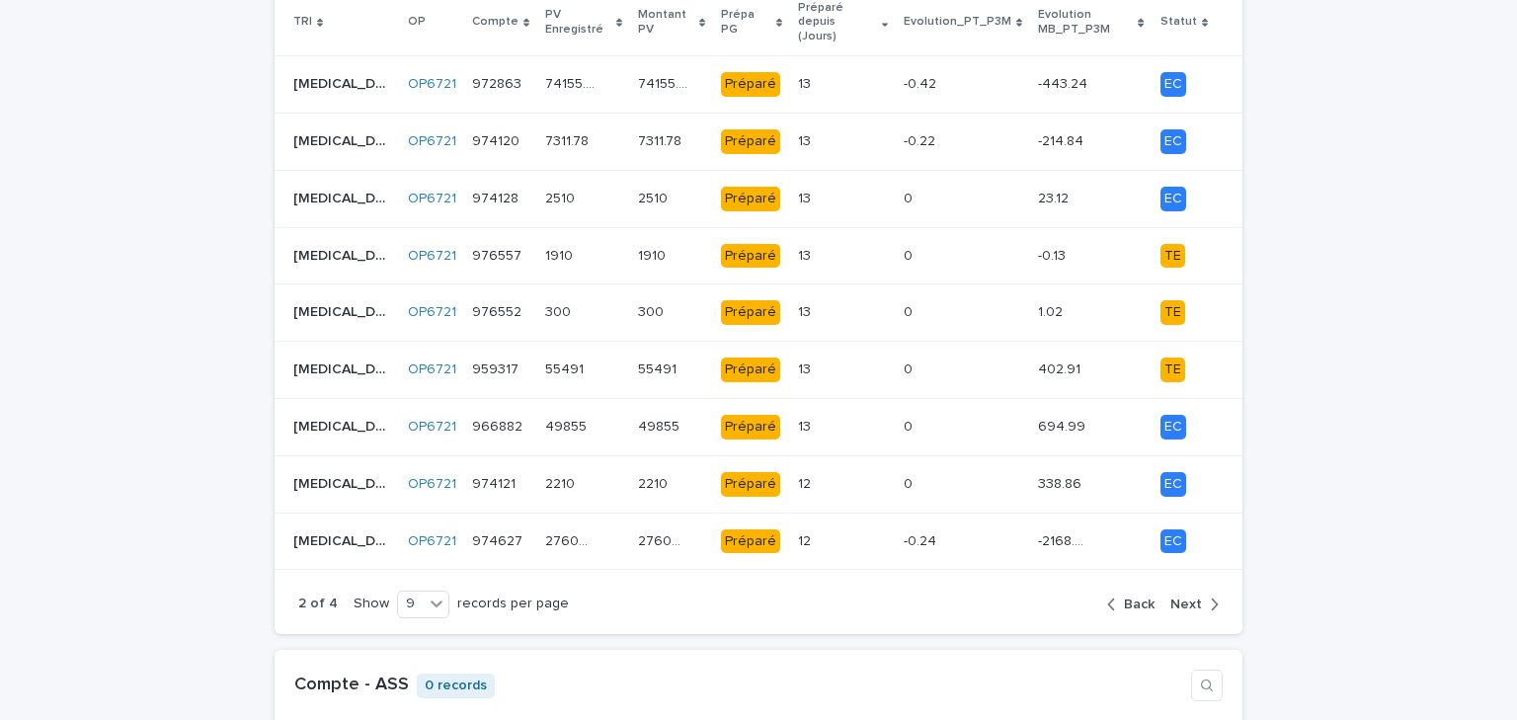
click at [1197, 596] on button "Next" at bounding box center [1191, 605] width 56 height 18
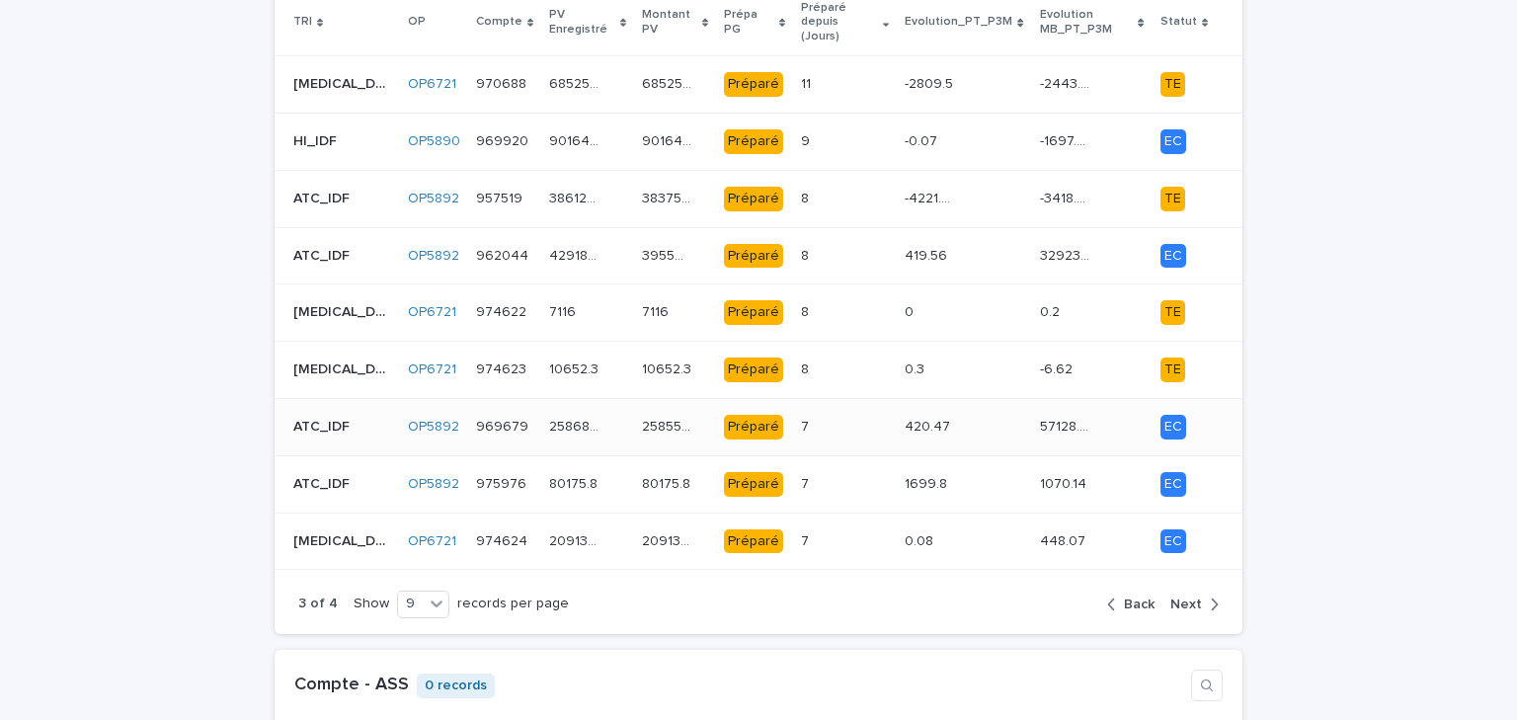
scroll to position [1818, 0]
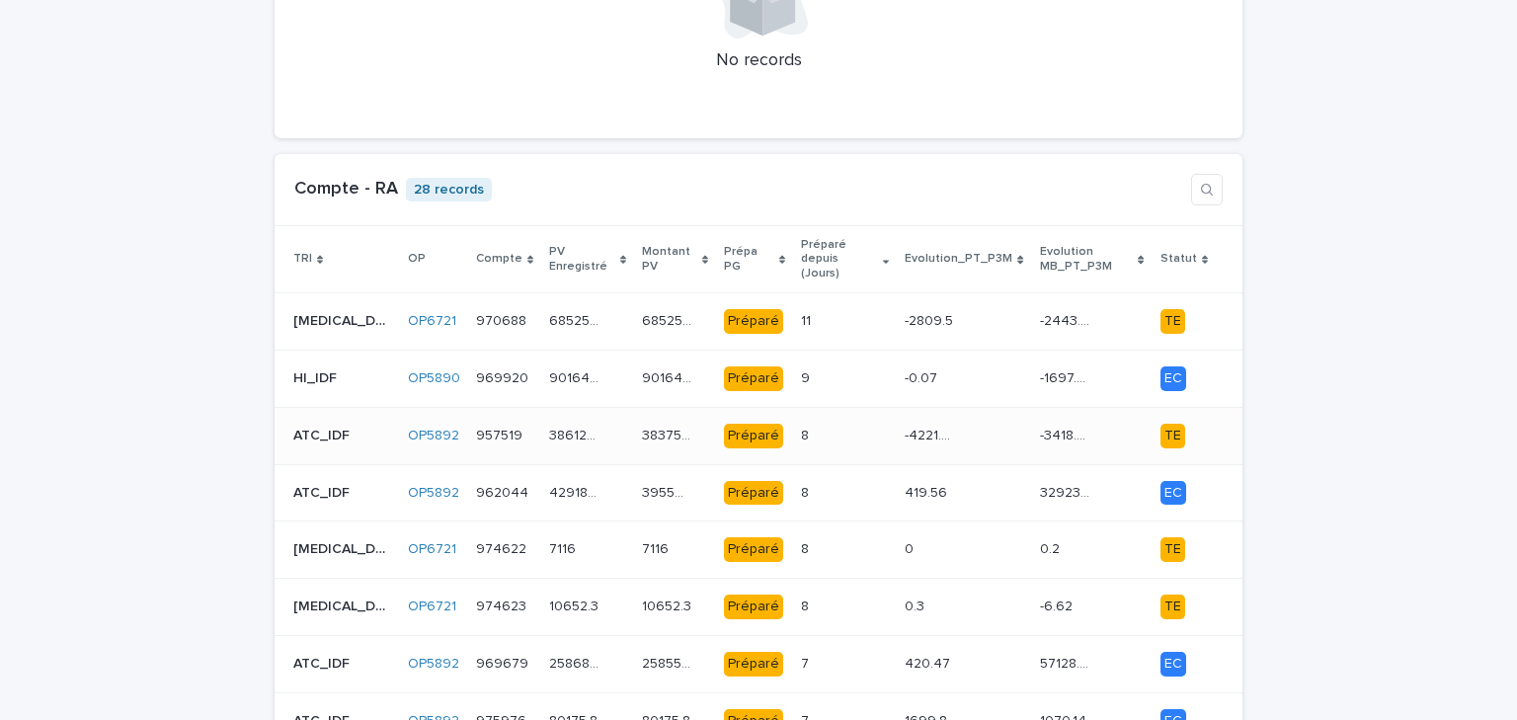
click at [541, 407] on td "386129.46 386129.46" at bounding box center [587, 435] width 92 height 57
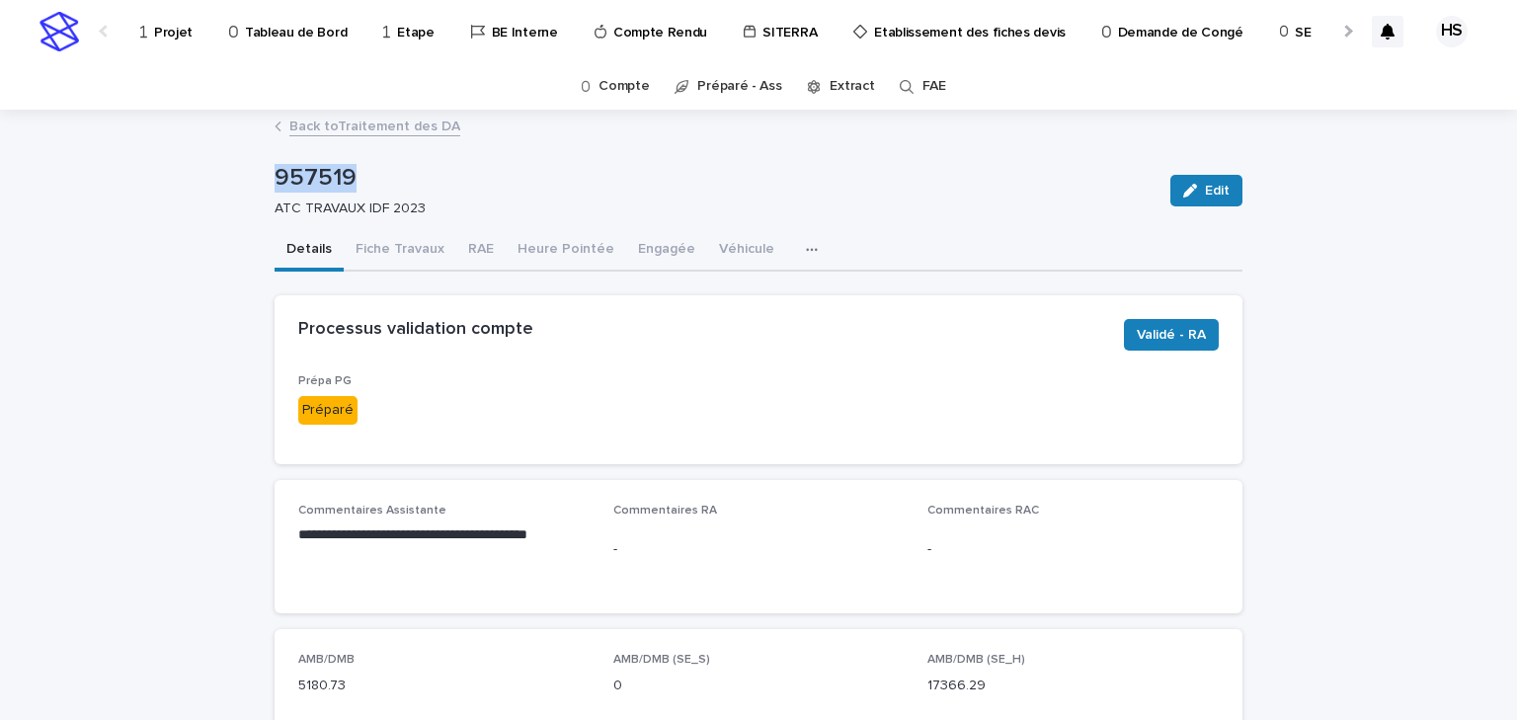
drag, startPoint x: 342, startPoint y: 176, endPoint x: 256, endPoint y: 186, distance: 86.5
copy p "957519"
click at [549, 399] on div "Prépa PG Préparé" at bounding box center [758, 407] width 921 height 66
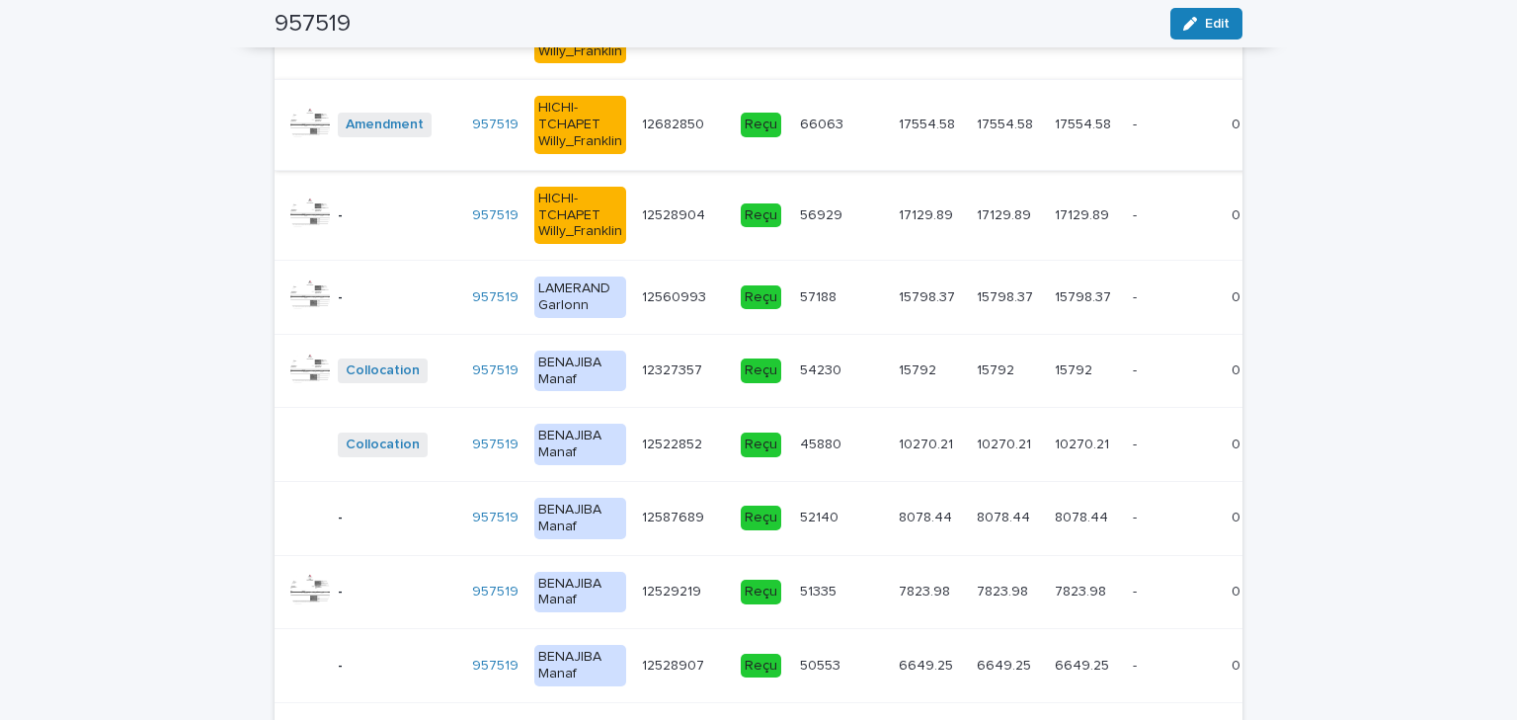
scroll to position [3002, 0]
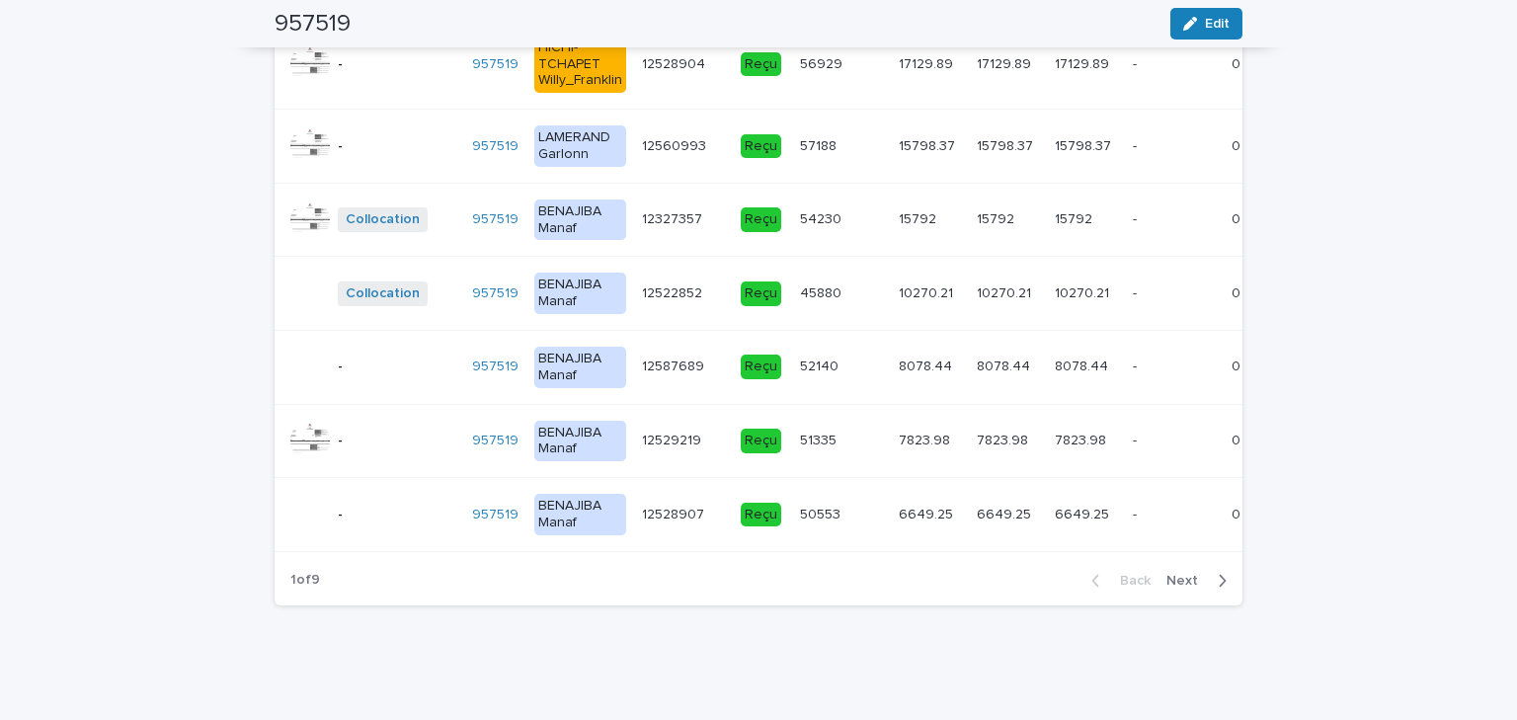
click at [1185, 585] on span "Next" at bounding box center [1188, 581] width 43 height 14
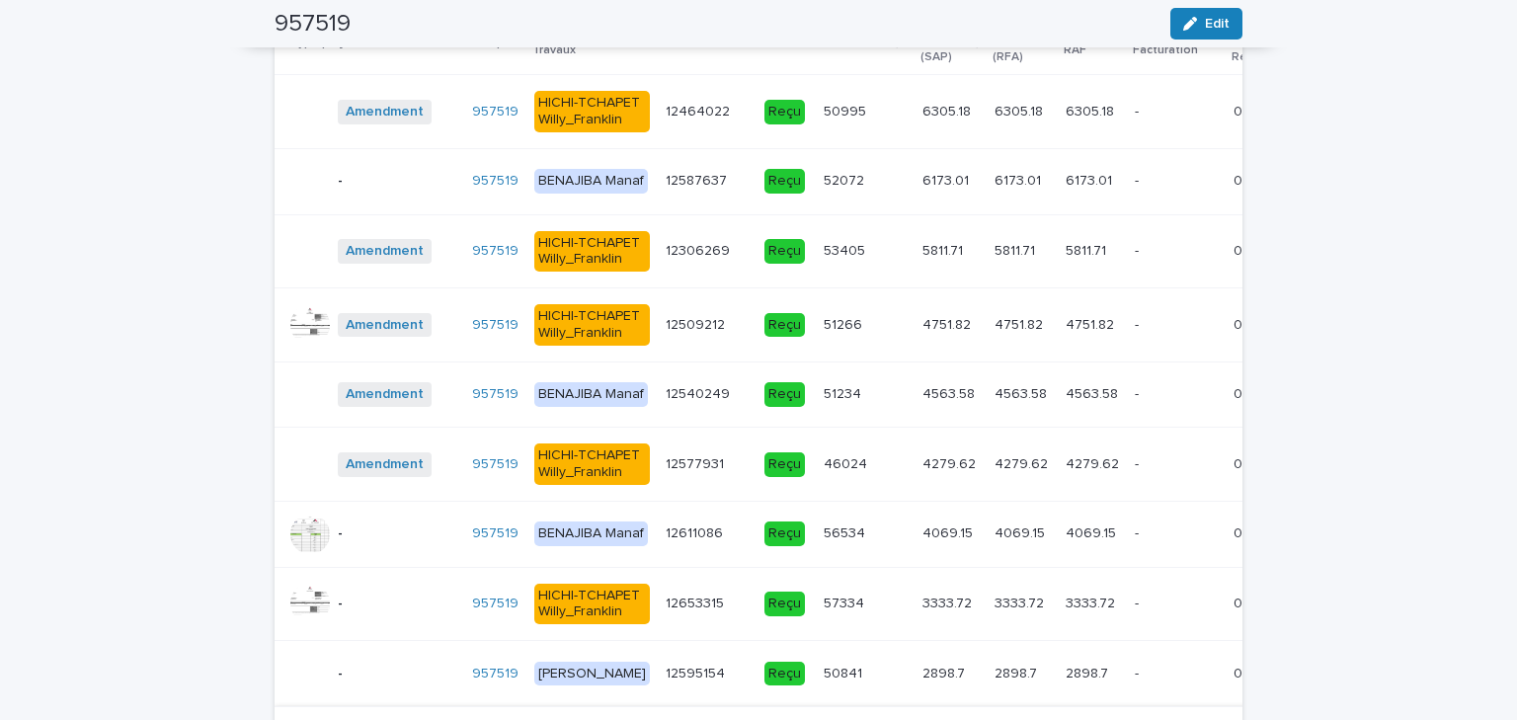
scroll to position [2291, 0]
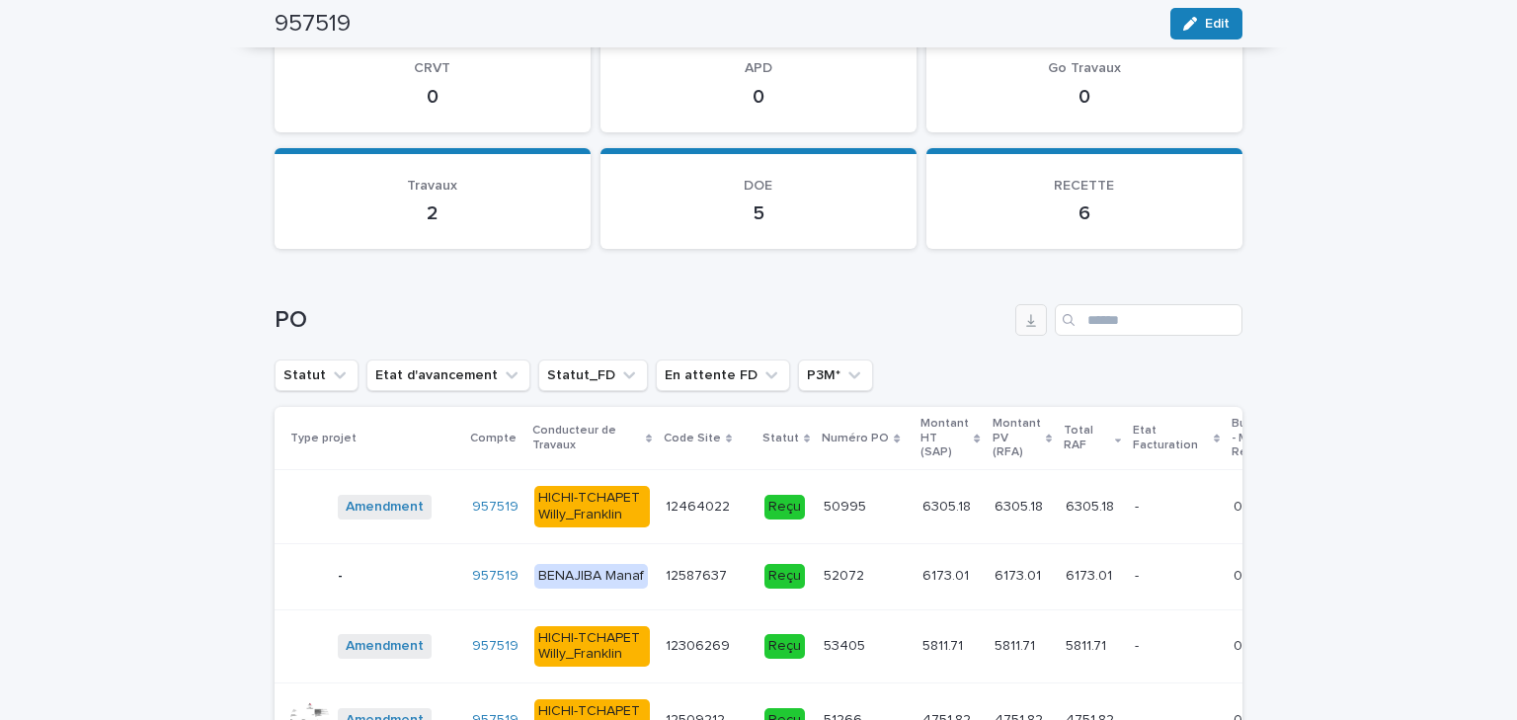
click at [1031, 320] on icon "button" at bounding box center [1031, 320] width 16 height 16
click at [763, 428] on p "Statut" at bounding box center [781, 439] width 37 height 22
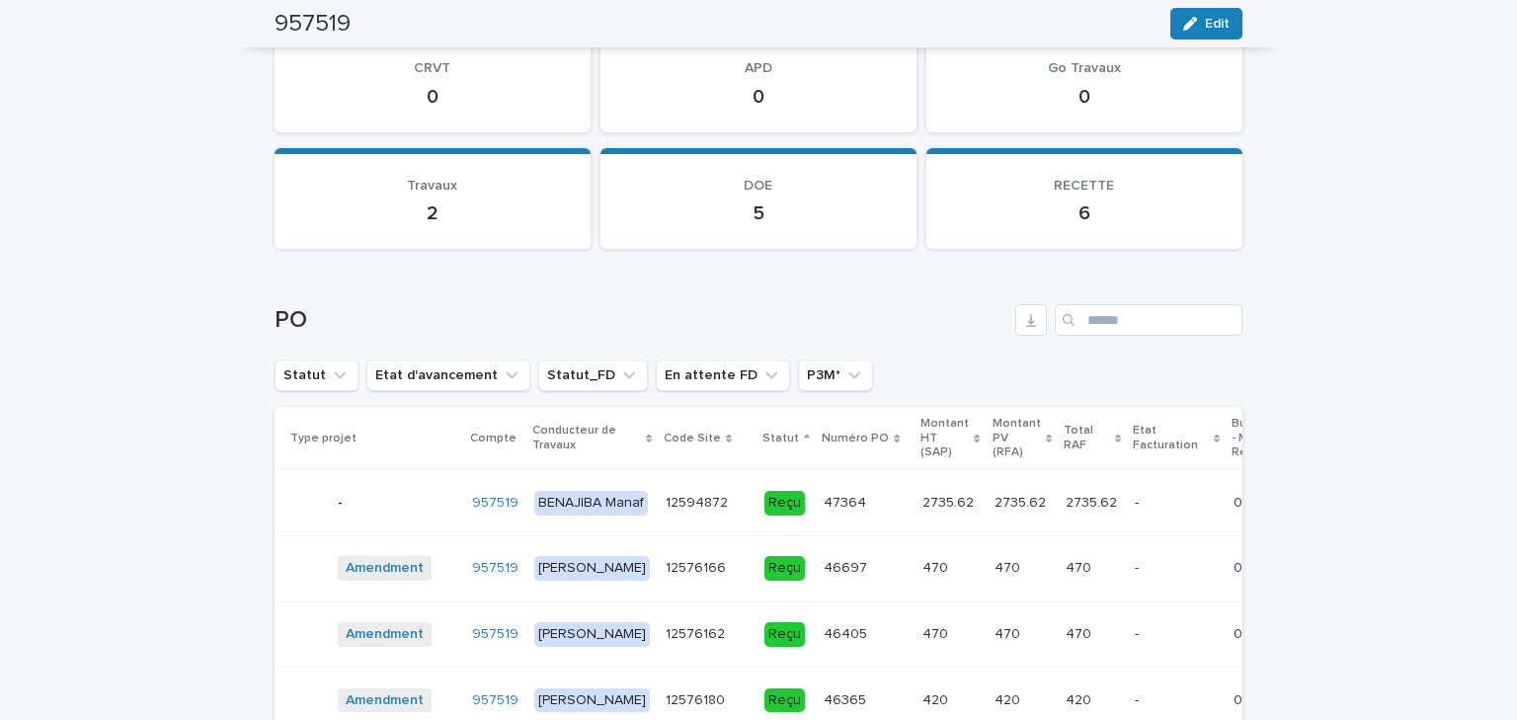
scroll to position [2449, 0]
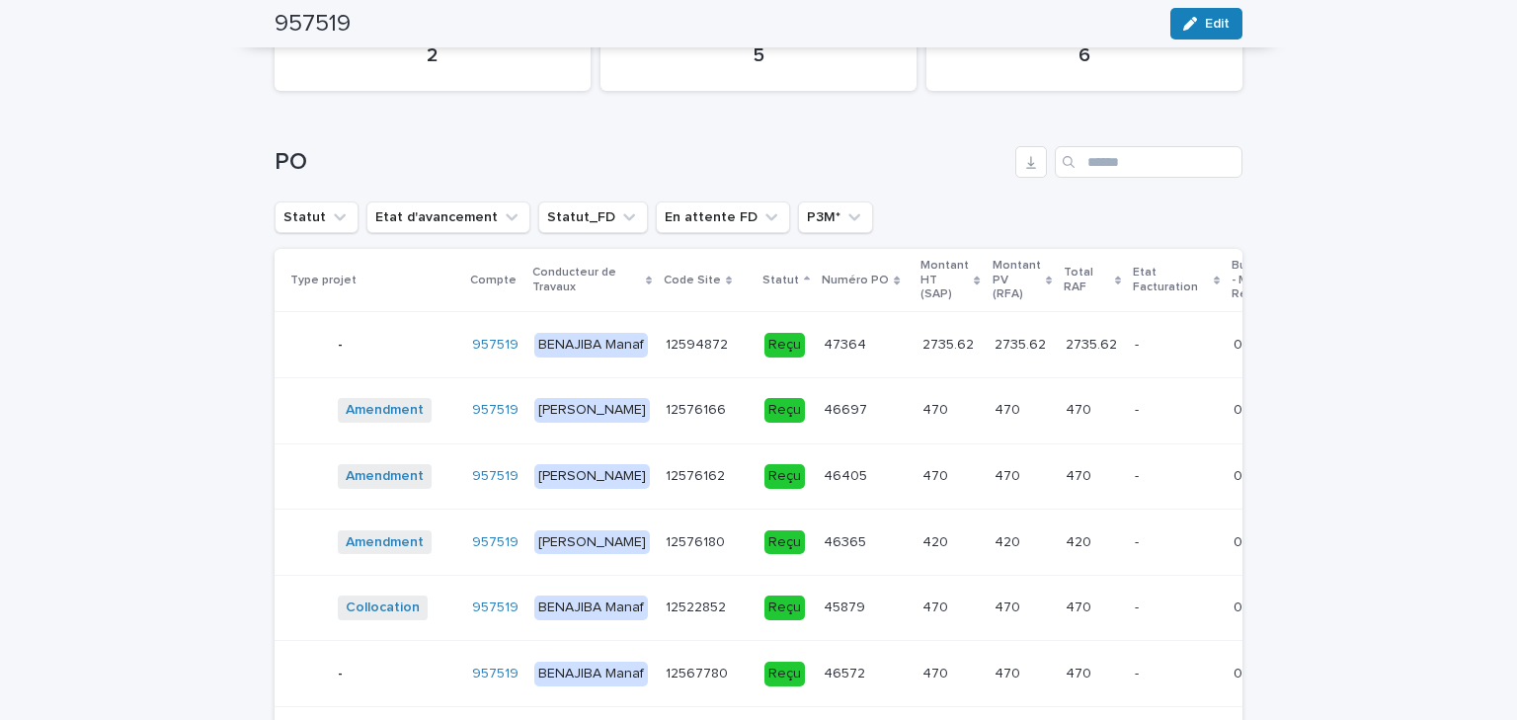
click at [763, 276] on p "Statut" at bounding box center [781, 281] width 37 height 22
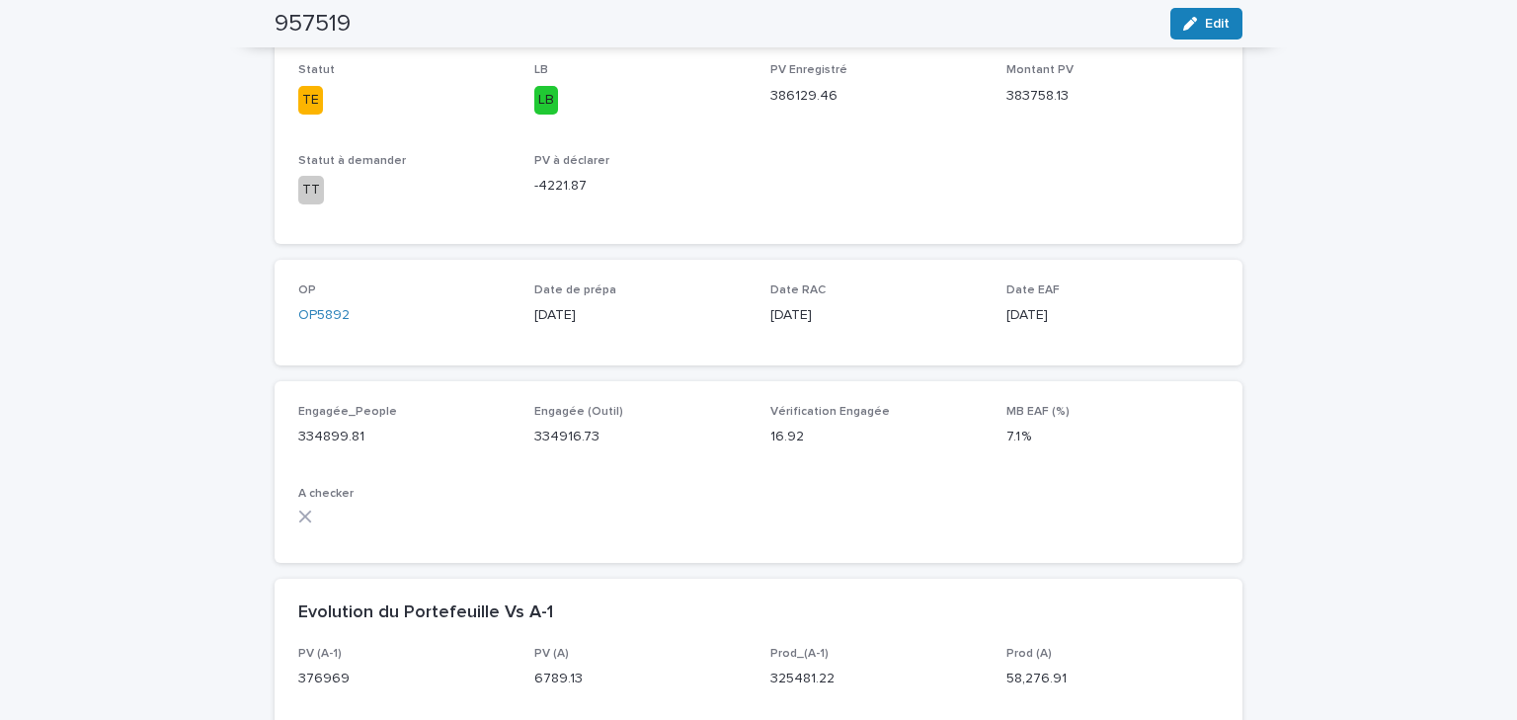
scroll to position [632, 0]
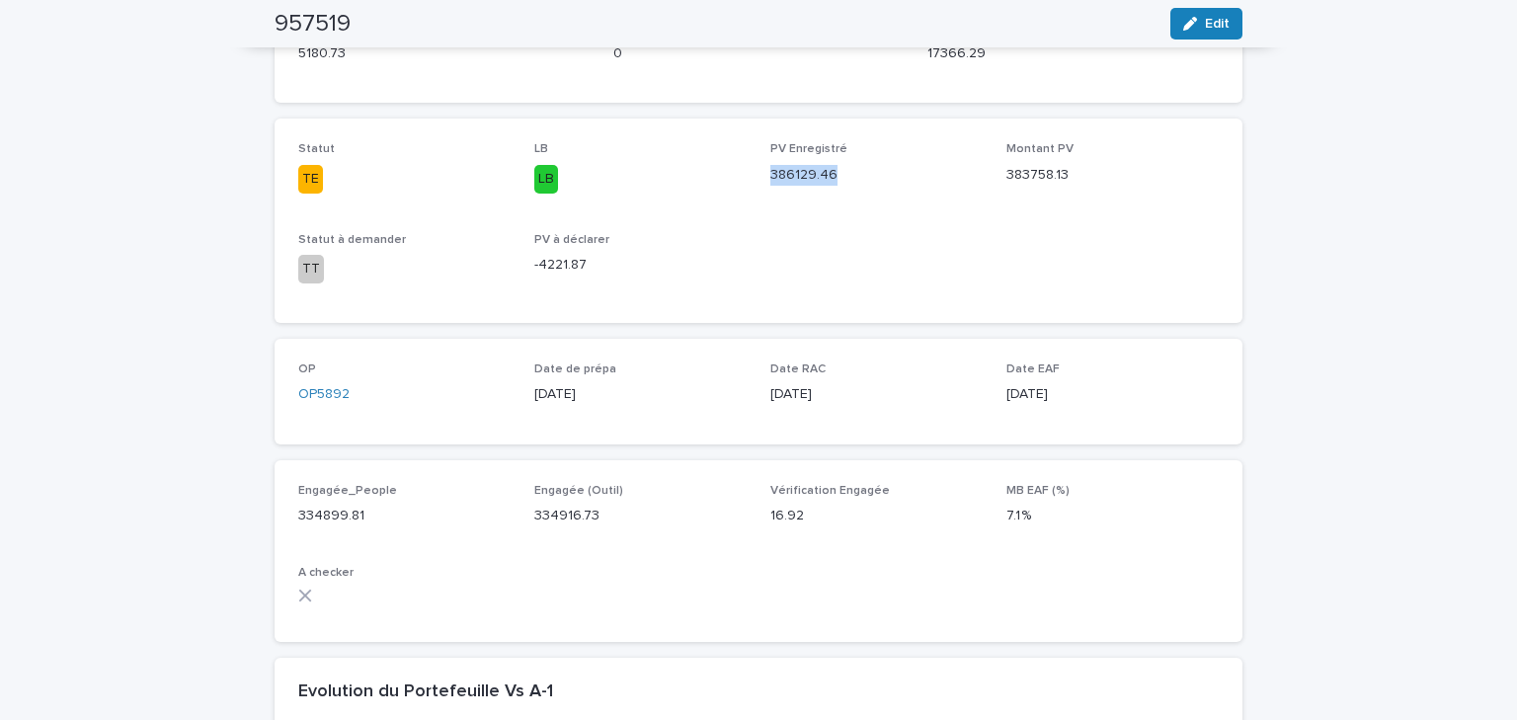
drag, startPoint x: 835, startPoint y: 171, endPoint x: 762, endPoint y: 183, distance: 74.1
click at [762, 183] on div "Statut TE LB LB PV Enregistré 386129.46 Montant PV 383758.13 Statut à demander …" at bounding box center [758, 220] width 921 height 156
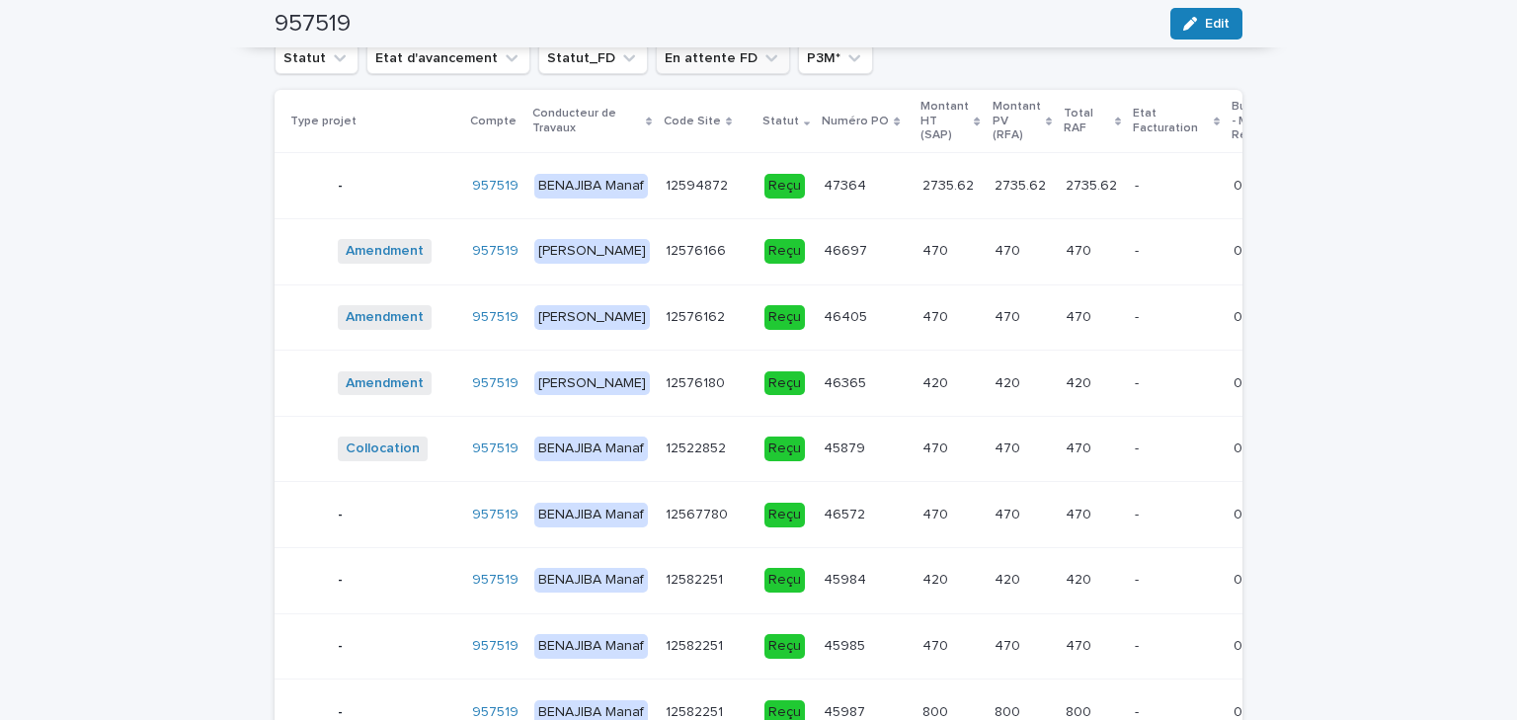
scroll to position [2450, 0]
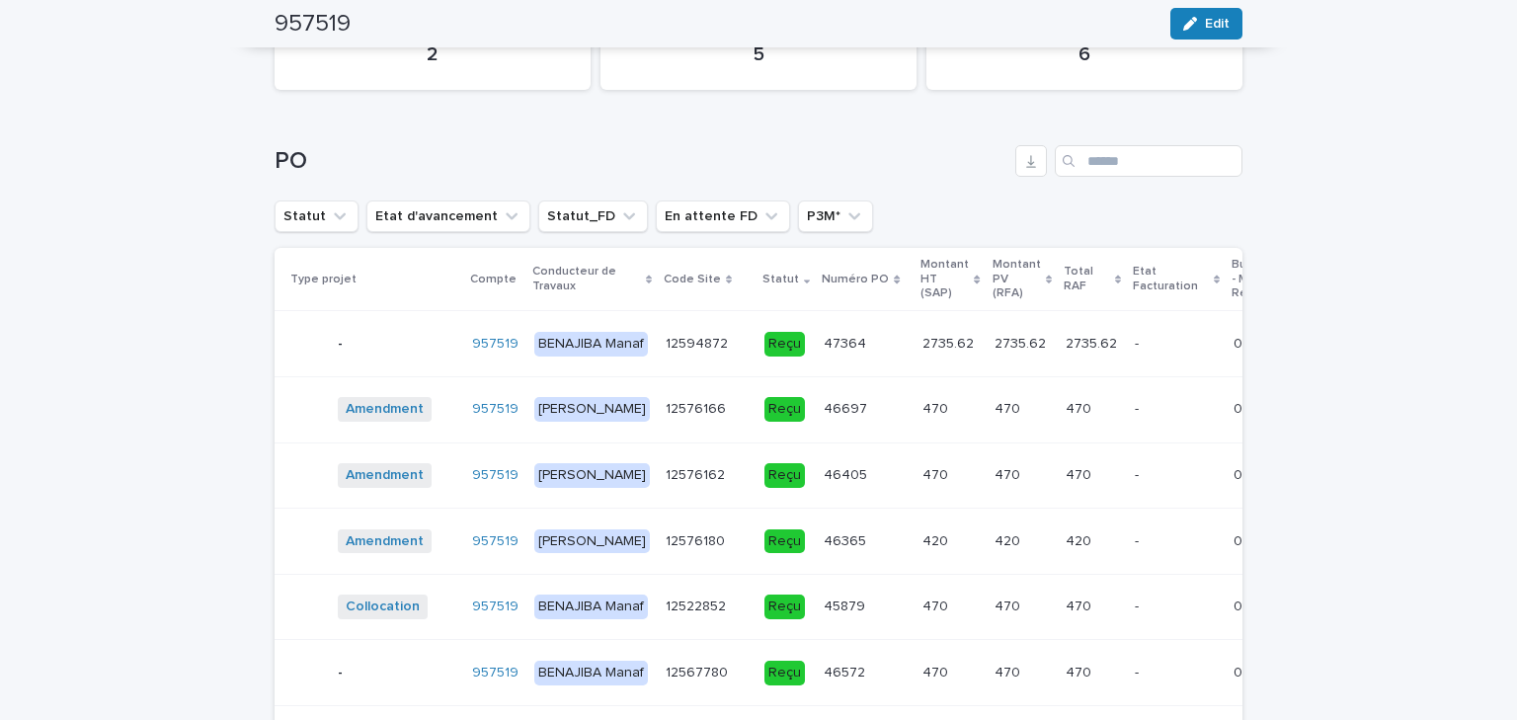
click at [763, 273] on p "Statut" at bounding box center [781, 280] width 37 height 22
click at [683, 277] on div "Code Site" at bounding box center [707, 280] width 87 height 22
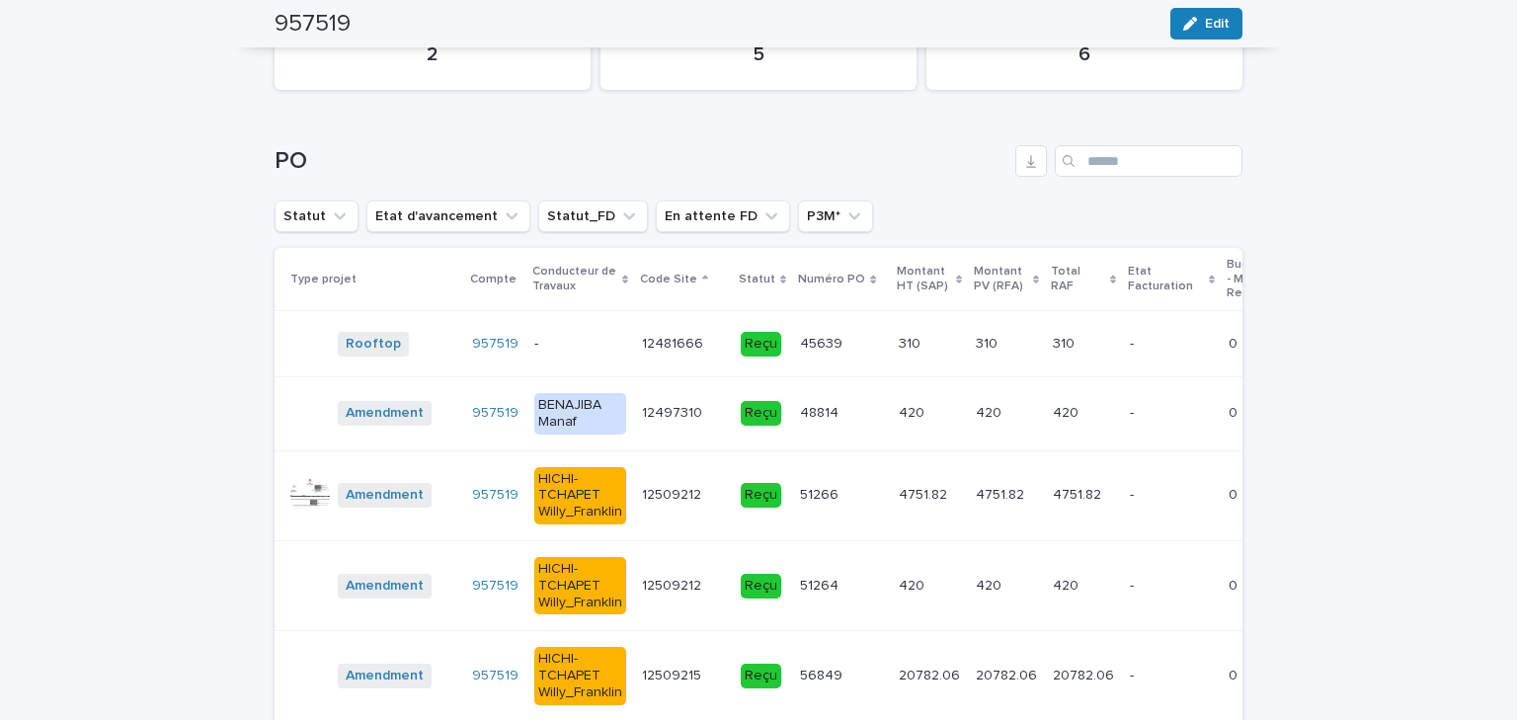
click at [822, 275] on p "Numéro PO" at bounding box center [831, 280] width 67 height 22
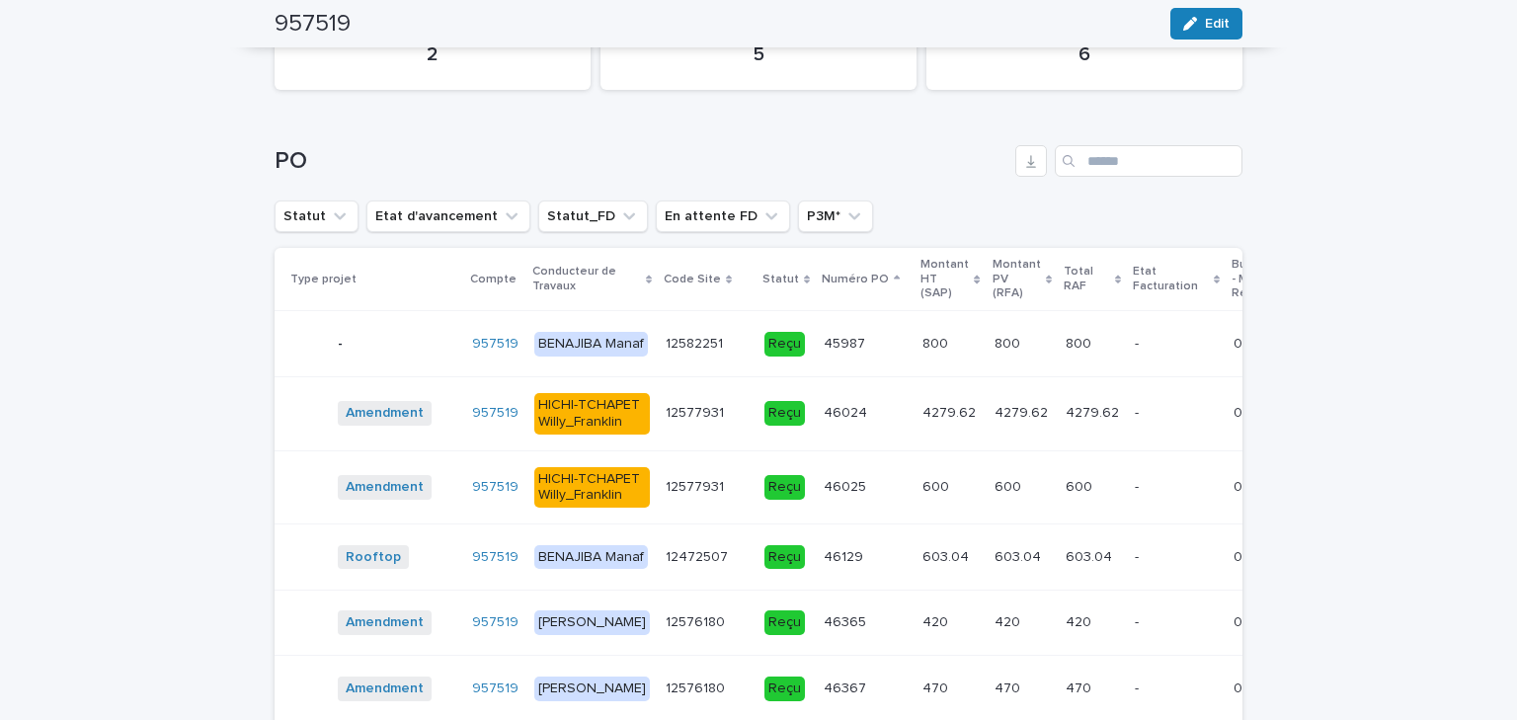
click at [822, 275] on p "Numéro PO" at bounding box center [855, 280] width 67 height 22
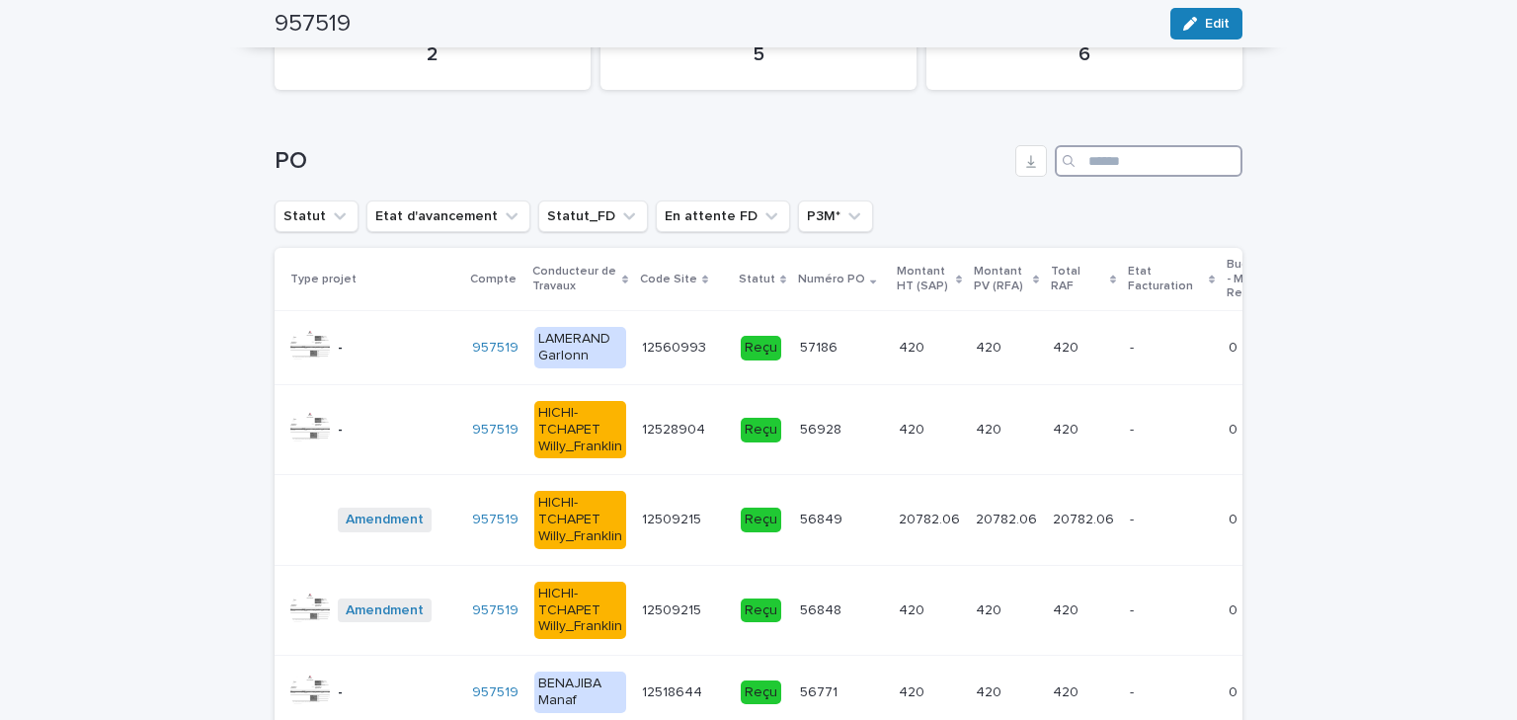
click at [1121, 154] on input "Search" at bounding box center [1149, 161] width 188 height 32
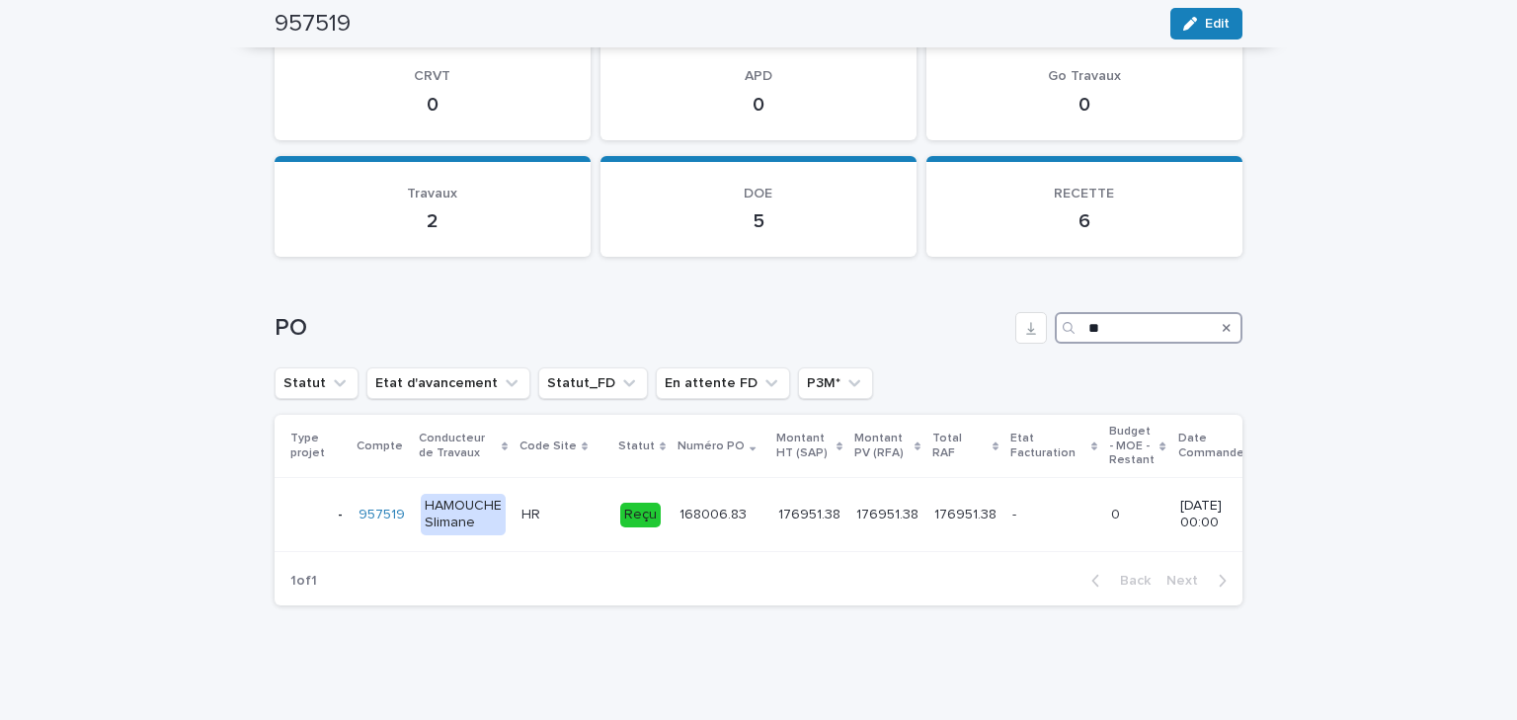
scroll to position [2291, 0]
type input "**"
click at [691, 510] on p "168006.83" at bounding box center [715, 513] width 71 height 21
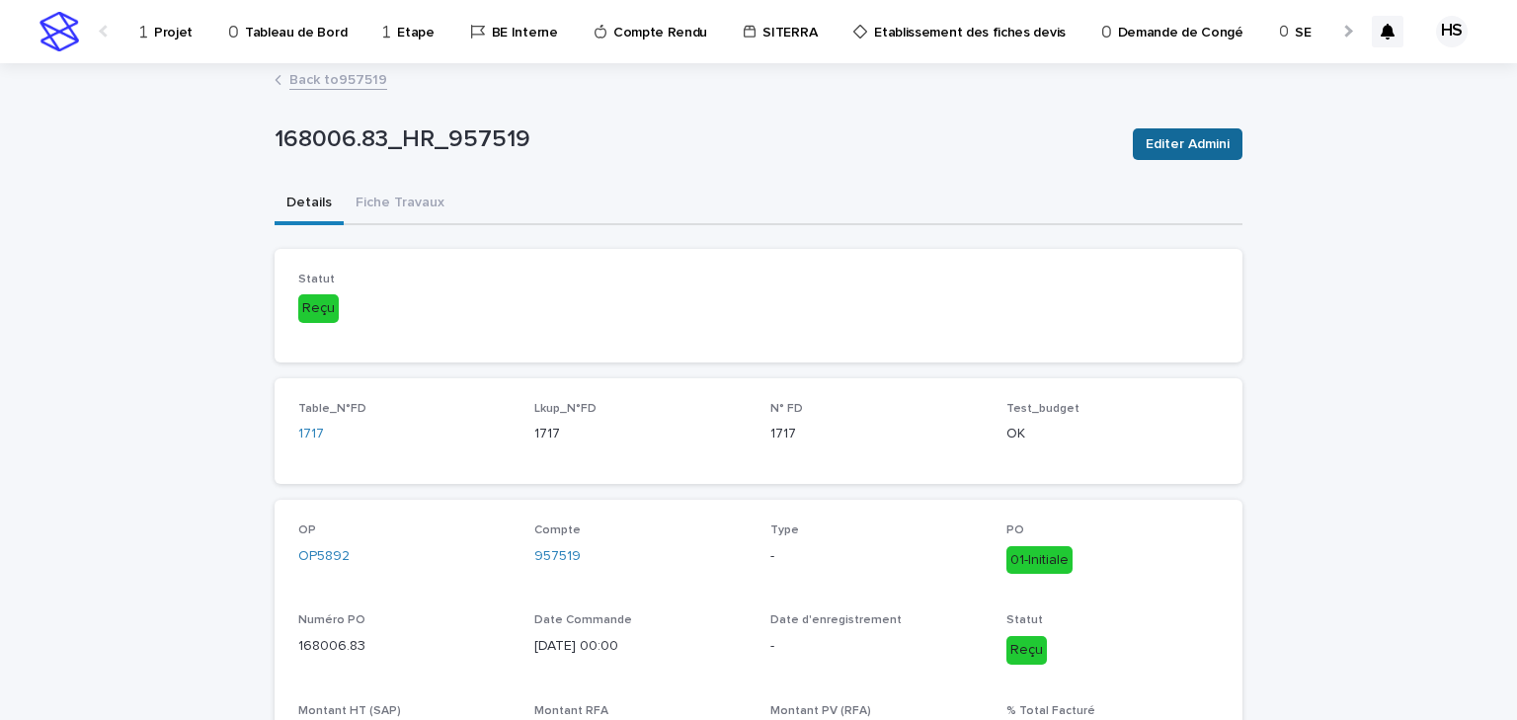
click at [1172, 137] on span "Editer Admini" at bounding box center [1188, 144] width 84 height 20
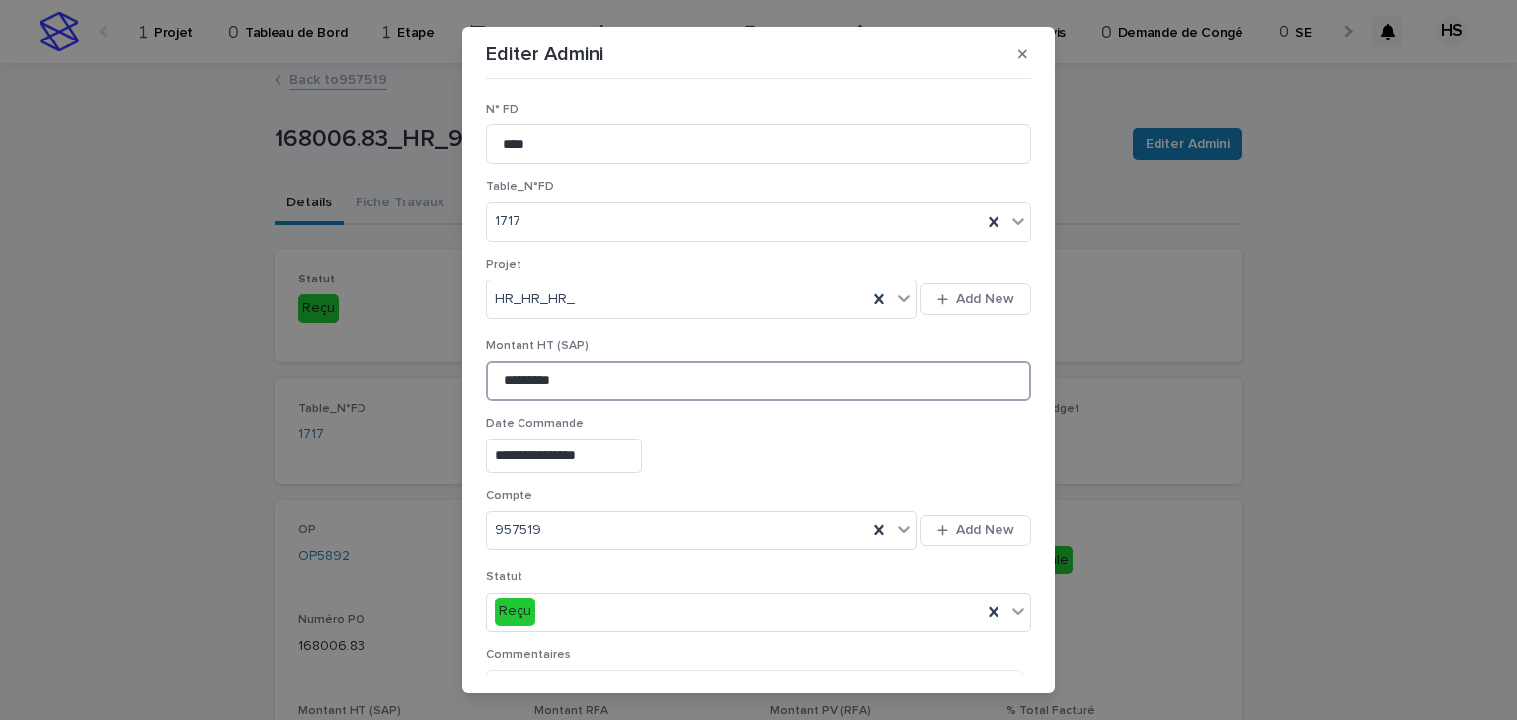
drag, startPoint x: 570, startPoint y: 377, endPoint x: 492, endPoint y: 374, distance: 78.1
click at [492, 374] on input "*********" at bounding box center [758, 382] width 545 height 40
click at [594, 383] on input "*********" at bounding box center [758, 382] width 545 height 40
drag, startPoint x: 566, startPoint y: 375, endPoint x: 439, endPoint y: 373, distance: 127.4
click at [439, 373] on div "**********" at bounding box center [758, 360] width 1517 height 720
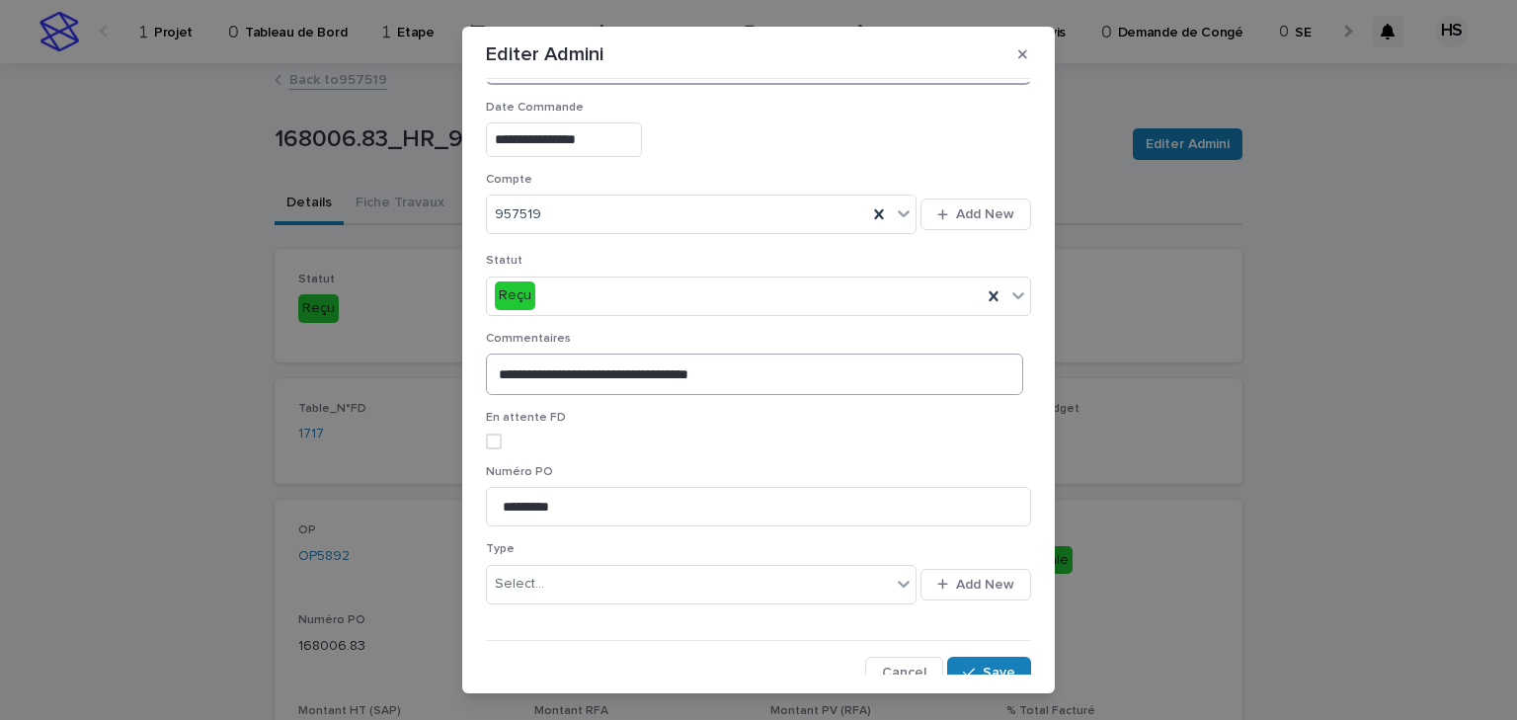
scroll to position [327, 0]
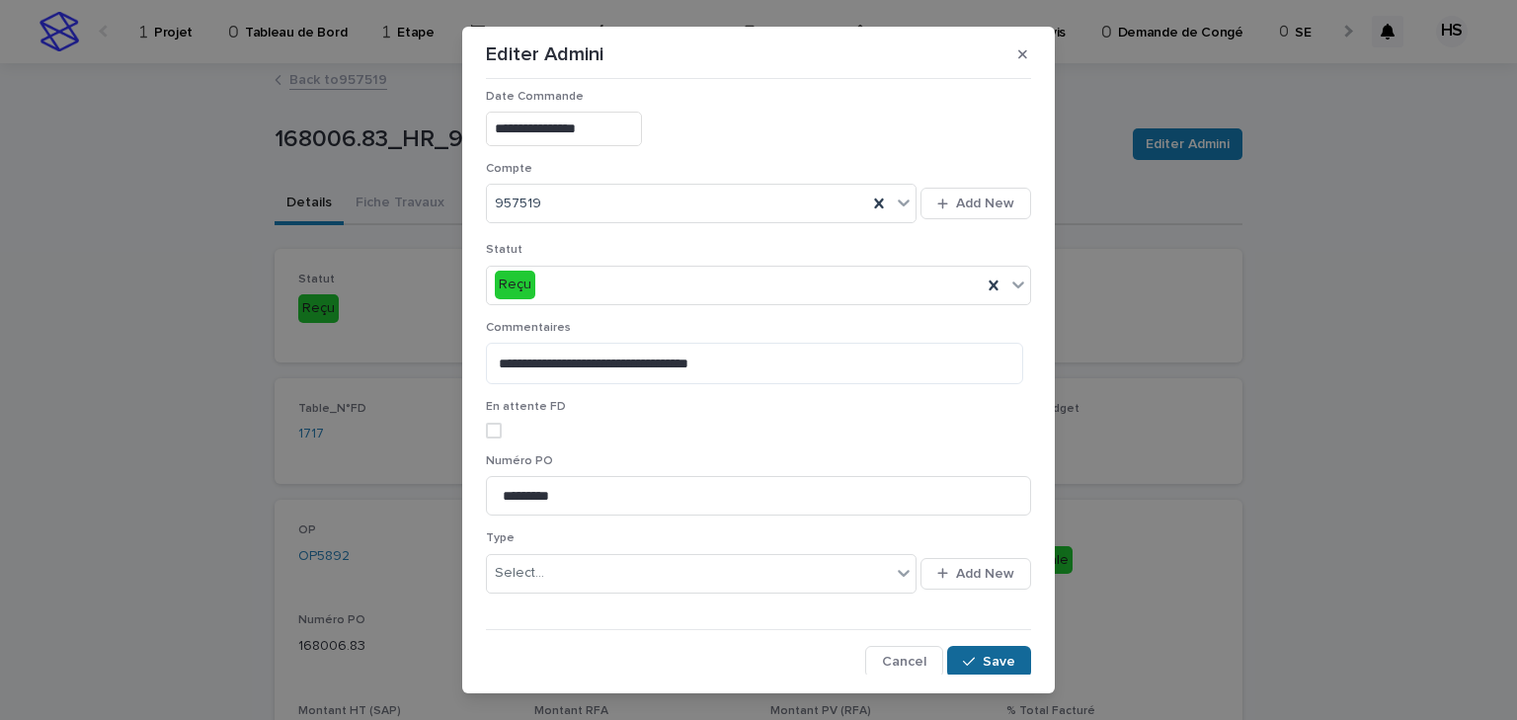
type input "*********"
click at [983, 661] on span "Save" at bounding box center [999, 662] width 33 height 14
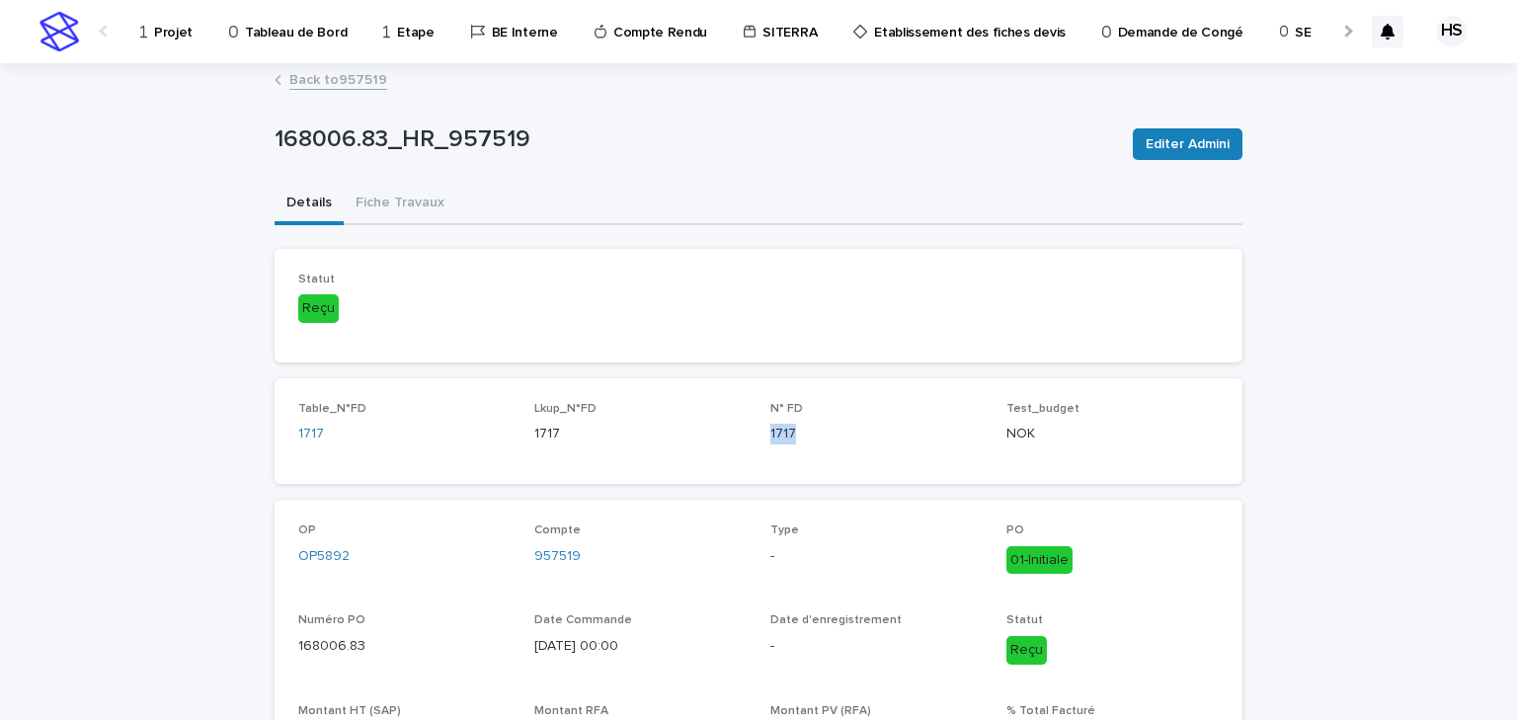
drag, startPoint x: 802, startPoint y: 444, endPoint x: 760, endPoint y: 439, distance: 42.8
click at [760, 439] on div "Table_N°FD 1717 Lkup_N°FD 1717 N° FD 1717 Test_budget NOK" at bounding box center [758, 431] width 921 height 58
copy p "1717"
click at [320, 83] on link "Back to 957519" at bounding box center [338, 78] width 98 height 23
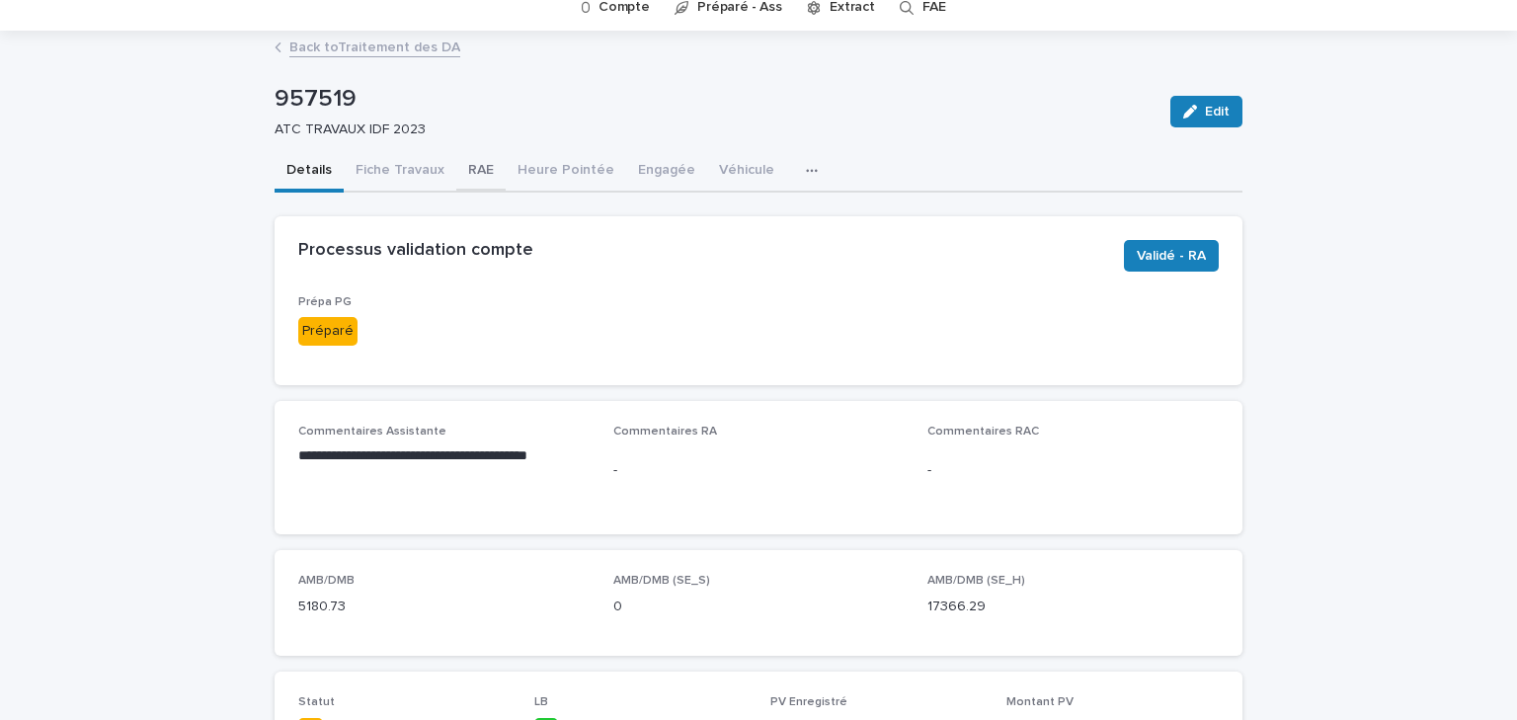
scroll to position [237, 0]
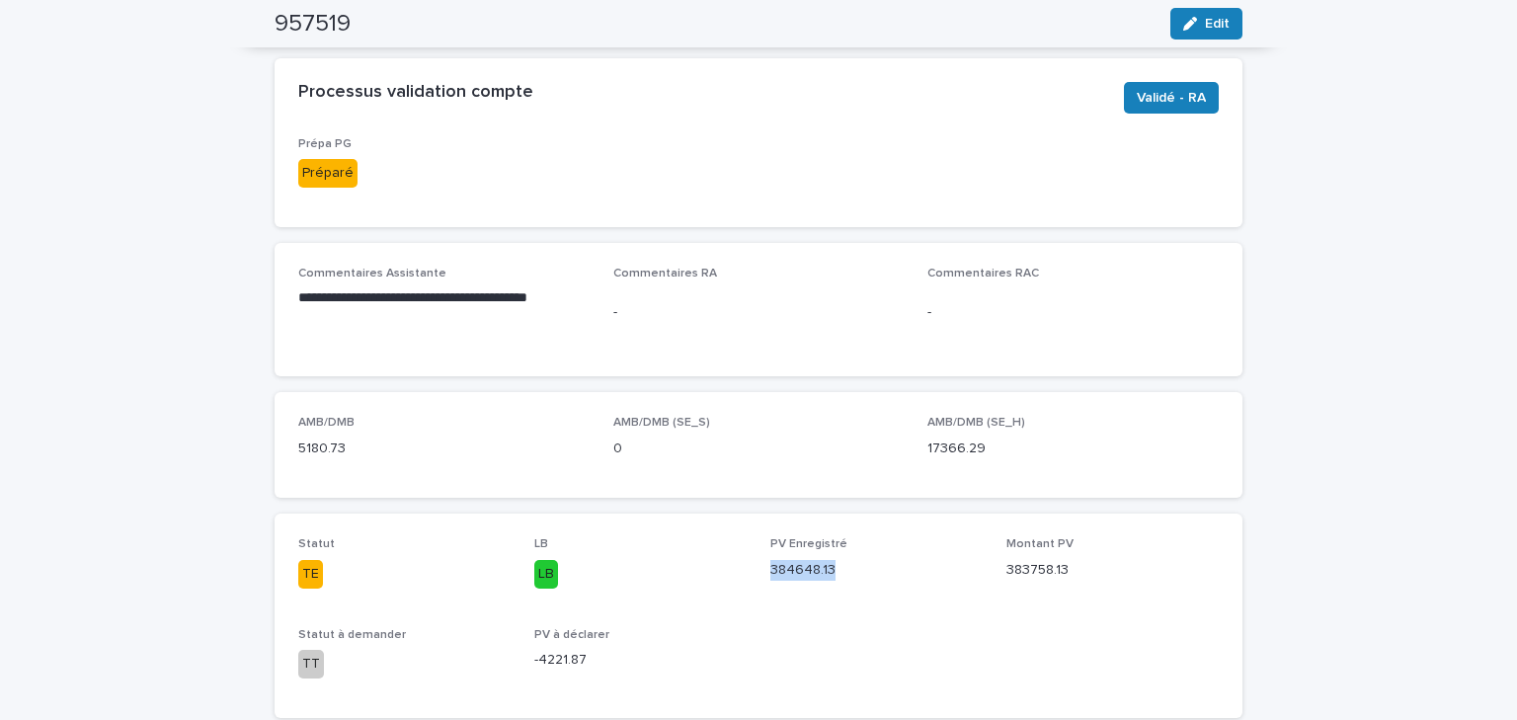
drag, startPoint x: 846, startPoint y: 577, endPoint x: 747, endPoint y: 560, distance: 100.2
click at [760, 575] on div "Statut TE LB LB PV Enregistré 384648.13 Montant PV 383758.13 Statut à demander …" at bounding box center [758, 615] width 921 height 156
copy p "384648.13"
drag, startPoint x: 1064, startPoint y: 573, endPoint x: 995, endPoint y: 571, distance: 69.2
click at [995, 571] on div "Statut TE LB LB PV Enregistré 384648.13 Montant PV 383758.13 Statut à demander …" at bounding box center [758, 615] width 921 height 156
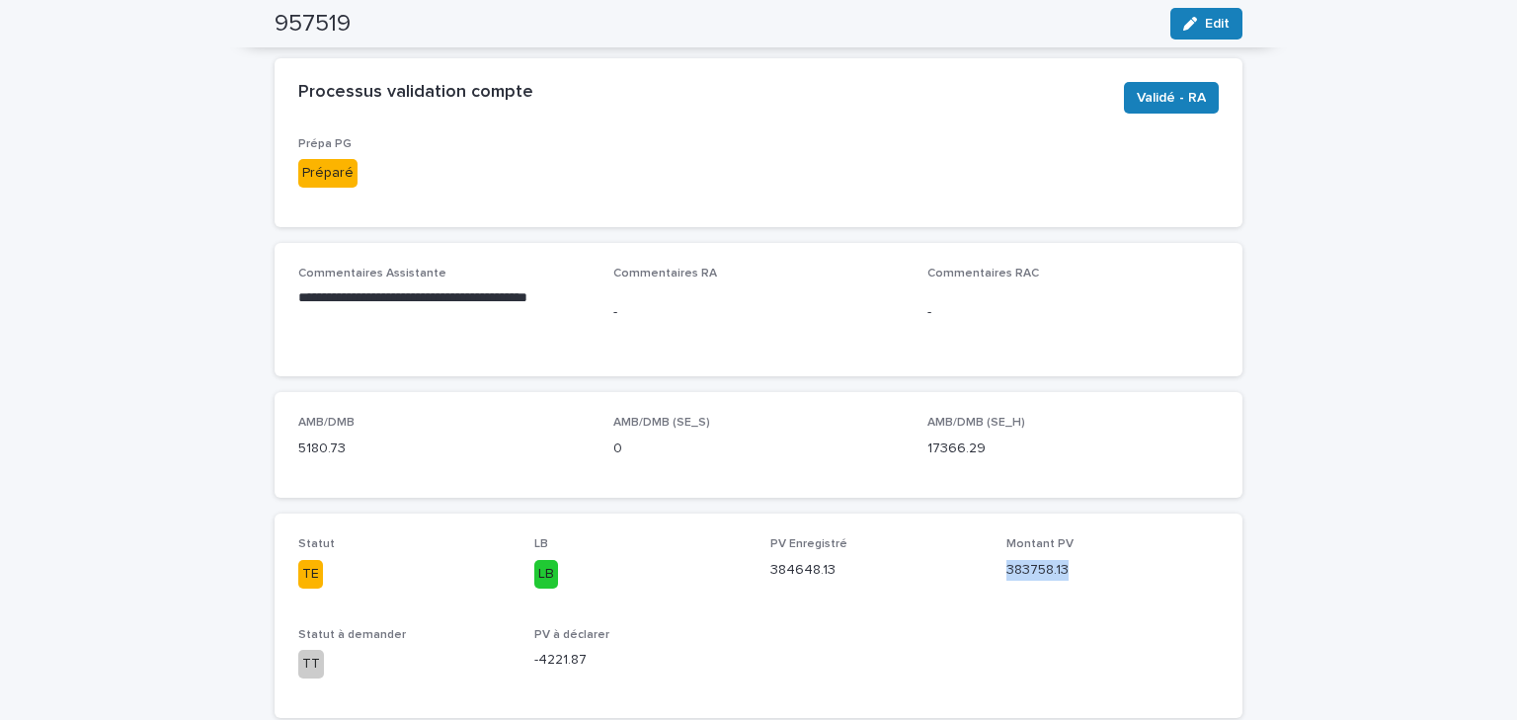
copy p "383758.13"
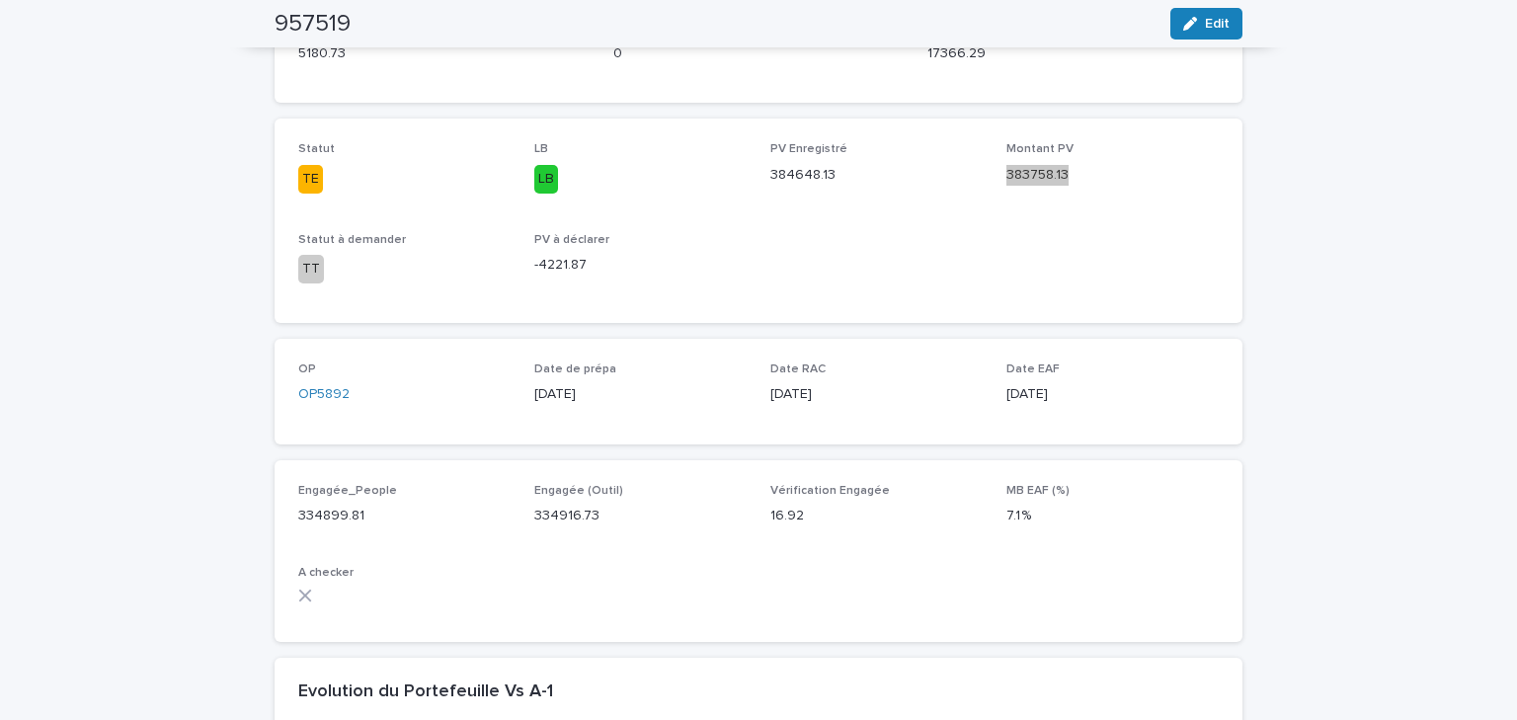
scroll to position [948, 0]
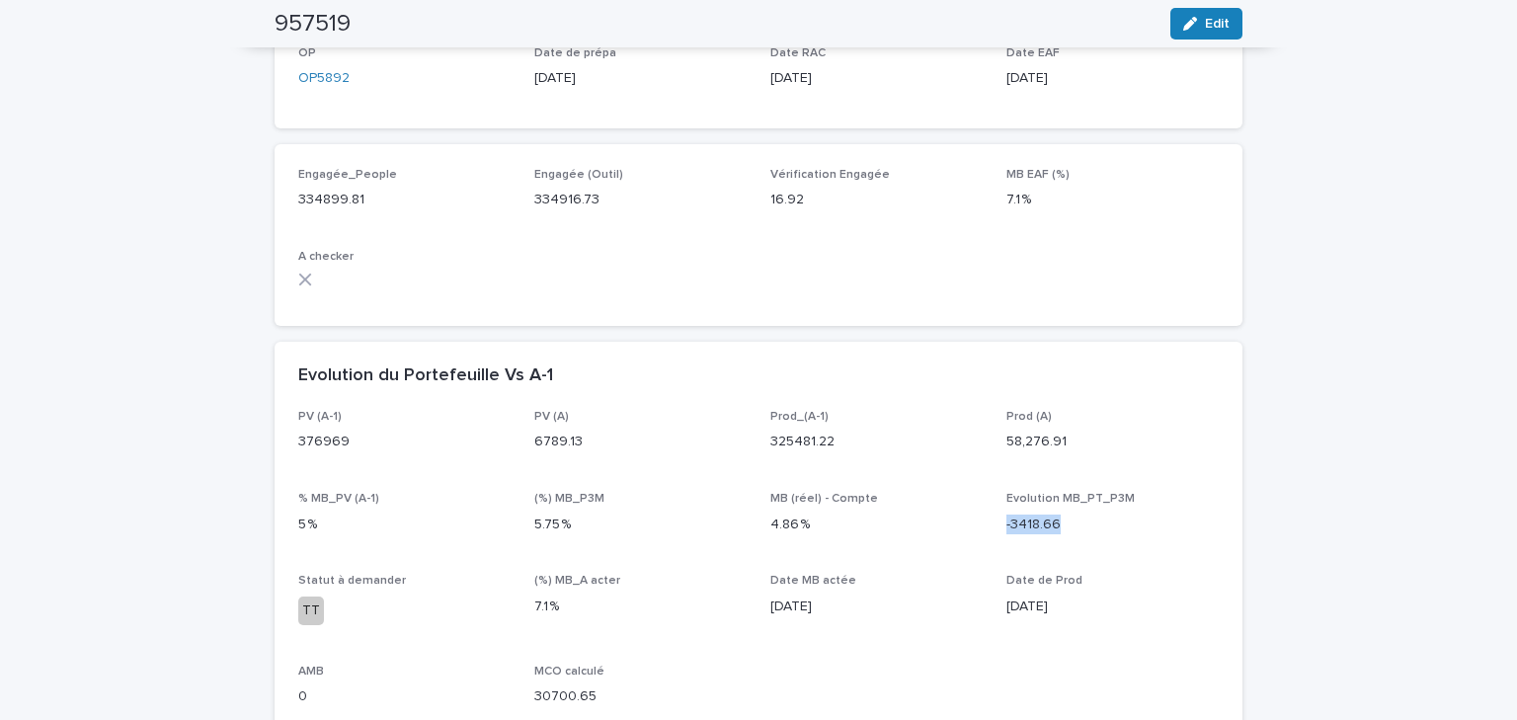
drag, startPoint x: 1061, startPoint y: 527, endPoint x: 996, endPoint y: 531, distance: 65.4
click at [996, 531] on div "PV (A-1) 376969 PV (A) 6789.13 Prod_(A-1) 325481.22 Prod (A) 58,276.91 % MB_PV …" at bounding box center [758, 566] width 921 height 313
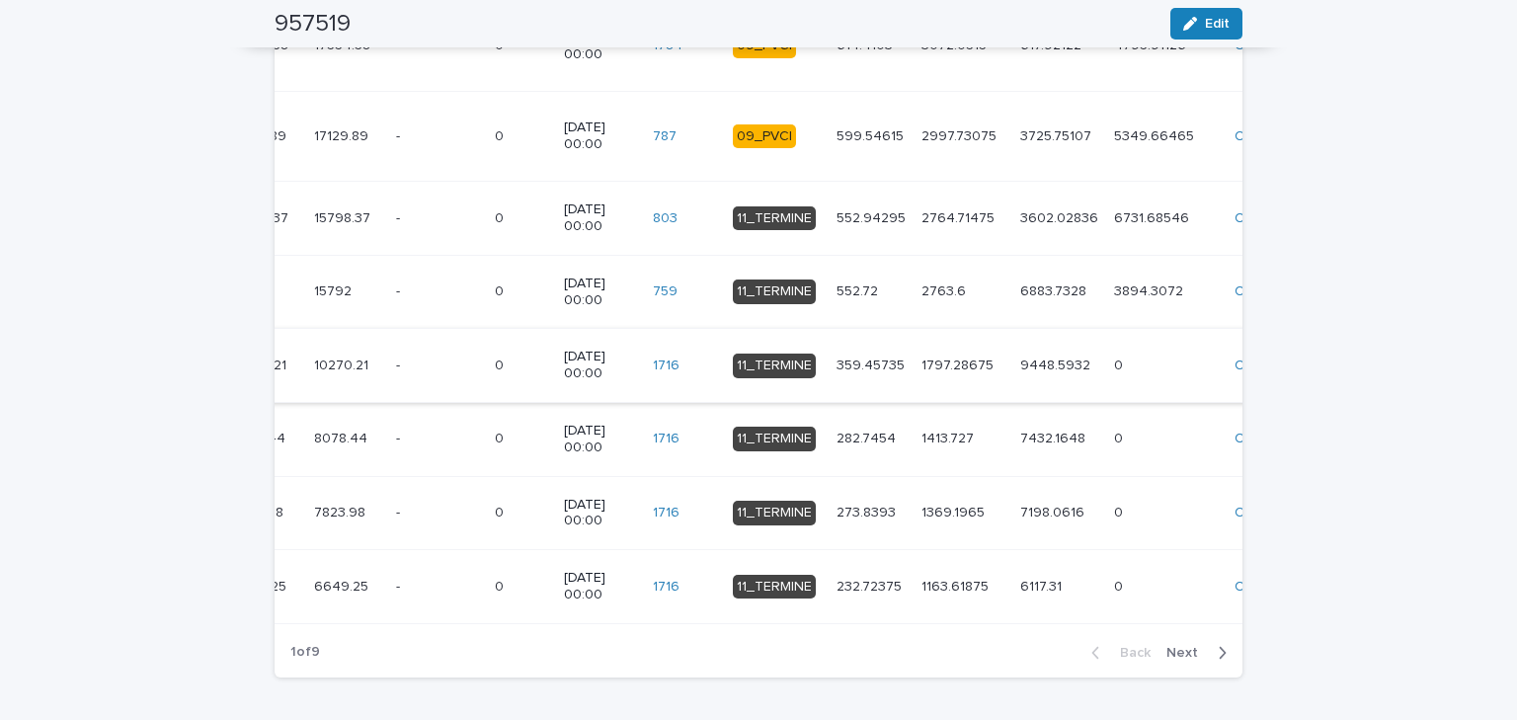
scroll to position [2529, 0]
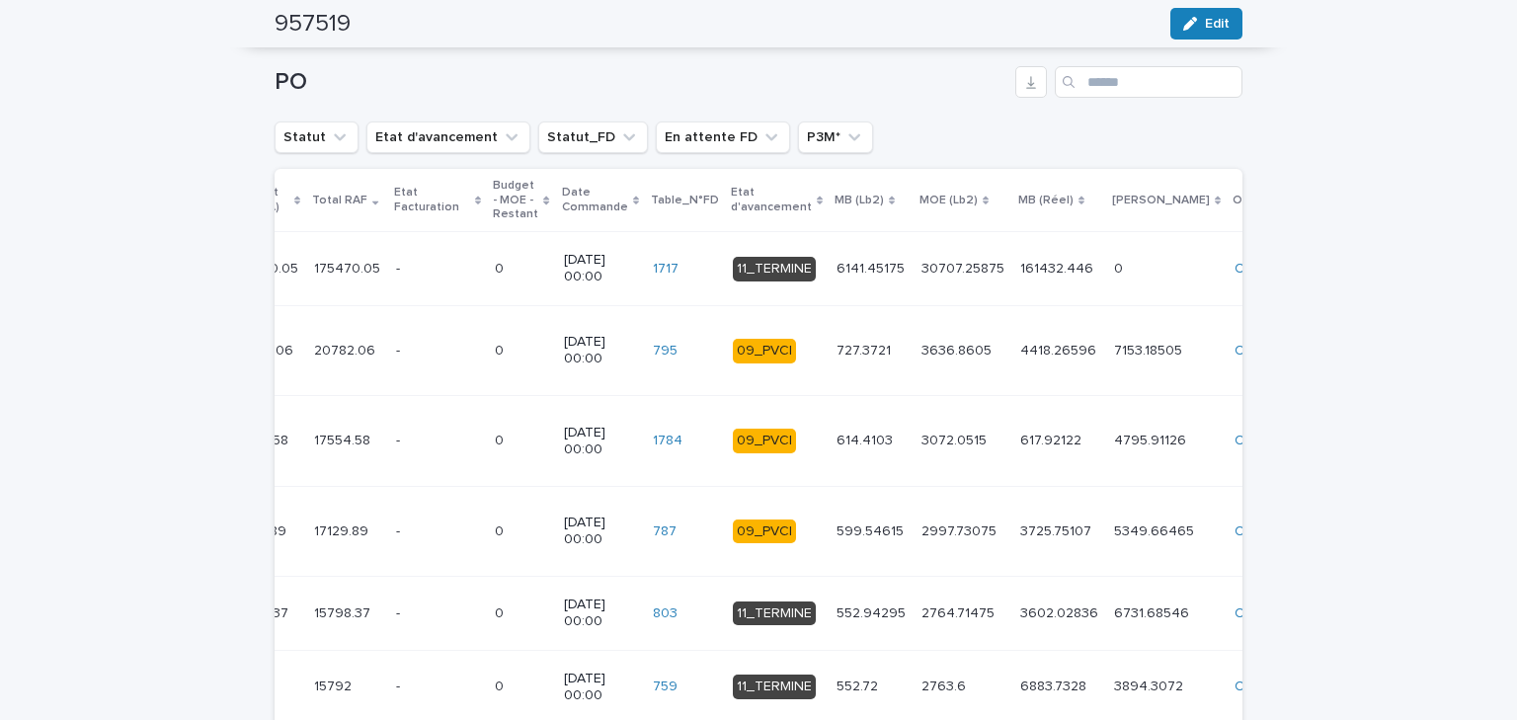
click at [731, 202] on p "Etat d'avancement" at bounding box center [771, 200] width 81 height 37
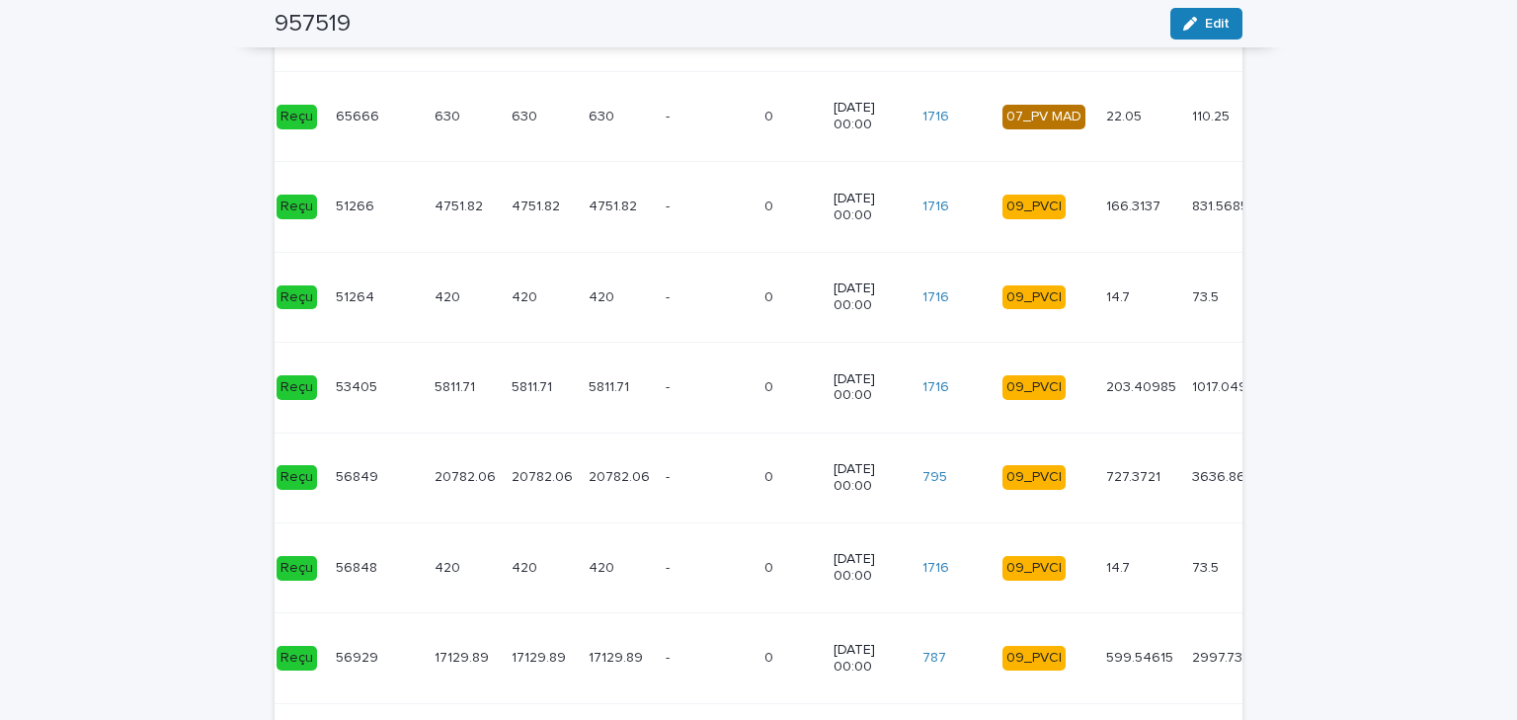
scroll to position [2753, 0]
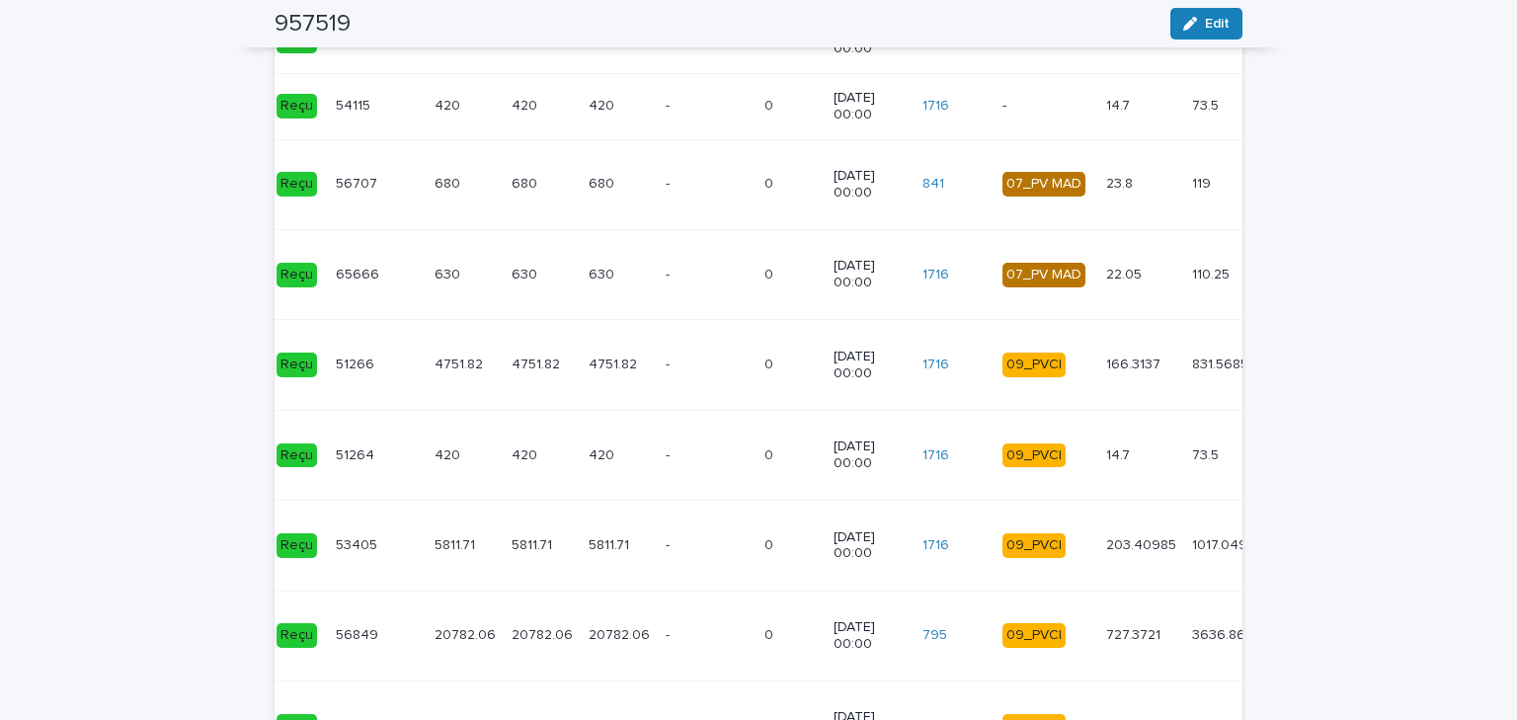
click at [619, 176] on p at bounding box center [619, 184] width 61 height 17
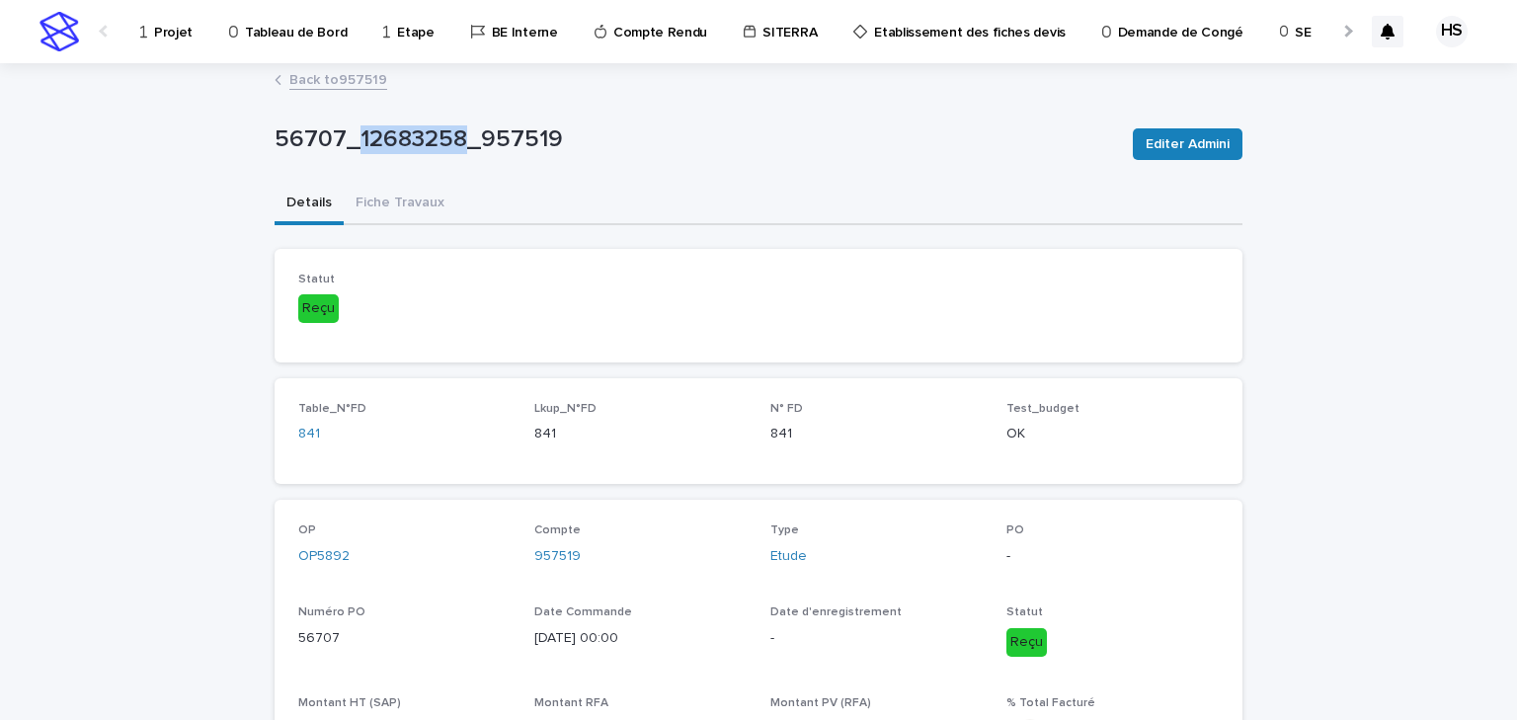
drag, startPoint x: 459, startPoint y: 140, endPoint x: 351, endPoint y: 163, distance: 111.0
click at [351, 163] on div "56707_12683258_957519 Editer Admini" at bounding box center [759, 144] width 968 height 79
copy p "12683258"
click at [304, 75] on link "Back to 957519" at bounding box center [338, 78] width 98 height 23
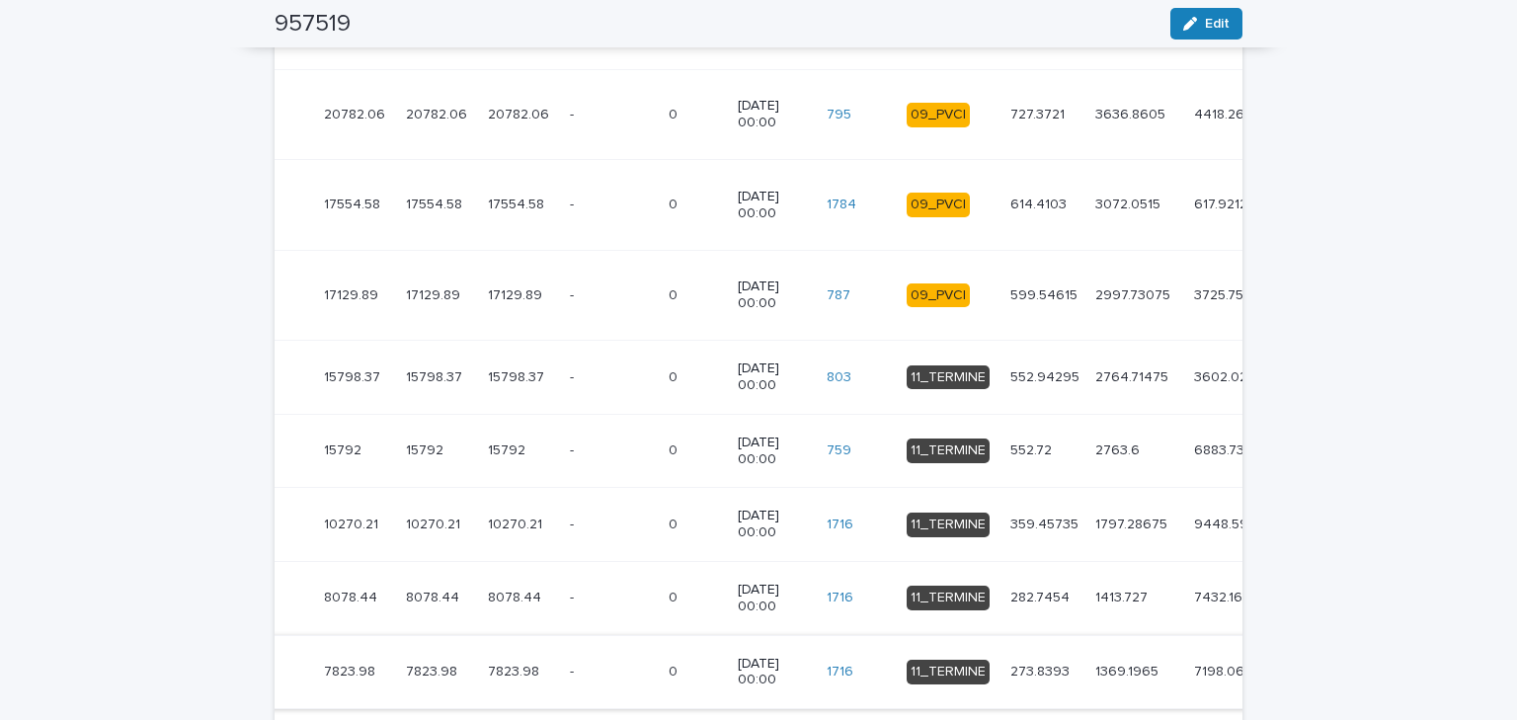
scroll to position [2528, 0]
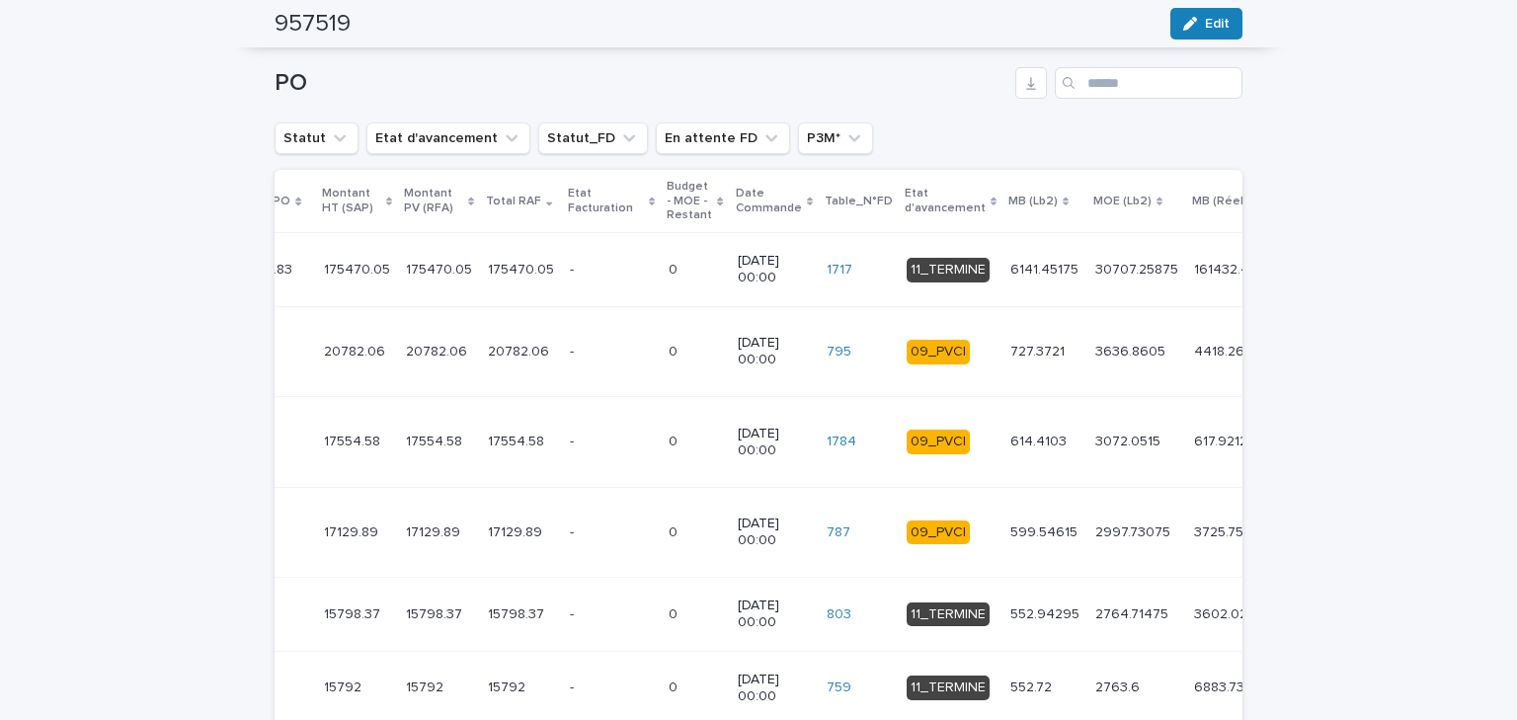
click at [905, 201] on p "Etat d'avancement" at bounding box center [945, 201] width 81 height 37
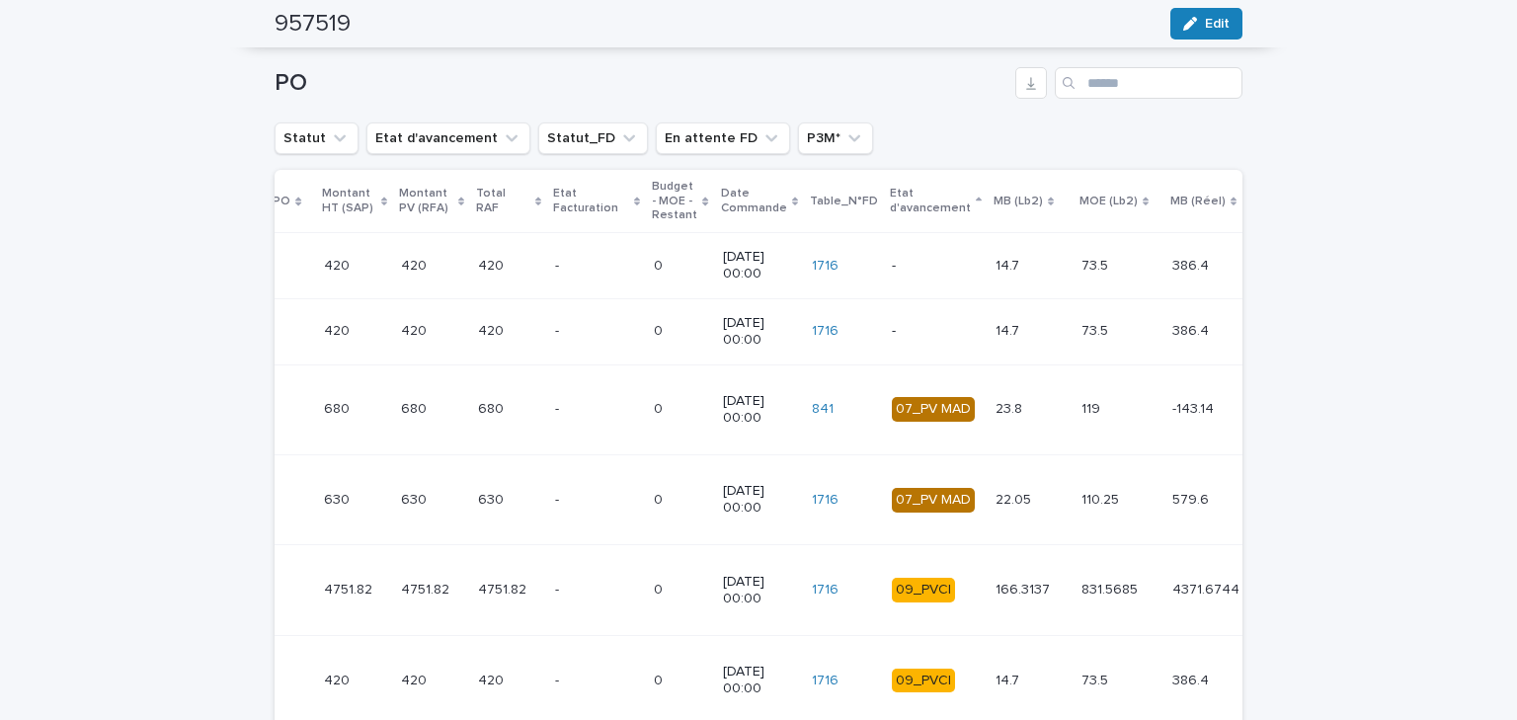
click at [555, 498] on p at bounding box center [596, 500] width 83 height 17
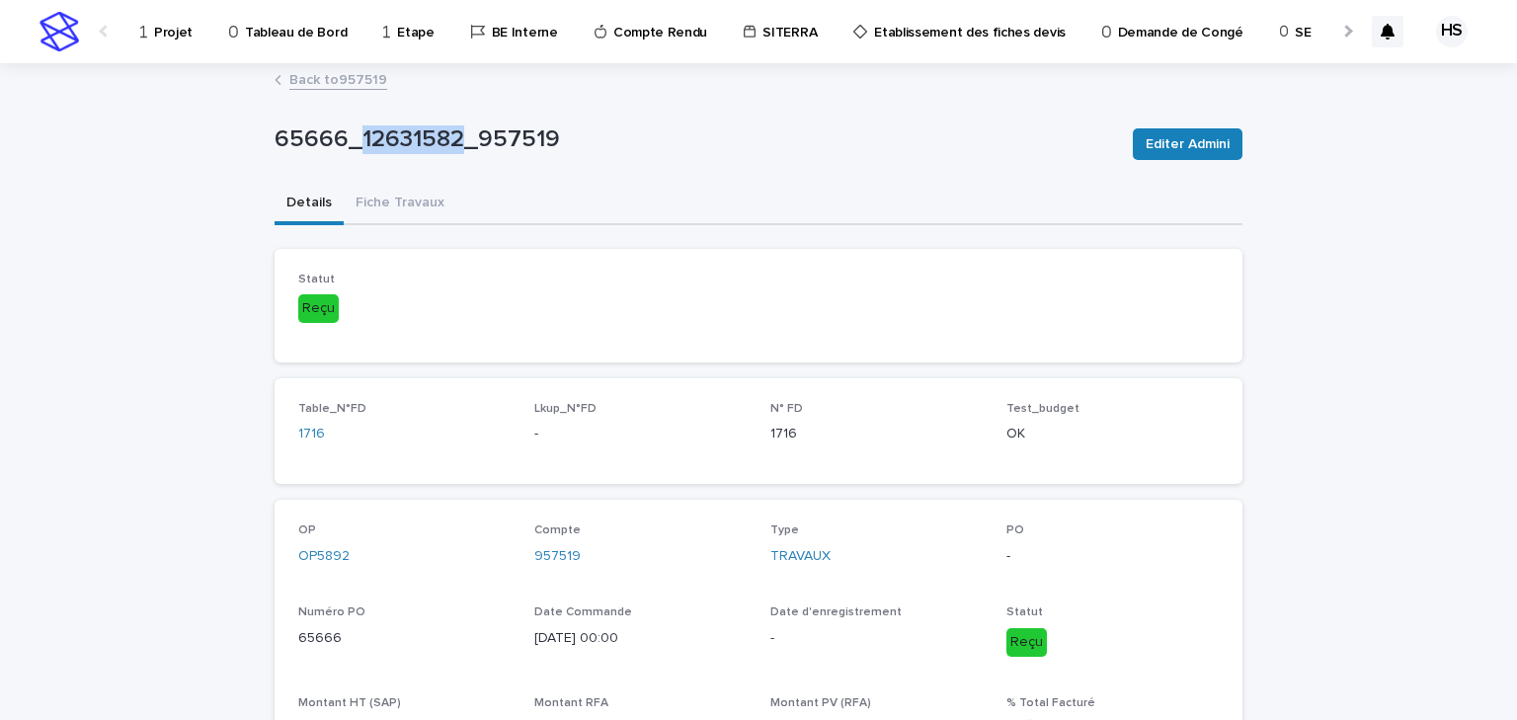
drag, startPoint x: 456, startPoint y: 139, endPoint x: 356, endPoint y: 151, distance: 101.5
click at [356, 151] on p "65666_12631582_957519" at bounding box center [696, 139] width 843 height 29
copy p "12631582"
click at [552, 150] on p "65666_12631582_957519" at bounding box center [696, 139] width 843 height 29
click at [352, 85] on link "Back to 957519" at bounding box center [338, 78] width 98 height 23
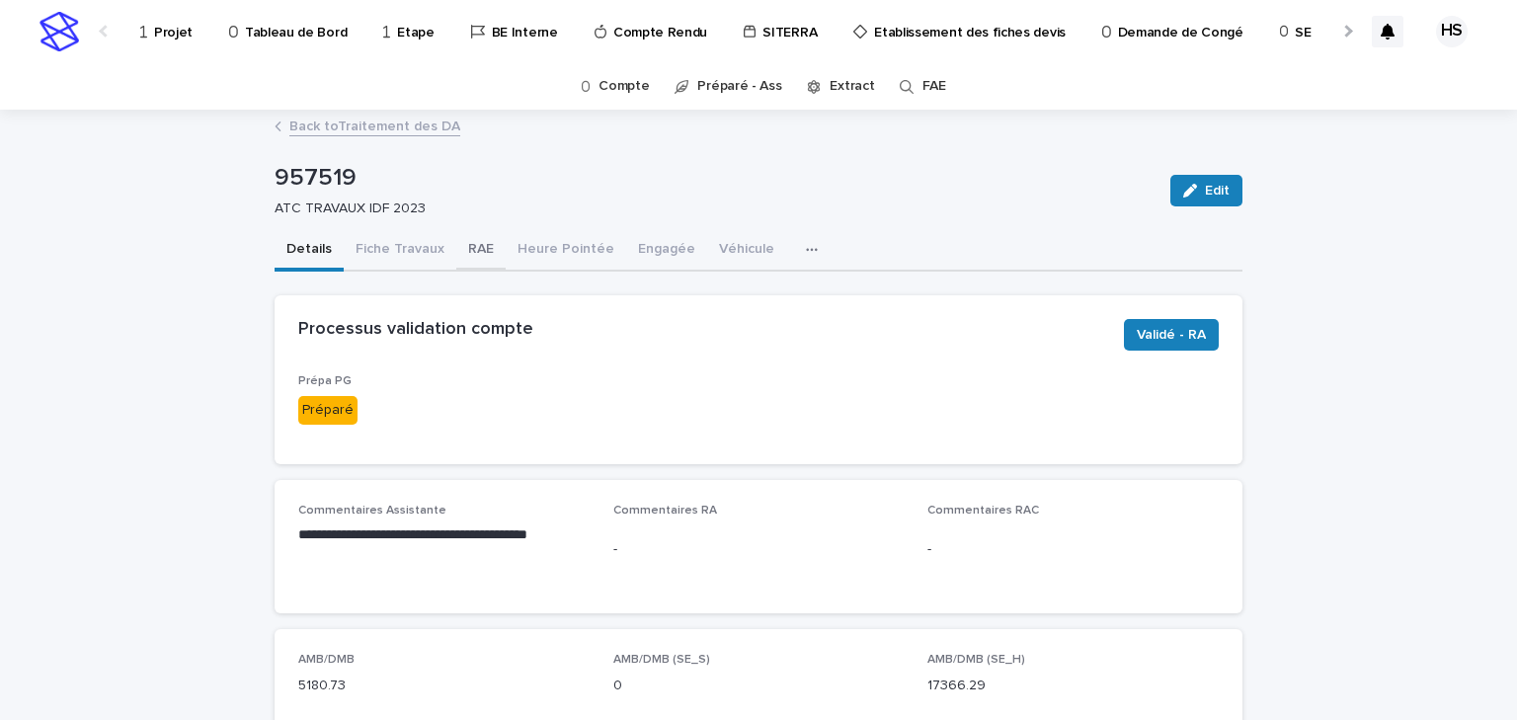
click at [466, 244] on button "RAE" at bounding box center [480, 250] width 49 height 41
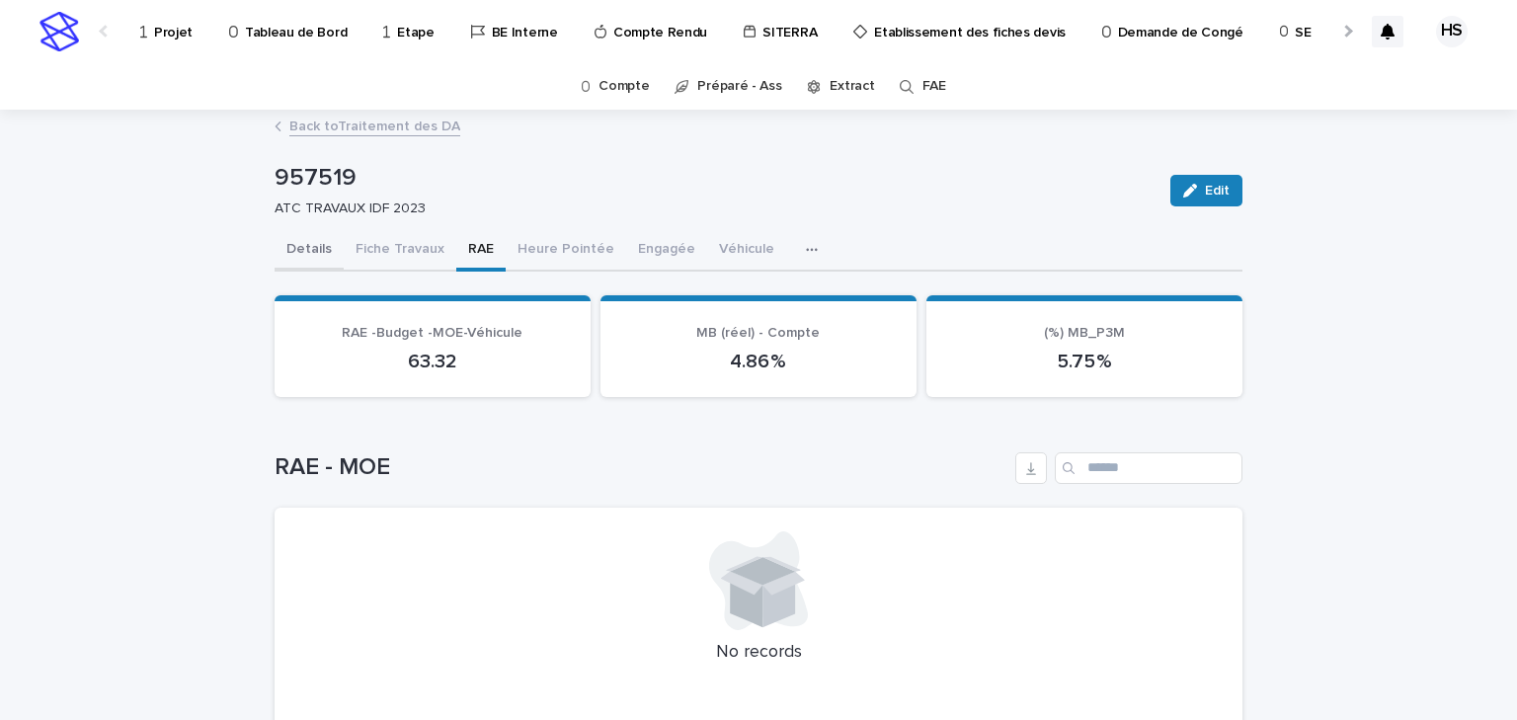
click at [320, 250] on button "Details" at bounding box center [309, 250] width 69 height 41
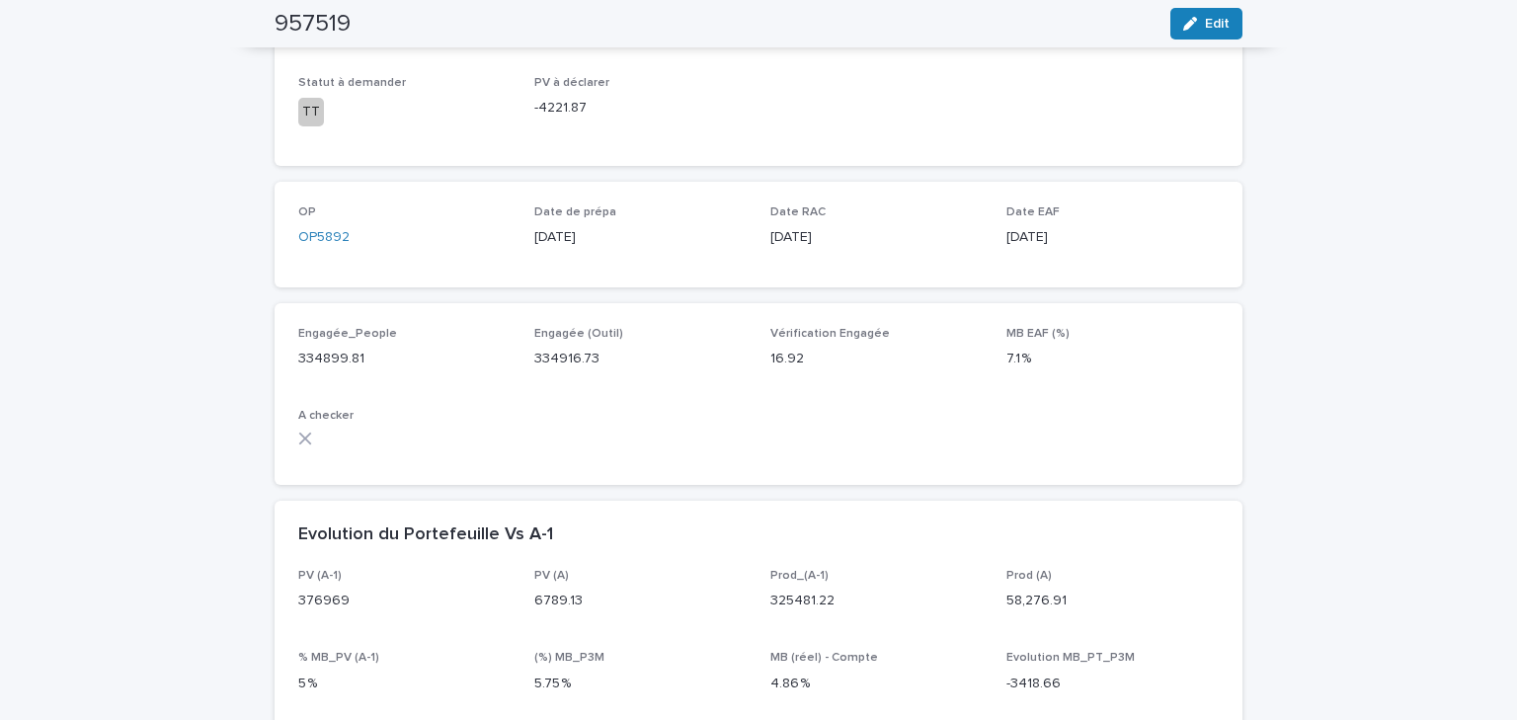
scroll to position [552, 0]
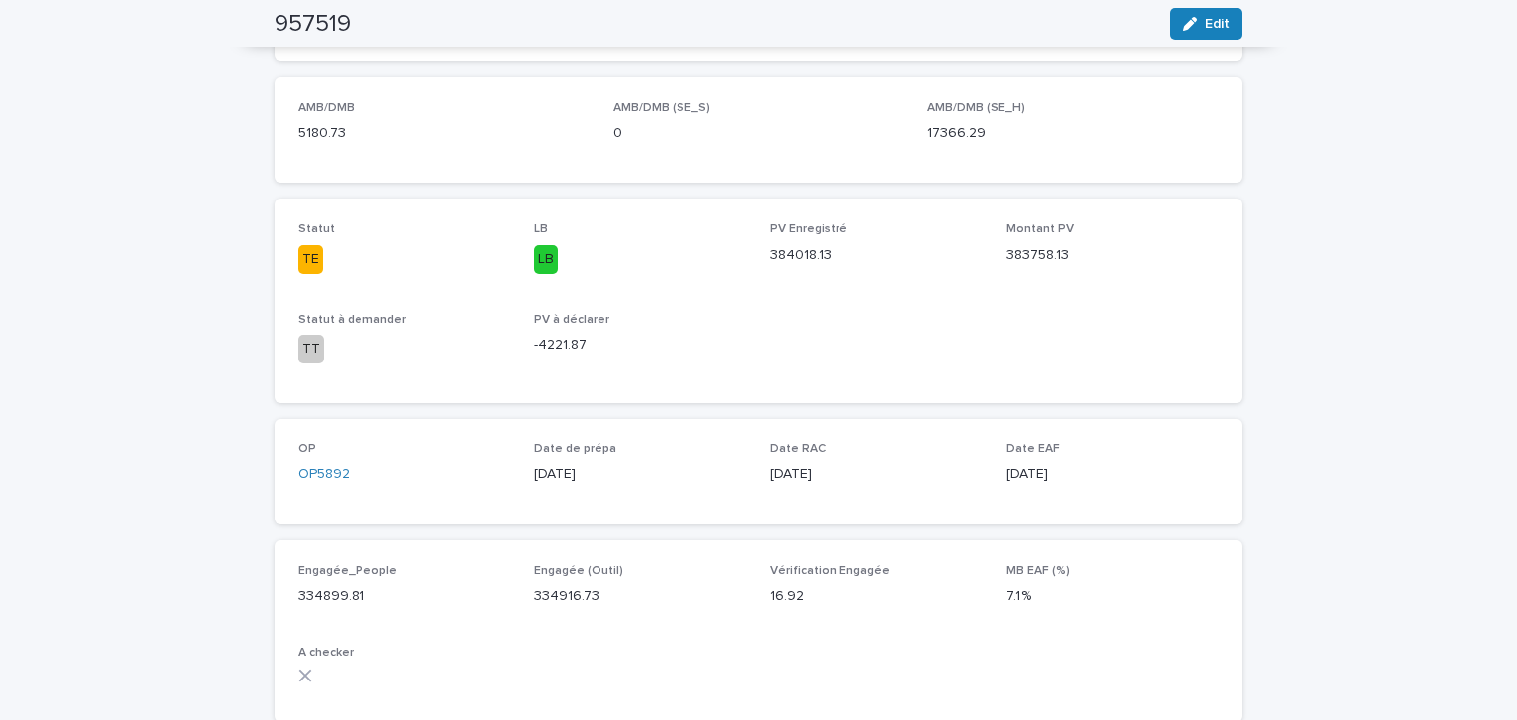
click at [991, 365] on div "Statut TE LB LB PV Enregistré 384018.13 Montant PV 383758.13 Statut à demander …" at bounding box center [758, 300] width 921 height 156
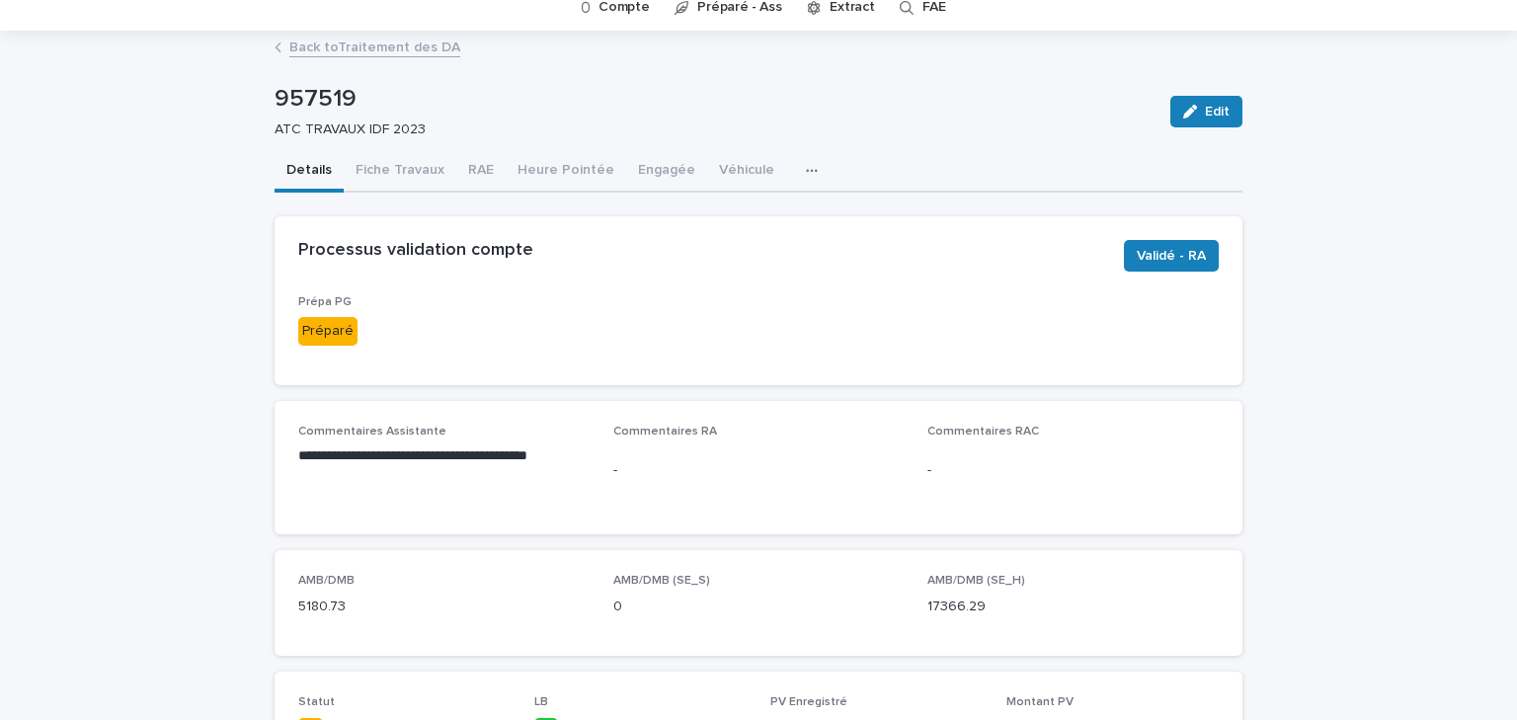
scroll to position [395, 0]
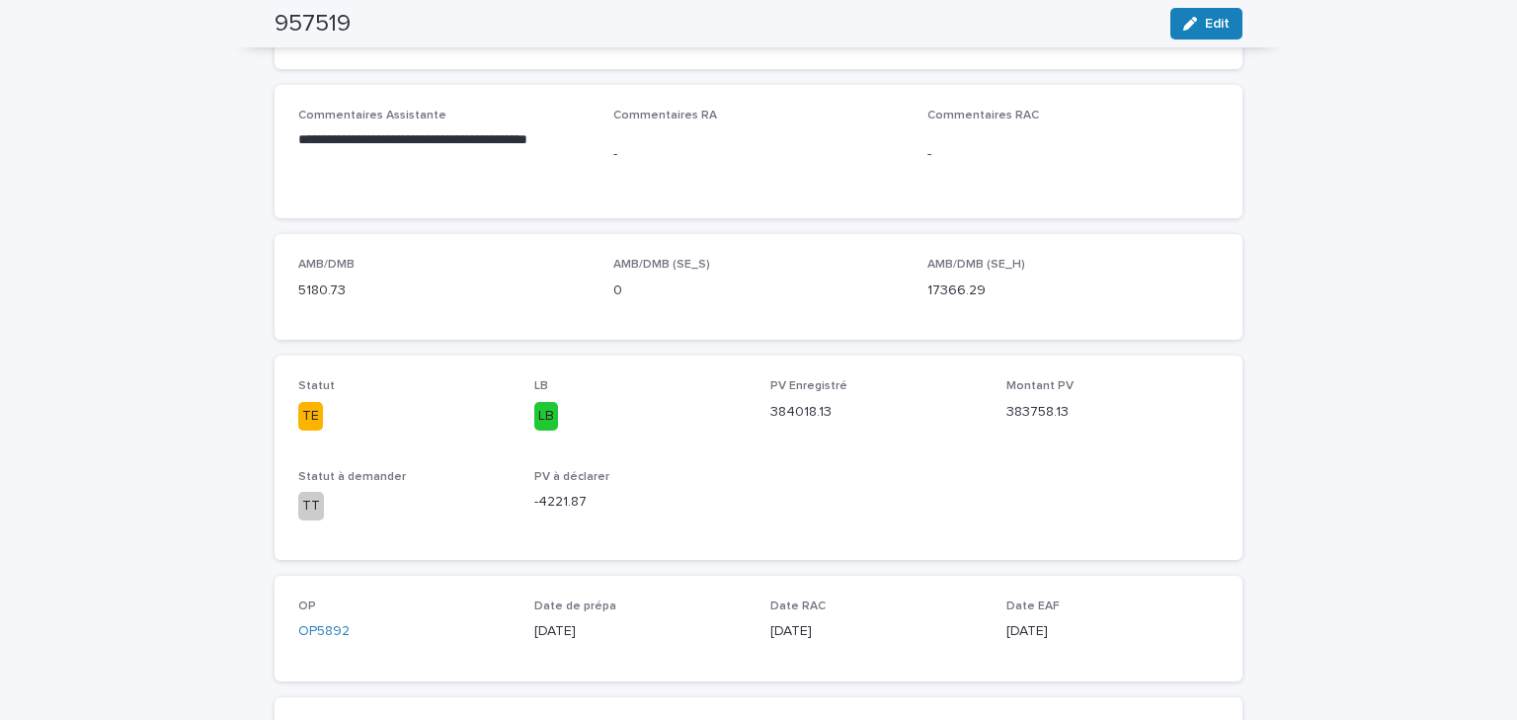
click at [494, 277] on div "5180.73" at bounding box center [443, 289] width 291 height 25
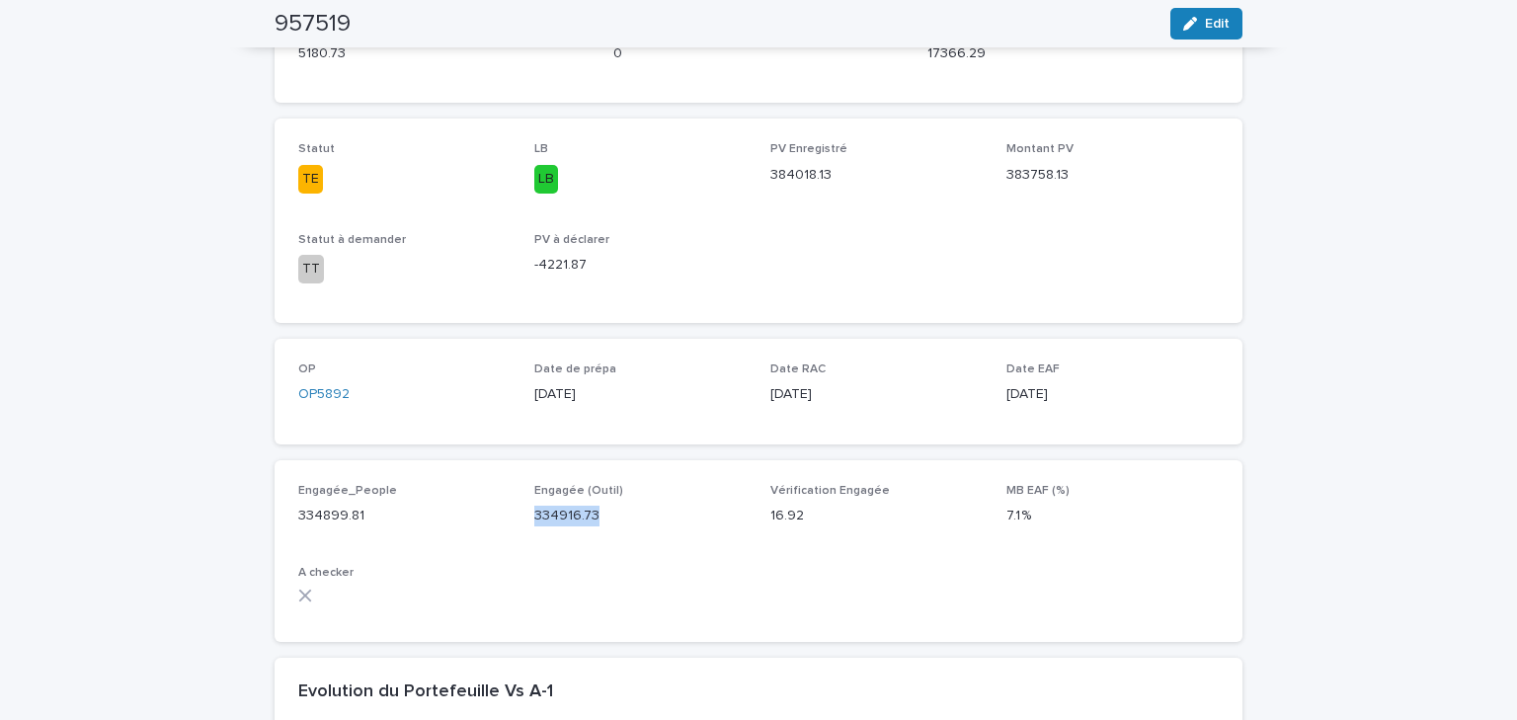
drag, startPoint x: 518, startPoint y: 522, endPoint x: 624, endPoint y: 522, distance: 106.7
click at [624, 522] on div "Engagée_People 334899.81 Engagée (Outil) 334916.73 Vérification Engagée 16.92 M…" at bounding box center [758, 551] width 921 height 134
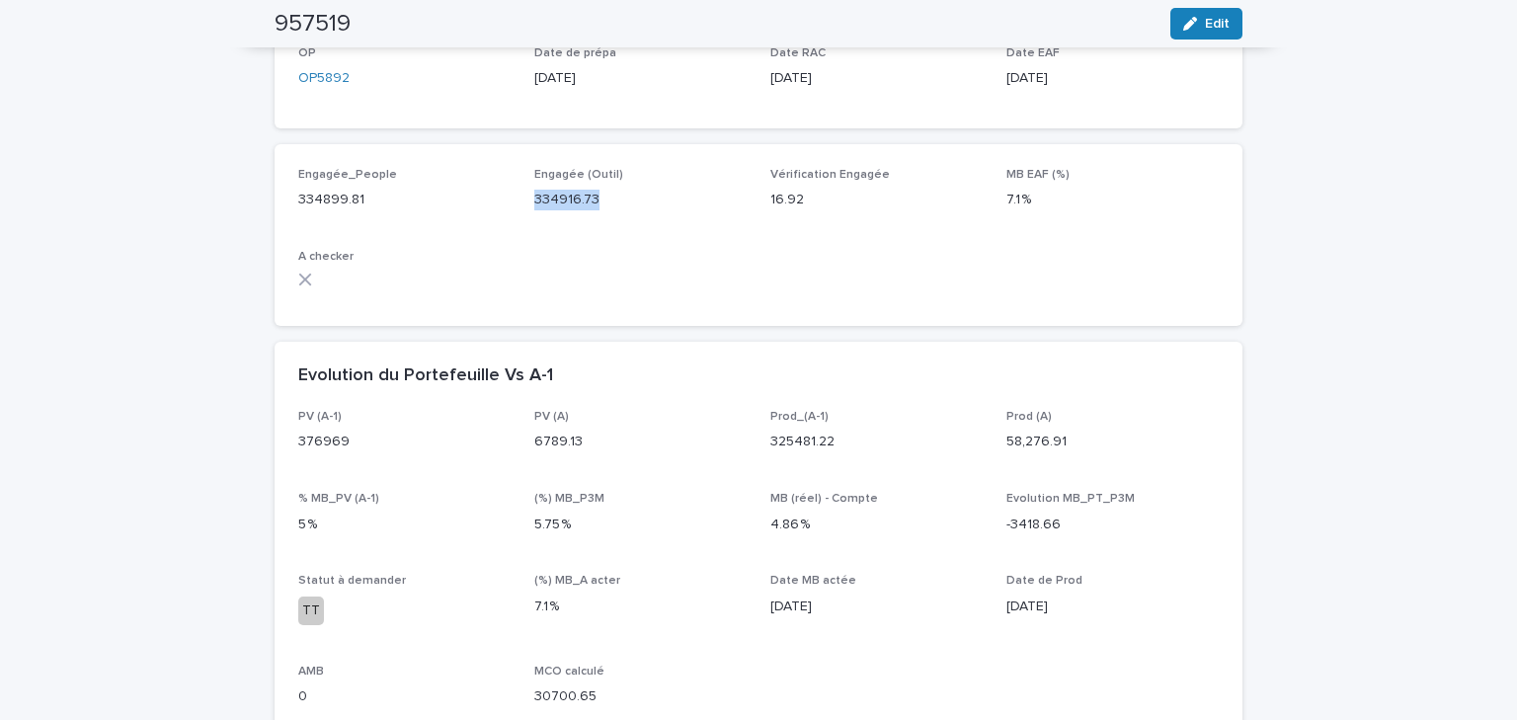
click at [695, 252] on div "Engagée_People 334899.81 Engagée (Outil) 334916.73 Vérification Engagée 16.92 M…" at bounding box center [758, 235] width 921 height 134
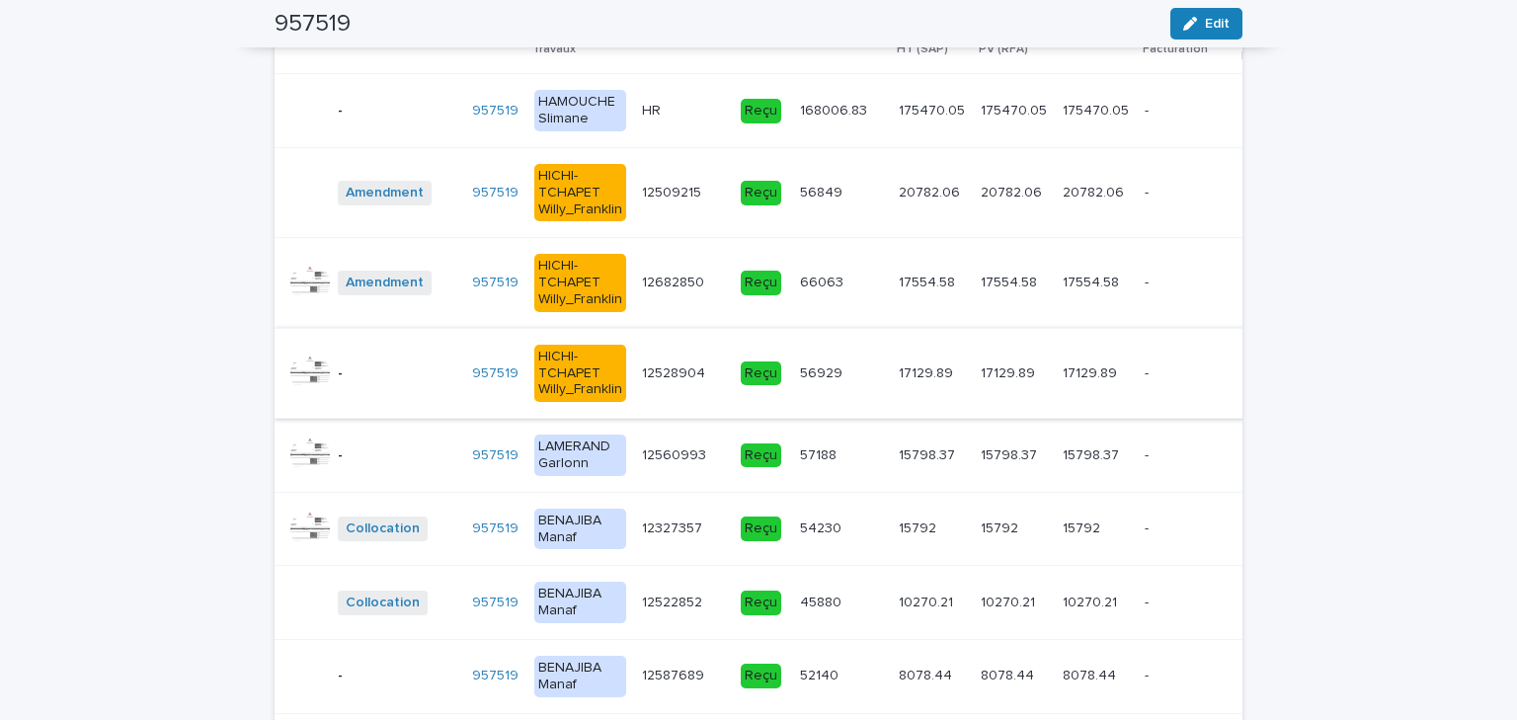
scroll to position [2371, 0]
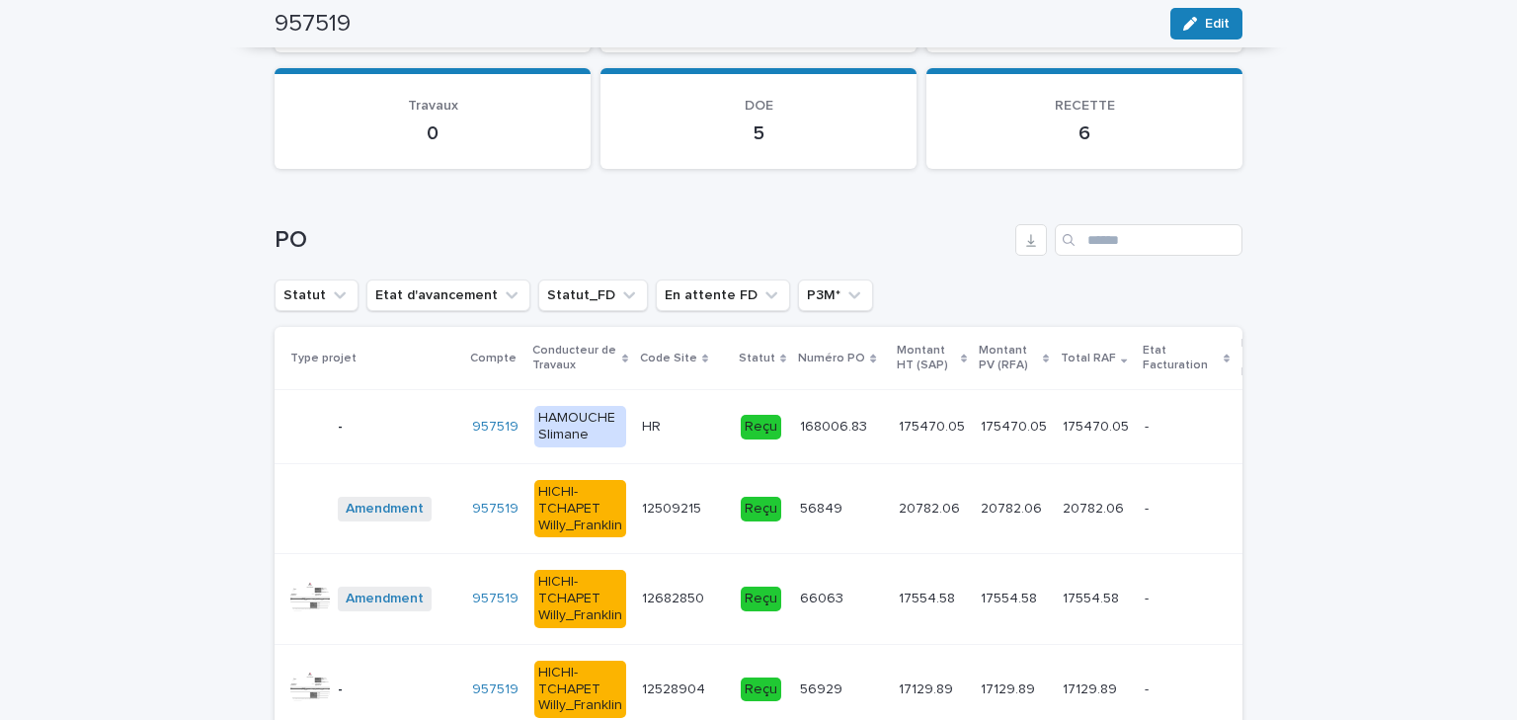
click at [661, 420] on p at bounding box center [683, 427] width 83 height 17
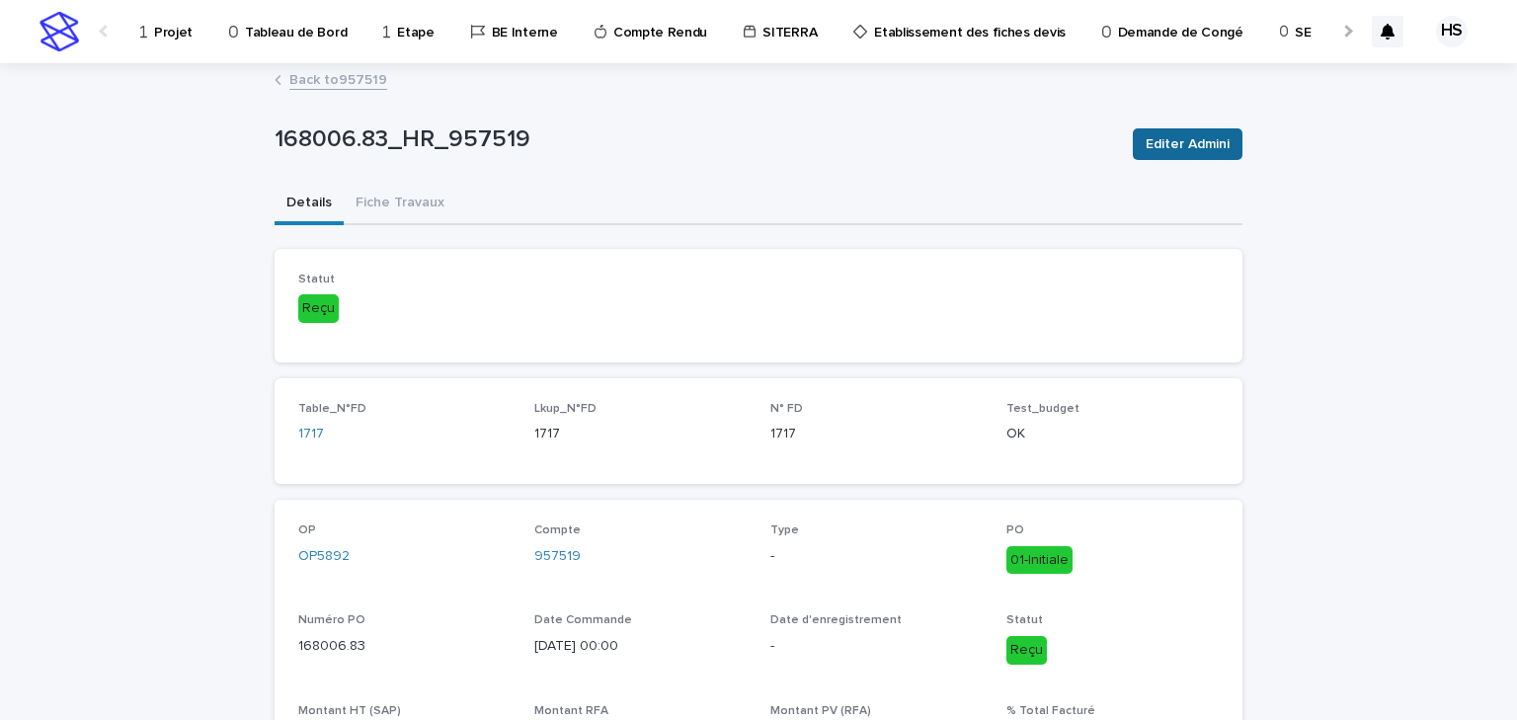
click at [1187, 154] on button "Editer Admini" at bounding box center [1188, 144] width 110 height 32
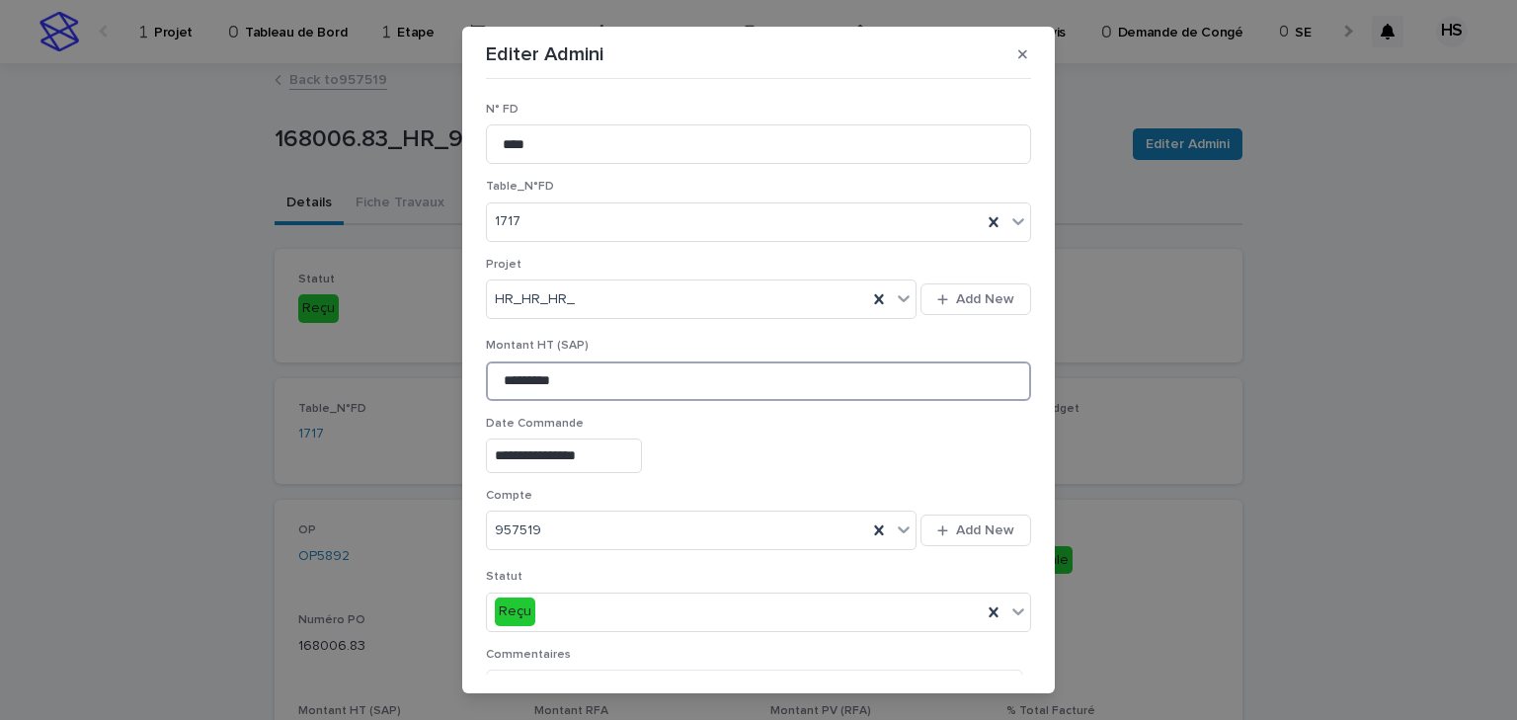
drag, startPoint x: 535, startPoint y: 380, endPoint x: 513, endPoint y: 377, distance: 22.9
click at [513, 377] on input "*********" at bounding box center [758, 382] width 545 height 40
click at [540, 382] on input "*********" at bounding box center [758, 382] width 545 height 40
drag, startPoint x: 538, startPoint y: 376, endPoint x: 519, endPoint y: 386, distance: 22.1
click at [519, 386] on input "*********" at bounding box center [758, 382] width 545 height 40
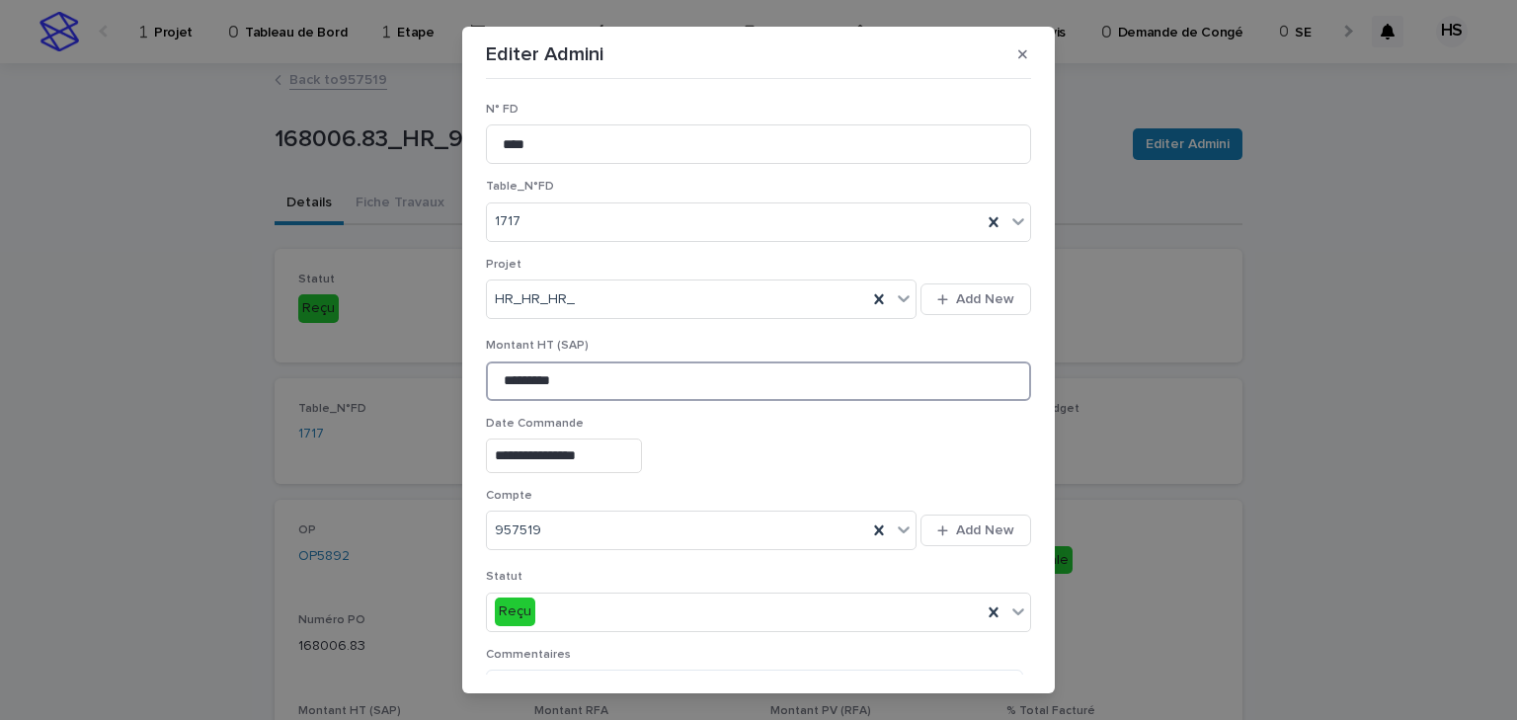
scroll to position [327, 0]
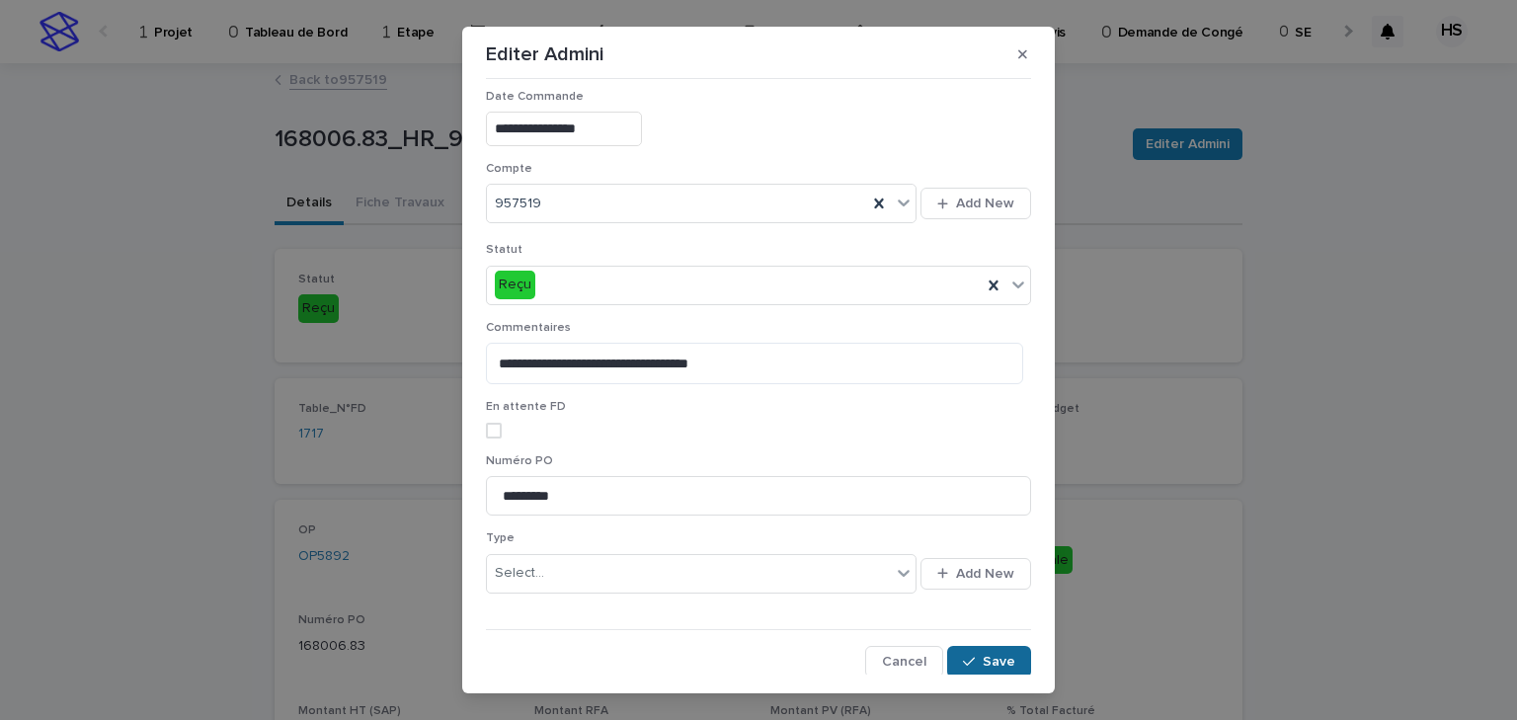
type input "*********"
click at [993, 664] on span "Save" at bounding box center [999, 662] width 33 height 14
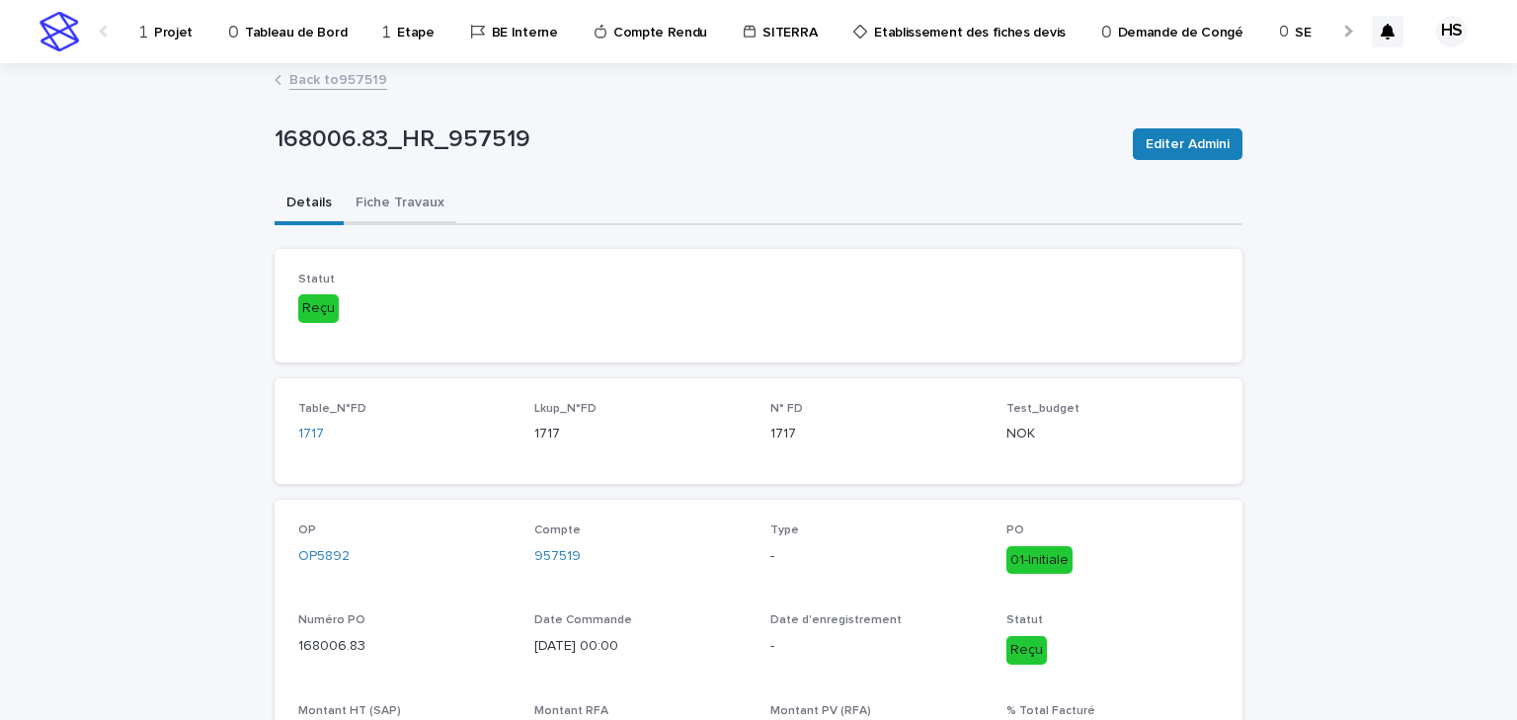
click at [399, 213] on button "Fiche Travaux" at bounding box center [400, 204] width 113 height 41
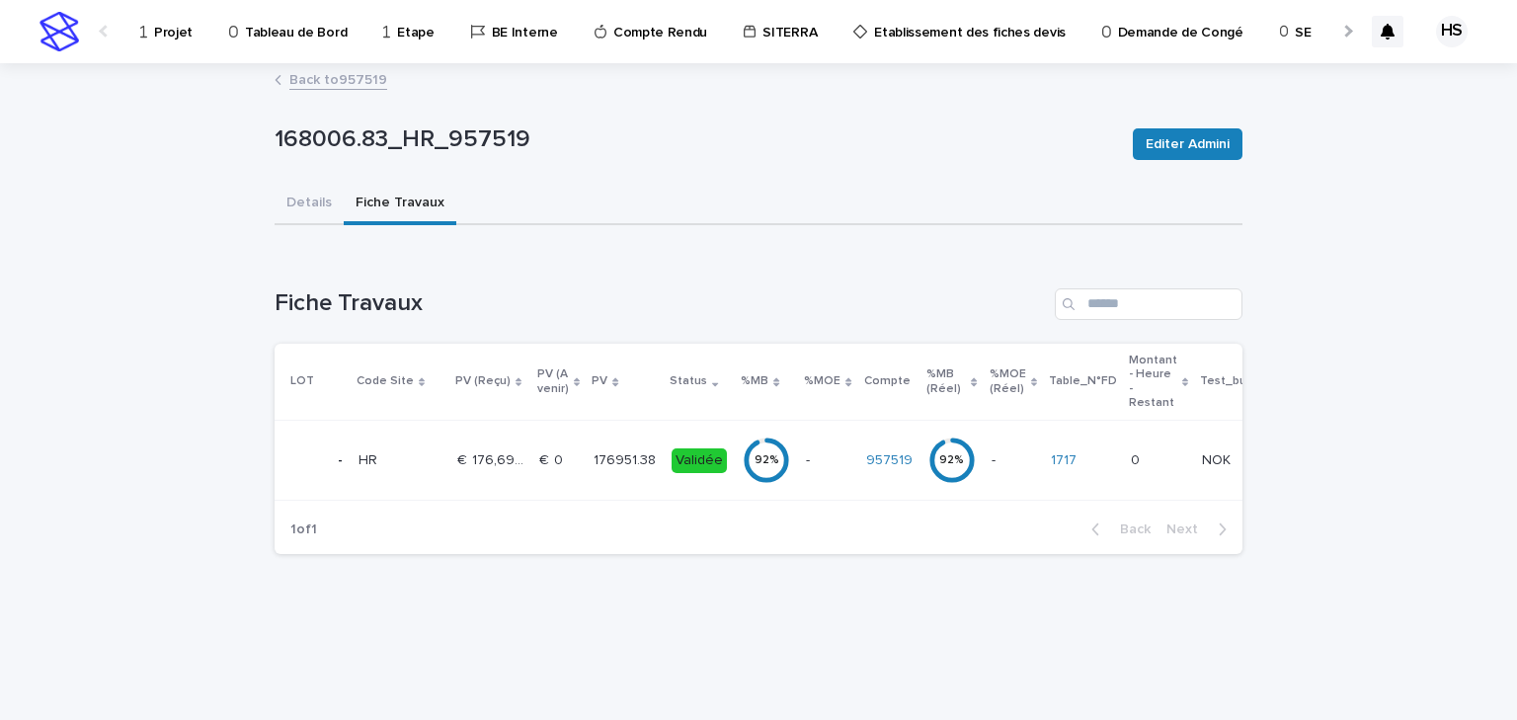
click at [586, 461] on td "176951.38 176951.38" at bounding box center [625, 461] width 78 height 80
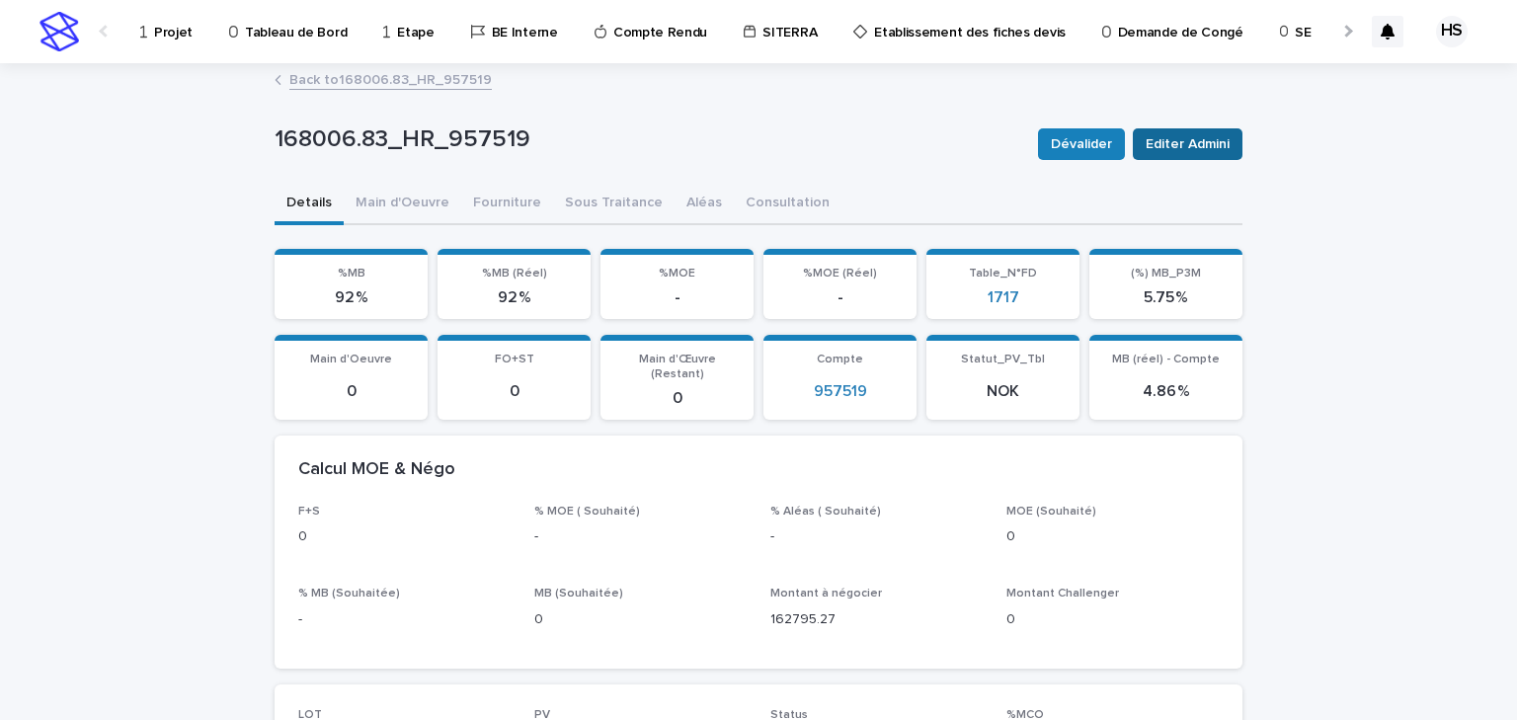
click at [1162, 147] on span "Editer Admini" at bounding box center [1188, 144] width 84 height 20
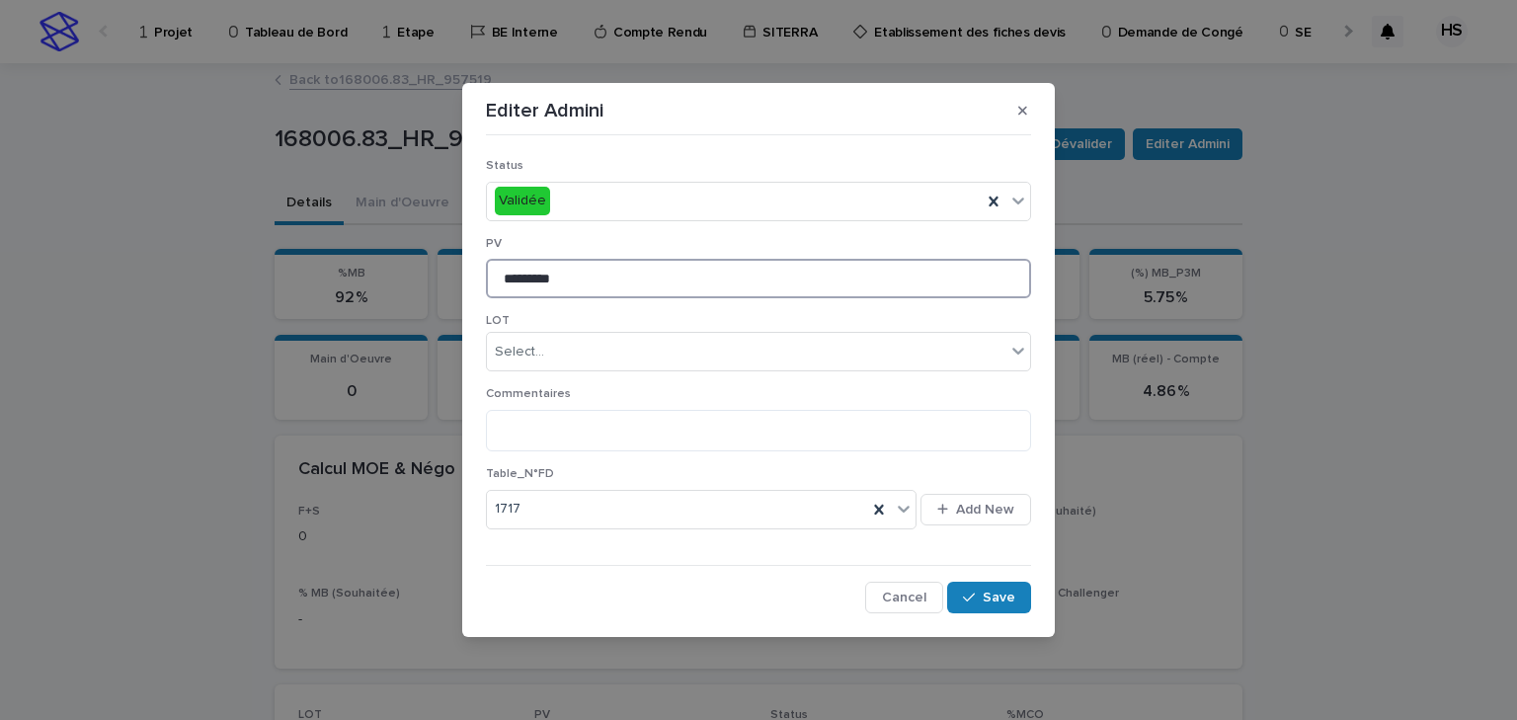
drag, startPoint x: 523, startPoint y: 283, endPoint x: 543, endPoint y: 307, distance: 32.3
click at [543, 307] on div "PV *********" at bounding box center [758, 275] width 545 height 77
click at [527, 282] on input "*********" at bounding box center [758, 279] width 545 height 40
type input "*********"
click at [988, 595] on span "Save" at bounding box center [999, 598] width 33 height 14
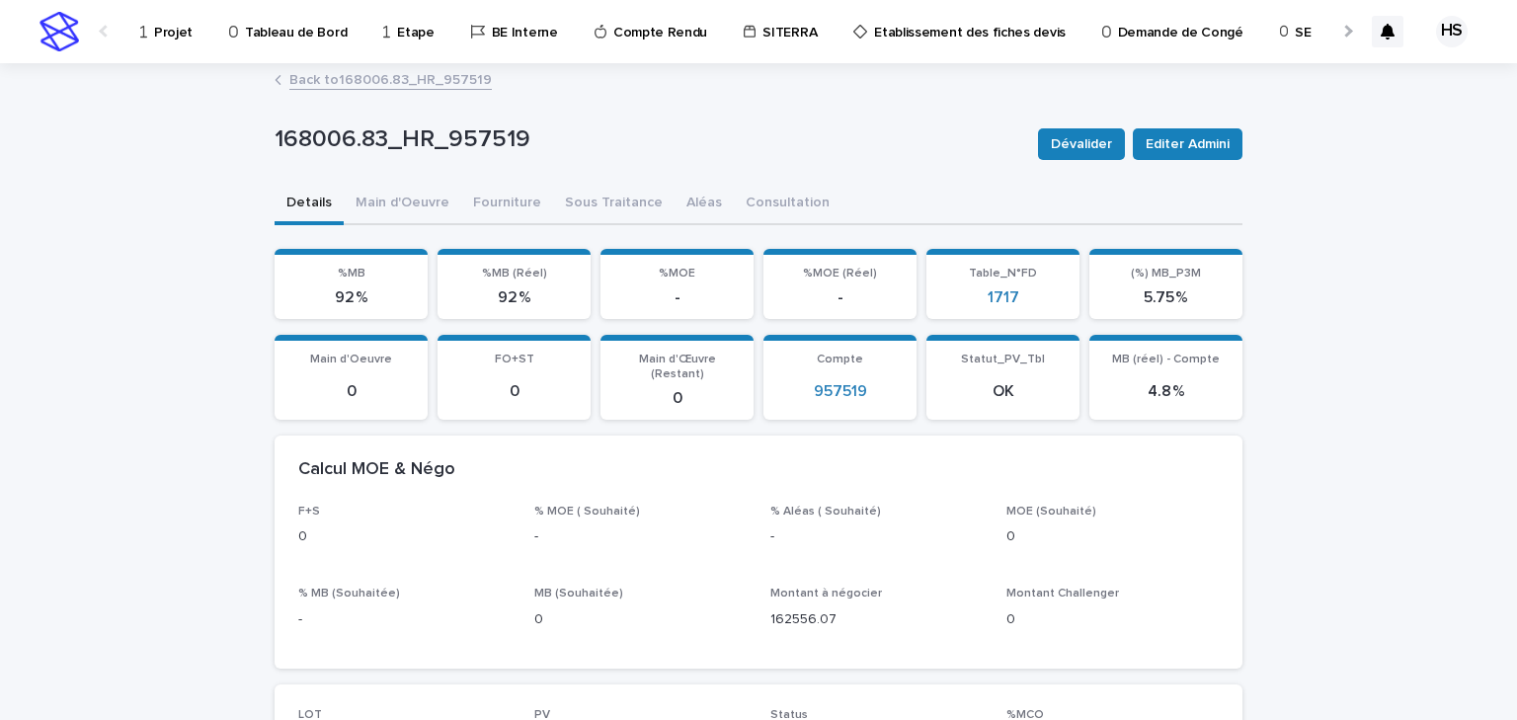
click at [417, 83] on link "Back to 168006.83_HR_957519" at bounding box center [390, 78] width 203 height 23
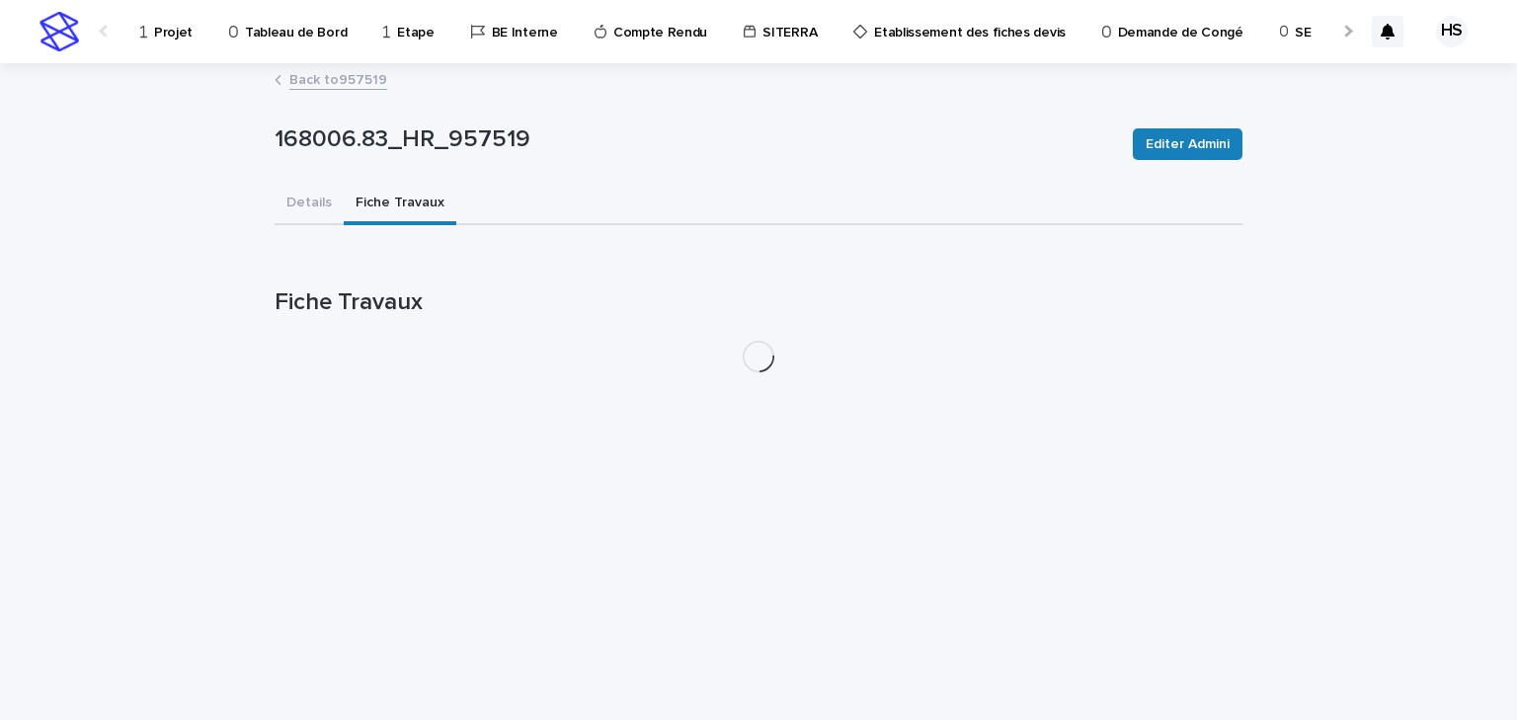
click at [356, 86] on link "Back to 957519" at bounding box center [338, 78] width 98 height 23
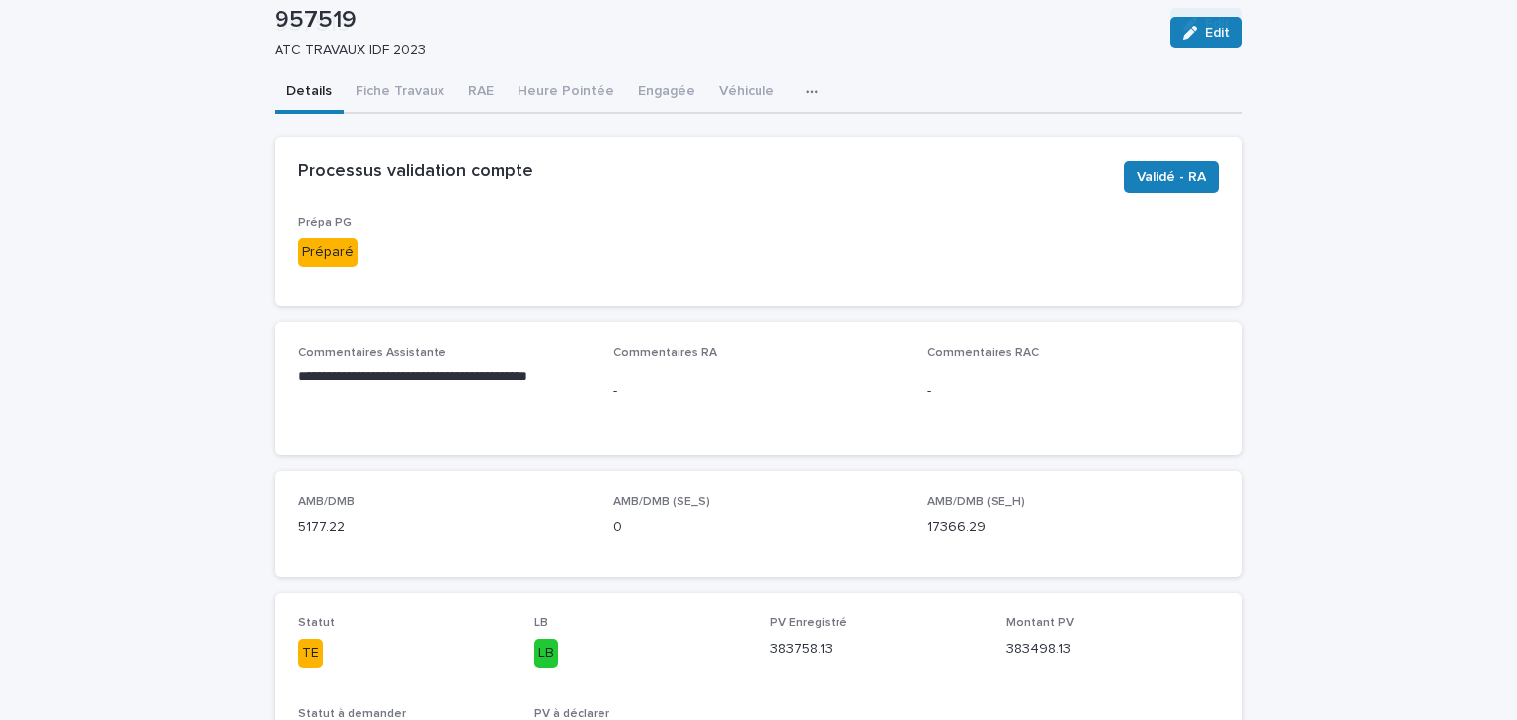
scroll to position [237, 0]
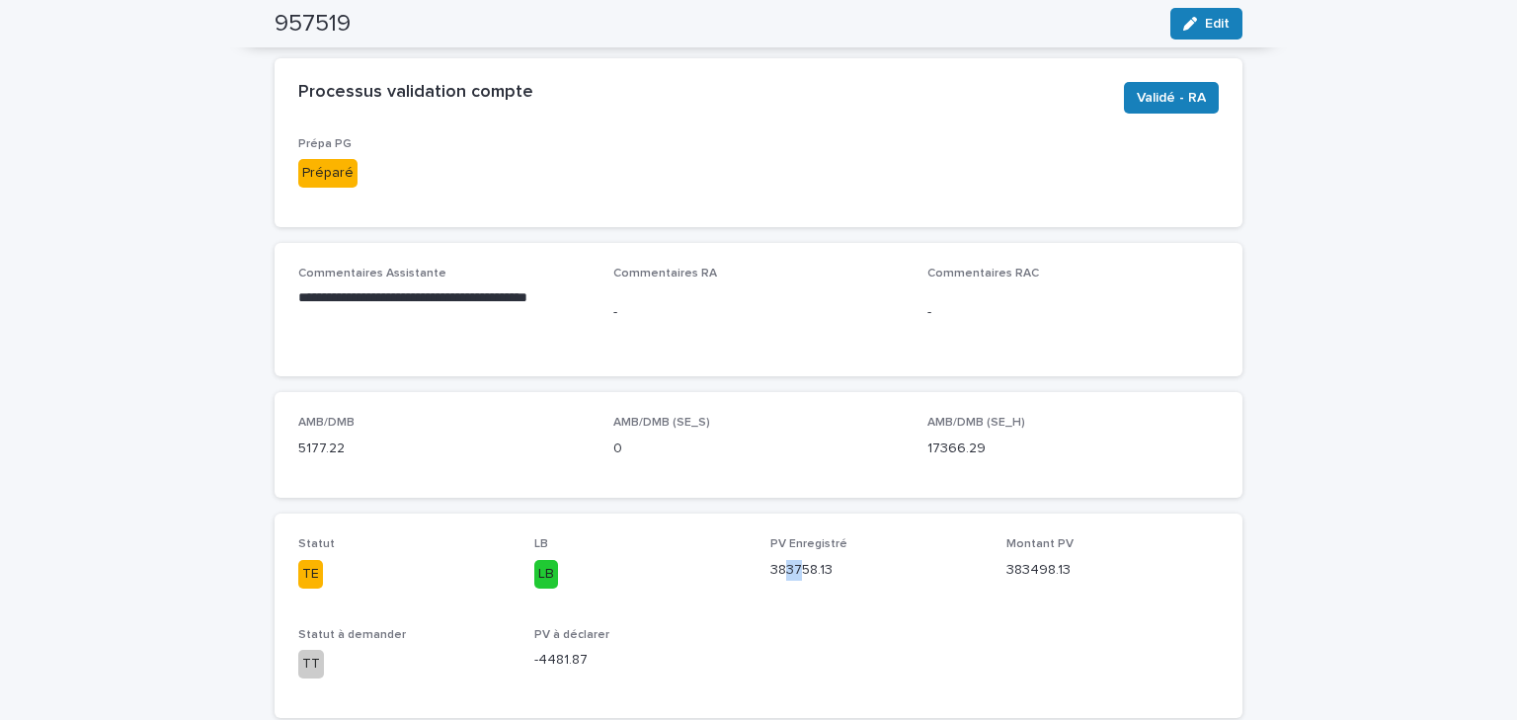
drag, startPoint x: 776, startPoint y: 570, endPoint x: 797, endPoint y: 581, distance: 23.4
click at [797, 581] on div "PV Enregistré 383758.13" at bounding box center [876, 566] width 212 height 58
drag, startPoint x: 1059, startPoint y: 571, endPoint x: 996, endPoint y: 573, distance: 63.3
click at [996, 573] on div "Statut TE LB LB PV Enregistré 383758.13 Montant PV 383498.13 Statut à demander …" at bounding box center [758, 615] width 921 height 156
click at [884, 533] on div "Statut TE LB LB PV Enregistré 383758.13 Montant PV 383498.13 Statut à demander …" at bounding box center [759, 615] width 968 height 203
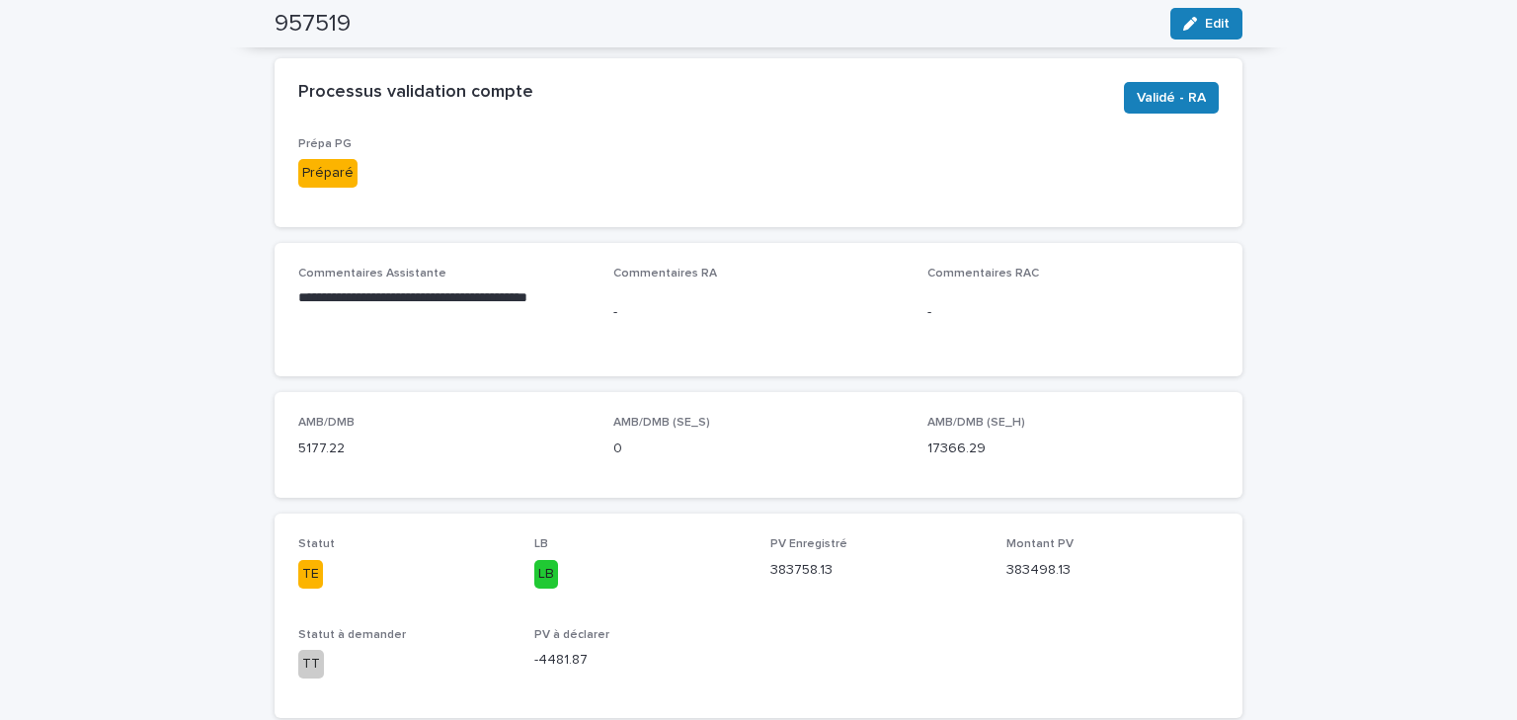
click at [397, 298] on p "**********" at bounding box center [443, 298] width 291 height 20
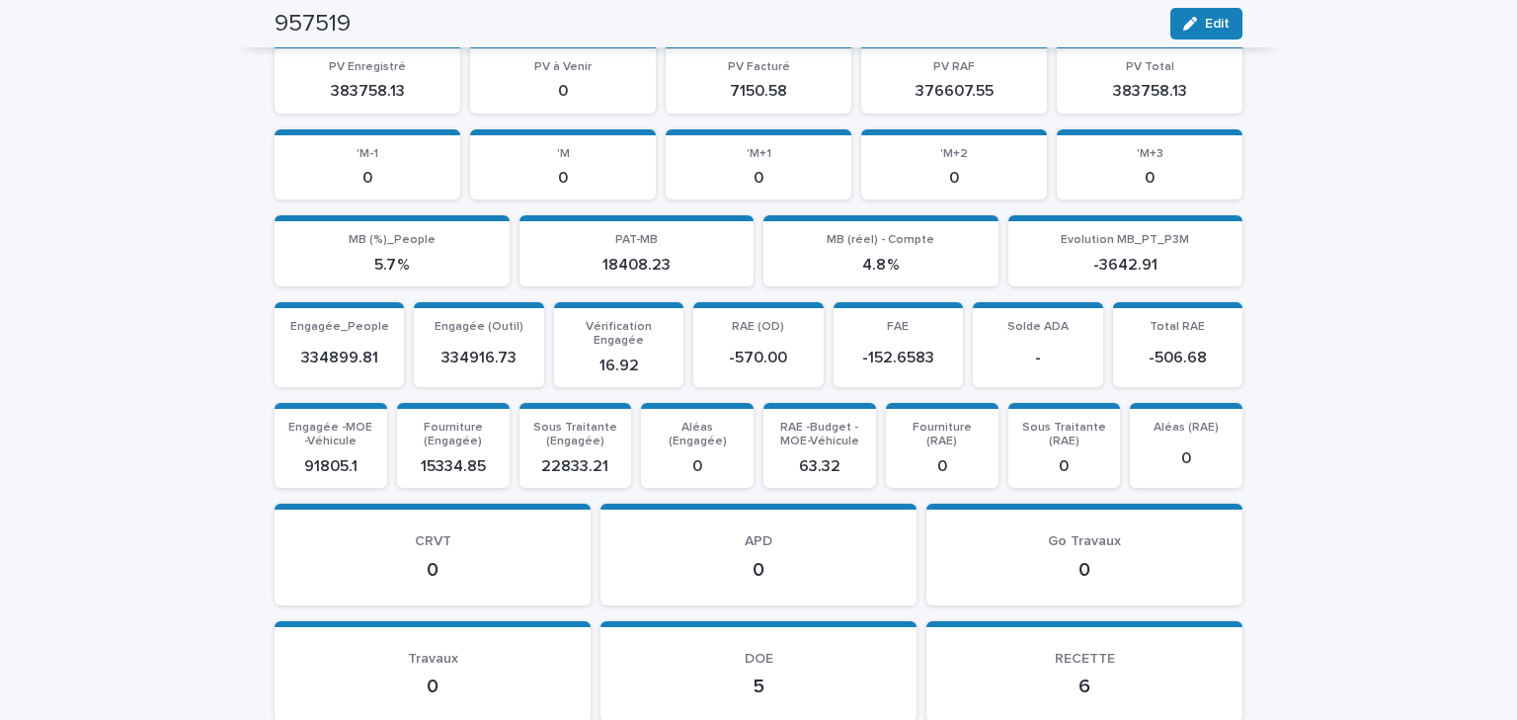
scroll to position [2371, 0]
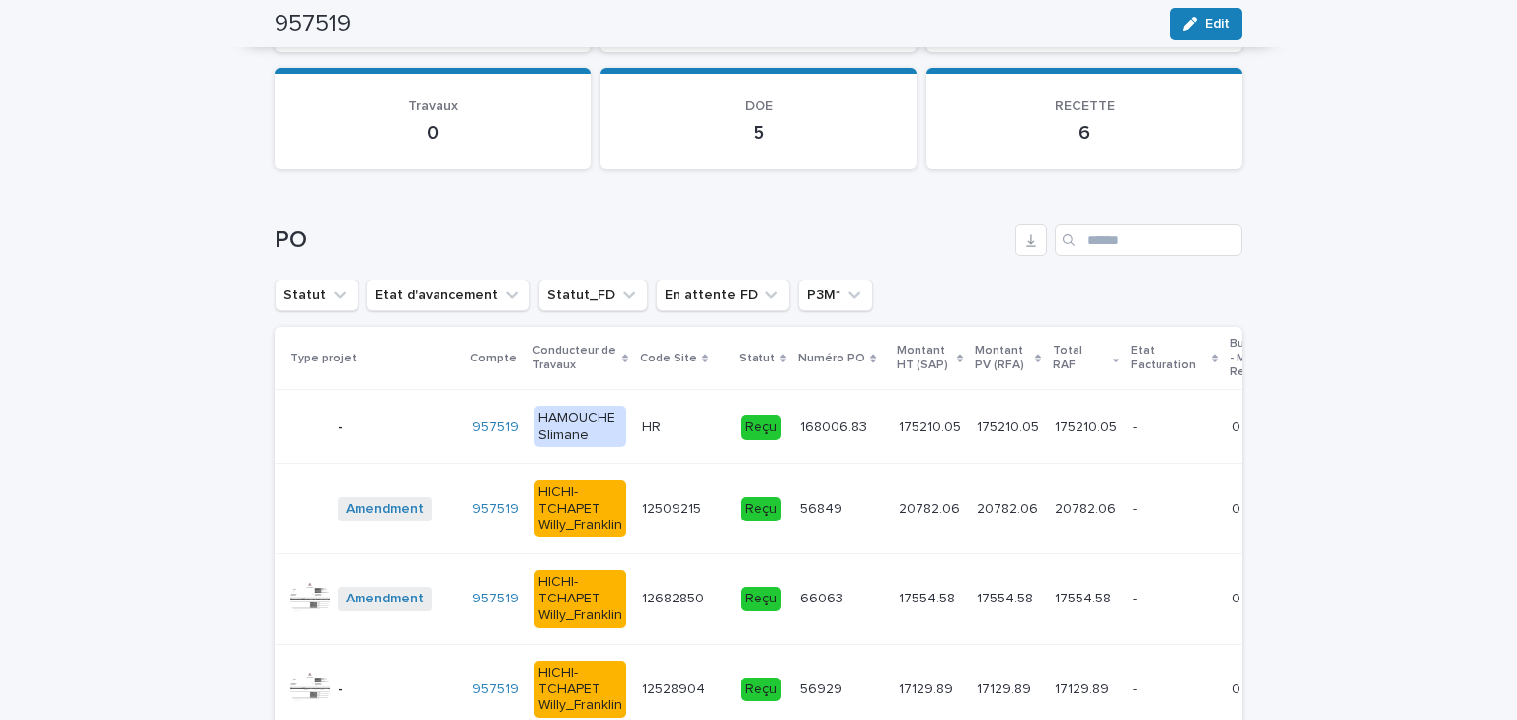
click at [656, 419] on p at bounding box center [683, 427] width 83 height 17
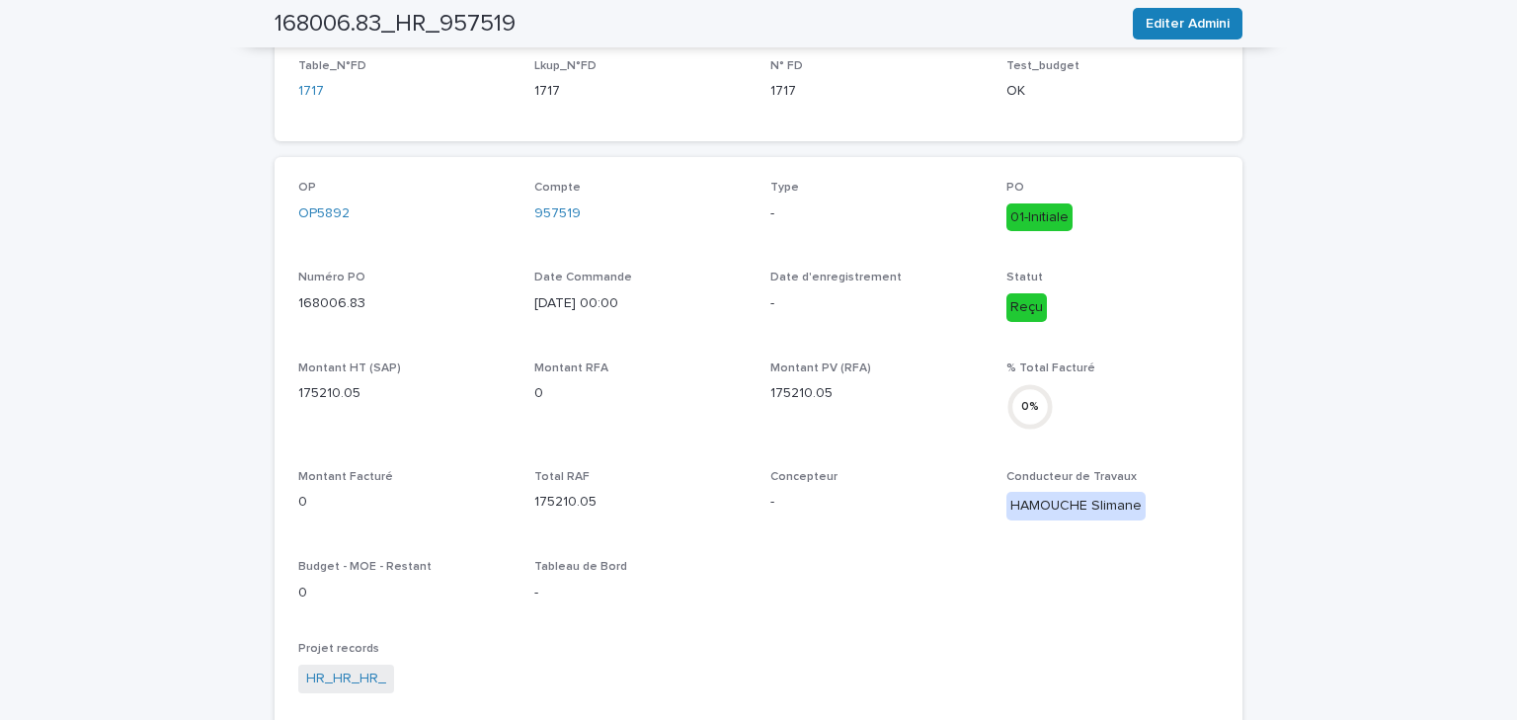
scroll to position [27, 0]
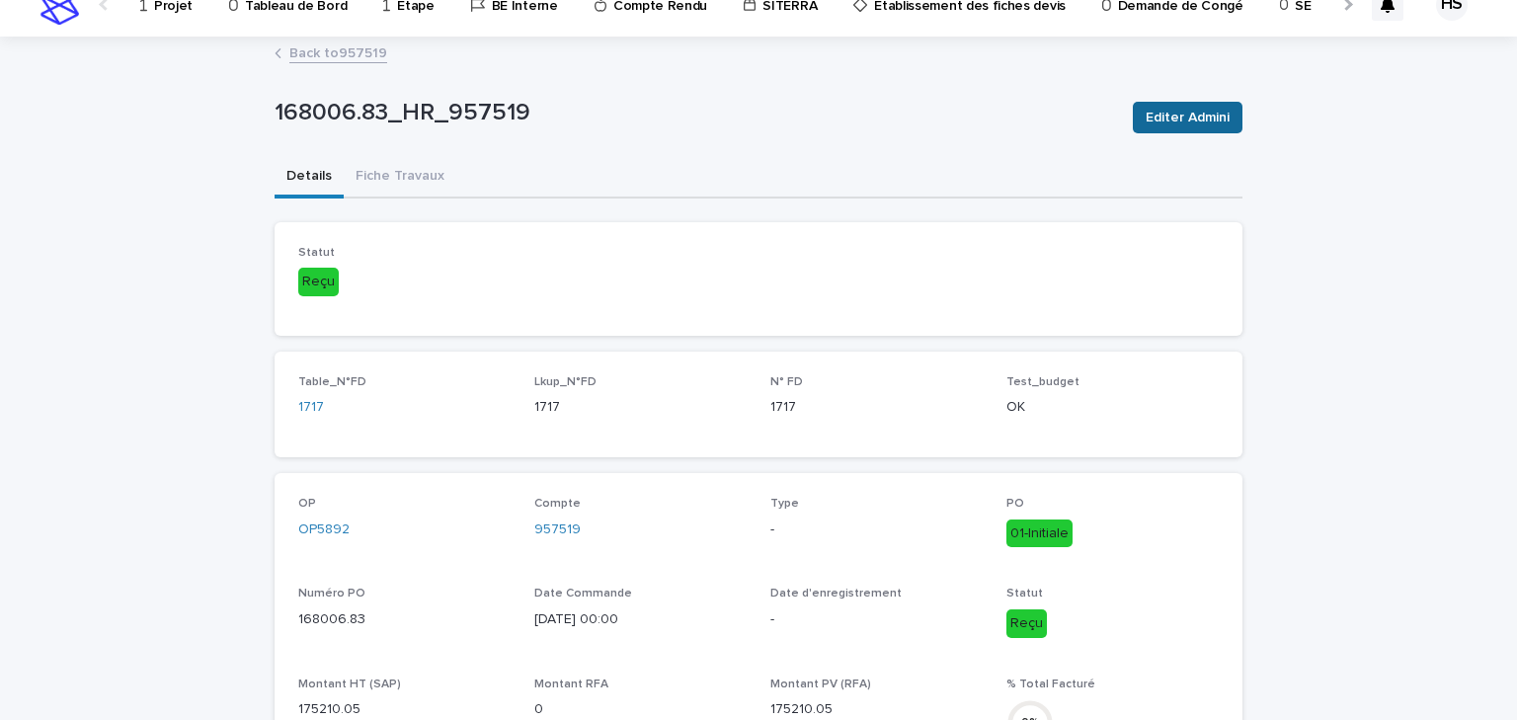
click at [1190, 121] on span "Editer Admini" at bounding box center [1188, 118] width 84 height 20
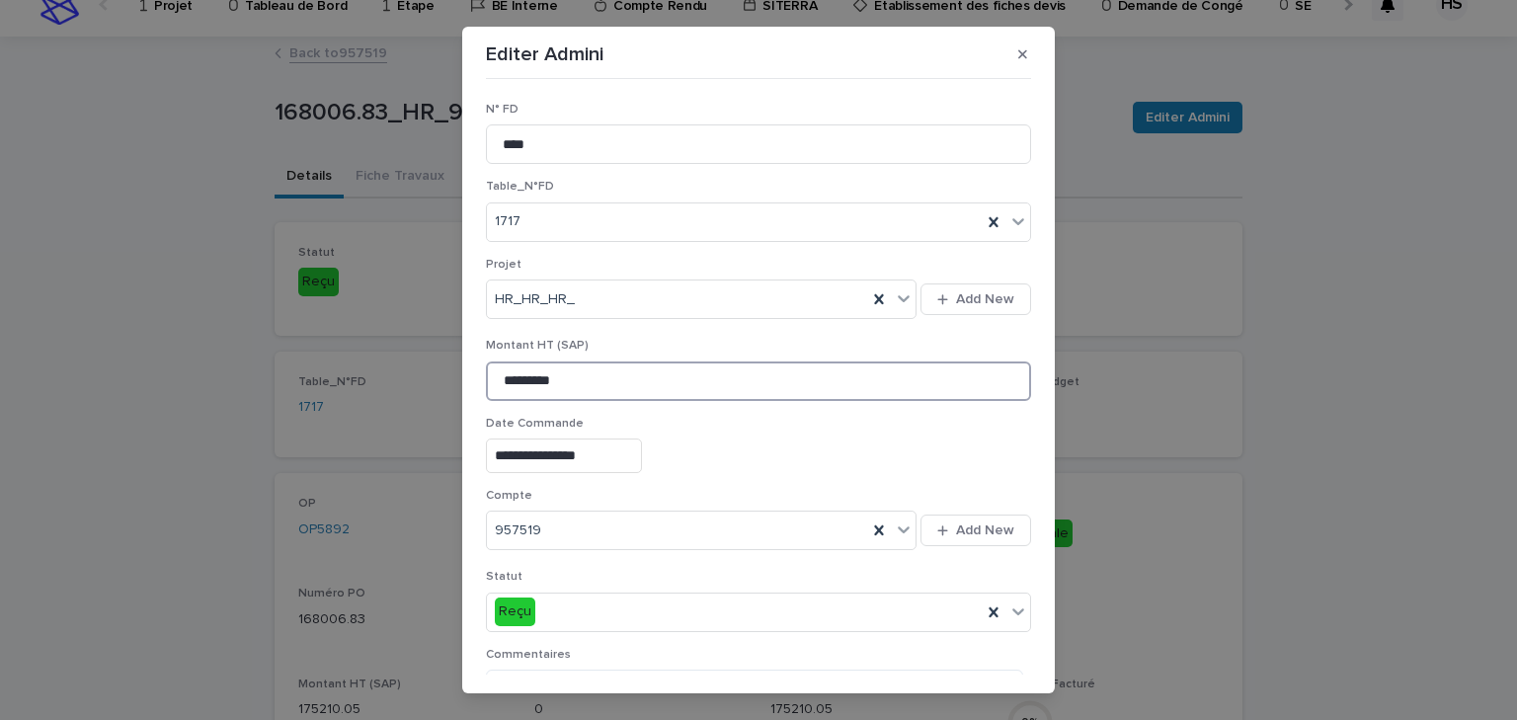
click at [524, 379] on input "*********" at bounding box center [758, 382] width 545 height 40
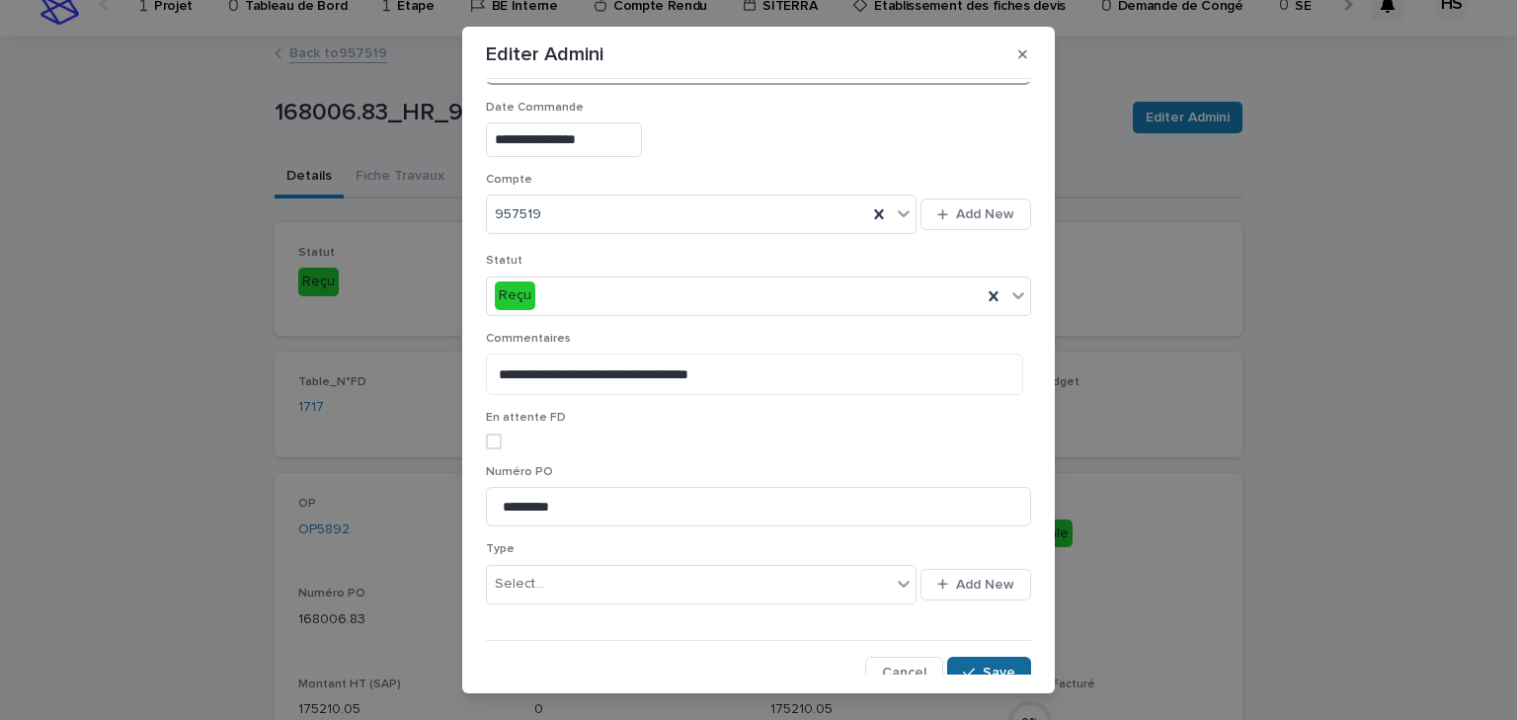
type input "*********"
click at [971, 657] on button "Save" at bounding box center [989, 673] width 84 height 32
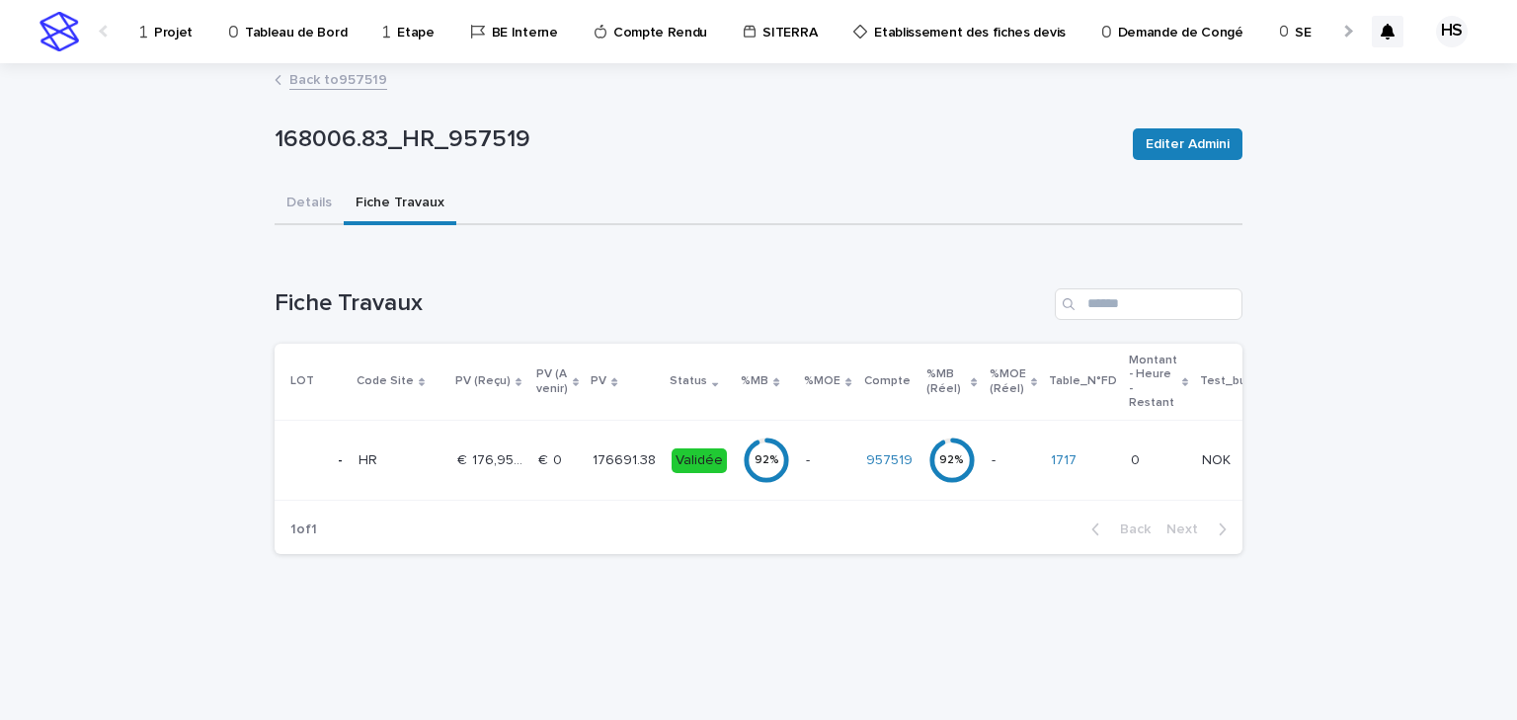
click at [806, 456] on p "-" at bounding box center [810, 458] width 8 height 21
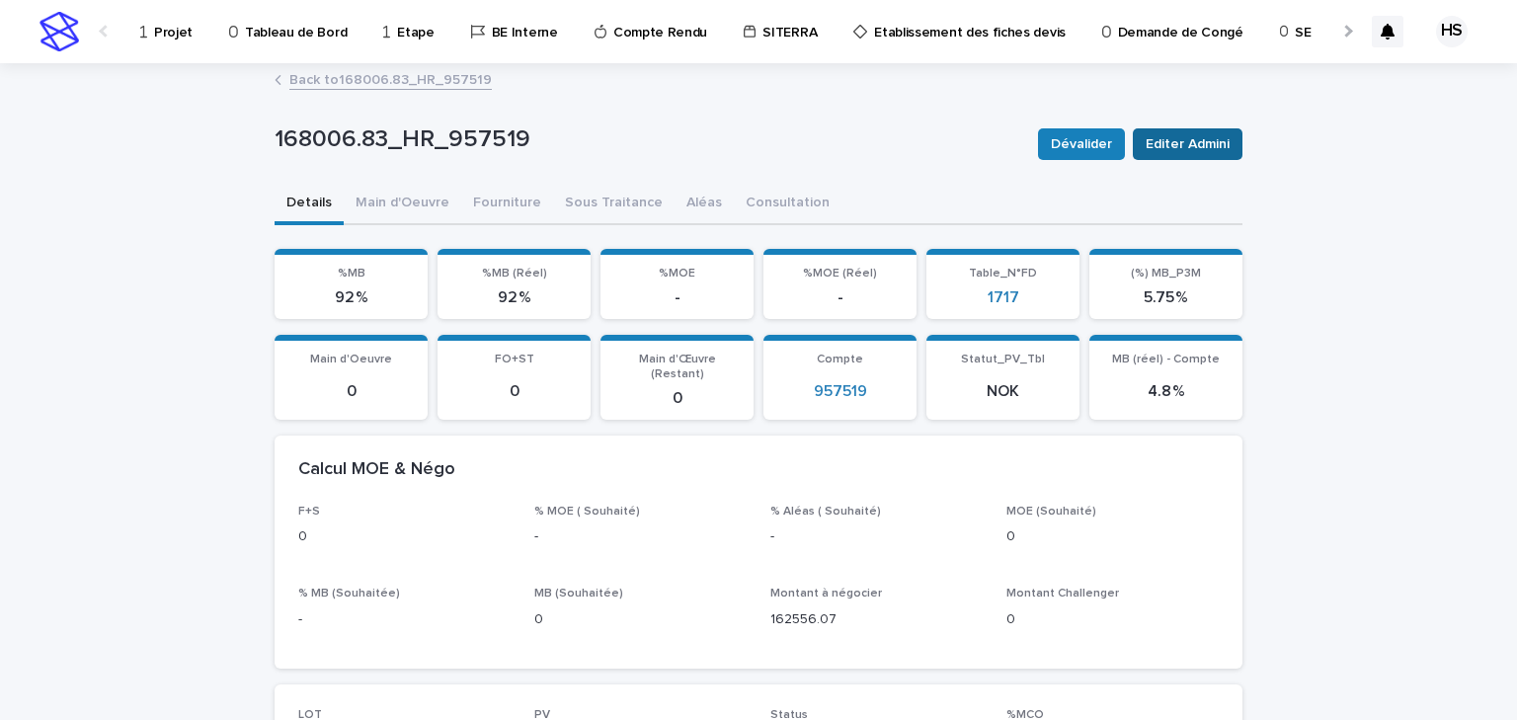
click at [1164, 144] on span "Editer Admini" at bounding box center [1188, 144] width 84 height 20
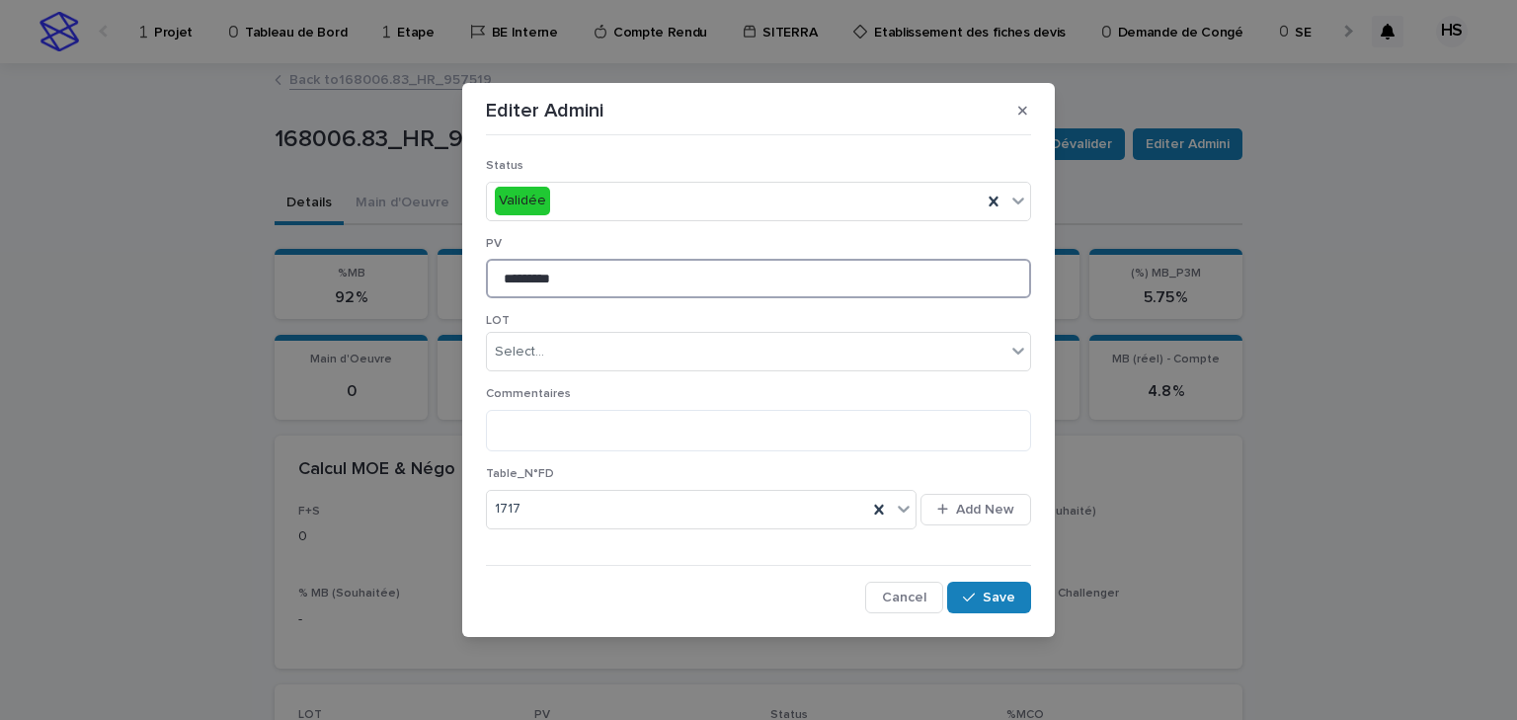
click at [536, 286] on input "*********" at bounding box center [758, 279] width 545 height 40
type input "*********"
click at [979, 589] on button "Save" at bounding box center [989, 598] width 84 height 32
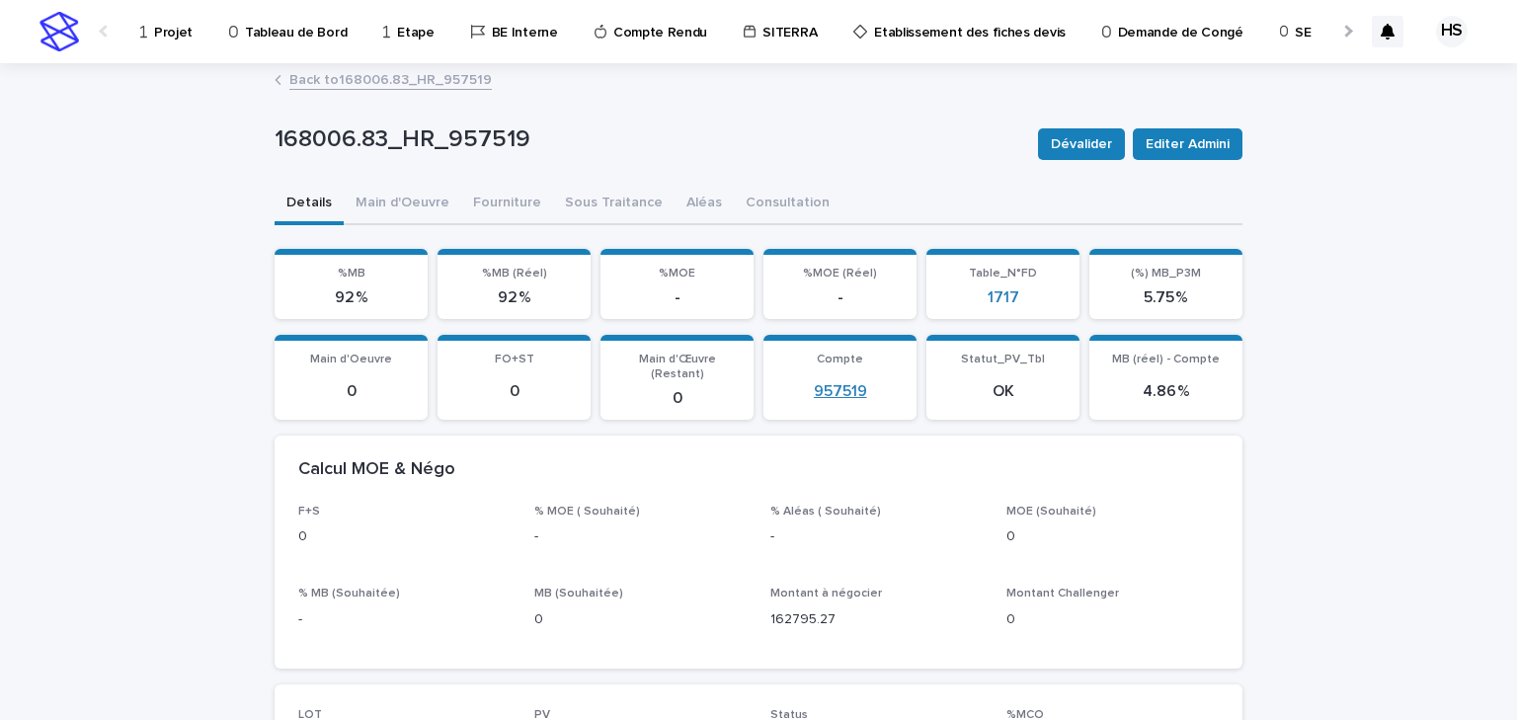
click at [842, 385] on link "957519" at bounding box center [840, 391] width 53 height 19
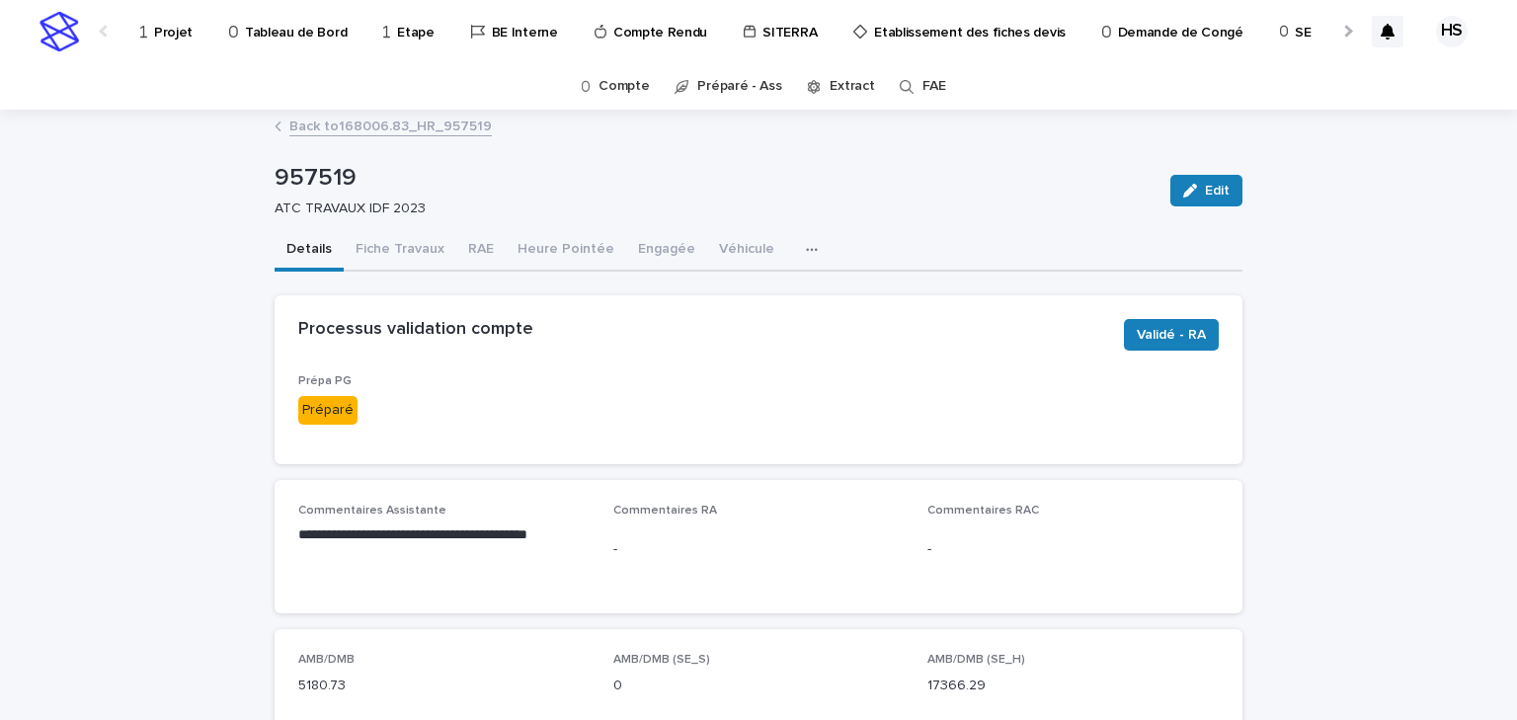
click at [435, 126] on link "Back to 168006.83_HR_957519" at bounding box center [390, 125] width 203 height 23
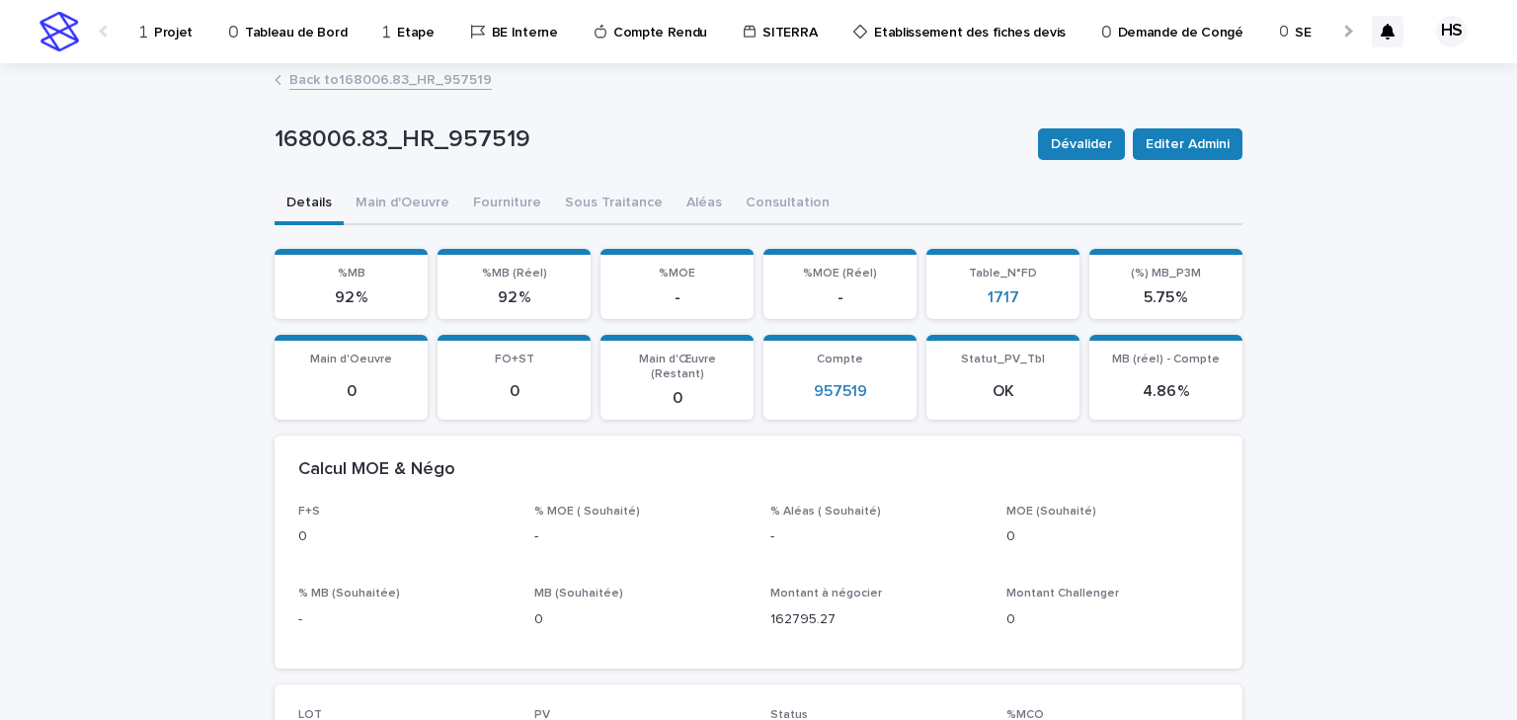
click at [344, 80] on link "Back to 168006.83_HR_957519" at bounding box center [390, 78] width 203 height 23
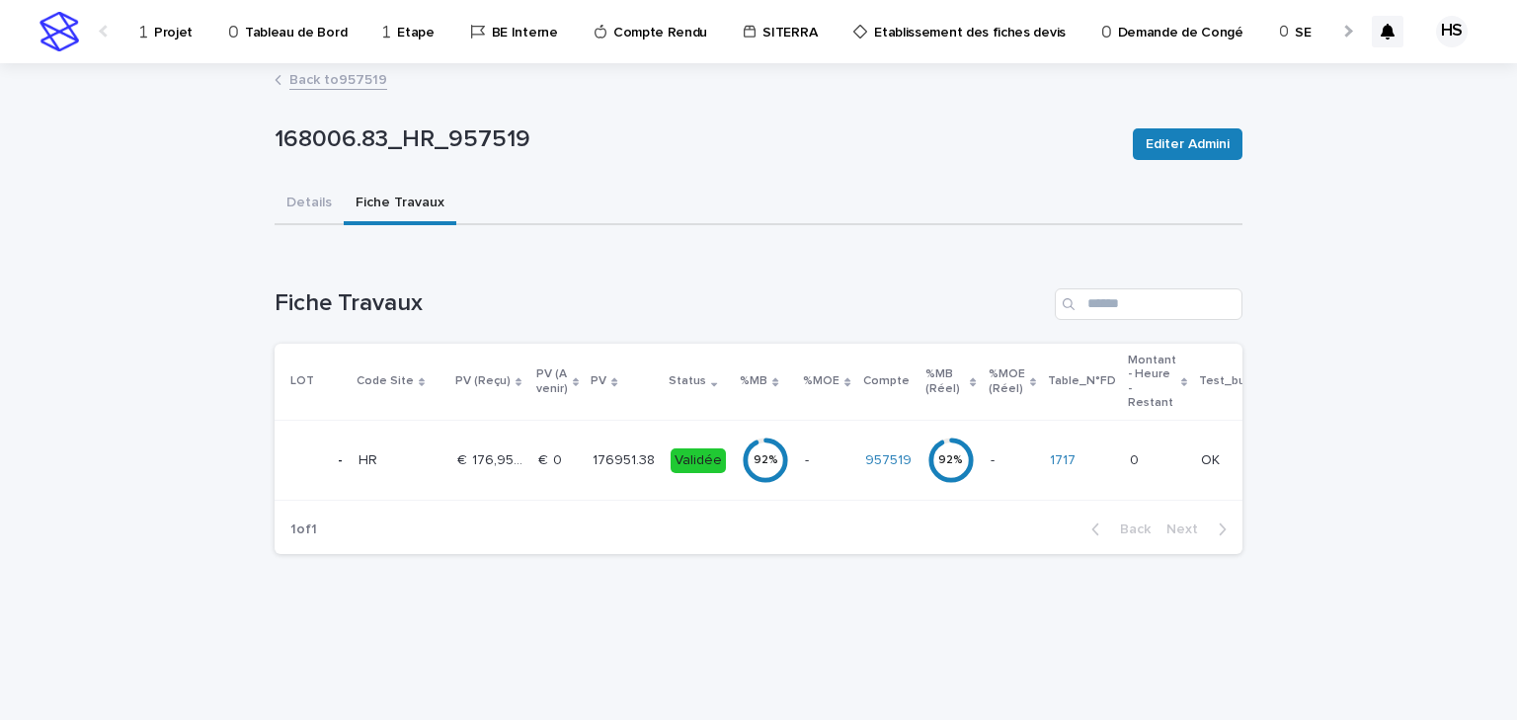
click at [344, 80] on link "Back to 957519" at bounding box center [338, 78] width 98 height 23
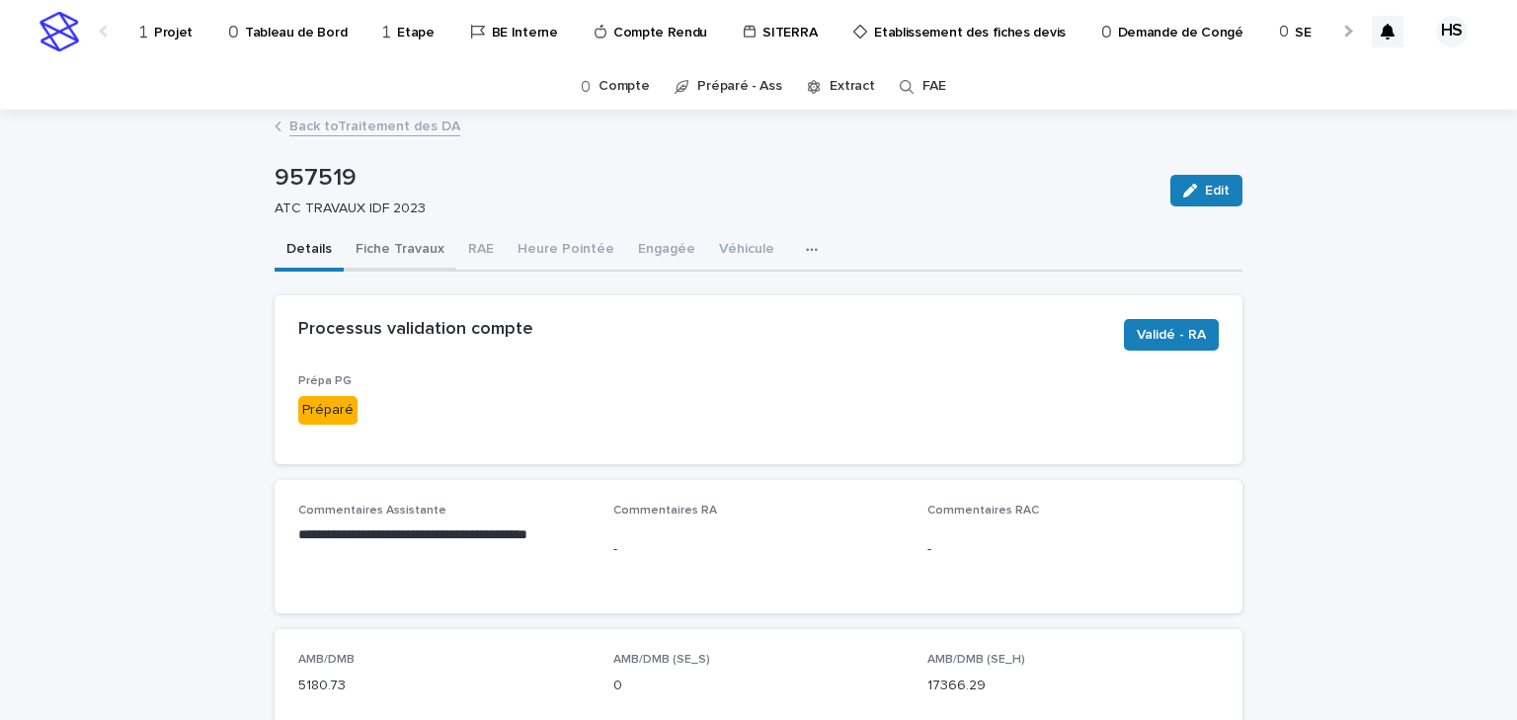
click at [414, 260] on button "Fiche Travaux" at bounding box center [400, 250] width 113 height 41
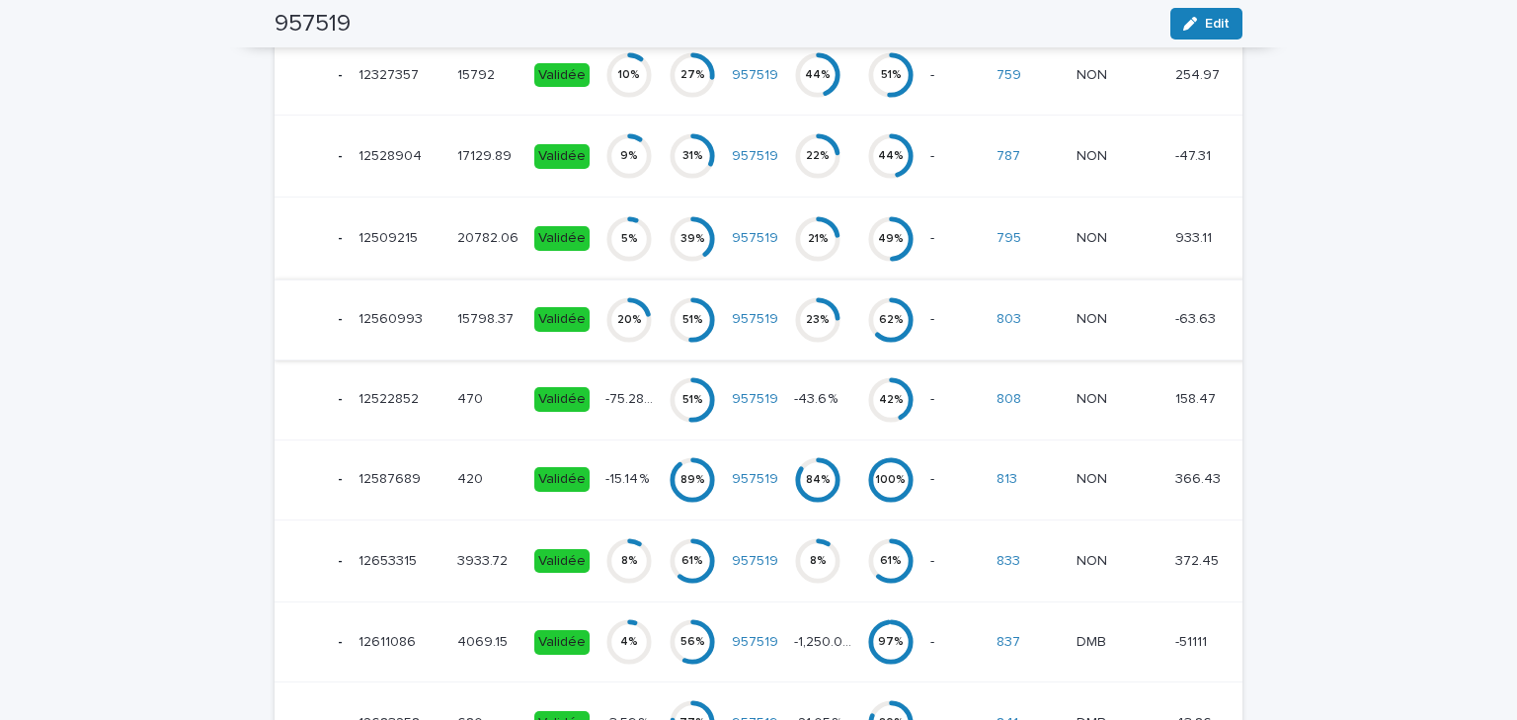
scroll to position [664, 0]
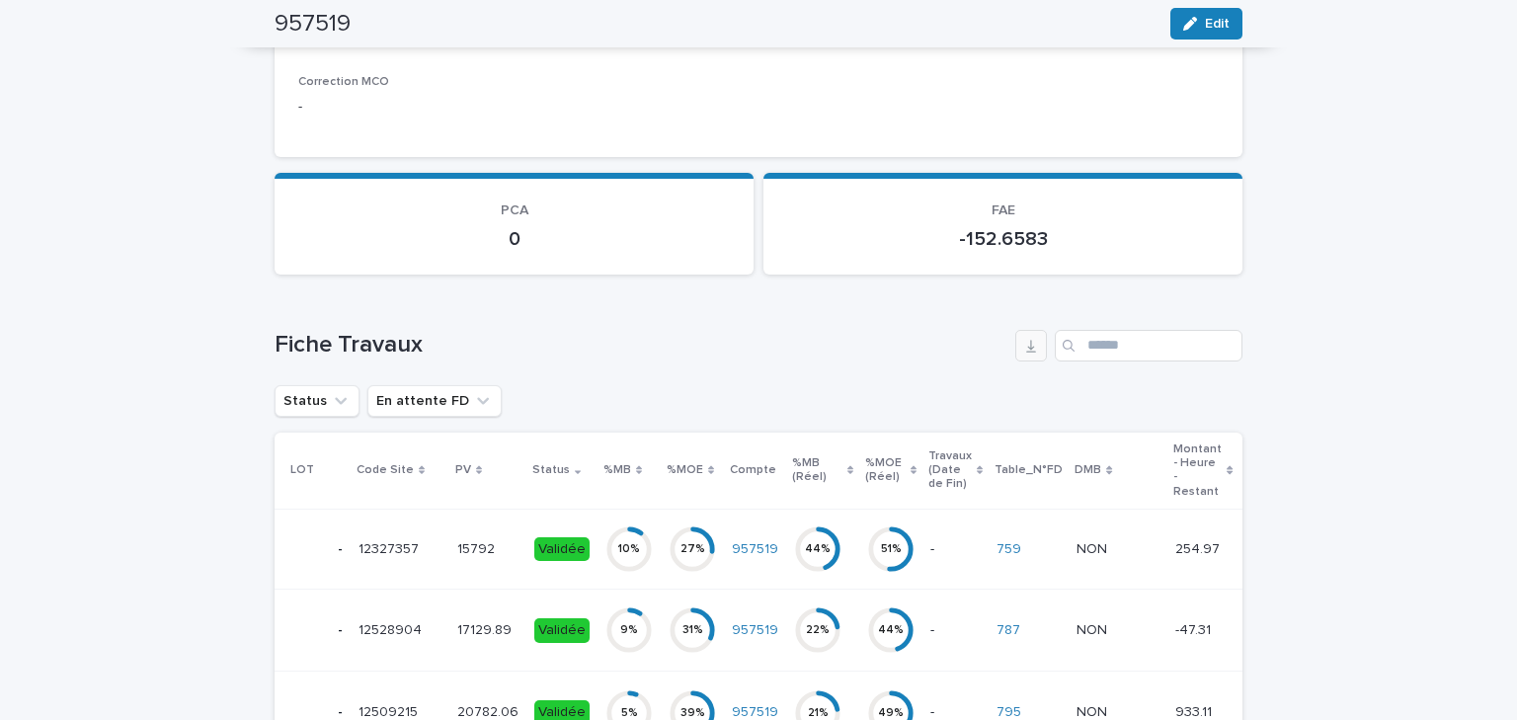
click at [1015, 349] on button "button" at bounding box center [1031, 346] width 32 height 32
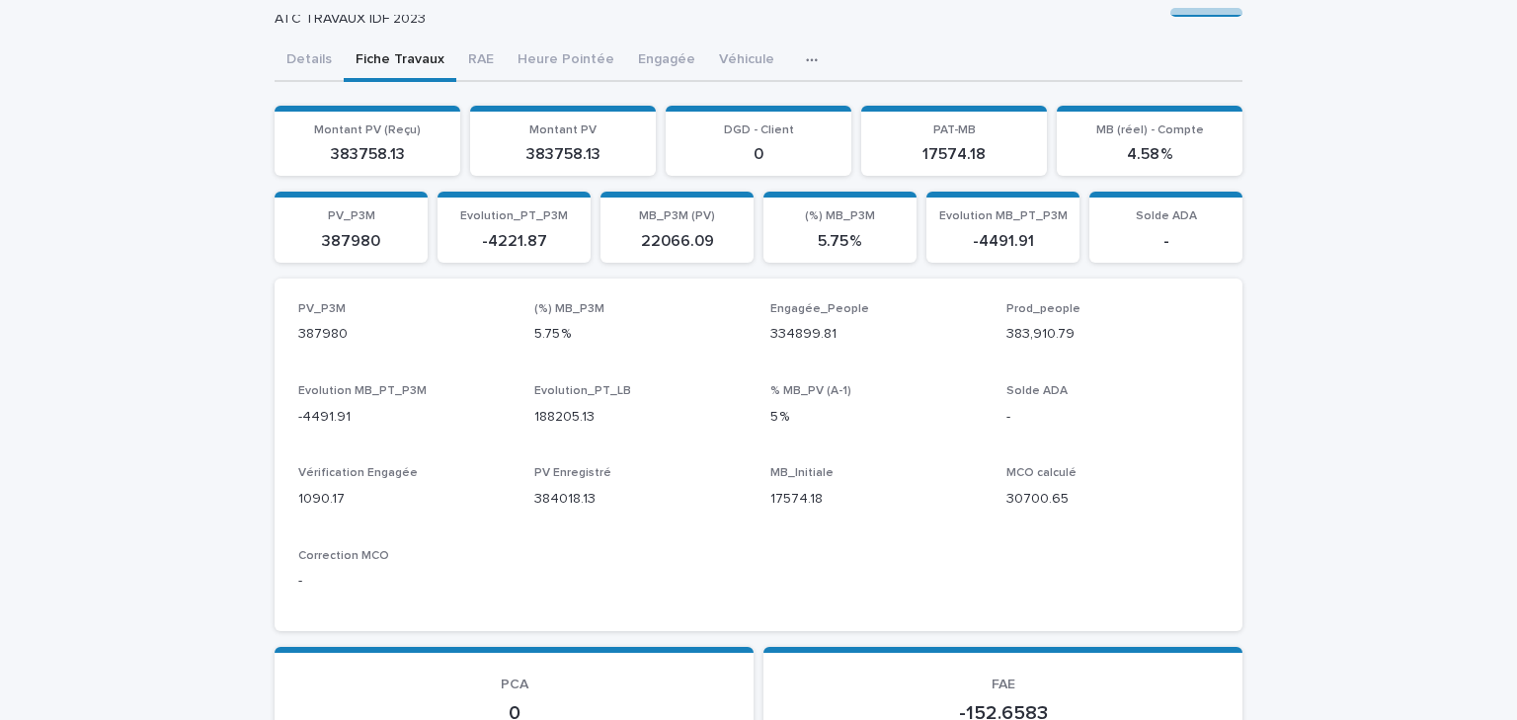
scroll to position [0, 0]
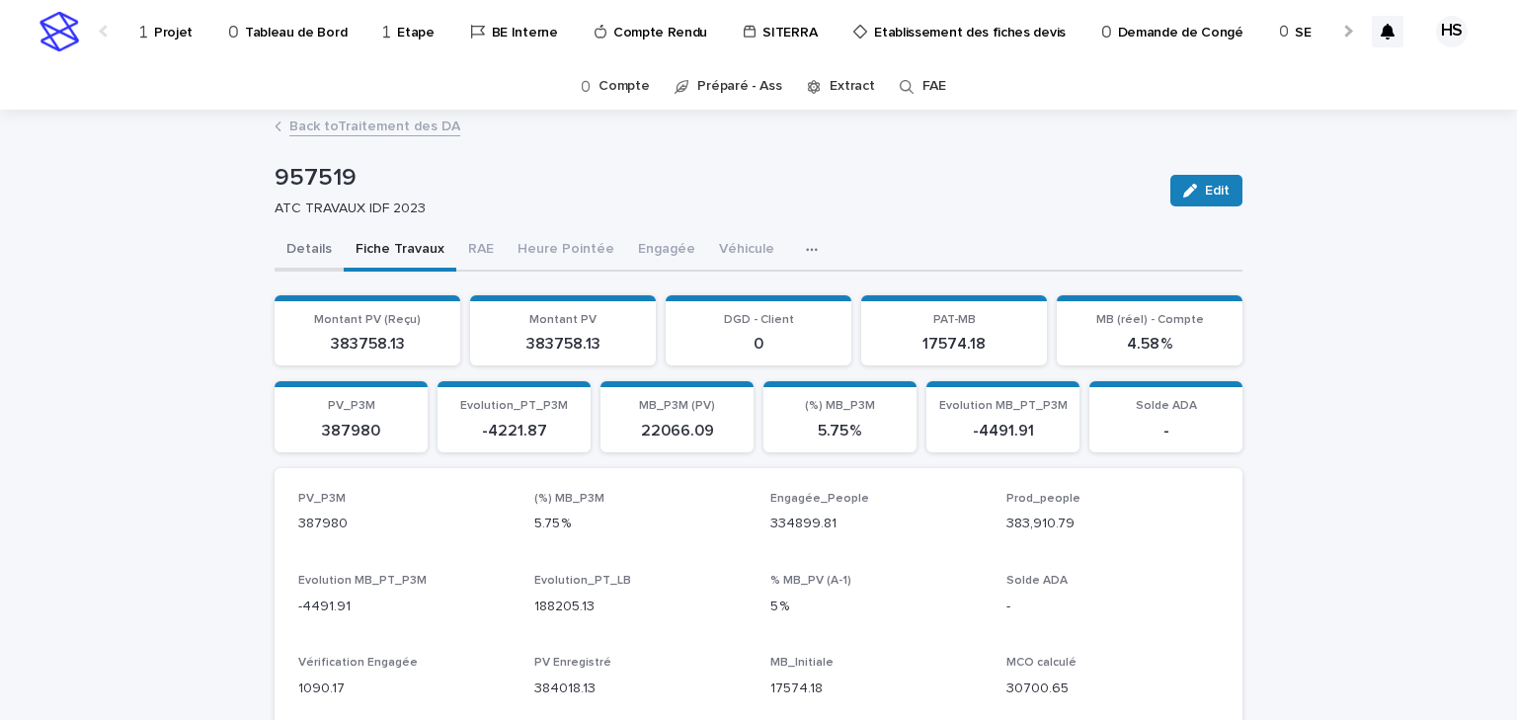
click at [314, 256] on button "Details" at bounding box center [309, 250] width 69 height 41
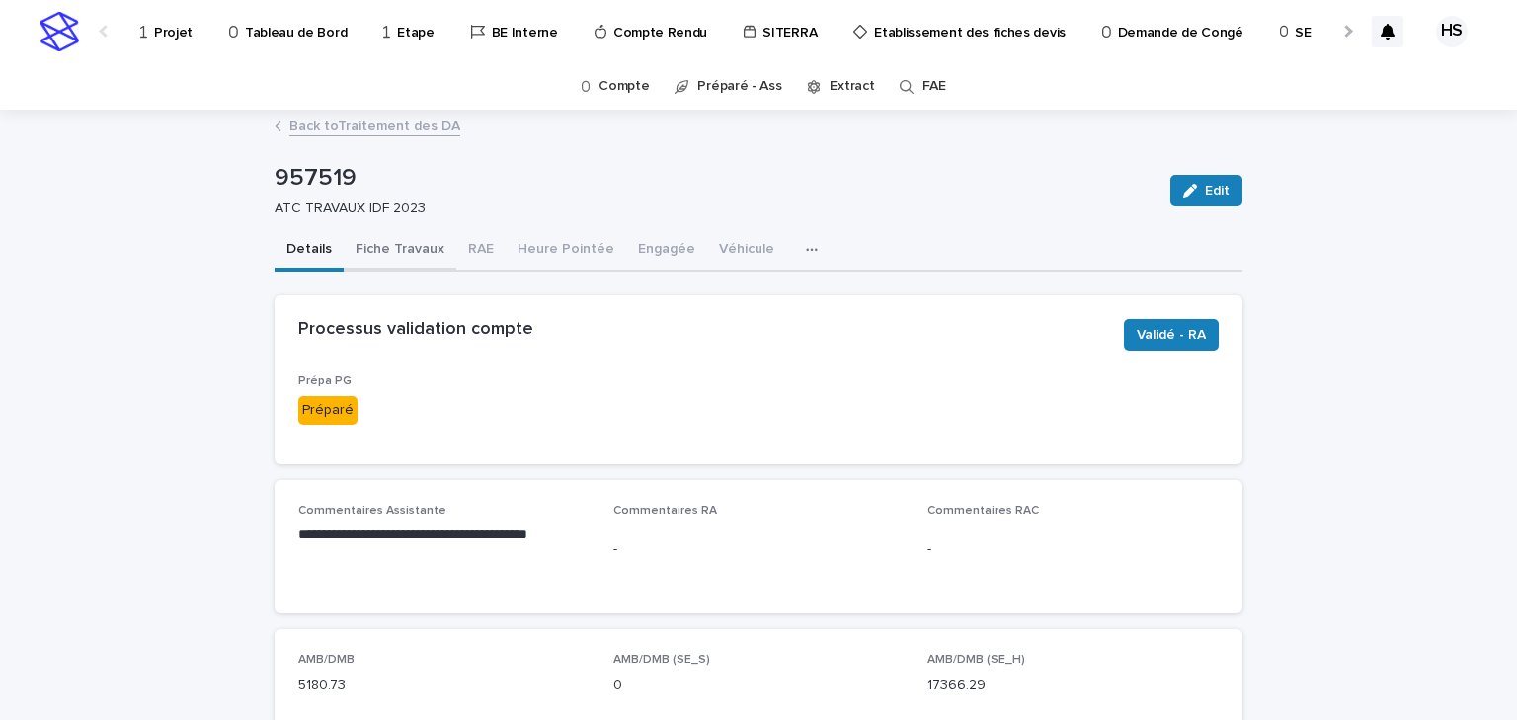
click at [379, 253] on button "Fiche Travaux" at bounding box center [400, 250] width 113 height 41
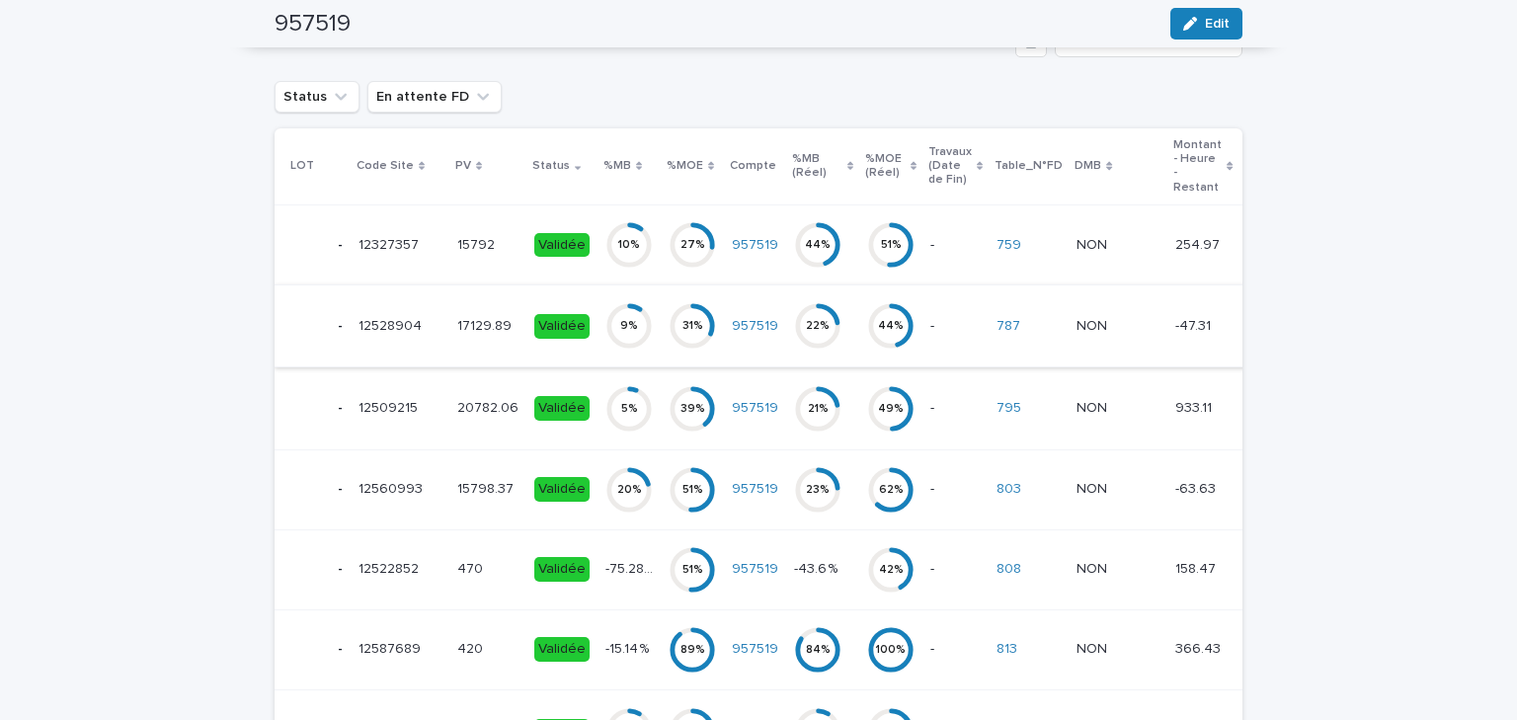
scroll to position [810, 0]
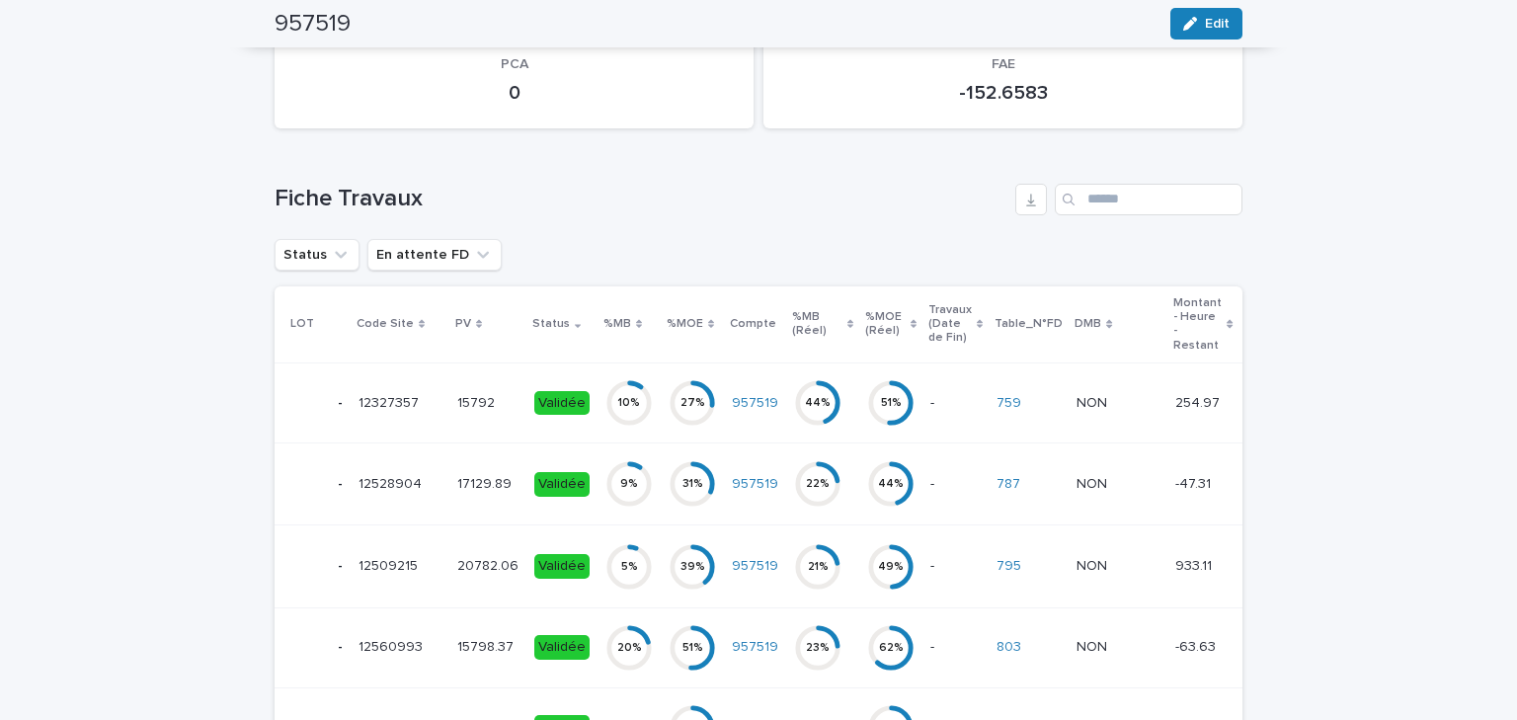
click at [494, 395] on p at bounding box center [487, 403] width 61 height 17
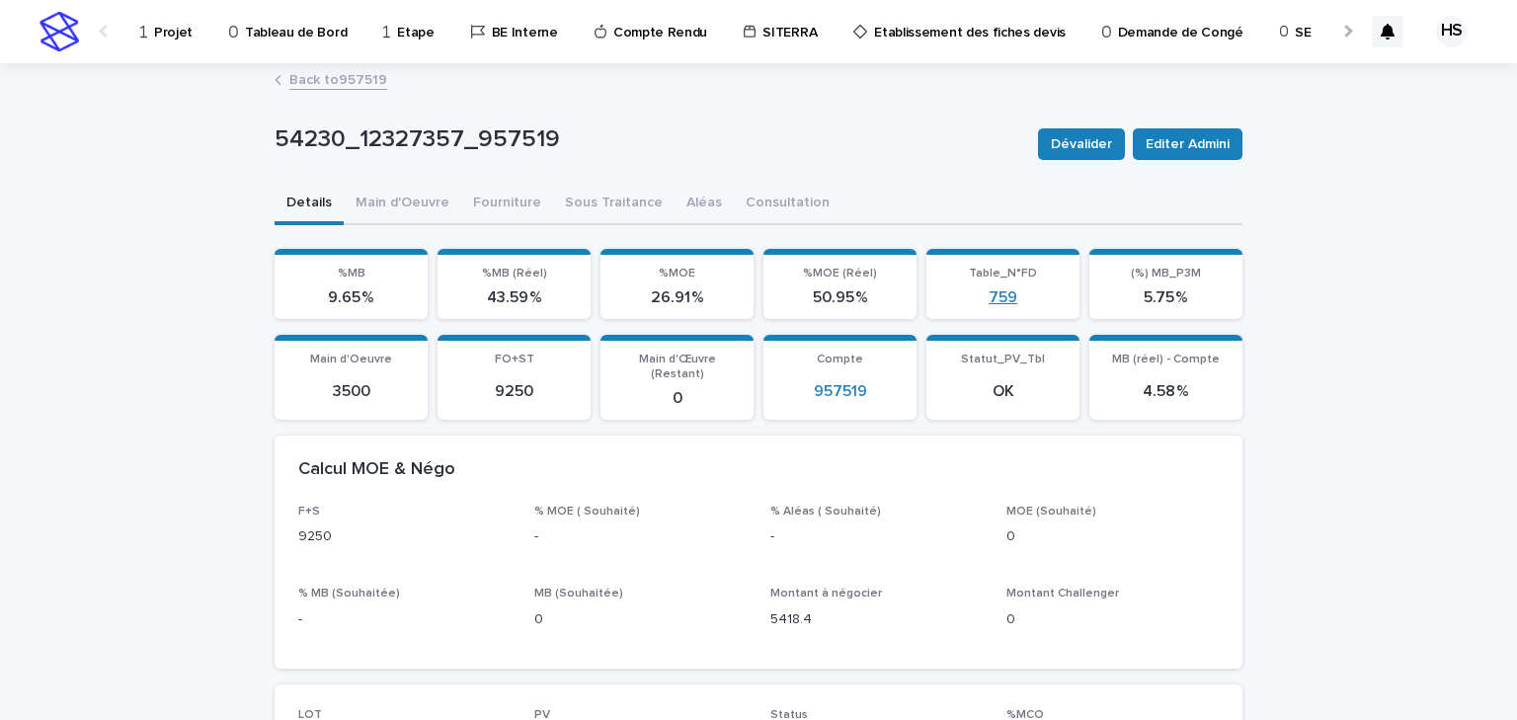
click at [1000, 300] on link "759" at bounding box center [1003, 297] width 29 height 19
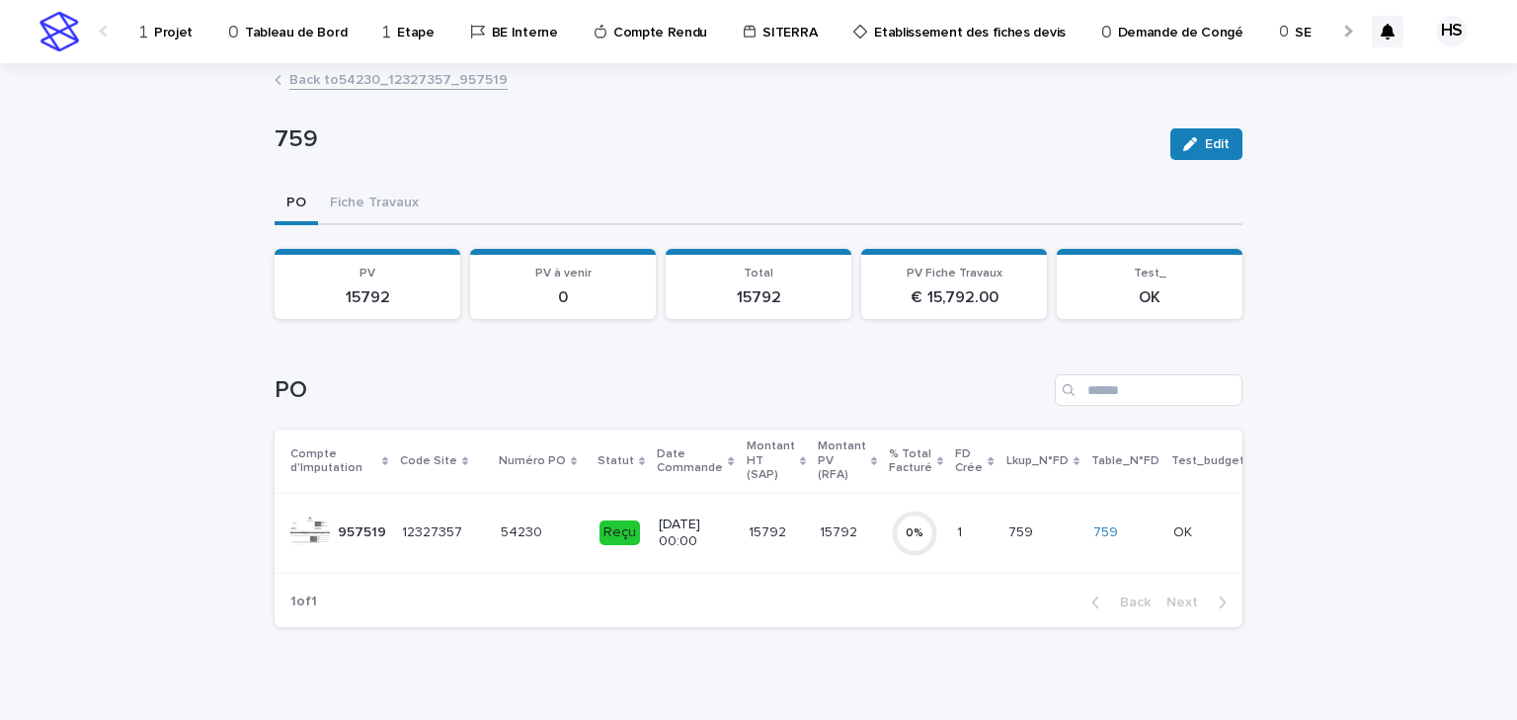
click at [362, 71] on link "Back to 54230_12327357_957519" at bounding box center [398, 78] width 218 height 23
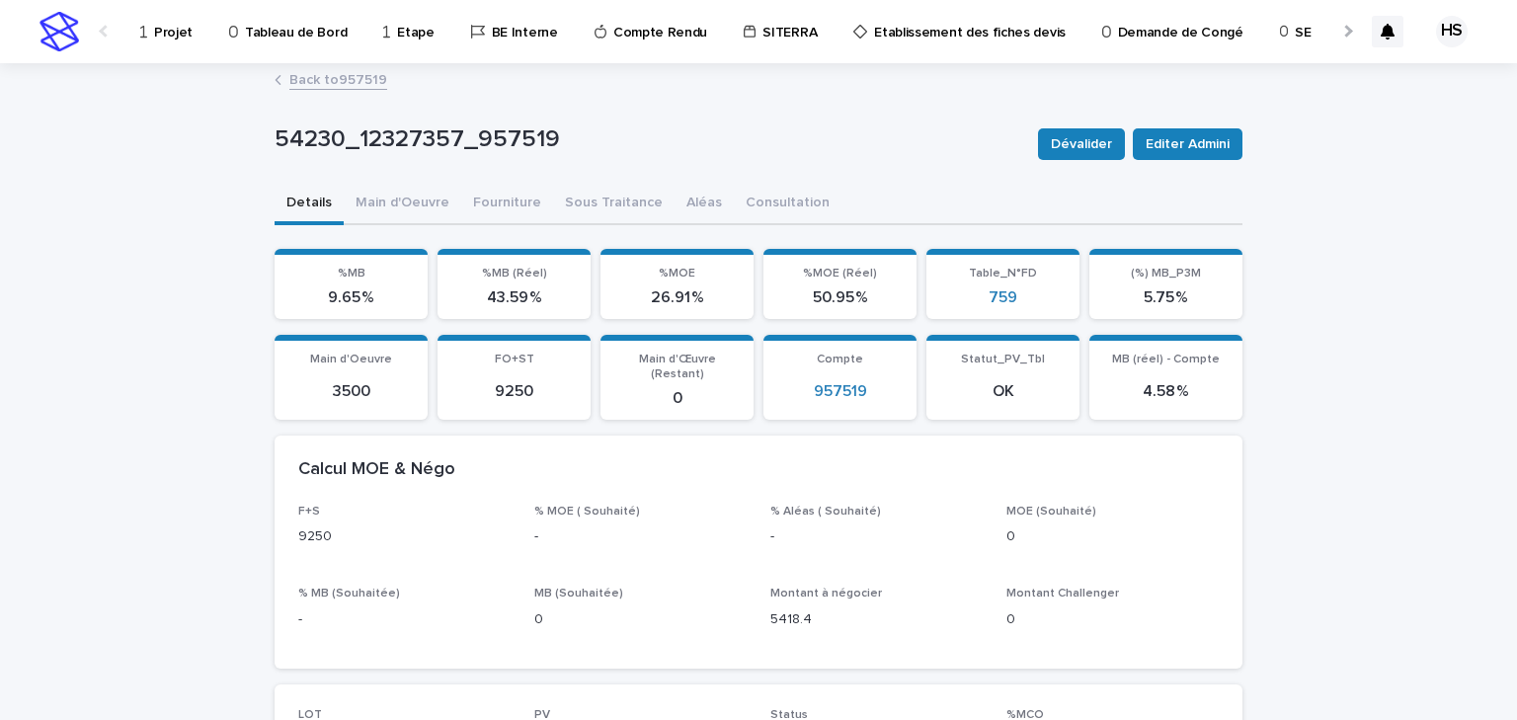
click at [341, 81] on link "Back to 957519" at bounding box center [338, 78] width 98 height 23
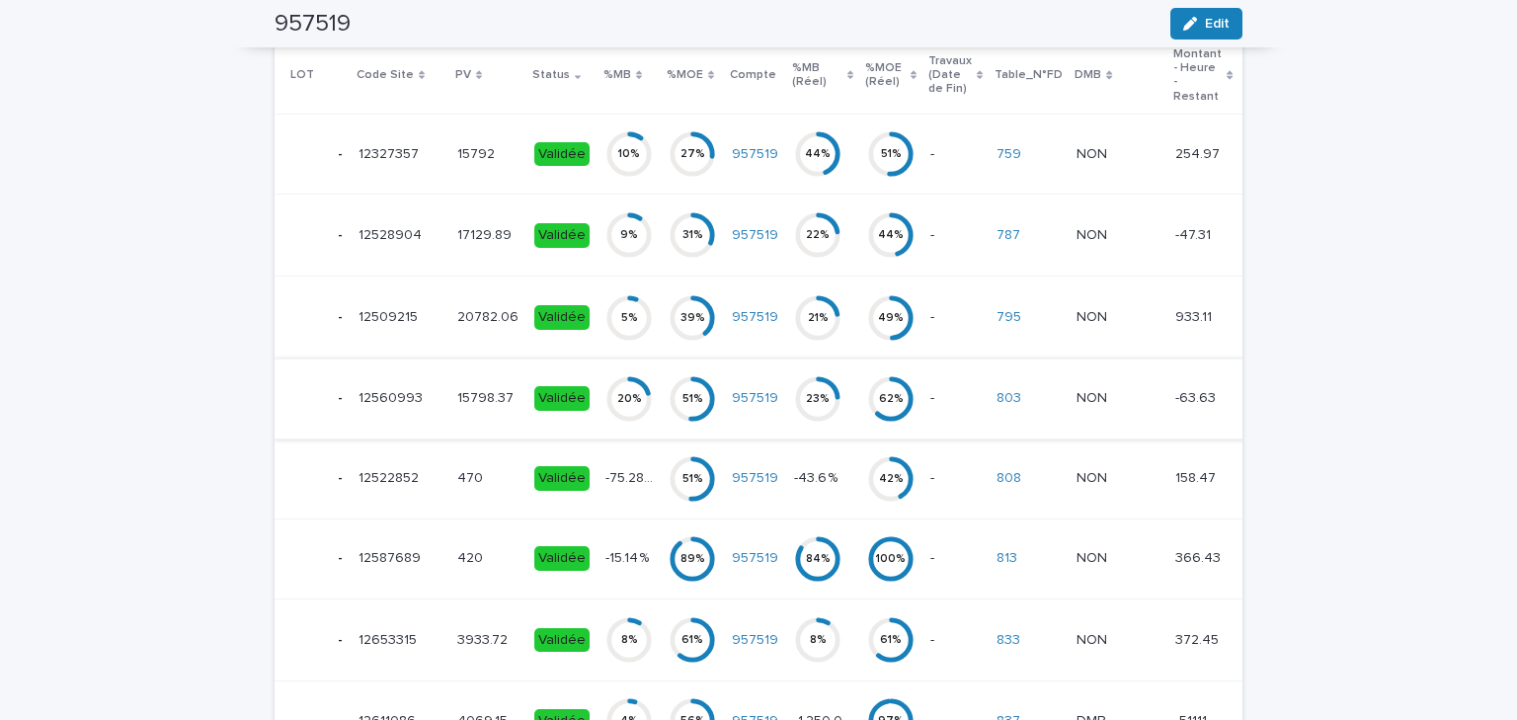
scroll to position [822, 0]
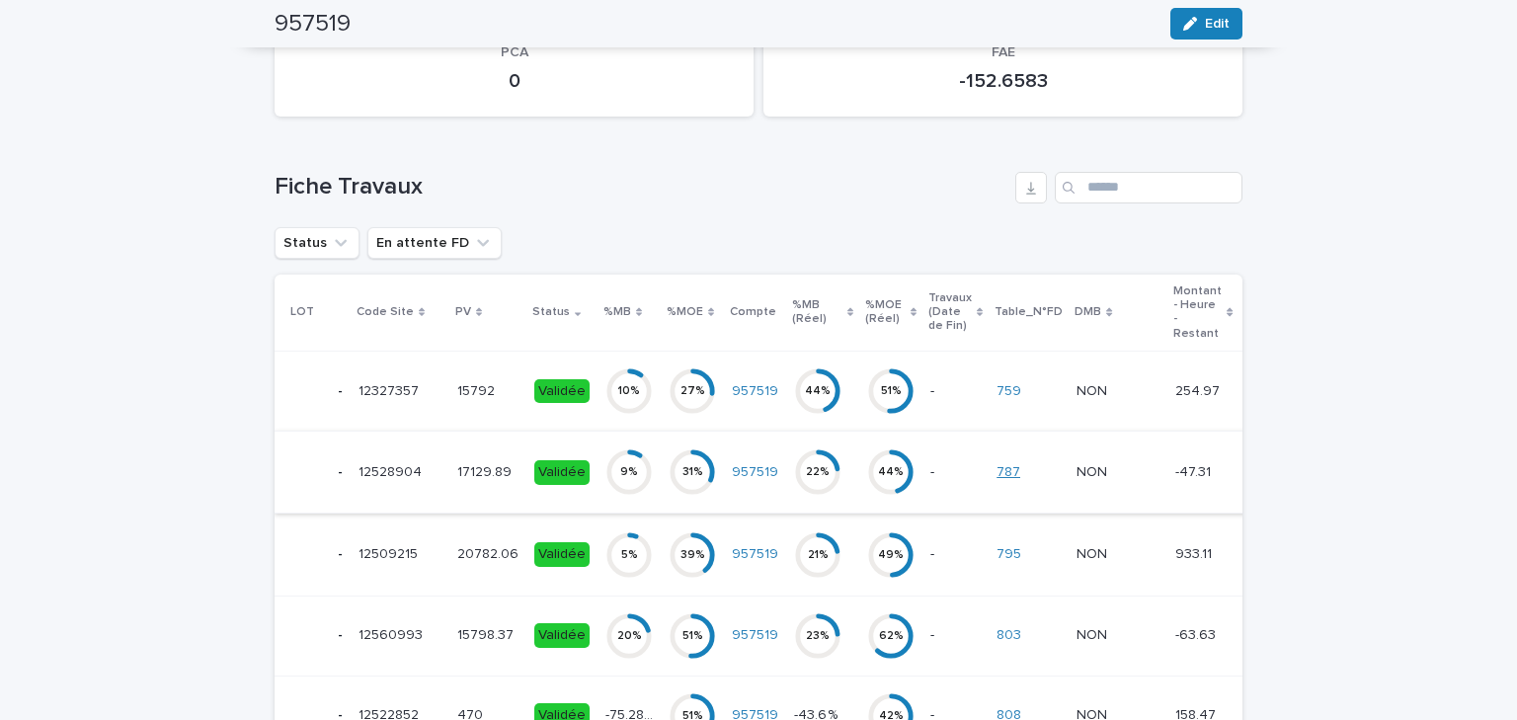
click at [998, 472] on link "787" at bounding box center [1009, 472] width 24 height 17
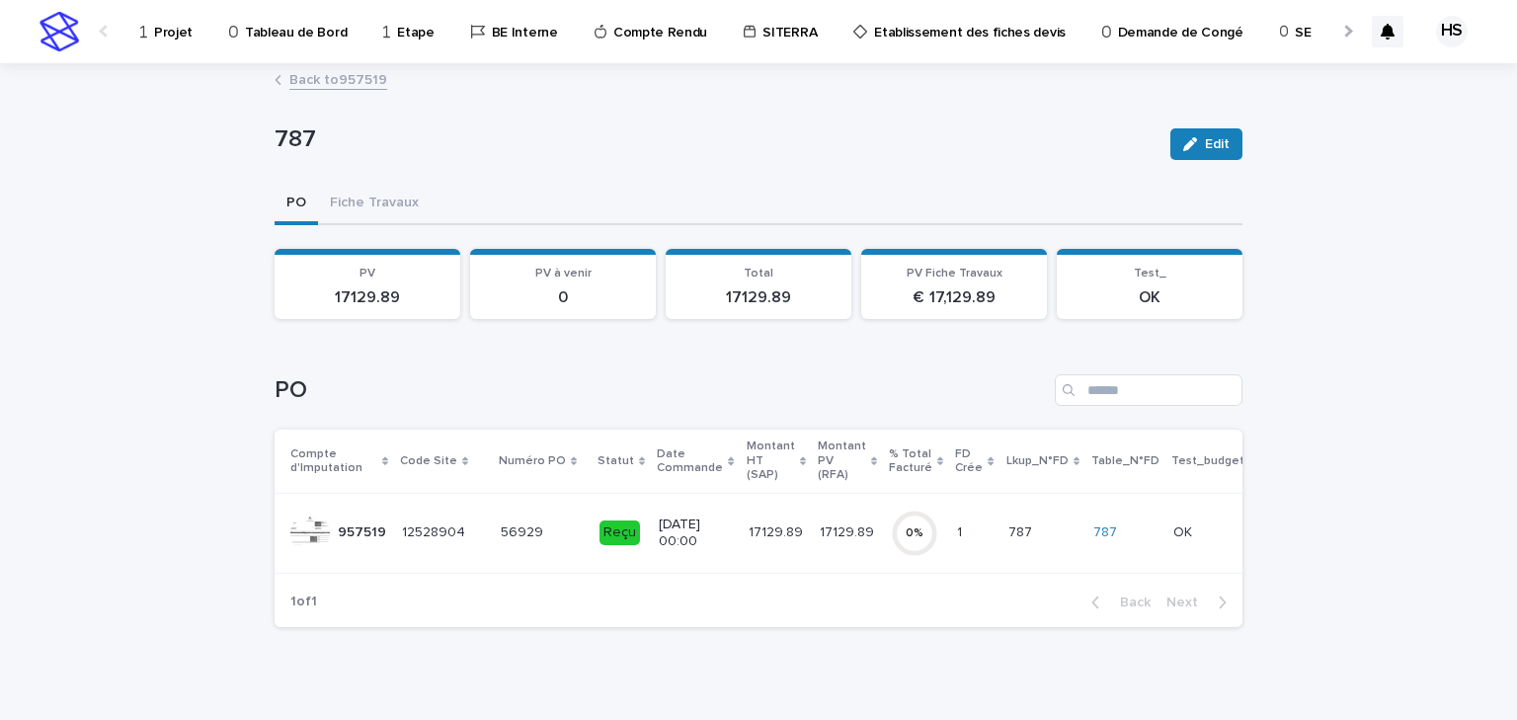
click at [305, 79] on link "Back to 957519" at bounding box center [338, 78] width 98 height 23
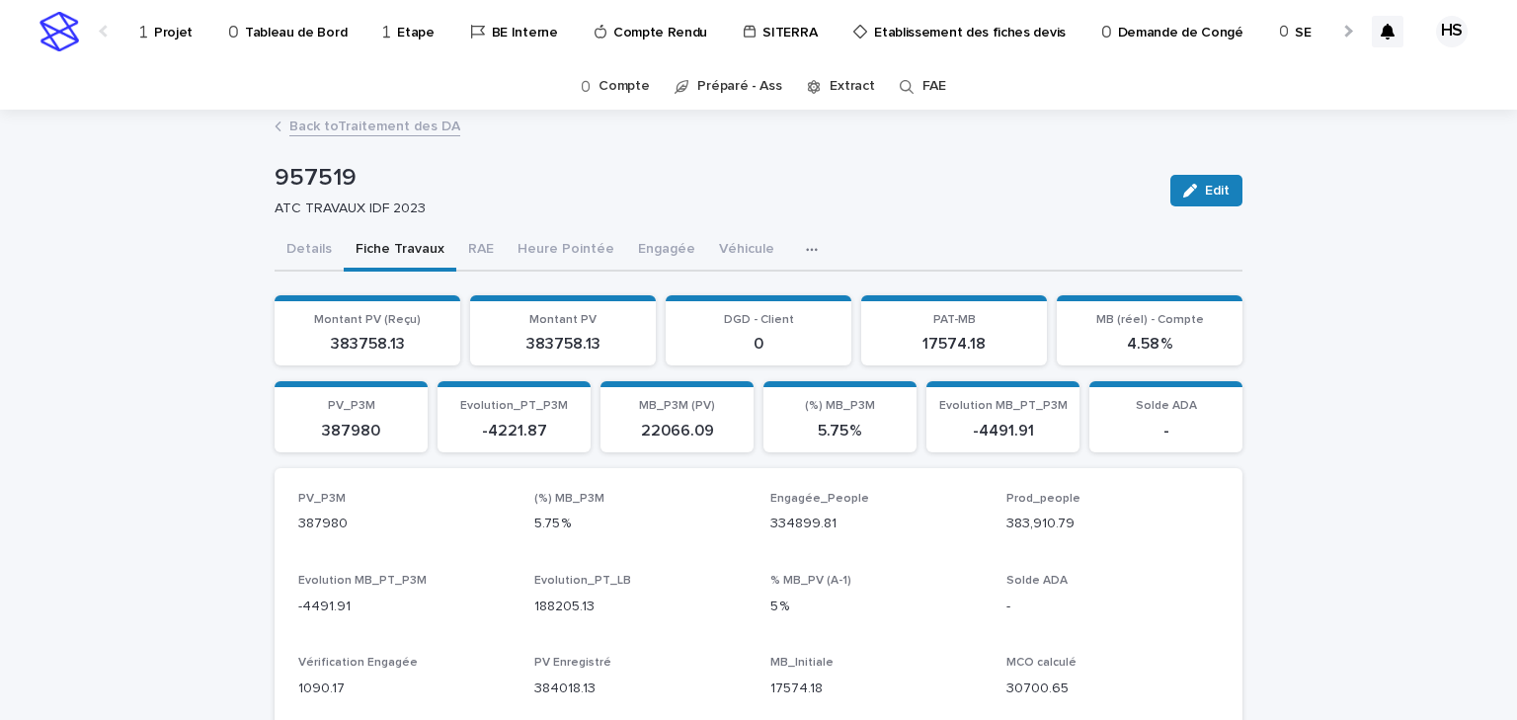
scroll to position [79, 0]
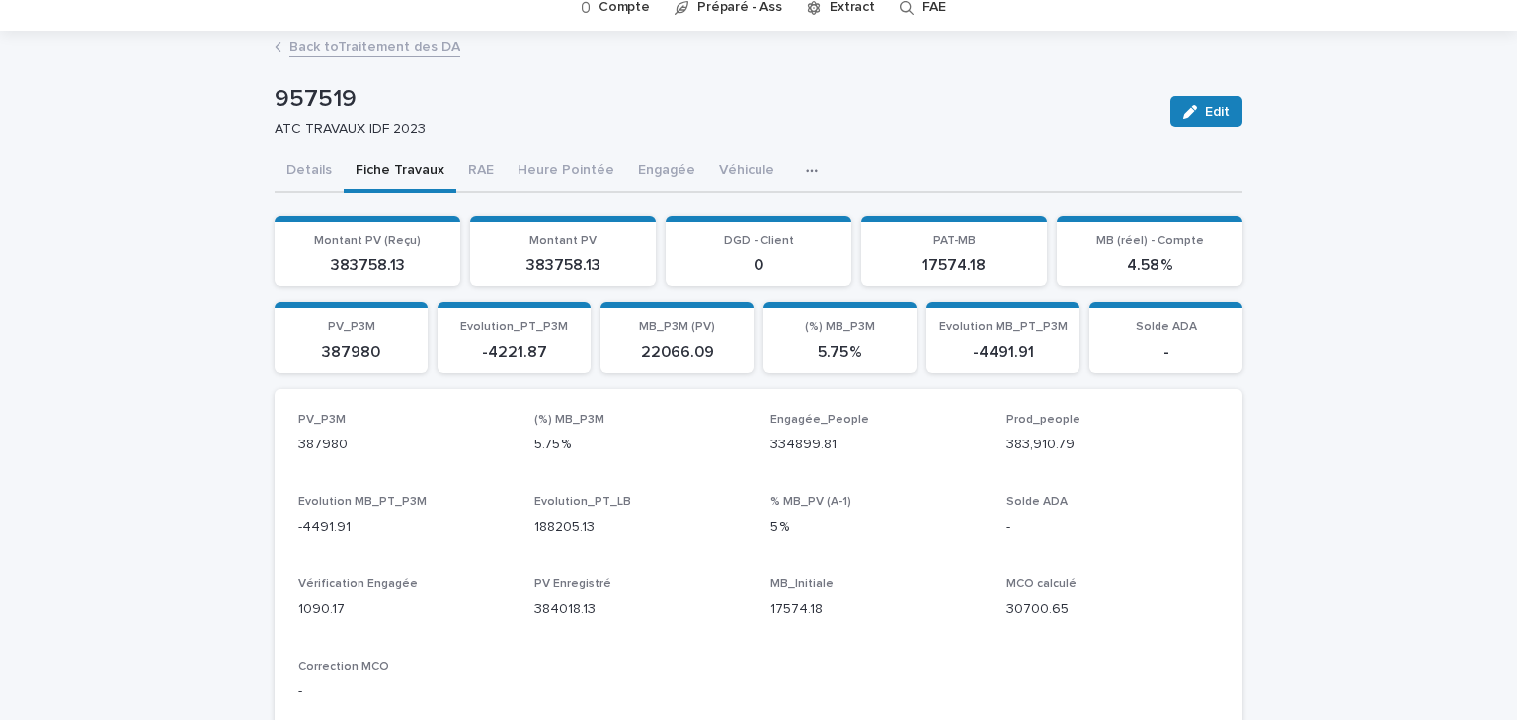
click at [412, 48] on link "Back to Traitement des DA" at bounding box center [374, 46] width 171 height 23
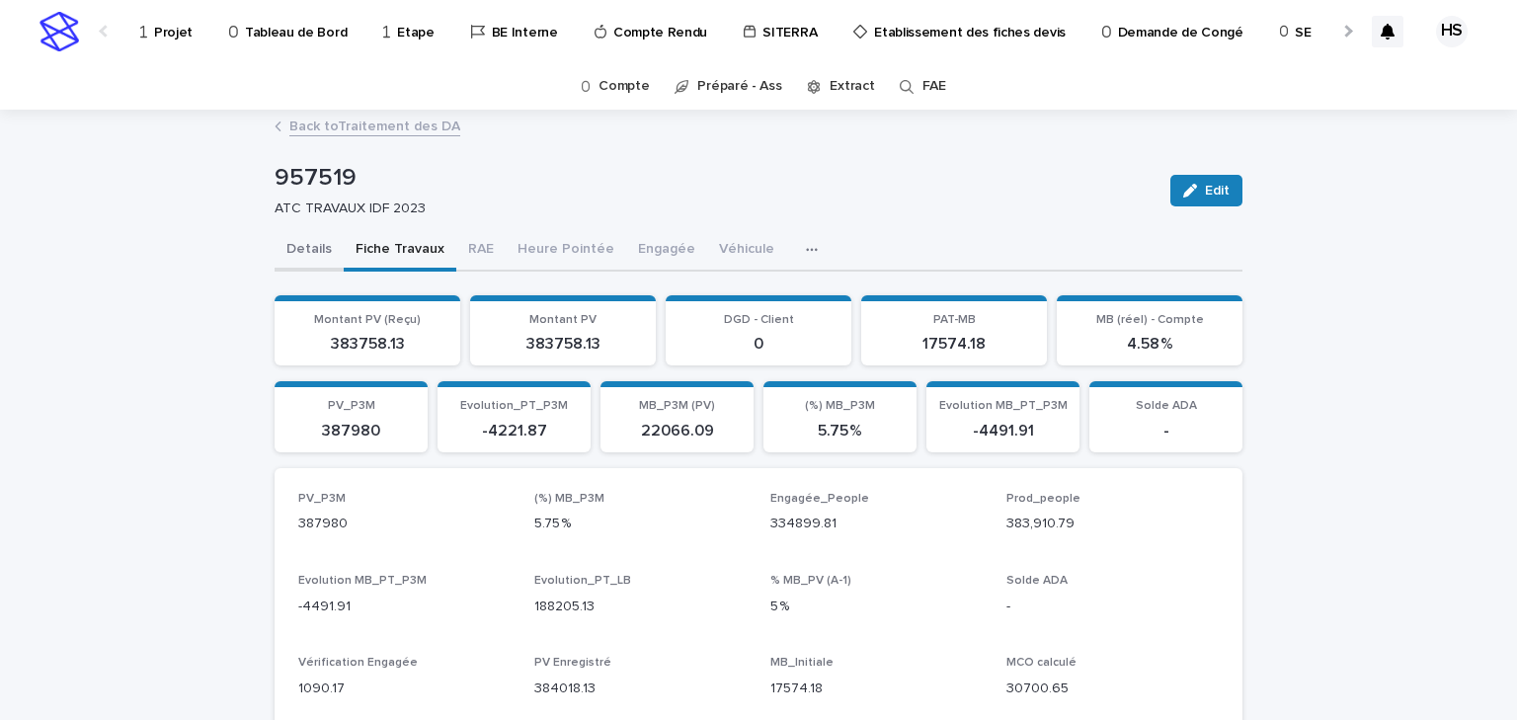
click at [301, 251] on button "Details" at bounding box center [309, 250] width 69 height 41
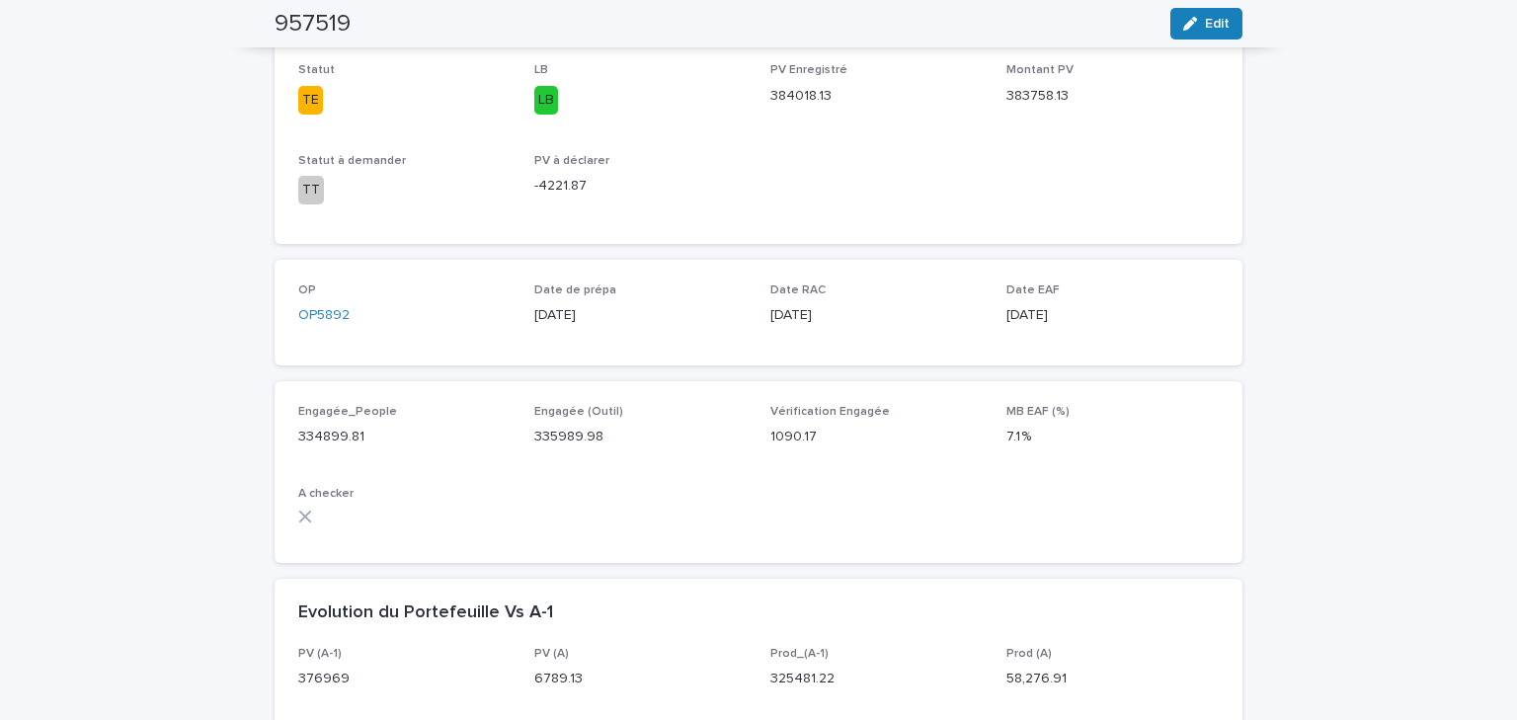
scroll to position [869, 0]
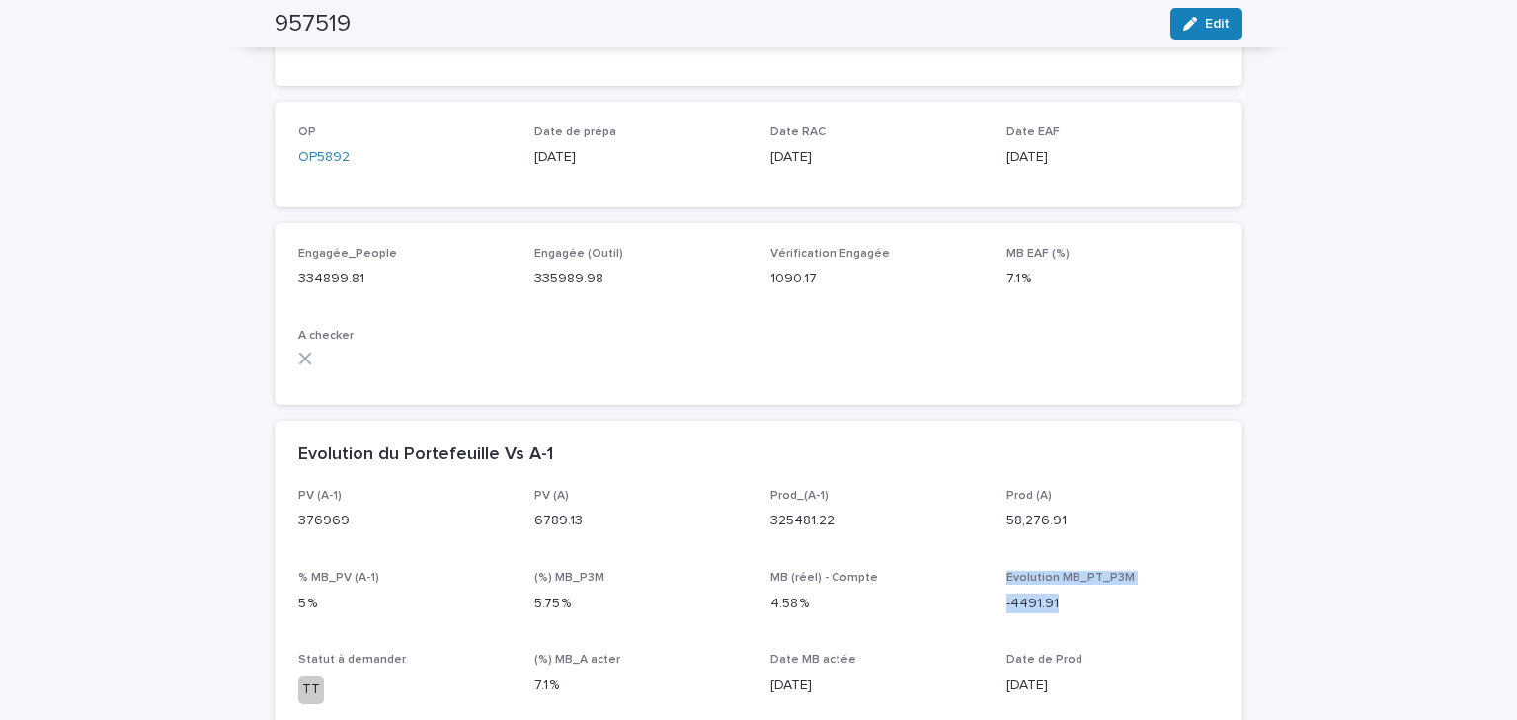
drag, startPoint x: 1049, startPoint y: 602, endPoint x: 987, endPoint y: 604, distance: 62.3
click at [987, 604] on div "PV (A-1) 376969 PV (A) 6789.13 Prod_(A-1) 325481.22 Prod (A) 58,276.91 % MB_PV …" at bounding box center [758, 645] width 921 height 313
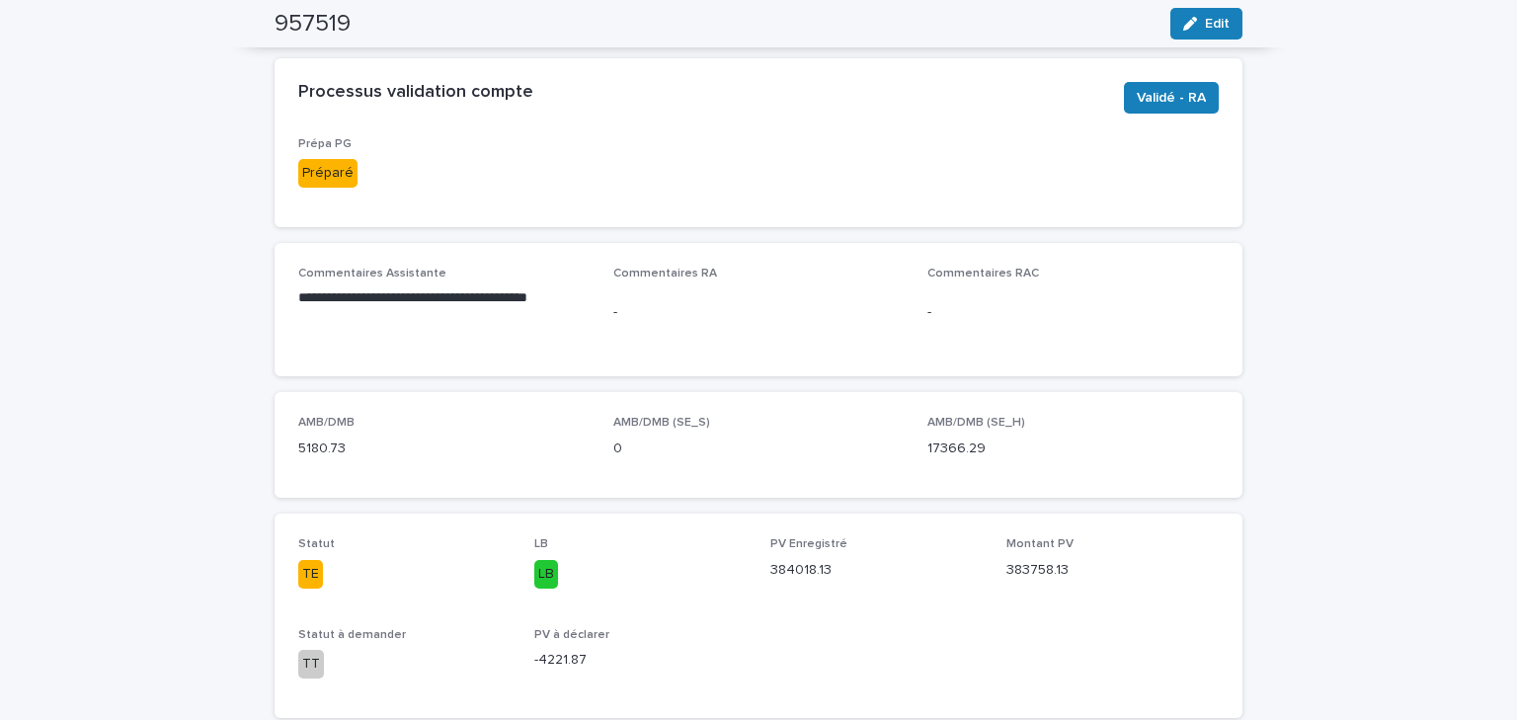
scroll to position [0, 0]
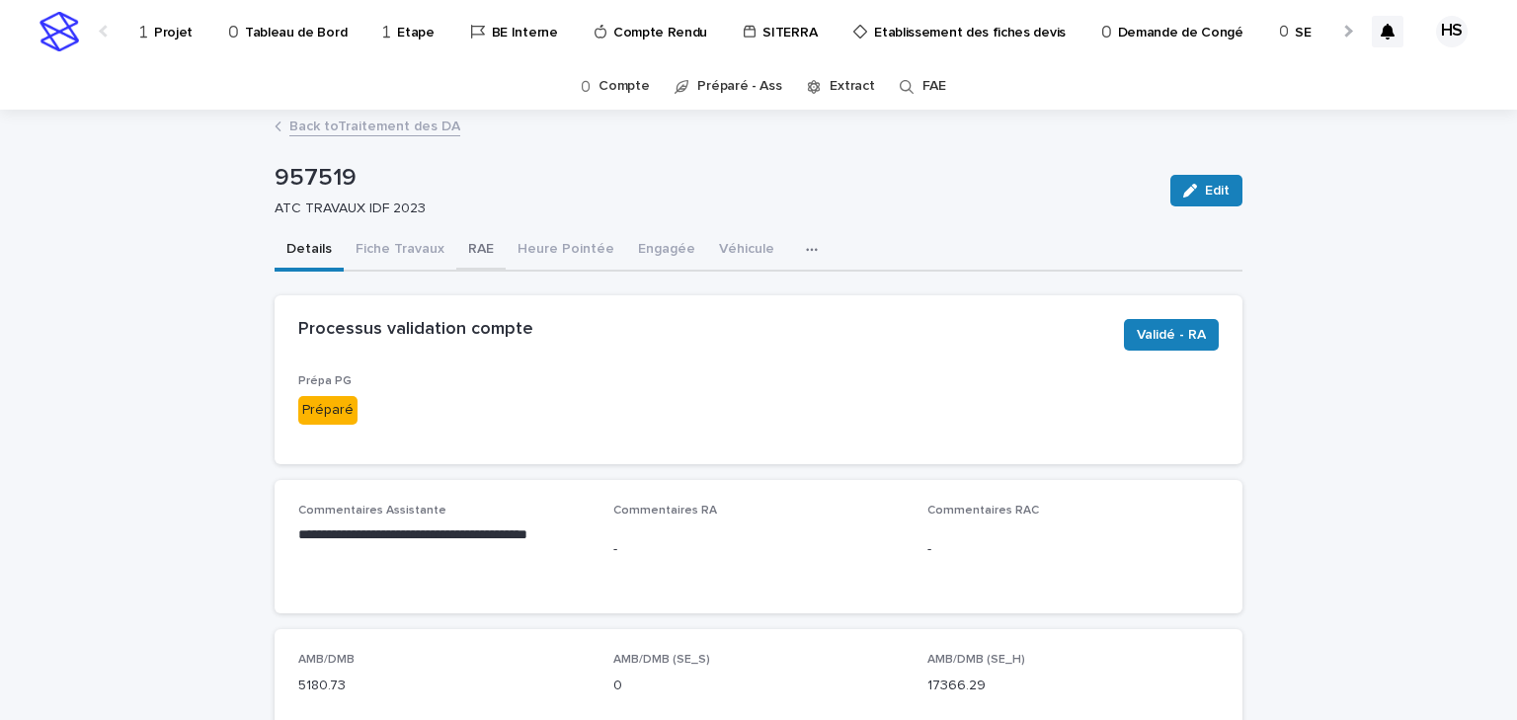
click at [475, 252] on button "RAE" at bounding box center [480, 250] width 49 height 41
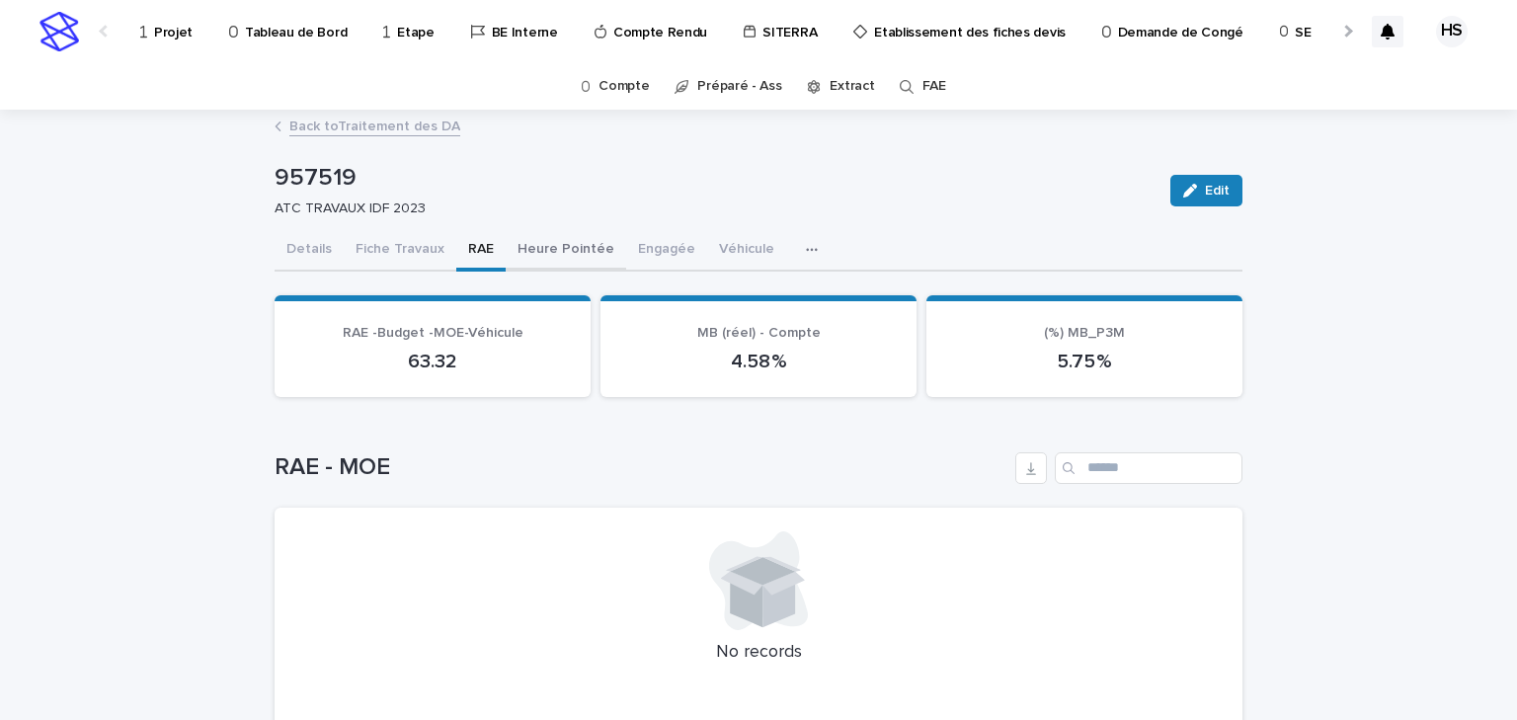
click at [527, 257] on button "Heure Pointée" at bounding box center [566, 250] width 121 height 41
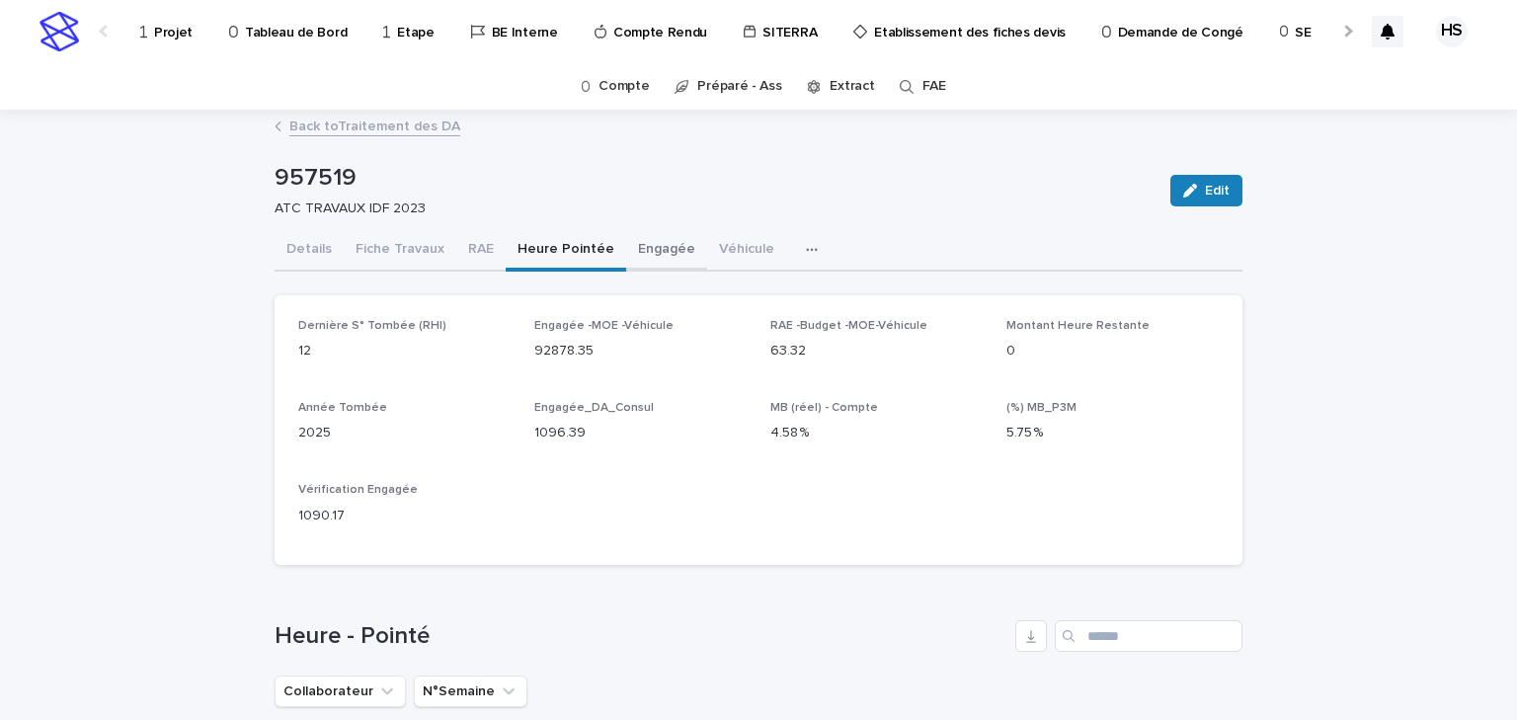
click at [639, 238] on button "Engagée" at bounding box center [666, 250] width 81 height 41
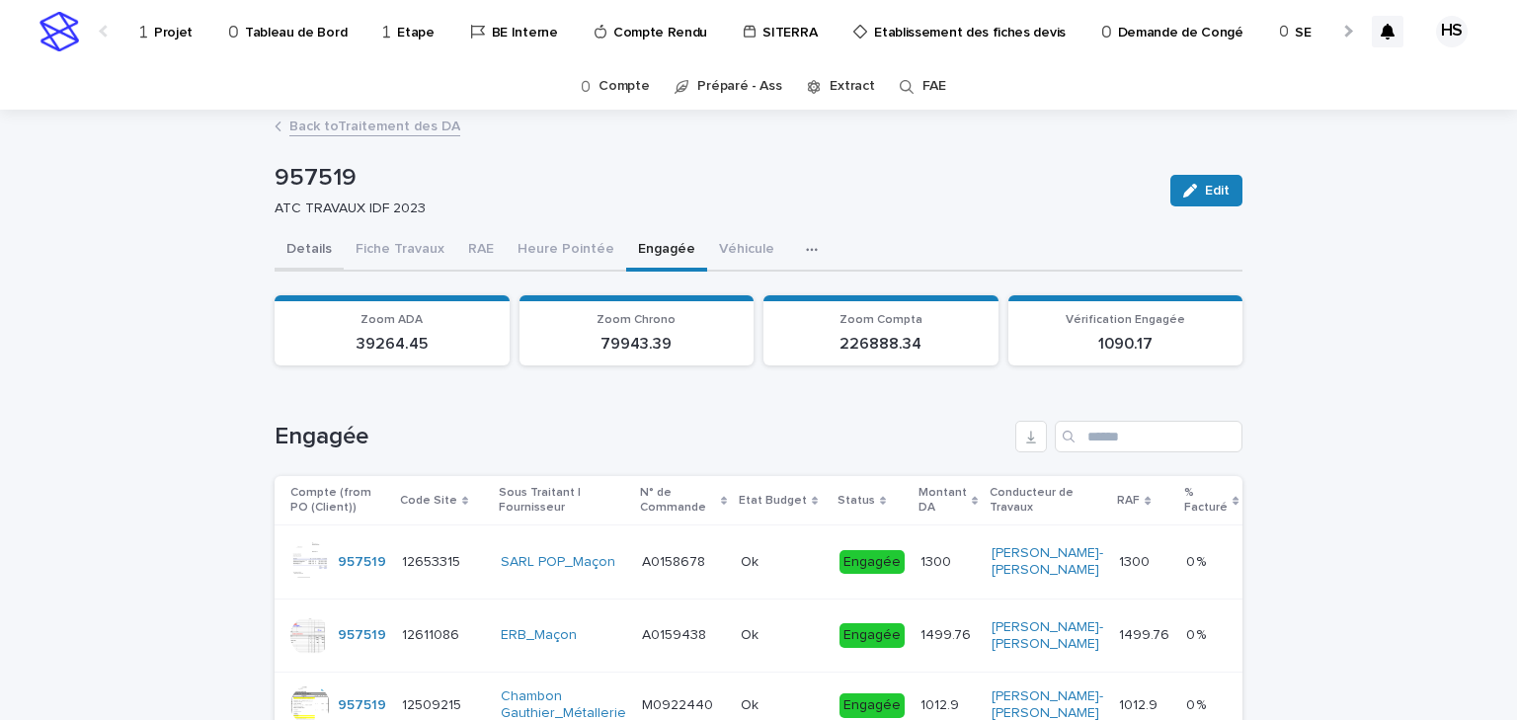
click at [304, 237] on button "Details" at bounding box center [309, 250] width 69 height 41
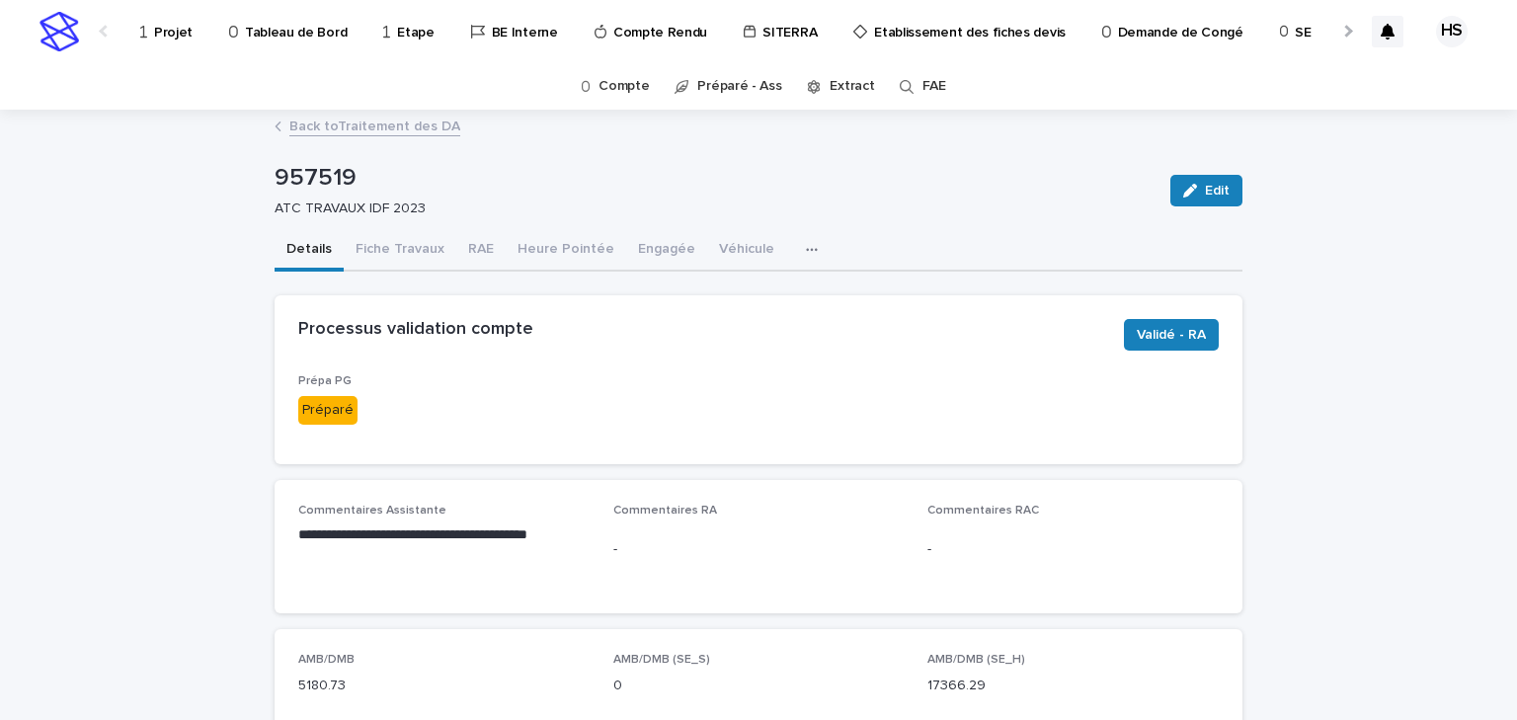
click at [607, 382] on div "Prépa PG Préparé" at bounding box center [758, 407] width 921 height 66
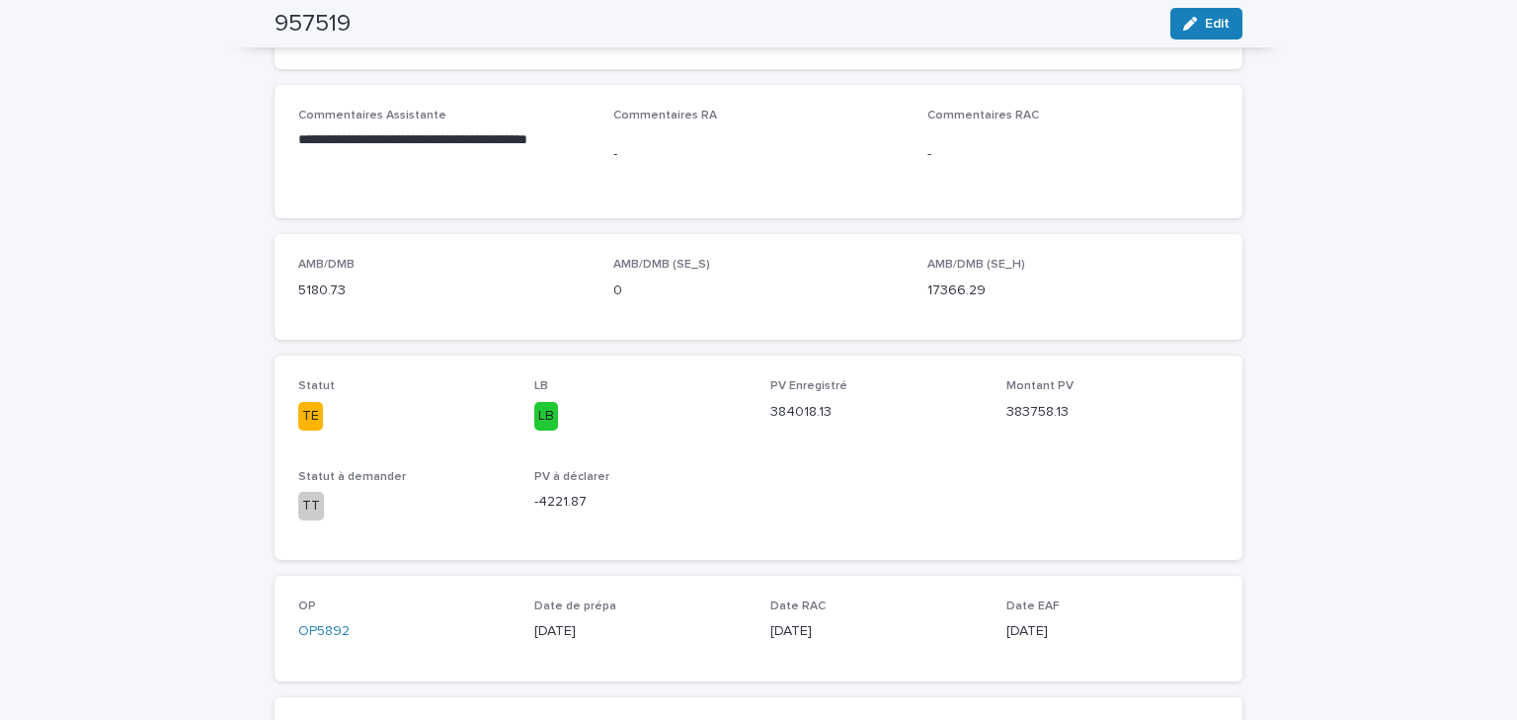
scroll to position [158, 0]
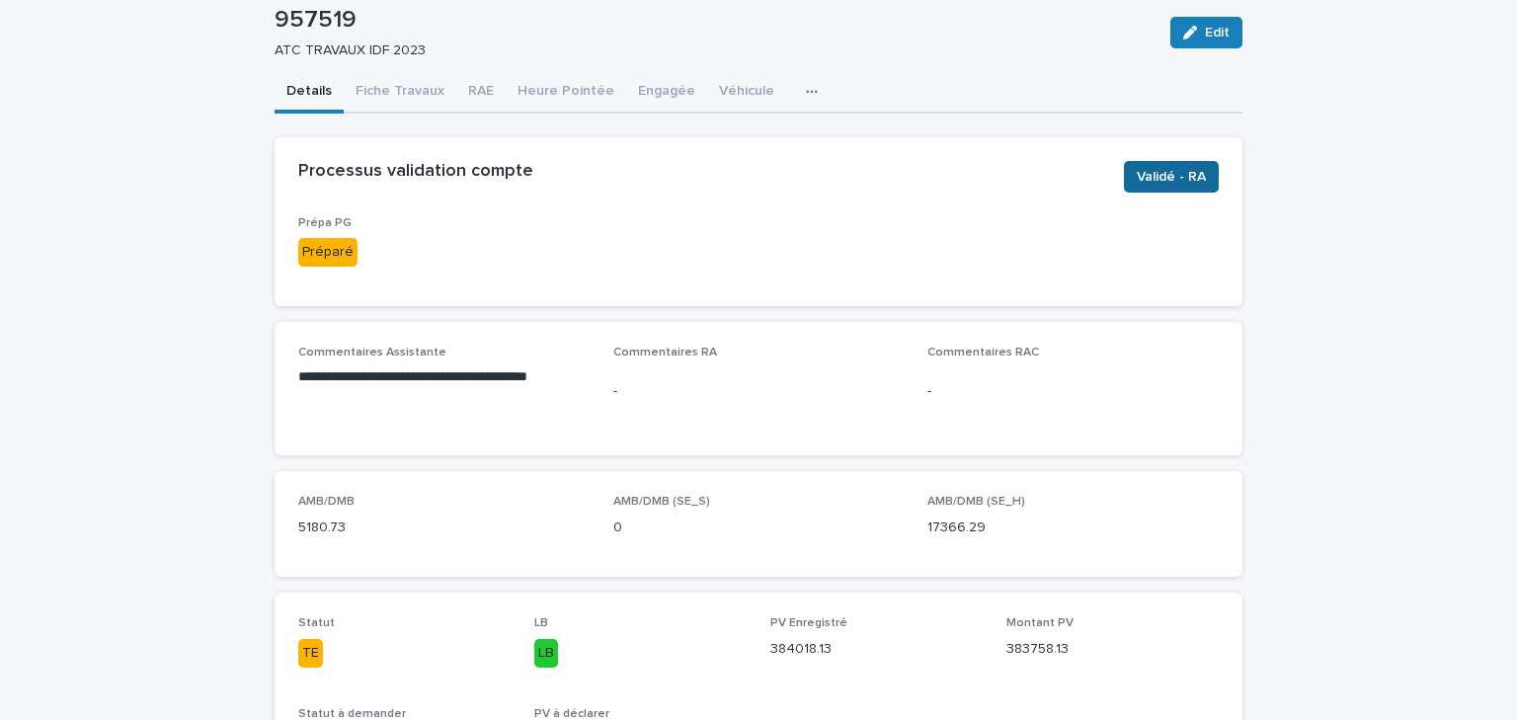
click at [1190, 167] on span "Validé - RA" at bounding box center [1171, 177] width 69 height 20
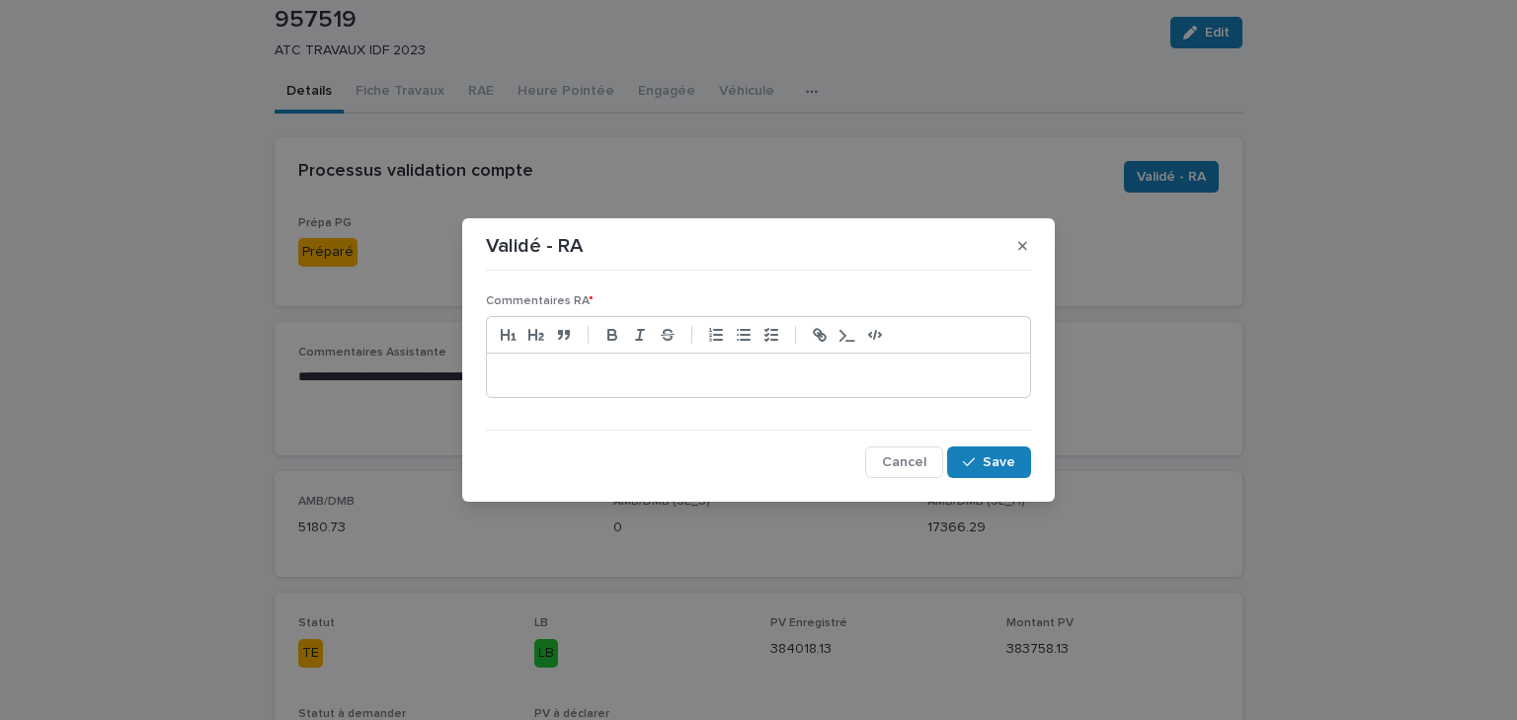
click at [554, 375] on p at bounding box center [759, 375] width 514 height 20
click at [948, 370] on p "**********" at bounding box center [759, 375] width 514 height 20
click at [923, 375] on p "**********" at bounding box center [759, 375] width 514 height 20
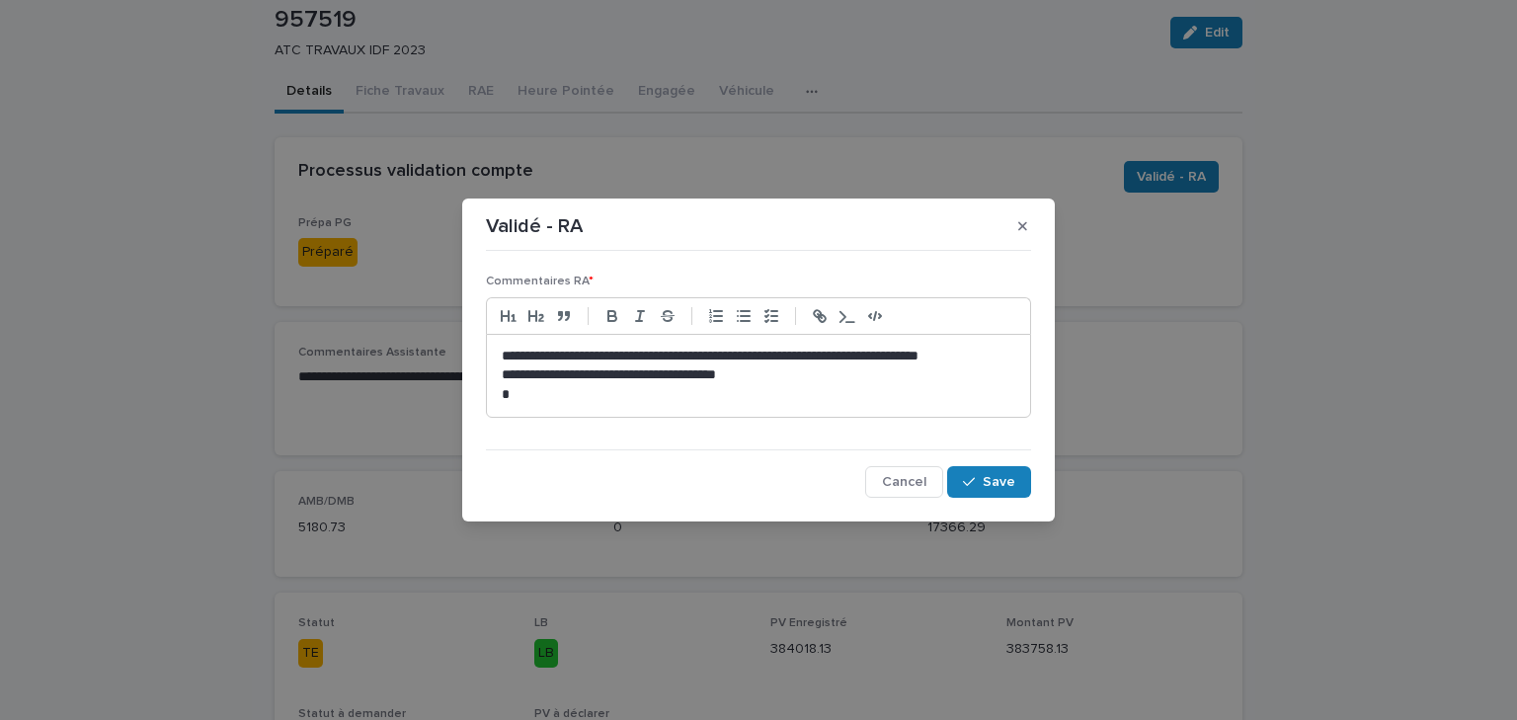
click at [800, 381] on p "**********" at bounding box center [759, 375] width 514 height 20
click at [885, 371] on p "**********" at bounding box center [759, 375] width 514 height 20
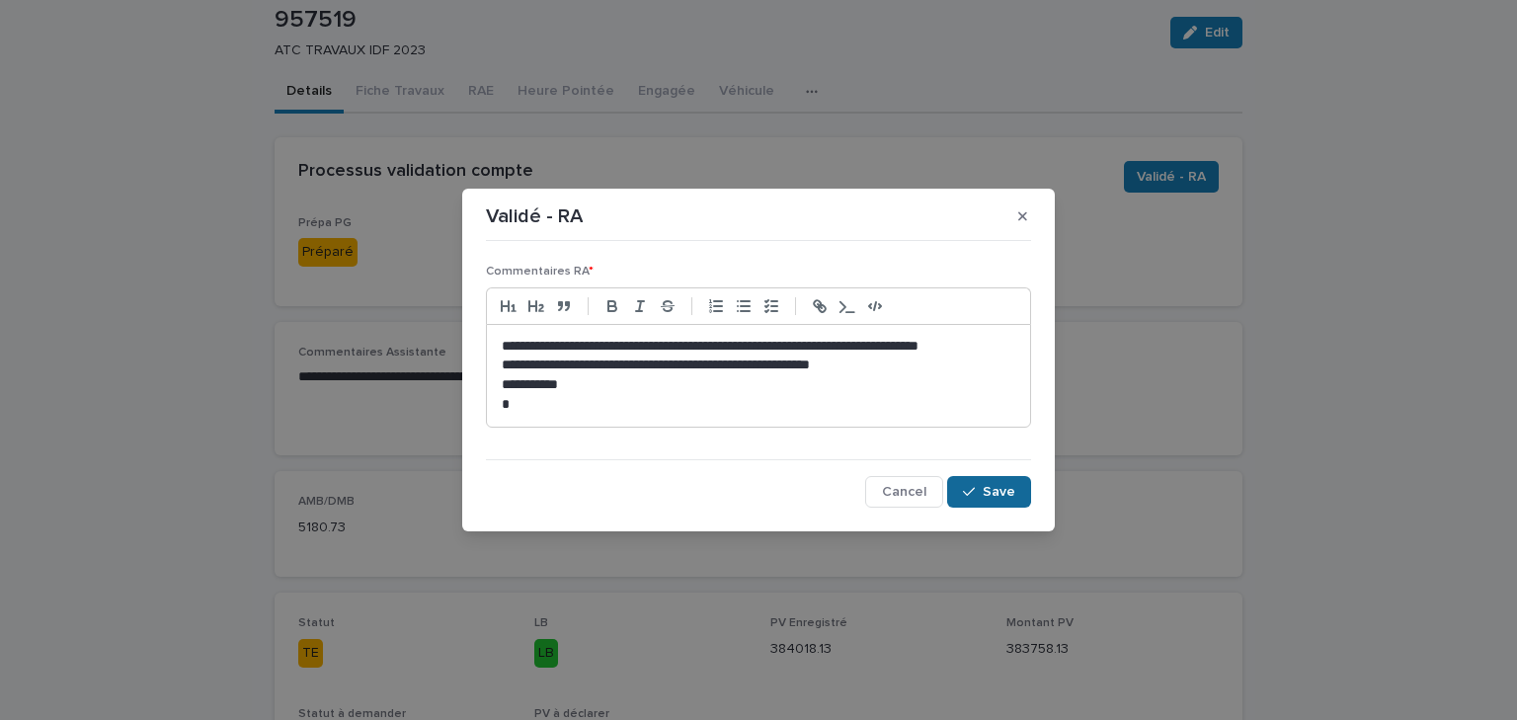
click at [992, 485] on span "Save" at bounding box center [999, 492] width 33 height 14
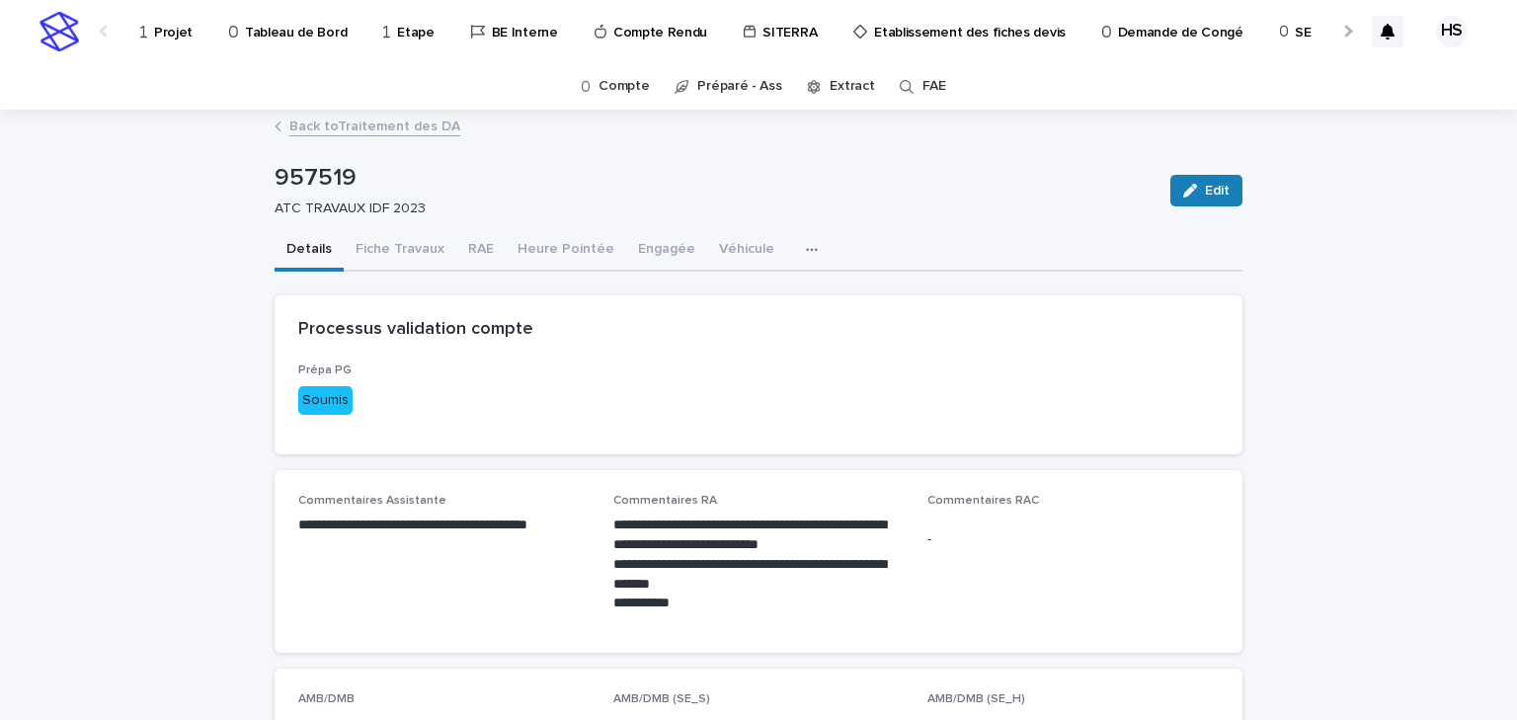
click at [331, 132] on link "Back to Traitement des DA" at bounding box center [374, 125] width 171 height 23
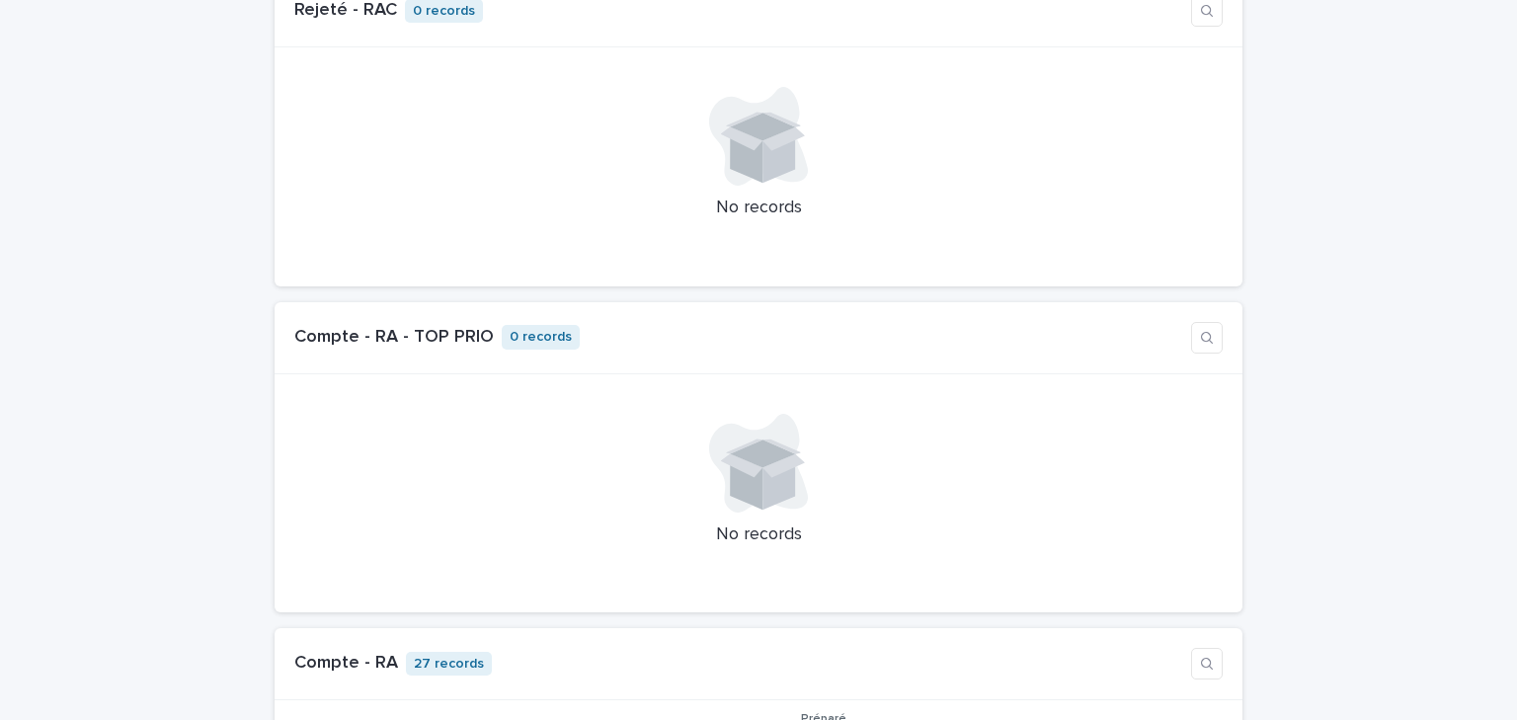
scroll to position [1660, 0]
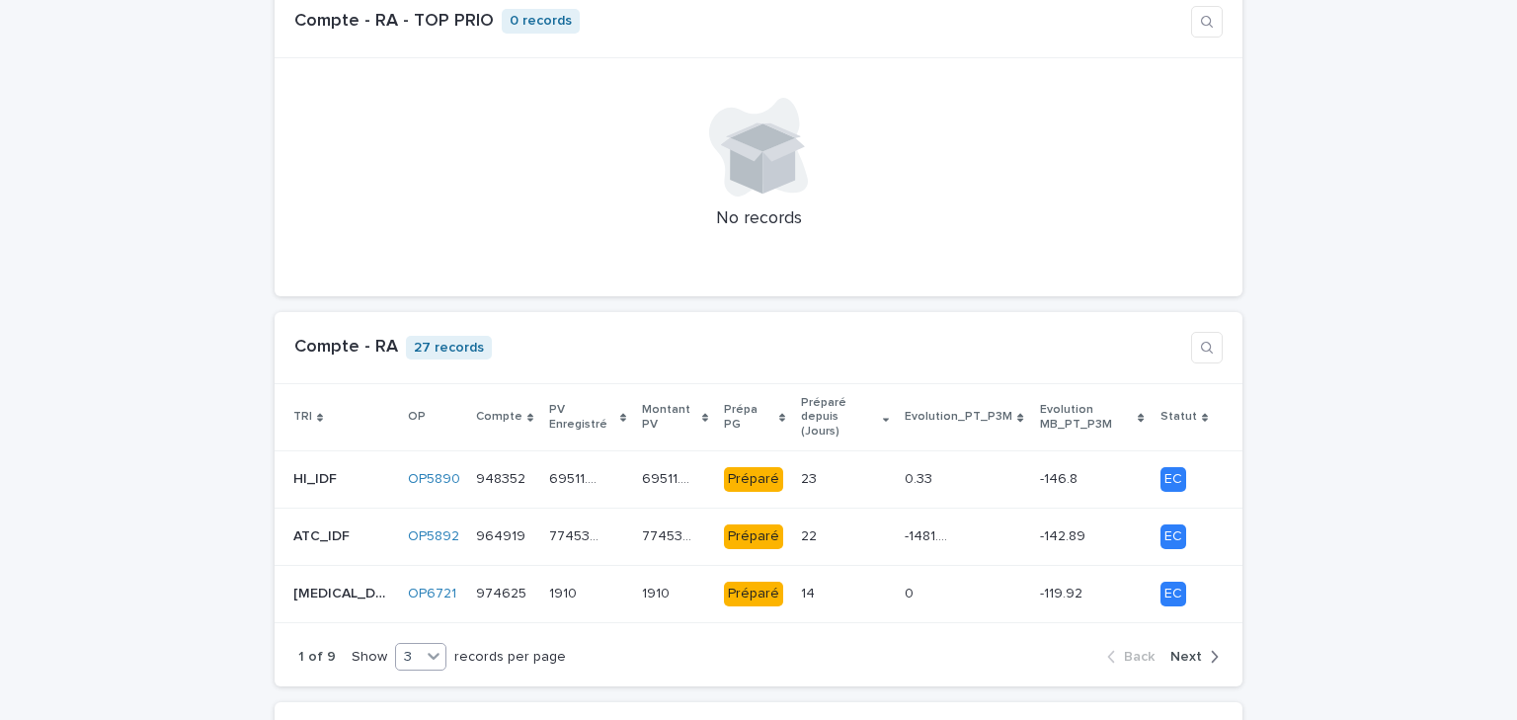
click at [424, 646] on icon at bounding box center [434, 656] width 20 height 20
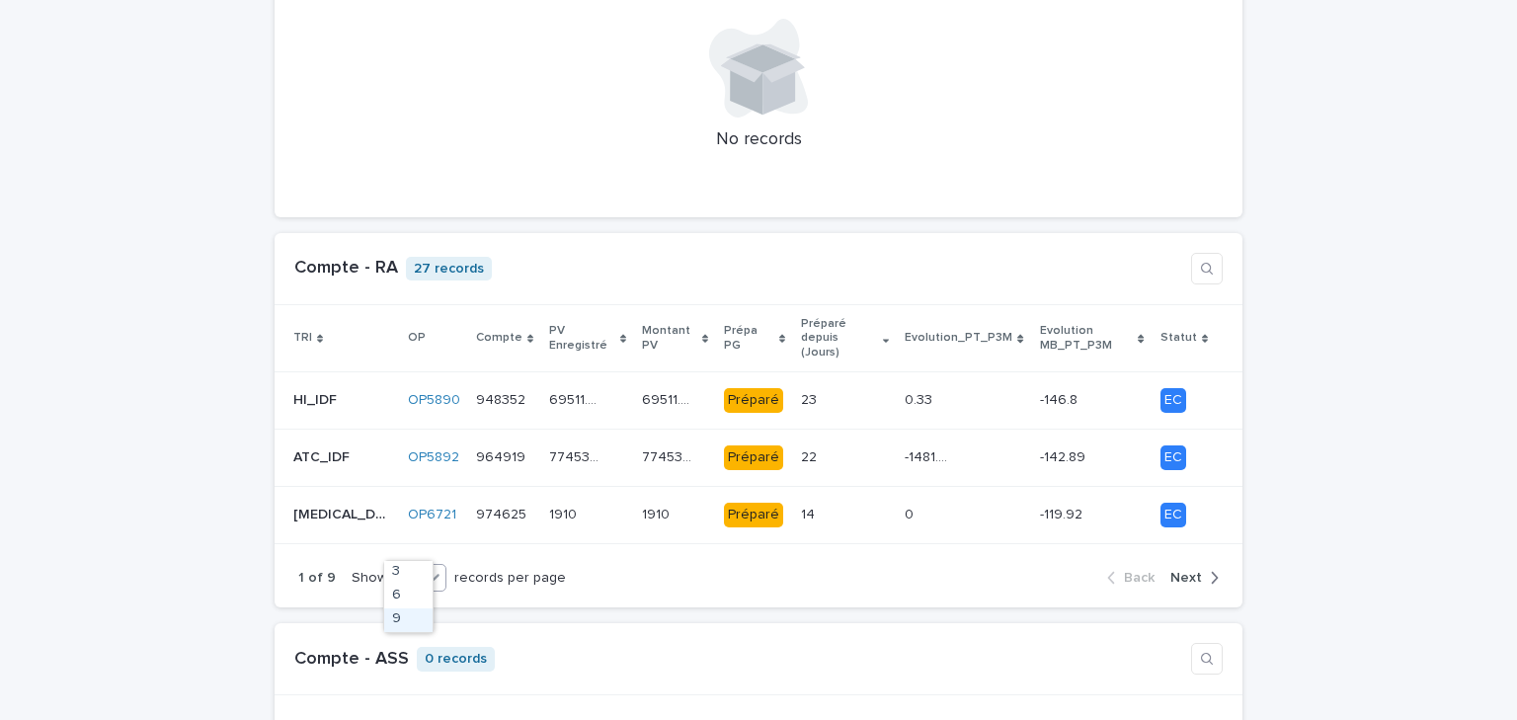
click at [403, 622] on div "9" at bounding box center [408, 620] width 48 height 24
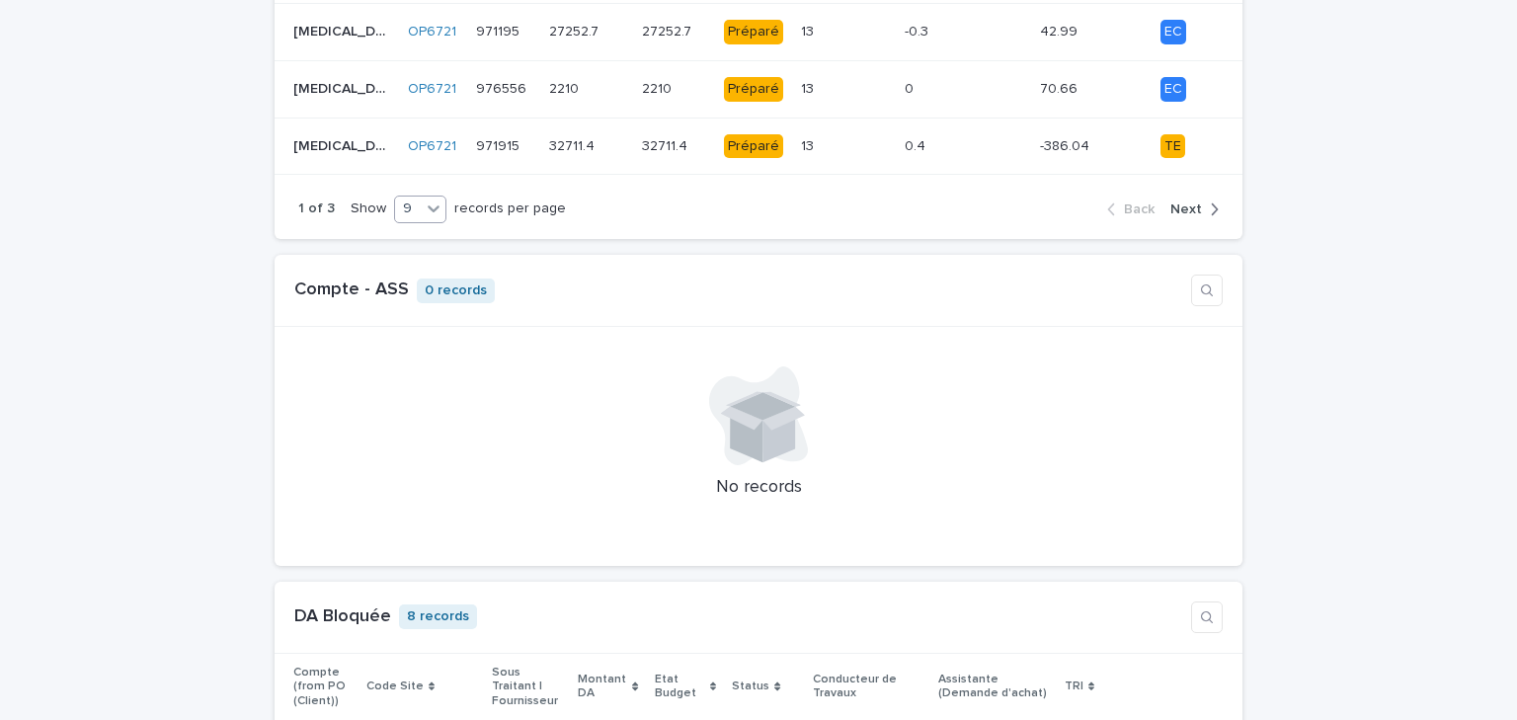
scroll to position [2134, 0]
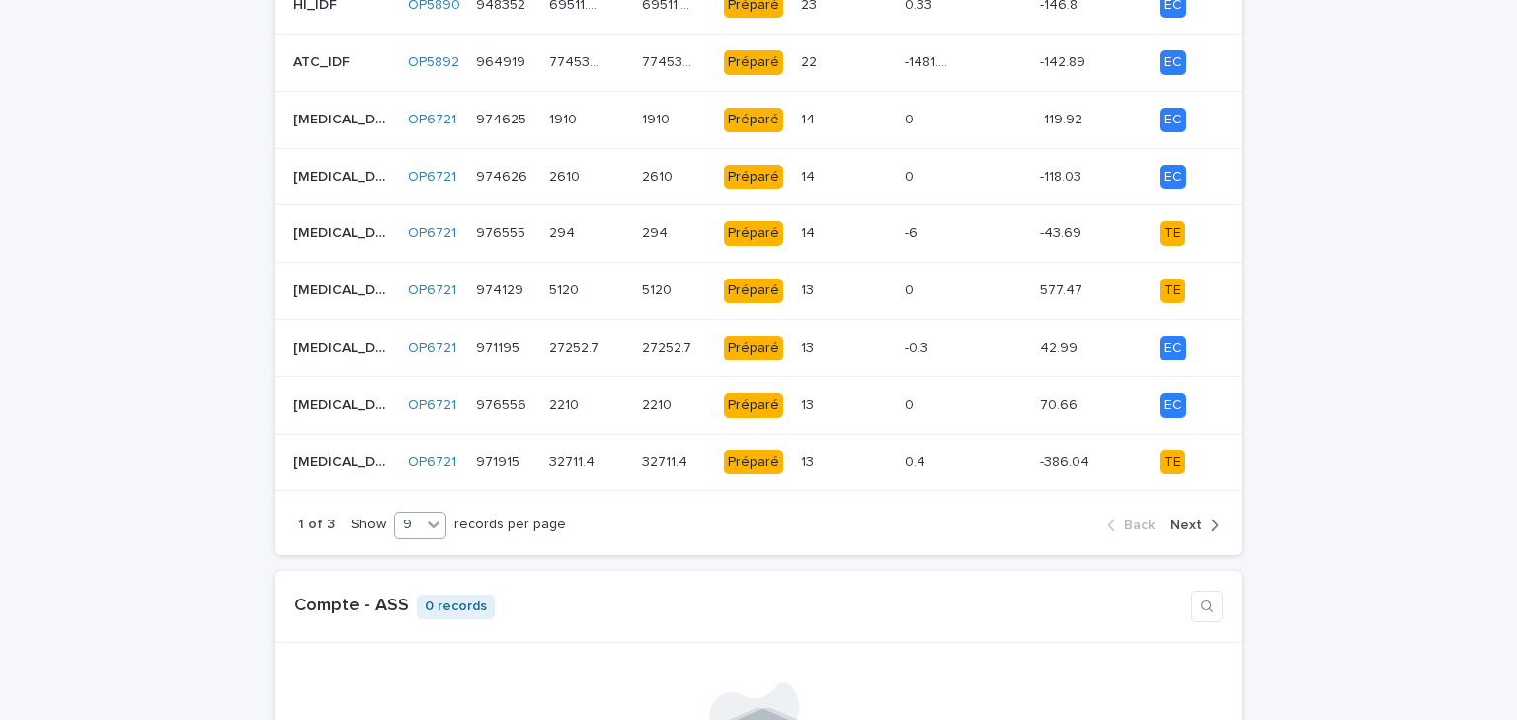
click at [1194, 519] on span "Next" at bounding box center [1187, 526] width 32 height 14
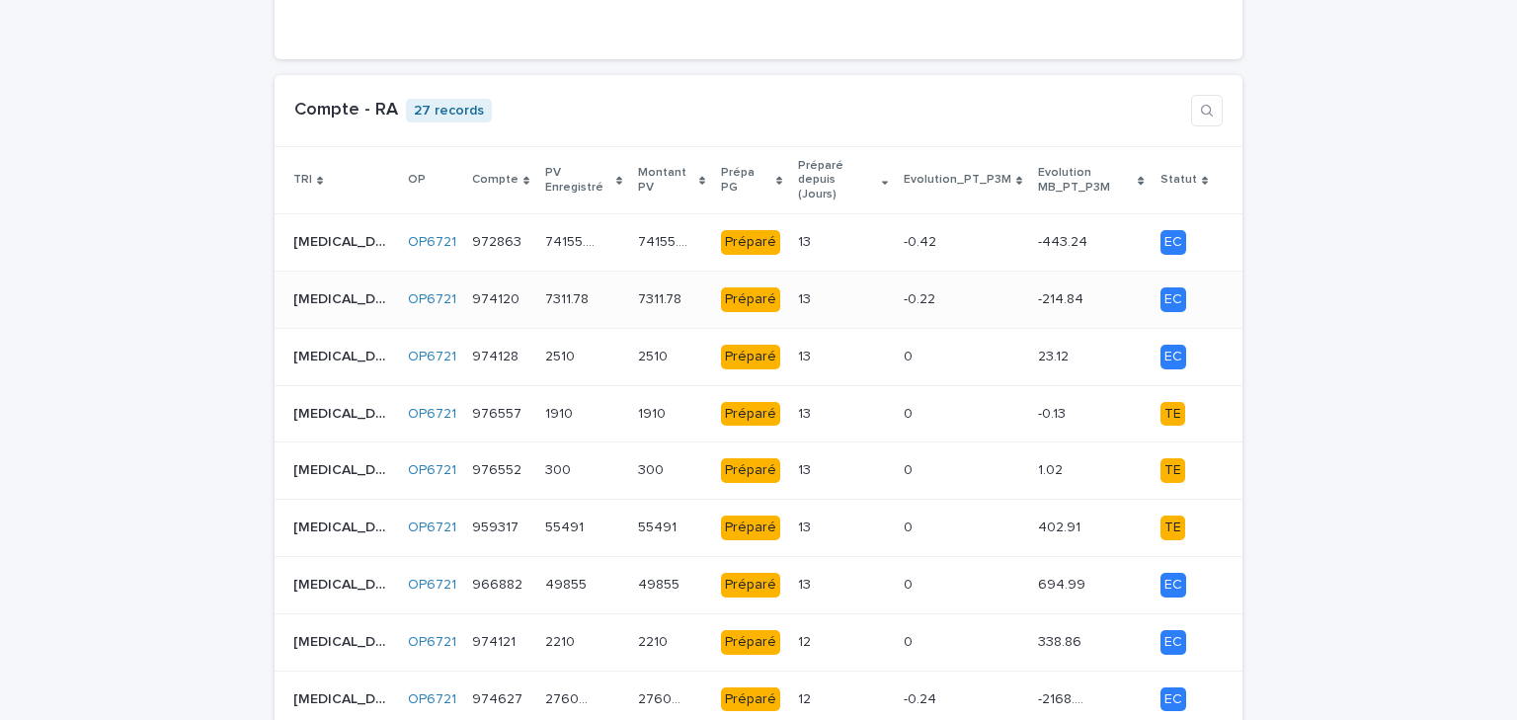
scroll to position [1976, 0]
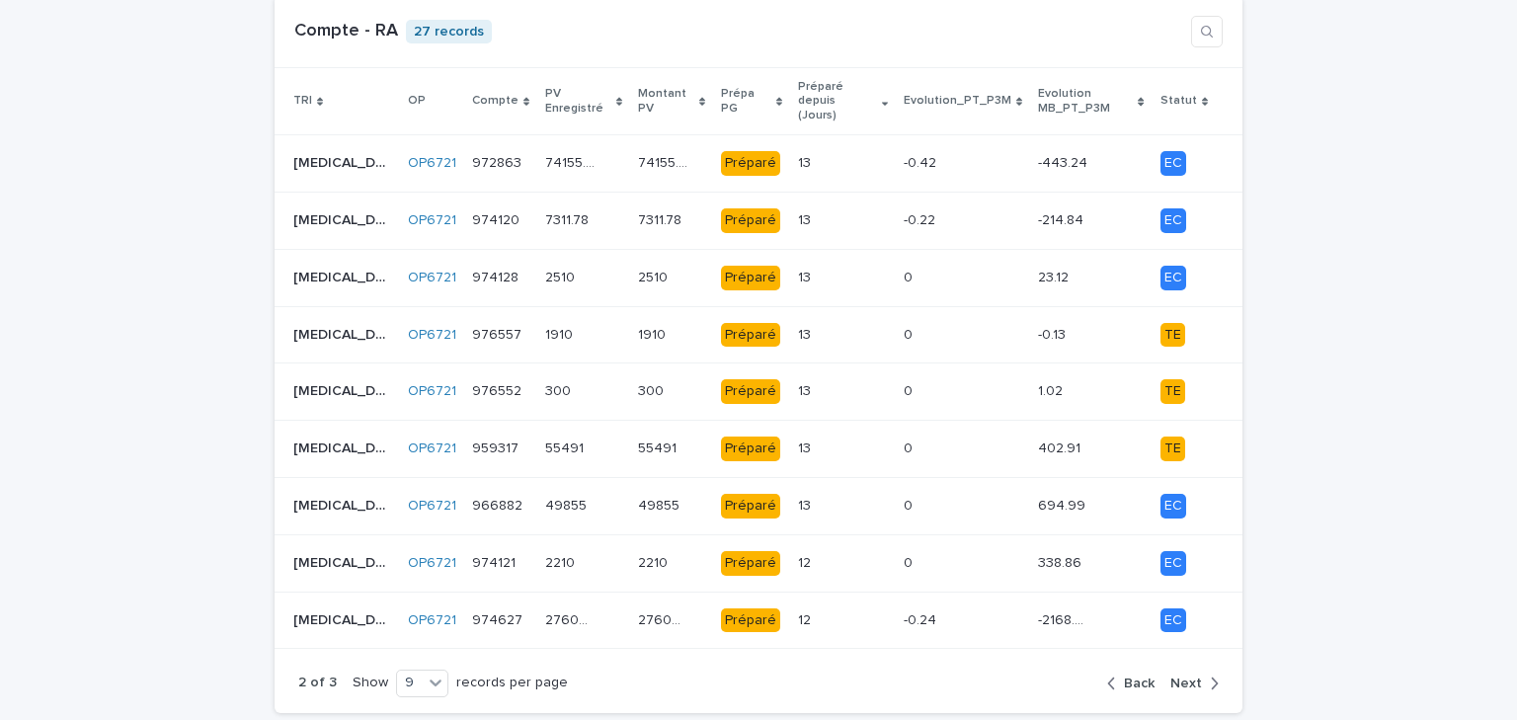
click at [1172, 677] on span "Next" at bounding box center [1187, 684] width 32 height 14
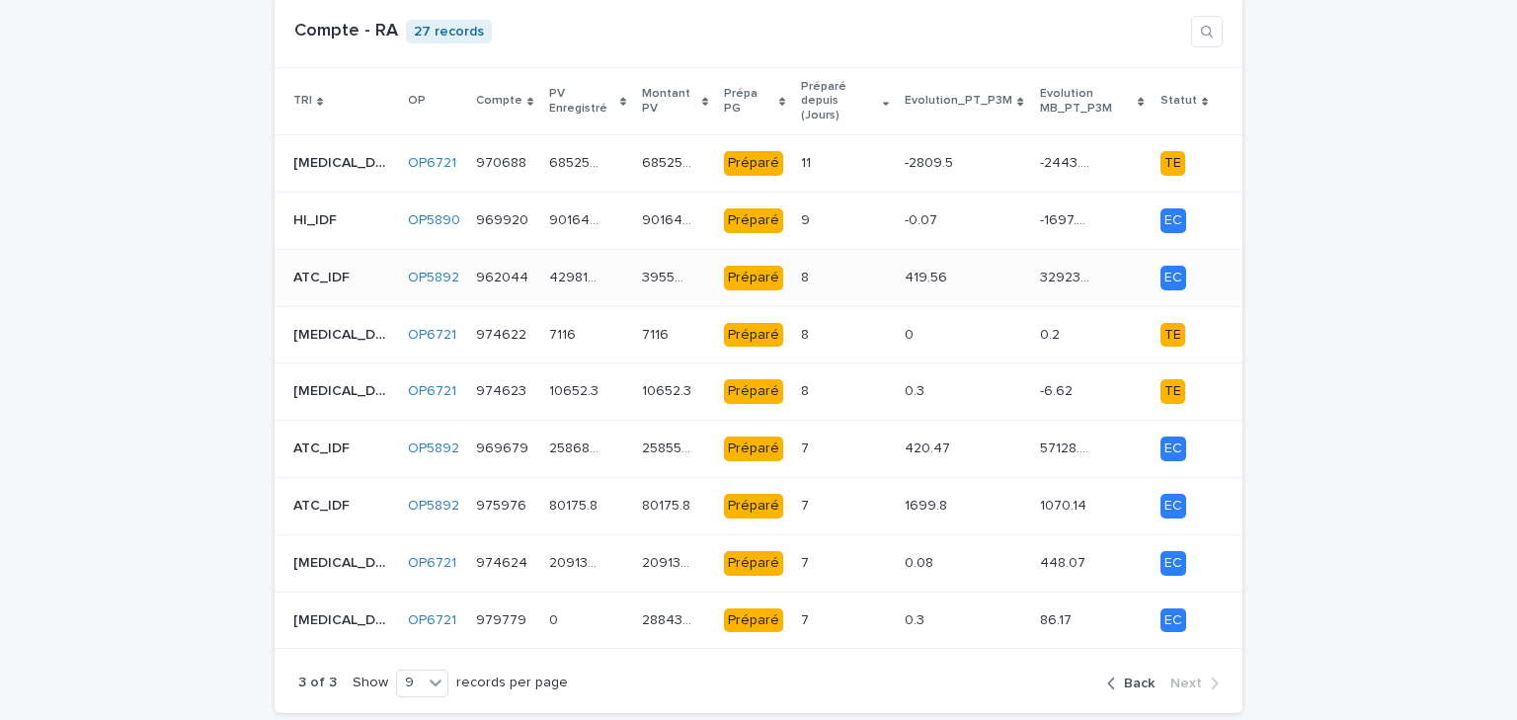
click at [565, 262] on div "429815.74 429815.74" at bounding box center [587, 278] width 76 height 33
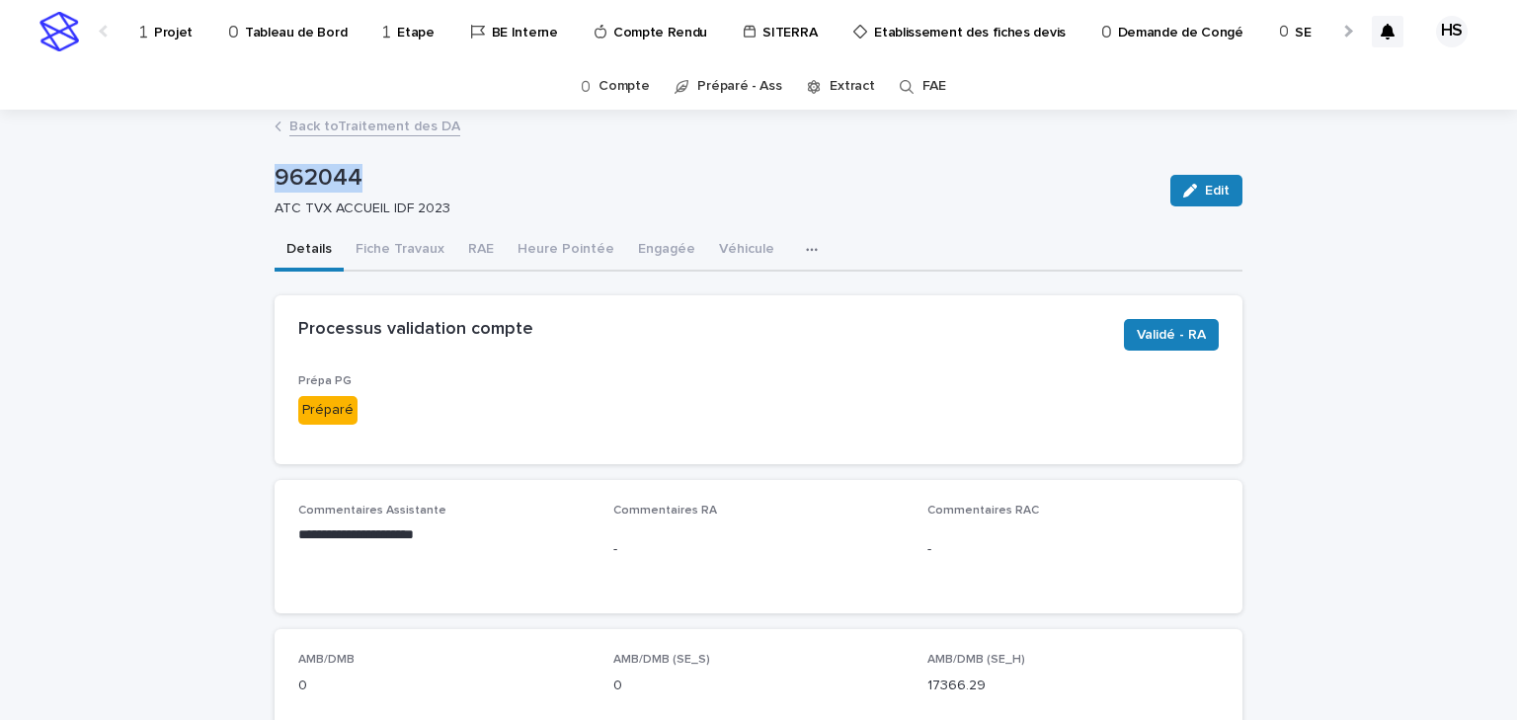
drag, startPoint x: 360, startPoint y: 184, endPoint x: 263, endPoint y: 192, distance: 97.1
copy p "962044"
click at [813, 481] on div "**********" at bounding box center [759, 546] width 968 height 133
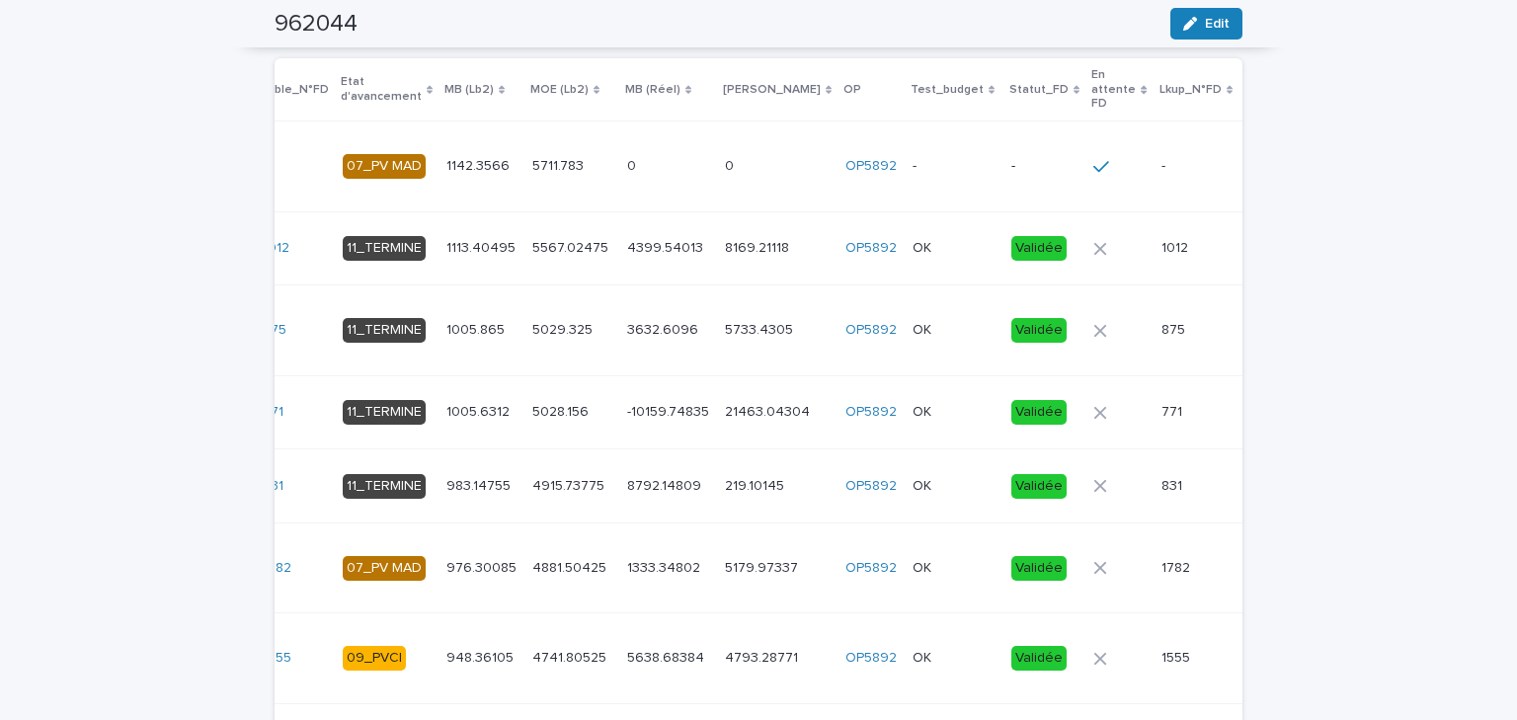
scroll to position [2402, 0]
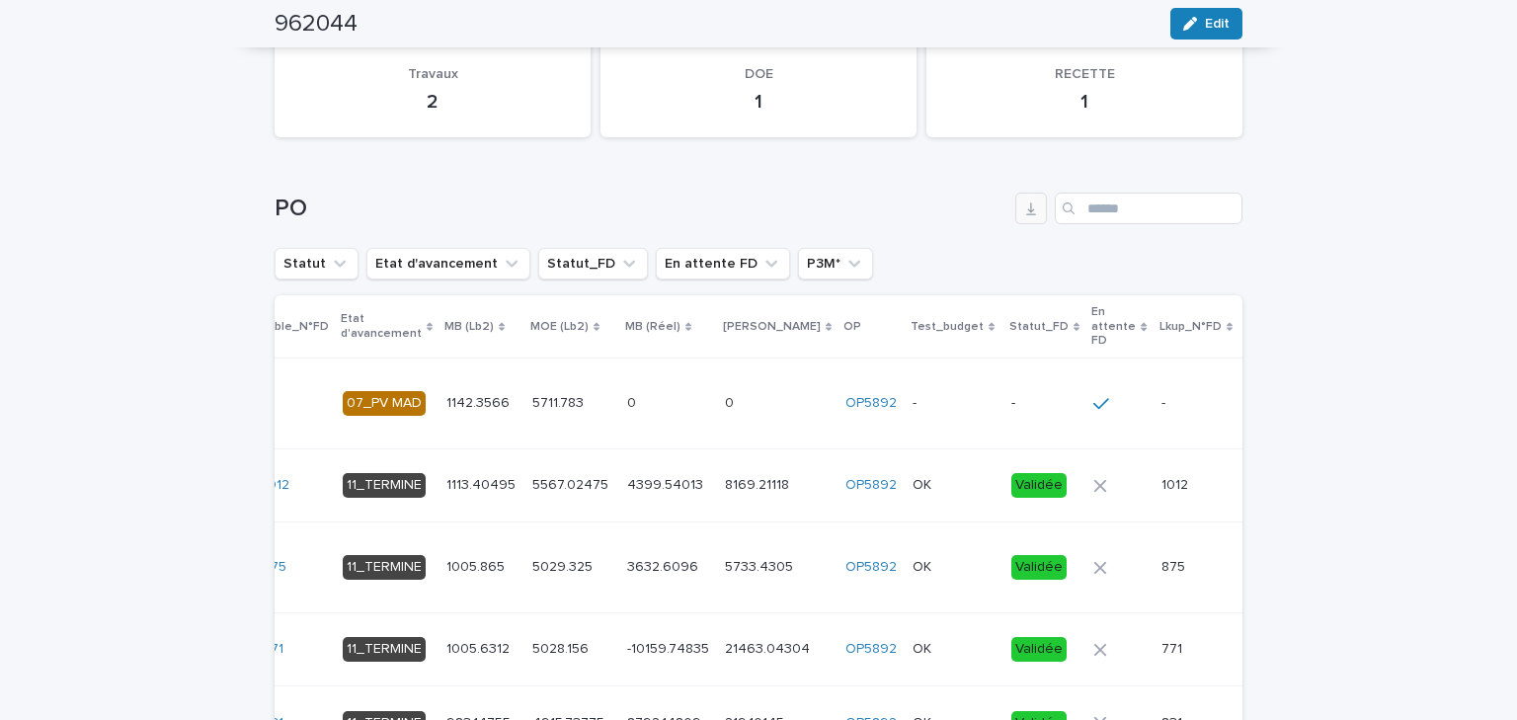
click at [1024, 194] on button "button" at bounding box center [1031, 209] width 32 height 32
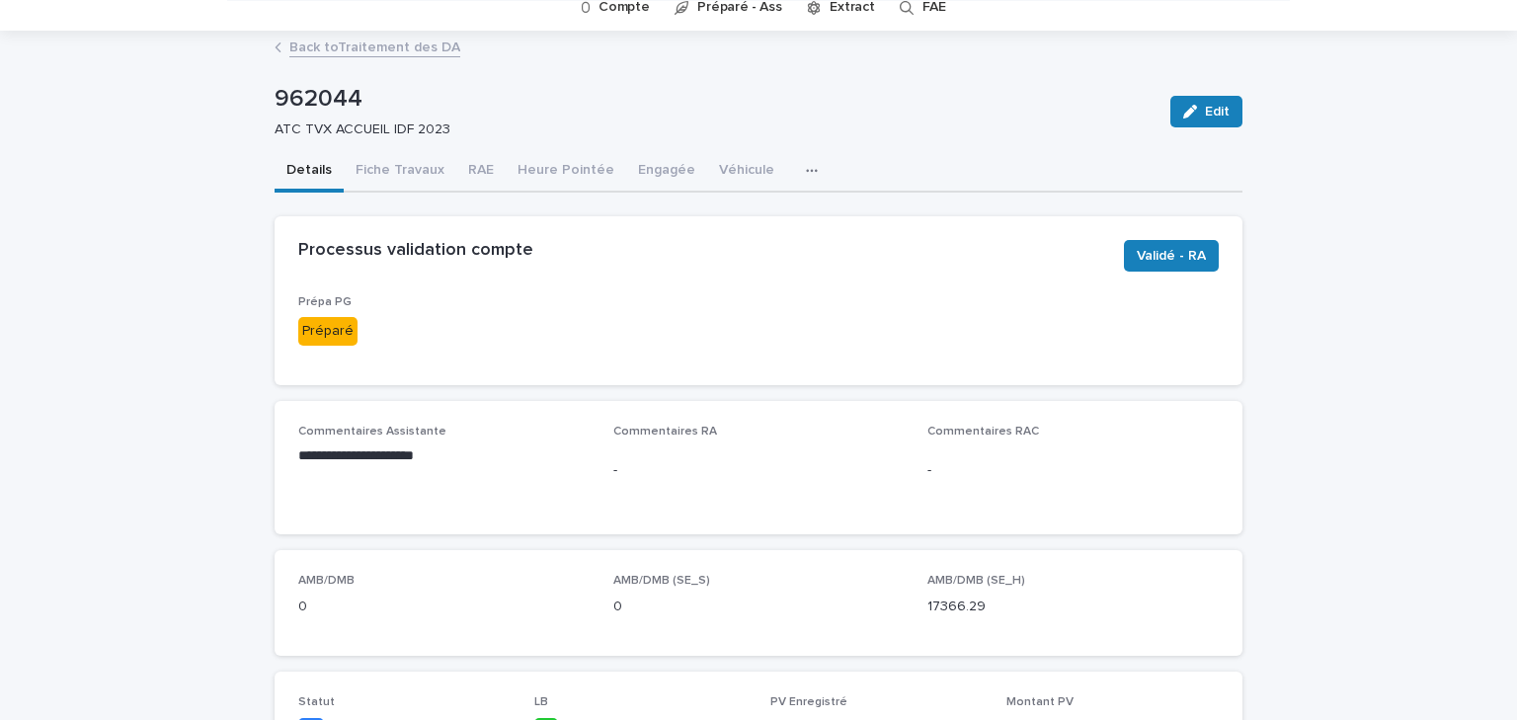
scroll to position [0, 0]
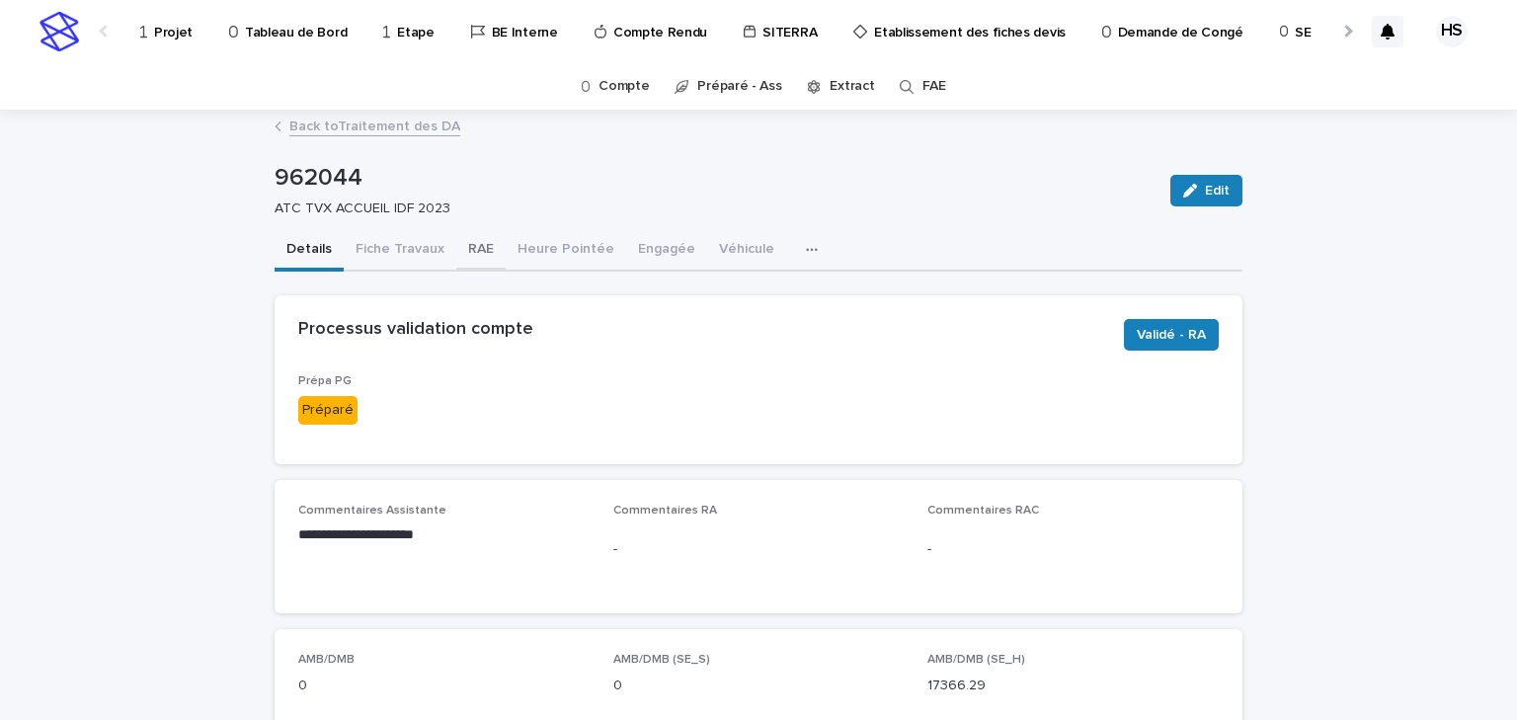
drag, startPoint x: 467, startPoint y: 241, endPoint x: 467, endPoint y: 252, distance: 10.9
click at [467, 241] on button "RAE" at bounding box center [480, 250] width 49 height 41
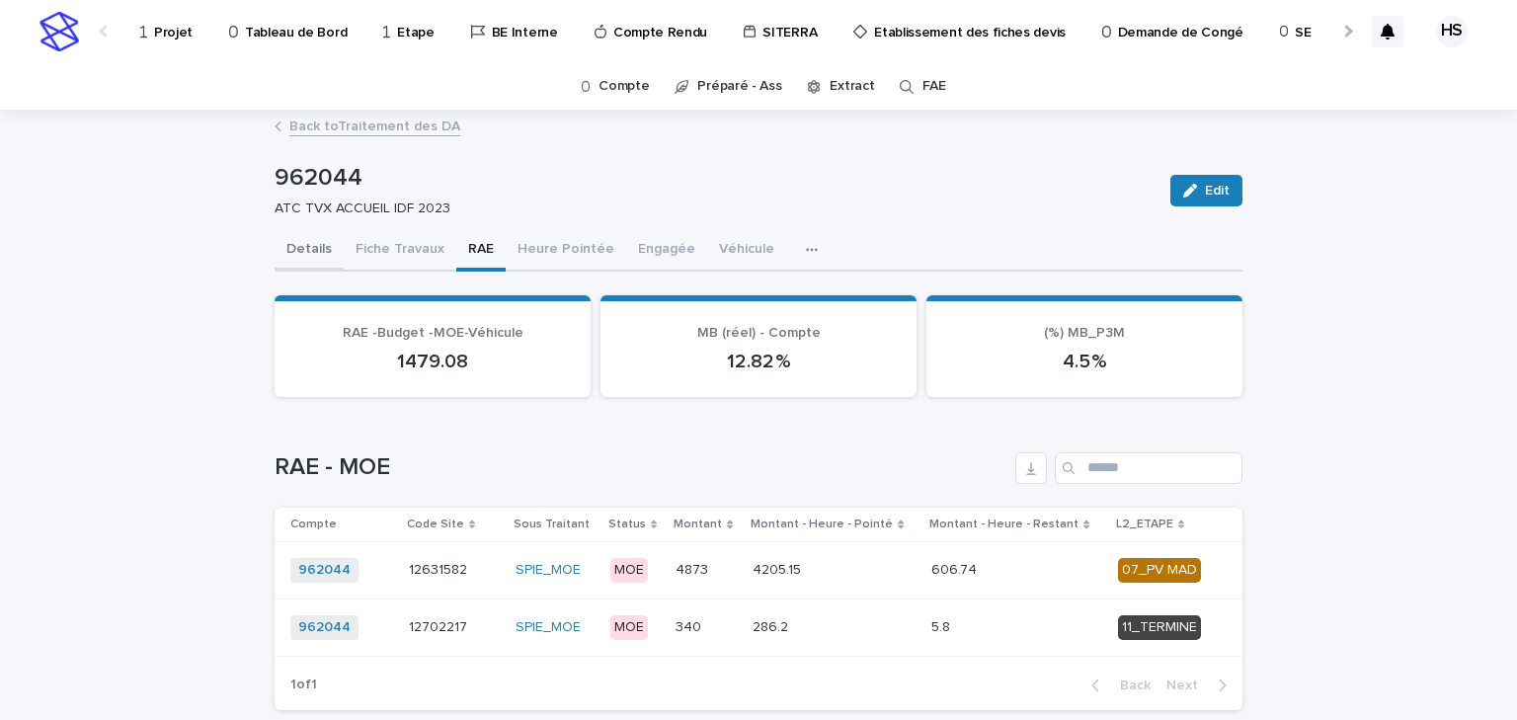
click at [310, 247] on button "Details" at bounding box center [309, 250] width 69 height 41
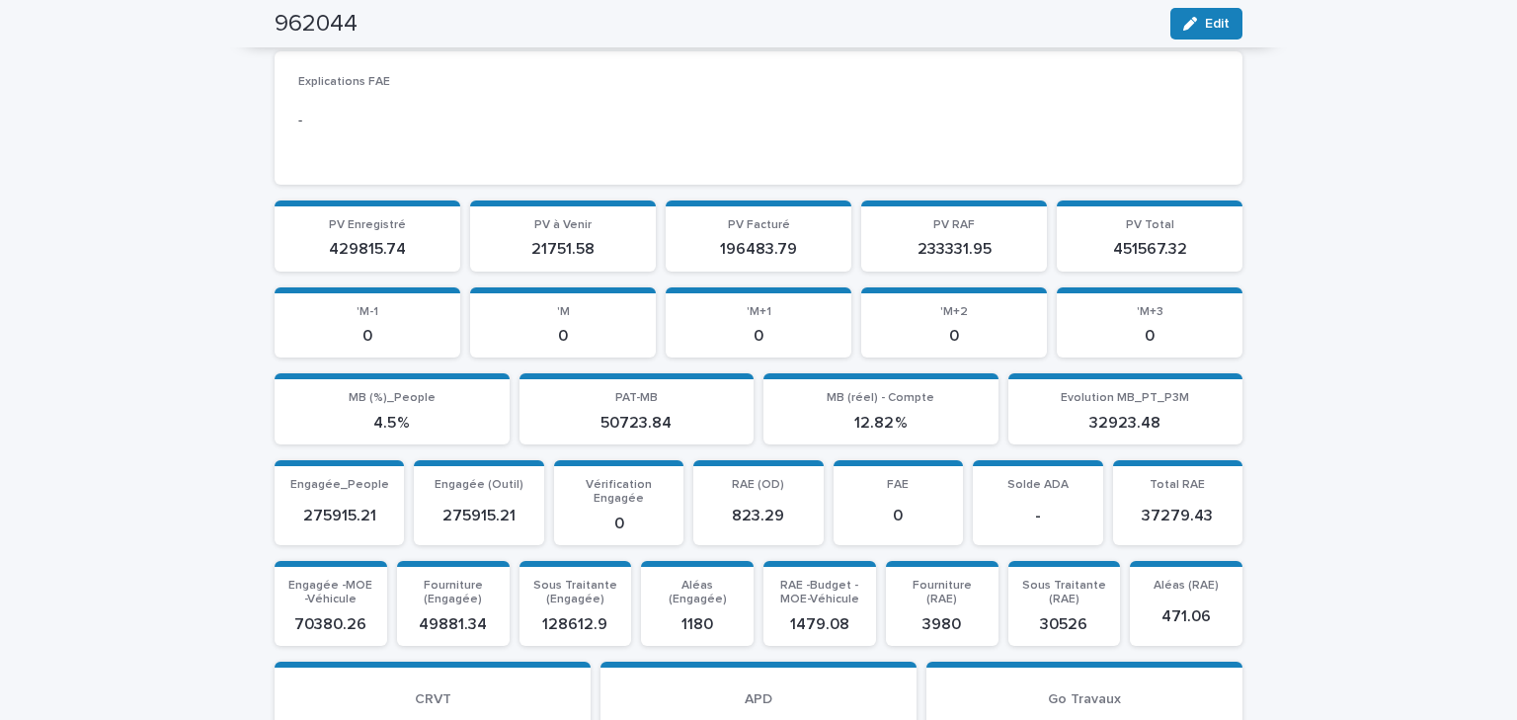
scroll to position [1027, 0]
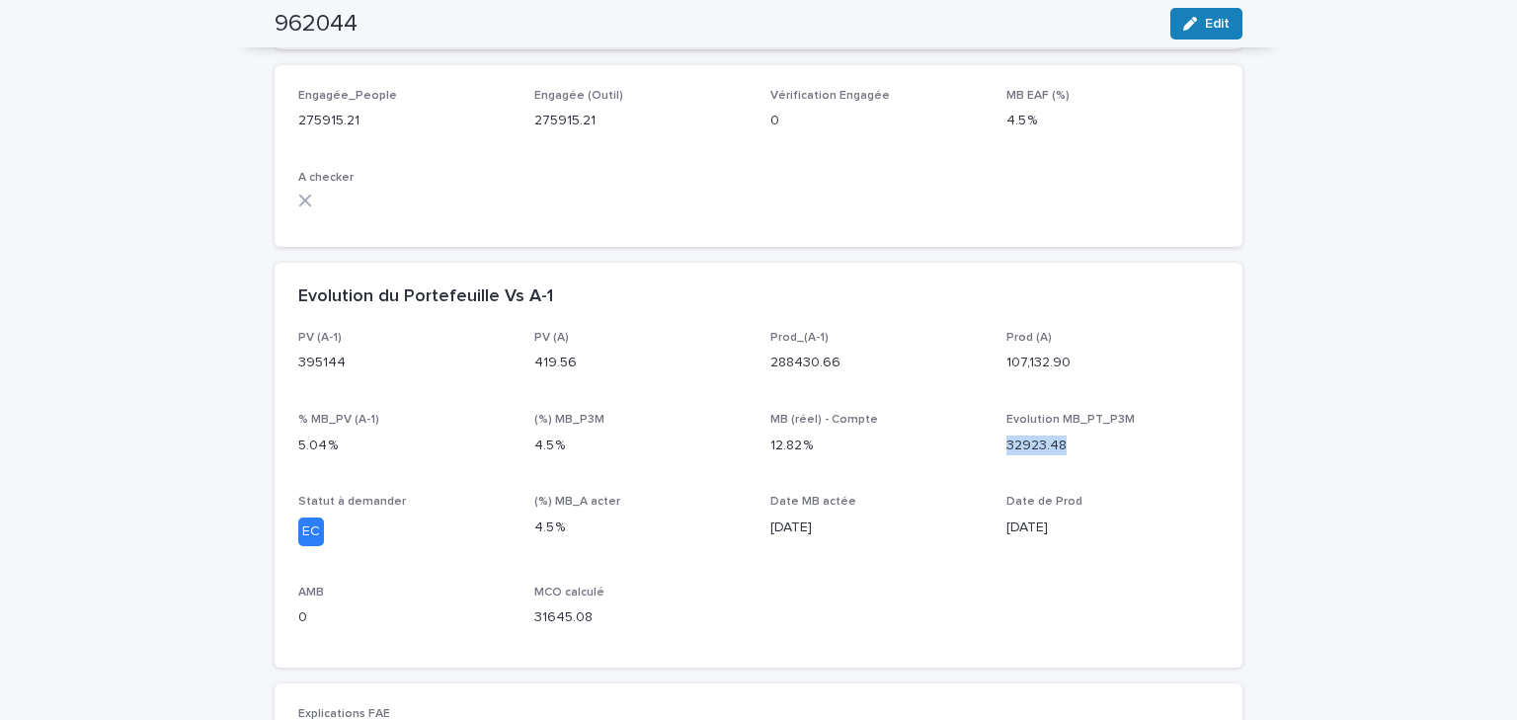
drag, startPoint x: 1060, startPoint y: 444, endPoint x: 994, endPoint y: 448, distance: 66.4
click at [994, 448] on div "PV (A-1) 395144 PV (A) 419.56 Prod_(A-1) 288430.66 Prod (A) 107,132.90 % MB_PV …" at bounding box center [758, 487] width 921 height 313
